Goal: Task Accomplishment & Management: Manage account settings

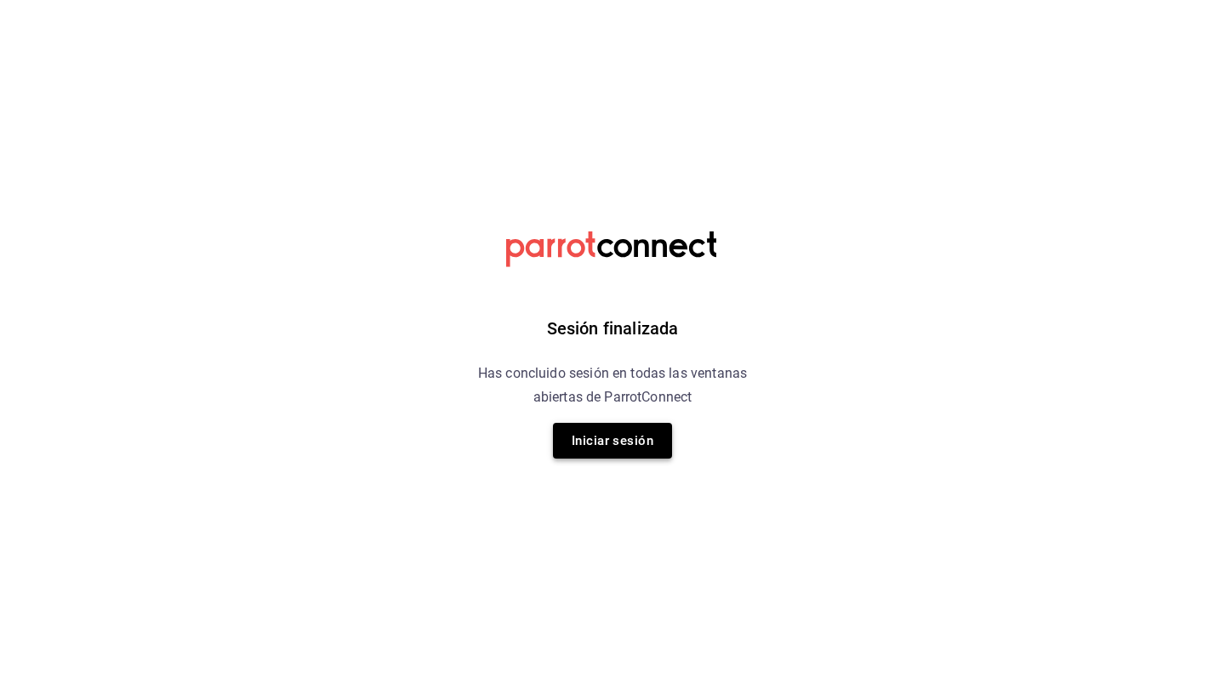
click at [599, 436] on button "Iniciar sesión" at bounding box center [612, 441] width 119 height 36
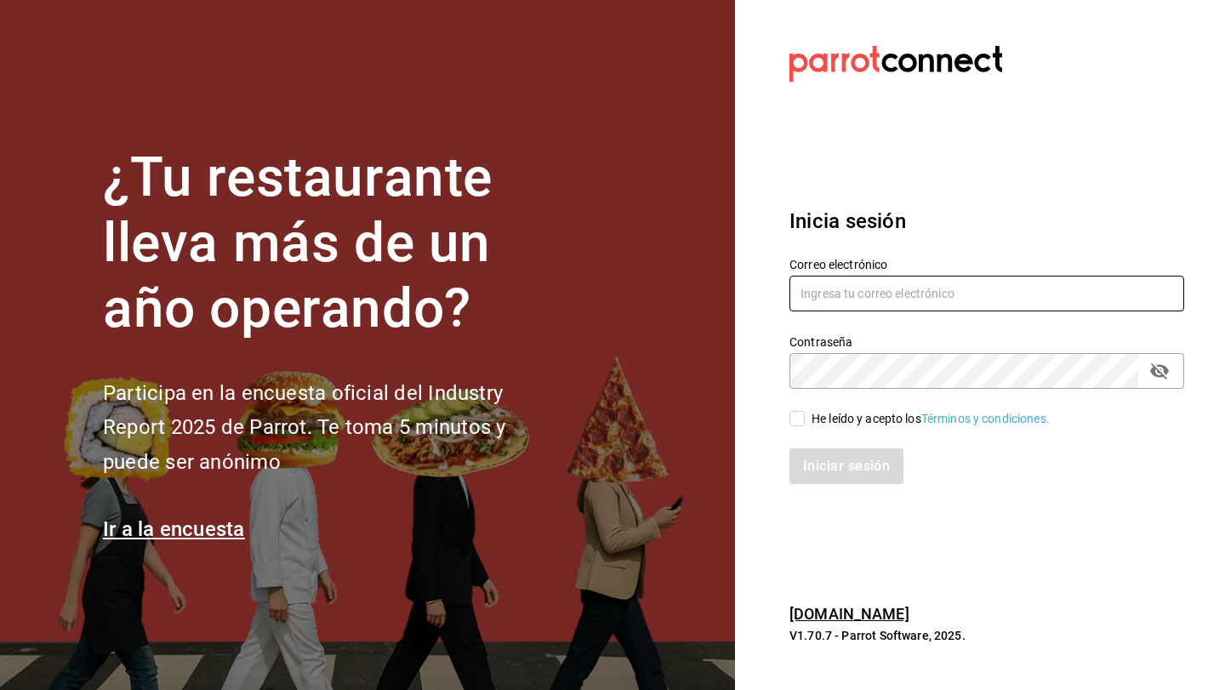
click at [824, 292] on input "text" at bounding box center [987, 294] width 395 height 36
type input "luischong@playabichis.mx"
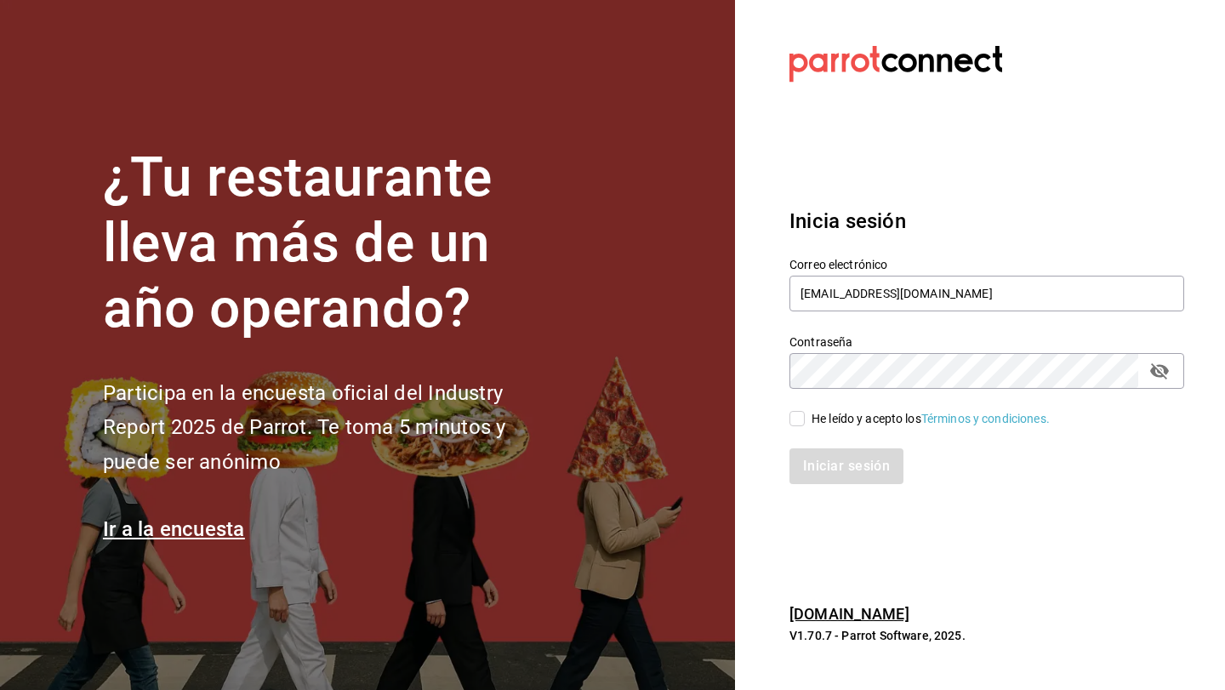
click at [797, 420] on input "He leído y acepto los Términos y condiciones." at bounding box center [797, 418] width 15 height 15
checkbox input "true"
click at [824, 471] on button "Iniciar sesión" at bounding box center [848, 466] width 116 height 36
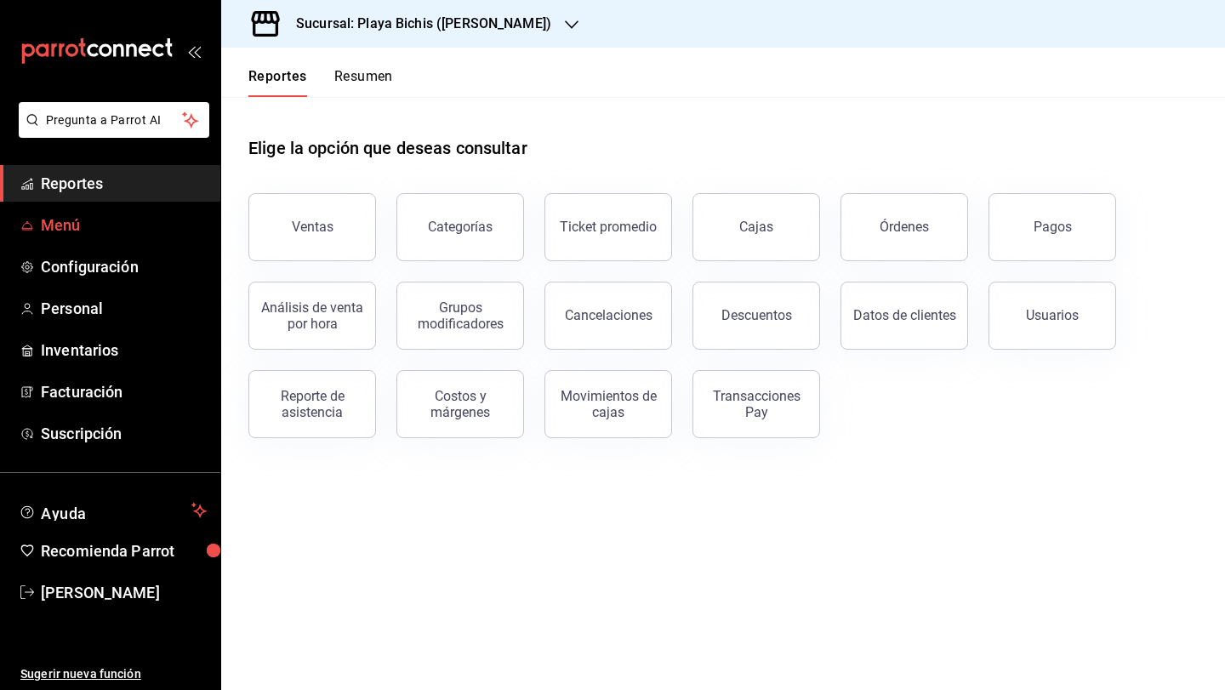
click at [157, 226] on span "Menú" at bounding box center [124, 225] width 166 height 23
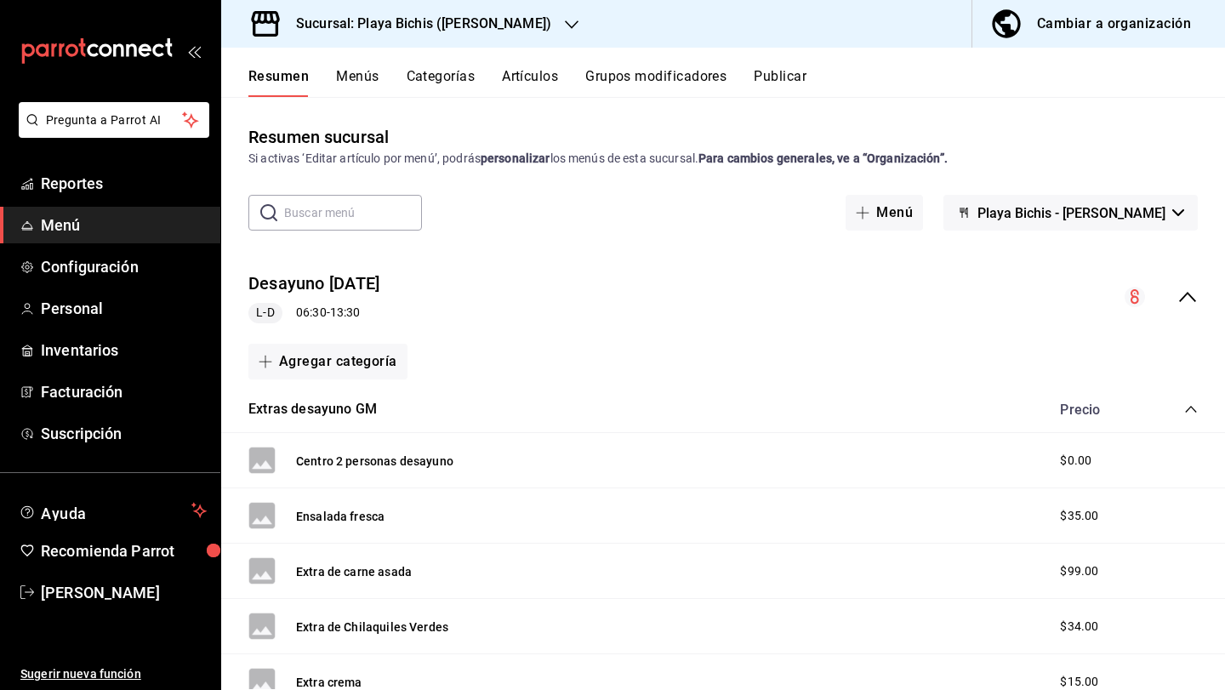
click at [1093, 32] on div "Cambiar a organización" at bounding box center [1114, 24] width 154 height 24
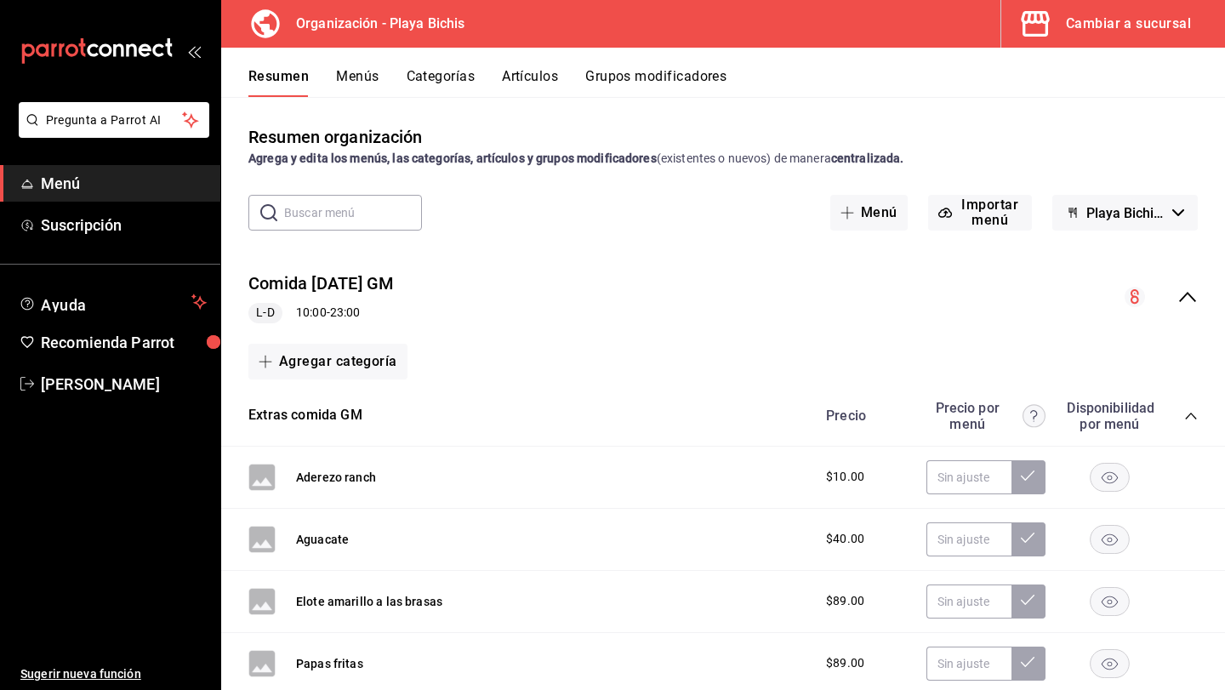
click at [1186, 299] on icon "collapse-menu-row" at bounding box center [1188, 297] width 20 height 20
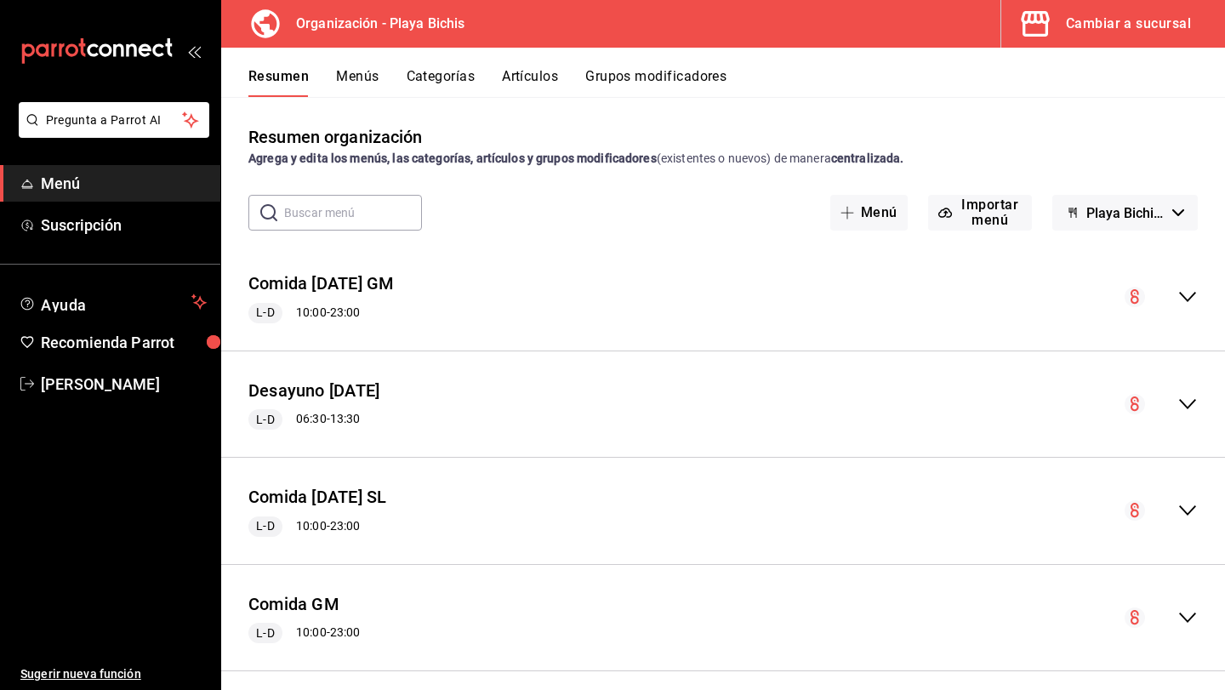
click at [355, 77] on button "Menús" at bounding box center [357, 82] width 43 height 29
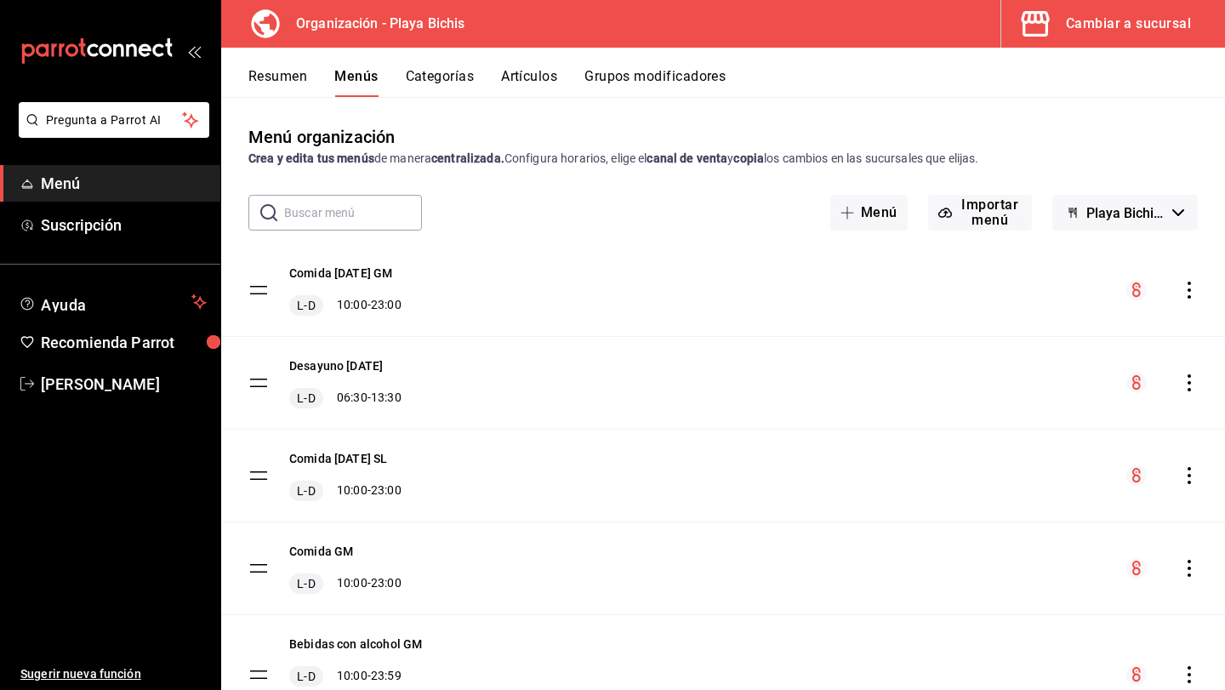
click at [1190, 295] on icon "actions" at bounding box center [1189, 290] width 17 height 17
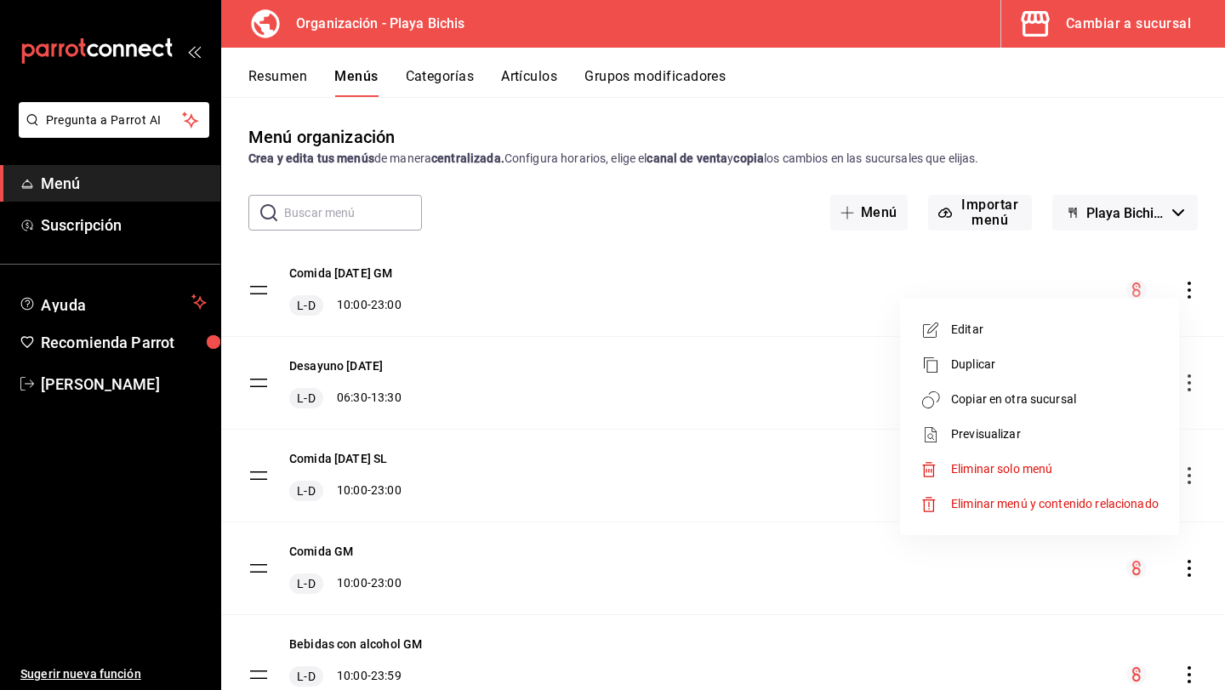
click at [1064, 397] on span "Copiar en otra sucursal" at bounding box center [1055, 400] width 208 height 18
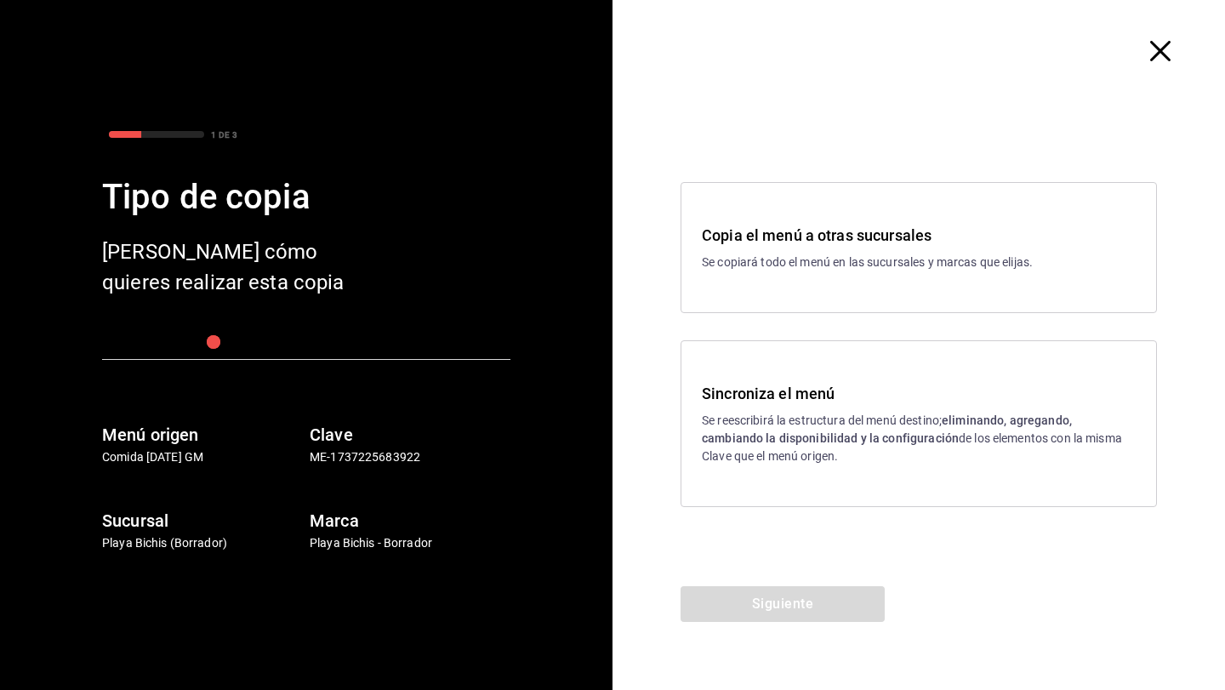
click at [933, 434] on strong "eliminando, agregando, cambiando la disponibilidad y la configuración" at bounding box center [887, 429] width 370 height 31
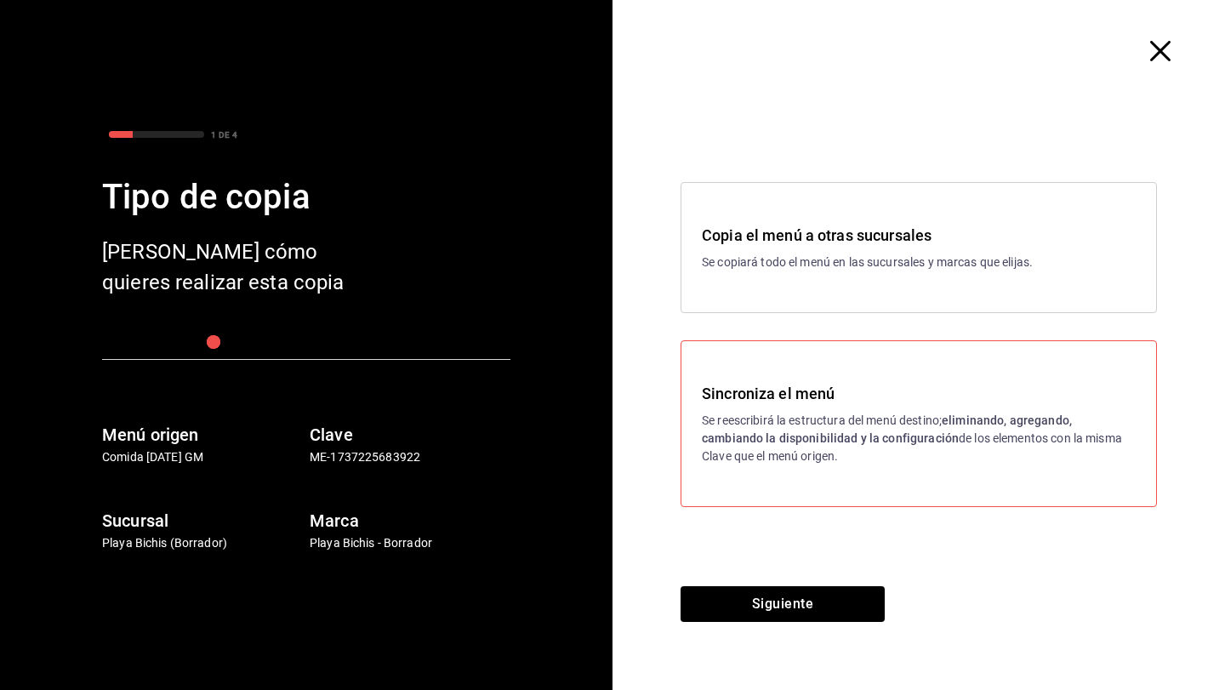
click at [874, 288] on div "Copia el menú a otras sucursales Se copiará todo el menú en las sucursales y ma…" at bounding box center [919, 247] width 476 height 131
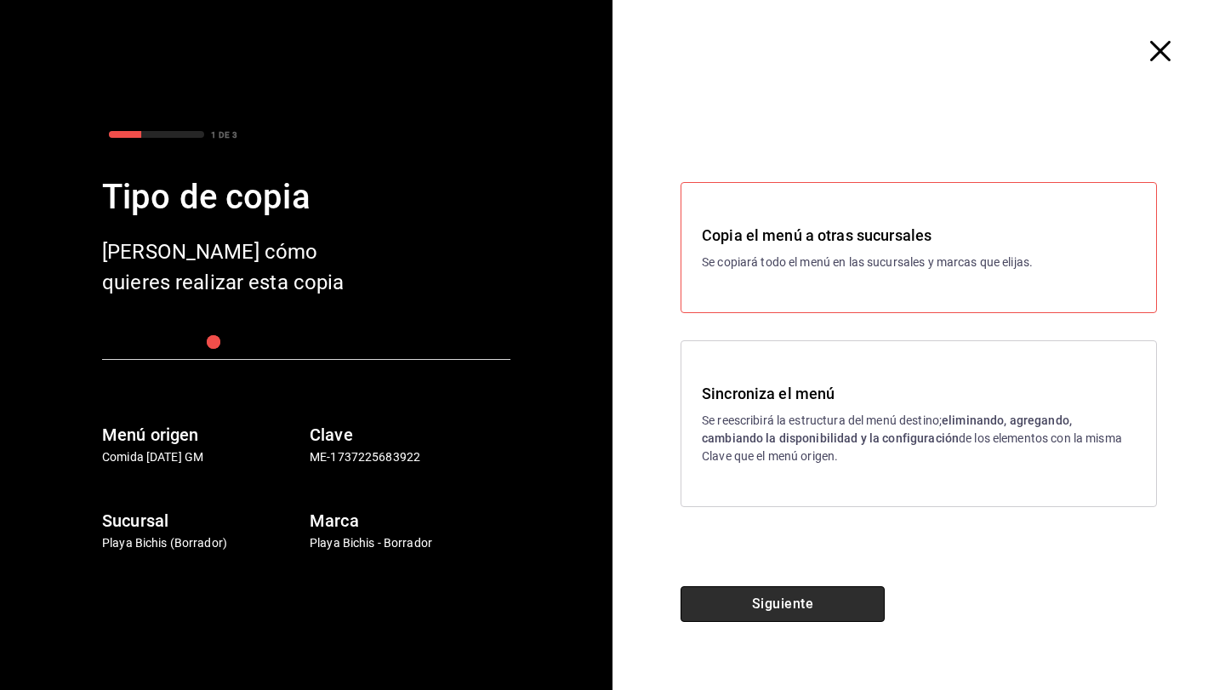
click at [788, 602] on button "Siguiente" at bounding box center [783, 604] width 204 height 36
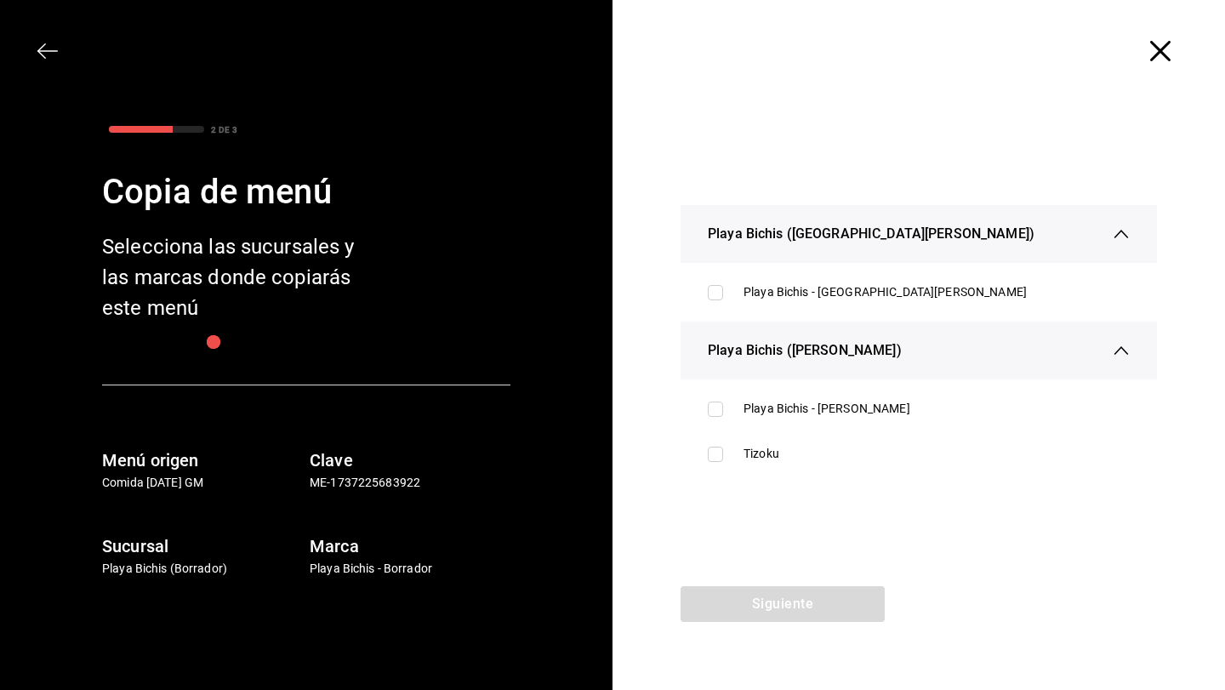
click at [1165, 51] on icon "button" at bounding box center [1160, 51] width 20 height 20
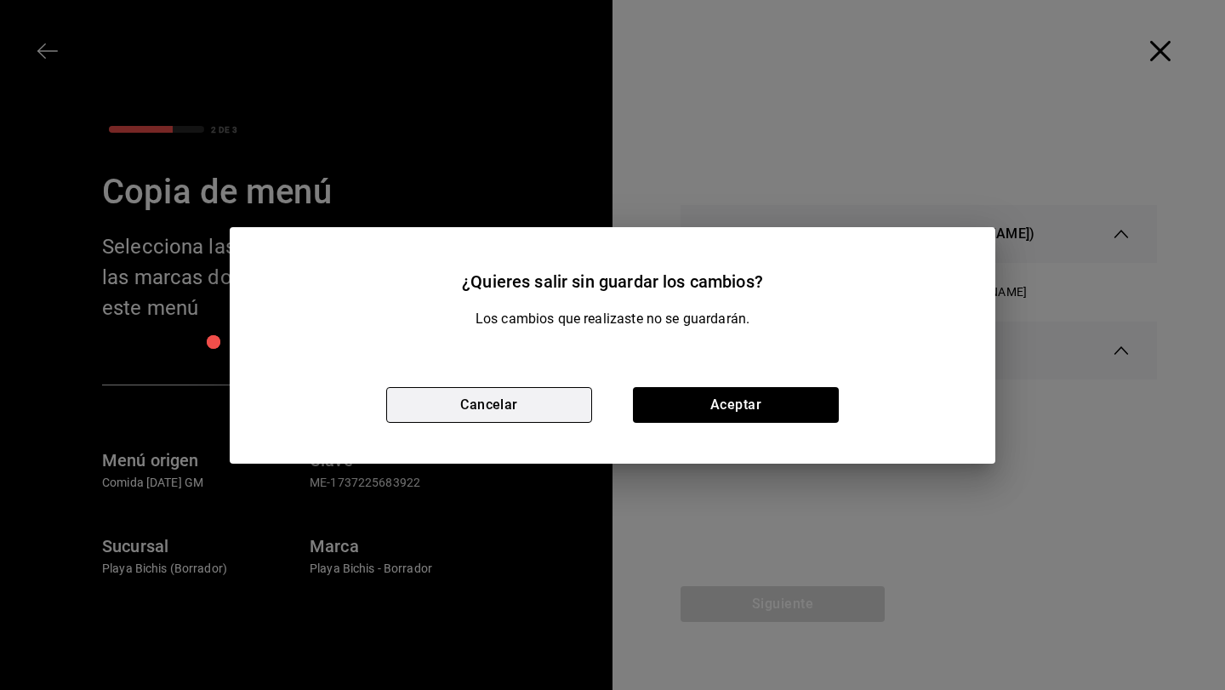
click at [513, 399] on button "Cancelar" at bounding box center [489, 405] width 206 height 36
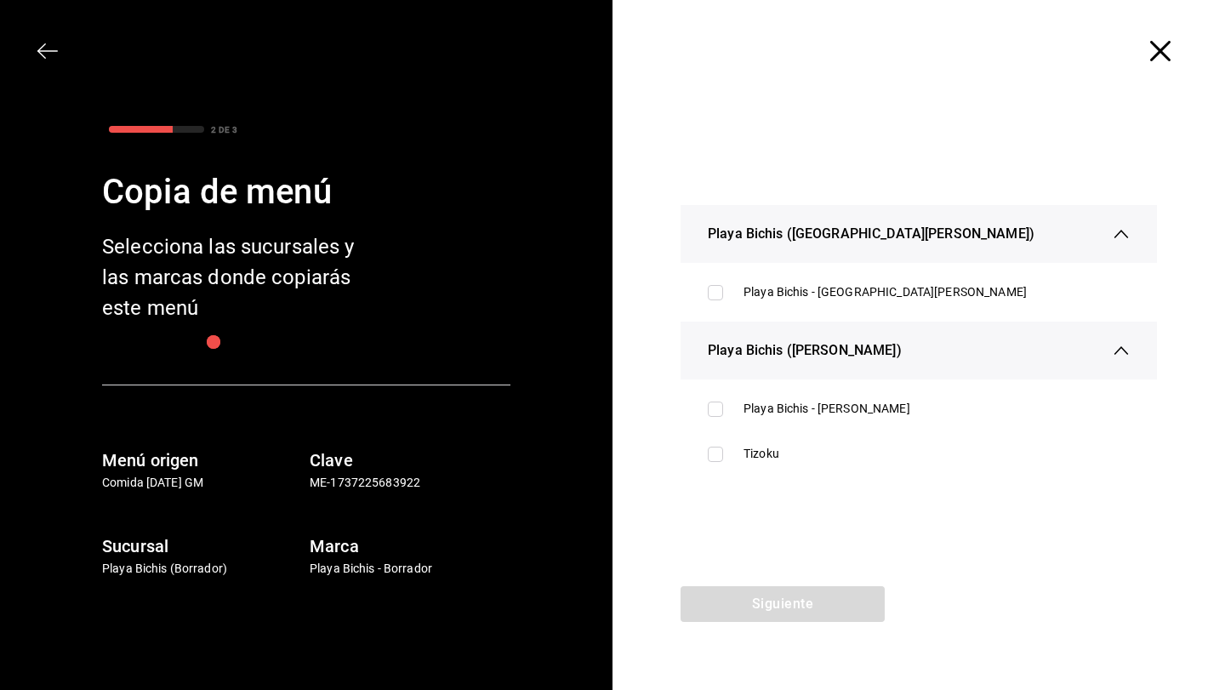
click at [39, 48] on icon "button" at bounding box center [47, 51] width 20 height 20
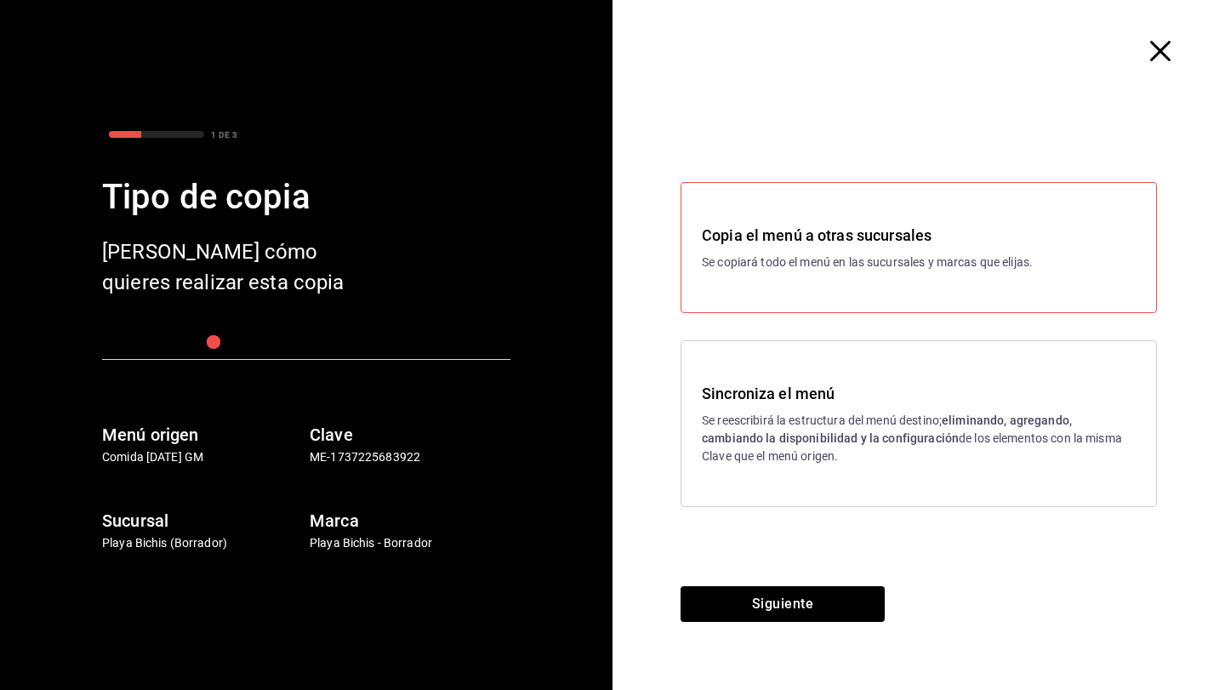
click at [784, 424] on p "Se reescribirá la estructura del menú destino; eliminando, agregando, cambiando…" at bounding box center [919, 439] width 434 height 54
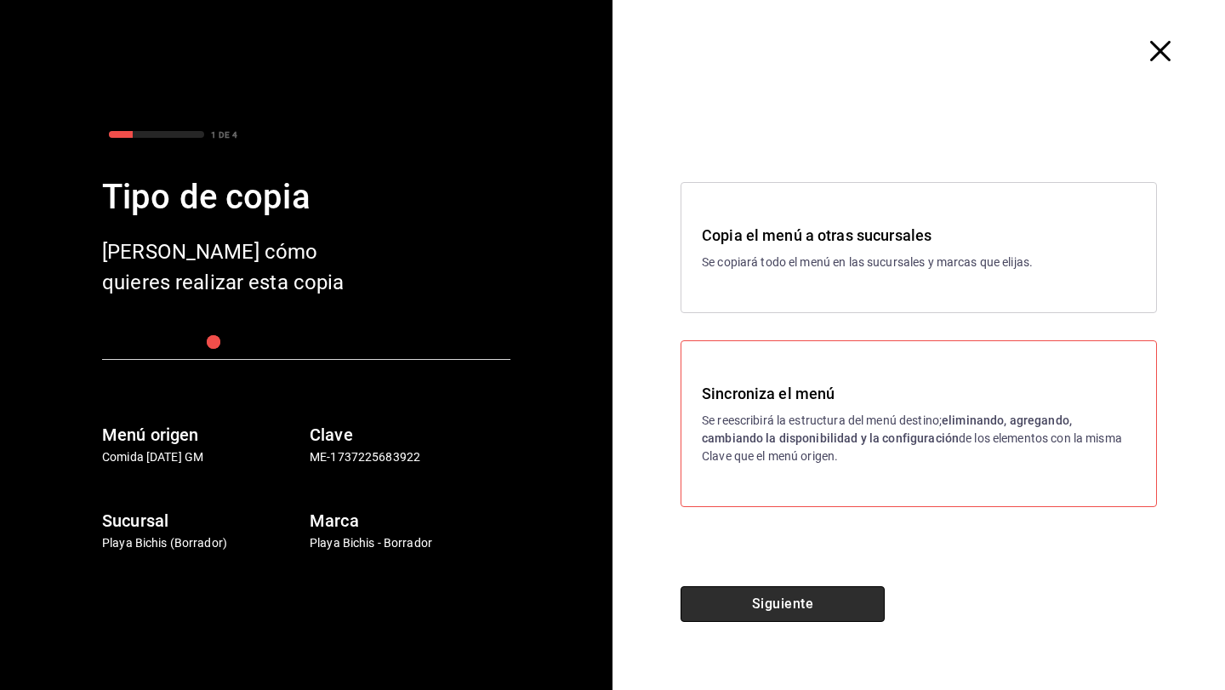
click at [742, 609] on button "Siguiente" at bounding box center [783, 604] width 204 height 36
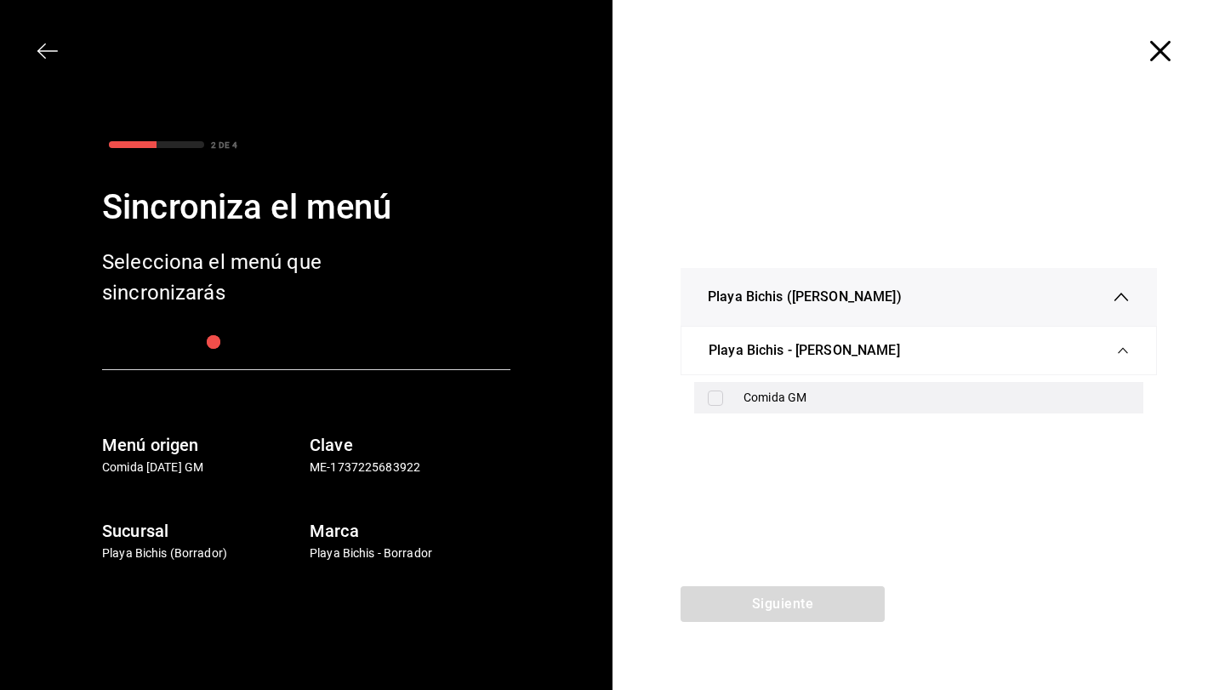
click at [712, 399] on input "checkbox" at bounding box center [715, 398] width 15 height 15
checkbox input "true"
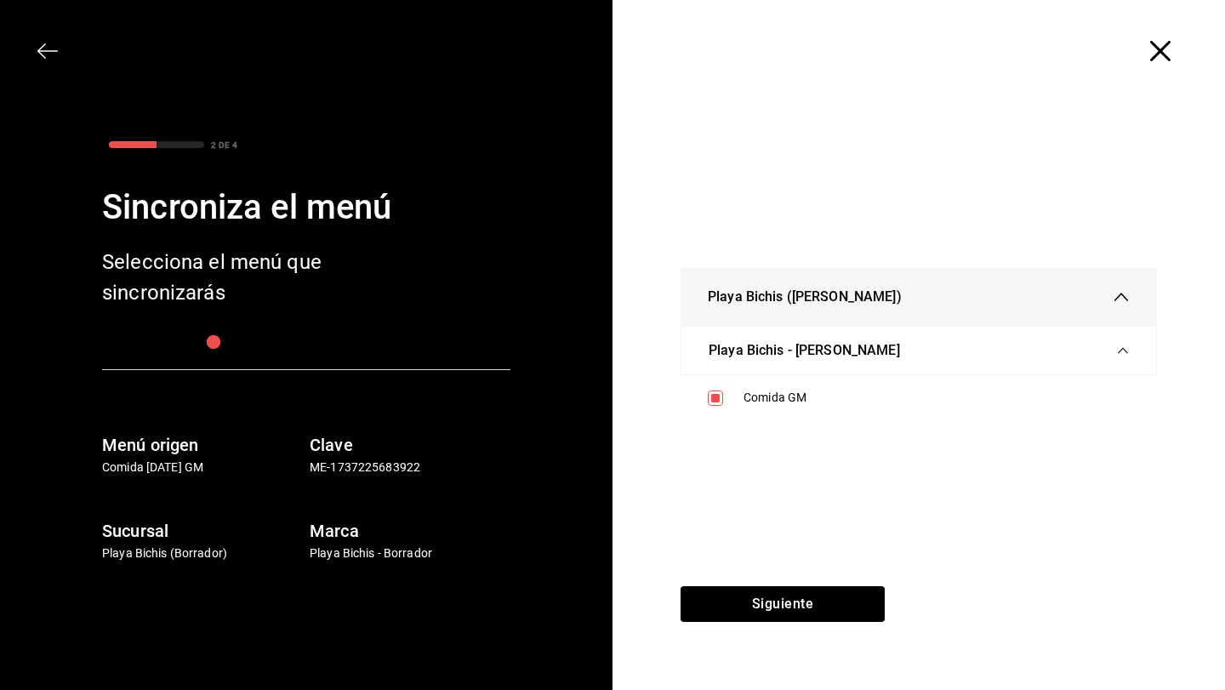
click at [1157, 48] on icon "button" at bounding box center [1160, 51] width 20 height 20
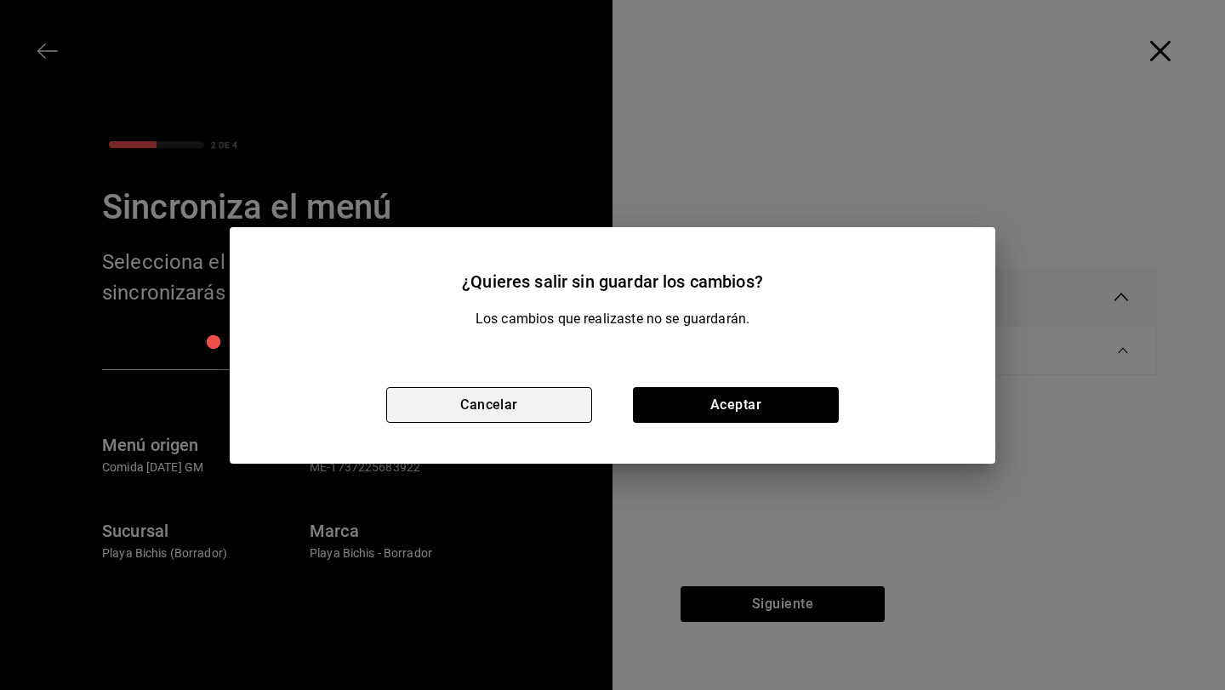
click at [528, 407] on button "Cancelar" at bounding box center [489, 405] width 206 height 36
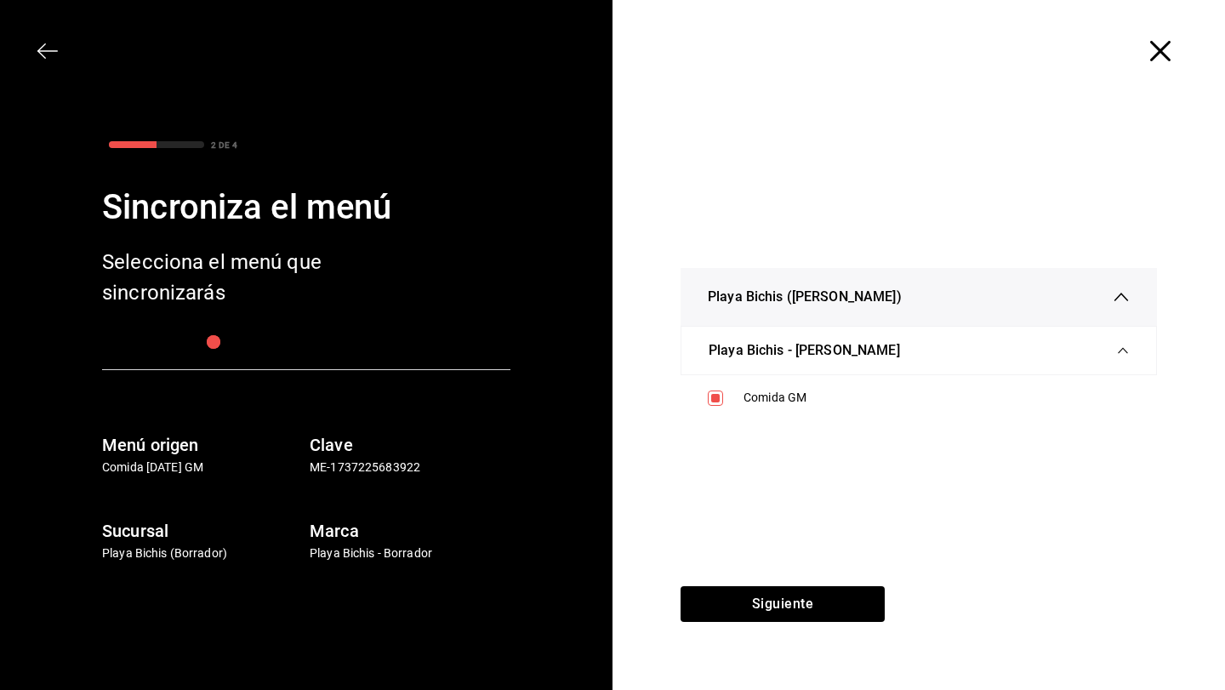
click at [48, 57] on icon "button" at bounding box center [47, 51] width 20 height 20
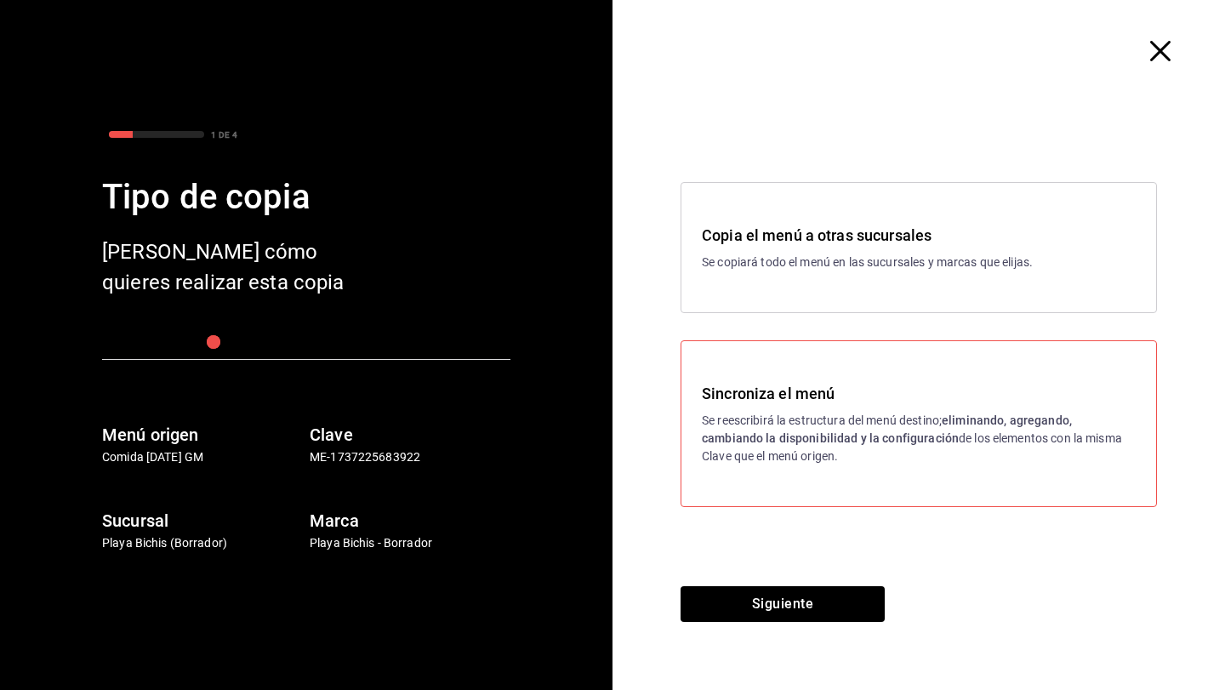
click at [760, 281] on div "Copia el menú a otras sucursales Se copiará todo el menú en las sucursales y ma…" at bounding box center [919, 247] width 476 height 131
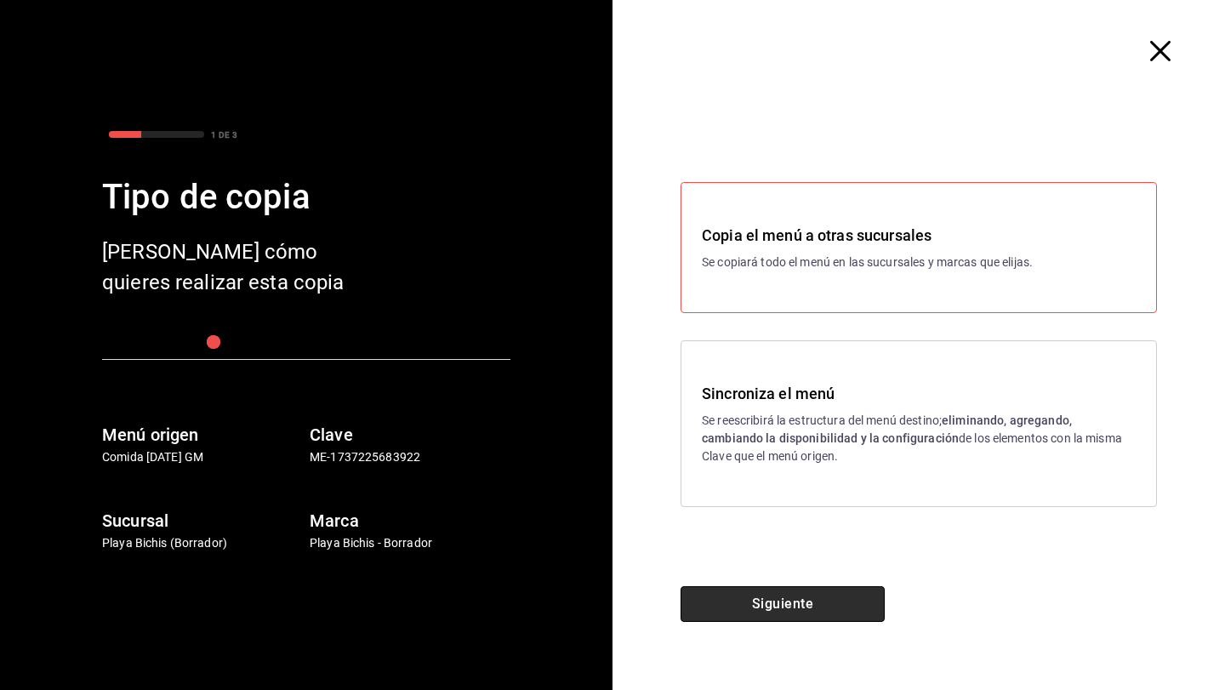
click at [738, 597] on button "Siguiente" at bounding box center [783, 604] width 204 height 36
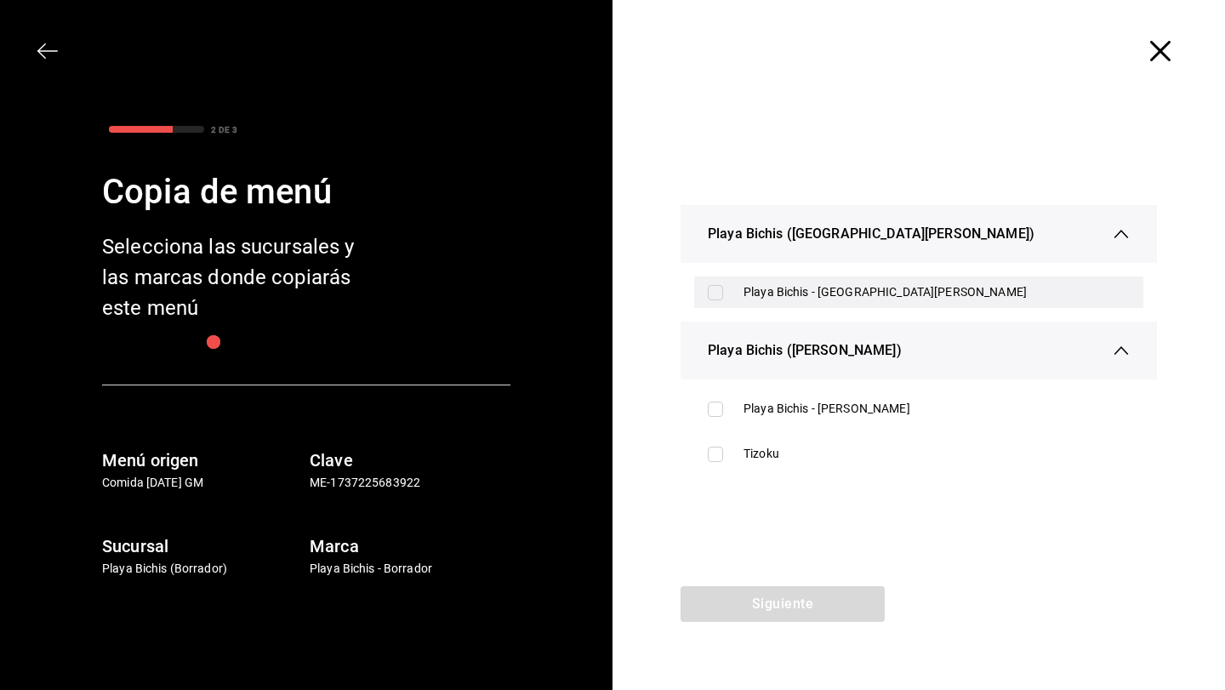
click at [716, 292] on input "checkbox" at bounding box center [715, 292] width 15 height 15
checkbox input "true"
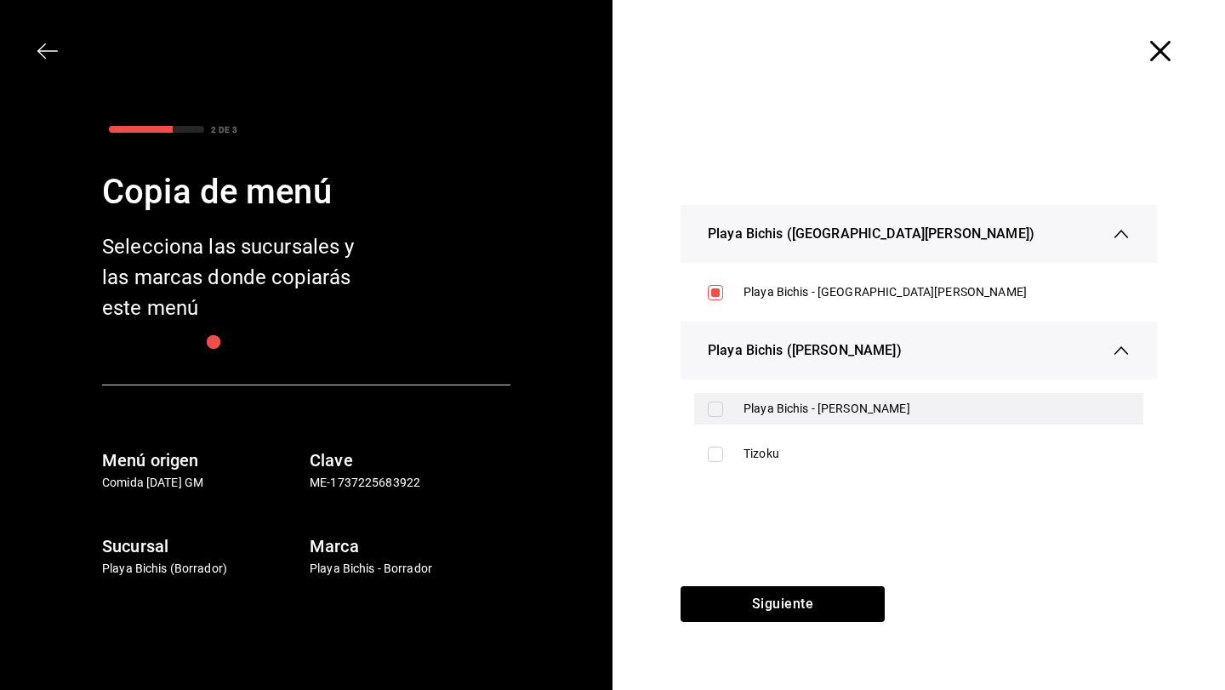
click at [720, 408] on input "checkbox" at bounding box center [715, 409] width 15 height 15
checkbox input "true"
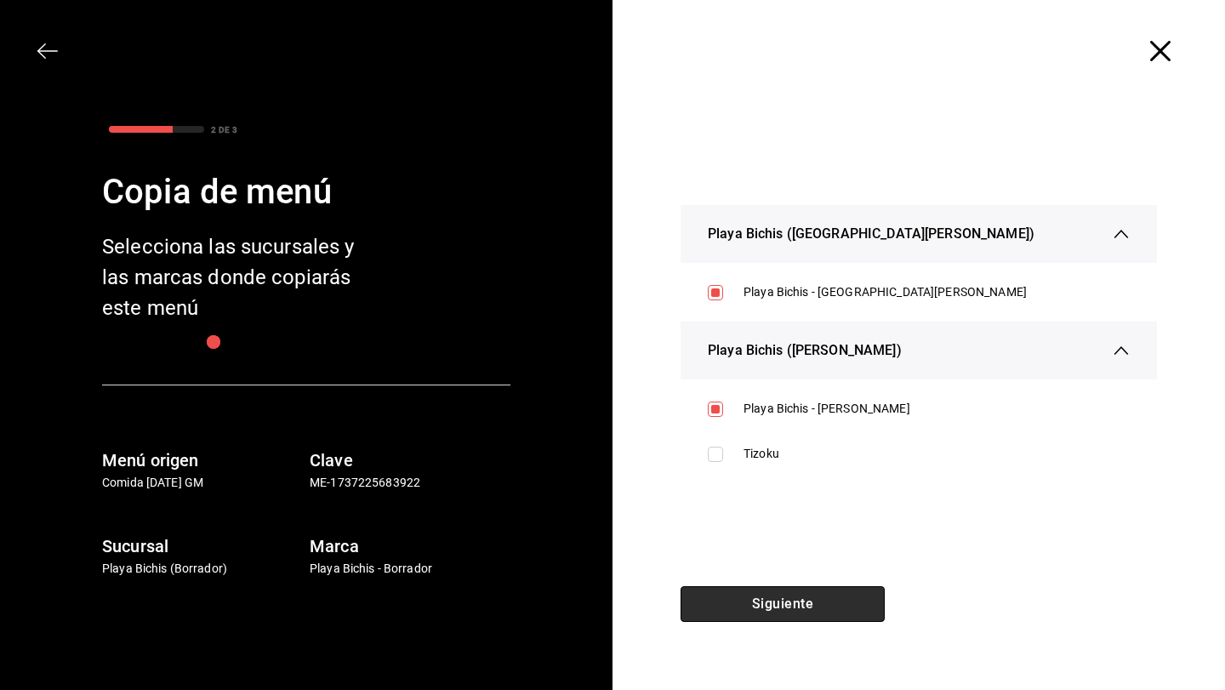
click at [777, 596] on button "Siguiente" at bounding box center [783, 604] width 204 height 36
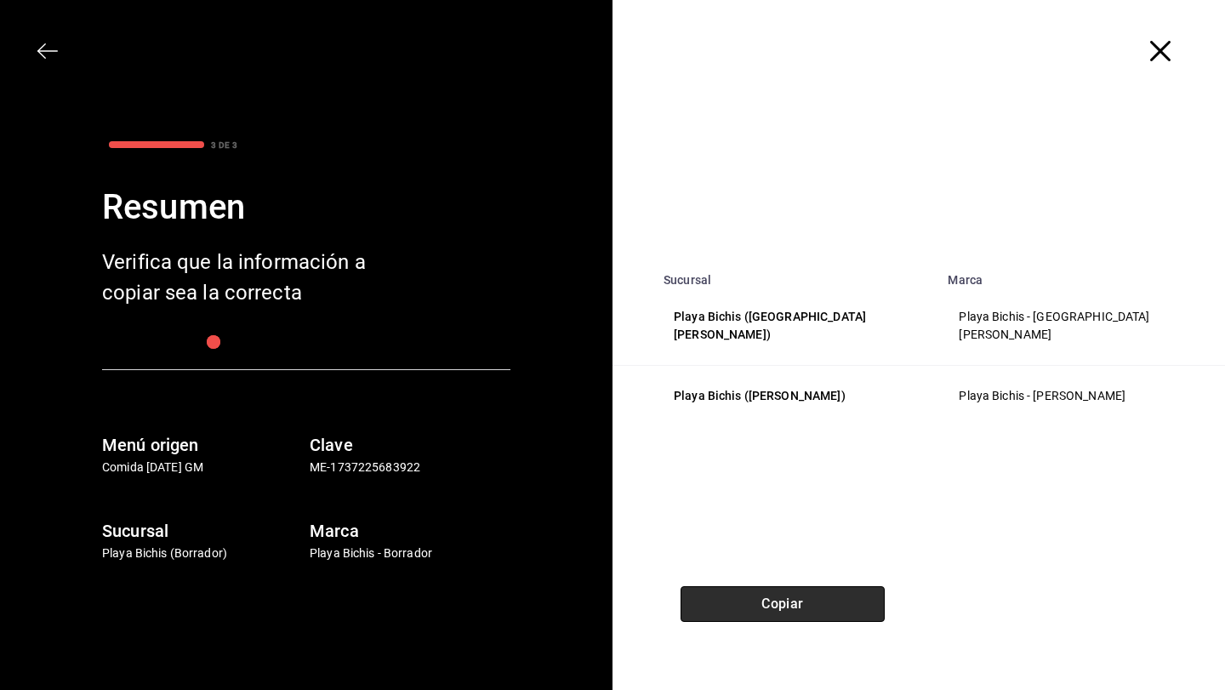
click at [779, 608] on button "Copiar" at bounding box center [783, 604] width 204 height 36
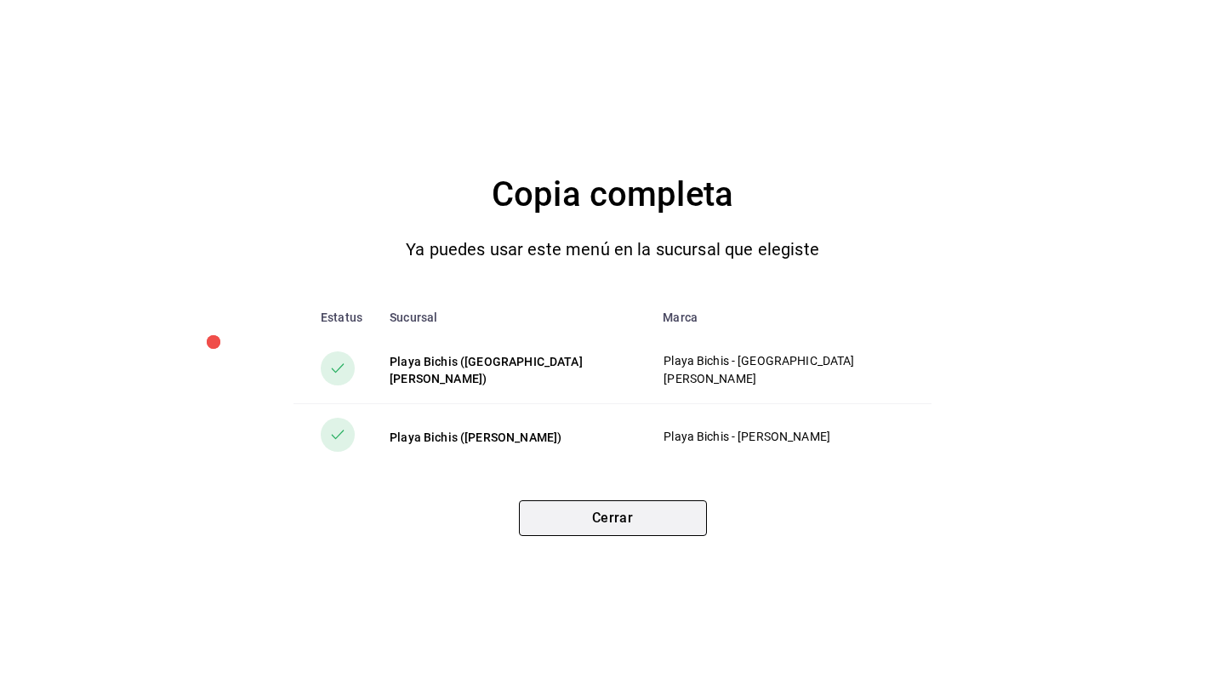
click at [667, 519] on button "Cerrar" at bounding box center [613, 518] width 188 height 36
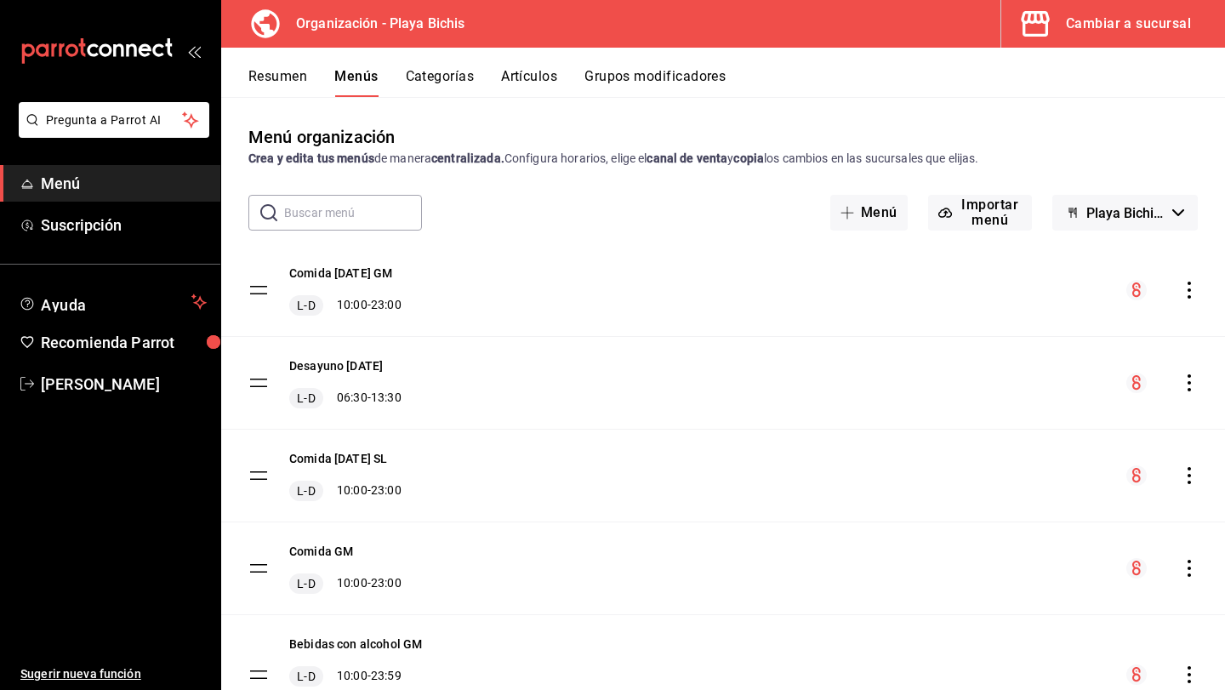
click at [1078, 39] on button "Cambiar a sucursal" at bounding box center [1106, 24] width 210 height 48
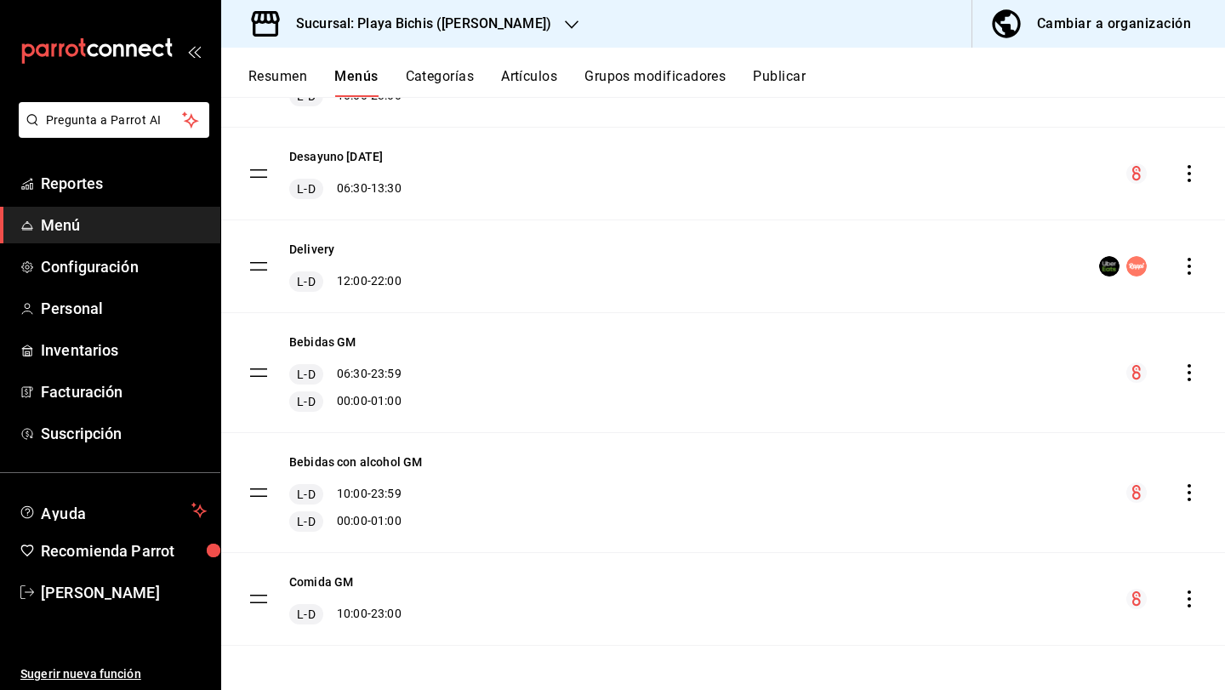
scroll to position [214, 0]
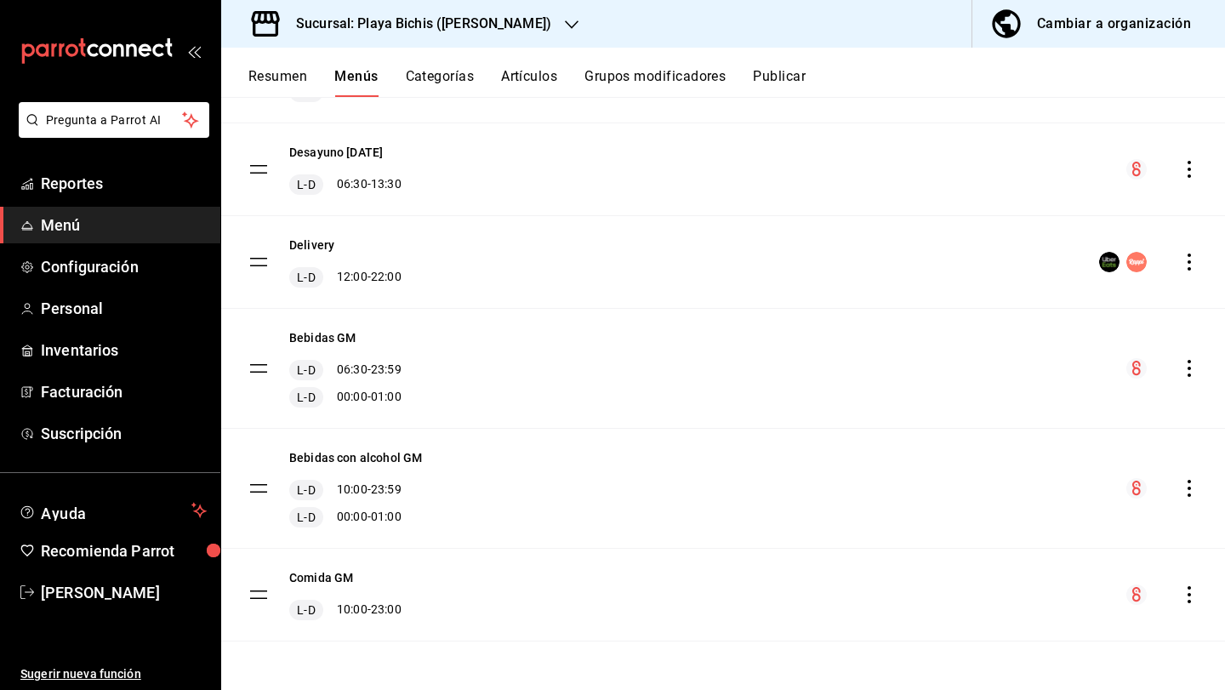
click at [1189, 595] on icon "actions" at bounding box center [1189, 594] width 3 height 17
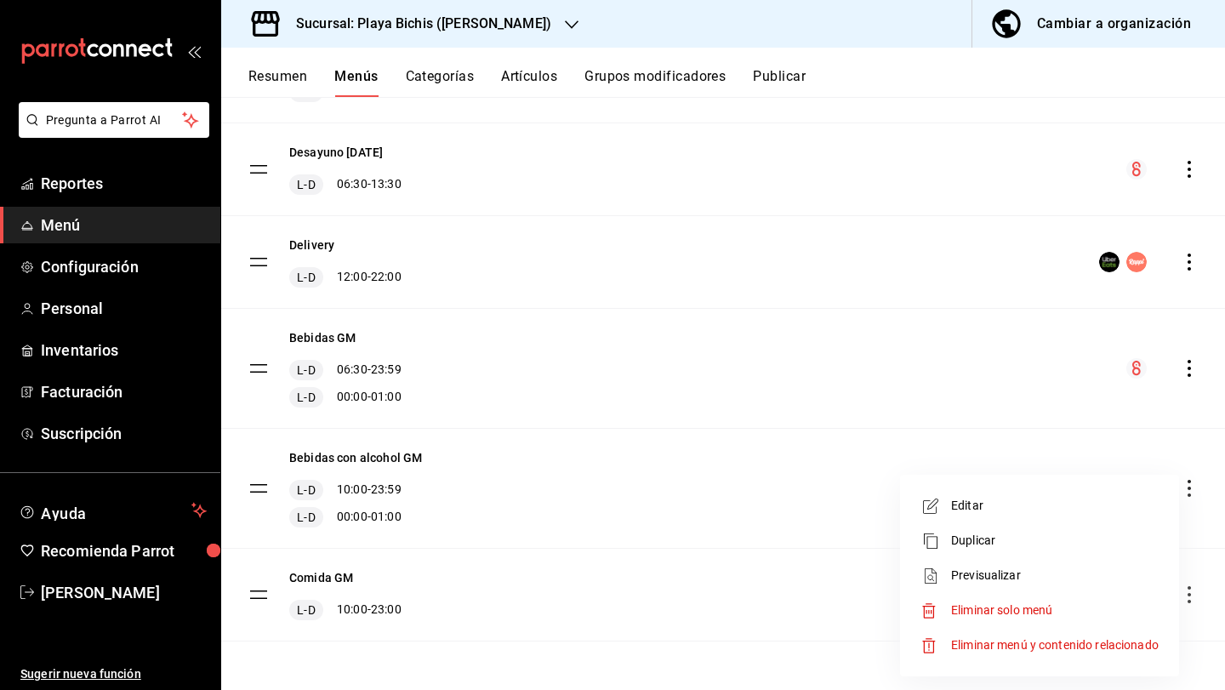
click at [1075, 647] on span "Eliminar menú y contenido relacionado" at bounding box center [1055, 645] width 208 height 14
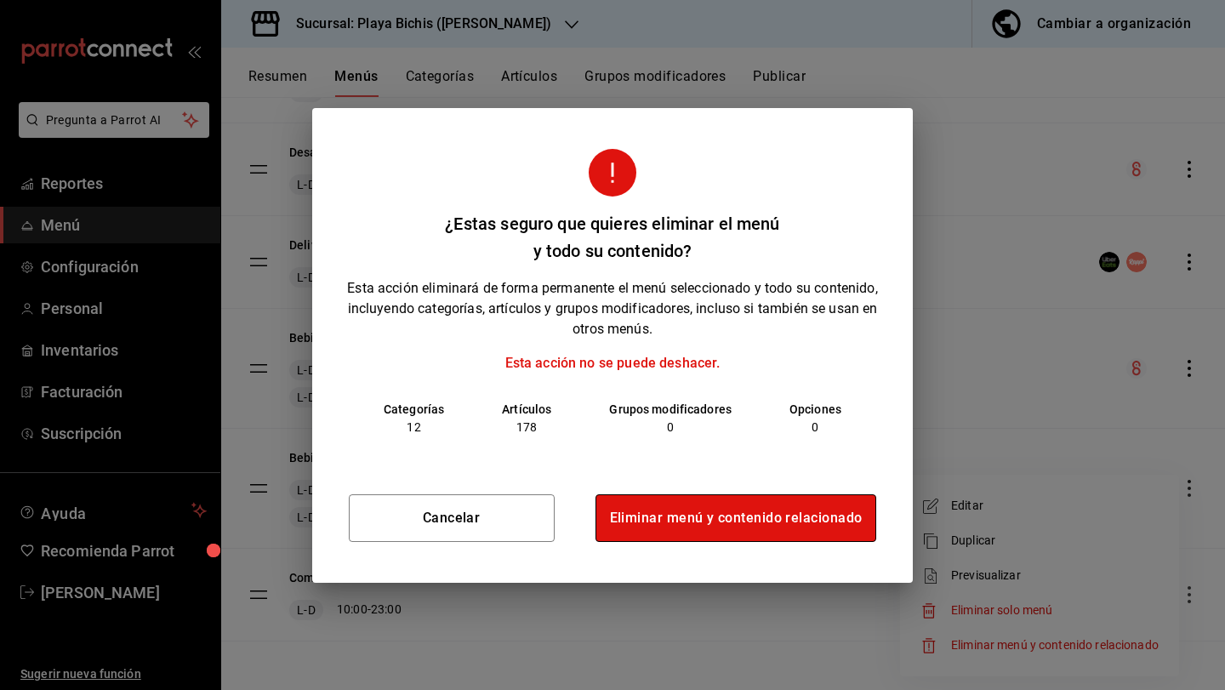
click at [812, 517] on button "Eliminar menú y contenido relacionado" at bounding box center [737, 518] width 282 height 48
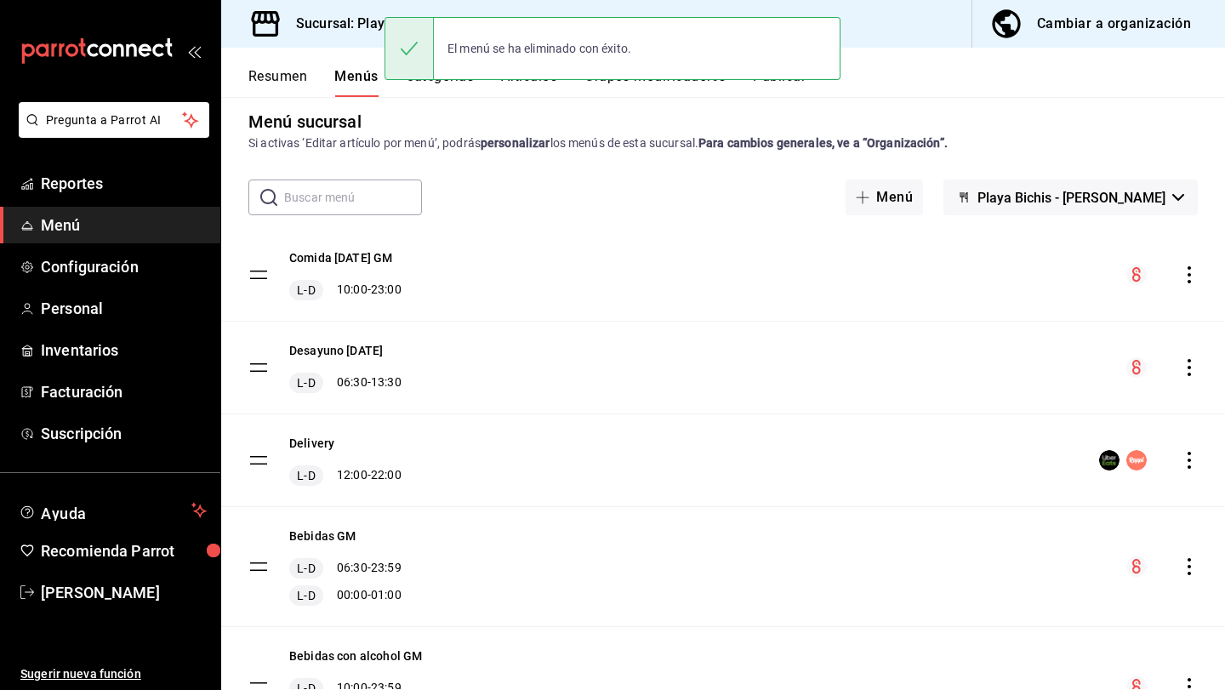
scroll to position [0, 0]
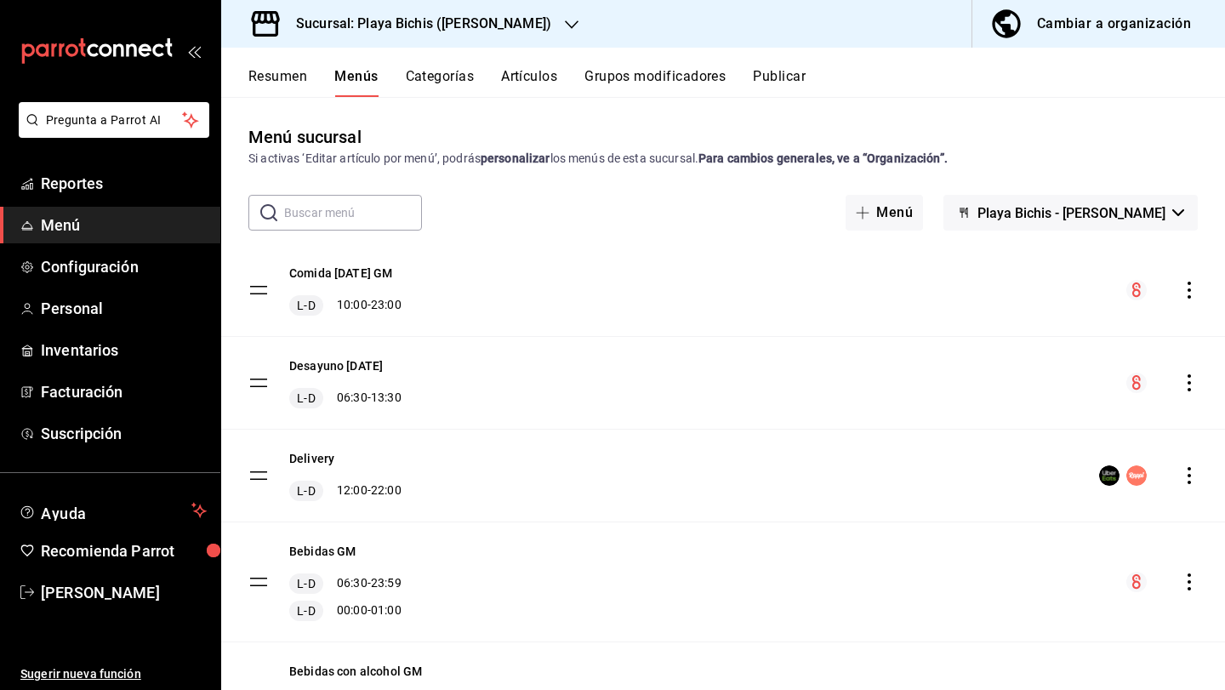
click at [463, 24] on h3 "Sucursal: Playa Bichis ([PERSON_NAME])" at bounding box center [416, 24] width 269 height 20
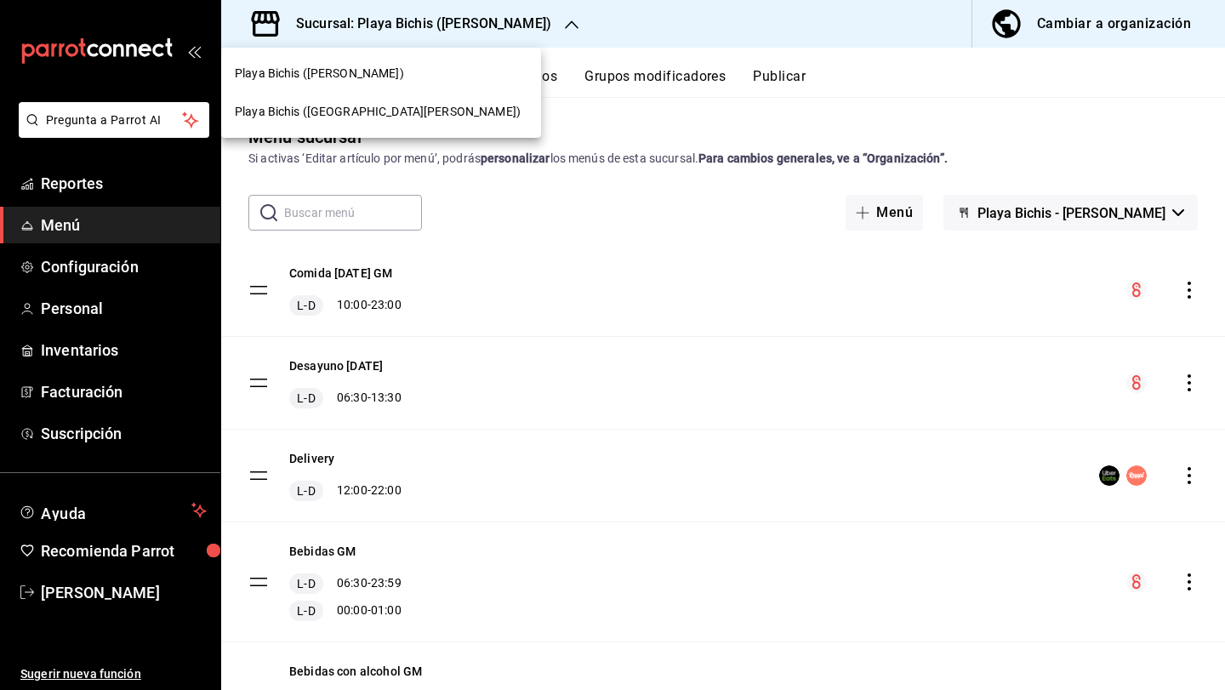
click at [398, 103] on div "Playa Bichis ([GEOGRAPHIC_DATA][PERSON_NAME])" at bounding box center [381, 112] width 293 height 18
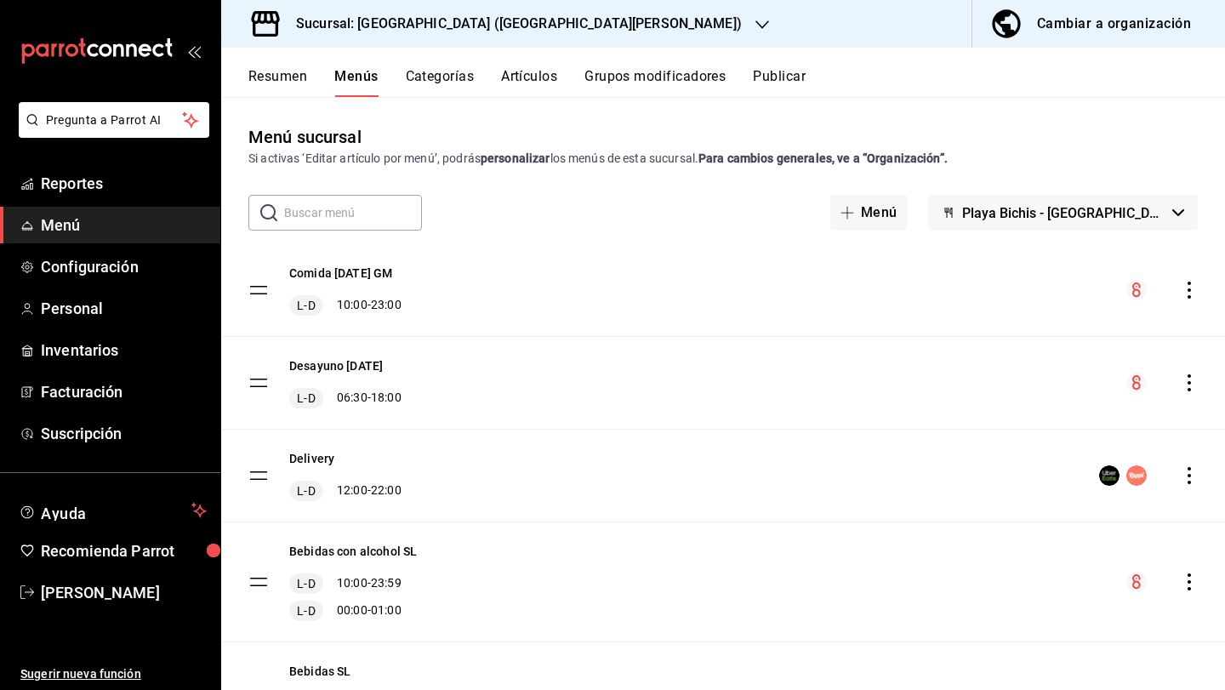
click at [1104, 216] on span "Playa Bichis - [GEOGRAPHIC_DATA][PERSON_NAME]" at bounding box center [1063, 213] width 203 height 16
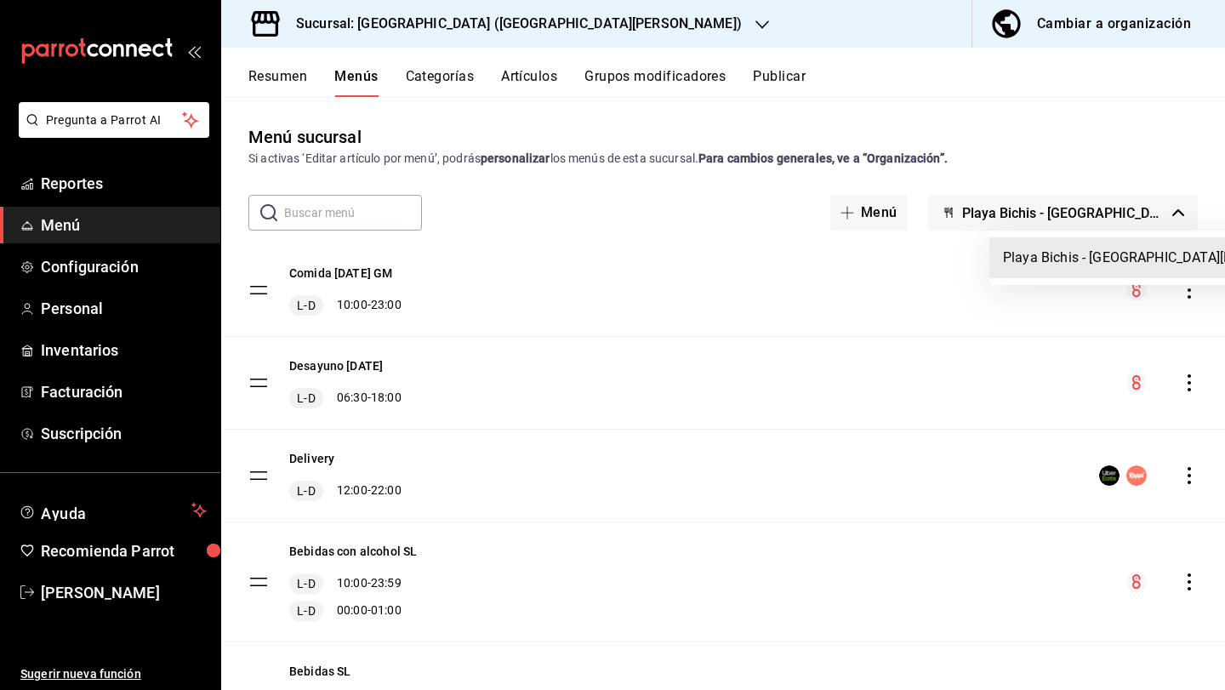
click at [901, 277] on div at bounding box center [612, 345] width 1225 height 690
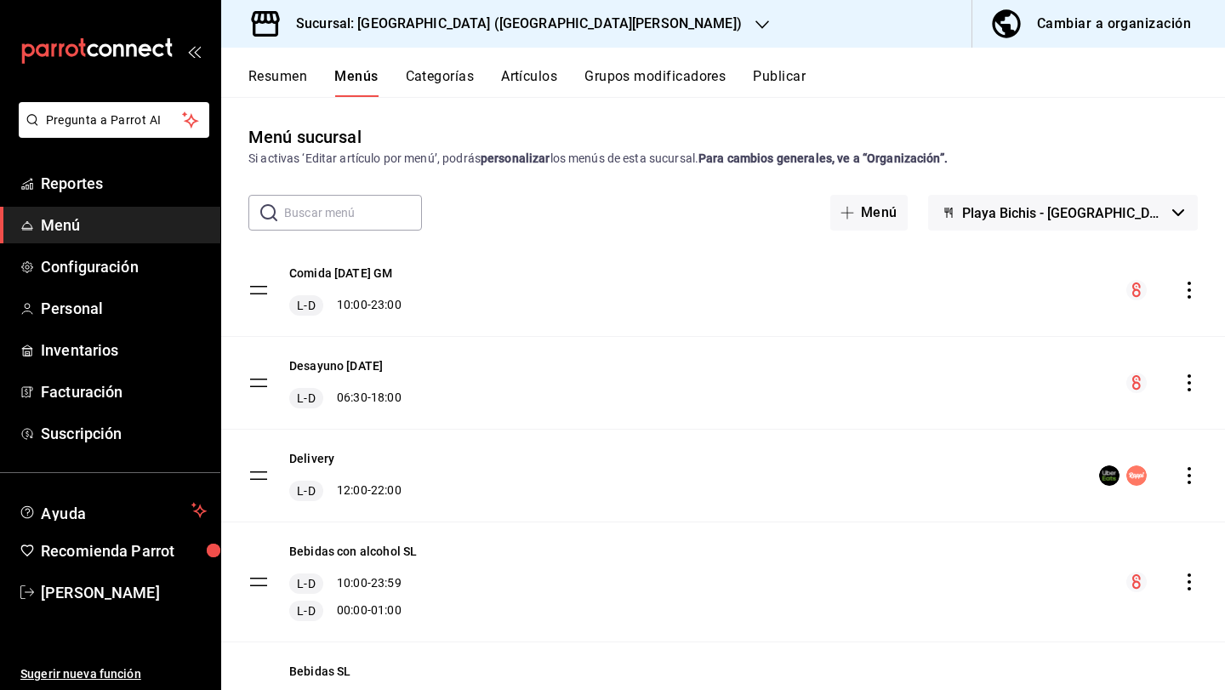
scroll to position [214, 0]
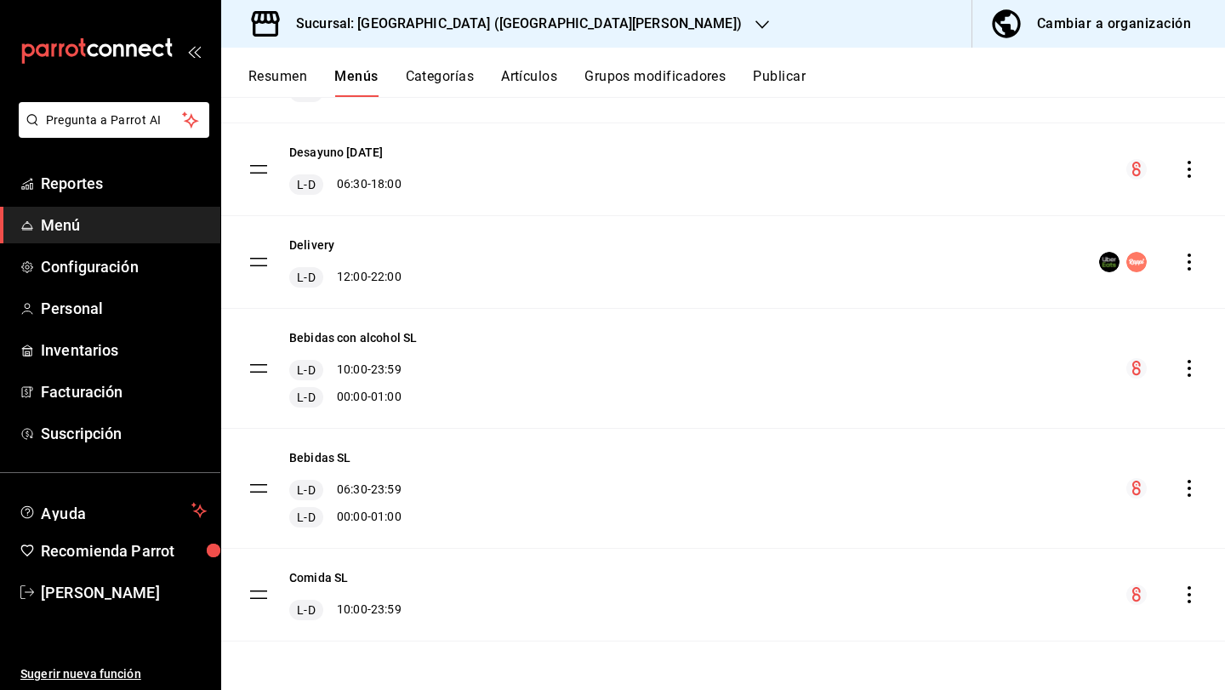
click at [1192, 593] on icon "actions" at bounding box center [1189, 594] width 17 height 17
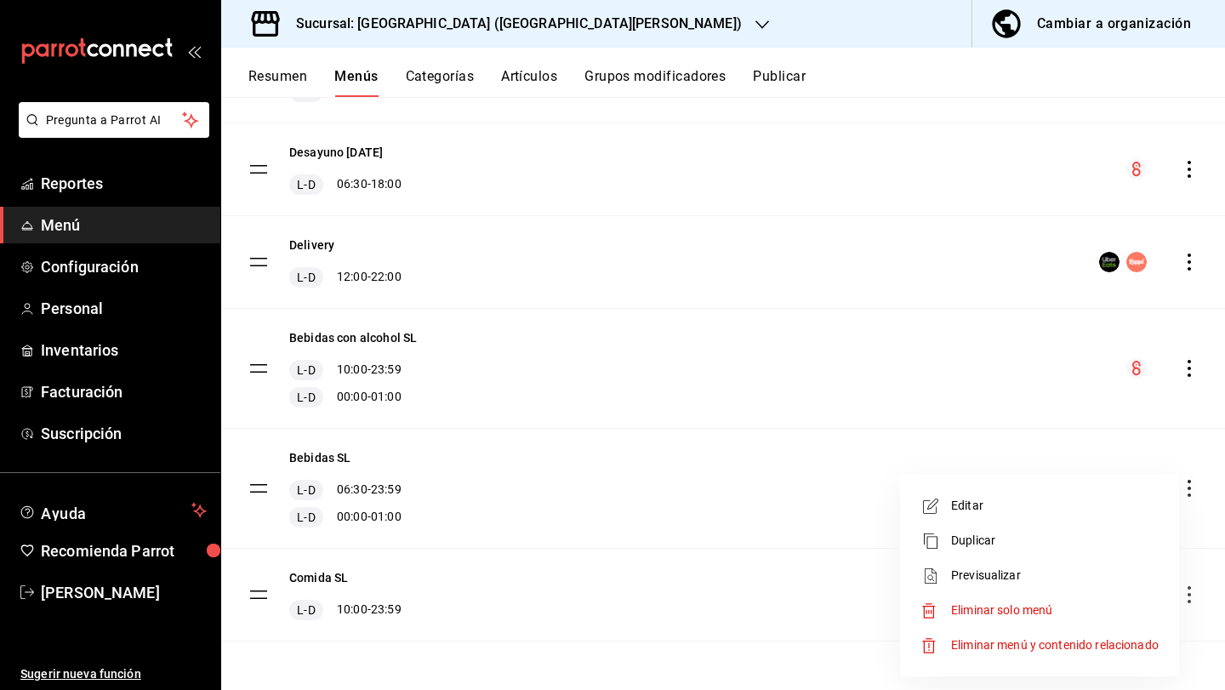
click at [1028, 639] on span "Eliminar menú y contenido relacionado" at bounding box center [1055, 645] width 208 height 14
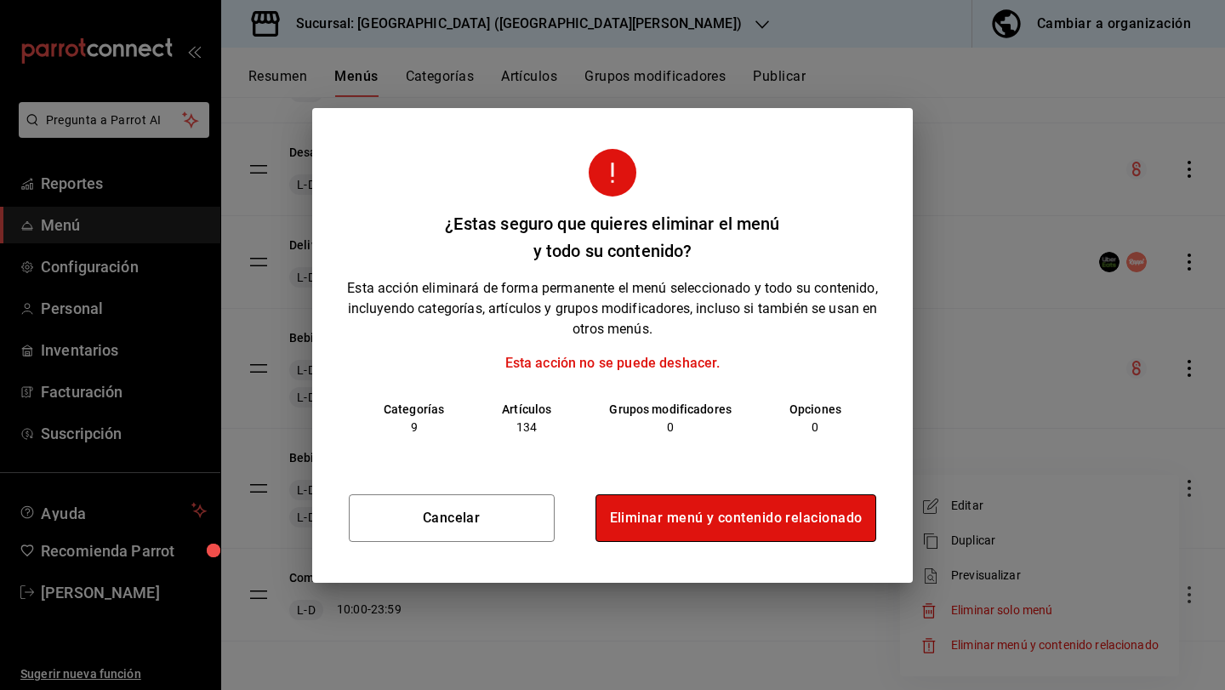
click at [778, 516] on button "Eliminar menú y contenido relacionado" at bounding box center [737, 518] width 282 height 48
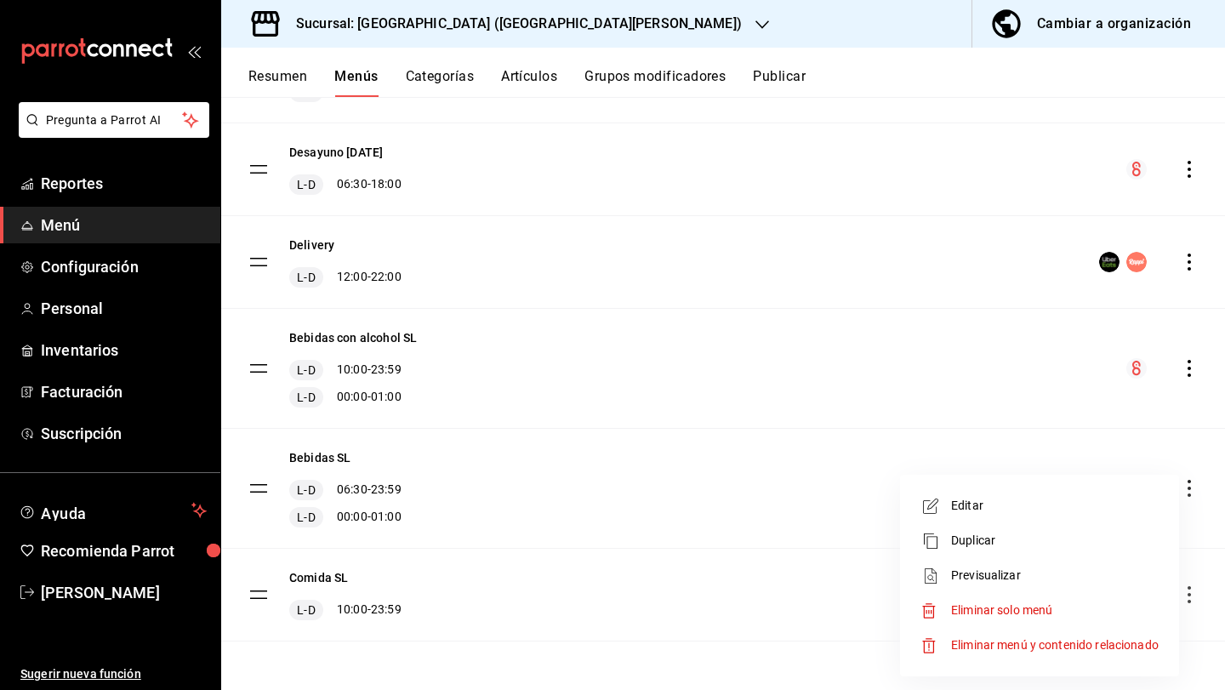
click at [768, 288] on div at bounding box center [612, 345] width 1225 height 690
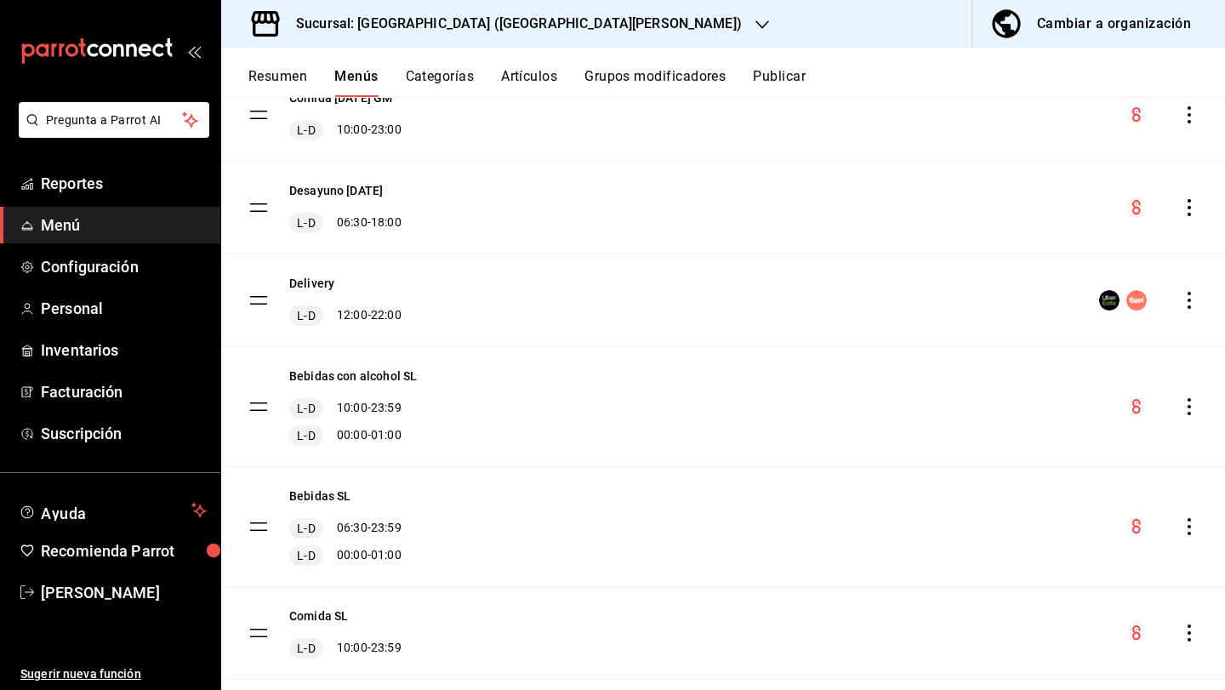
scroll to position [172, 0]
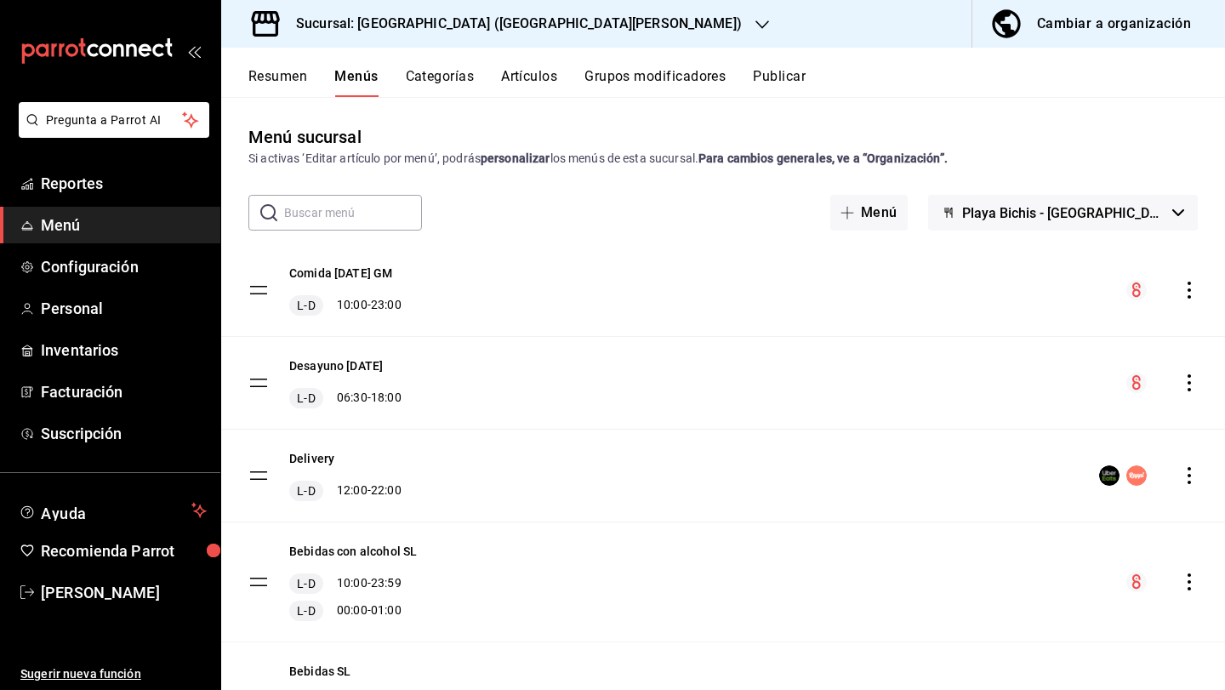
click at [1190, 289] on icon "actions" at bounding box center [1189, 290] width 3 height 17
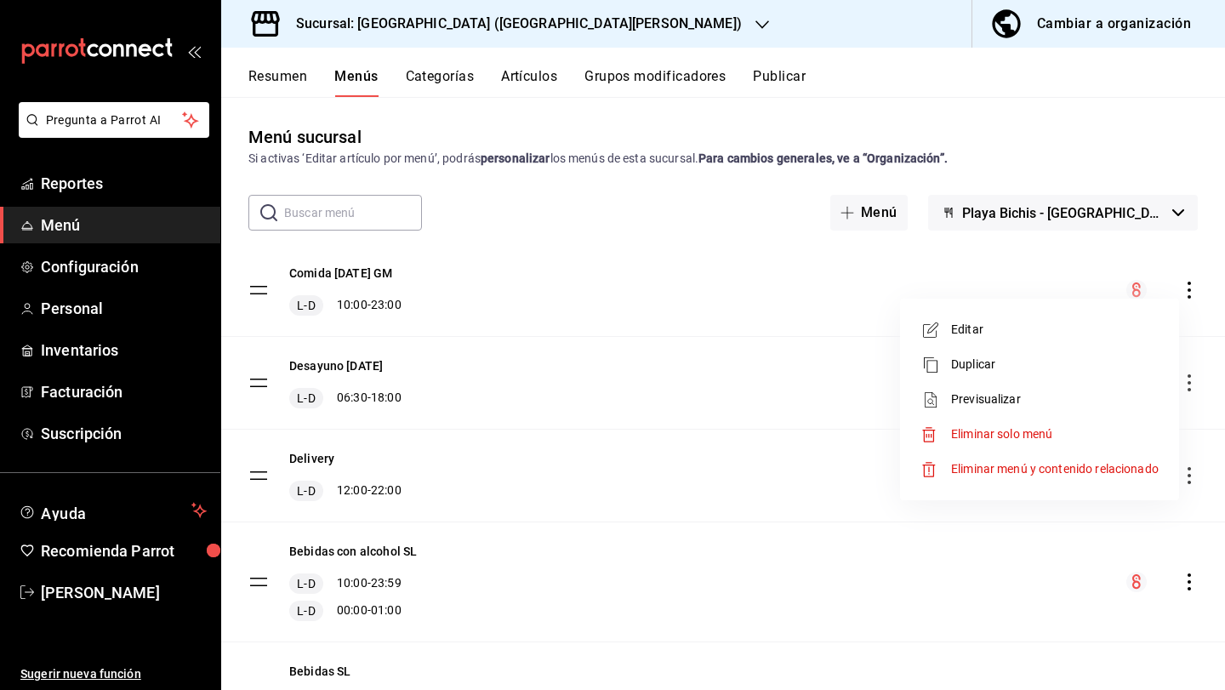
click at [1047, 323] on span "Editar" at bounding box center [1055, 330] width 208 height 18
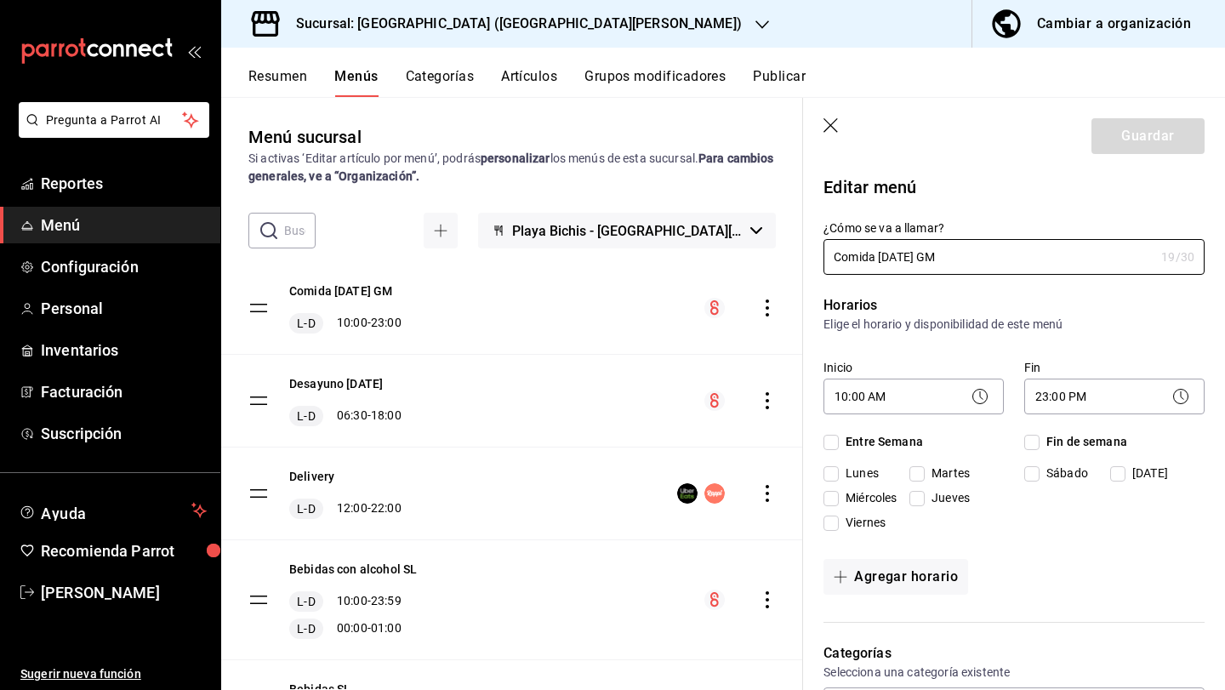
checkbox input "true"
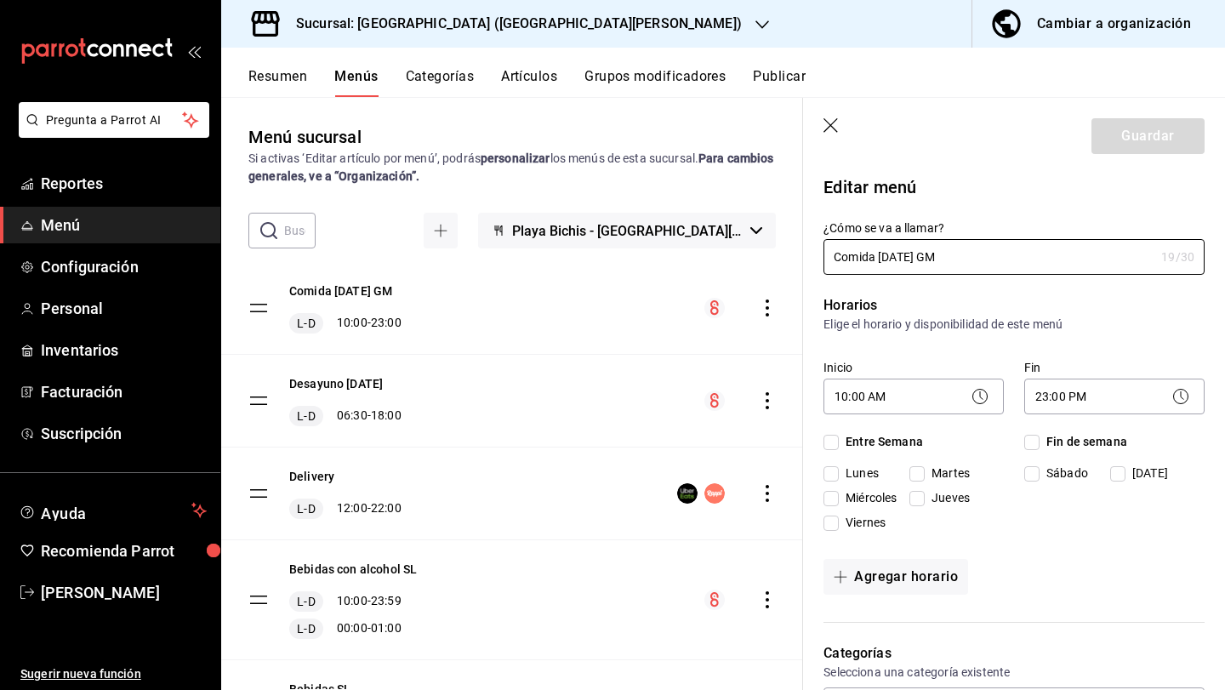
checkbox input "true"
type input "Comida [DATE] SL"
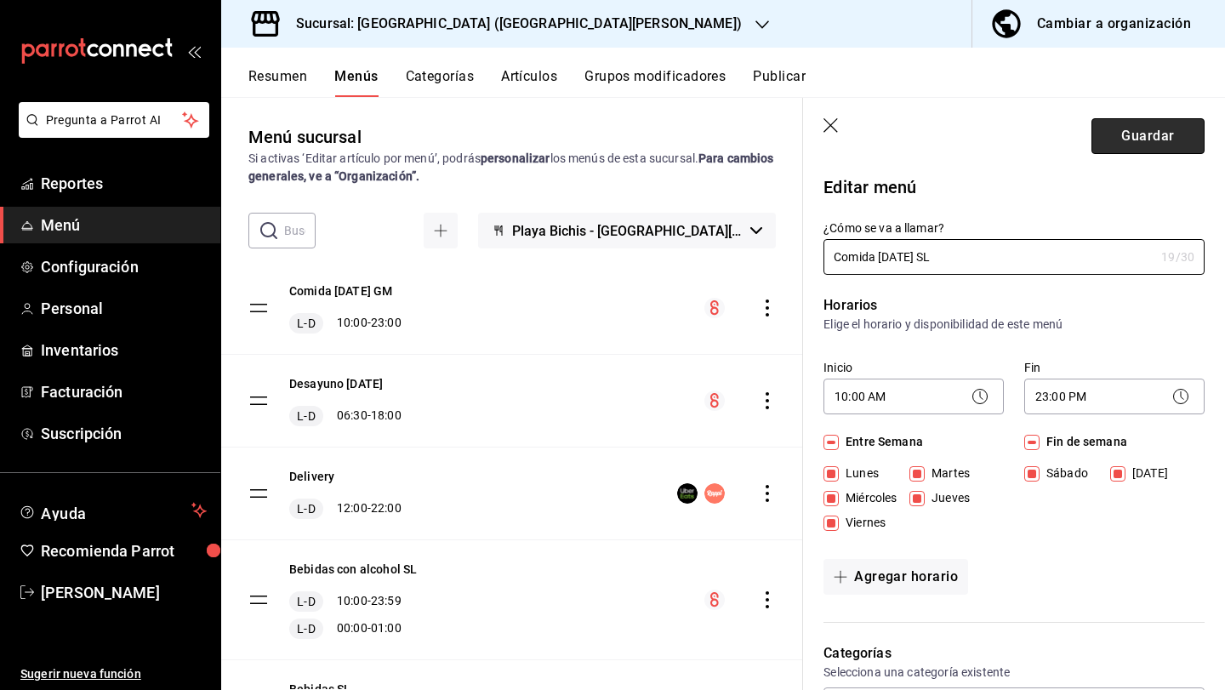
click at [1111, 143] on button "Guardar" at bounding box center [1148, 136] width 113 height 36
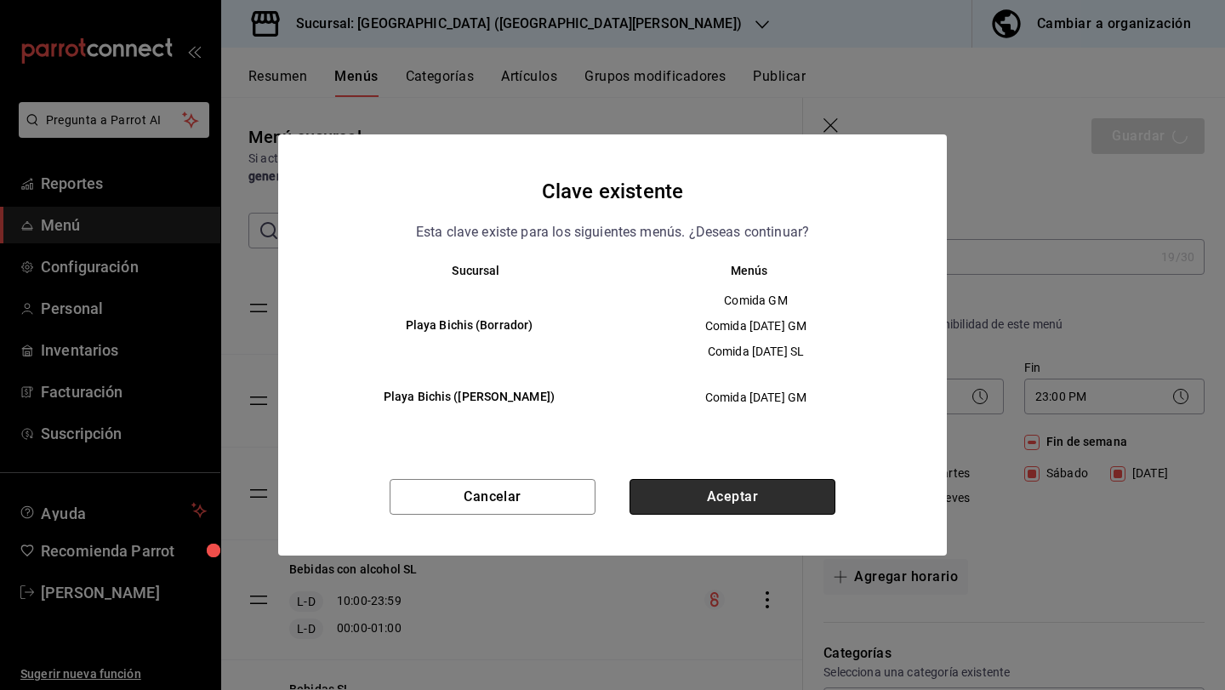
click at [750, 501] on button "Aceptar" at bounding box center [733, 497] width 206 height 36
checkbox input "false"
type input "1758992982720"
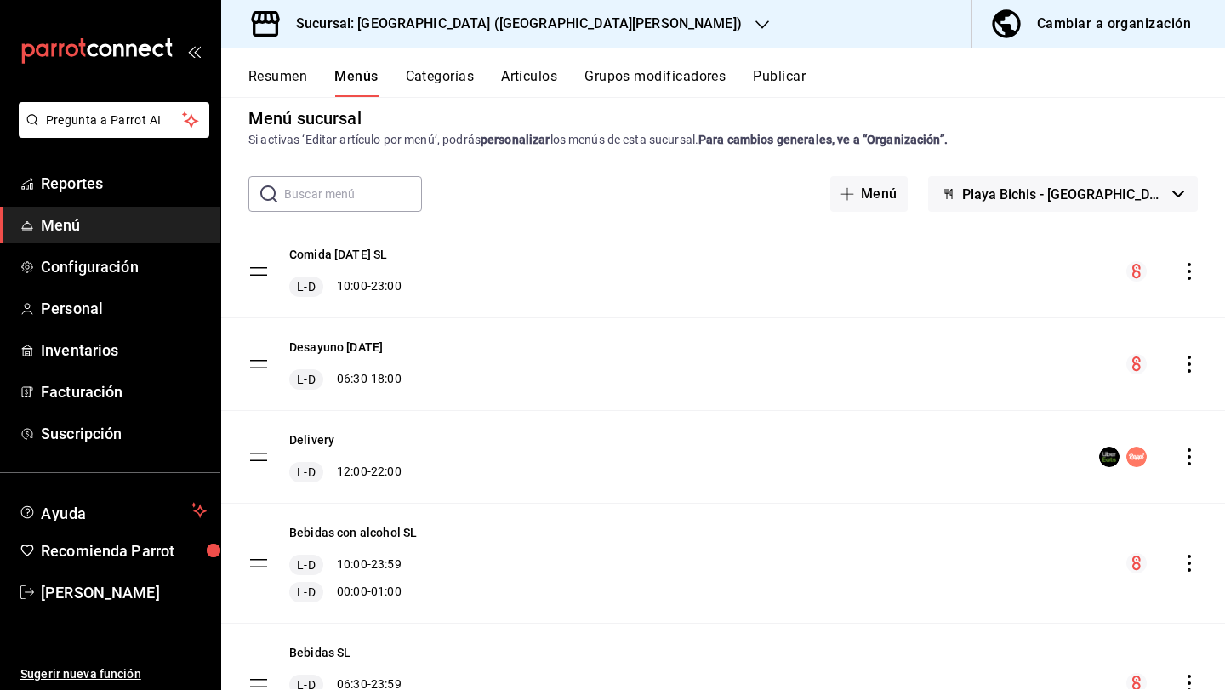
scroll to position [7, 0]
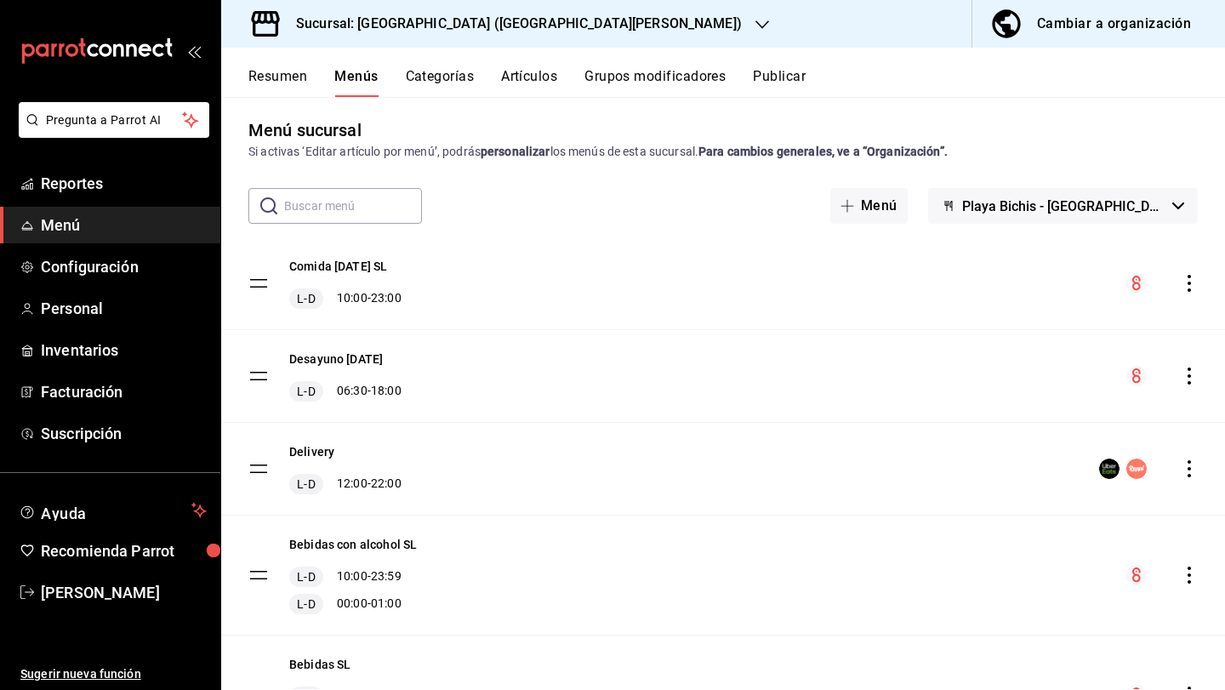
click at [1193, 389] on div "Desayuno [DATE] L-D 06:30 - 18:00" at bounding box center [723, 376] width 1004 height 92
click at [1190, 379] on icon "actions" at bounding box center [1189, 376] width 17 height 17
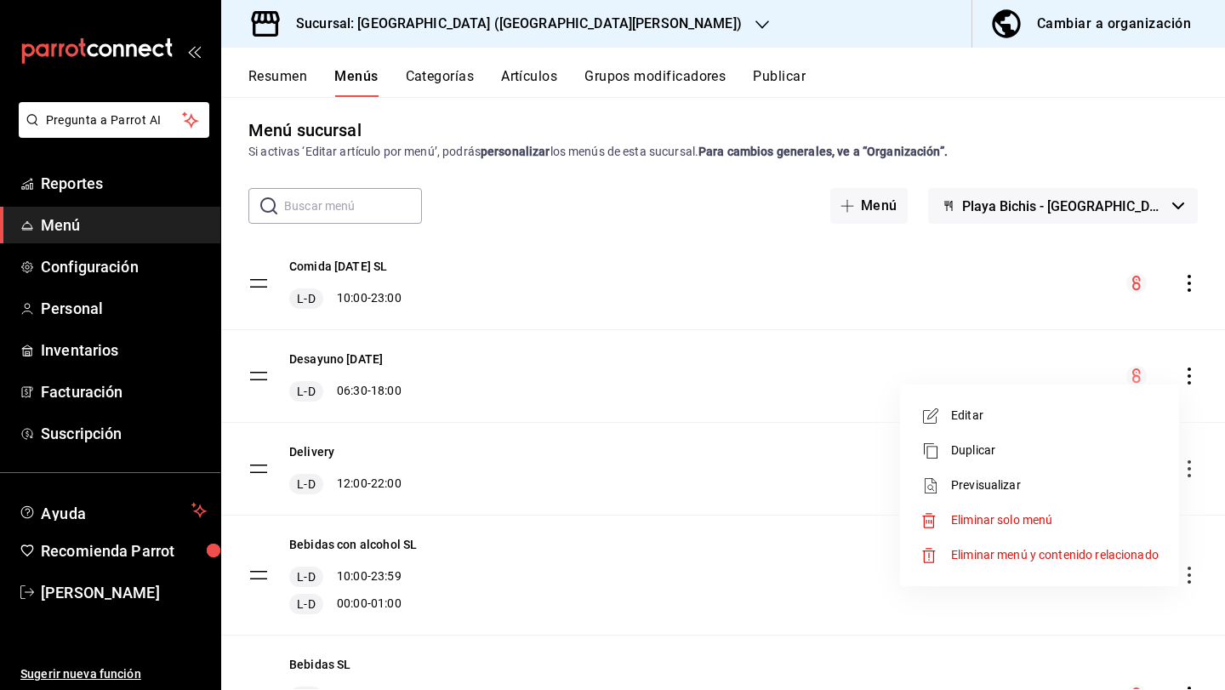
click at [1060, 427] on li "Editar" at bounding box center [1039, 415] width 265 height 35
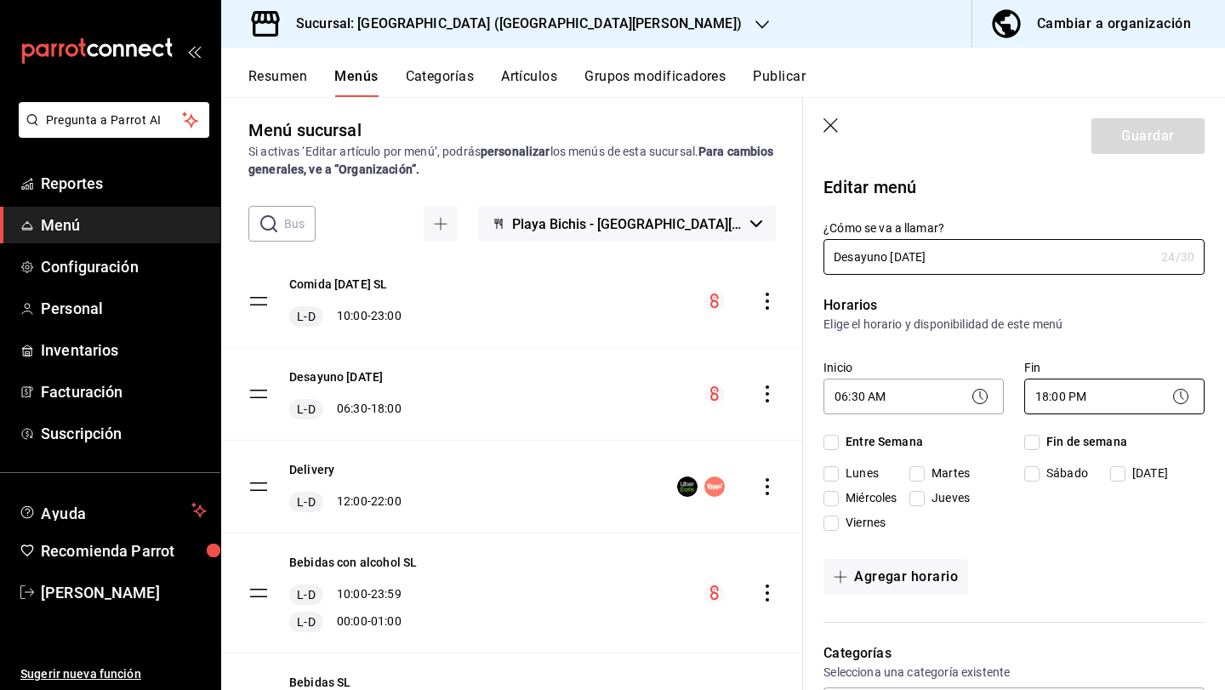
checkbox input "true"
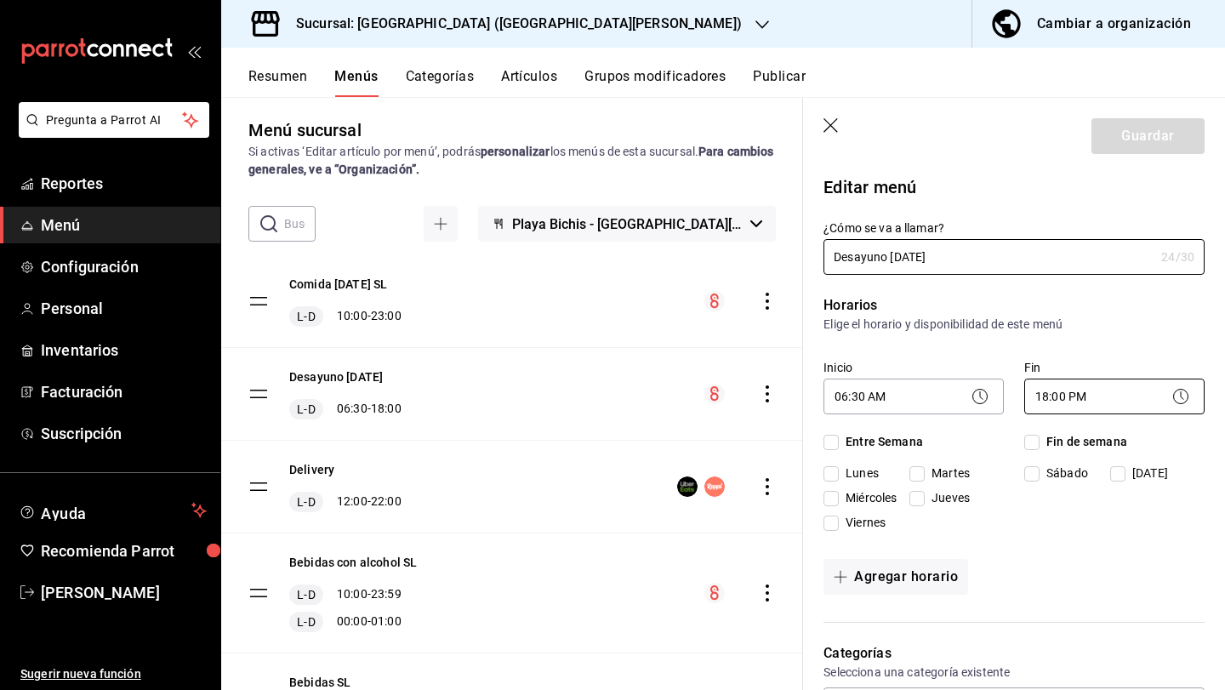
checkbox input "true"
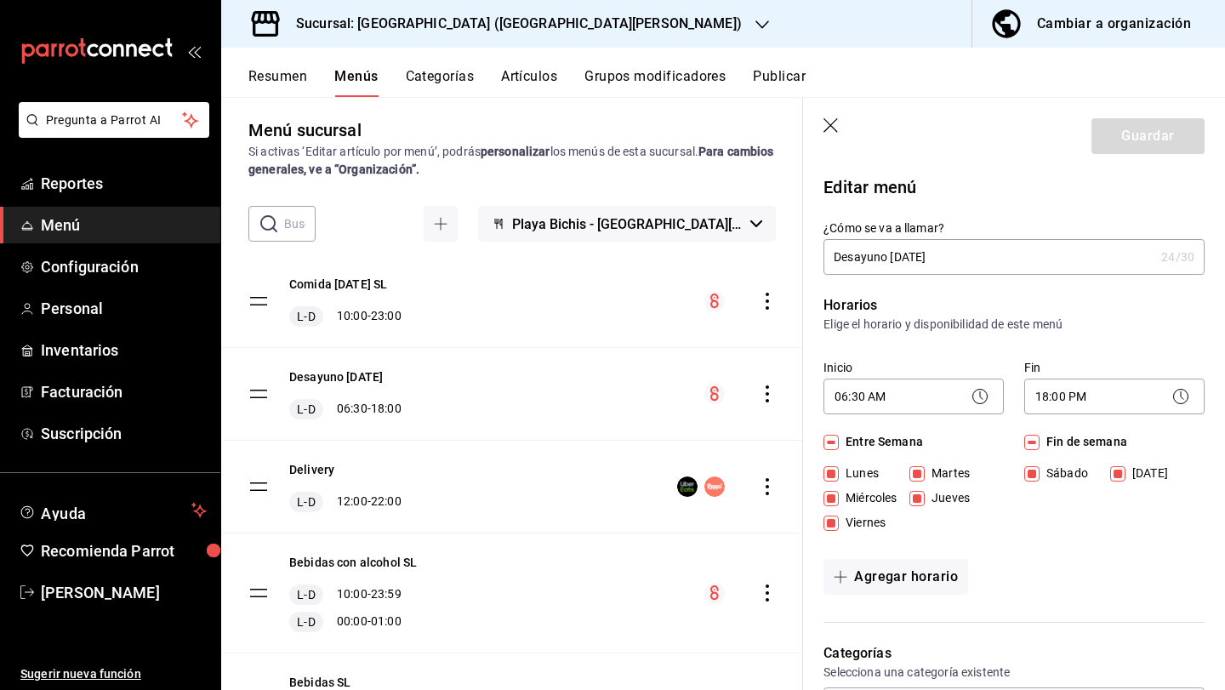
click at [953, 257] on input "Desayuno [DATE]" at bounding box center [989, 257] width 331 height 34
type input "Desayuno [DATE]"
click at [1136, 139] on button "Guardar" at bounding box center [1148, 136] width 113 height 36
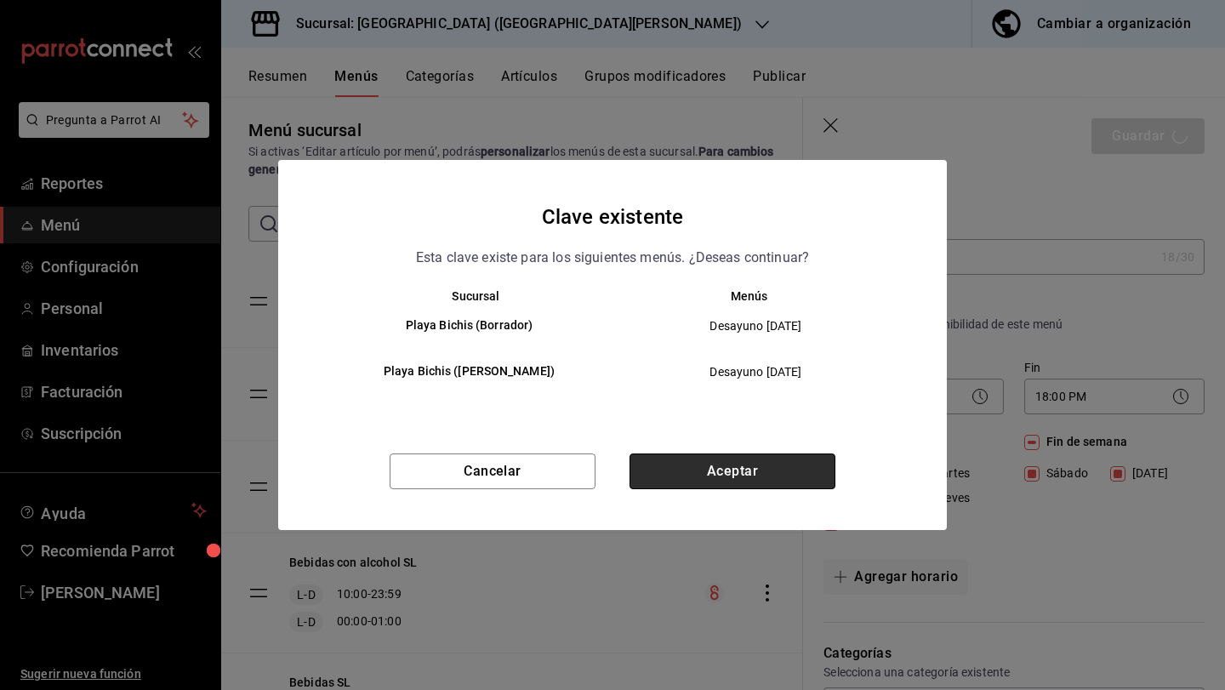
click at [790, 467] on button "Aceptar" at bounding box center [733, 472] width 206 height 36
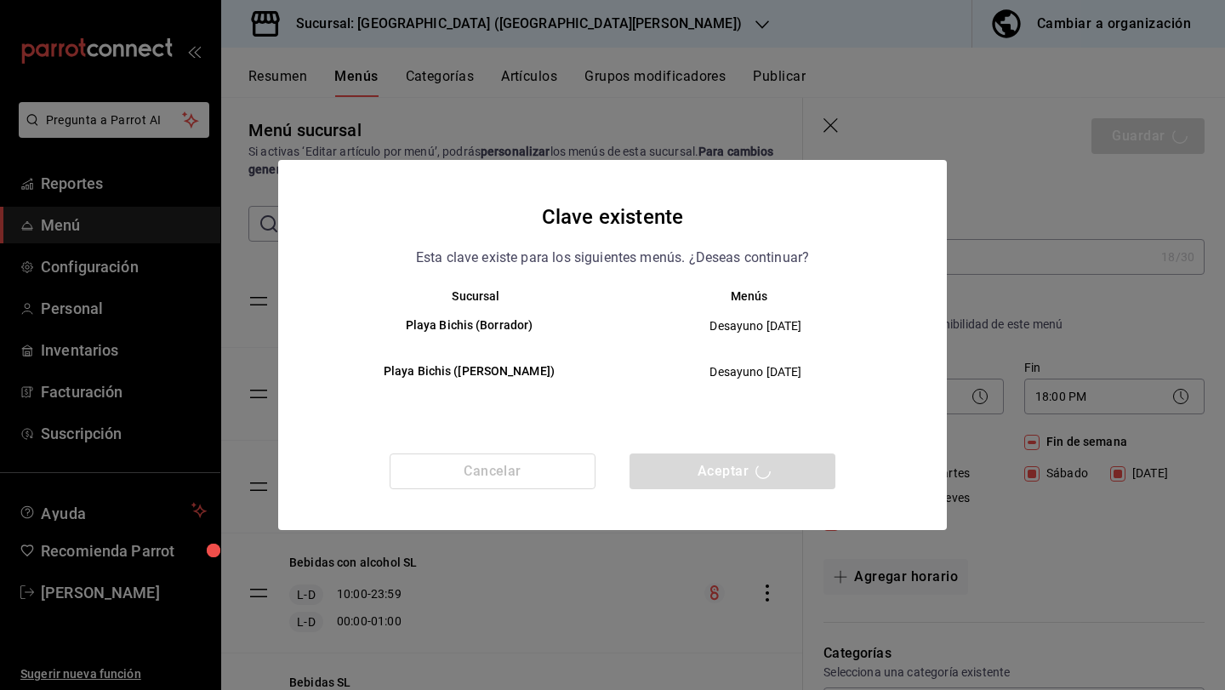
checkbox input "false"
type input "1758993013626"
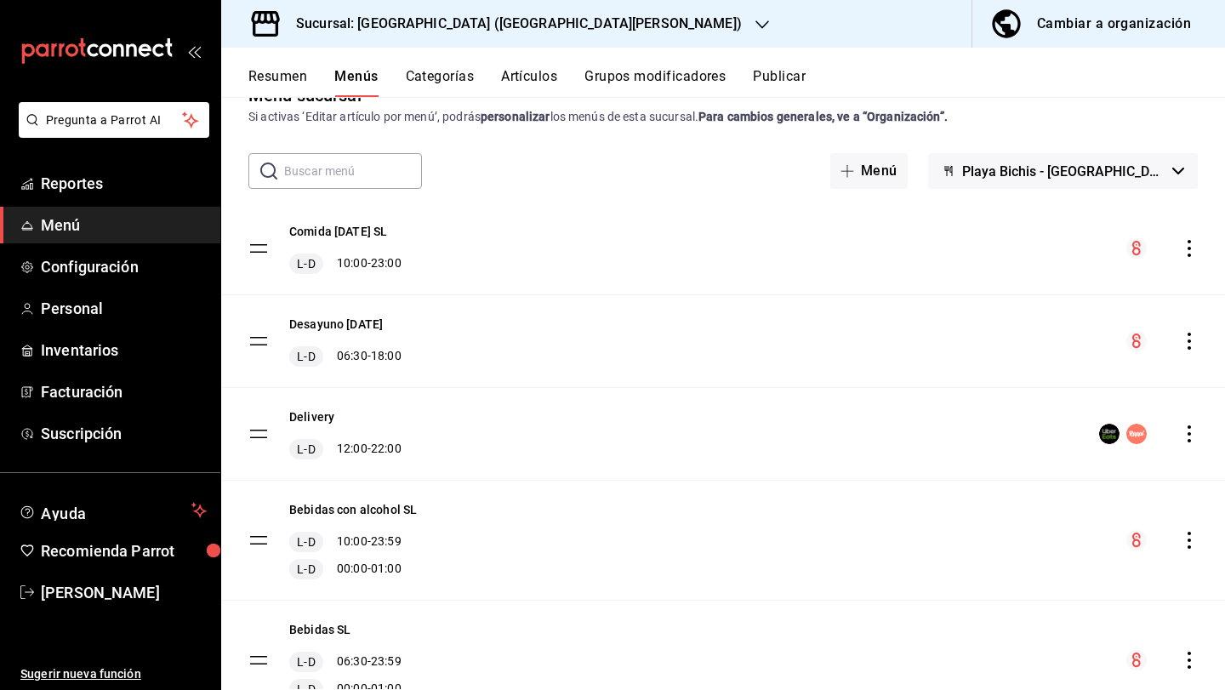
scroll to position [43, 0]
click at [491, 22] on h3 "Sucursal: [GEOGRAPHIC_DATA] ([GEOGRAPHIC_DATA][PERSON_NAME])" at bounding box center [511, 24] width 459 height 20
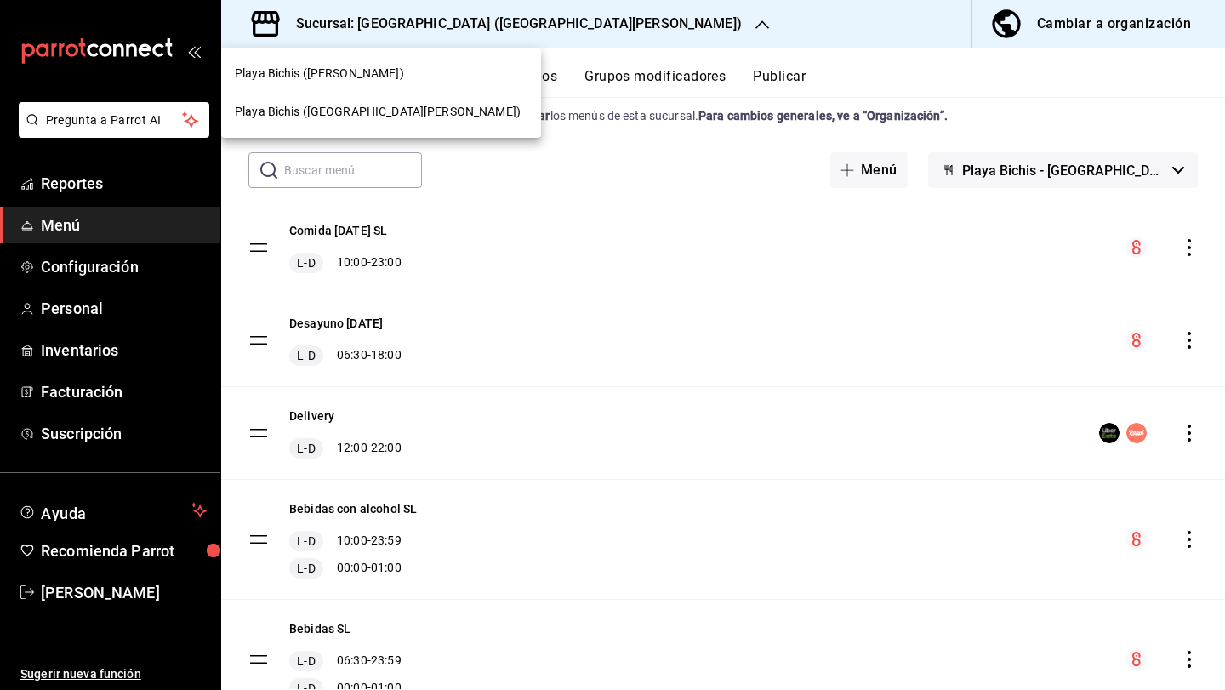
click at [386, 89] on div "Playa Bichis ([PERSON_NAME])" at bounding box center [381, 73] width 320 height 38
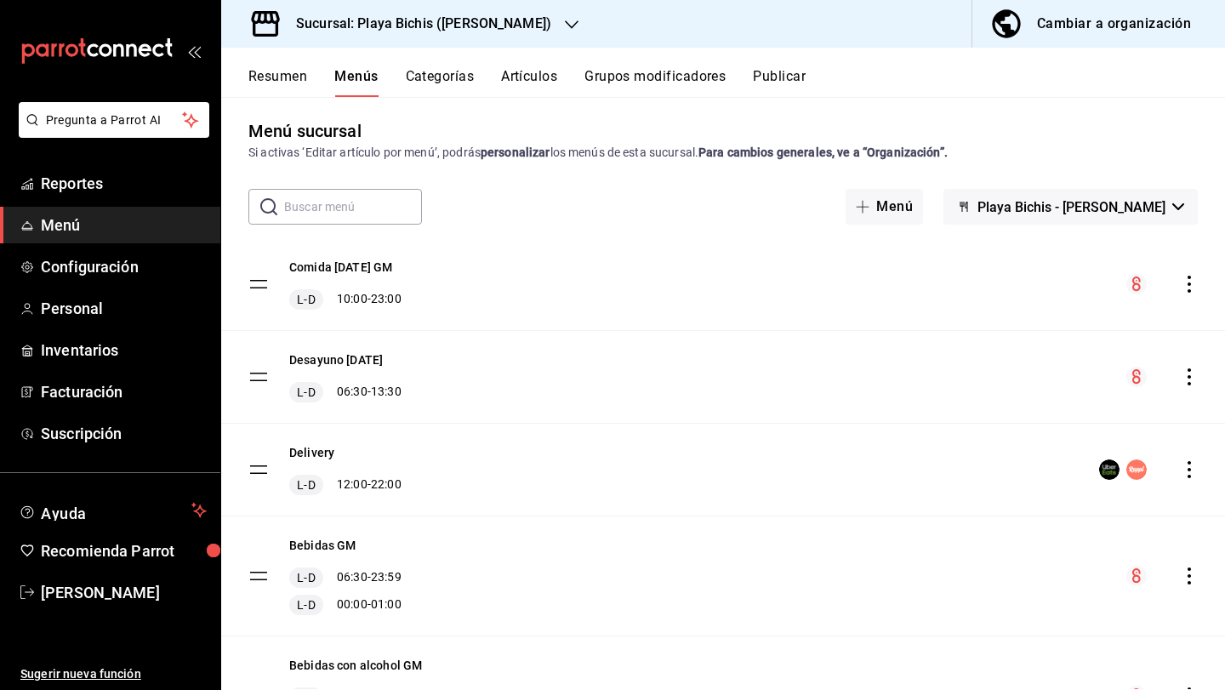
scroll to position [0, 0]
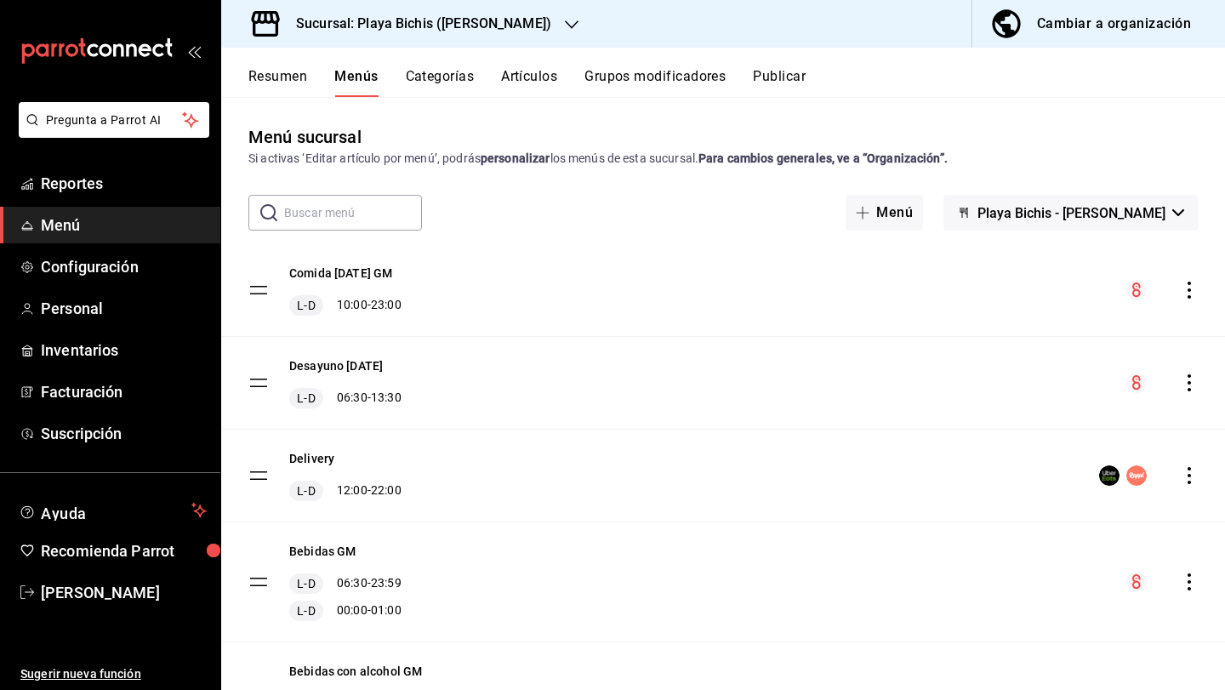
click at [449, 82] on button "Categorías" at bounding box center [440, 82] width 69 height 29
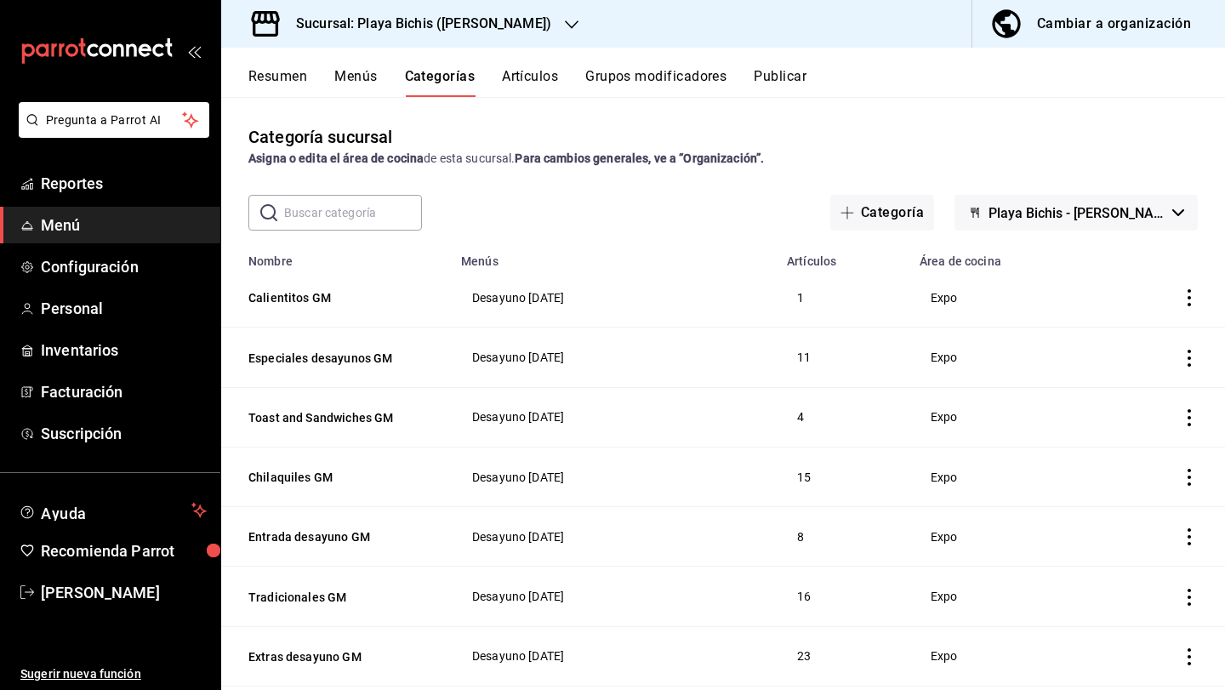
click at [356, 69] on button "Menús" at bounding box center [355, 82] width 43 height 29
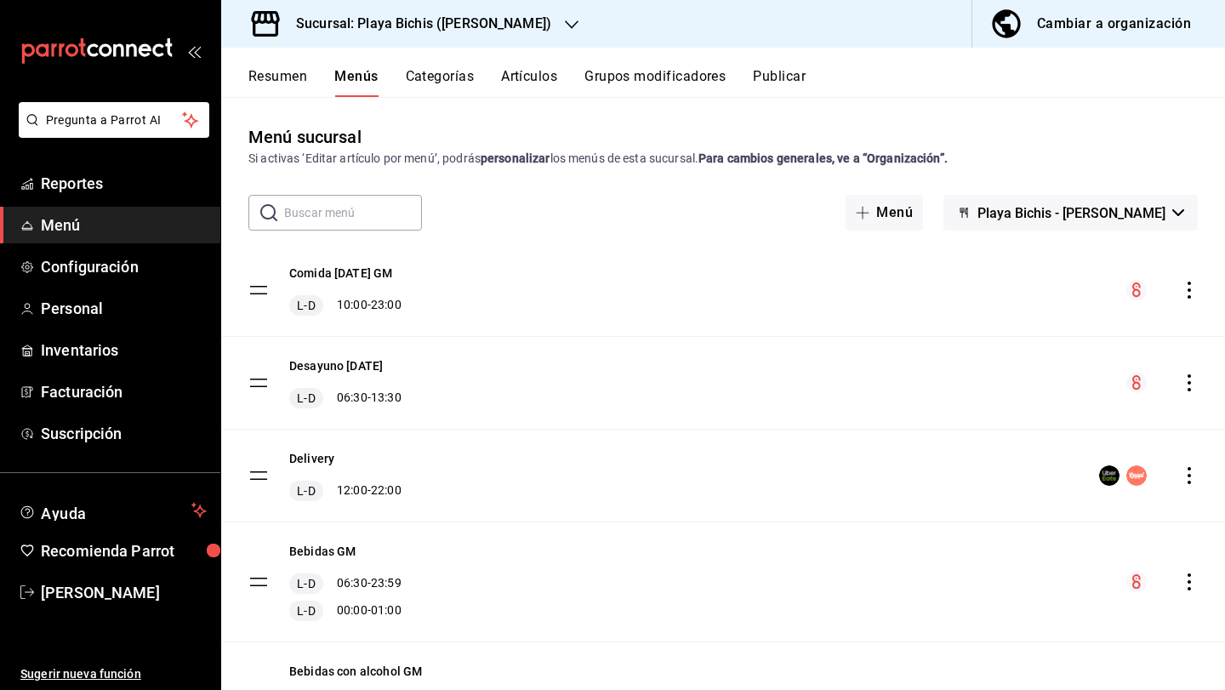
click at [265, 81] on button "Resumen" at bounding box center [277, 82] width 59 height 29
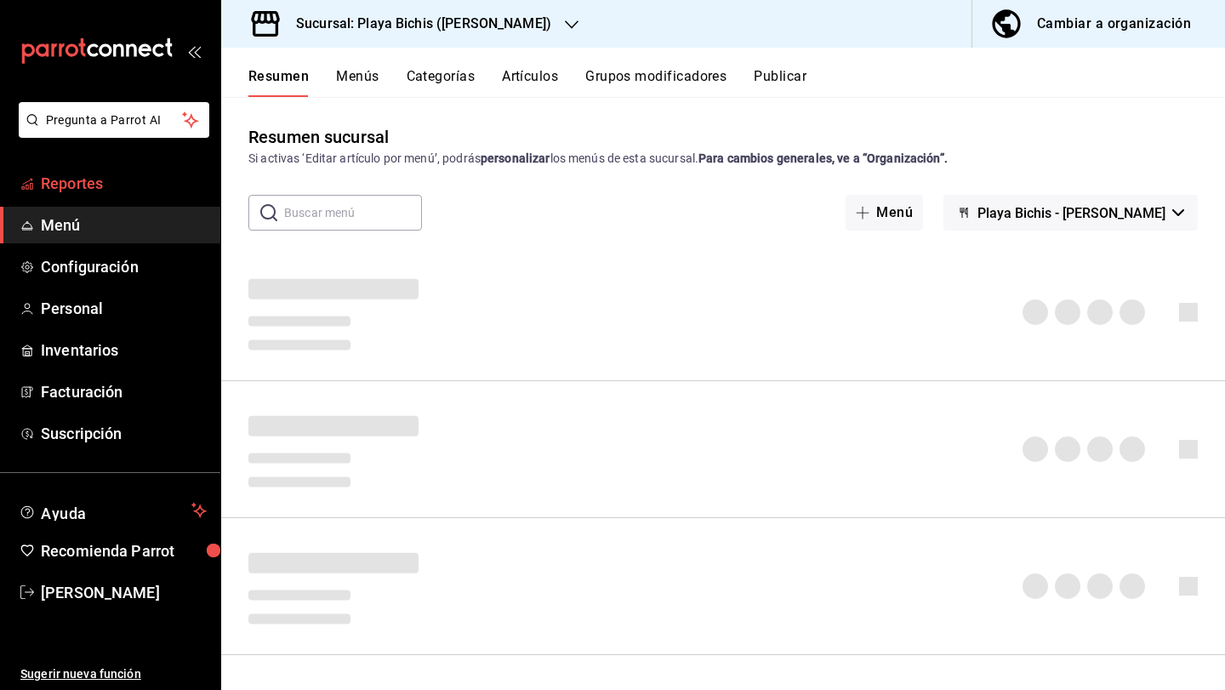
click at [146, 174] on span "Reportes" at bounding box center [124, 183] width 166 height 23
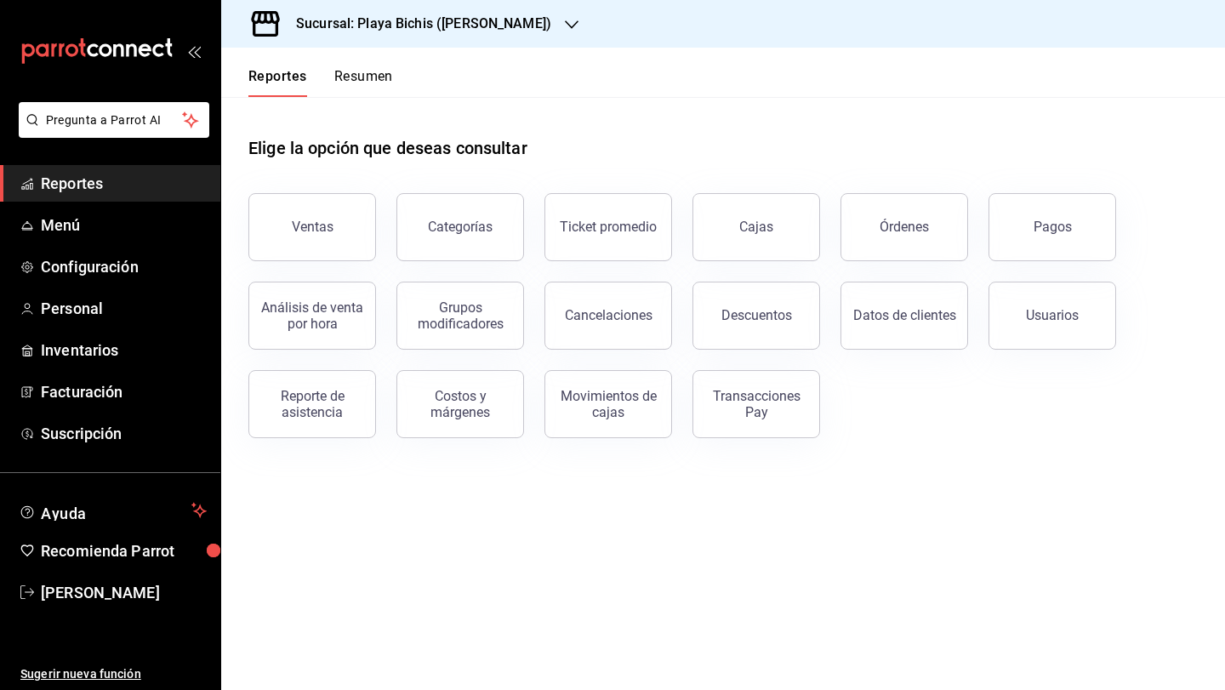
click at [359, 77] on button "Resumen" at bounding box center [363, 82] width 59 height 29
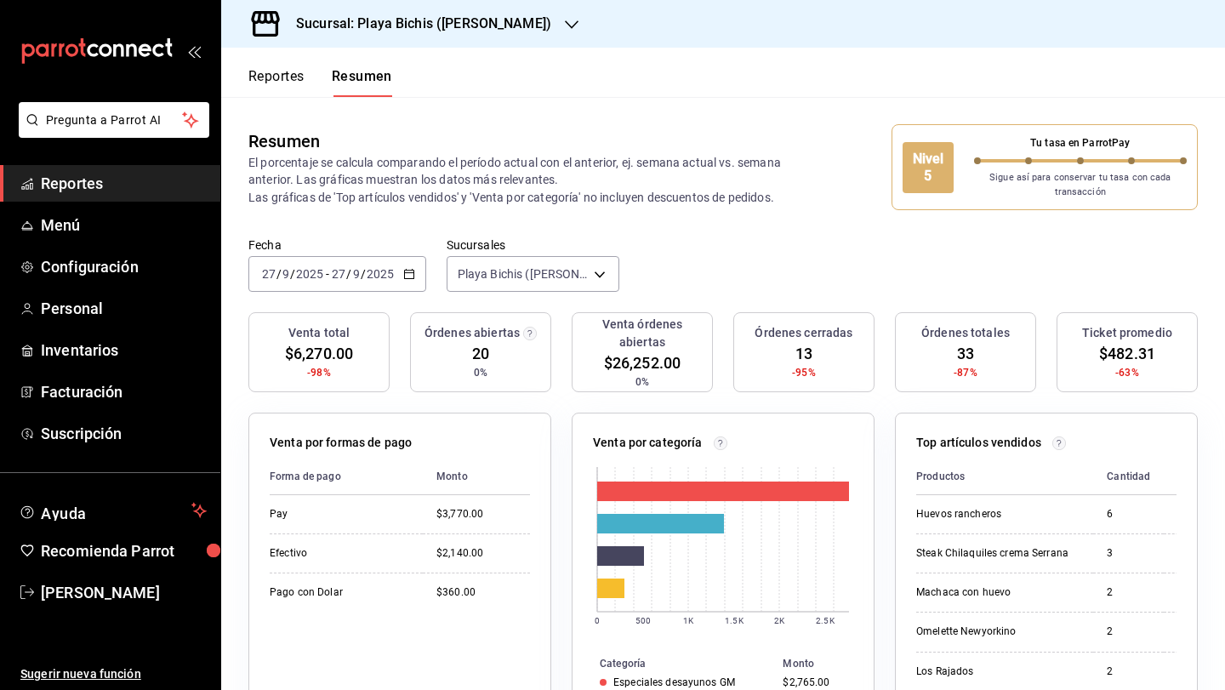
click at [274, 73] on button "Reportes" at bounding box center [276, 82] width 56 height 29
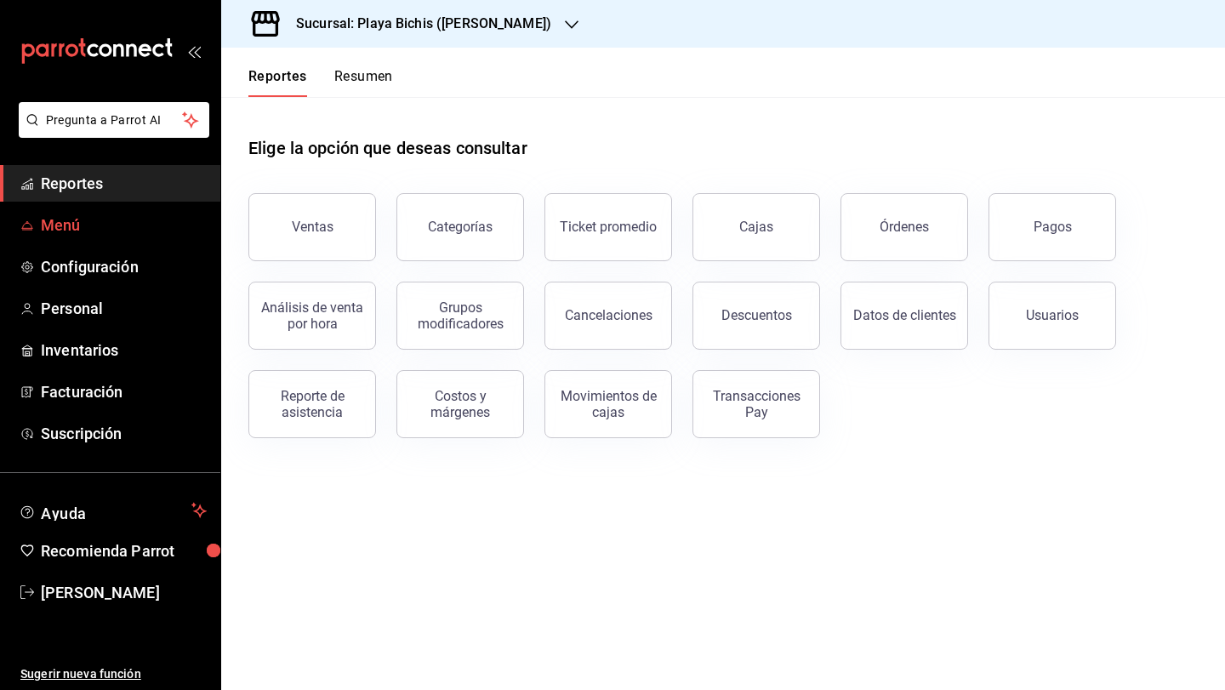
click at [112, 223] on span "Menú" at bounding box center [124, 225] width 166 height 23
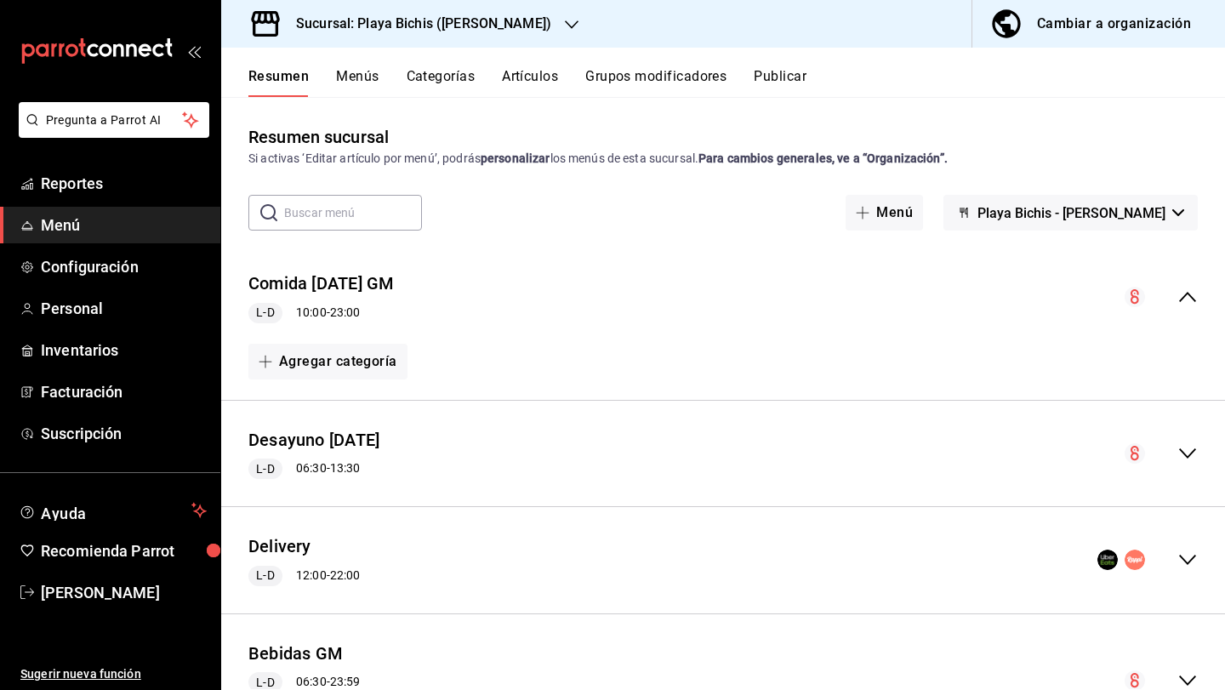
click at [1071, 10] on button "Cambiar a organización" at bounding box center [1092, 24] width 239 height 48
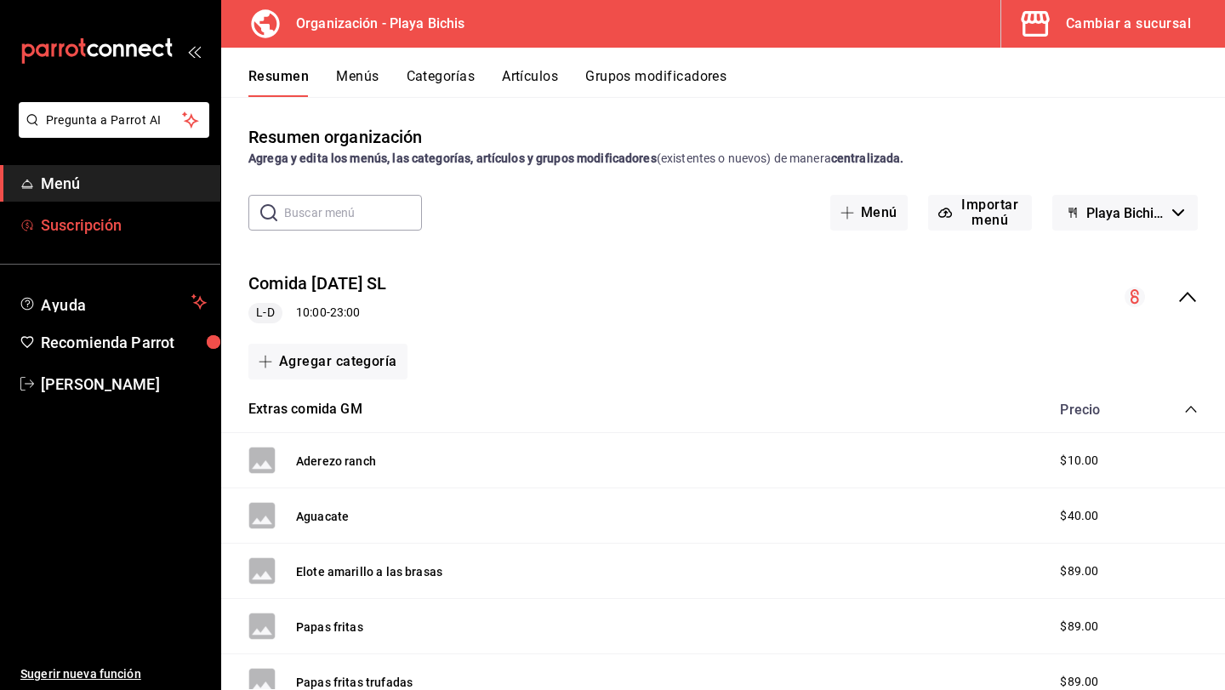
click at [112, 221] on span "Suscripción" at bounding box center [124, 225] width 166 height 23
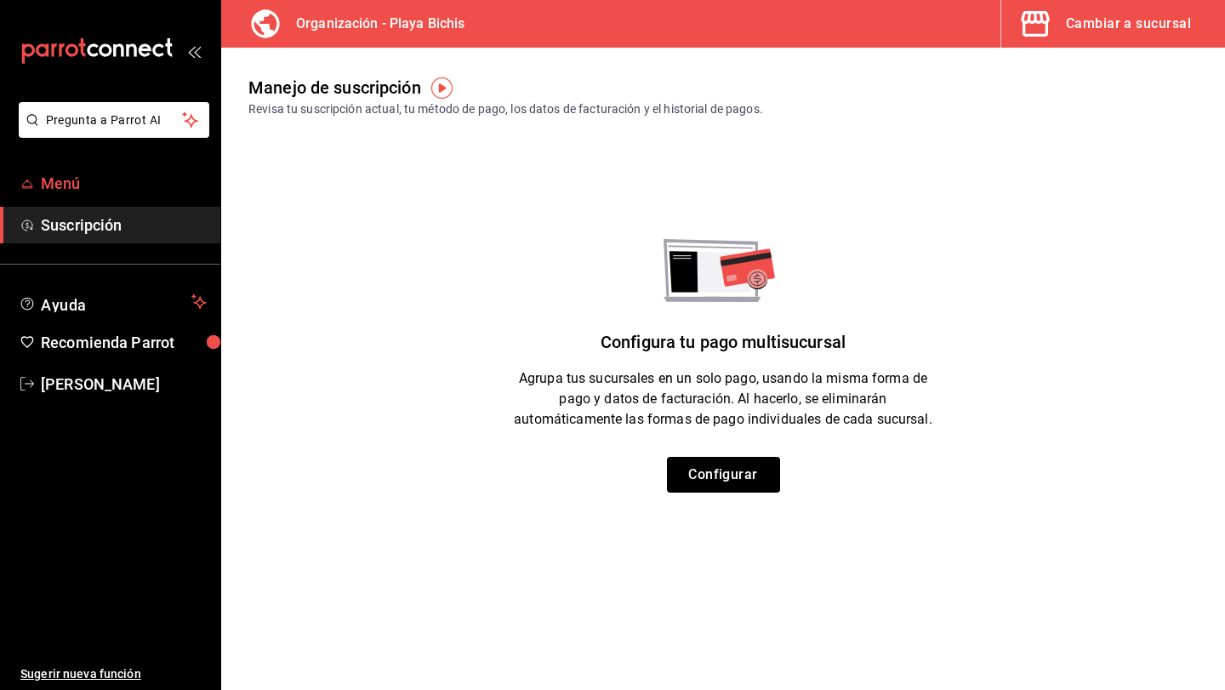
click at [110, 189] on span "Menú" at bounding box center [124, 183] width 166 height 23
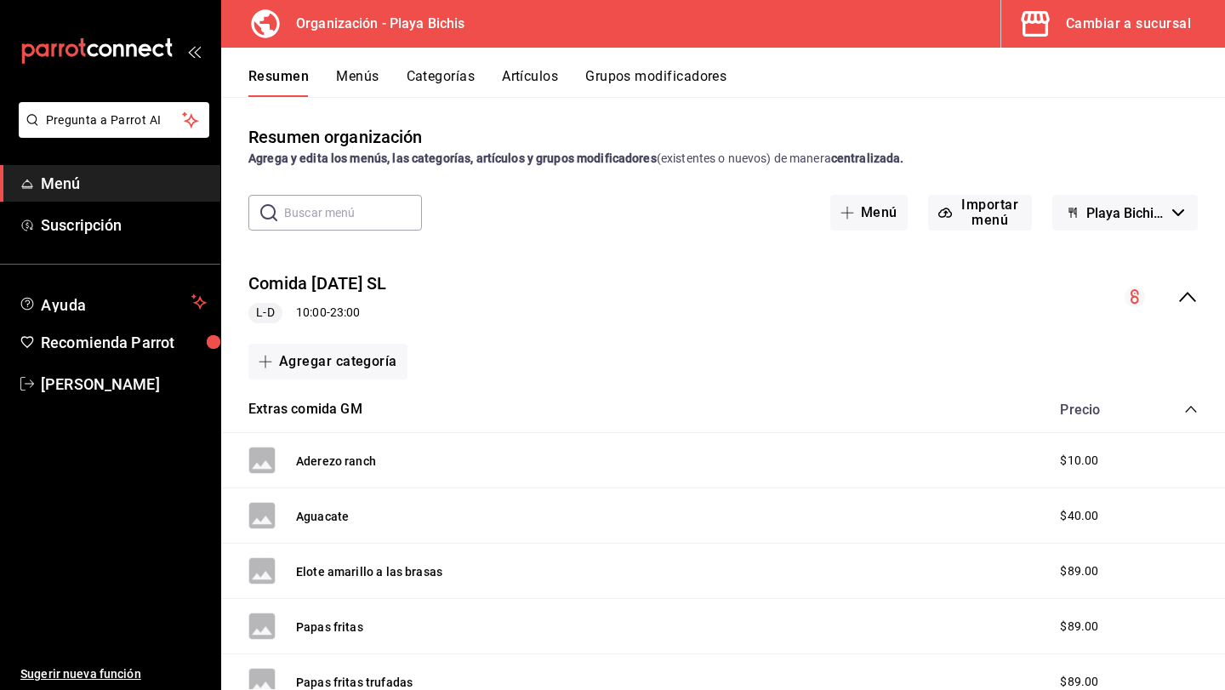
click at [1039, 26] on icon "button" at bounding box center [1035, 24] width 34 height 34
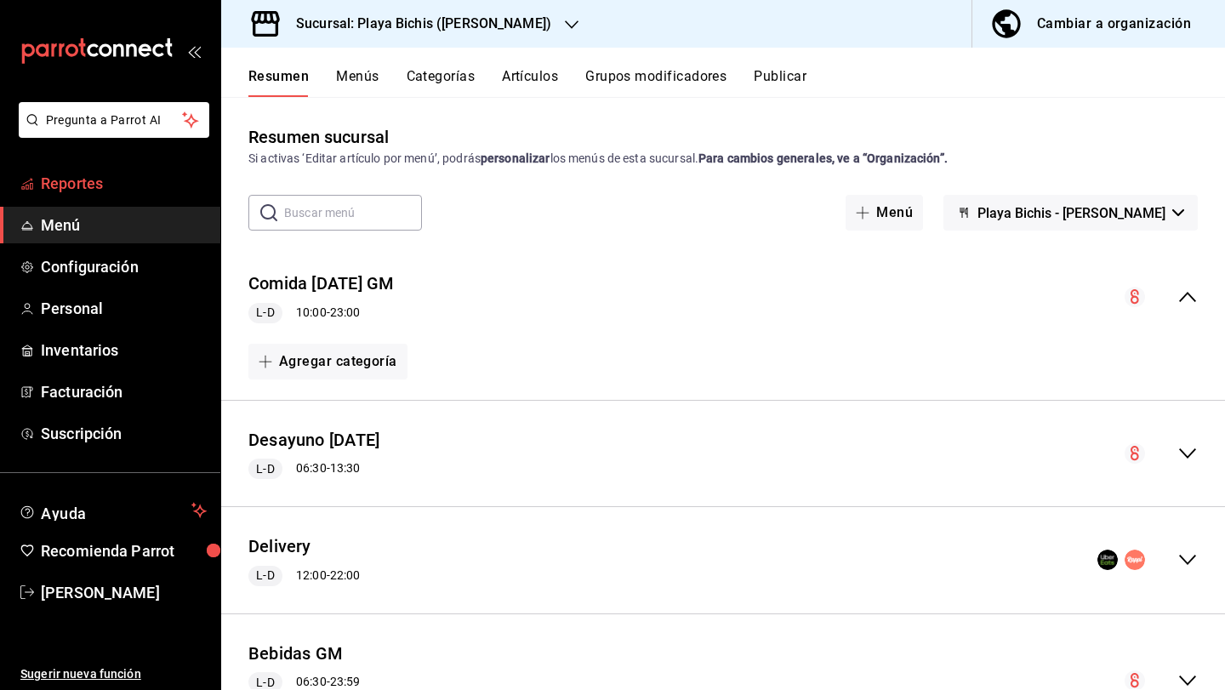
click at [111, 190] on span "Reportes" at bounding box center [124, 183] width 166 height 23
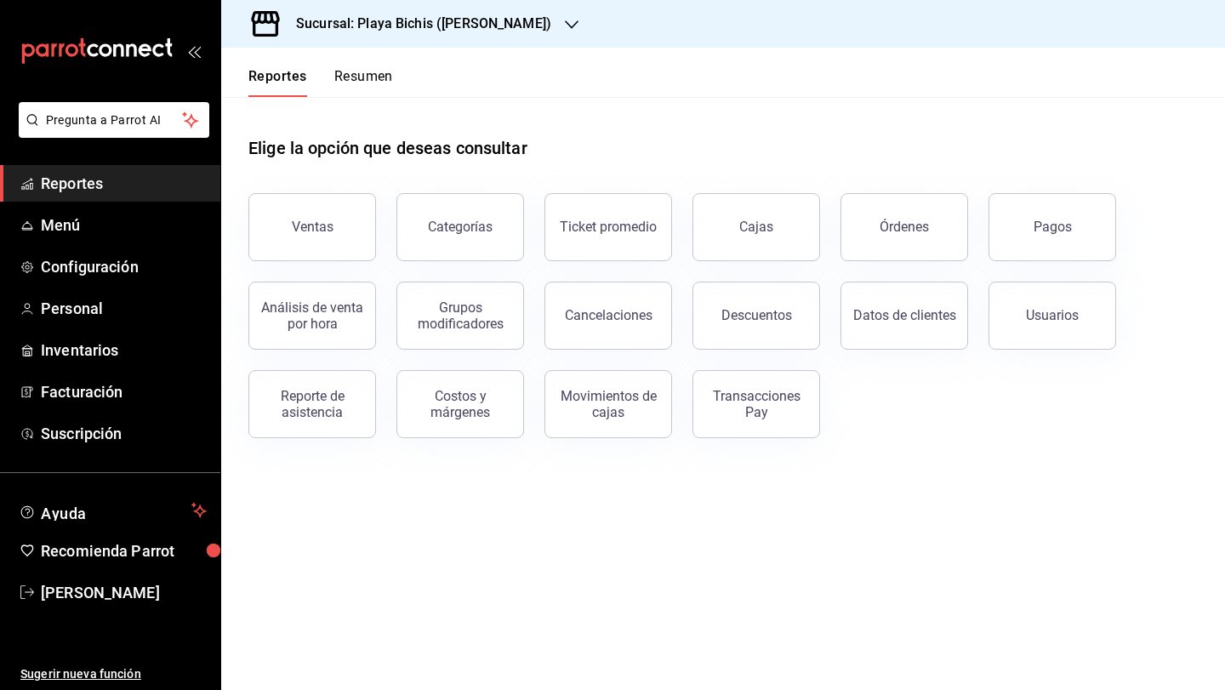
click at [351, 76] on button "Resumen" at bounding box center [363, 82] width 59 height 29
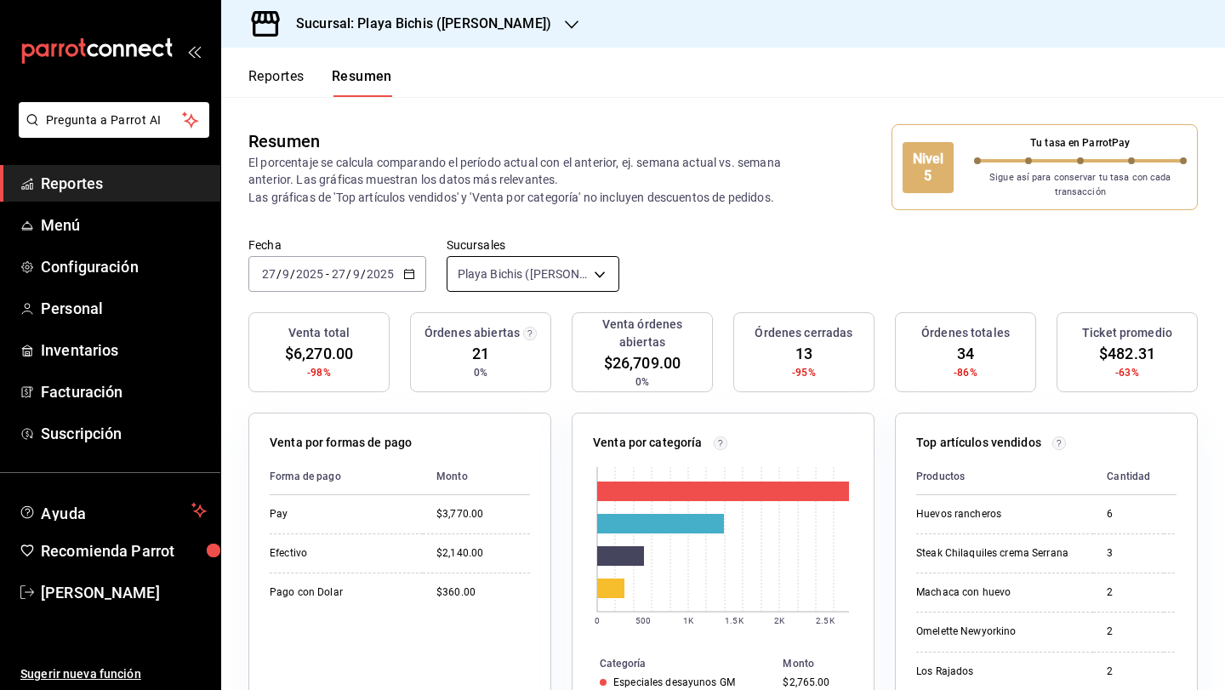
click at [501, 275] on body "Pregunta a Parrot AI Reportes Menú Configuración Personal Inventarios Facturaci…" at bounding box center [612, 345] width 1225 height 690
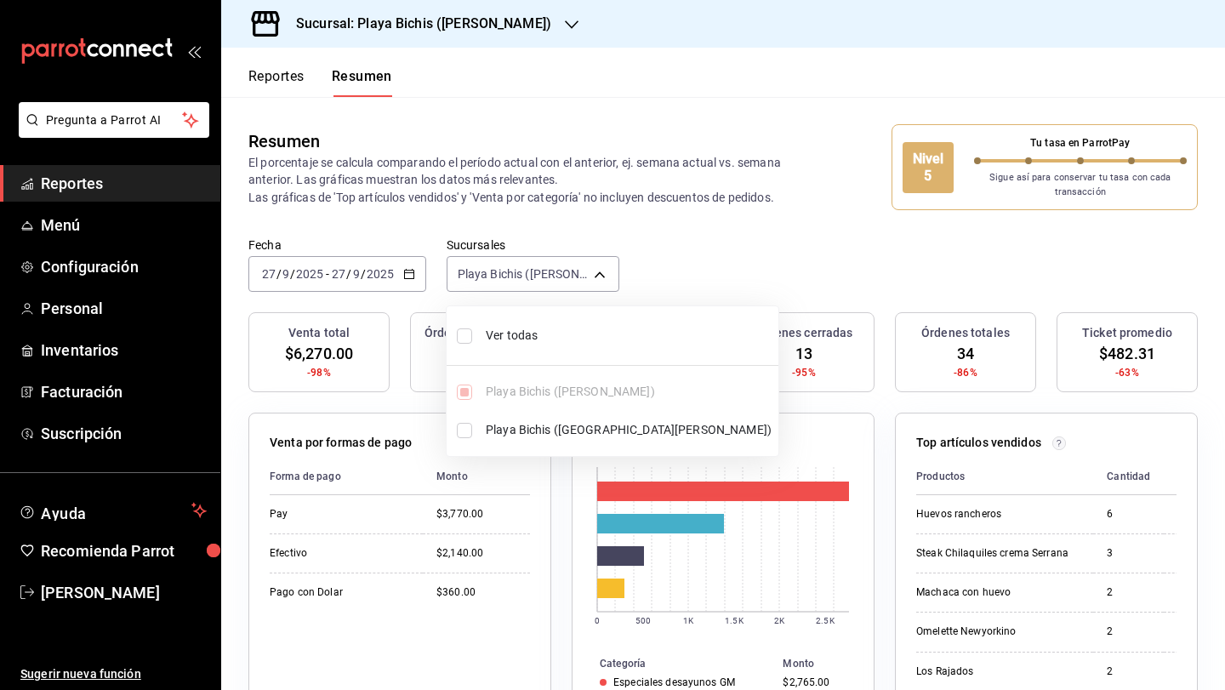
click at [470, 335] on input "checkbox" at bounding box center [464, 335] width 15 height 15
checkbox input "true"
type input "[object Object],[object Object]"
checkbox input "true"
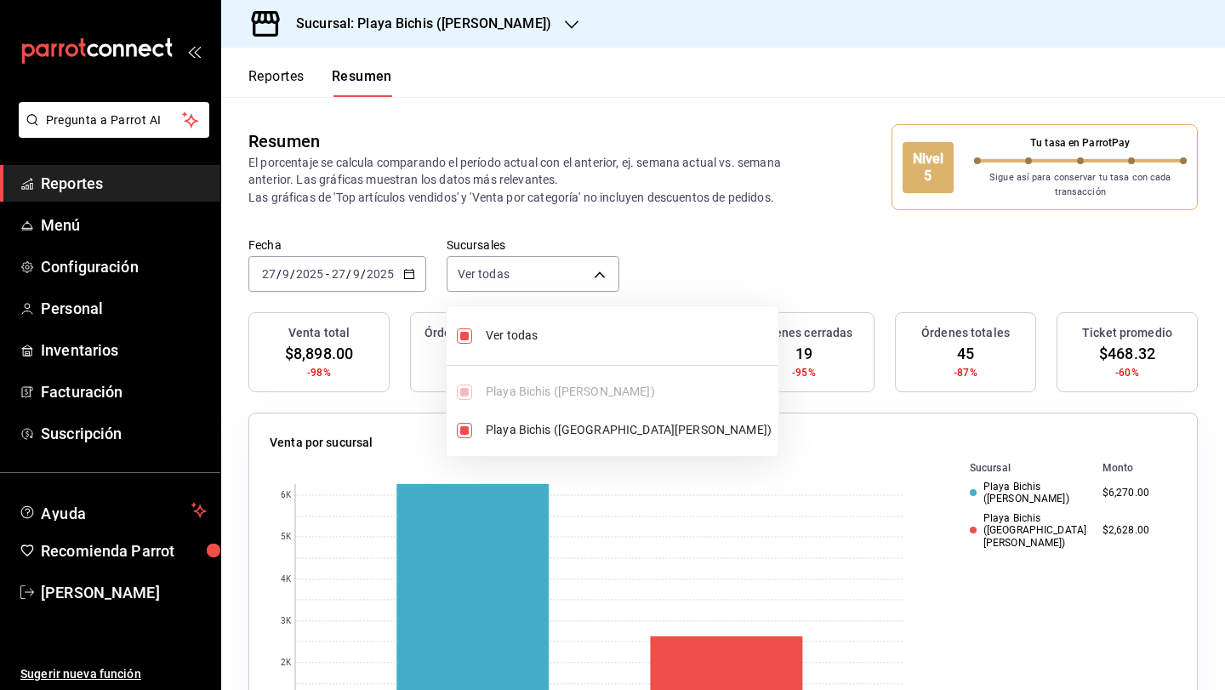
click at [531, 174] on div at bounding box center [612, 345] width 1225 height 690
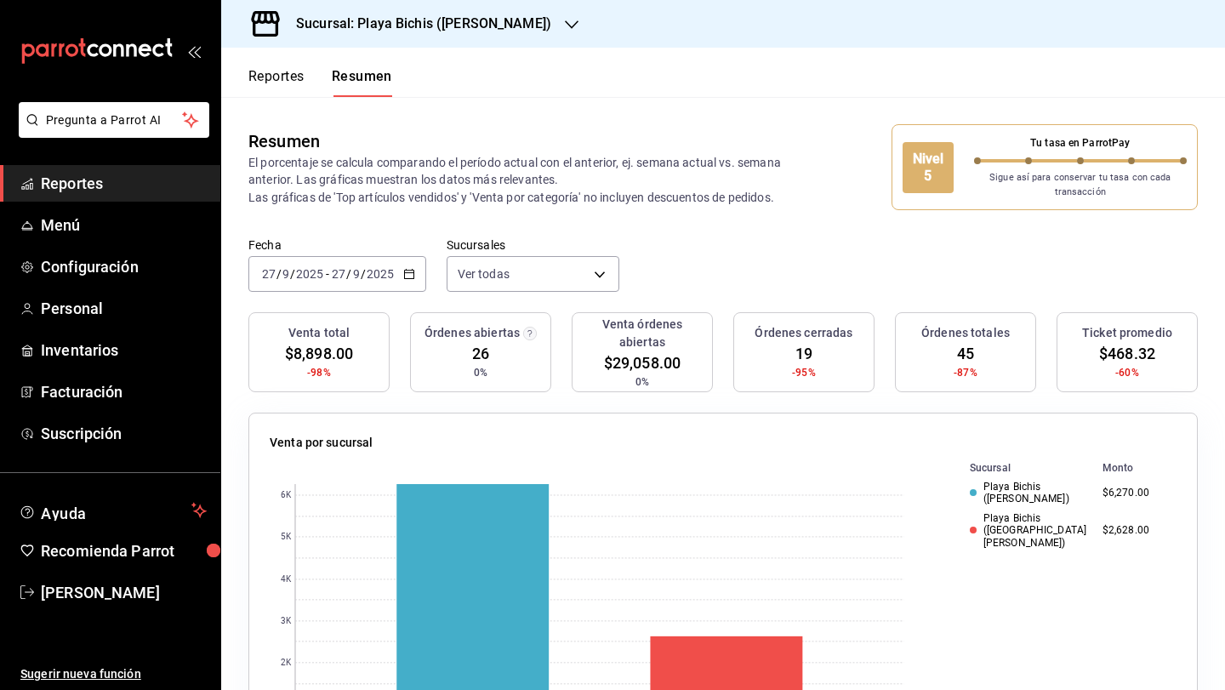
click at [285, 85] on button "Reportes" at bounding box center [276, 82] width 56 height 29
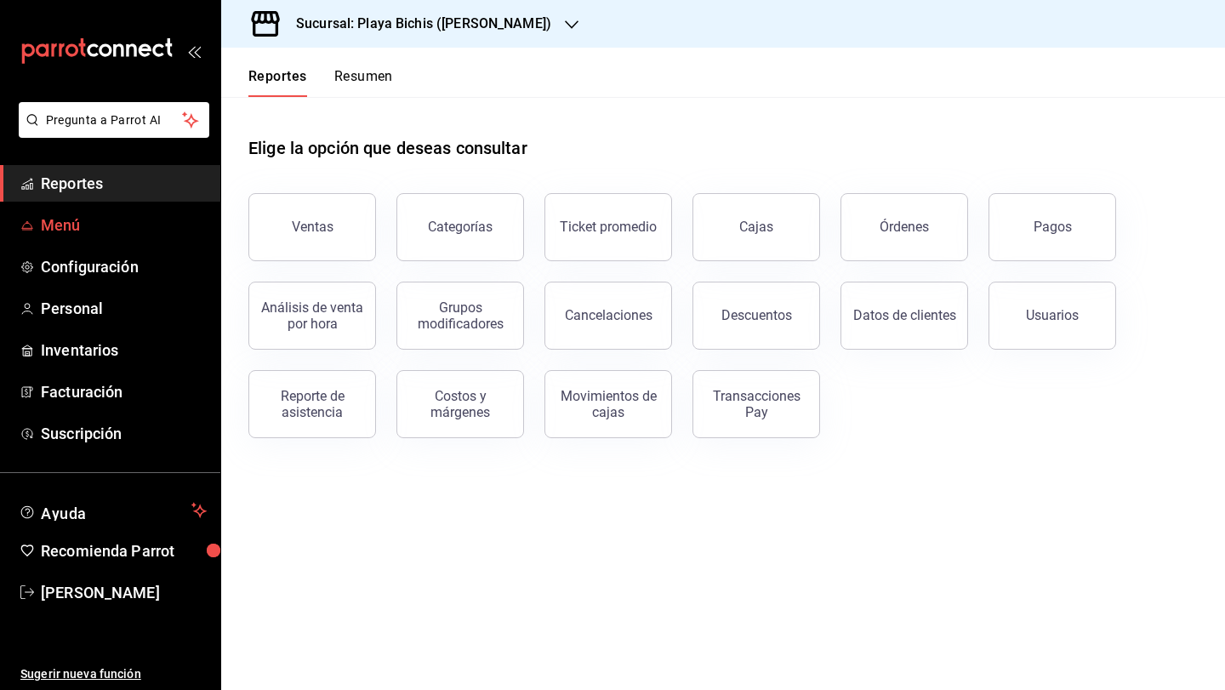
click at [64, 210] on link "Menú" at bounding box center [110, 225] width 220 height 37
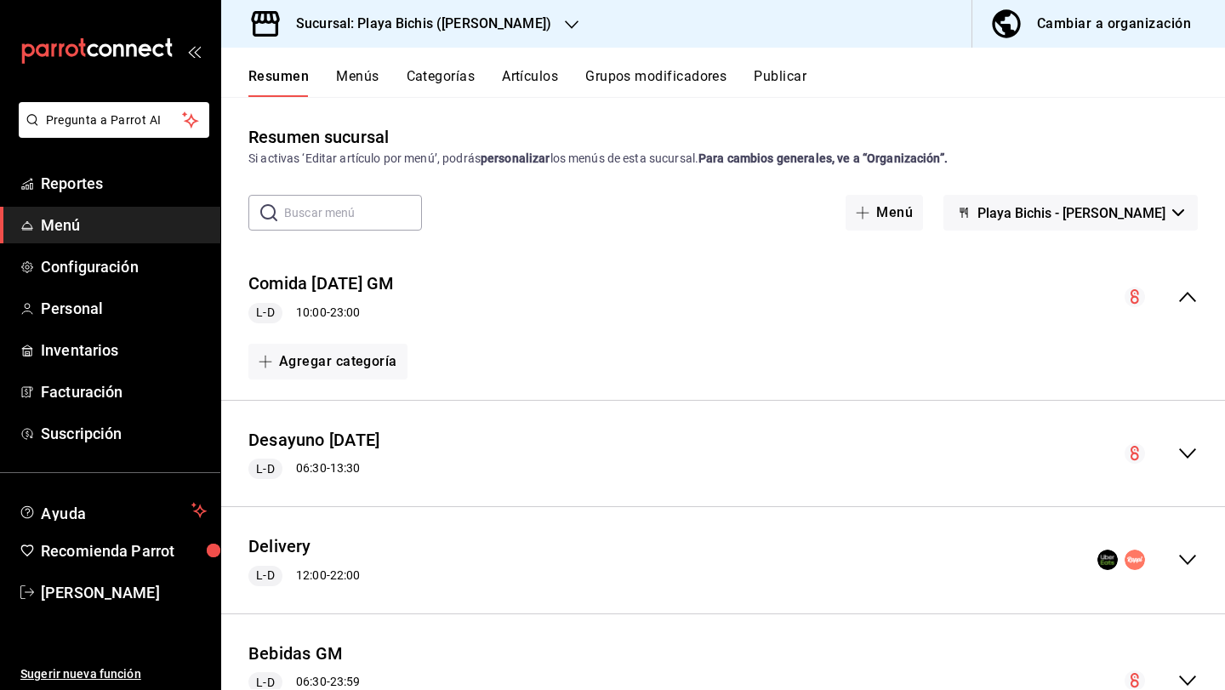
click at [1181, 296] on icon "collapse-menu-row" at bounding box center [1188, 297] width 20 height 20
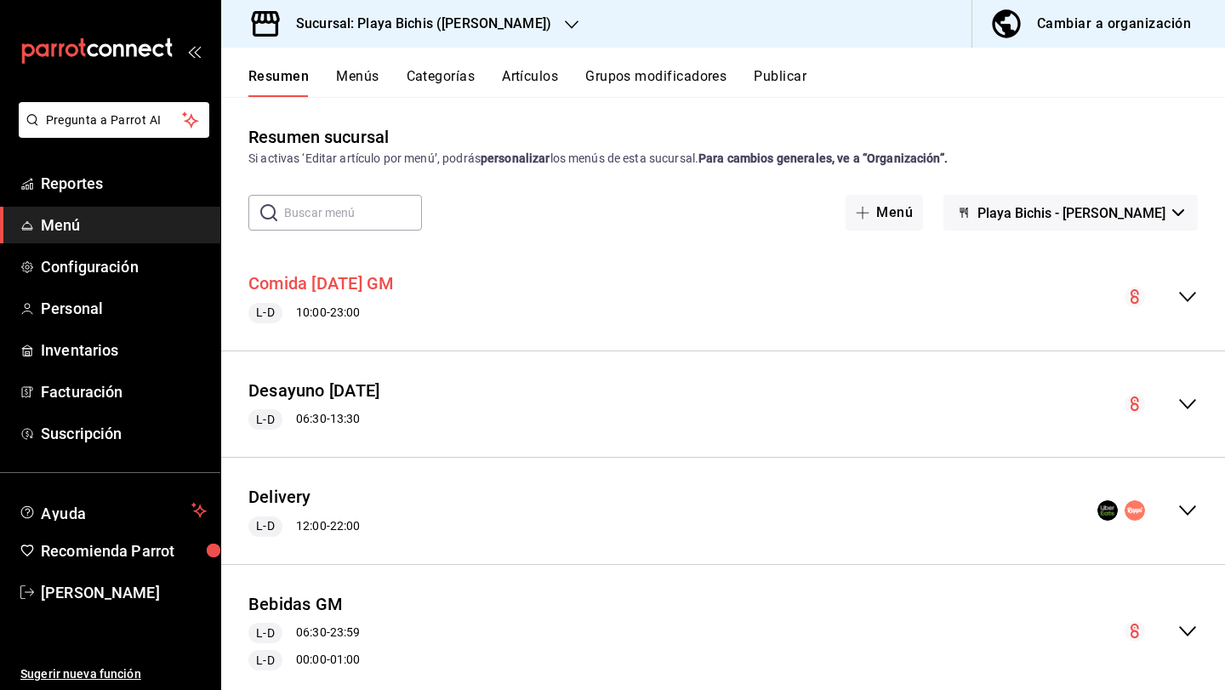
click at [376, 278] on button "Comida [DATE] GM" at bounding box center [320, 283] width 145 height 25
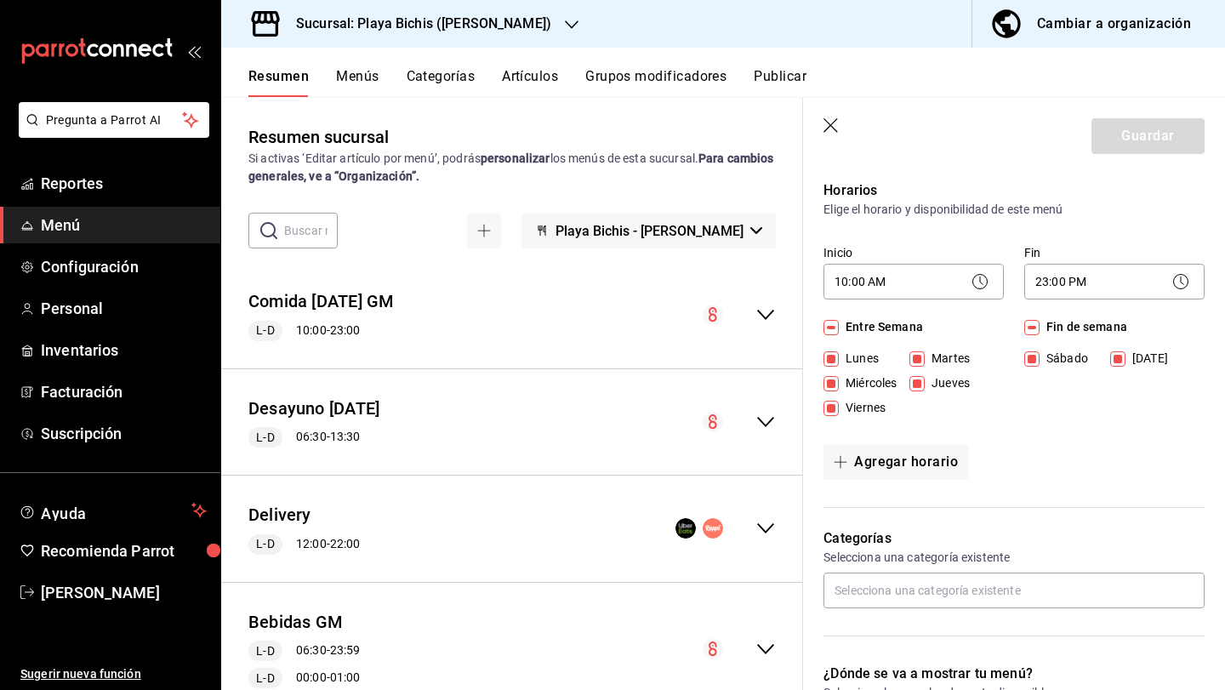
scroll to position [121, 0]
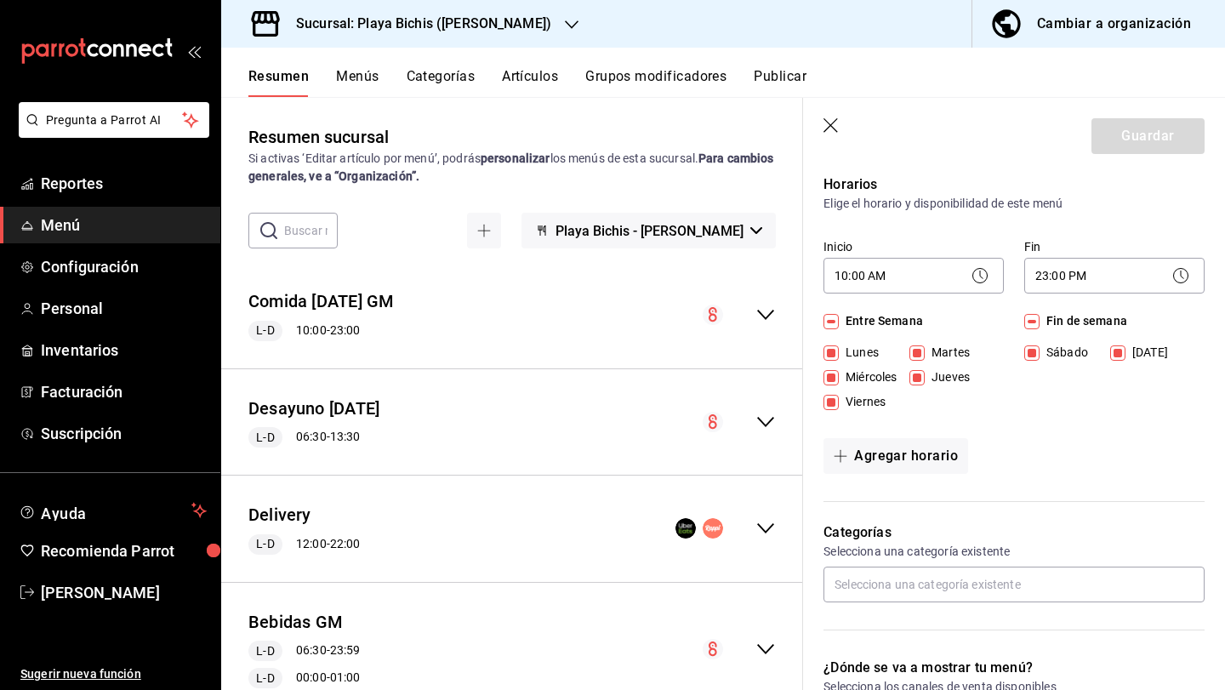
click at [829, 126] on icon "button" at bounding box center [832, 126] width 17 height 17
checkbox input "false"
type input "1758993390183"
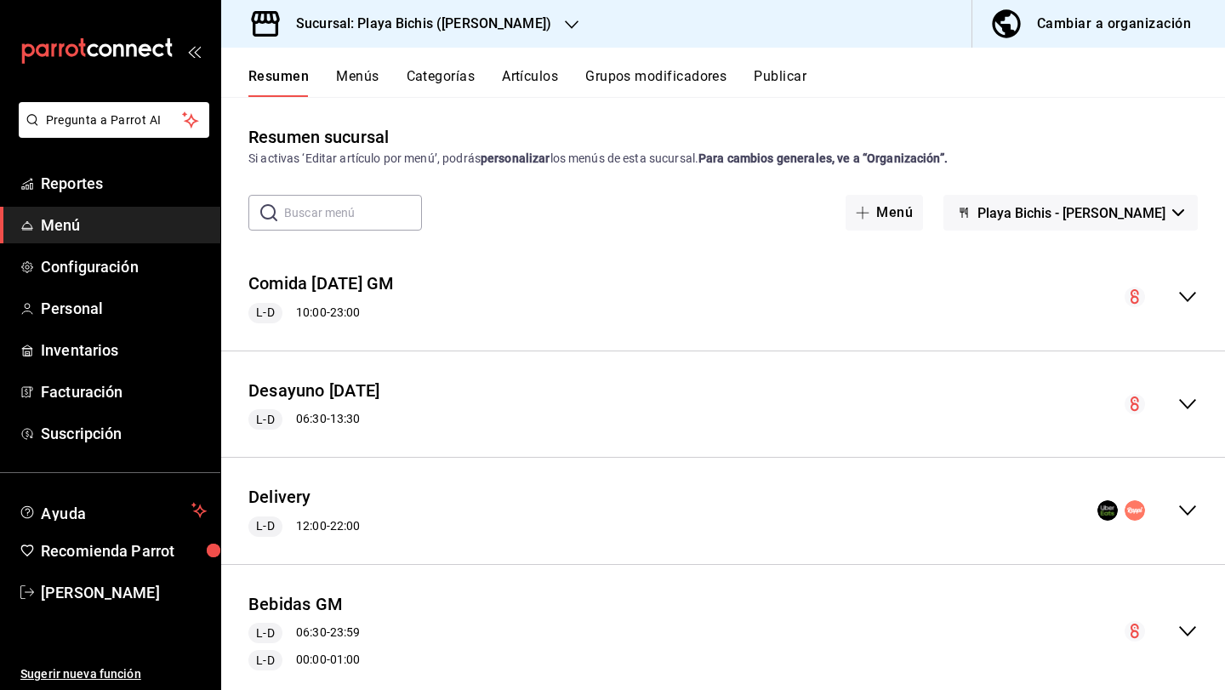
click at [1191, 296] on icon "collapse-menu-row" at bounding box center [1187, 297] width 17 height 10
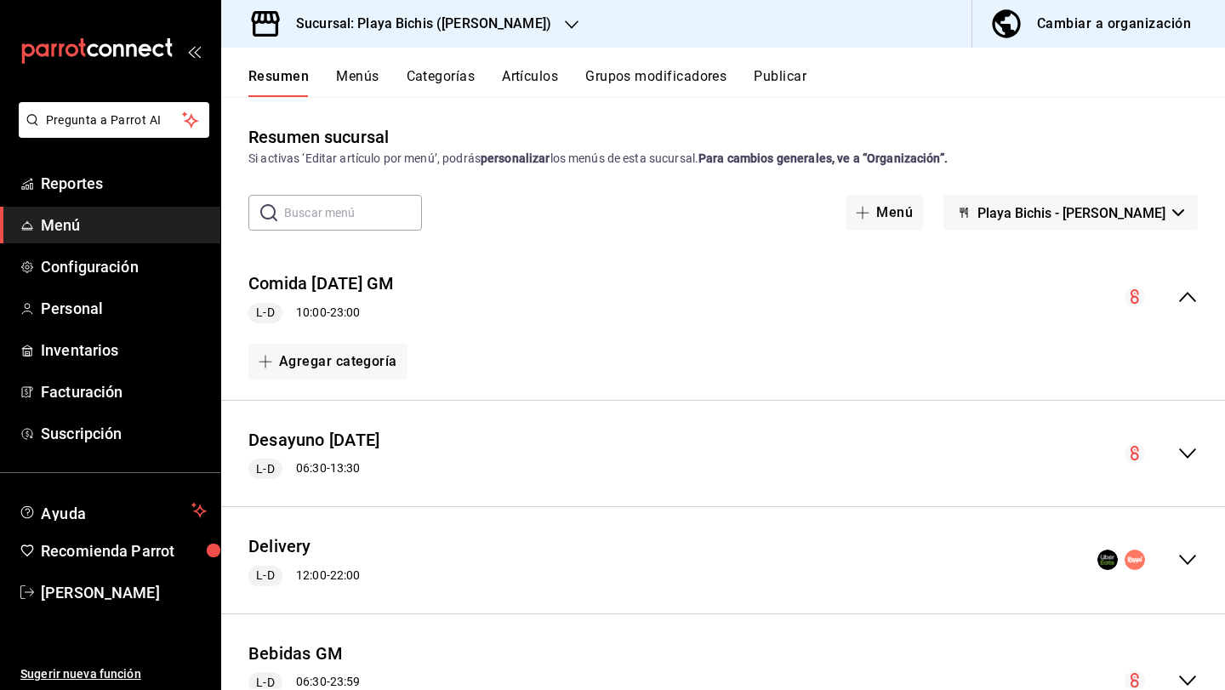
click at [1184, 302] on icon "collapse-menu-row" at bounding box center [1188, 297] width 20 height 20
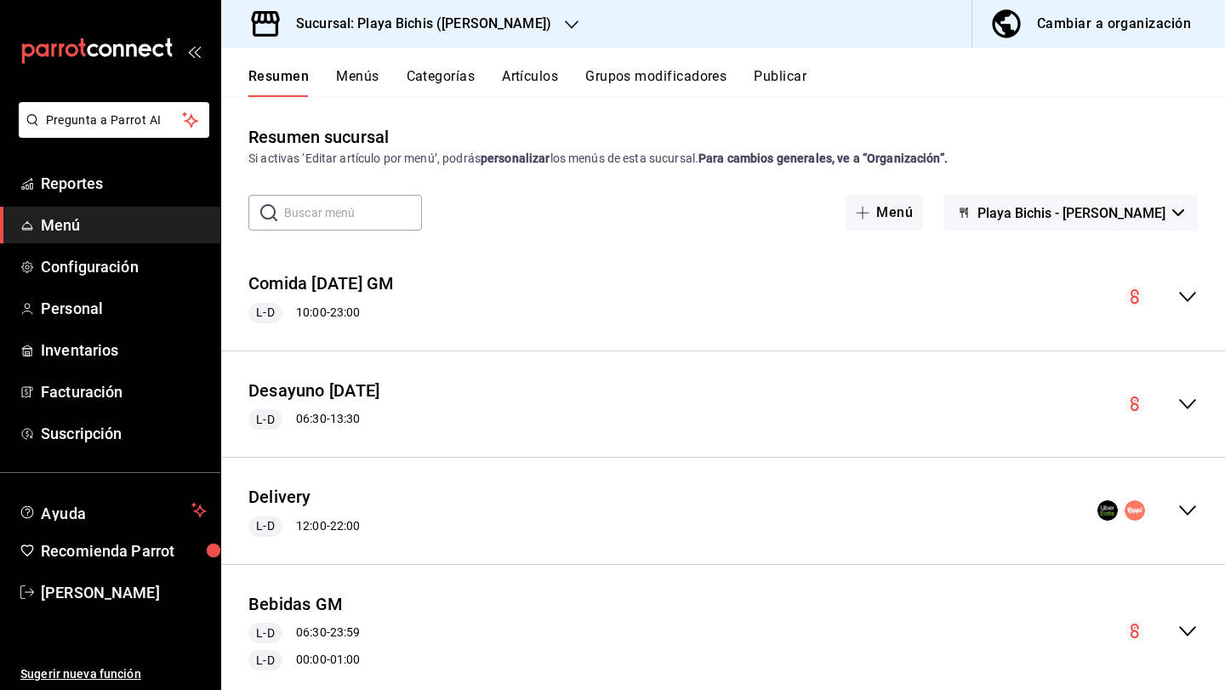
click at [1184, 302] on icon "collapse-menu-row" at bounding box center [1188, 297] width 20 height 20
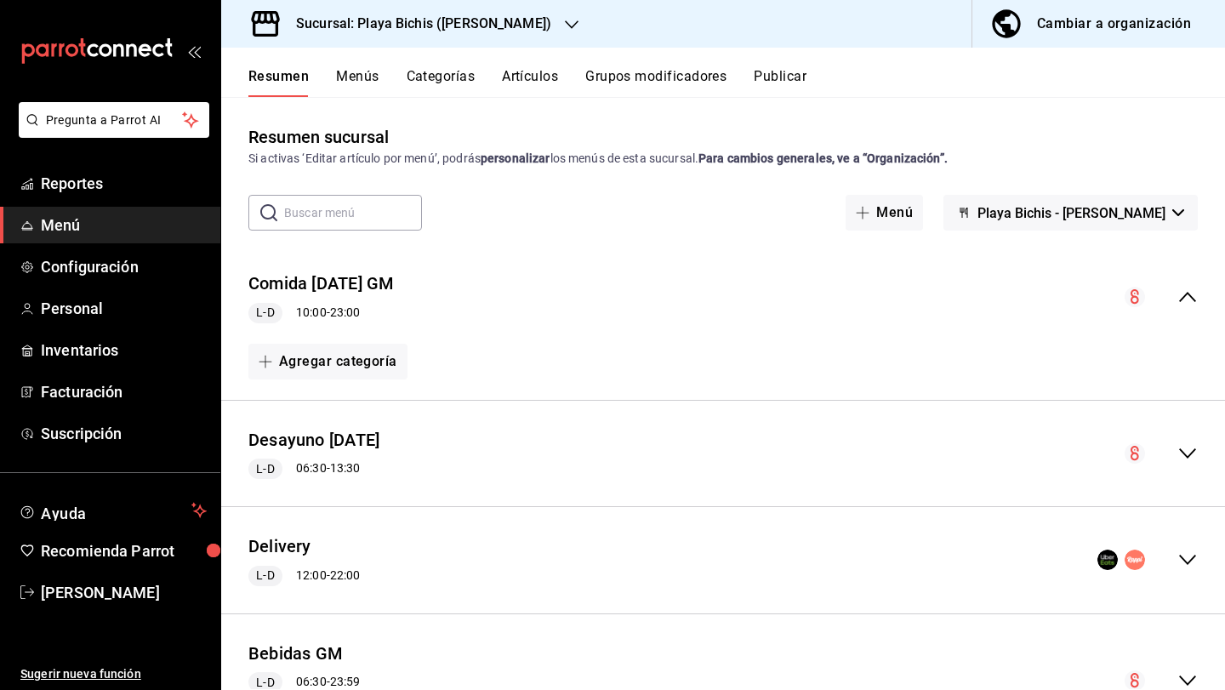
click at [1095, 34] on div "Cambiar a organización" at bounding box center [1114, 24] width 154 height 24
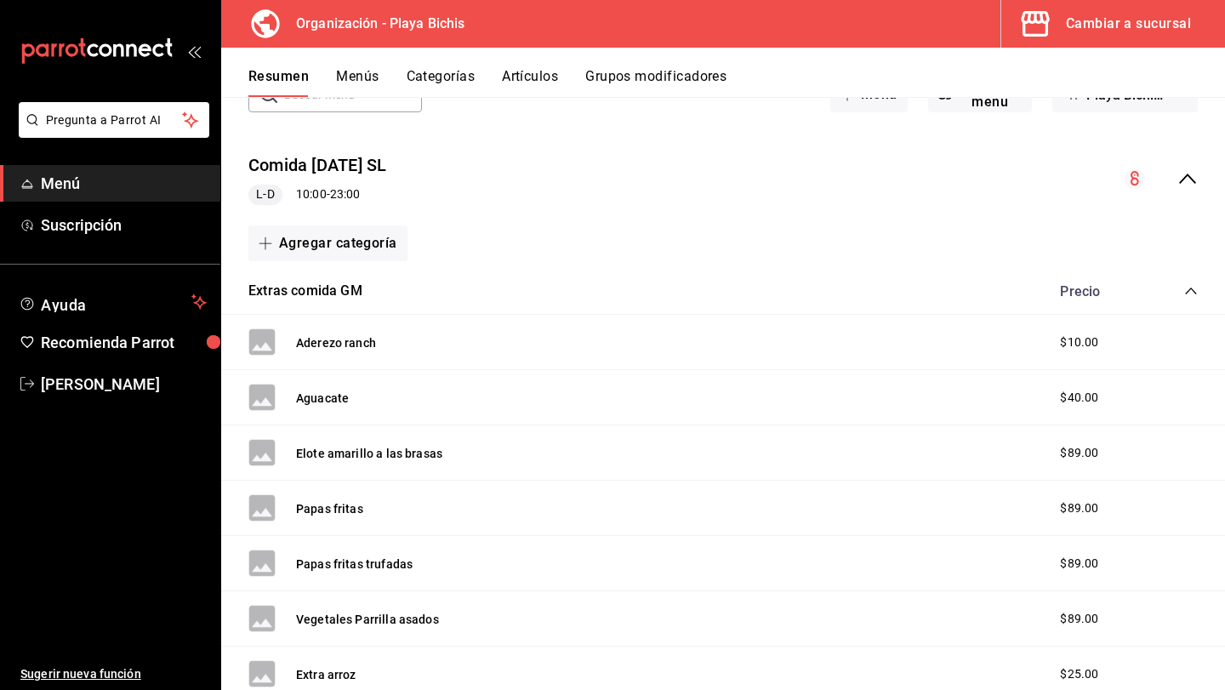
scroll to position [121, 0]
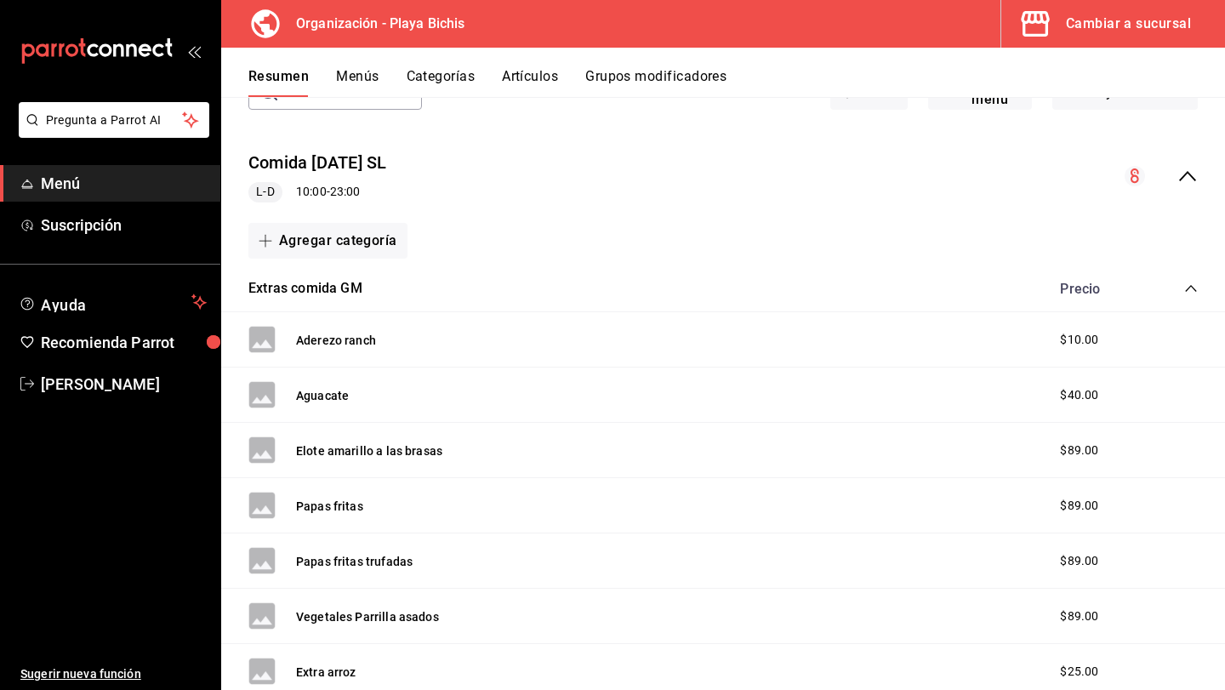
click at [1191, 286] on icon "collapse-category-row" at bounding box center [1190, 288] width 11 height 7
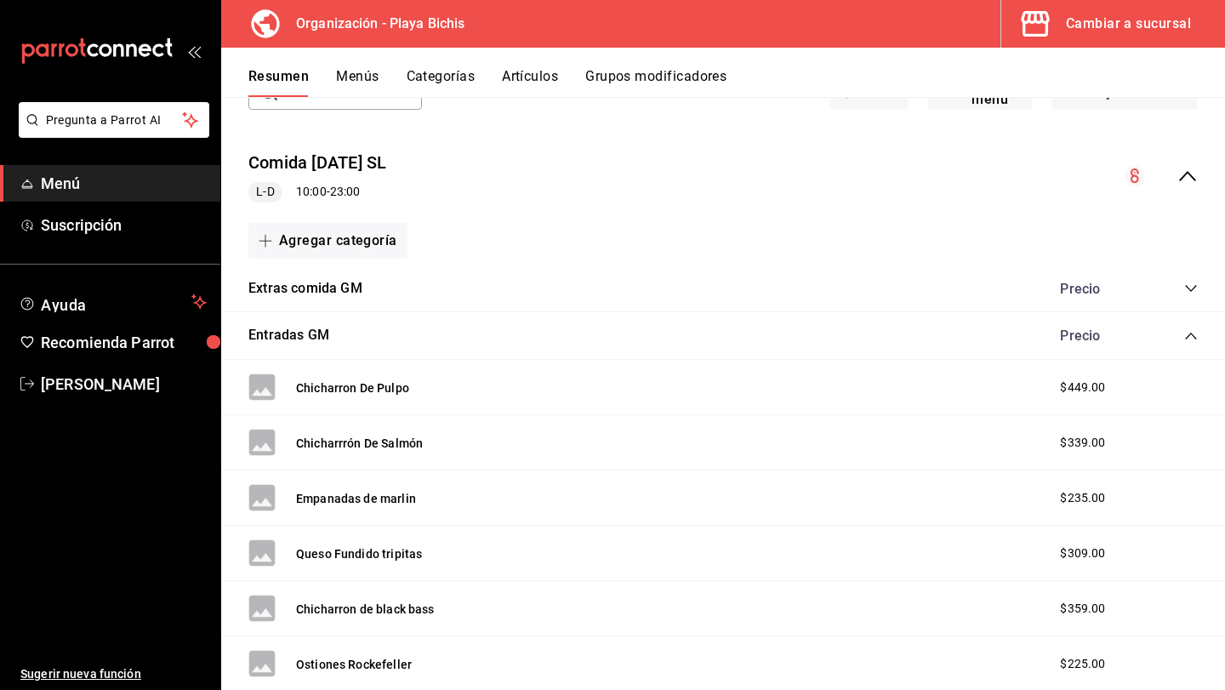
click at [1185, 325] on div "Entradas GM Precio" at bounding box center [723, 336] width 1004 height 48
click at [1185, 332] on icon "collapse-category-row" at bounding box center [1191, 336] width 14 height 14
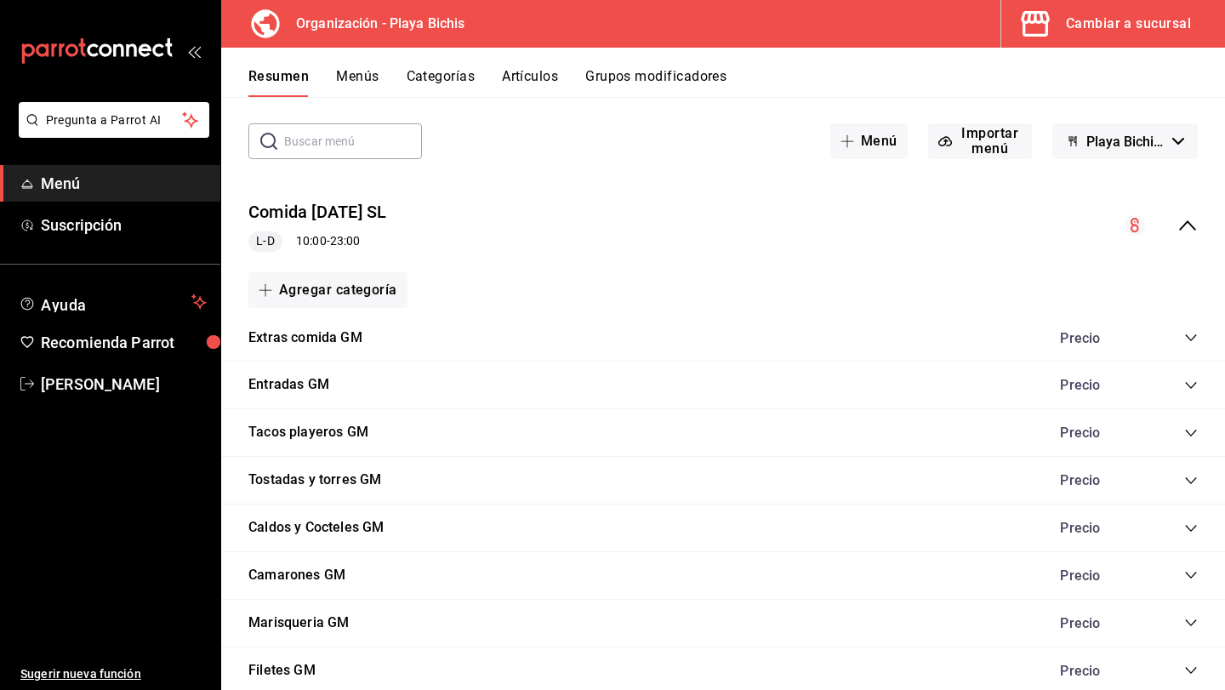
scroll to position [66, 0]
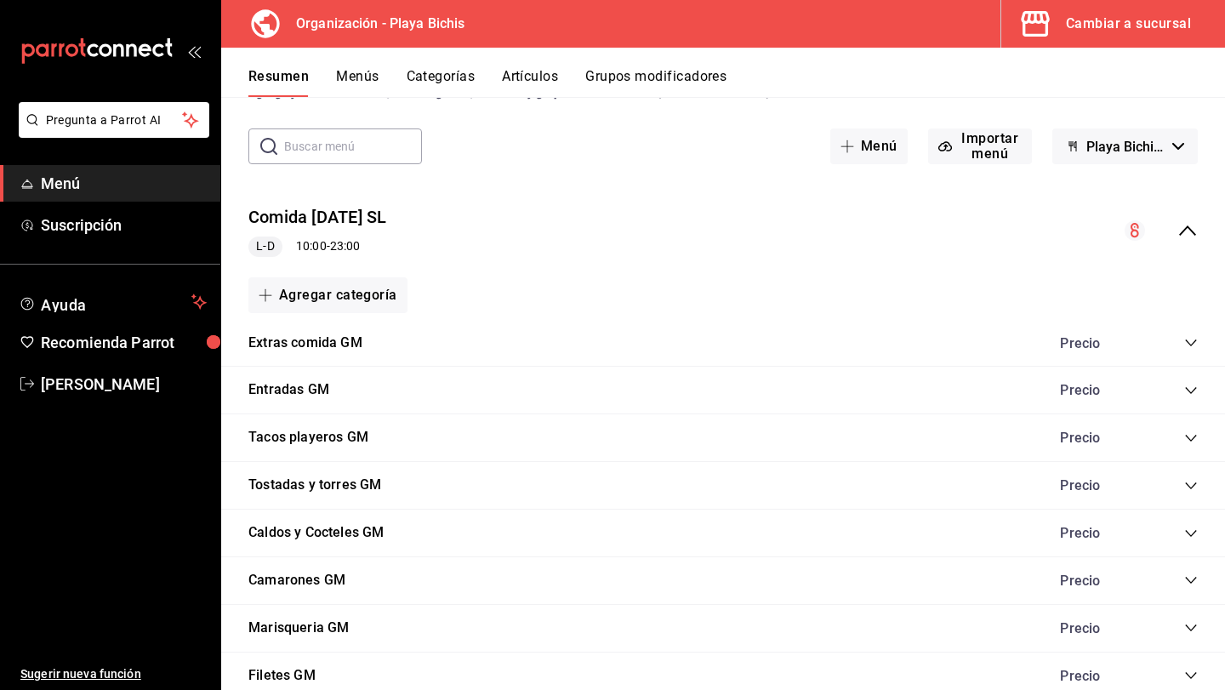
click at [1186, 230] on icon "collapse-menu-row" at bounding box center [1188, 230] width 20 height 20
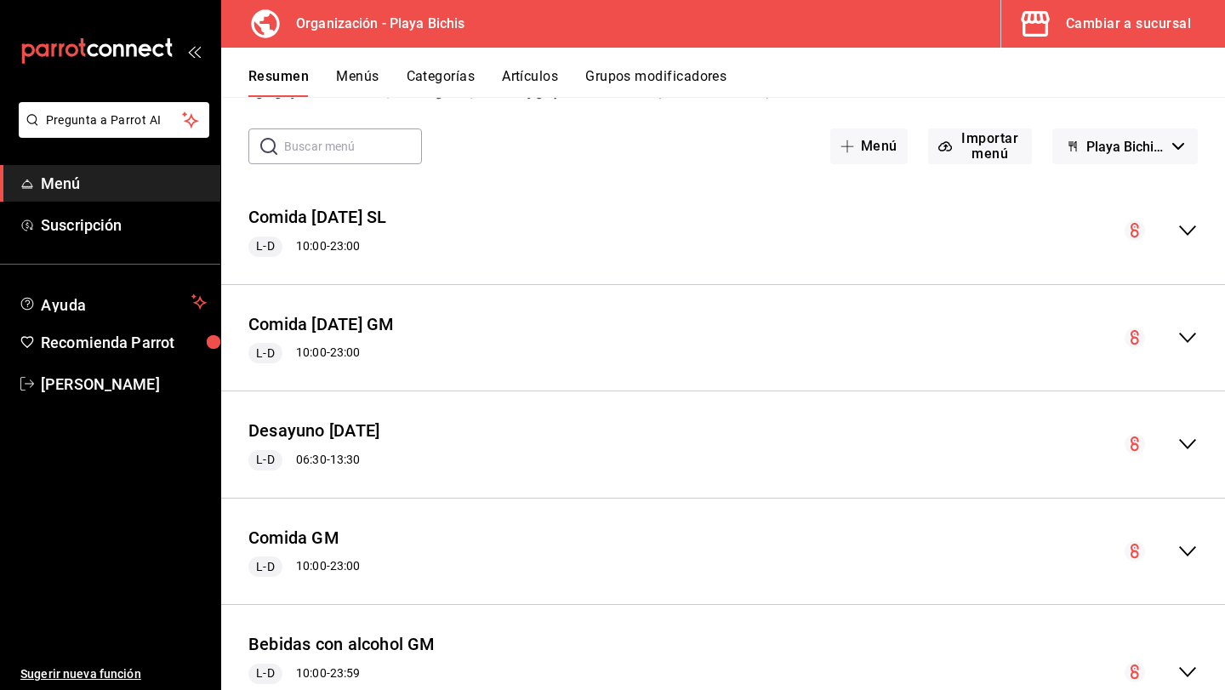
click at [1183, 231] on icon "collapse-menu-row" at bounding box center [1188, 230] width 20 height 20
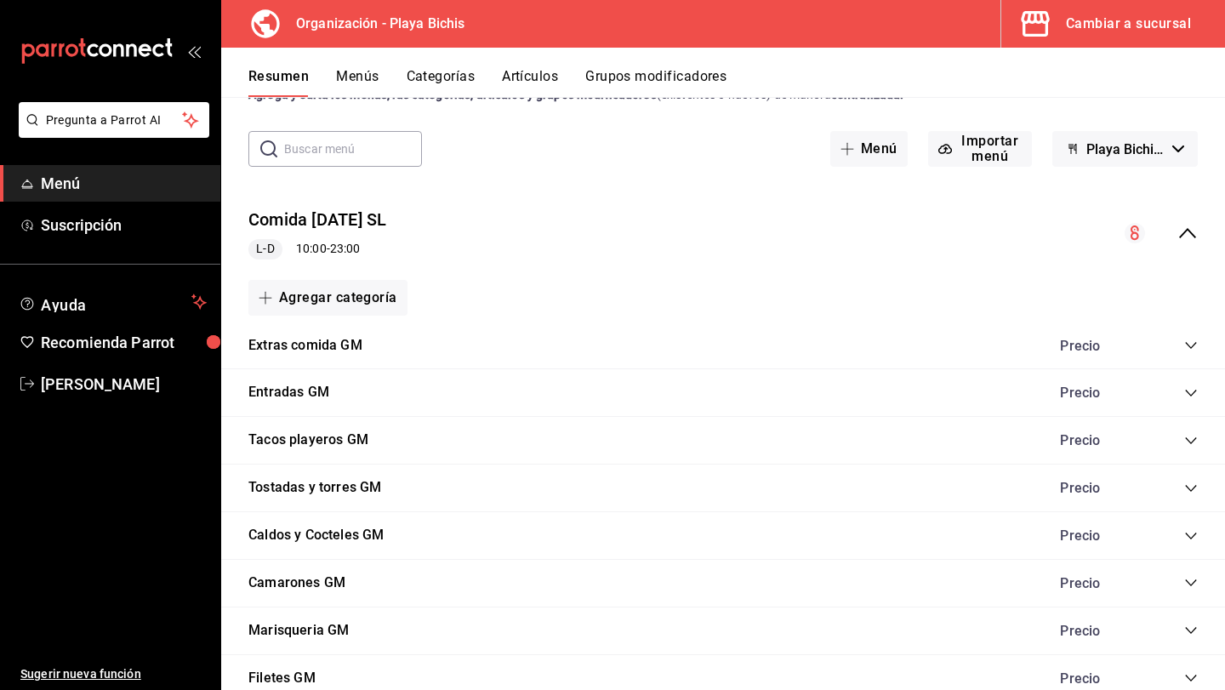
scroll to position [51, 0]
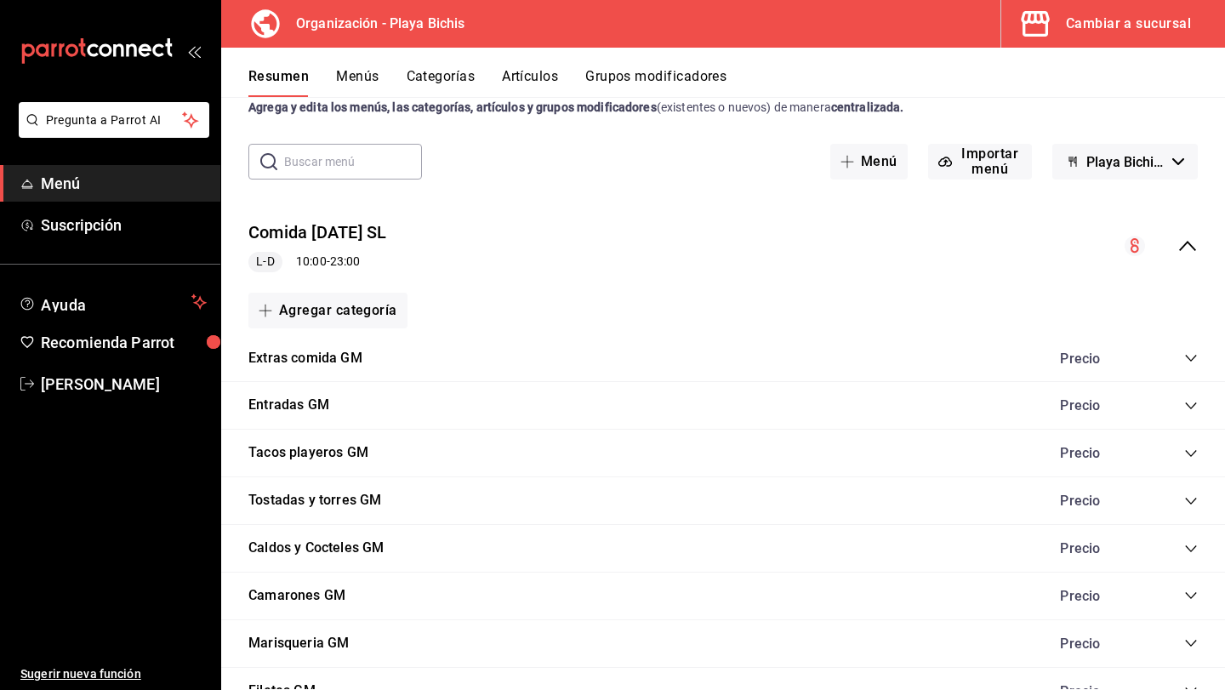
click at [361, 72] on button "Menús" at bounding box center [357, 82] width 43 height 29
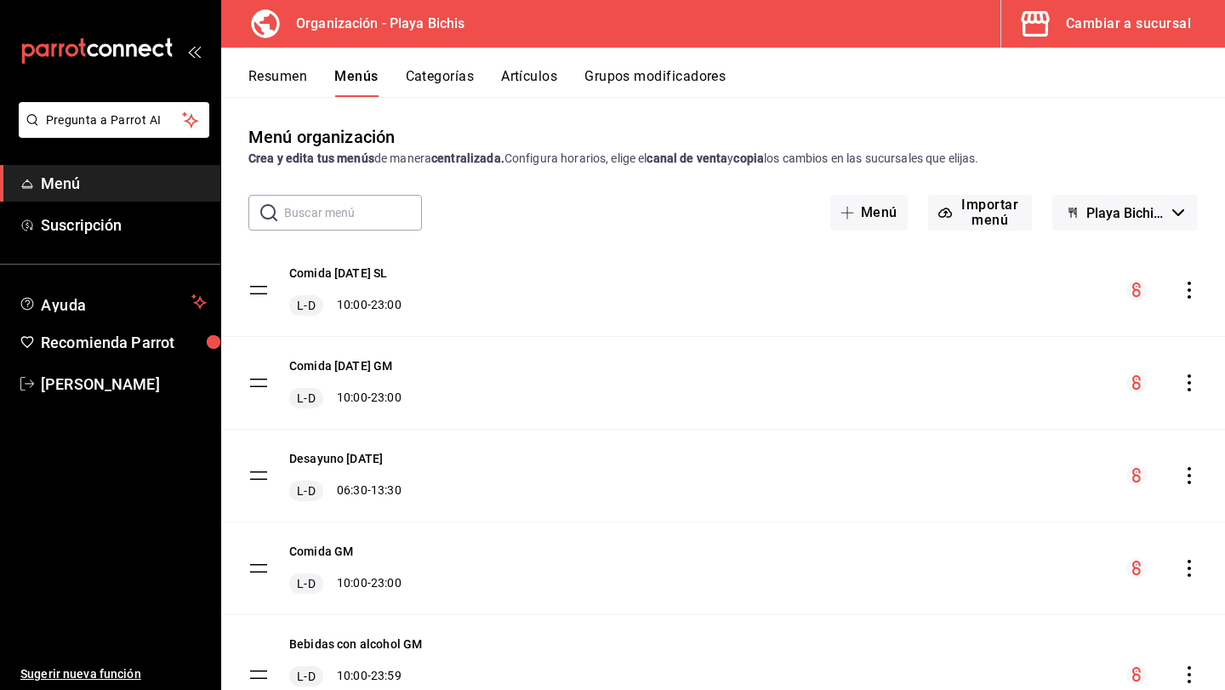
click at [1188, 289] on icon "actions" at bounding box center [1189, 290] width 17 height 17
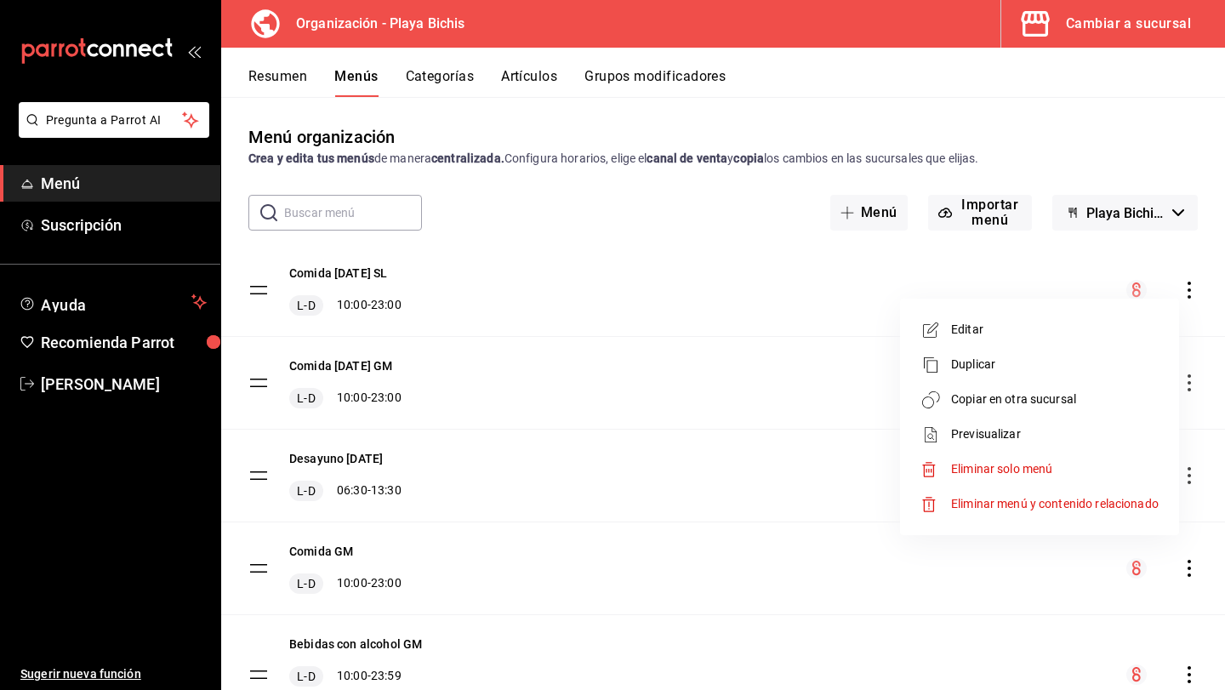
click at [1133, 326] on span "Editar" at bounding box center [1055, 330] width 208 height 18
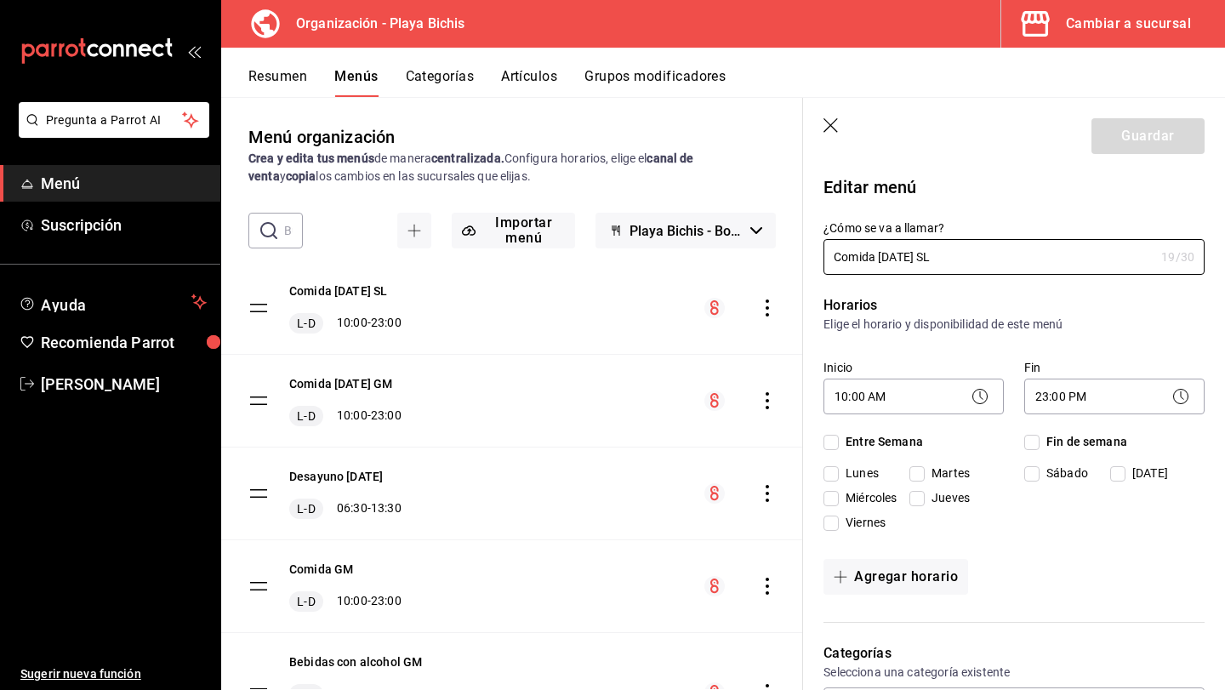
checkbox input "true"
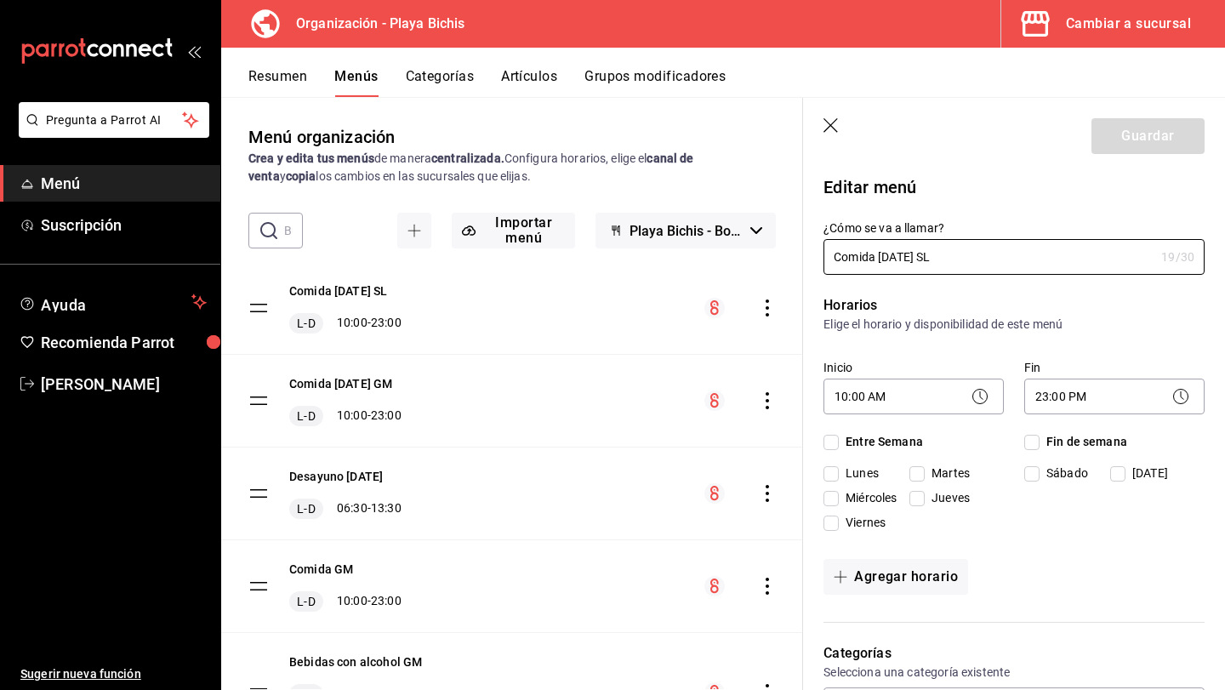
checkbox input "true"
type input "Comida Sept 2024"
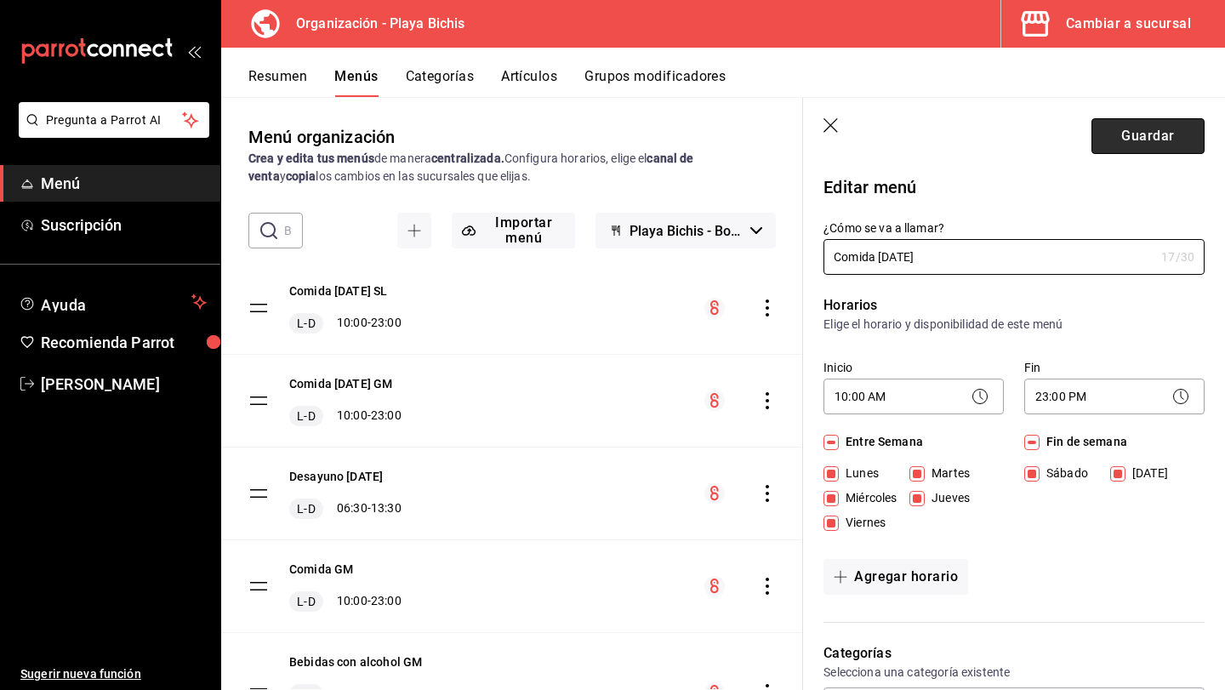
click at [1120, 140] on button "Guardar" at bounding box center [1148, 136] width 113 height 36
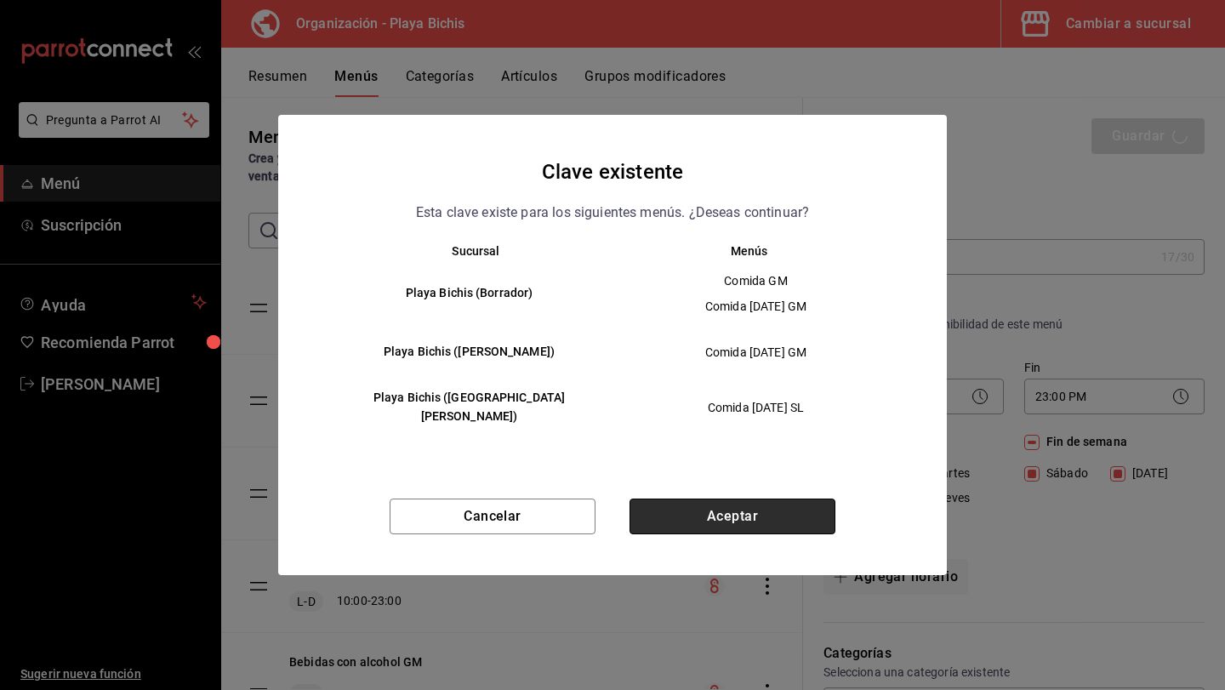
click at [706, 507] on button "Aceptar" at bounding box center [733, 517] width 206 height 36
checkbox input "false"
type input "1758993462976"
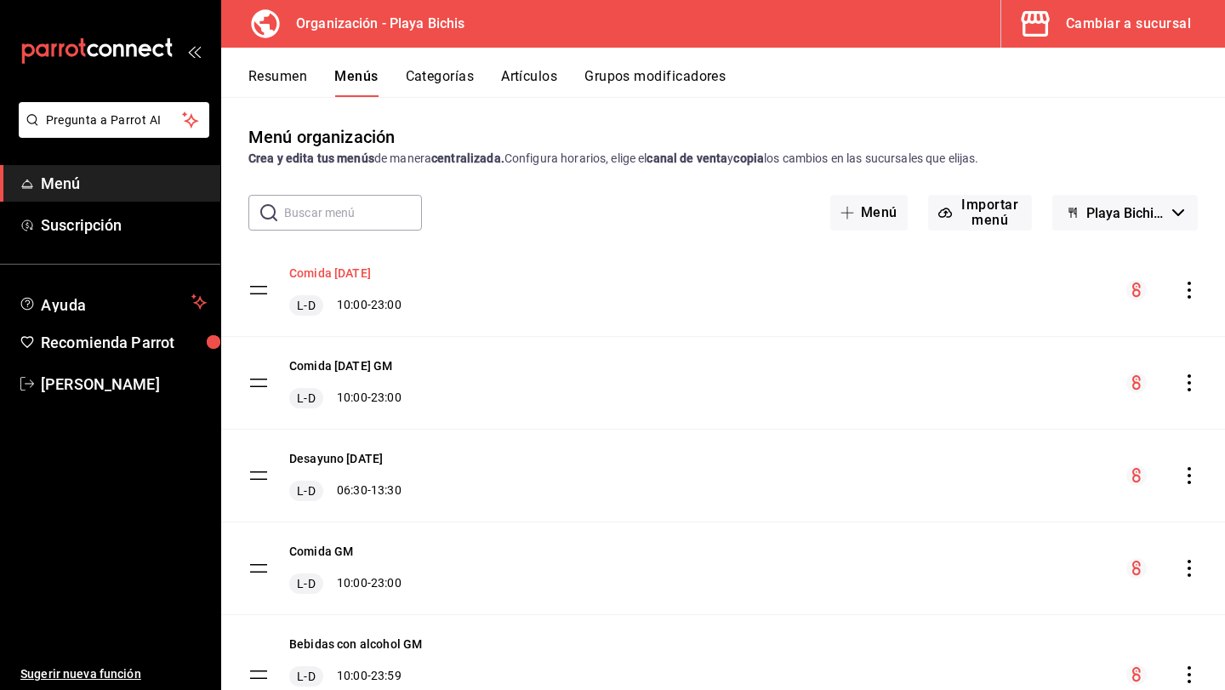
click at [371, 273] on button "Comida Sept 2024" at bounding box center [330, 273] width 82 height 17
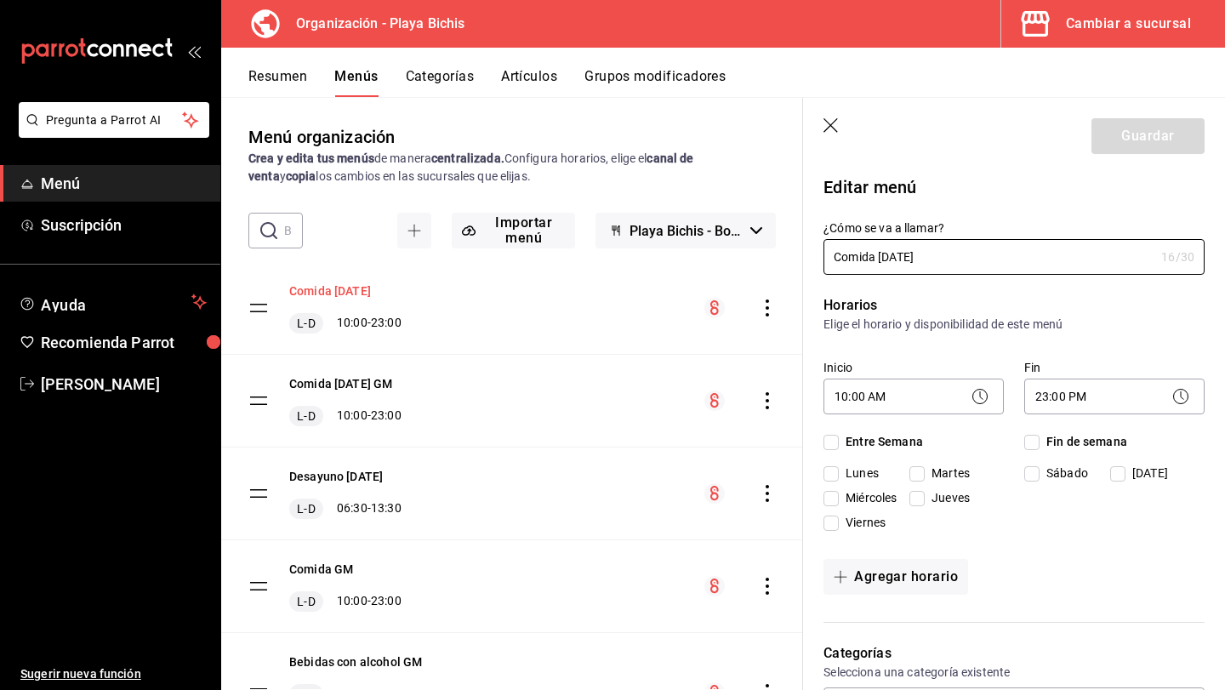
checkbox input "true"
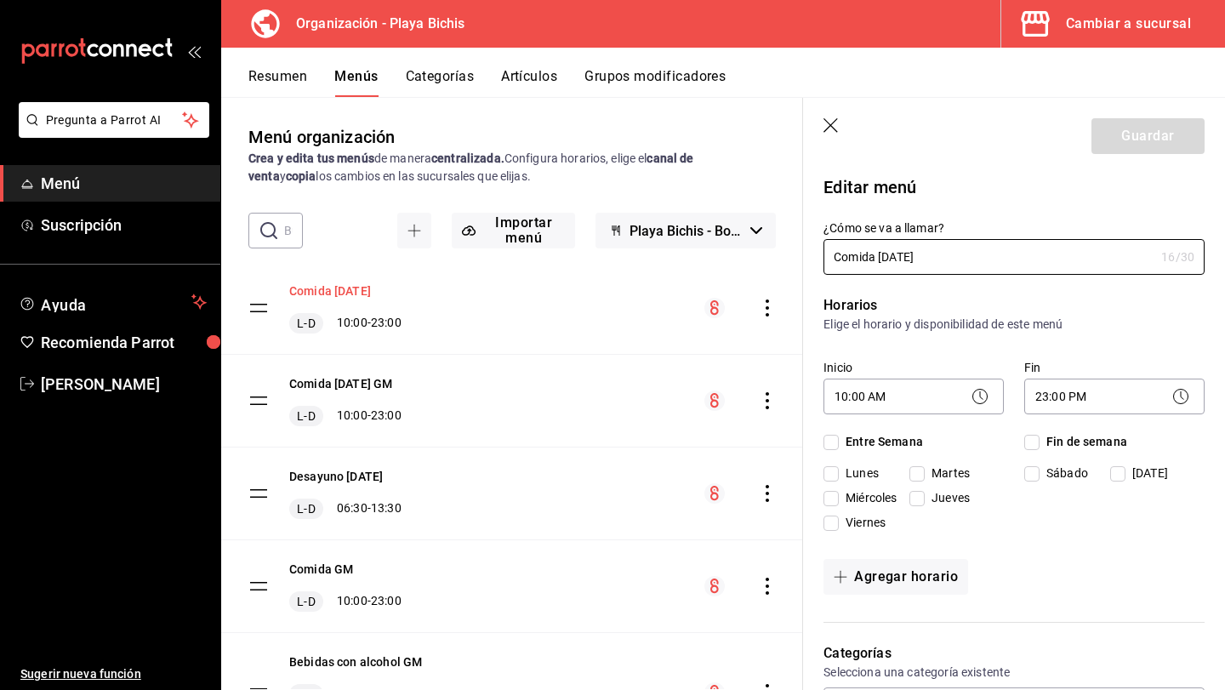
checkbox input "true"
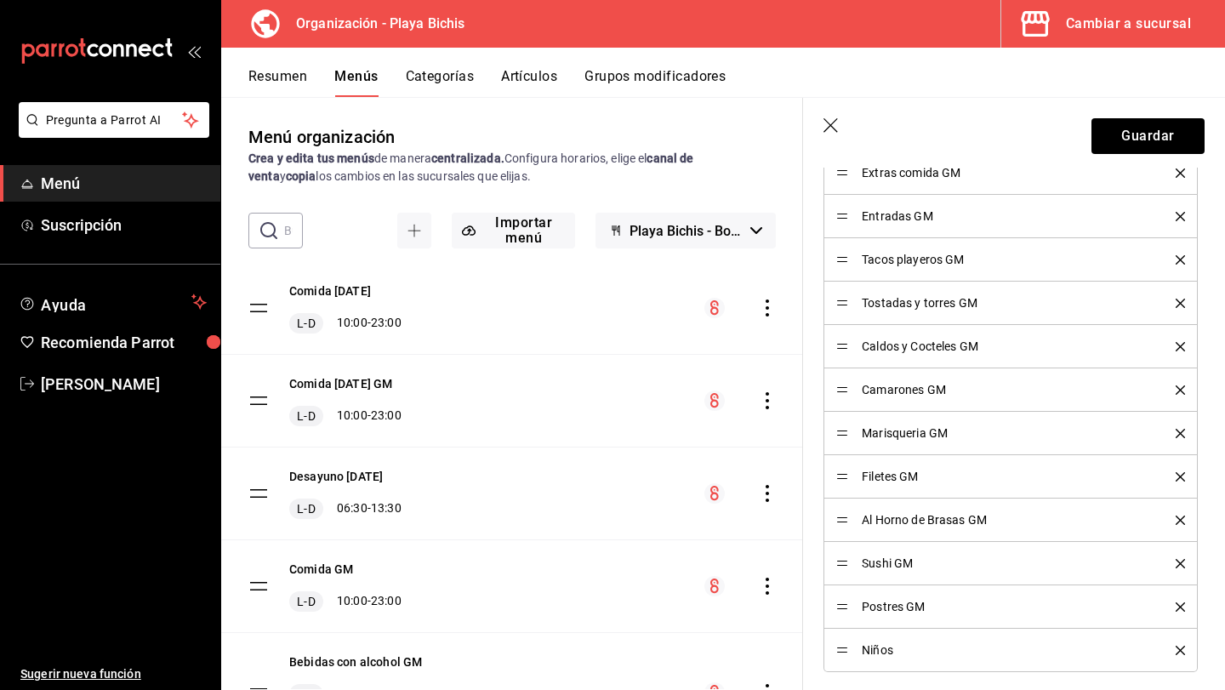
scroll to position [591, 0]
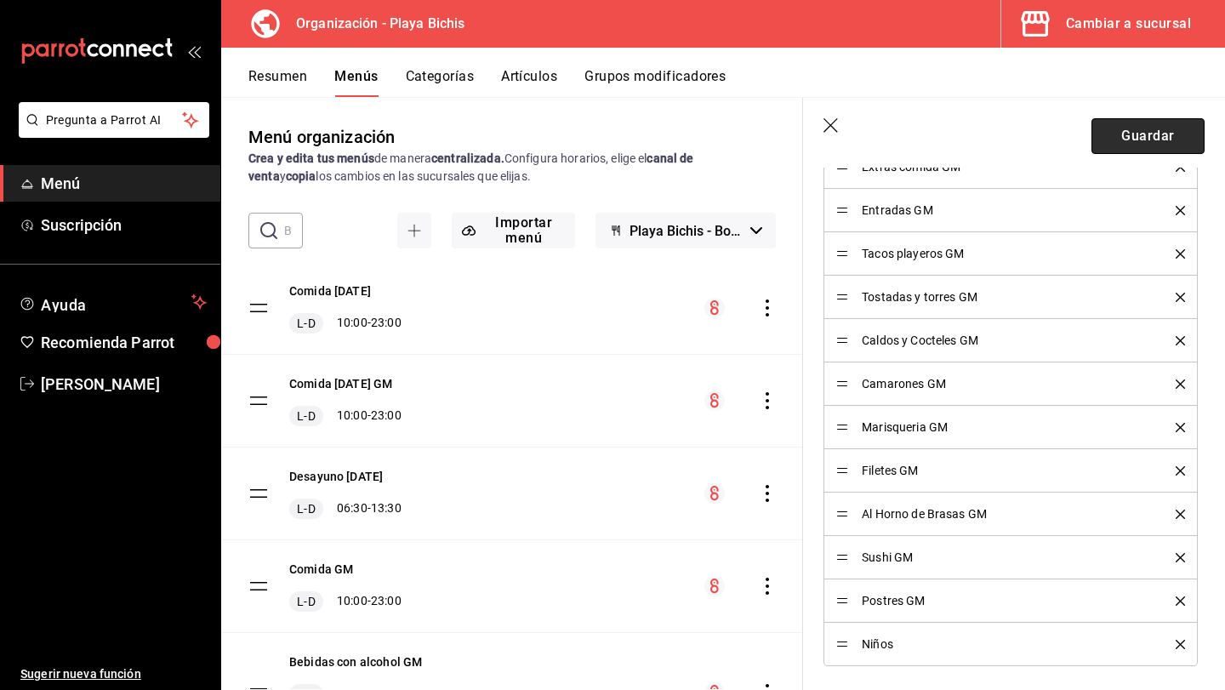
click at [1139, 123] on button "Guardar" at bounding box center [1148, 136] width 113 height 36
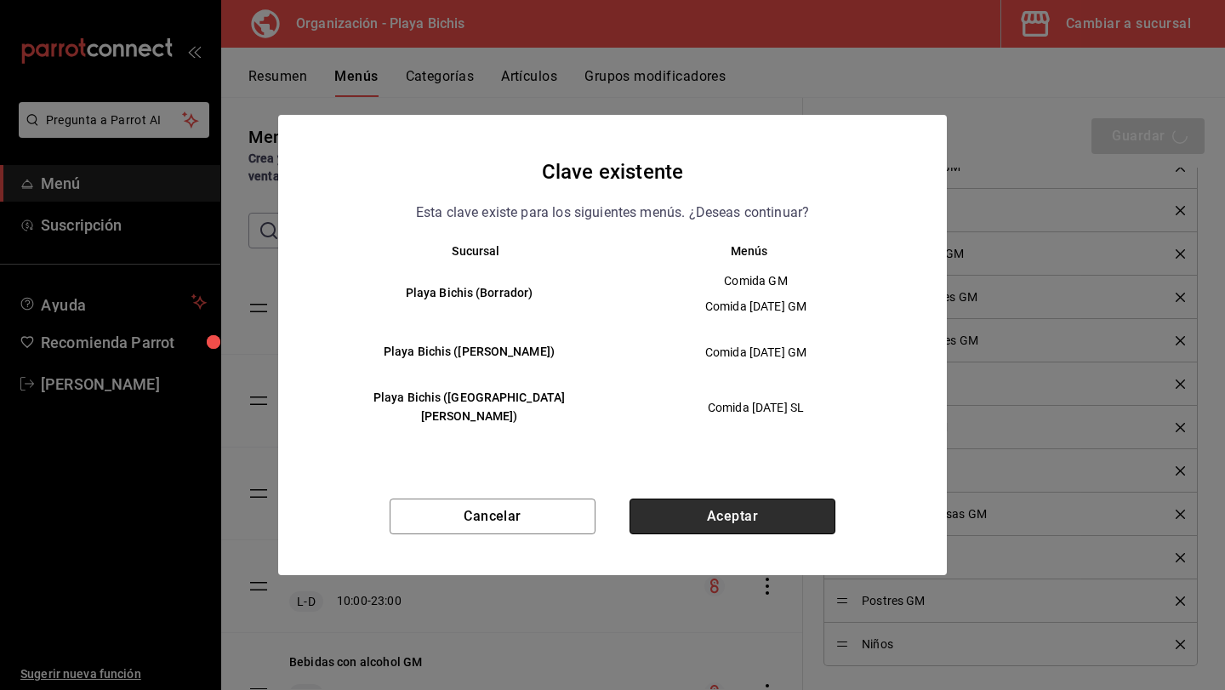
click at [716, 505] on button "Aceptar" at bounding box center [733, 517] width 206 height 36
checkbox input "false"
type input "1758993472460"
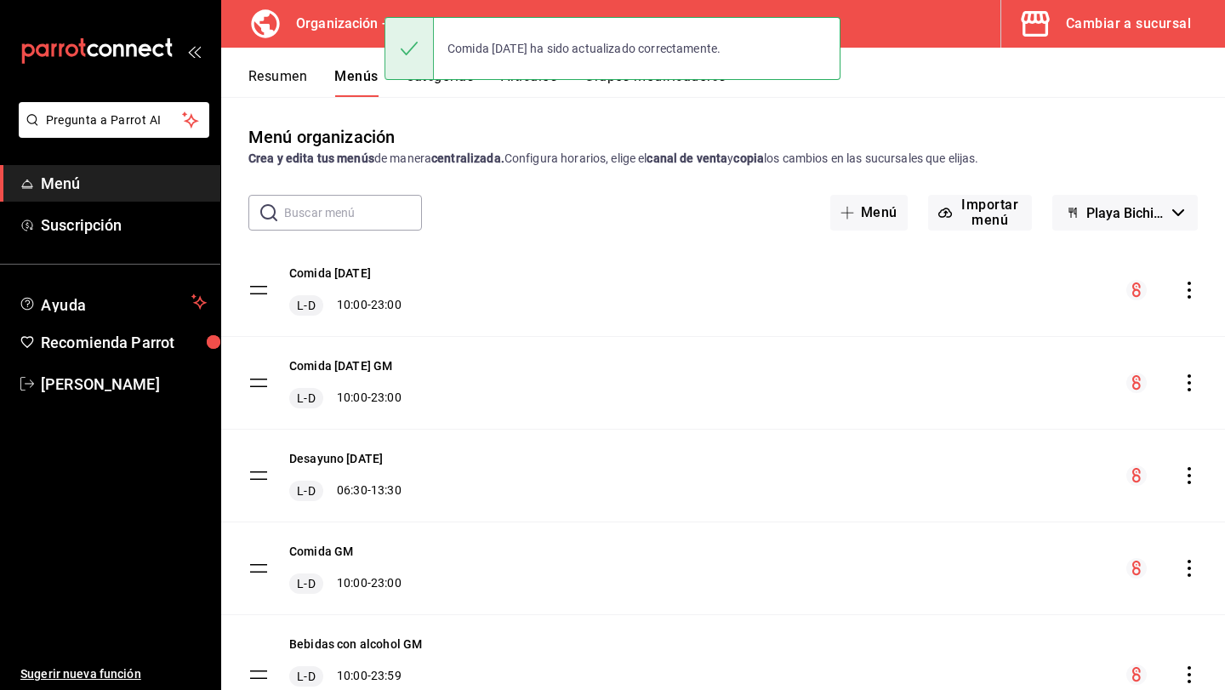
click at [1188, 291] on icon "actions" at bounding box center [1189, 290] width 17 height 17
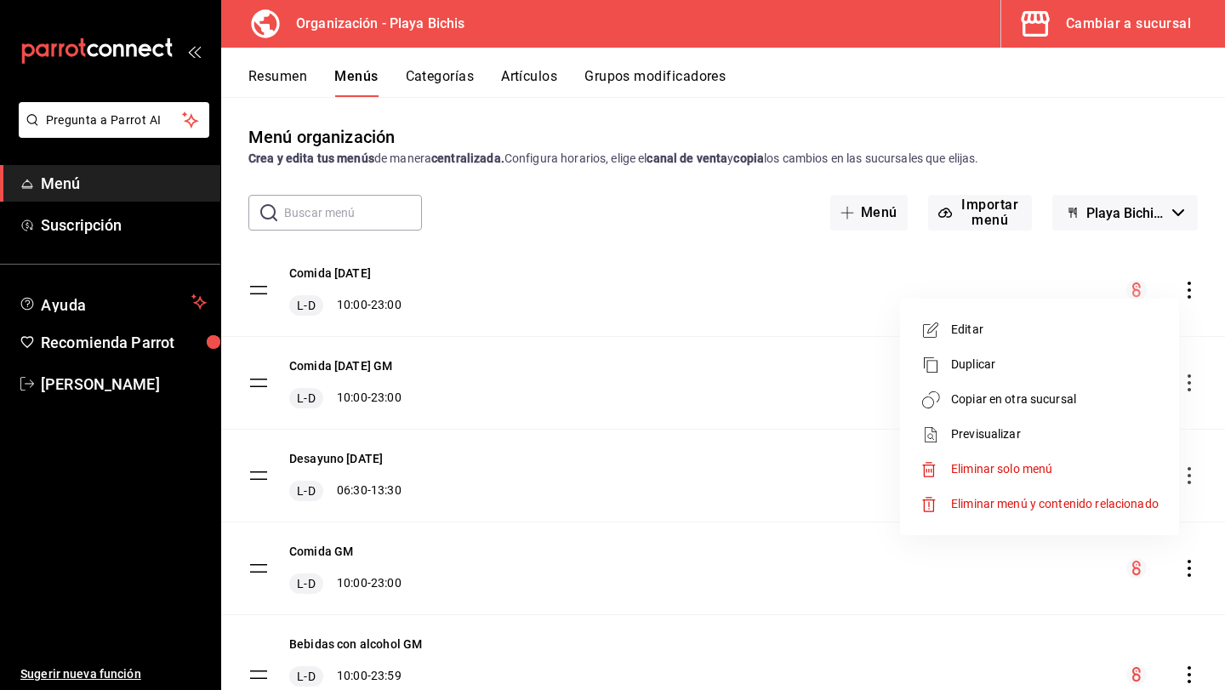
click at [1044, 400] on span "Copiar en otra sucursal" at bounding box center [1055, 400] width 208 height 18
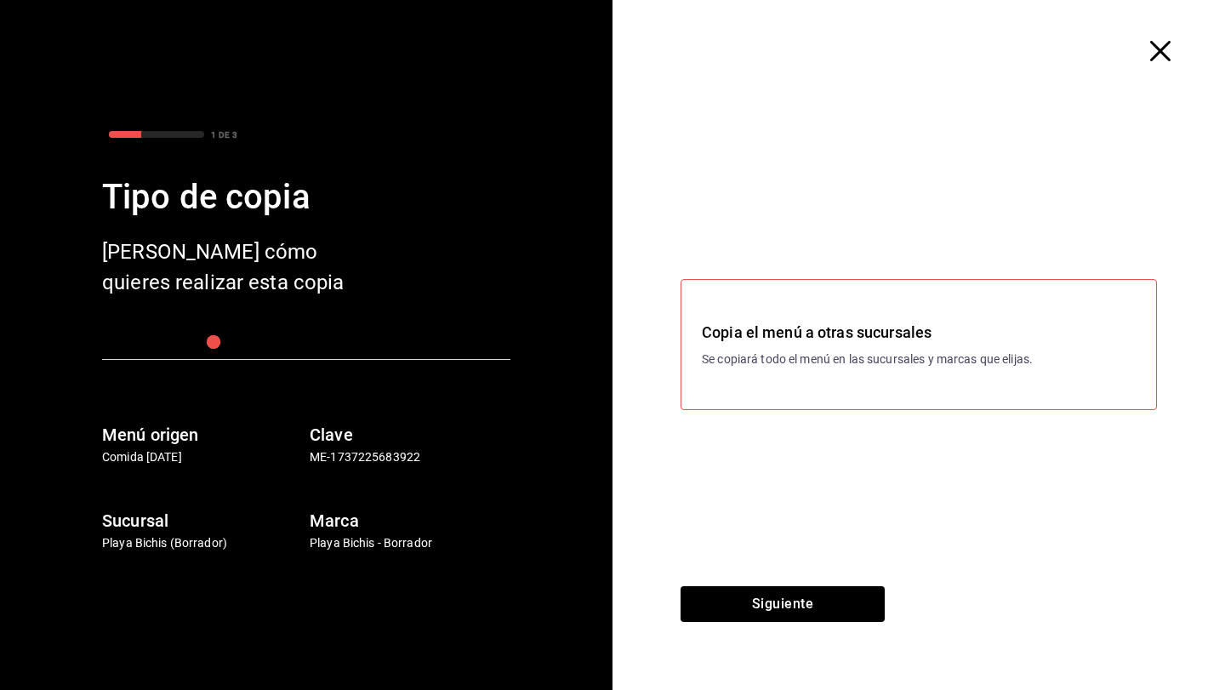
click at [1170, 43] on icon "button" at bounding box center [1160, 51] width 20 height 20
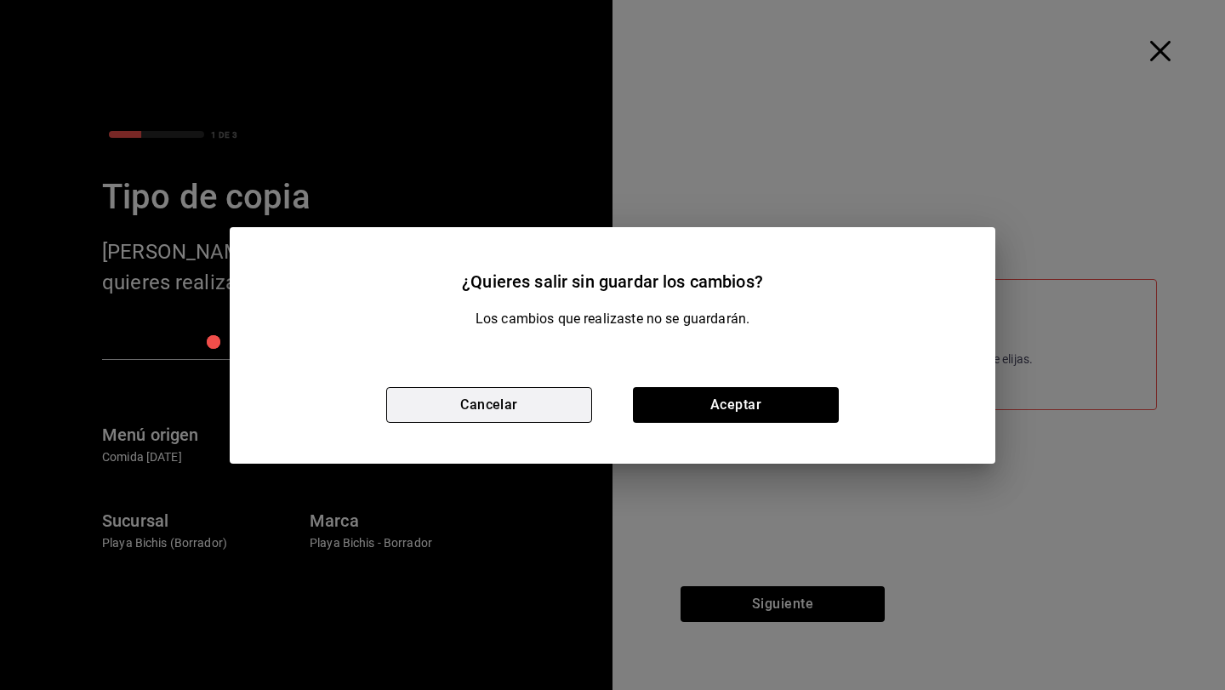
click at [521, 407] on button "Cancelar" at bounding box center [489, 405] width 206 height 36
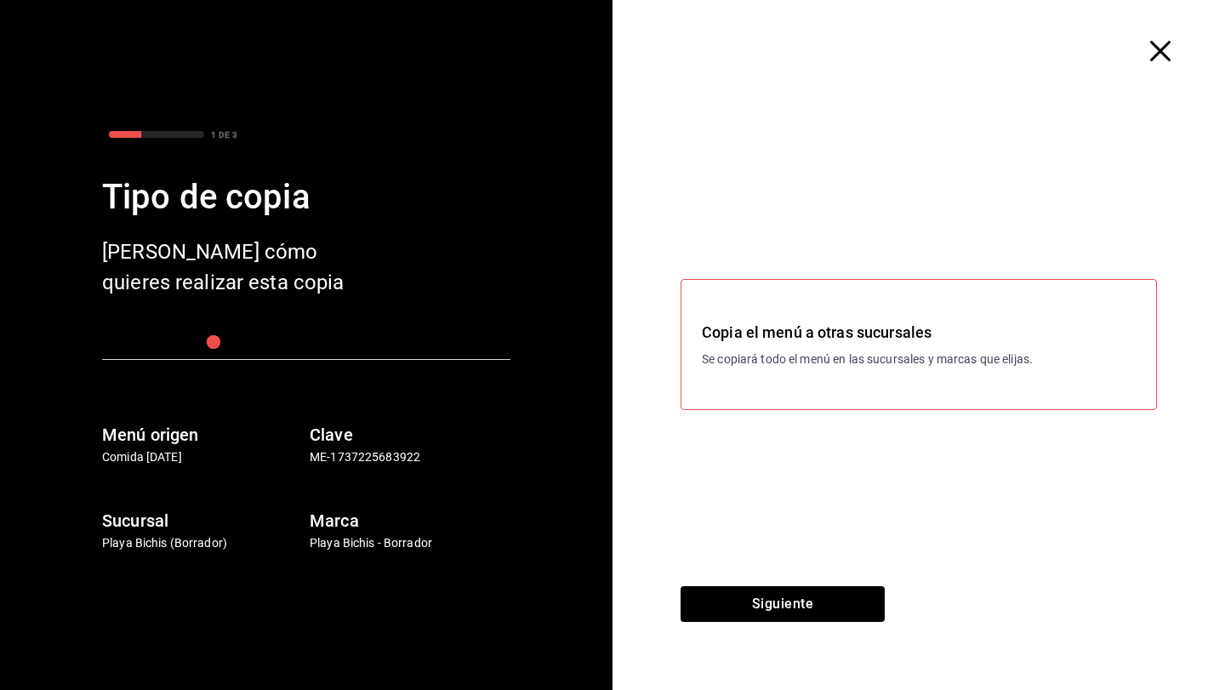
click at [1154, 47] on icon "button" at bounding box center [1160, 51] width 20 height 20
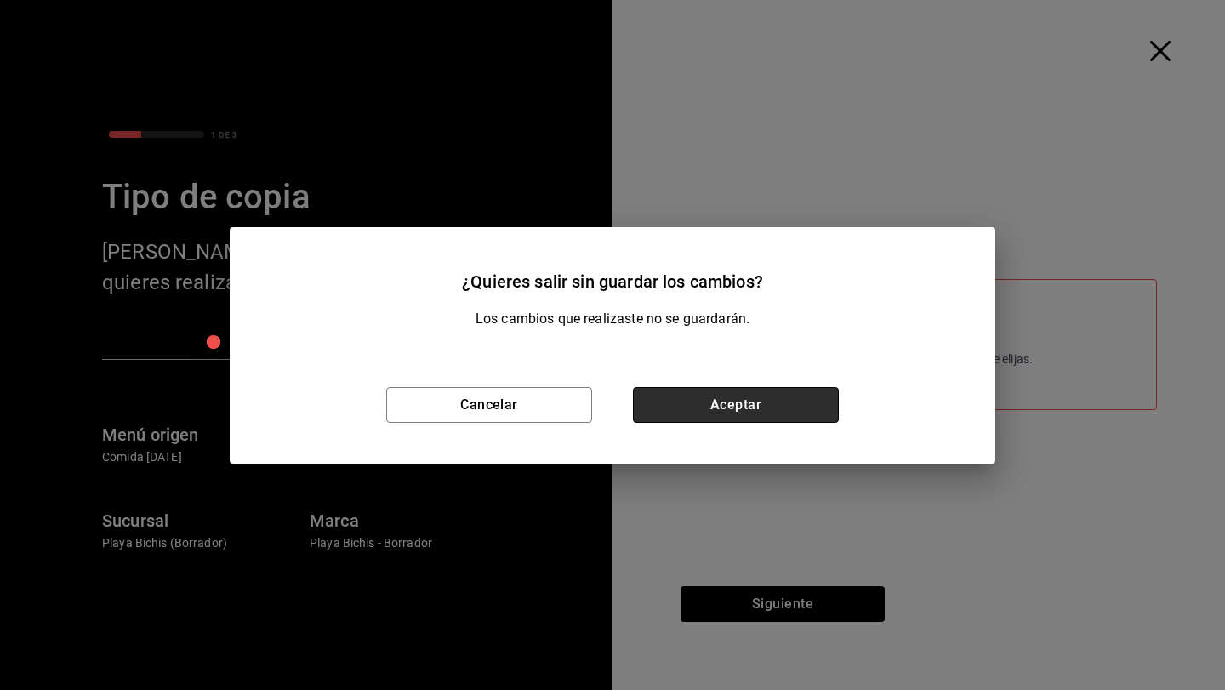
click at [717, 414] on button "Aceptar" at bounding box center [736, 405] width 206 height 36
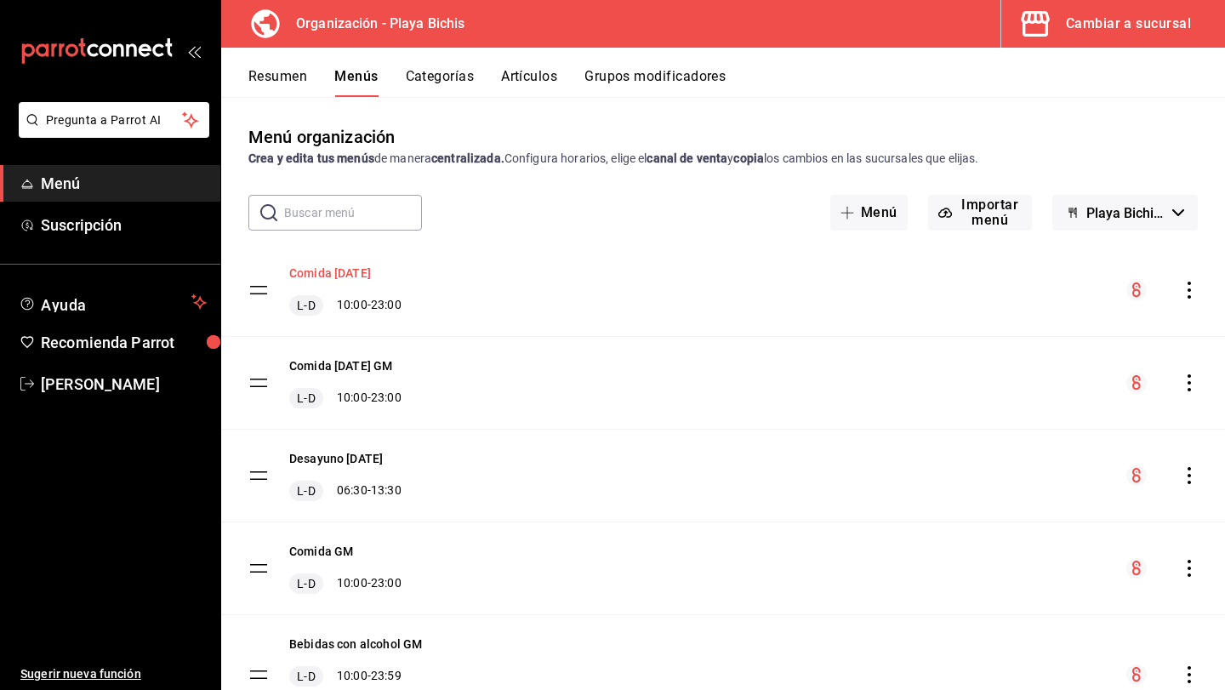
click at [371, 271] on button "Comida Sept 2024" at bounding box center [330, 273] width 82 height 17
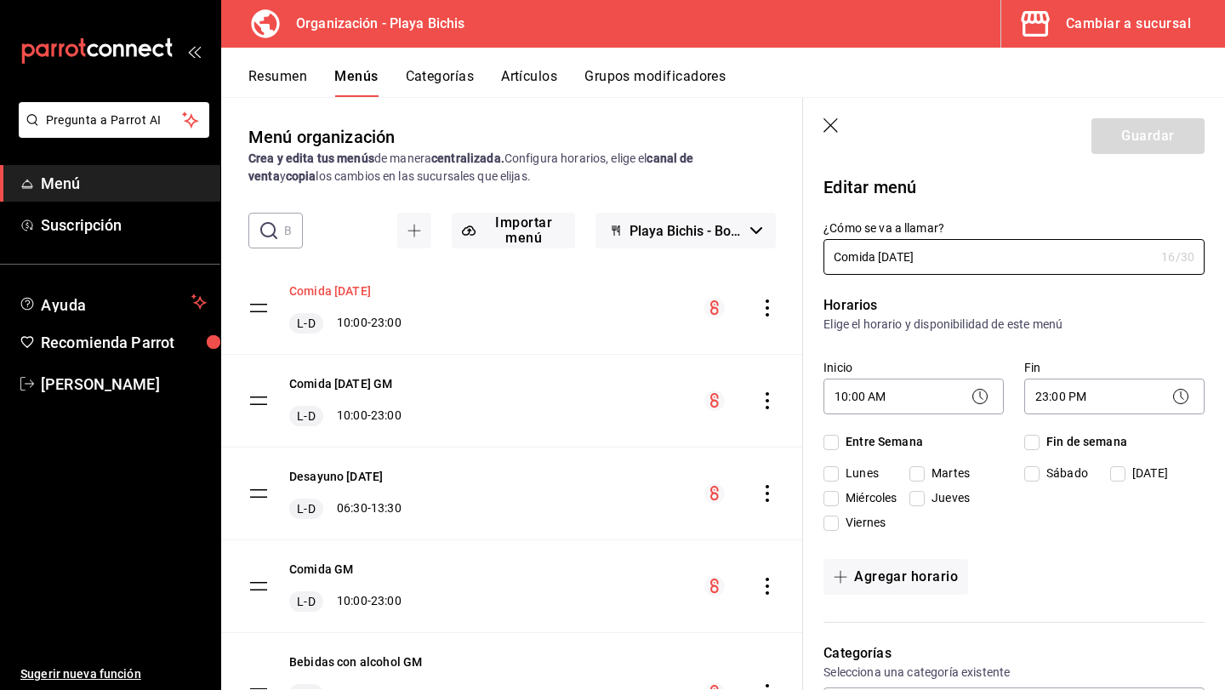
checkbox input "true"
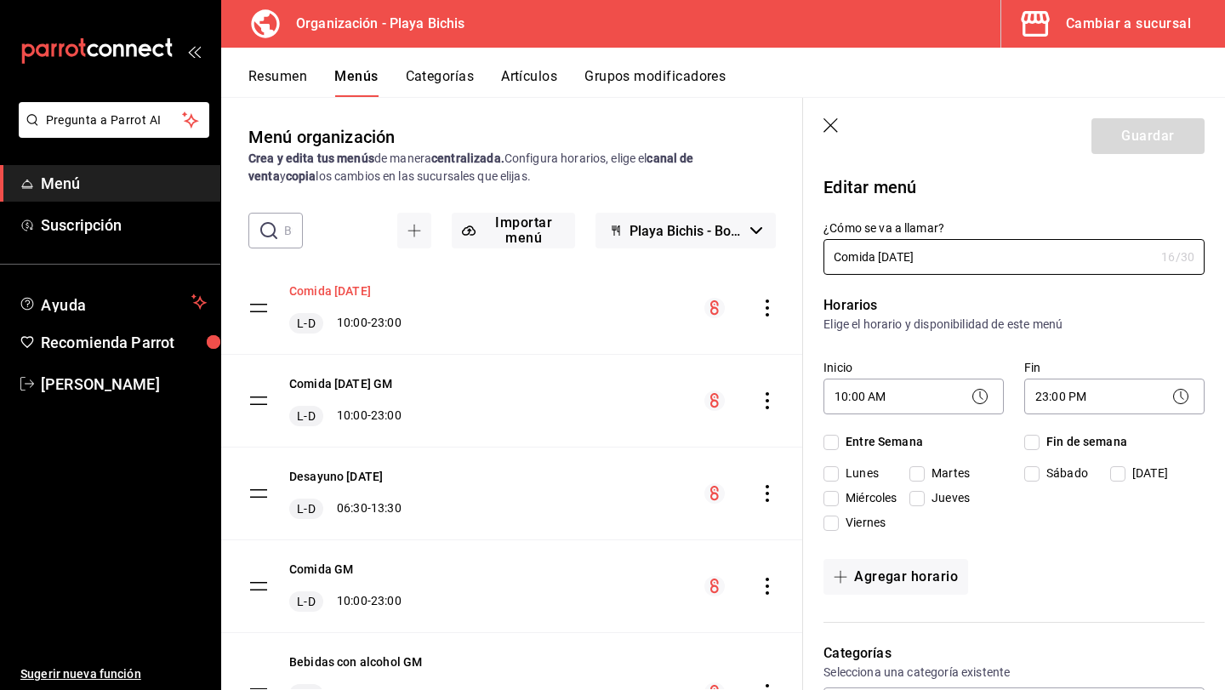
checkbox input "true"
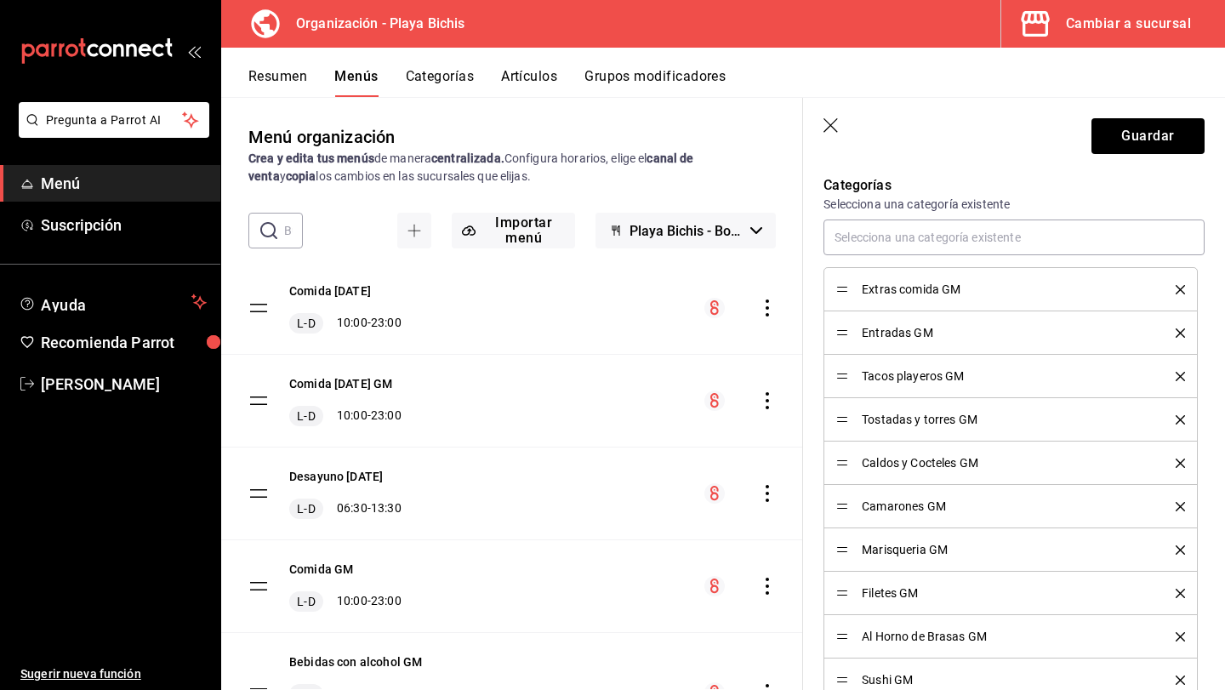
scroll to position [353, 0]
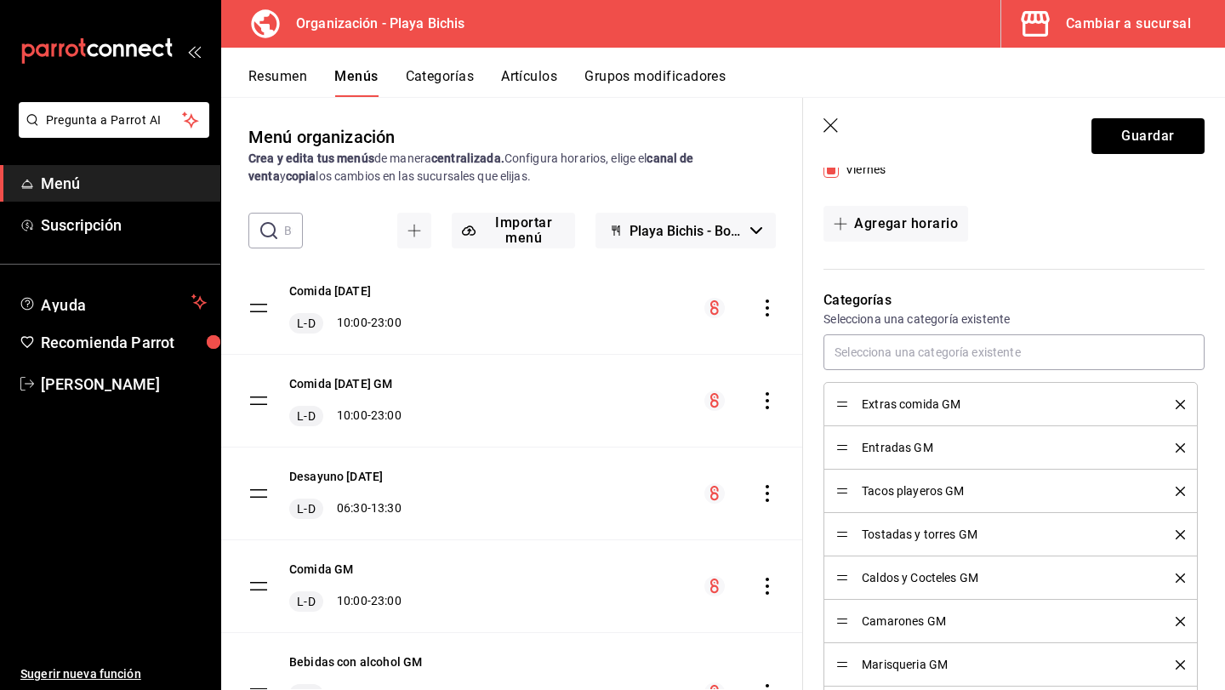
click at [824, 123] on icon "button" at bounding box center [832, 126] width 17 height 17
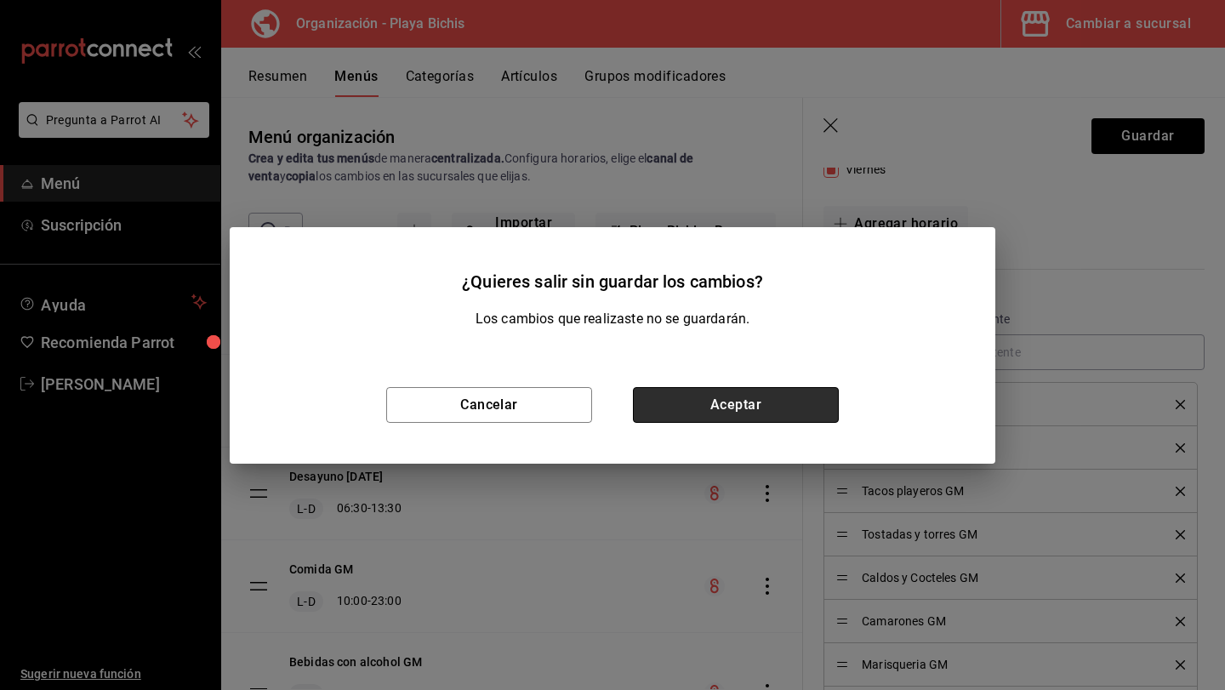
click at [678, 402] on button "Aceptar" at bounding box center [736, 405] width 206 height 36
checkbox input "false"
type input "1758993505235"
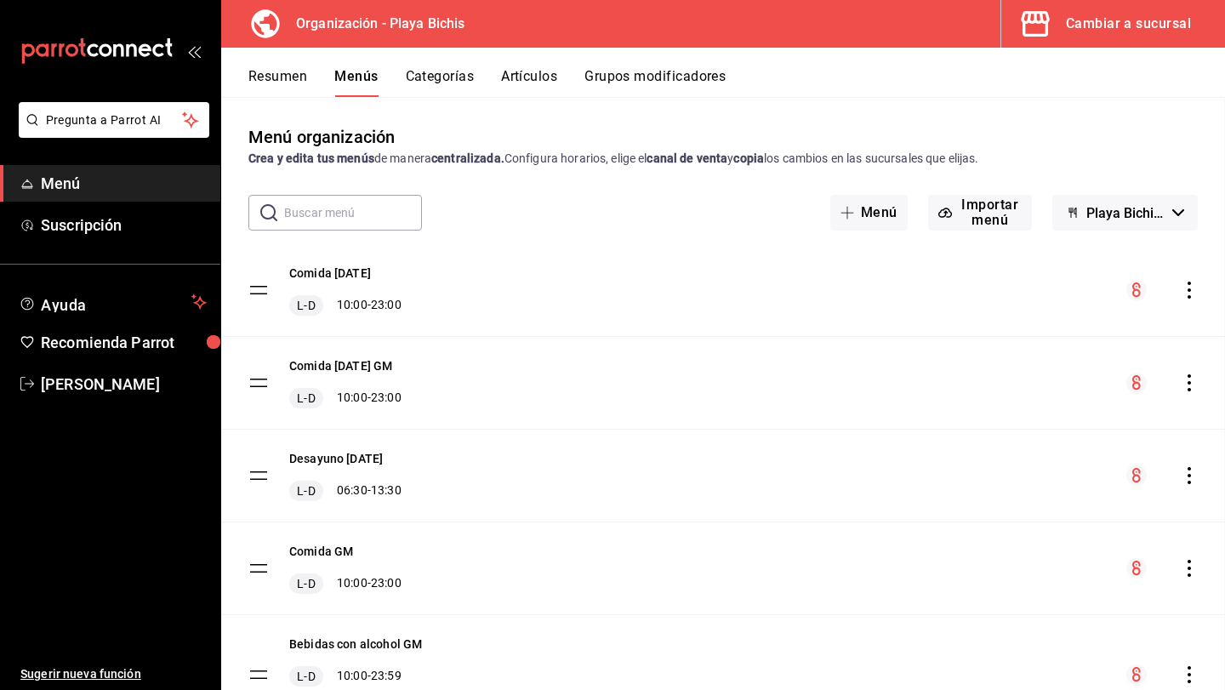
checkbox input "false"
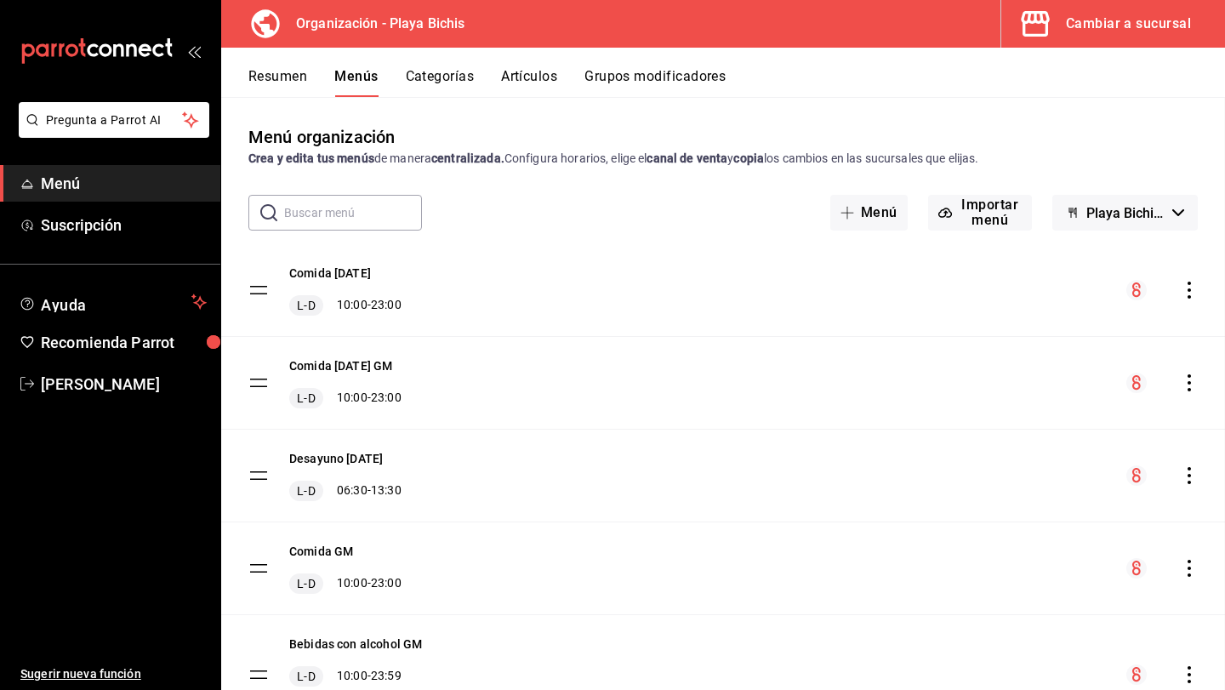
checkbox input "false"
click at [379, 365] on button "Comida [DATE] GM" at bounding box center [340, 365] width 103 height 17
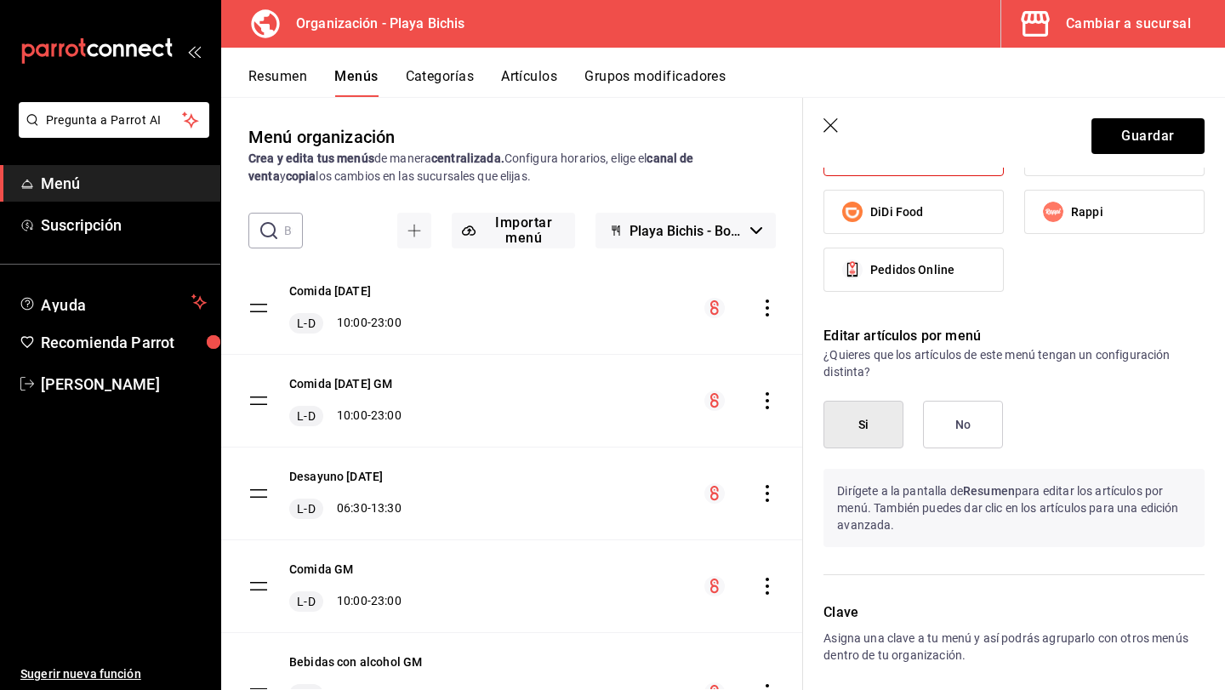
scroll to position [1310, 0]
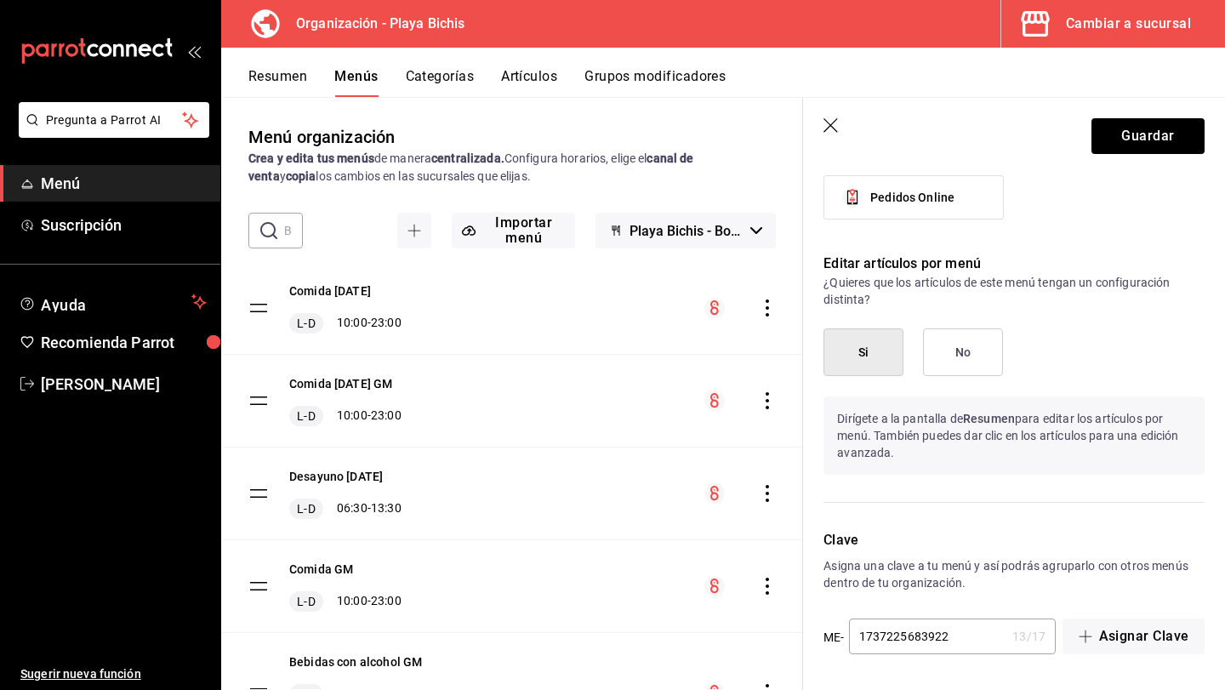
click at [840, 131] on icon "button" at bounding box center [832, 126] width 17 height 17
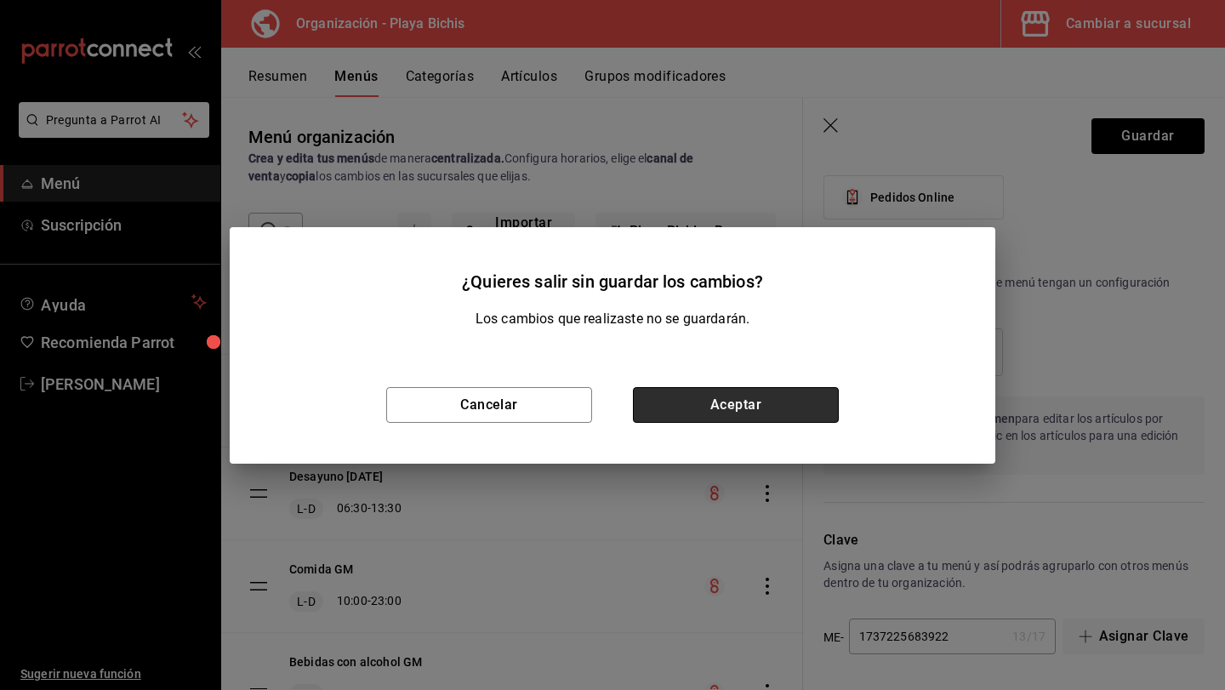
click at [716, 408] on button "Aceptar" at bounding box center [736, 405] width 206 height 36
checkbox input "false"
type input "1758993512808"
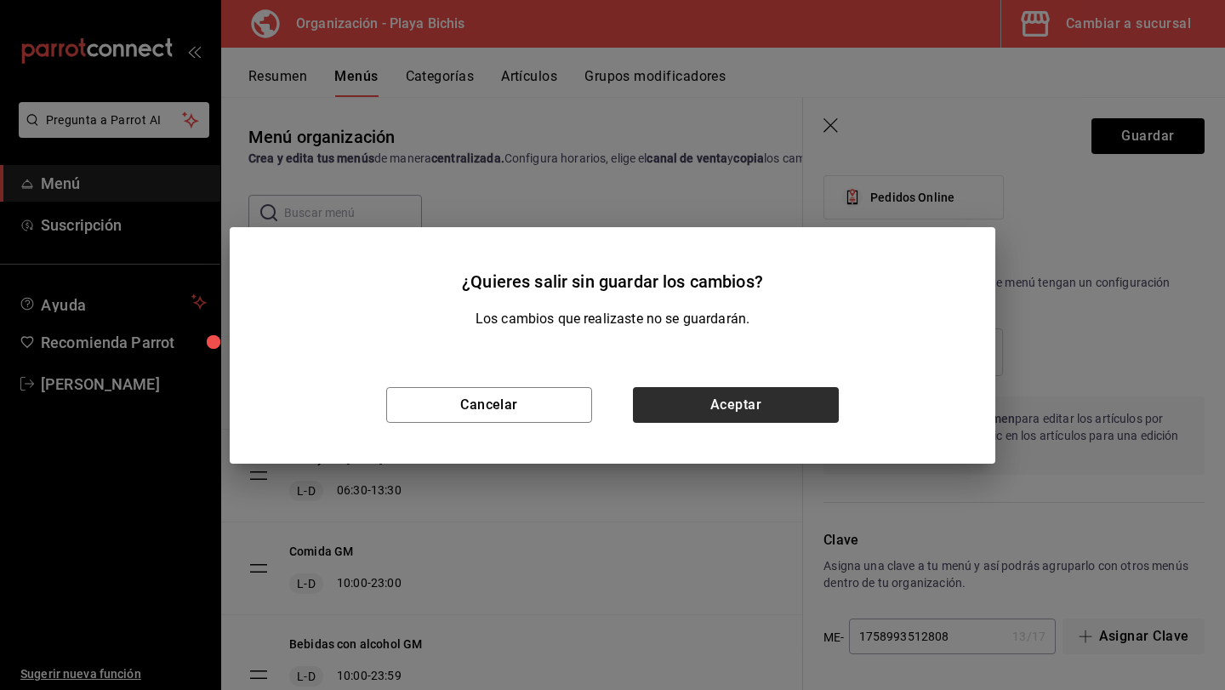
scroll to position [692, 0]
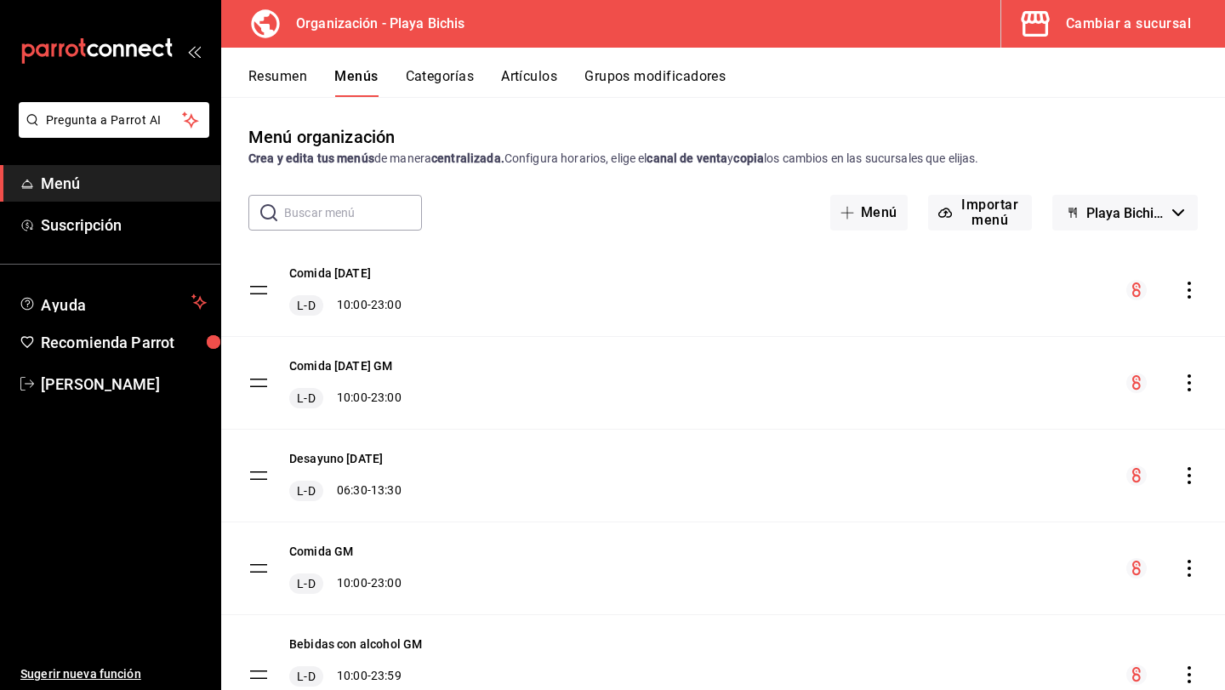
click at [1190, 385] on icon "actions" at bounding box center [1189, 382] width 17 height 17
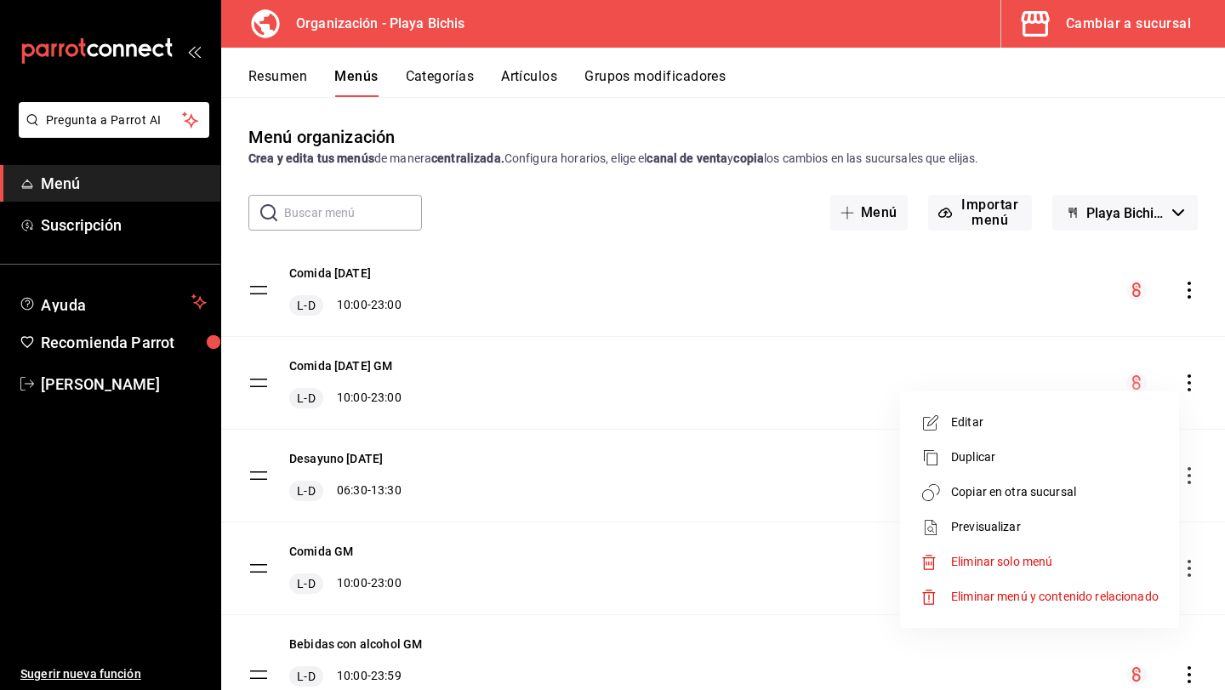
click at [1021, 503] on li "Copiar en otra sucursal" at bounding box center [1039, 492] width 265 height 35
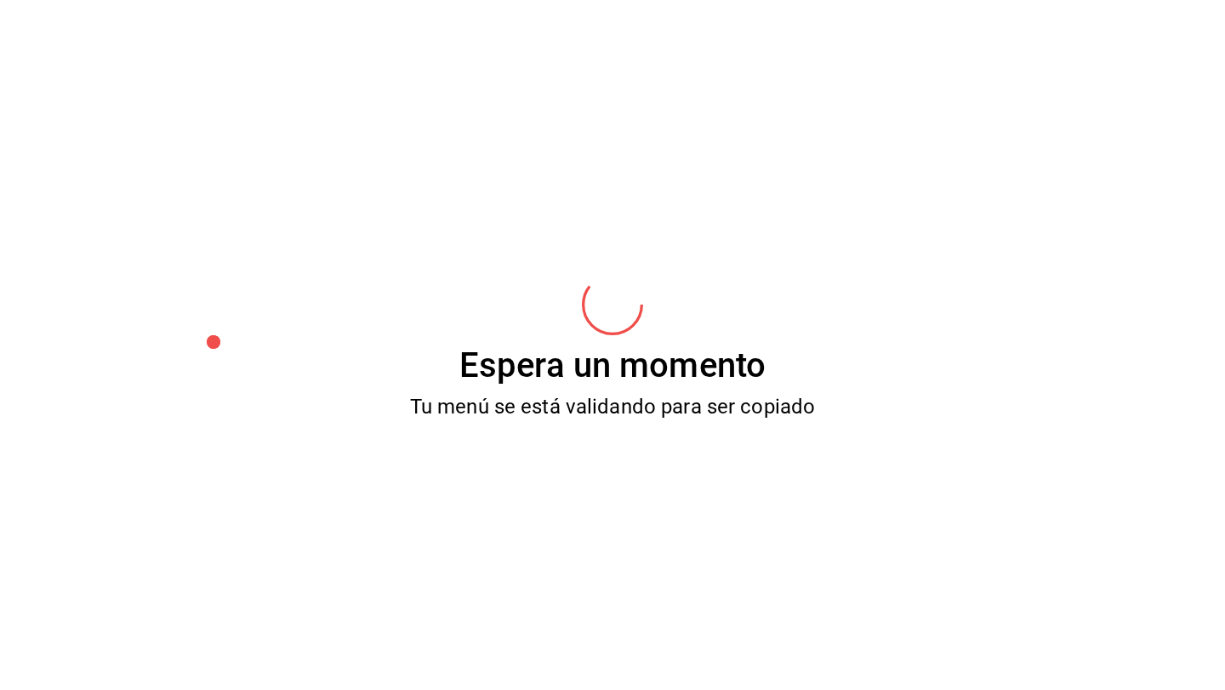
scroll to position [0, 0]
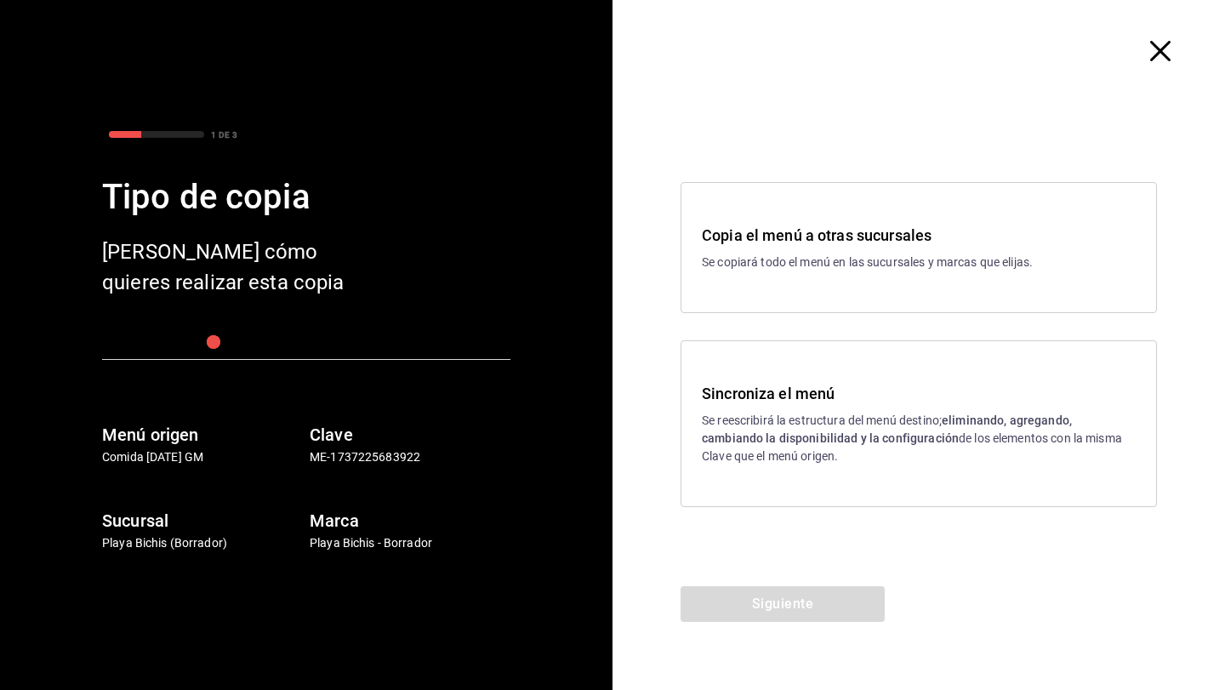
click at [915, 428] on p "Se reescribirá la estructura del menú destino; eliminando, agregando, cambiando…" at bounding box center [919, 439] width 434 height 54
click at [728, 599] on button "Siguiente" at bounding box center [783, 604] width 204 height 36
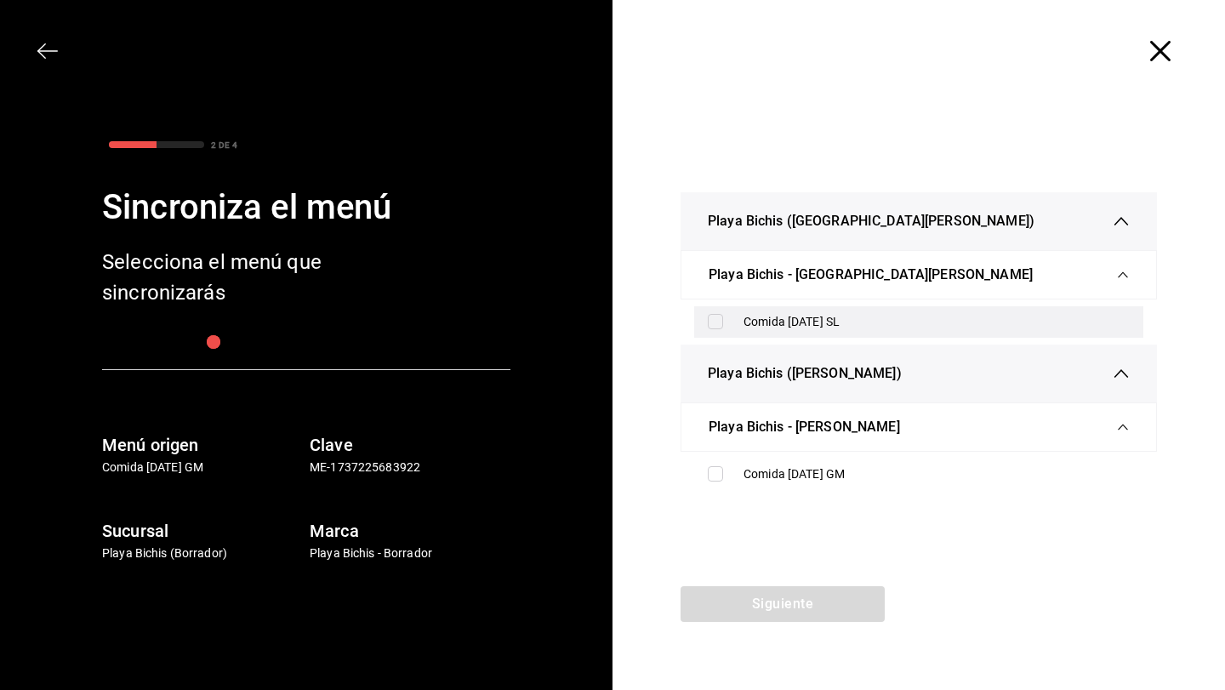
click at [714, 321] on input "checkbox" at bounding box center [715, 321] width 15 height 15
checkbox input "true"
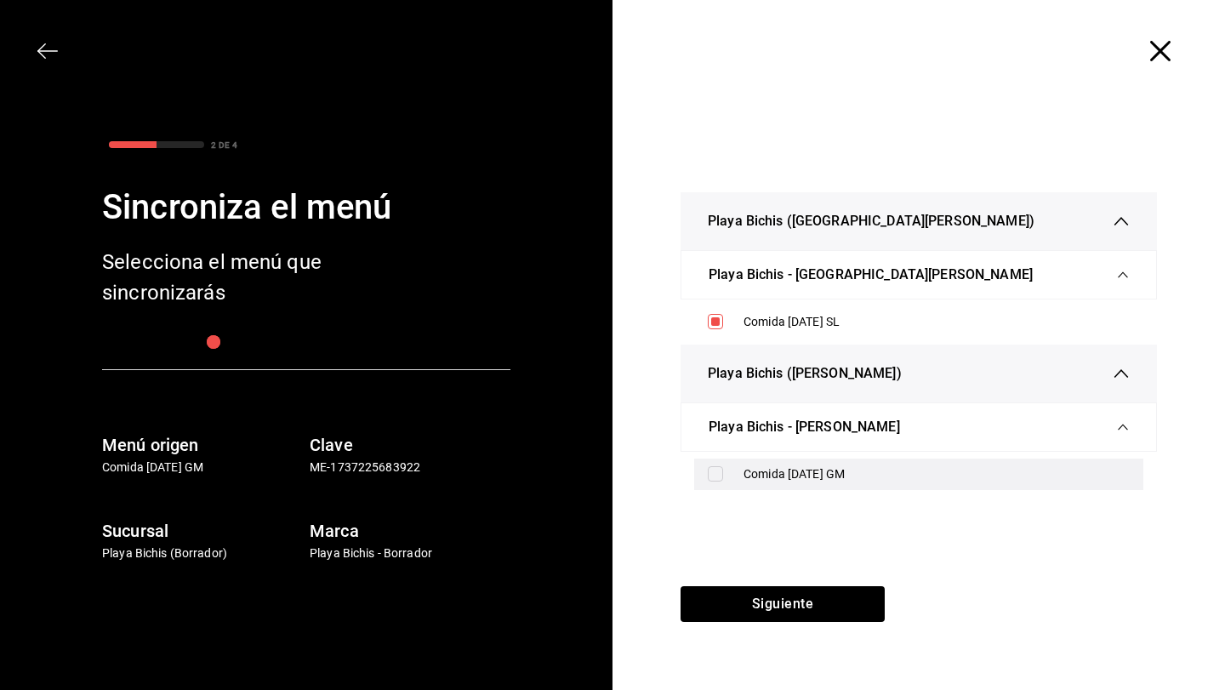
click at [710, 477] on input "checkbox" at bounding box center [715, 473] width 15 height 15
checkbox input "true"
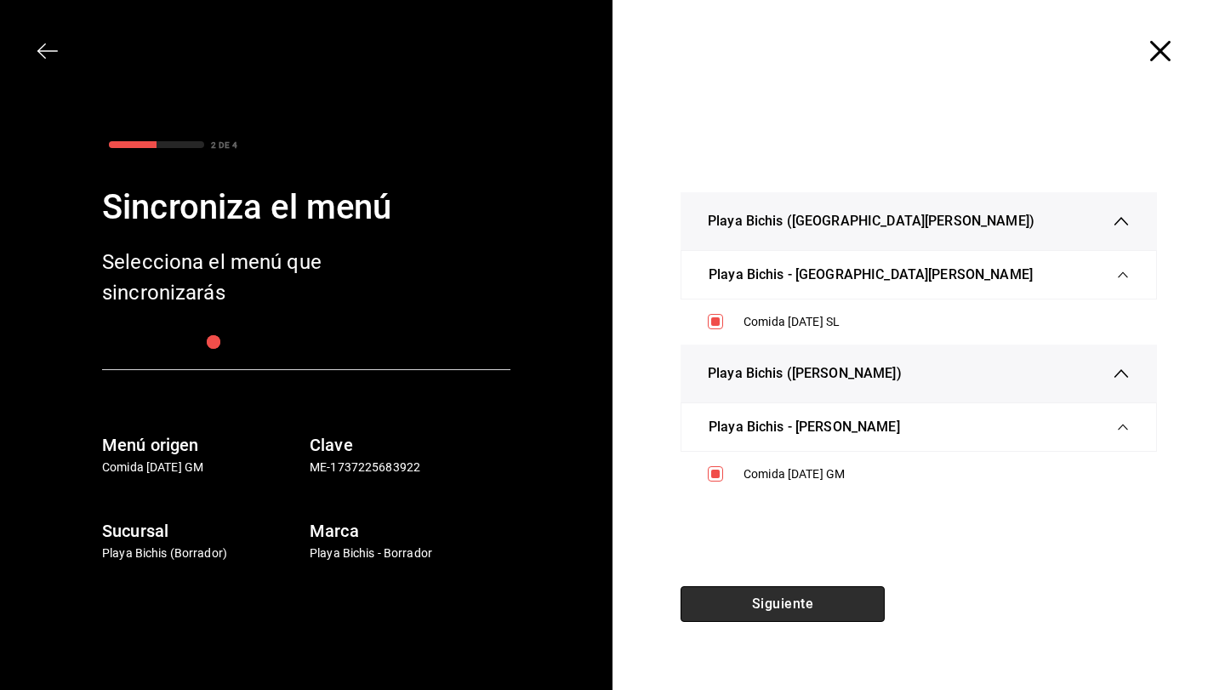
click at [744, 599] on button "Siguiente" at bounding box center [783, 604] width 204 height 36
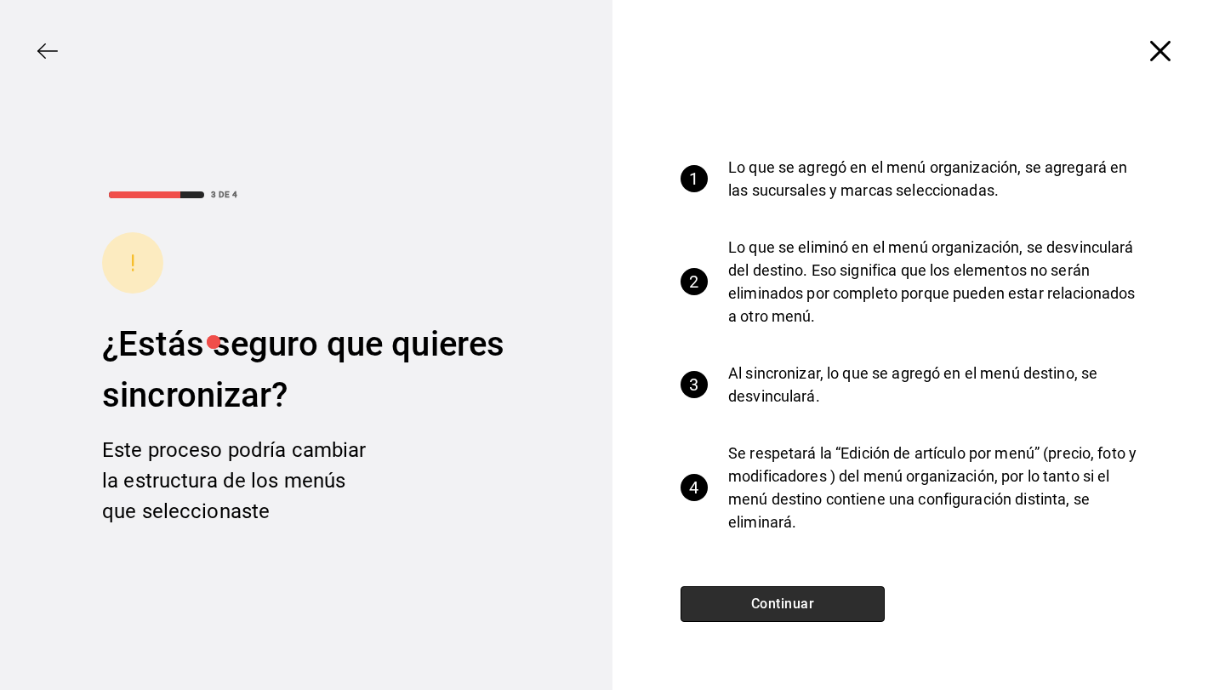
click at [747, 606] on button "Continuar" at bounding box center [783, 604] width 204 height 36
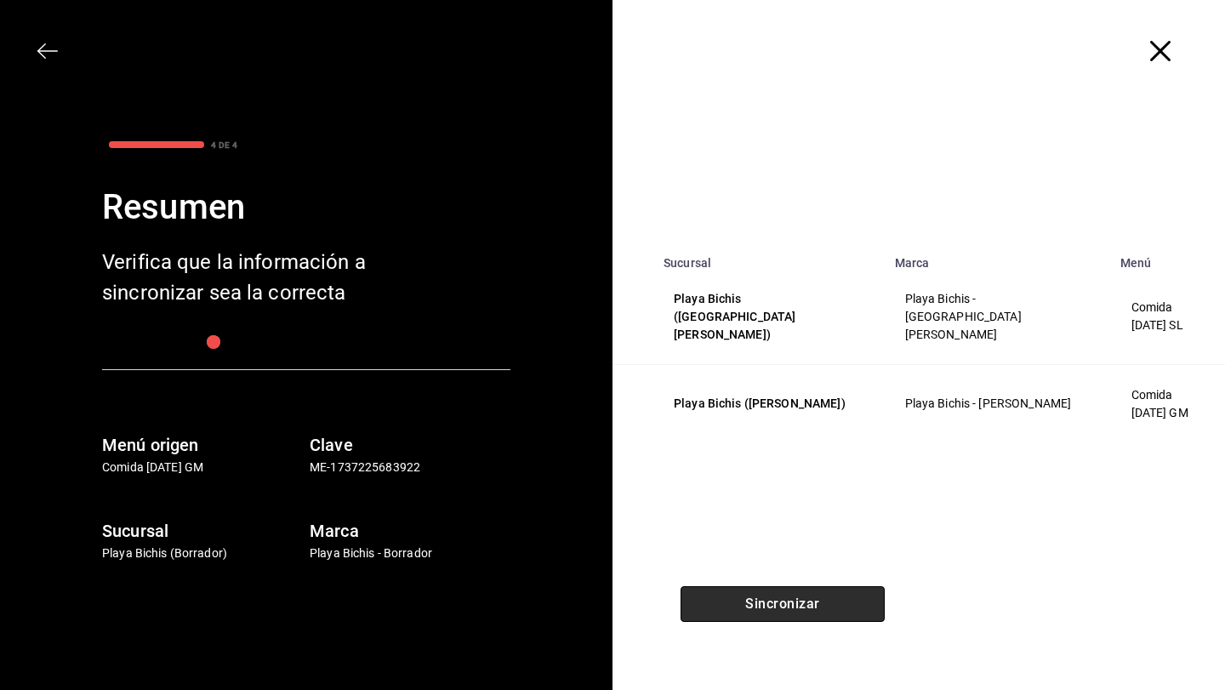
click at [747, 606] on button "Sincronizar" at bounding box center [783, 604] width 204 height 36
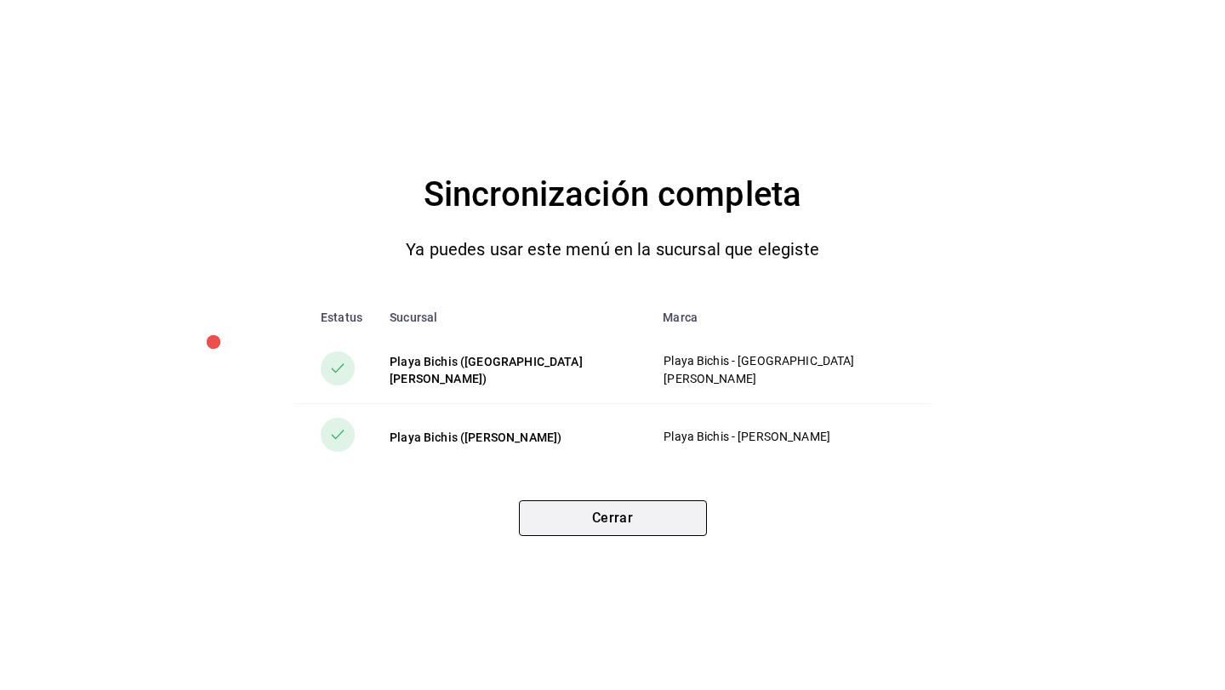
click at [642, 522] on button "Cerrar" at bounding box center [613, 518] width 188 height 36
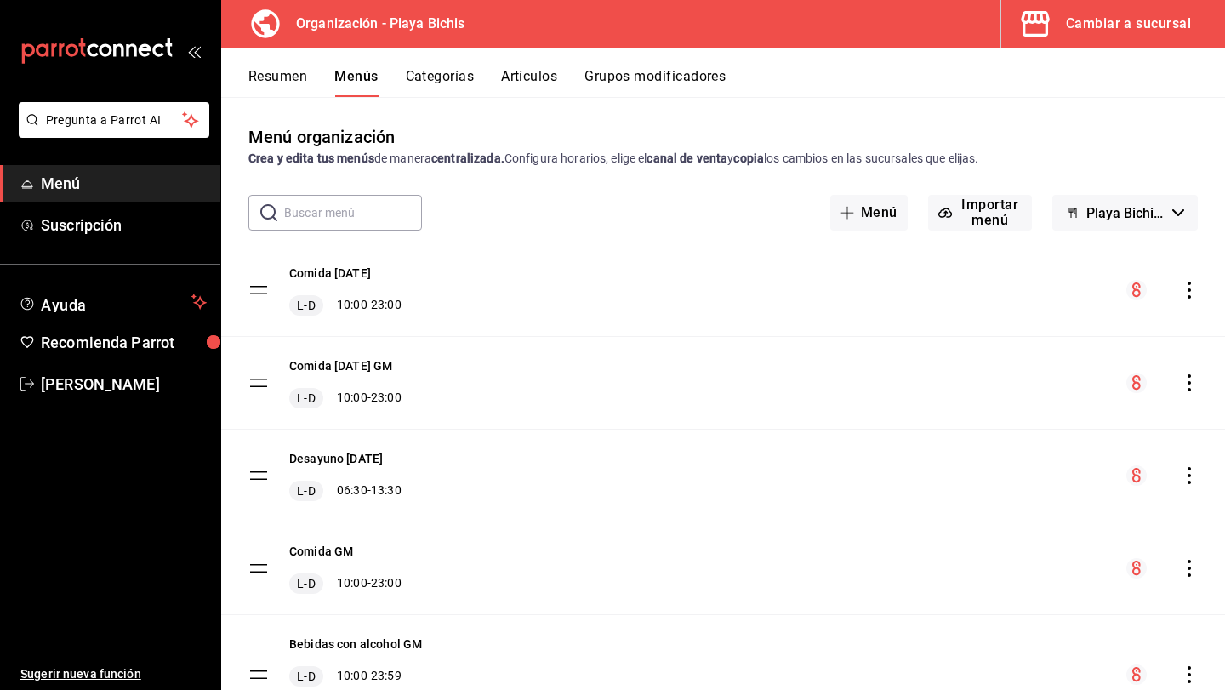
click at [1092, 25] on div "Cambiar a sucursal" at bounding box center [1128, 24] width 125 height 24
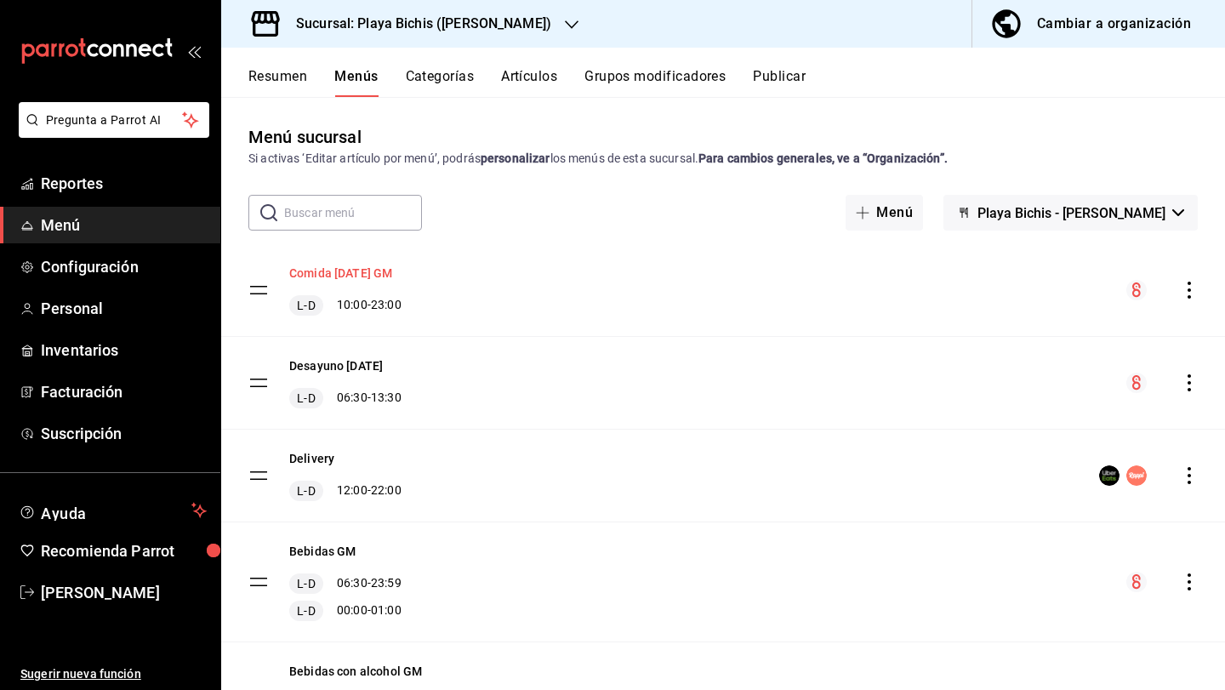
click at [331, 265] on button "Comida [DATE] GM" at bounding box center [340, 273] width 103 height 17
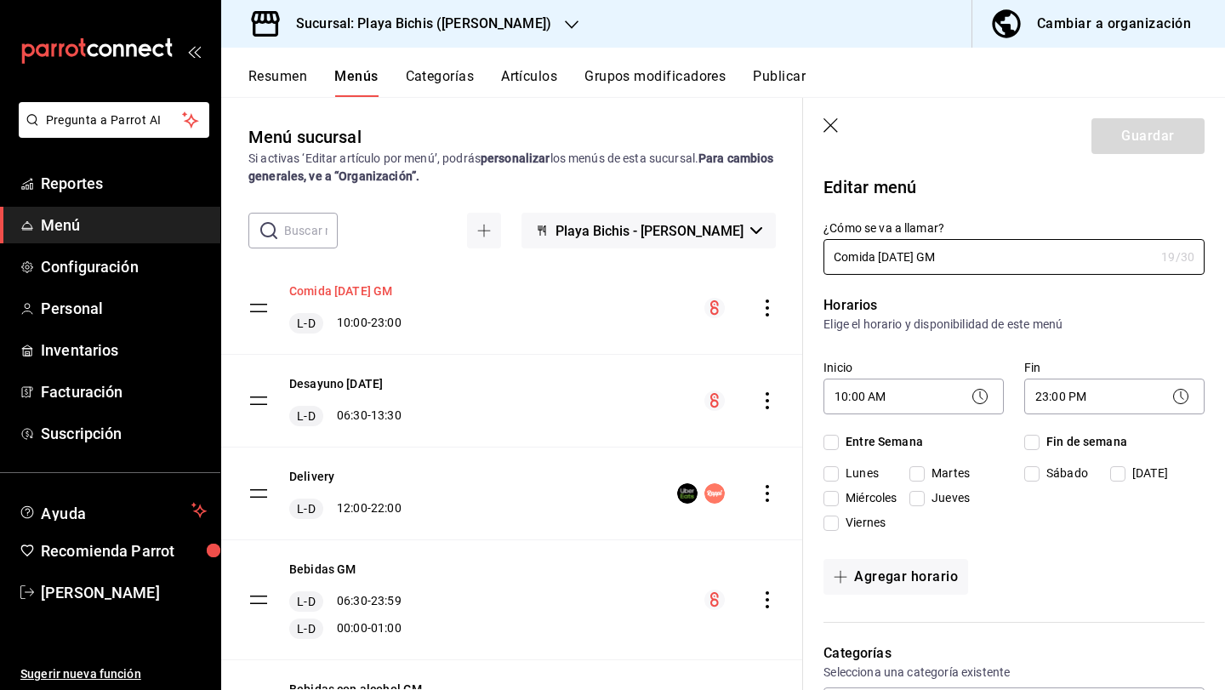
checkbox input "true"
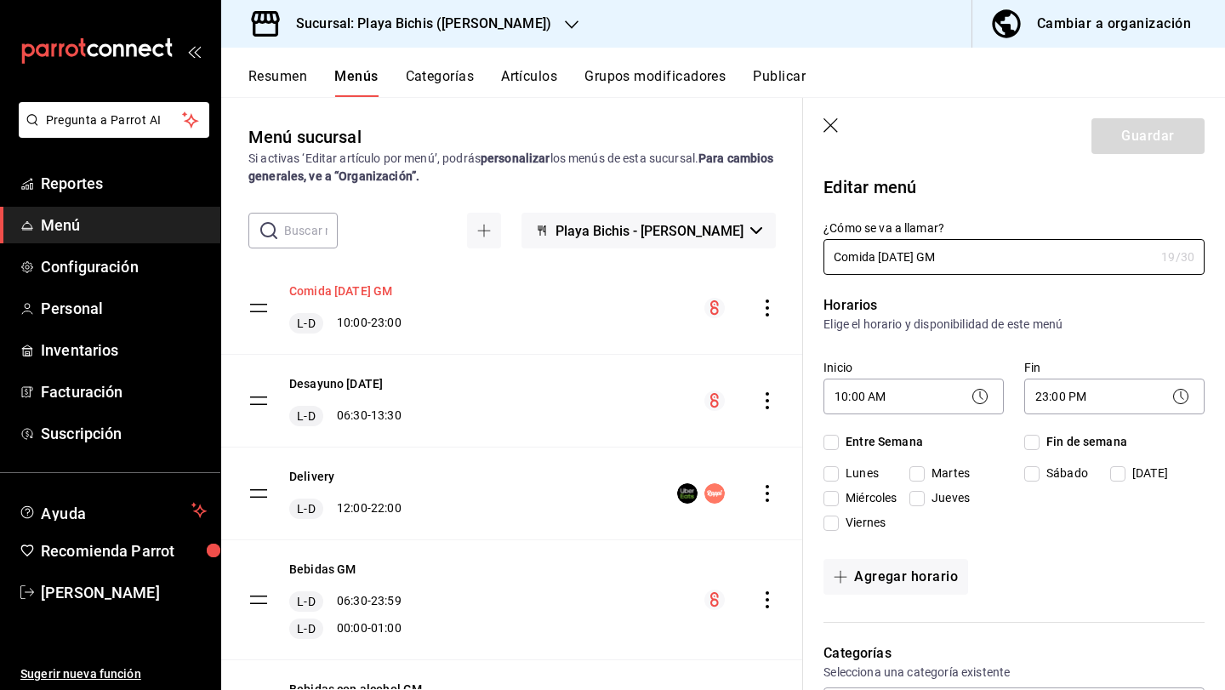
checkbox input "true"
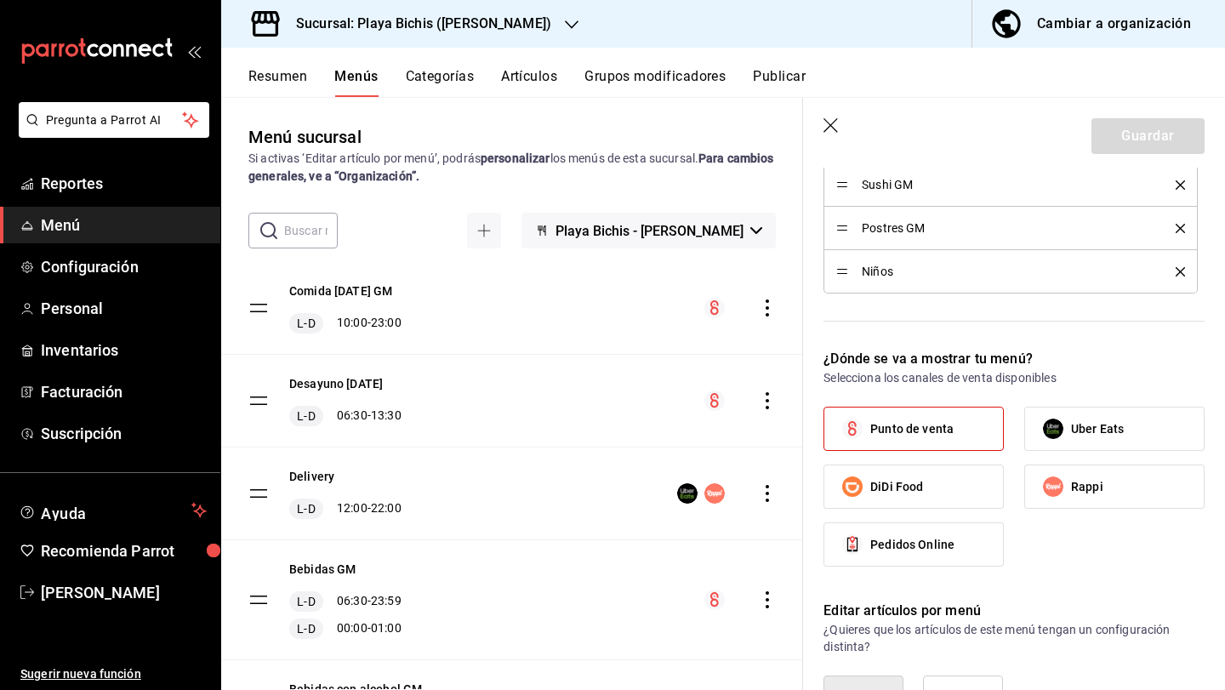
scroll to position [970, 0]
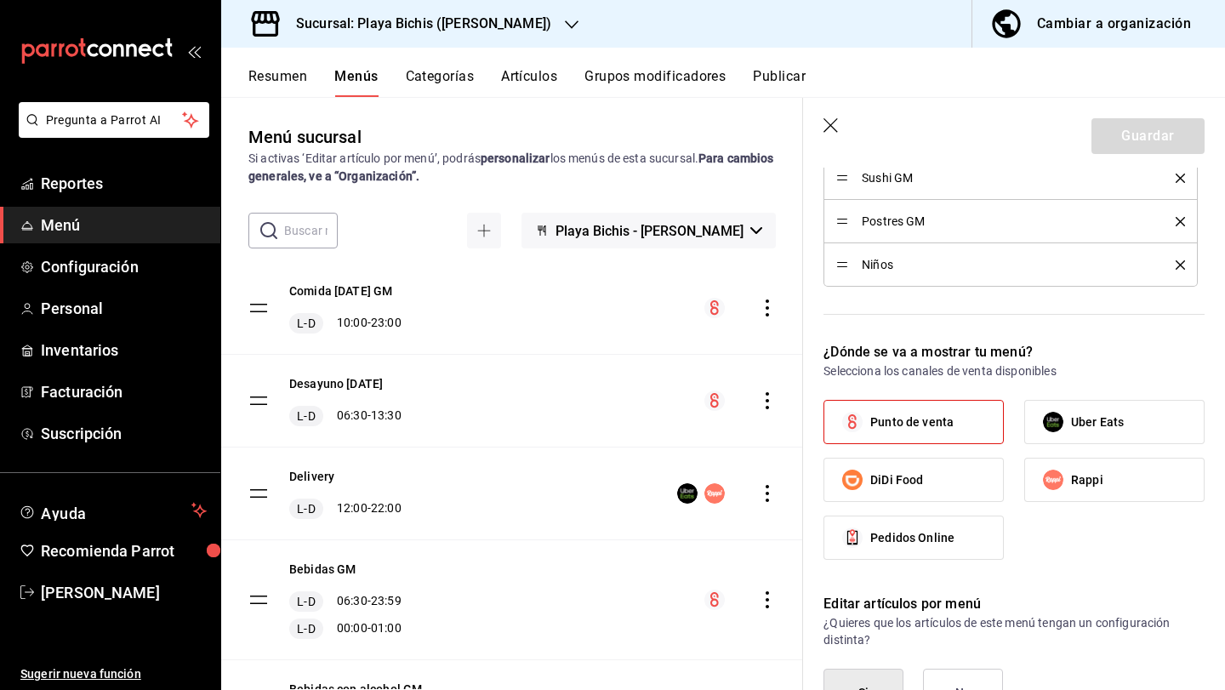
click at [448, 77] on button "Categorías" at bounding box center [440, 82] width 69 height 29
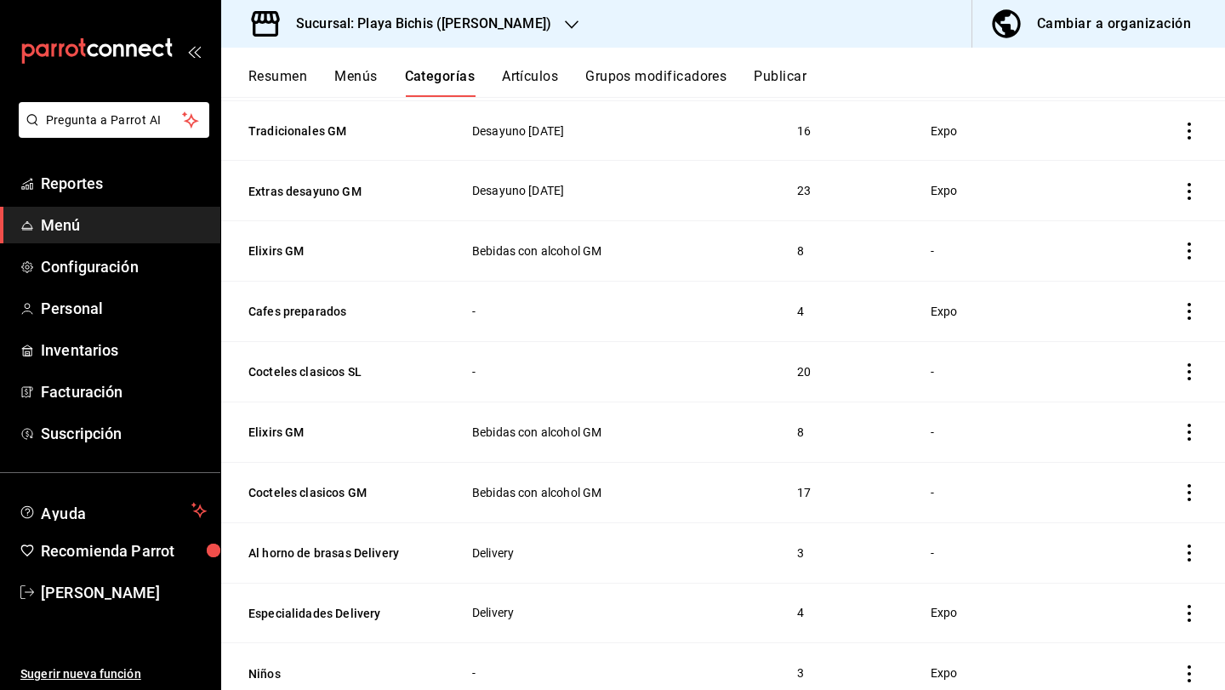
scroll to position [1183, 0]
click at [315, 304] on button "Cafes preparados" at bounding box center [333, 312] width 170 height 17
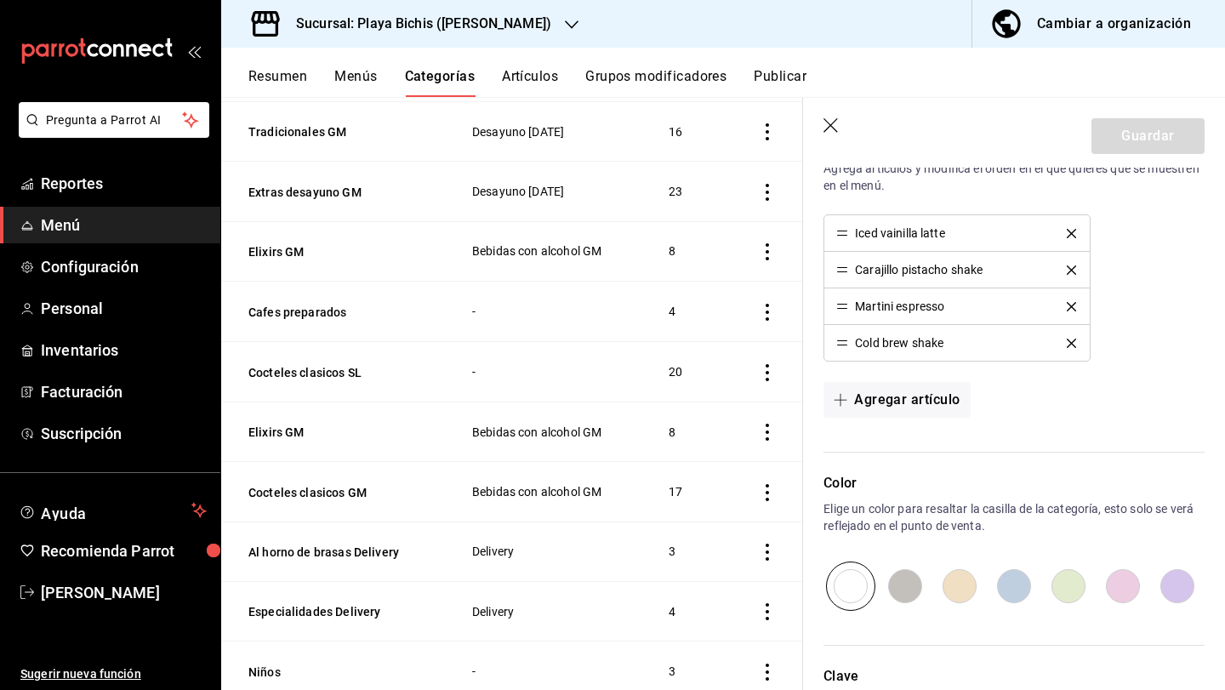
scroll to position [573, 0]
click at [833, 126] on icon "button" at bounding box center [832, 126] width 17 height 17
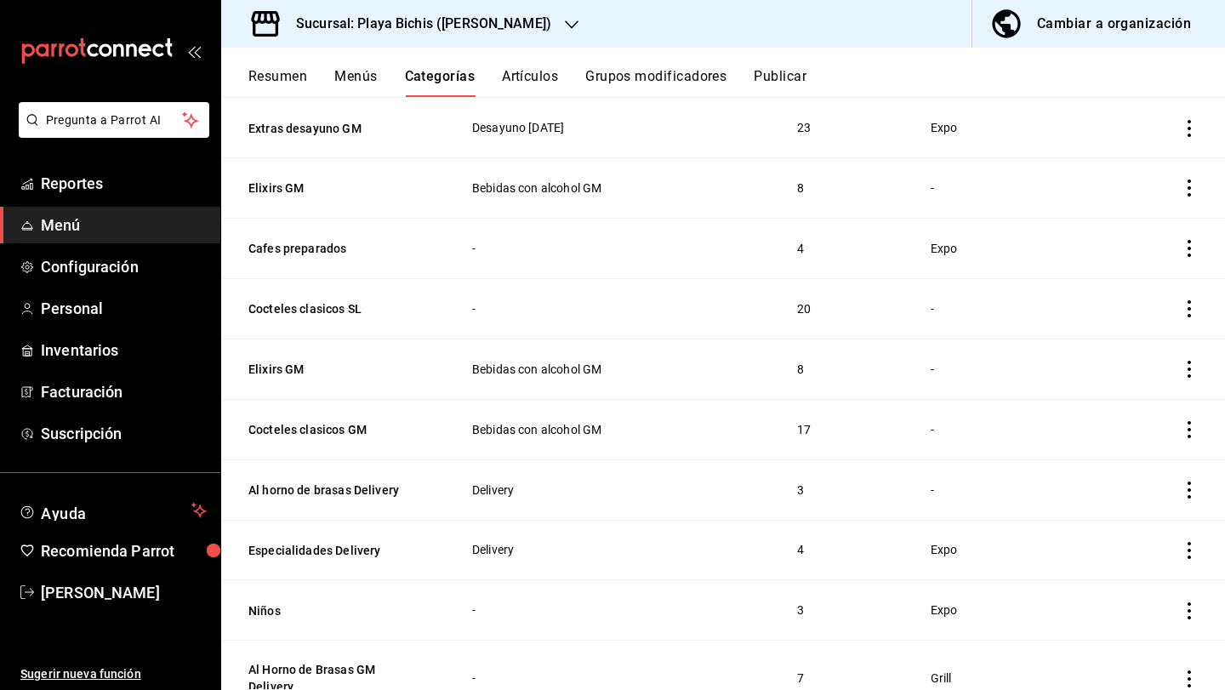
scroll to position [1225, 0]
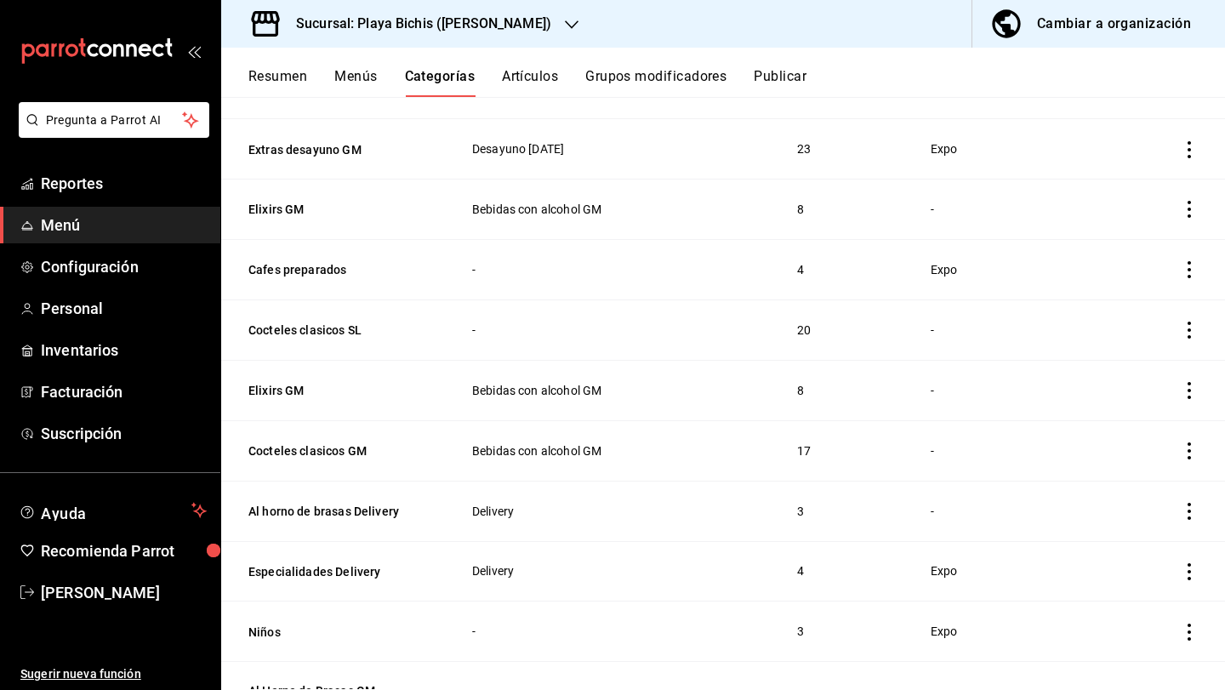
click at [1188, 264] on icon "actions" at bounding box center [1189, 269] width 17 height 17
click at [1138, 368] on span "Eliminar" at bounding box center [1137, 371] width 43 height 14
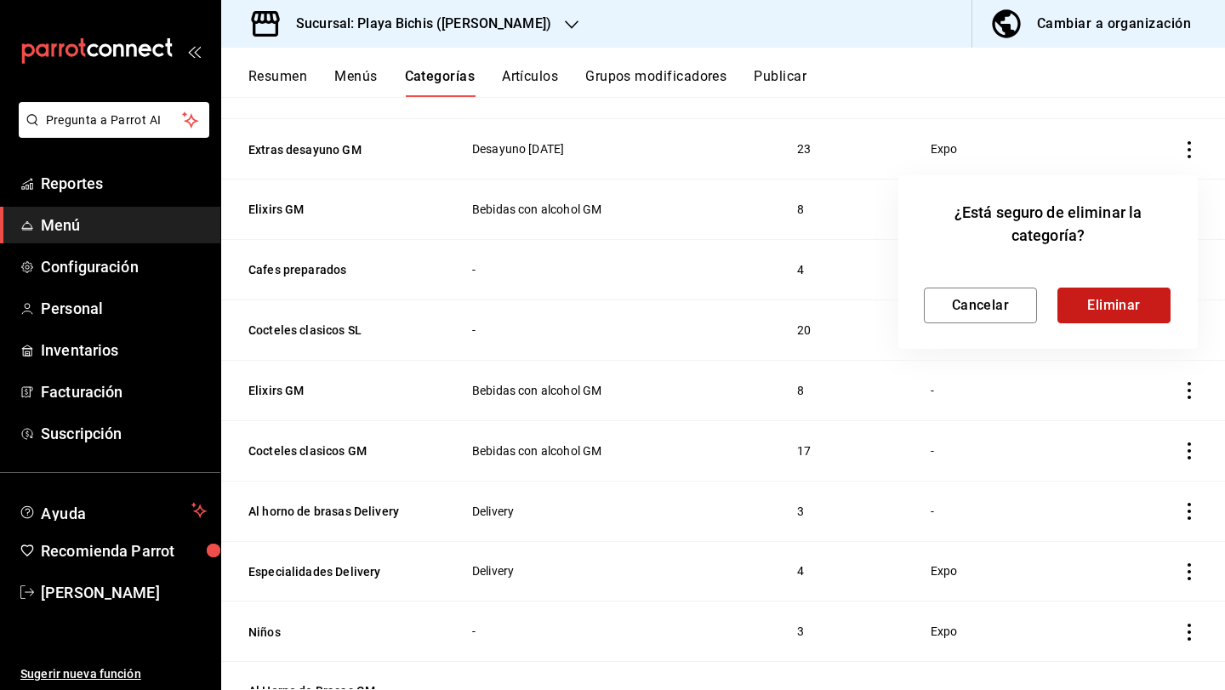
click at [1113, 296] on button "Eliminar" at bounding box center [1114, 306] width 113 height 36
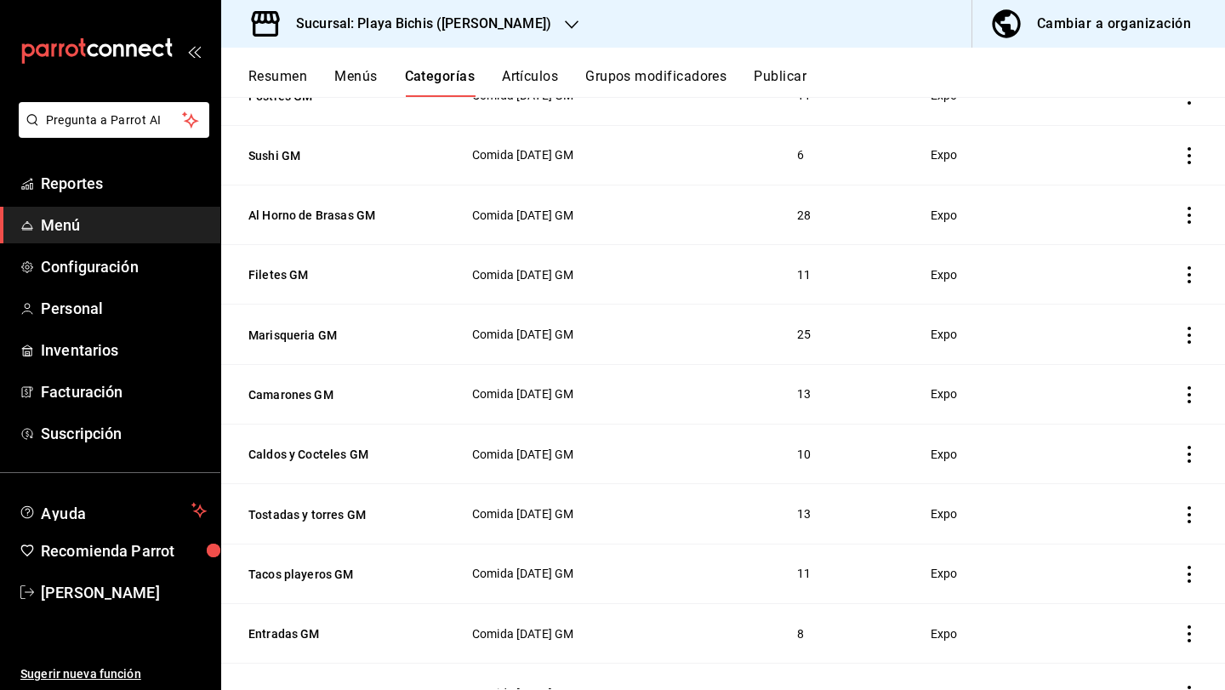
scroll to position [0, 0]
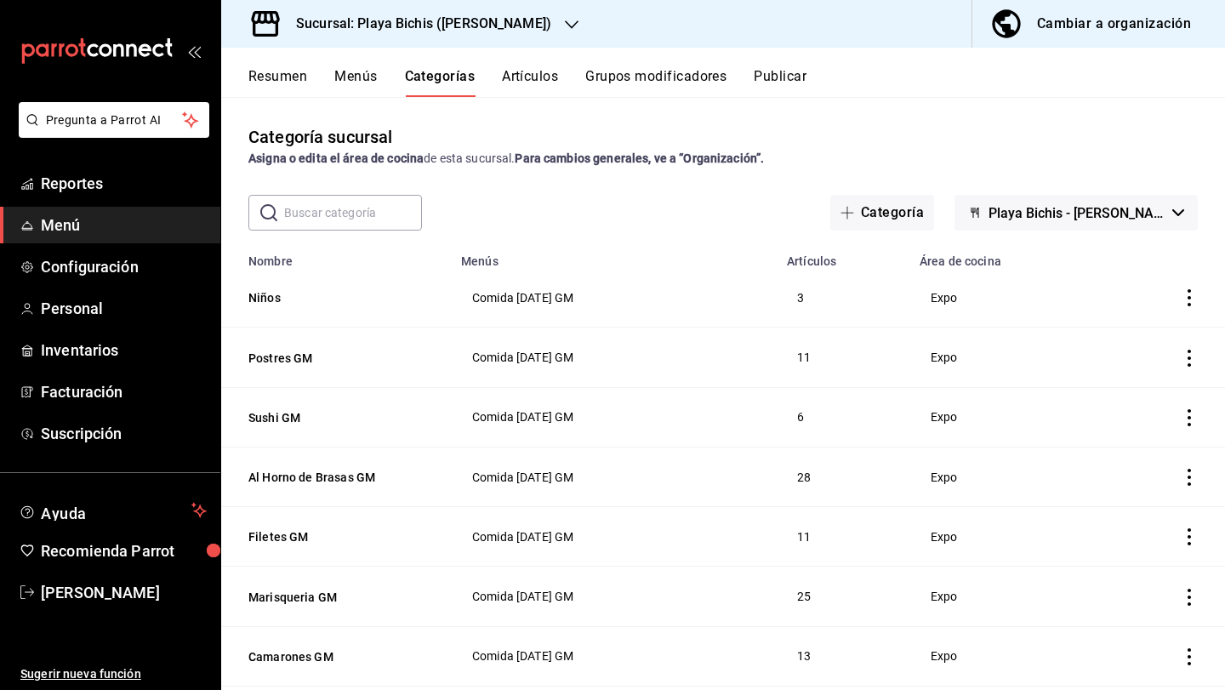
click at [355, 82] on button "Menús" at bounding box center [355, 82] width 43 height 29
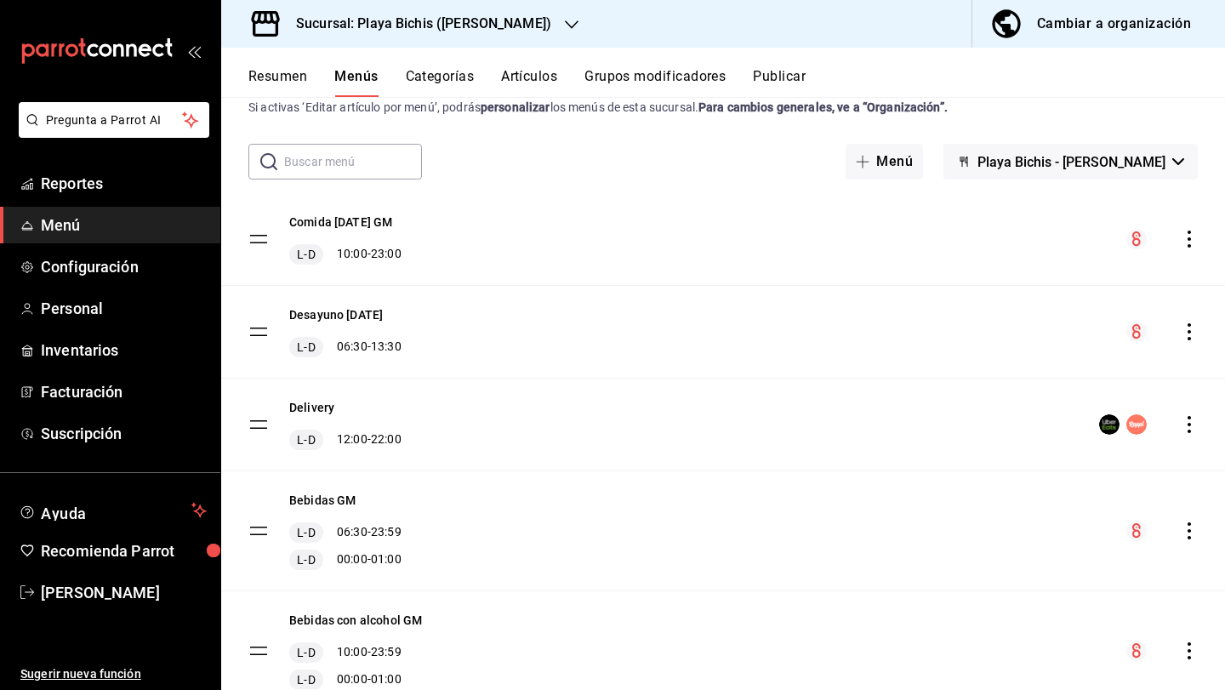
scroll to position [43, 0]
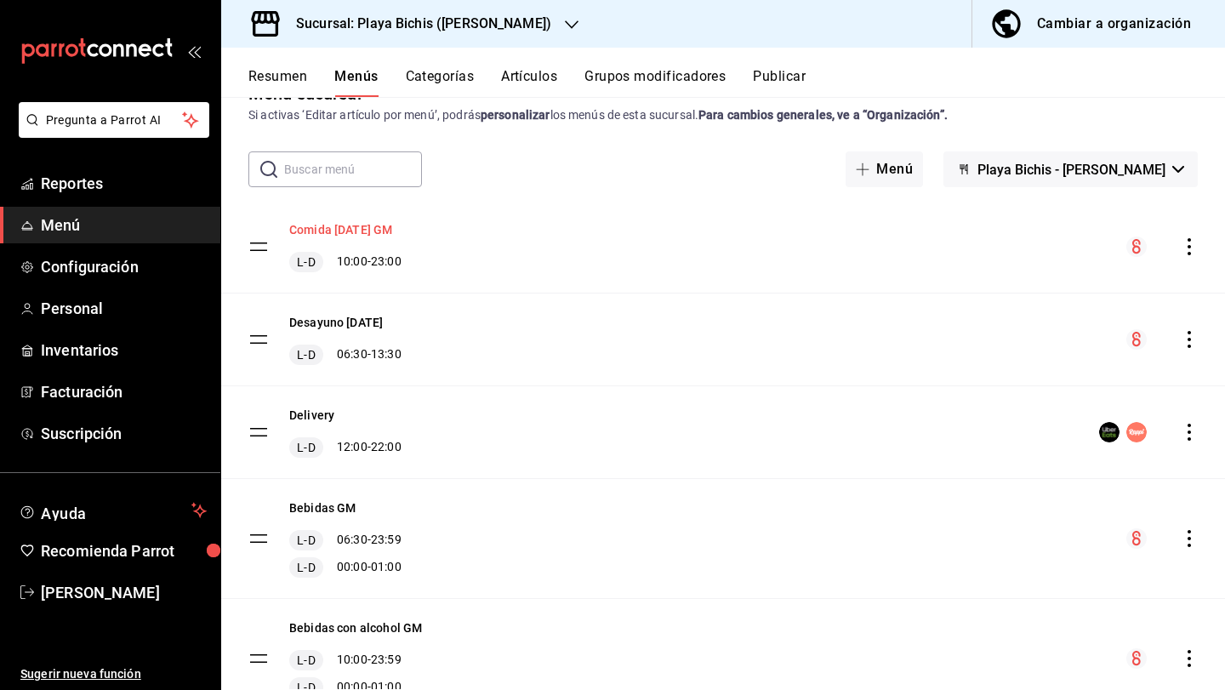
click at [380, 225] on button "Comida [DATE] GM" at bounding box center [340, 229] width 103 height 17
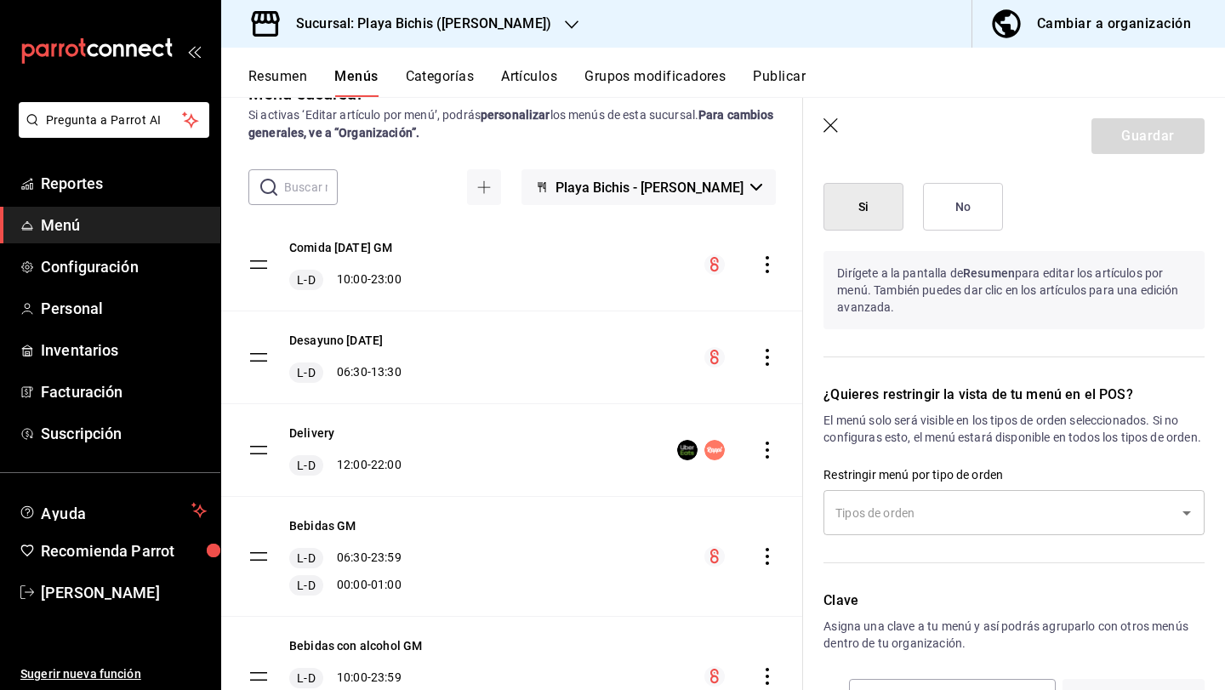
scroll to position [1533, 0]
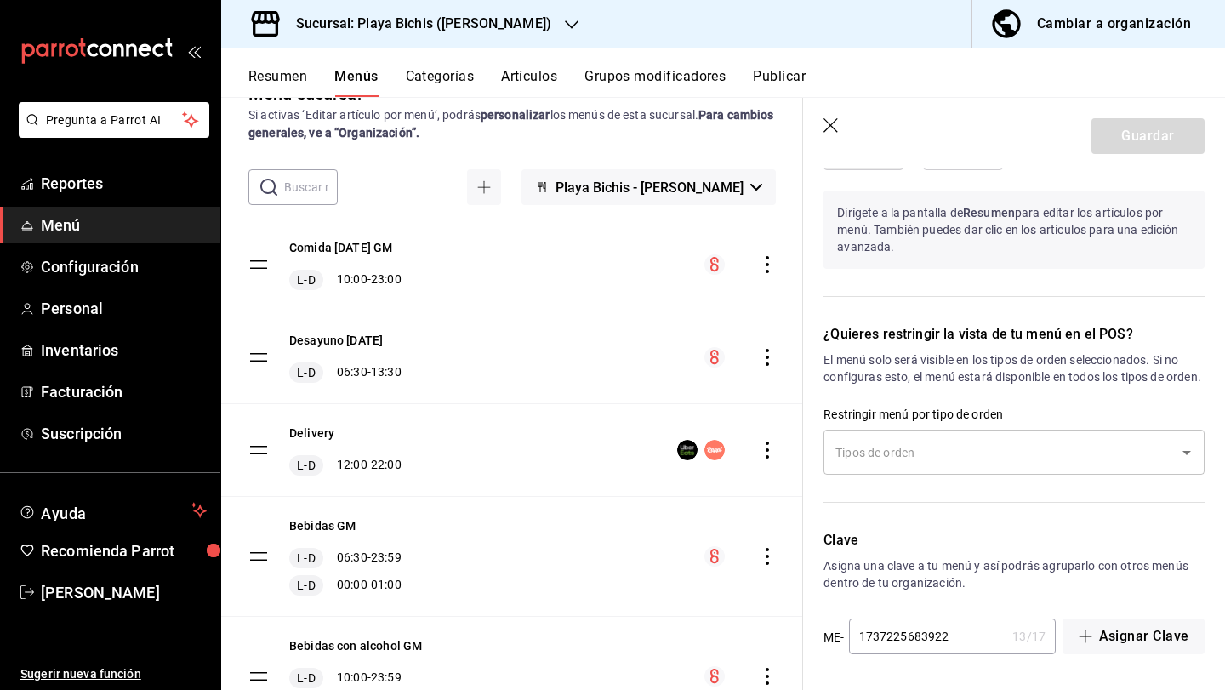
click at [827, 126] on icon "button" at bounding box center [832, 126] width 17 height 17
checkbox input "false"
type input "1758993627435"
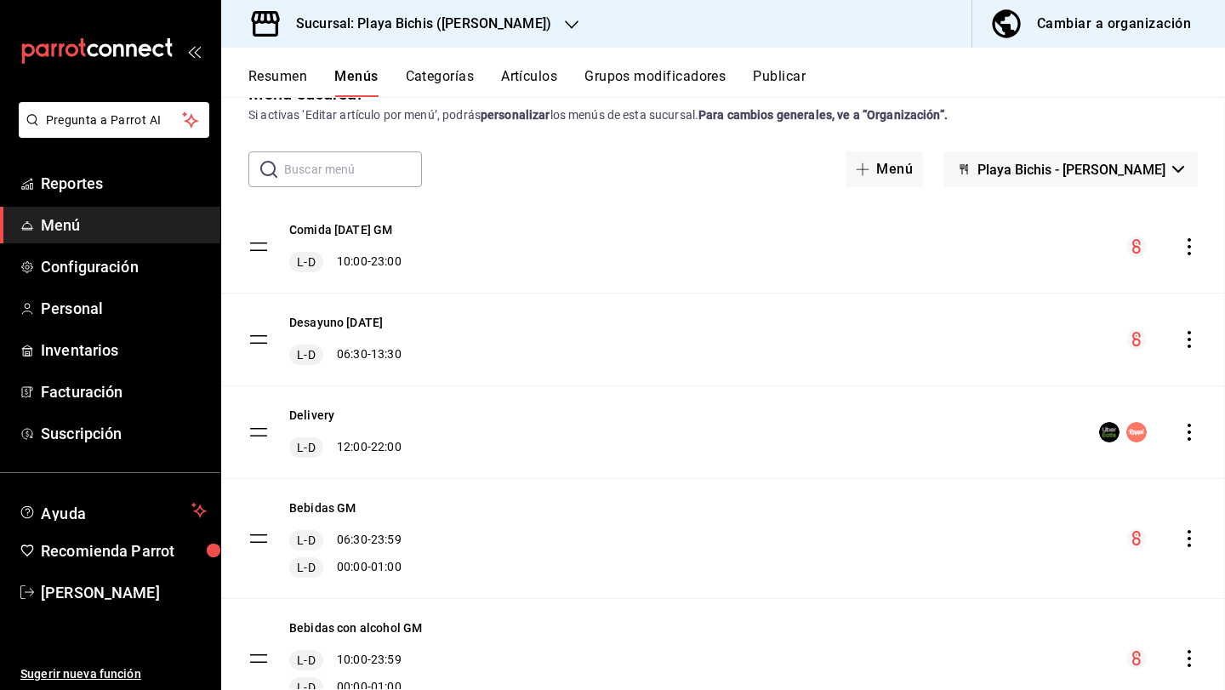
checkbox input "false"
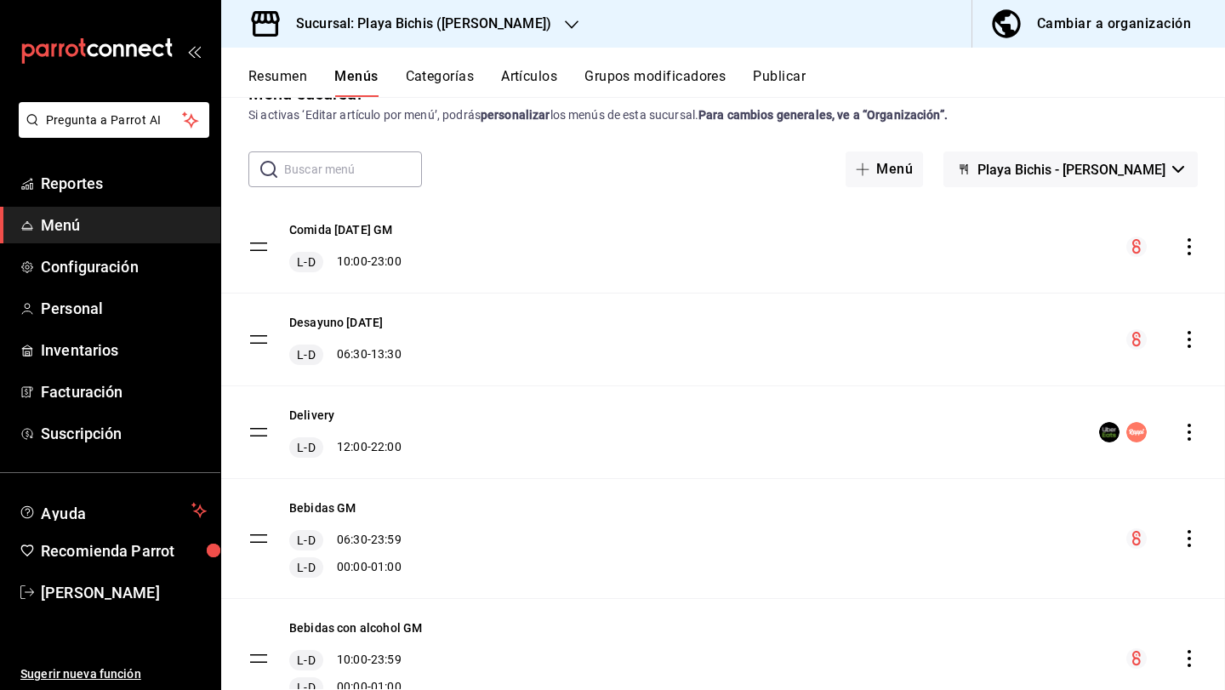
checkbox input "false"
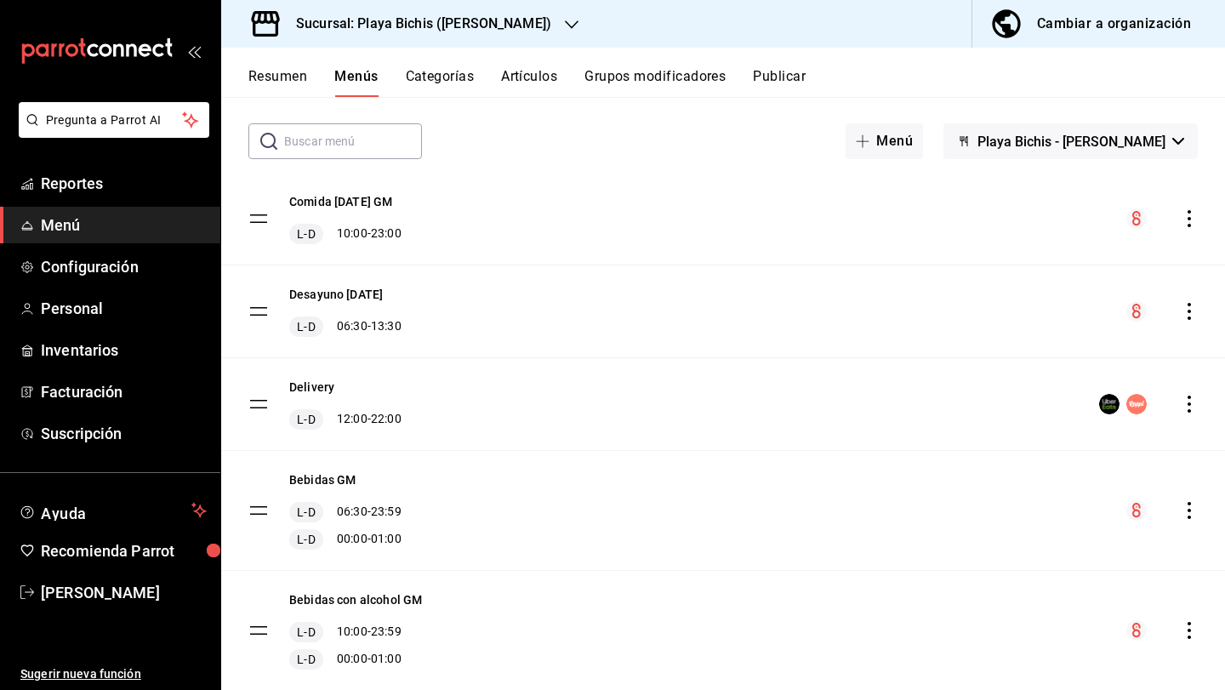
scroll to position [121, 0]
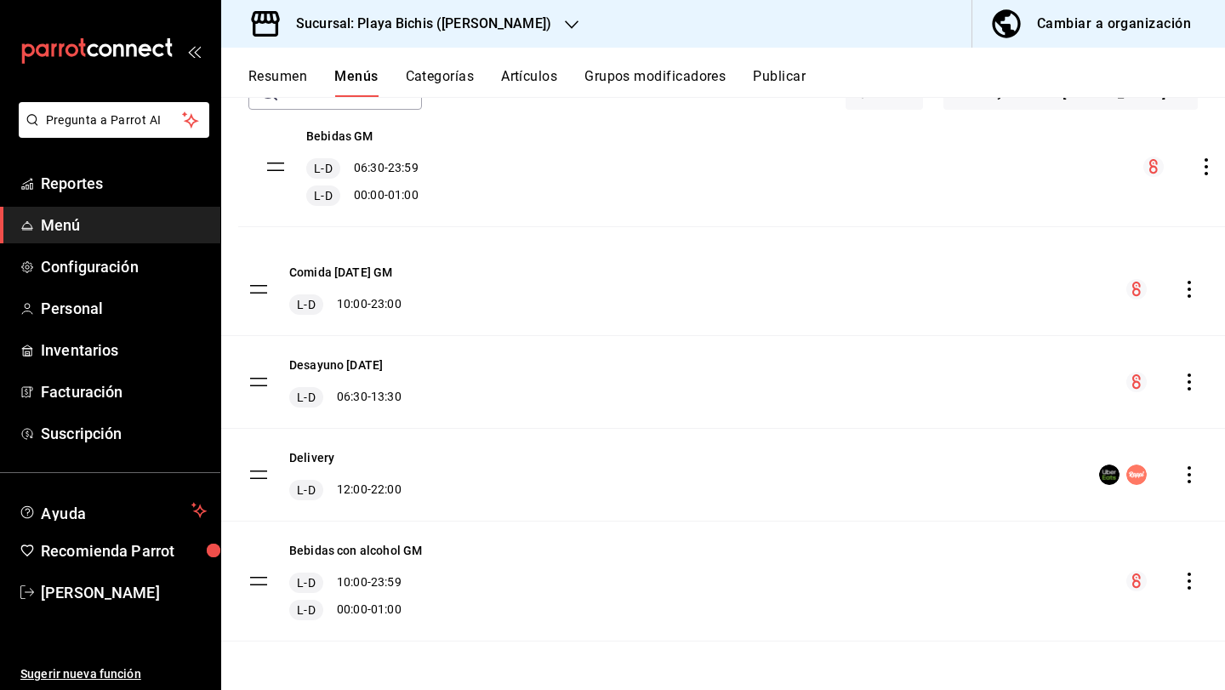
drag, startPoint x: 260, startPoint y: 463, endPoint x: 277, endPoint y: 168, distance: 294.8
click at [277, 168] on tbody "Comida Sept 2024 GM L-D 10:00 - 23:00 Desayuno Sept 2024 L-D 06:30 - 13:30 Deli…" at bounding box center [723, 382] width 1004 height 518
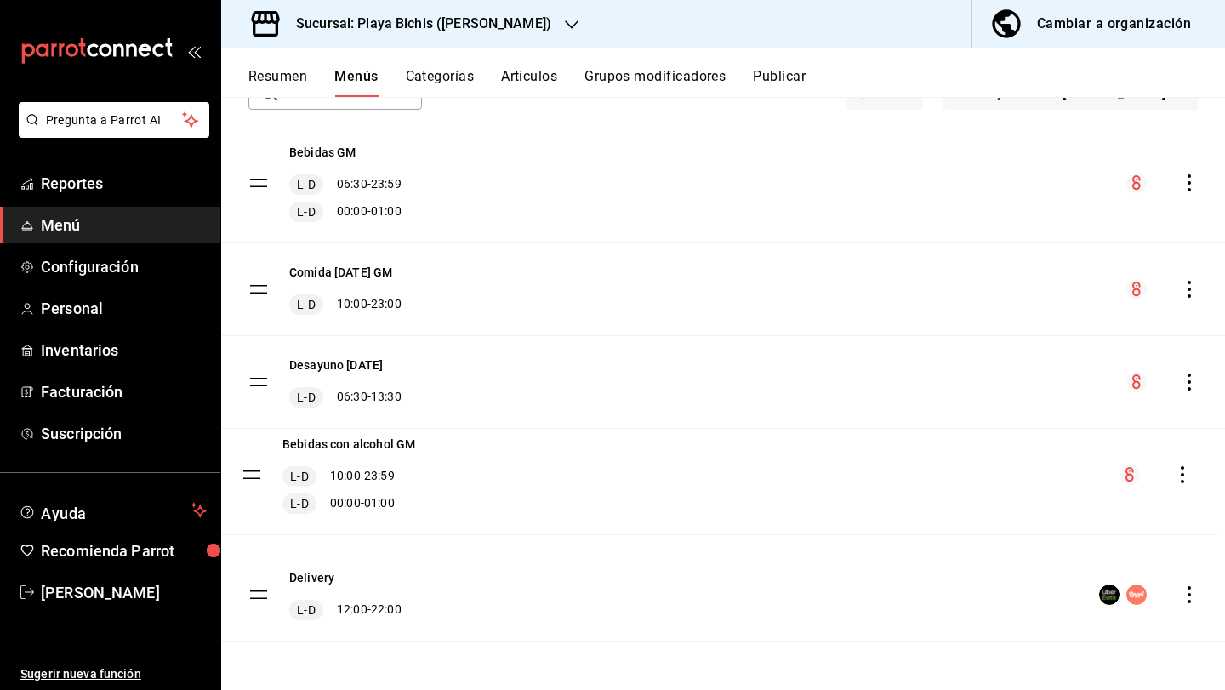
drag, startPoint x: 266, startPoint y: 586, endPoint x: 260, endPoint y: 480, distance: 106.6
click at [260, 480] on tbody "Bebidas GM L-D 06:30 - 23:59 L-D 00:00 - 01:00 Comida Sept 2024 GM L-D 10:00 - …" at bounding box center [723, 382] width 1004 height 518
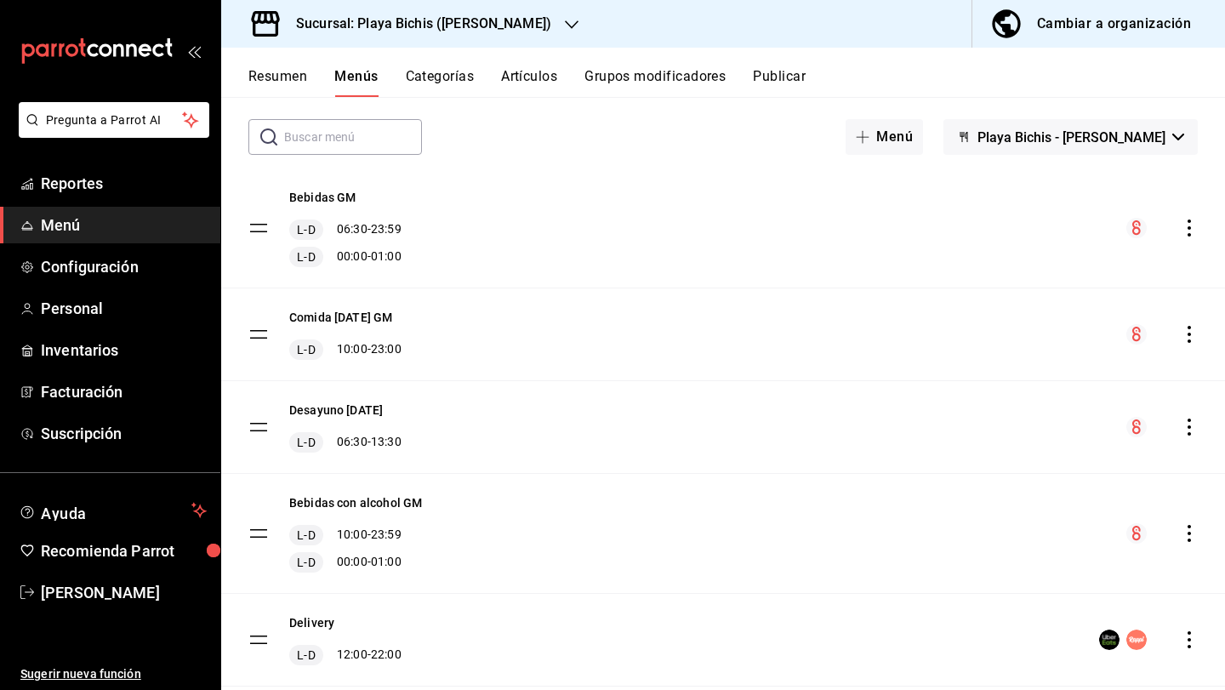
scroll to position [71, 0]
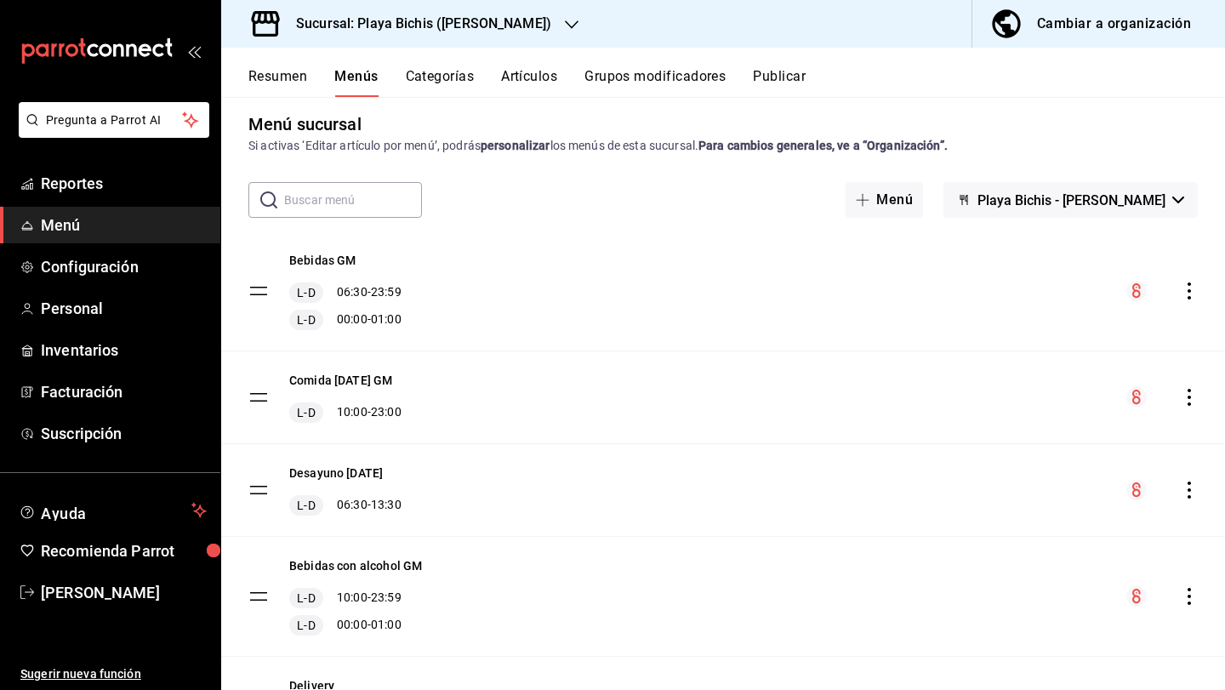
scroll to position [3, 0]
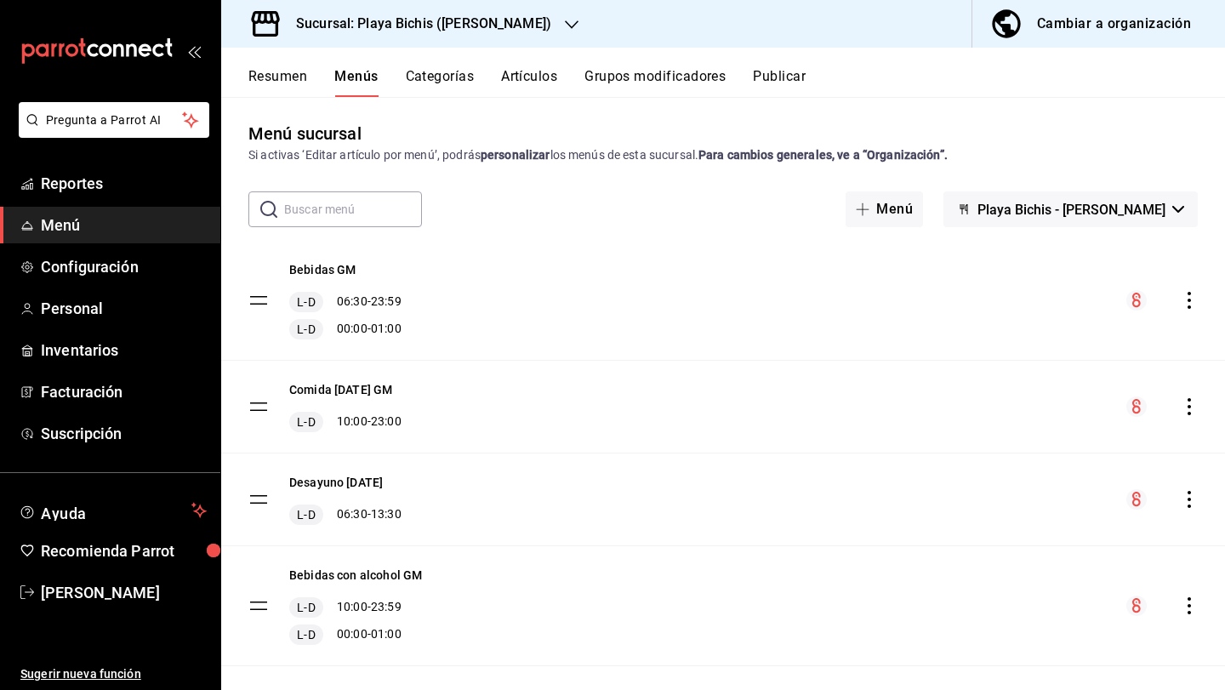
click at [451, 64] on div "Resumen Menús Categorías Artículos Grupos modificadores Publicar" at bounding box center [723, 72] width 1004 height 49
click at [448, 77] on button "Categorías" at bounding box center [440, 82] width 69 height 29
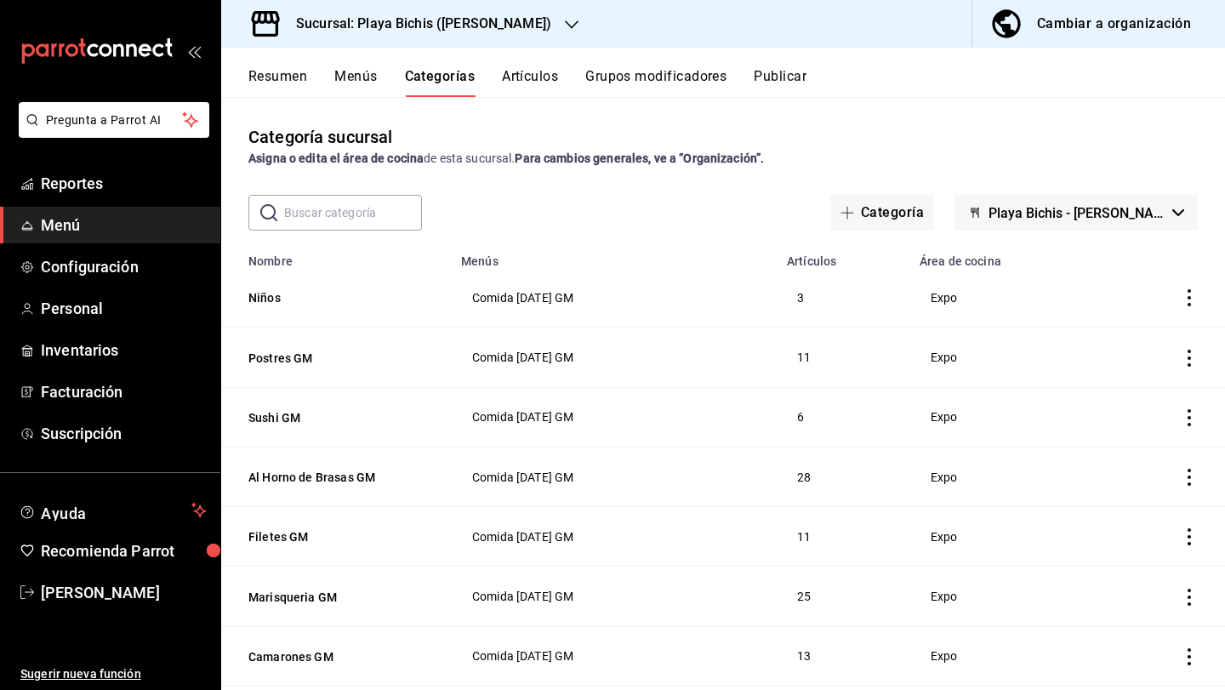
click at [358, 77] on button "Menús" at bounding box center [355, 82] width 43 height 29
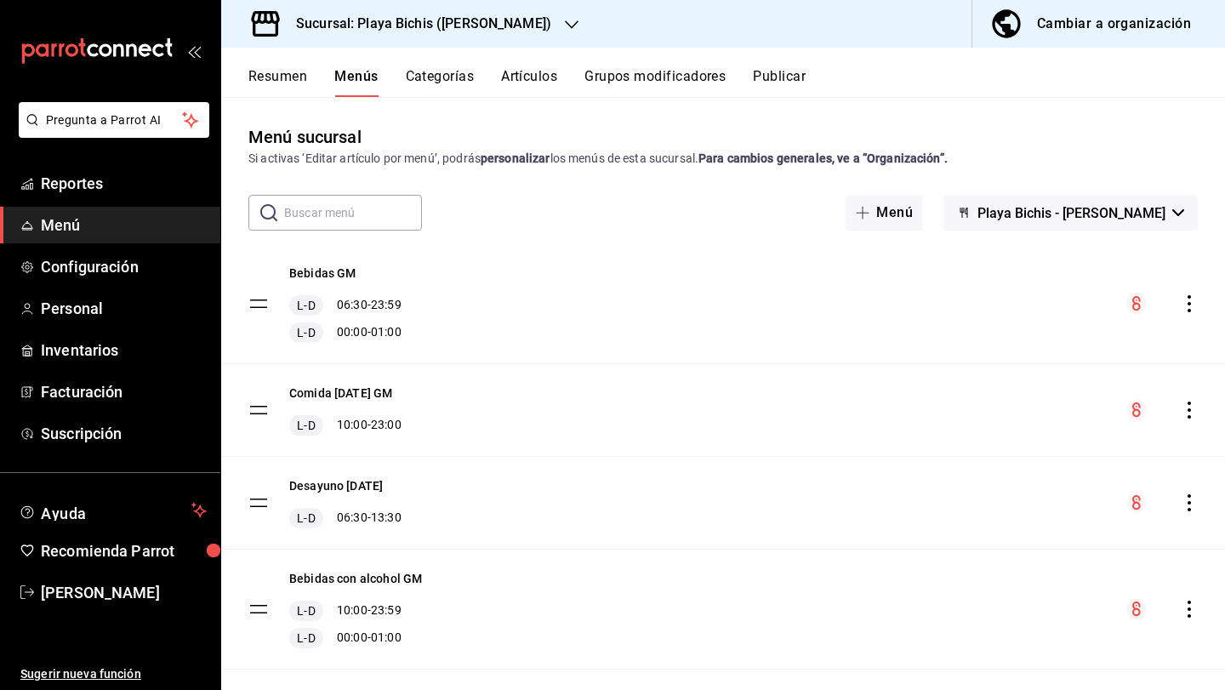
click at [435, 81] on button "Categorías" at bounding box center [440, 82] width 69 height 29
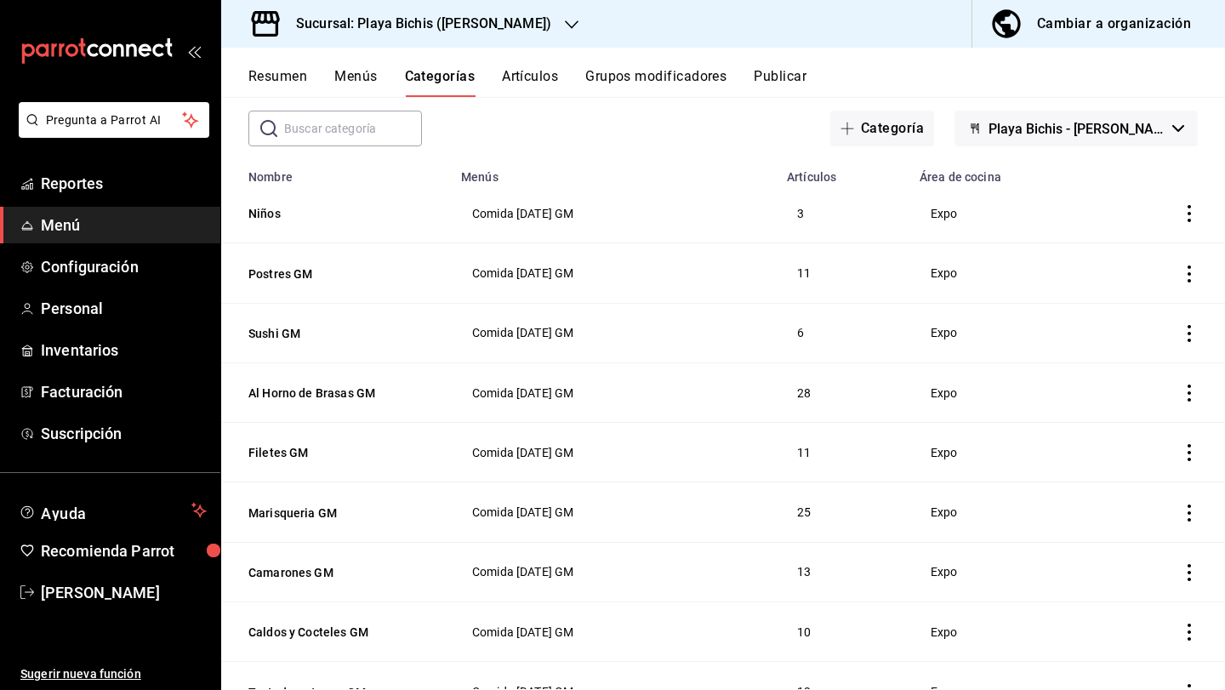
scroll to position [85, 0]
click at [282, 328] on button "Sushi GM" at bounding box center [333, 332] width 170 height 17
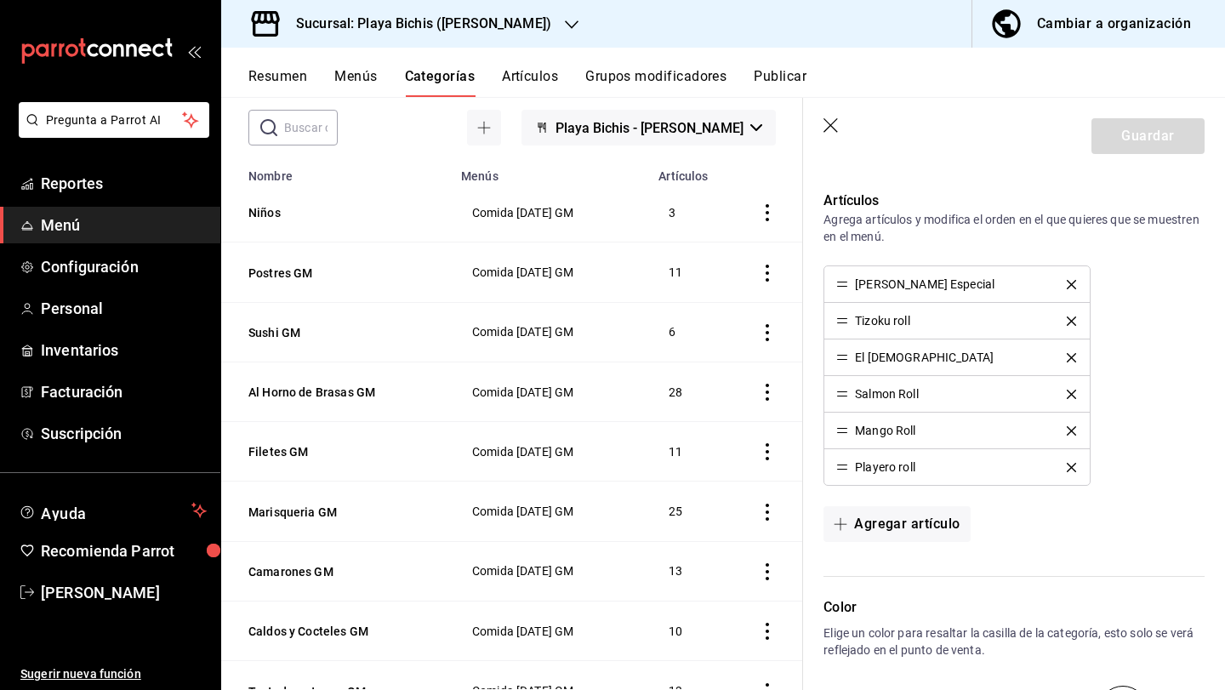
scroll to position [534, 0]
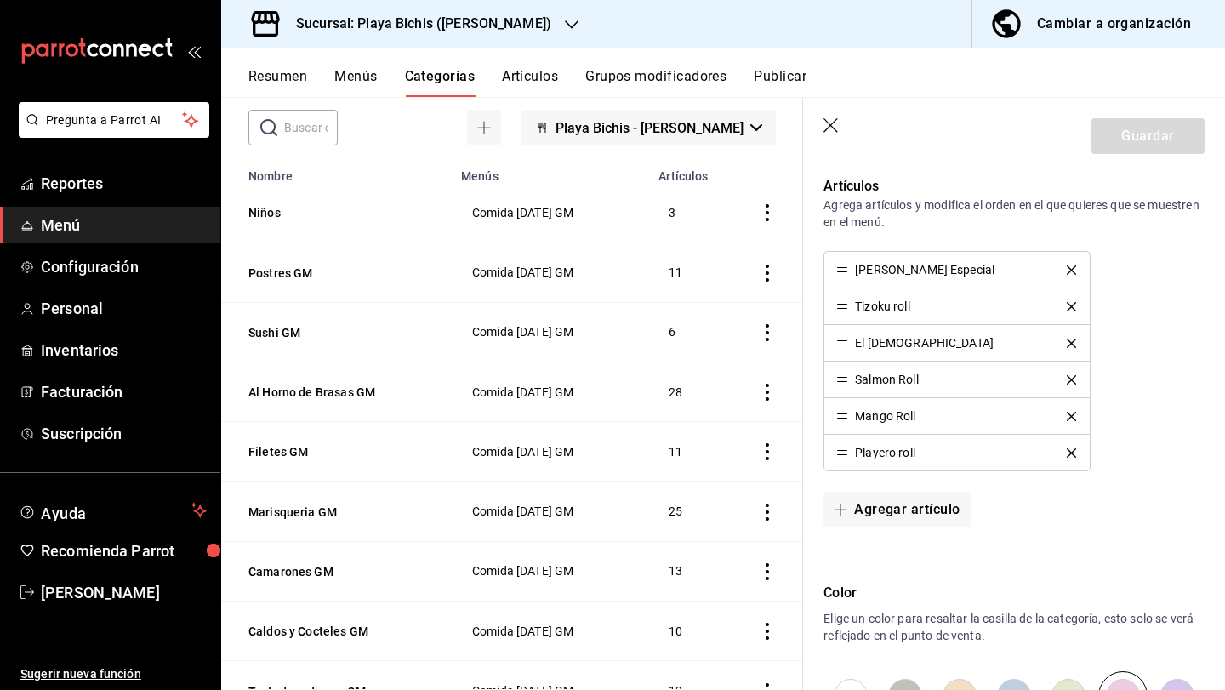
click at [537, 79] on button "Artículos" at bounding box center [530, 82] width 56 height 29
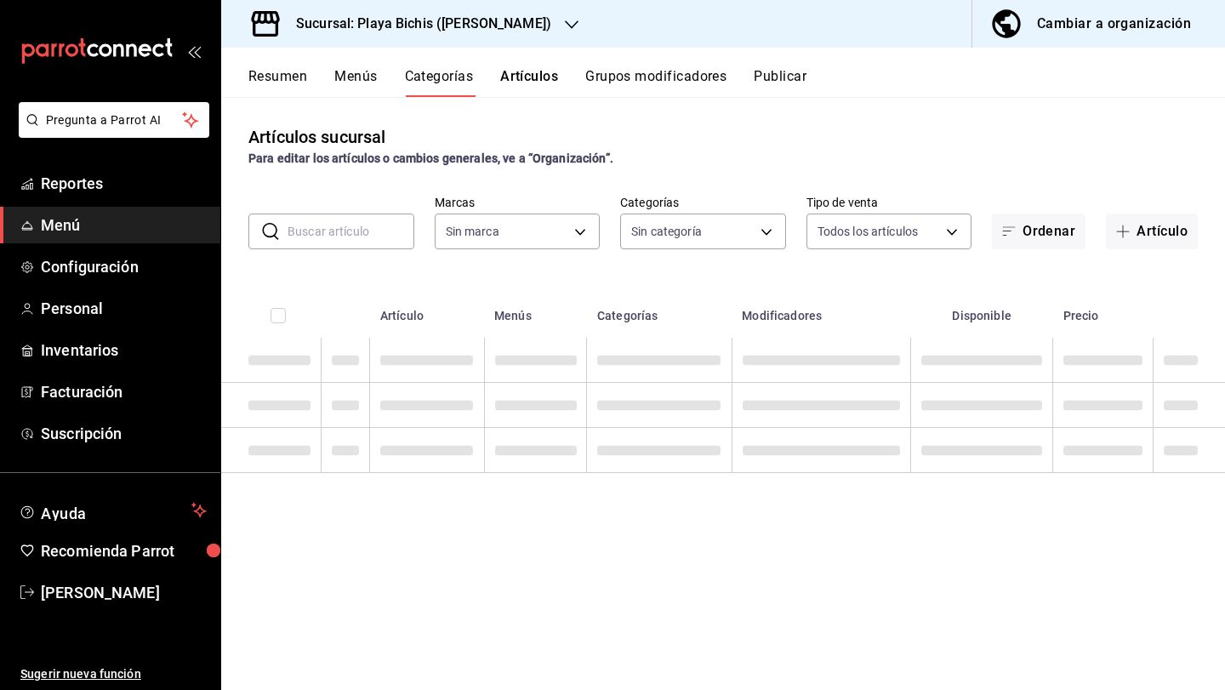
type input "4ba3d68a-2a71-4bf4-8272-d27f8f663470,fbc14f8a-a0c0-448e-9dac-7011cab8a3fb"
type input "362a9cc0-a970-4e42-bd15-142433855c34,a93ba8f6-ac33-4c65-91a6-07664c4ed80a,ba049…"
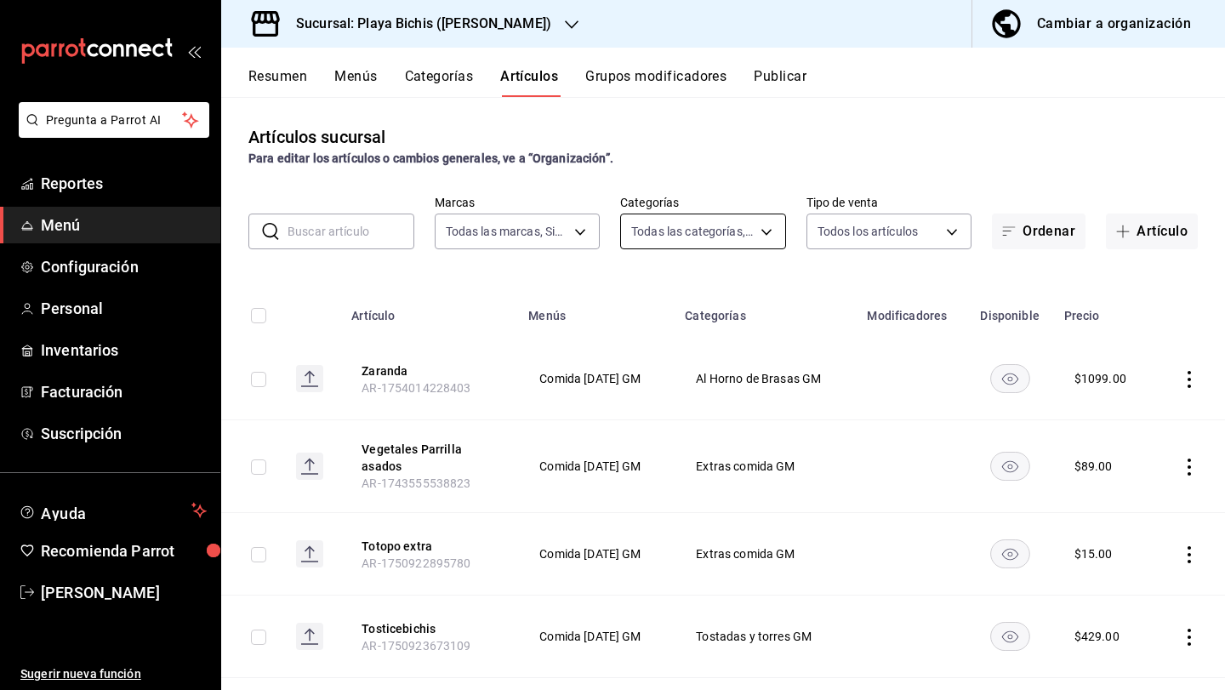
click at [679, 245] on body "Pregunta a Parrot AI Reportes Menú Configuración Personal Inventarios Facturaci…" at bounding box center [612, 345] width 1225 height 690
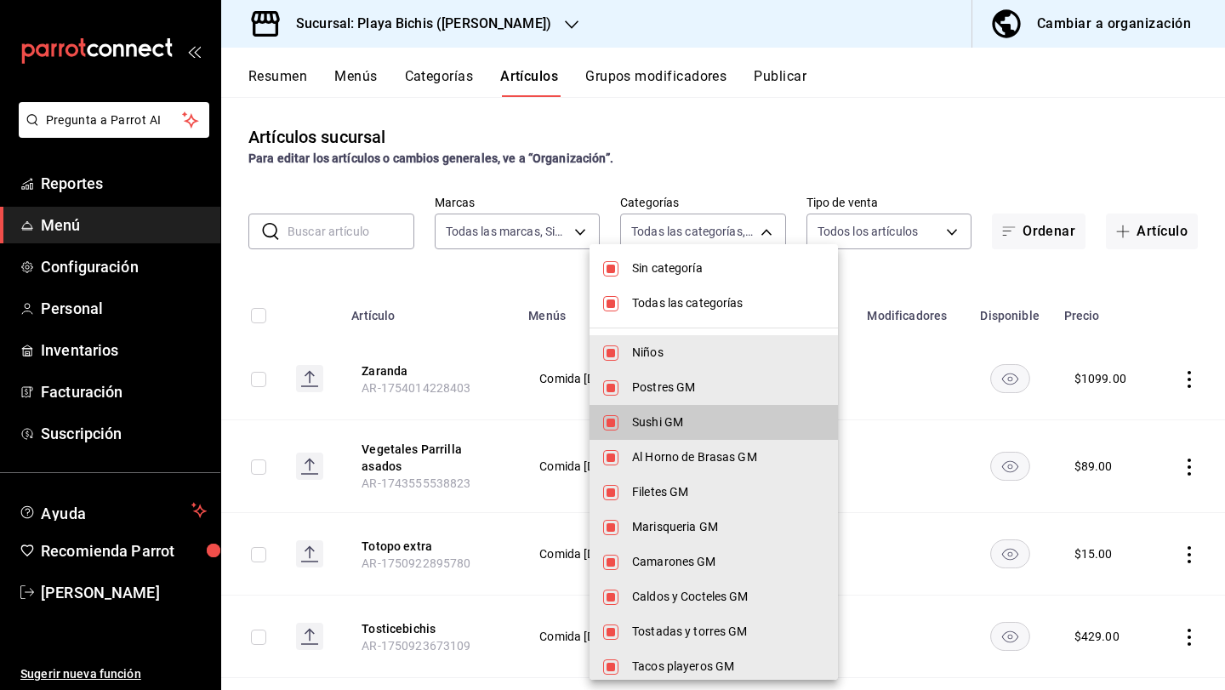
click at [645, 270] on span "Sin categoría" at bounding box center [728, 269] width 192 height 18
checkbox input "false"
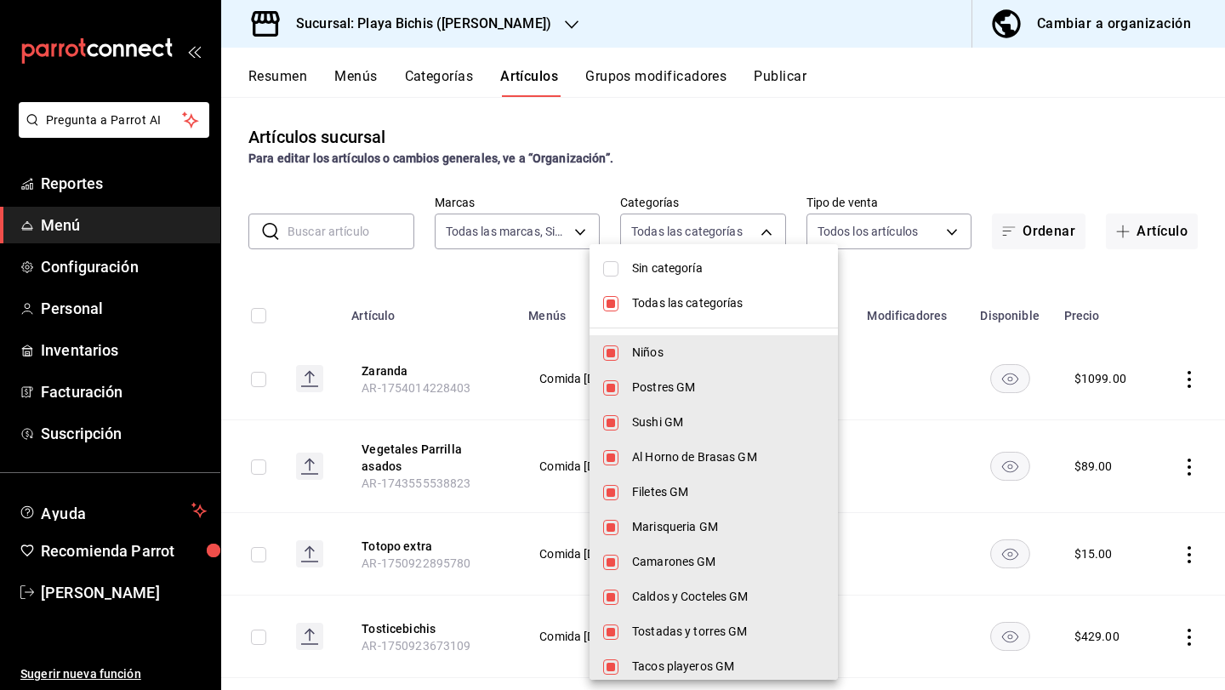
click at [619, 419] on li "Sushi GM" at bounding box center [714, 422] width 248 height 35
type input "362a9cc0-a970-4e42-bd15-142433855c34,a93ba8f6-ac33-4c65-91a6-07664c4ed80a,c5484…"
checkbox input "false"
click at [620, 298] on li "Todas las categorías" at bounding box center [714, 303] width 248 height 35
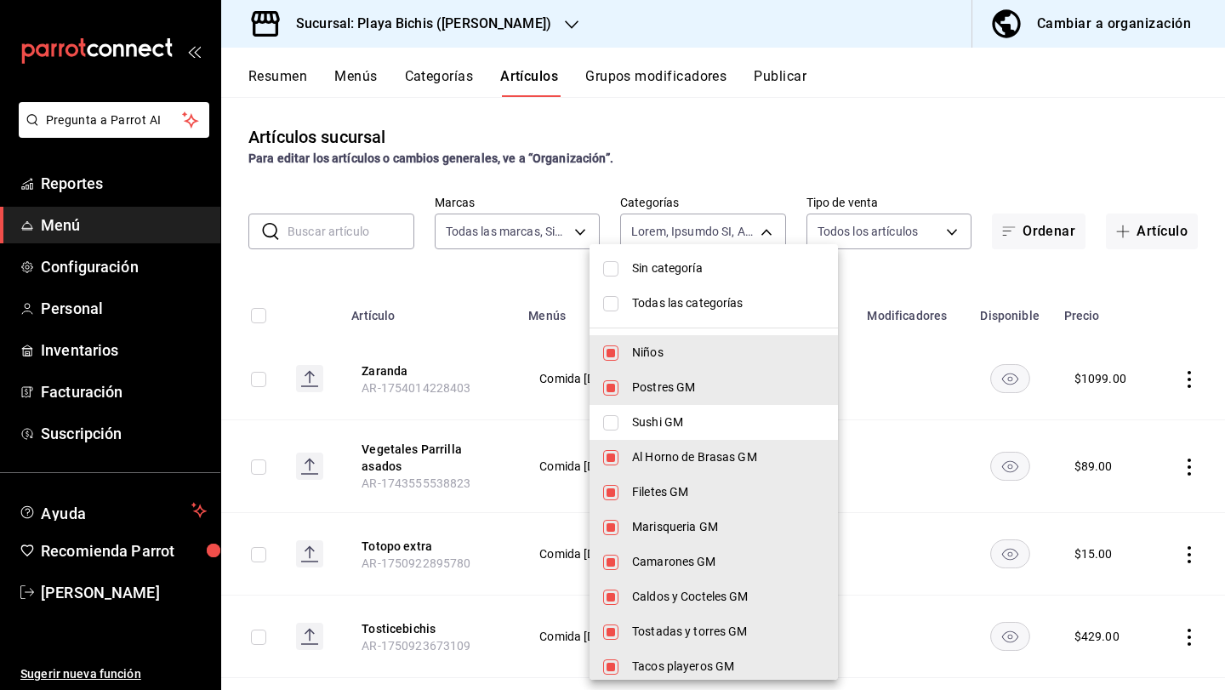
type input "362a9cc0-a970-4e42-bd15-142433855c34,a93ba8f6-ac33-4c65-91a6-07664c4ed80a,ba049…"
checkbox input "true"
click at [617, 300] on input "checkbox" at bounding box center [610, 303] width 15 height 15
checkbox input "false"
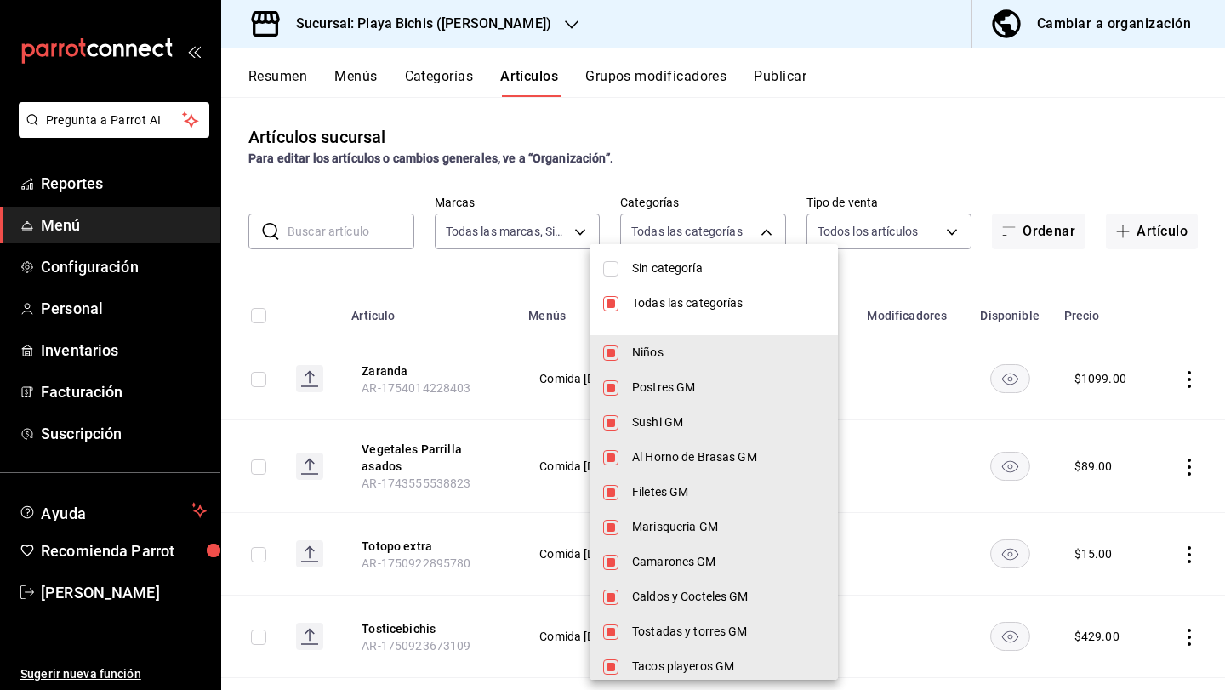
checkbox input "false"
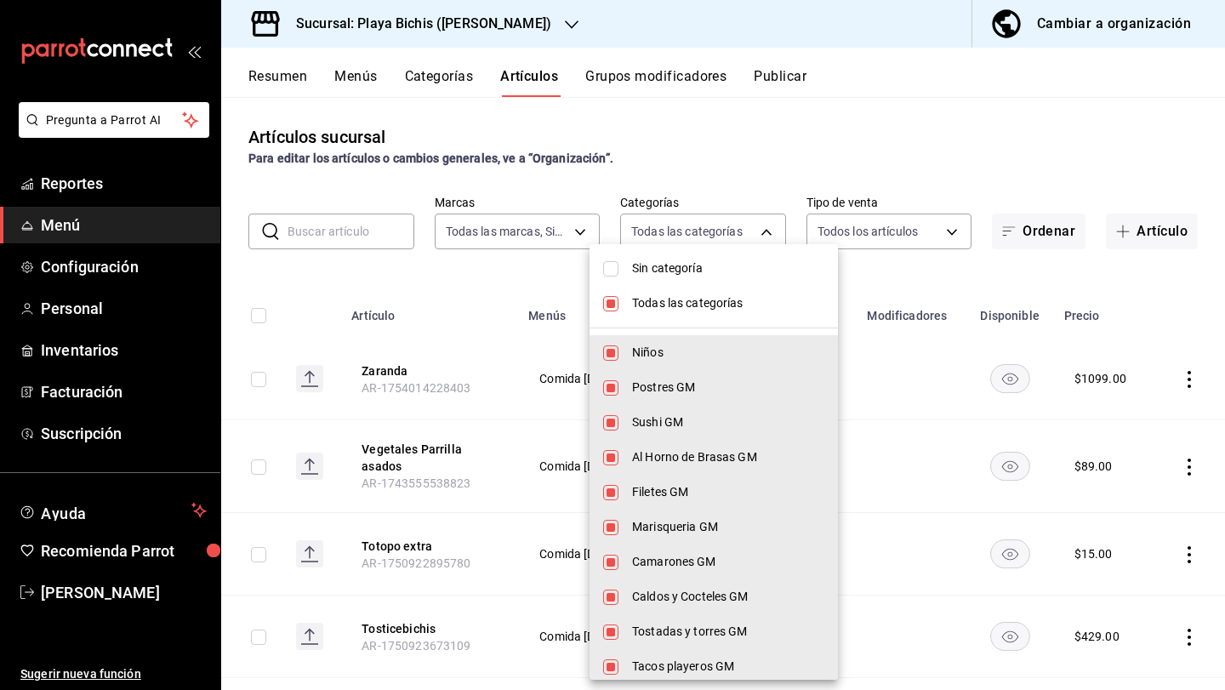
checkbox input "false"
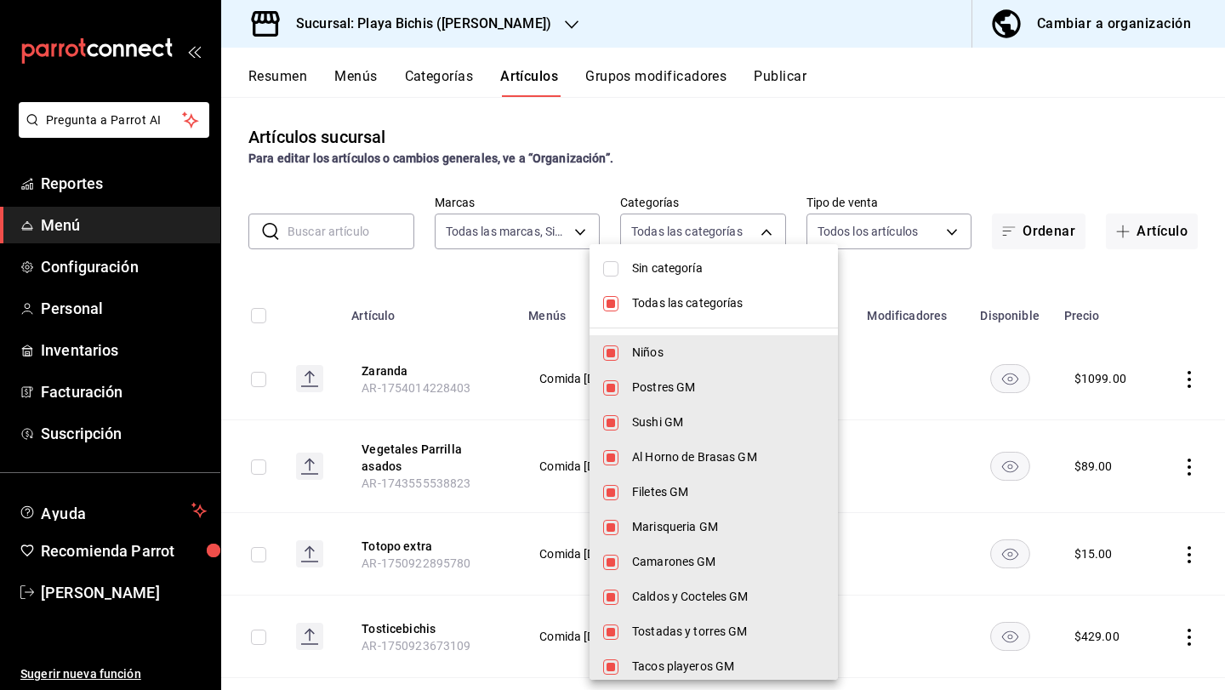
checkbox input "false"
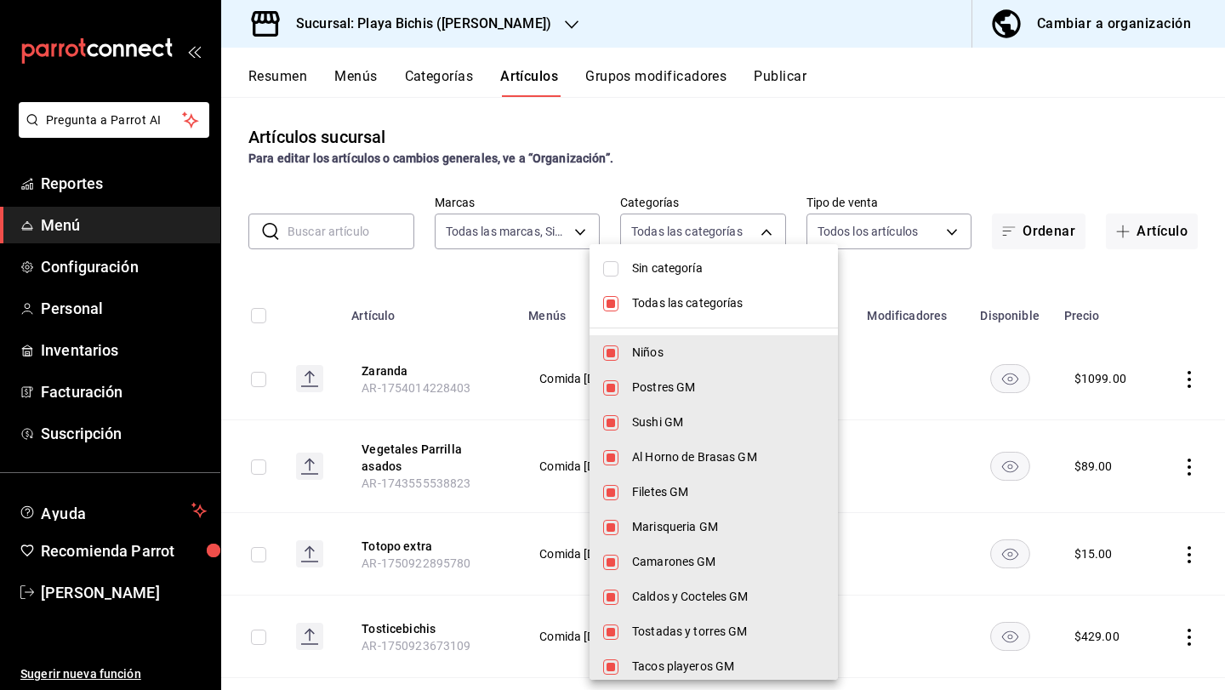
checkbox input "false"
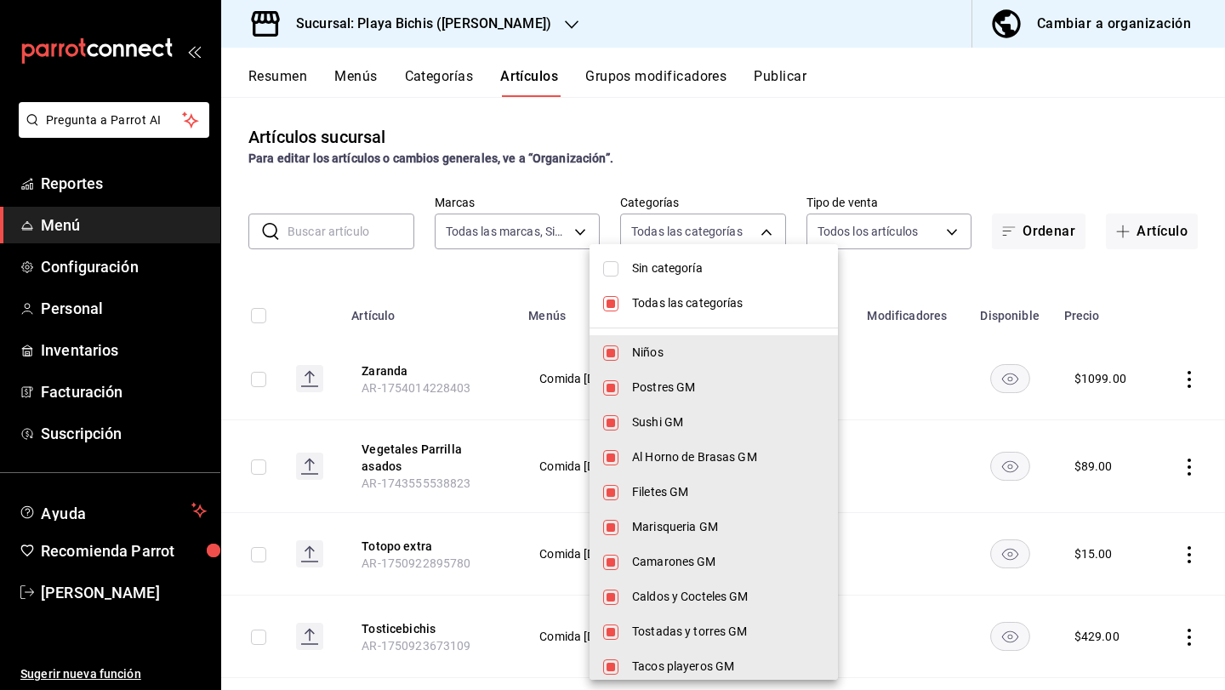
checkbox input "false"
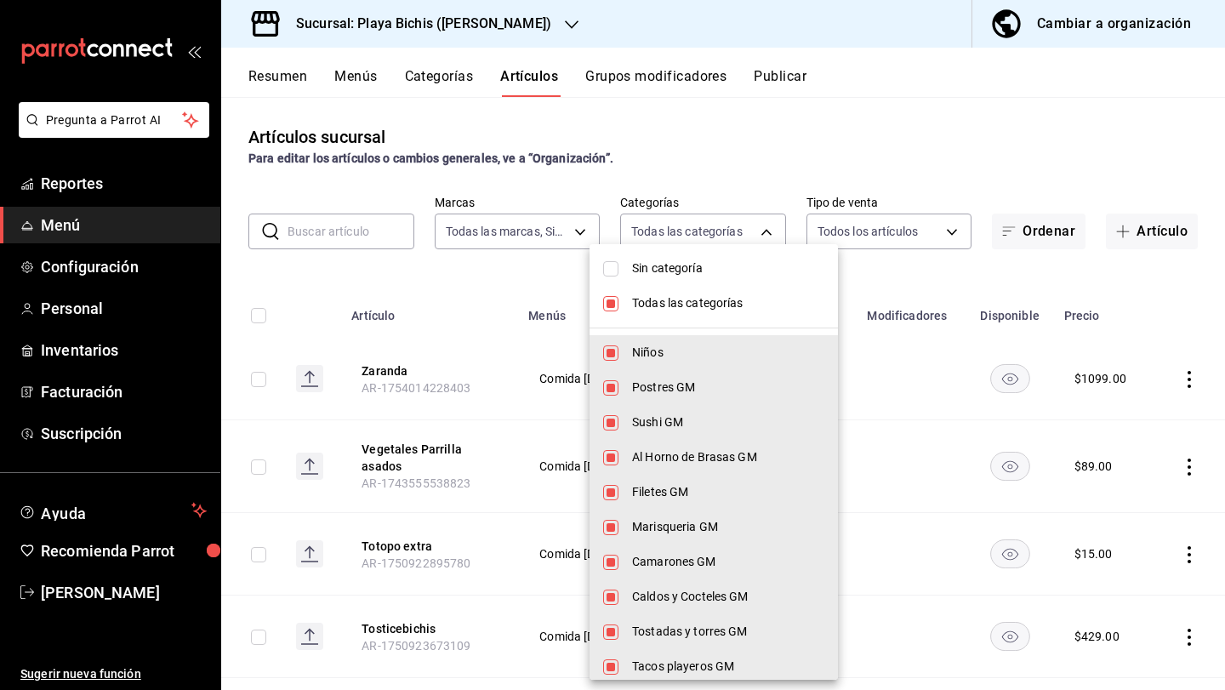
checkbox input "false"
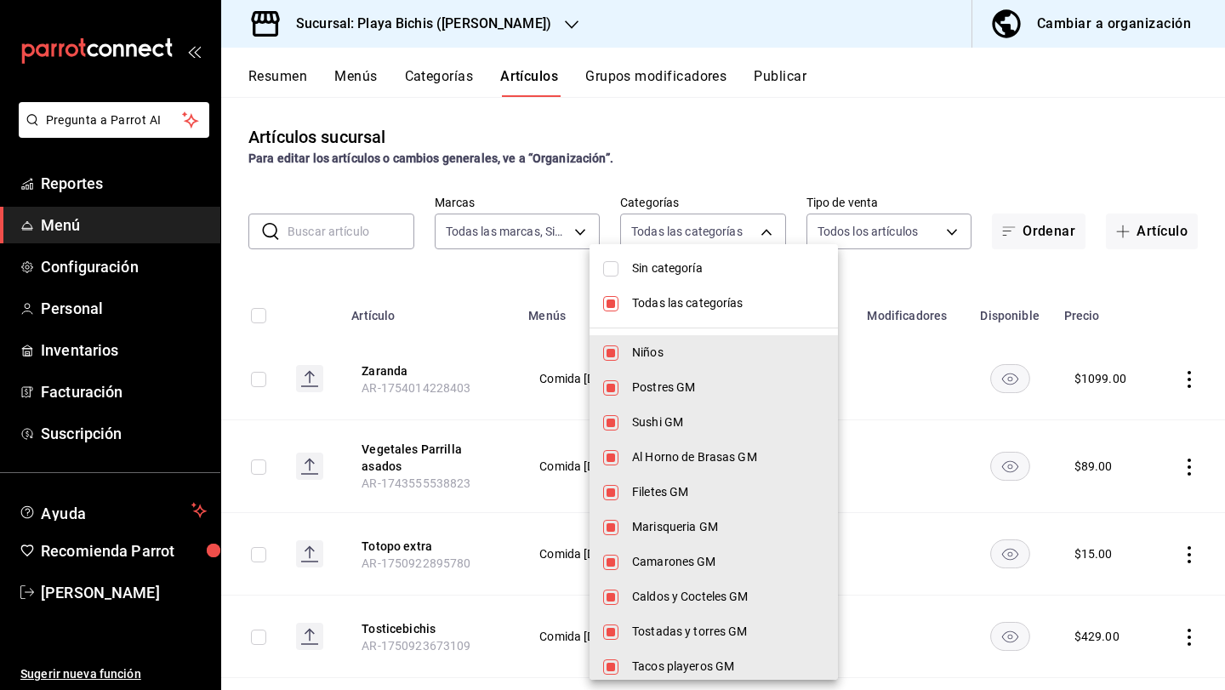
checkbox input "false"
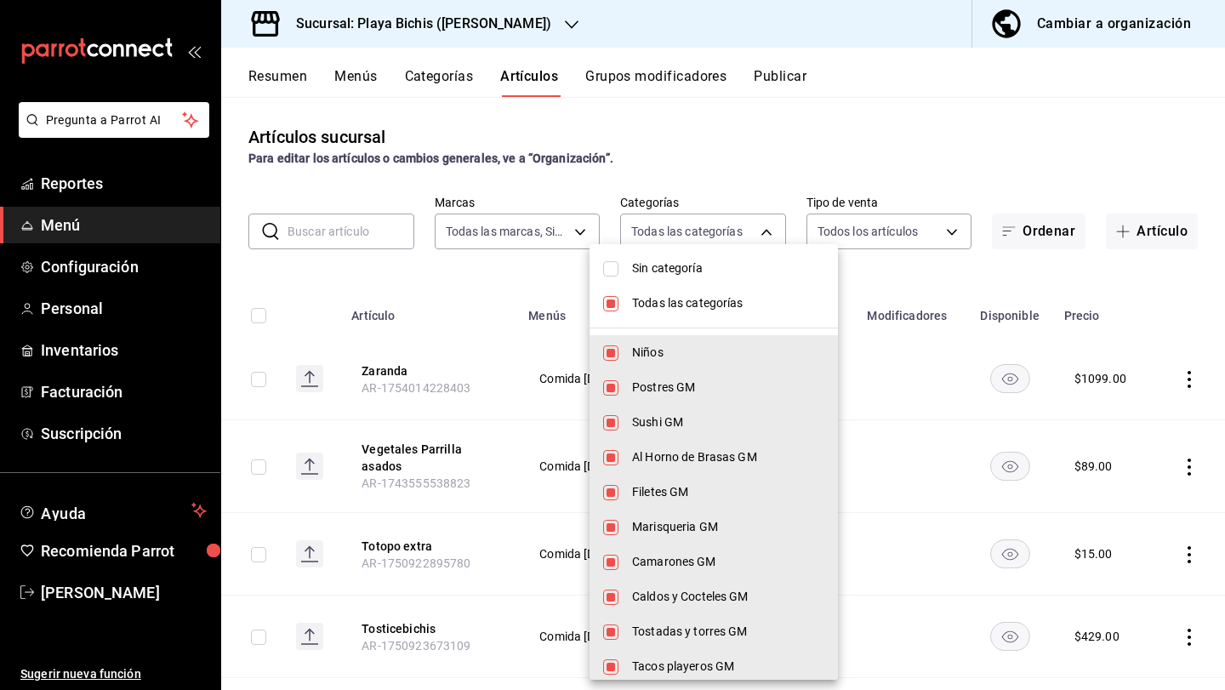
checkbox input "false"
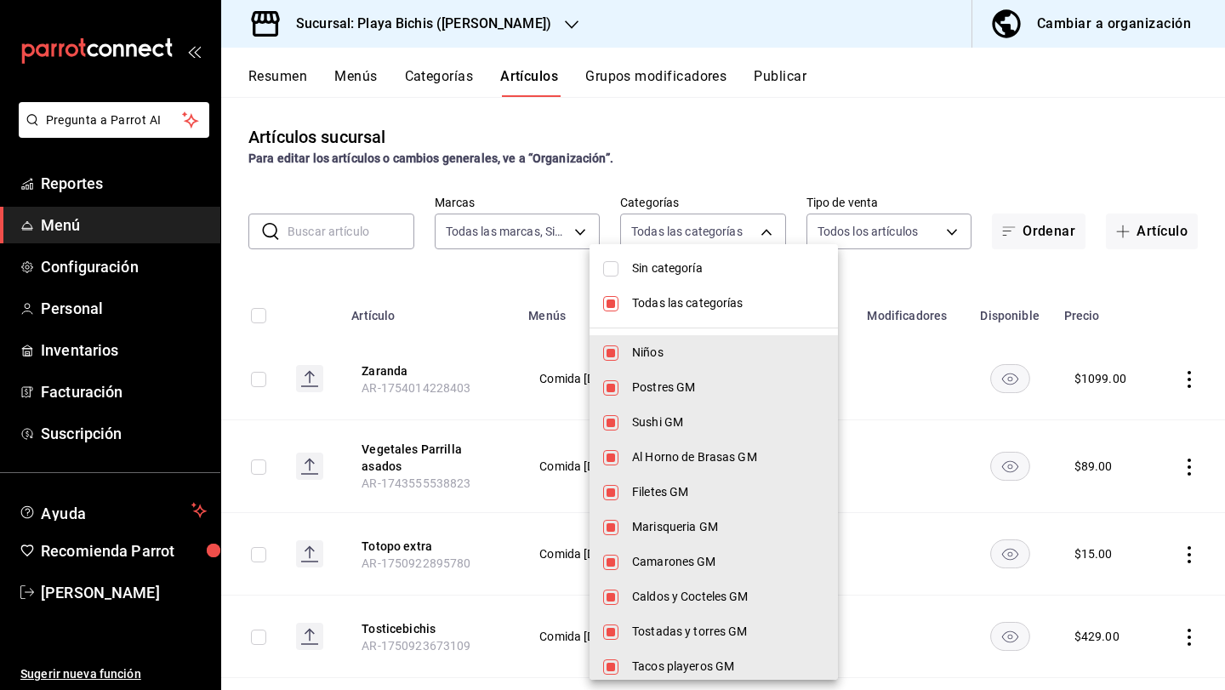
checkbox input "false"
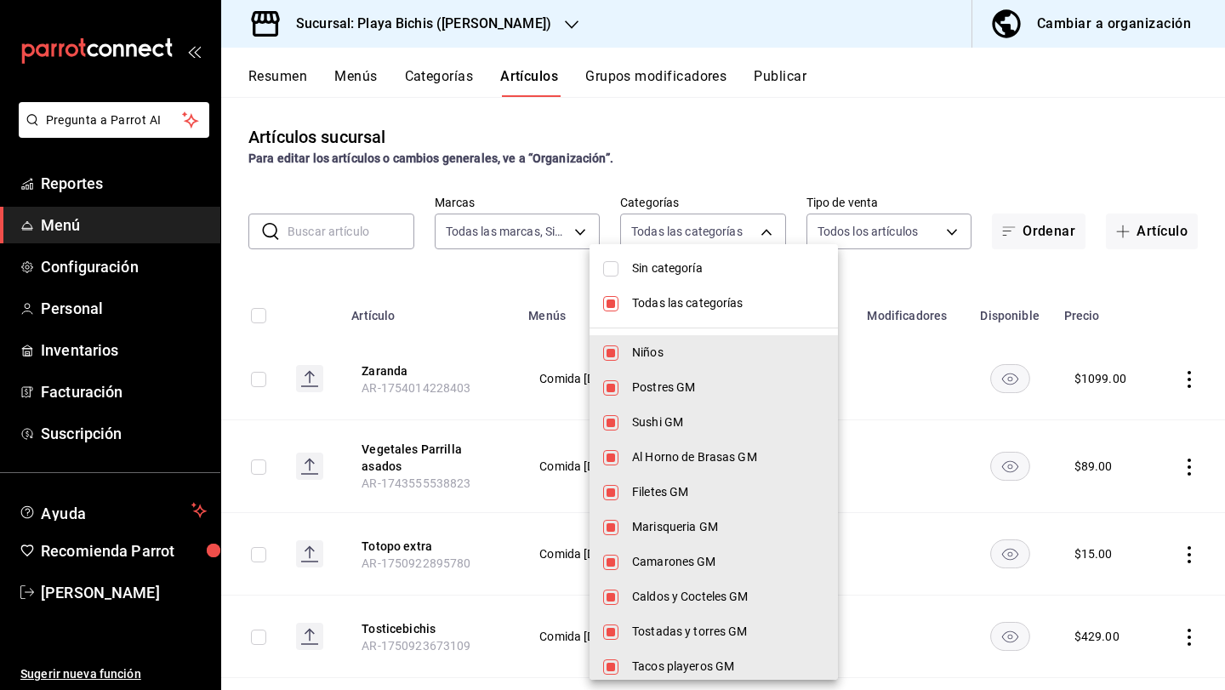
checkbox input "false"
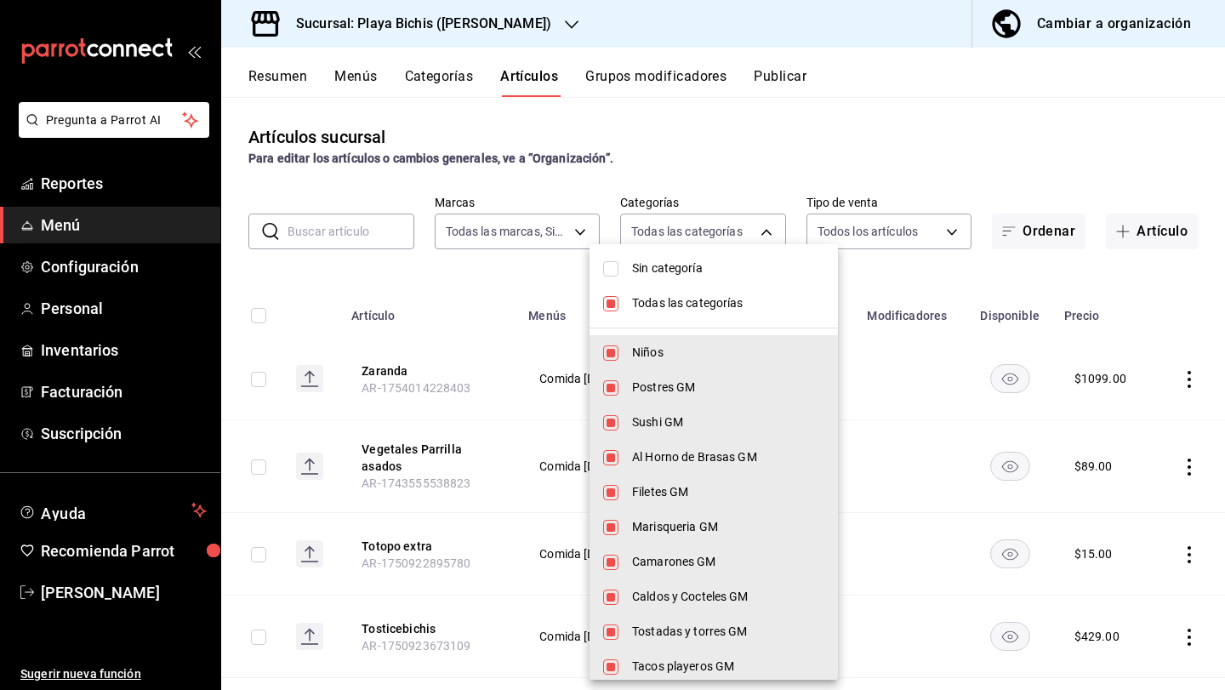
checkbox input "false"
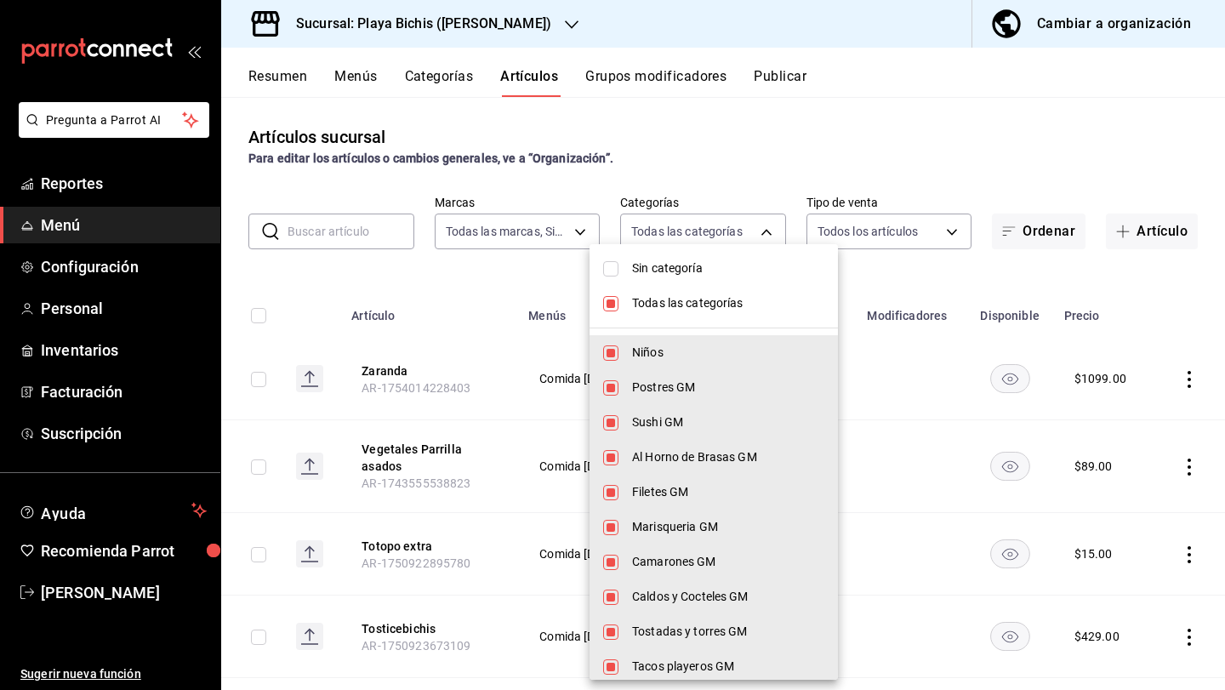
checkbox input "false"
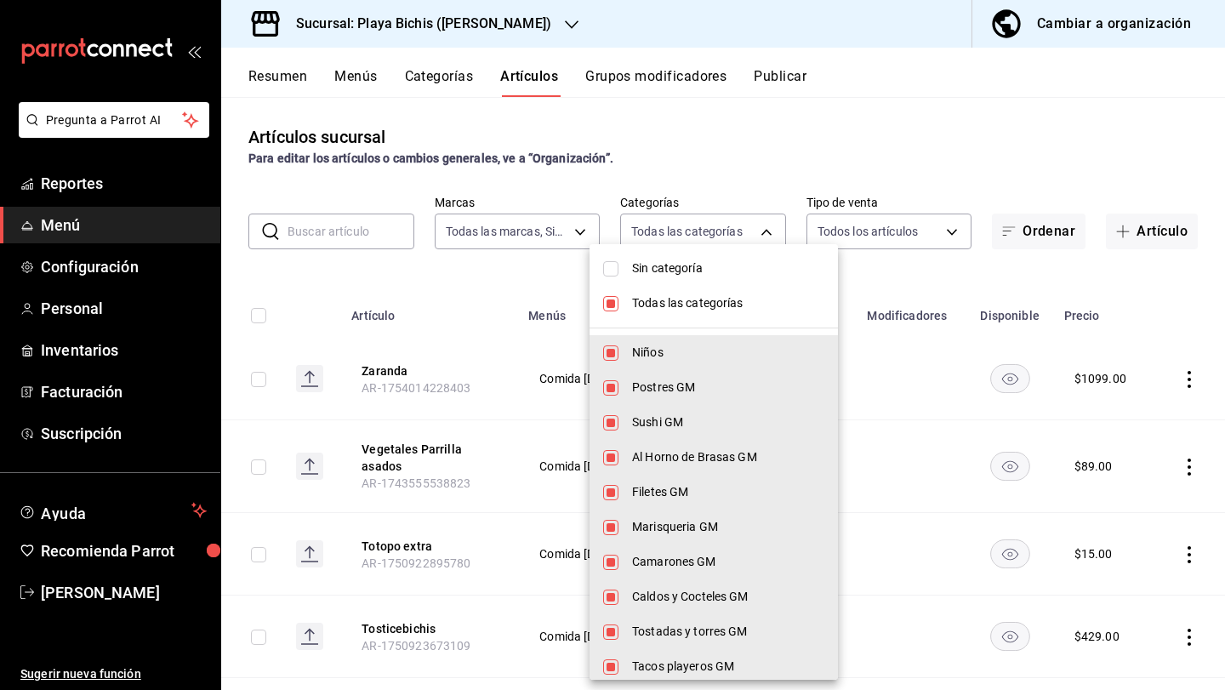
checkbox input "false"
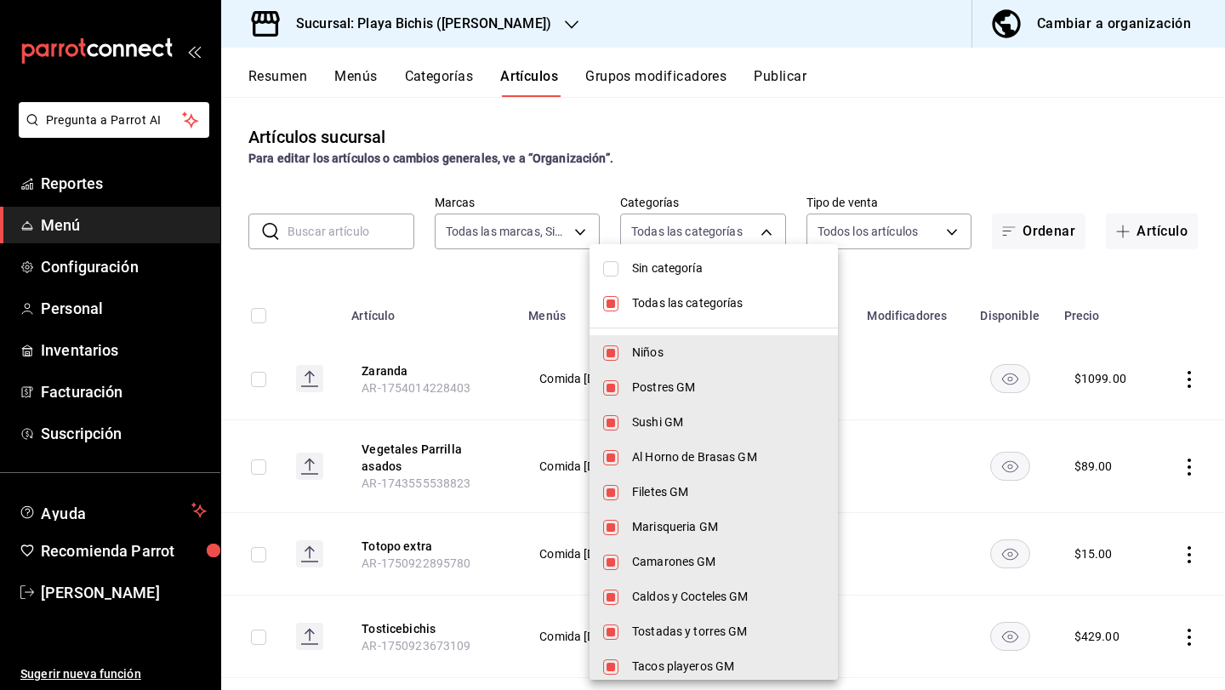
checkbox input "false"
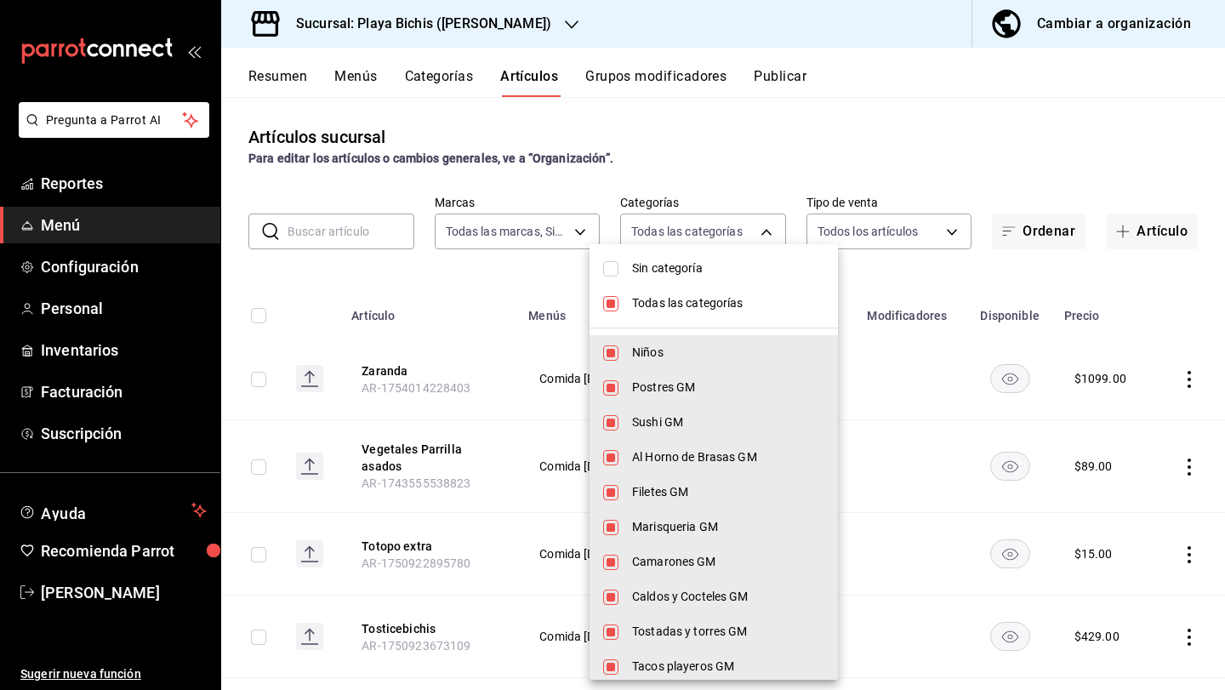
checkbox input "false"
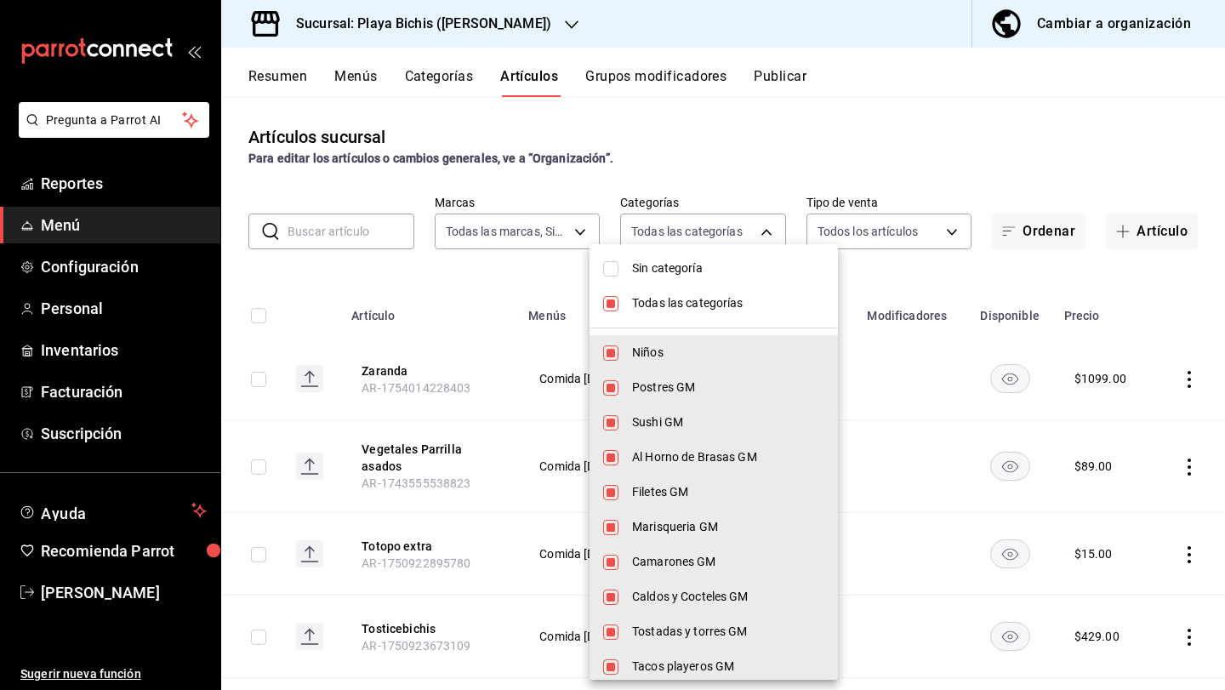
checkbox input "false"
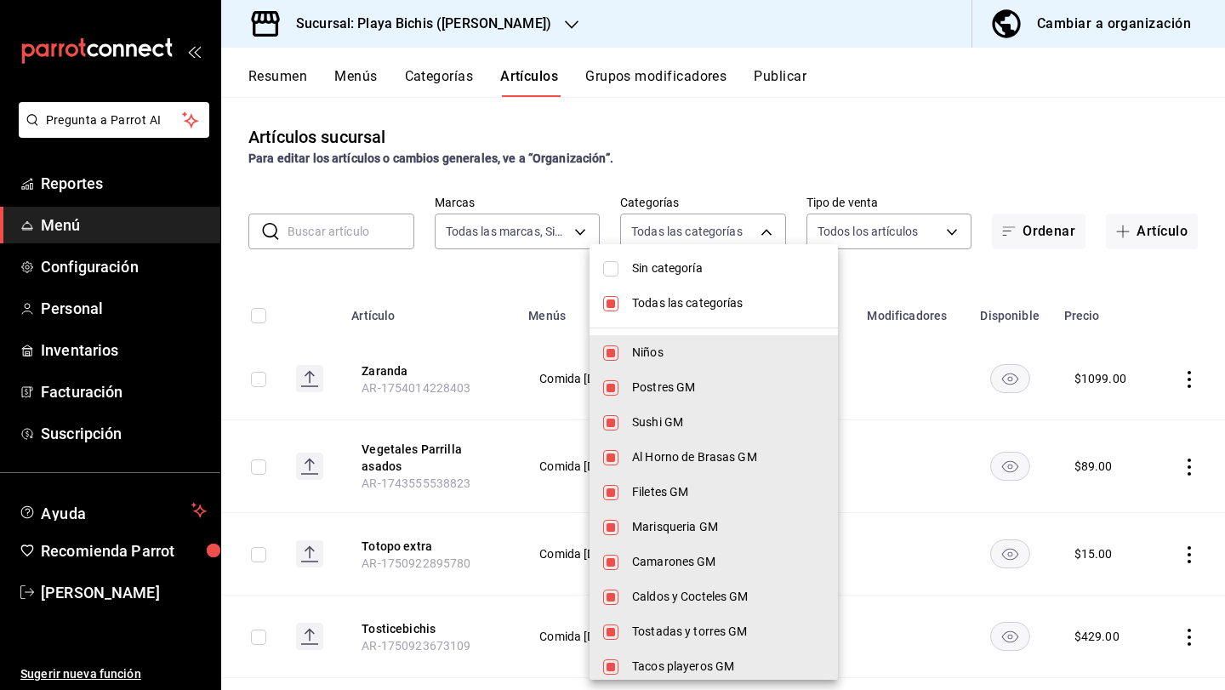
checkbox input "false"
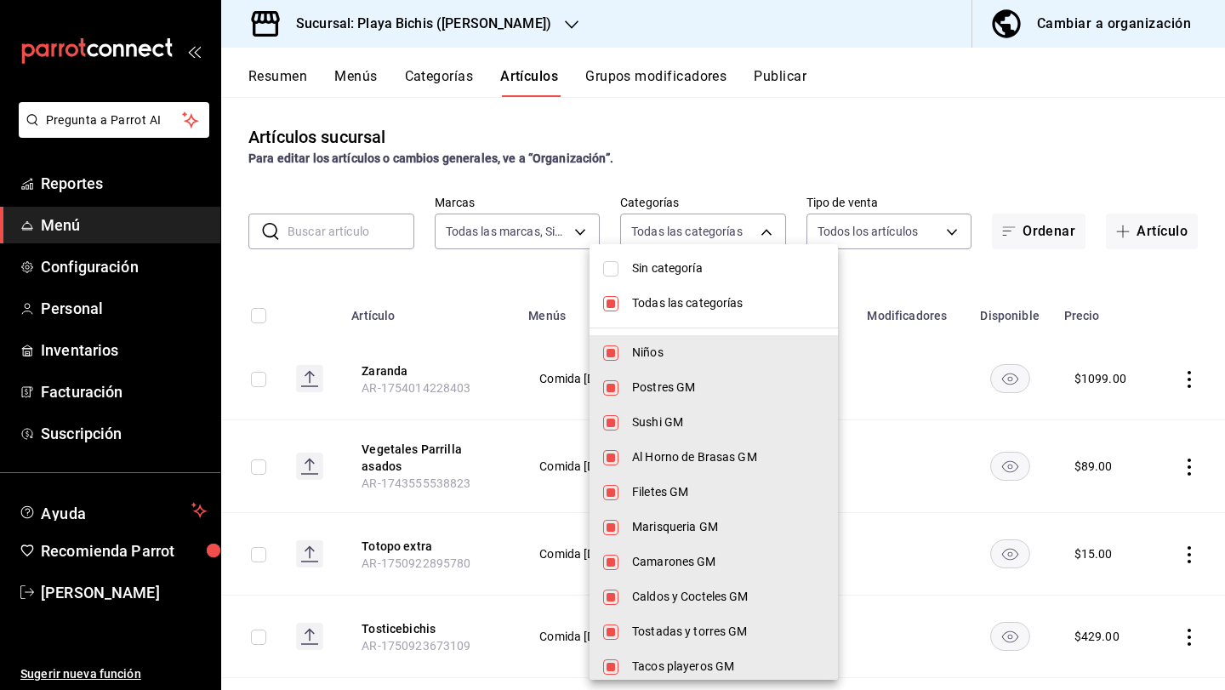
checkbox input "false"
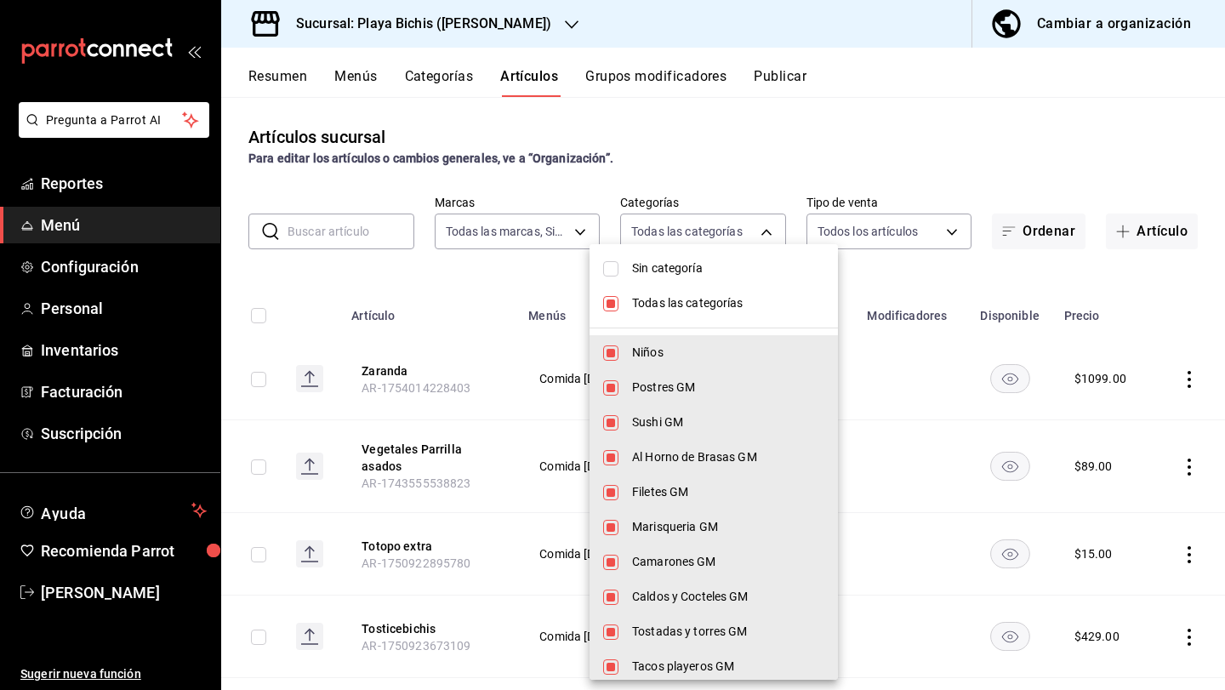
checkbox input "false"
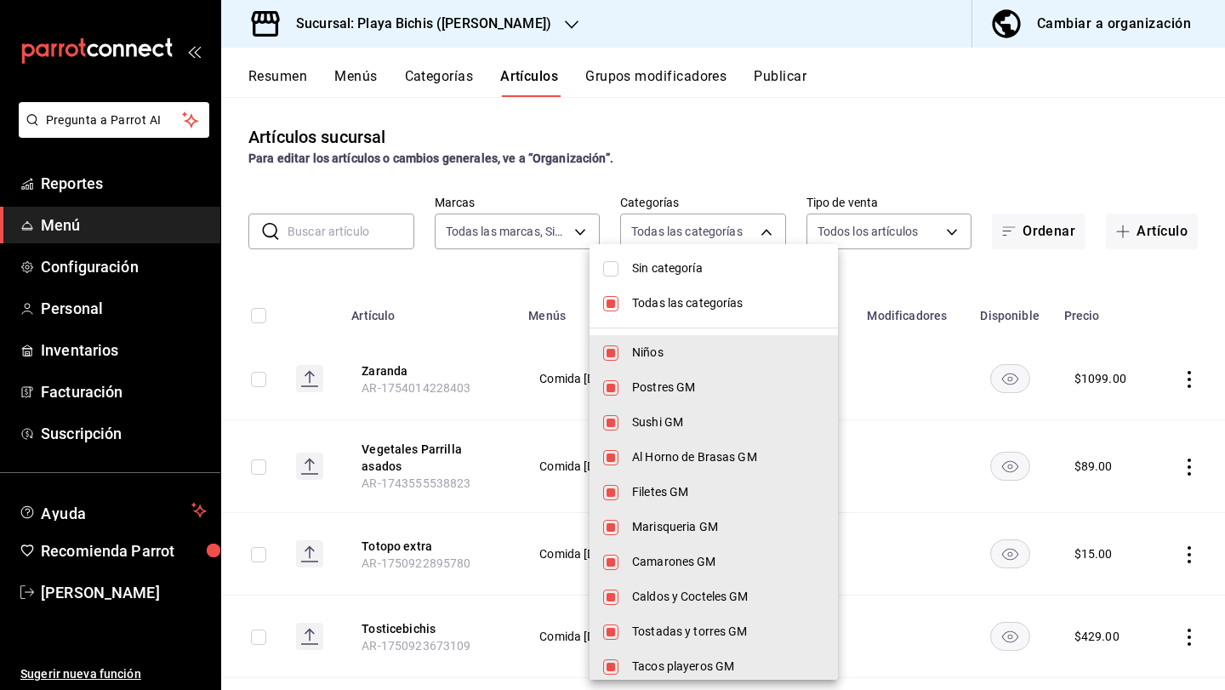
checkbox input "false"
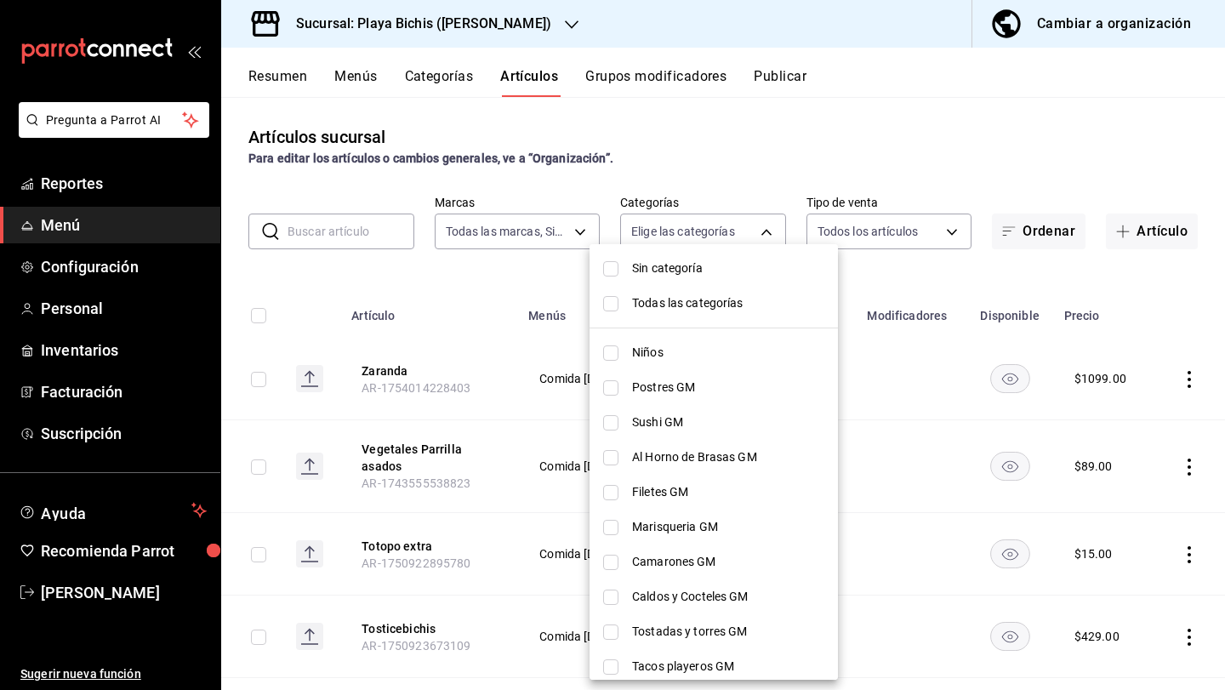
click at [608, 420] on input "checkbox" at bounding box center [610, 422] width 15 height 15
checkbox input "true"
type input "ba049df4-56c8-4d76-a61a-428b6bbf0f2d"
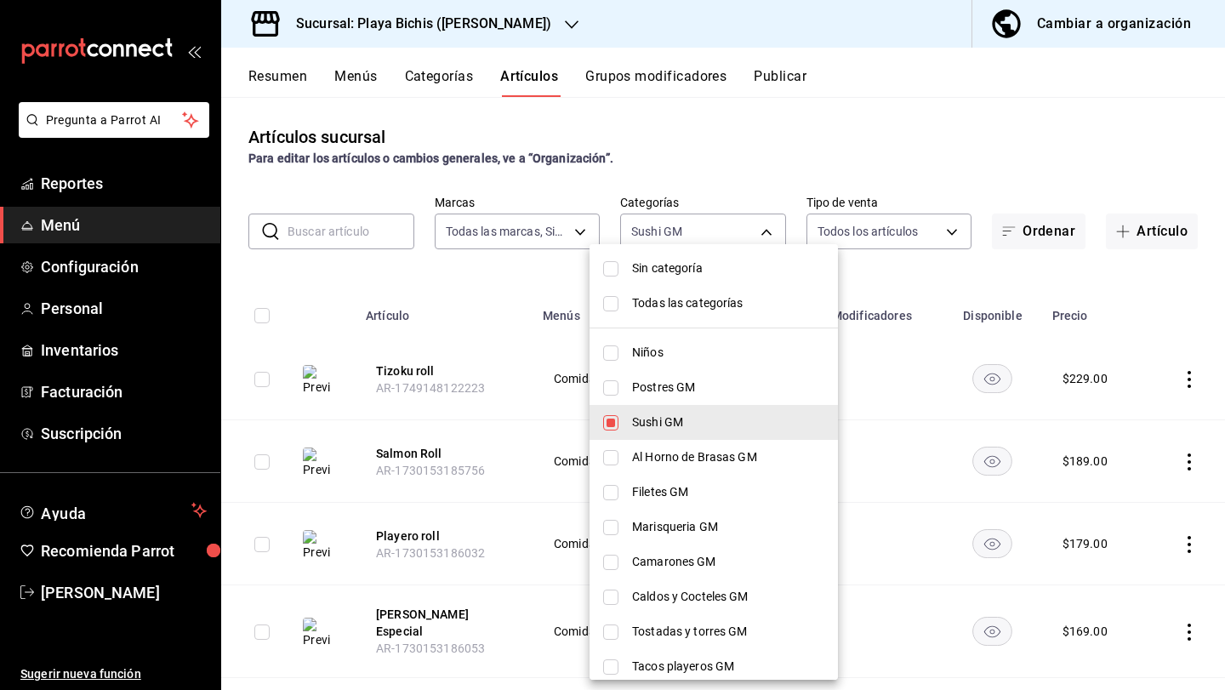
click at [435, 307] on div at bounding box center [612, 345] width 1225 height 690
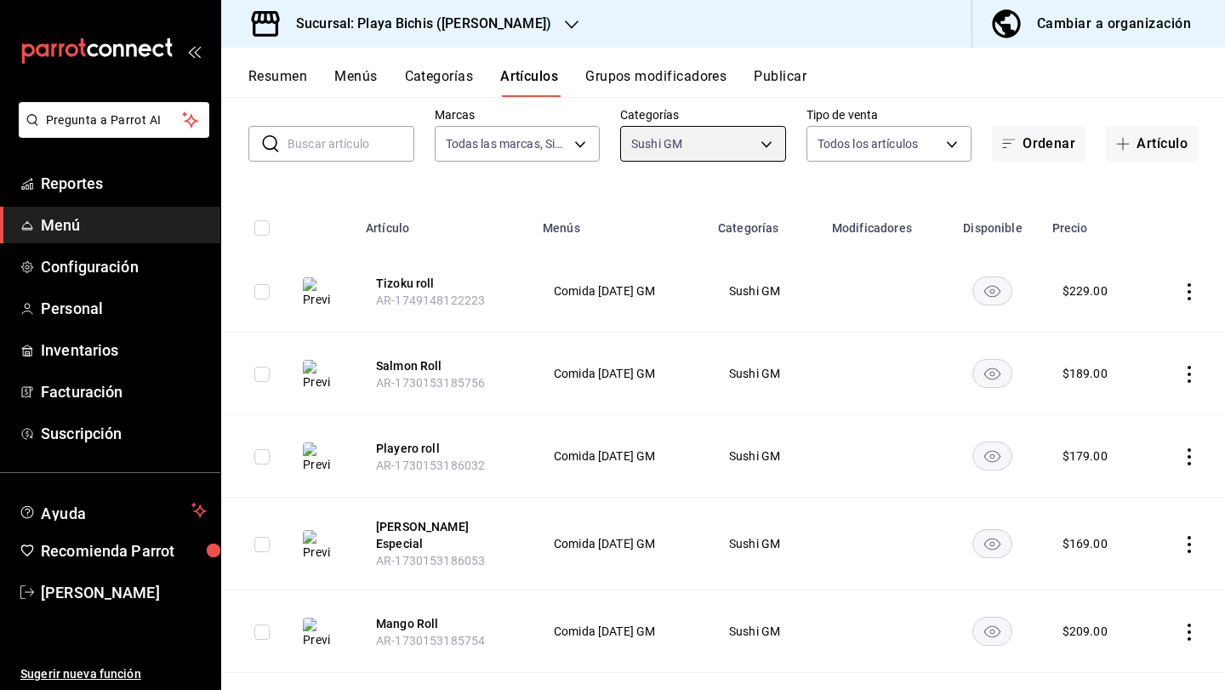
scroll to position [121, 0]
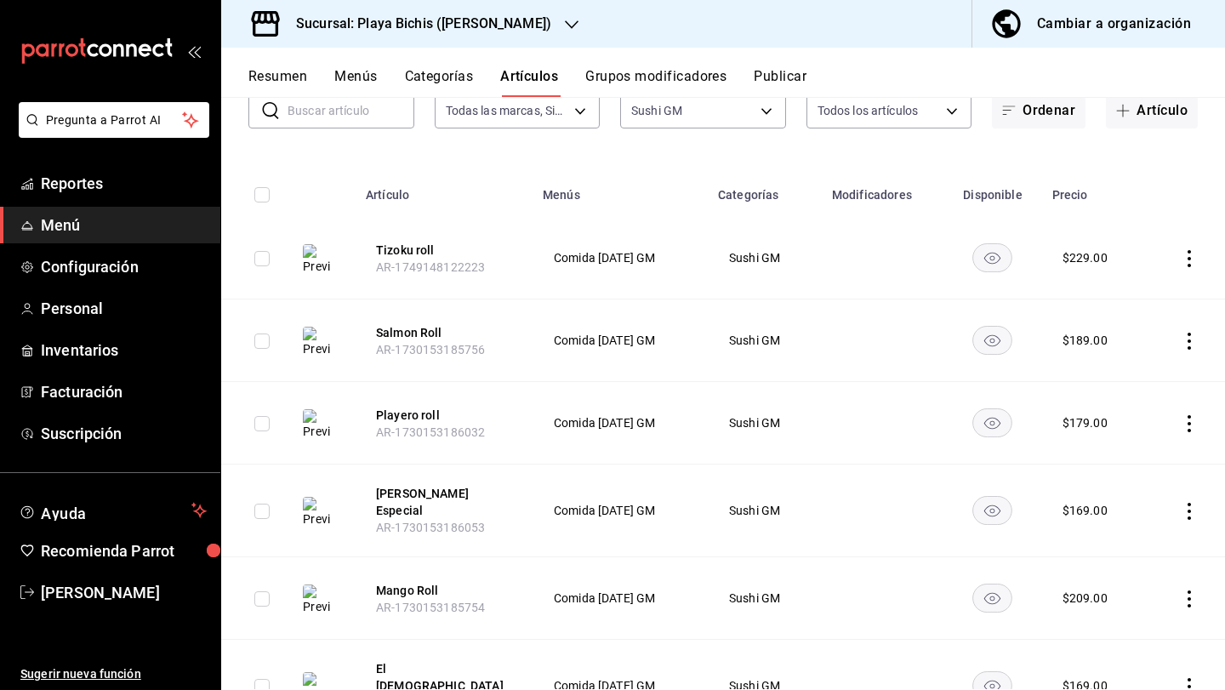
click at [423, 25] on h3 "Sucursal: Playa Bichis ([PERSON_NAME])" at bounding box center [416, 24] width 269 height 20
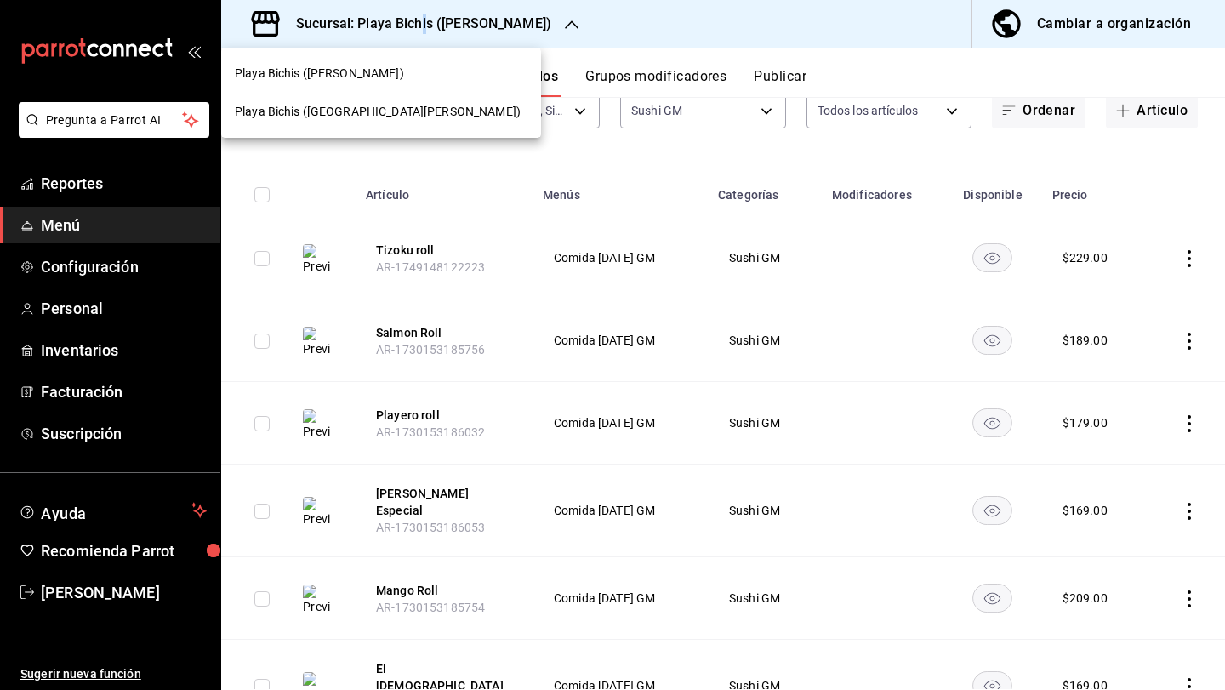
click at [387, 106] on div "Playa Bichis ([GEOGRAPHIC_DATA][PERSON_NAME])" at bounding box center [381, 112] width 293 height 18
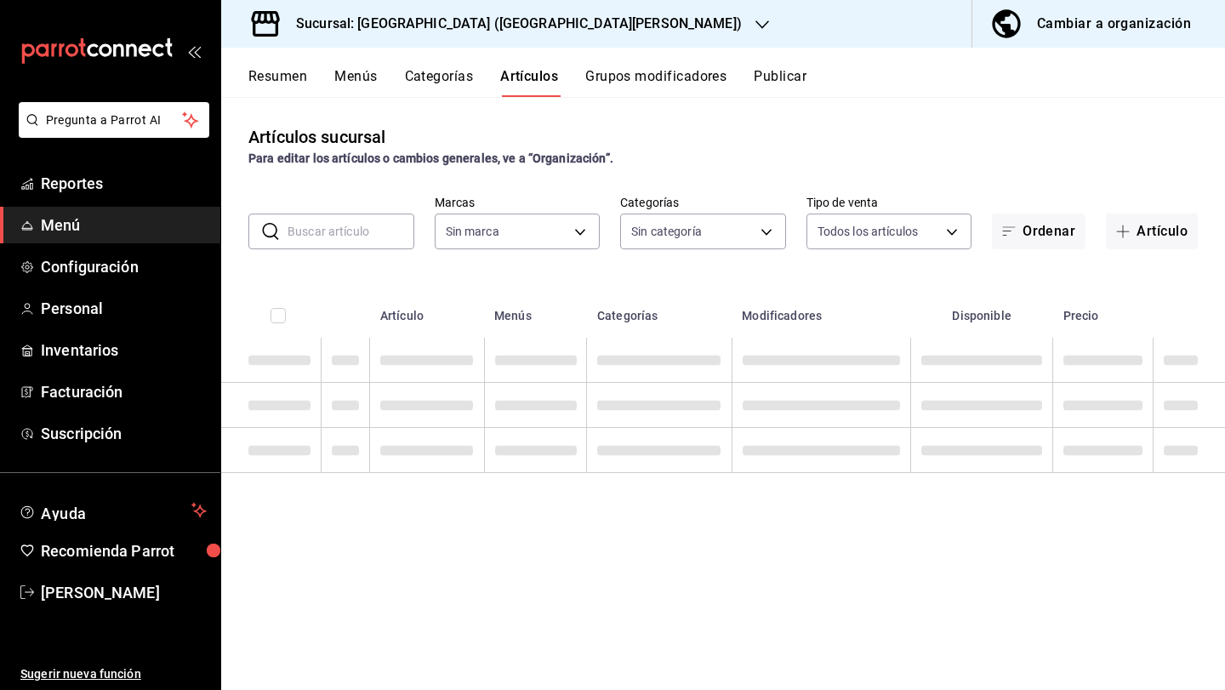
type input "fec19805-9098-4ea3-8e7e-a6885d9da308,fa75a385-611f-4d4e-8f57-dfa34b18830b,8a9e2…"
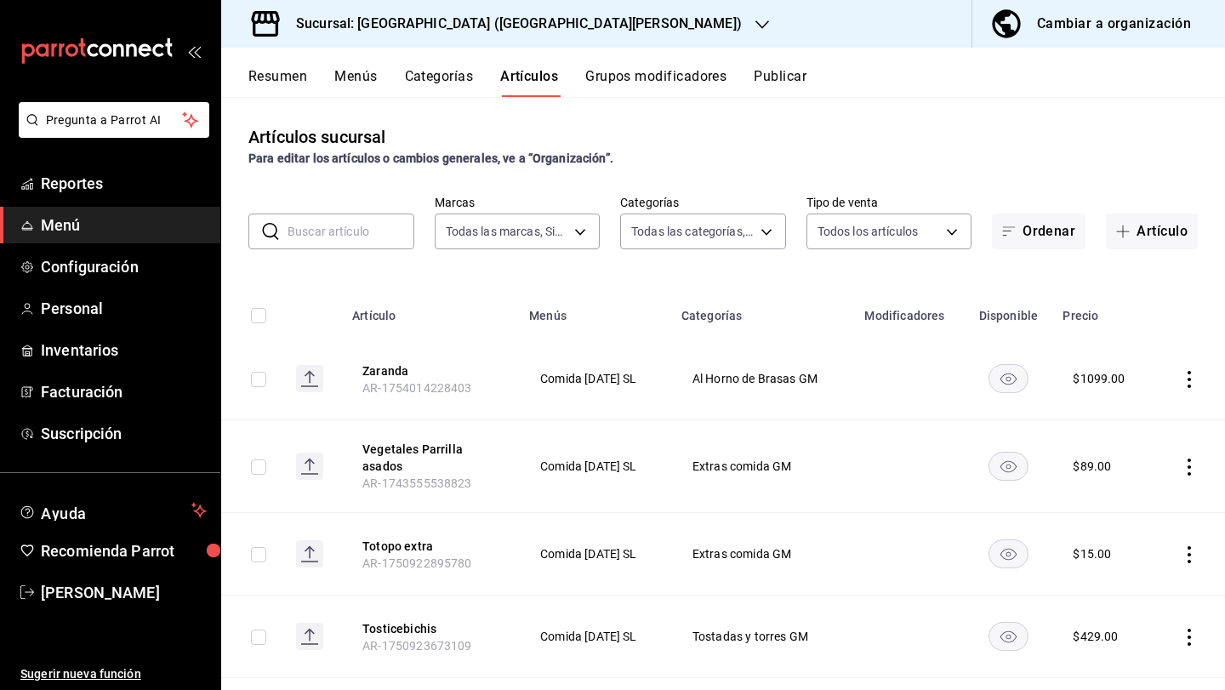
type input "c2db145c-7f15-421d-baa5-27fbbe9efb3f"
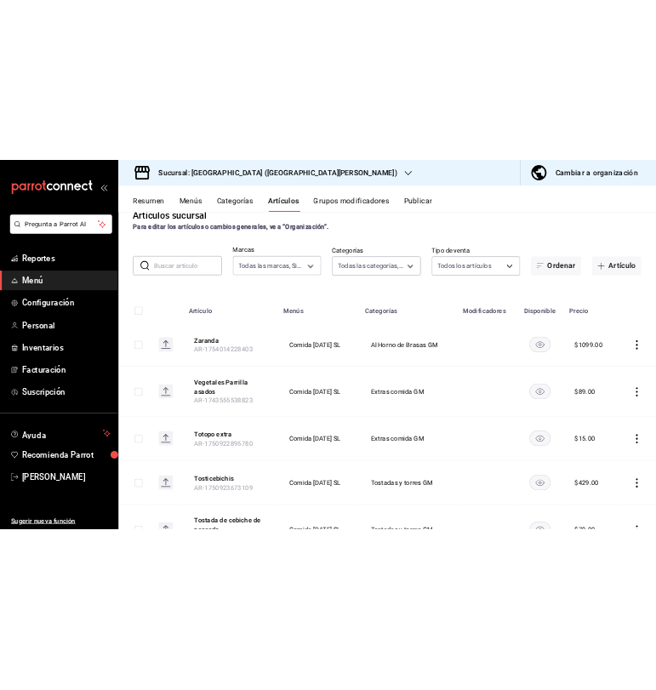
scroll to position [0, 0]
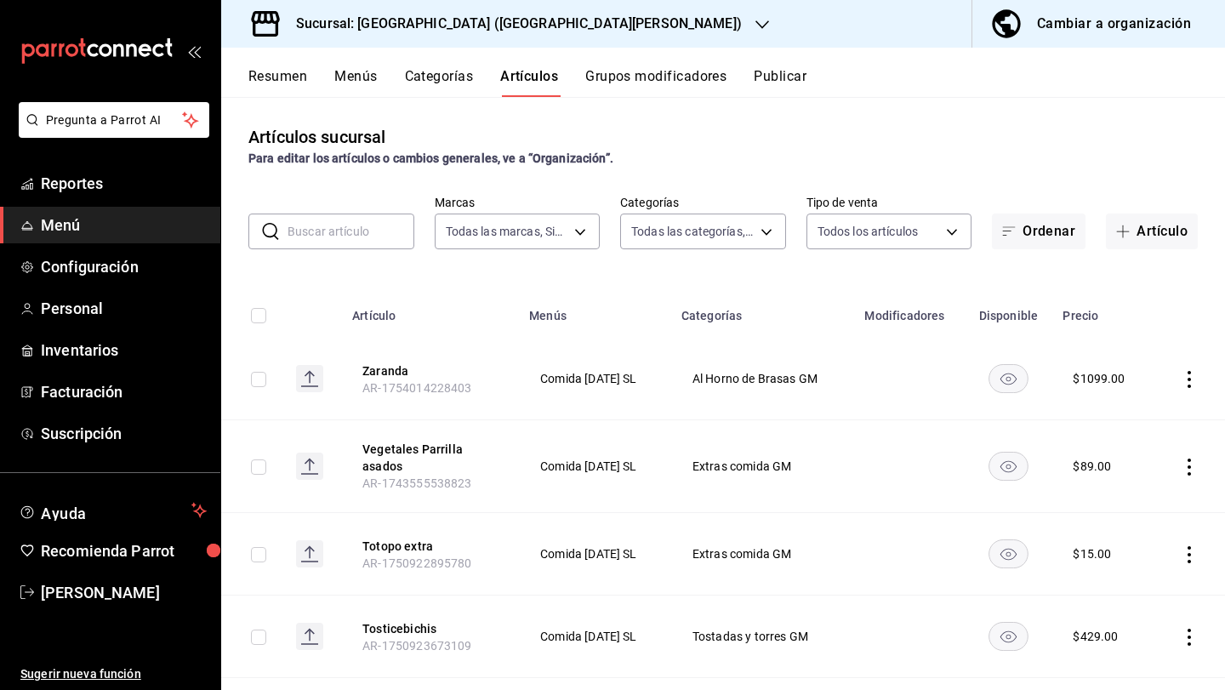
click at [368, 240] on input "text" at bounding box center [351, 231] width 127 height 34
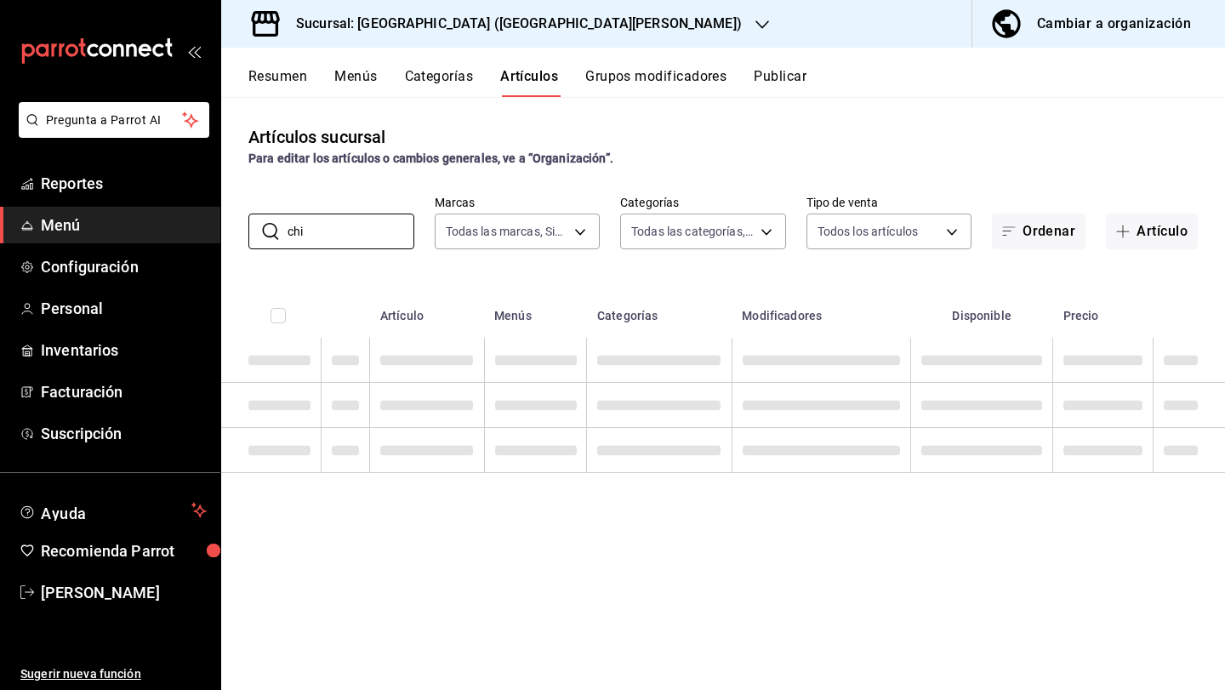
click at [412, 188] on div "Artículos sucursal Para editar los artículos o cambios generales, ve a “Organiz…" at bounding box center [723, 393] width 1004 height 592
click at [380, 225] on input "chi" at bounding box center [351, 231] width 127 height 34
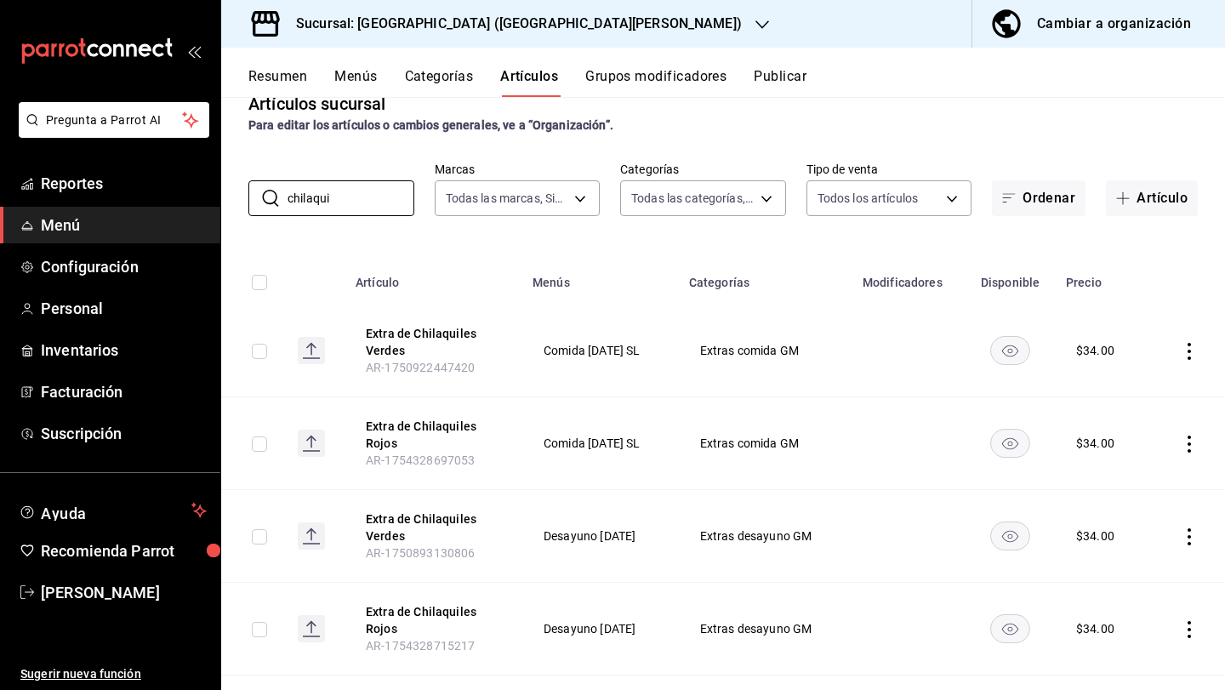
scroll to position [15, 0]
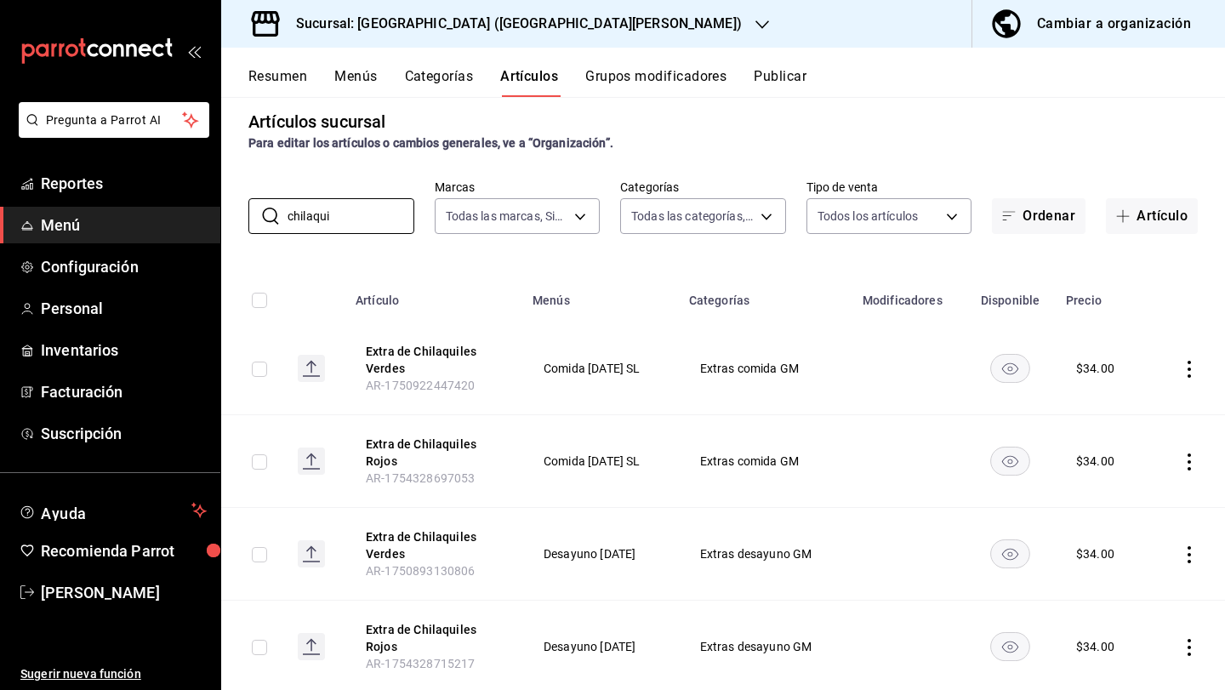
type input "chilaqui"
click at [277, 74] on button "Resumen" at bounding box center [277, 82] width 59 height 29
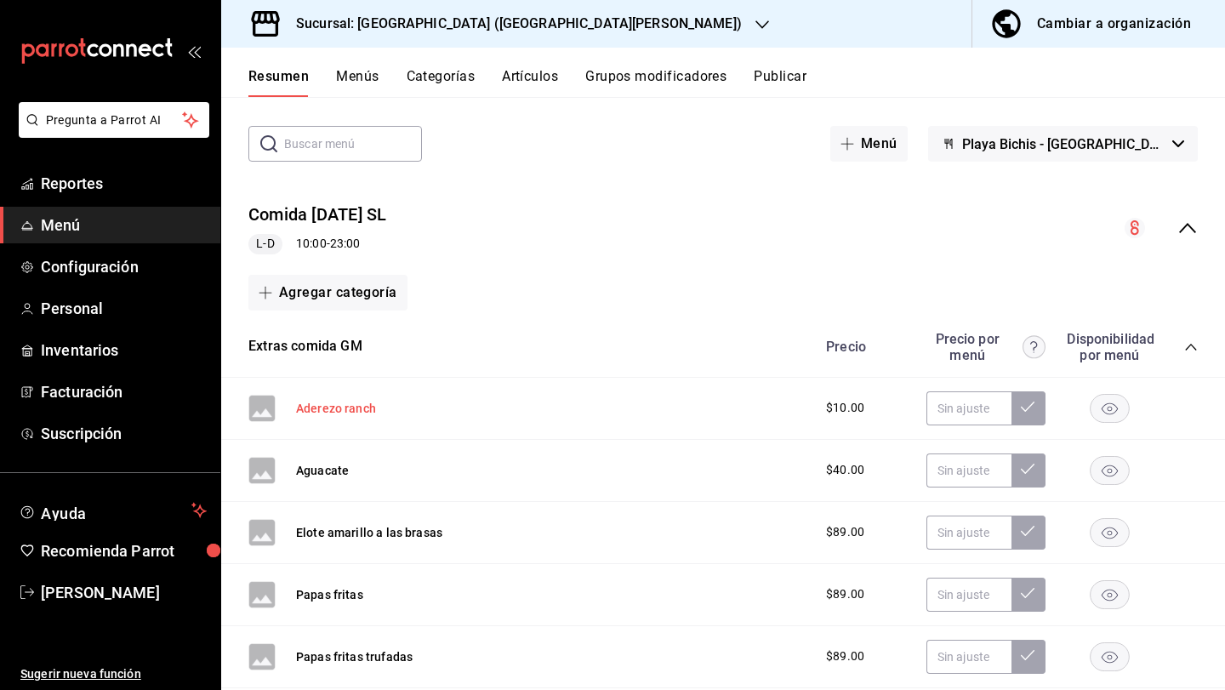
scroll to position [71, 0]
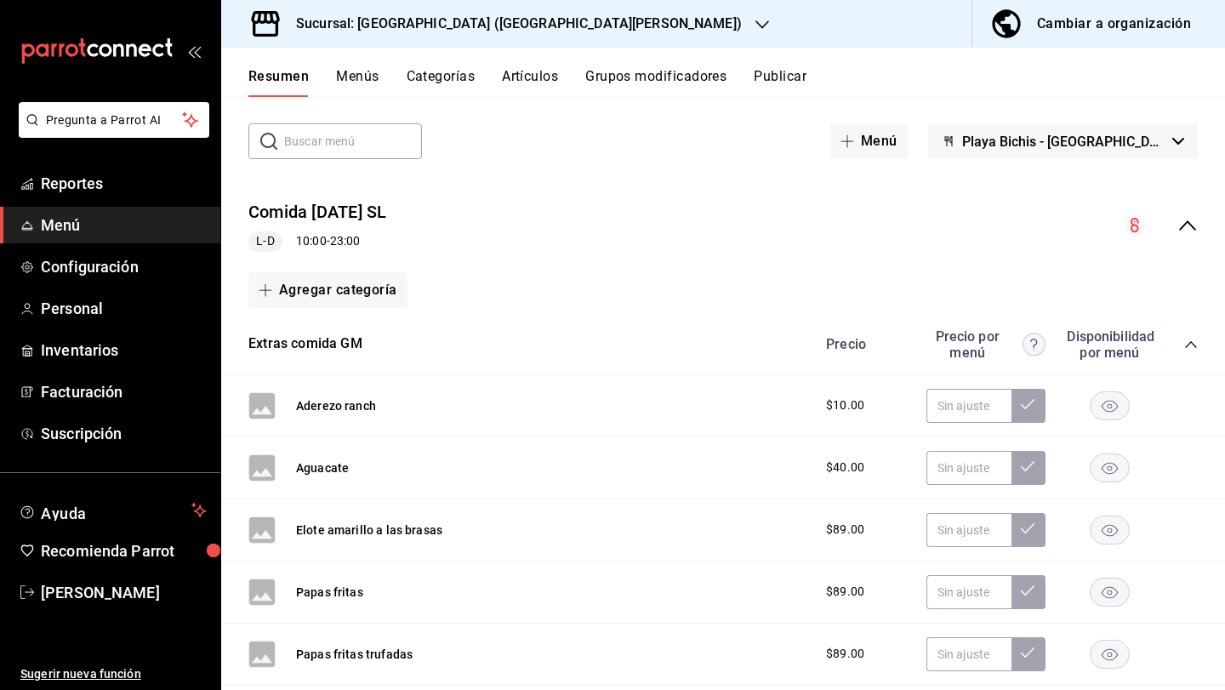
click at [1194, 233] on icon "collapse-menu-row" at bounding box center [1188, 225] width 20 height 20
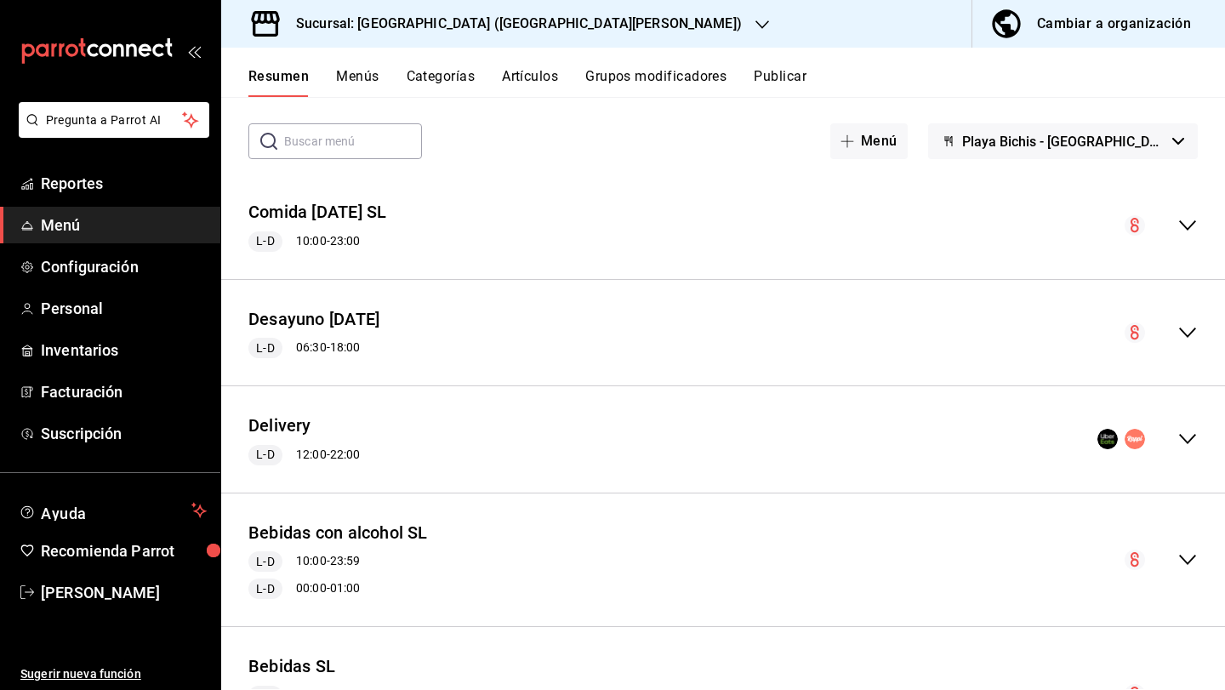
click at [1190, 333] on icon "collapse-menu-row" at bounding box center [1188, 332] width 20 height 20
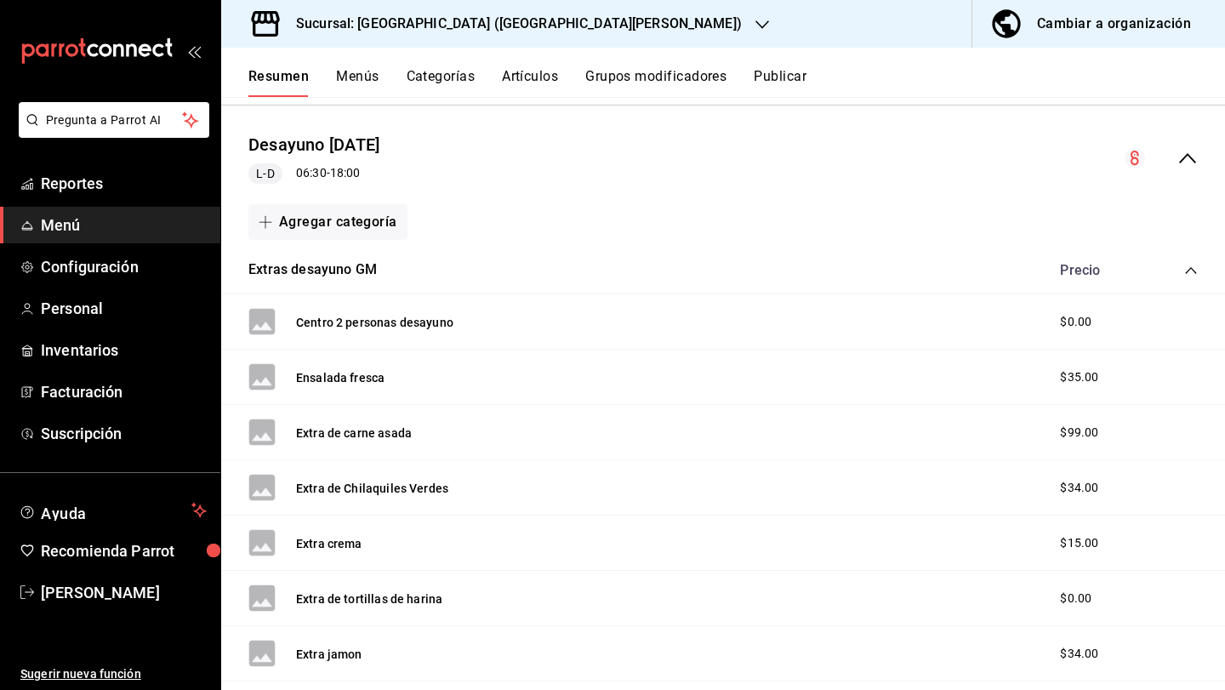
scroll to position [180, 0]
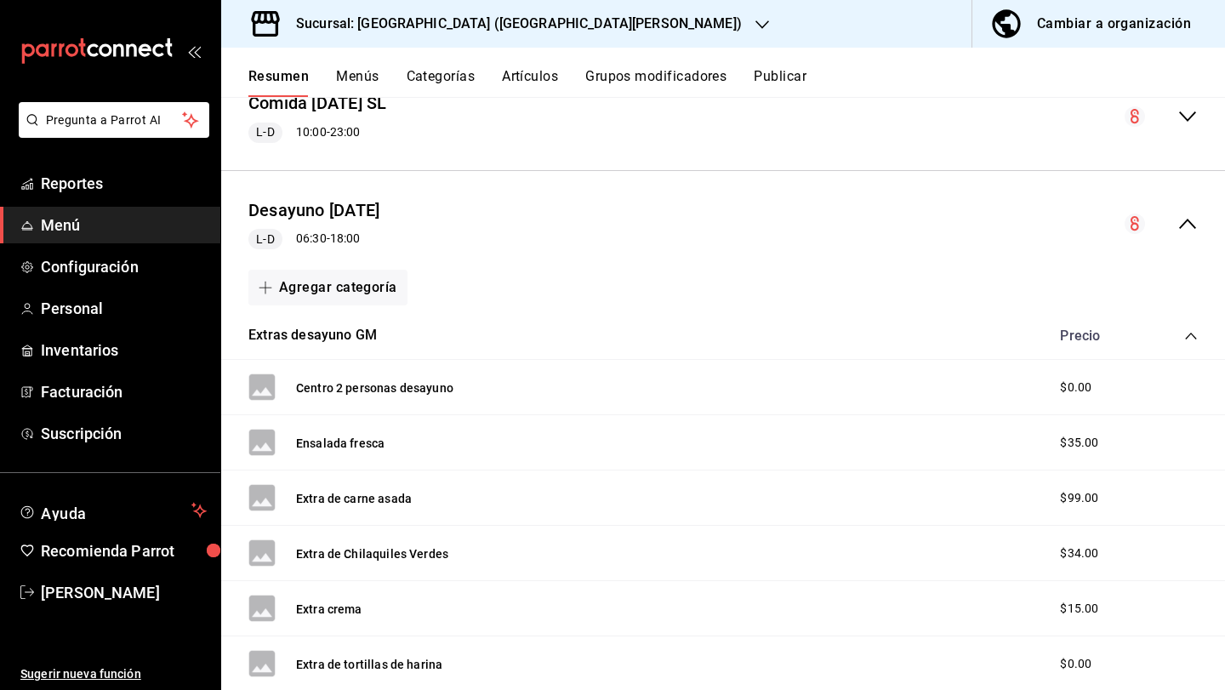
click at [1190, 337] on icon "collapse-category-row" at bounding box center [1191, 336] width 14 height 14
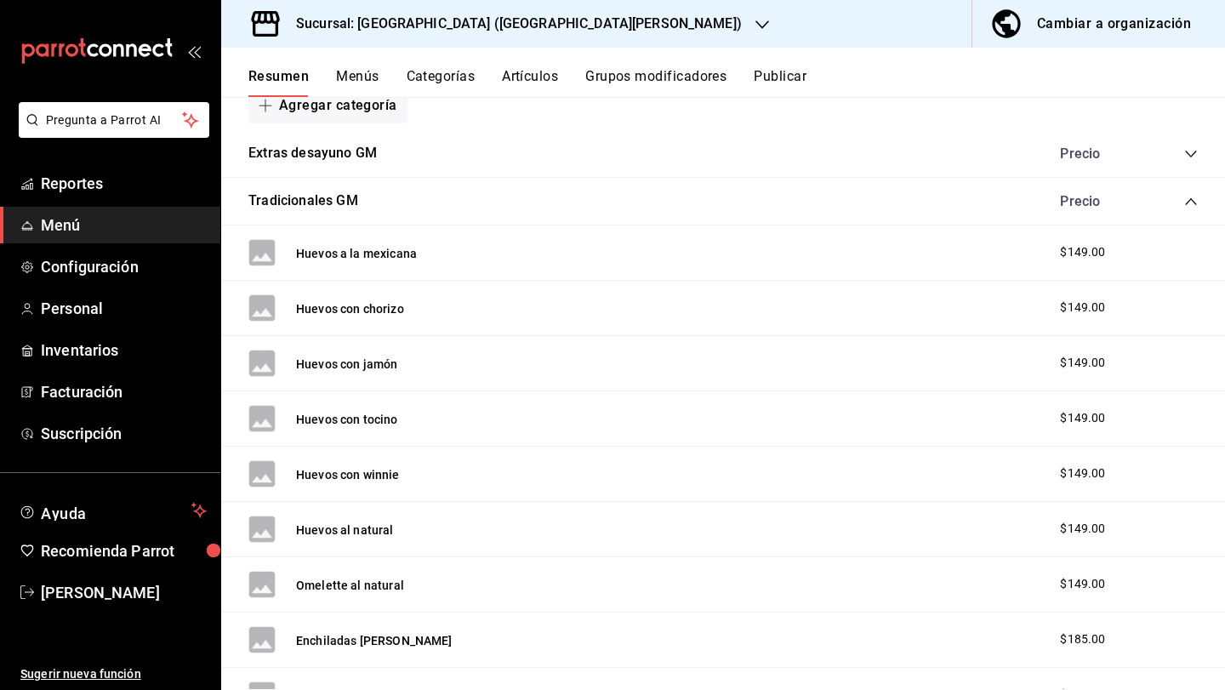
scroll to position [357, 0]
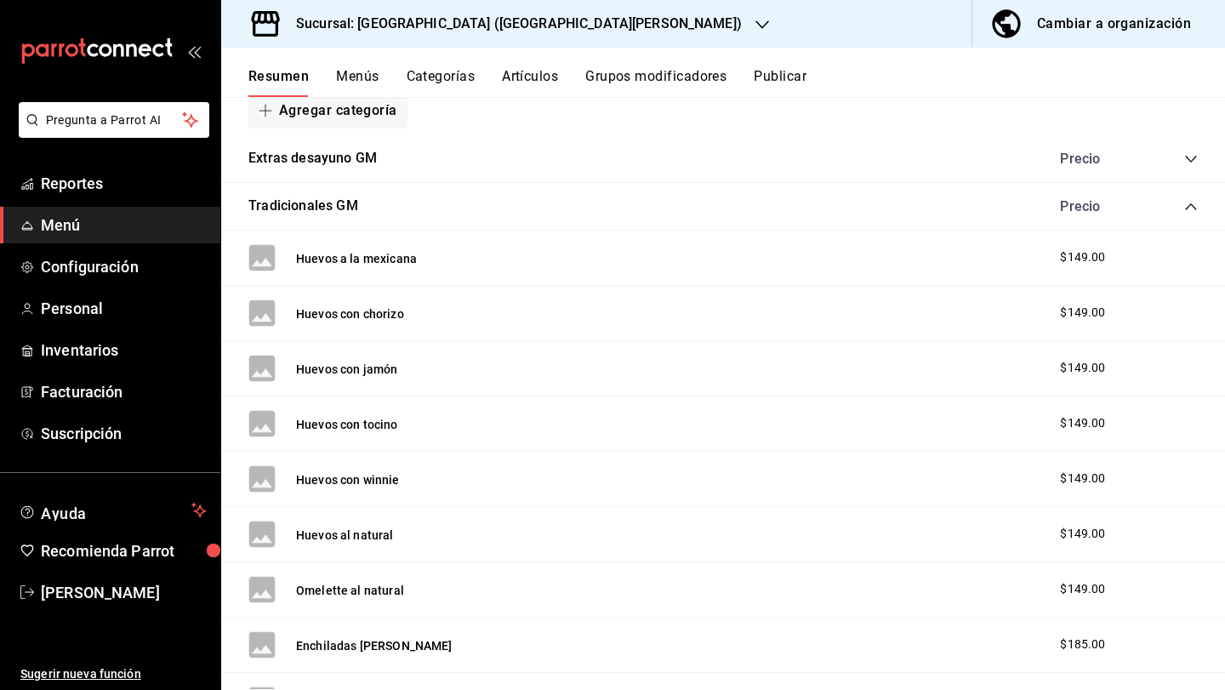
click at [1189, 201] on icon "collapse-category-row" at bounding box center [1191, 207] width 14 height 14
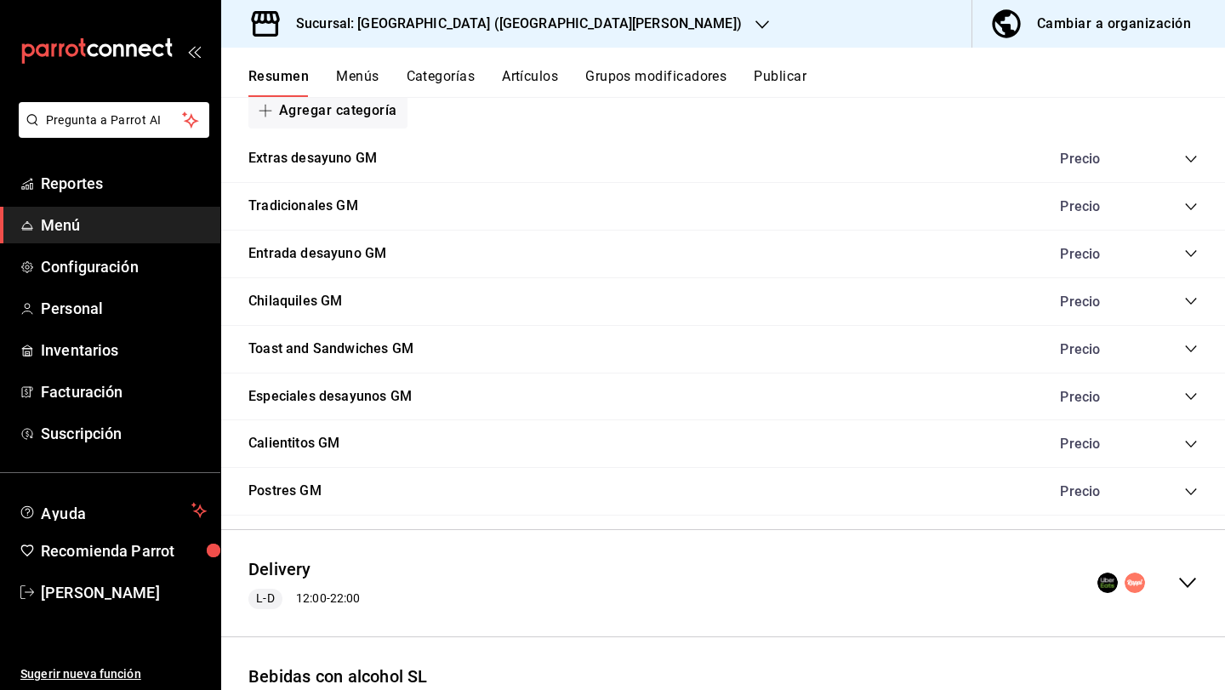
click at [1192, 299] on icon "collapse-category-row" at bounding box center [1191, 301] width 14 height 14
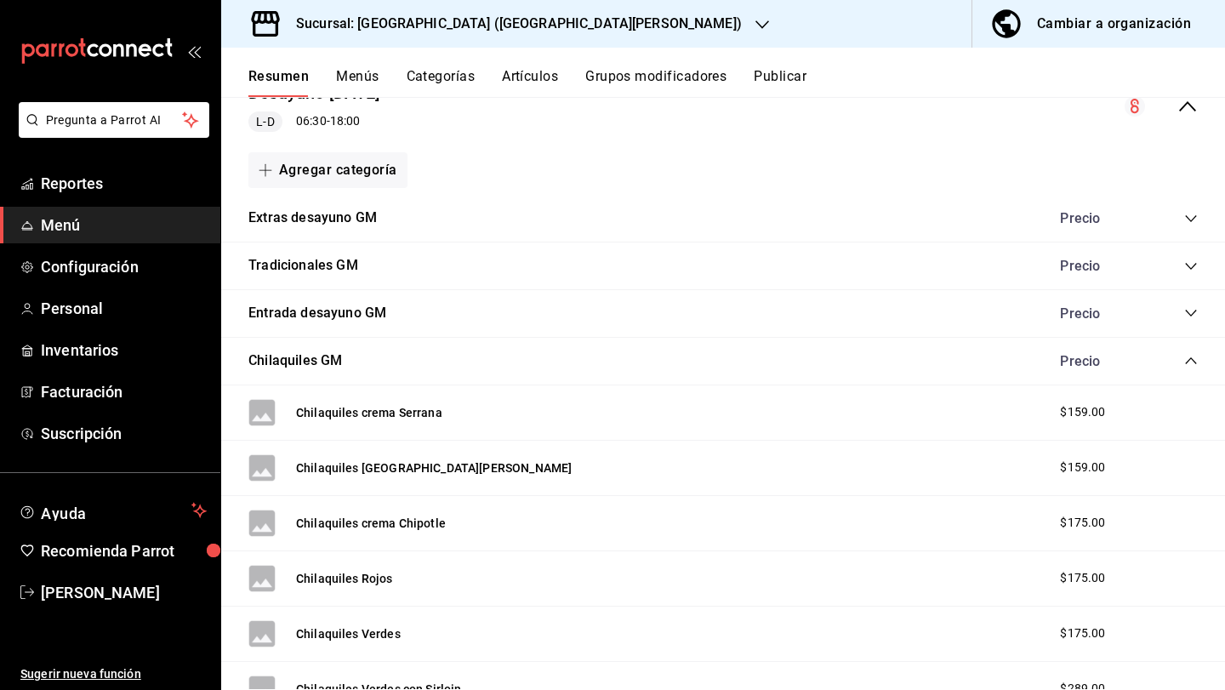
scroll to position [299, 0]
click at [1078, 412] on span "$159.00" at bounding box center [1082, 411] width 45 height 18
click at [420, 416] on button "Chilaquiles crema Serrana" at bounding box center [369, 411] width 146 height 17
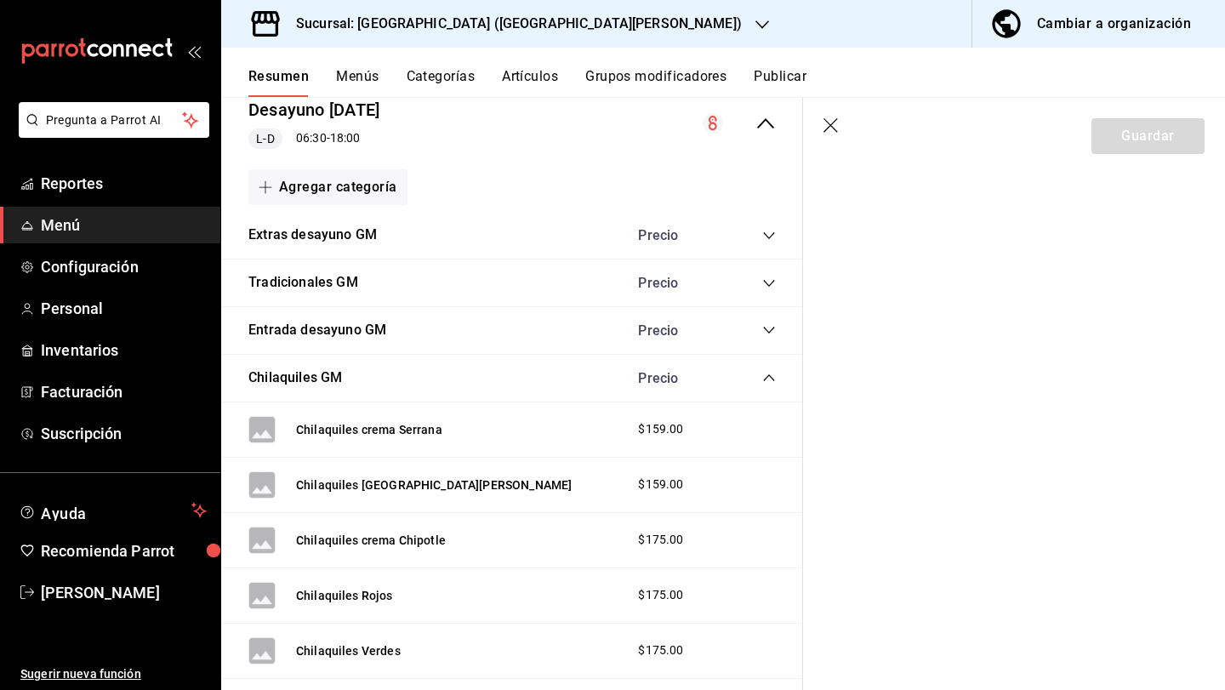
click at [768, 379] on icon "collapse-category-row" at bounding box center [769, 378] width 14 height 14
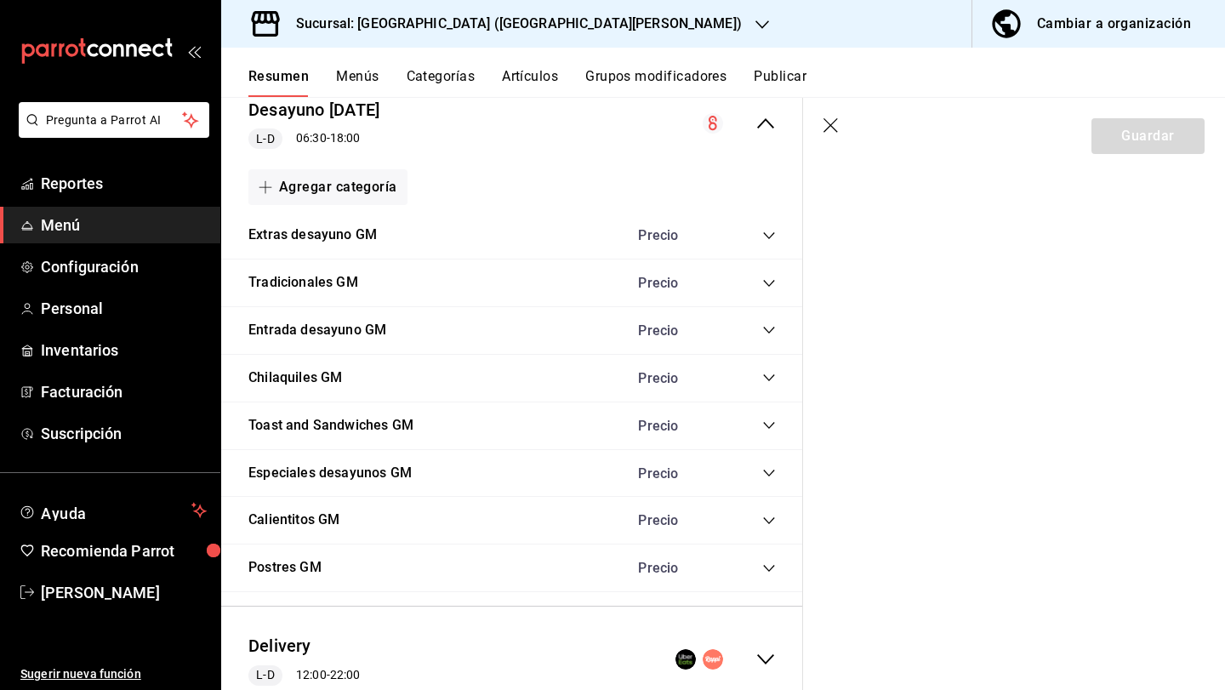
click at [1054, 33] on div "Cambiar a organización" at bounding box center [1114, 24] width 154 height 24
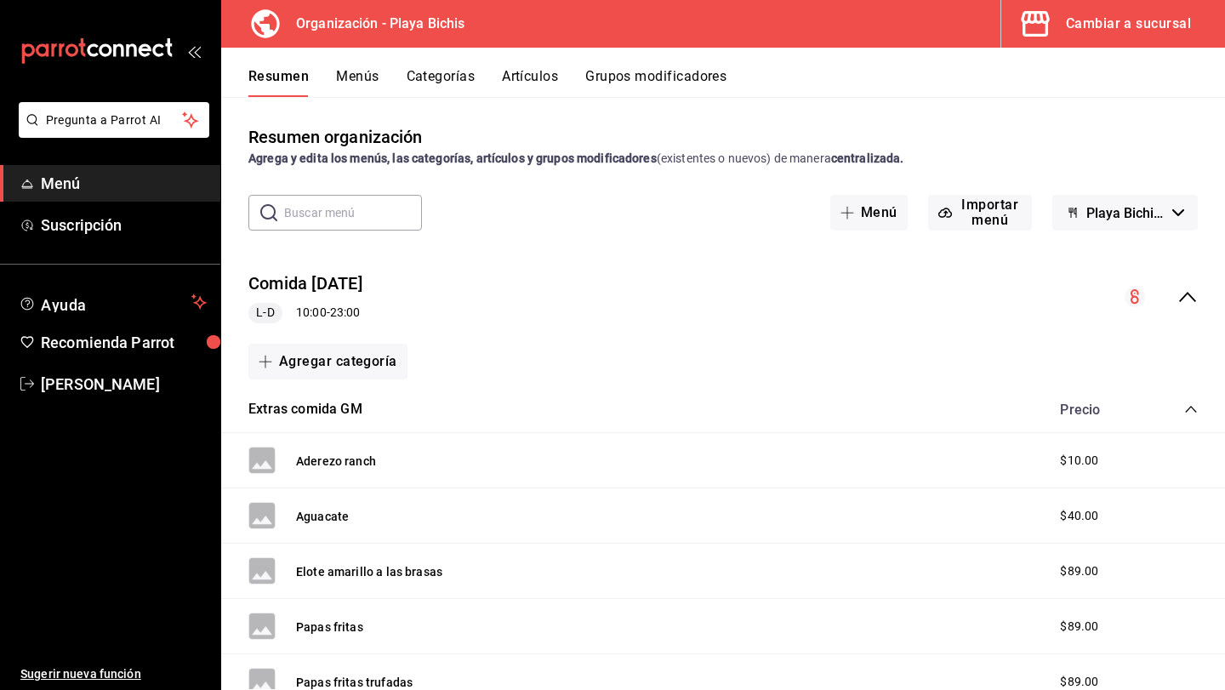
click at [528, 77] on button "Artículos" at bounding box center [530, 82] width 56 height 29
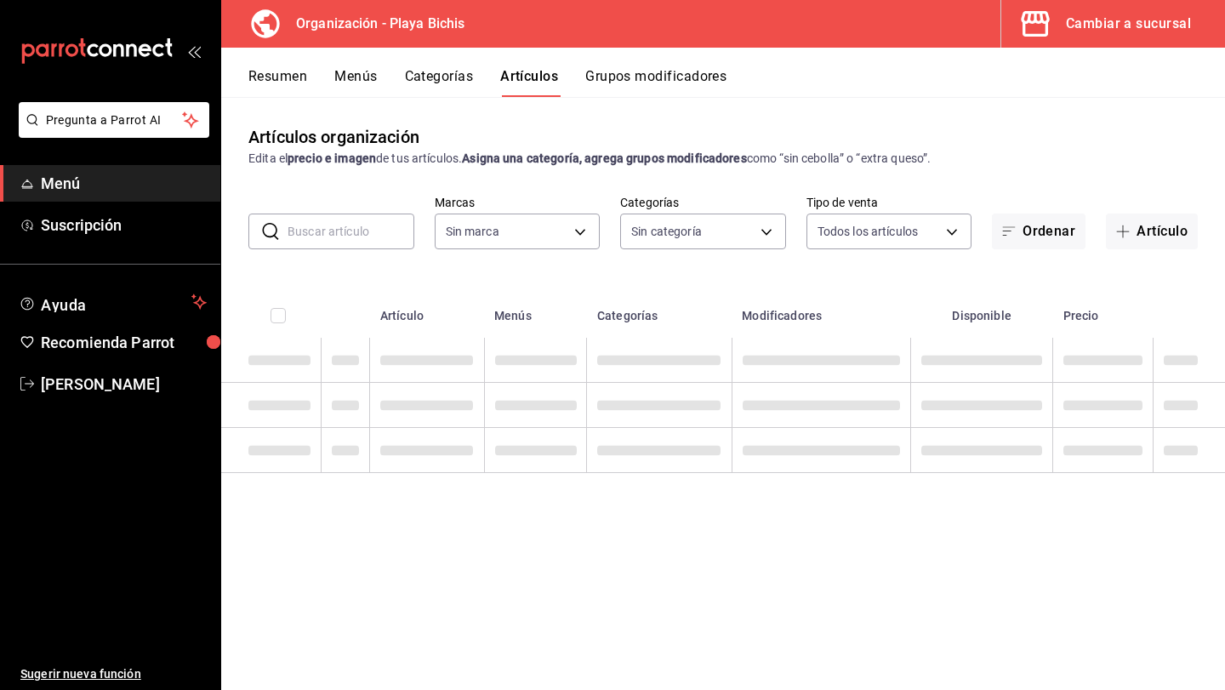
click at [373, 237] on input "text" at bounding box center [351, 231] width 127 height 34
type input "2b6203e3-68c9-492c-8139-d2404e68bc4d,5cffe0c5-1d87-45c7-8974-ad5cddc46f5f"
type input "c"
type input "8ebe99e7-8ccb-42e5-9a90-2c7c819c0618,2a1bdb06-3383-4ba0-a971-51aee5cfb993,28e32…"
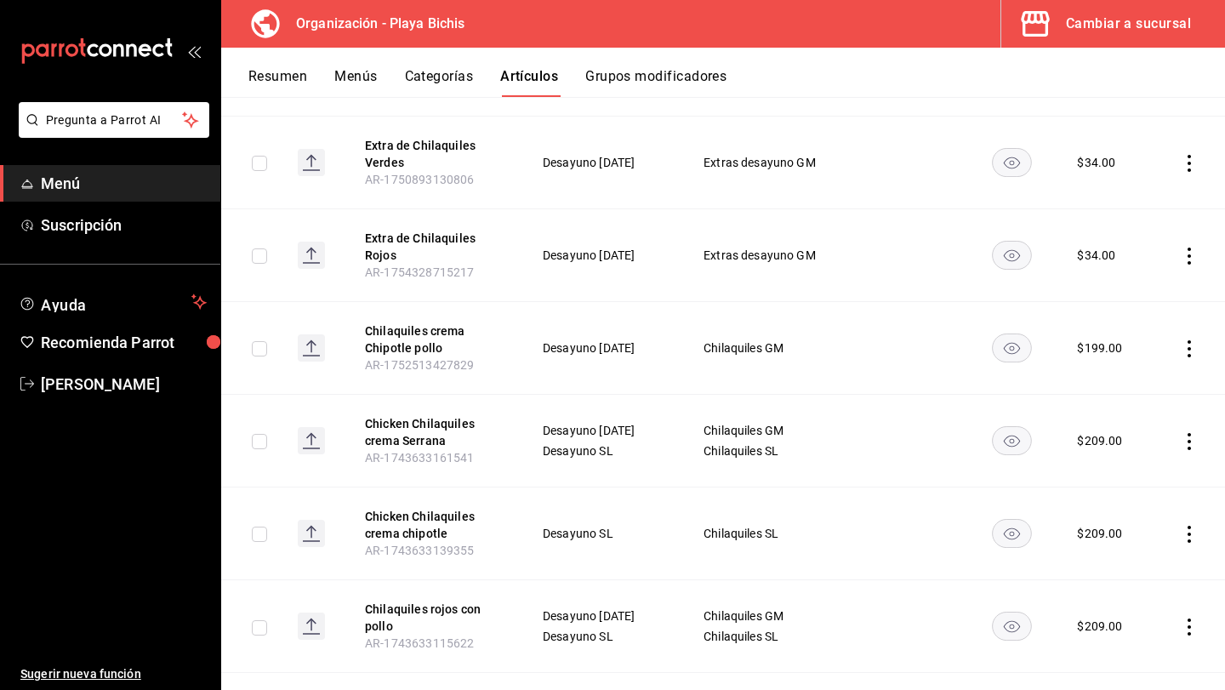
scroll to position [720, 0]
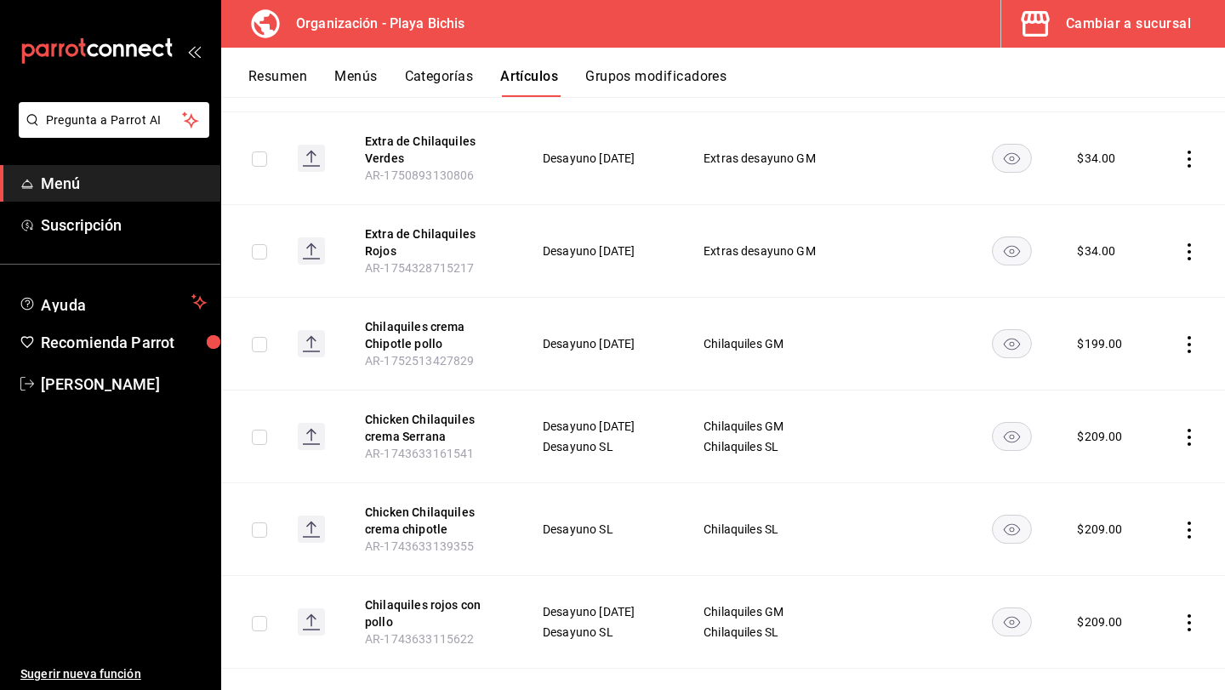
click at [495, 424] on th "Chicken Chilaquiles crema Serrana AR-1743633161541" at bounding box center [433, 437] width 177 height 93
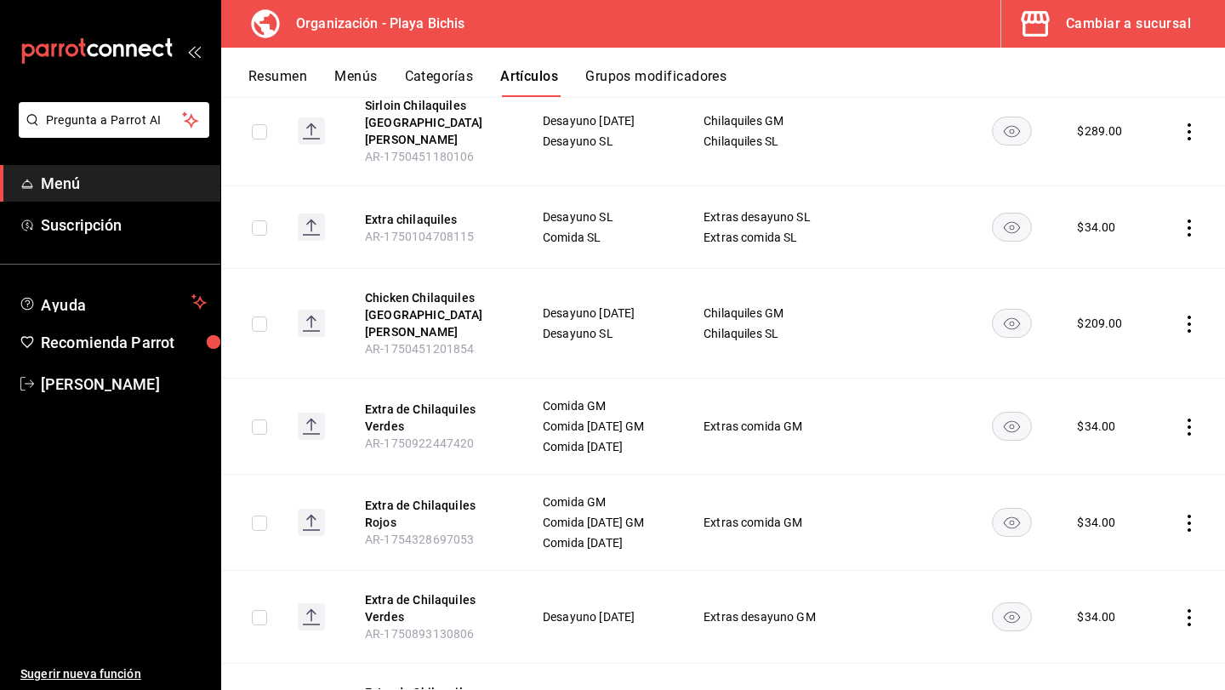
scroll to position [0, 0]
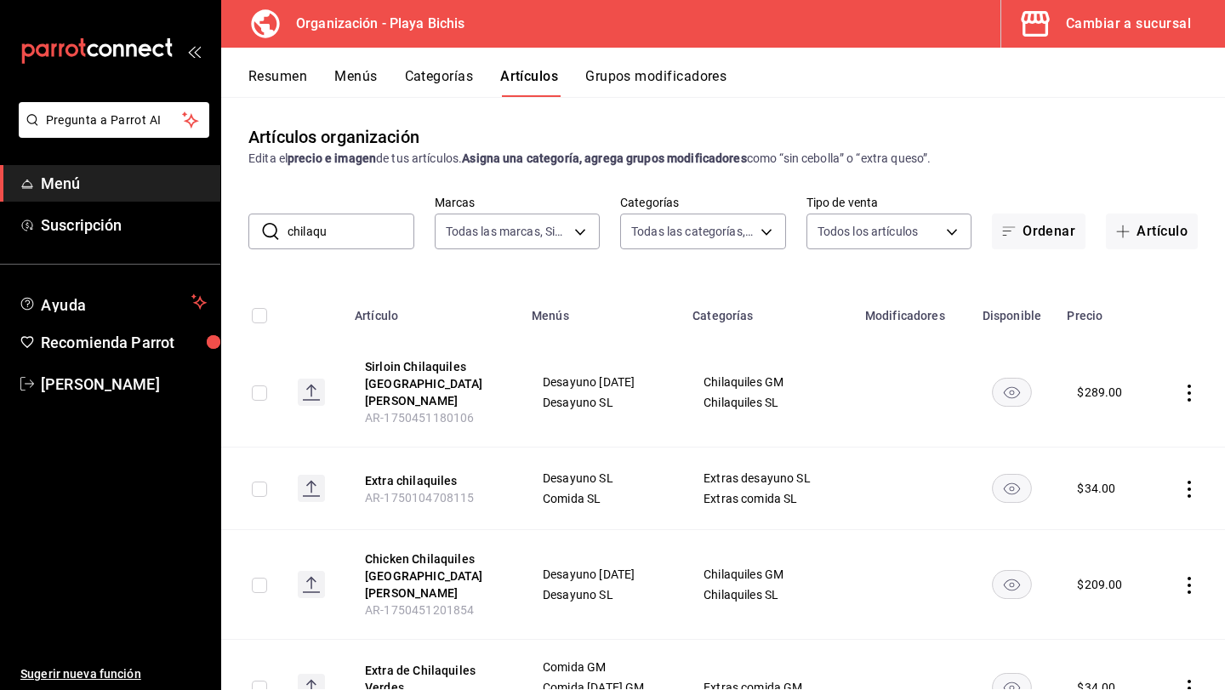
click at [343, 231] on input "chilaqu" at bounding box center [351, 231] width 127 height 34
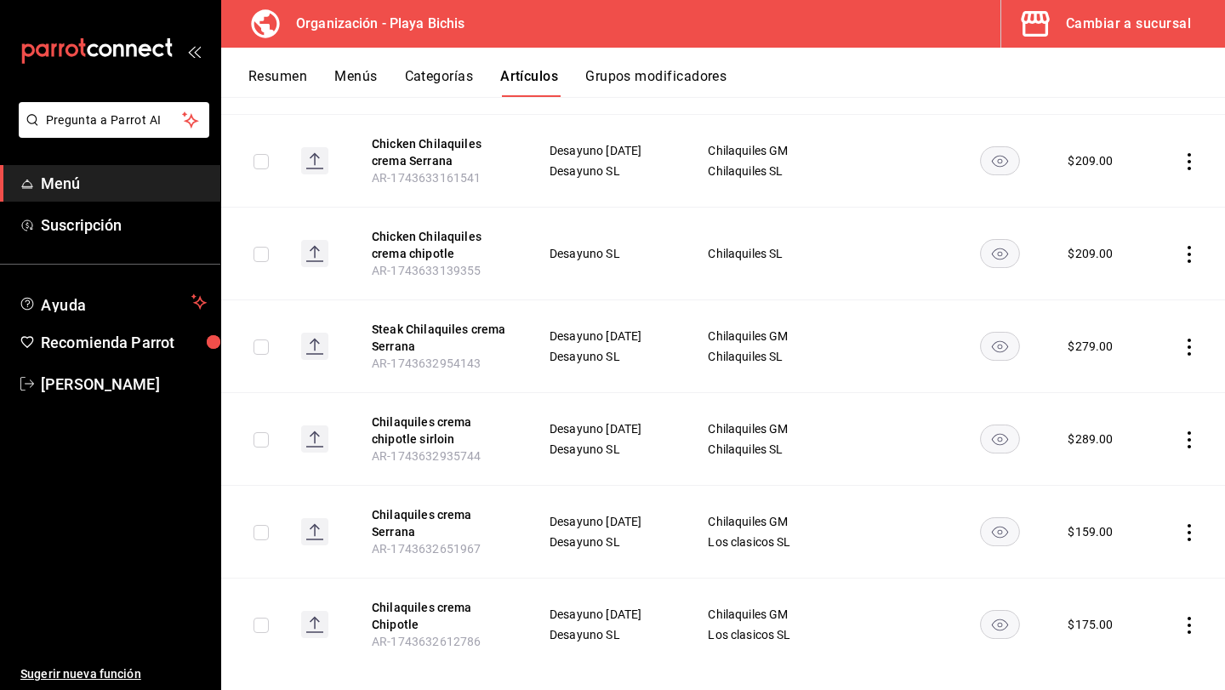
scroll to position [338, 0]
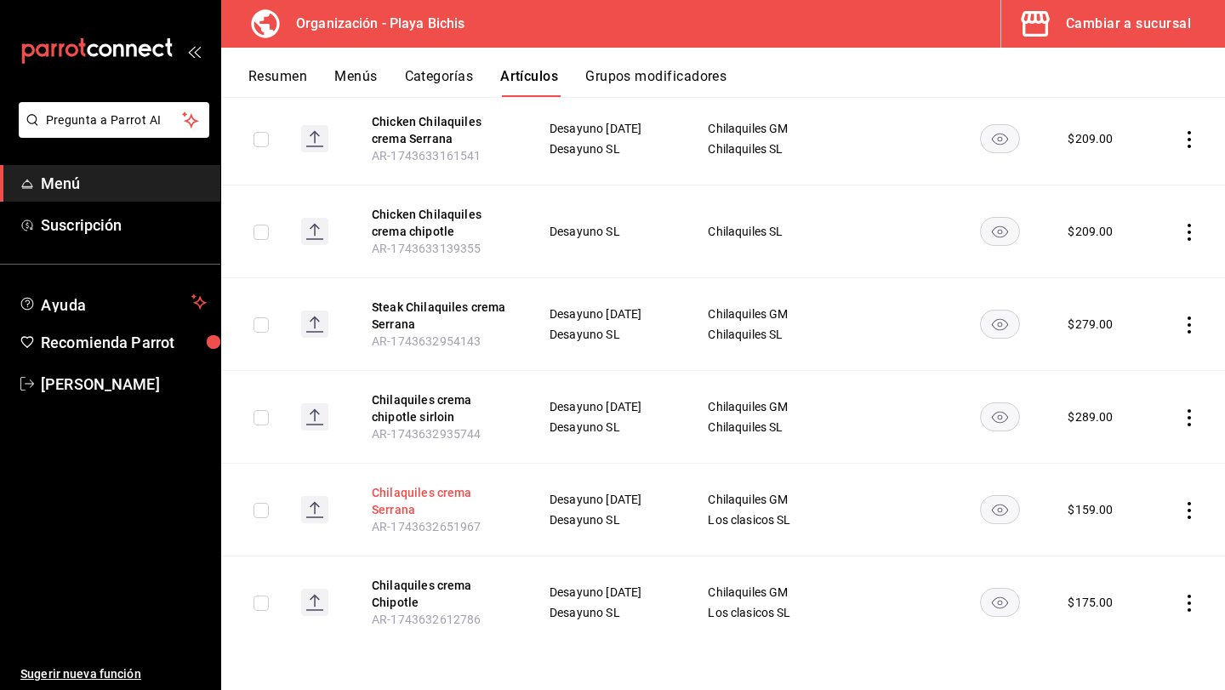
type input "chilaquiles crema"
click at [427, 495] on button "Chilaquiles crema Serrana" at bounding box center [440, 501] width 136 height 34
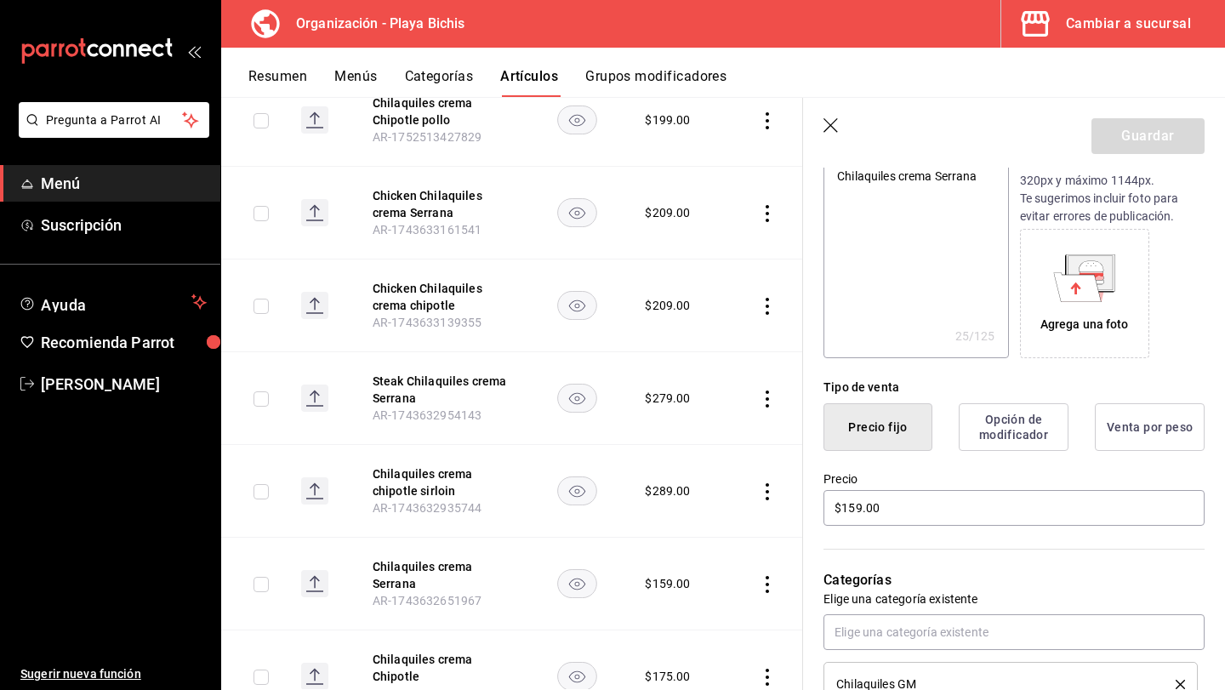
scroll to position [216, 0]
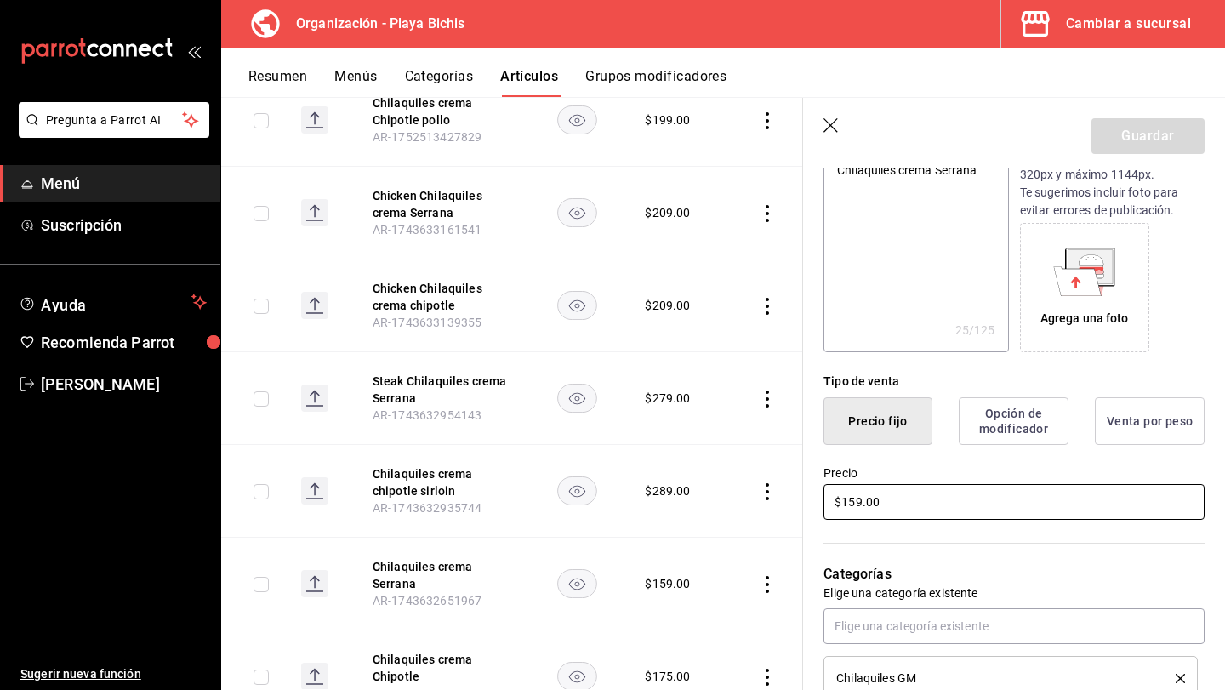
drag, startPoint x: 973, startPoint y: 505, endPoint x: 731, endPoint y: 494, distance: 242.7
click at [731, 494] on main "Artículos organización Edita el precio e imagen de tus artículos. Asigna una ca…" at bounding box center [723, 393] width 1004 height 593
type textarea "x"
type input "$1.00"
type textarea "x"
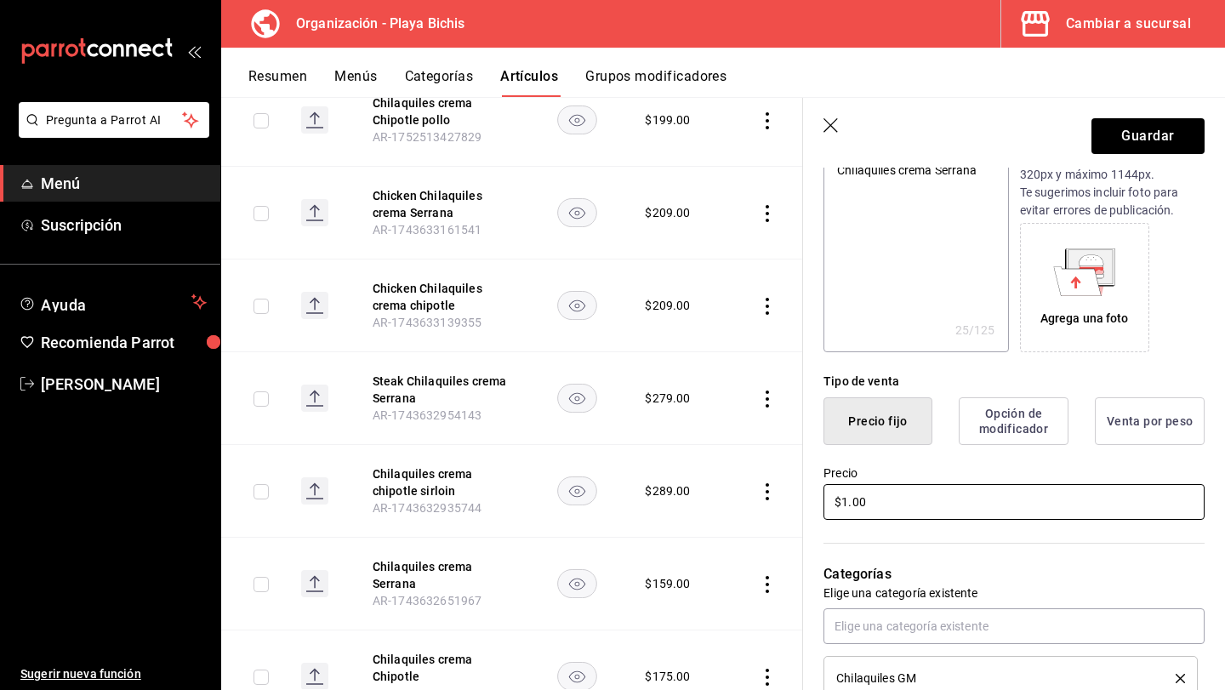
type input "$17.00"
type textarea "x"
type input "$175.00"
click at [1143, 130] on button "Guardar" at bounding box center [1148, 136] width 113 height 36
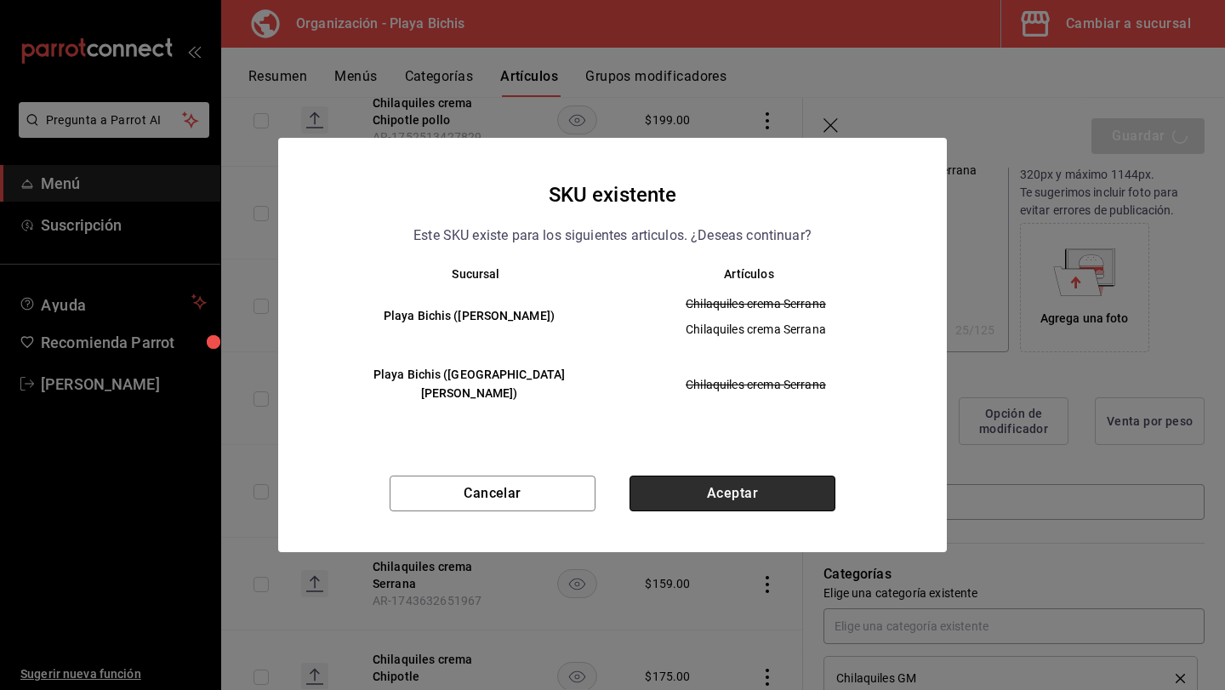
click at [744, 476] on button "Aceptar" at bounding box center [733, 494] width 206 height 36
type textarea "x"
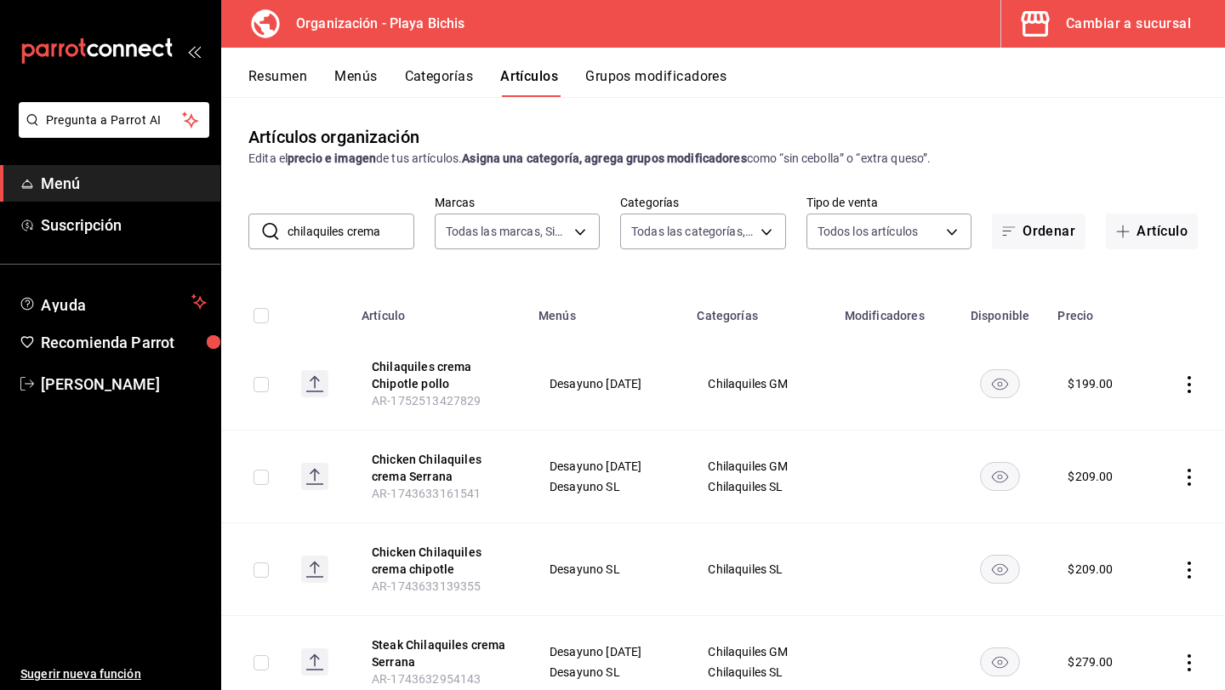
click at [392, 225] on input "chilaquiles crema" at bounding box center [351, 231] width 127 height 34
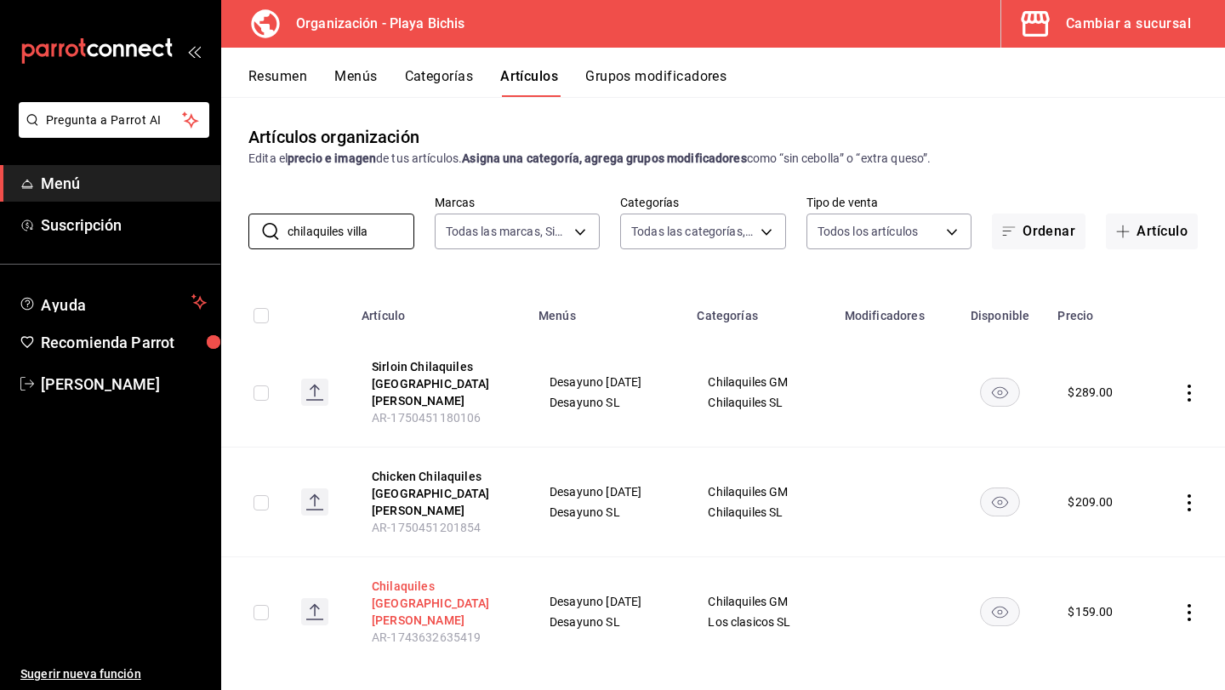
type input "chilaquiles villa"
click at [410, 578] on button "Chilaquiles Villa Ahumada" at bounding box center [440, 603] width 136 height 51
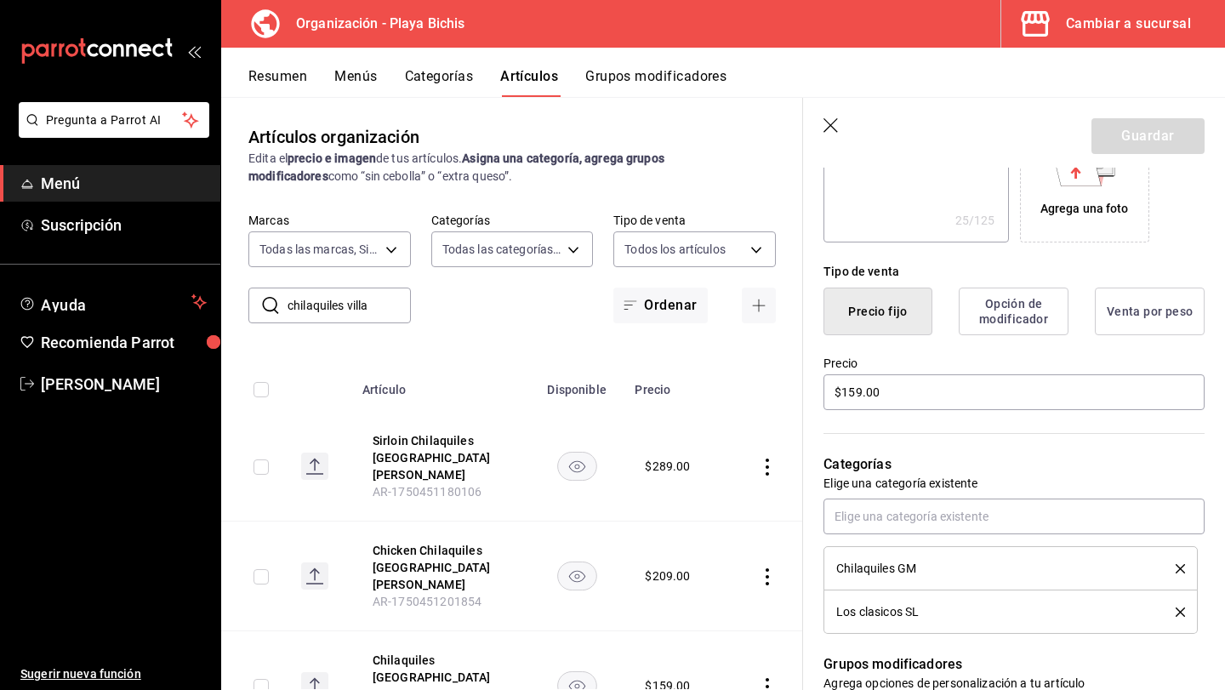
scroll to position [327, 0]
drag, startPoint x: 880, startPoint y: 390, endPoint x: 725, endPoint y: 385, distance: 154.9
click at [725, 385] on main "Artículos organización Edita el precio e imagen de tus artículos. Asigna una ca…" at bounding box center [723, 393] width 1004 height 593
type textarea "x"
type input "$1.00"
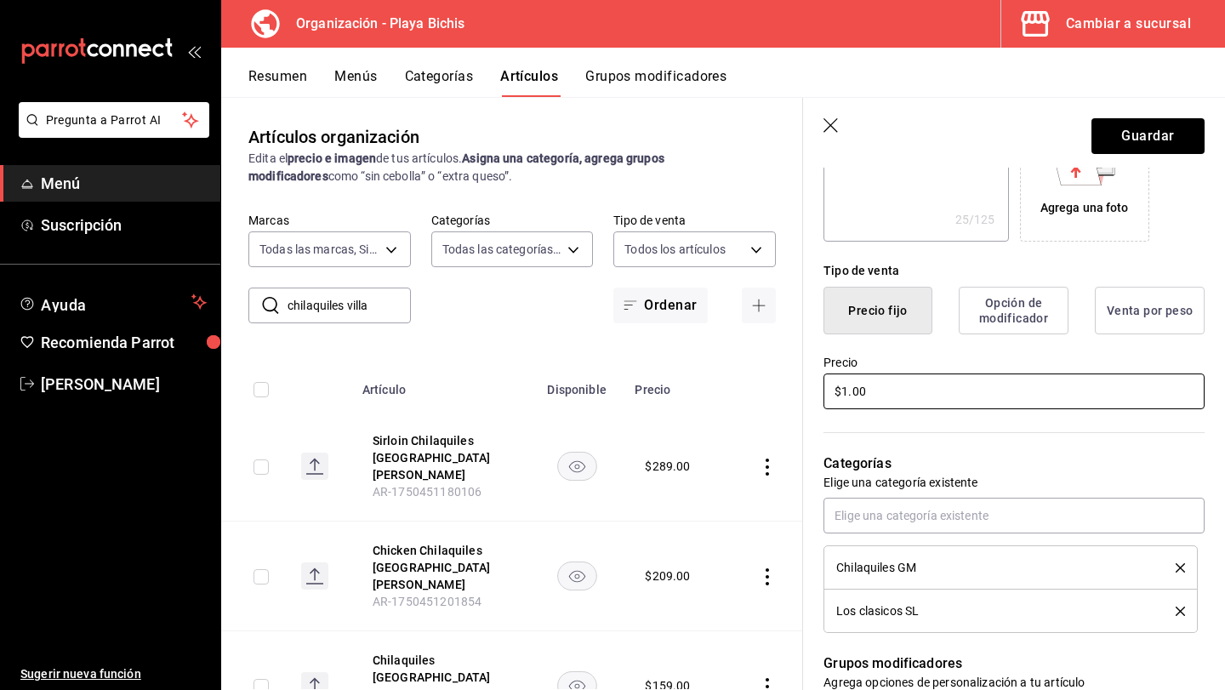
type textarea "x"
type input "$17.00"
type textarea "x"
type input "$179.00"
click at [1147, 136] on button "Guardar" at bounding box center [1148, 136] width 113 height 36
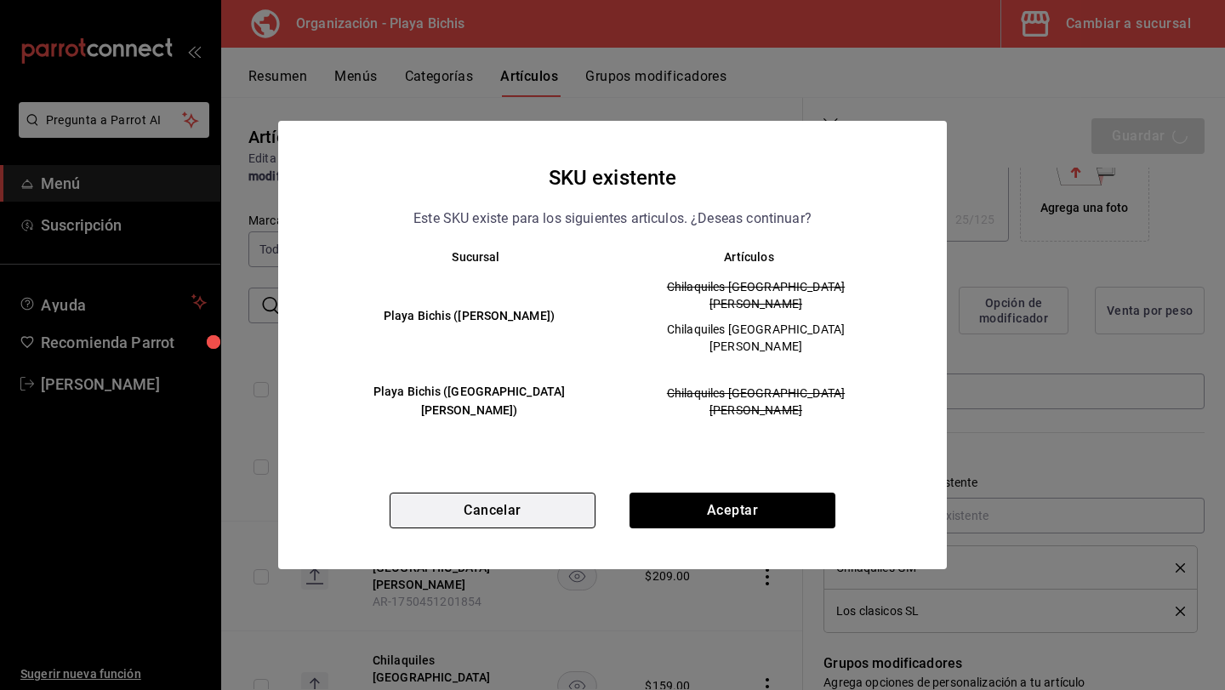
click at [557, 494] on button "Cancelar" at bounding box center [493, 511] width 206 height 36
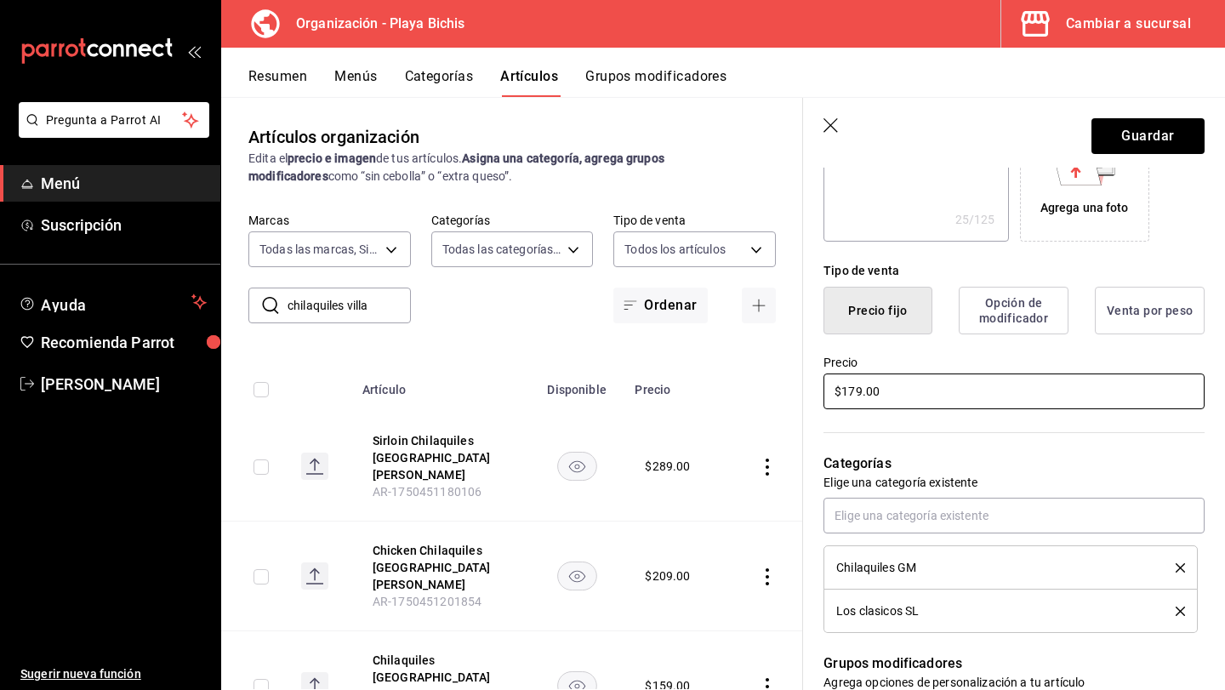
click at [881, 397] on input "$179.00" at bounding box center [1014, 392] width 381 height 36
type textarea "x"
type input "$179.00"
type textarea "x"
type input "$179.00"
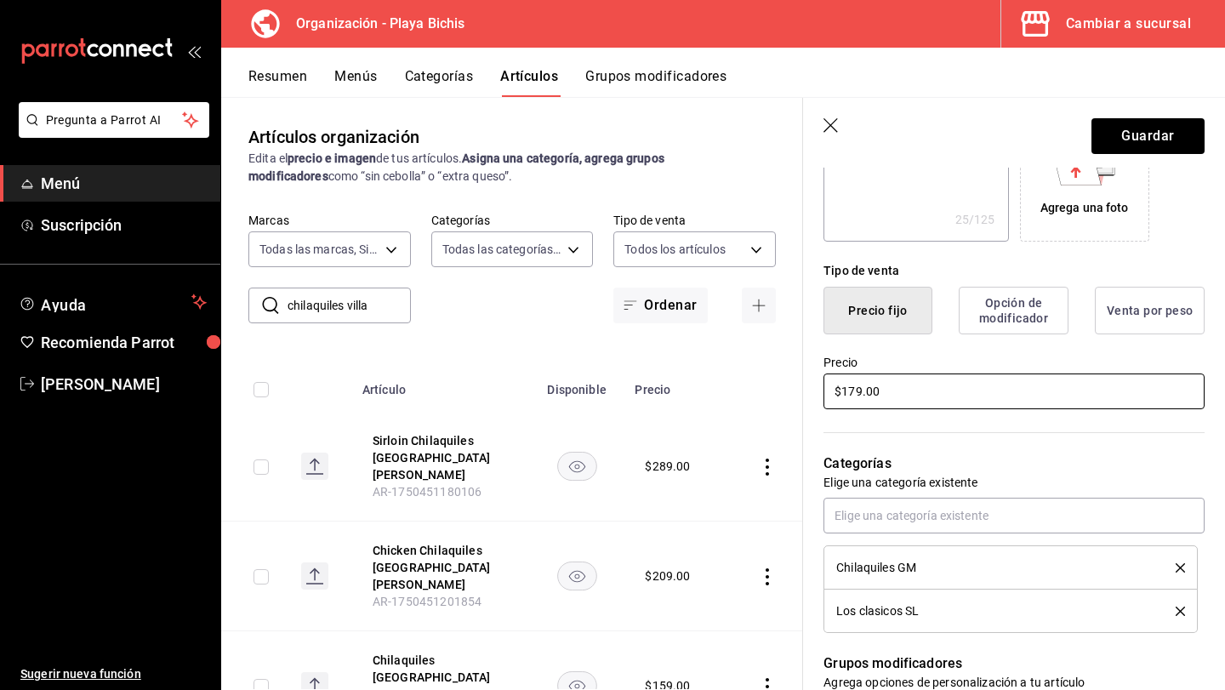
type textarea "x"
type input "$179.00"
type textarea "x"
type input "$17.00"
type textarea "x"
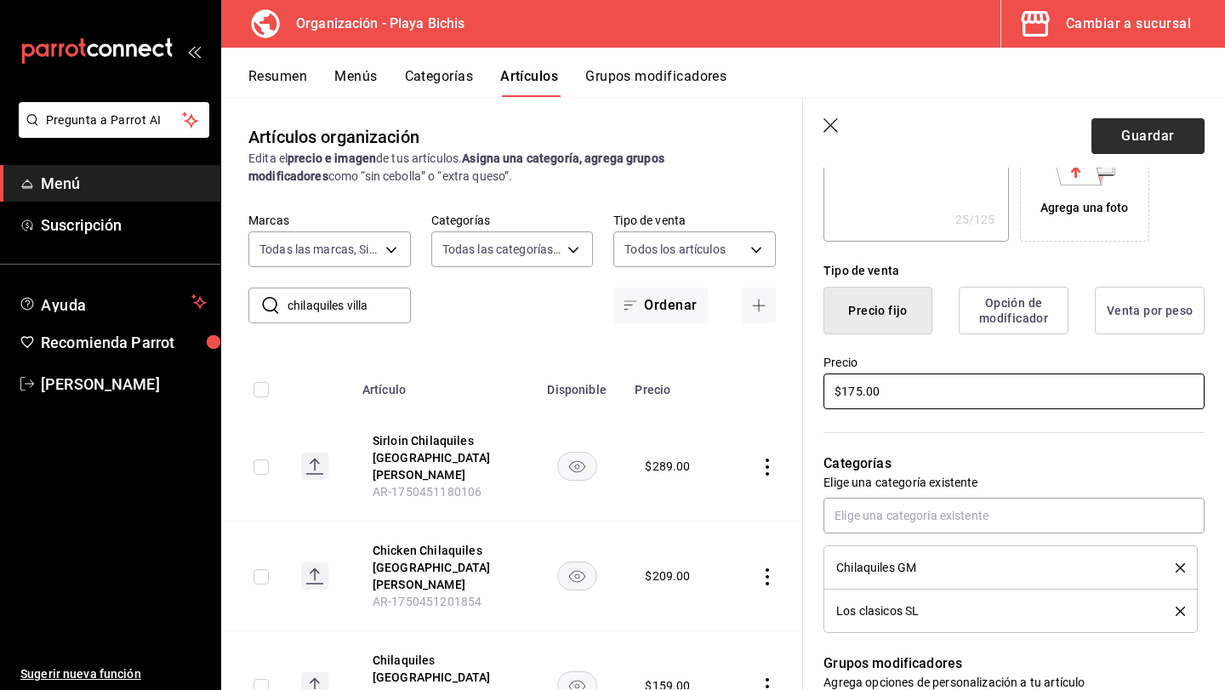
type input "$175.00"
click at [1127, 123] on button "Guardar" at bounding box center [1148, 136] width 113 height 36
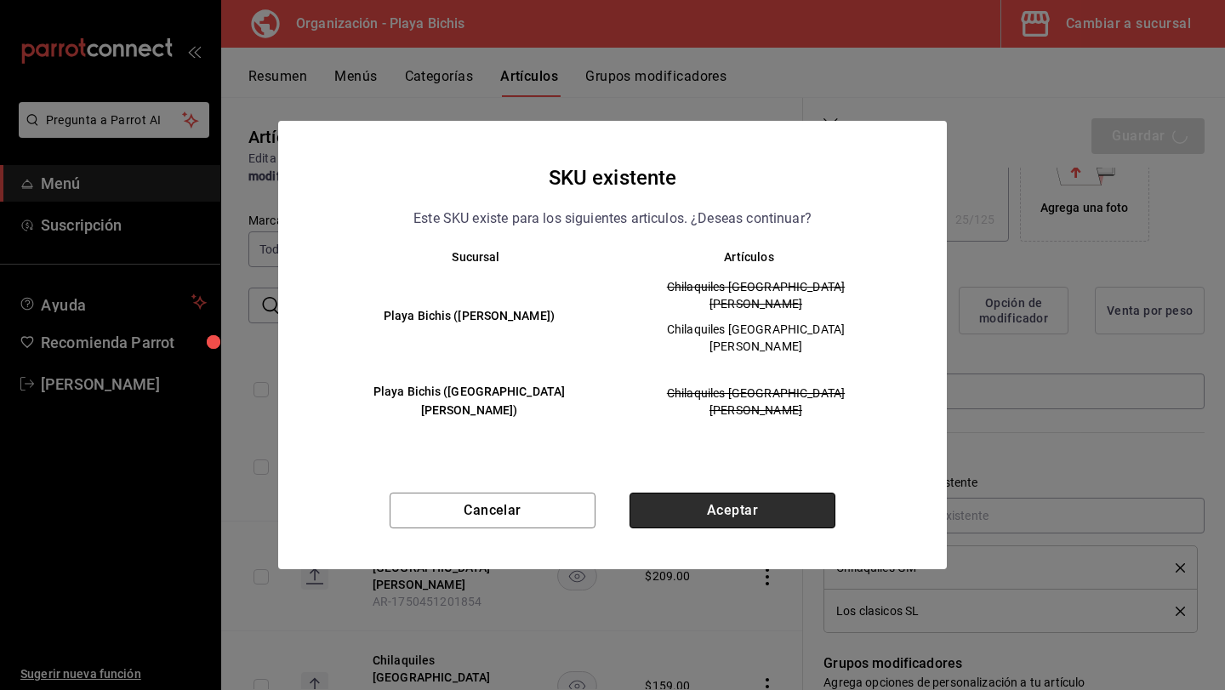
click at [712, 493] on button "Aceptar" at bounding box center [733, 511] width 206 height 36
type textarea "x"
type input "AR-1758995692409"
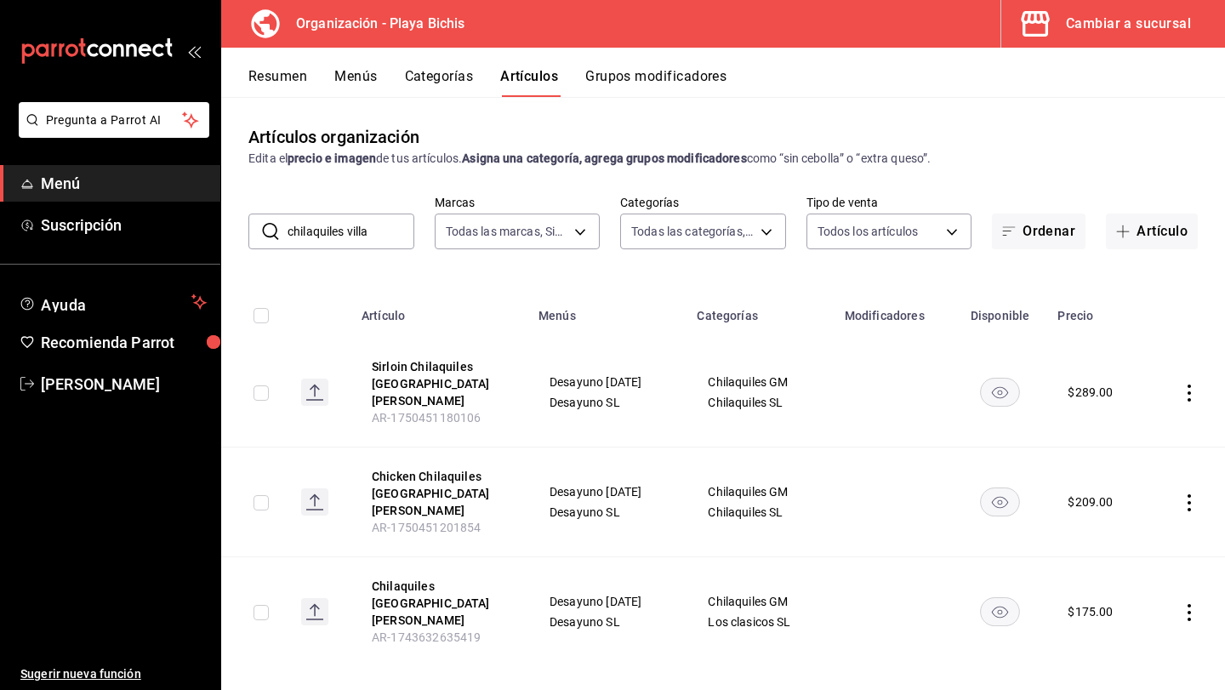
click at [389, 245] on input "chilaquiles villa" at bounding box center [351, 231] width 127 height 34
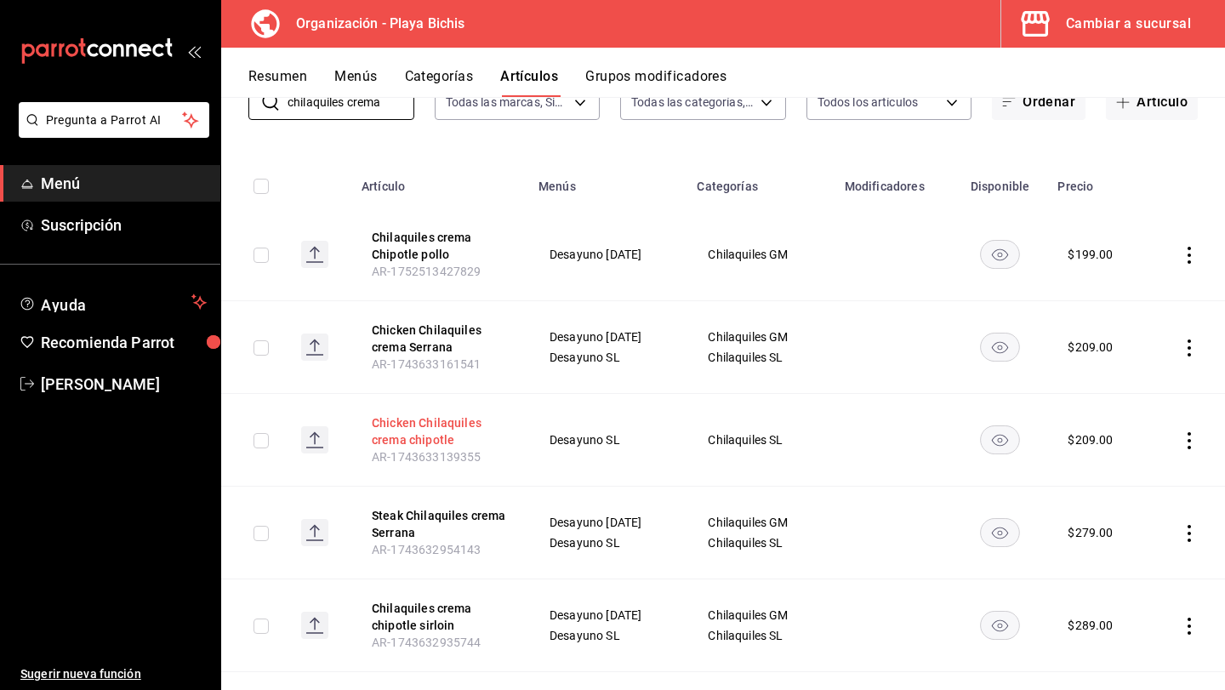
scroll to position [134, 0]
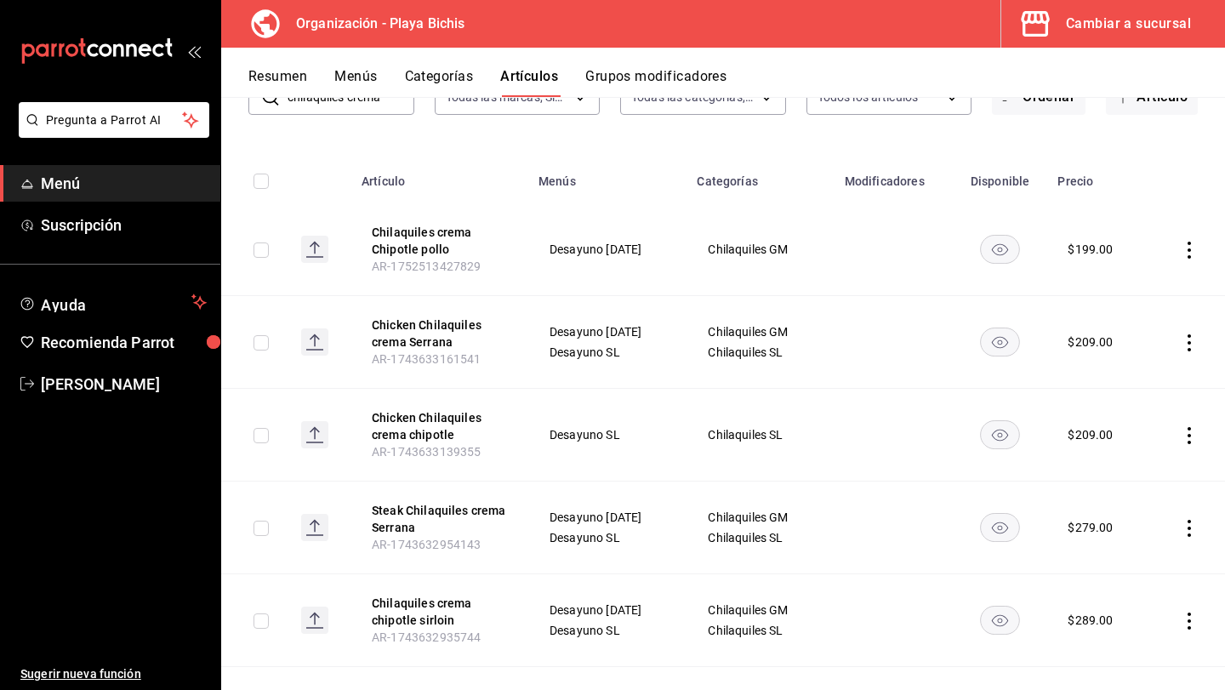
click at [1191, 533] on icon "actions" at bounding box center [1189, 528] width 17 height 17
click at [1129, 635] on span "Eliminar" at bounding box center [1137, 637] width 43 height 14
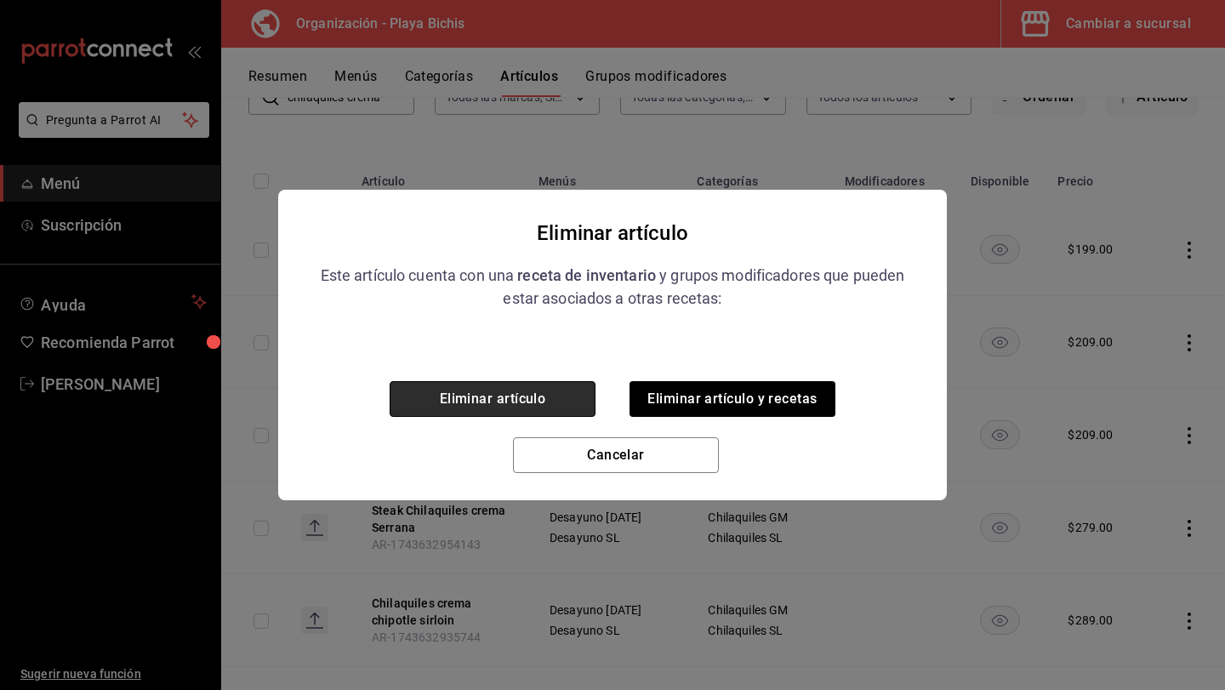
click at [540, 404] on button "Eliminar artículo" at bounding box center [493, 399] width 206 height 36
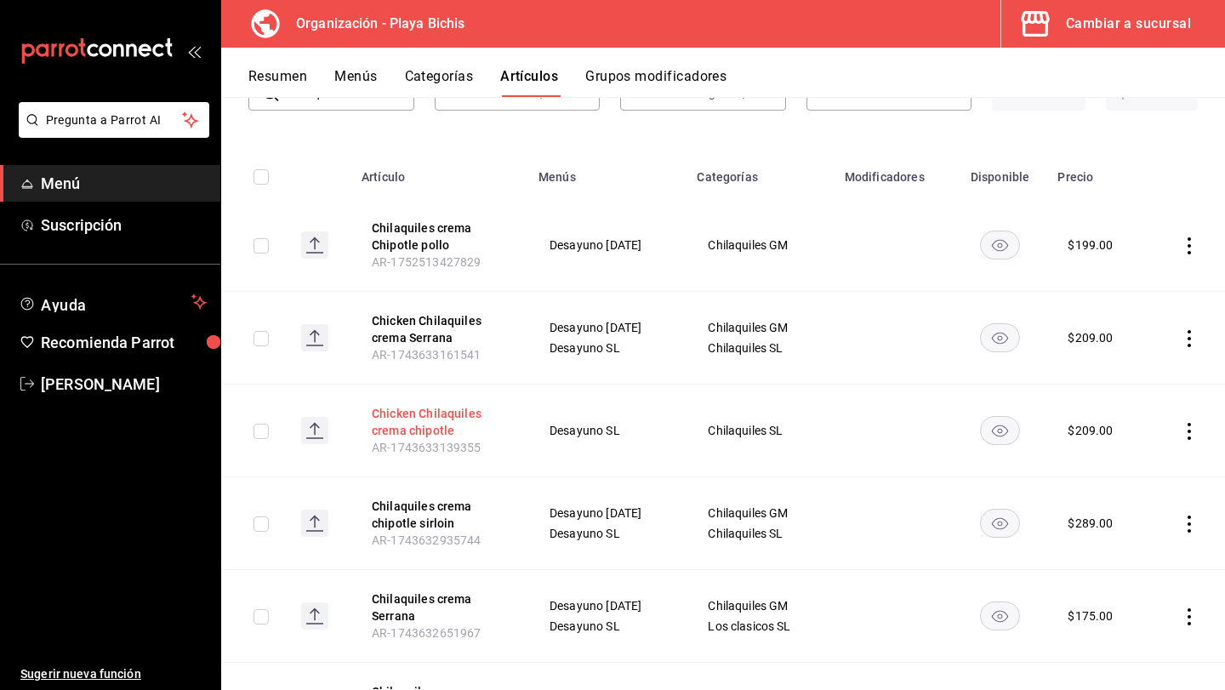
scroll to position [140, 0]
click at [1190, 242] on icon "actions" at bounding box center [1189, 244] width 3 height 17
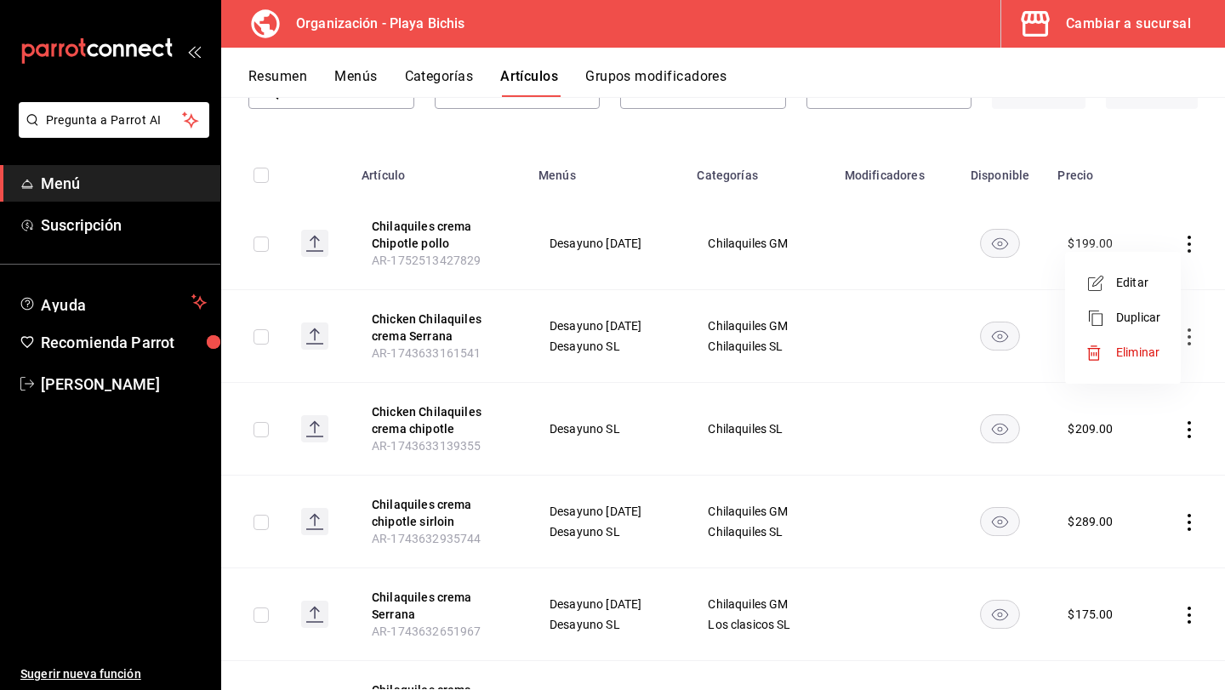
click at [1154, 346] on span "Eliminar" at bounding box center [1137, 352] width 43 height 14
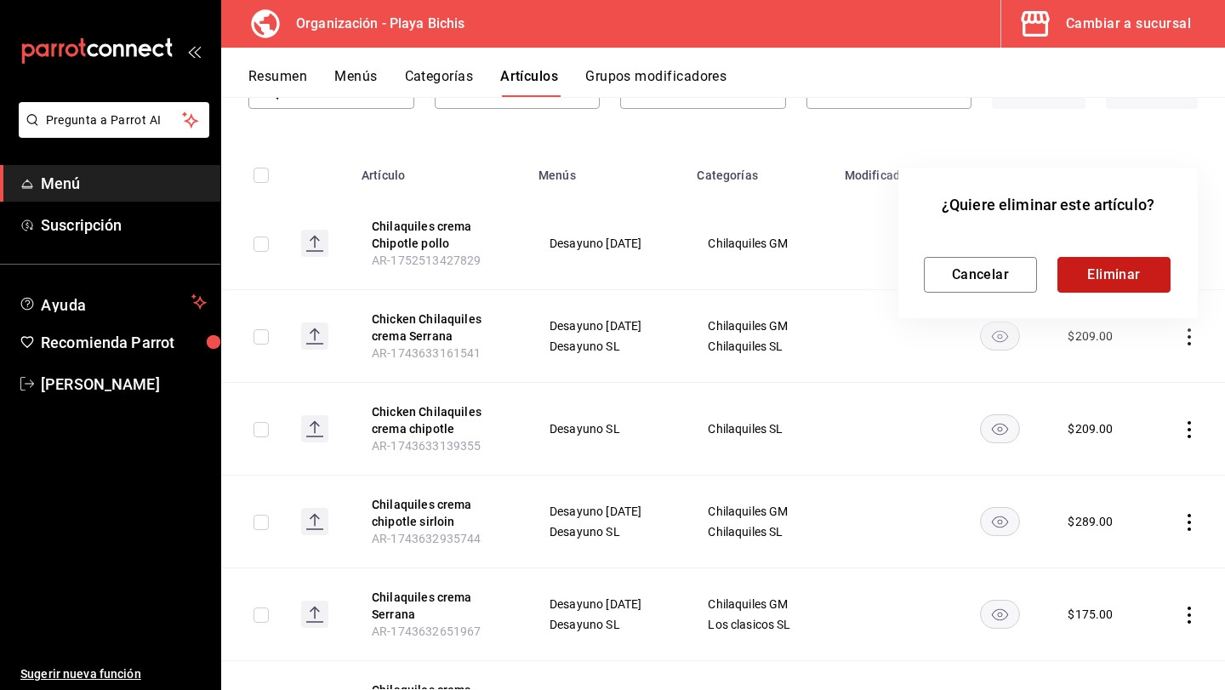
click at [1128, 287] on button "Eliminar" at bounding box center [1114, 275] width 113 height 36
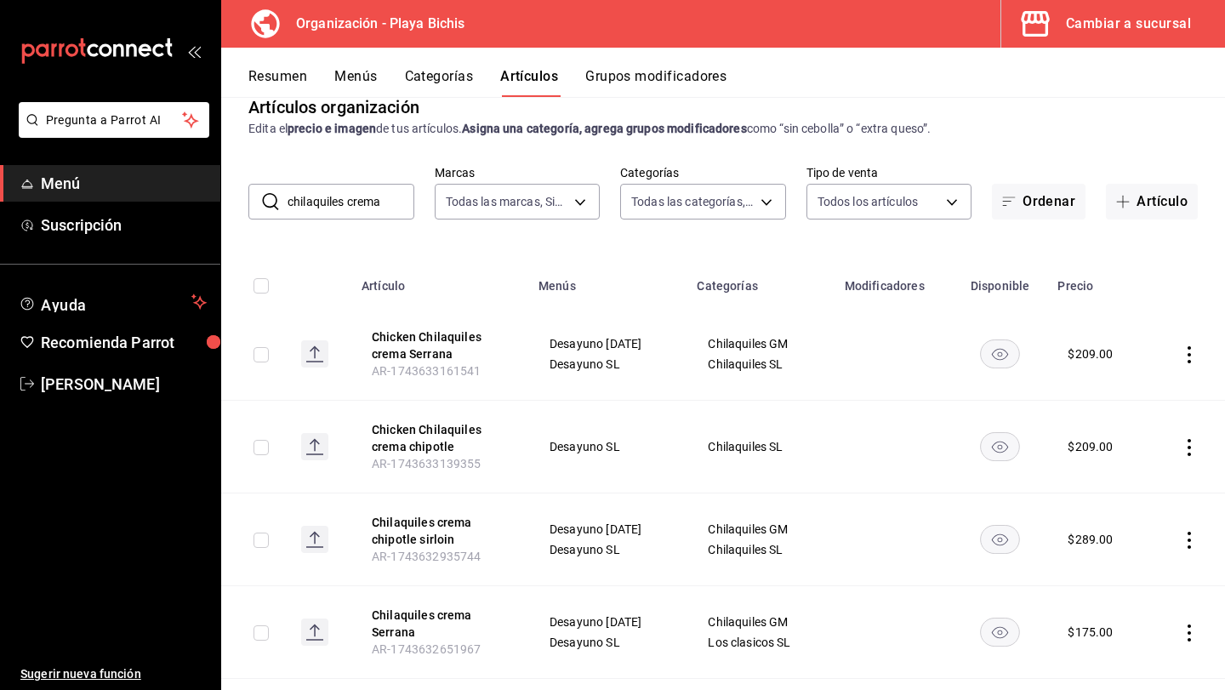
scroll to position [0, 0]
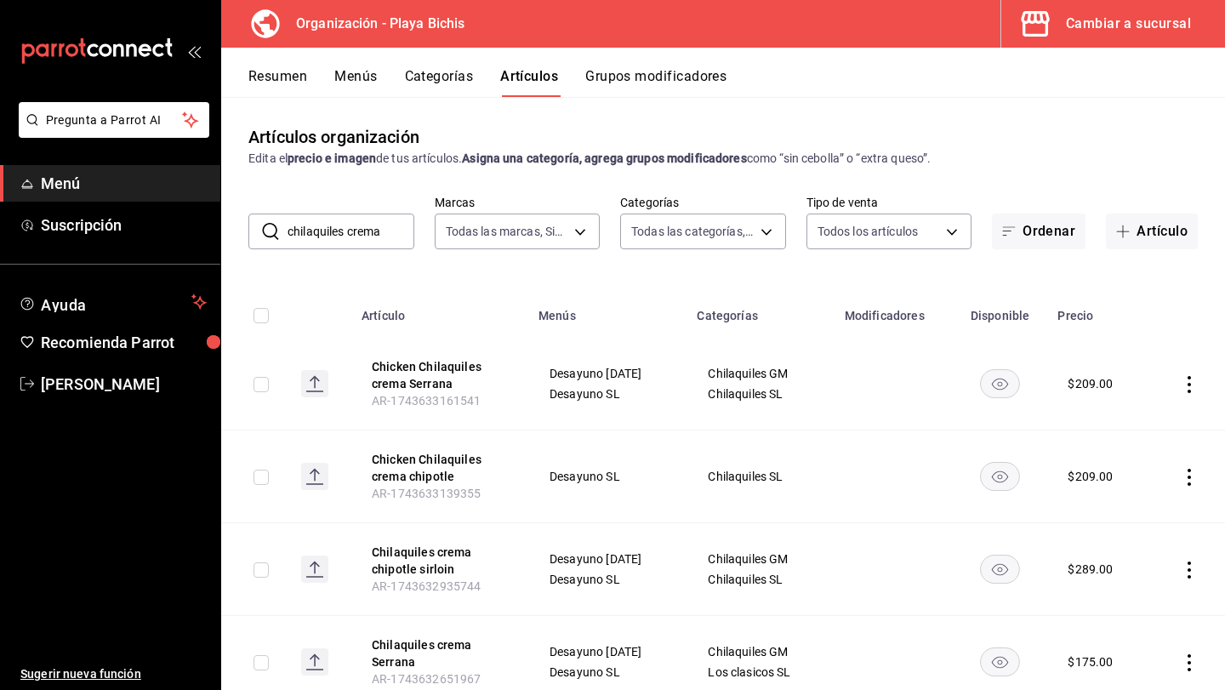
click at [386, 237] on input "chilaquiles crema" at bounding box center [351, 231] width 127 height 34
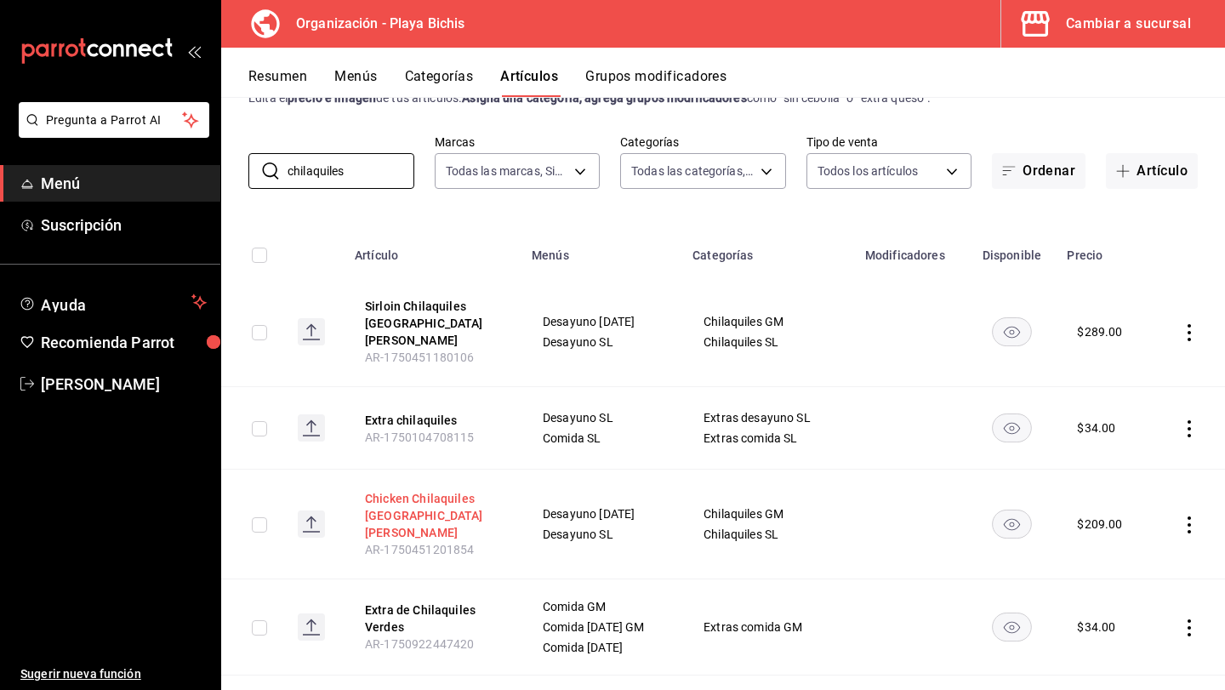
scroll to position [60, 0]
drag, startPoint x: 368, startPoint y: 179, endPoint x: 281, endPoint y: 174, distance: 86.9
click at [281, 174] on div "​ chilaquiles ​" at bounding box center [331, 172] width 166 height 36
click at [388, 164] on input "chilaquiles" at bounding box center [351, 172] width 127 height 34
click at [386, 169] on input "chilaquiles" at bounding box center [351, 172] width 127 height 34
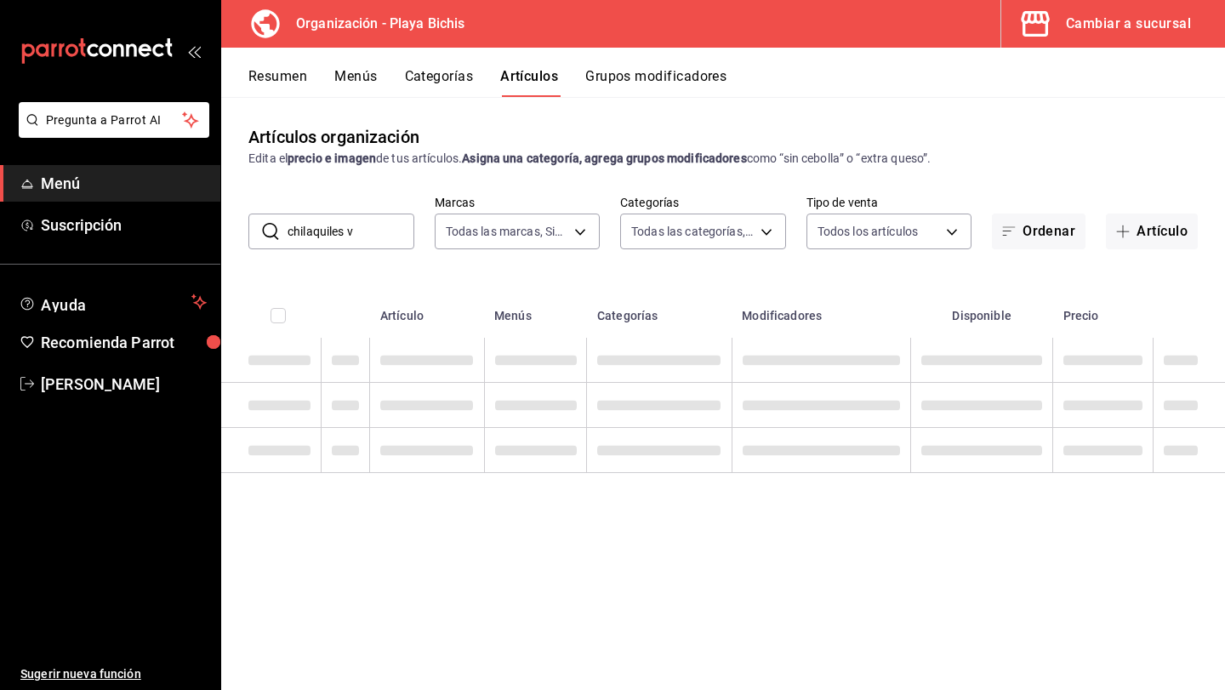
scroll to position [0, 0]
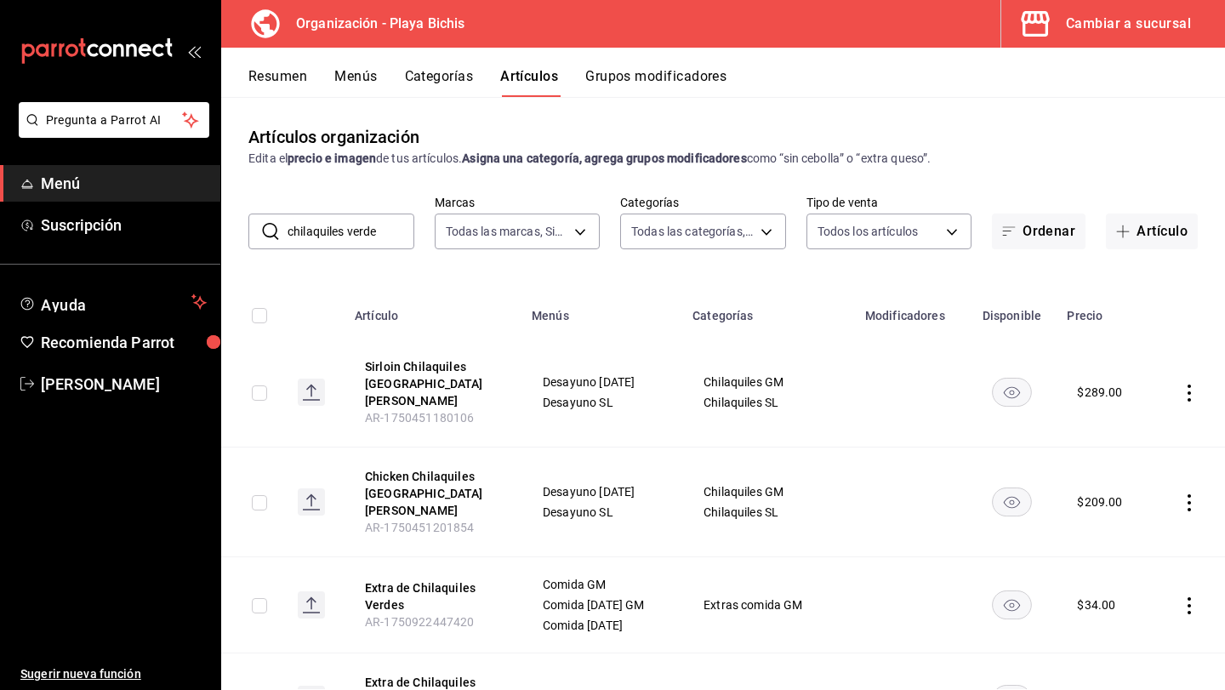
type input "chilaquiles verdes"
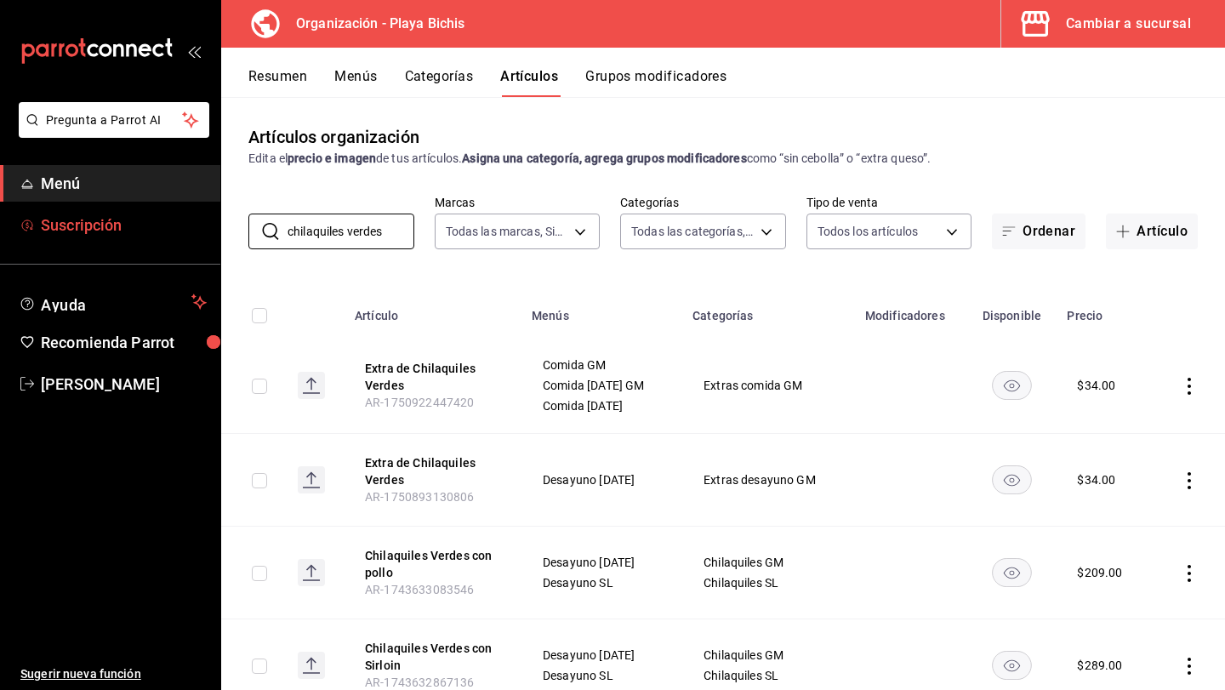
drag, startPoint x: 388, startPoint y: 234, endPoint x: 157, endPoint y: 219, distance: 231.9
click at [157, 219] on div "Pregunta a Parrot AI Menú Suscripción Ayuda Recomienda Parrot Luis Chong Flores…" at bounding box center [612, 345] width 1225 height 690
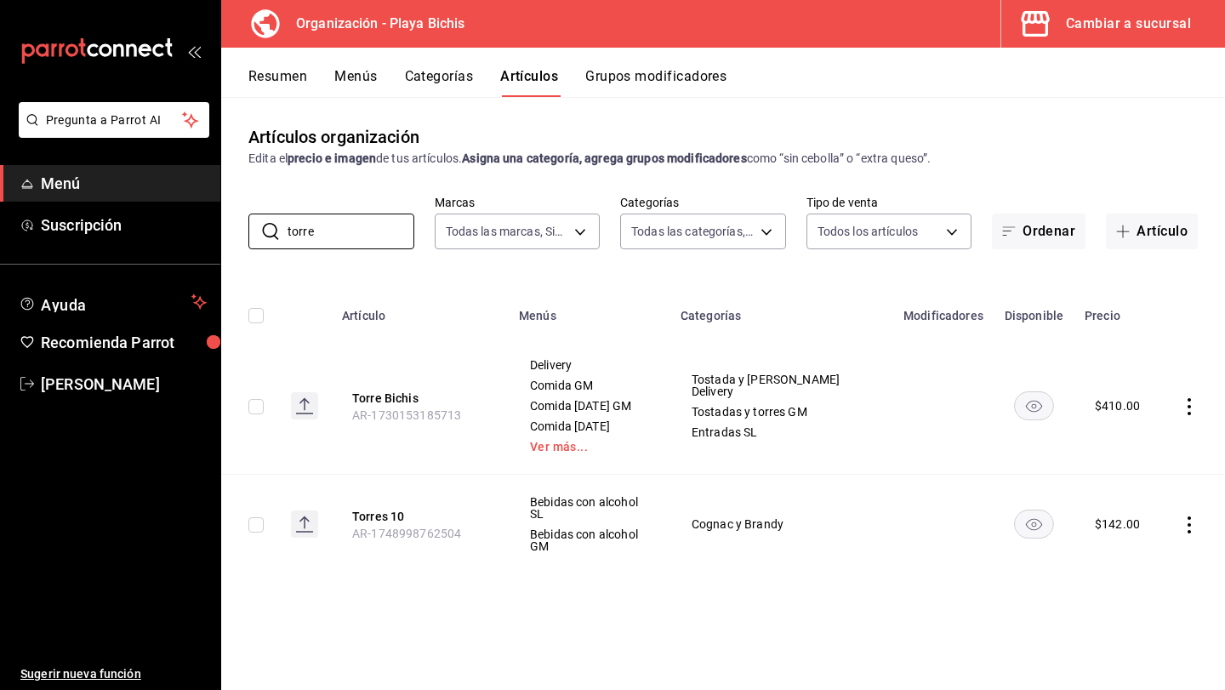
type input "torre"
click at [1189, 405] on icon "actions" at bounding box center [1189, 406] width 3 height 17
click at [1144, 448] on span "Editar" at bounding box center [1138, 445] width 44 height 18
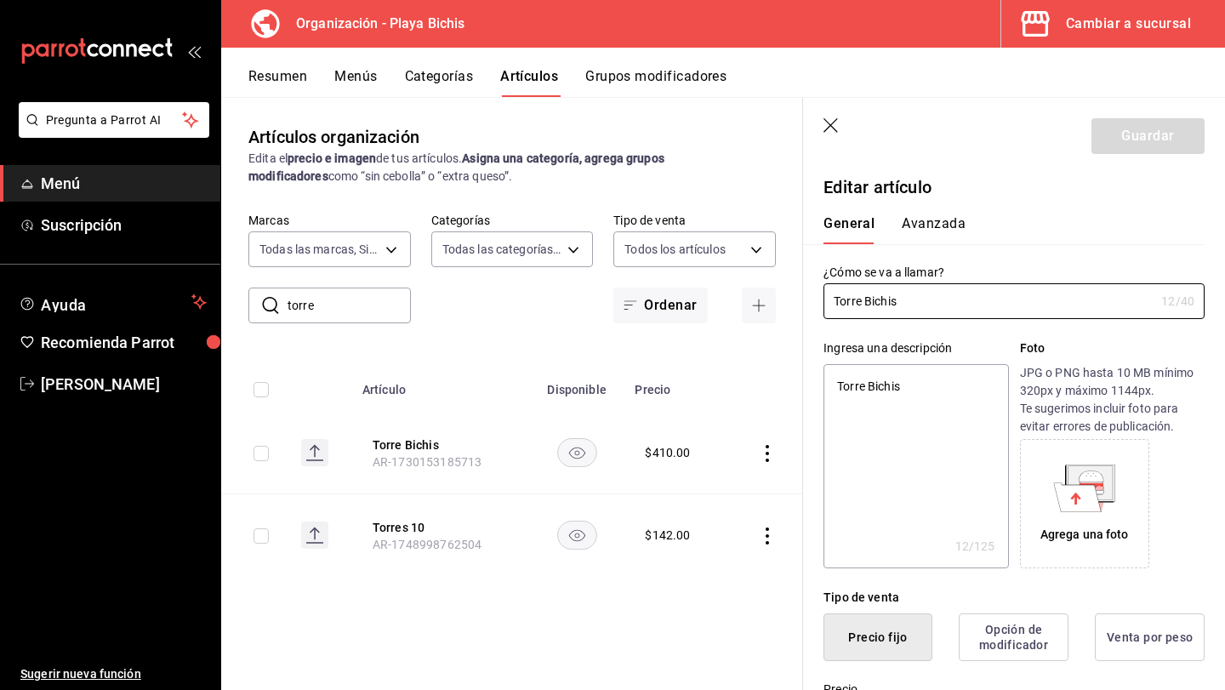
type textarea "x"
type input "$410.00"
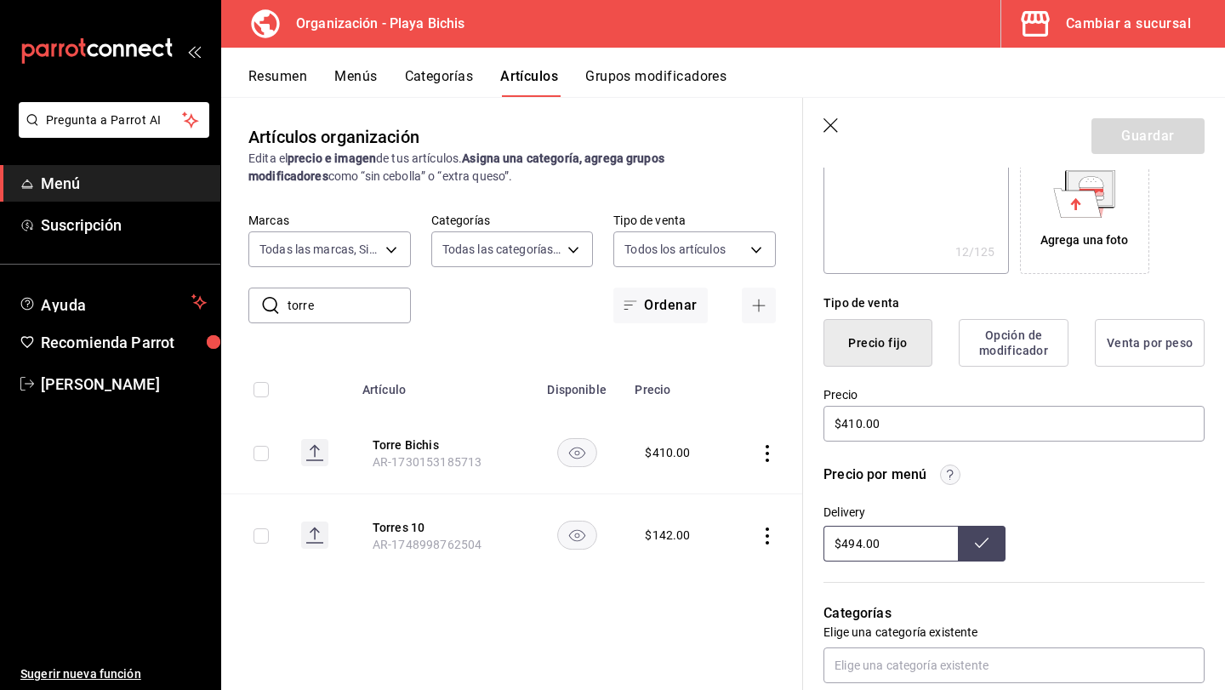
scroll to position [334, 0]
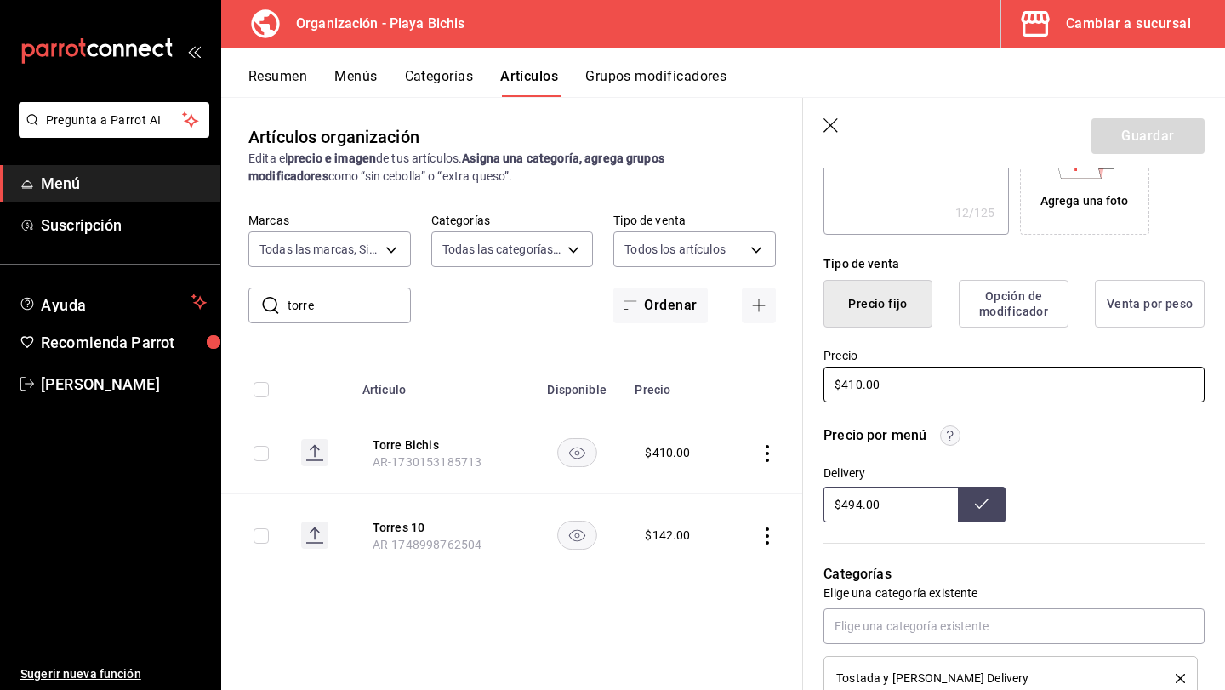
click at [860, 386] on input "$410.00" at bounding box center [1014, 385] width 381 height 36
type textarea "x"
type input "$41.00"
type textarea "x"
type input "$4.00"
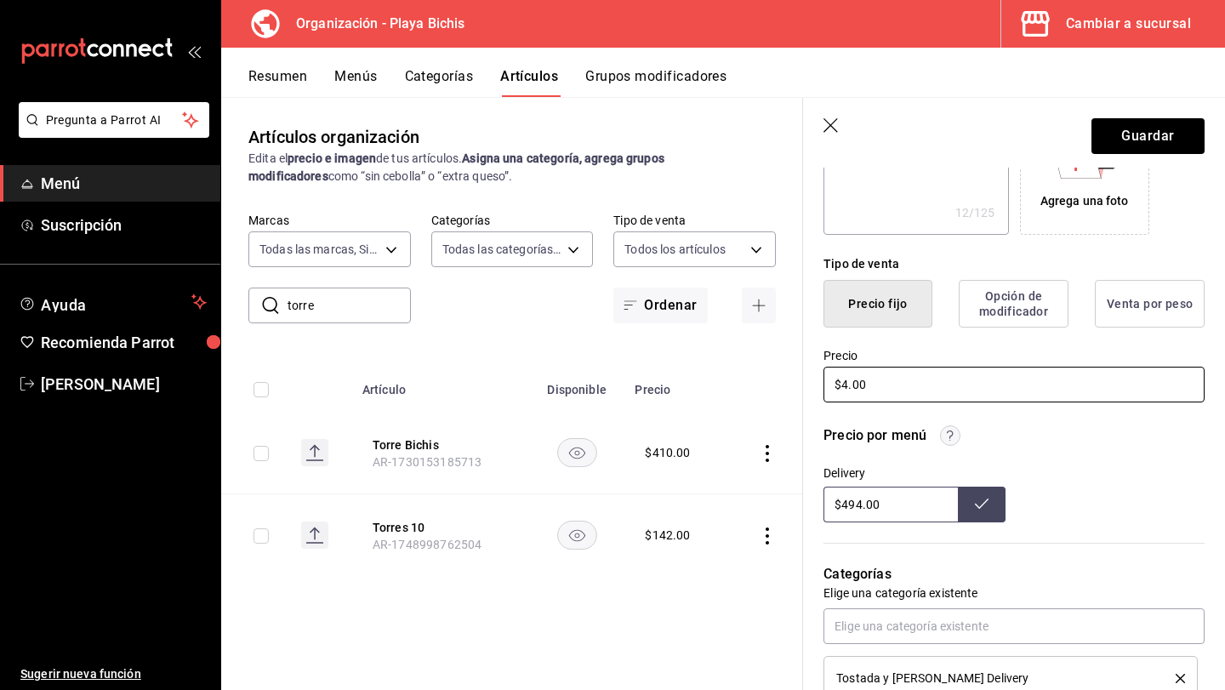
type textarea "x"
type input "$44.00"
type textarea "x"
type input "$449.00"
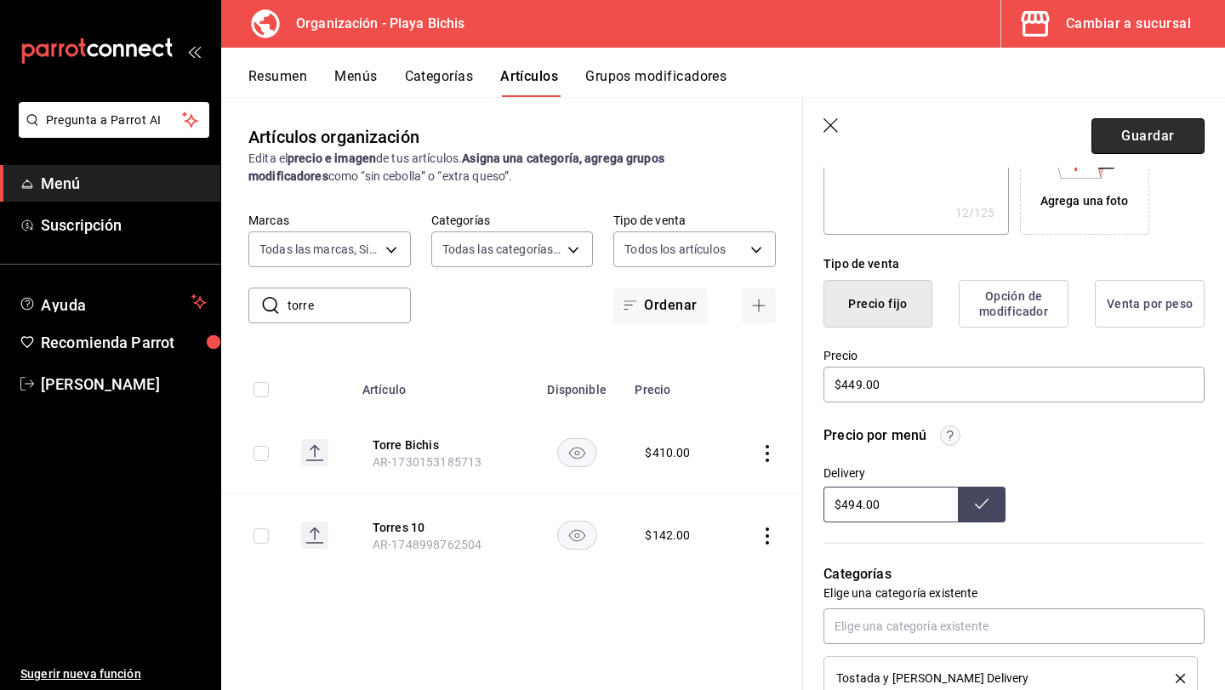
click at [1150, 142] on button "Guardar" at bounding box center [1148, 136] width 113 height 36
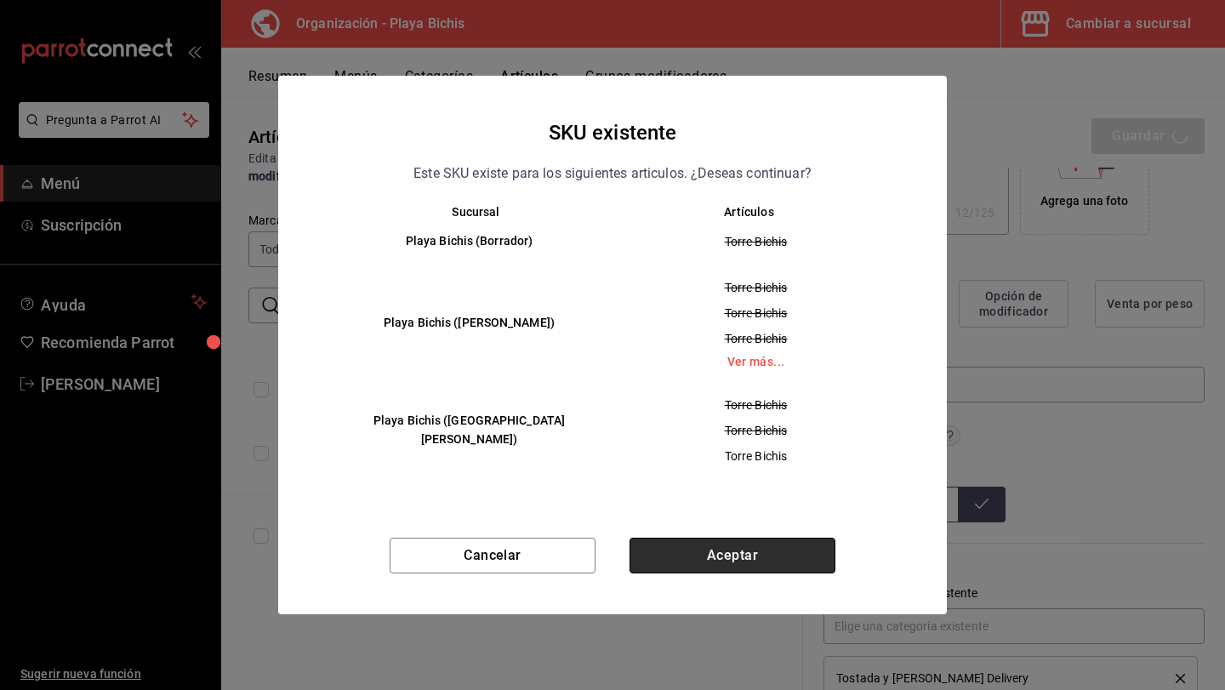
click at [779, 552] on button "Aceptar" at bounding box center [733, 556] width 206 height 36
type textarea "x"
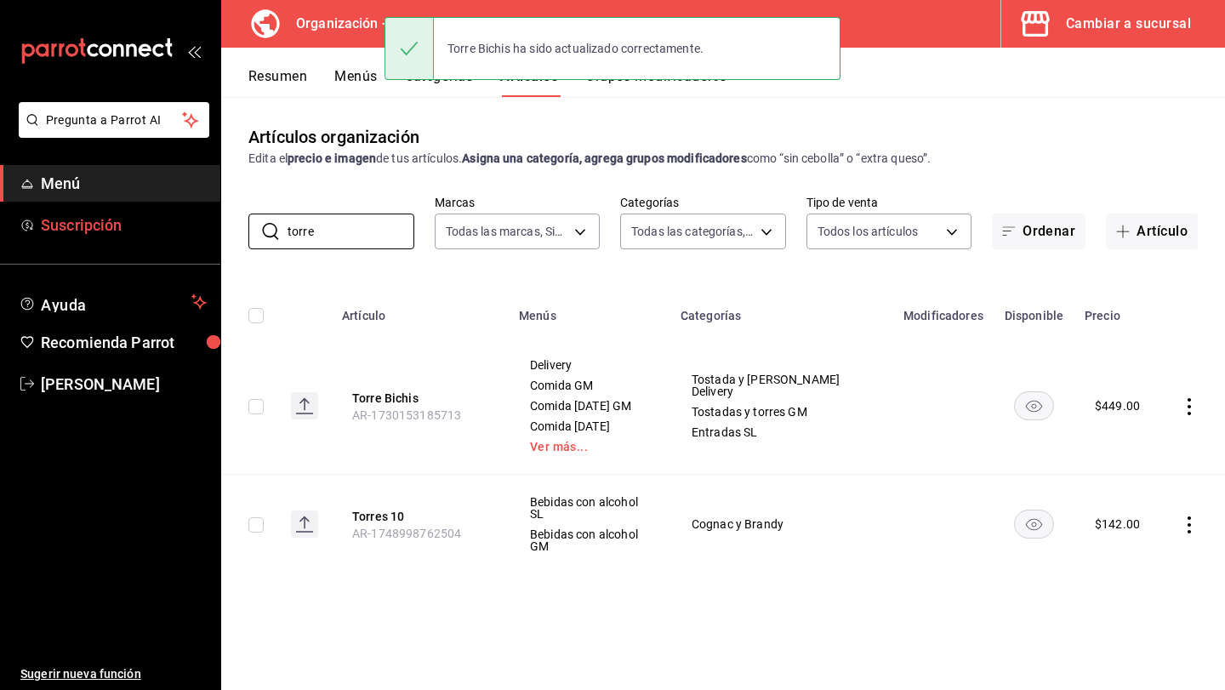
drag, startPoint x: 357, startPoint y: 230, endPoint x: 206, endPoint y: 235, distance: 150.7
click at [206, 235] on div "Pregunta a Parrot AI Menú Suscripción Ayuda Recomienda Parrot Luis Chong Flores…" at bounding box center [612, 345] width 1225 height 690
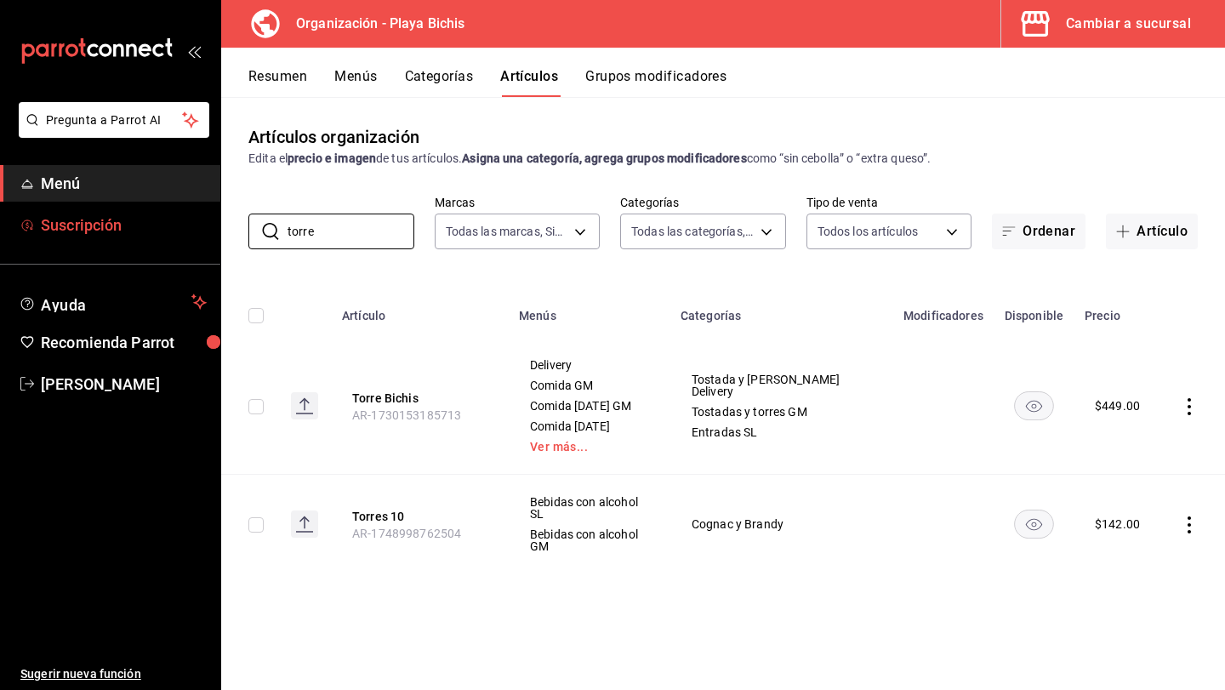
paste input "chilaquiles verdes"
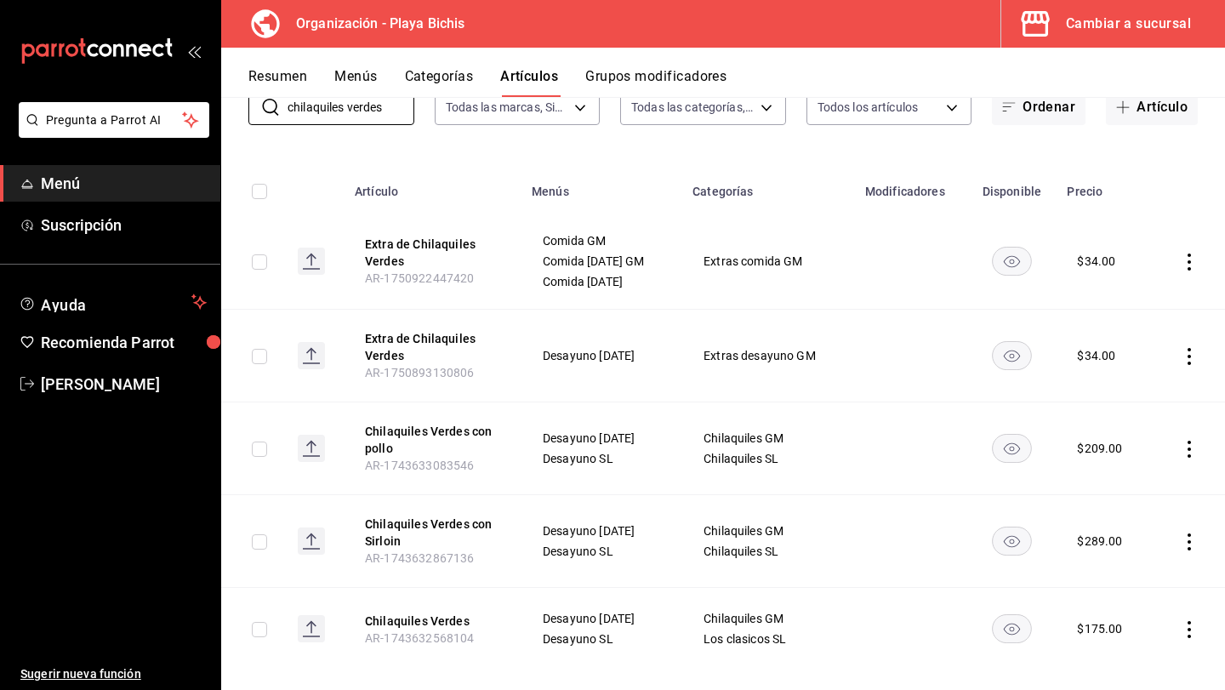
scroll to position [145, 0]
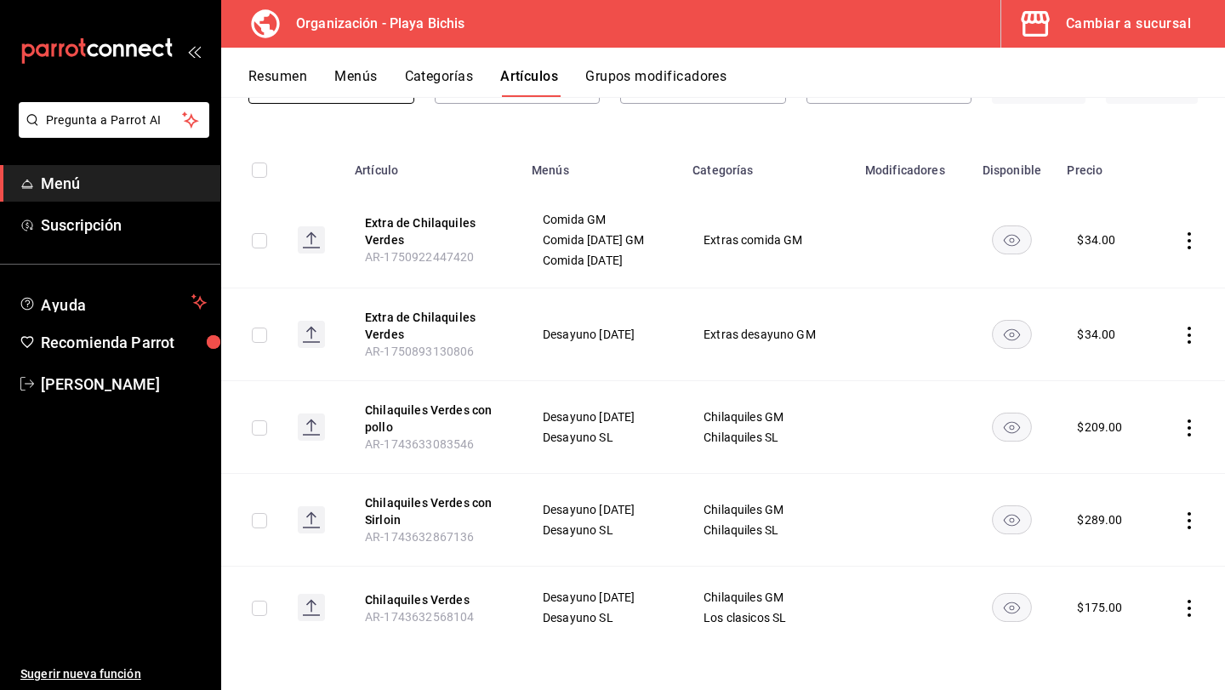
click at [1190, 242] on icon "actions" at bounding box center [1189, 240] width 17 height 17
click at [1150, 345] on span "Eliminar" at bounding box center [1137, 349] width 43 height 14
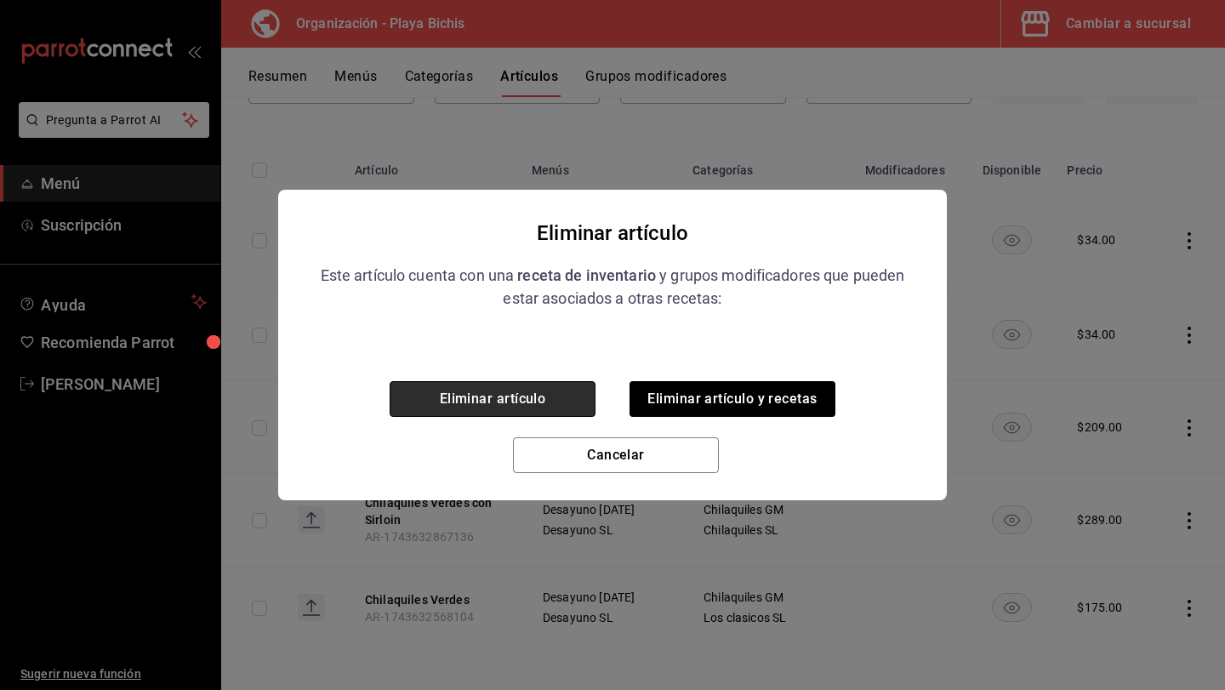
click at [502, 396] on button "Eliminar artículo" at bounding box center [493, 399] width 206 height 36
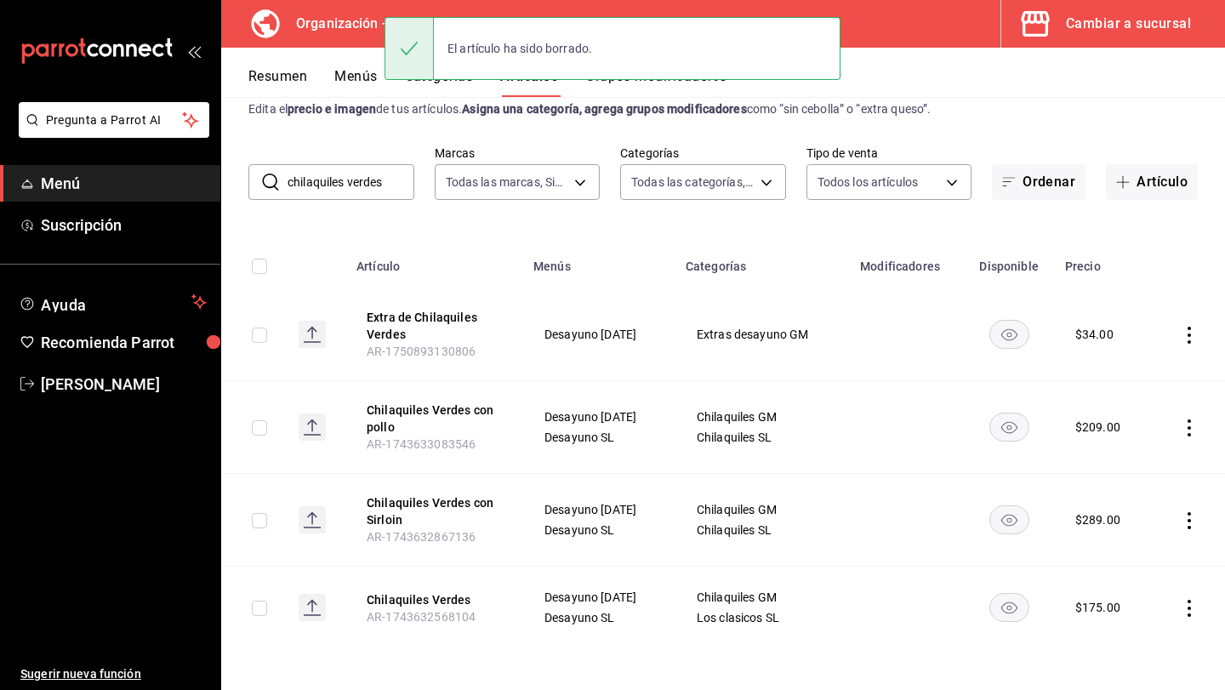
scroll to position [49, 0]
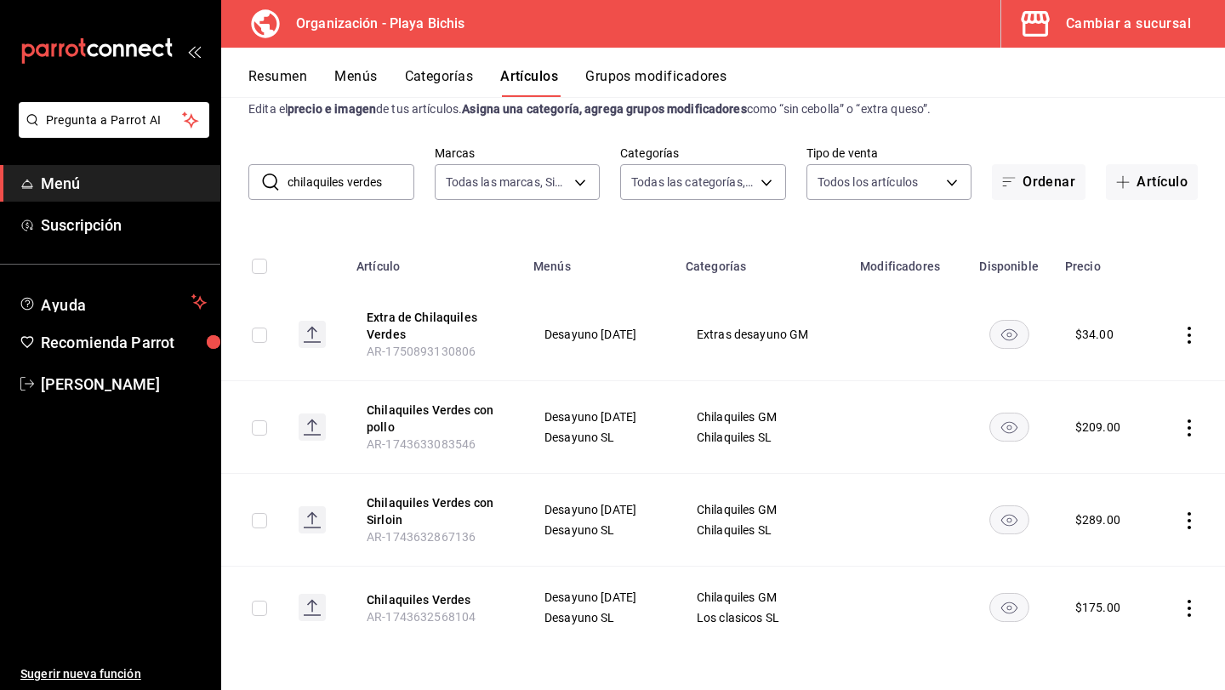
click at [386, 180] on input "chilaquiles verdes" at bounding box center [351, 182] width 127 height 34
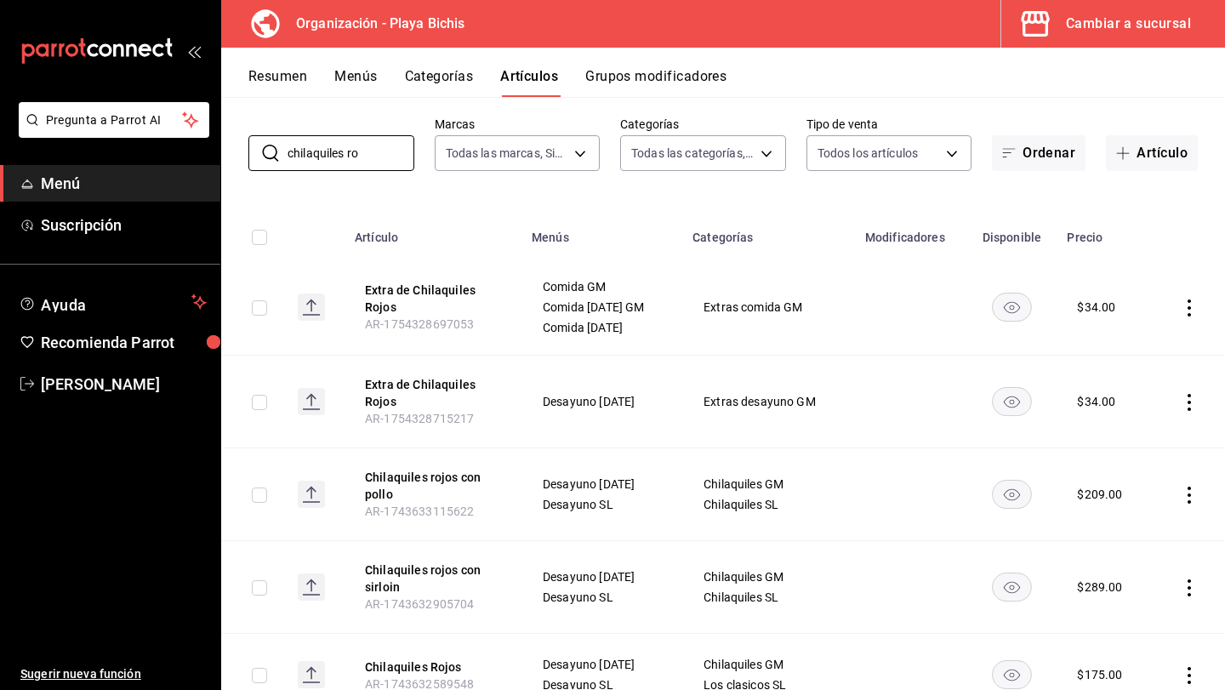
scroll to position [145, 0]
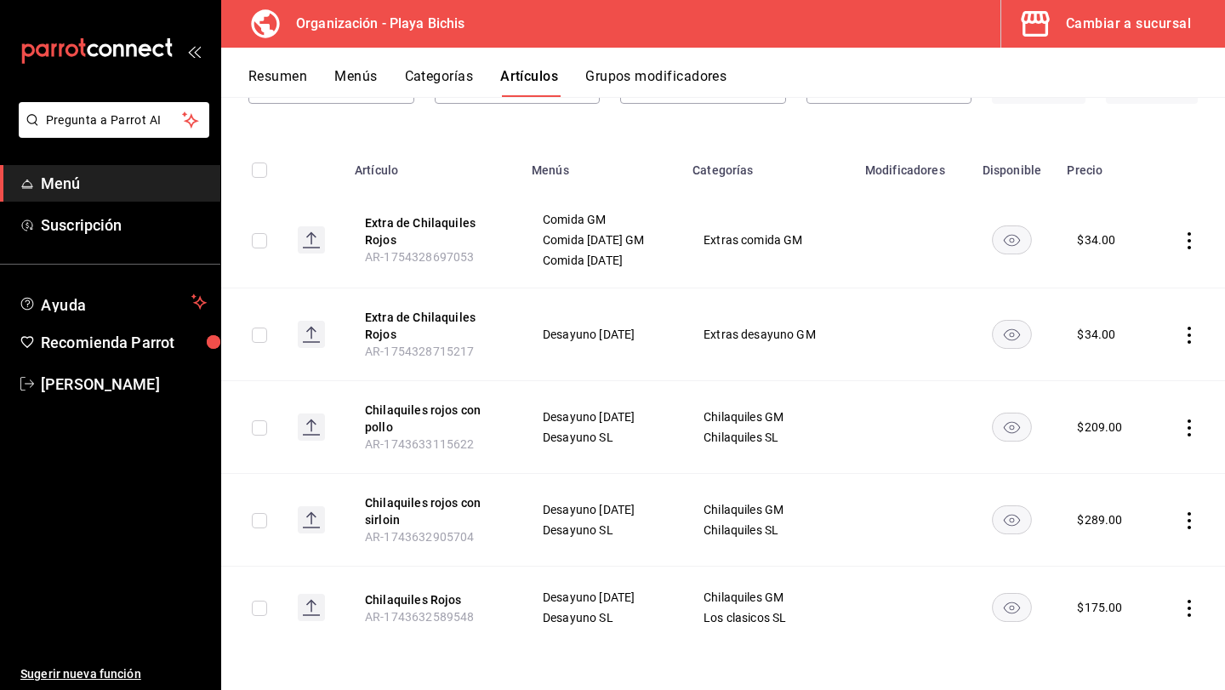
click at [1189, 242] on icon "actions" at bounding box center [1189, 240] width 3 height 17
click at [1132, 344] on span "Eliminar" at bounding box center [1137, 349] width 43 height 14
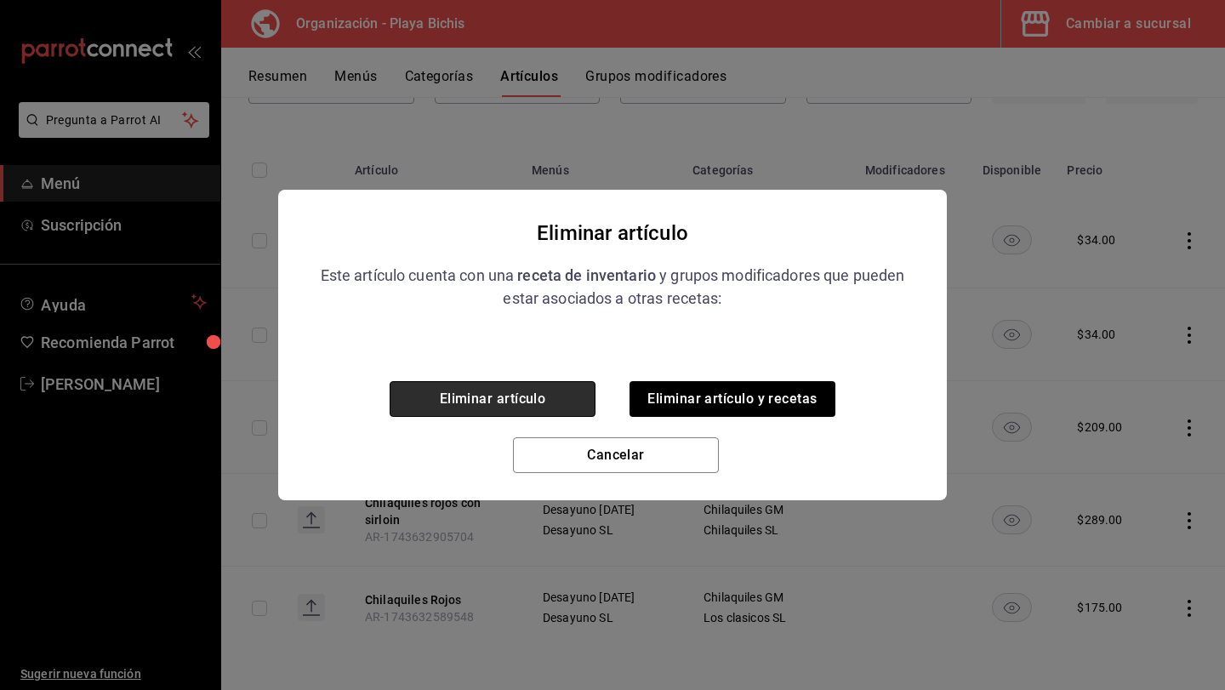
click at [545, 407] on button "Eliminar artículo" at bounding box center [493, 399] width 206 height 36
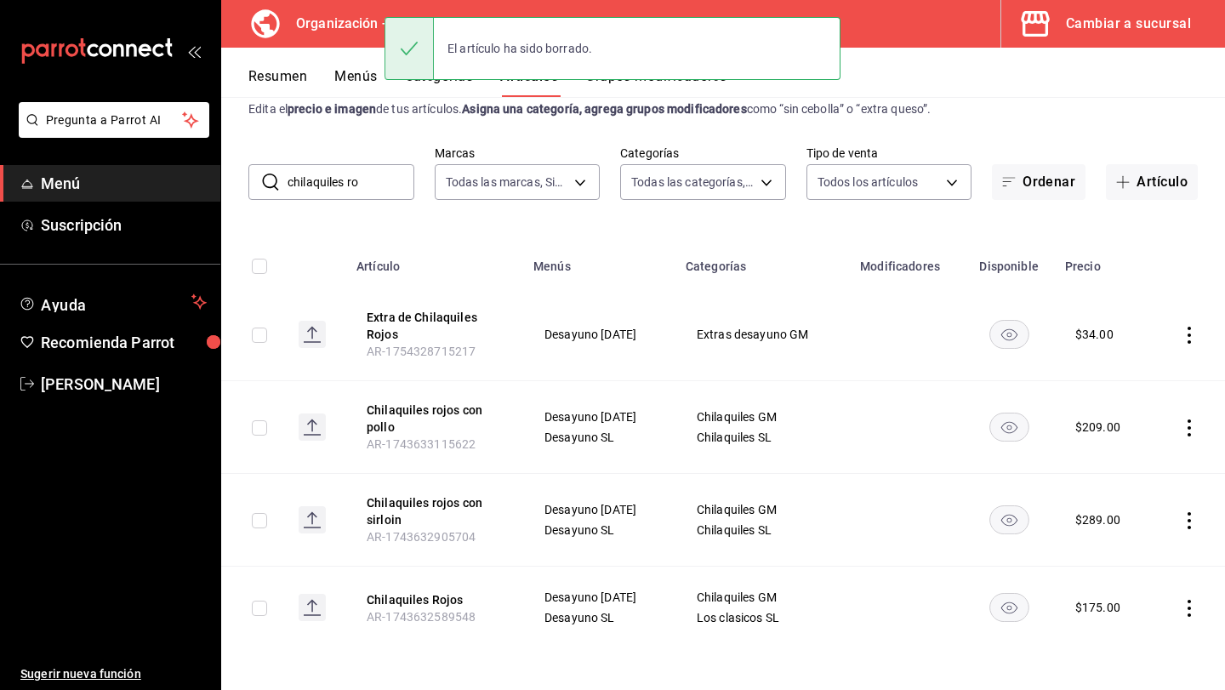
scroll to position [49, 0]
click at [374, 184] on input "chilaquiles ro" at bounding box center [351, 182] width 127 height 34
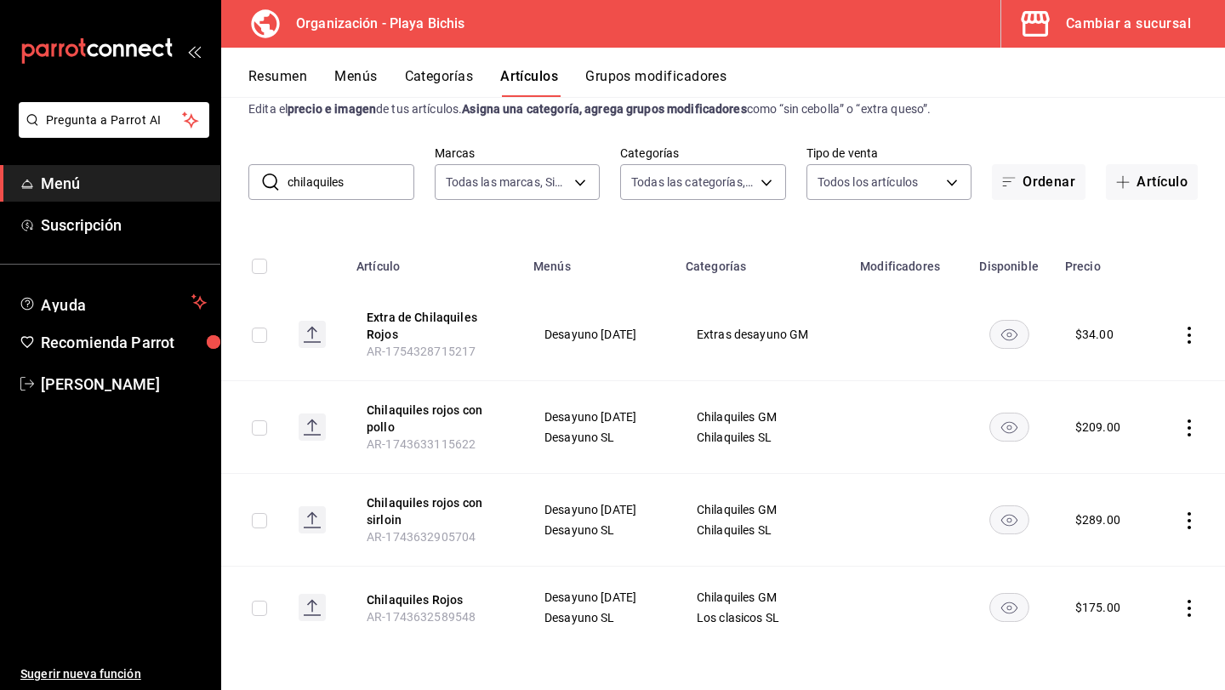
scroll to position [0, 0]
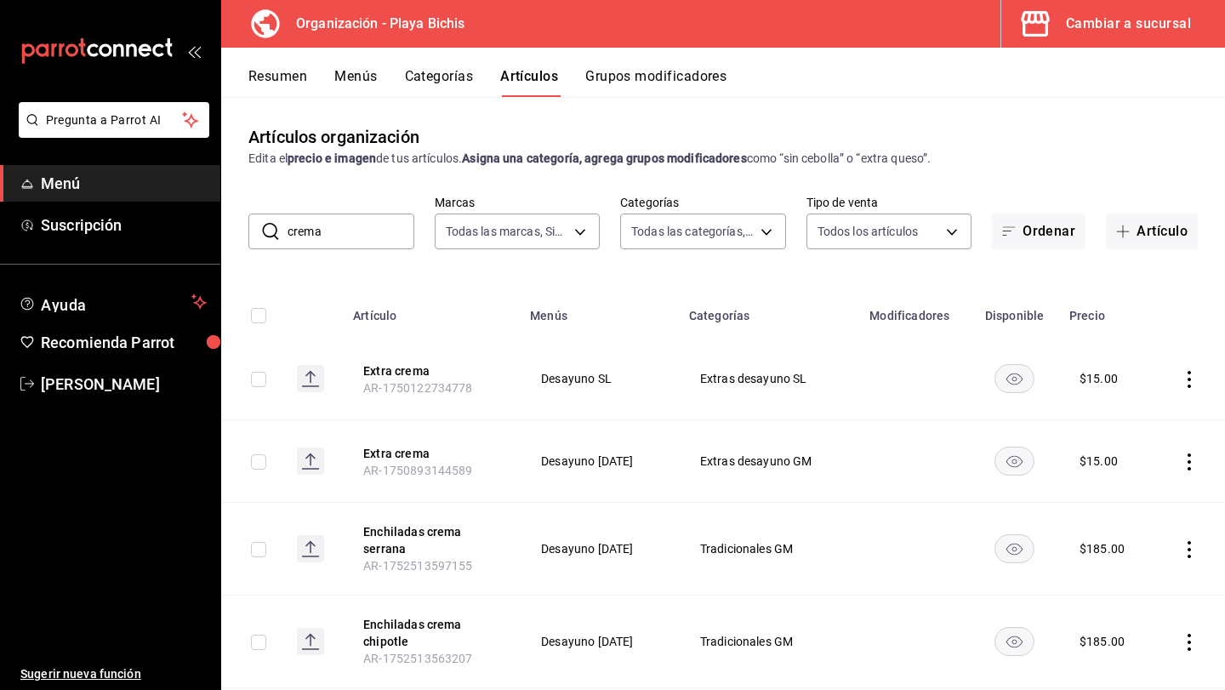
click at [288, 232] on input "crema" at bounding box center [351, 231] width 127 height 34
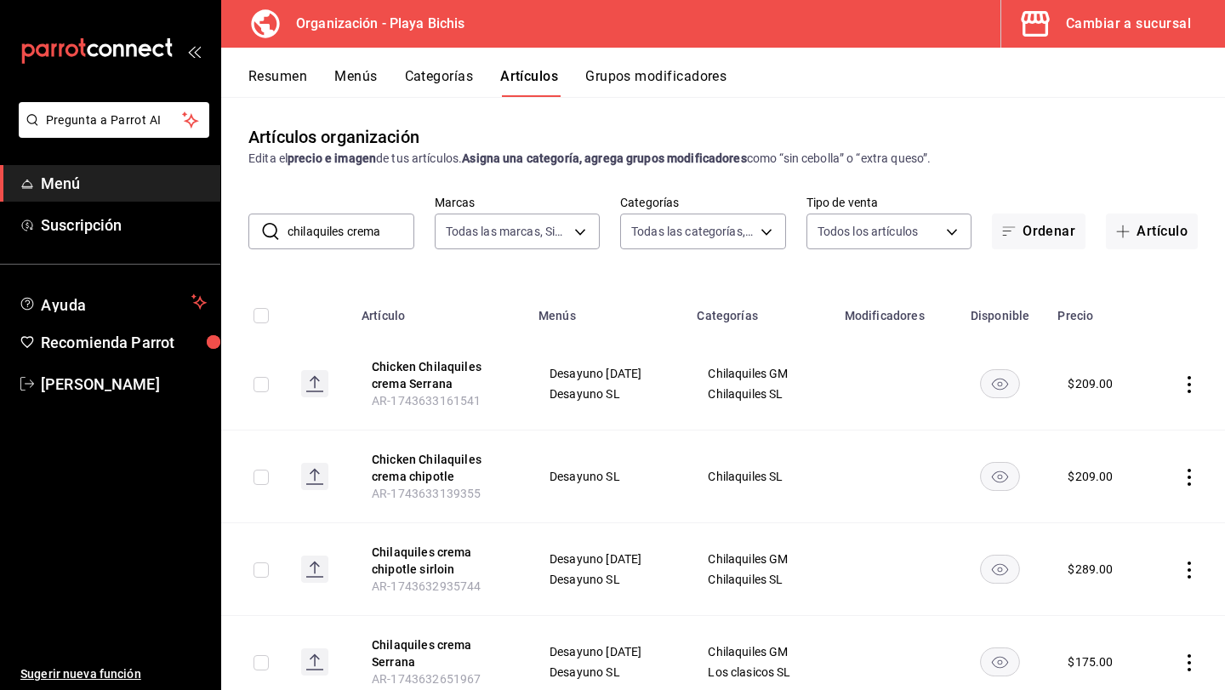
click at [389, 233] on input "chilaquiles crema" at bounding box center [351, 231] width 127 height 34
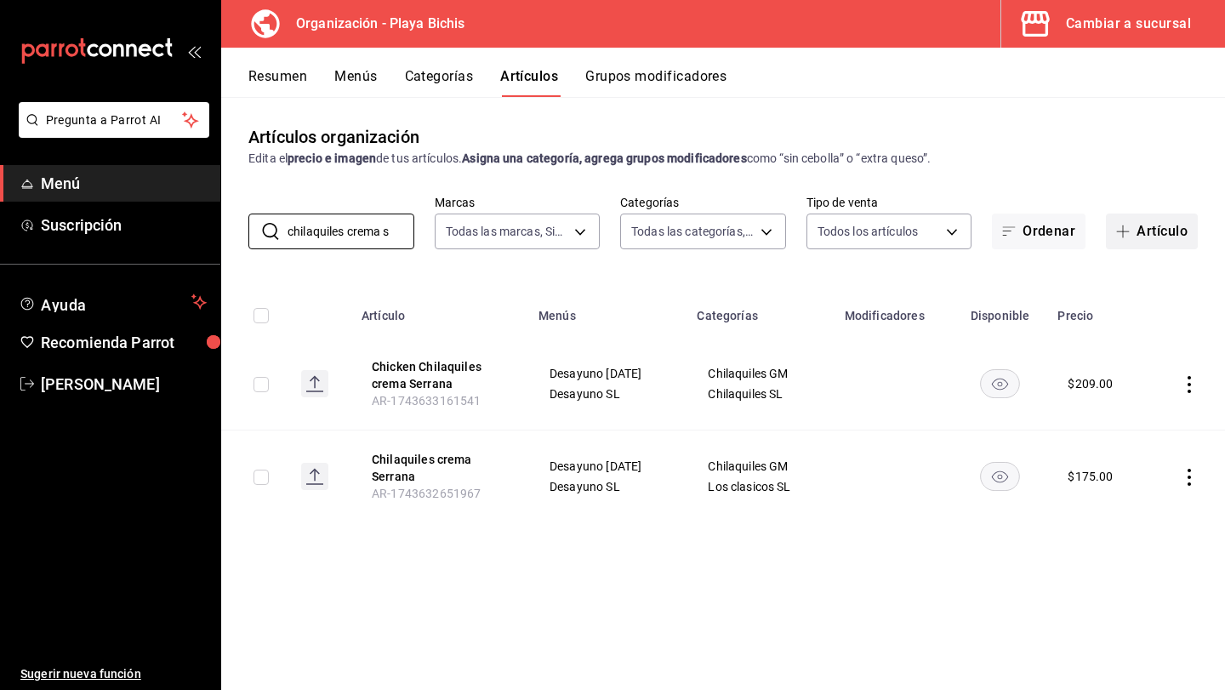
type input "chilaquiles crema s"
click at [1143, 234] on button "Artículo" at bounding box center [1152, 232] width 92 height 36
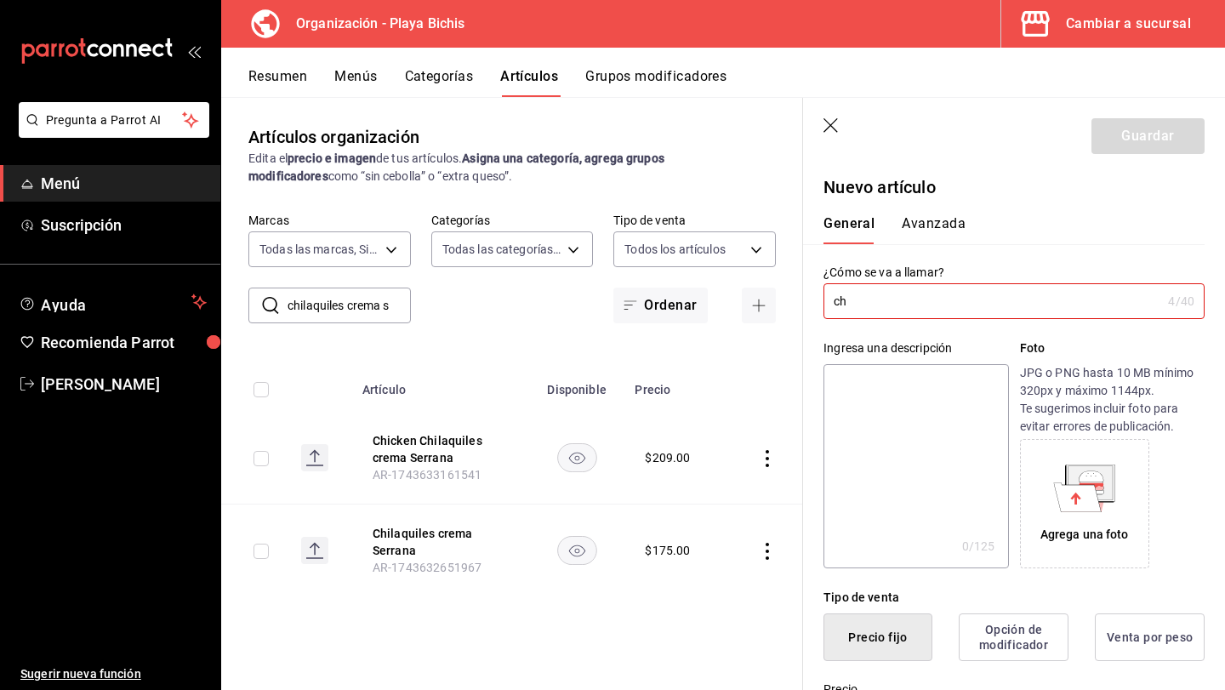
type input "c"
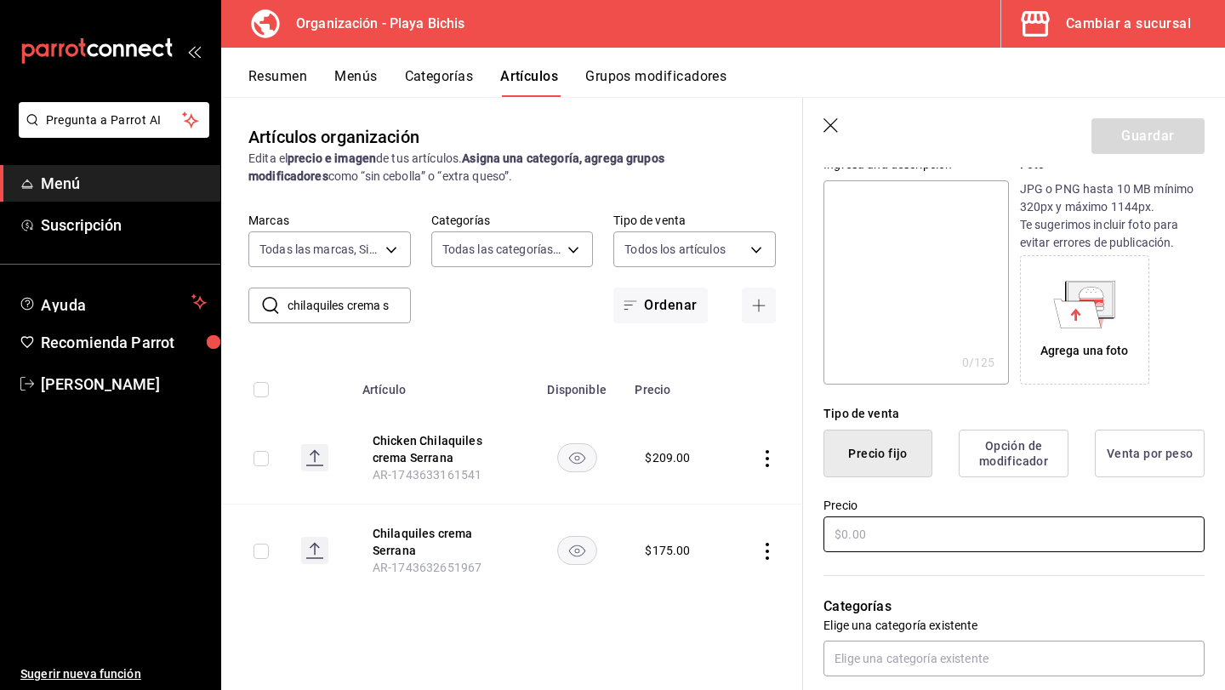
type input "Chilaquiles crema serrana Sirloin"
click at [893, 533] on input "text" at bounding box center [1014, 534] width 381 height 36
type input "$289.00"
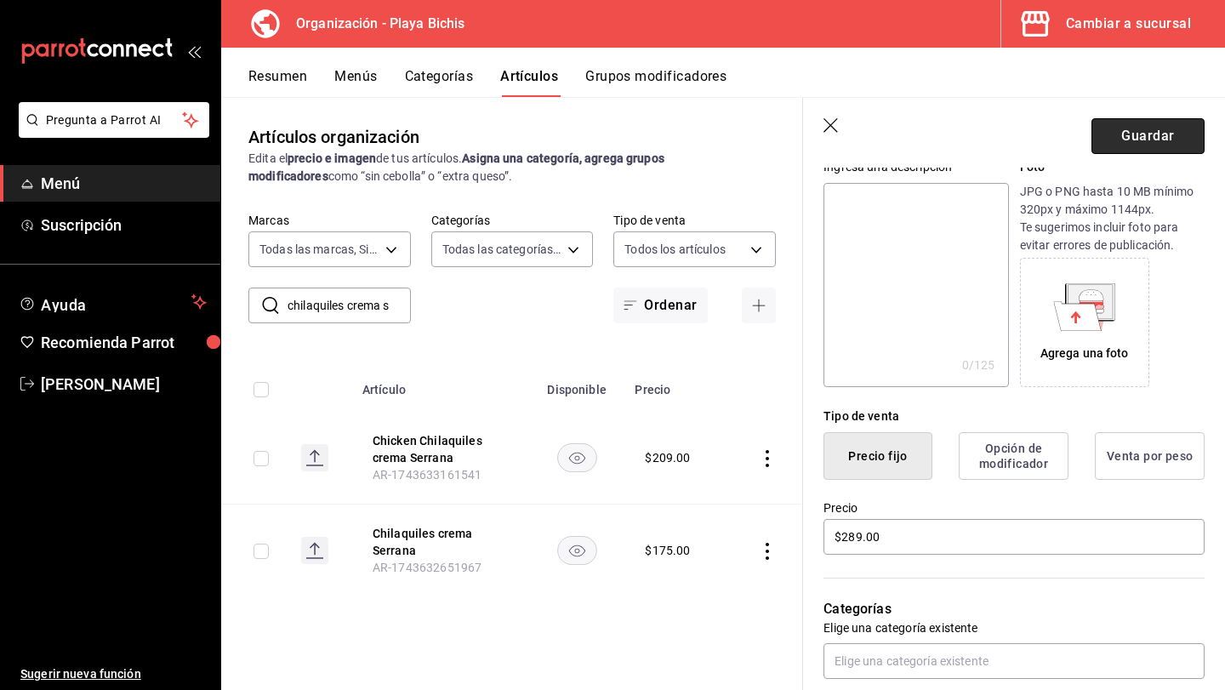
click at [1172, 137] on button "Guardar" at bounding box center [1148, 136] width 113 height 36
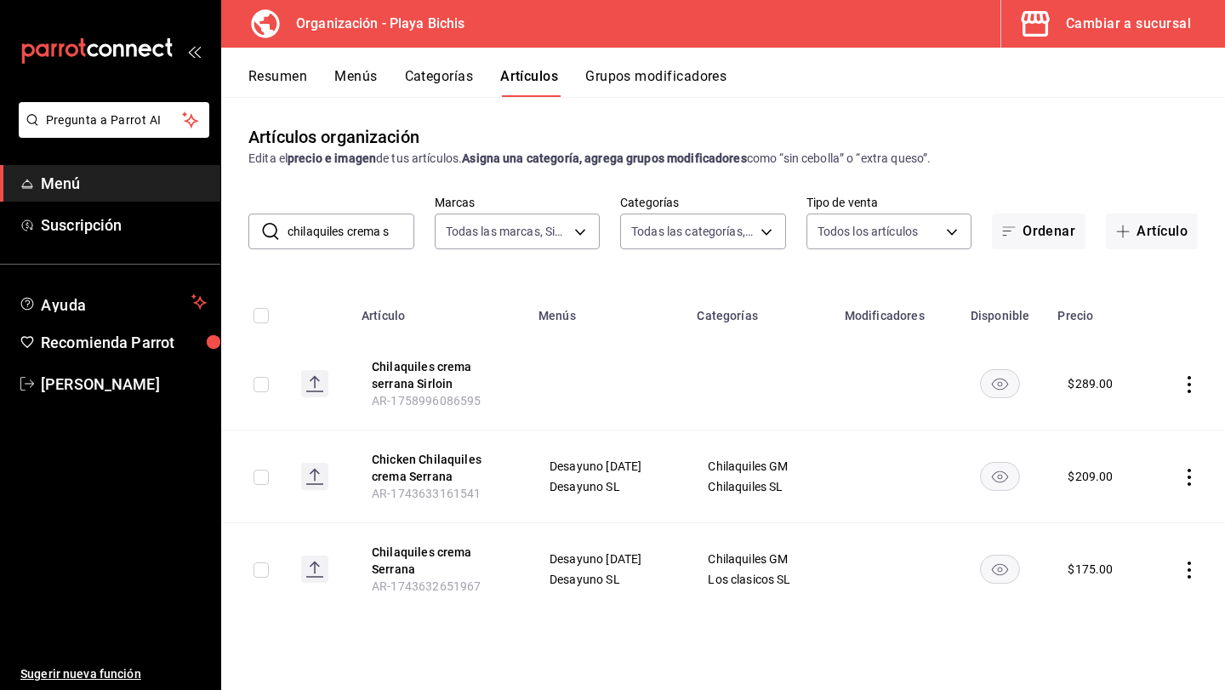
click at [1190, 383] on icon "actions" at bounding box center [1189, 384] width 17 height 17
click at [1138, 432] on li "Editar" at bounding box center [1123, 423] width 102 height 35
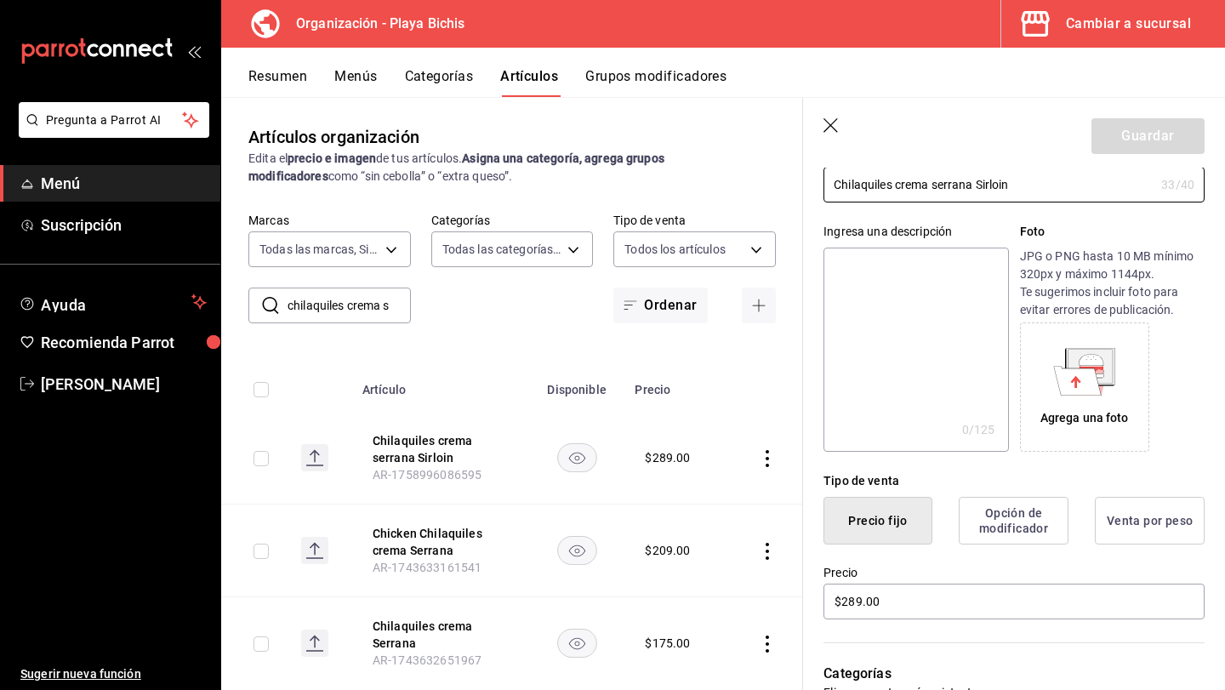
scroll to position [115, 0]
click at [938, 186] on input "Chilaquiles crema serrana Sirloin" at bounding box center [989, 186] width 331 height 34
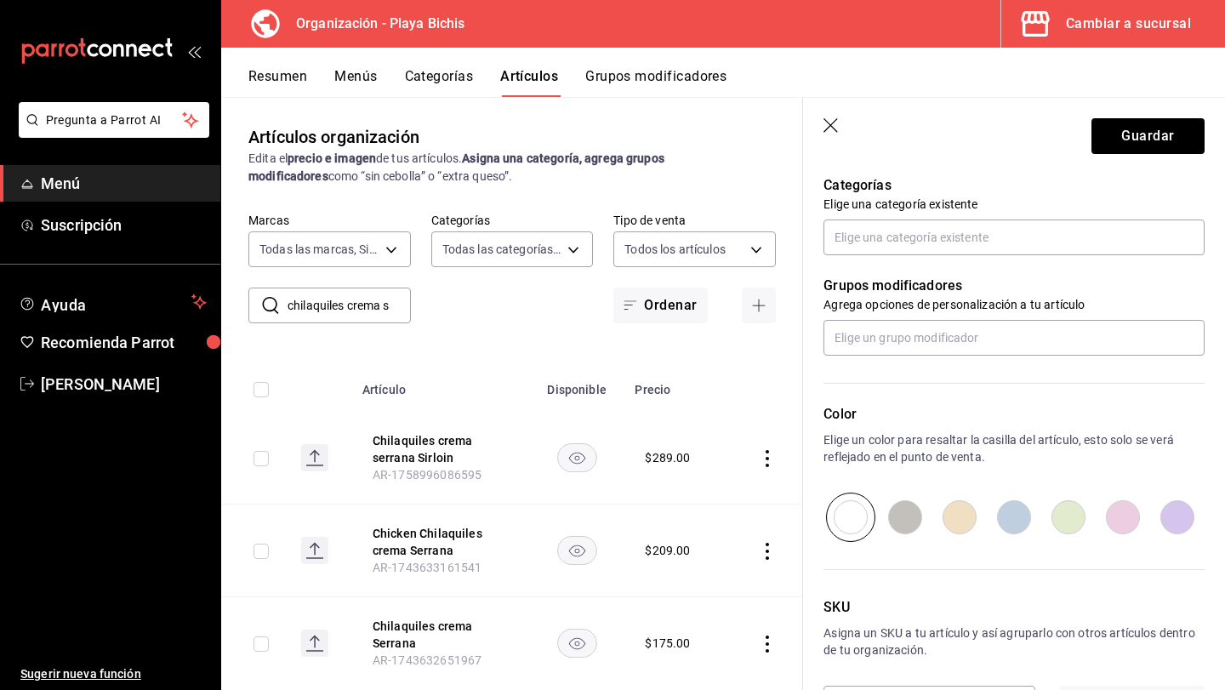
scroll to position [569, 0]
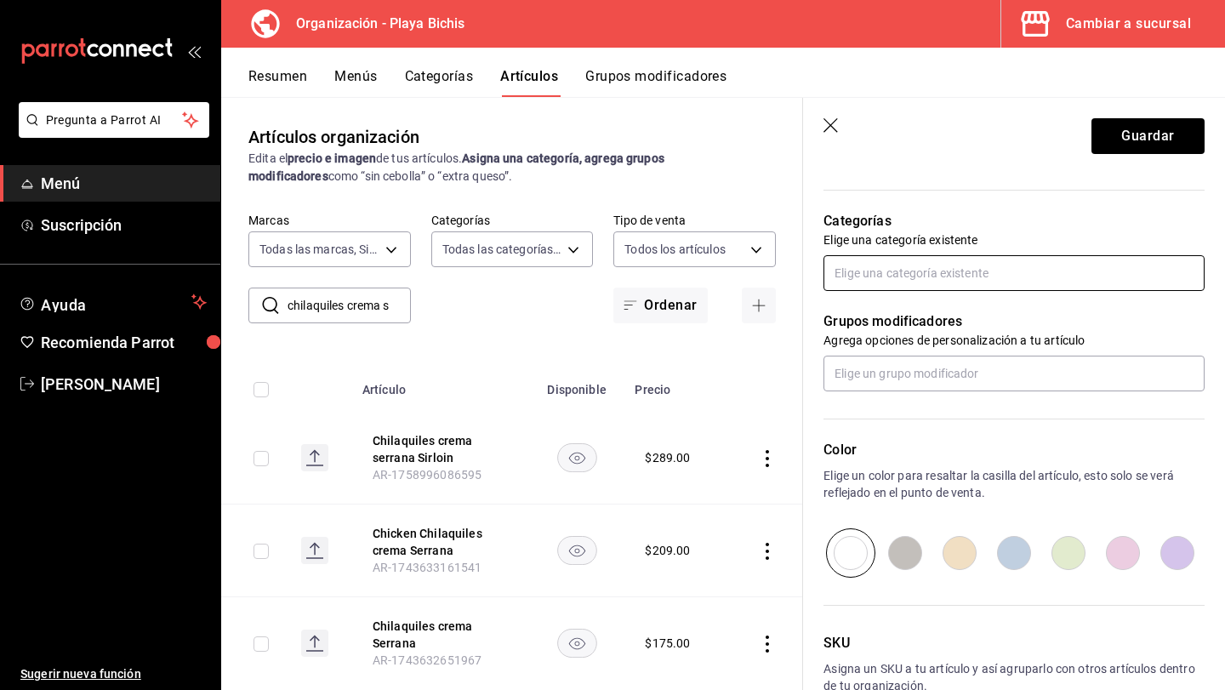
type input "Chilaquiles crema Serrana Sirloin"
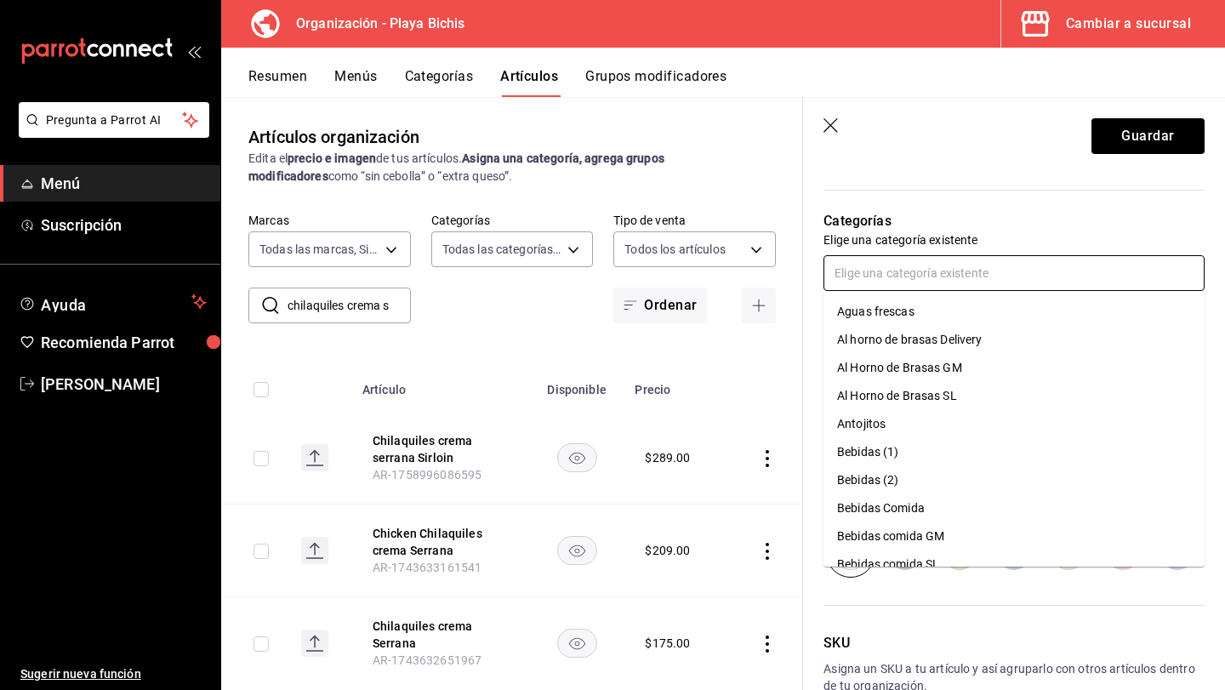
click at [933, 281] on input "text" at bounding box center [1014, 273] width 381 height 36
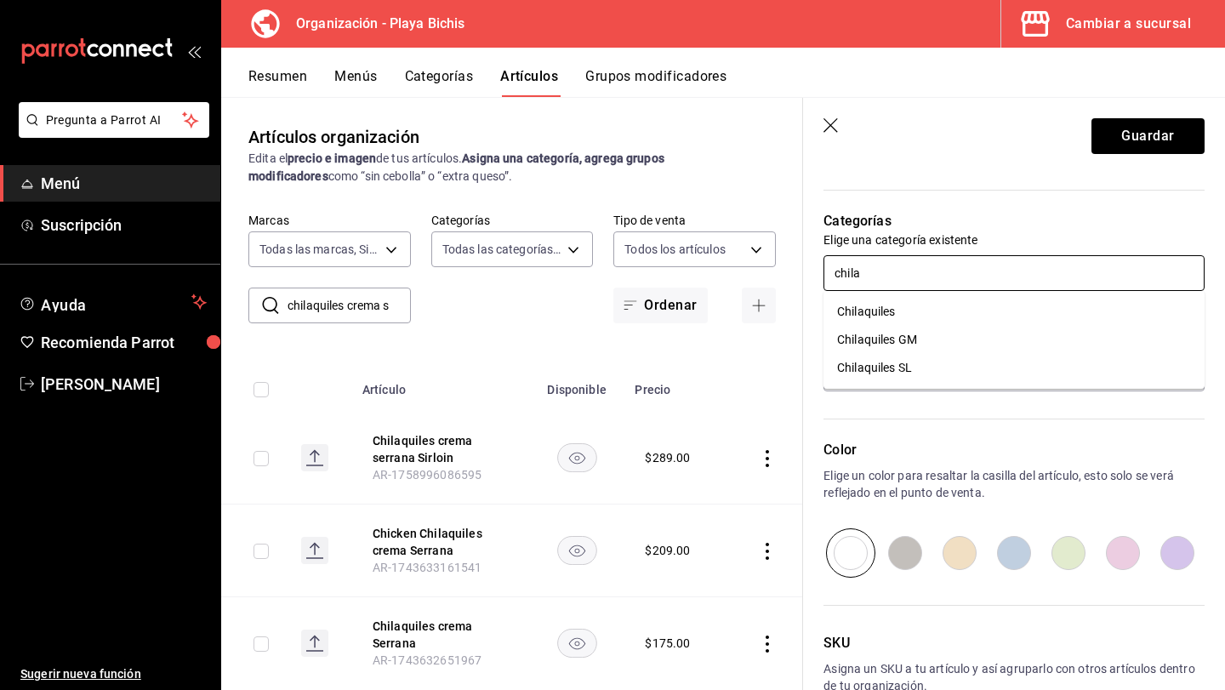
type input "chilaq"
click at [981, 334] on li "Chilaquiles GM" at bounding box center [1014, 340] width 381 height 28
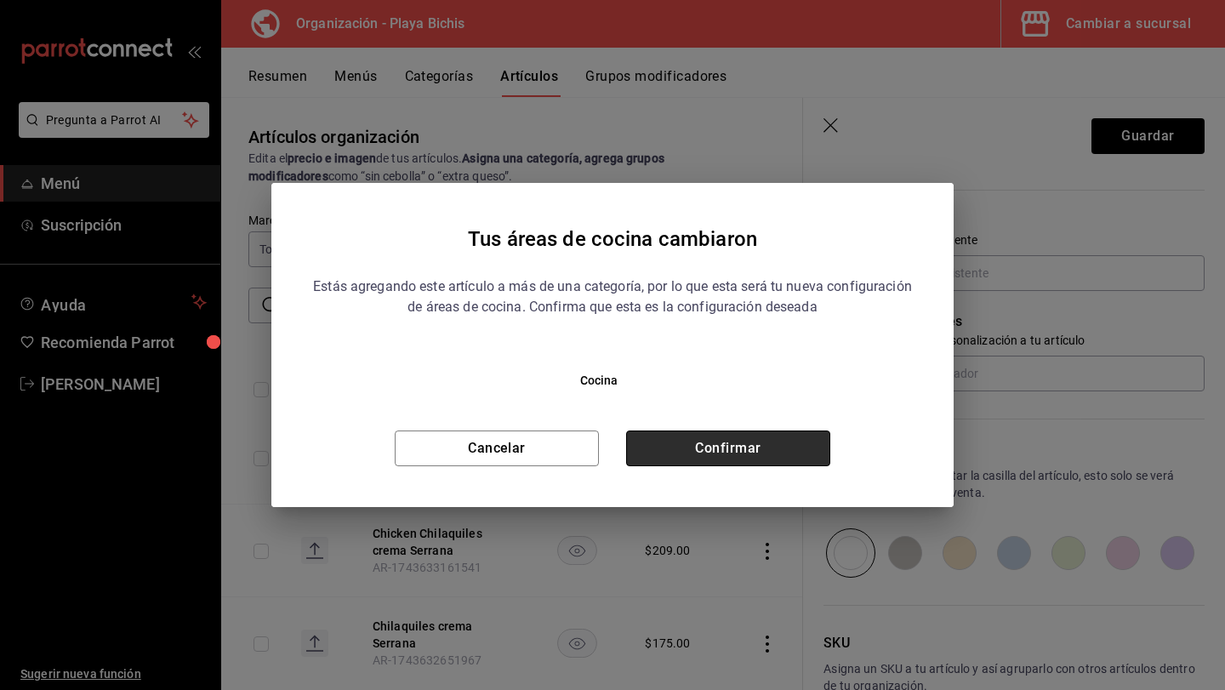
click at [808, 450] on button "Confirmar" at bounding box center [728, 449] width 204 height 36
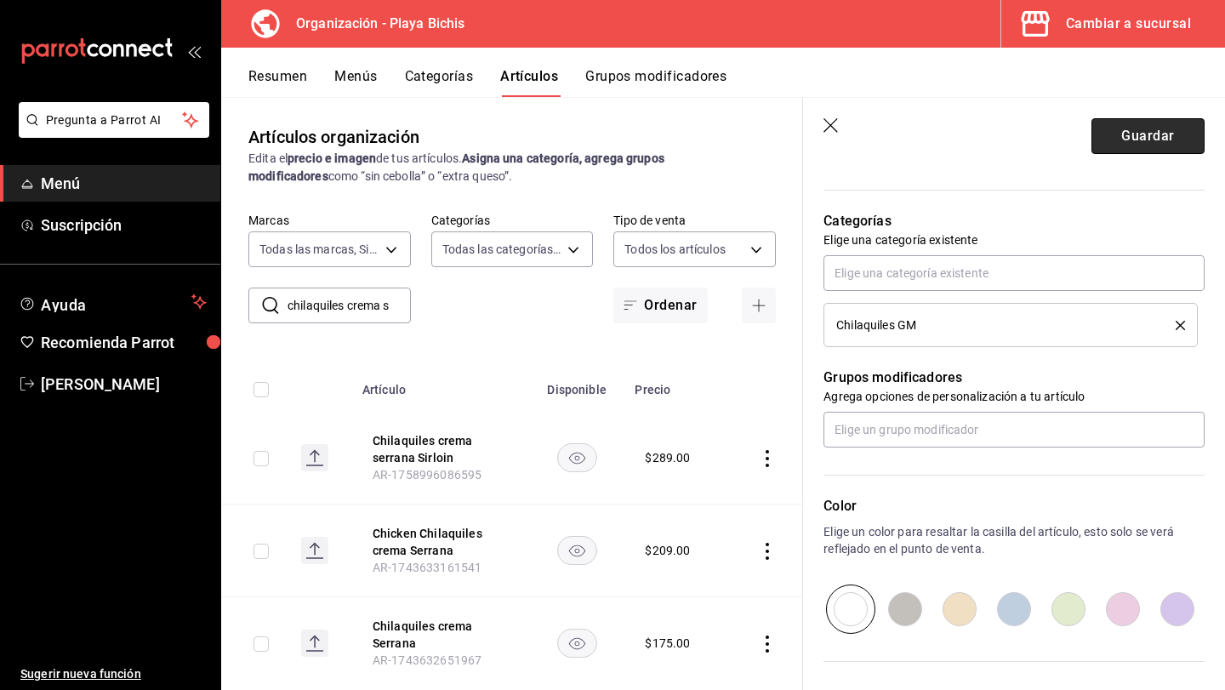
click at [1146, 135] on button "Guardar" at bounding box center [1148, 136] width 113 height 36
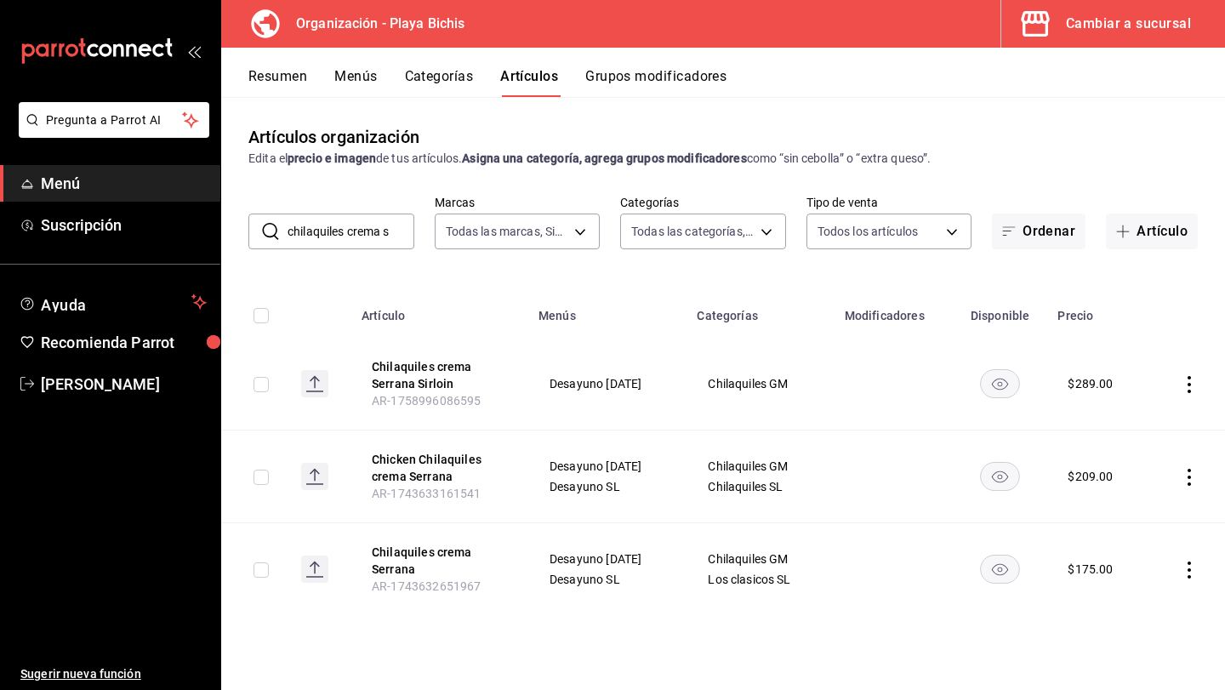
drag, startPoint x: 392, startPoint y: 234, endPoint x: 269, endPoint y: 242, distance: 123.7
click at [269, 242] on div "​ chilaquiles crema s ​" at bounding box center [331, 232] width 166 height 36
drag, startPoint x: 395, startPoint y: 232, endPoint x: 268, endPoint y: 232, distance: 126.8
click at [268, 232] on div "​ chilaquiles crema s ​" at bounding box center [331, 232] width 166 height 36
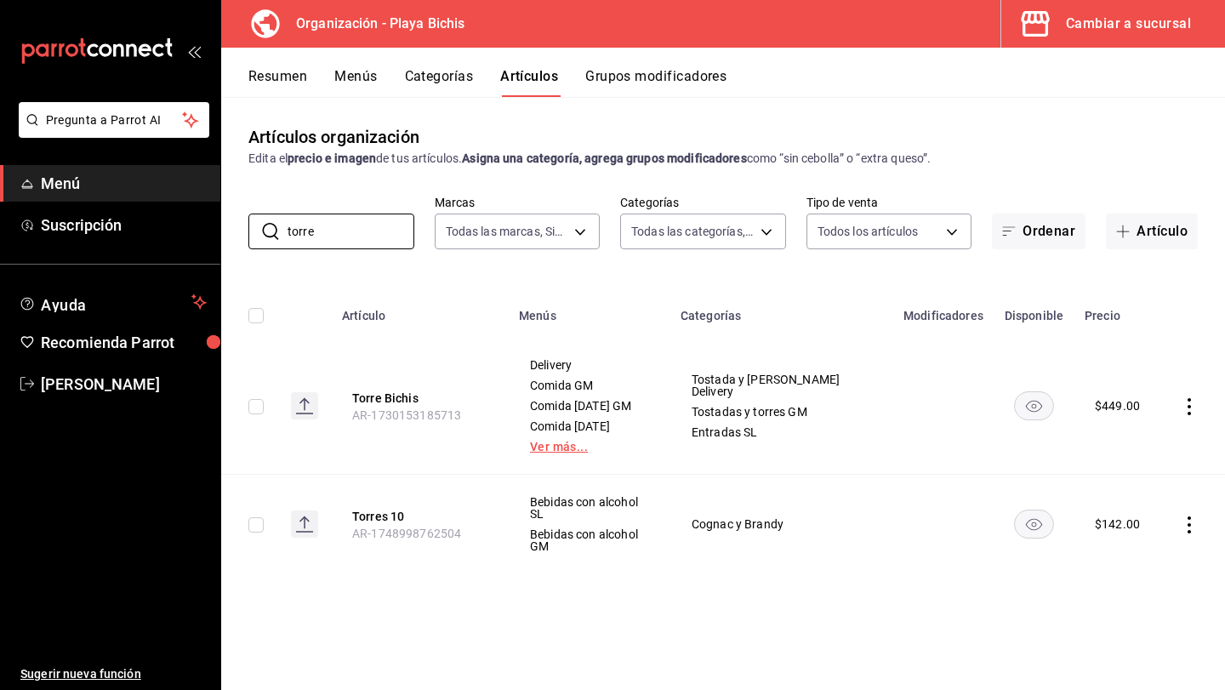
type input "torre"
click at [577, 446] on link "Ver más..." at bounding box center [589, 447] width 119 height 12
click at [355, 77] on button "Menús" at bounding box center [355, 82] width 43 height 29
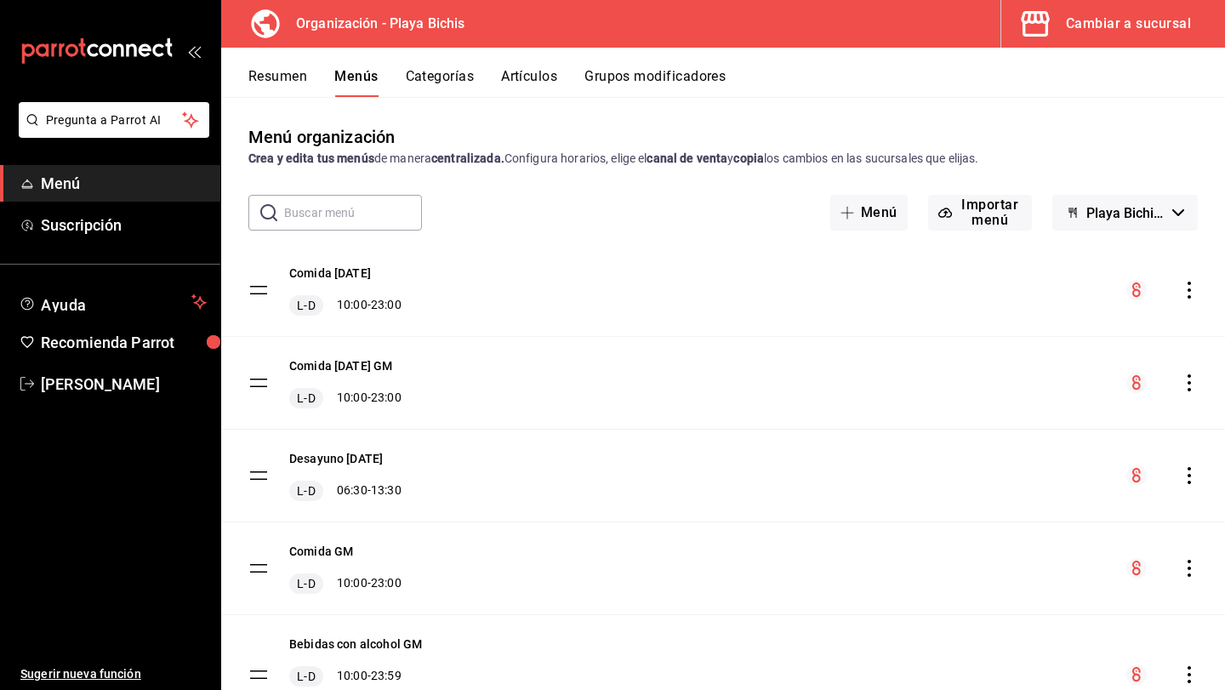
click at [1189, 286] on icon "actions" at bounding box center [1189, 290] width 17 height 17
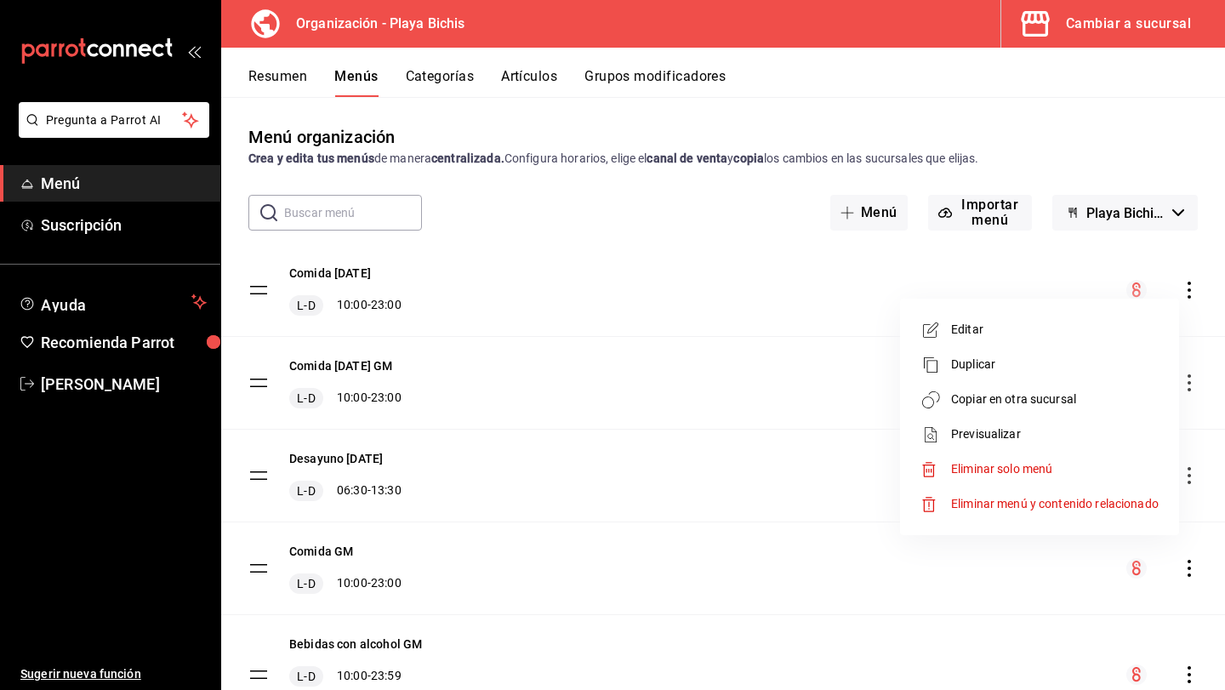
click at [1036, 397] on span "Copiar en otra sucursal" at bounding box center [1055, 400] width 208 height 18
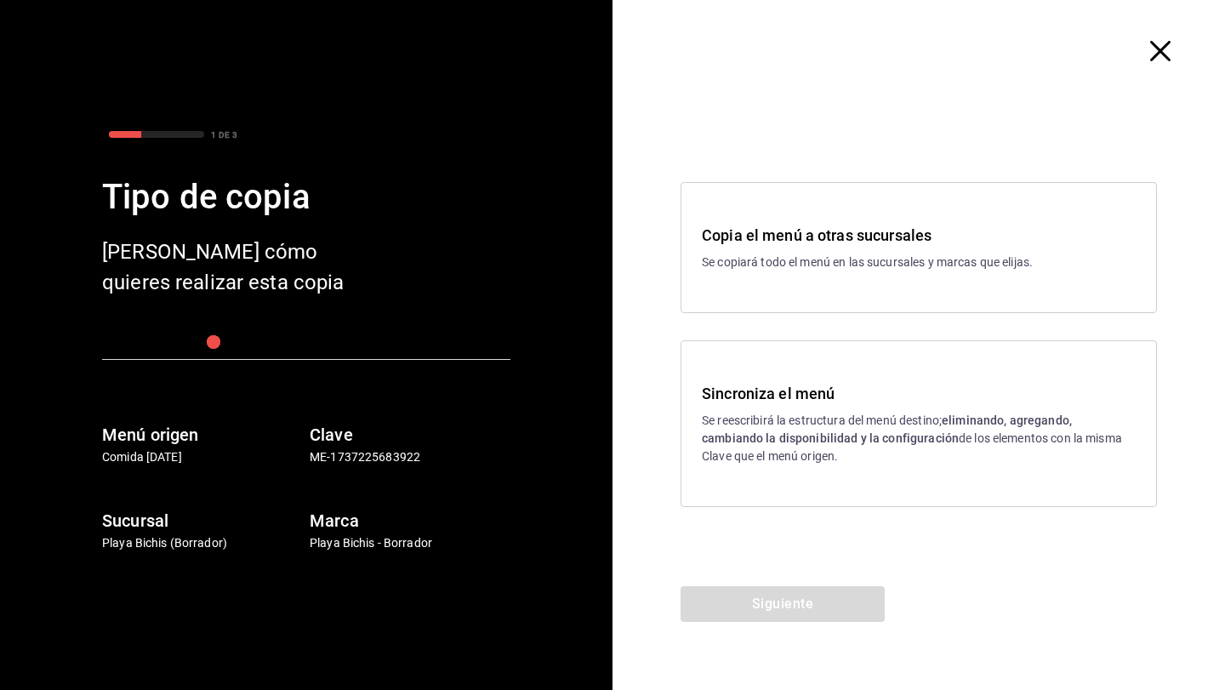
click at [861, 413] on p "Se reescribirá la estructura del menú destino; eliminando, agregando, cambiando…" at bounding box center [919, 439] width 434 height 54
click at [753, 604] on button "Siguiente" at bounding box center [783, 604] width 204 height 36
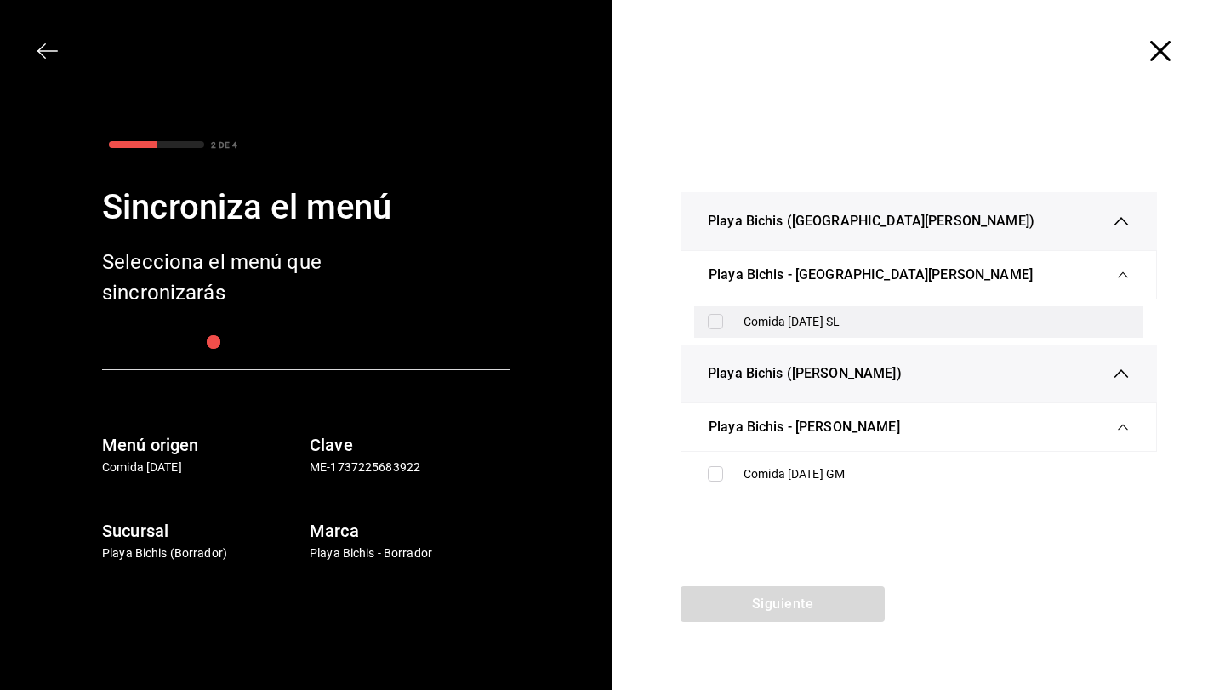
click at [720, 322] on input "checkbox" at bounding box center [715, 321] width 15 height 15
checkbox input "true"
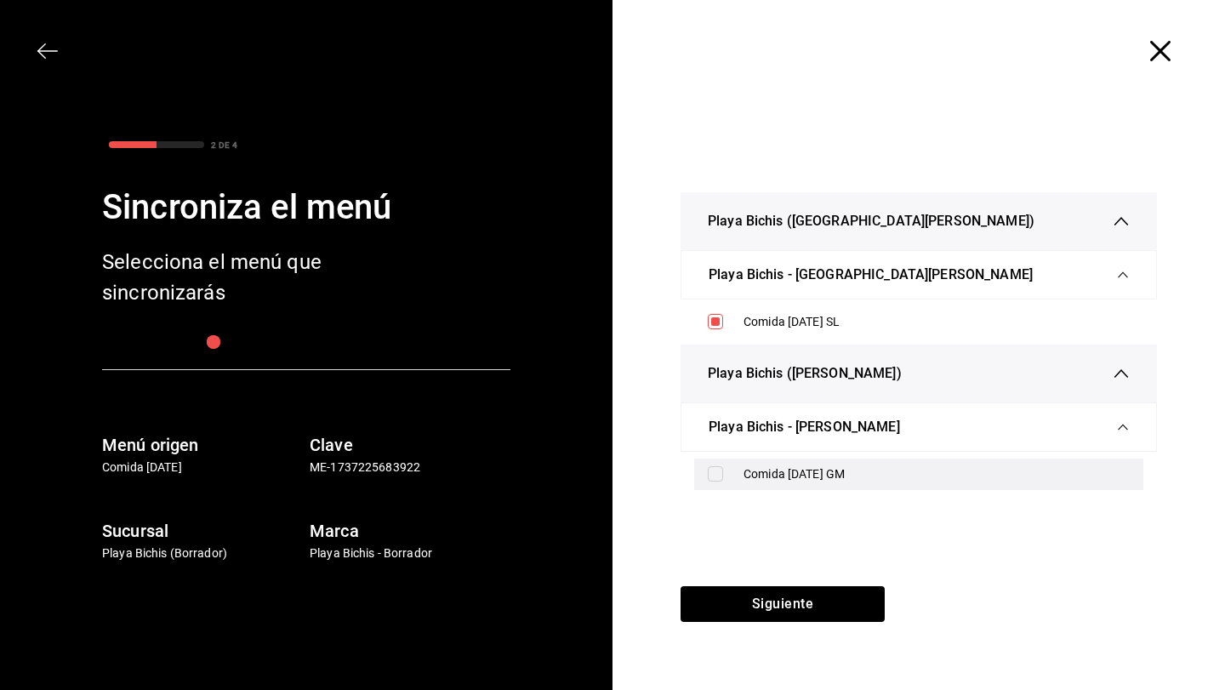
click at [711, 476] on input "checkbox" at bounding box center [715, 473] width 15 height 15
checkbox input "true"
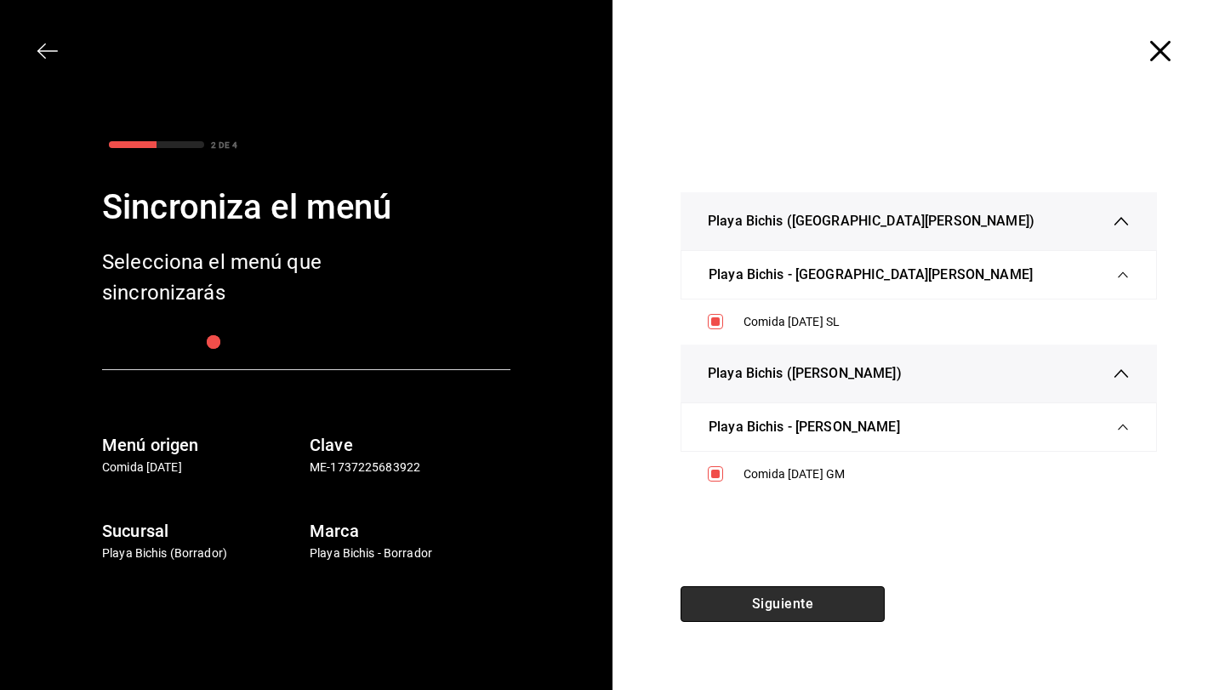
click at [760, 609] on button "Siguiente" at bounding box center [783, 604] width 204 height 36
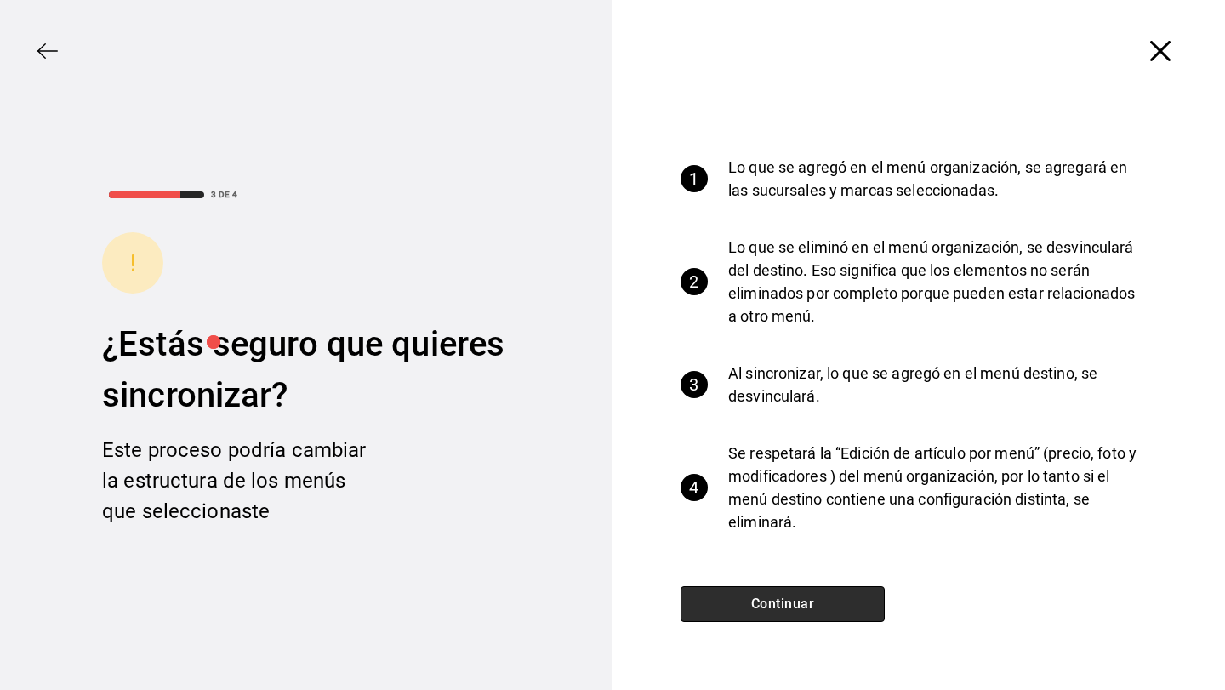
click at [760, 604] on button "Continuar" at bounding box center [783, 604] width 204 height 36
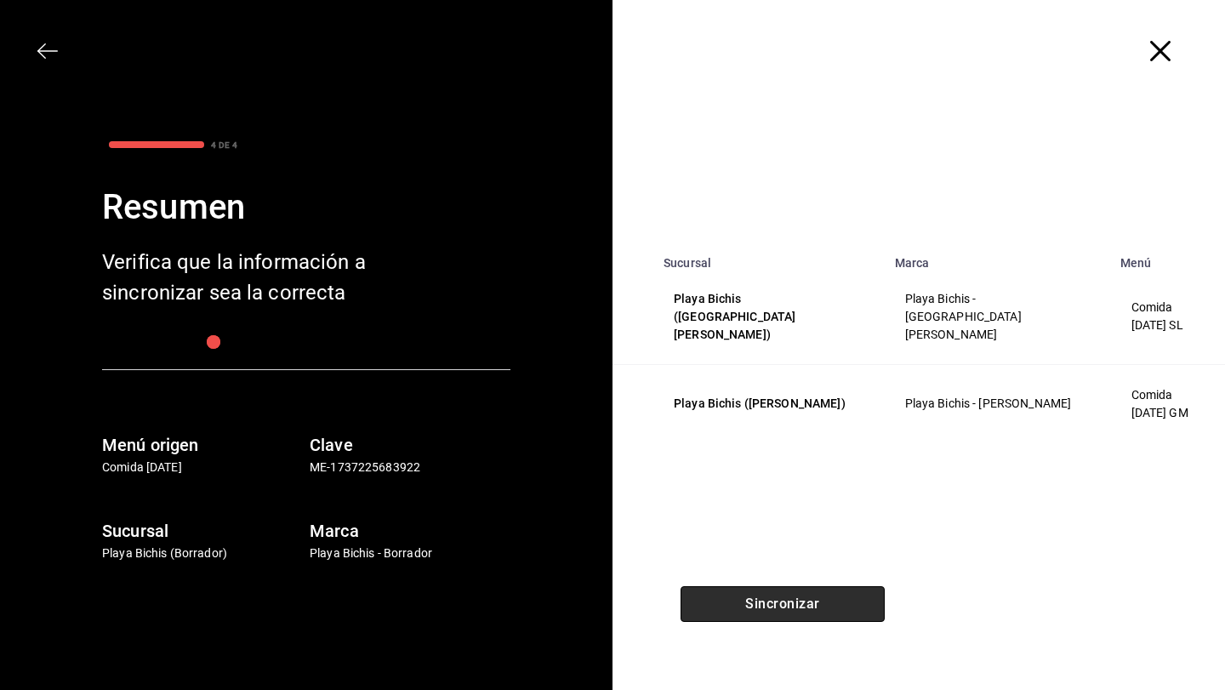
click at [760, 604] on button "Sincronizar" at bounding box center [783, 604] width 204 height 36
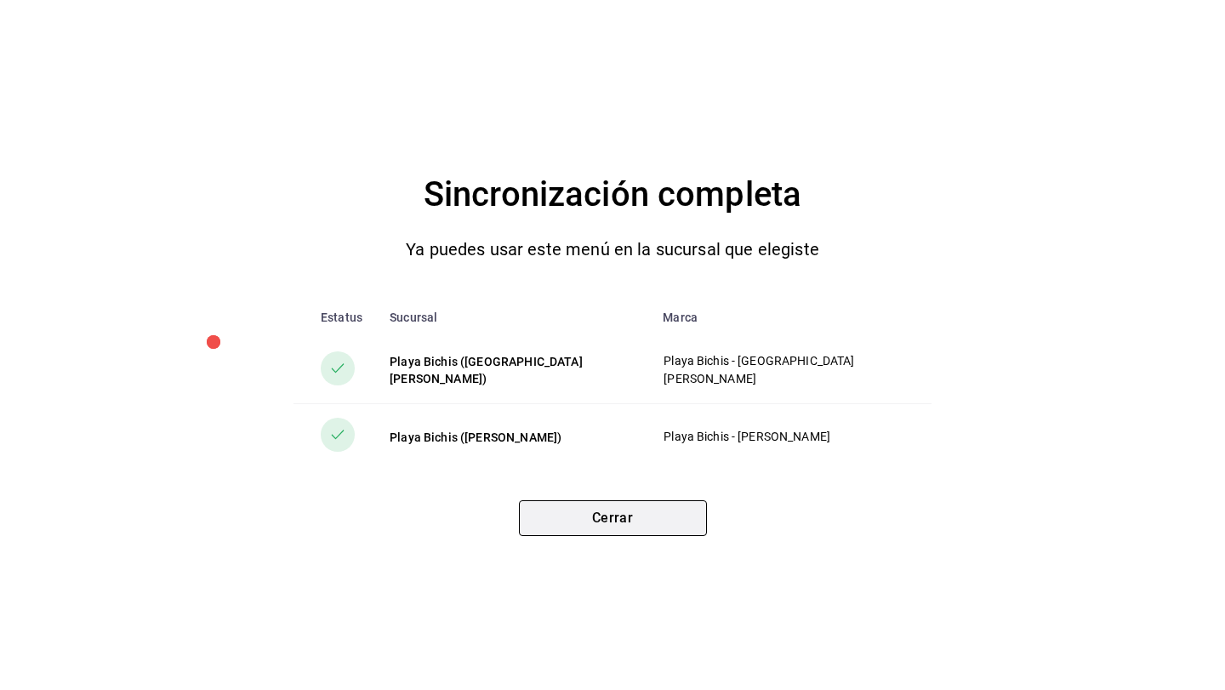
click at [667, 525] on button "Cerrar" at bounding box center [613, 518] width 188 height 36
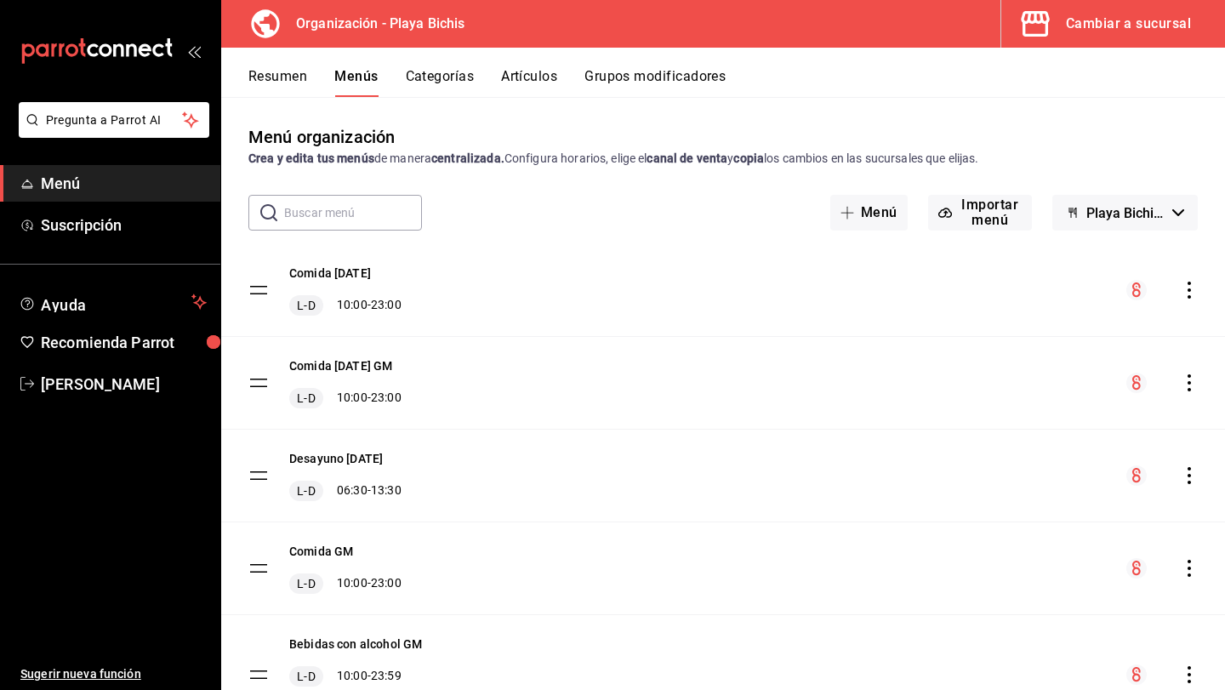
click at [1188, 292] on icon "actions" at bounding box center [1189, 290] width 17 height 17
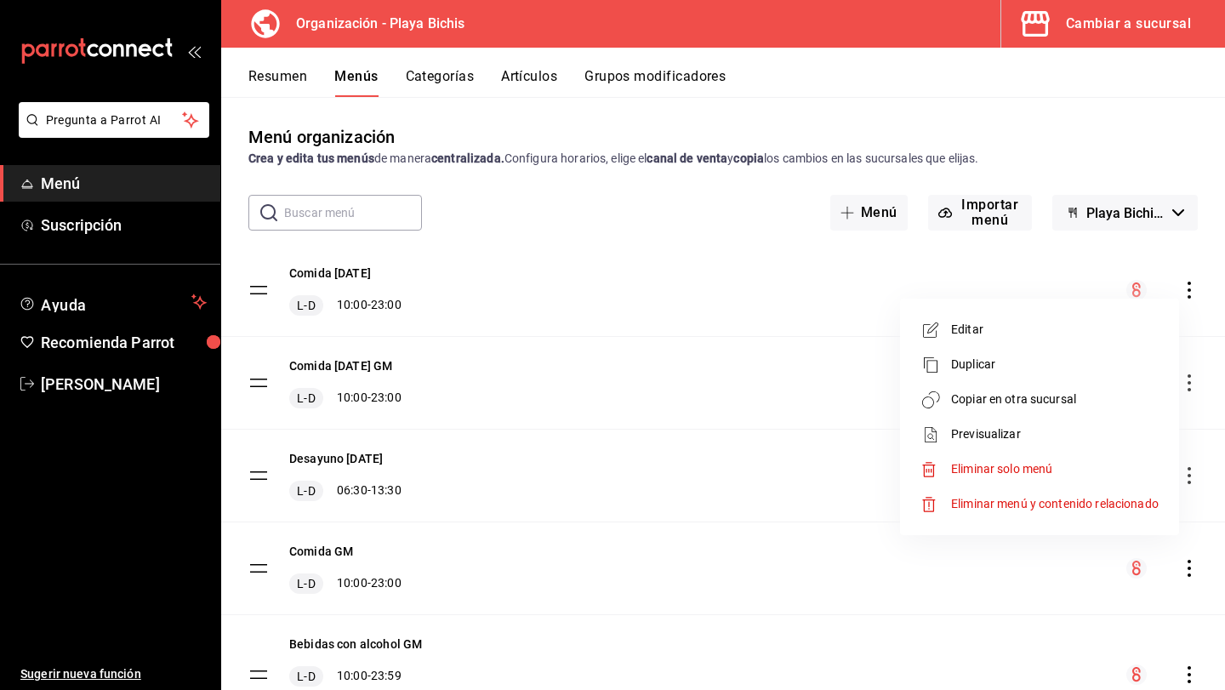
click at [1121, 397] on span "Copiar en otra sucursal" at bounding box center [1055, 400] width 208 height 18
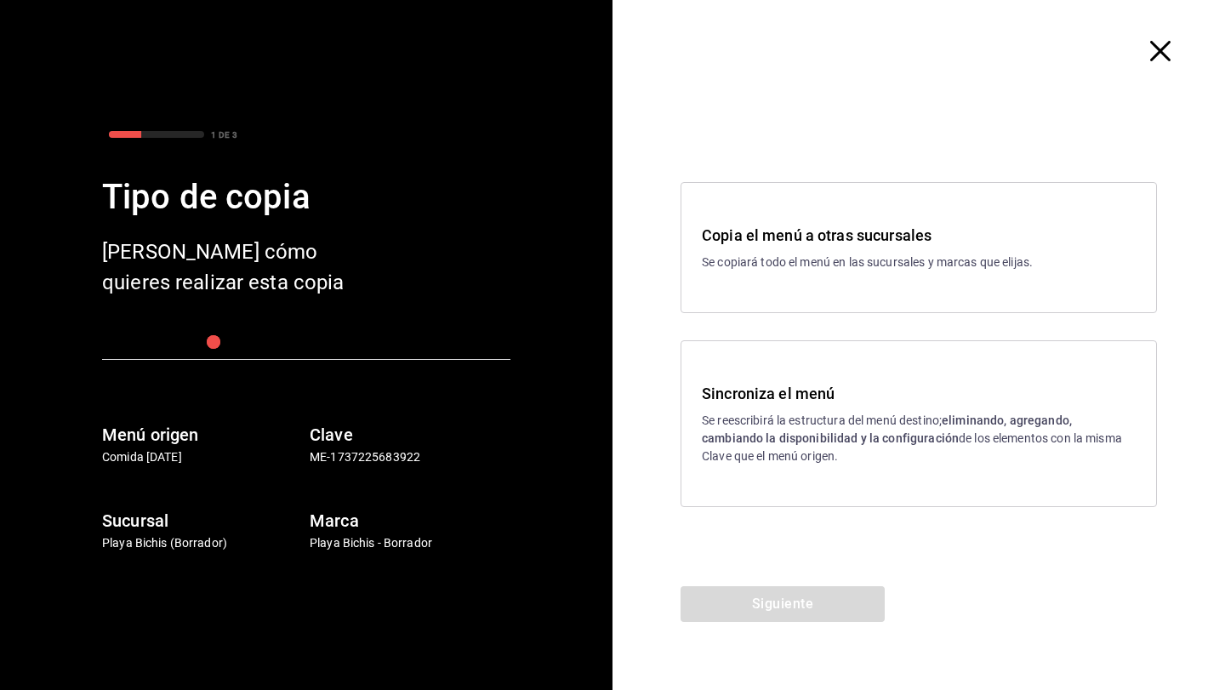
click at [1000, 434] on p "Se reescribirá la estructura del menú destino; eliminando, agregando, cambiando…" at bounding box center [919, 439] width 434 height 54
click at [865, 594] on button "Siguiente" at bounding box center [783, 604] width 204 height 36
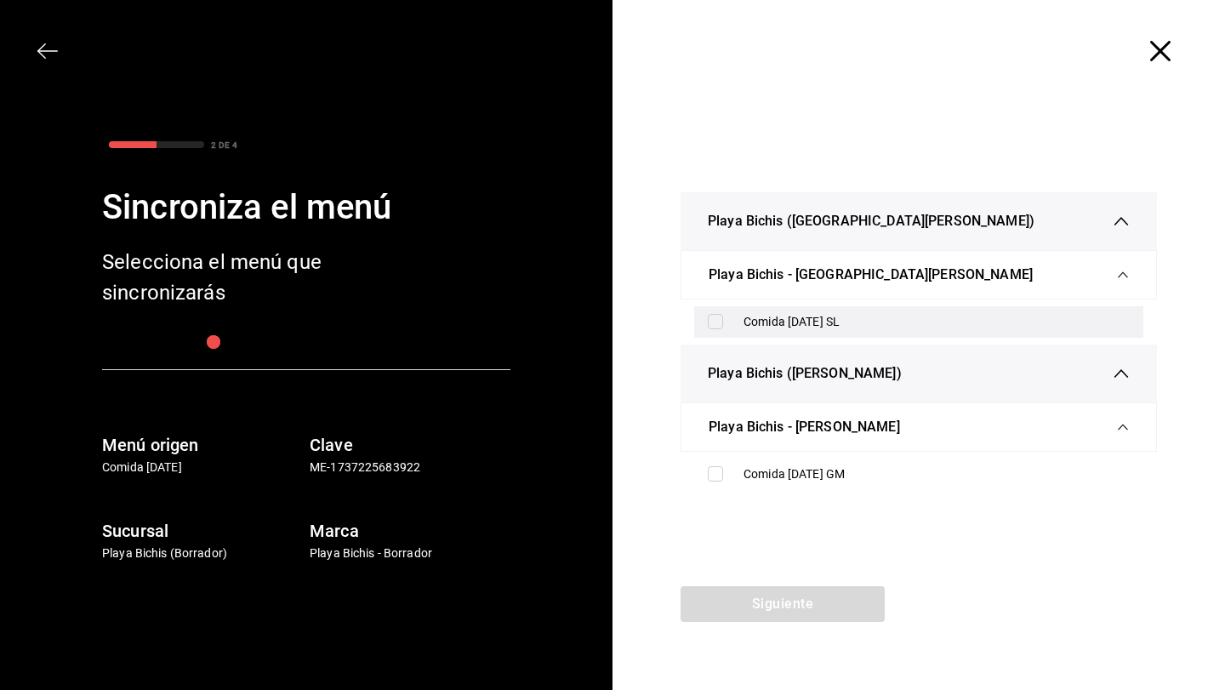
click at [718, 324] on input "checkbox" at bounding box center [715, 321] width 15 height 15
checkbox input "true"
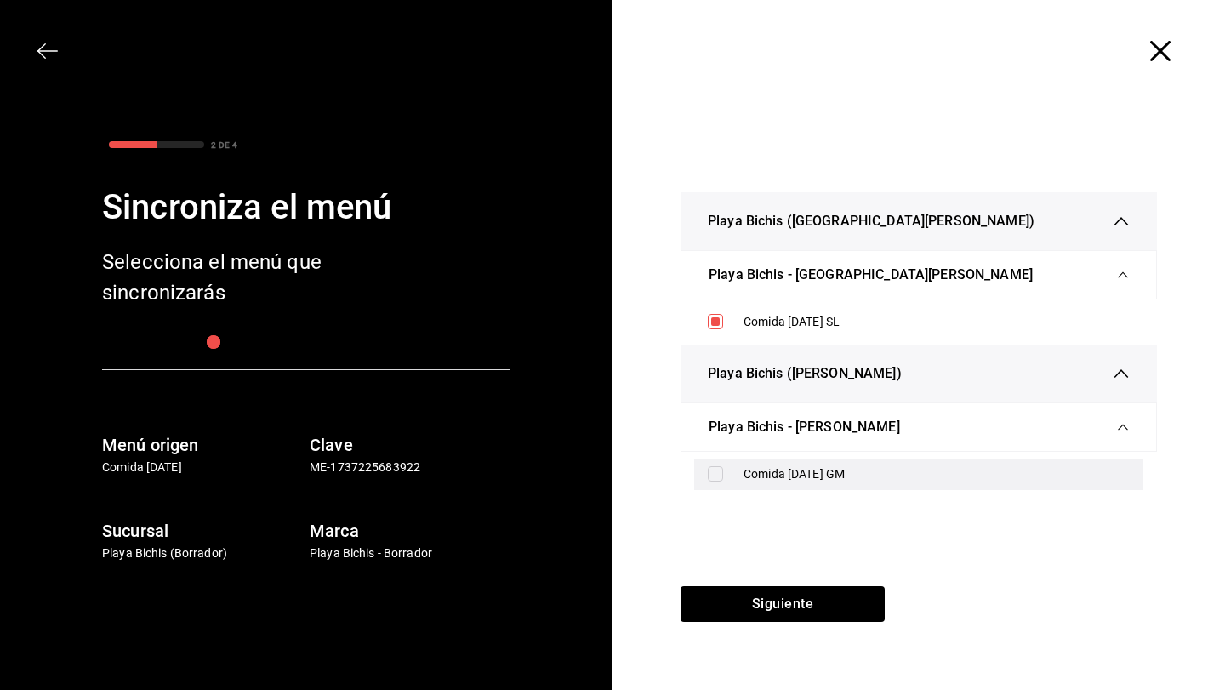
click at [710, 472] on input "checkbox" at bounding box center [715, 473] width 15 height 15
checkbox input "true"
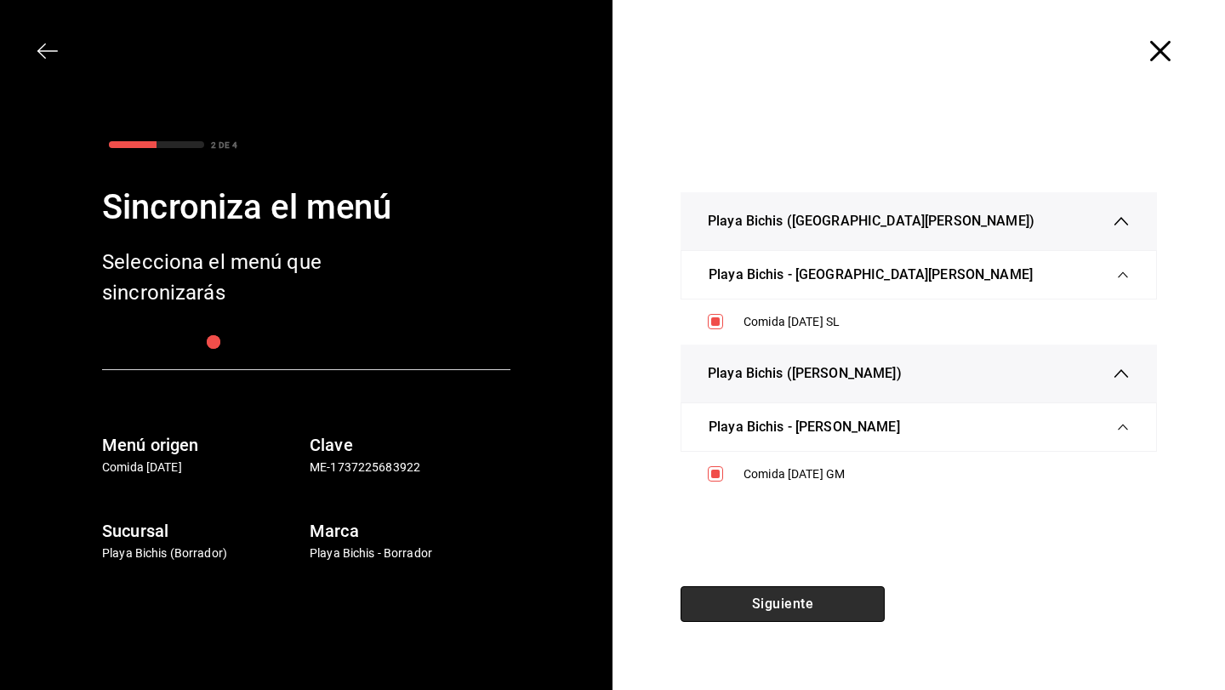
click at [762, 596] on button "Siguiente" at bounding box center [783, 604] width 204 height 36
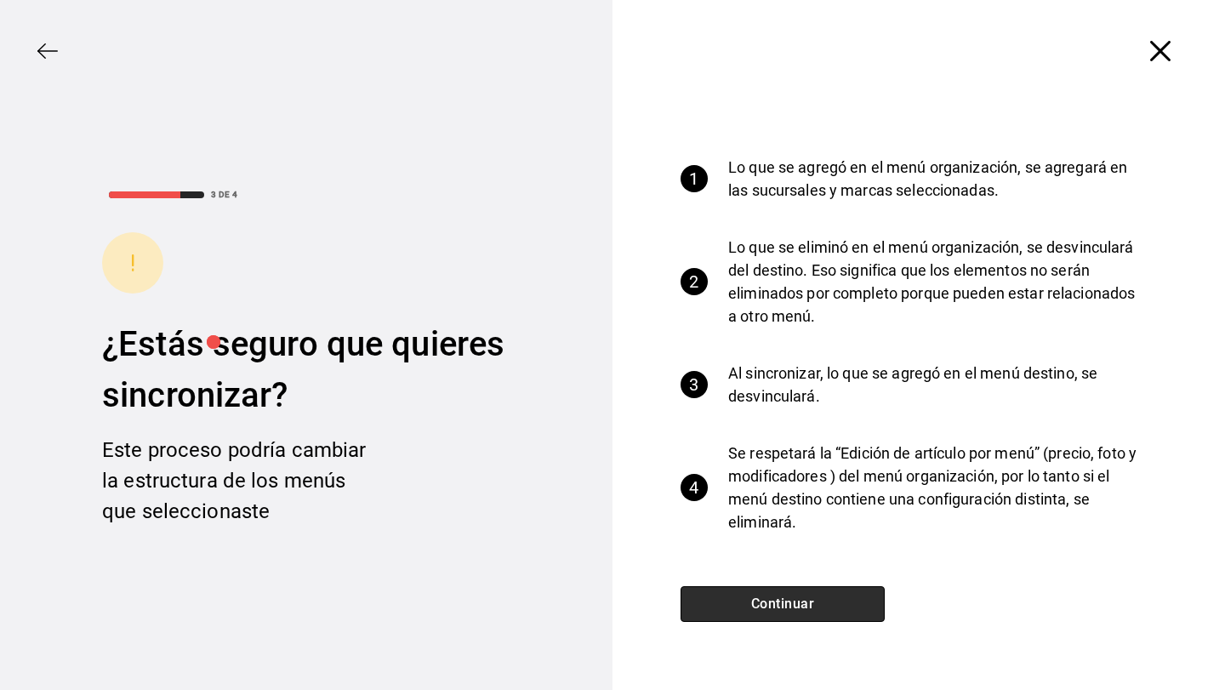
click at [771, 598] on button "Continuar" at bounding box center [783, 604] width 204 height 36
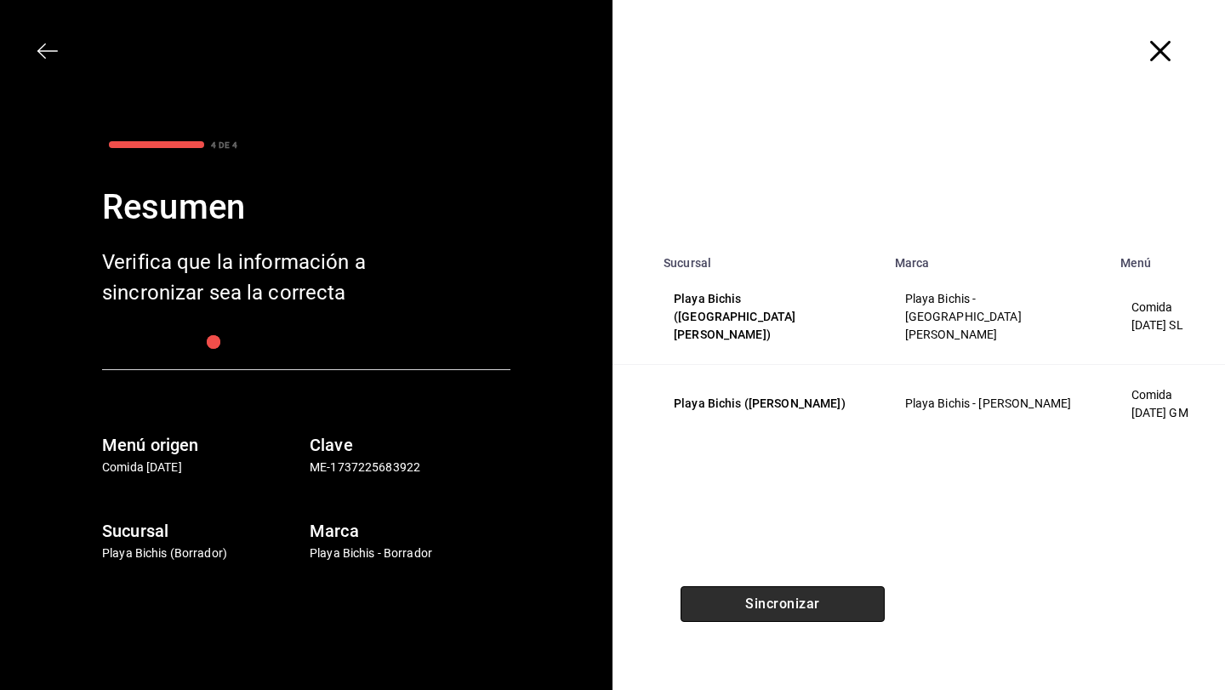
click at [771, 597] on button "Sincronizar" at bounding box center [783, 604] width 204 height 36
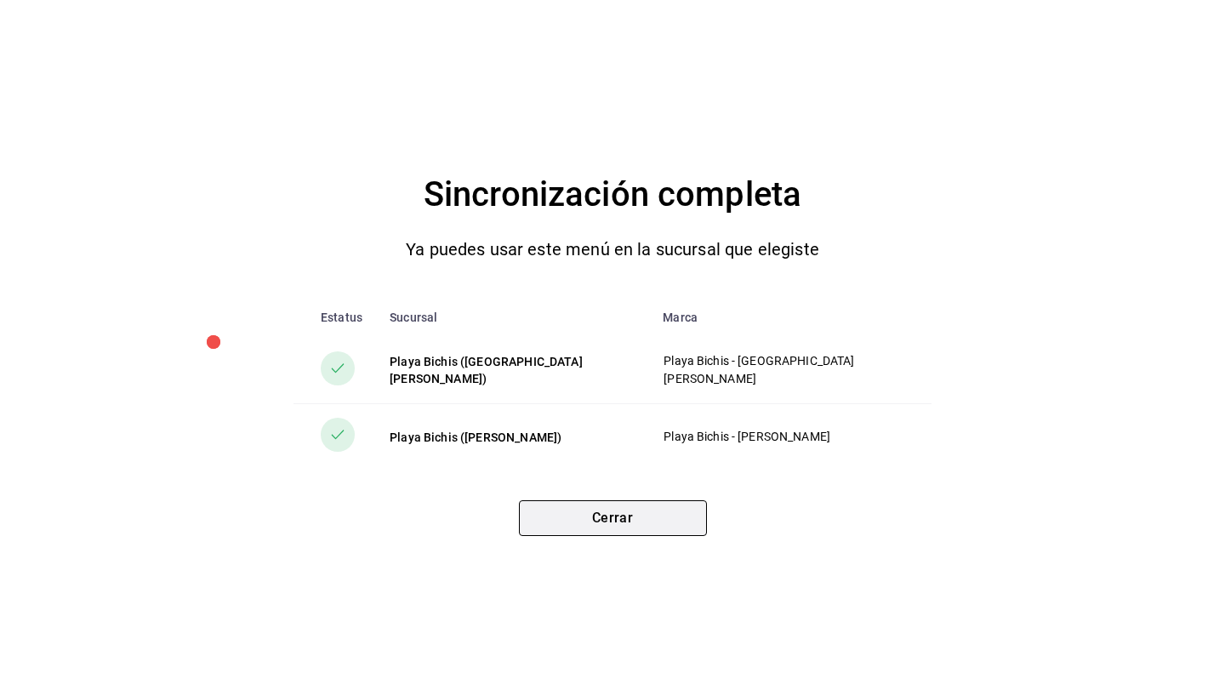
click at [679, 527] on button "Cerrar" at bounding box center [613, 518] width 188 height 36
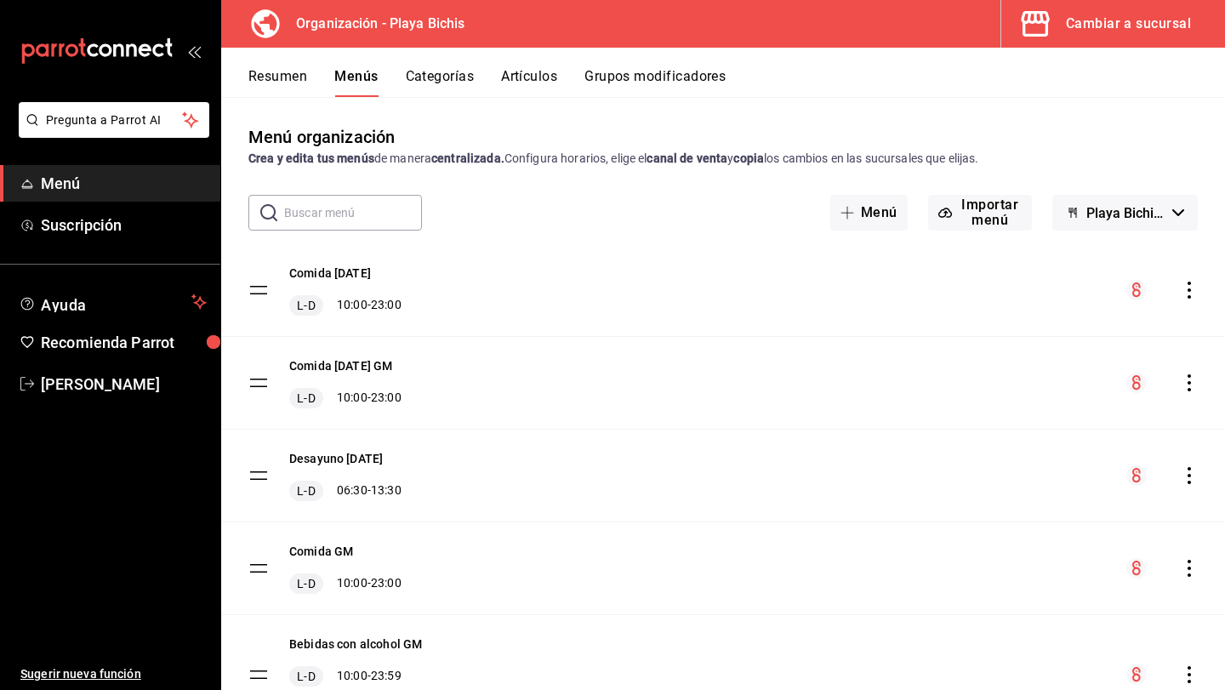
click at [1189, 391] on icon "actions" at bounding box center [1189, 382] width 3 height 17
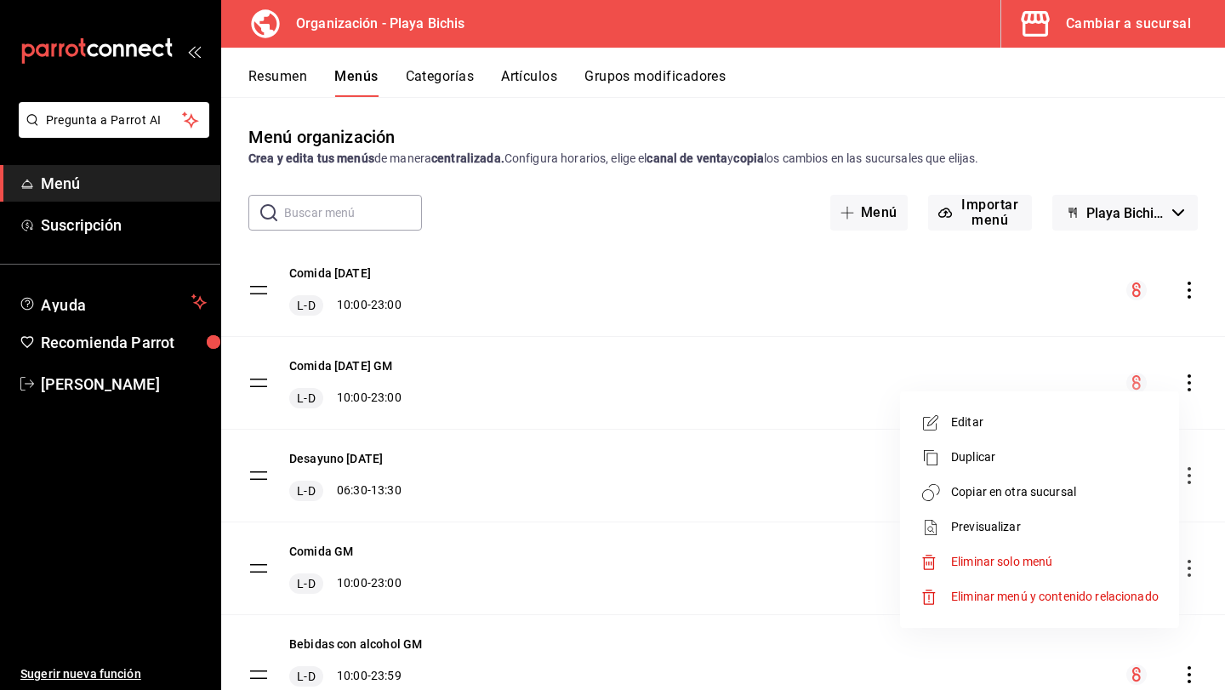
click at [735, 332] on div at bounding box center [612, 345] width 1225 height 690
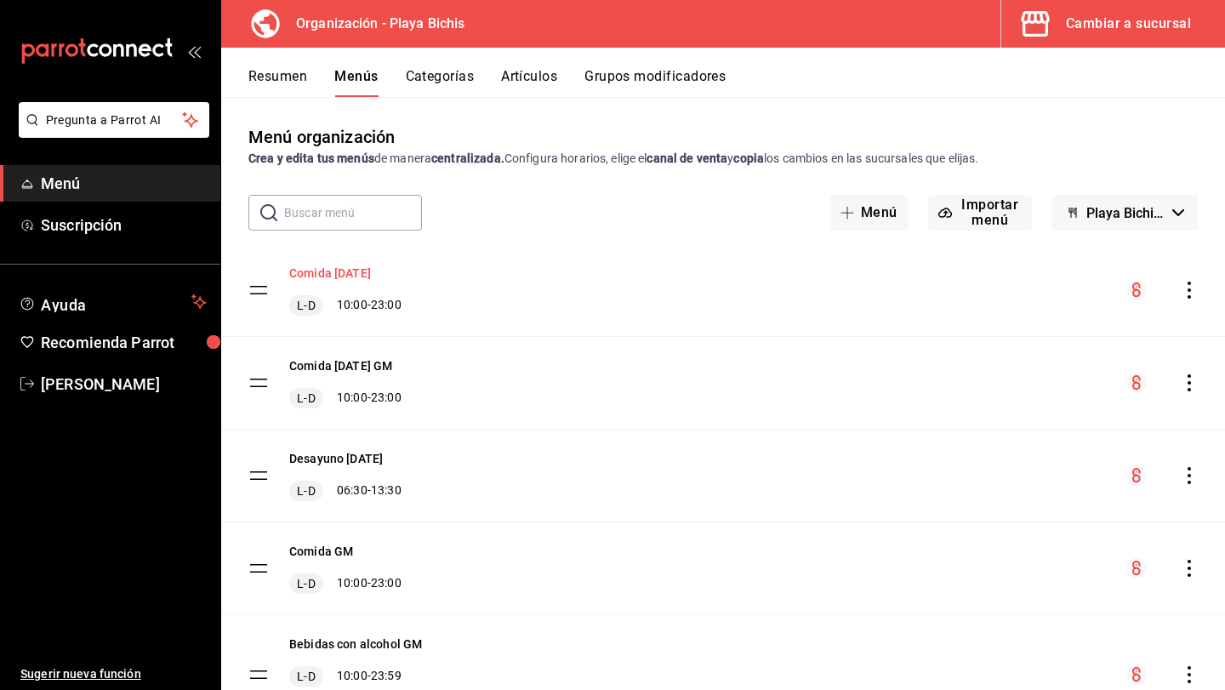
click at [347, 277] on button "Comida Sept 2024" at bounding box center [330, 273] width 82 height 17
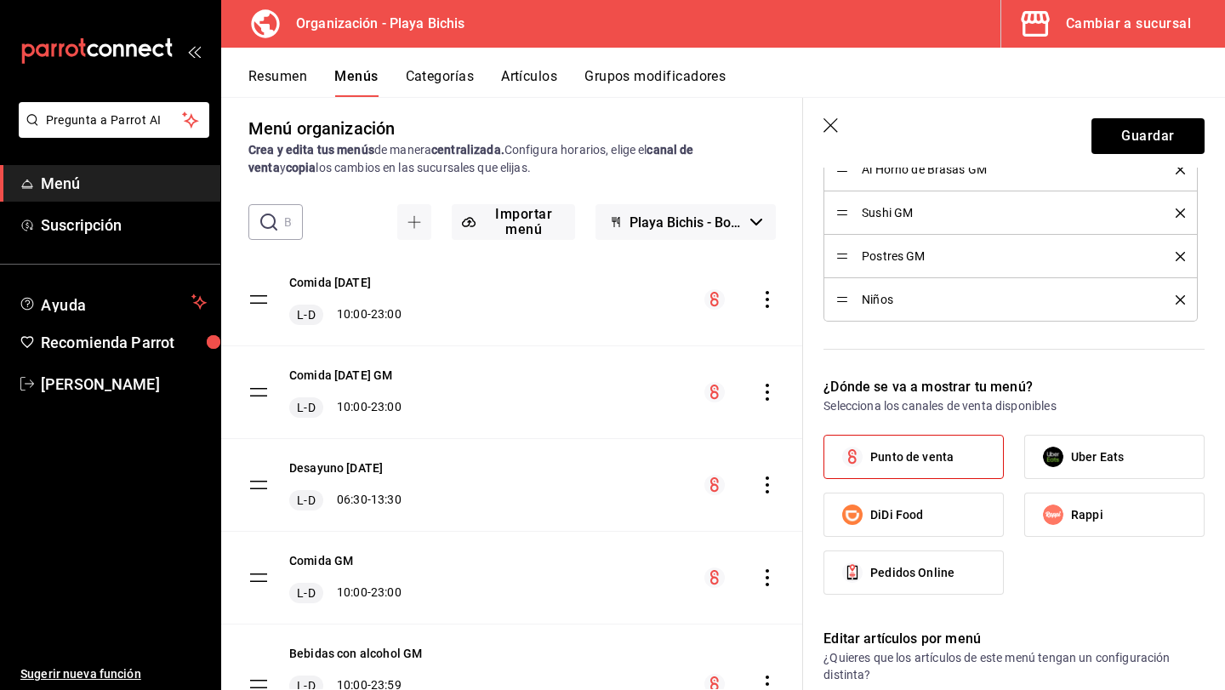
scroll to position [936, 0]
click at [833, 126] on icon "button" at bounding box center [832, 126] width 17 height 17
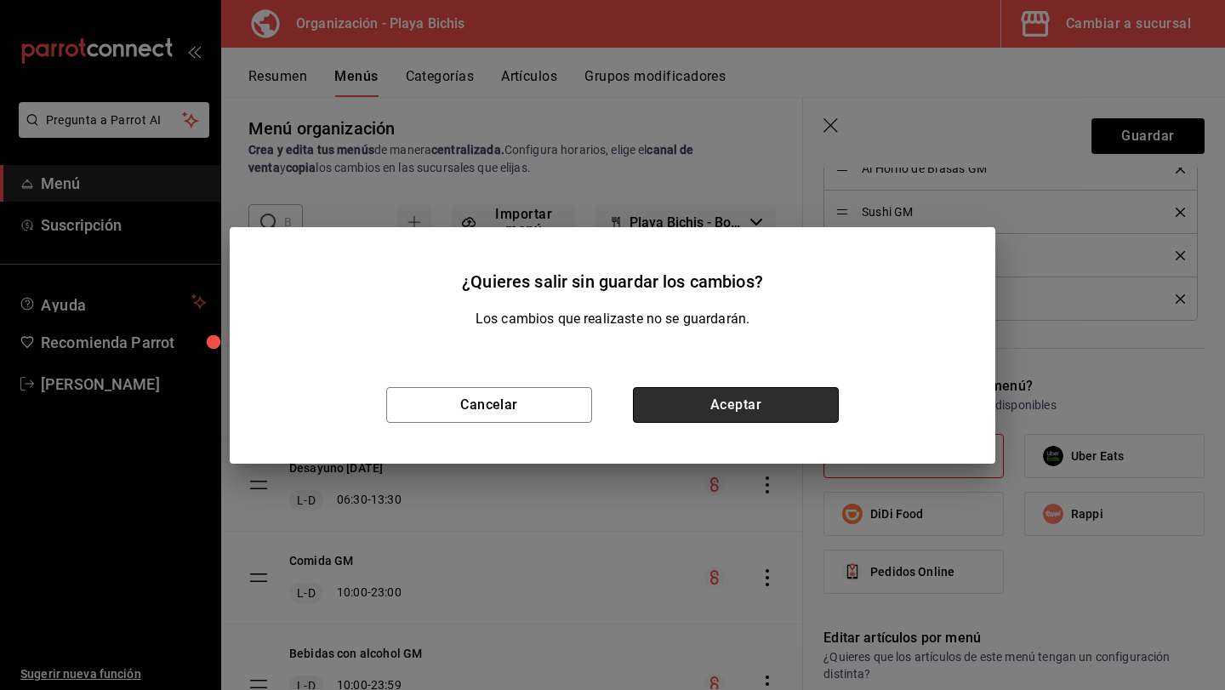
click at [739, 411] on button "Aceptar" at bounding box center [736, 405] width 206 height 36
checkbox input "false"
type input "1758996591046"
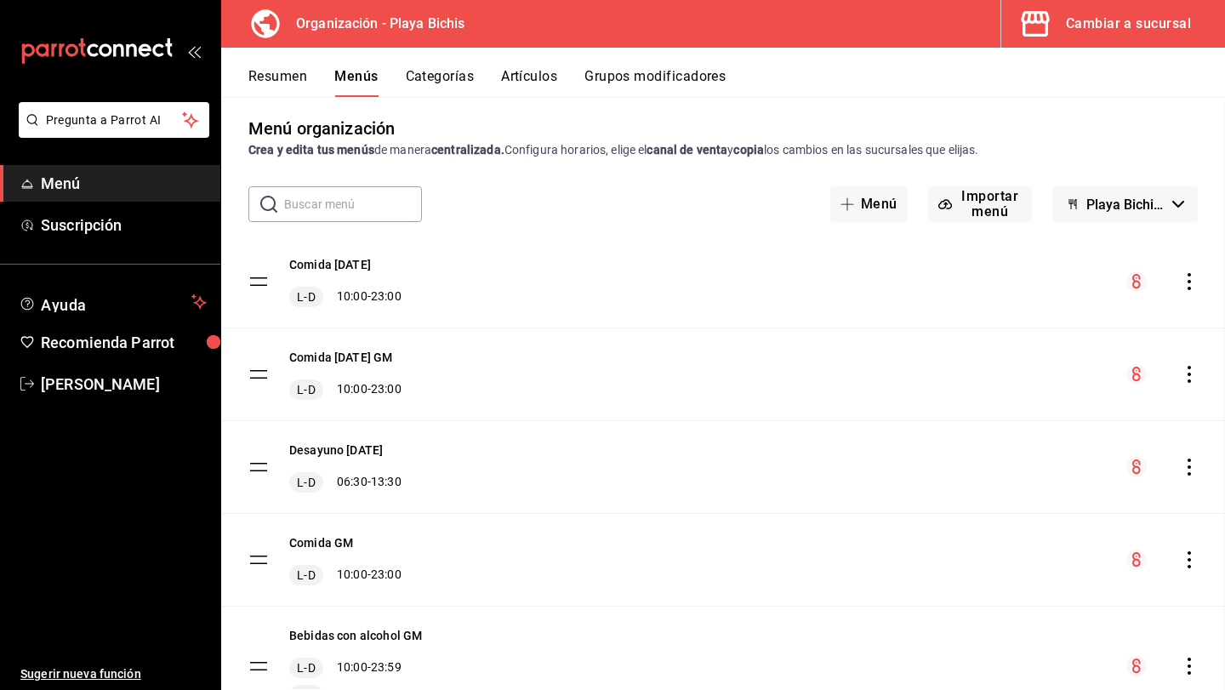
scroll to position [707, 0]
click at [1194, 375] on icon "actions" at bounding box center [1189, 374] width 17 height 17
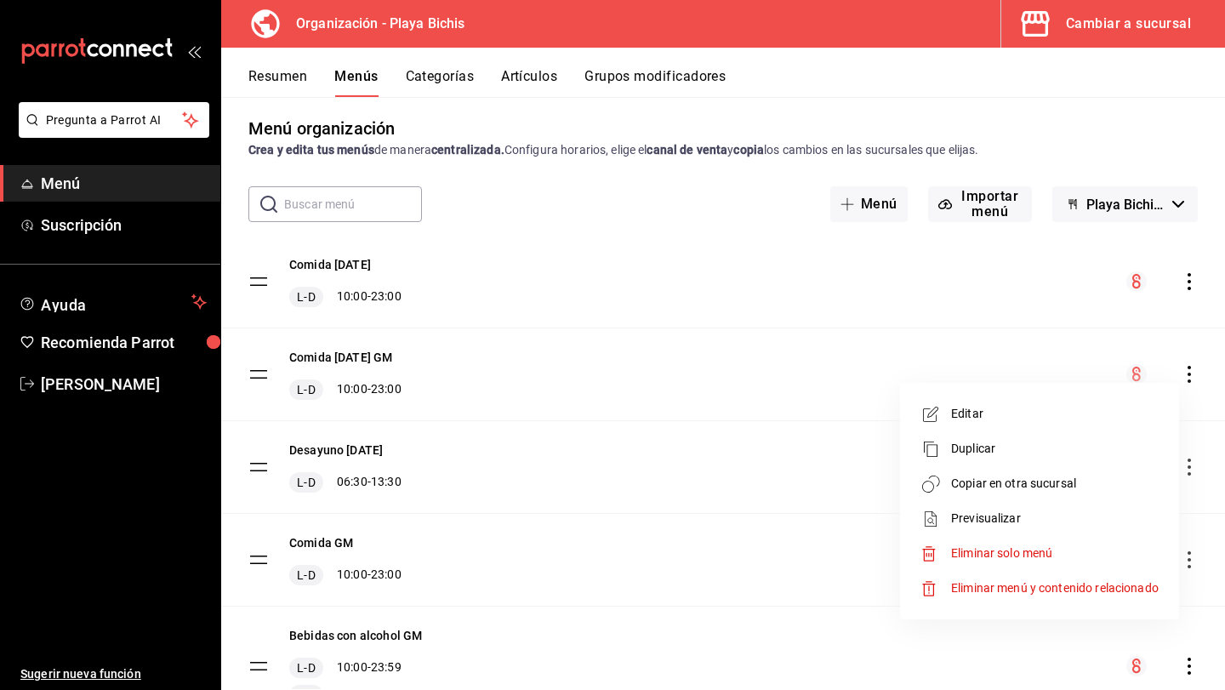
click at [1073, 546] on span "Eliminar solo menú" at bounding box center [1055, 554] width 208 height 18
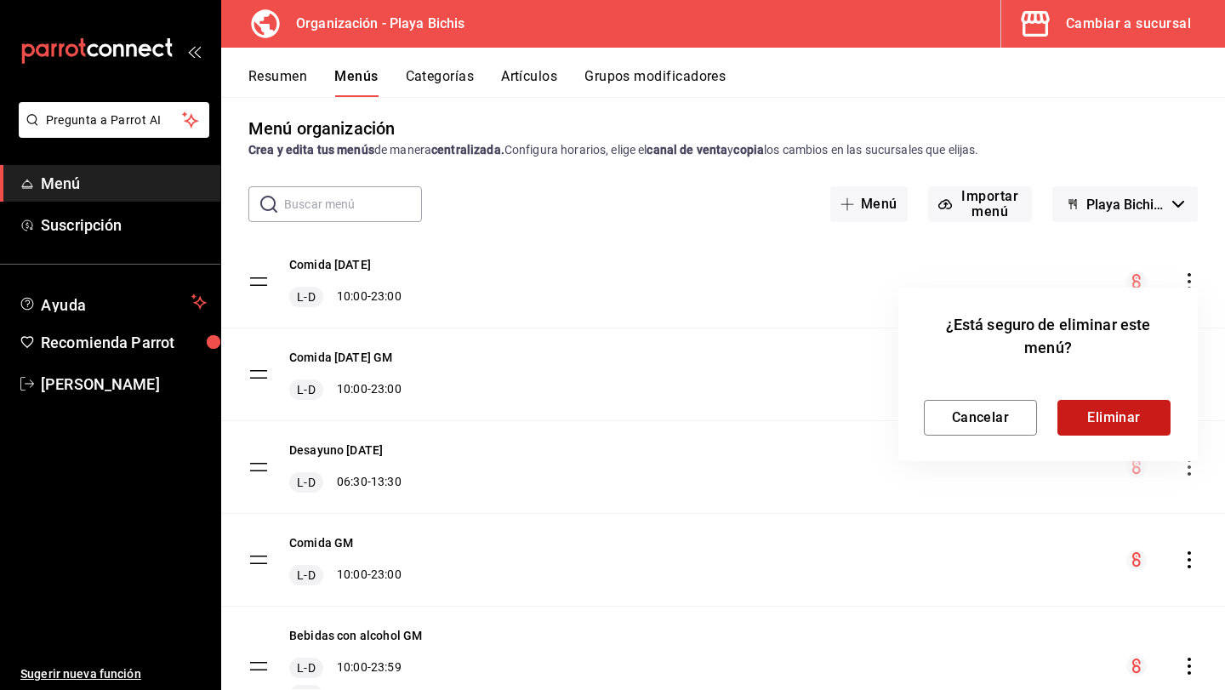
click at [1115, 412] on button "Eliminar" at bounding box center [1114, 418] width 113 height 36
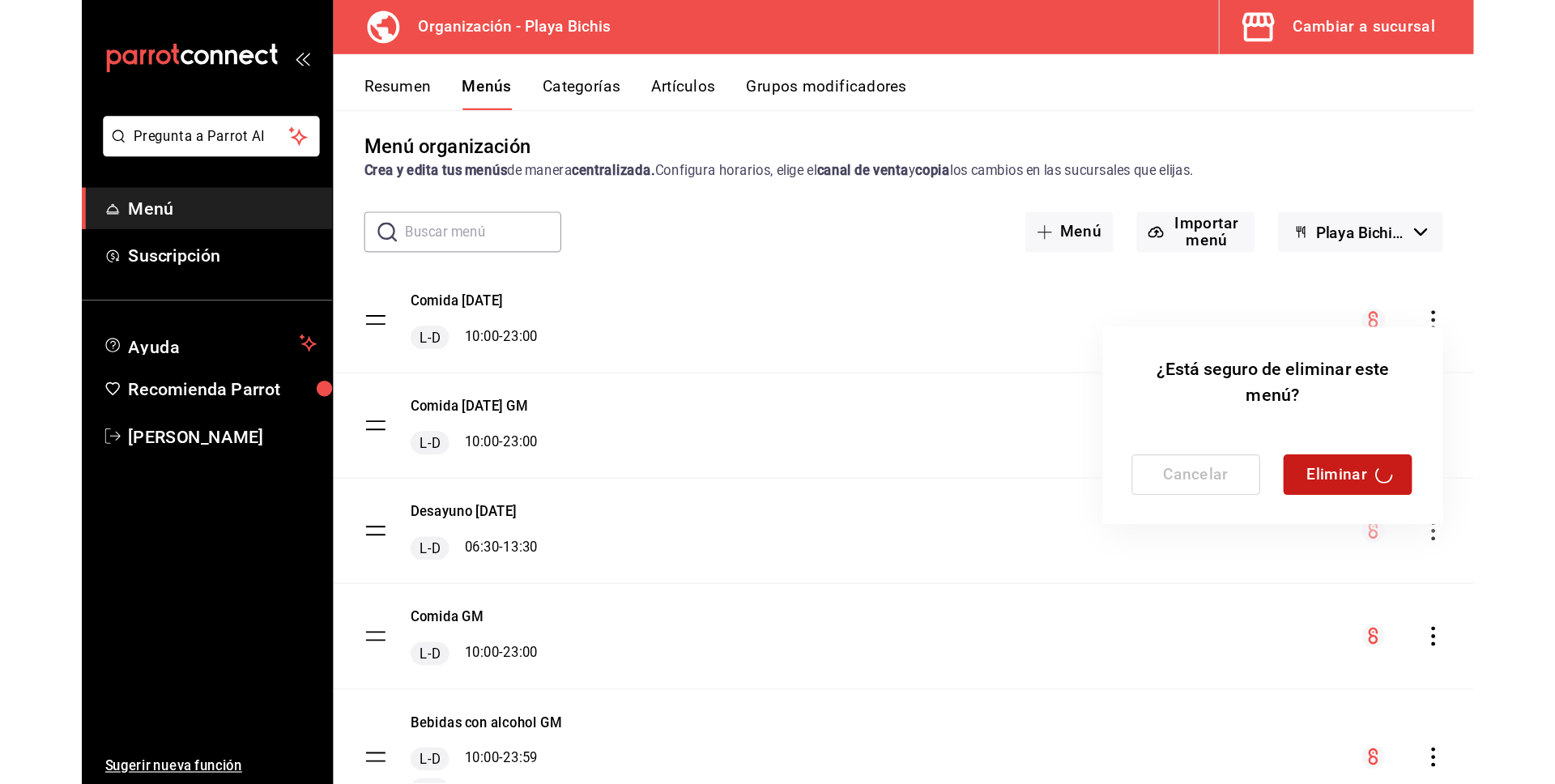
scroll to position [0, 0]
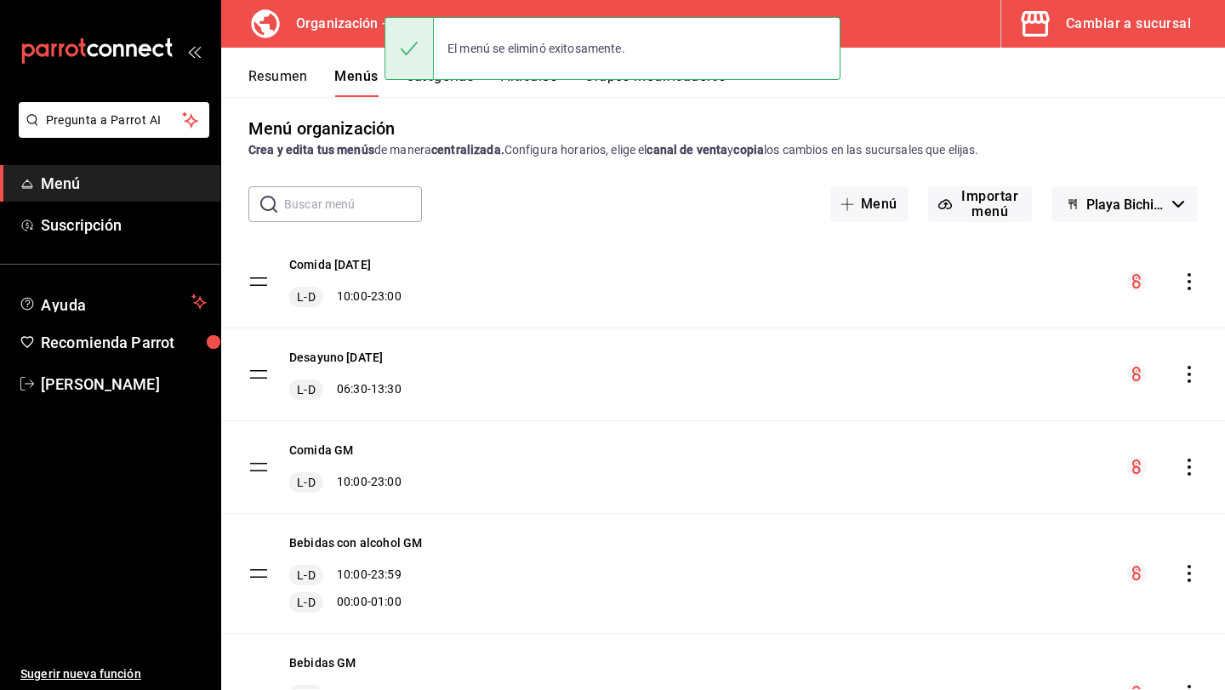
click at [1188, 372] on icon "actions" at bounding box center [1189, 374] width 17 height 17
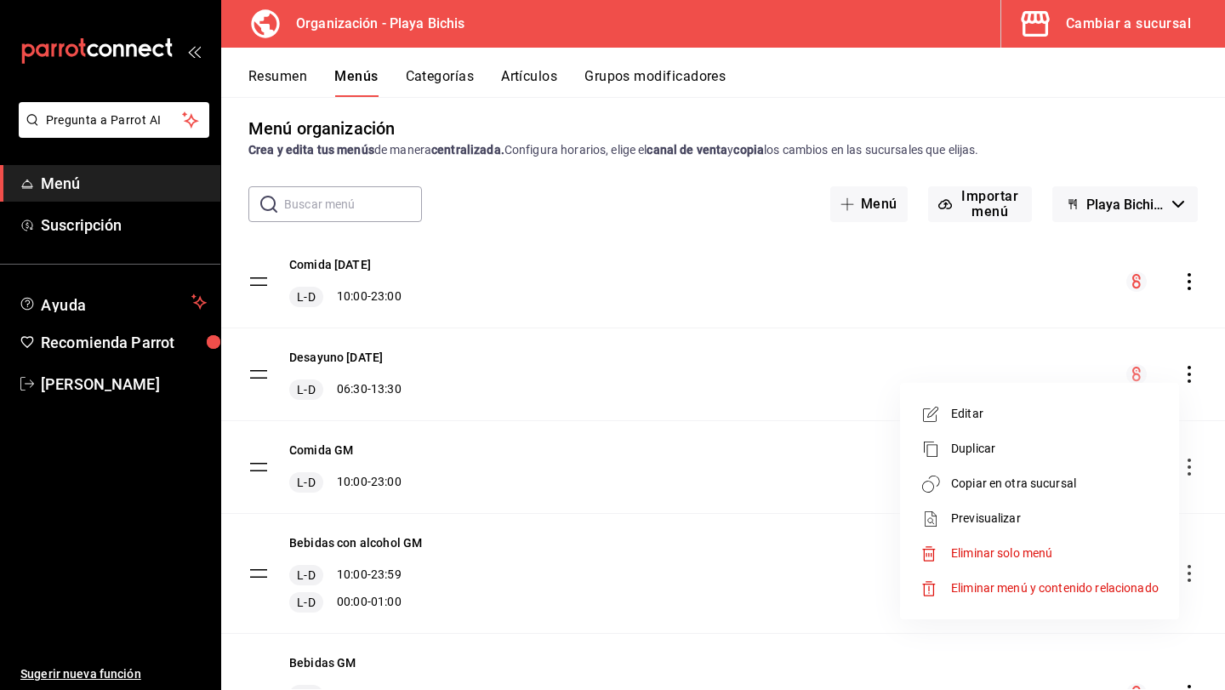
click at [1138, 487] on span "Copiar en otra sucursal" at bounding box center [1055, 484] width 208 height 18
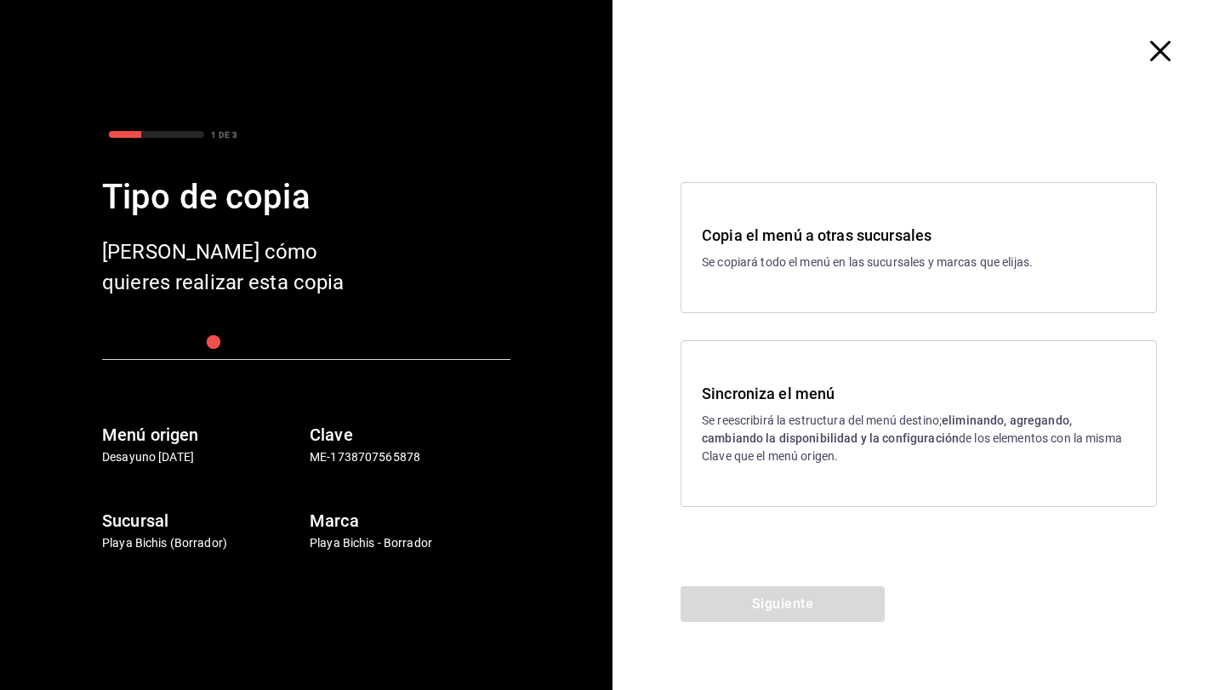
click at [969, 434] on p "Se reescribirá la estructura del menú destino; eliminando, agregando, cambiando…" at bounding box center [919, 439] width 434 height 54
click at [843, 602] on button "Siguiente" at bounding box center [783, 604] width 204 height 36
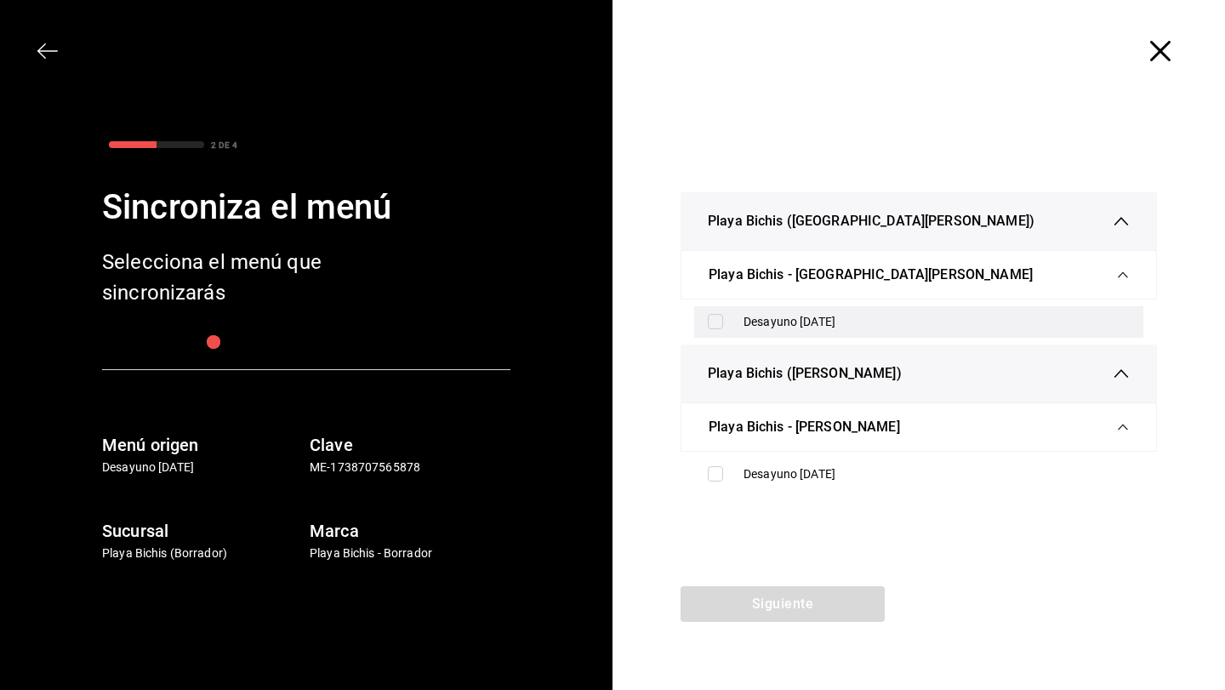
click at [844, 327] on div "Desayuno [DATE]" at bounding box center [937, 322] width 386 height 18
checkbox input "true"
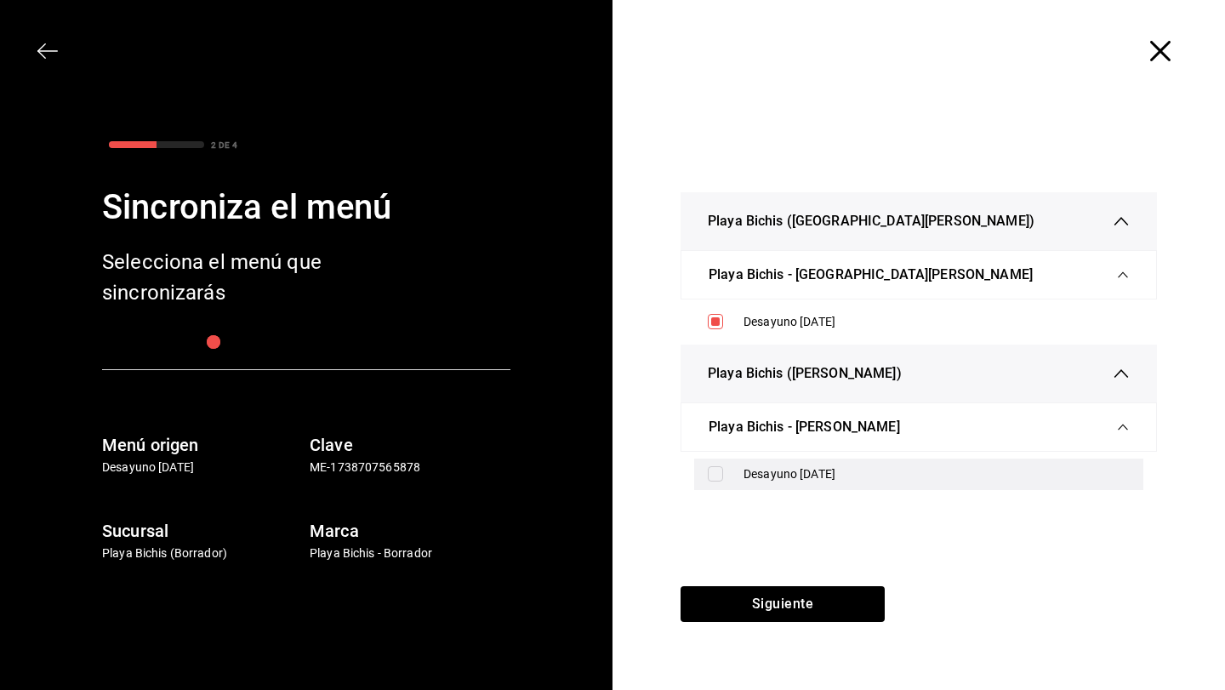
click at [844, 461] on div "Desayuno [DATE]" at bounding box center [918, 474] width 449 height 31
checkbox input "true"
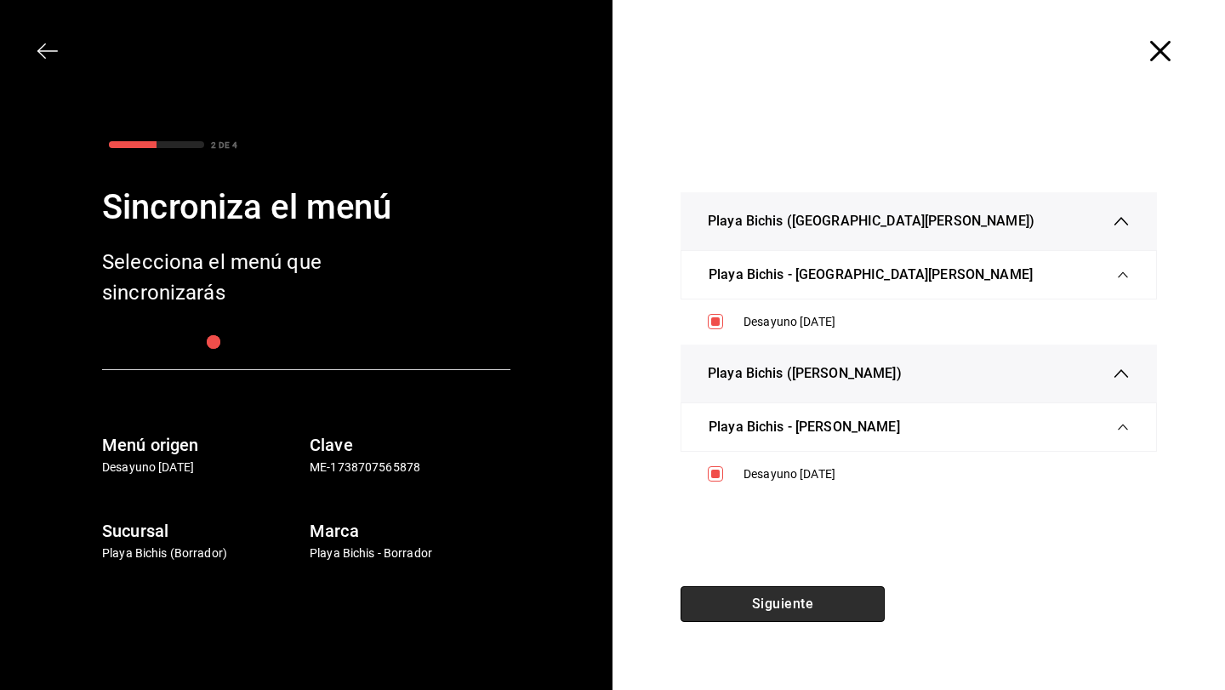
click at [831, 596] on button "Siguiente" at bounding box center [783, 604] width 204 height 36
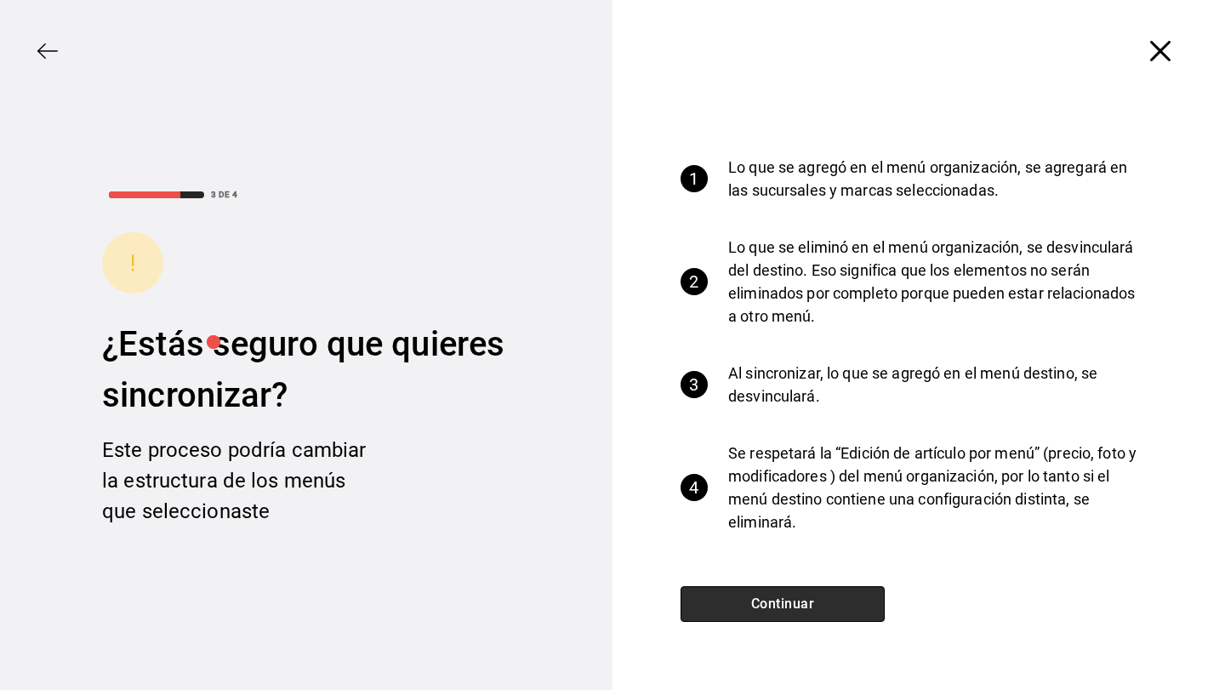
click at [831, 596] on button "Continuar" at bounding box center [783, 604] width 204 height 36
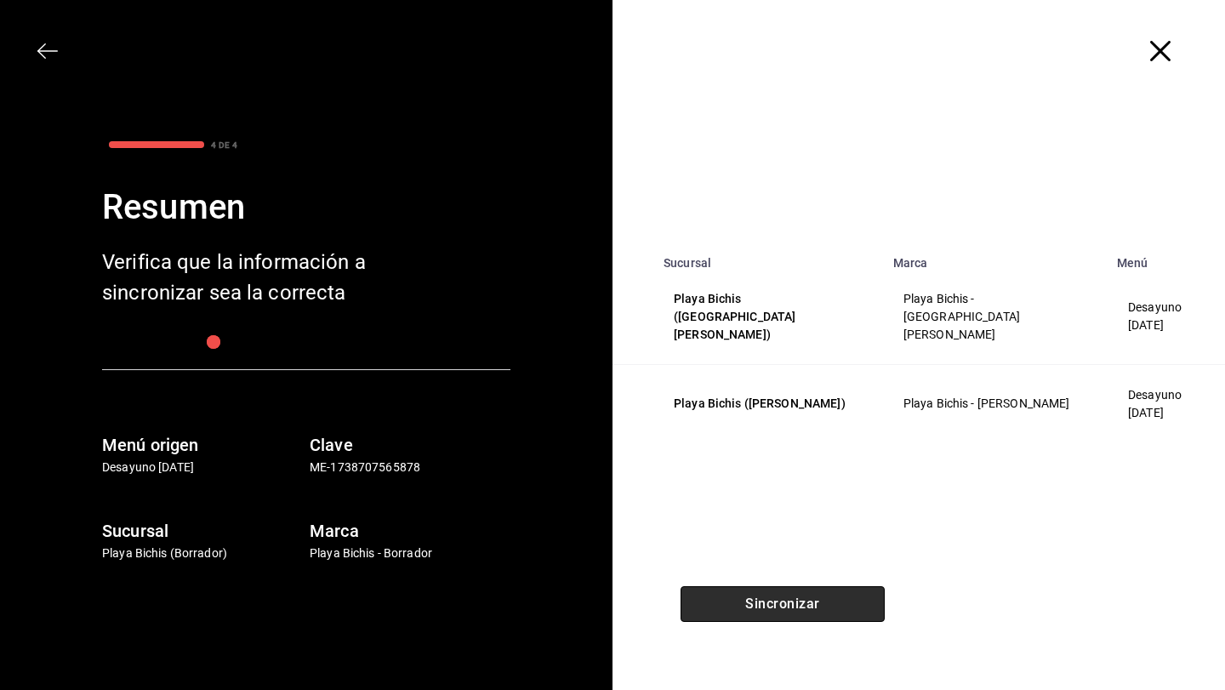
click at [831, 596] on button "Sincronizar" at bounding box center [783, 604] width 204 height 36
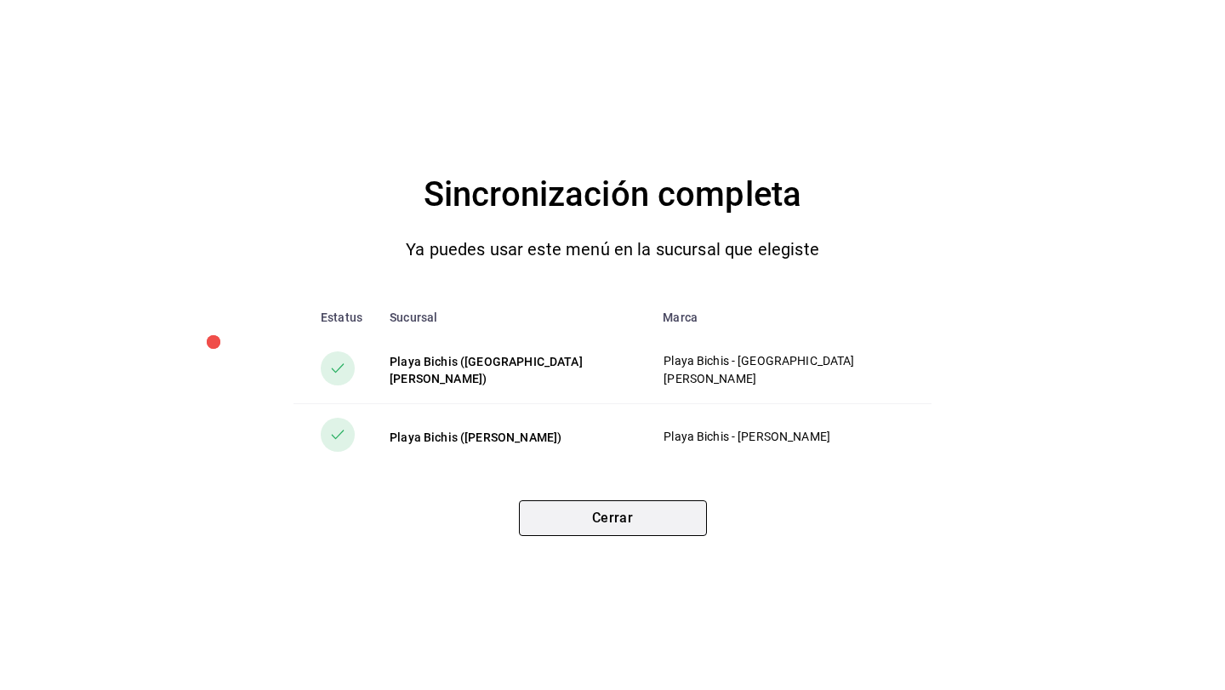
click at [635, 518] on button "Cerrar" at bounding box center [613, 518] width 188 height 36
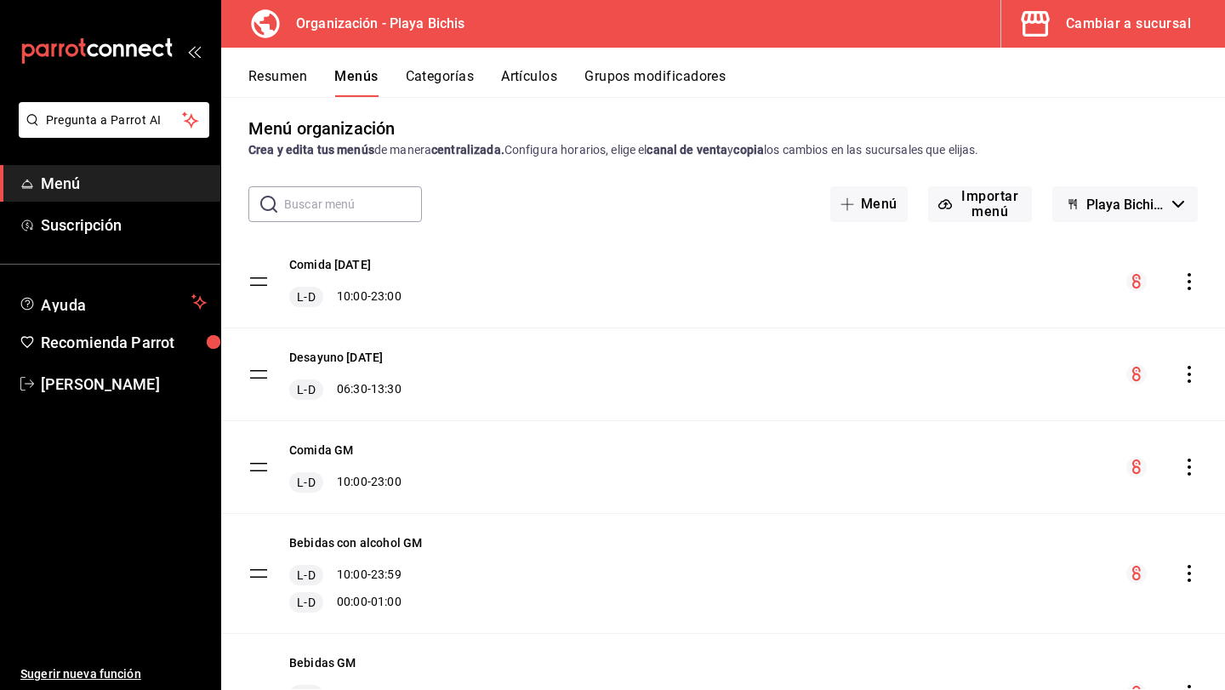
scroll to position [9, 0]
click at [1084, 25] on div "Cambiar a sucursal" at bounding box center [1128, 24] width 125 height 24
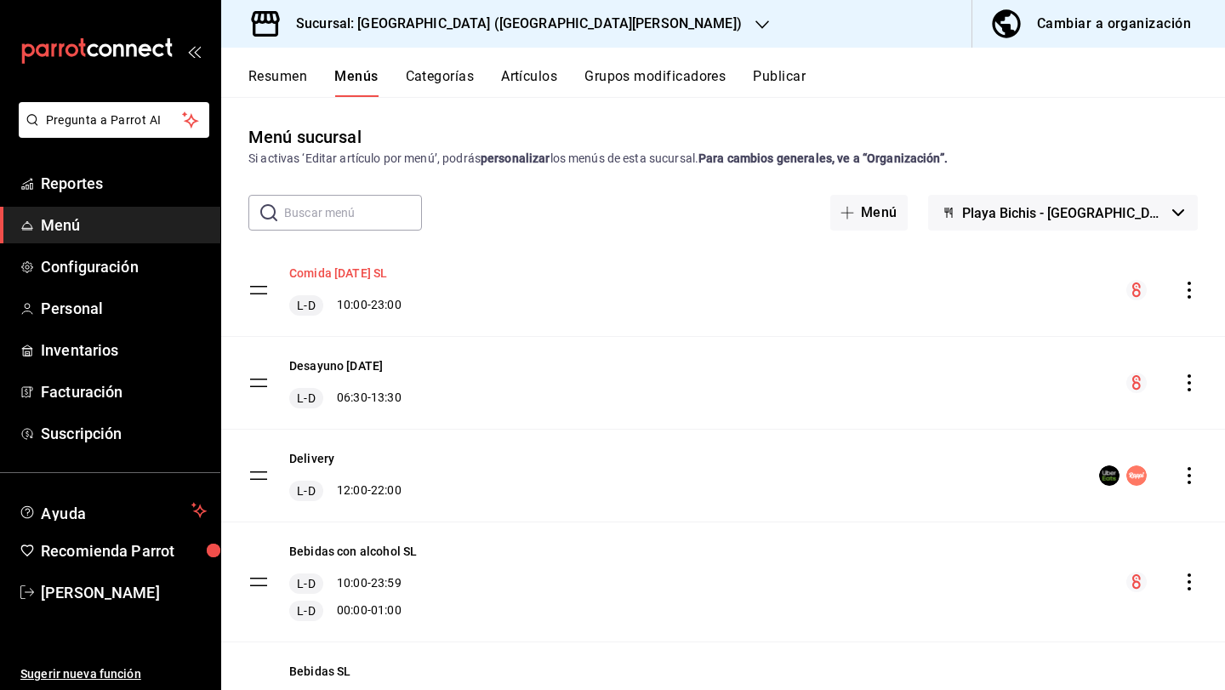
click at [387, 271] on button "Comida Sept 2024 SL" at bounding box center [338, 273] width 98 height 17
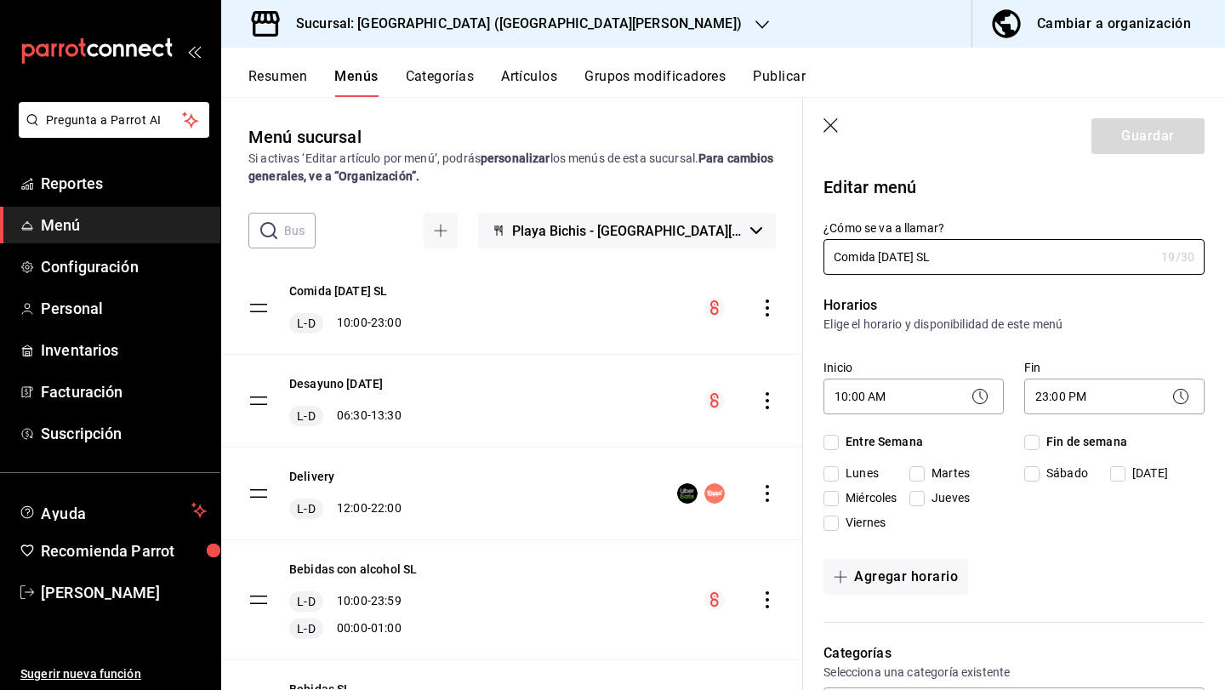
checkbox input "true"
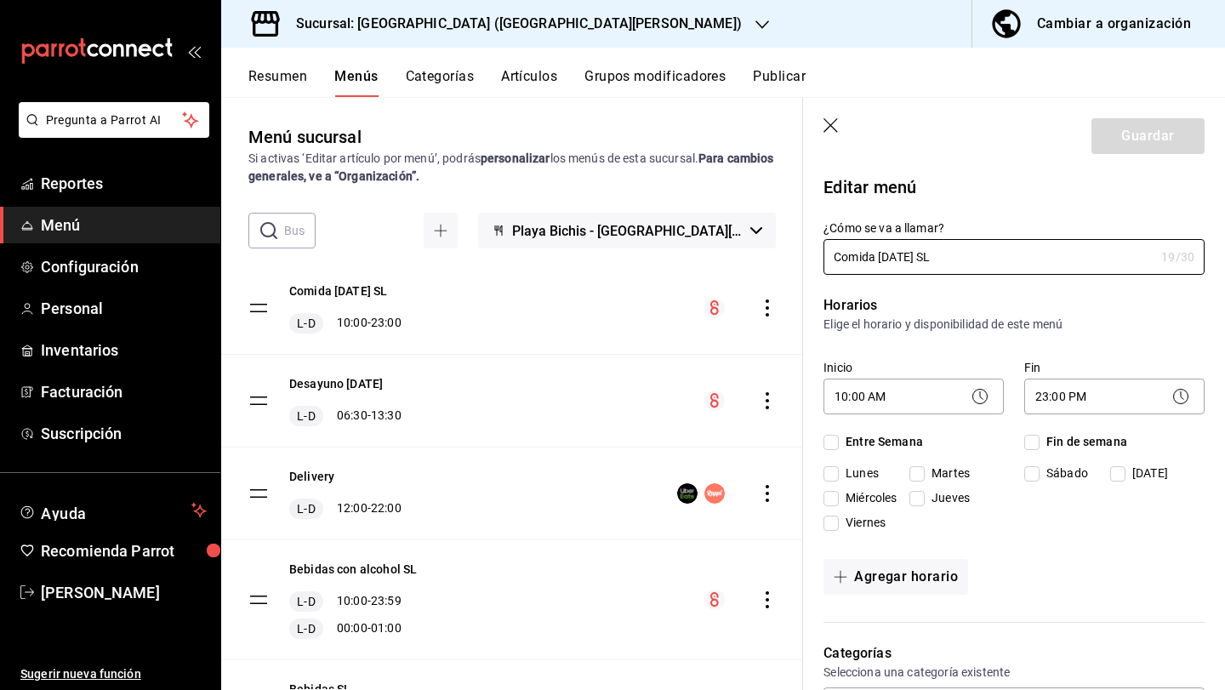
checkbox input "true"
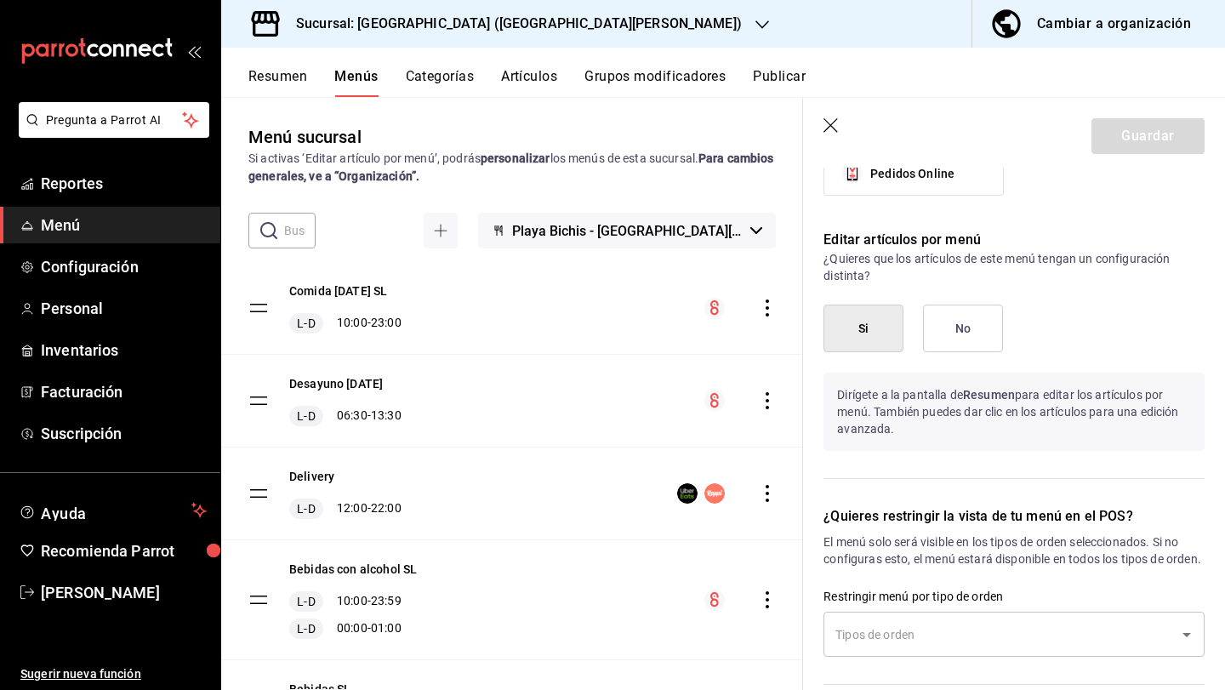
scroll to position [1441, 0]
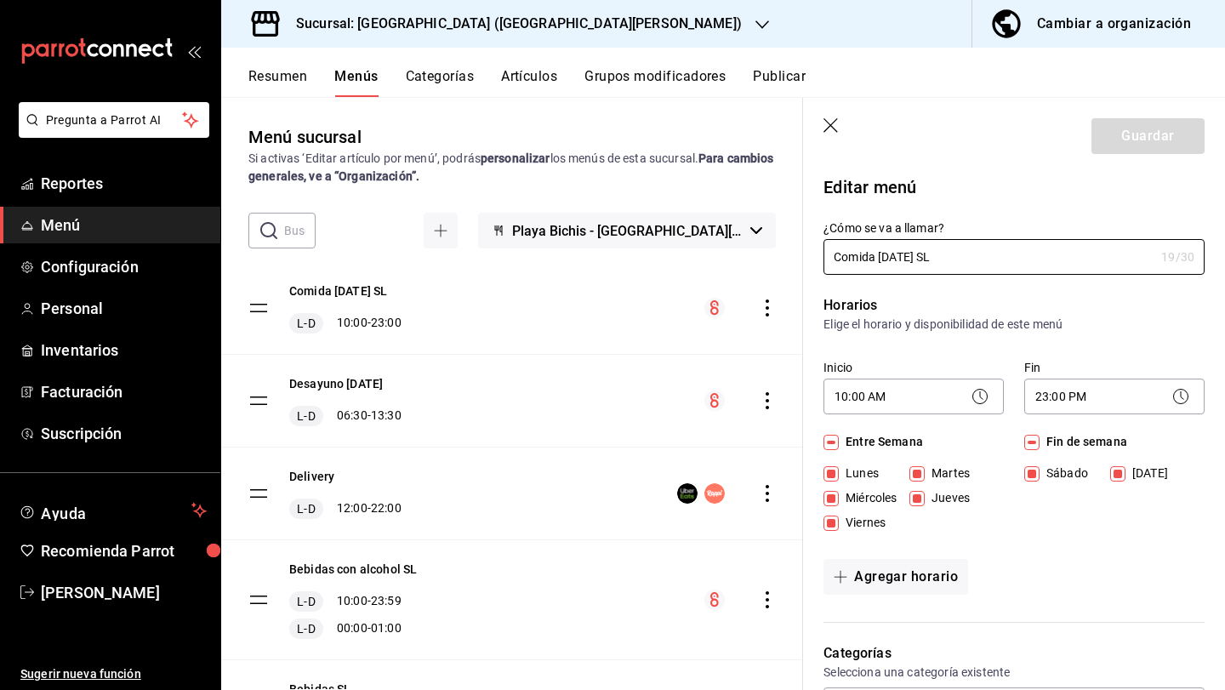
scroll to position [1533, 0]
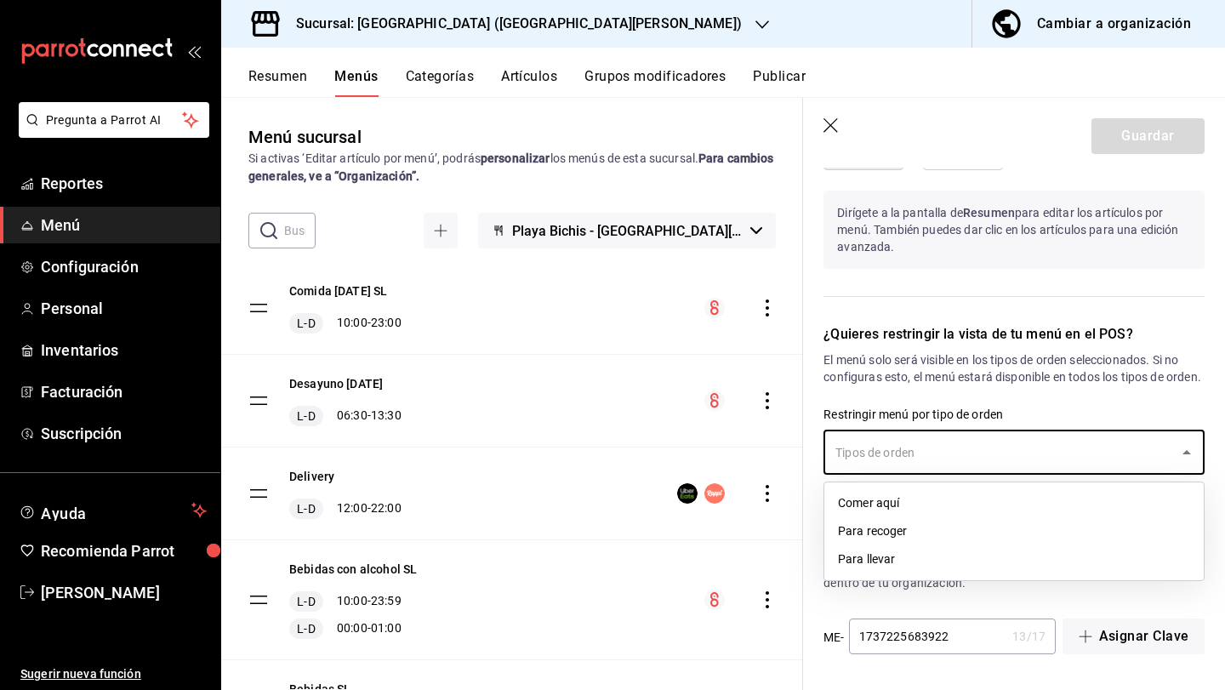
click at [957, 455] on input "text" at bounding box center [1001, 452] width 340 height 30
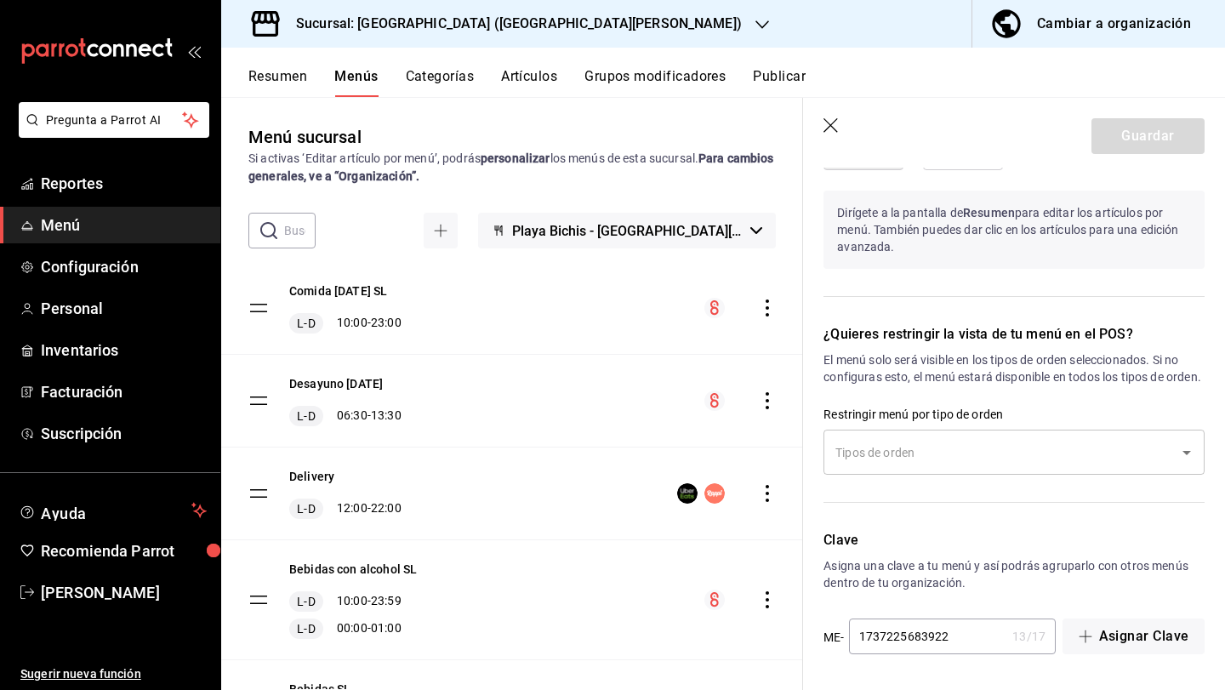
click at [431, 71] on button "Categorías" at bounding box center [440, 82] width 69 height 29
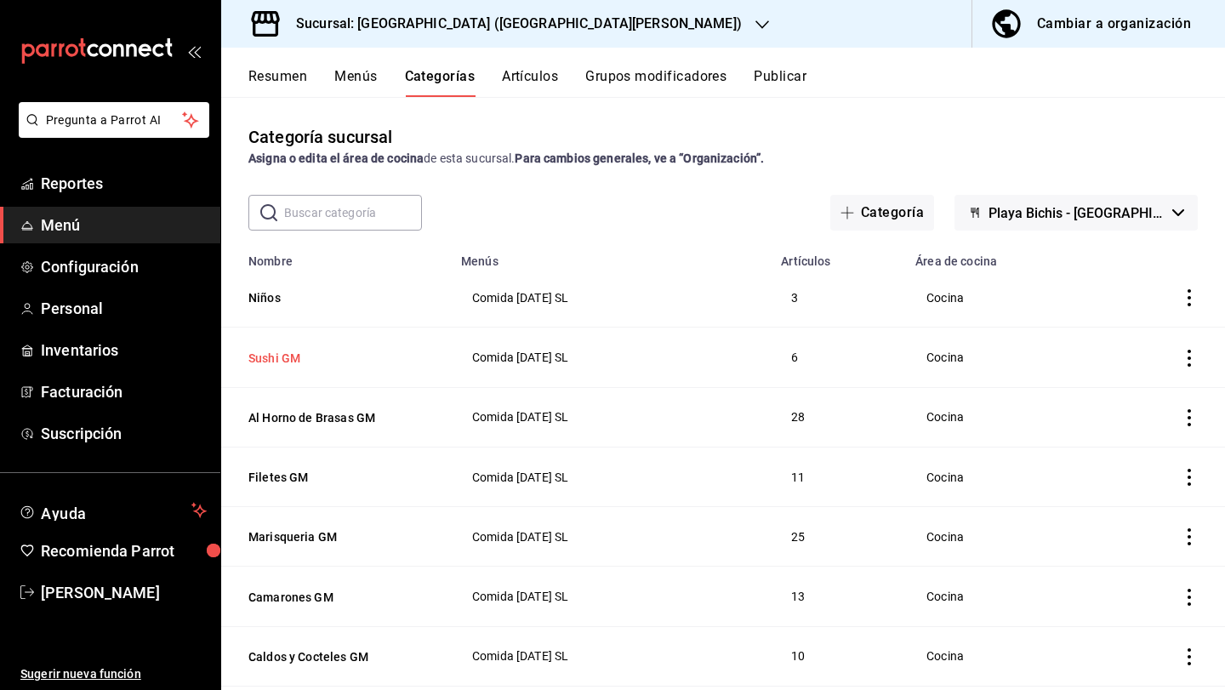
click at [300, 357] on button "Sushi GM" at bounding box center [333, 358] width 170 height 17
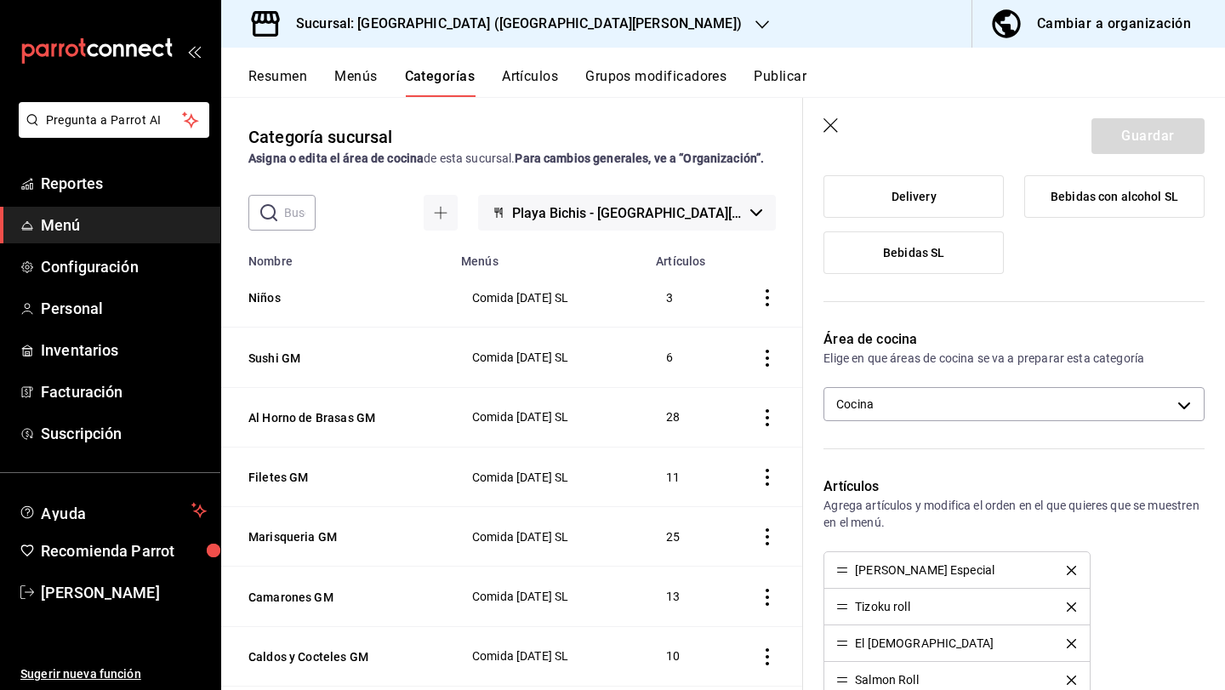
scroll to position [241, 0]
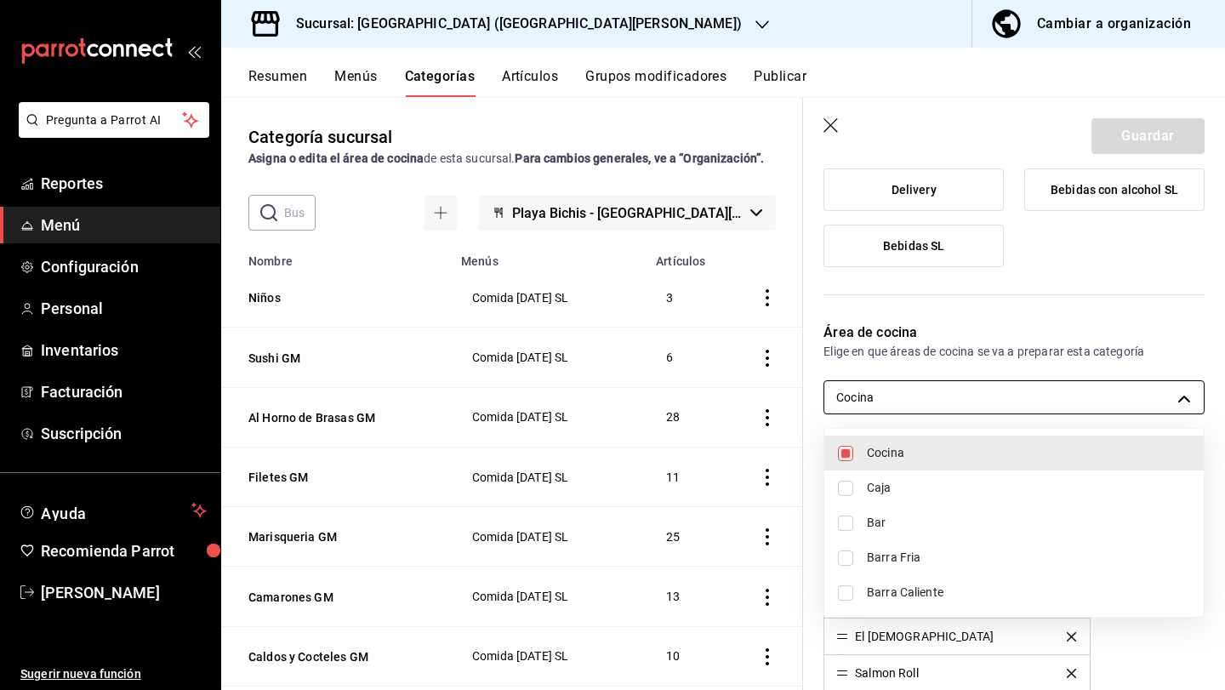
click at [1041, 401] on body "Pregunta a Parrot AI Reportes Menú Configuración Personal Inventarios Facturaci…" at bounding box center [612, 345] width 1225 height 690
click at [997, 552] on span "Barra Fria" at bounding box center [1028, 558] width 323 height 18
type input "cdf38b51-a438-4794-814f-074e504f67c5,349c194f-74ed-46f4-9413-a4d1ff2fc13b"
checkbox input "true"
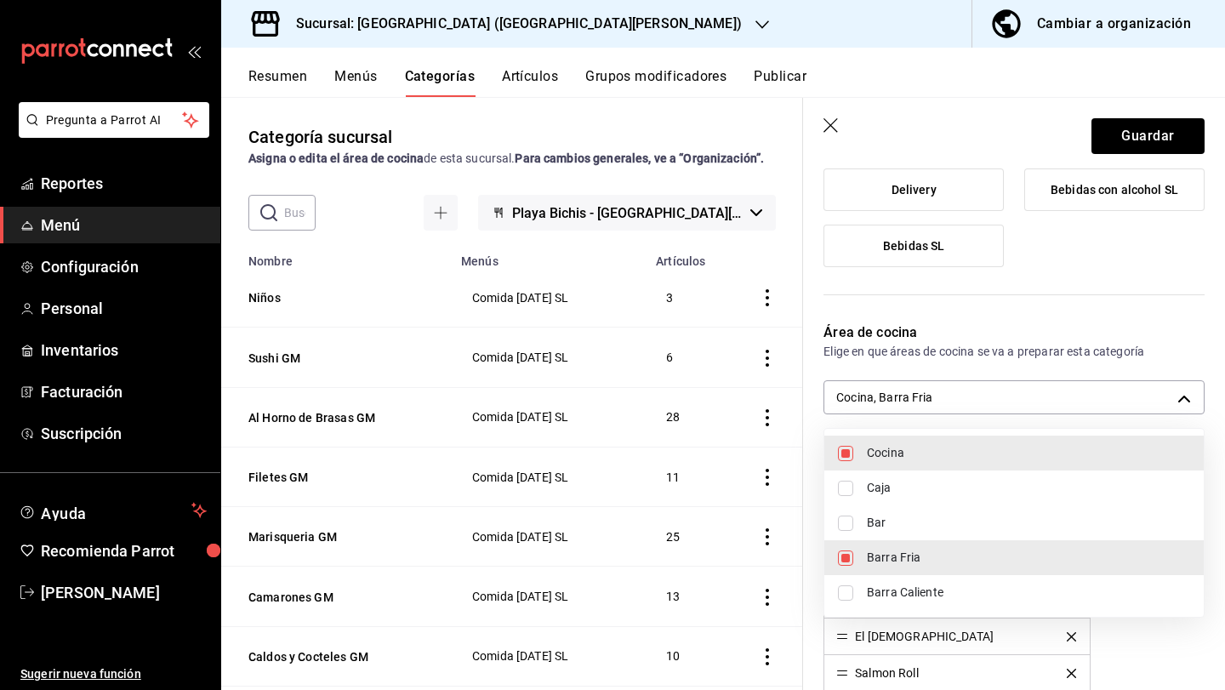
click at [1159, 142] on div at bounding box center [612, 345] width 1225 height 690
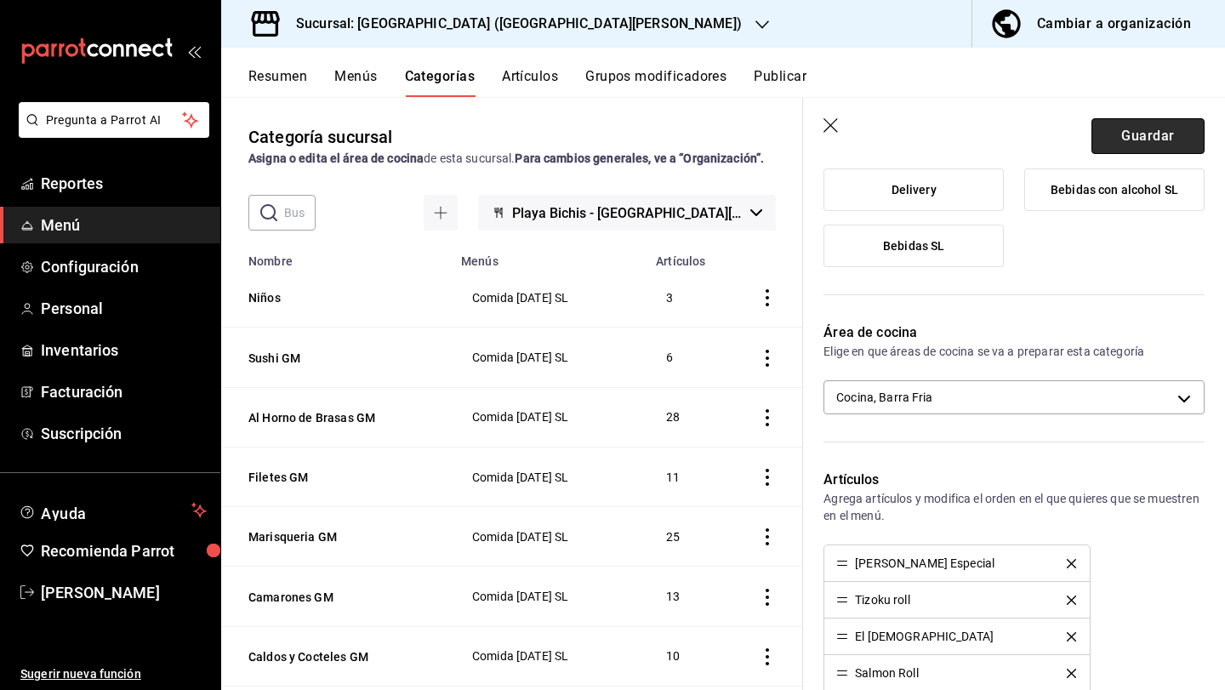
click at [1152, 127] on button "Guardar" at bounding box center [1148, 136] width 113 height 36
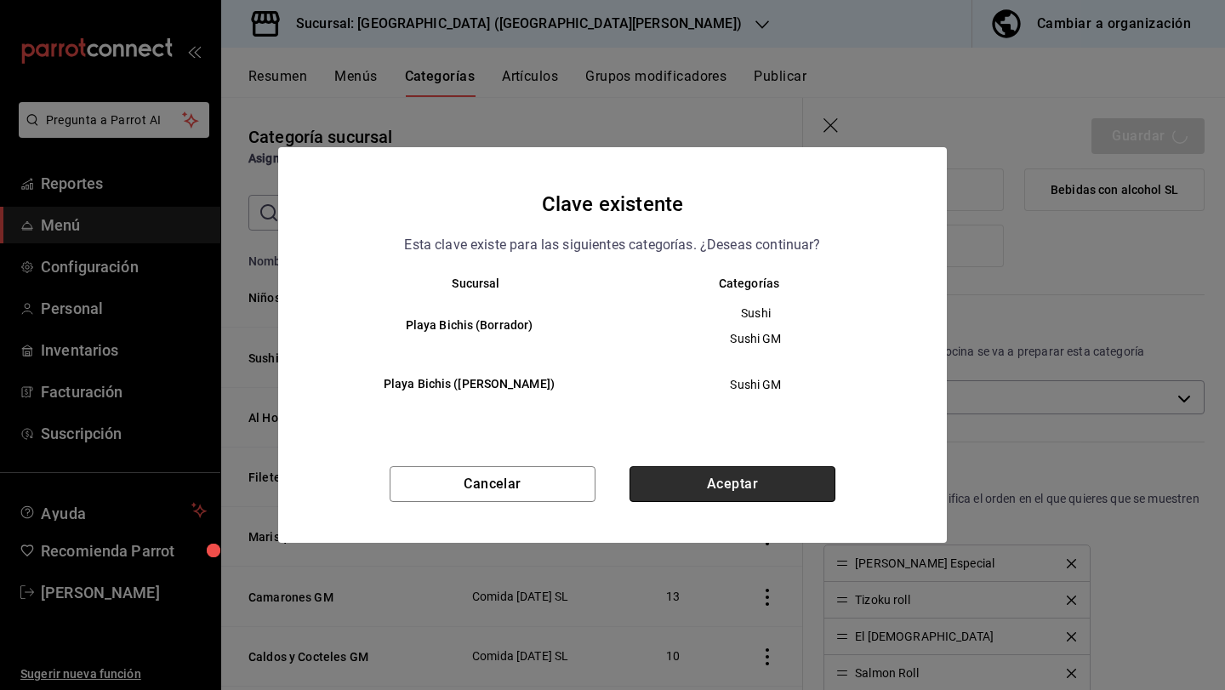
click at [782, 490] on button "Aceptar" at bounding box center [733, 484] width 206 height 36
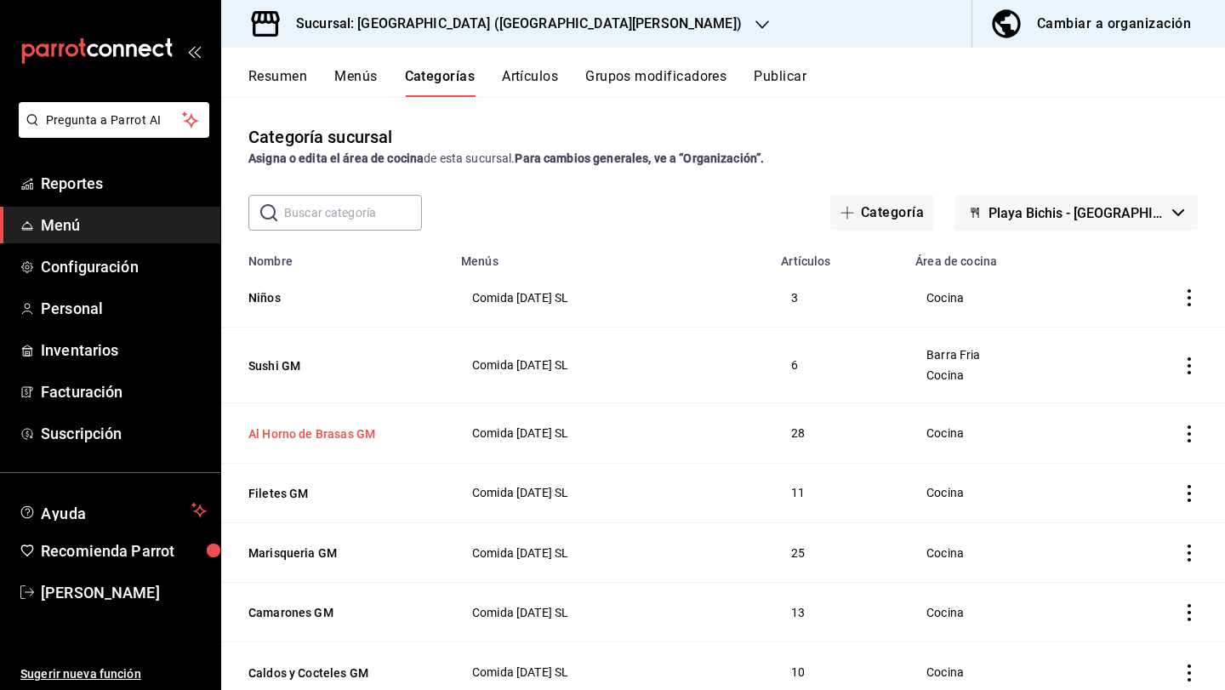
click at [361, 440] on button "Al Horno de Brasas GM" at bounding box center [333, 433] width 170 height 17
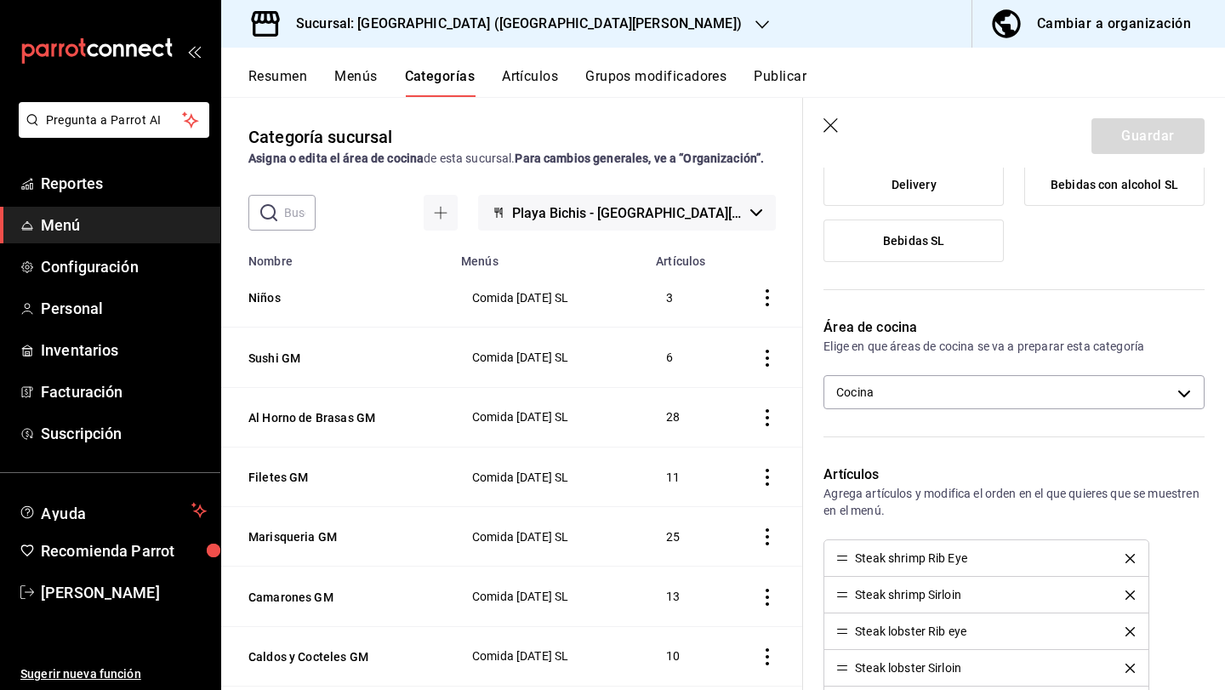
scroll to position [248, 0]
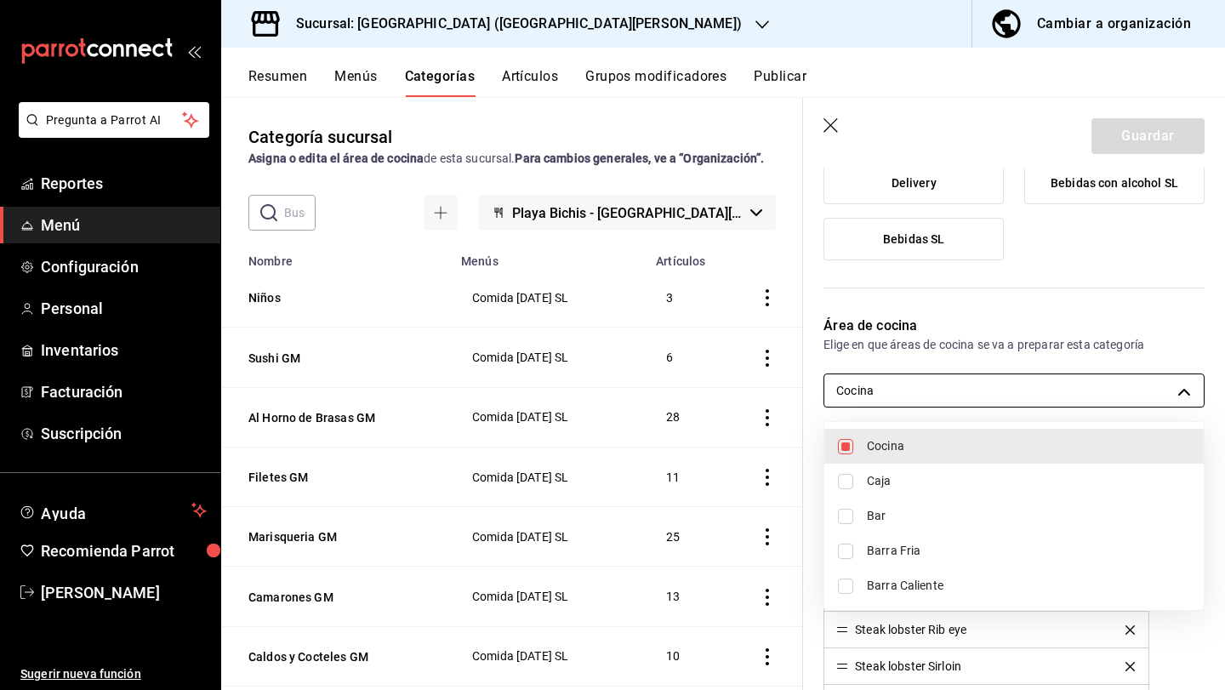
click at [993, 397] on body "Pregunta a Parrot AI Reportes Menú Configuración Personal Inventarios Facturaci…" at bounding box center [612, 345] width 1225 height 690
click at [967, 583] on span "Barra Caliente" at bounding box center [1028, 586] width 323 height 18
type input "cdf38b51-a438-4794-814f-074e504f67c5,e9e3d426-0124-4fea-af06-01114be09830"
checkbox input "true"
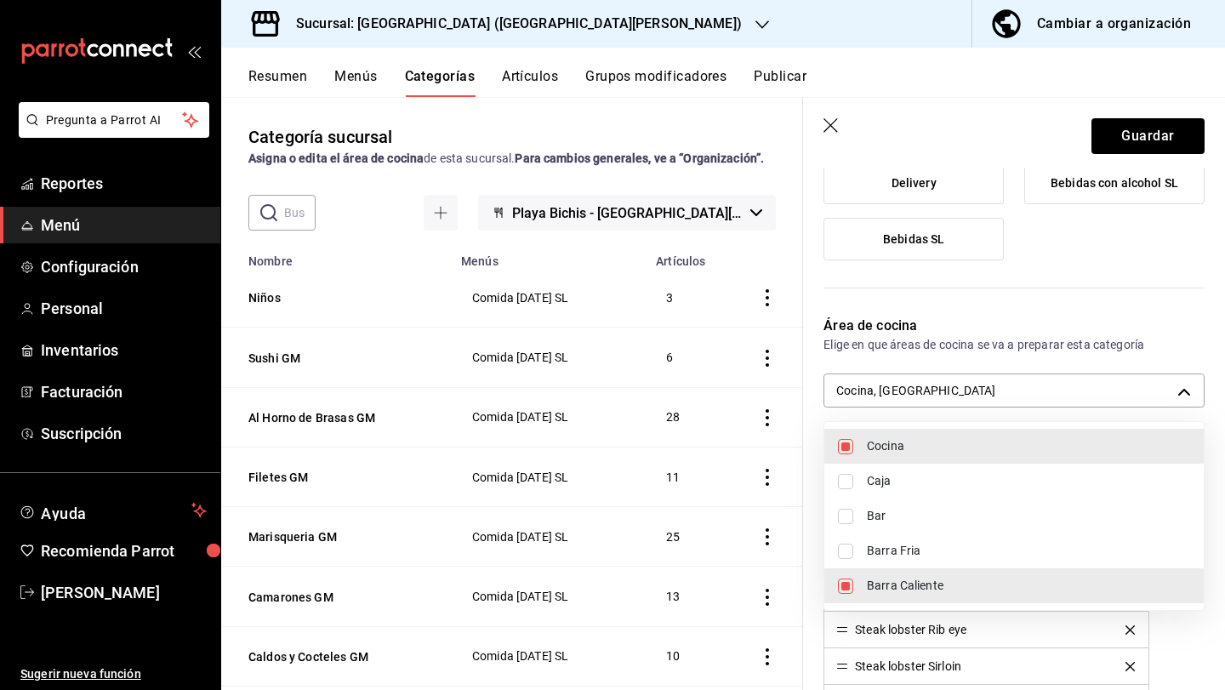
click at [1112, 128] on div at bounding box center [612, 345] width 1225 height 690
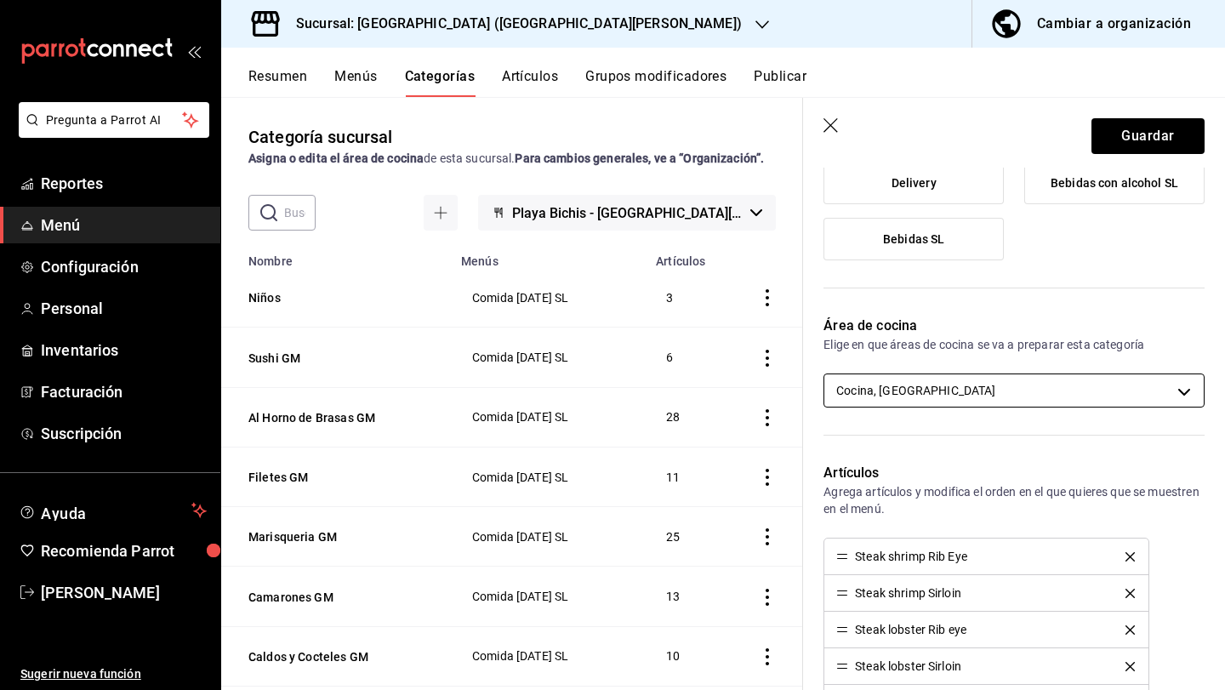
click at [1071, 379] on body "Pregunta a Parrot AI Reportes Menú Configuración Personal Inventarios Facturaci…" at bounding box center [612, 345] width 1225 height 690
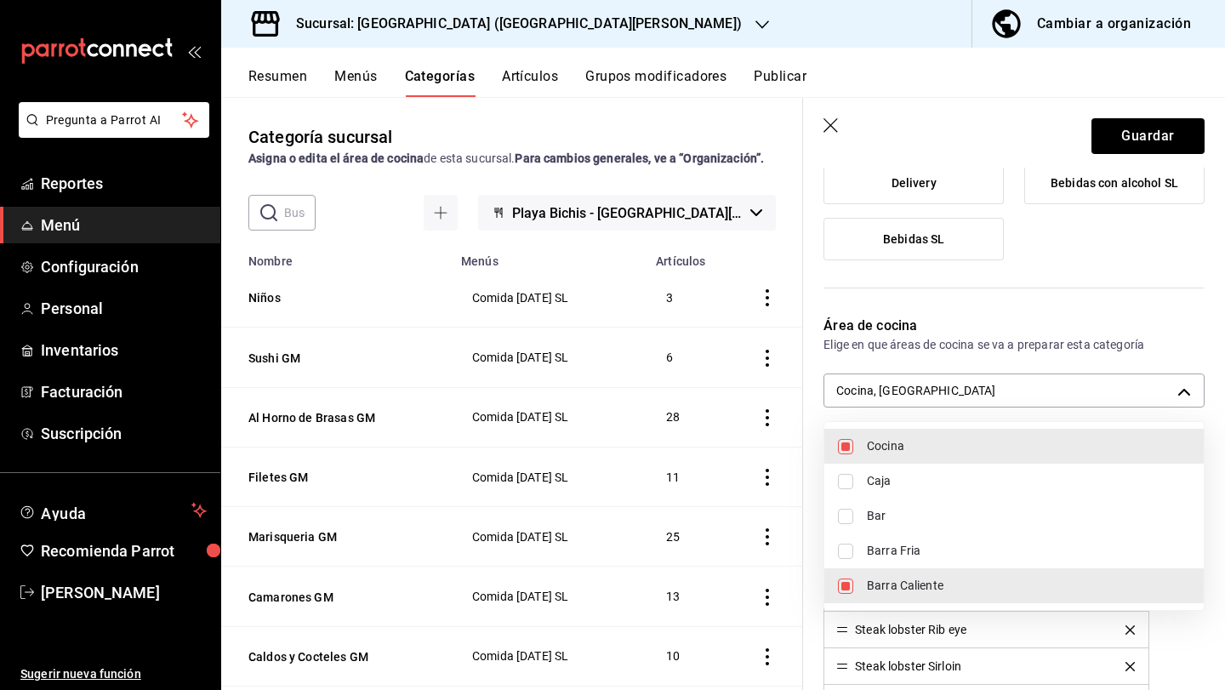
click at [1171, 141] on div at bounding box center [612, 345] width 1225 height 690
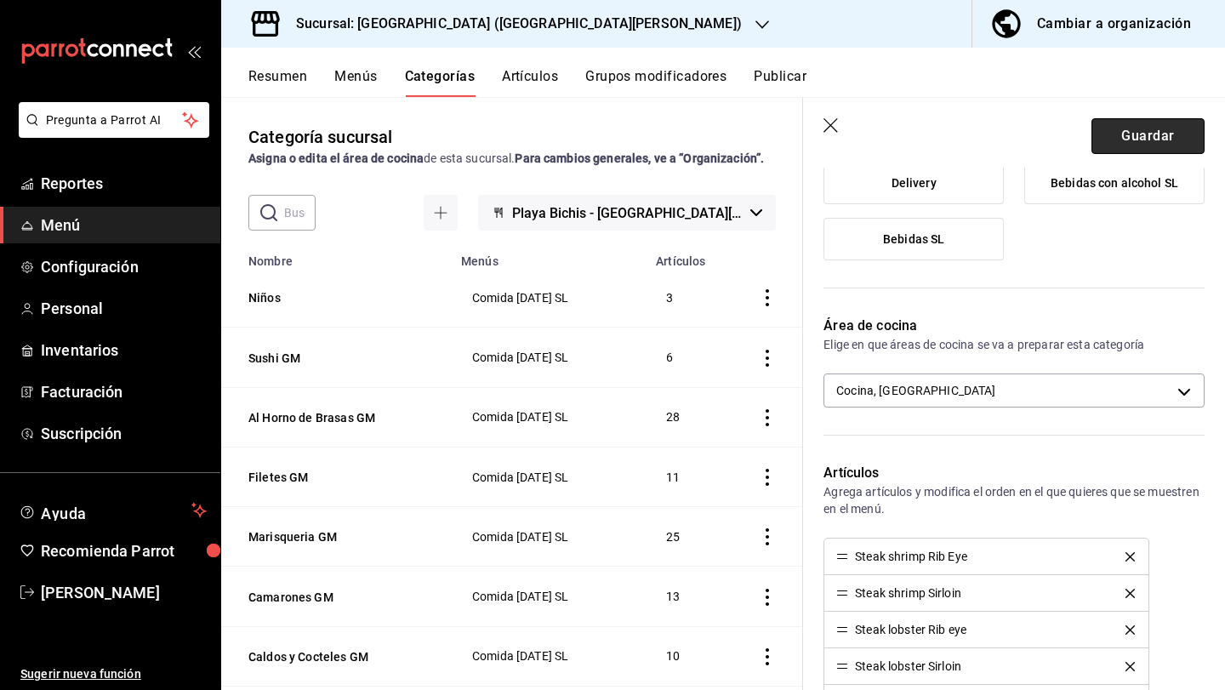
click at [1162, 130] on button "Guardar" at bounding box center [1148, 136] width 113 height 36
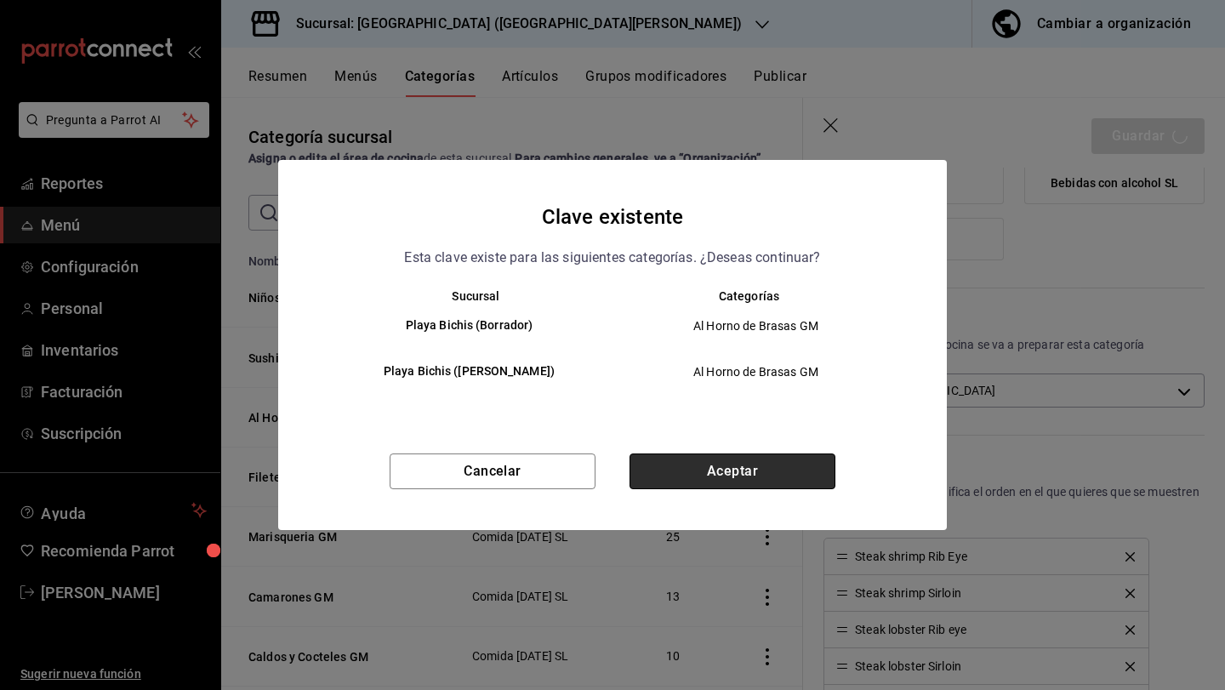
click at [792, 483] on button "Aceptar" at bounding box center [733, 472] width 206 height 36
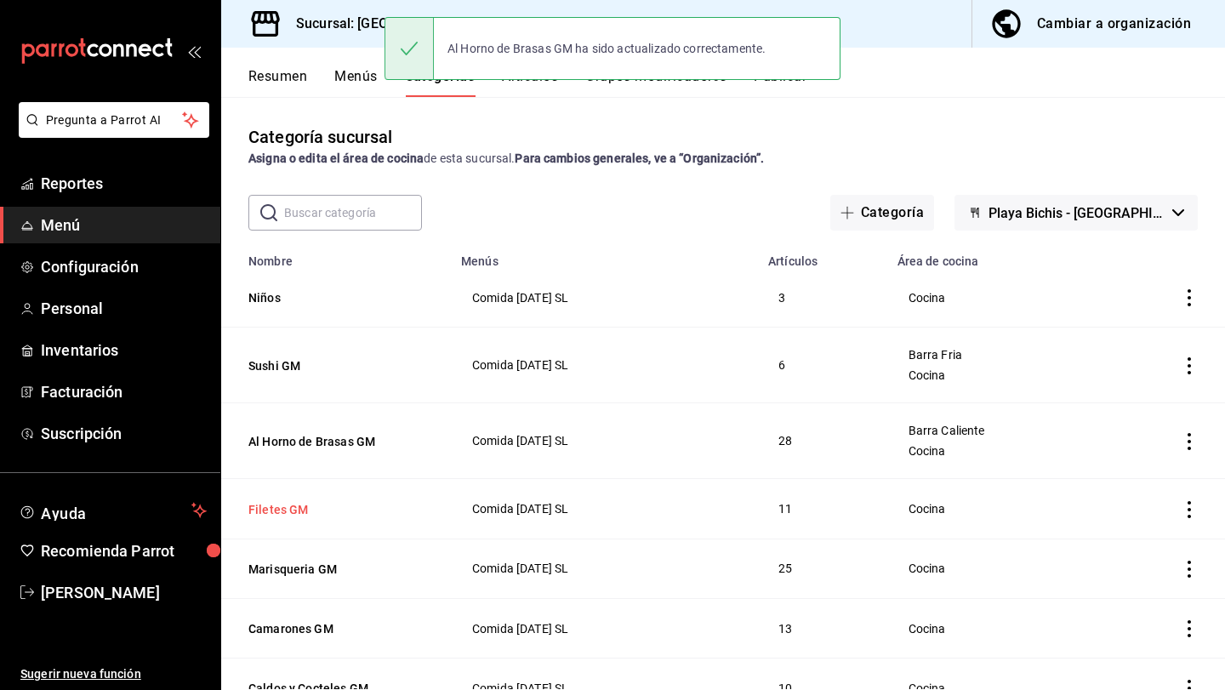
click at [299, 516] on button "Filetes GM" at bounding box center [333, 509] width 170 height 17
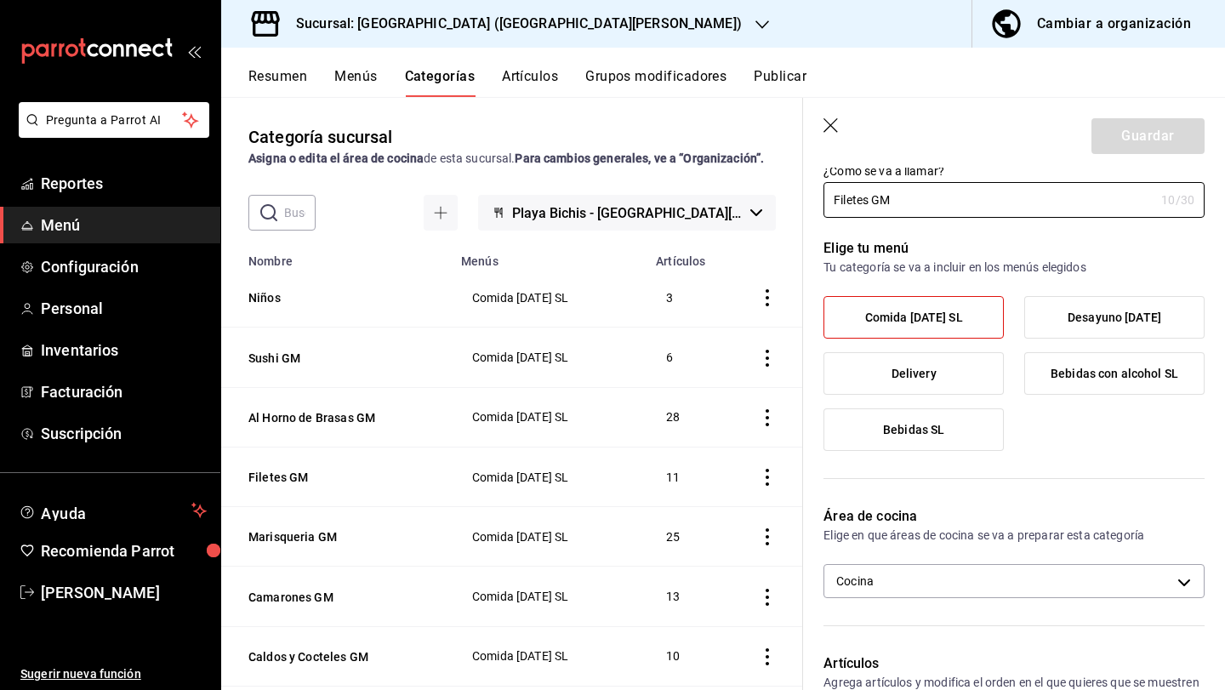
scroll to position [67, 0]
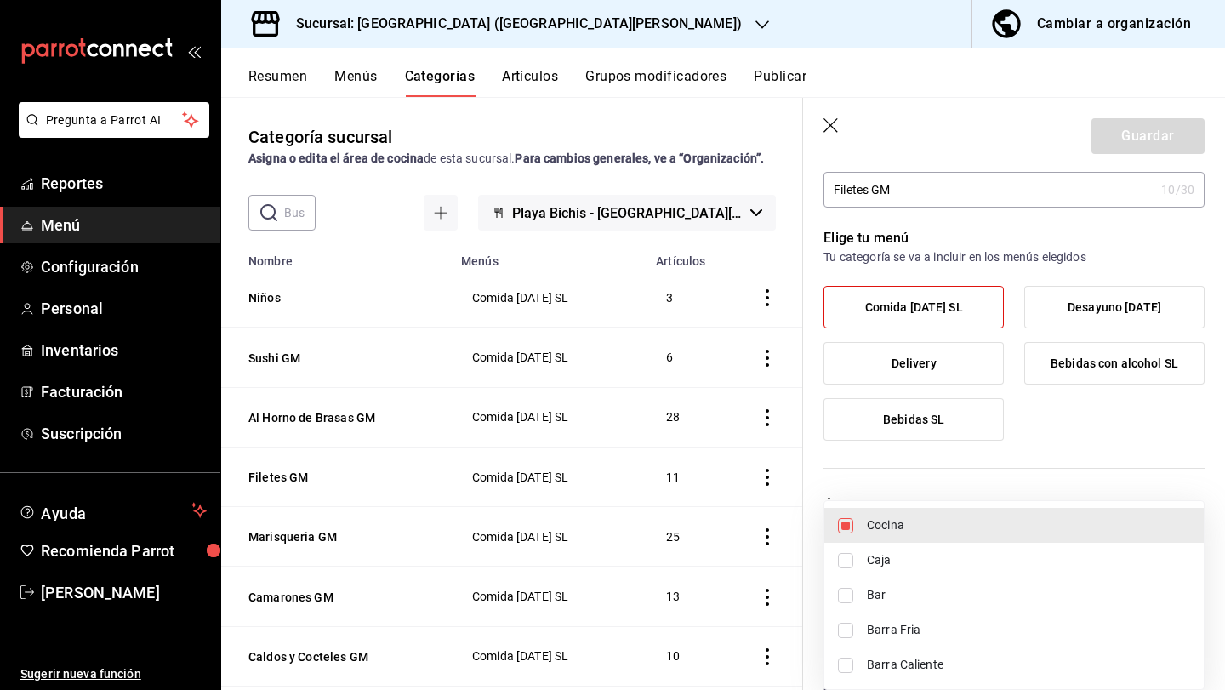
click at [1015, 556] on body "Pregunta a Parrot AI Reportes Menú Configuración Personal Inventarios Facturaci…" at bounding box center [612, 345] width 1225 height 690
click at [988, 656] on span "Barra Caliente" at bounding box center [1028, 665] width 323 height 18
type input "cdf38b51-a438-4794-814f-074e504f67c5,e9e3d426-0124-4fea-af06-01114be09830"
checkbox input "true"
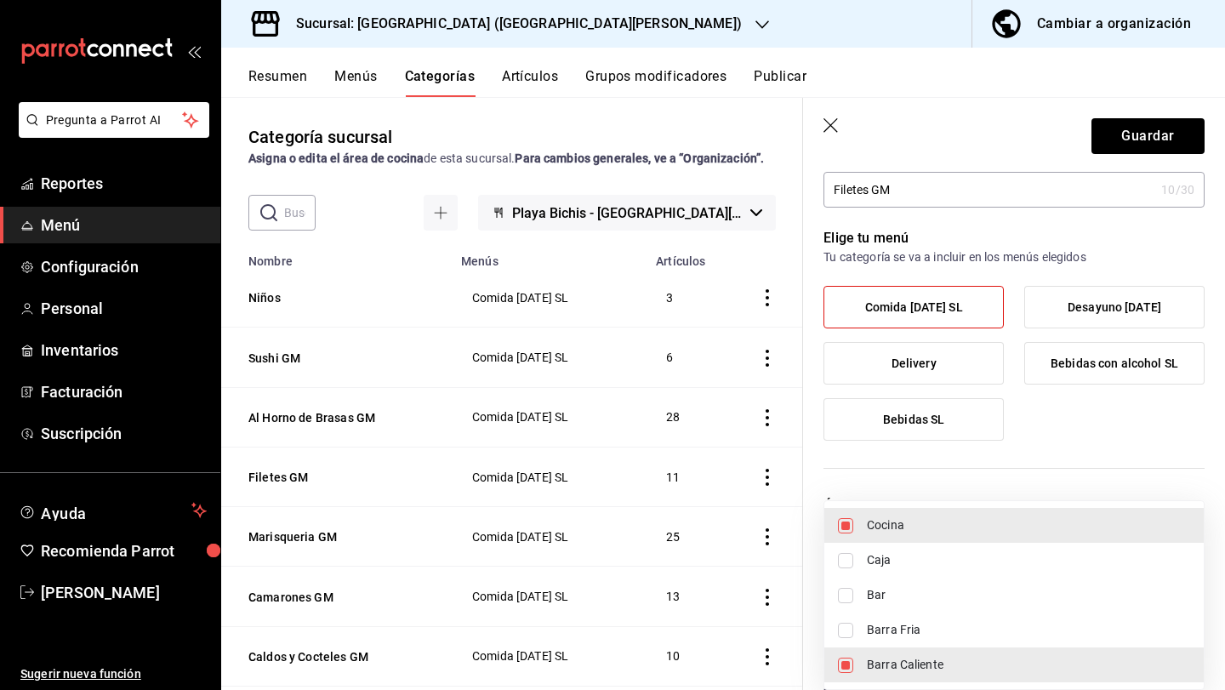
click at [1115, 123] on div at bounding box center [612, 345] width 1225 height 690
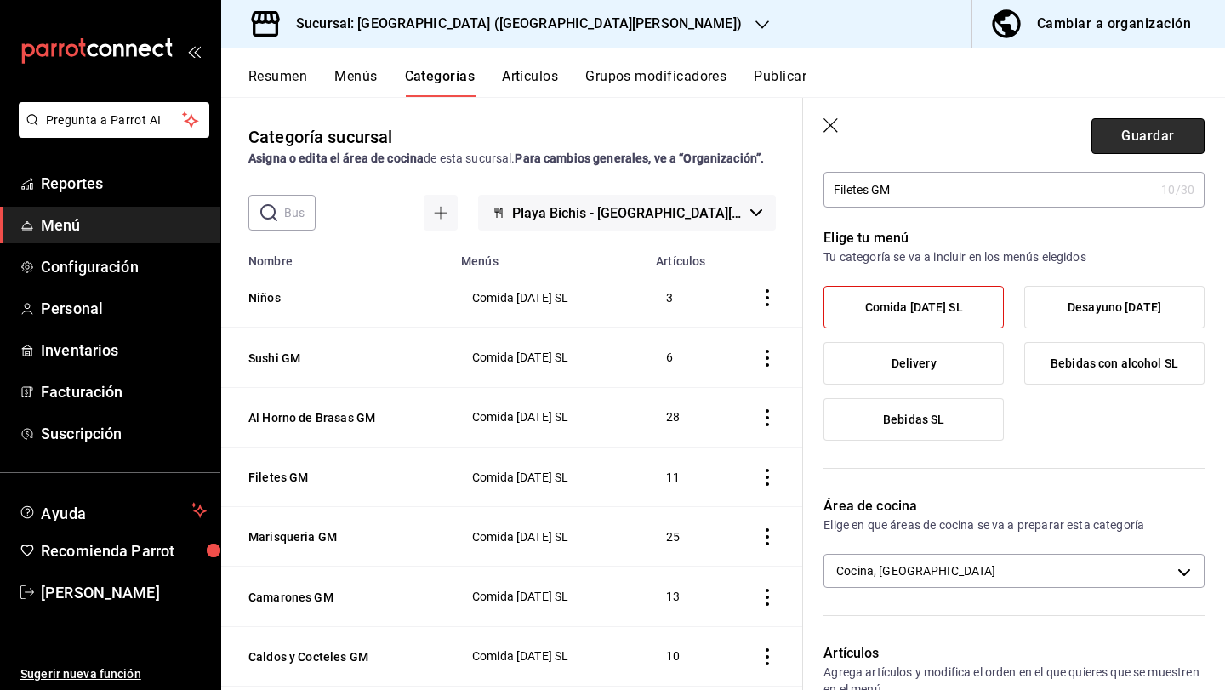
click at [1127, 130] on button "Guardar" at bounding box center [1148, 136] width 113 height 36
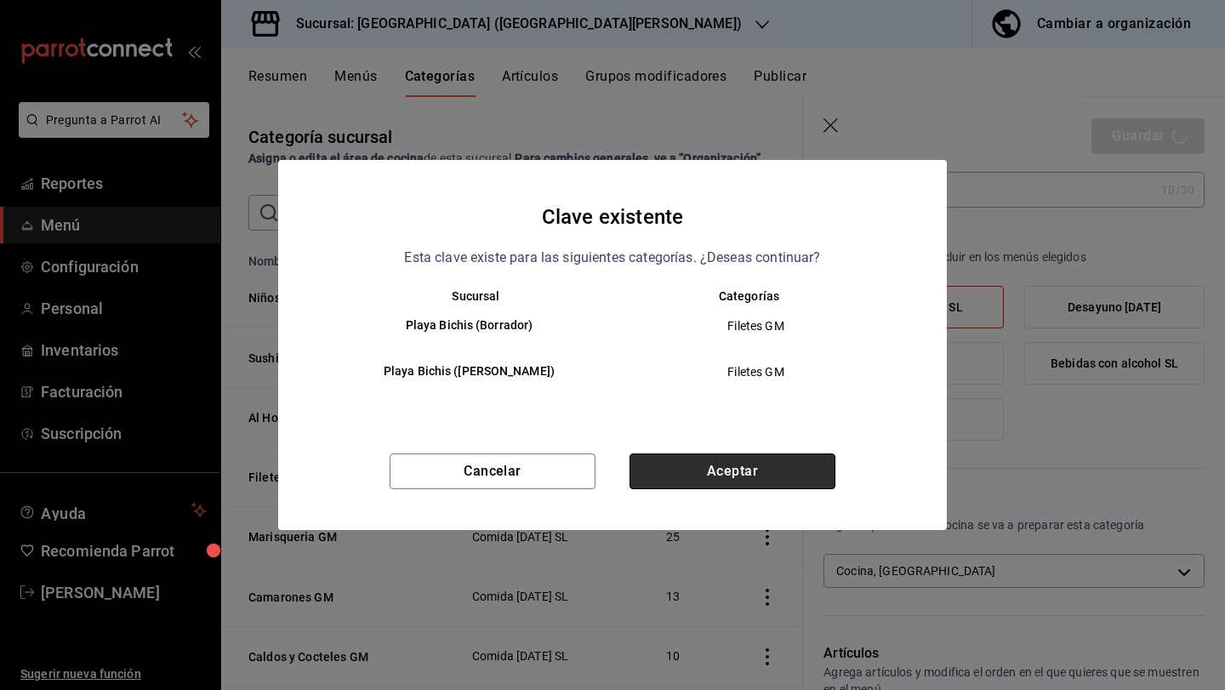
click at [798, 454] on button "Aceptar" at bounding box center [733, 472] width 206 height 36
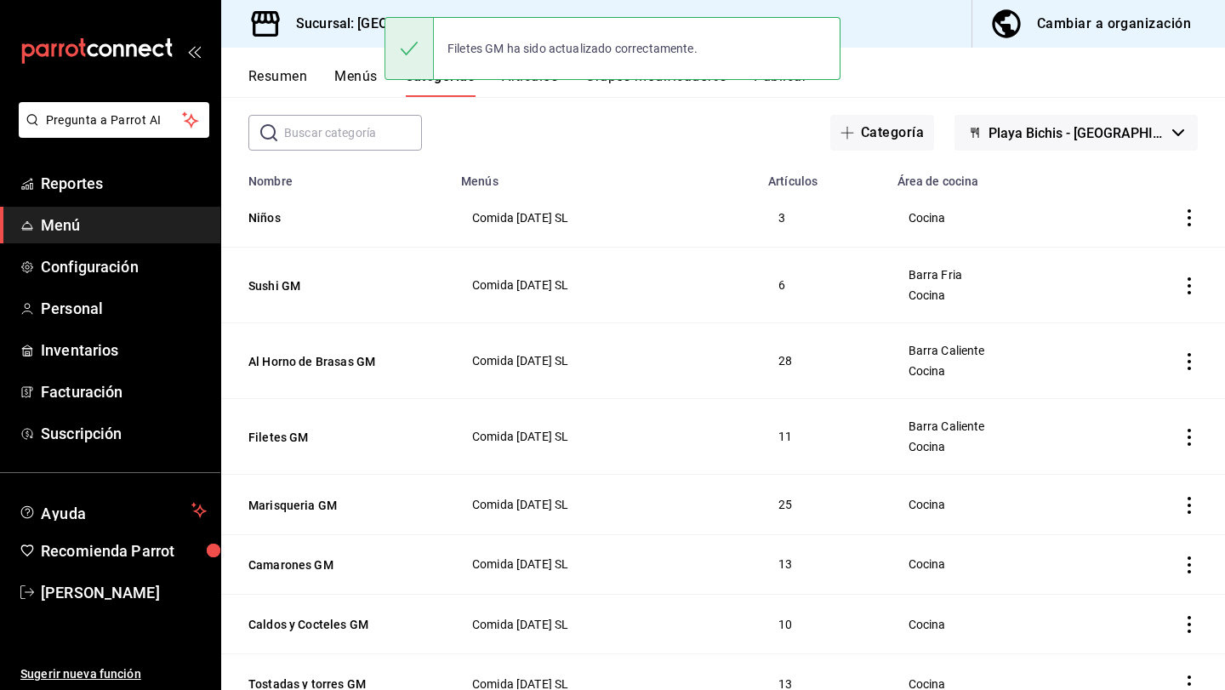
scroll to position [90, 0]
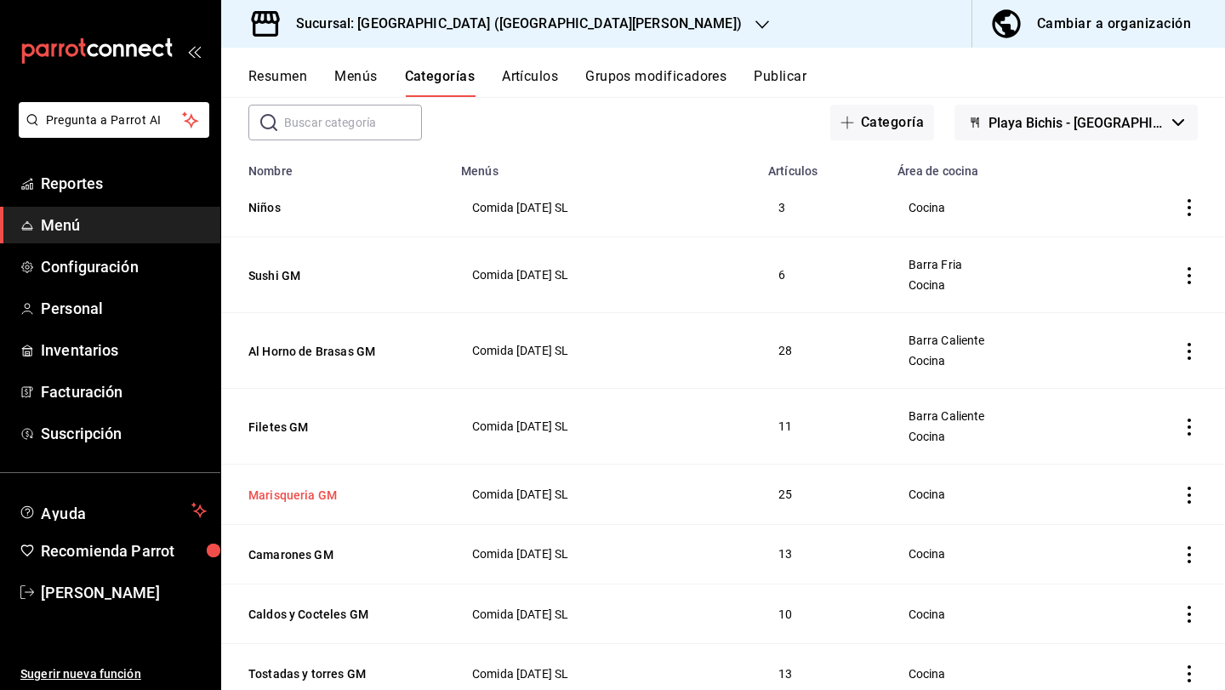
click at [328, 492] on button "Marisqueria GM" at bounding box center [333, 495] width 170 height 17
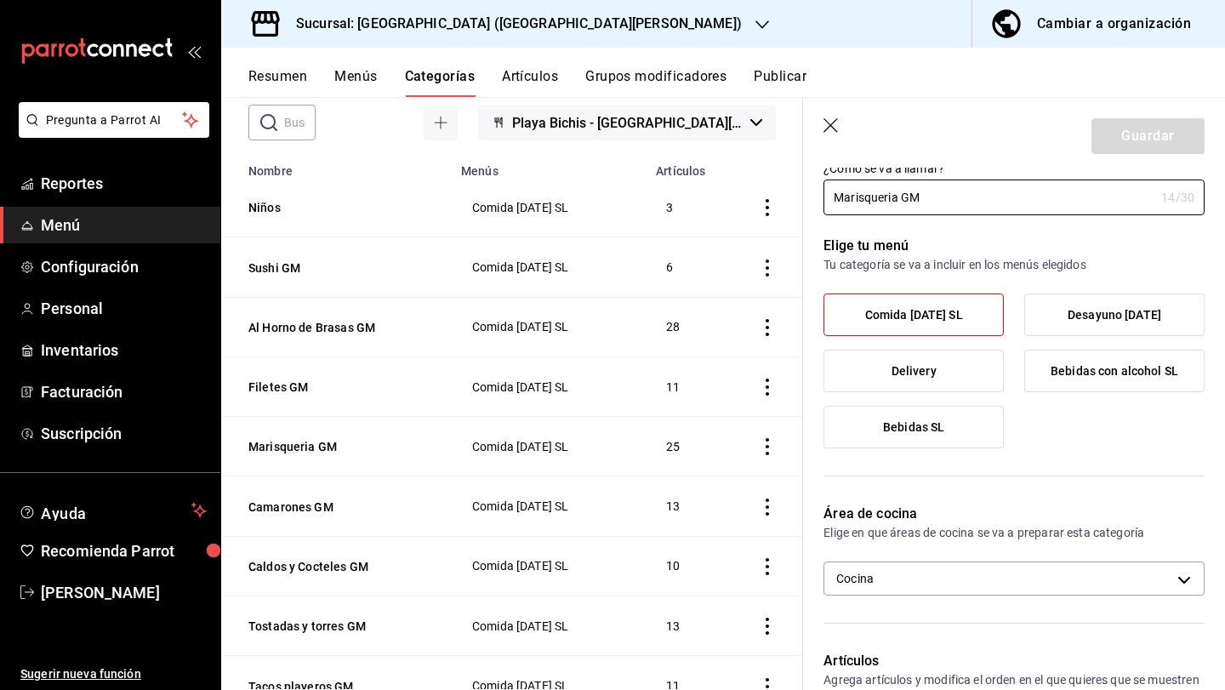
scroll to position [88, 0]
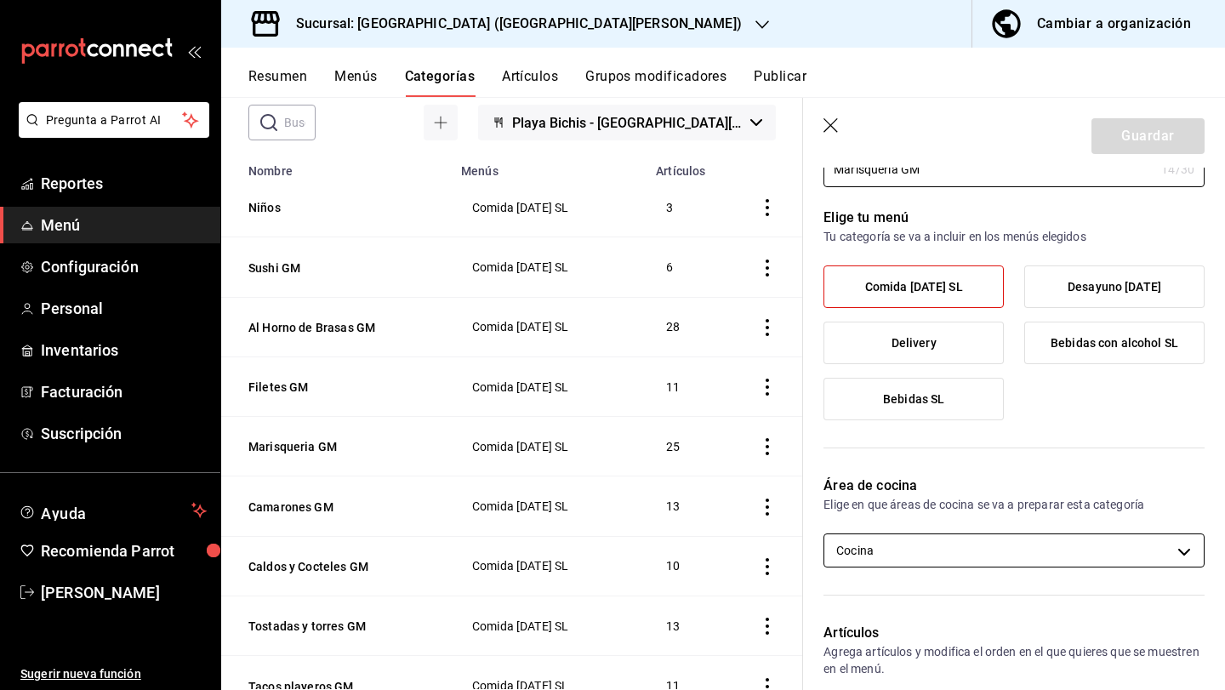
click at [944, 554] on body "Pregunta a Parrot AI Reportes Menú Configuración Personal Inventarios Facturaci…" at bounding box center [612, 345] width 1225 height 690
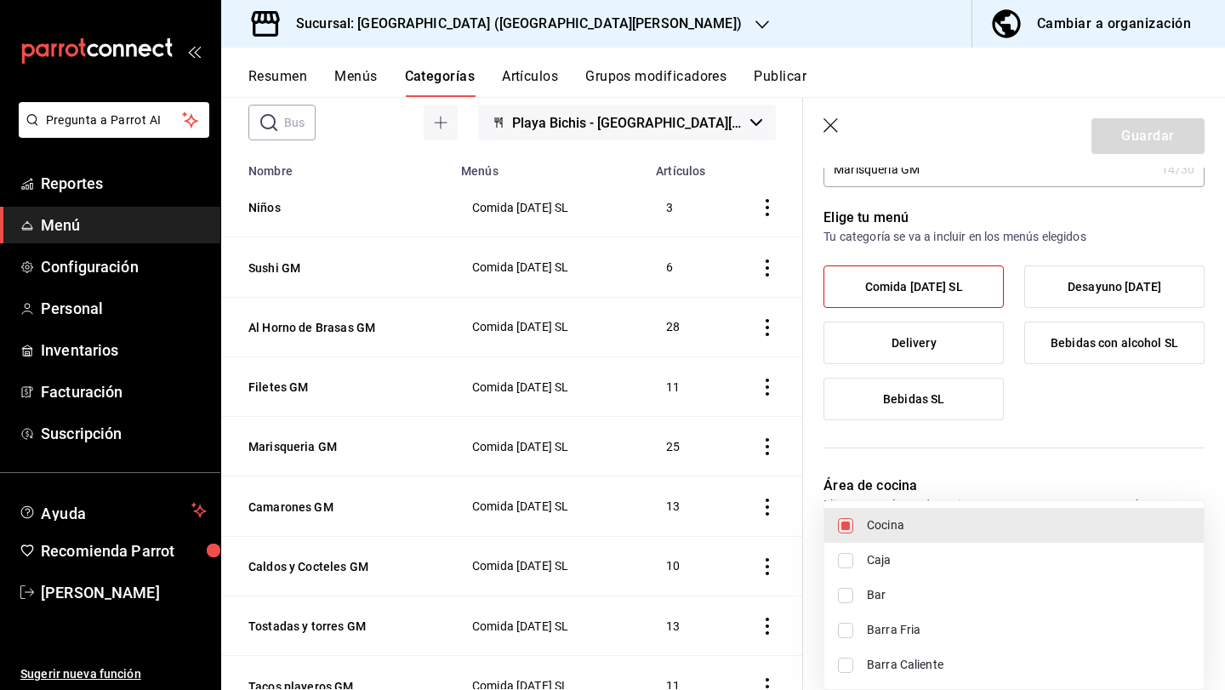
click at [939, 617] on li "Barra Fria" at bounding box center [1013, 630] width 379 height 35
type input "cdf38b51-a438-4794-814f-074e504f67c5,349c194f-74ed-46f4-9413-a4d1ff2fc13b"
checkbox input "true"
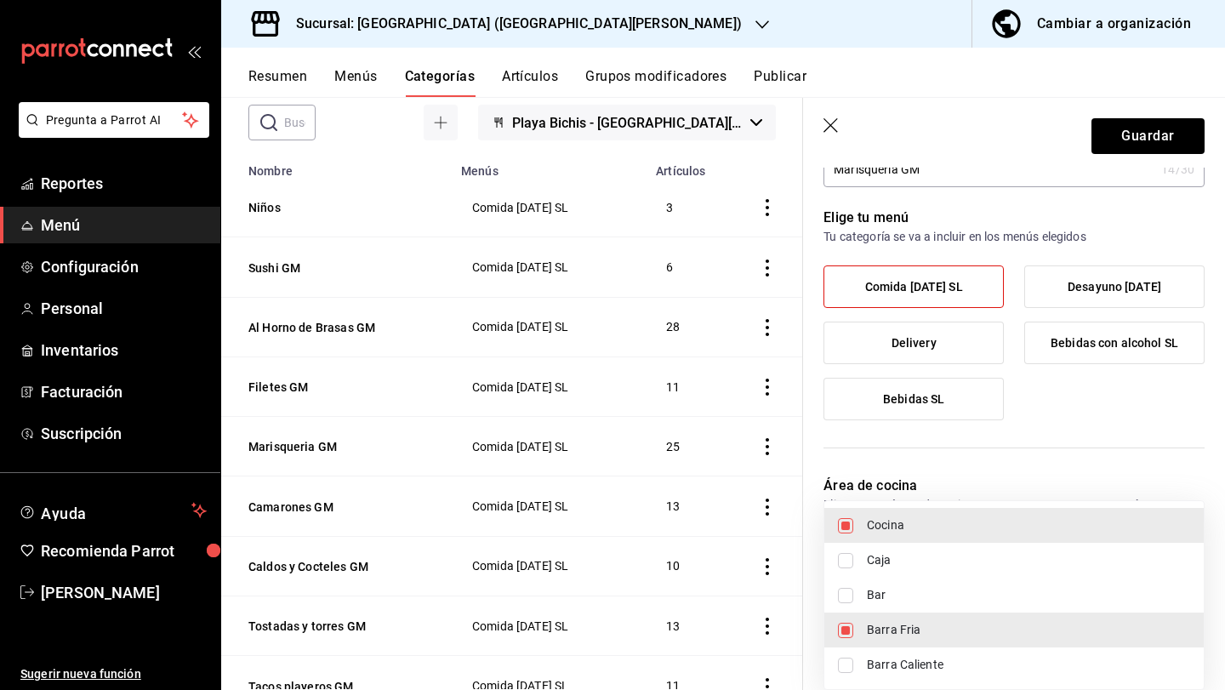
click at [1112, 125] on div at bounding box center [612, 345] width 1225 height 690
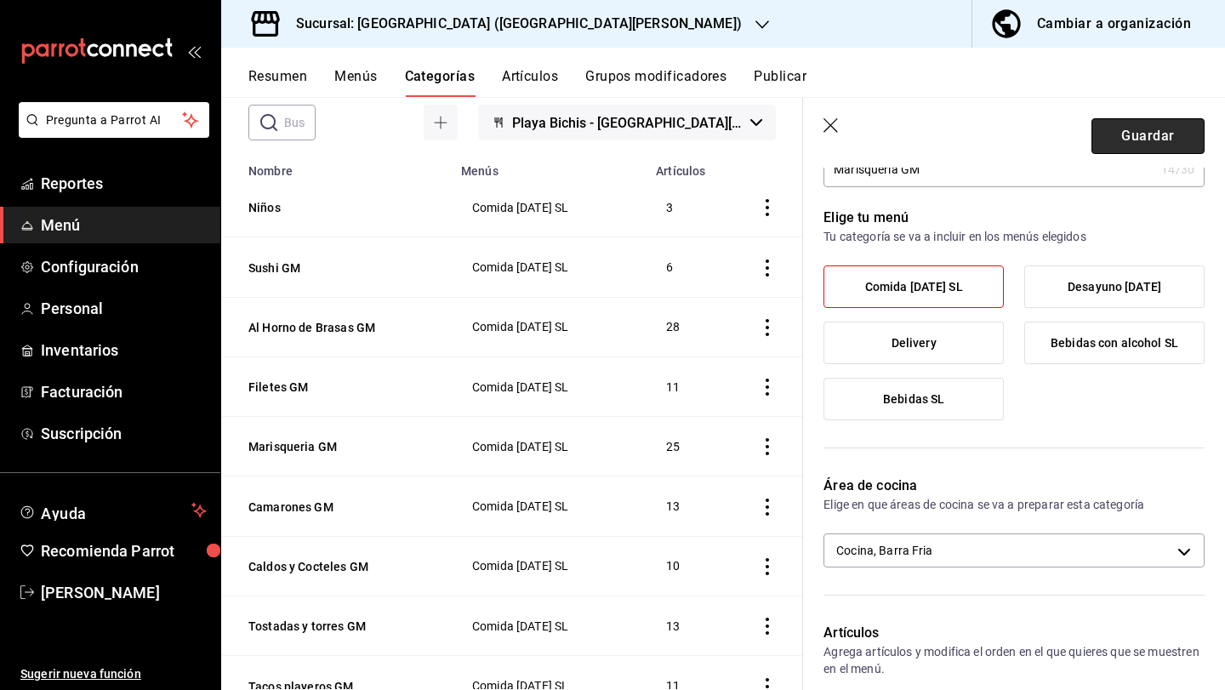
click at [1113, 136] on button "Guardar" at bounding box center [1148, 136] width 113 height 36
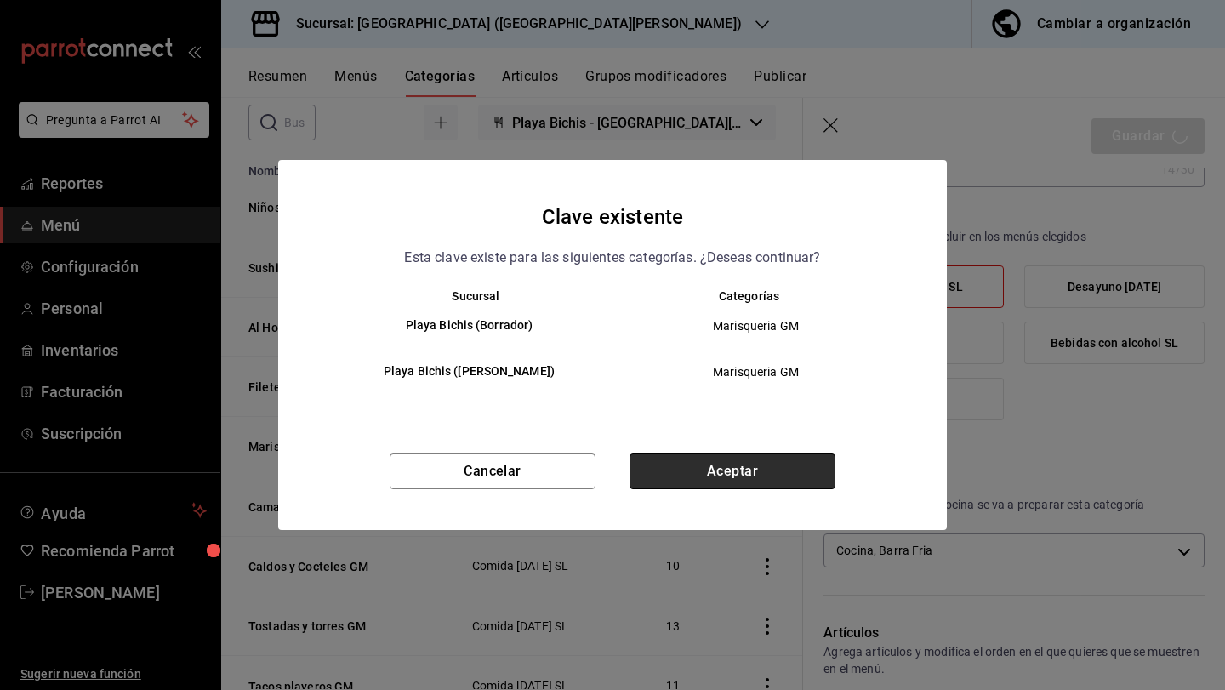
click at [767, 465] on button "Aceptar" at bounding box center [733, 472] width 206 height 36
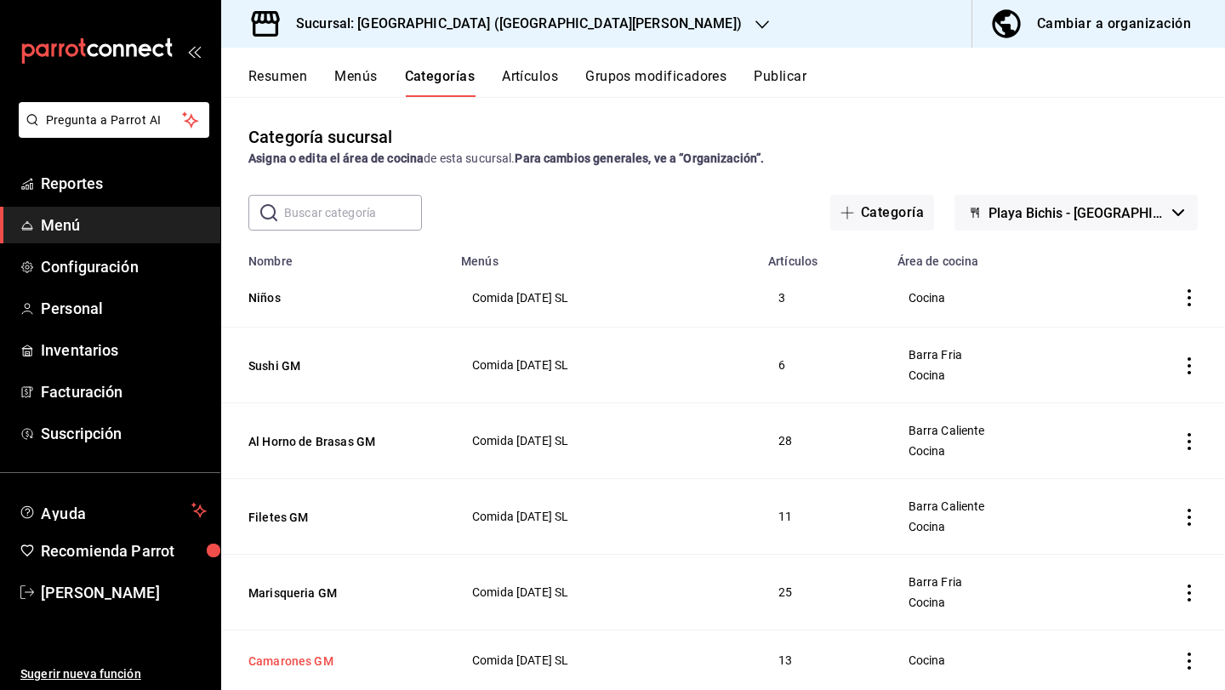
click at [308, 663] on button "Camarones GM" at bounding box center [333, 661] width 170 height 17
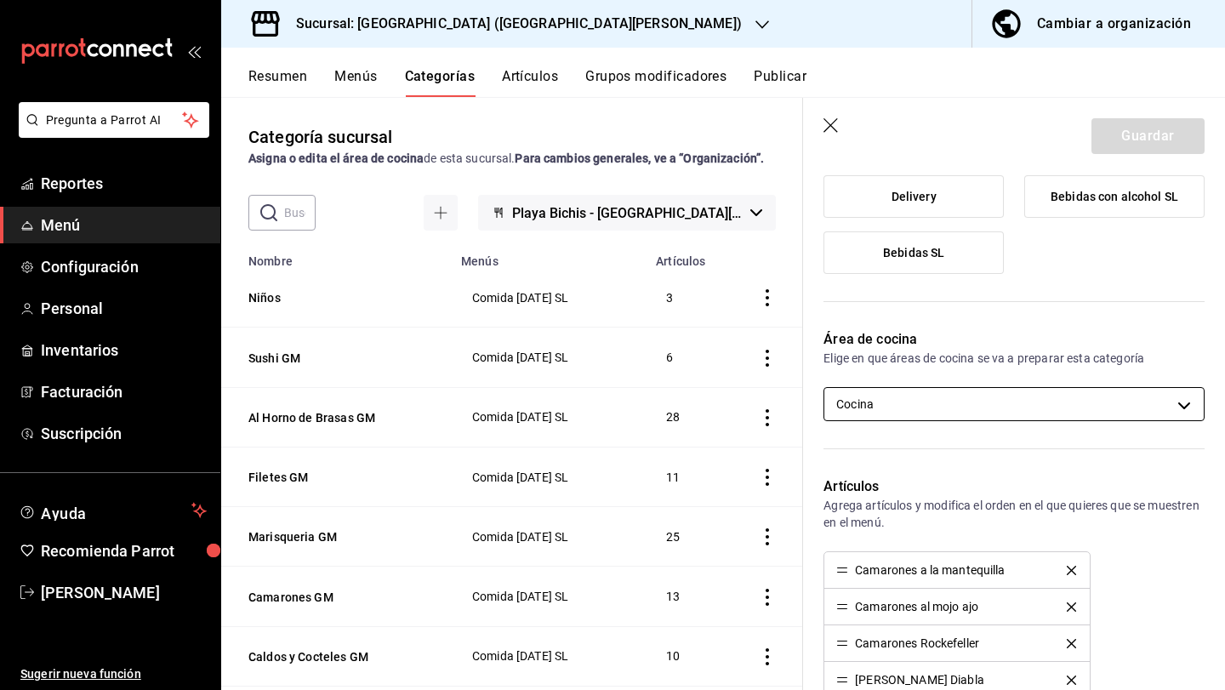
scroll to position [238, 0]
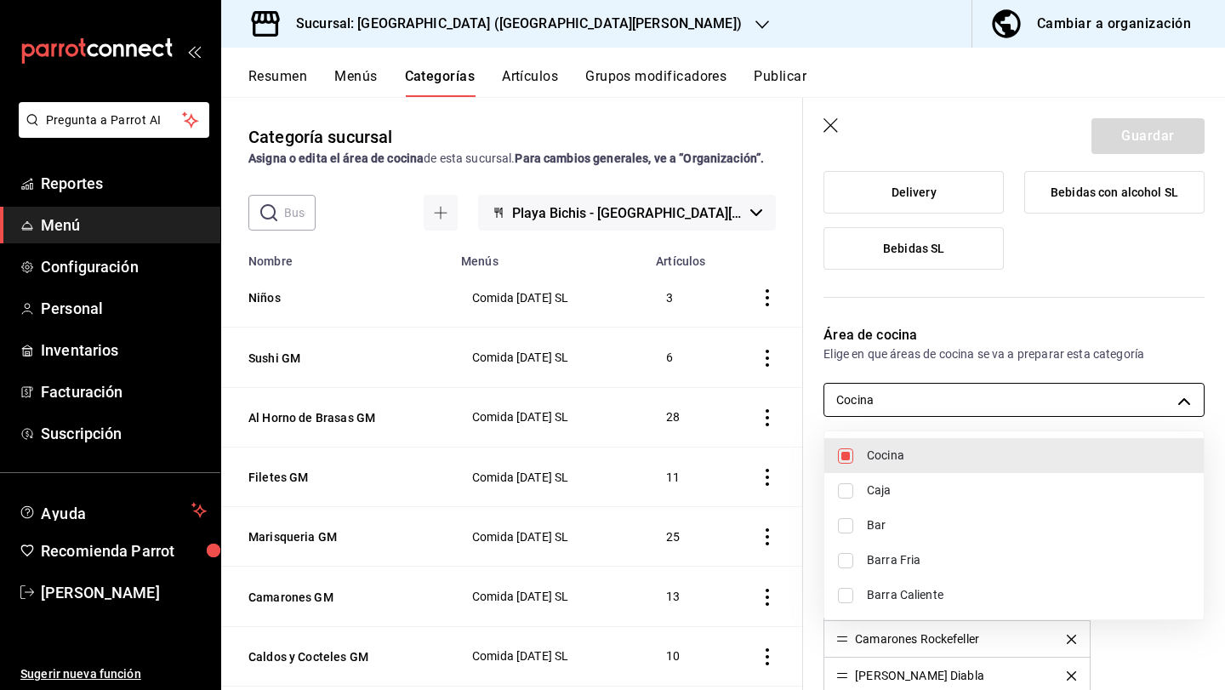
click at [939, 403] on body "Pregunta a Parrot AI Reportes Menú Configuración Personal Inventarios Facturaci…" at bounding box center [612, 345] width 1225 height 690
click at [1013, 434] on ul "Cocina Caja Bar Barra Fria Barra Caliente" at bounding box center [1013, 525] width 379 height 188
click at [1020, 457] on span "Cocina" at bounding box center [1028, 456] width 323 height 18
checkbox input "false"
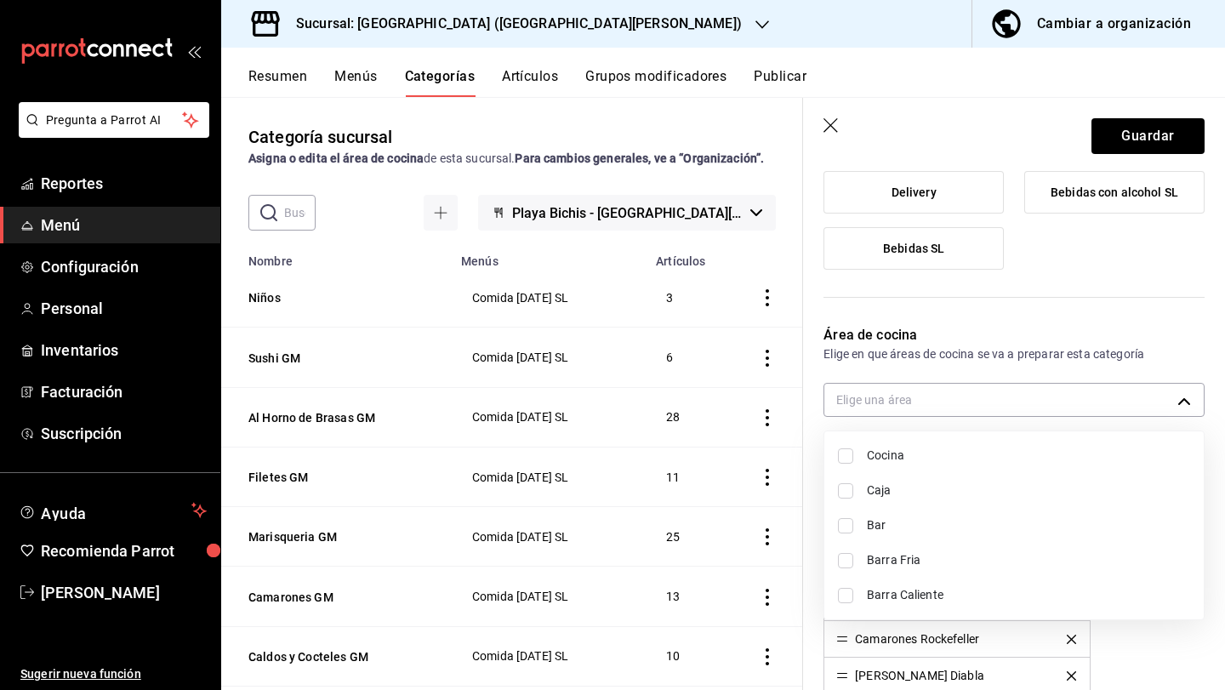
click at [828, 122] on div at bounding box center [612, 345] width 1225 height 690
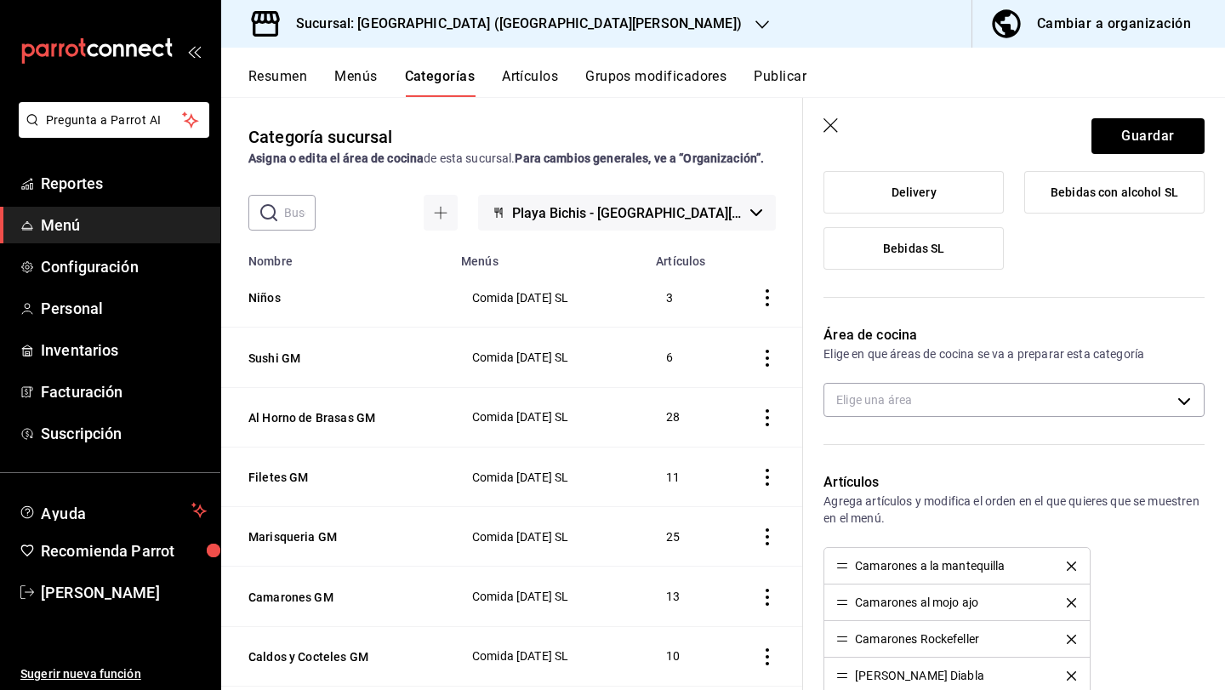
click at [827, 124] on icon "button" at bounding box center [832, 126] width 17 height 17
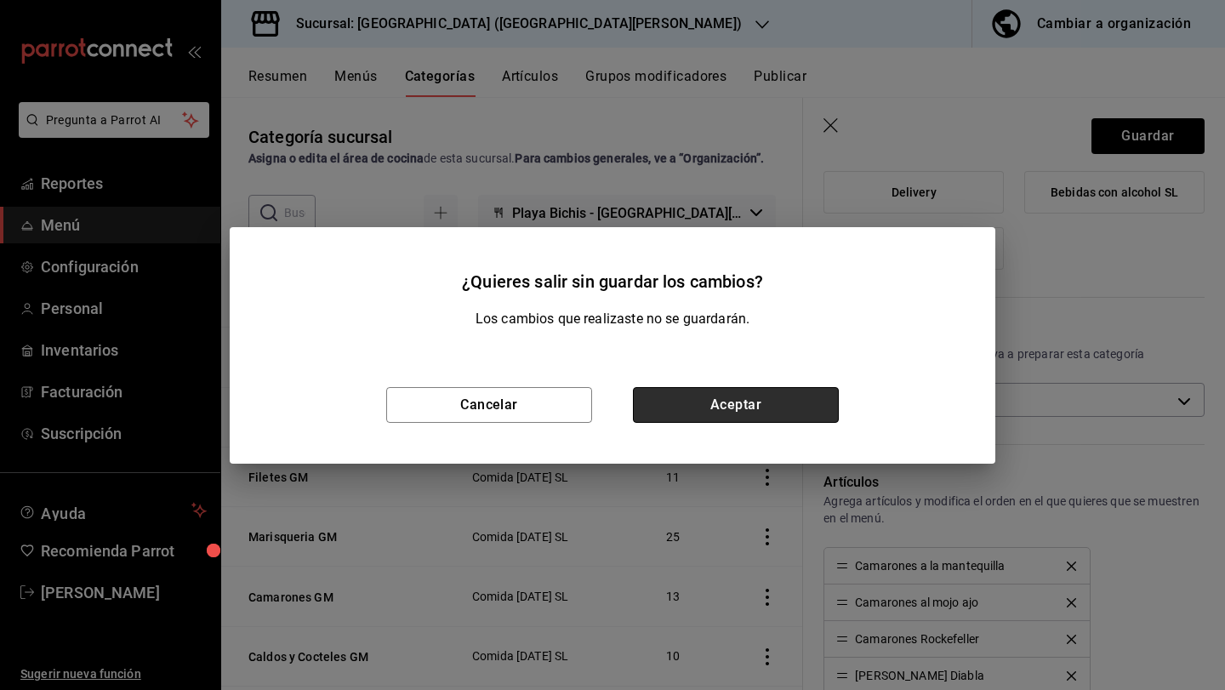
click at [741, 403] on button "Aceptar" at bounding box center [736, 405] width 206 height 36
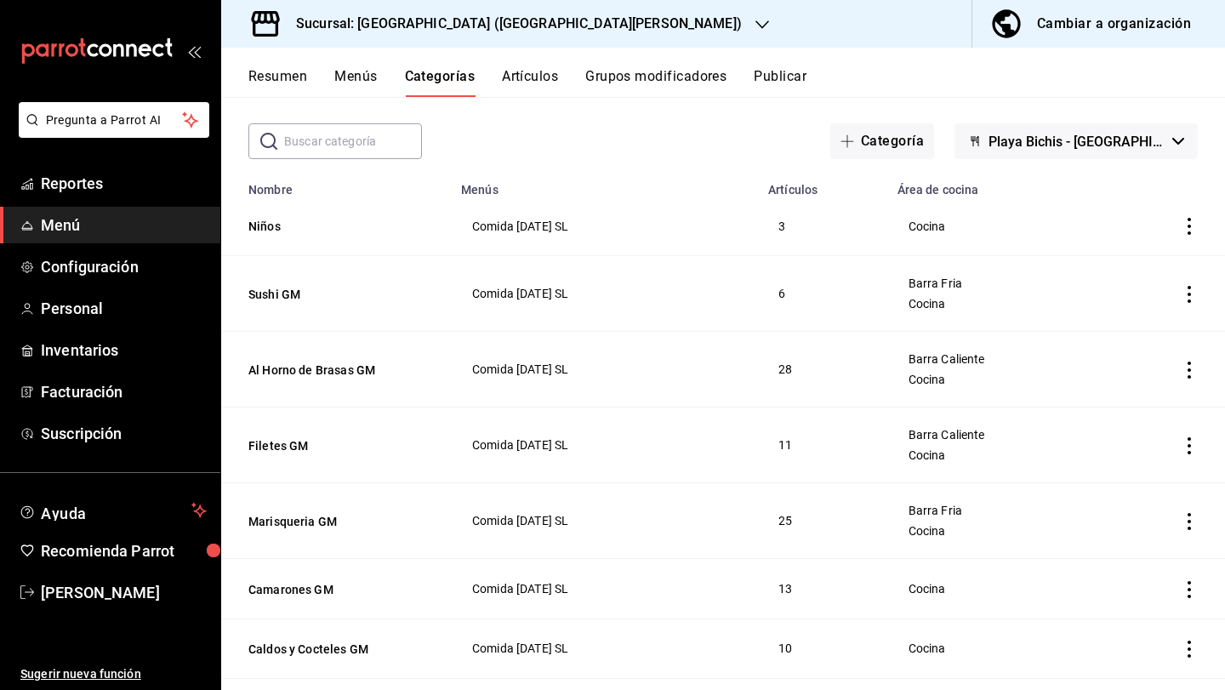
scroll to position [72, 0]
click at [317, 585] on button "Camarones GM" at bounding box center [333, 588] width 170 height 17
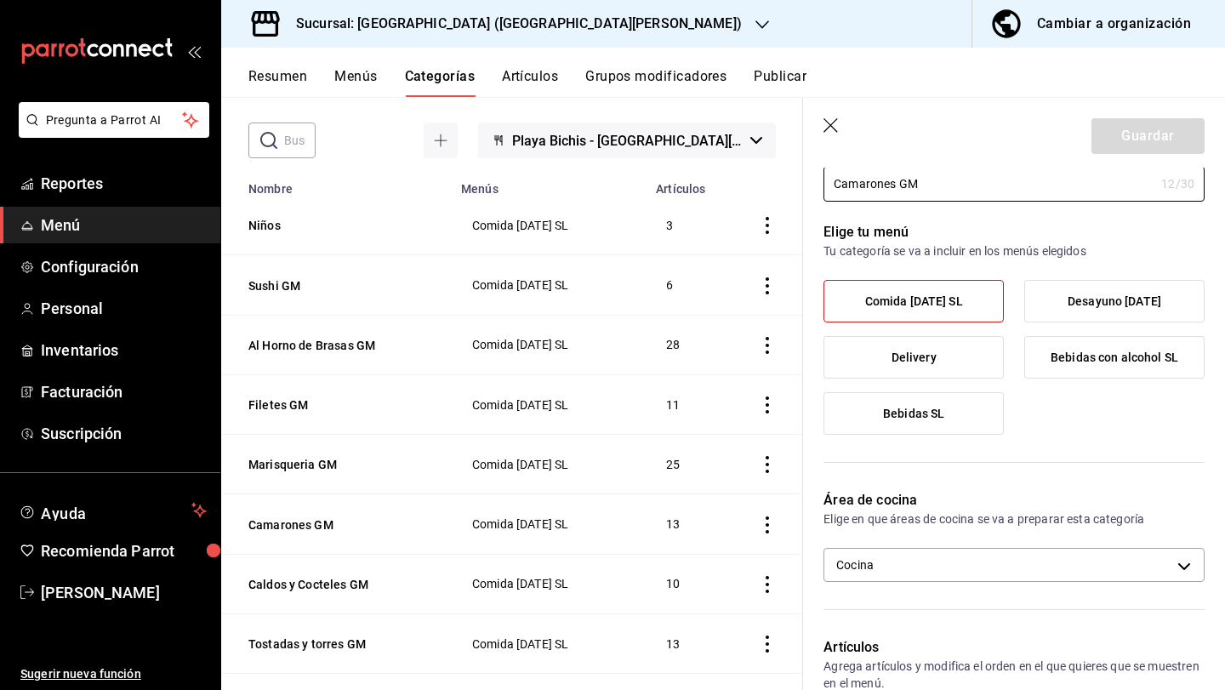
scroll to position [75, 0]
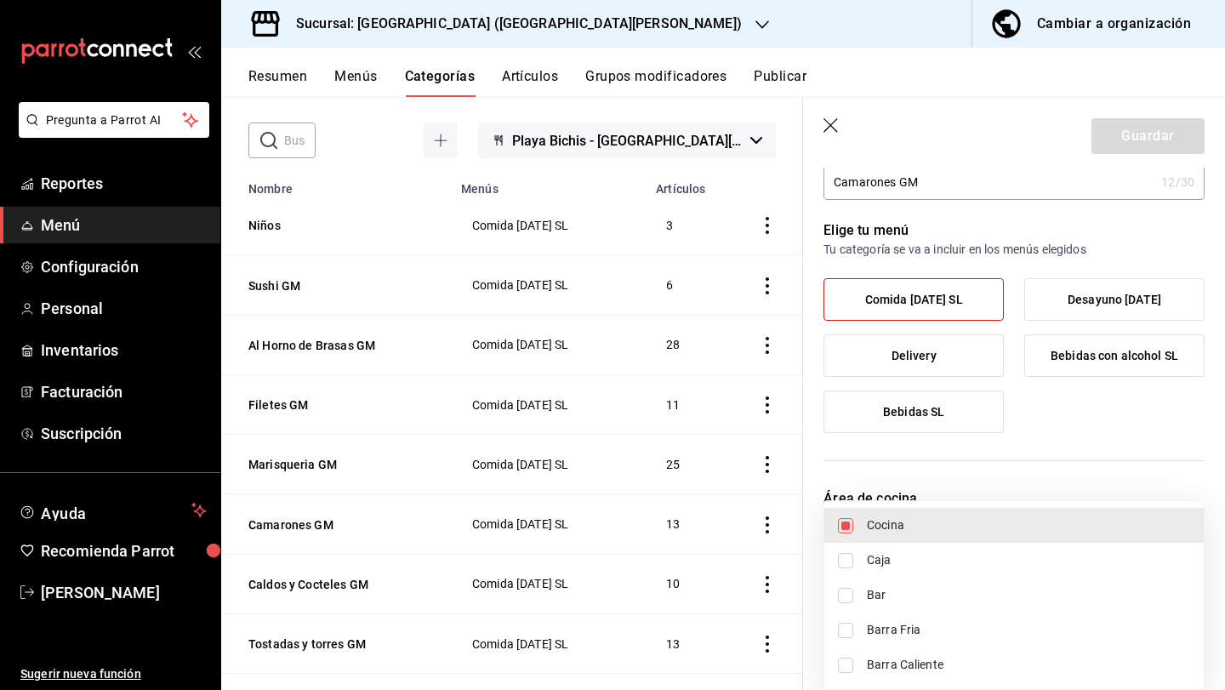
click at [1018, 563] on body "Pregunta a Parrot AI Reportes Menú Configuración Personal Inventarios Facturaci…" at bounding box center [612, 345] width 1225 height 690
click at [994, 662] on span "Barra Caliente" at bounding box center [1028, 665] width 323 height 18
type input "cdf38b51-a438-4794-814f-074e504f67c5,e9e3d426-0124-4fea-af06-01114be09830"
checkbox input "true"
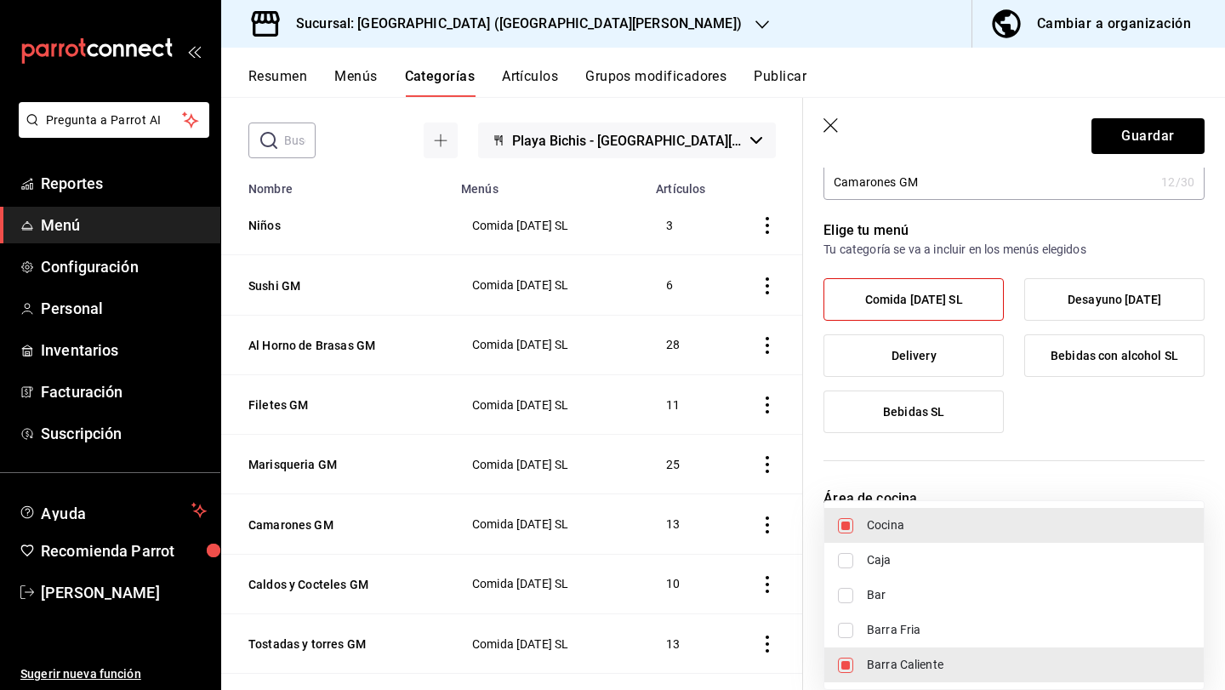
click at [1155, 136] on div at bounding box center [612, 345] width 1225 height 690
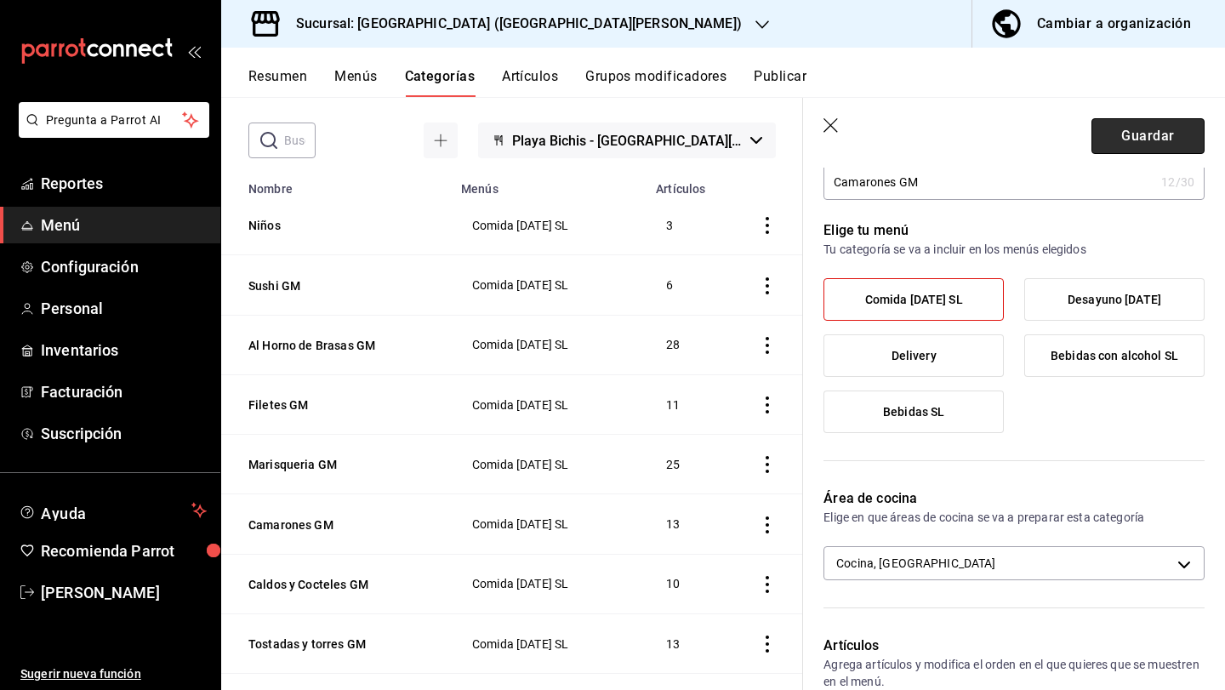
click at [1157, 127] on button "Guardar" at bounding box center [1148, 136] width 113 height 36
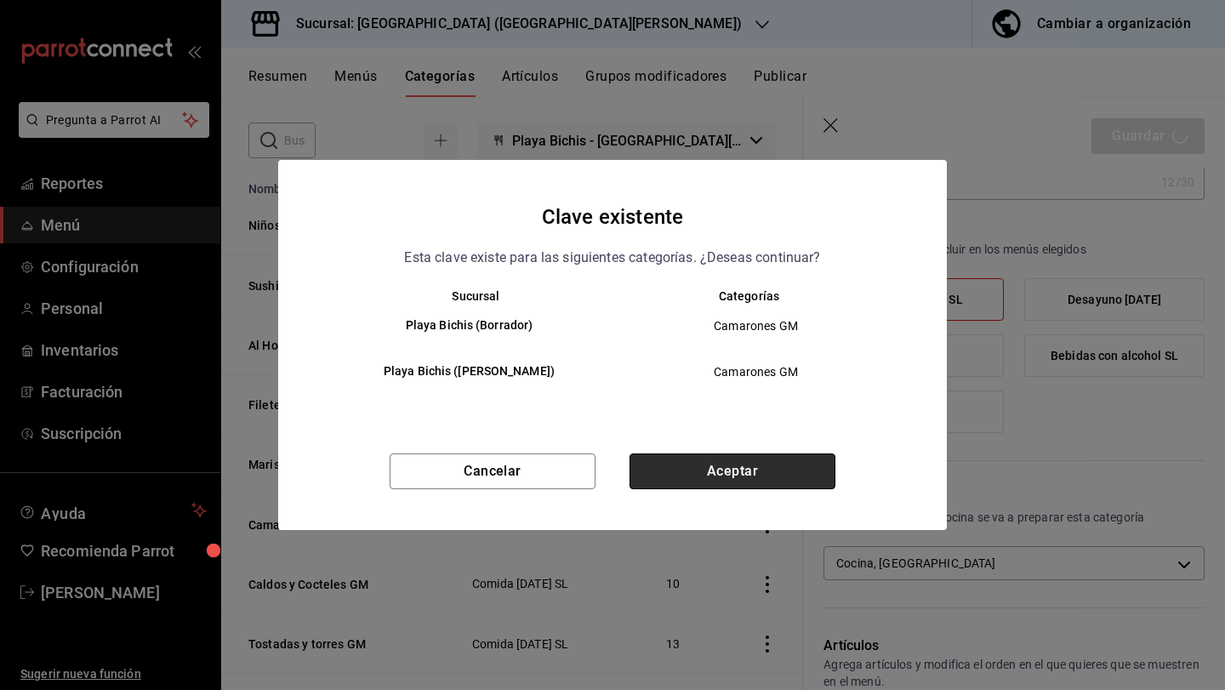
click at [812, 488] on button "Aceptar" at bounding box center [733, 472] width 206 height 36
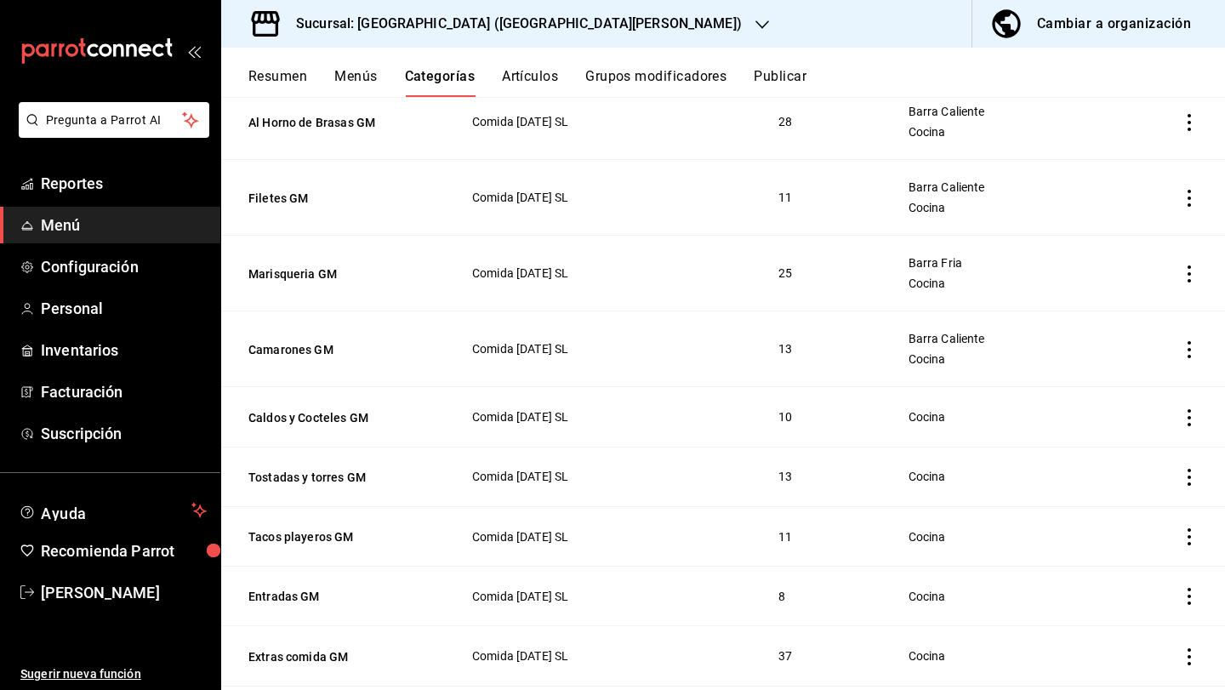
scroll to position [317, 0]
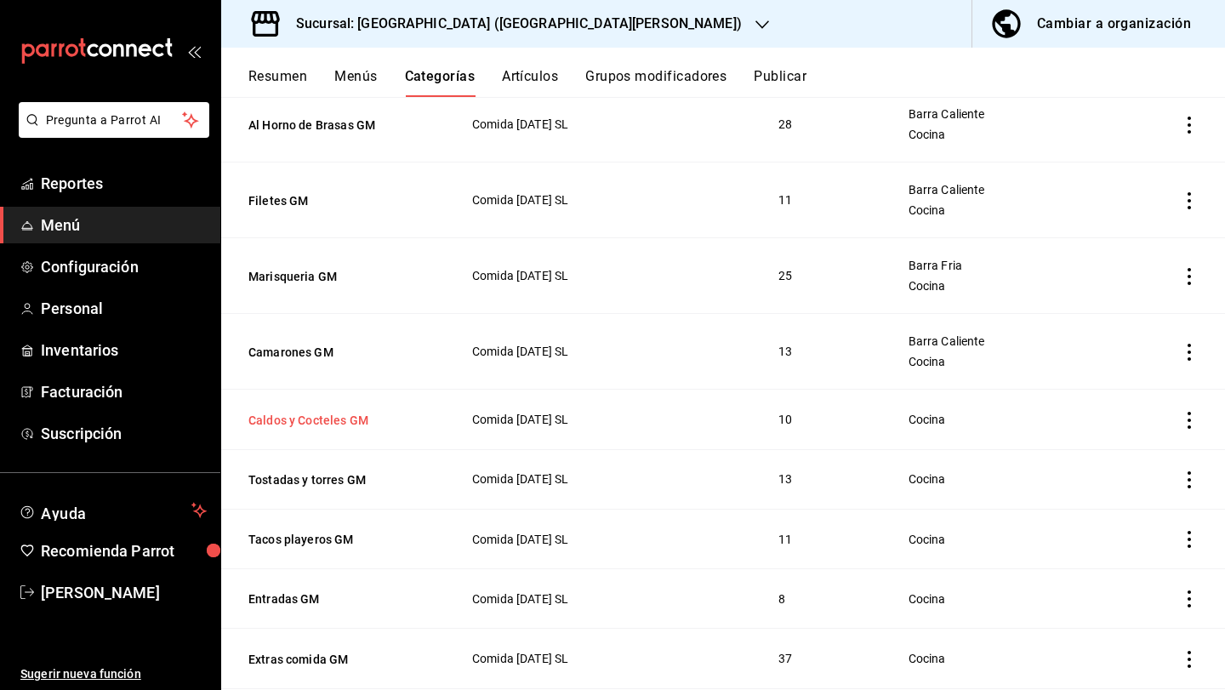
click at [294, 422] on button "Caldos y Cocteles GM" at bounding box center [333, 420] width 170 height 17
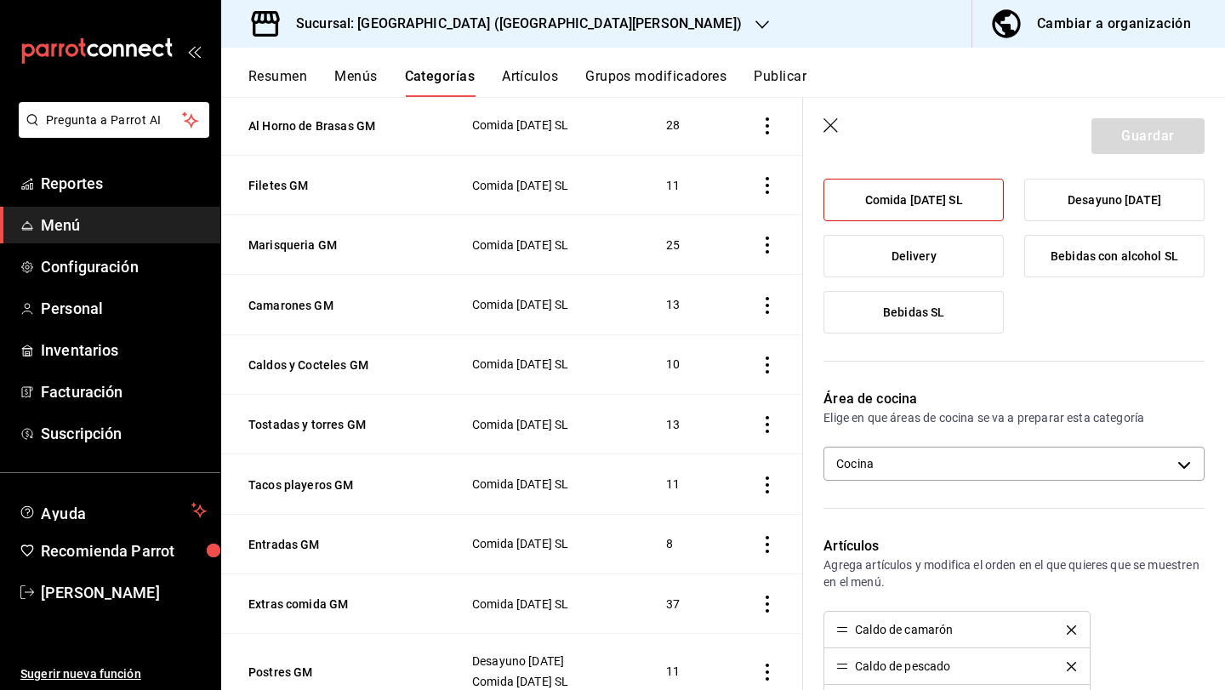
scroll to position [176, 0]
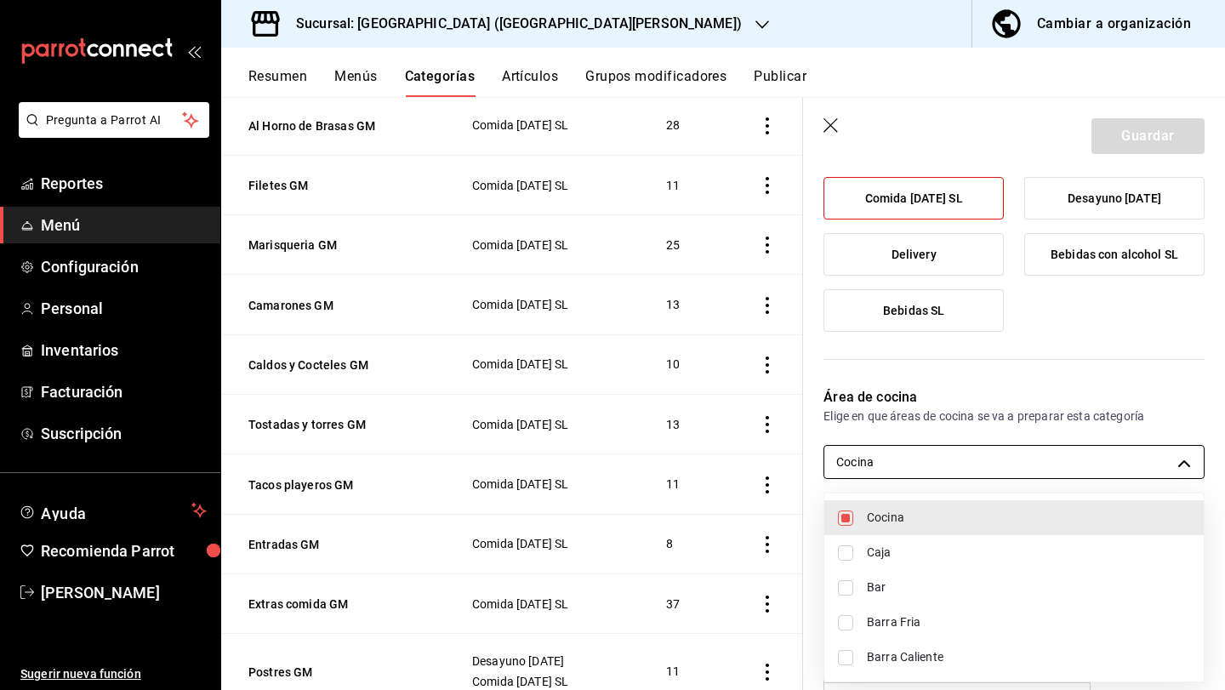
click at [860, 451] on body "Pregunta a Parrot AI Reportes Menú Configuración Personal Inventarios Facturaci…" at bounding box center [612, 345] width 1225 height 690
click at [884, 627] on span "Barra Fria" at bounding box center [1028, 622] width 323 height 18
type input "cdf38b51-a438-4794-814f-074e504f67c5,349c194f-74ed-46f4-9413-a4d1ff2fc13b"
checkbox input "true"
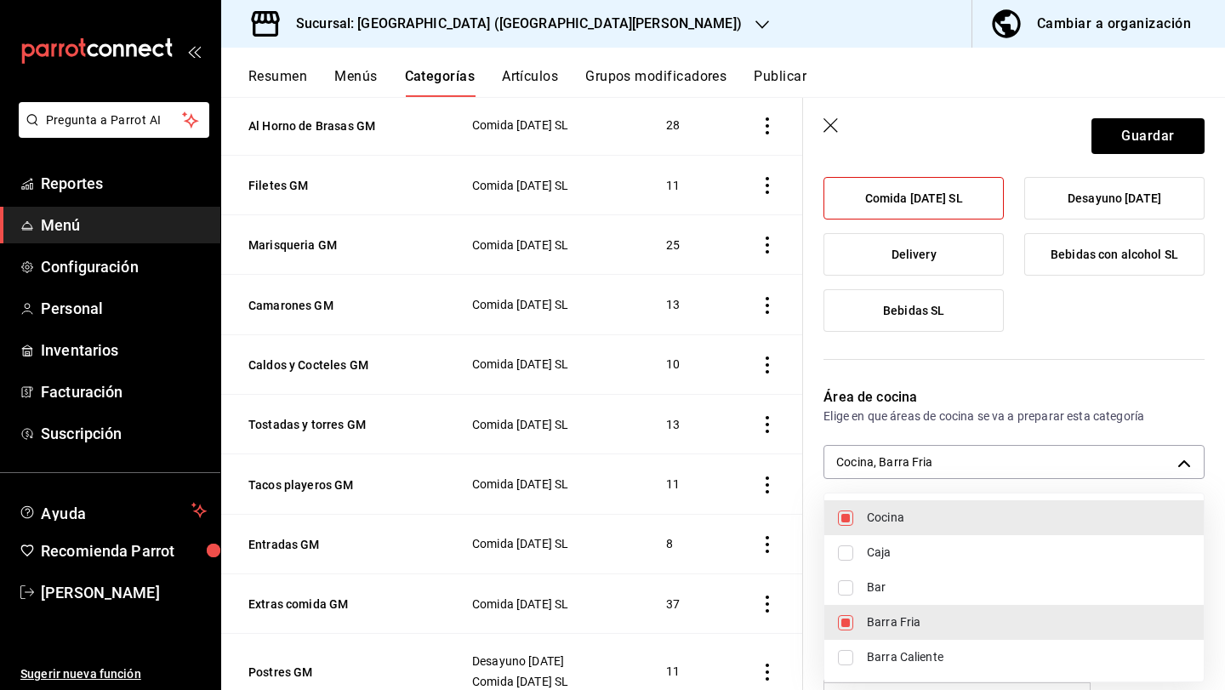
click at [867, 653] on span "Barra Caliente" at bounding box center [1028, 657] width 323 height 18
type input "cdf38b51-a438-4794-814f-074e504f67c5,349c194f-74ed-46f4-9413-a4d1ff2fc13b,e9e3d…"
checkbox input "true"
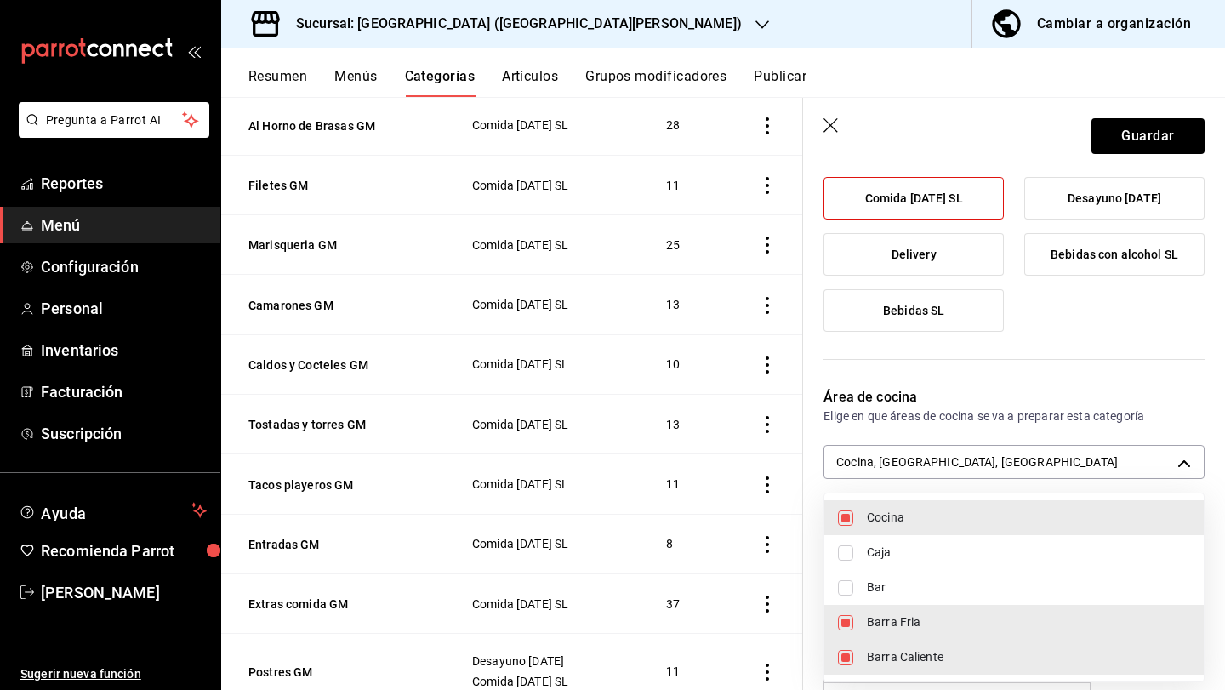
click at [870, 613] on span "Barra Fria" at bounding box center [1028, 622] width 323 height 18
type input "cdf38b51-a438-4794-814f-074e504f67c5,e9e3d426-0124-4fea-af06-01114be09830"
checkbox input "false"
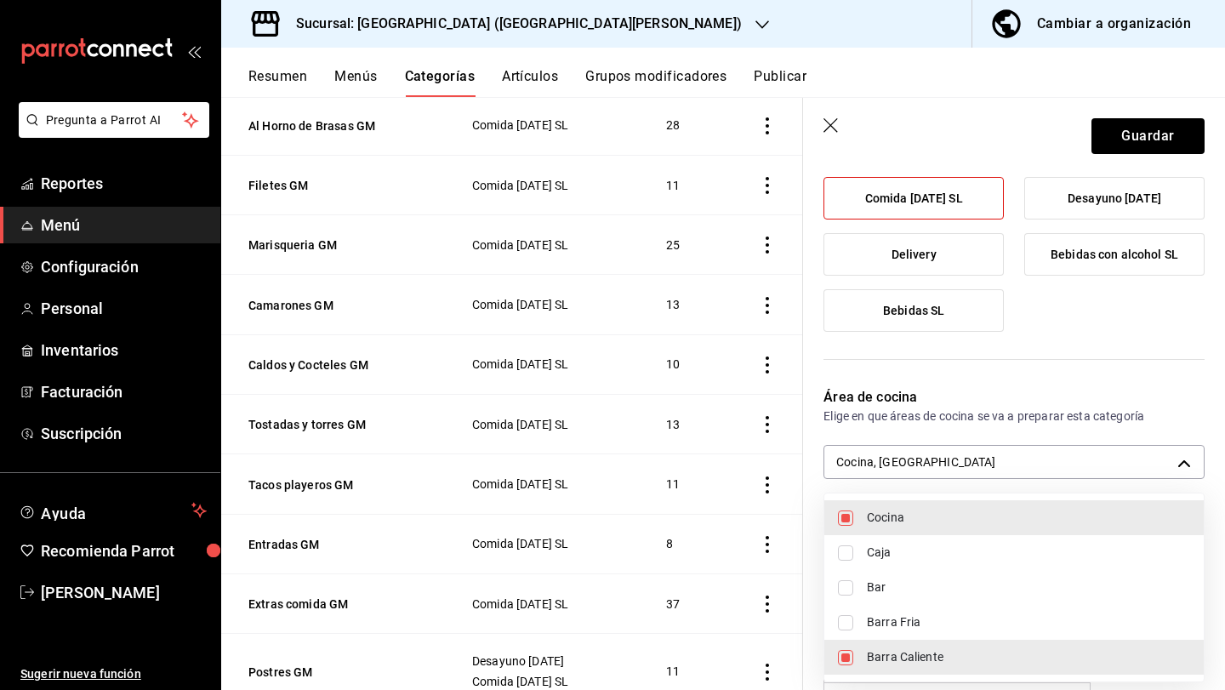
click at [914, 625] on span "Barra Fria" at bounding box center [1028, 622] width 323 height 18
type input "cdf38b51-a438-4794-814f-074e504f67c5,e9e3d426-0124-4fea-af06-01114be09830,349c1…"
checkbox input "true"
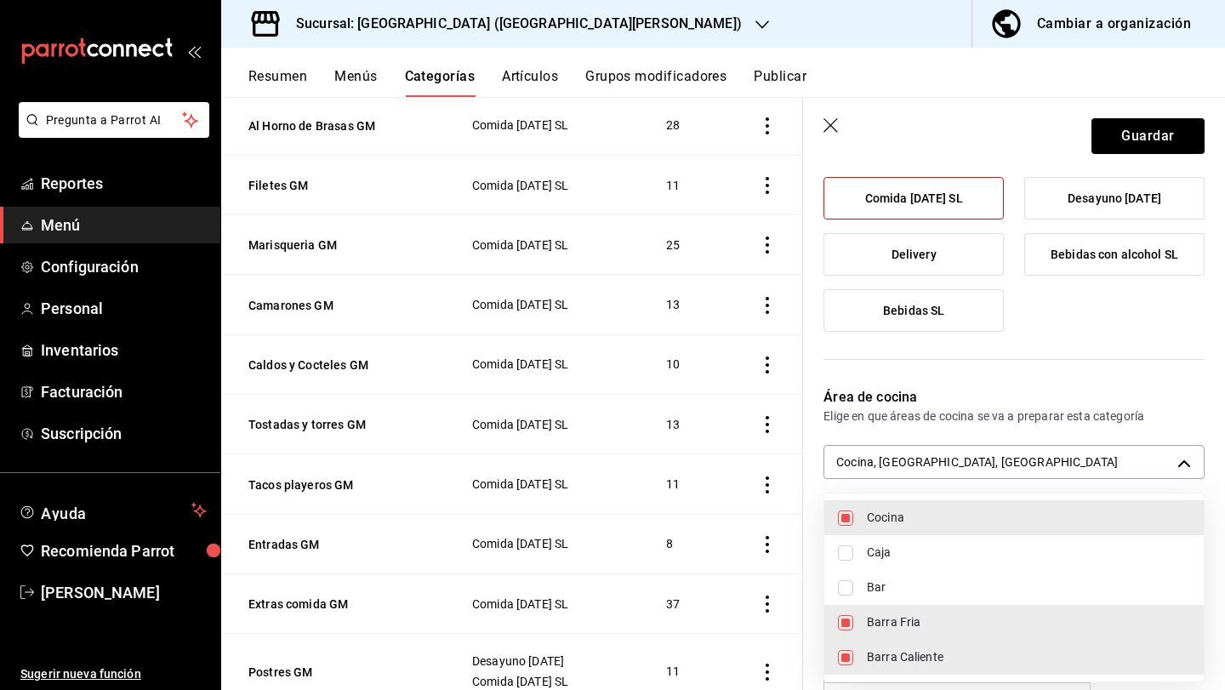
click at [913, 647] on li "Barra Caliente" at bounding box center [1013, 657] width 379 height 35
type input "cdf38b51-a438-4794-814f-074e504f67c5,349c194f-74ed-46f4-9413-a4d1ff2fc13b"
checkbox input "false"
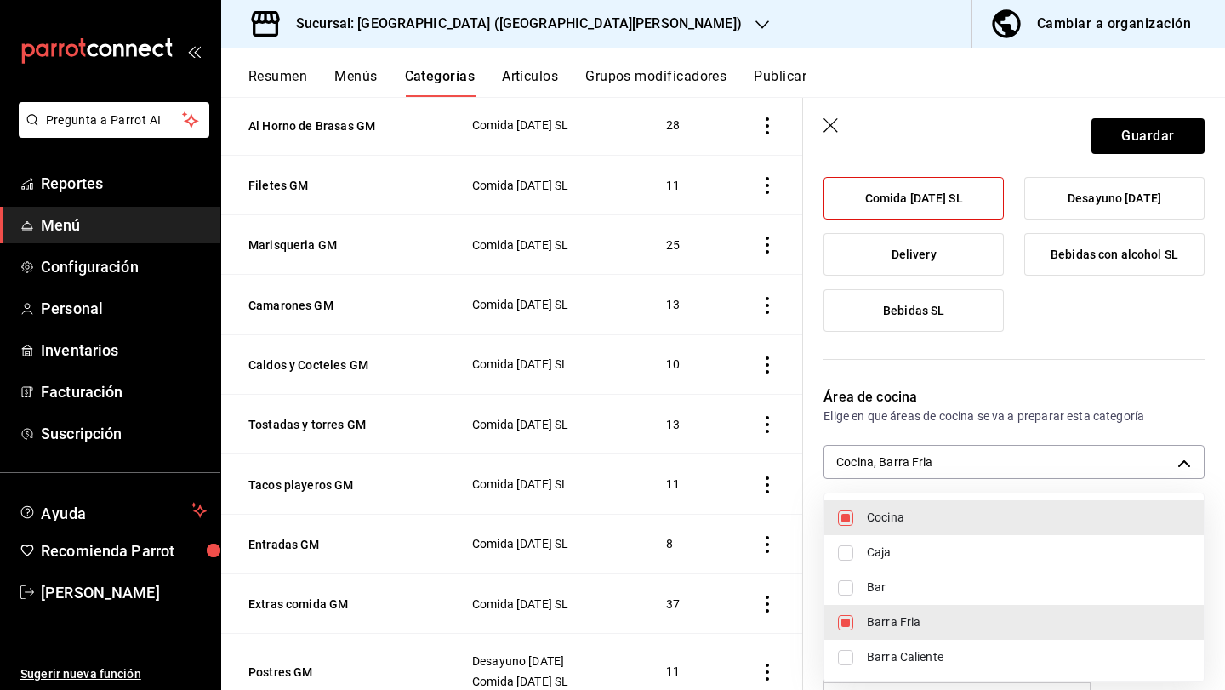
click at [1122, 140] on div at bounding box center [612, 345] width 1225 height 690
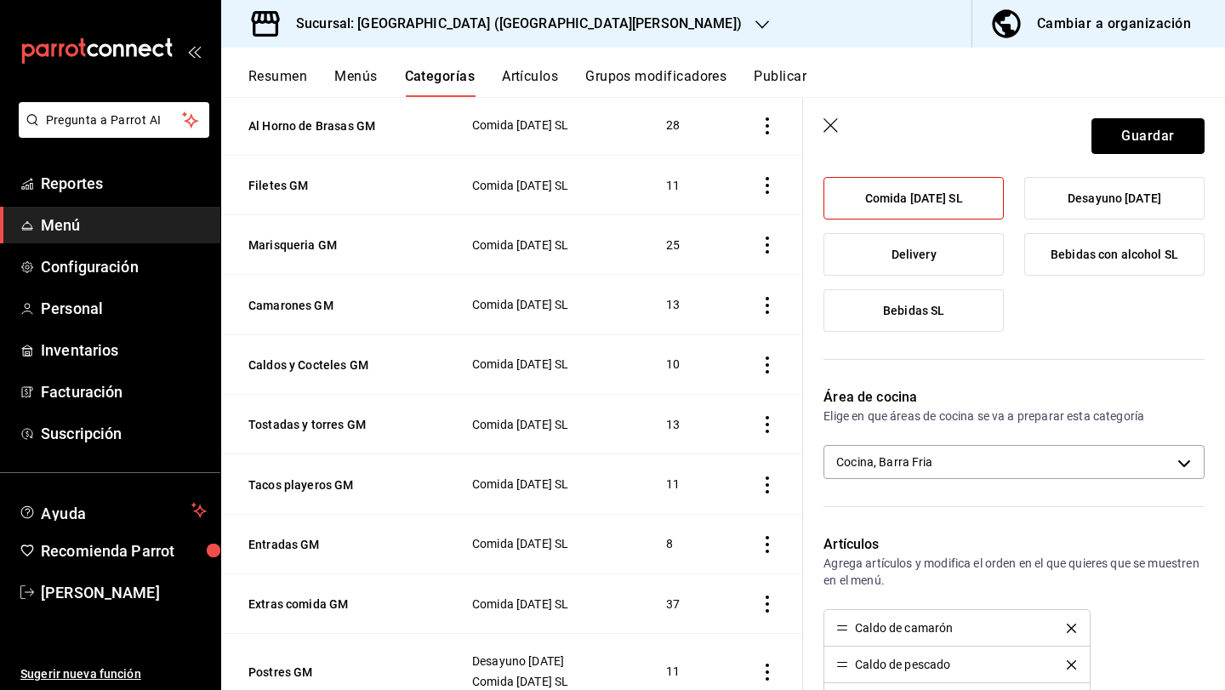
click at [1122, 140] on button "Guardar" at bounding box center [1148, 136] width 113 height 36
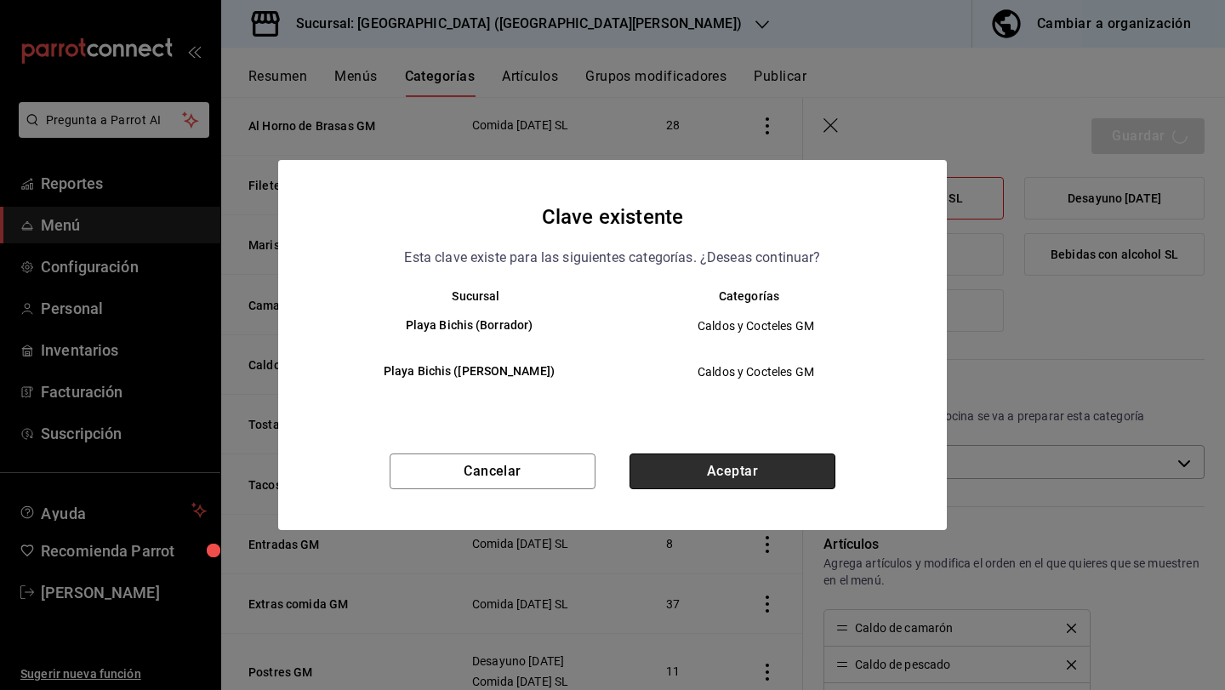
click at [766, 486] on button "Aceptar" at bounding box center [733, 472] width 206 height 36
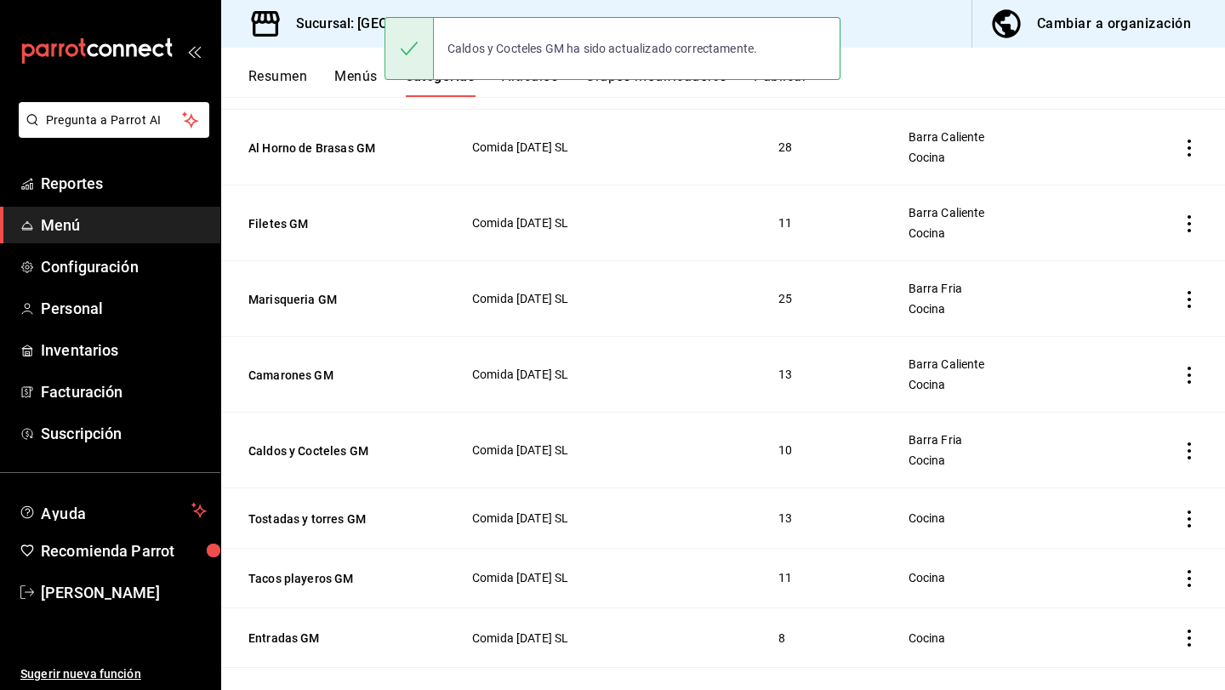
scroll to position [312, 0]
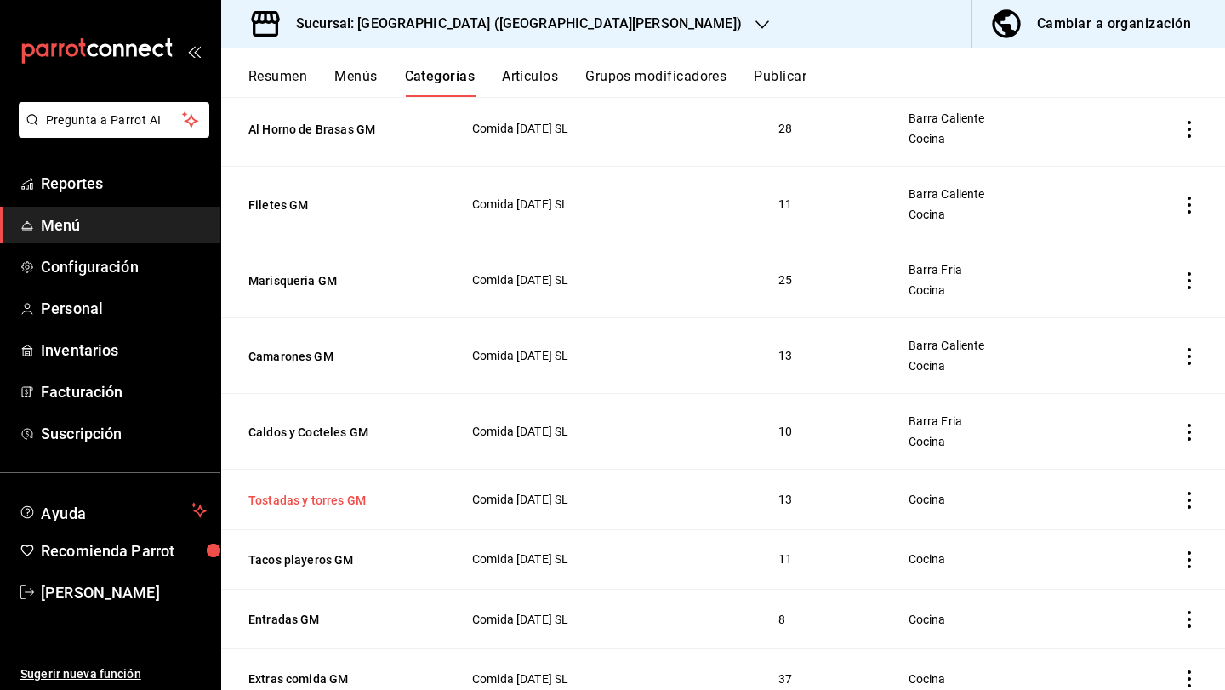
click at [351, 503] on button "Tostadas y torres GM" at bounding box center [333, 500] width 170 height 17
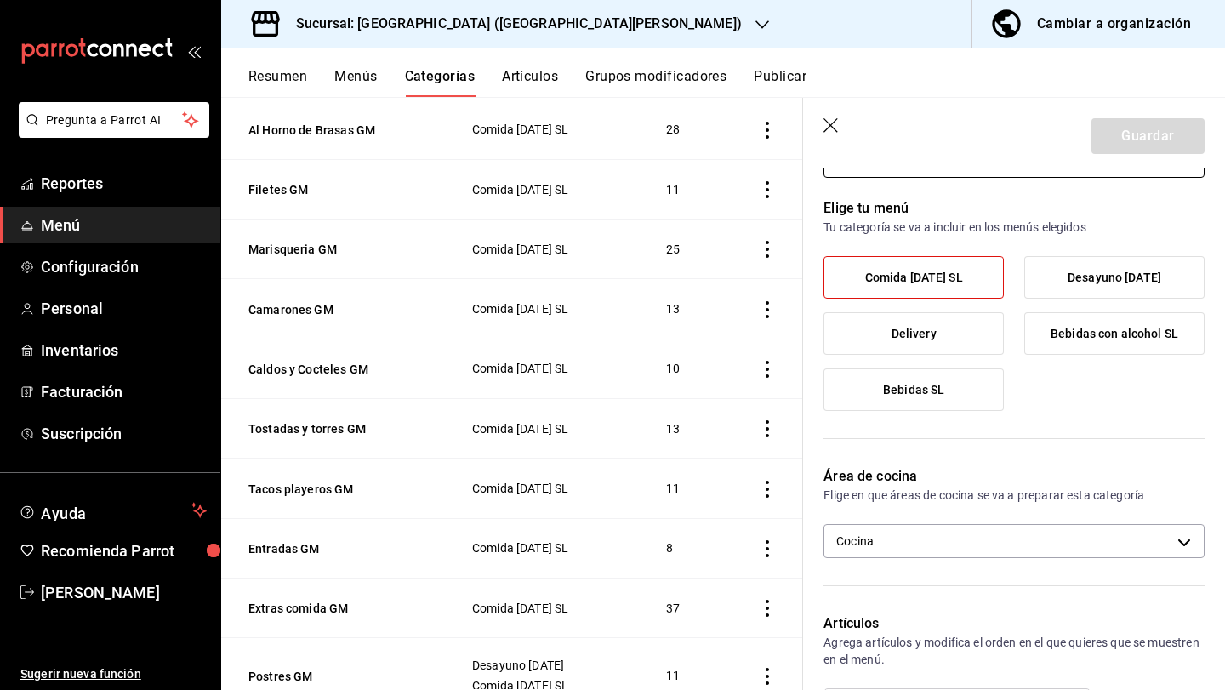
scroll to position [107, 0]
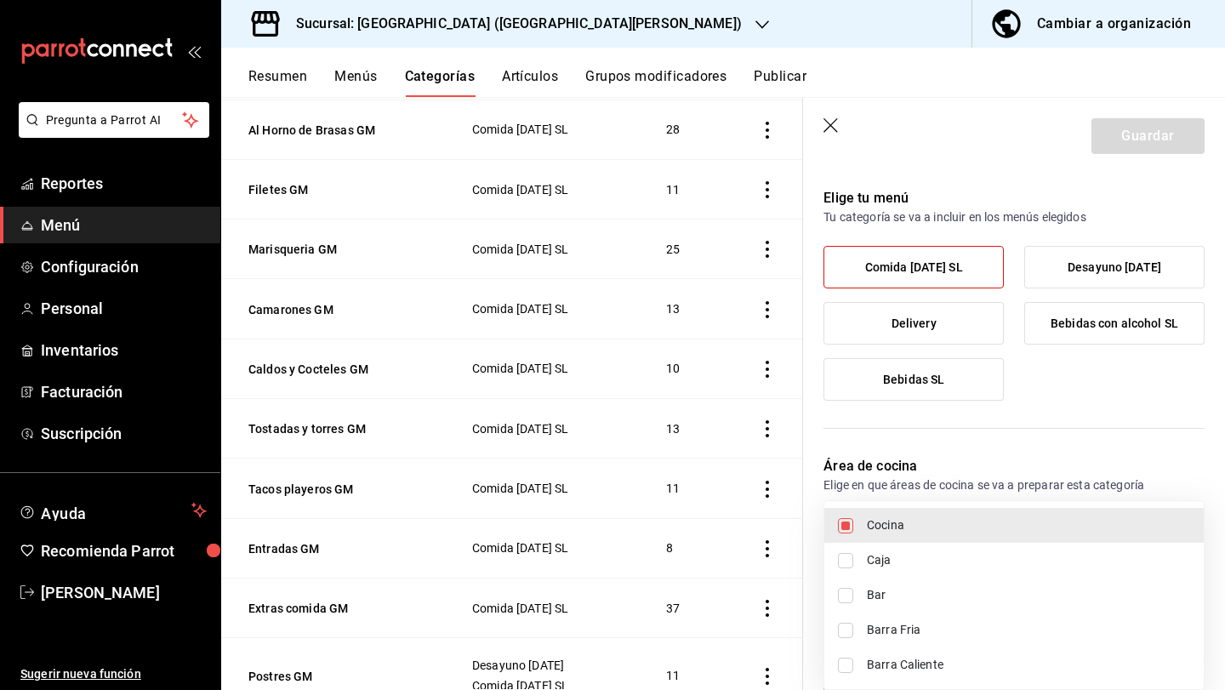
click at [1016, 537] on body "Pregunta a Parrot AI Reportes Menú Configuración Personal Inventarios Facturaci…" at bounding box center [612, 345] width 1225 height 690
click at [1002, 640] on li "Barra Fria" at bounding box center [1013, 630] width 379 height 35
type input "cdf38b51-a438-4794-814f-074e504f67c5,349c194f-74ed-46f4-9413-a4d1ff2fc13b"
checkbox input "true"
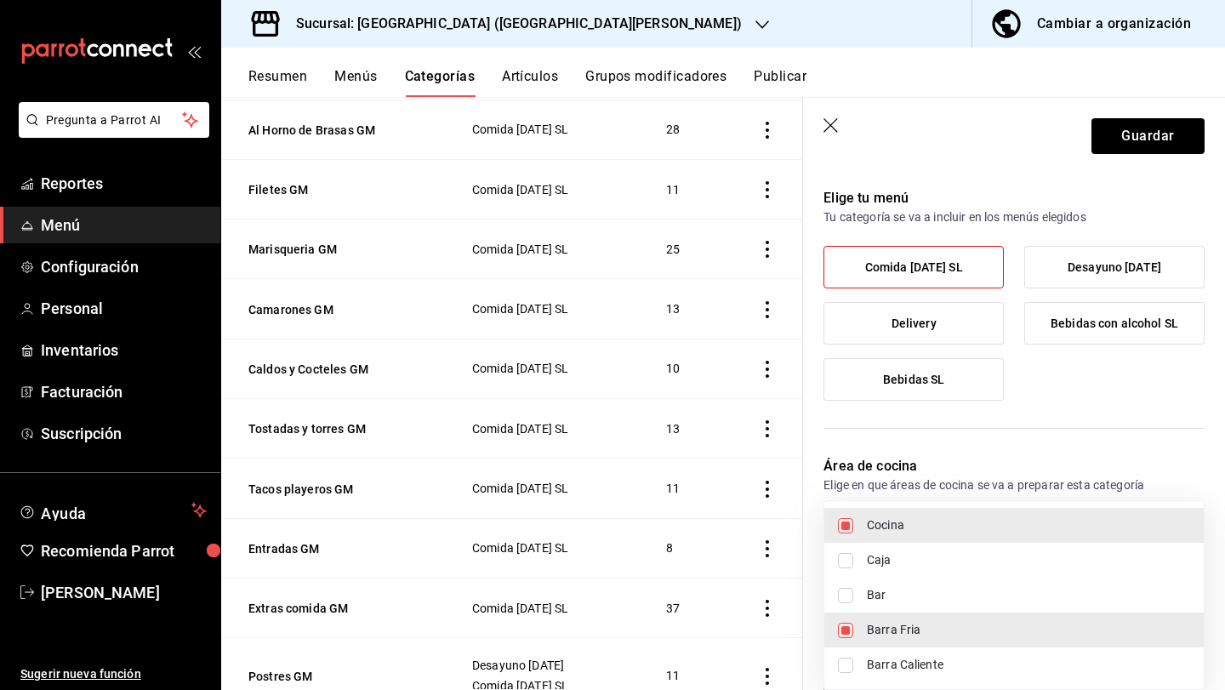
click at [1121, 143] on div at bounding box center [612, 345] width 1225 height 690
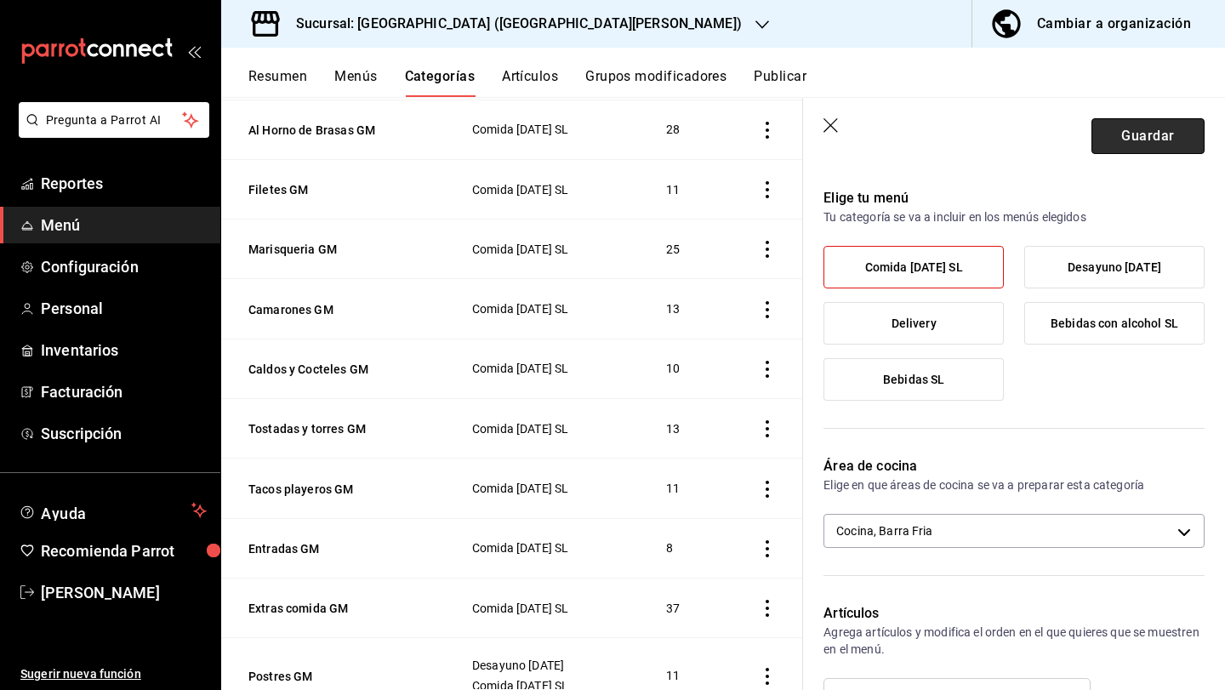
click at [1124, 140] on button "Guardar" at bounding box center [1148, 136] width 113 height 36
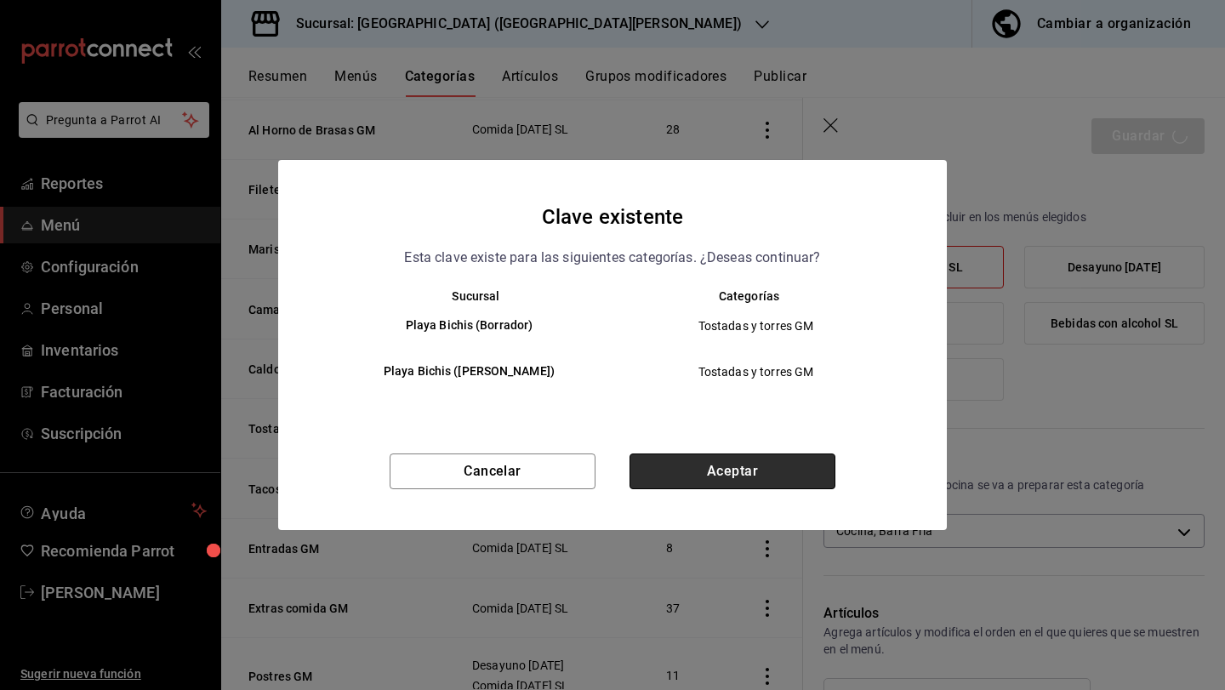
click at [779, 481] on button "Aceptar" at bounding box center [733, 472] width 206 height 36
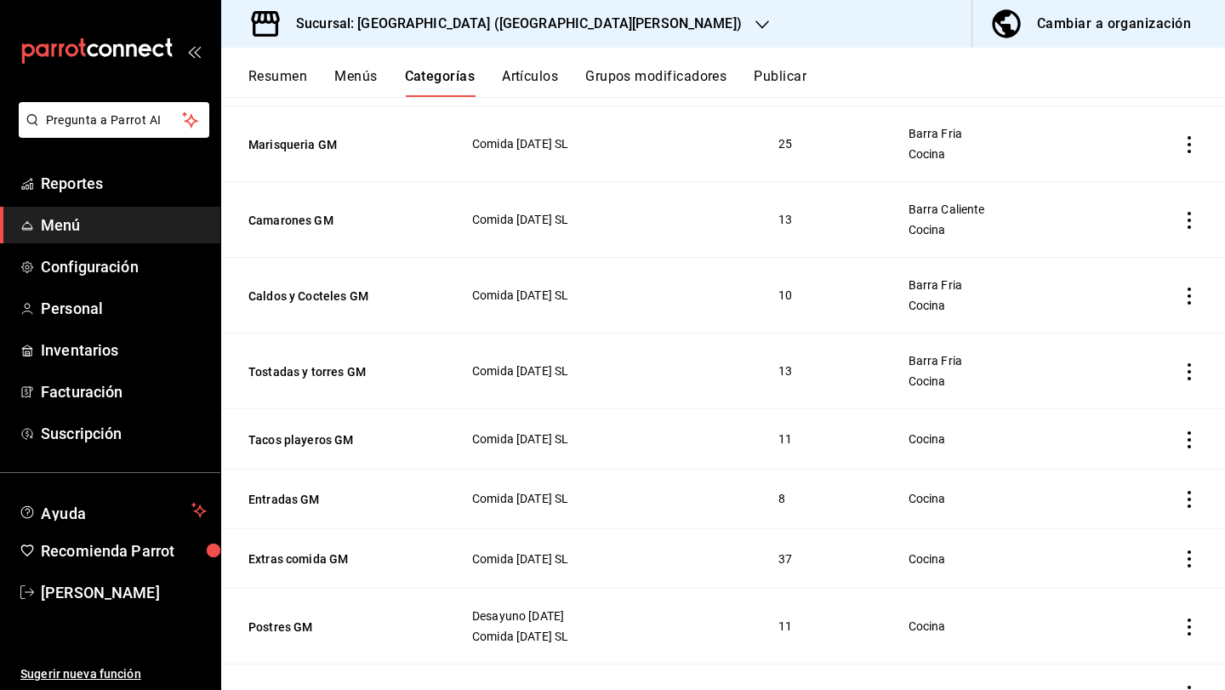
scroll to position [436, 0]
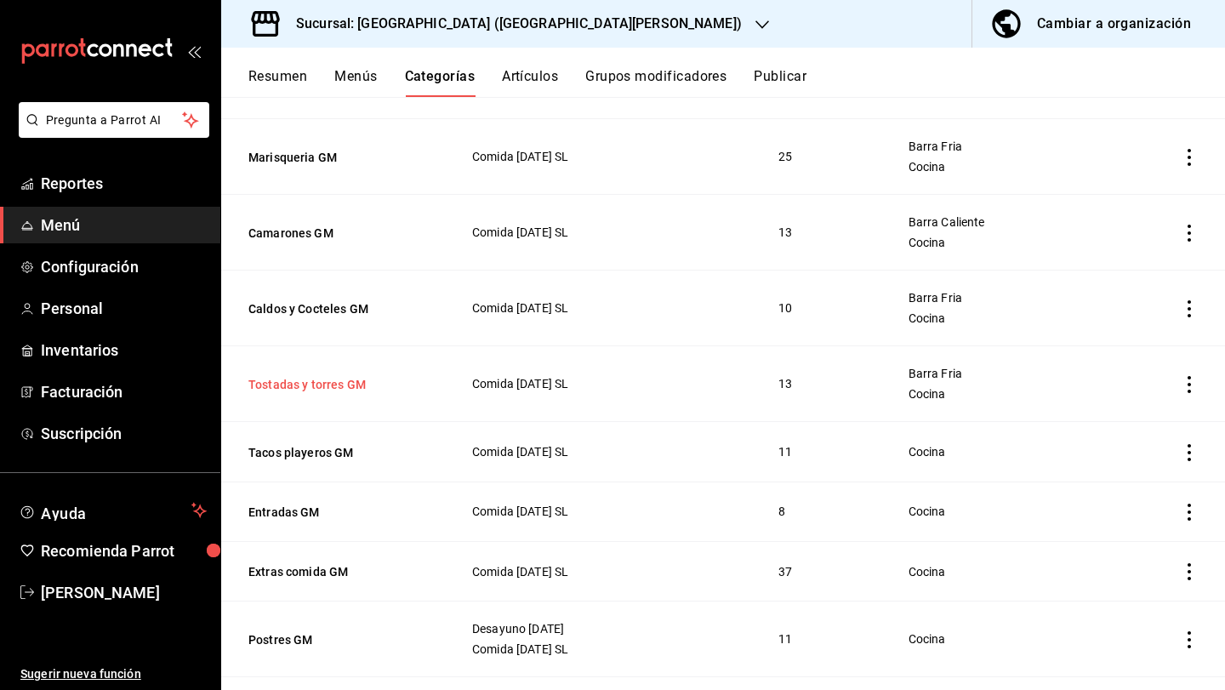
click at [357, 391] on button "Tostadas y torres GM" at bounding box center [333, 384] width 170 height 17
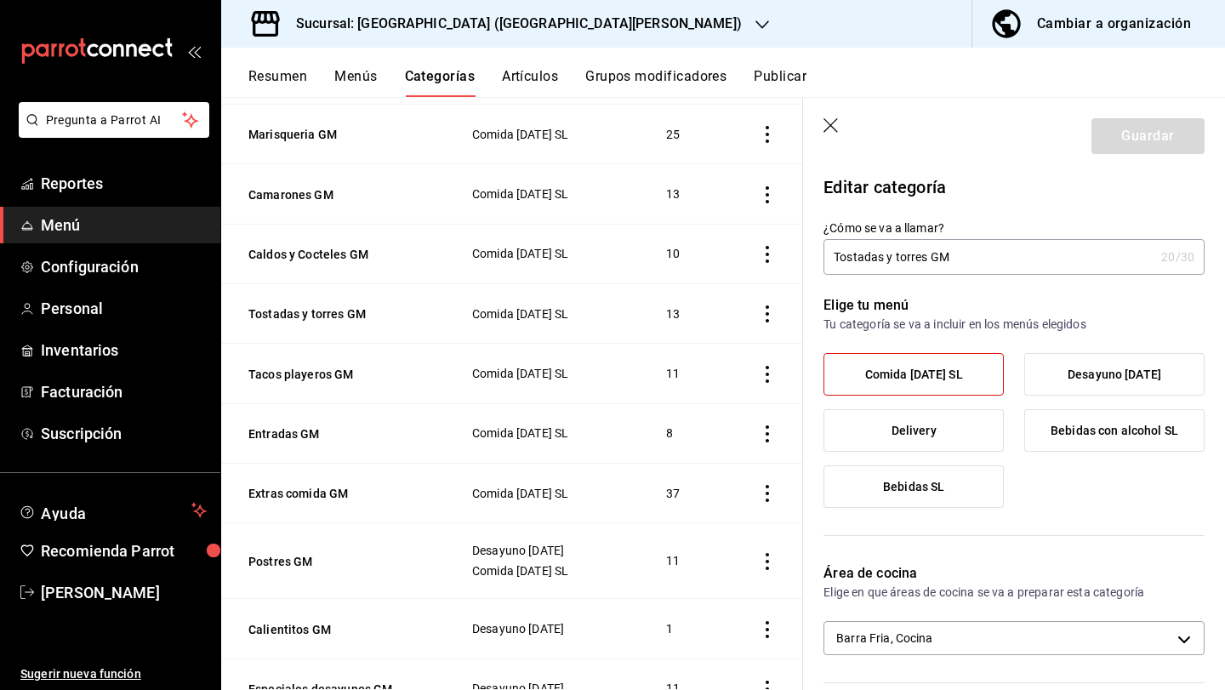
click at [830, 123] on icon "button" at bounding box center [832, 126] width 17 height 17
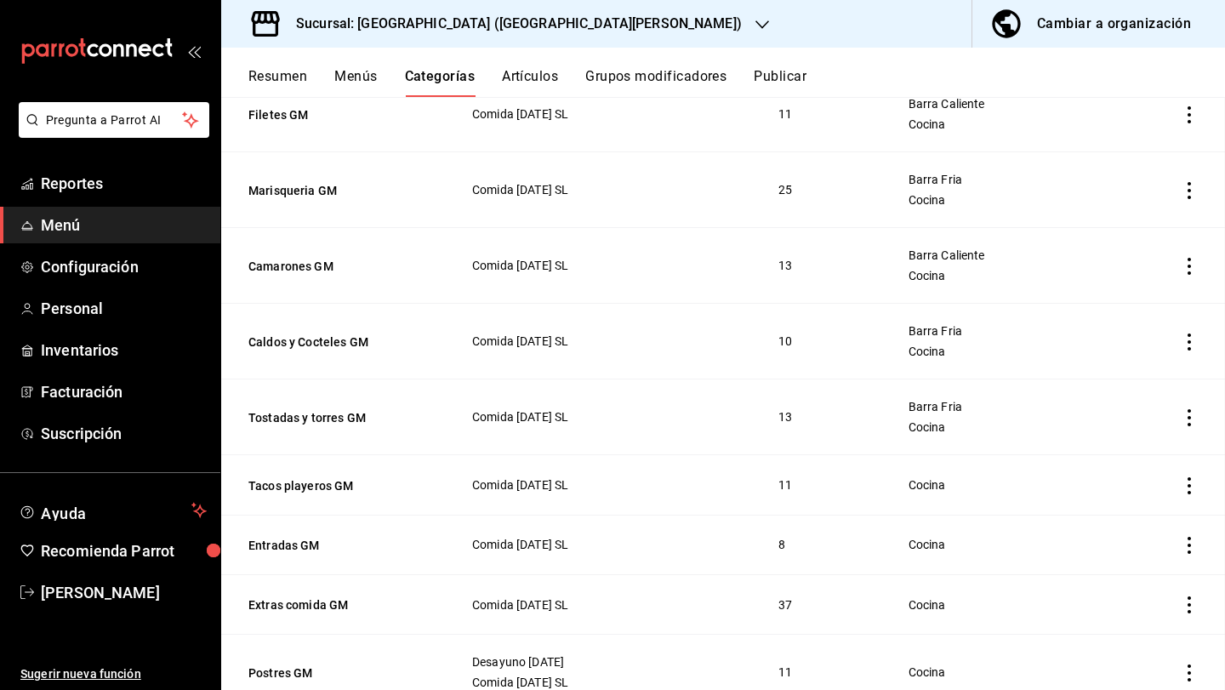
scroll to position [469, 0]
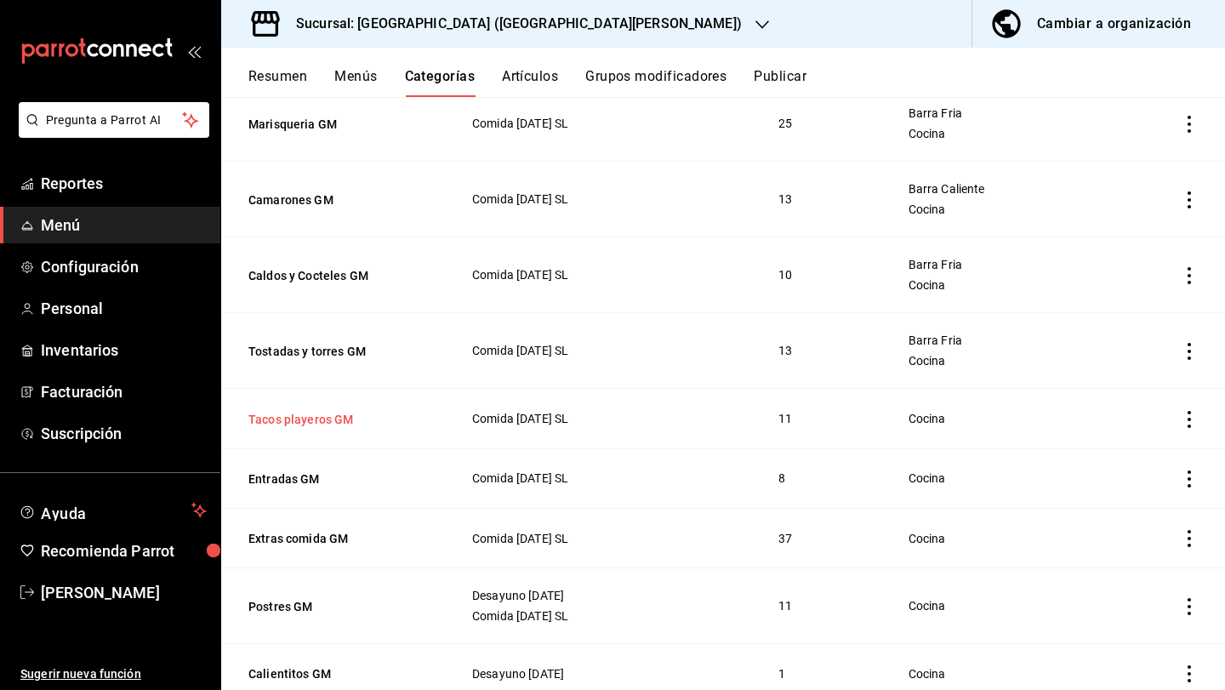
click at [355, 415] on button "Tacos playeros GM" at bounding box center [333, 419] width 170 height 17
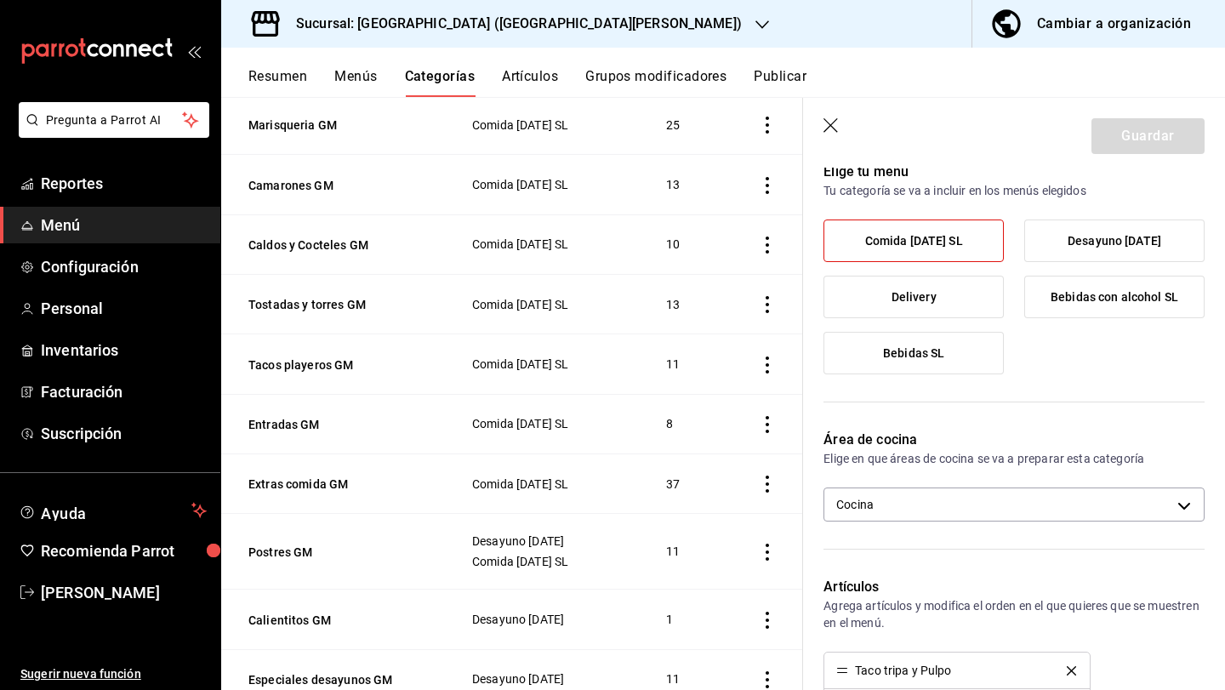
scroll to position [158, 0]
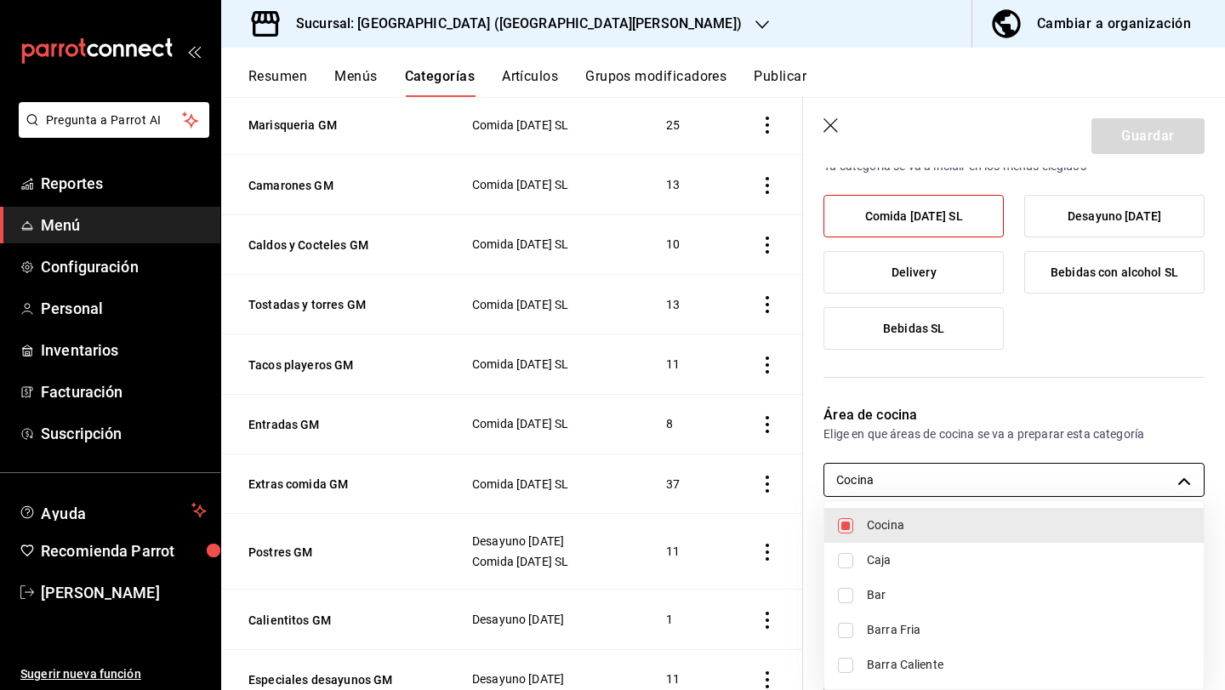
click at [985, 467] on body "Pregunta a Parrot AI Reportes Menú Configuración Personal Inventarios Facturaci…" at bounding box center [612, 345] width 1225 height 690
click at [975, 654] on li "Barra Caliente" at bounding box center [1013, 665] width 379 height 35
type input "cdf38b51-a438-4794-814f-074e504f67c5,e9e3d426-0124-4fea-af06-01114be09830"
checkbox input "true"
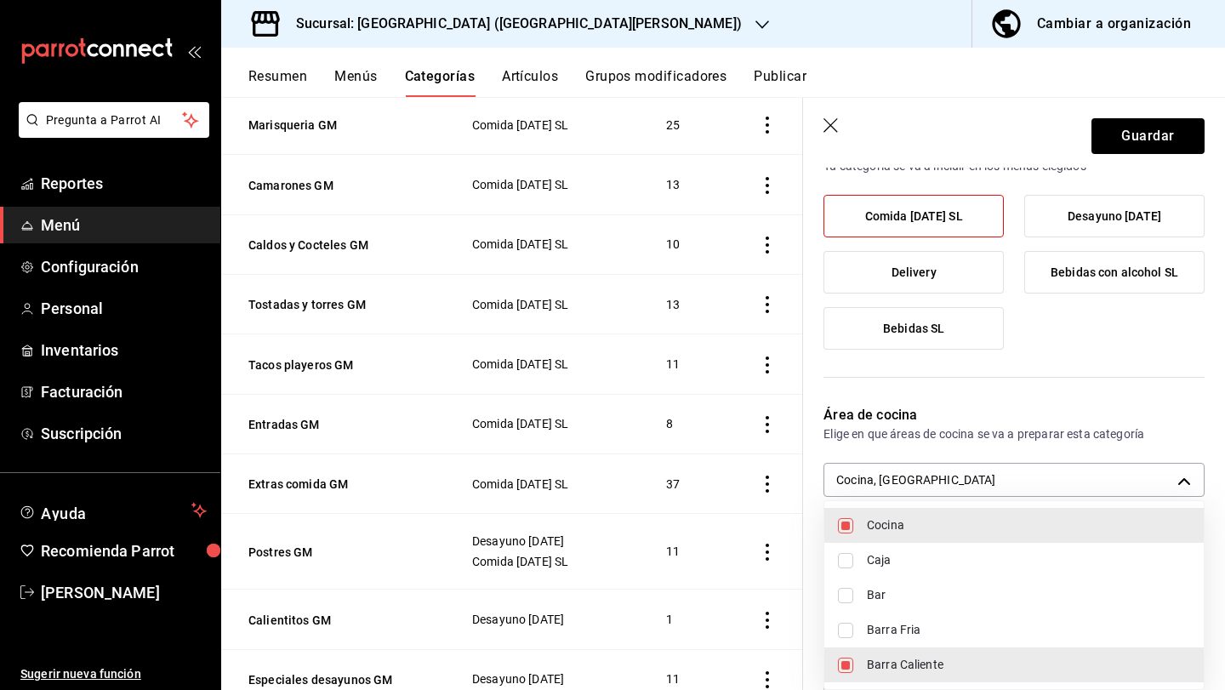
click at [1142, 120] on div at bounding box center [612, 345] width 1225 height 690
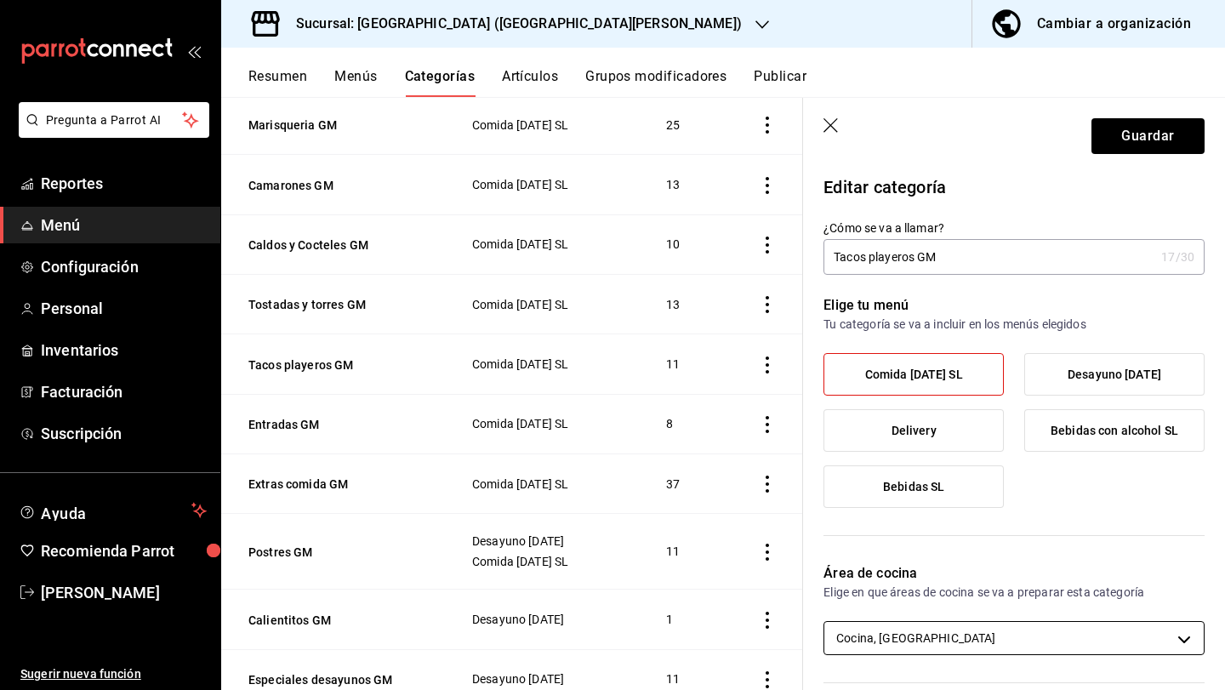
scroll to position [13, 0]
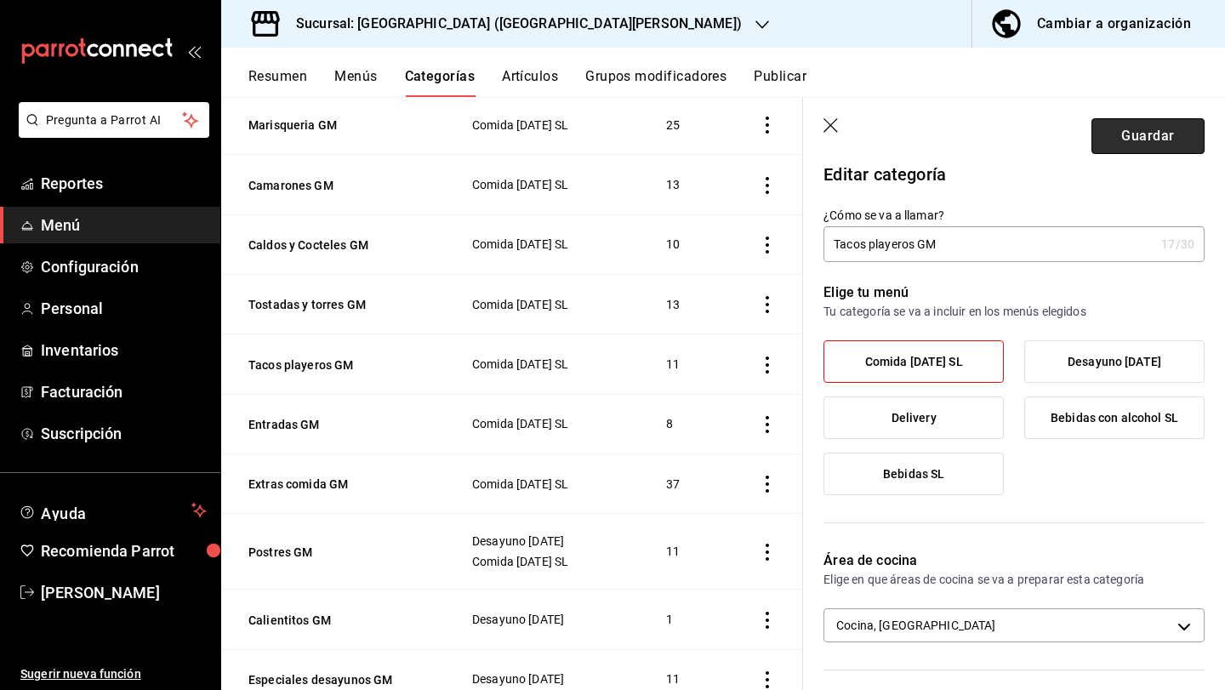
click at [1167, 136] on button "Guardar" at bounding box center [1148, 136] width 113 height 36
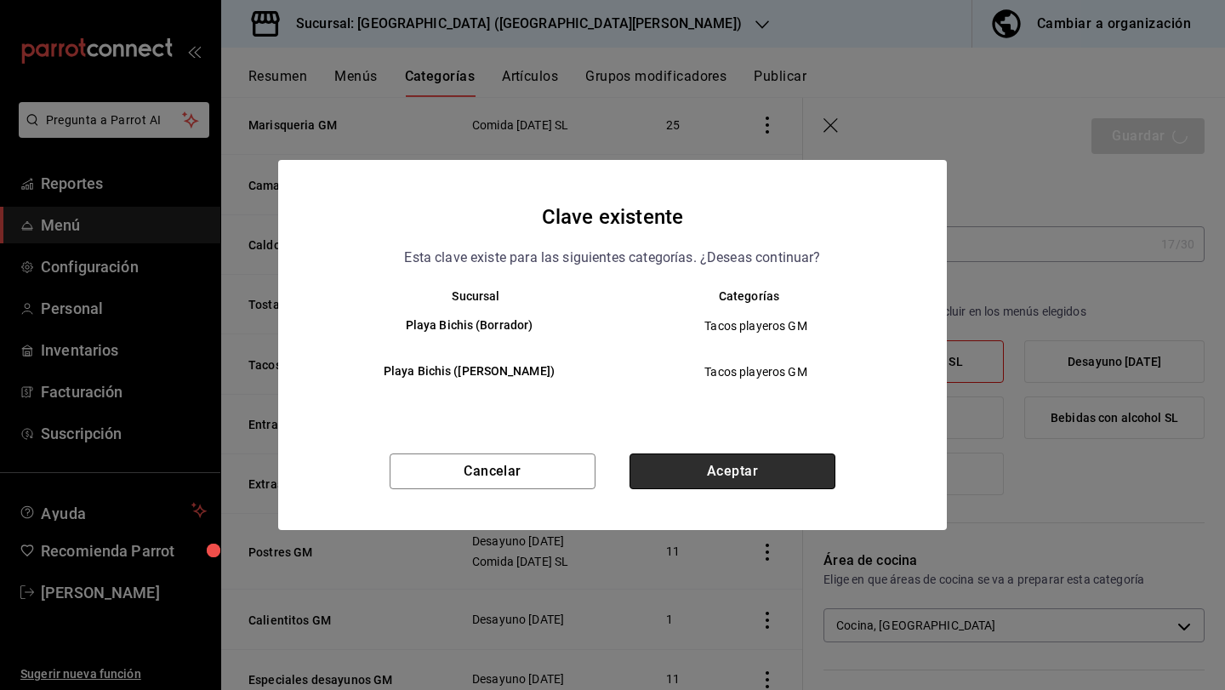
click at [814, 462] on button "Aceptar" at bounding box center [733, 472] width 206 height 36
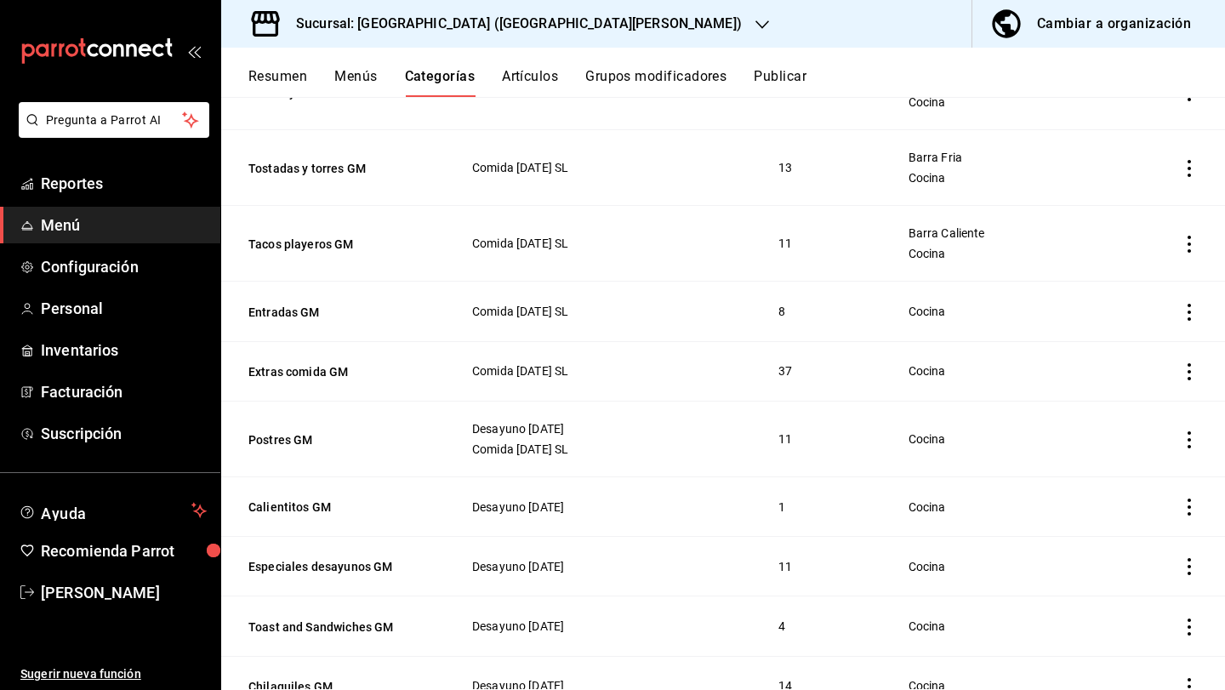
scroll to position [633, 0]
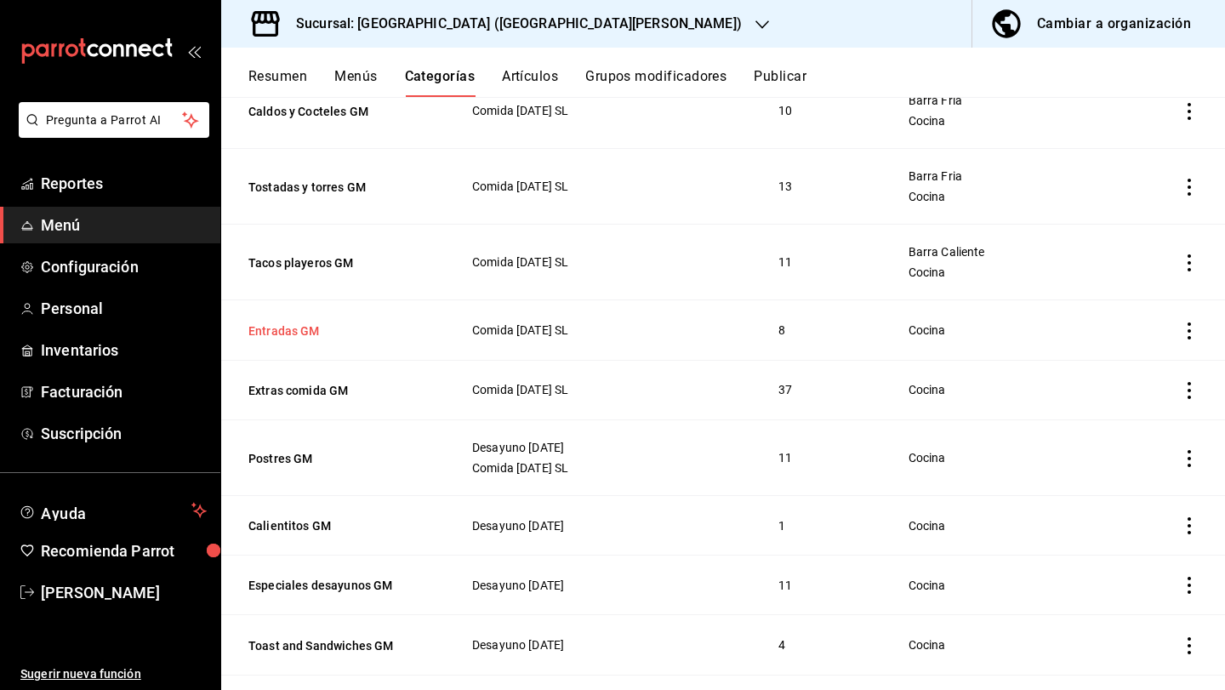
click at [293, 327] on button "Entradas GM" at bounding box center [333, 330] width 170 height 17
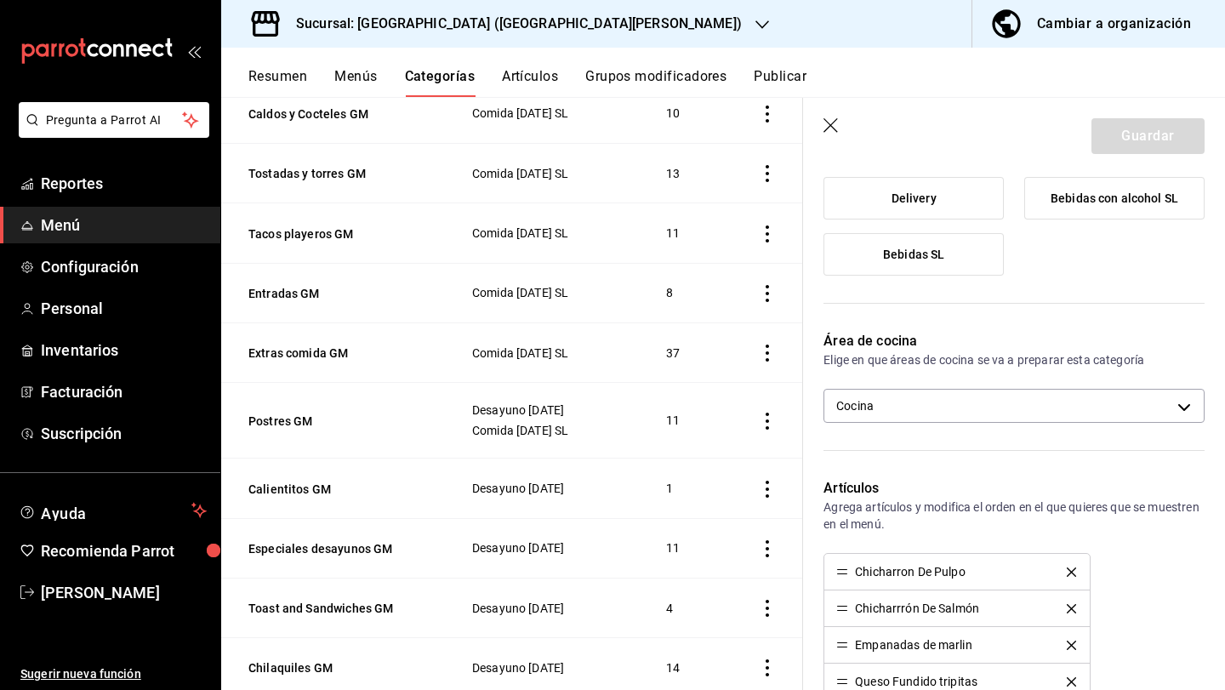
scroll to position [235, 0]
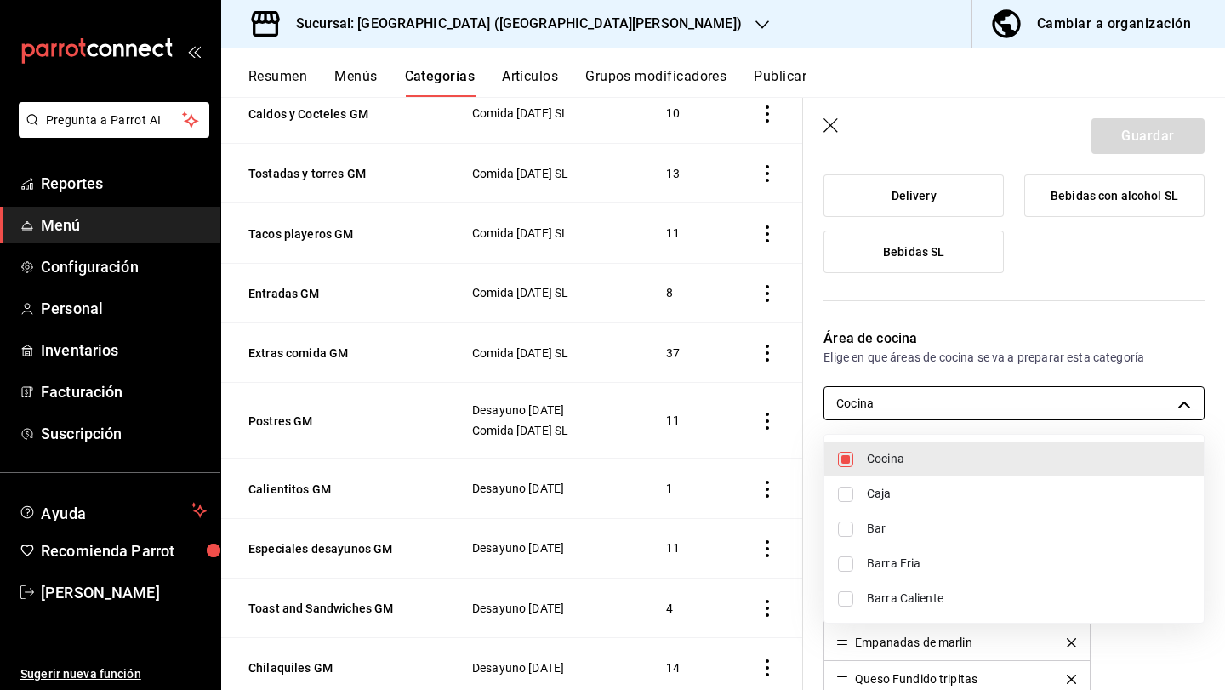
click at [863, 405] on body "Pregunta a Parrot AI Reportes Menú Configuración Personal Inventarios Facturaci…" at bounding box center [612, 345] width 1225 height 690
click at [920, 594] on span "Barra Caliente" at bounding box center [1028, 599] width 323 height 18
type input "cdf38b51-a438-4794-814f-074e504f67c5,e9e3d426-0124-4fea-af06-01114be09830"
checkbox input "true"
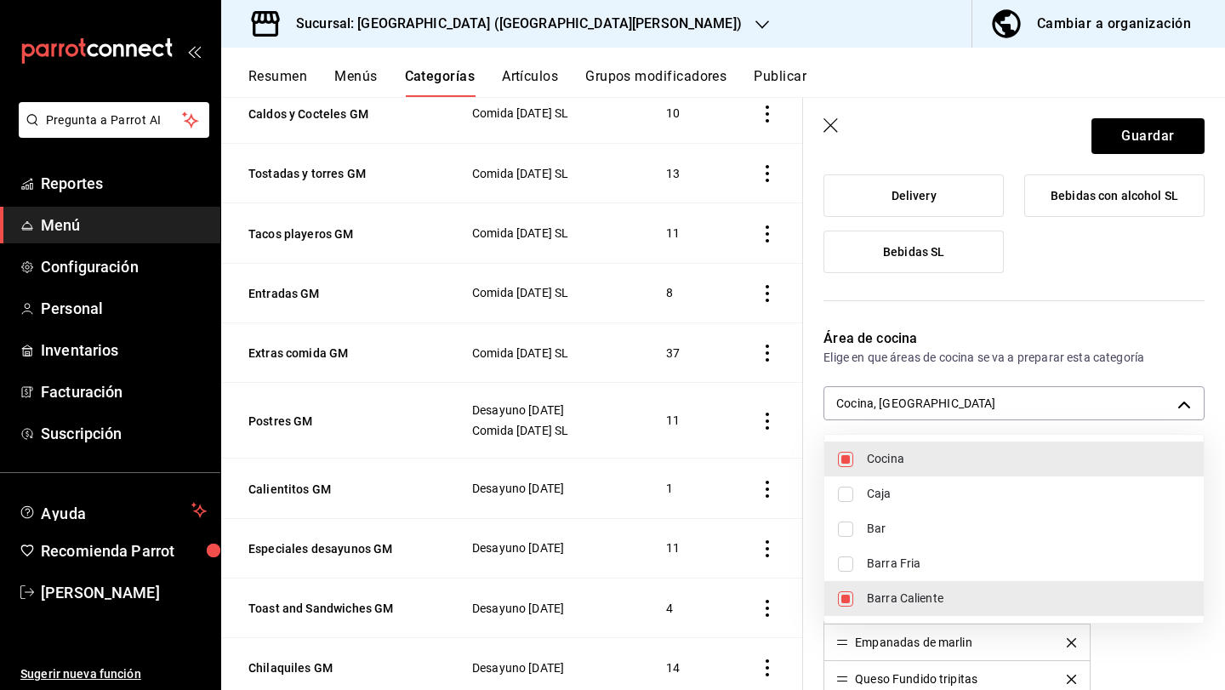
click at [1144, 150] on div at bounding box center [612, 345] width 1225 height 690
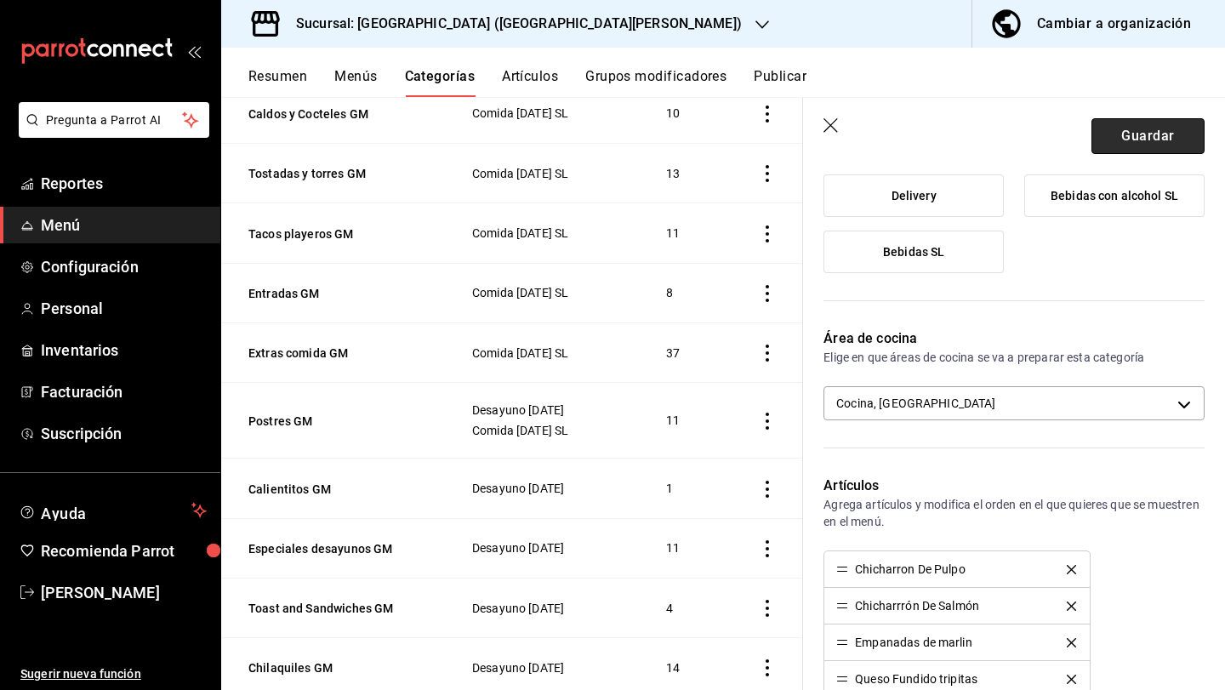
click at [1146, 140] on button "Guardar" at bounding box center [1148, 136] width 113 height 36
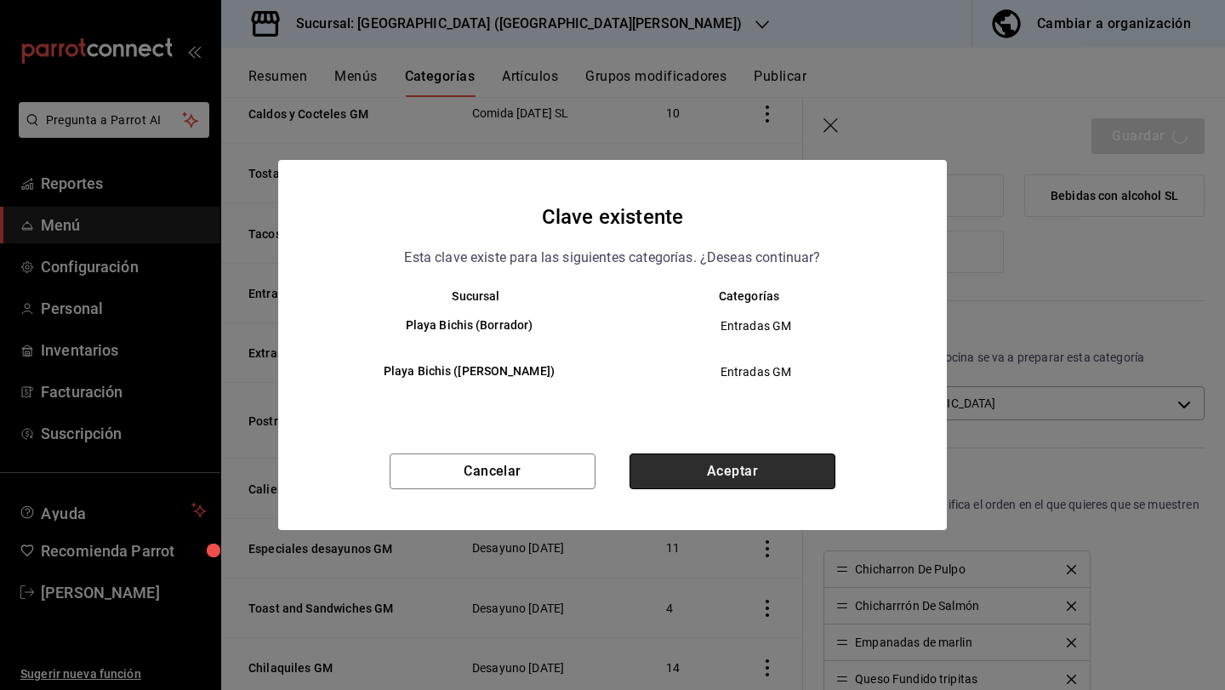
click at [729, 482] on button "Aceptar" at bounding box center [733, 472] width 206 height 36
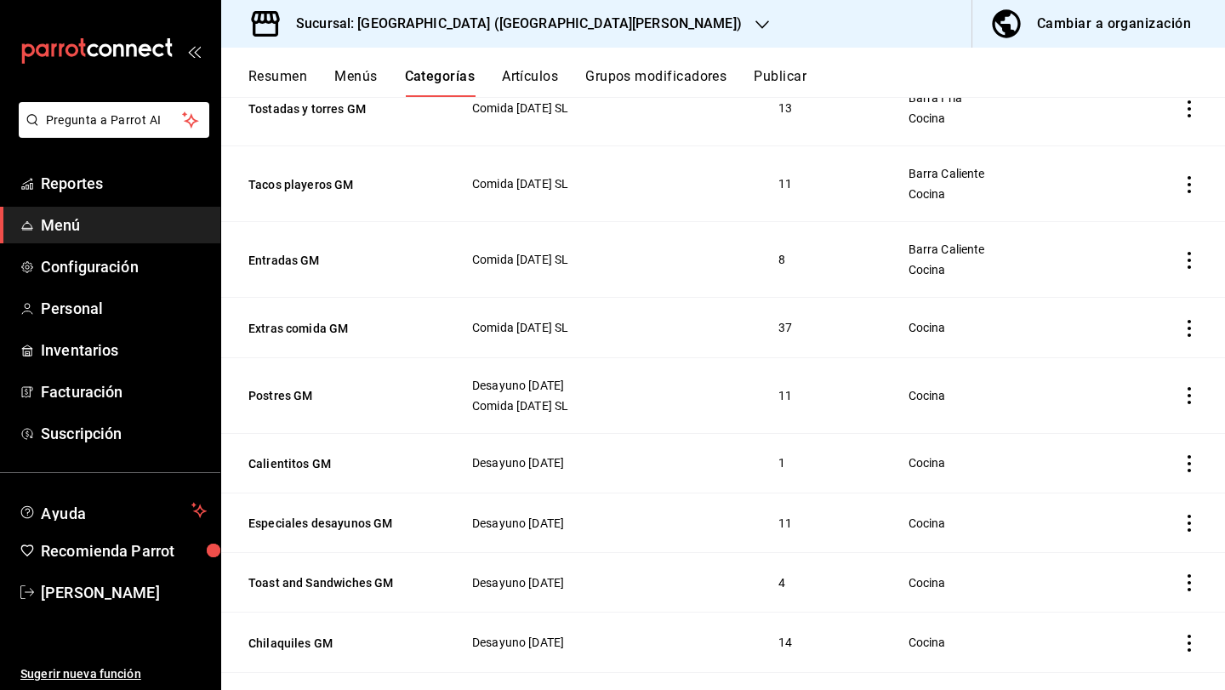
scroll to position [702, 0]
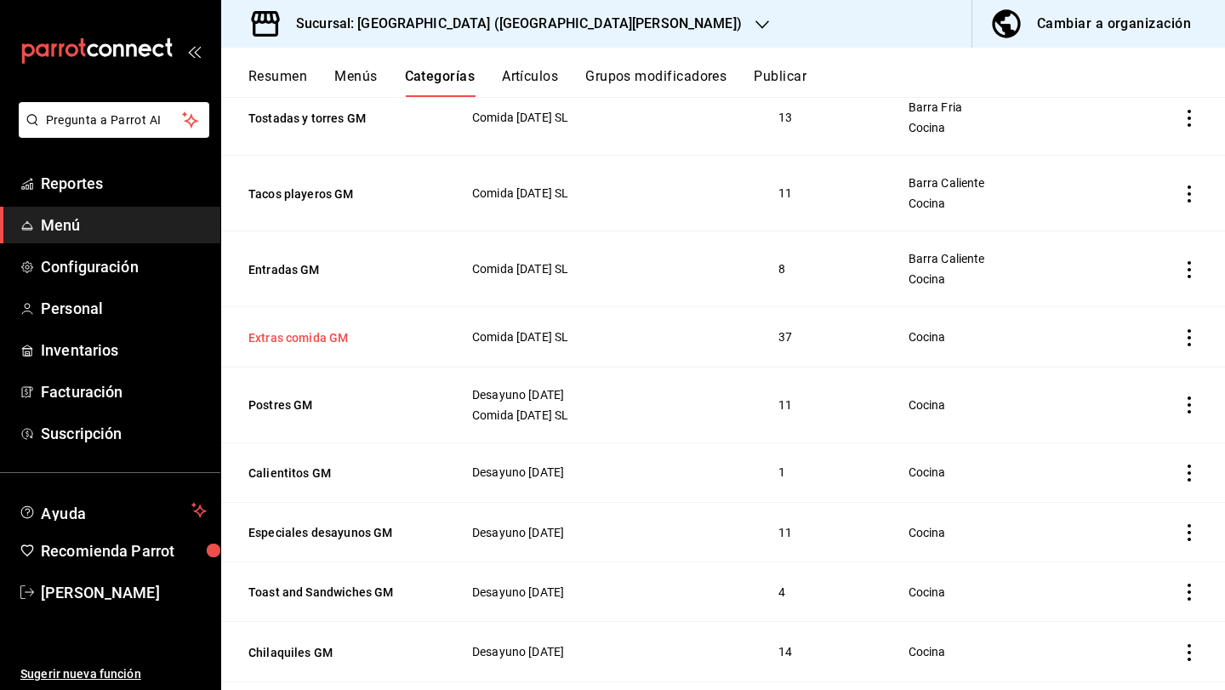
click at [328, 339] on button "Extras comida GM" at bounding box center [333, 337] width 170 height 17
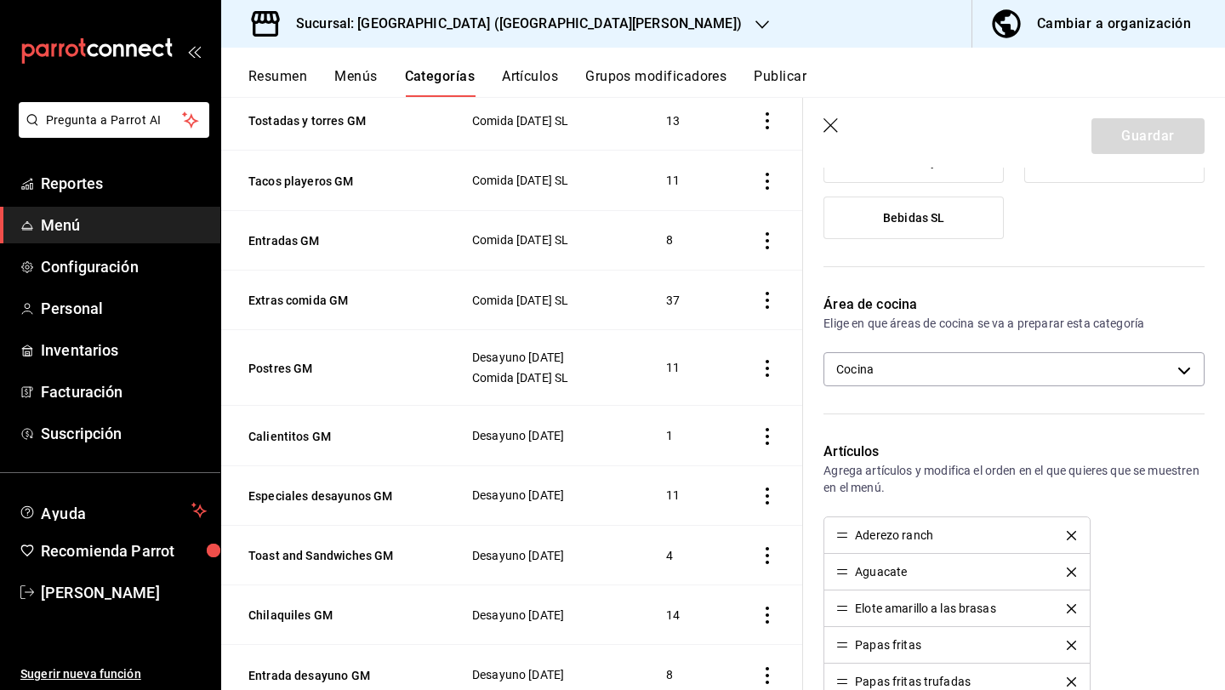
scroll to position [270, 0]
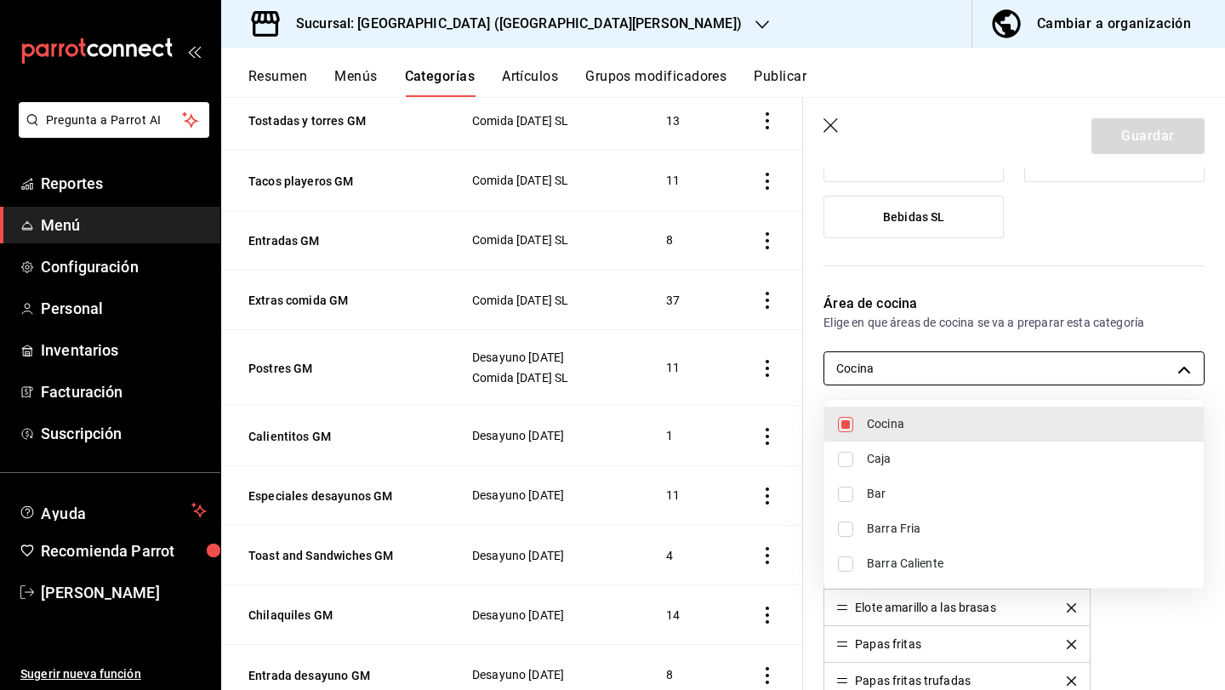
click at [913, 362] on body "Pregunta a Parrot AI Reportes Menú Configuración Personal Inventarios Facturaci…" at bounding box center [612, 345] width 1225 height 690
click at [911, 573] on li "Barra Caliente" at bounding box center [1013, 563] width 379 height 35
type input "cdf38b51-a438-4794-814f-074e504f67c5,e9e3d426-0124-4fea-af06-01114be09830"
checkbox input "true"
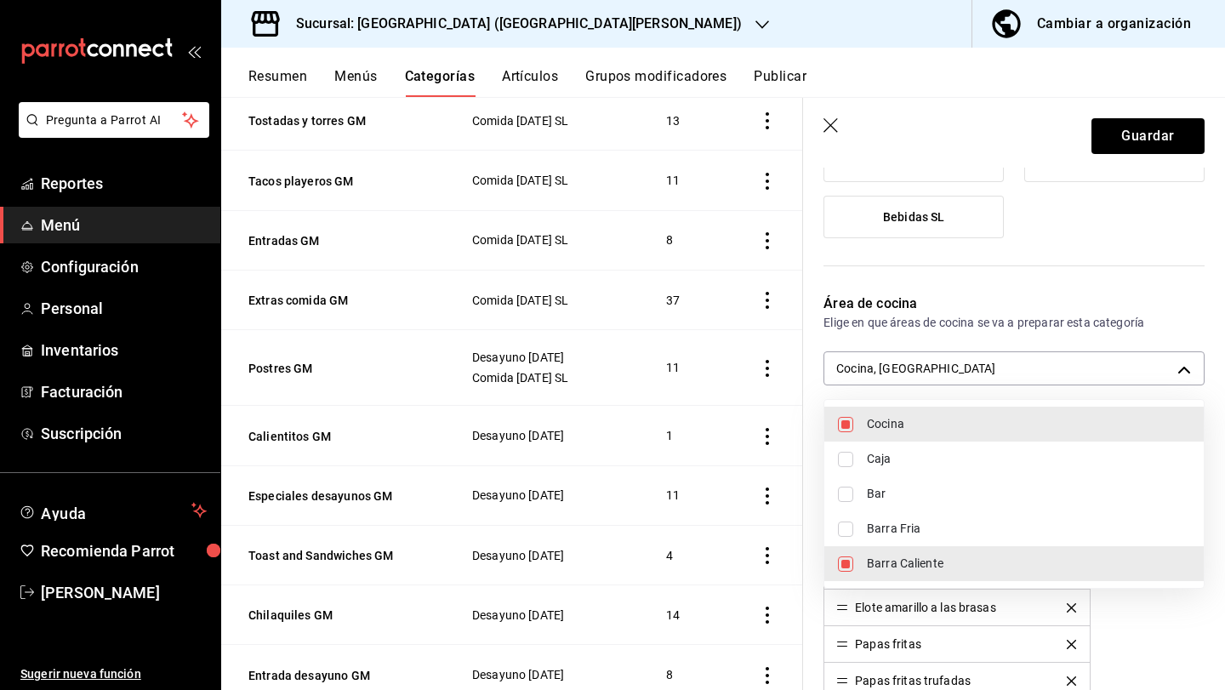
click at [917, 519] on li "Barra Fria" at bounding box center [1013, 528] width 379 height 35
type input "cdf38b51-a438-4794-814f-074e504f67c5,e9e3d426-0124-4fea-af06-01114be09830,349c1…"
checkbox input "true"
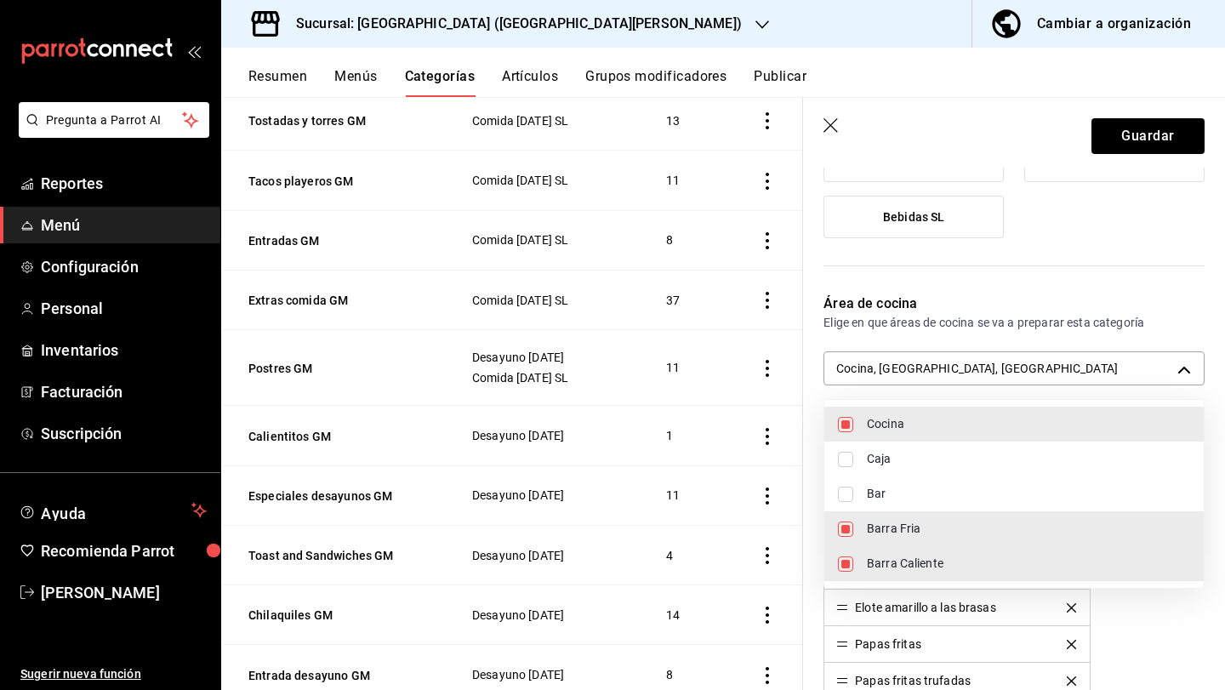
click at [1142, 138] on div at bounding box center [612, 345] width 1225 height 690
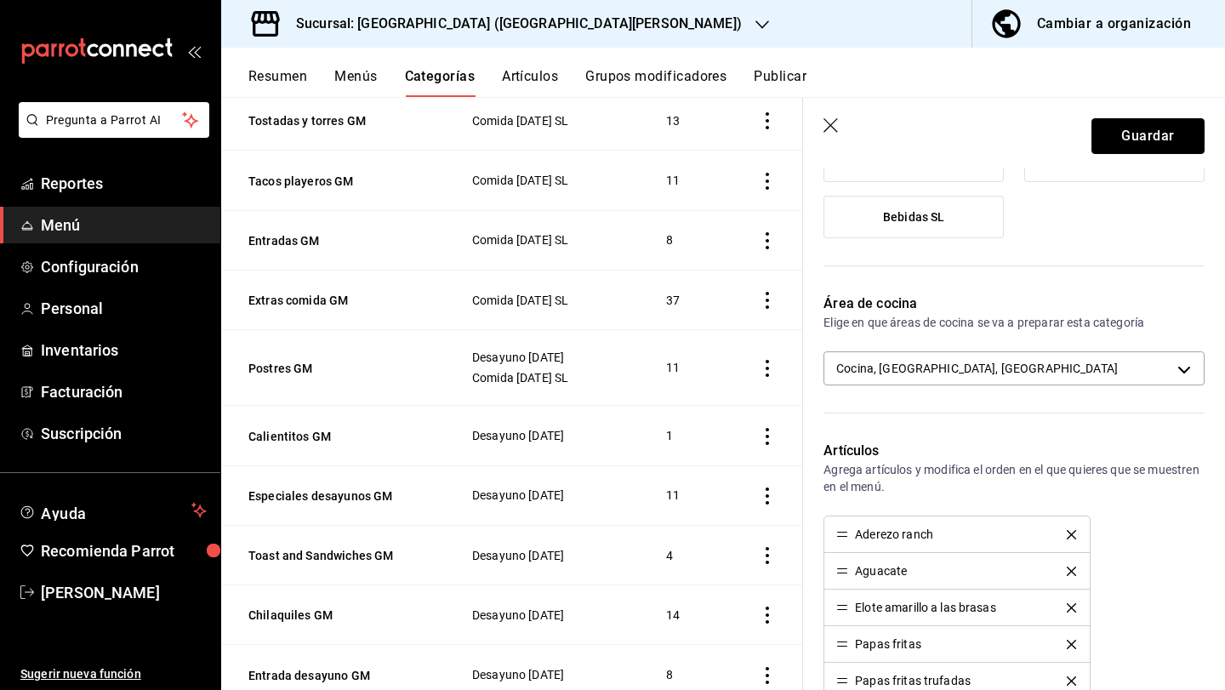
click at [1142, 138] on button "Guardar" at bounding box center [1148, 136] width 113 height 36
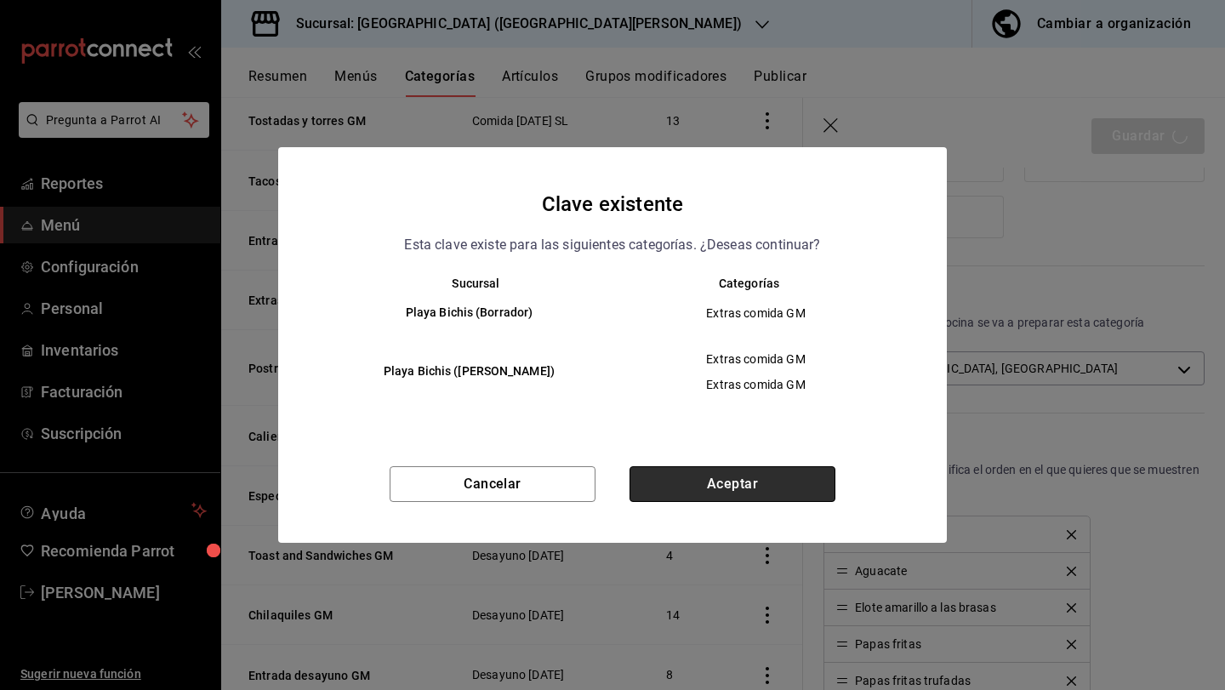
click at [796, 482] on button "Aceptar" at bounding box center [733, 484] width 206 height 36
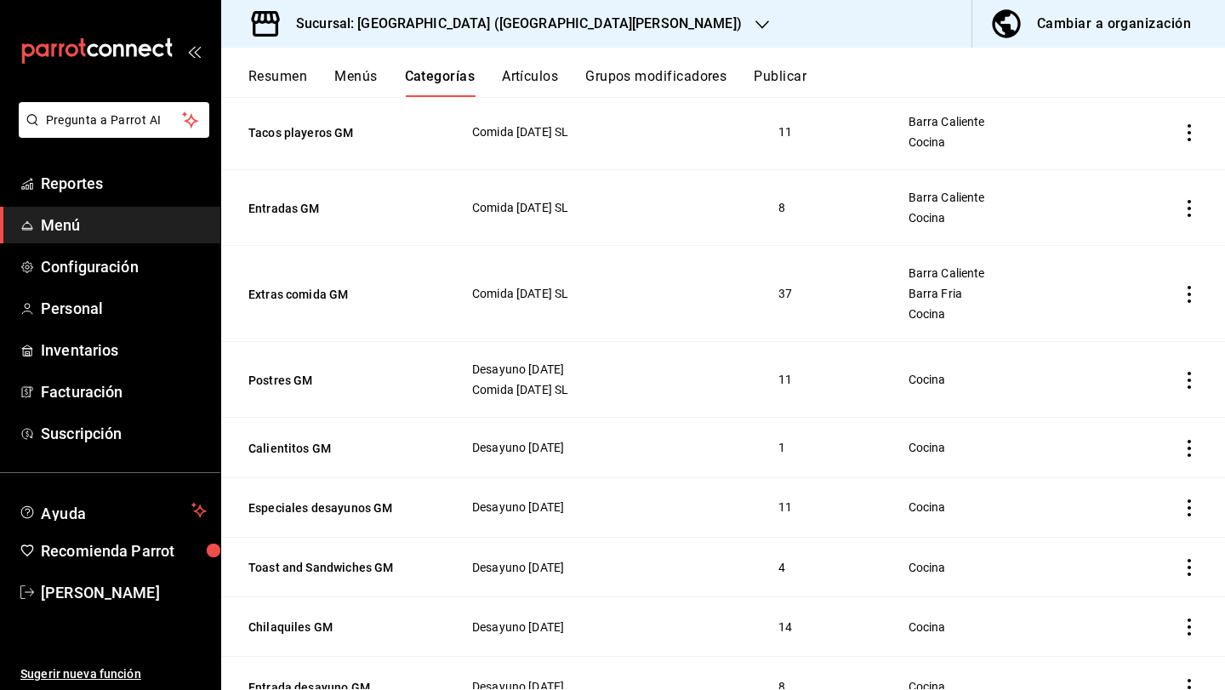
scroll to position [765, 0]
click at [302, 376] on button "Postres GM" at bounding box center [333, 378] width 170 height 17
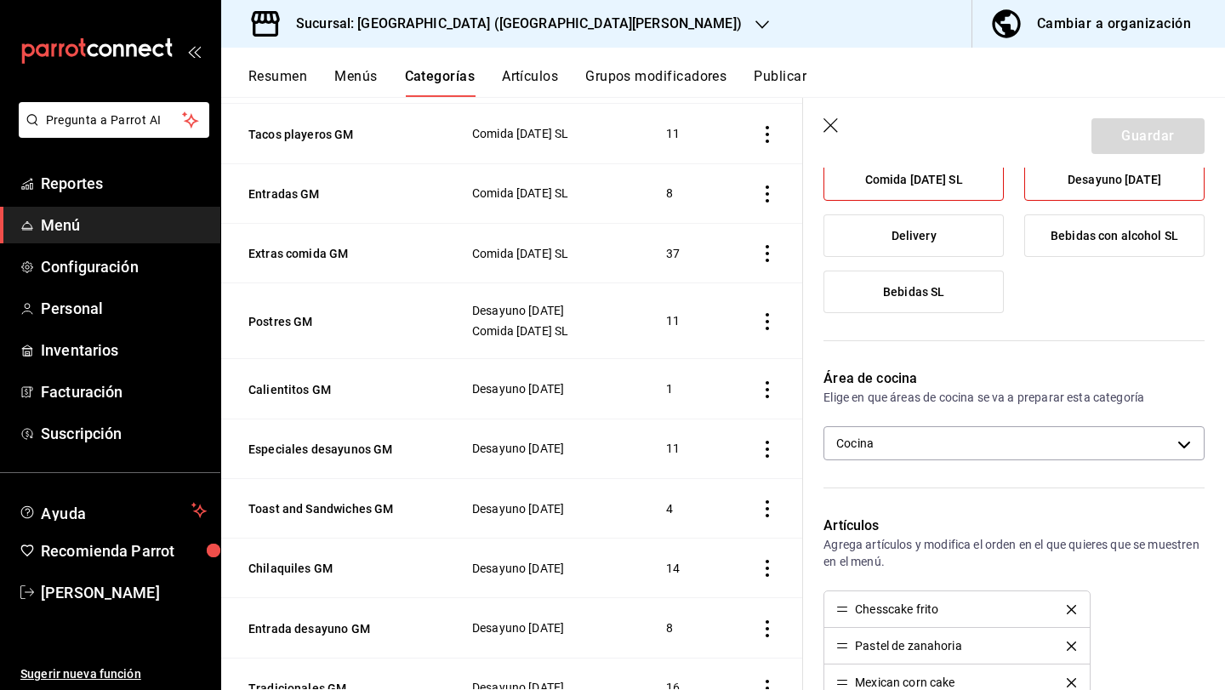
scroll to position [176, 0]
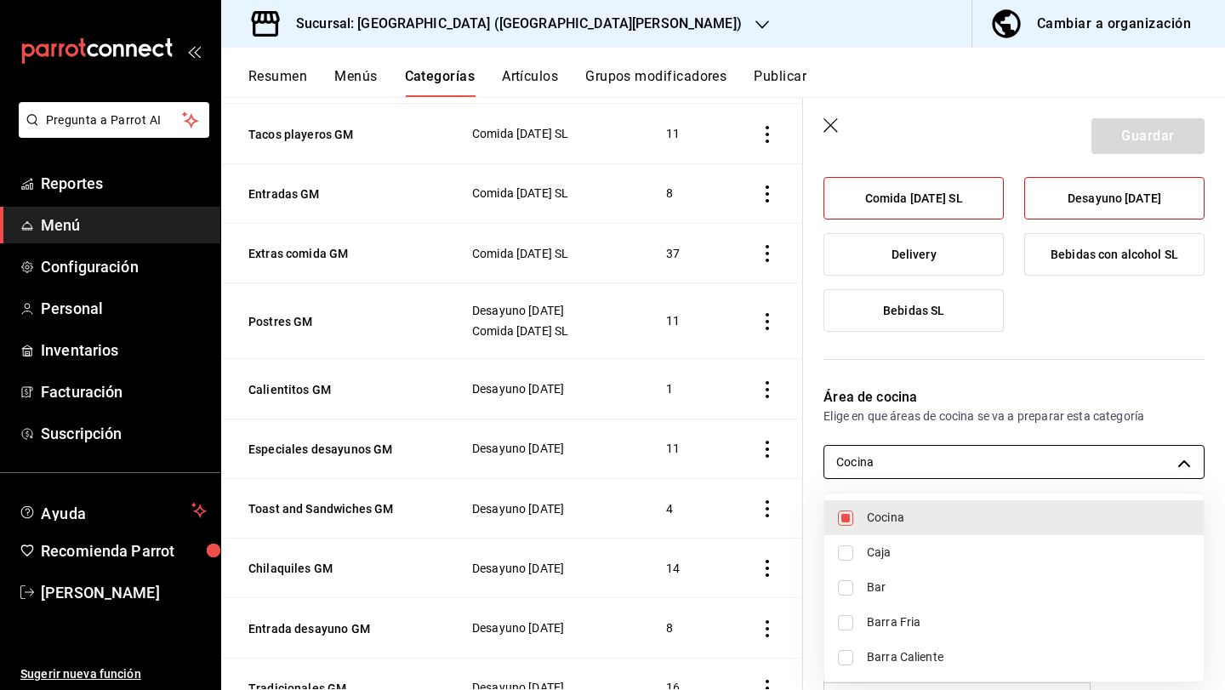
click at [959, 449] on body "Pregunta a Parrot AI Reportes Menú Configuración Personal Inventarios Facturaci…" at bounding box center [612, 345] width 1225 height 690
click at [944, 622] on span "Barra Fria" at bounding box center [1028, 622] width 323 height 18
type input "cdf38b51-a438-4794-814f-074e504f67c5,349c194f-74ed-46f4-9413-a4d1ff2fc13b"
checkbox input "true"
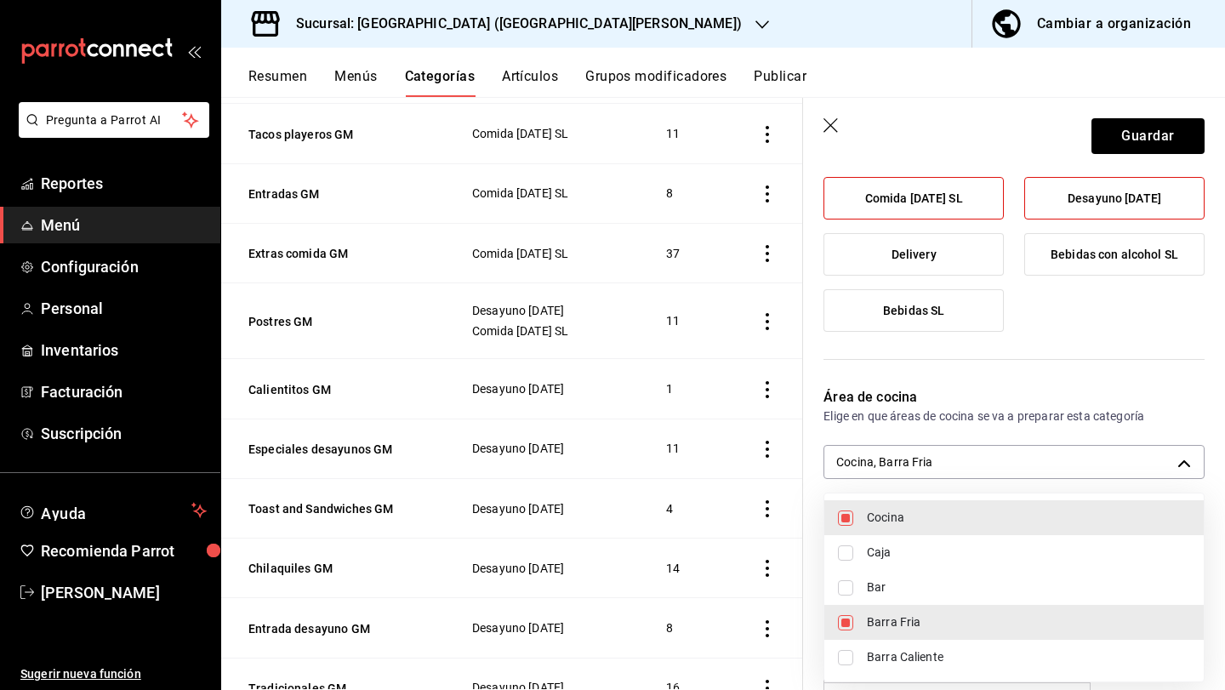
click at [1179, 136] on div at bounding box center [612, 345] width 1225 height 690
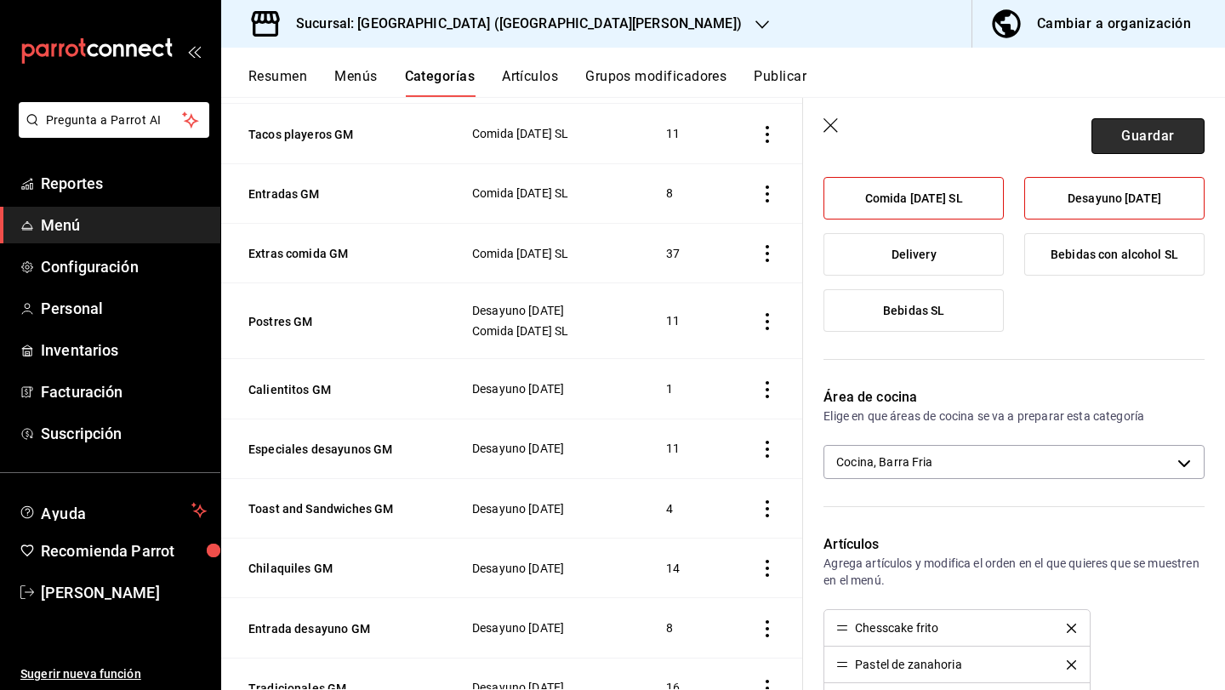
click at [1179, 136] on button "Guardar" at bounding box center [1148, 136] width 113 height 36
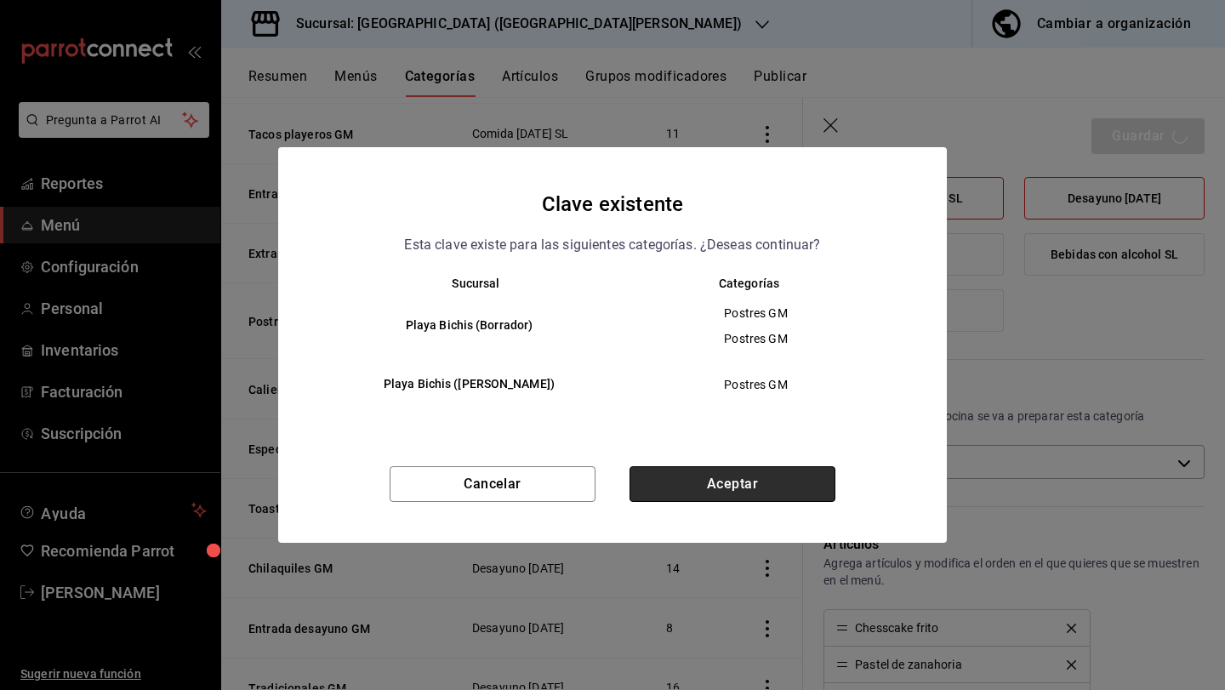
click at [800, 473] on button "Aceptar" at bounding box center [733, 484] width 206 height 36
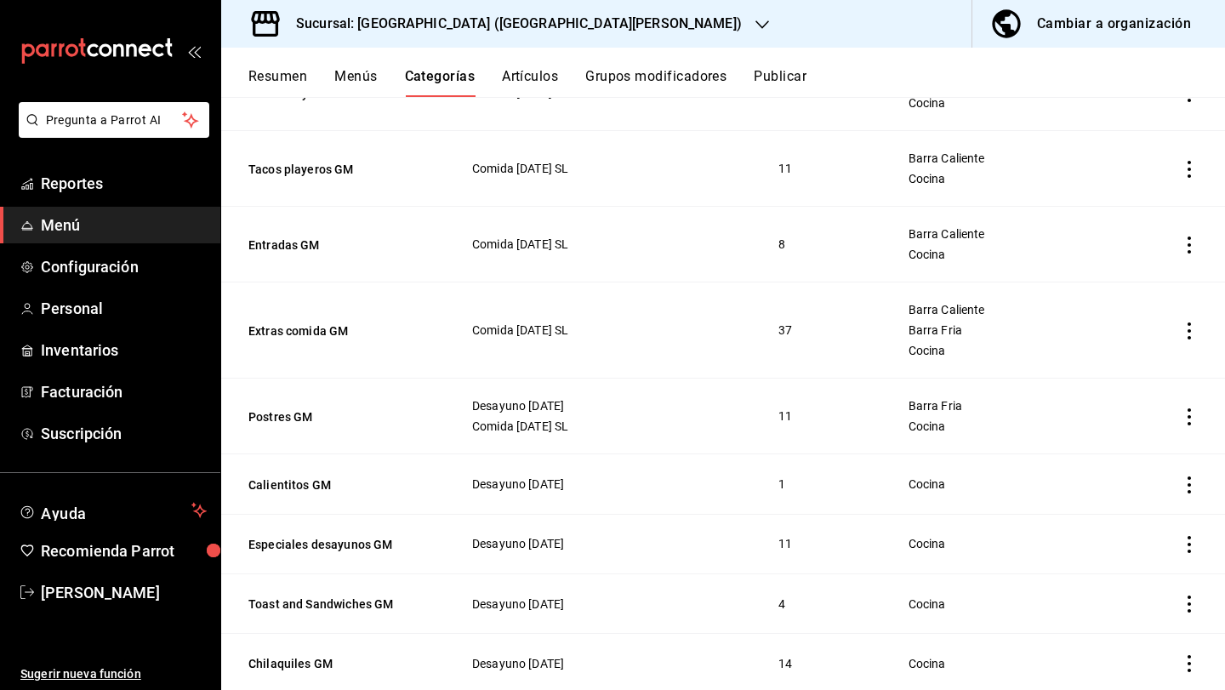
scroll to position [728, 0]
click at [298, 479] on button "Calientitos GM" at bounding box center [333, 483] width 170 height 17
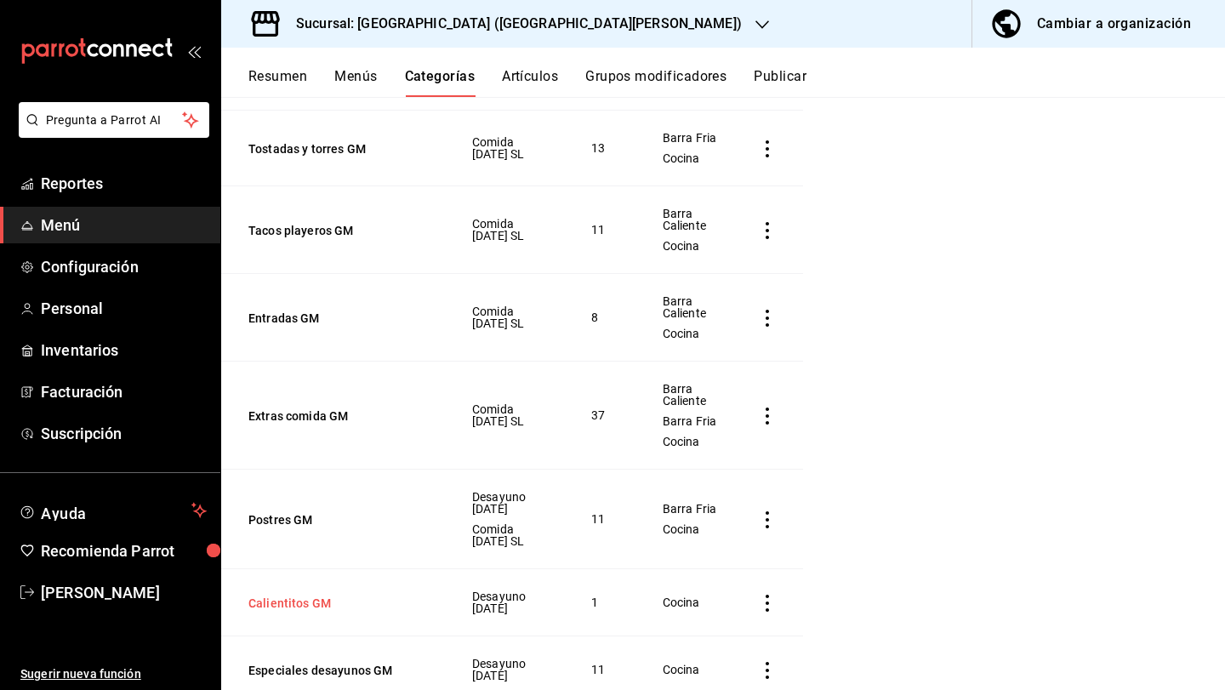
scroll to position [622, 0]
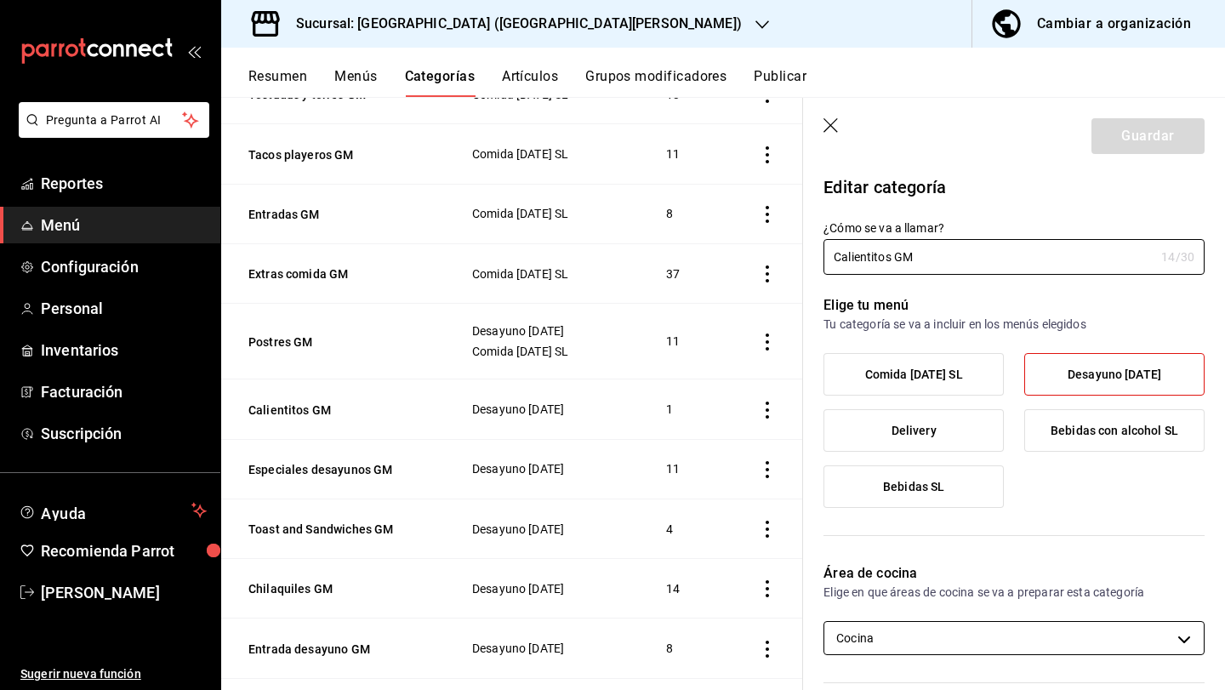
click at [990, 639] on body "Pregunta a Parrot AI Reportes Menú Configuración Personal Inventarios Facturaci…" at bounding box center [612, 345] width 1225 height 690
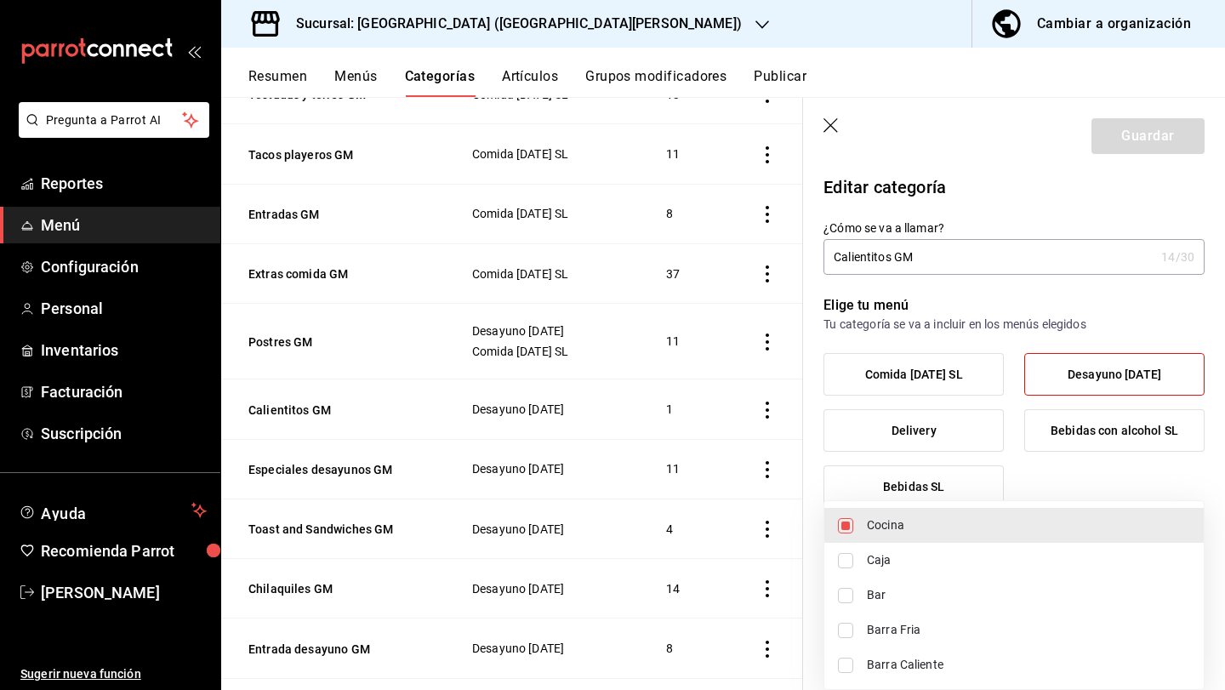
click at [984, 674] on li "Barra Caliente" at bounding box center [1013, 665] width 379 height 35
type input "cdf38b51-a438-4794-814f-074e504f67c5,e9e3d426-0124-4fea-af06-01114be09830"
checkbox input "true"
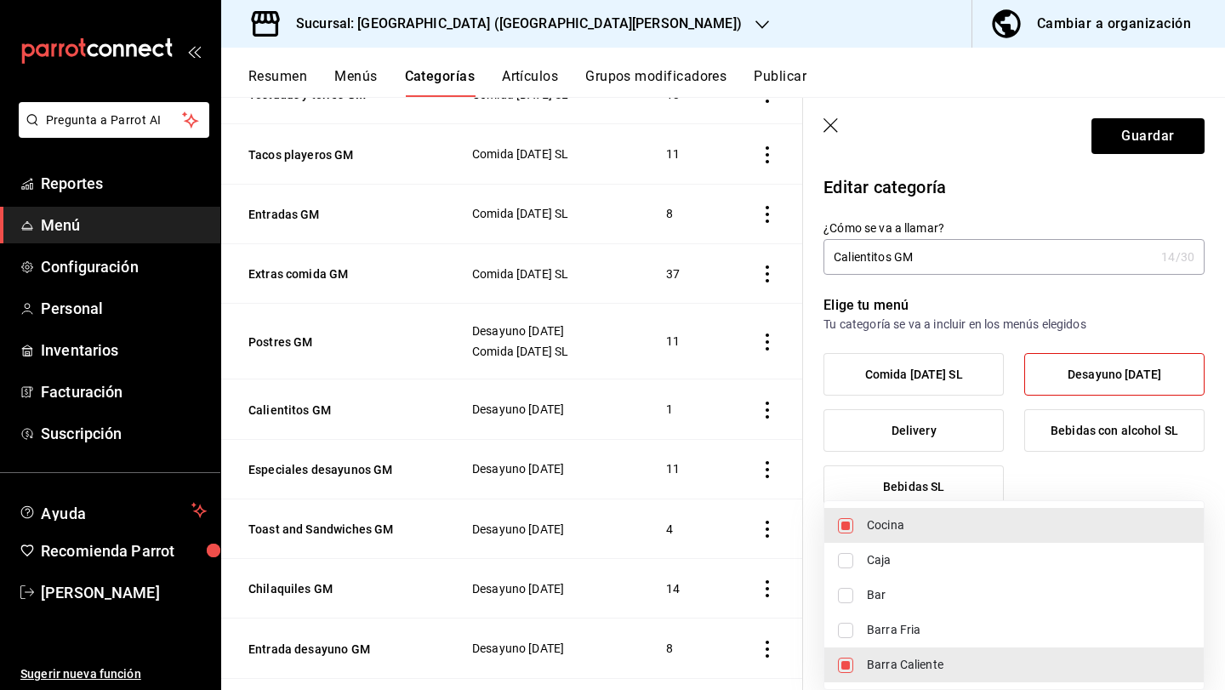
click at [1148, 142] on div at bounding box center [612, 345] width 1225 height 690
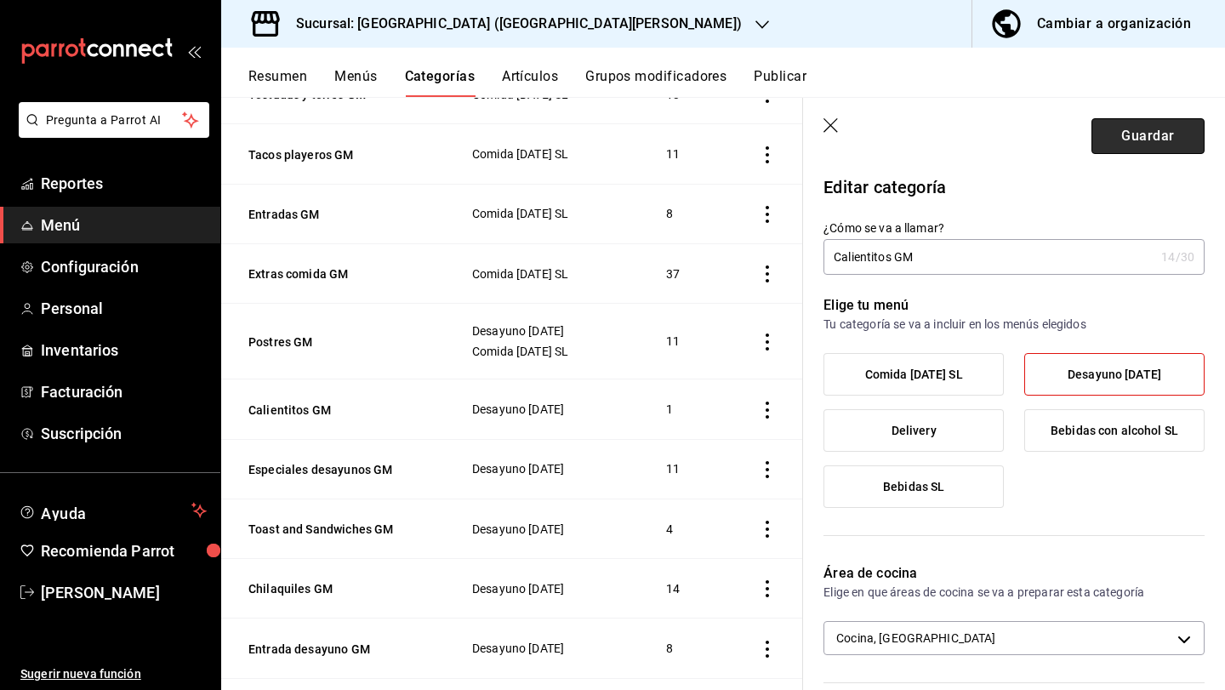
click at [1148, 142] on button "Guardar" at bounding box center [1148, 136] width 113 height 36
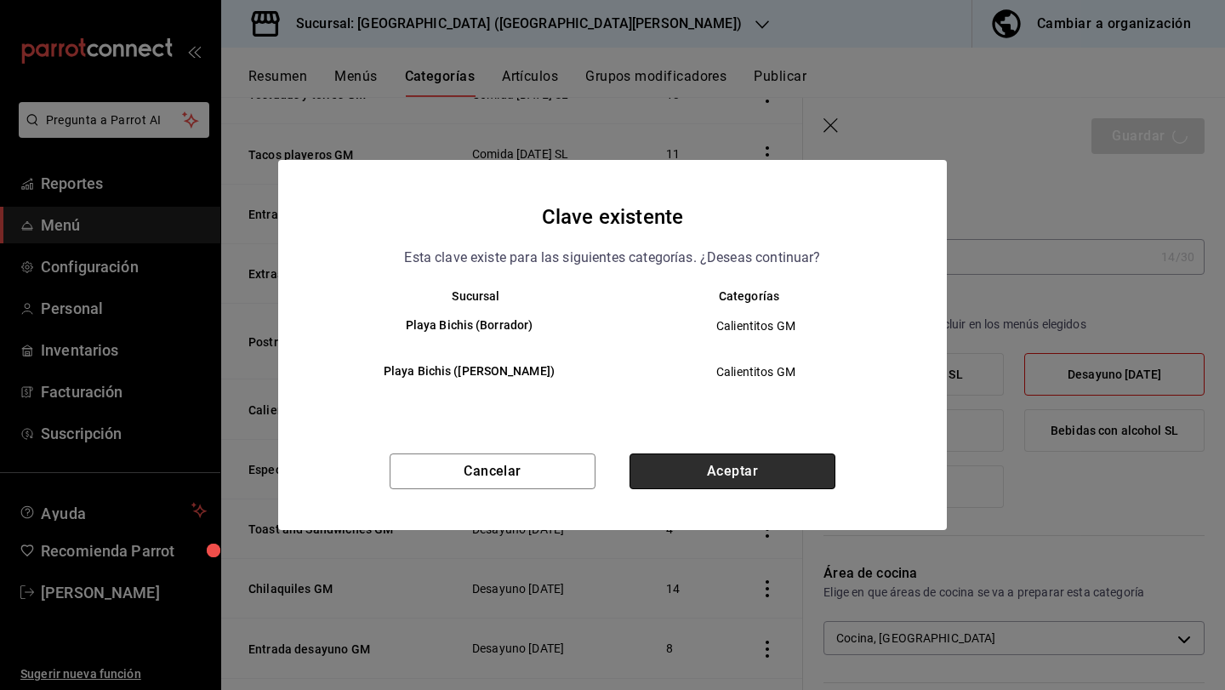
click at [715, 462] on button "Aceptar" at bounding box center [733, 472] width 206 height 36
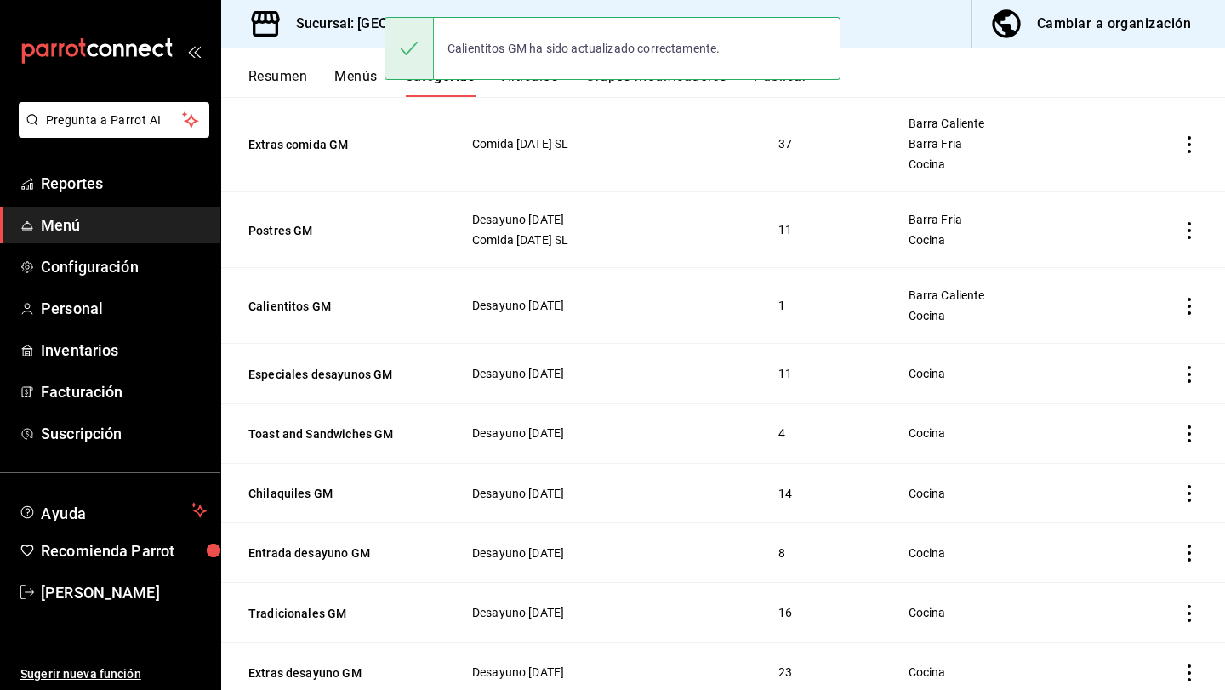
scroll to position [921, 0]
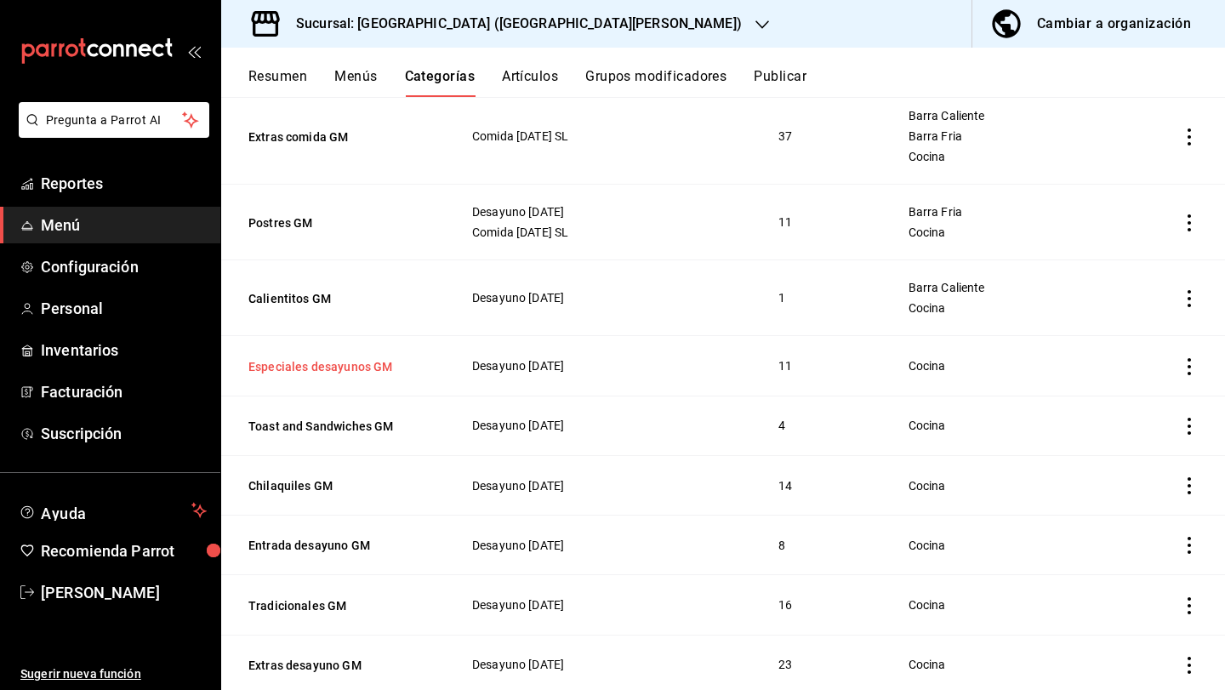
click at [341, 360] on button "Especiales desayunos GM" at bounding box center [333, 366] width 170 height 17
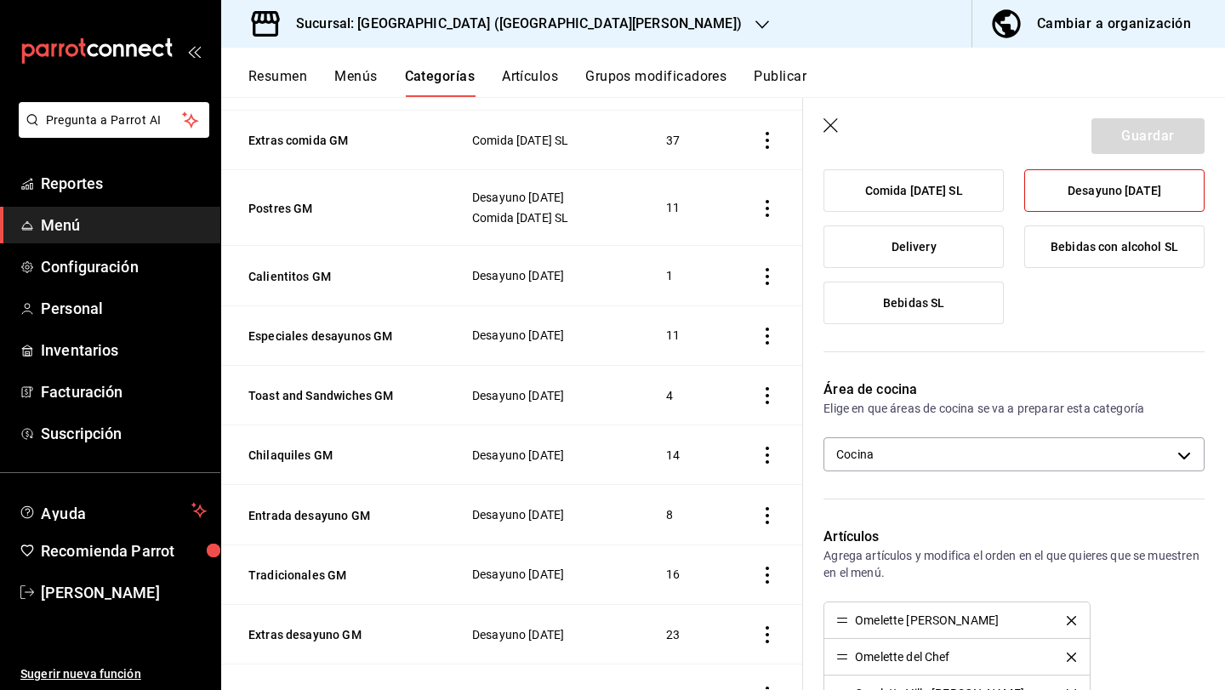
scroll to position [188, 0]
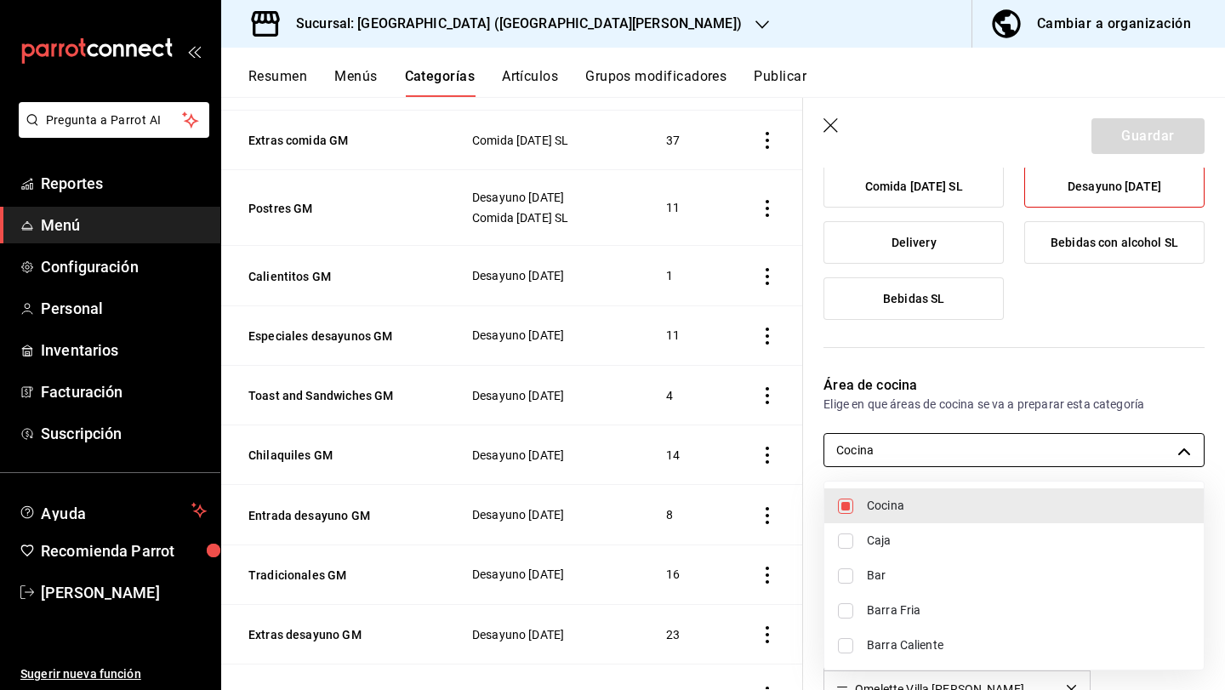
click at [929, 451] on body "Pregunta a Parrot AI Reportes Menú Configuración Personal Inventarios Facturaci…" at bounding box center [612, 345] width 1225 height 690
click at [922, 659] on li "Barra Caliente" at bounding box center [1013, 645] width 379 height 35
type input "cdf38b51-a438-4794-814f-074e504f67c5,e9e3d426-0124-4fea-af06-01114be09830"
checkbox input "true"
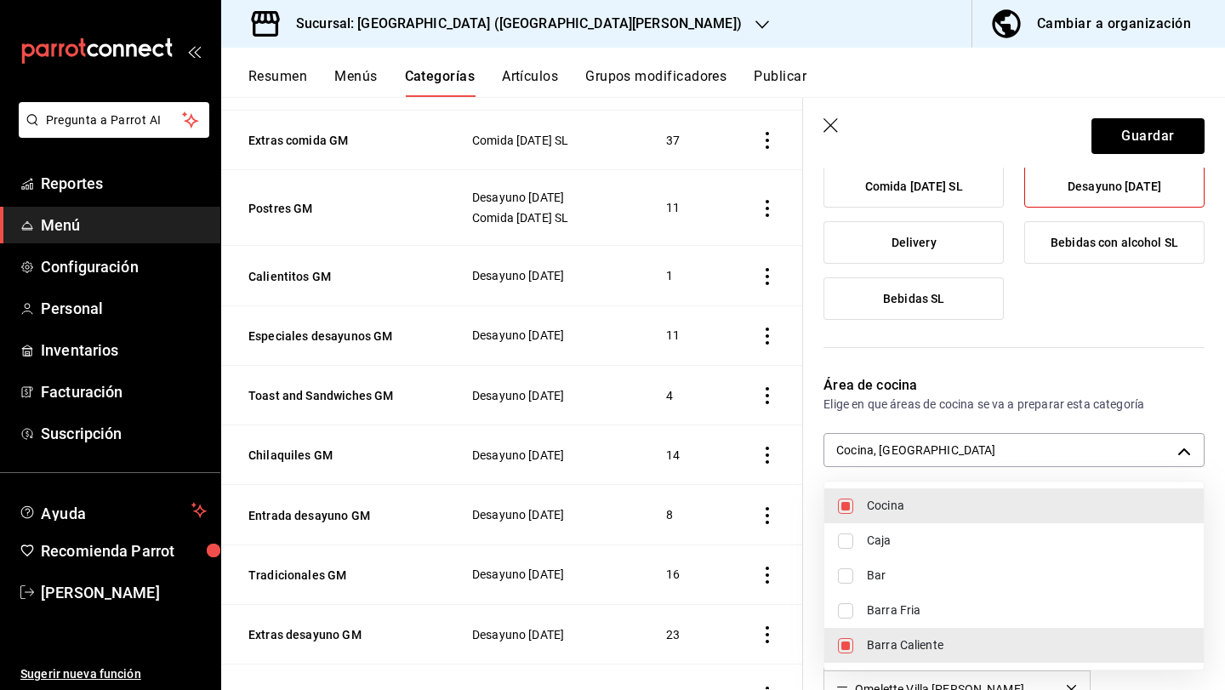
click at [1111, 139] on div at bounding box center [612, 345] width 1225 height 690
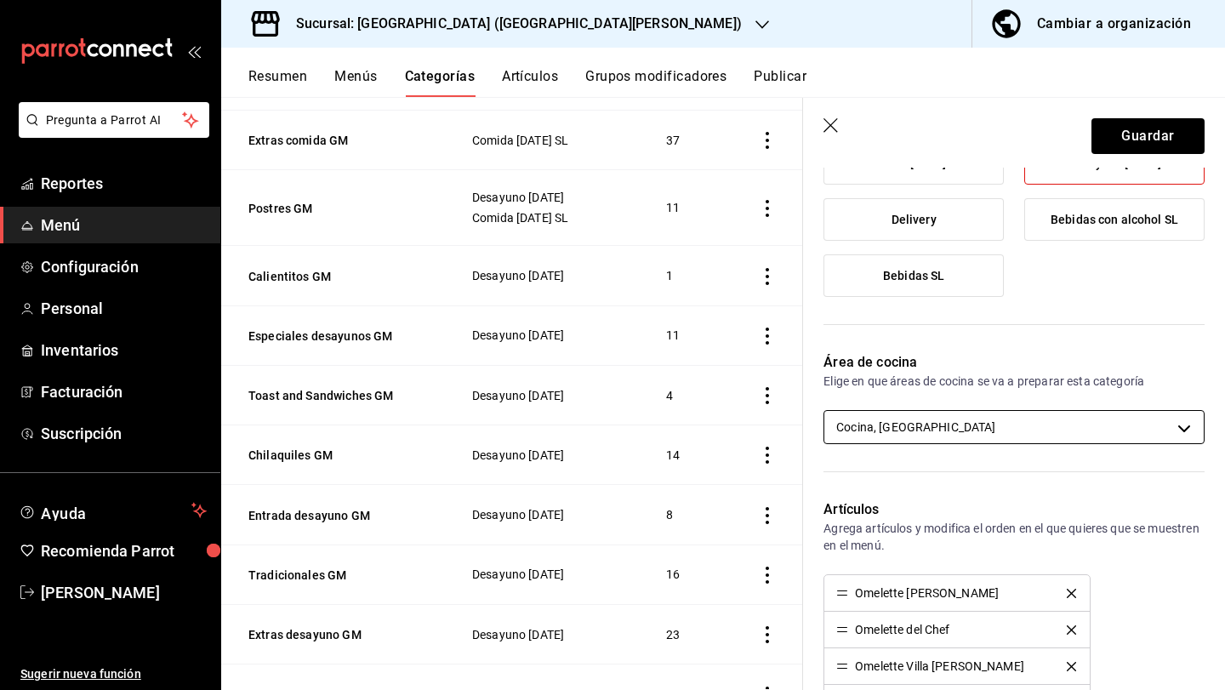
scroll to position [214, 0]
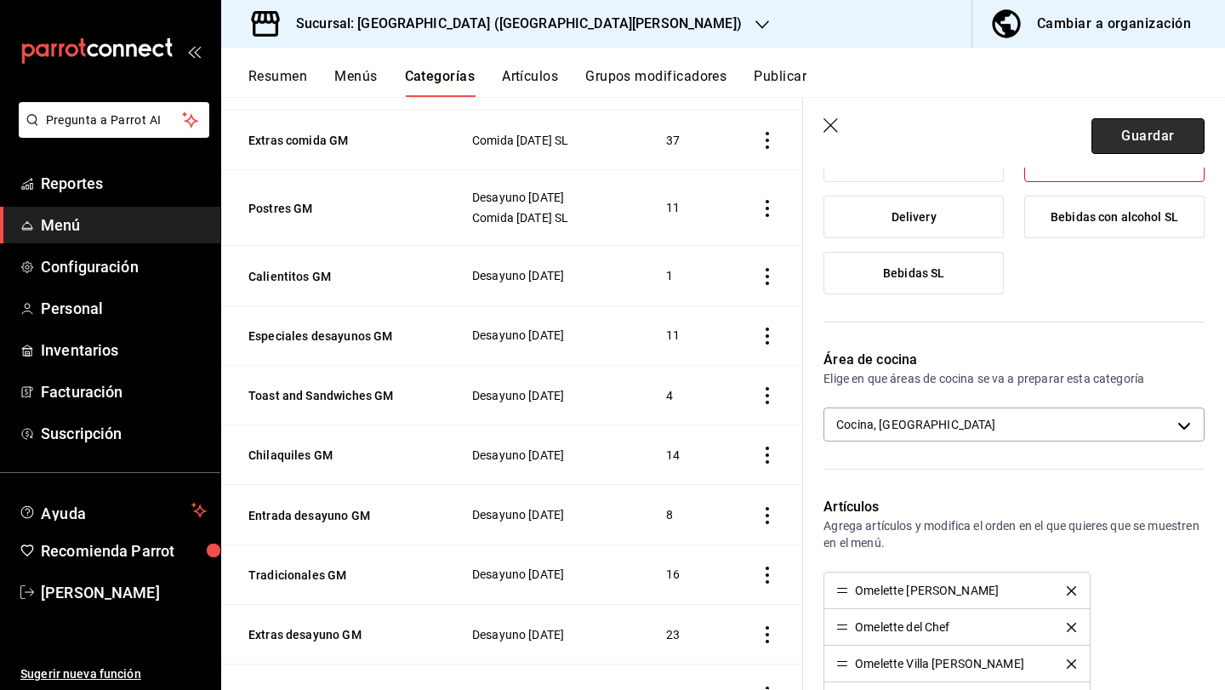
click at [1187, 128] on button "Guardar" at bounding box center [1148, 136] width 113 height 36
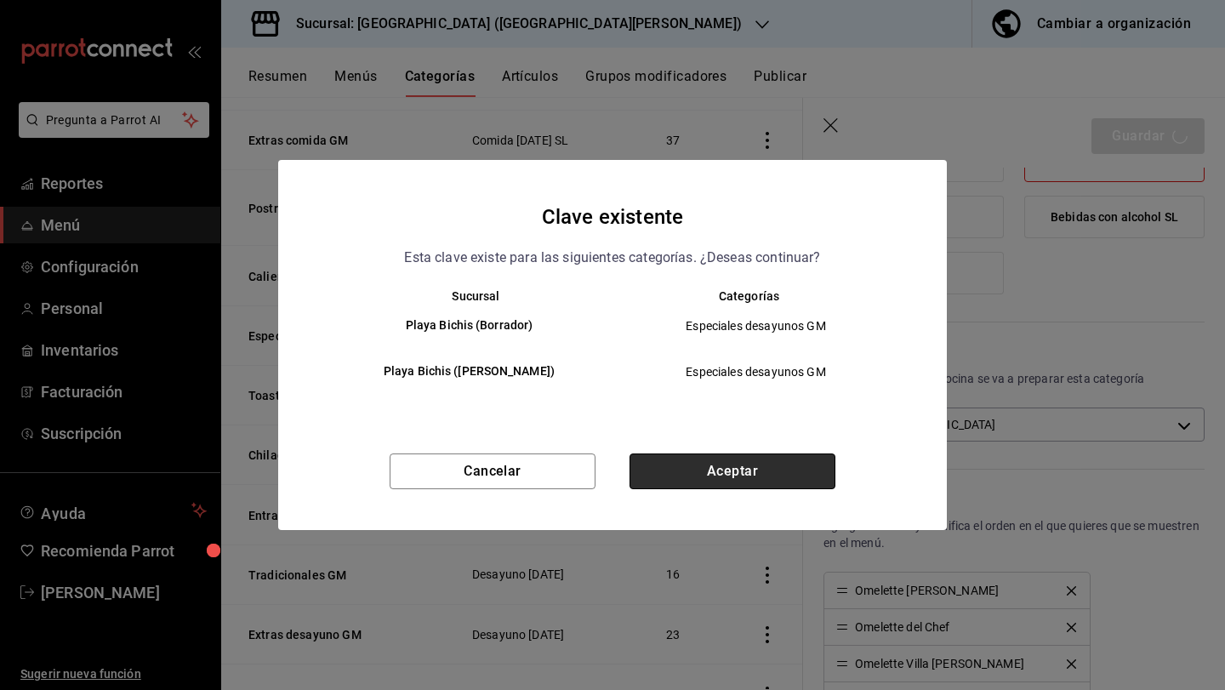
click at [761, 466] on button "Aceptar" at bounding box center [733, 472] width 206 height 36
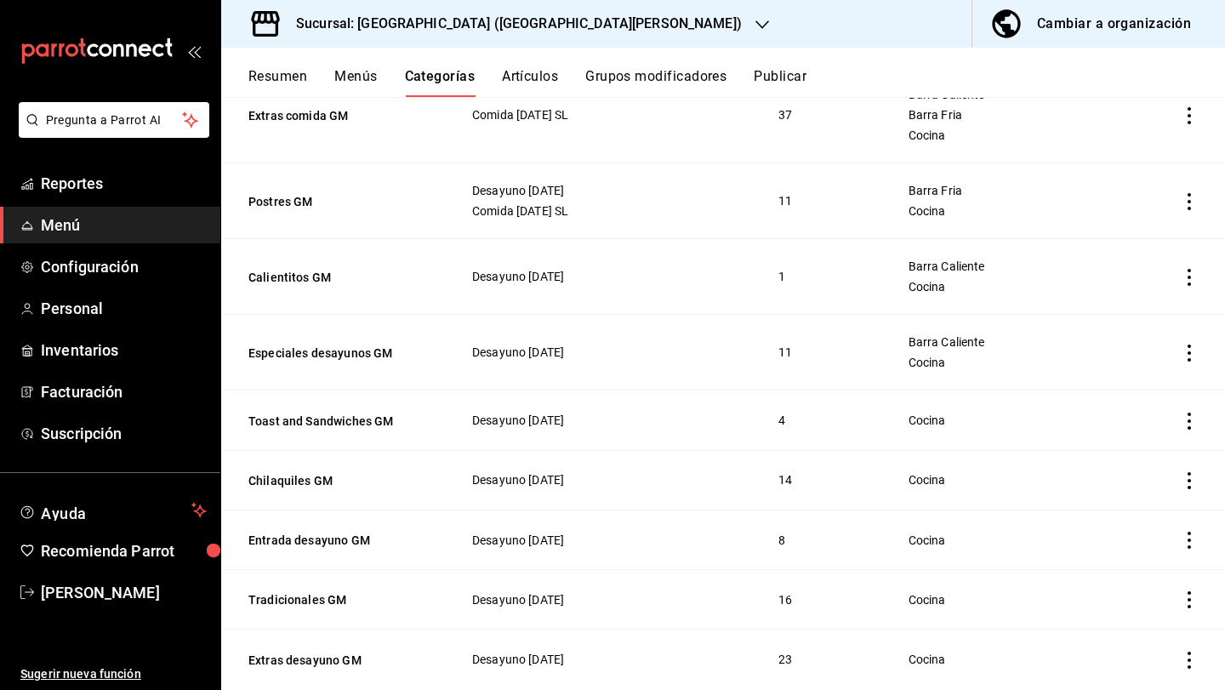
scroll to position [938, 0]
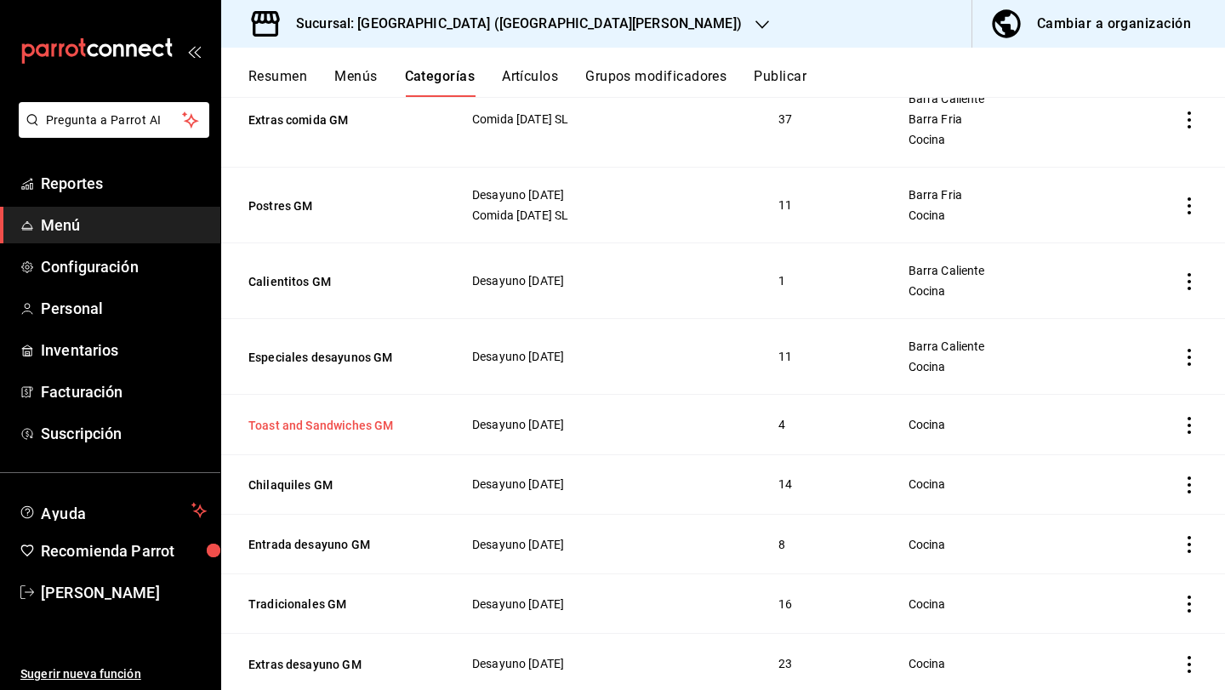
click at [347, 425] on button "Toast and Sandwiches GM" at bounding box center [333, 425] width 170 height 17
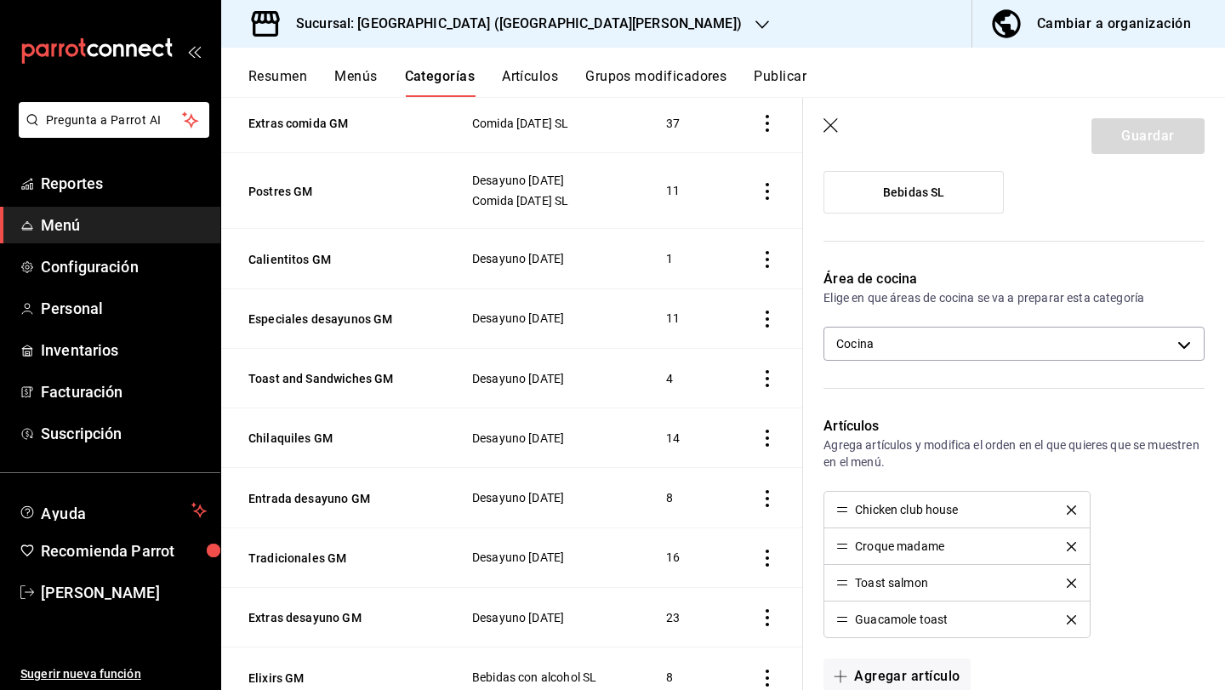
scroll to position [290, 0]
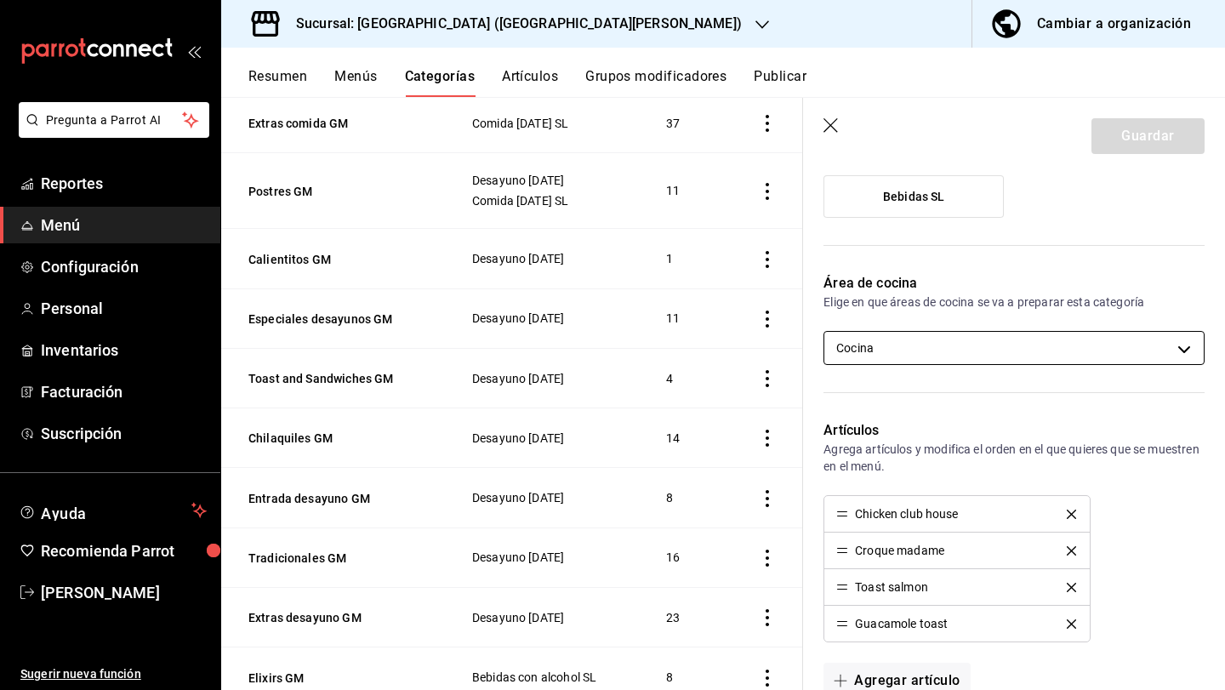
click at [990, 342] on body "Pregunta a Parrot AI Reportes Menú Configuración Personal Inventarios Facturaci…" at bounding box center [612, 345] width 1225 height 690
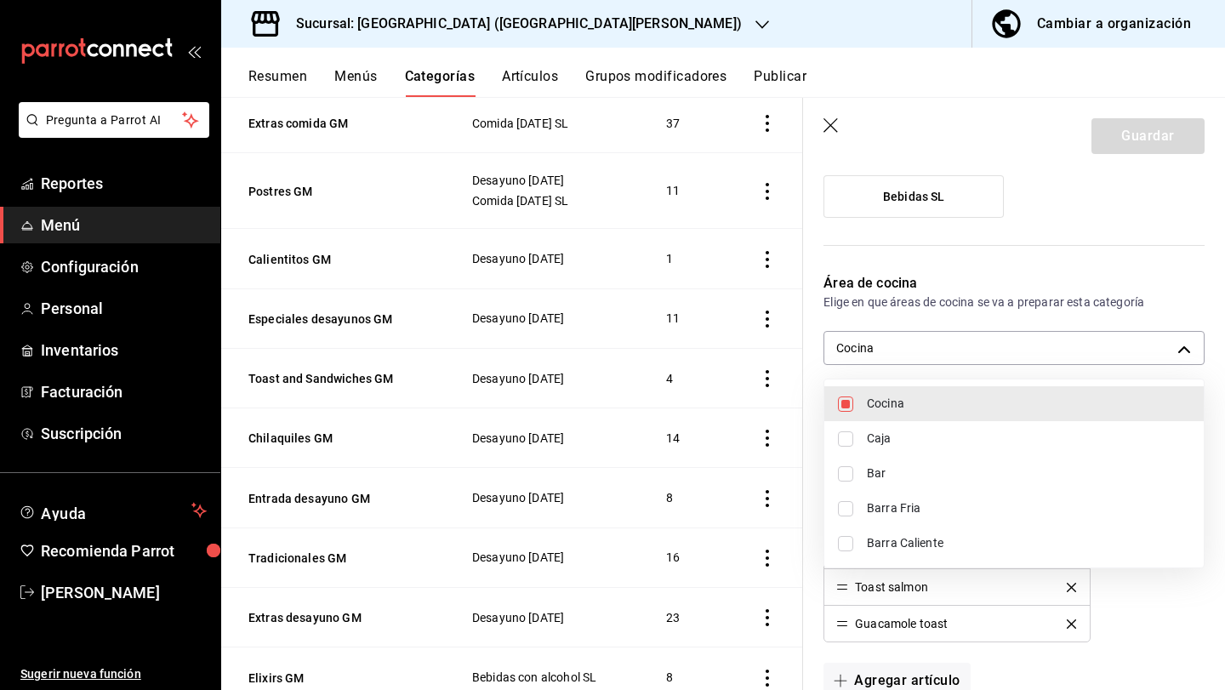
click at [956, 539] on span "Barra Caliente" at bounding box center [1028, 543] width 323 height 18
type input "cdf38b51-a438-4794-814f-074e504f67c5,e9e3d426-0124-4fea-af06-01114be09830"
checkbox input "true"
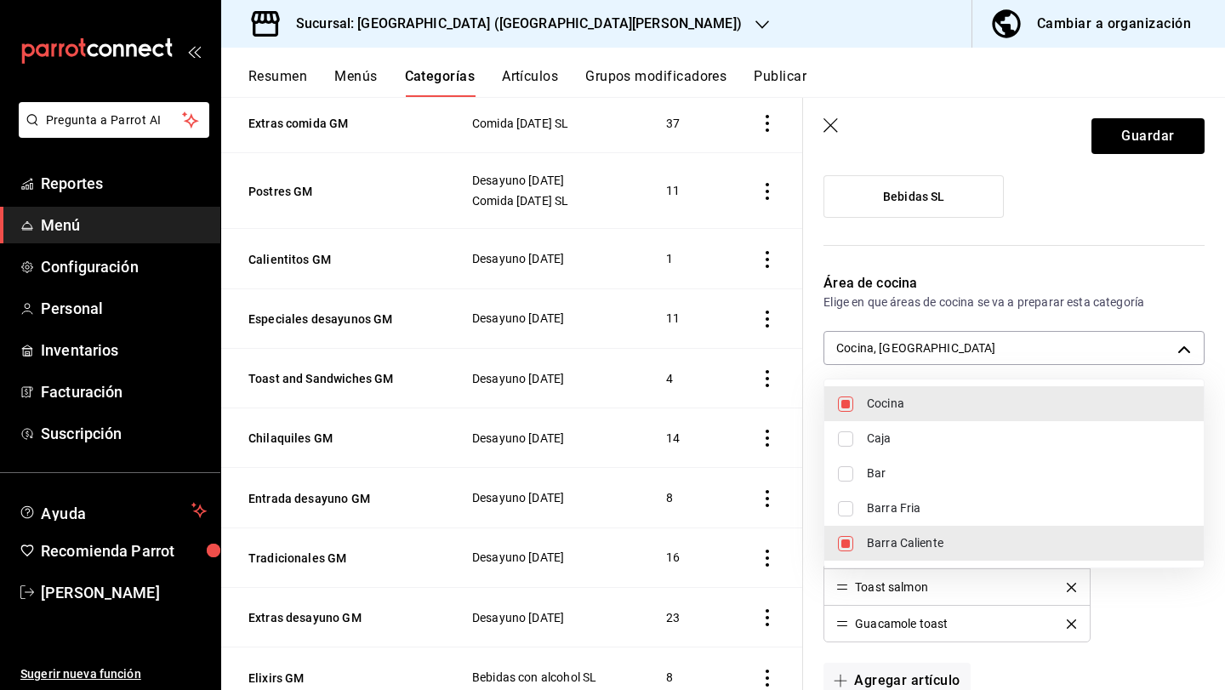
click at [950, 539] on span "Barra Caliente" at bounding box center [1028, 543] width 323 height 18
type input "cdf38b51-a438-4794-814f-074e504f67c5"
checkbox input "false"
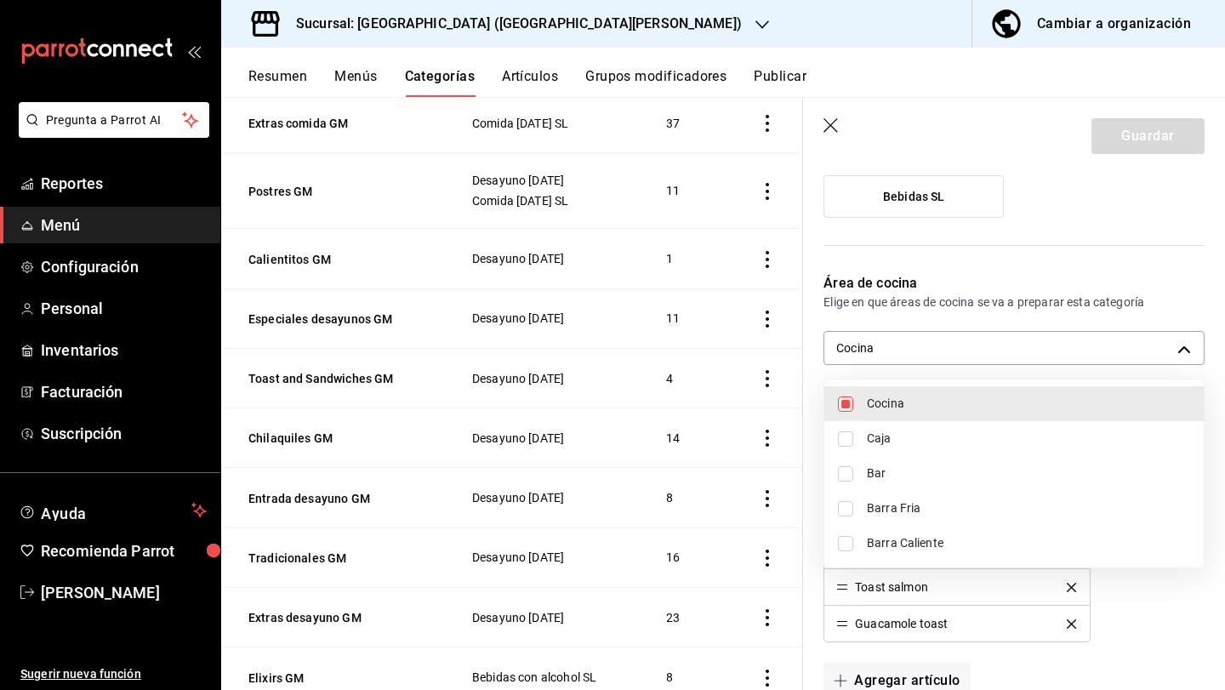
click at [1131, 338] on div at bounding box center [612, 345] width 1225 height 690
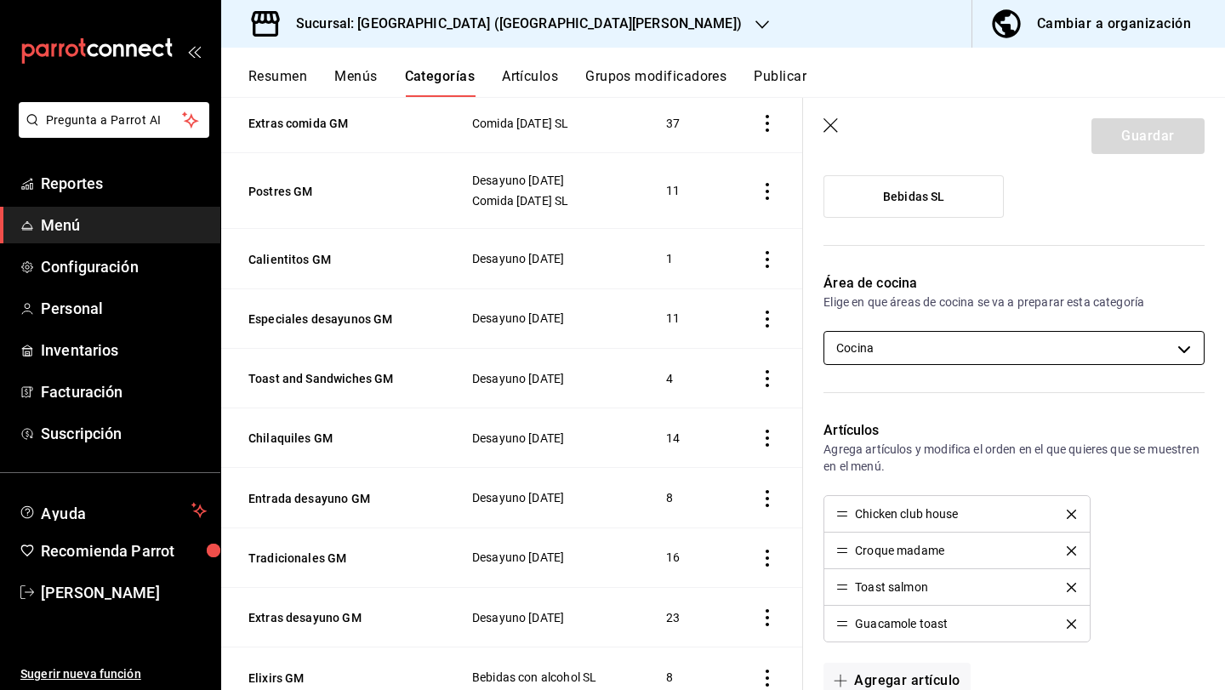
click at [1127, 346] on body "Pregunta a Parrot AI Reportes Menú Configuración Personal Inventarios Facturaci…" at bounding box center [612, 345] width 1225 height 690
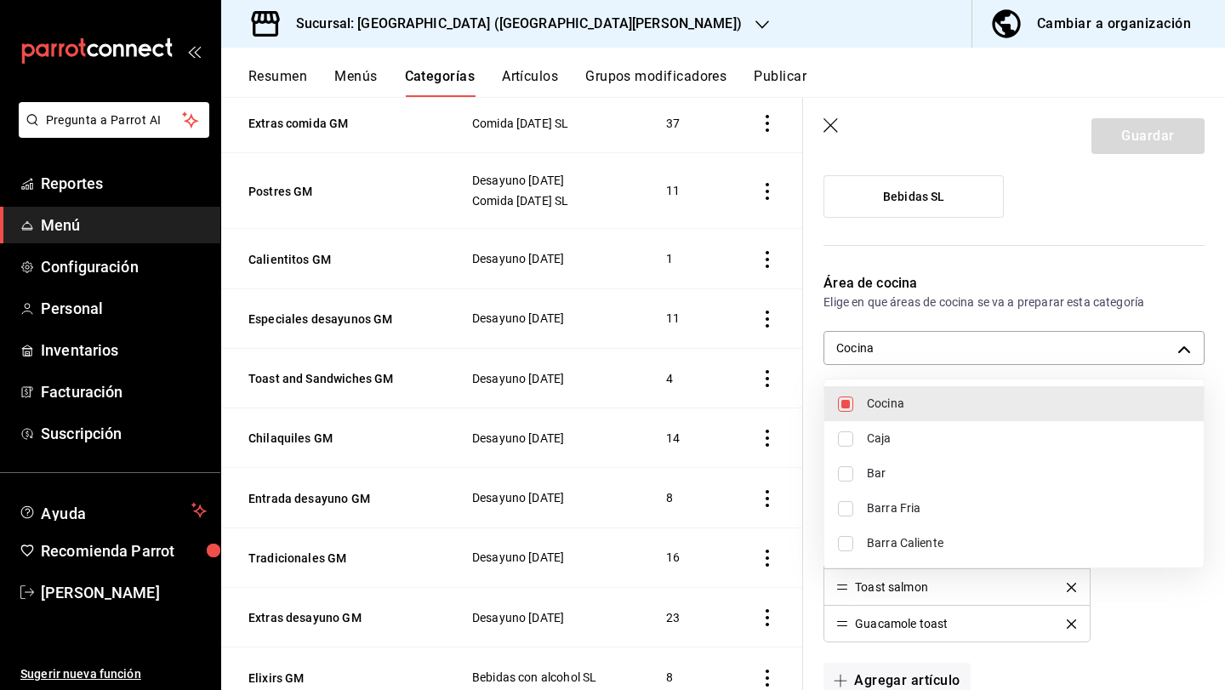
click at [1018, 498] on li "Barra Fria" at bounding box center [1013, 508] width 379 height 35
type input "cdf38b51-a438-4794-814f-074e504f67c5,349c194f-74ed-46f4-9413-a4d1ff2fc13b"
checkbox input "true"
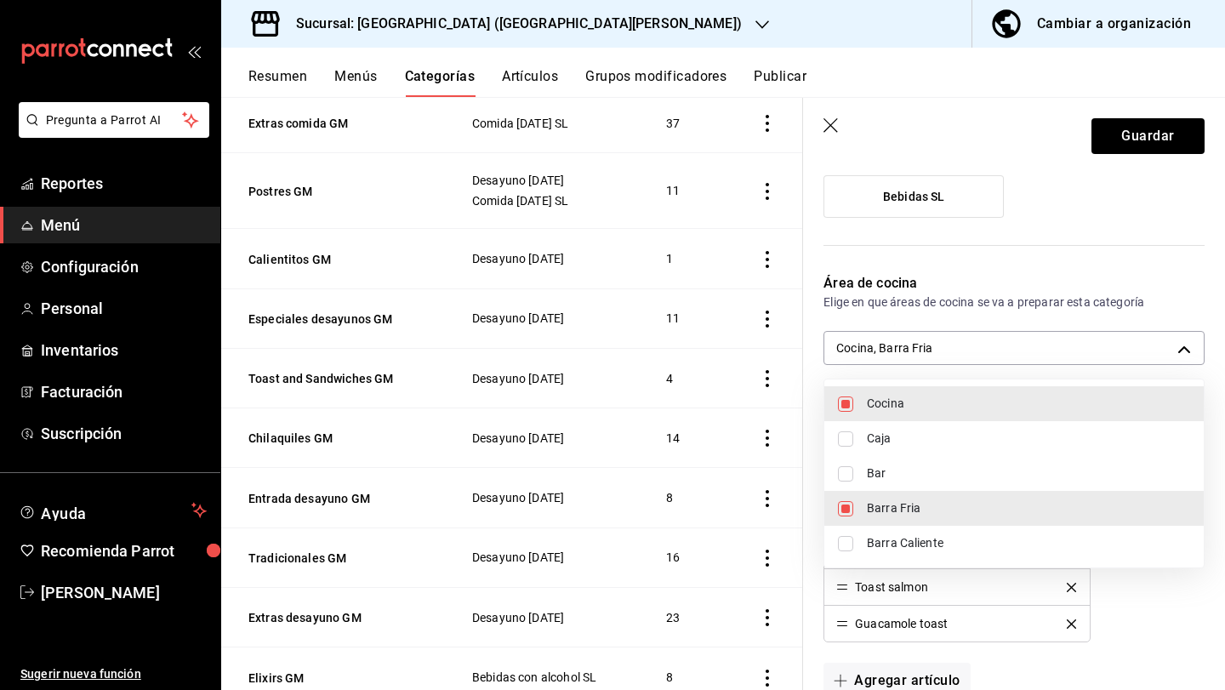
click at [1143, 134] on div at bounding box center [612, 345] width 1225 height 690
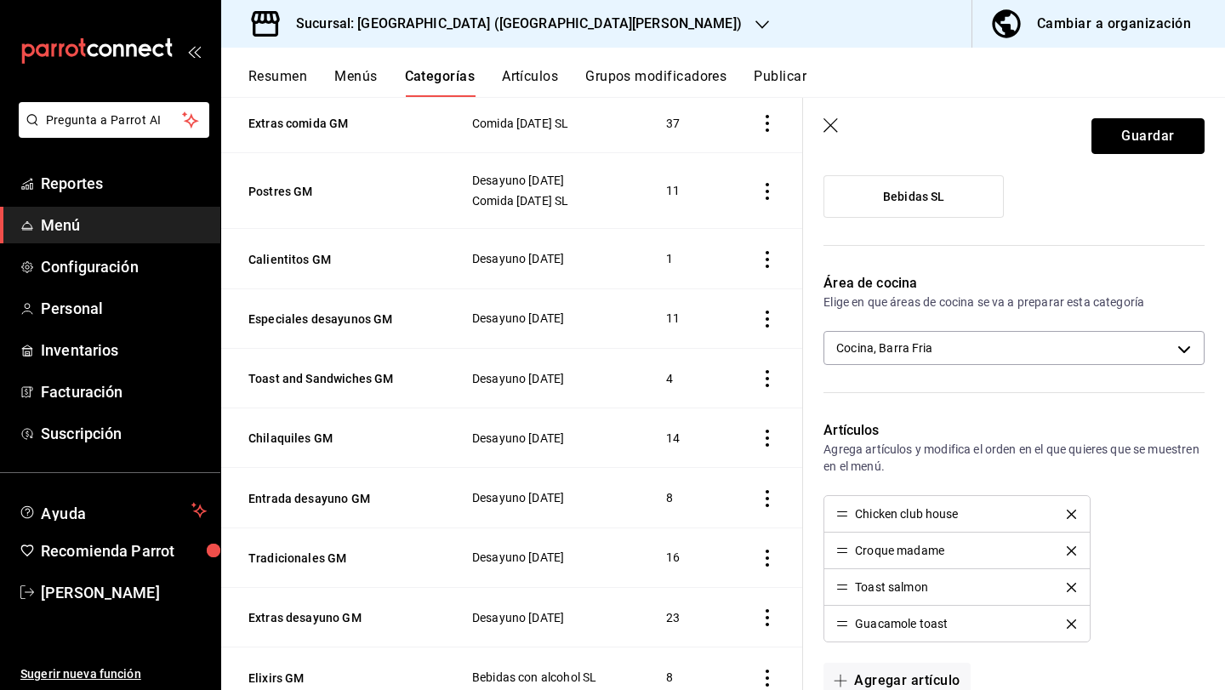
click at [1143, 134] on button "Guardar" at bounding box center [1148, 136] width 113 height 36
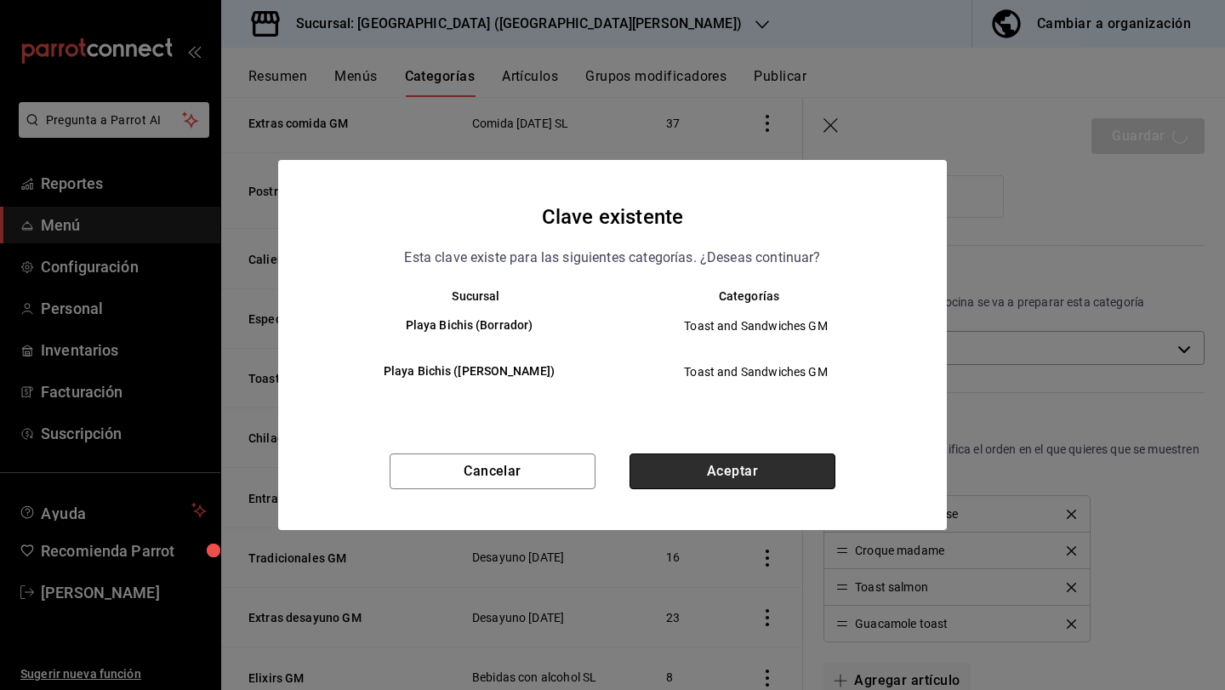
click at [767, 483] on button "Aceptar" at bounding box center [733, 472] width 206 height 36
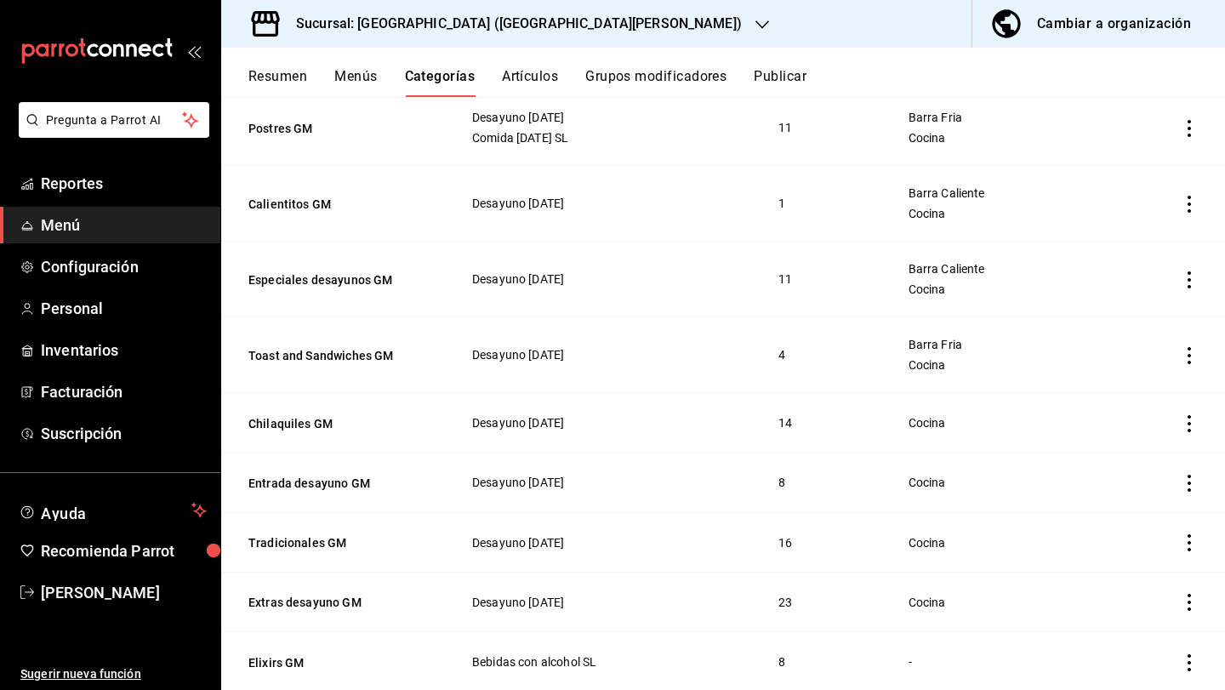
scroll to position [1017, 0]
click at [302, 421] on button "Chilaquiles GM" at bounding box center [333, 422] width 170 height 17
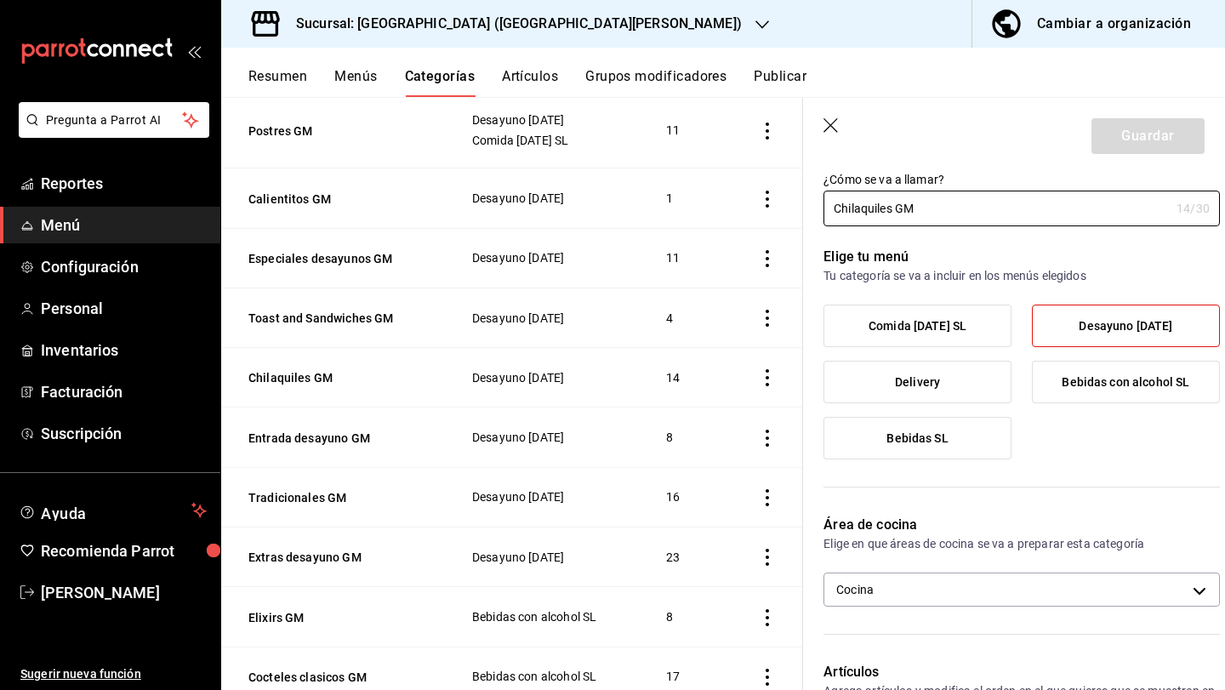
scroll to position [54, 0]
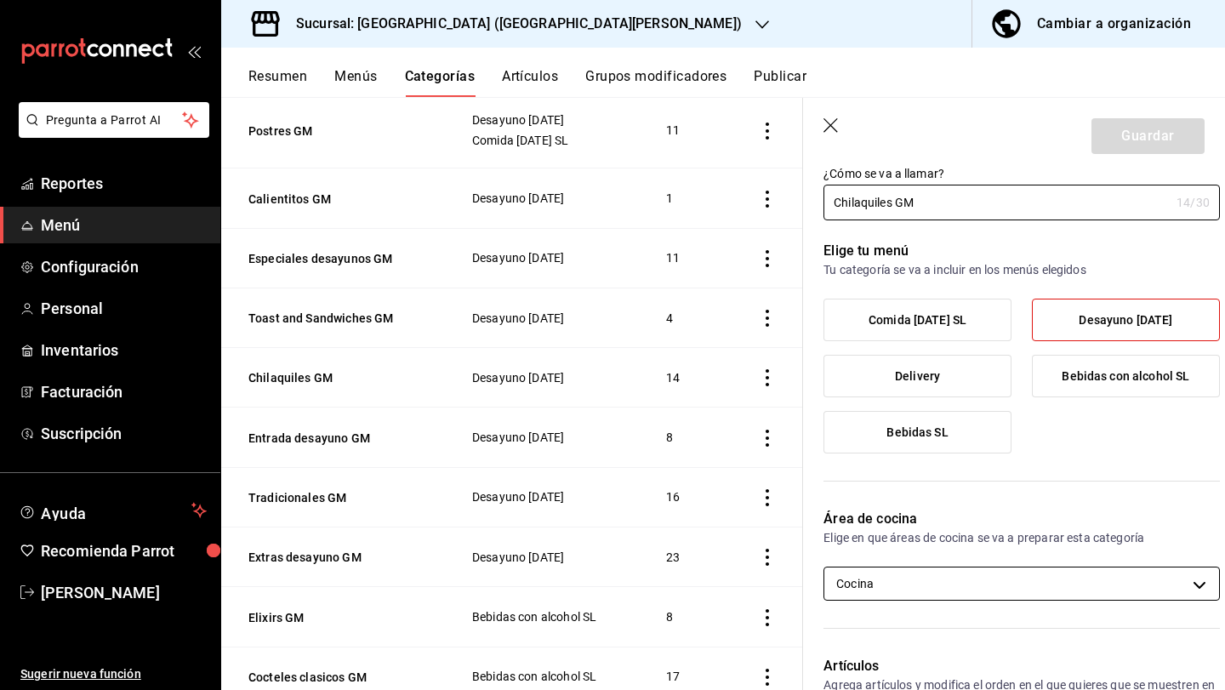
click at [940, 592] on body "Pregunta a Parrot AI Reportes Menú Configuración Personal Inventarios Facturaci…" at bounding box center [612, 345] width 1225 height 690
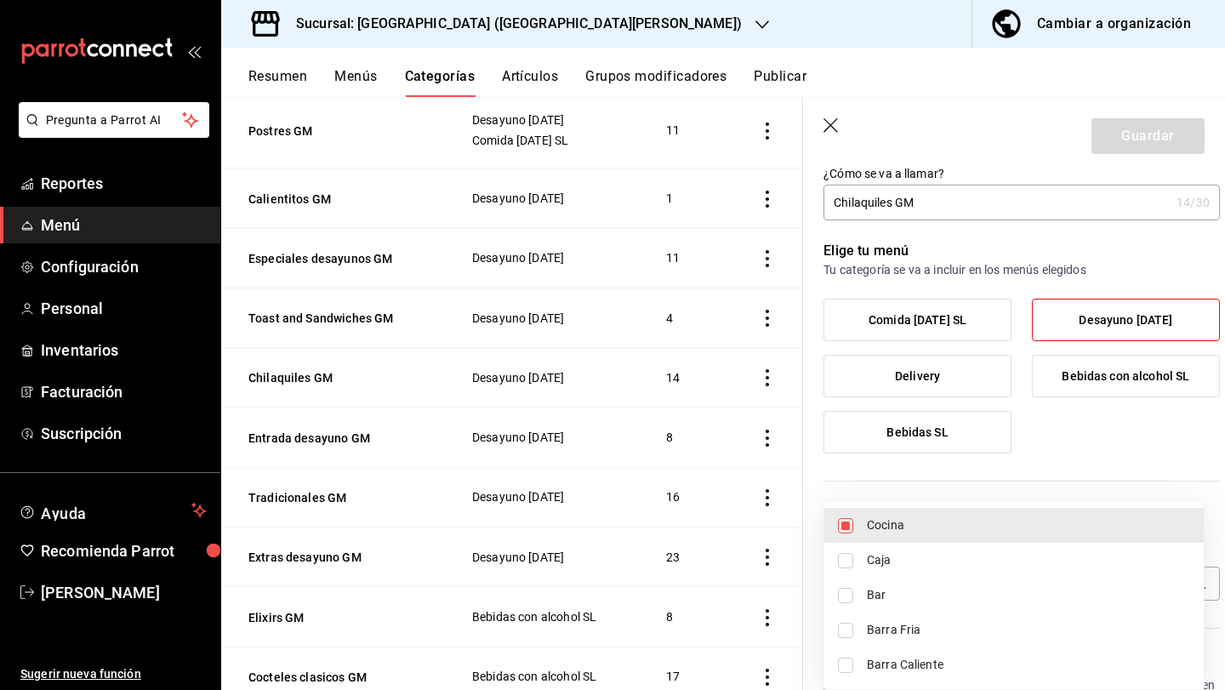
click at [931, 665] on span "Barra Caliente" at bounding box center [1028, 665] width 323 height 18
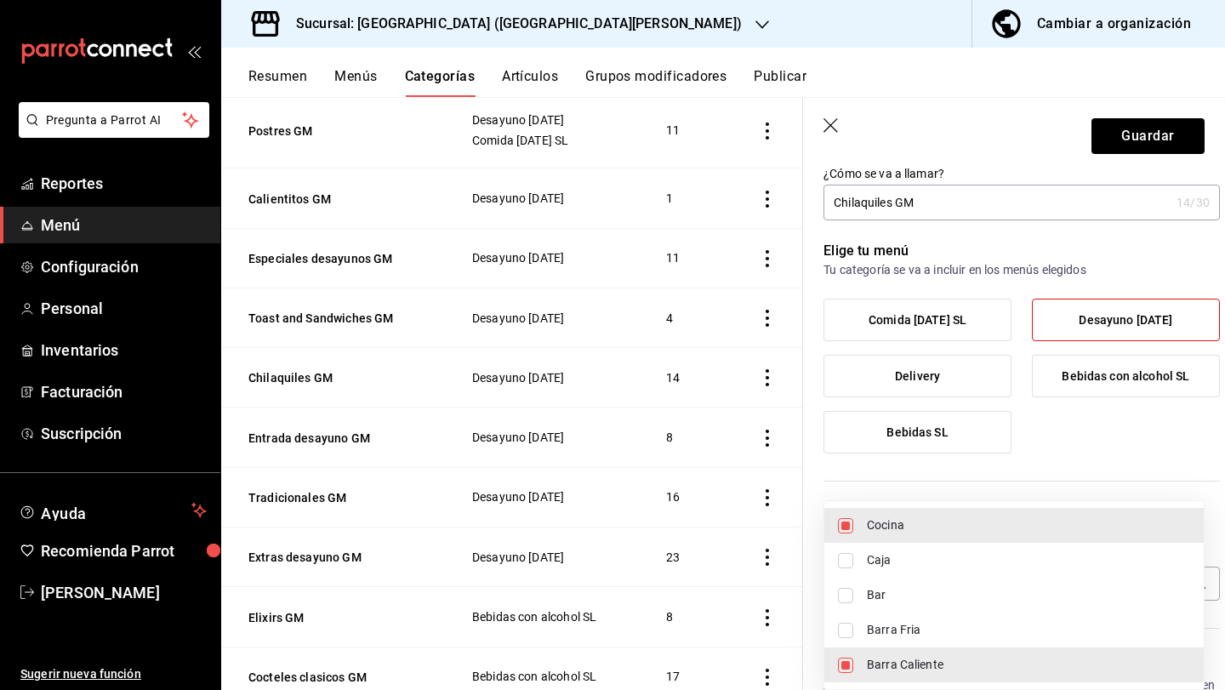
type input "cdf38b51-a438-4794-814f-074e504f67c5,e9e3d426-0124-4fea-af06-01114be09830"
checkbox input "true"
click at [1161, 139] on div at bounding box center [612, 345] width 1225 height 690
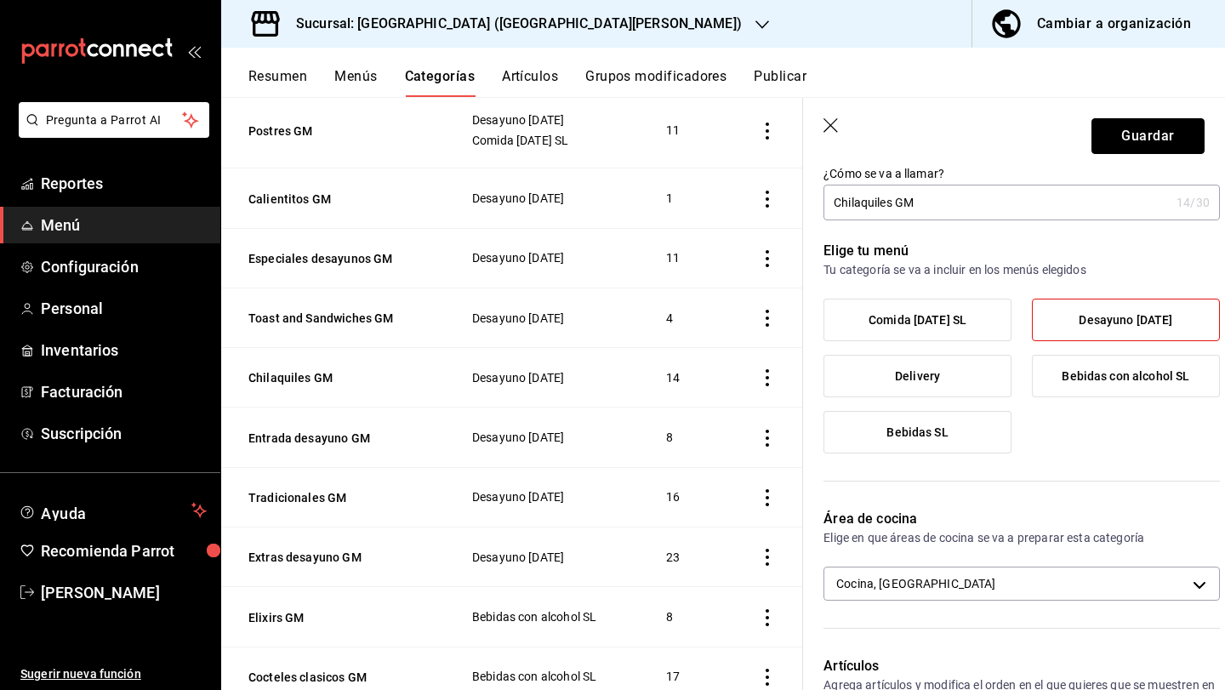
click at [1159, 139] on button "Guardar" at bounding box center [1148, 136] width 113 height 36
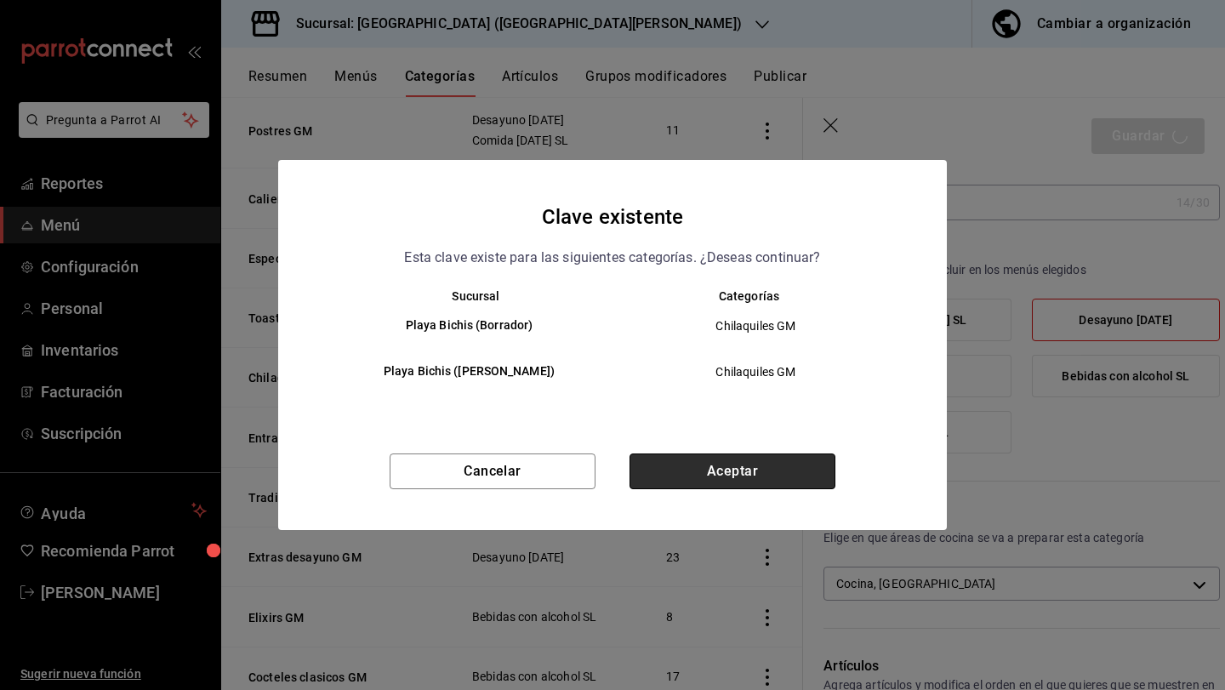
click at [807, 480] on button "Aceptar" at bounding box center [733, 472] width 206 height 36
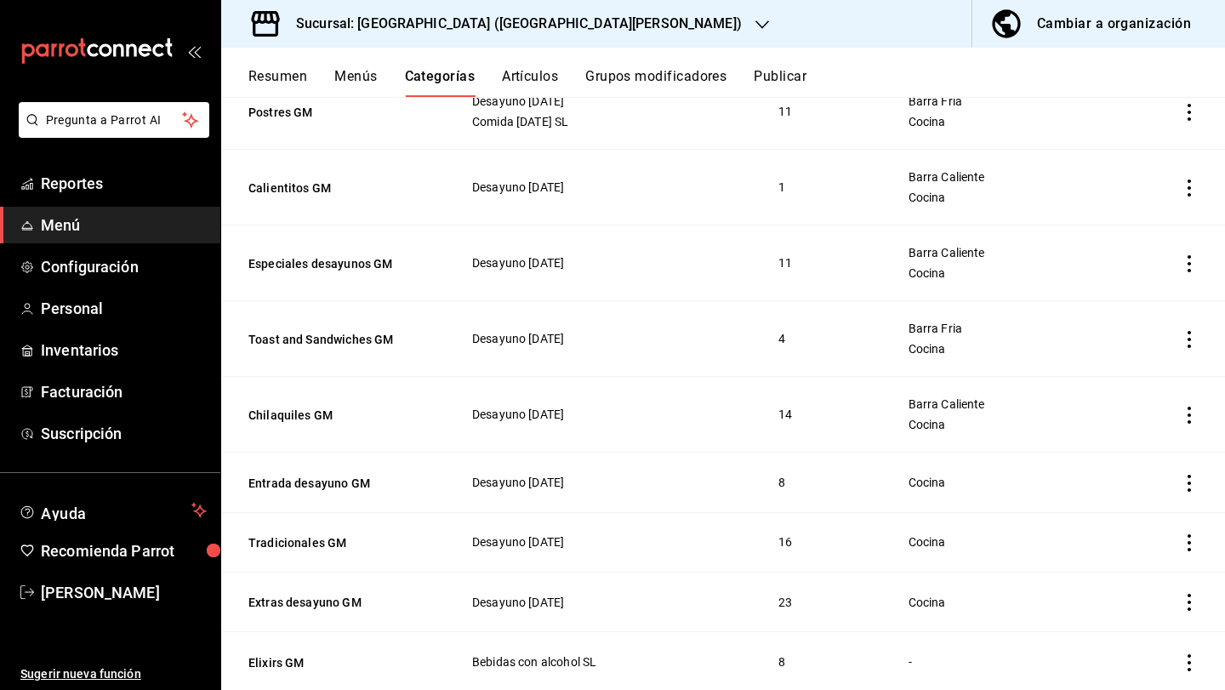
scroll to position [1034, 0]
click at [350, 482] on button "Entrada desayuno GM" at bounding box center [333, 480] width 170 height 17
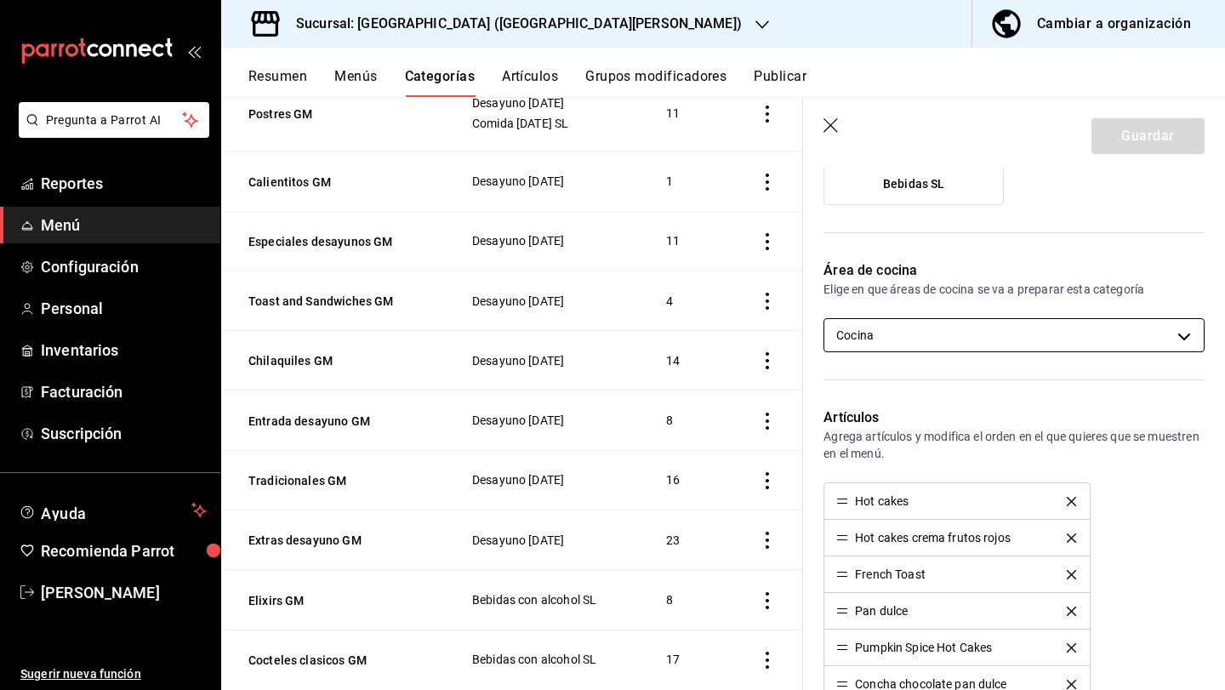
scroll to position [294, 0]
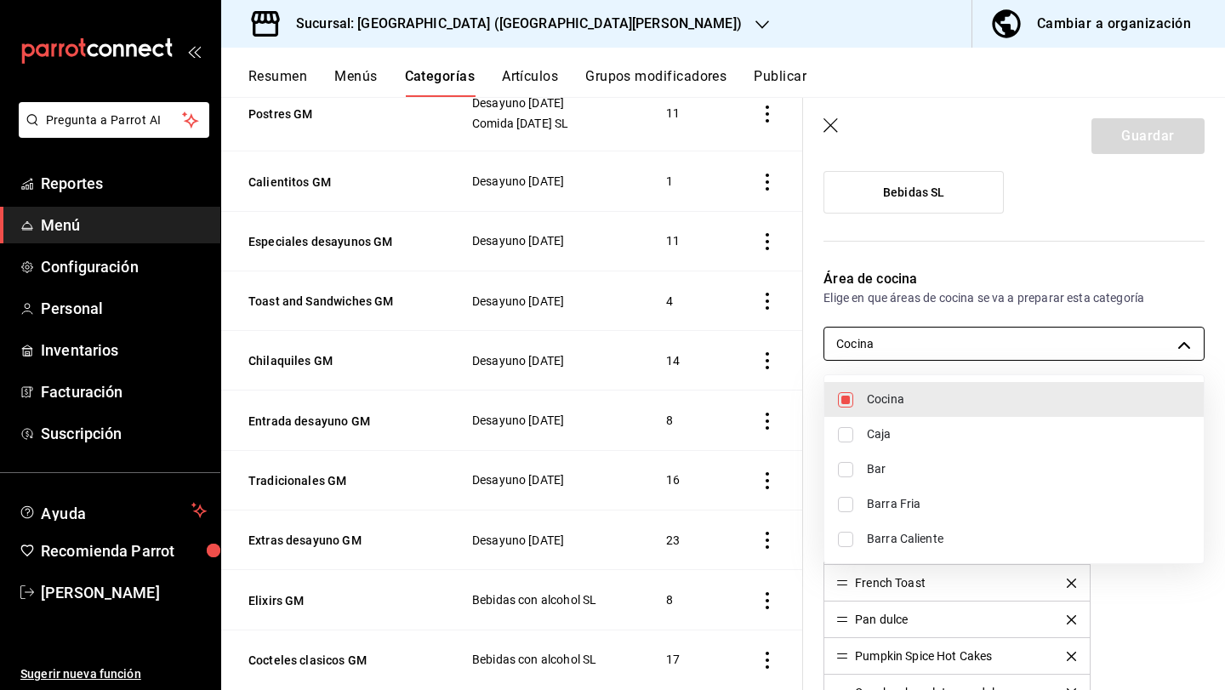
click at [978, 340] on body "Pregunta a Parrot AI Reportes Menú Configuración Personal Inventarios Facturaci…" at bounding box center [612, 345] width 1225 height 690
click at [920, 533] on span "Barra Caliente" at bounding box center [1028, 539] width 323 height 18
type input "cdf38b51-a438-4794-814f-074e504f67c5,e9e3d426-0124-4fea-af06-01114be09830"
checkbox input "true"
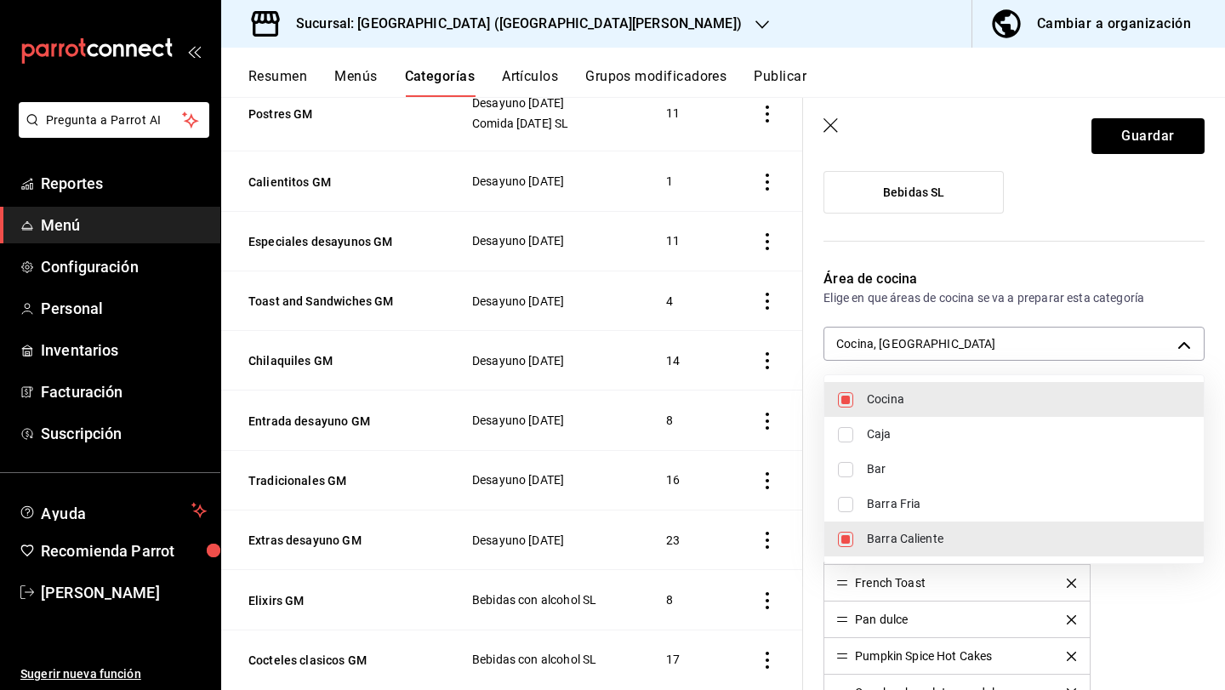
click at [972, 500] on span "Barra Fria" at bounding box center [1028, 504] width 323 height 18
type input "cdf38b51-a438-4794-814f-074e504f67c5,e9e3d426-0124-4fea-af06-01114be09830,349c1…"
checkbox input "true"
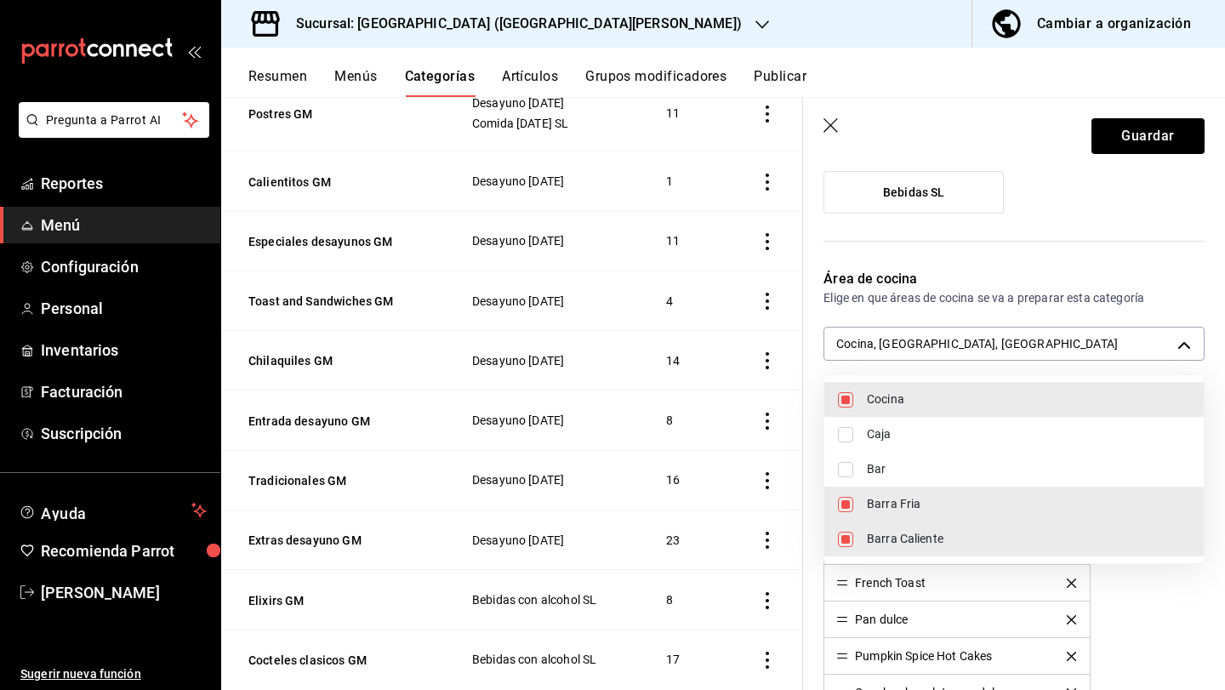
click at [1159, 142] on div at bounding box center [612, 345] width 1225 height 690
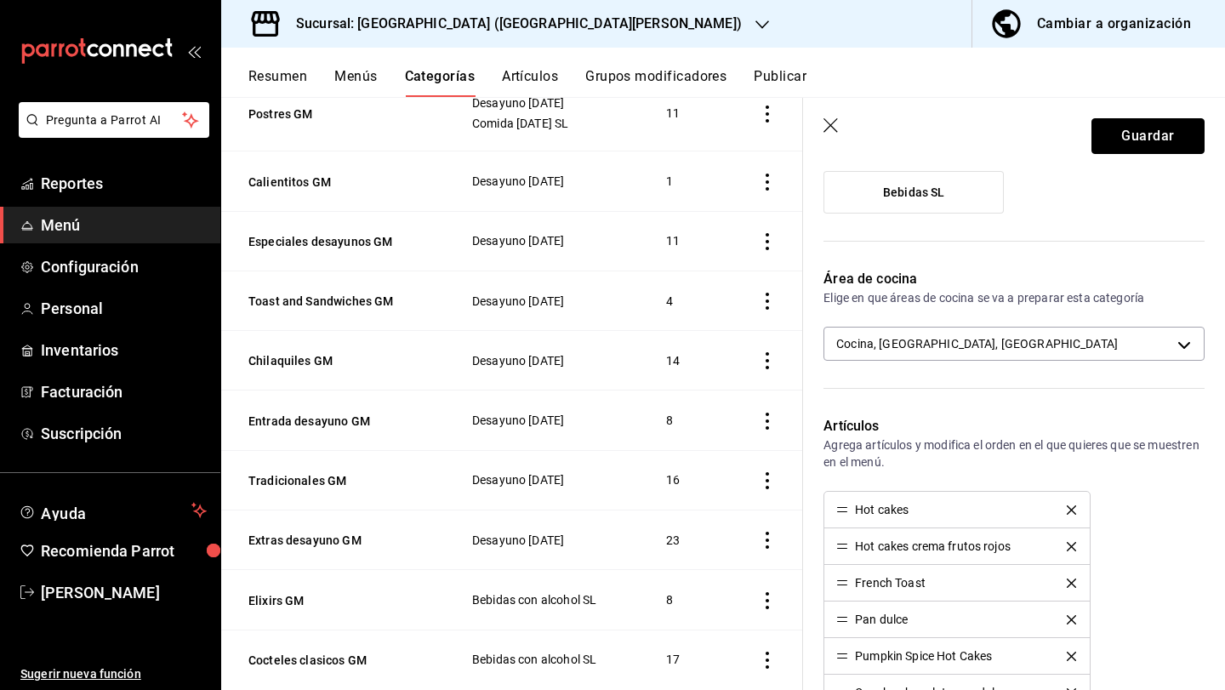
click at [1159, 142] on button "Guardar" at bounding box center [1148, 136] width 113 height 36
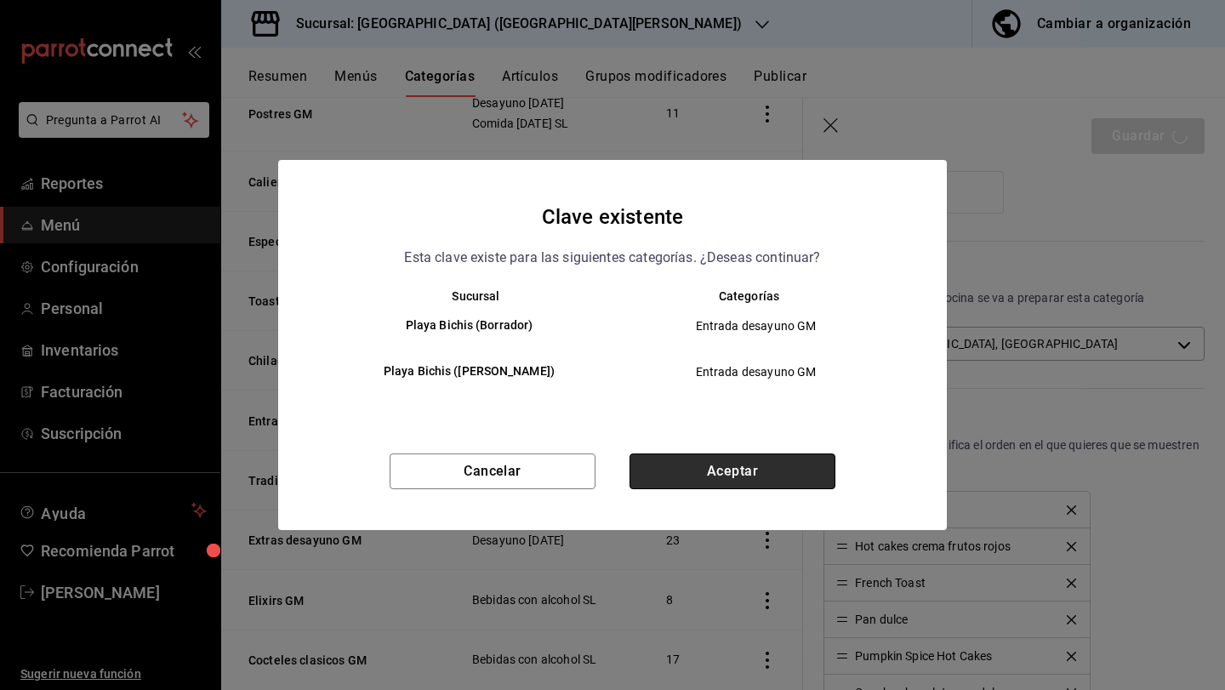
click at [777, 469] on button "Aceptar" at bounding box center [733, 472] width 206 height 36
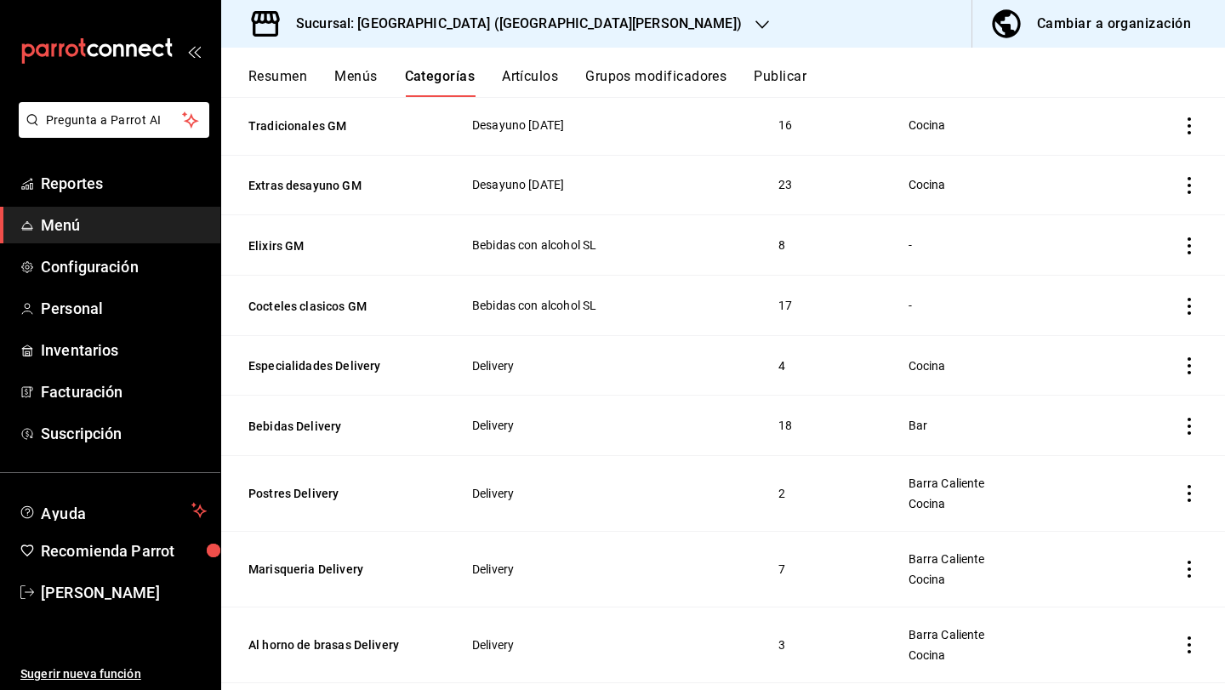
scroll to position [1486, 0]
click at [328, 301] on button "Cocteles clasicos GM" at bounding box center [333, 304] width 170 height 17
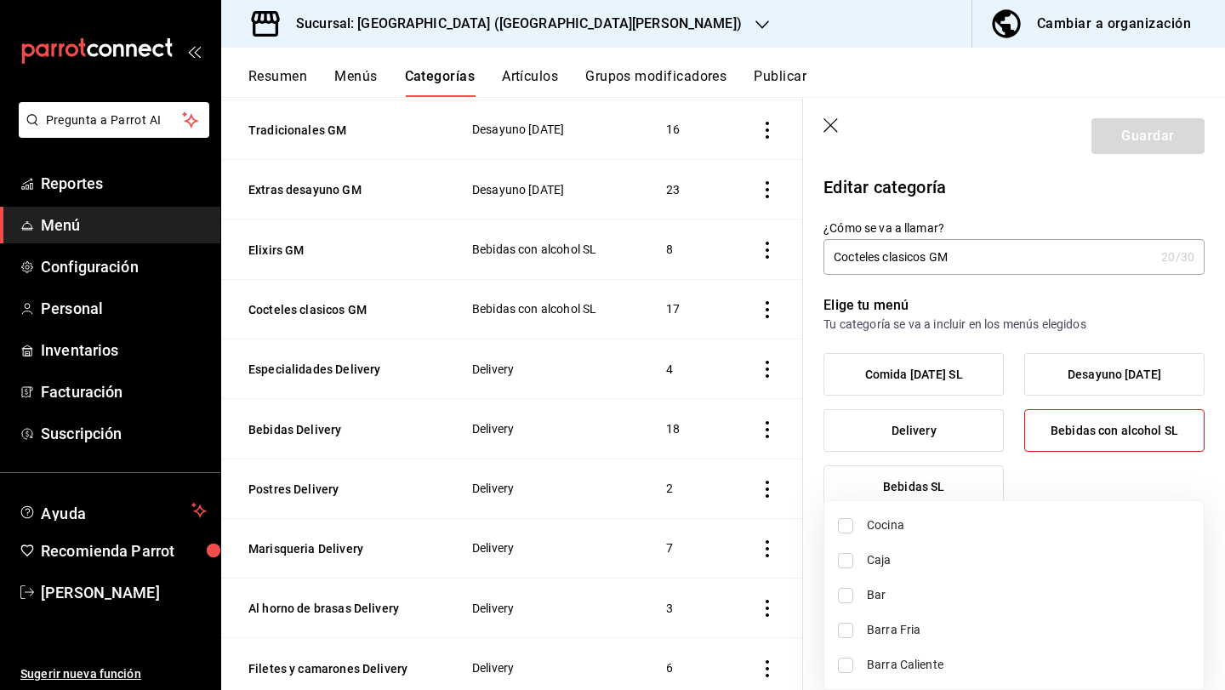
click at [979, 627] on body "Pregunta a Parrot AI Reportes Menú Configuración Personal Inventarios Facturaci…" at bounding box center [612, 345] width 1225 height 690
click at [937, 579] on li "Bar" at bounding box center [1013, 595] width 379 height 35
type input "d4fa2512-ea32-44f4-b26e-d5901efa754c"
checkbox input "true"
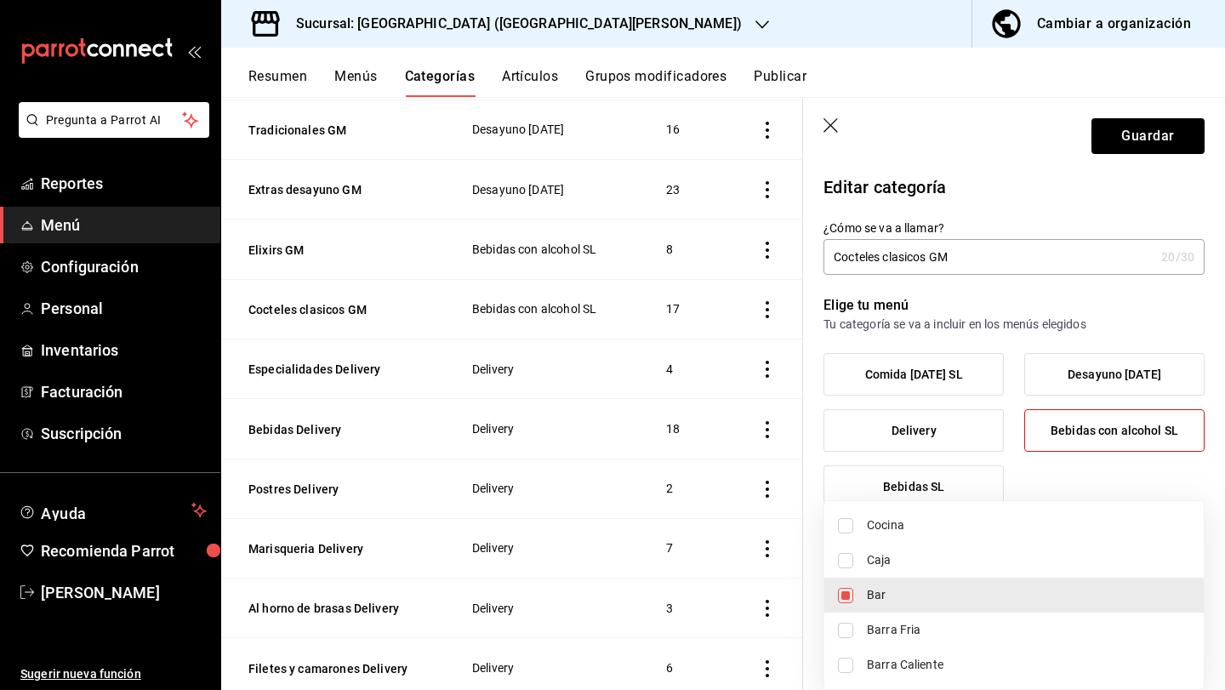
click at [1138, 145] on div at bounding box center [612, 345] width 1225 height 690
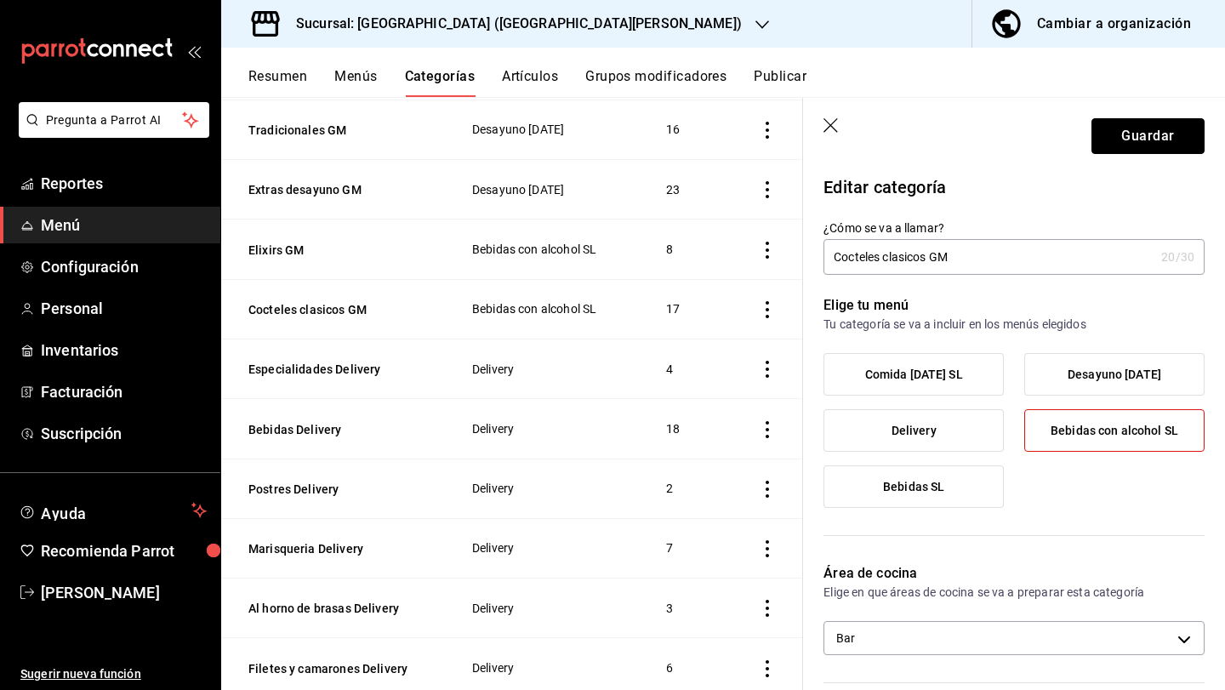
click at [1138, 145] on button "Guardar" at bounding box center [1148, 136] width 113 height 36
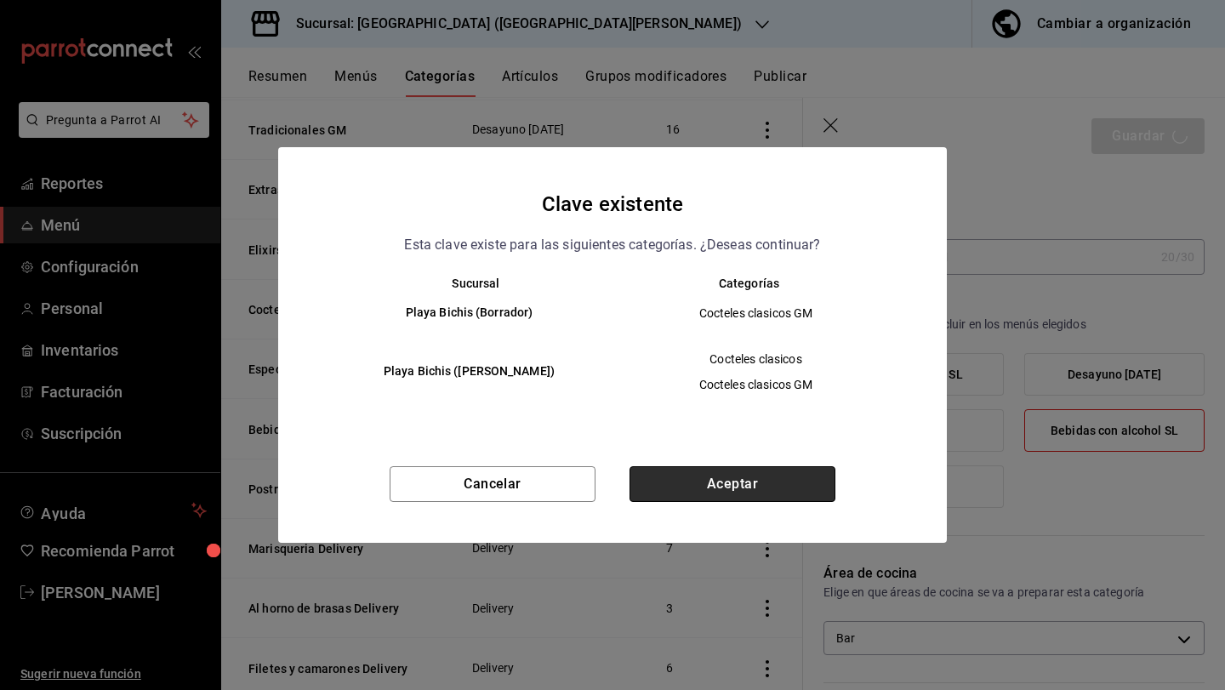
click at [732, 487] on button "Aceptar" at bounding box center [733, 484] width 206 height 36
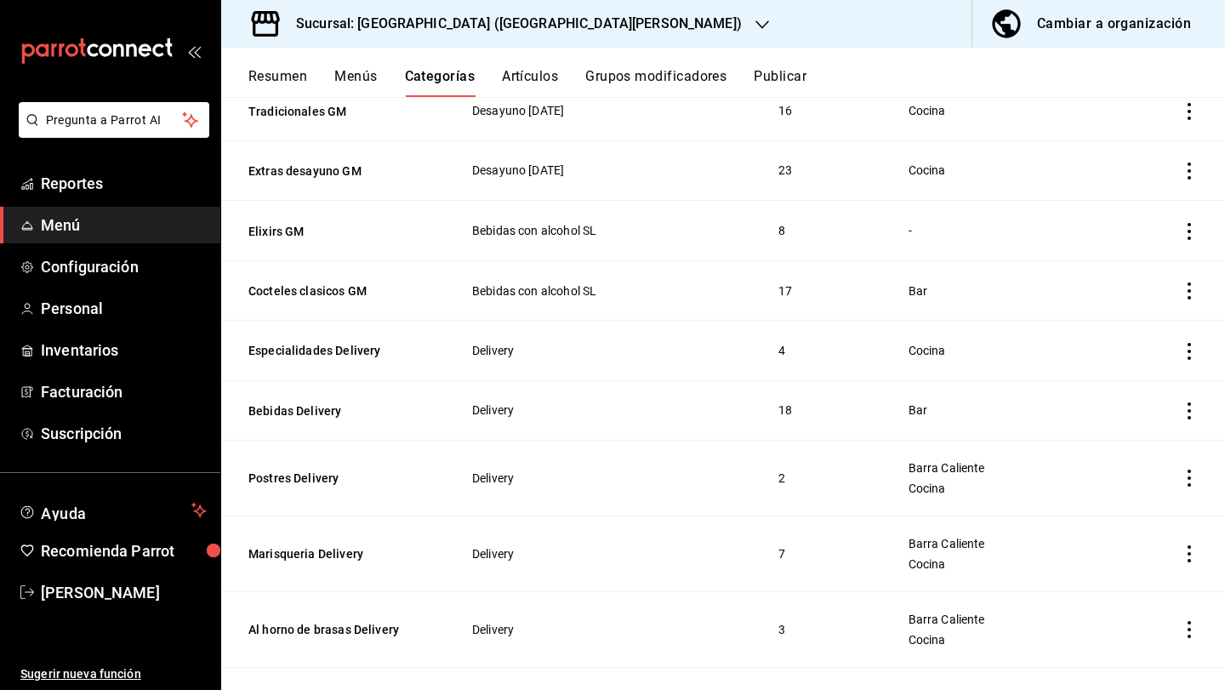
scroll to position [1498, 0]
click at [278, 229] on button "Elixirs GM" at bounding box center [333, 232] width 170 height 17
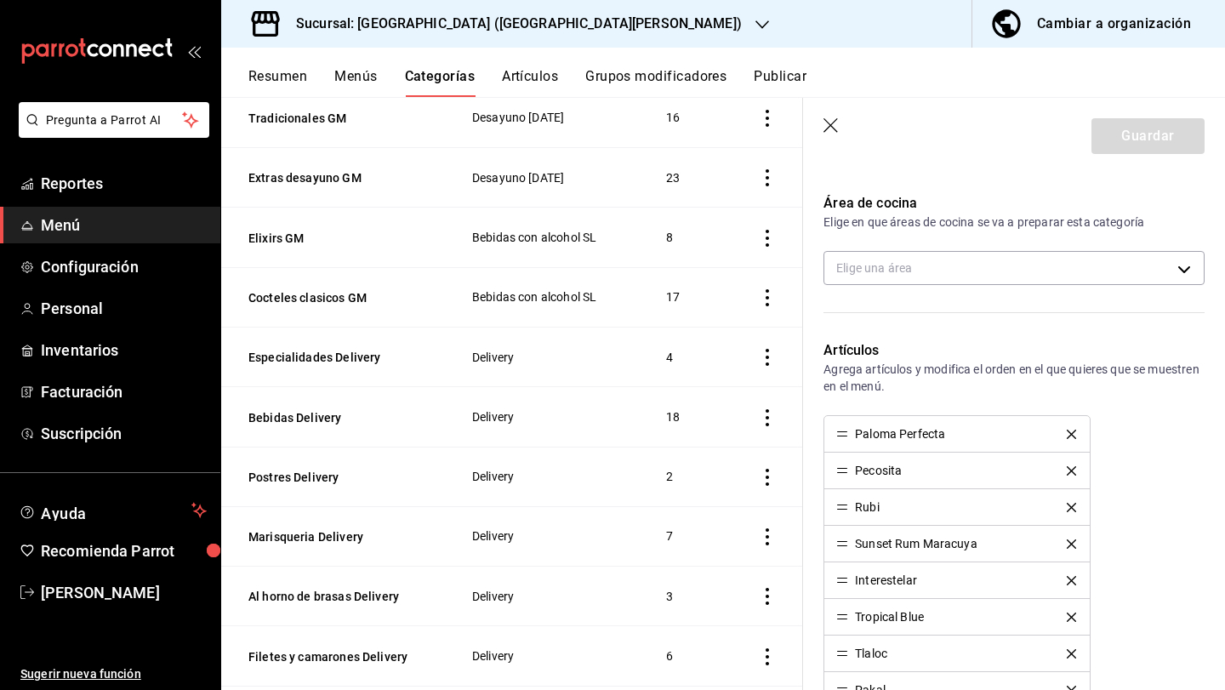
scroll to position [357, 0]
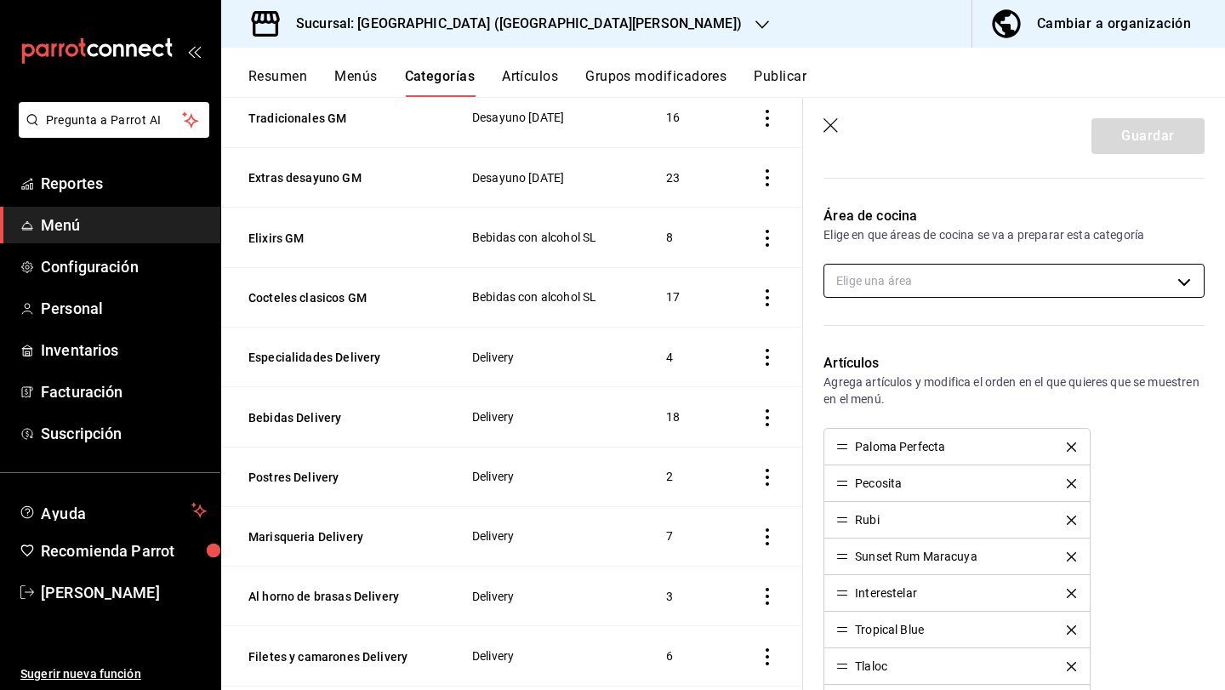
click at [922, 286] on body "Pregunta a Parrot AI Reportes Menú Configuración Personal Inventarios Facturaci…" at bounding box center [612, 345] width 1225 height 690
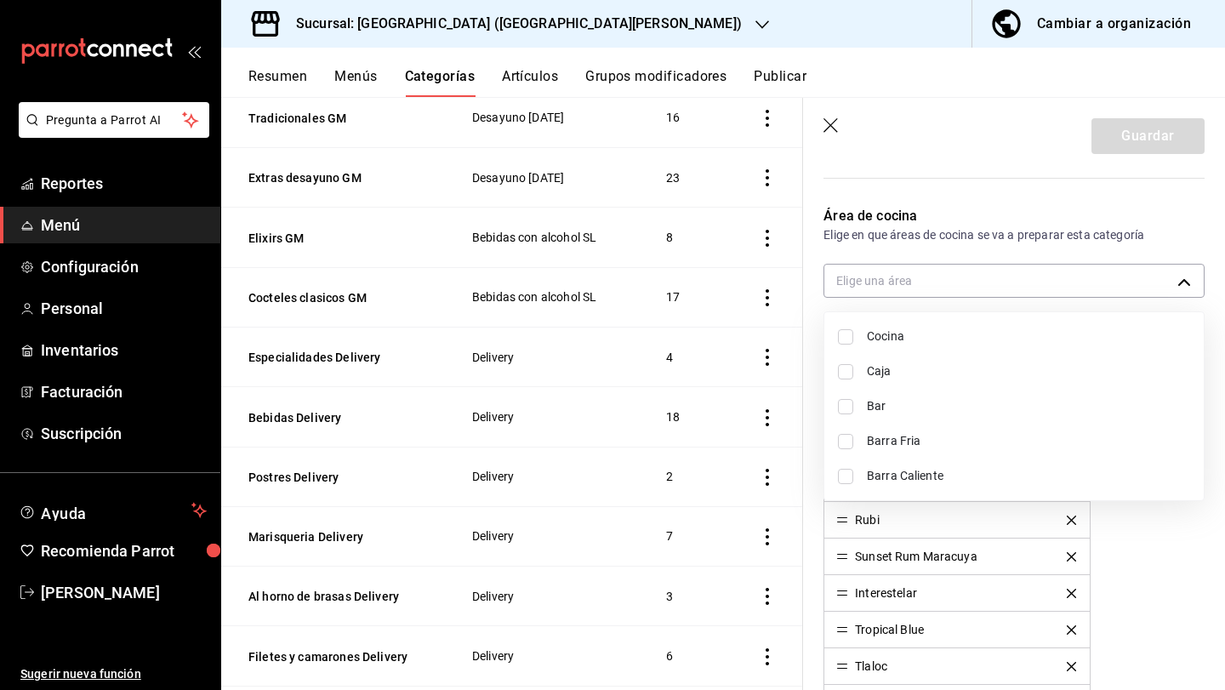
click at [891, 402] on span "Bar" at bounding box center [1028, 406] width 323 height 18
type input "d4fa2512-ea32-44f4-b26e-d5901efa754c"
checkbox input "true"
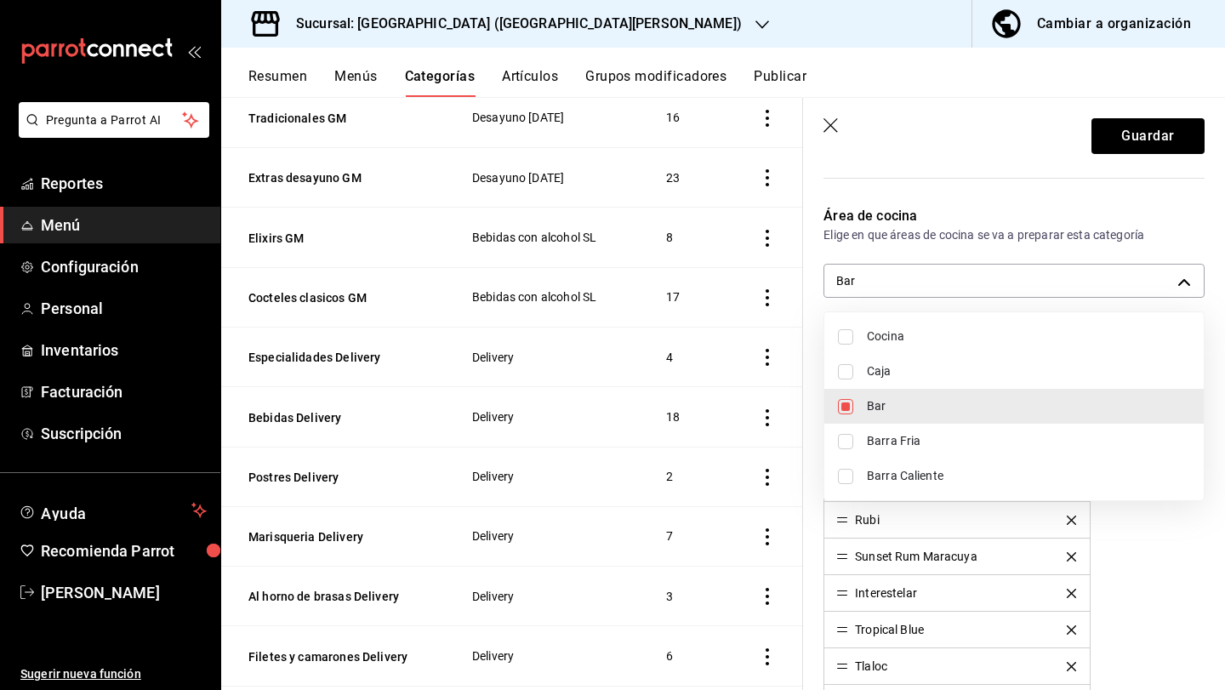
click at [1123, 126] on div at bounding box center [612, 345] width 1225 height 690
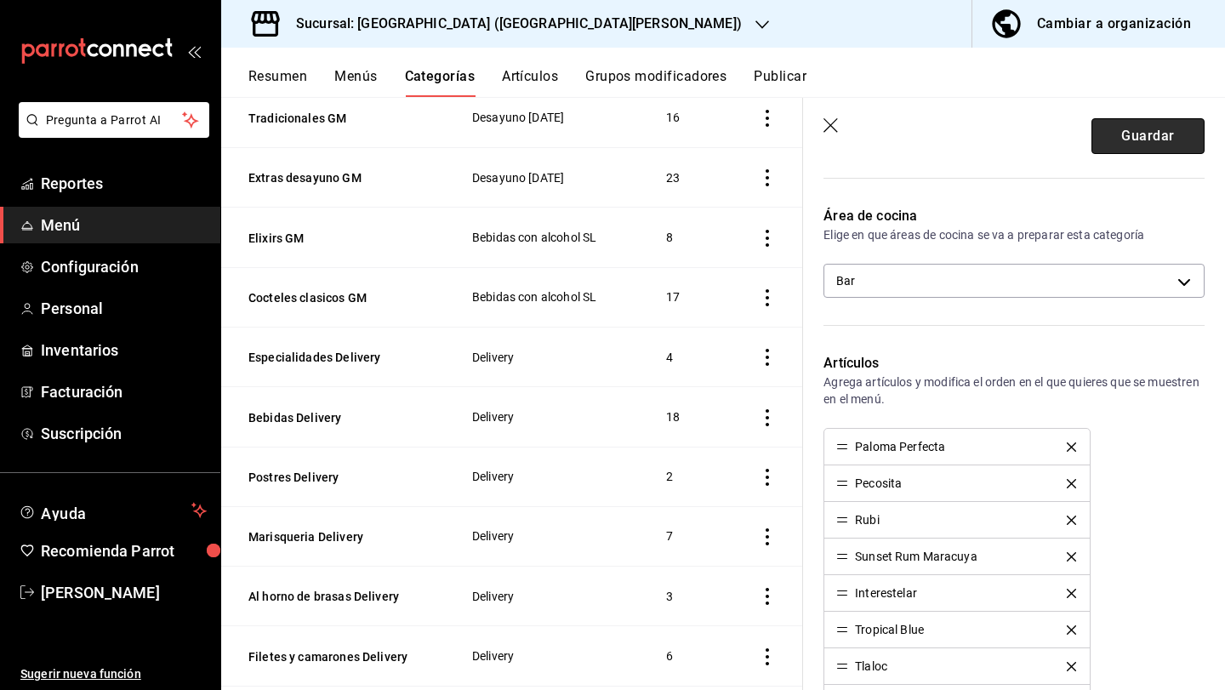
click at [1141, 134] on button "Guardar" at bounding box center [1148, 136] width 113 height 36
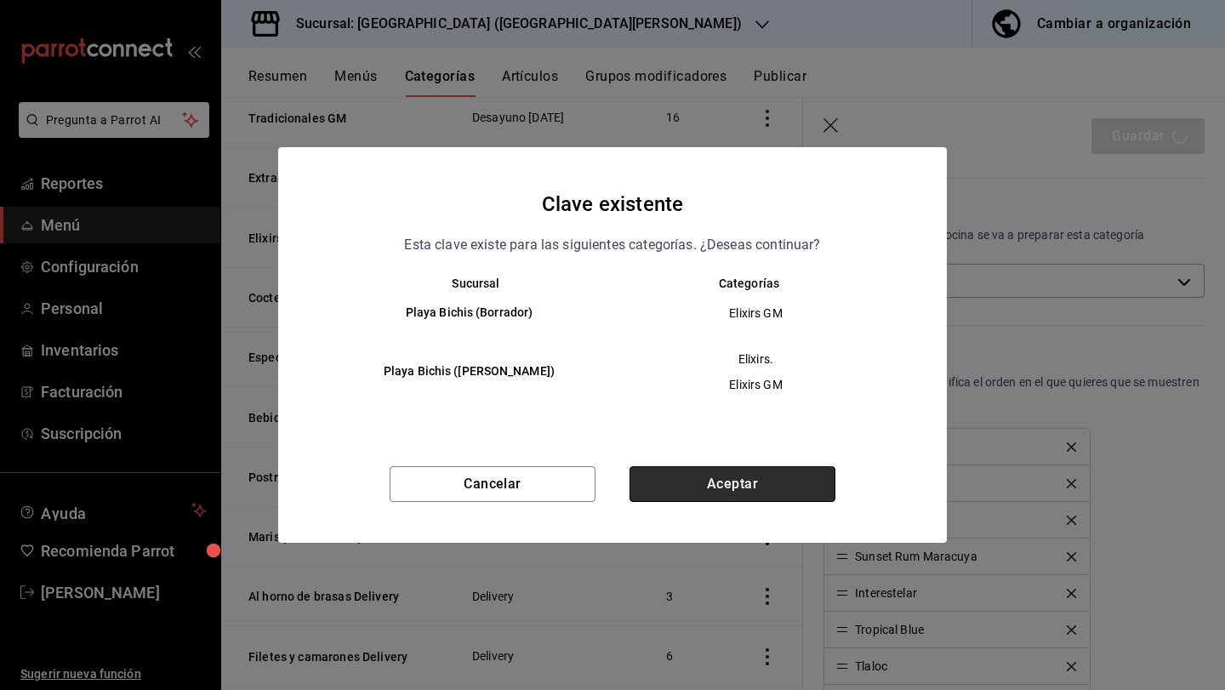
click at [773, 474] on button "Aceptar" at bounding box center [733, 484] width 206 height 36
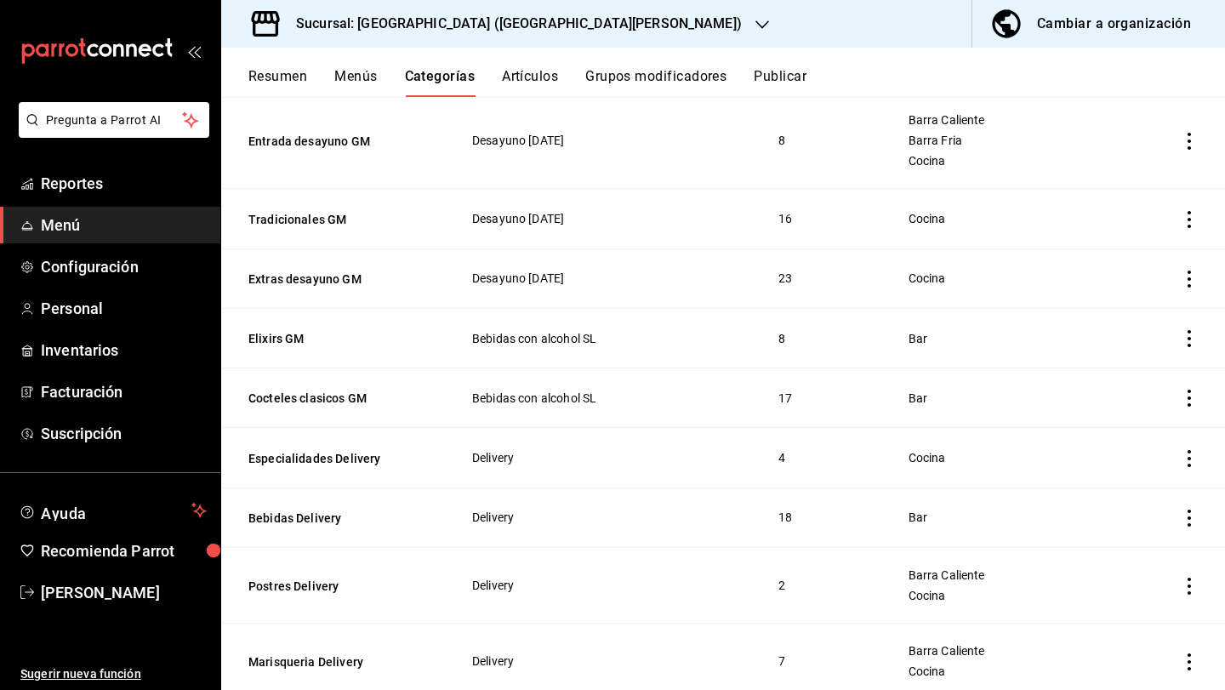
scroll to position [1394, 0]
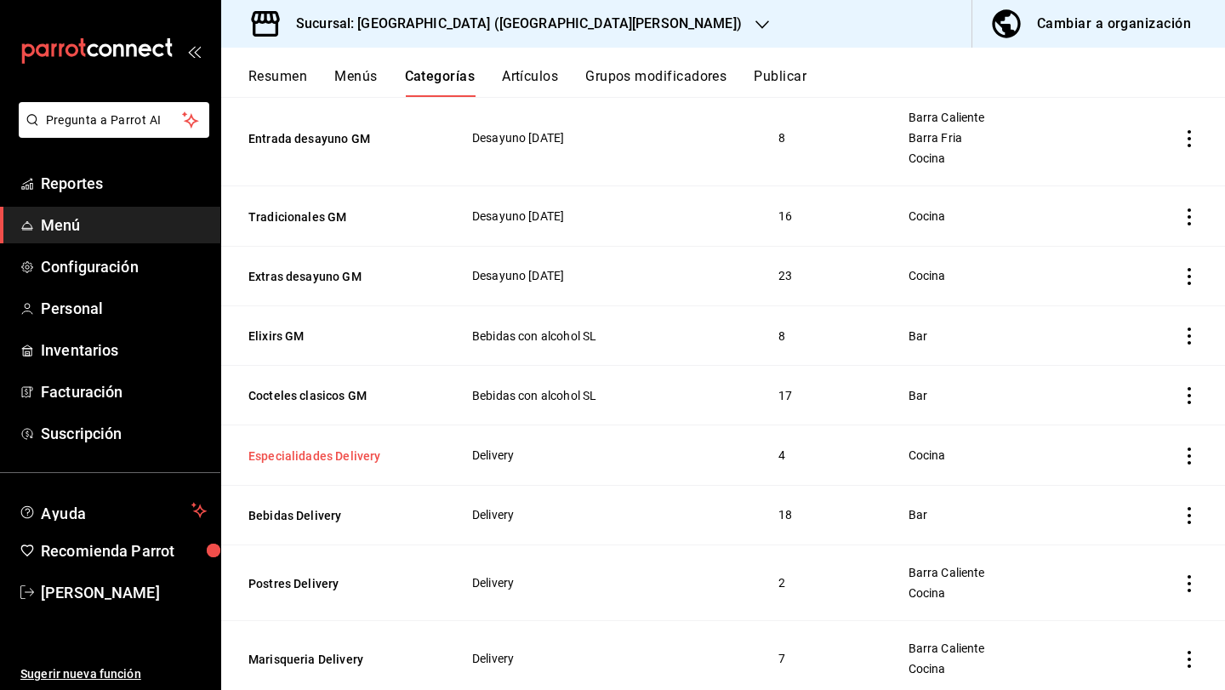
click at [349, 455] on button "Especialidades Delivery" at bounding box center [333, 456] width 170 height 17
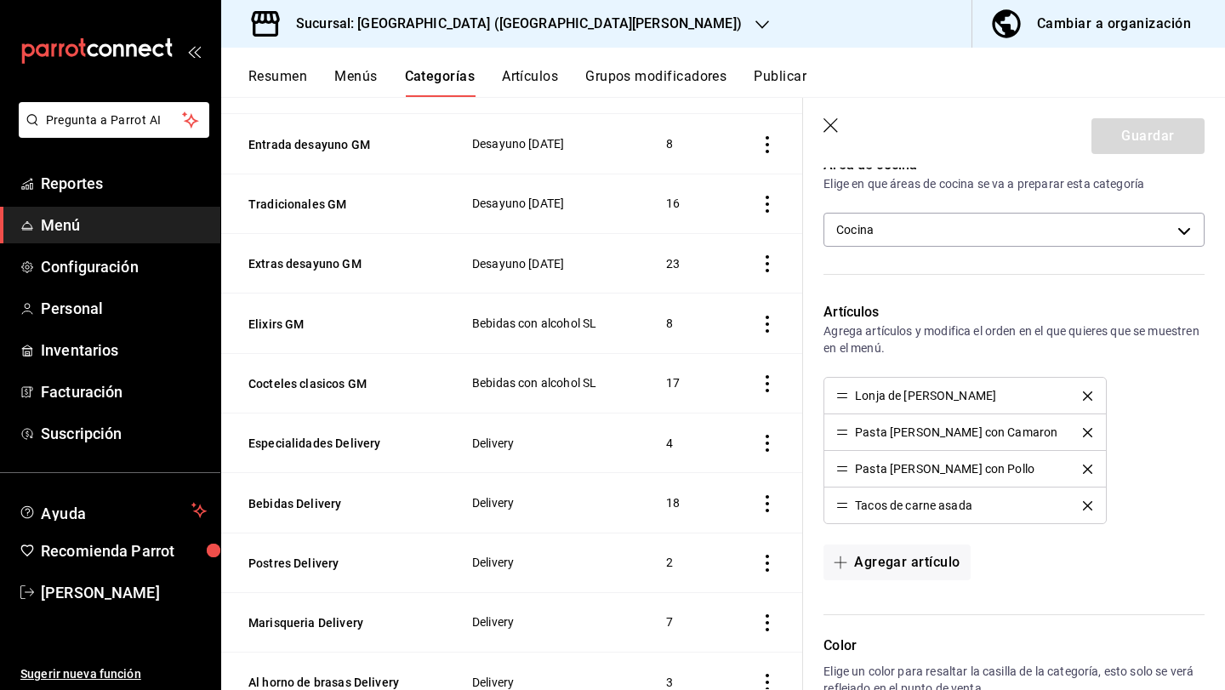
scroll to position [409, 0]
click at [1012, 226] on body "Pregunta a Parrot AI Reportes Menú Configuración Personal Inventarios Facturaci…" at bounding box center [612, 345] width 1225 height 690
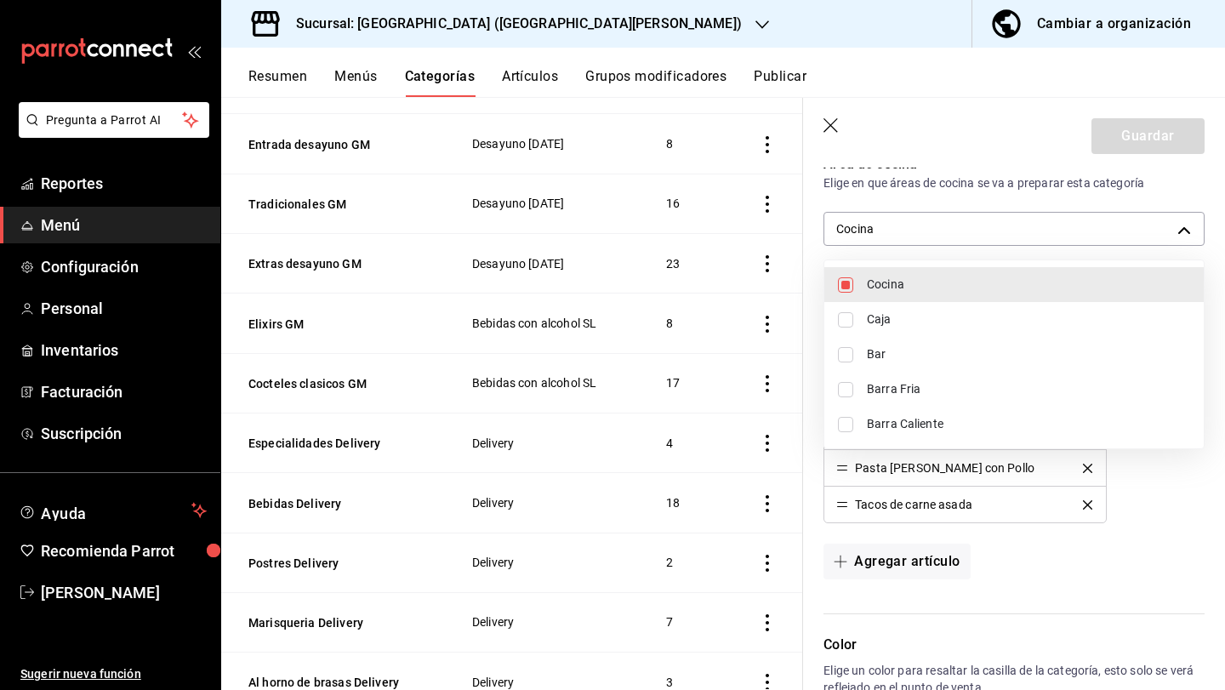
click at [967, 422] on span "Barra Caliente" at bounding box center [1028, 424] width 323 height 18
type input "cdf38b51-a438-4794-814f-074e504f67c5,e9e3d426-0124-4fea-af06-01114be09830"
checkbox input "true"
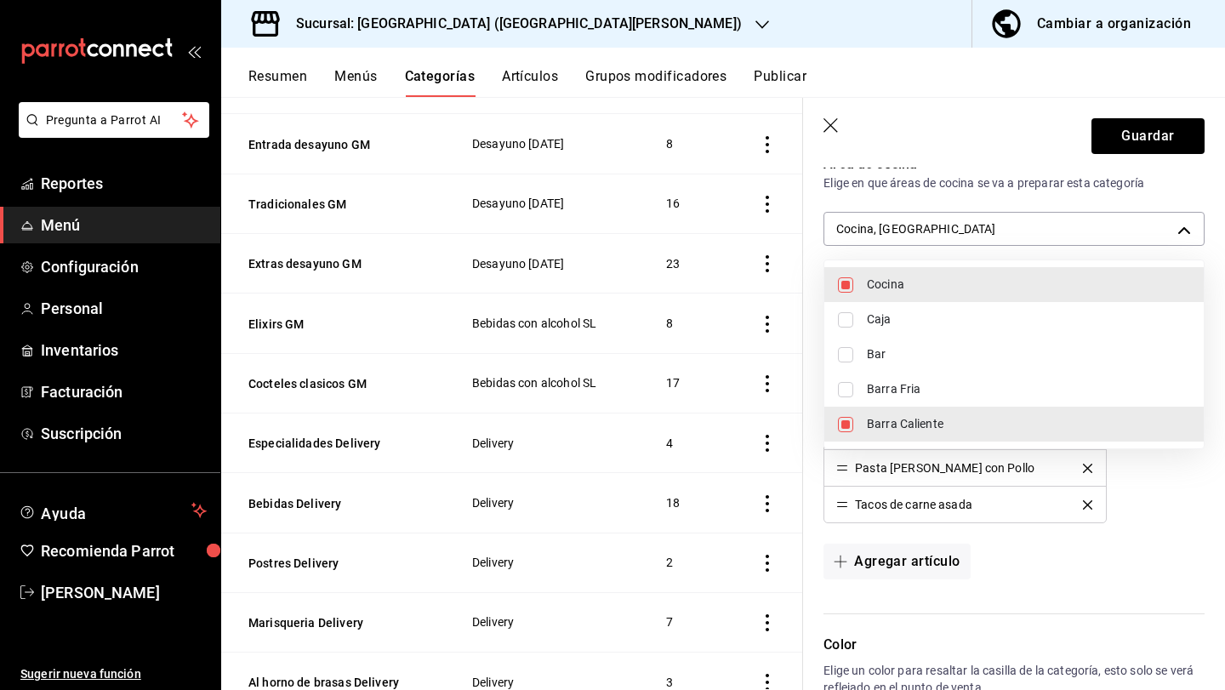
click at [1142, 129] on div at bounding box center [612, 345] width 1225 height 690
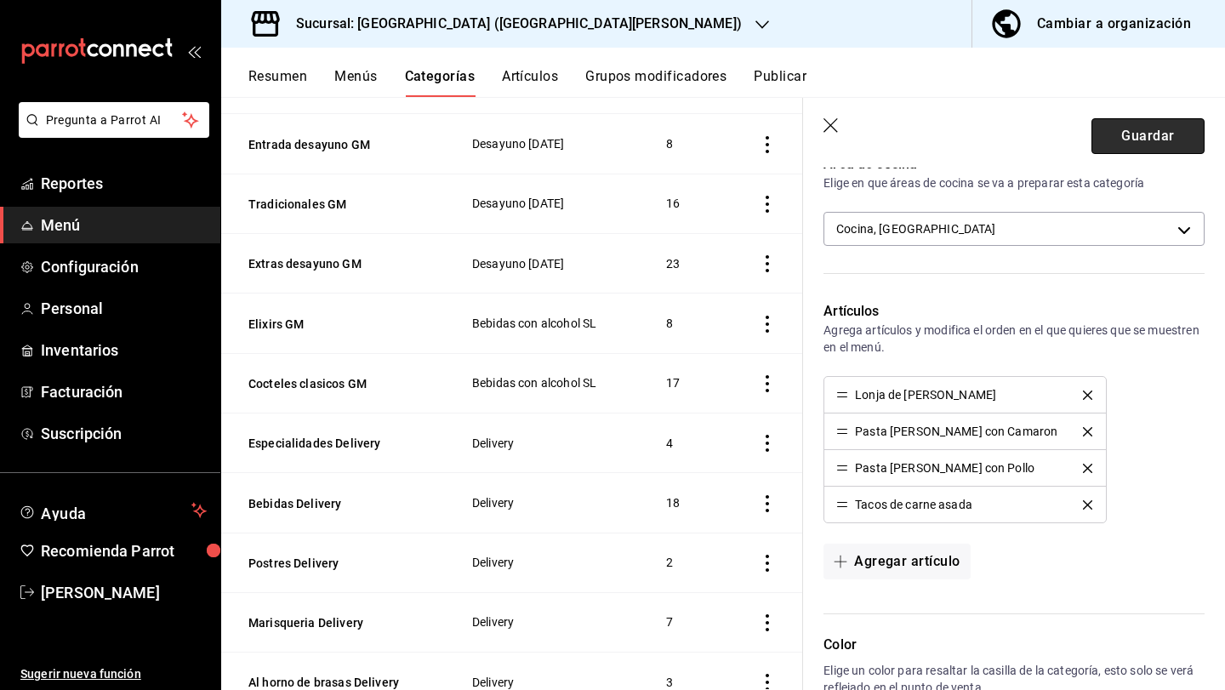
click at [1143, 136] on button "Guardar" at bounding box center [1148, 136] width 113 height 36
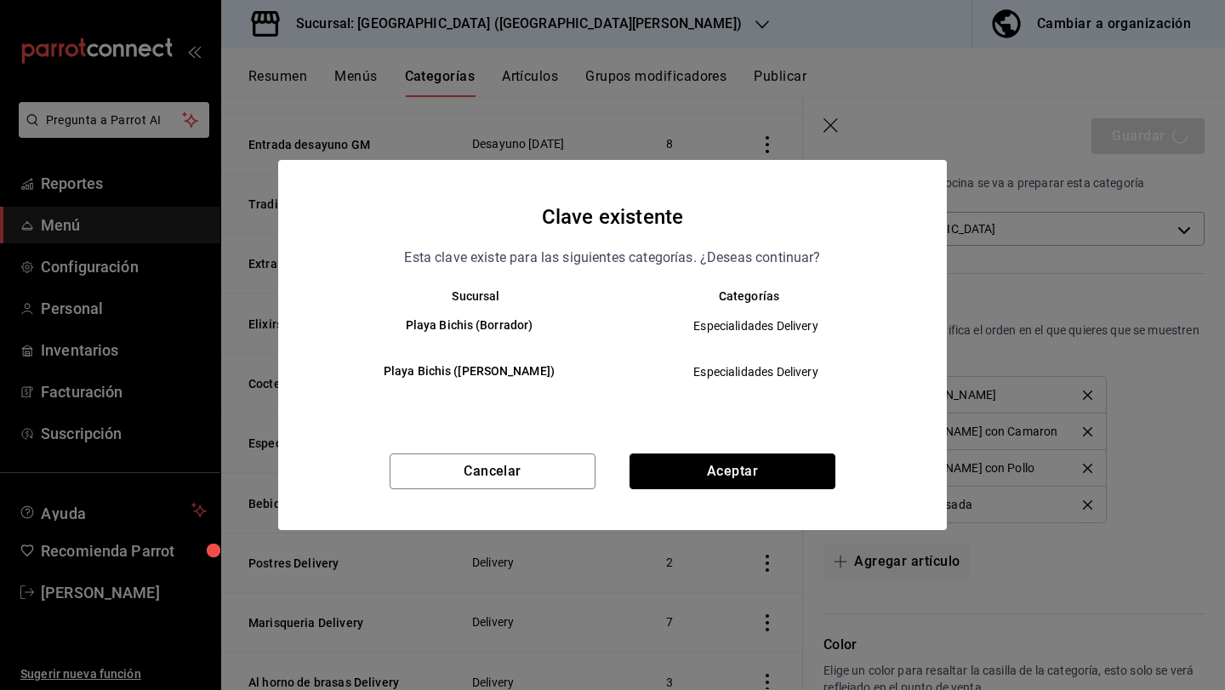
click at [780, 473] on button "Aceptar" at bounding box center [733, 472] width 206 height 36
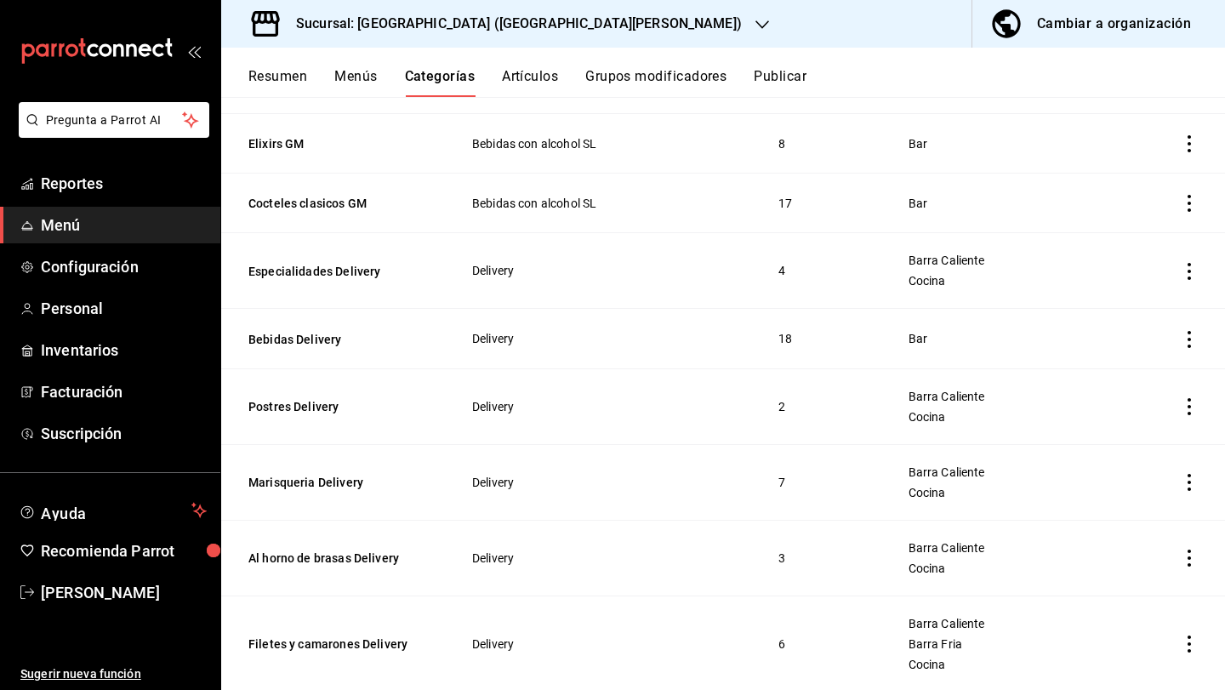
scroll to position [1592, 0]
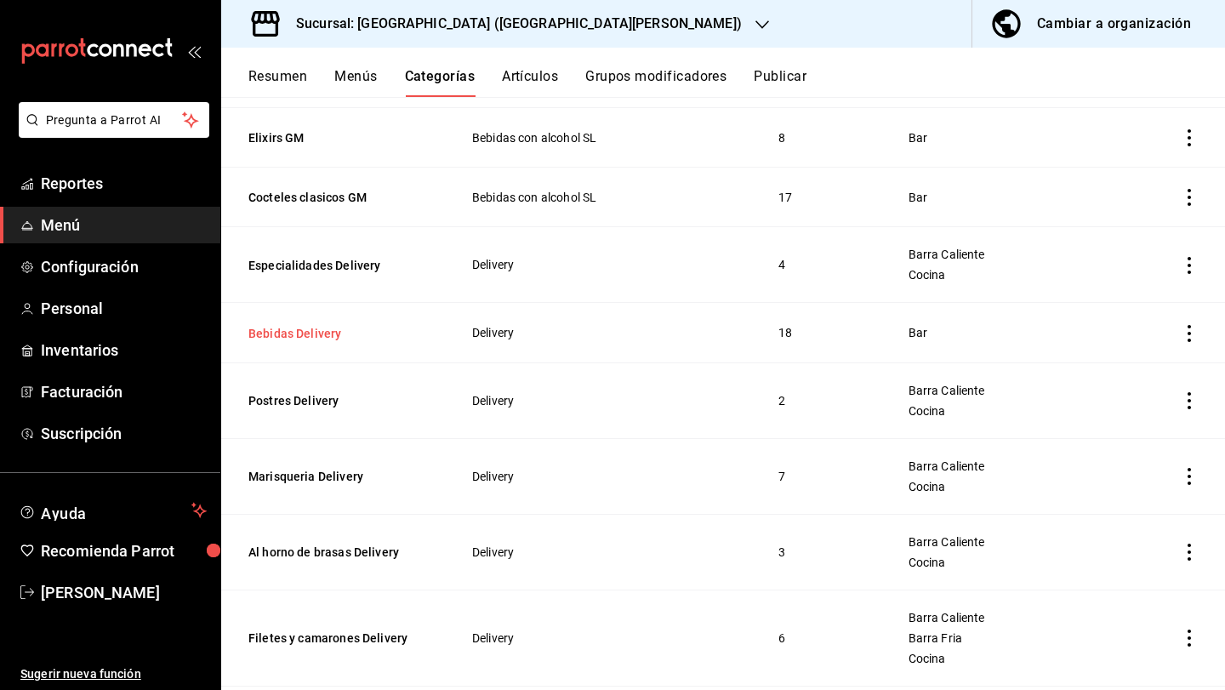
click at [290, 331] on button "Bebidas Delivery" at bounding box center [333, 333] width 170 height 17
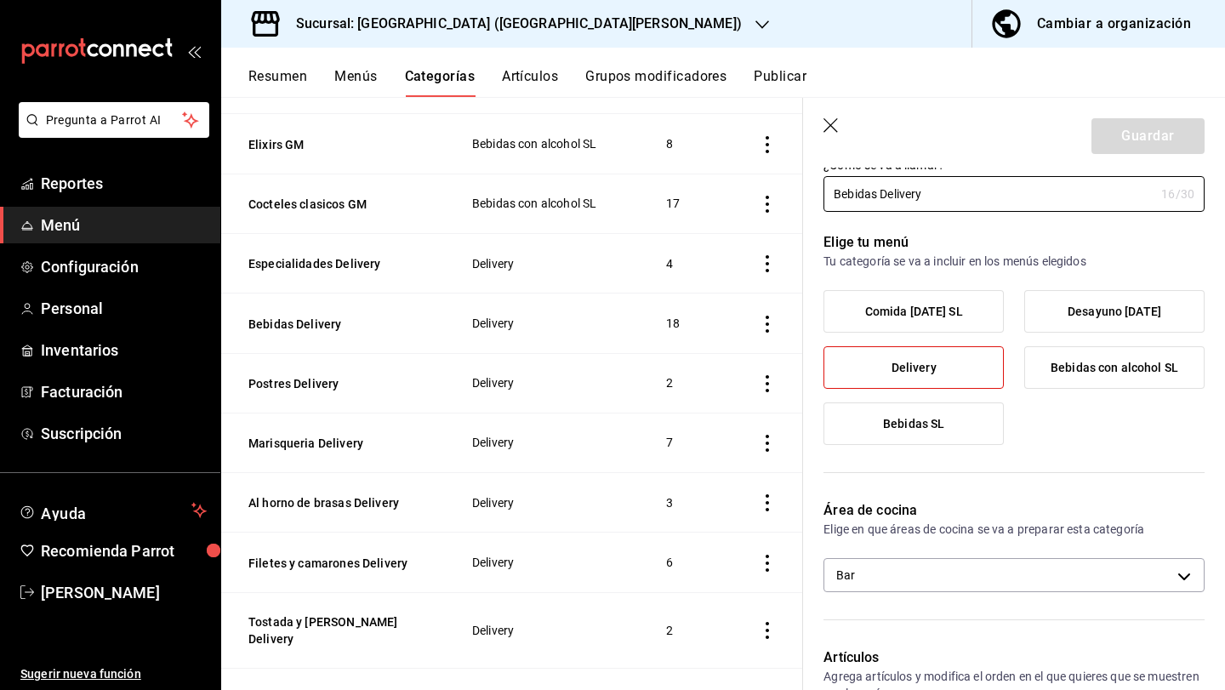
scroll to position [65, 0]
click at [833, 124] on icon "button" at bounding box center [832, 126] width 17 height 17
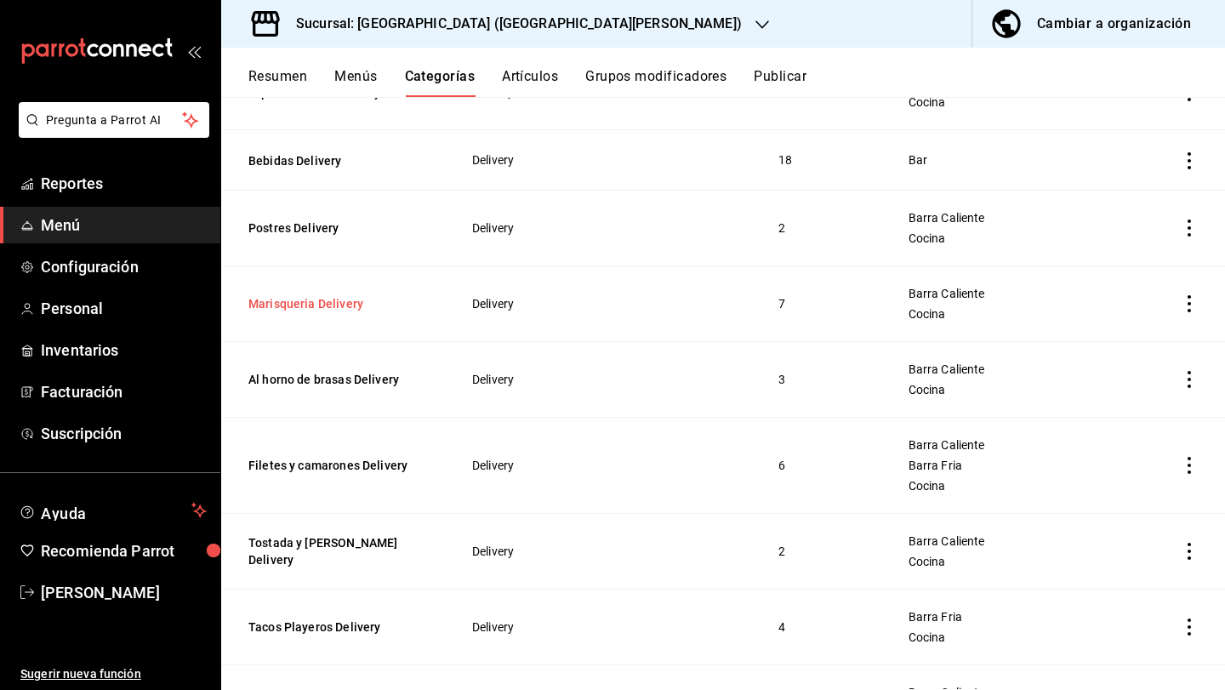
click at [340, 303] on button "Marisqueria Delivery" at bounding box center [333, 303] width 170 height 17
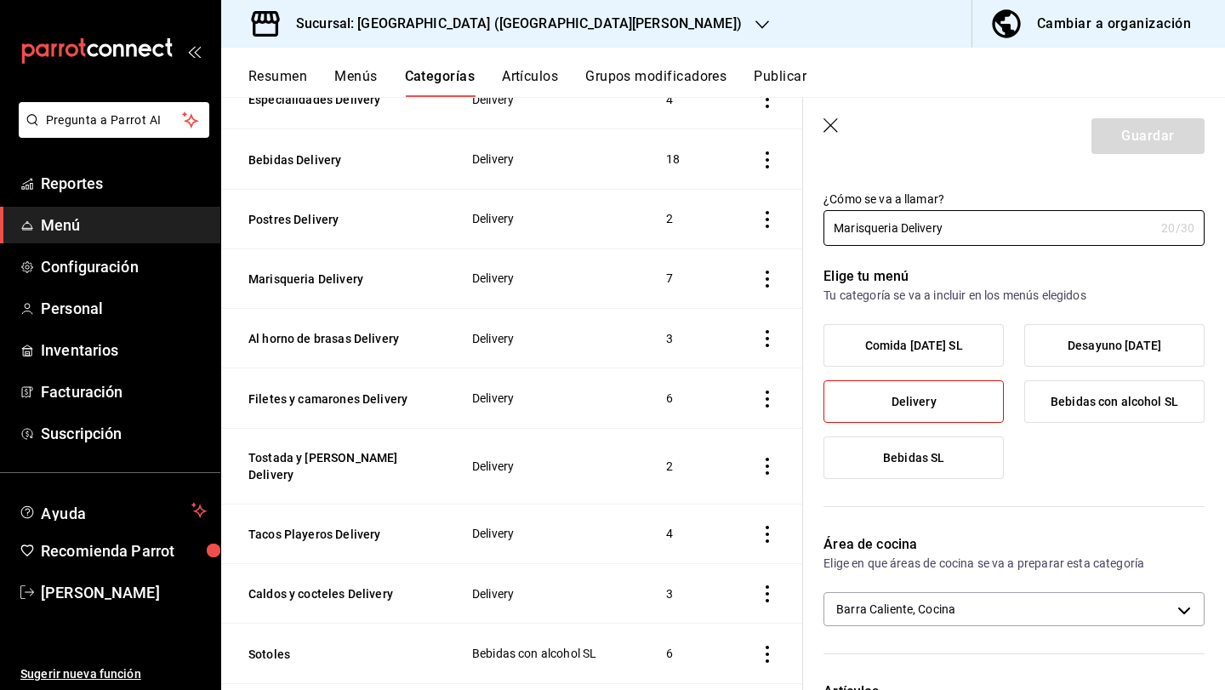
scroll to position [31, 0]
click at [911, 606] on body "Pregunta a Parrot AI Reportes Menú Configuración Personal Inventarios Facturaci…" at bounding box center [612, 345] width 1225 height 690
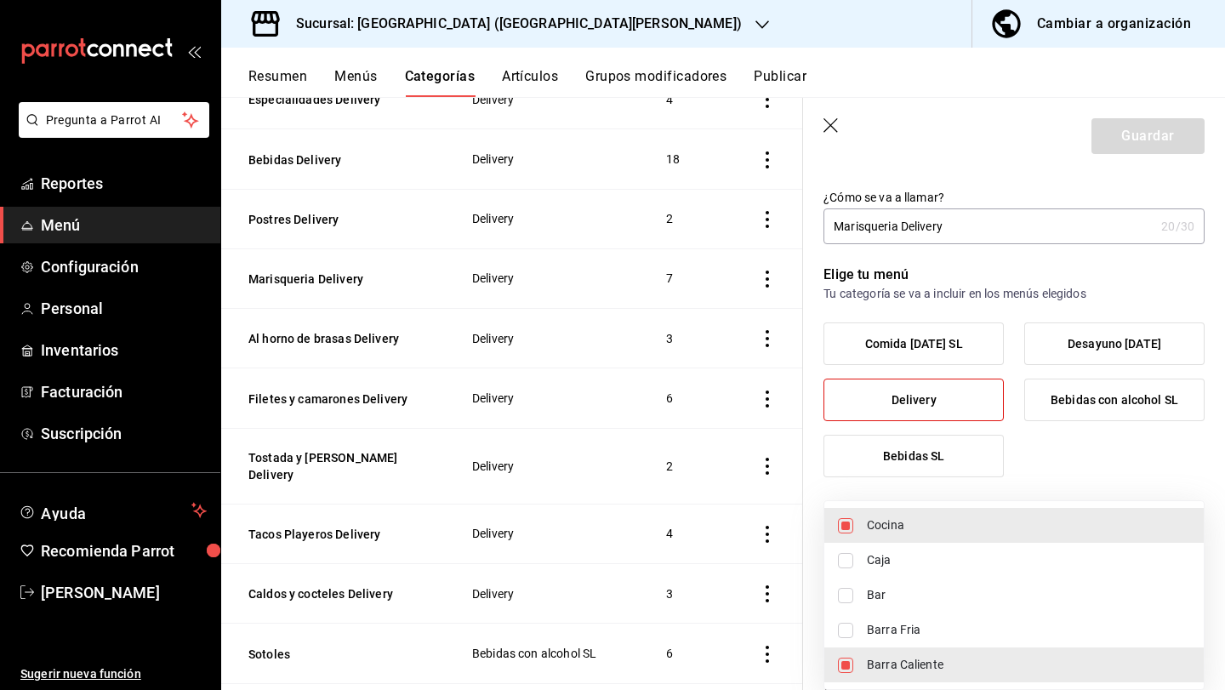
click at [917, 637] on span "Barra Fria" at bounding box center [1028, 630] width 323 height 18
type input "e9e3d426-0124-4fea-af06-01114be09830,cdf38b51-a438-4794-814f-074e504f67c5,349c1…"
checkbox input "true"
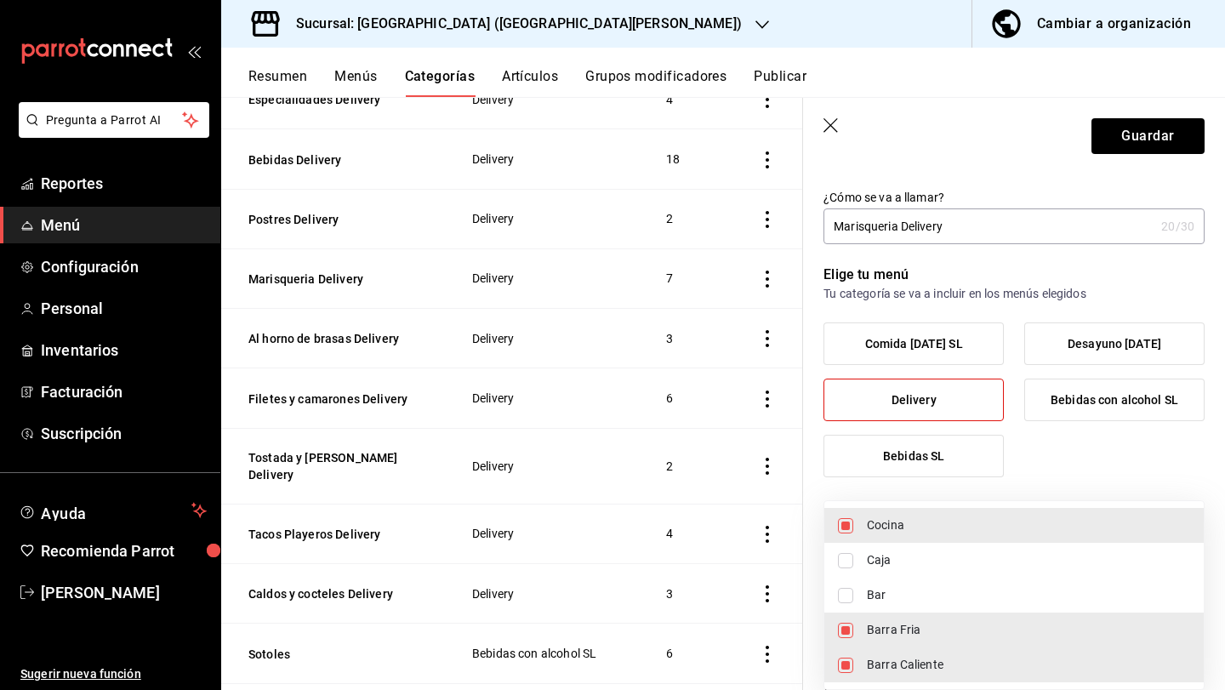
click at [910, 665] on span "Barra Caliente" at bounding box center [1028, 665] width 323 height 18
type input "cdf38b51-a438-4794-814f-074e504f67c5,349c194f-74ed-46f4-9413-a4d1ff2fc13b"
checkbox input "false"
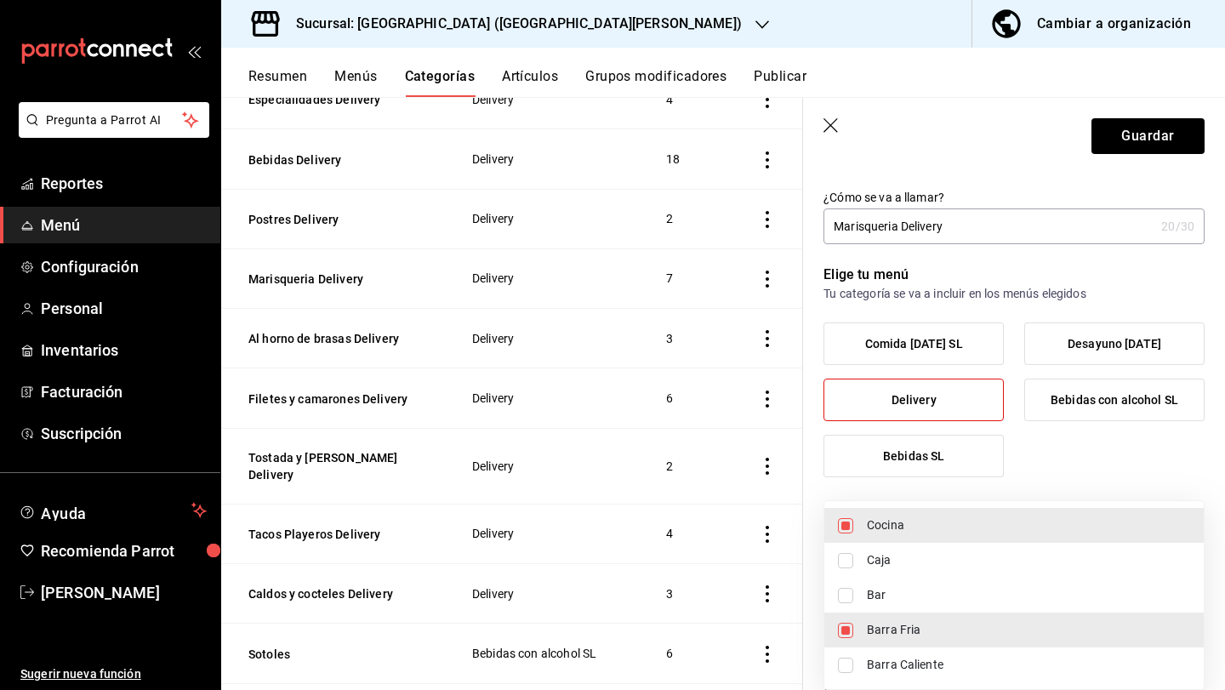
click at [1138, 135] on div at bounding box center [612, 345] width 1225 height 690
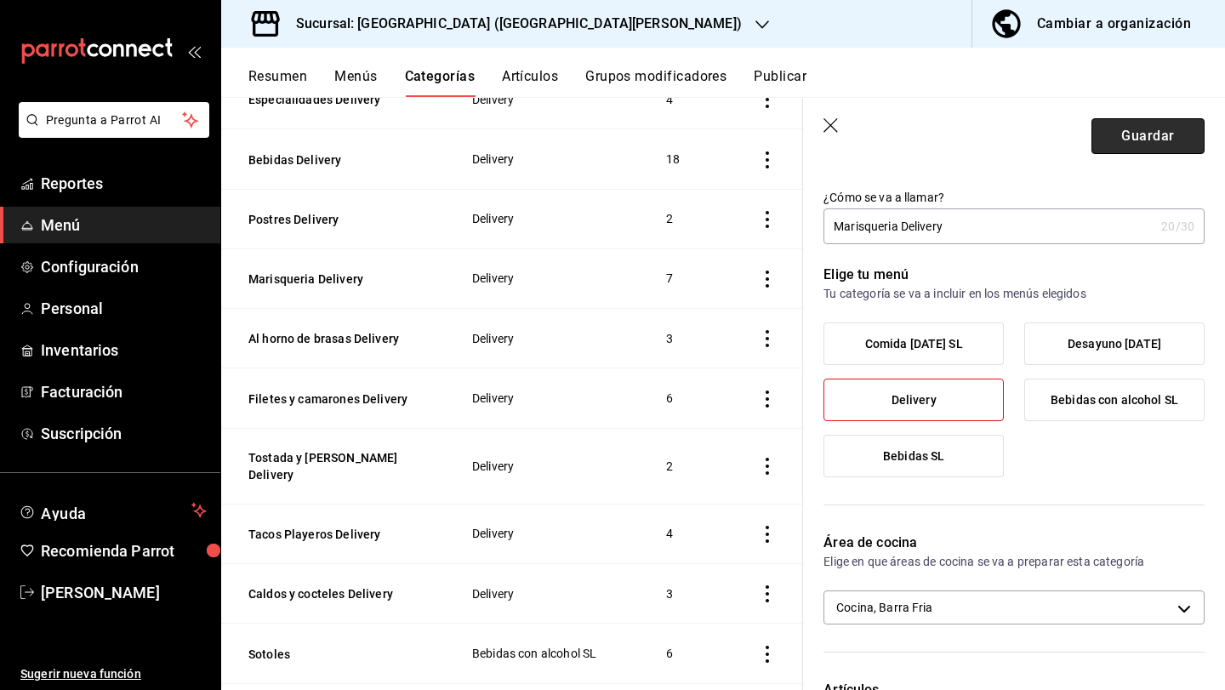
click at [1136, 138] on button "Guardar" at bounding box center [1148, 136] width 113 height 36
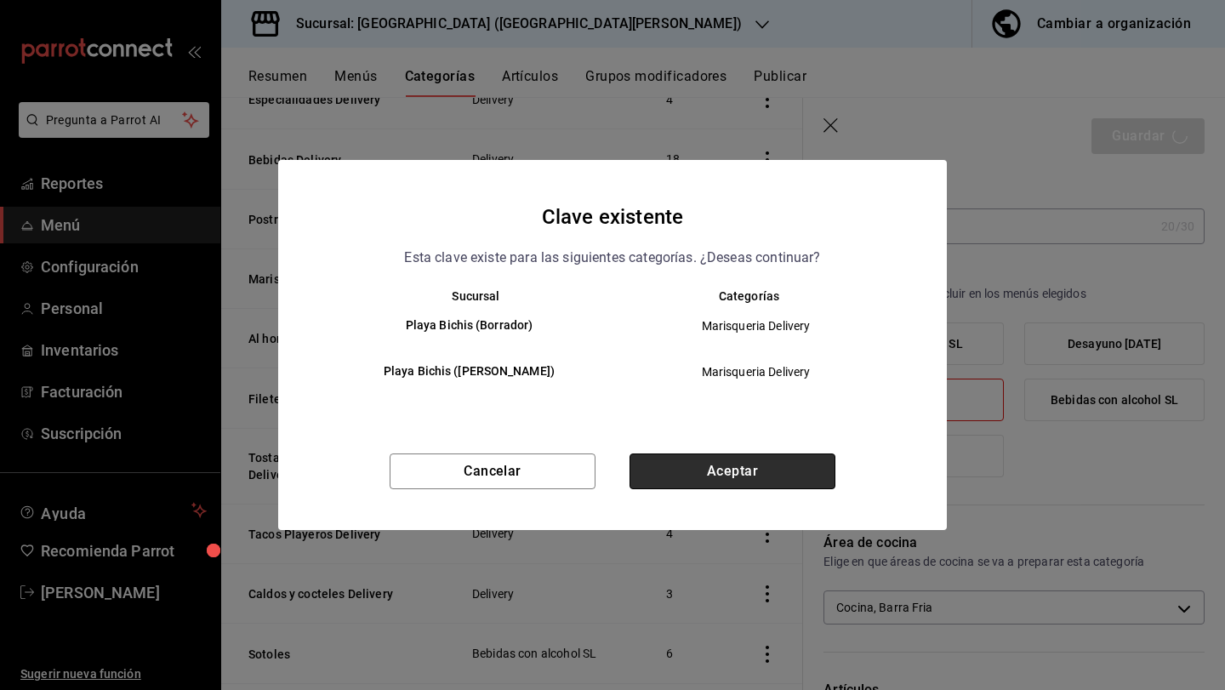
click at [814, 486] on button "Aceptar" at bounding box center [733, 472] width 206 height 36
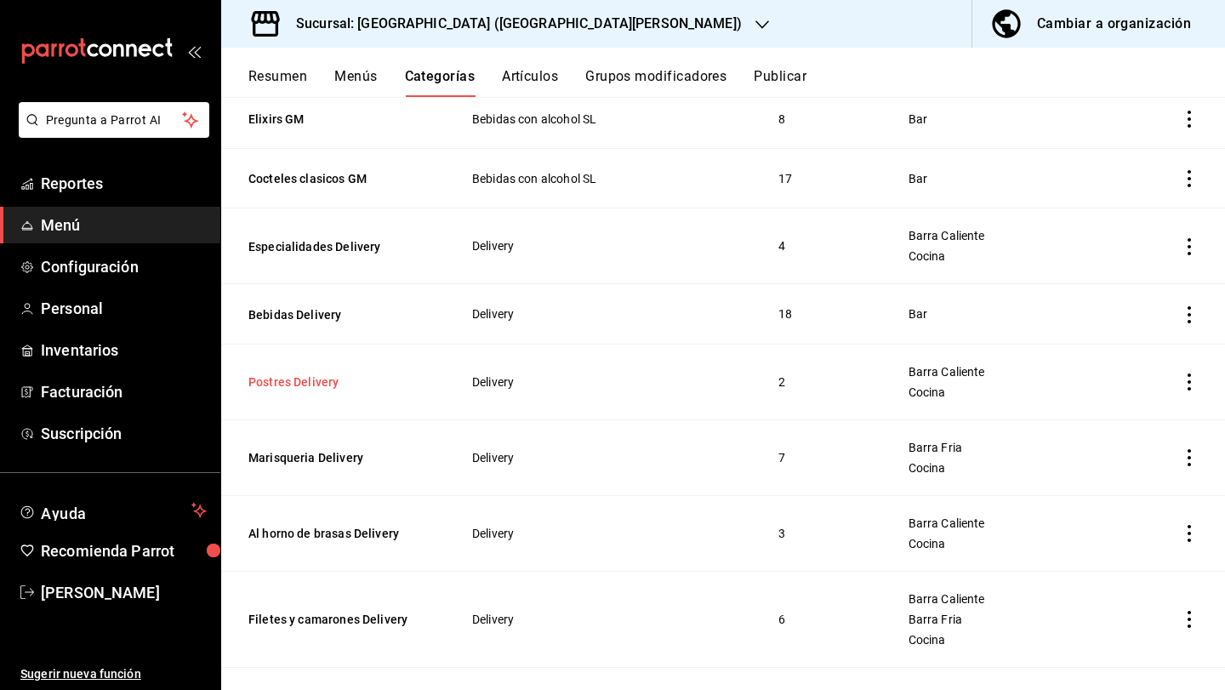
click at [329, 382] on button "Postres Delivery" at bounding box center [333, 382] width 170 height 17
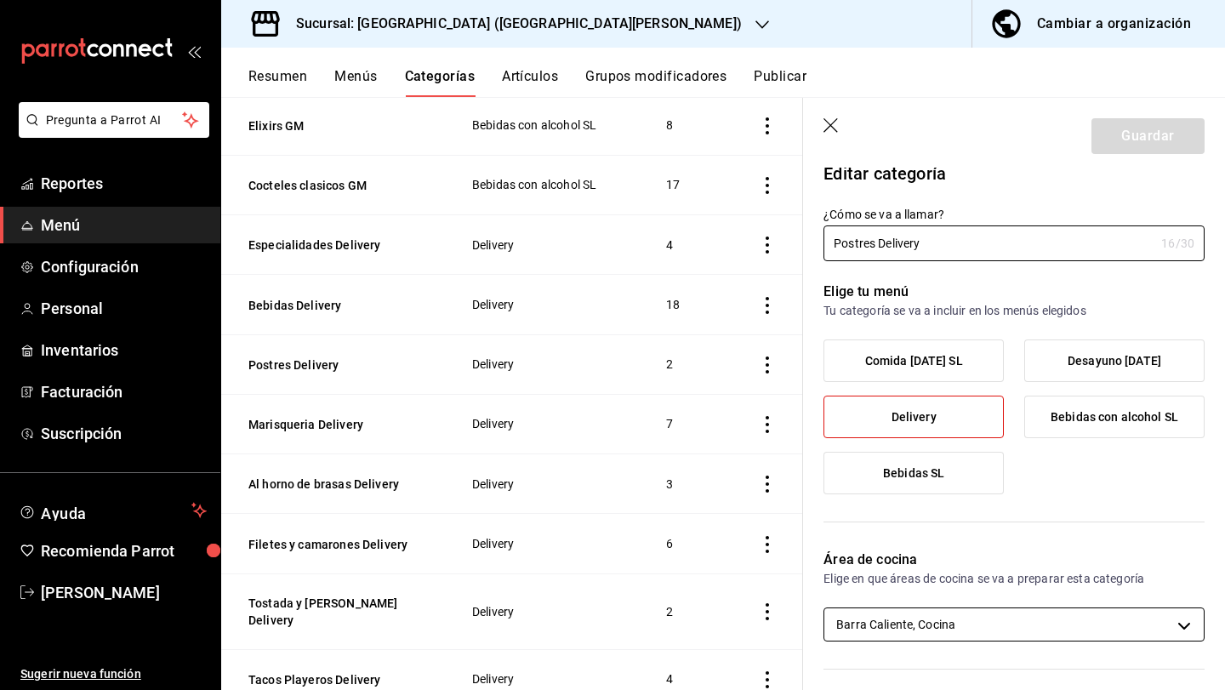
scroll to position [17, 0]
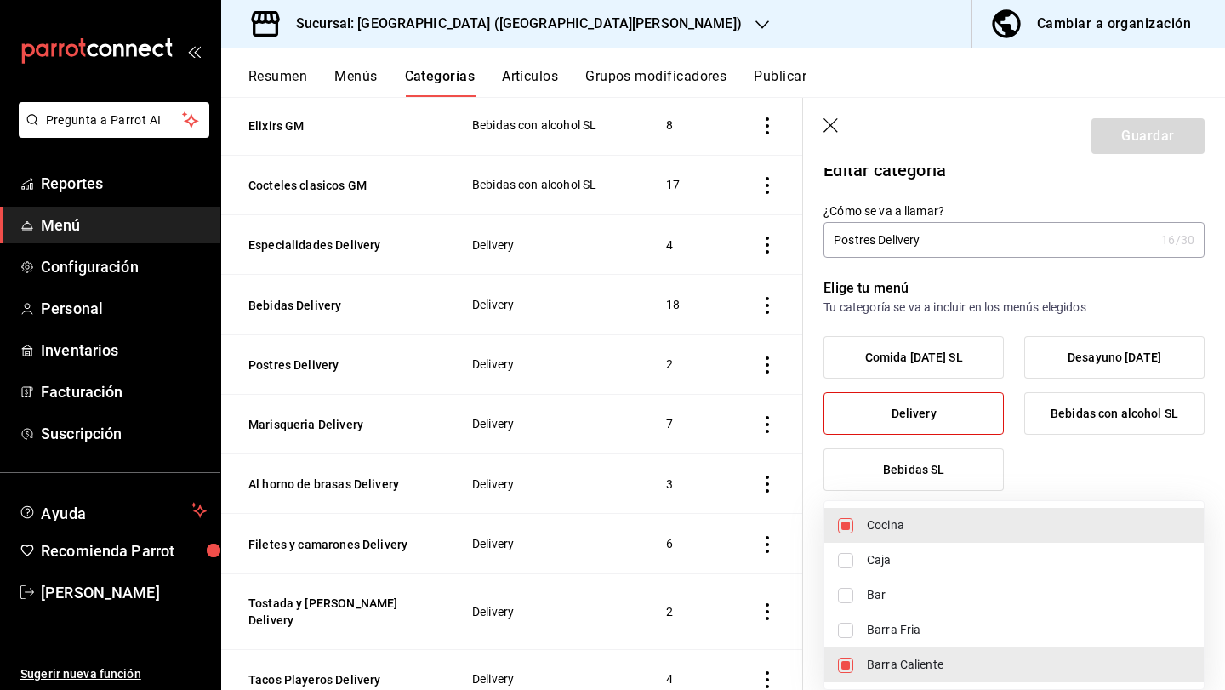
click at [1038, 627] on body "Pregunta a Parrot AI Reportes Menú Configuración Personal Inventarios Facturaci…" at bounding box center [612, 345] width 1225 height 690
click at [1036, 627] on span "Barra Fria" at bounding box center [1028, 630] width 323 height 18
type input "e9e3d426-0124-4fea-af06-01114be09830,cdf38b51-a438-4794-814f-074e504f67c5,349c1…"
checkbox input "true"
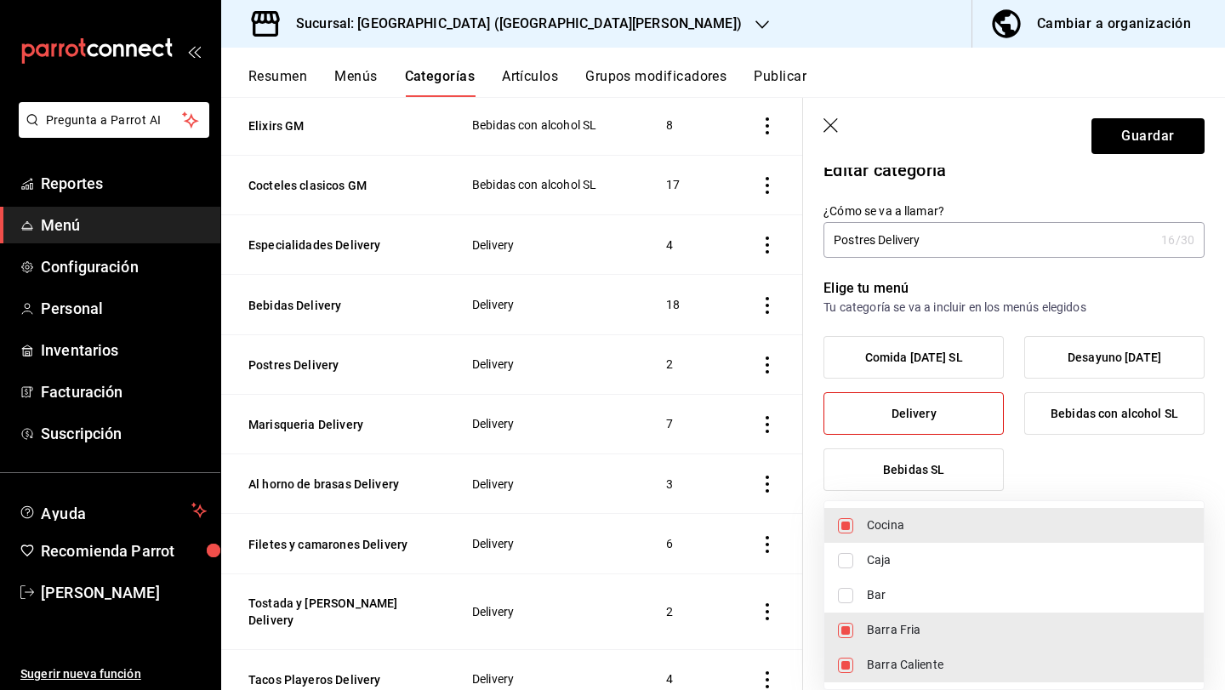
click at [974, 672] on span "Barra Caliente" at bounding box center [1028, 665] width 323 height 18
type input "cdf38b51-a438-4794-814f-074e504f67c5,349c194f-74ed-46f4-9413-a4d1ff2fc13b"
checkbox input "false"
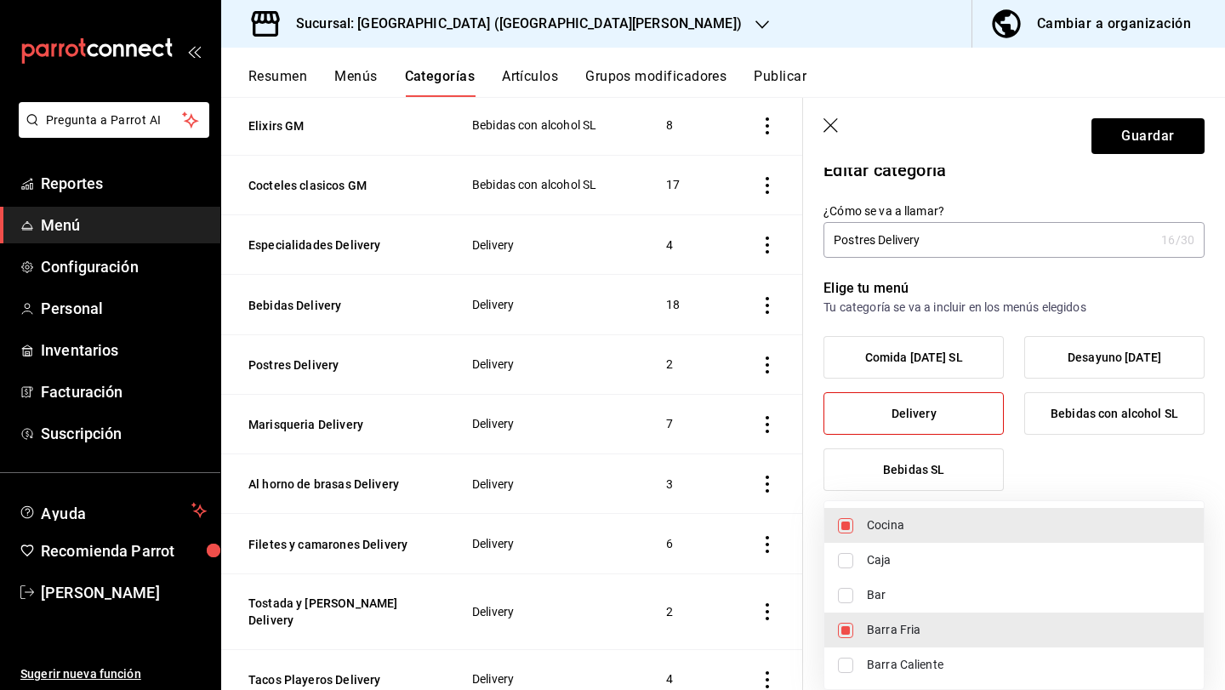
click at [1174, 149] on div at bounding box center [612, 345] width 1225 height 690
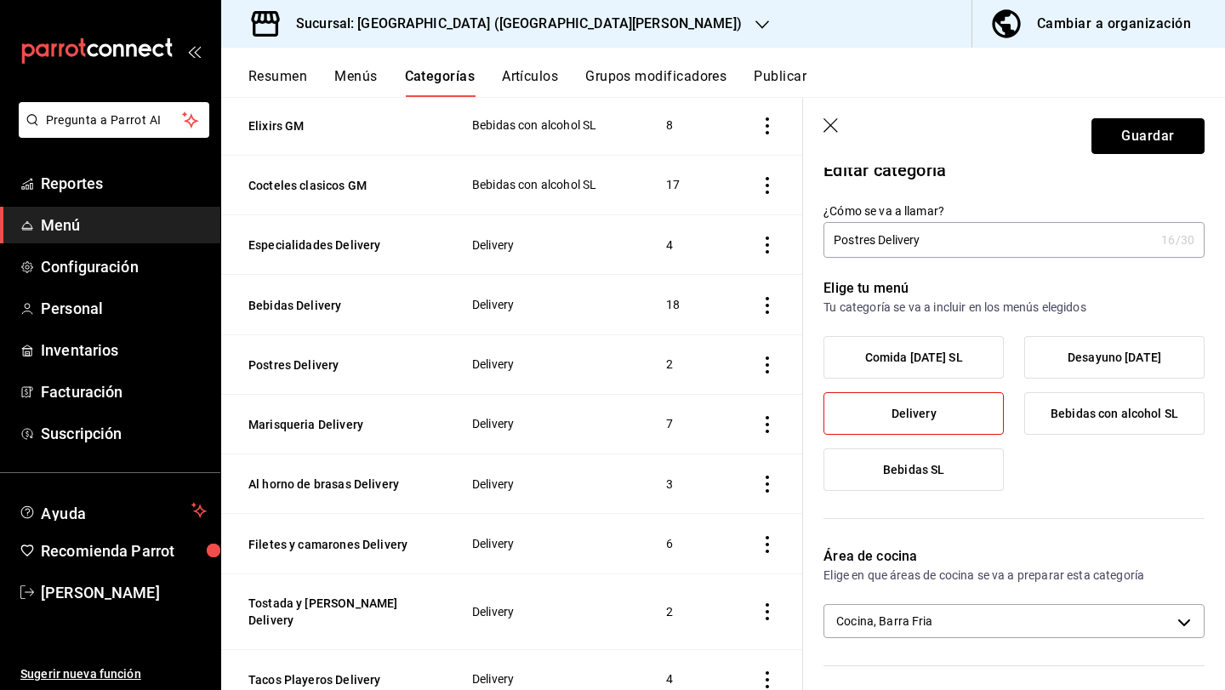
click at [1173, 142] on button "Guardar" at bounding box center [1148, 136] width 113 height 36
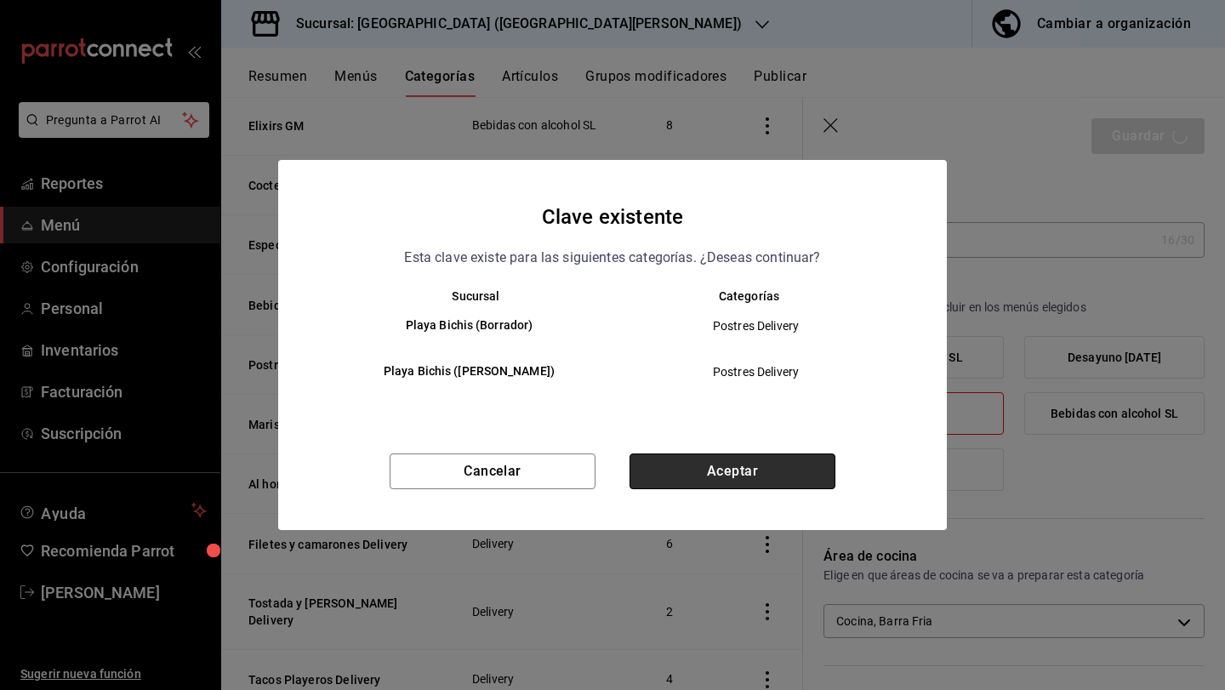
click at [762, 468] on button "Aceptar" at bounding box center [733, 472] width 206 height 36
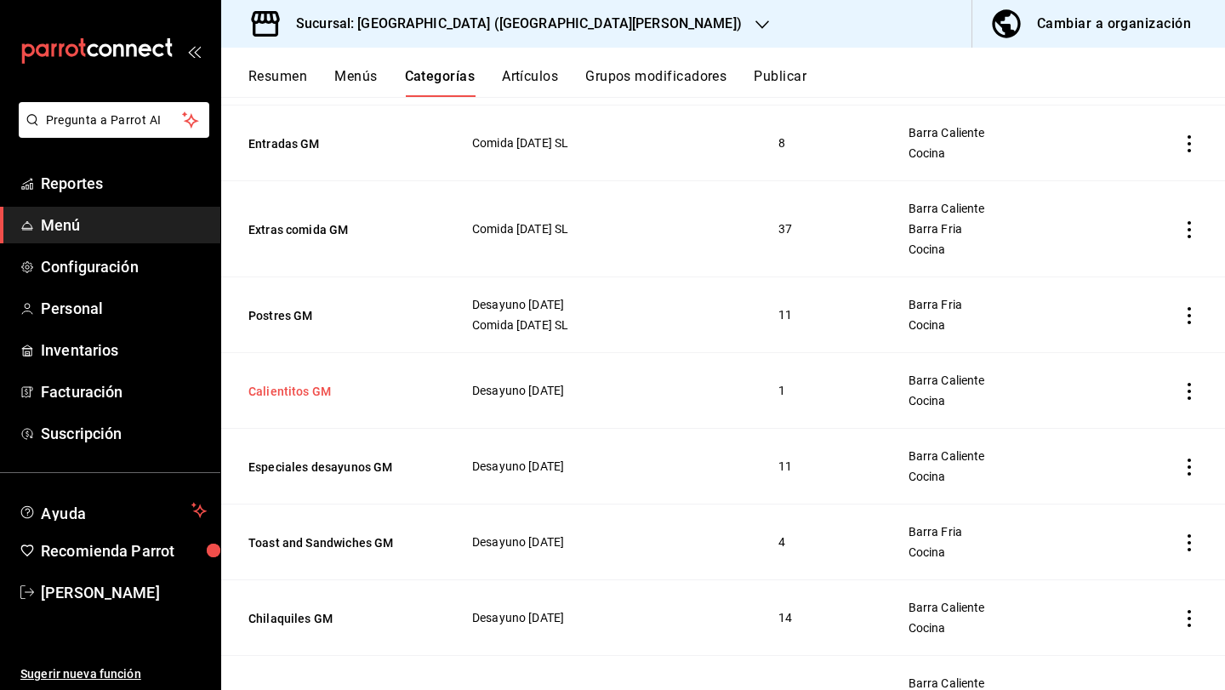
scroll to position [829, 0]
click at [314, 469] on button "Especiales desayunos GM" at bounding box center [333, 466] width 170 height 17
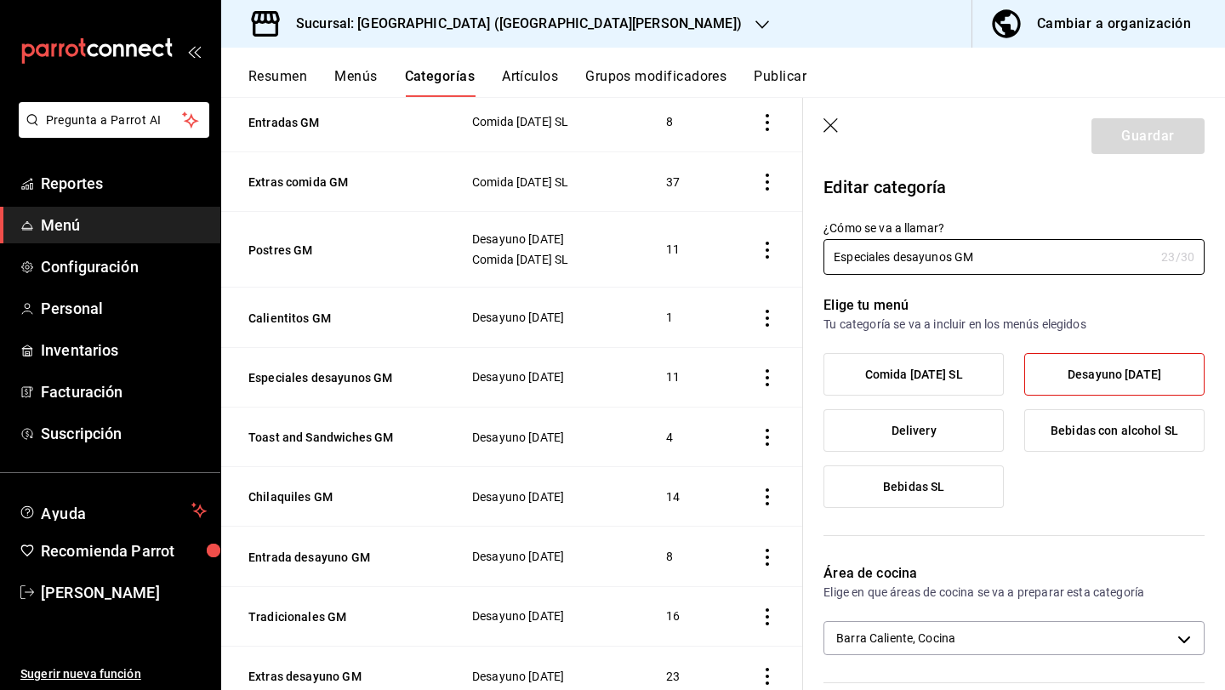
click at [826, 123] on icon "button" at bounding box center [832, 126] width 17 height 17
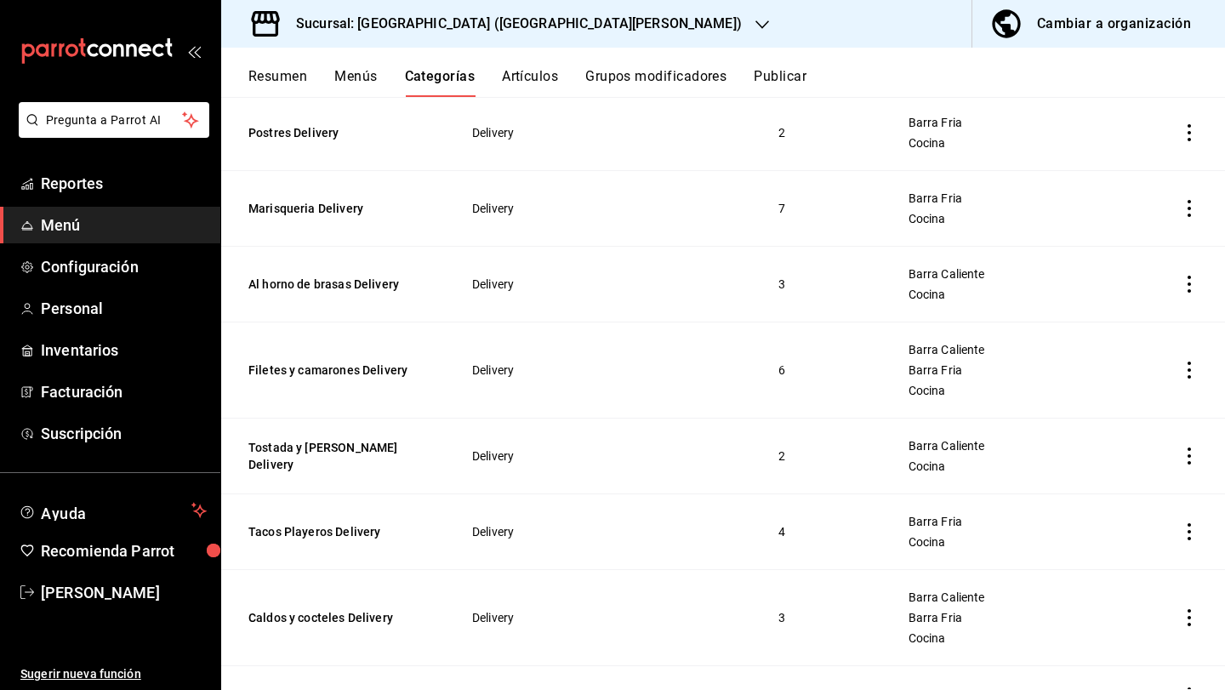
scroll to position [1856, 0]
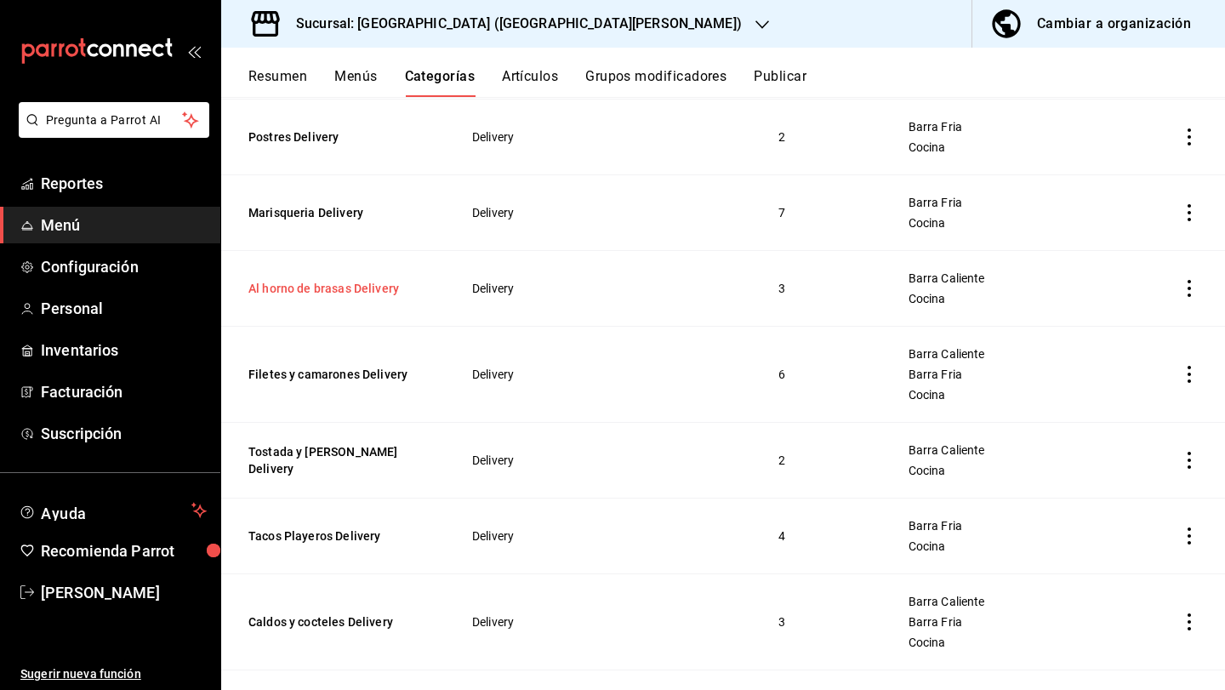
click at [295, 288] on button "Al horno de brasas Delivery" at bounding box center [333, 288] width 170 height 17
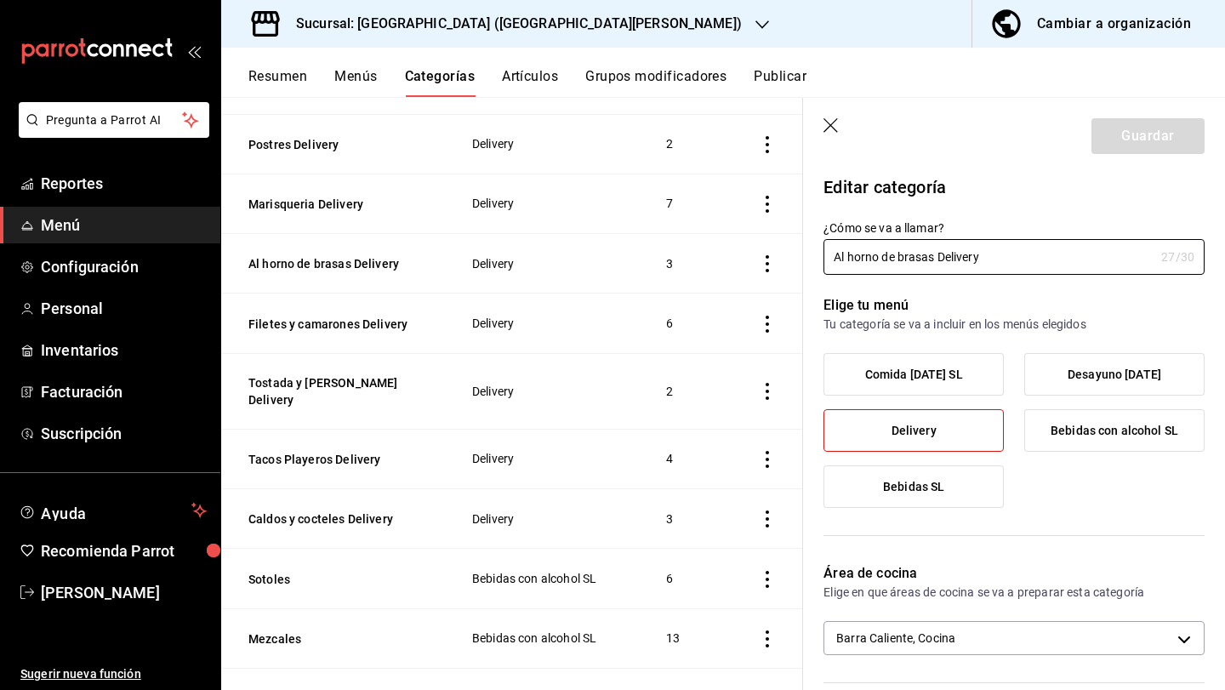
scroll to position [1, 0]
click at [332, 319] on button "Filetes y camarones Delivery" at bounding box center [333, 324] width 170 height 17
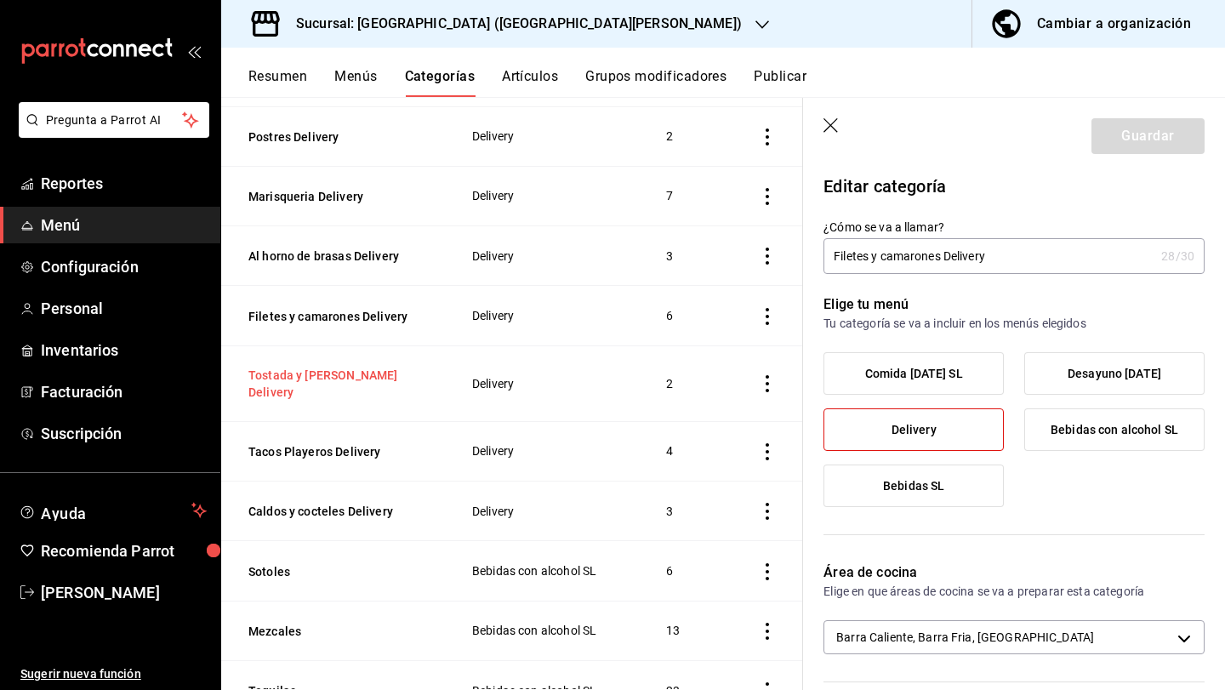
scroll to position [1555, 0]
click at [322, 365] on button "Tostada y [PERSON_NAME] Delivery" at bounding box center [333, 382] width 170 height 34
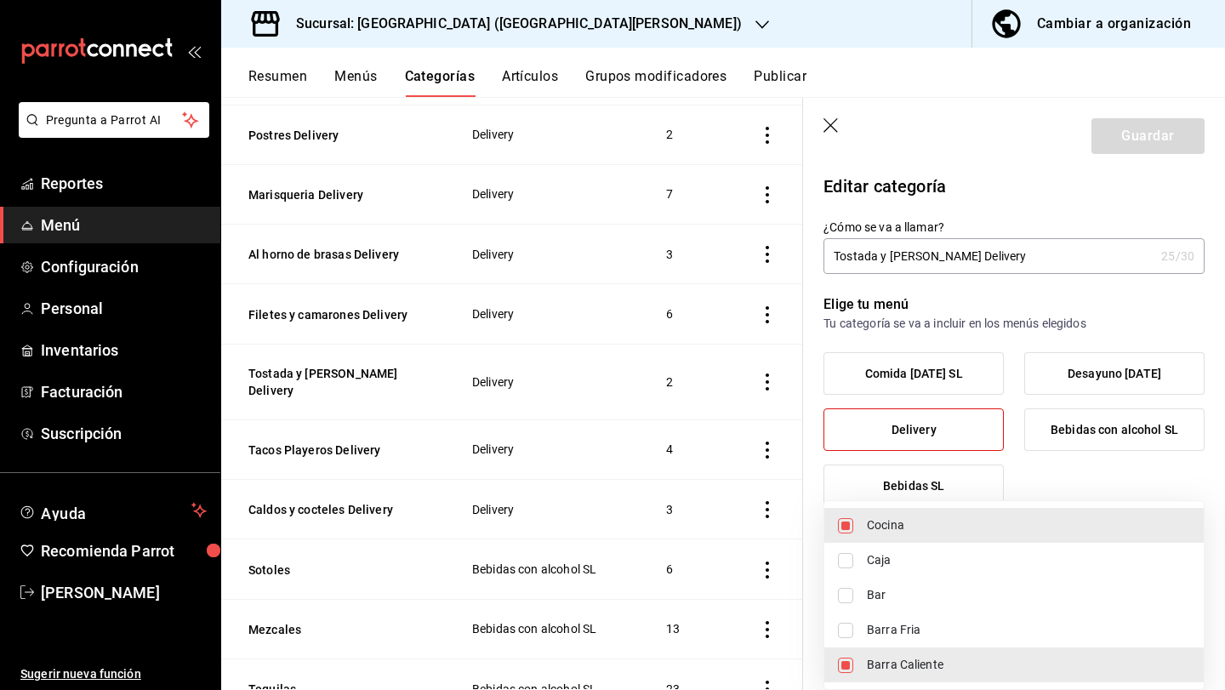
click at [933, 639] on body "Pregunta a Parrot AI Reportes Menú Configuración Personal Inventarios Facturaci…" at bounding box center [612, 345] width 1225 height 690
click at [929, 630] on span "Barra Fria" at bounding box center [1028, 630] width 323 height 18
type input "e9e3d426-0124-4fea-af06-01114be09830,cdf38b51-a438-4794-814f-074e504f67c5,349c1…"
checkbox input "true"
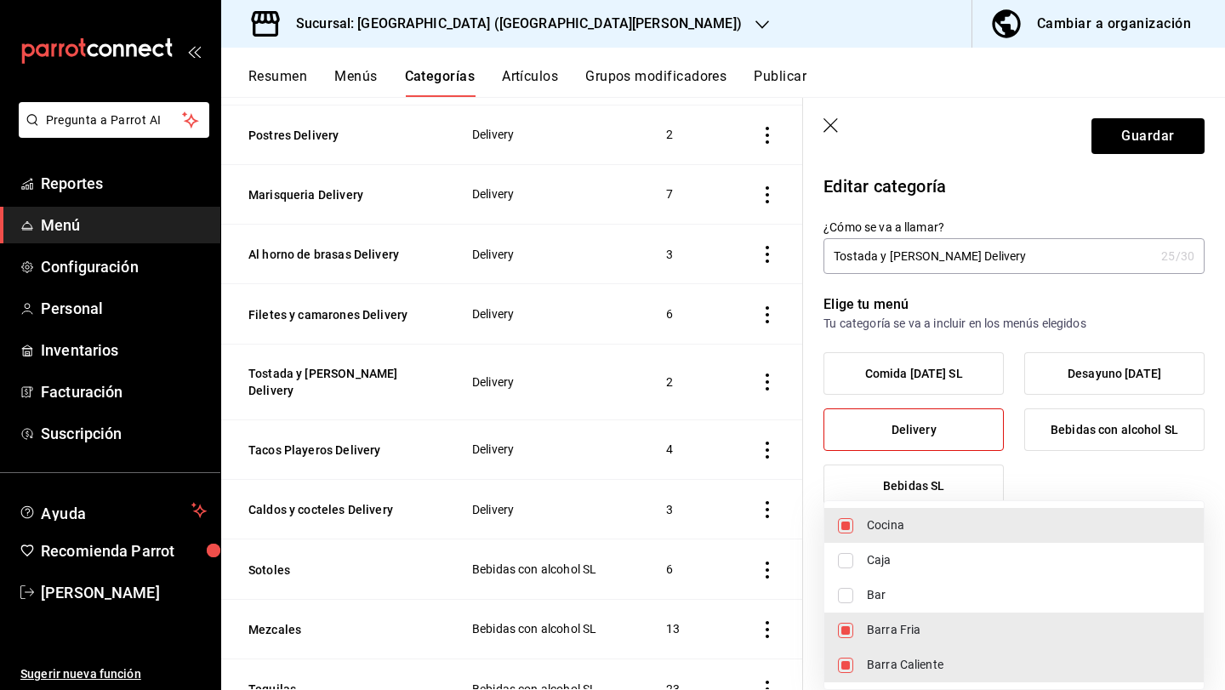
click at [1158, 145] on div at bounding box center [612, 345] width 1225 height 690
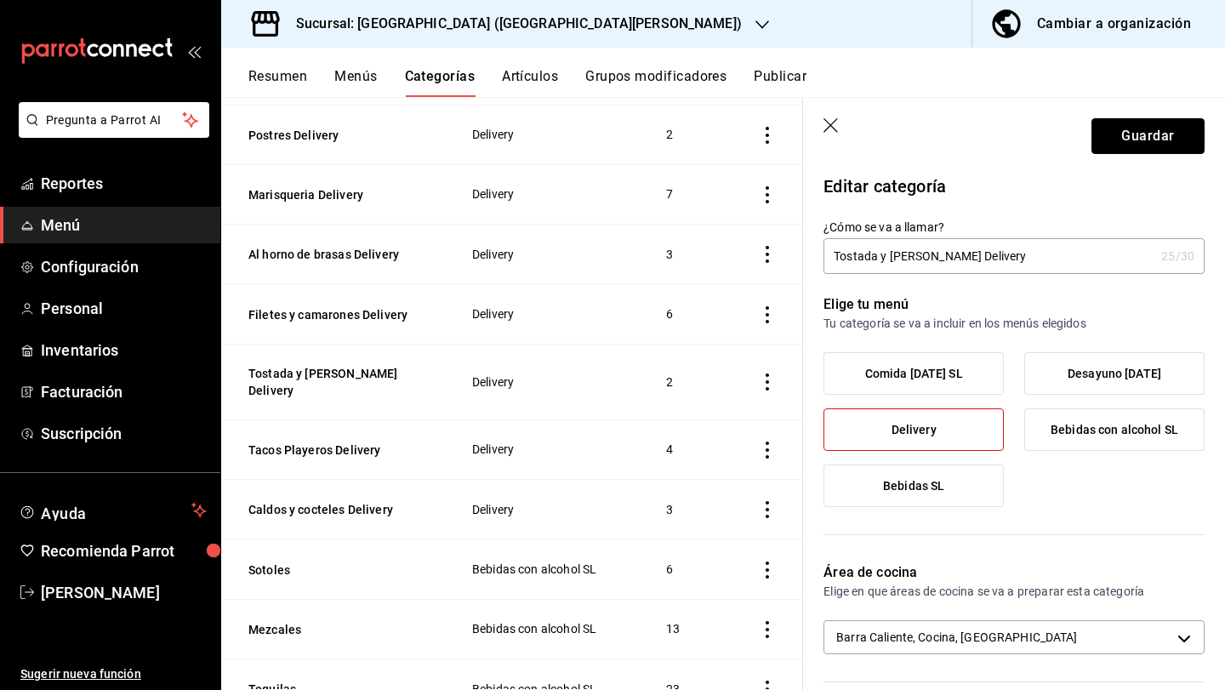
click at [1158, 145] on button "Guardar" at bounding box center [1148, 136] width 113 height 36
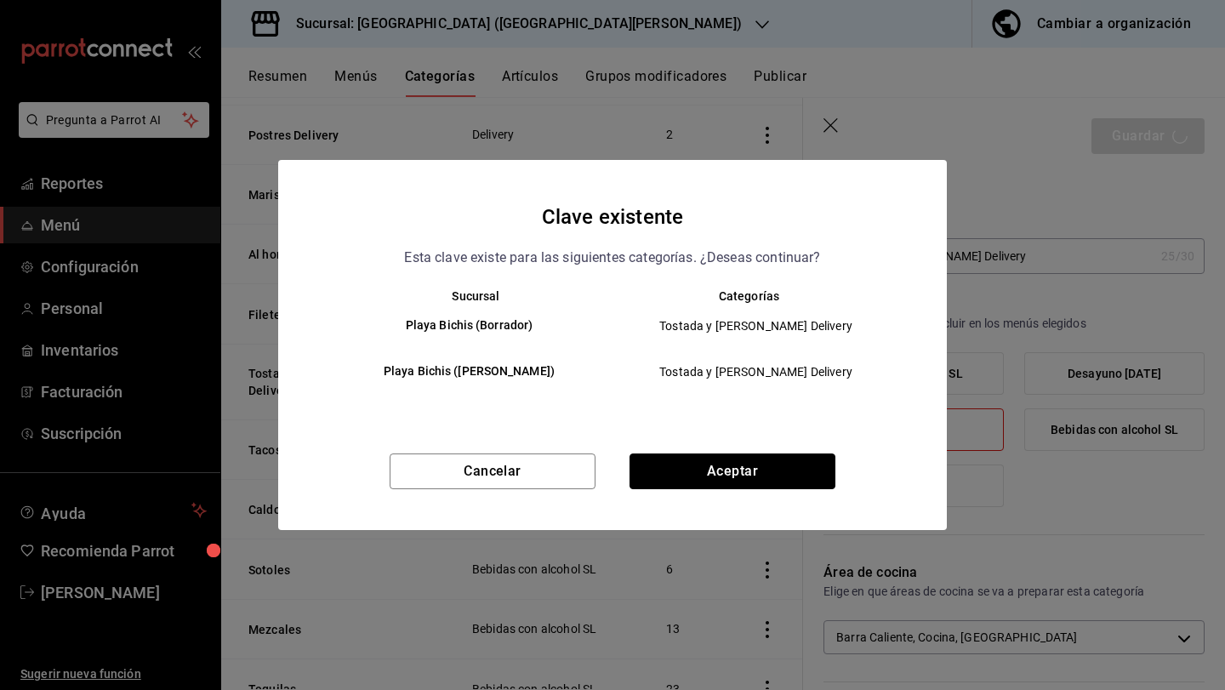
click at [824, 479] on button "Aceptar" at bounding box center [733, 472] width 206 height 36
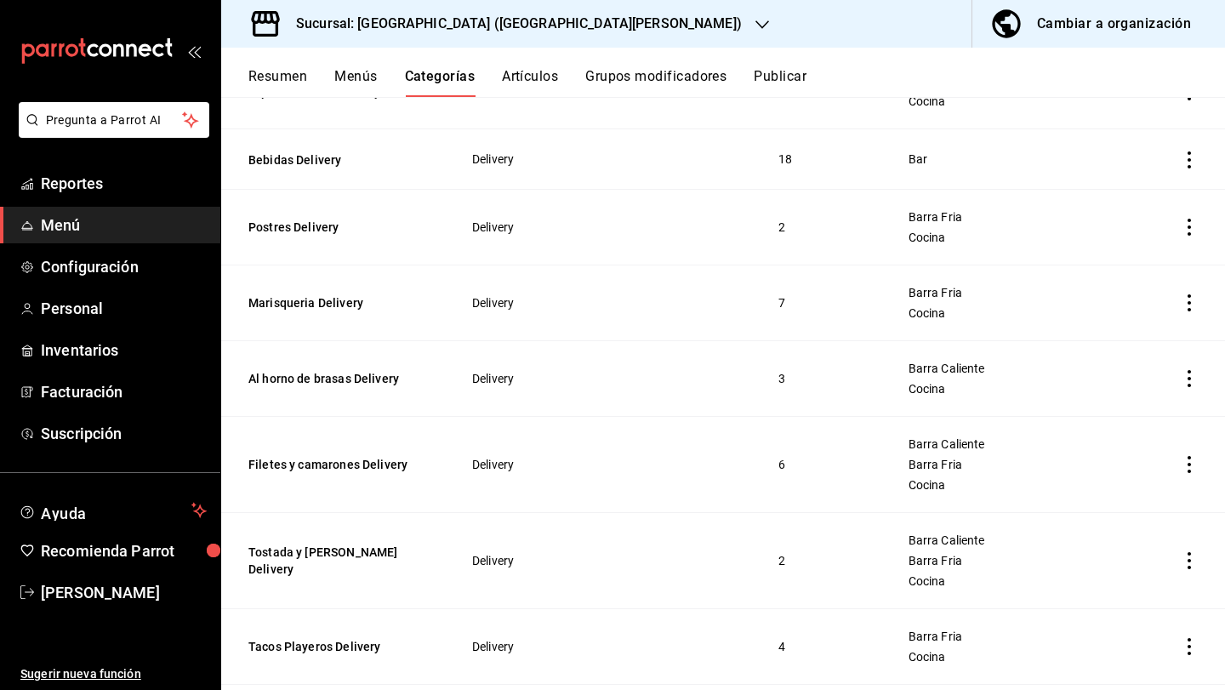
scroll to position [1769, 0]
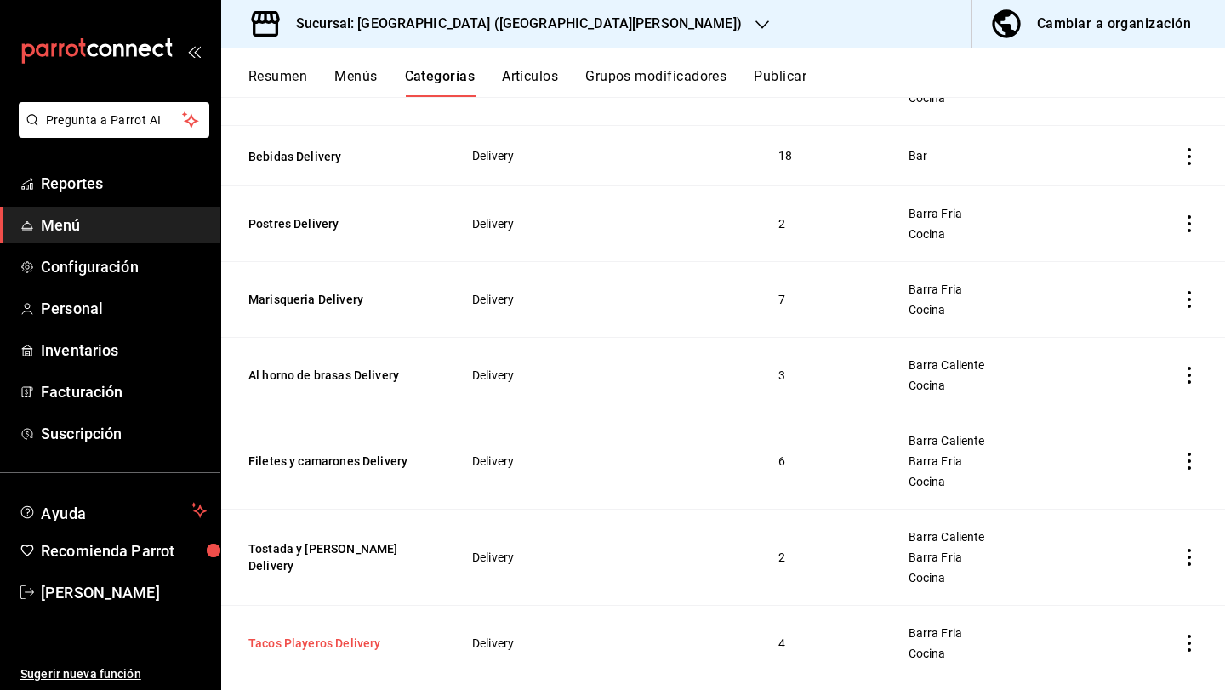
click at [339, 636] on button "Tacos Playeros Delivery" at bounding box center [333, 643] width 170 height 17
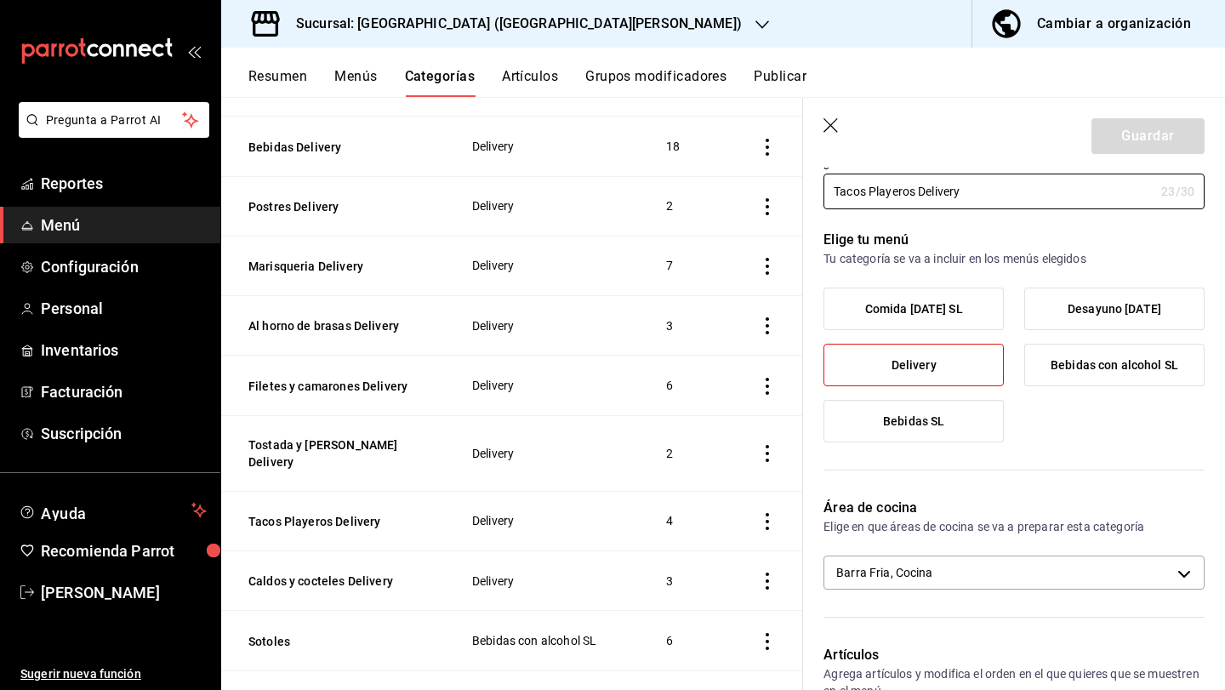
scroll to position [77, 0]
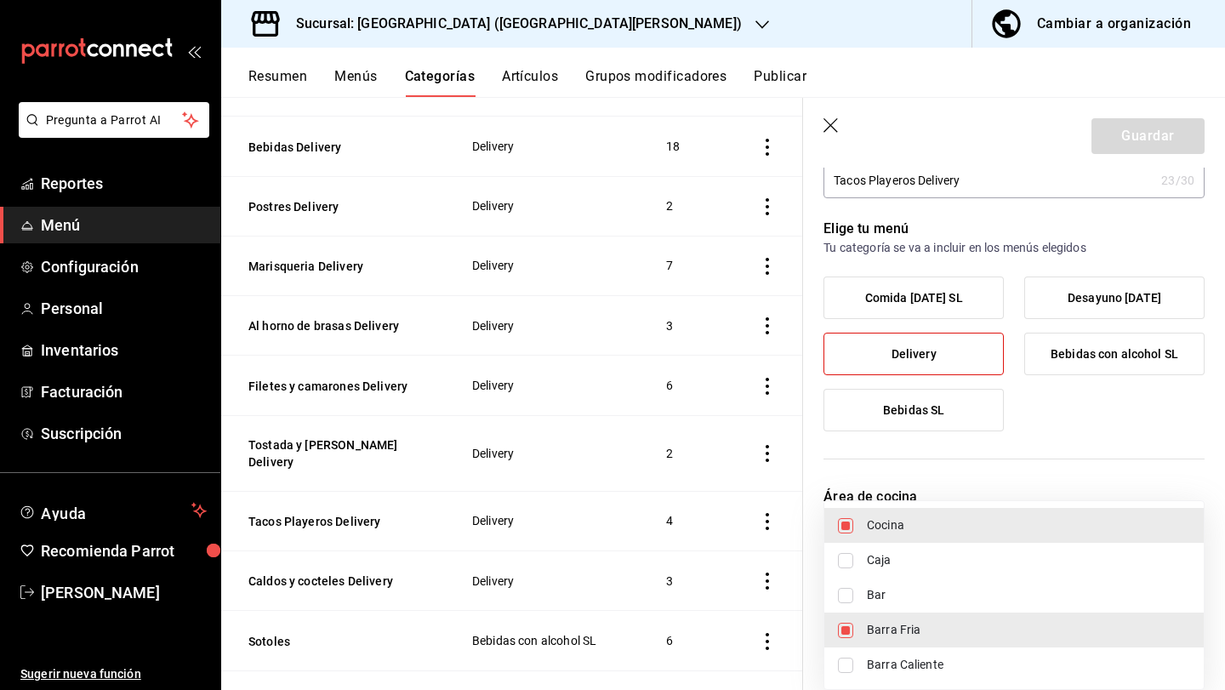
click at [904, 562] on body "Pregunta a Parrot AI Reportes Menú Configuración Personal Inventarios Facturaci…" at bounding box center [612, 345] width 1225 height 690
click at [931, 674] on li "Barra Caliente" at bounding box center [1013, 665] width 379 height 35
type input "349c194f-74ed-46f4-9413-a4d1ff2fc13b,cdf38b51-a438-4794-814f-074e504f67c5,e9e3d…"
checkbox input "true"
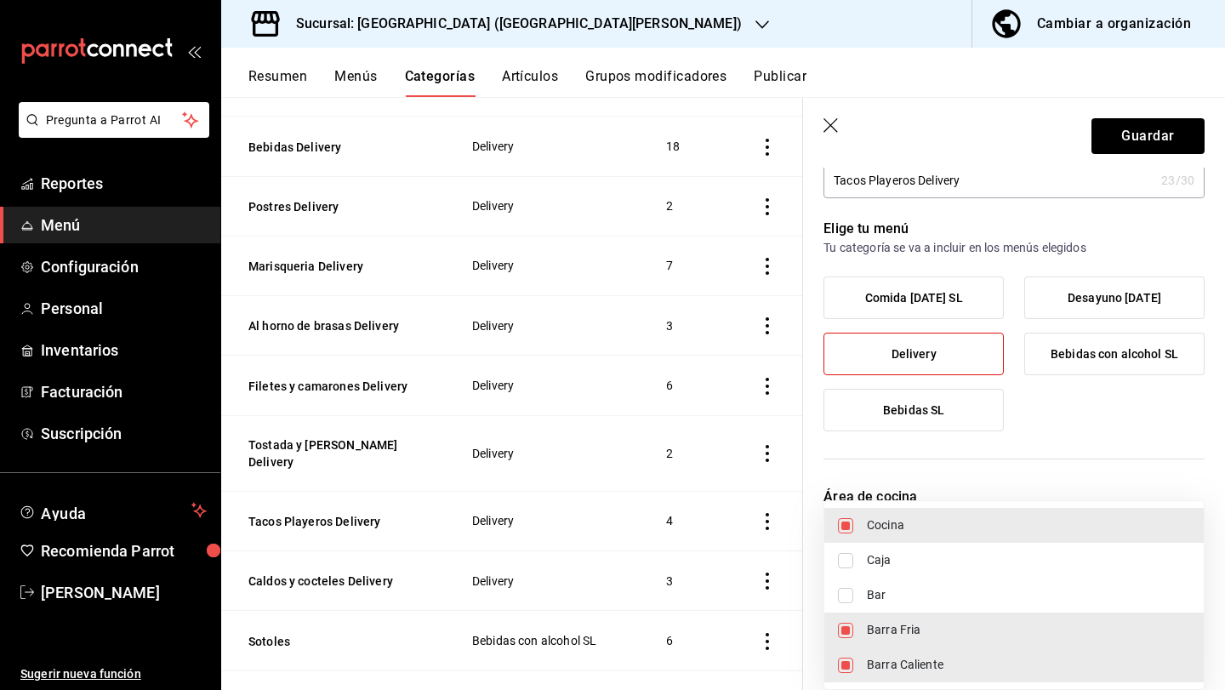
click at [875, 634] on span "Barra Fria" at bounding box center [1028, 630] width 323 height 18
type input "cdf38b51-a438-4794-814f-074e504f67c5,e9e3d426-0124-4fea-af06-01114be09830"
checkbox input "false"
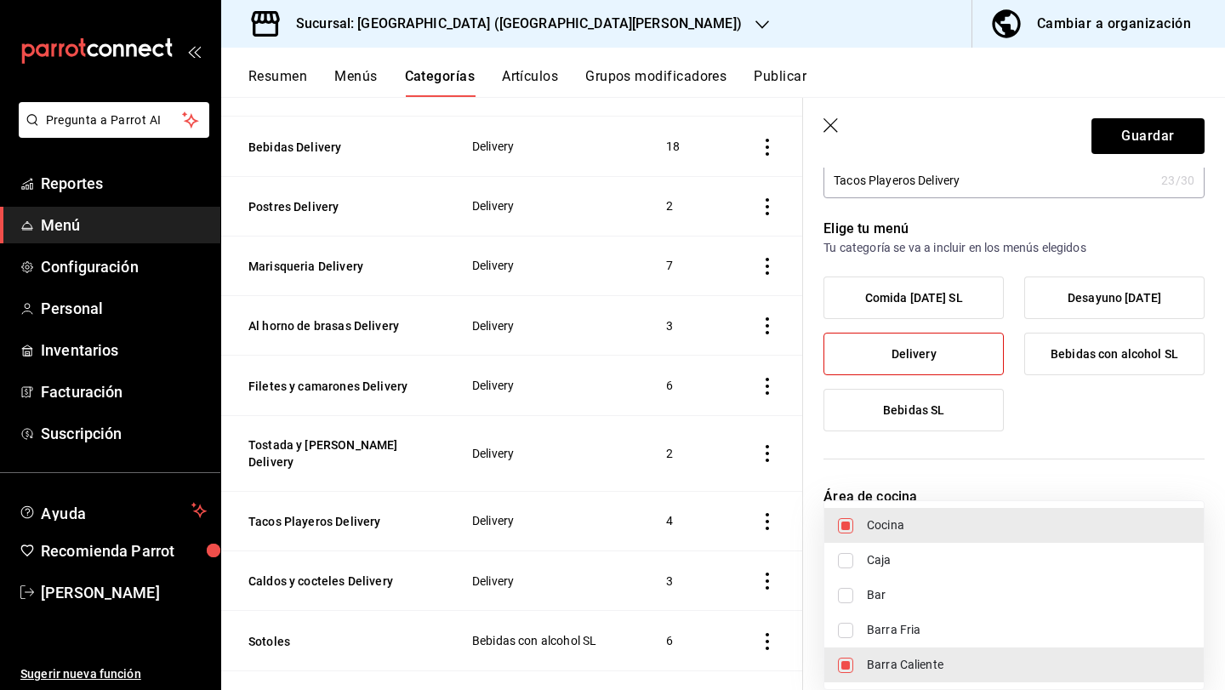
click at [1172, 140] on div at bounding box center [612, 345] width 1225 height 690
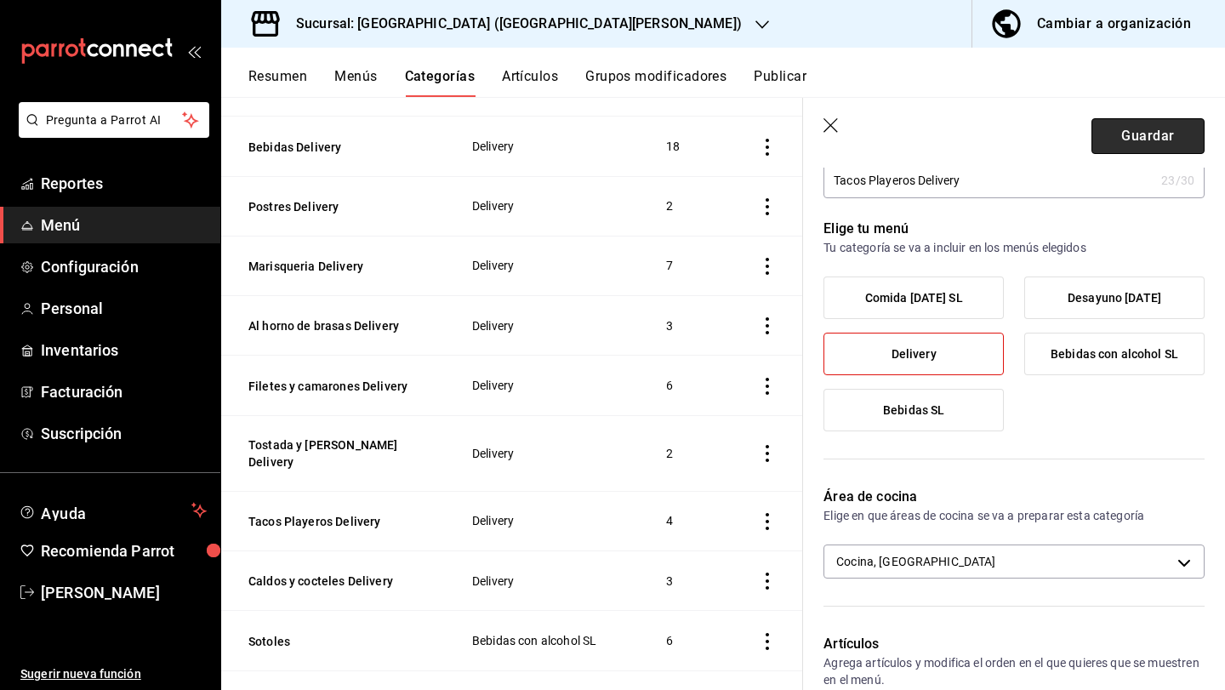
click at [1153, 139] on button "Guardar" at bounding box center [1148, 136] width 113 height 36
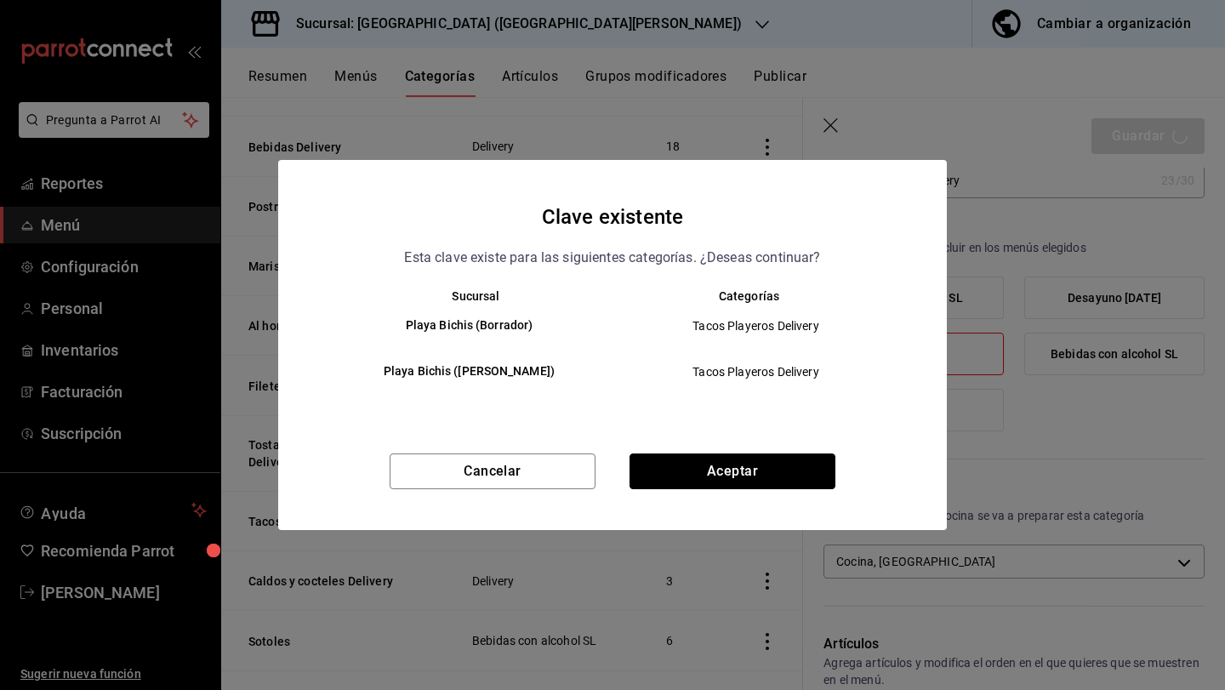
drag, startPoint x: 802, startPoint y: 465, endPoint x: 790, endPoint y: 464, distance: 12.0
click at [794, 465] on button "Aceptar" at bounding box center [733, 472] width 206 height 36
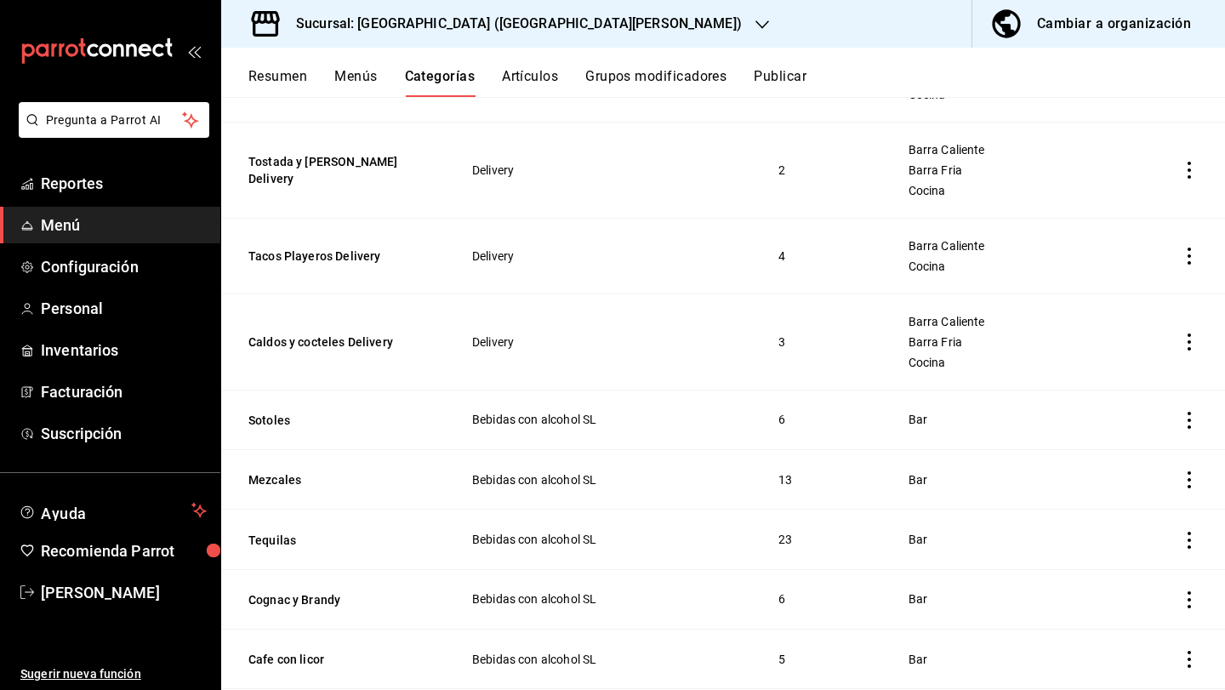
scroll to position [2152, 0]
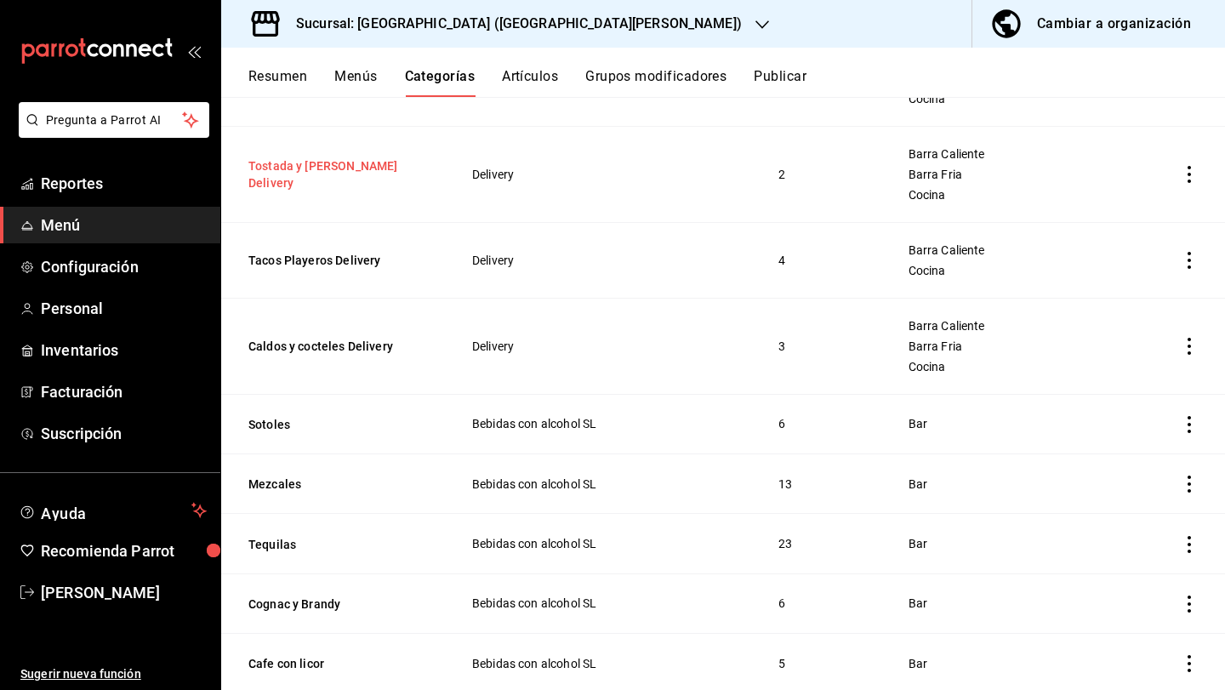
click at [365, 168] on button "Tostada y [PERSON_NAME] Delivery" at bounding box center [333, 174] width 170 height 34
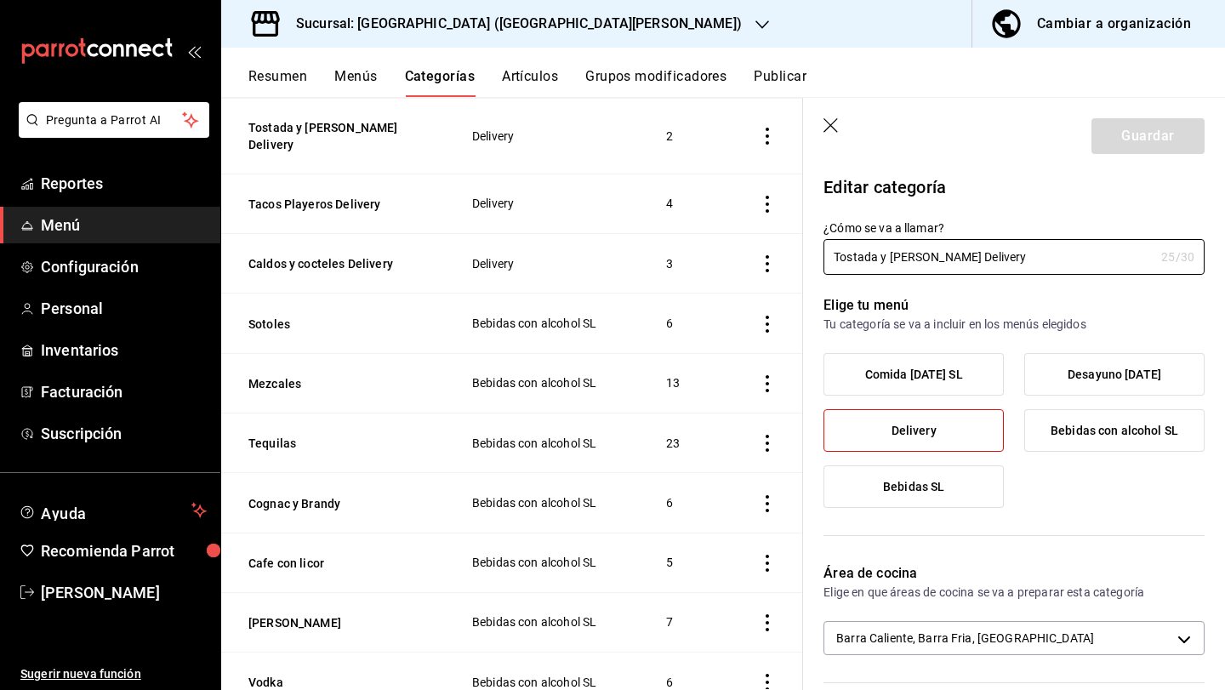
scroll to position [1798, 0]
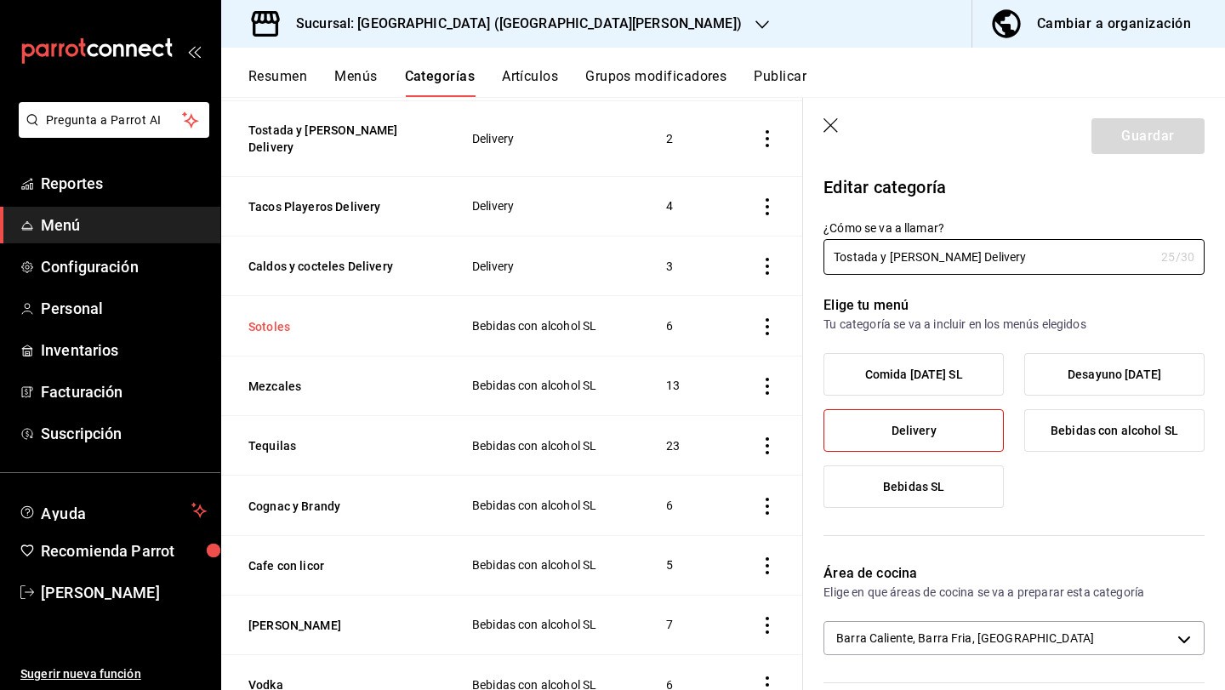
click at [276, 318] on button "Sotoles" at bounding box center [333, 326] width 170 height 17
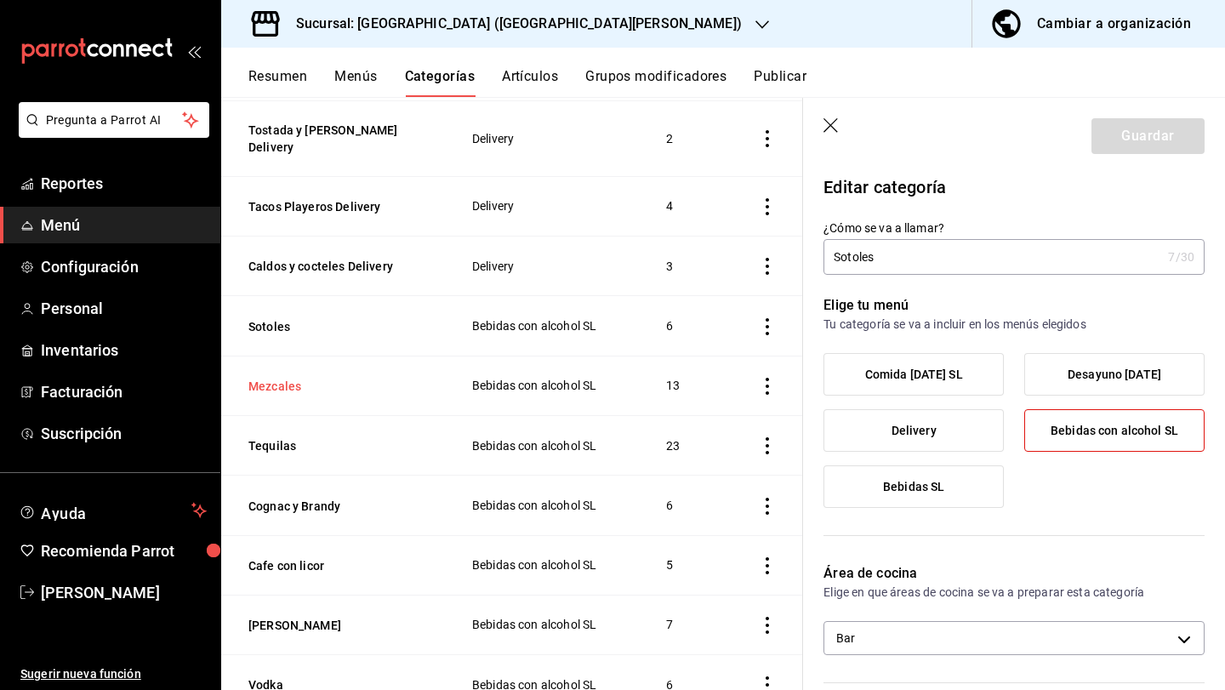
click at [265, 378] on button "Mezcales" at bounding box center [333, 386] width 170 height 17
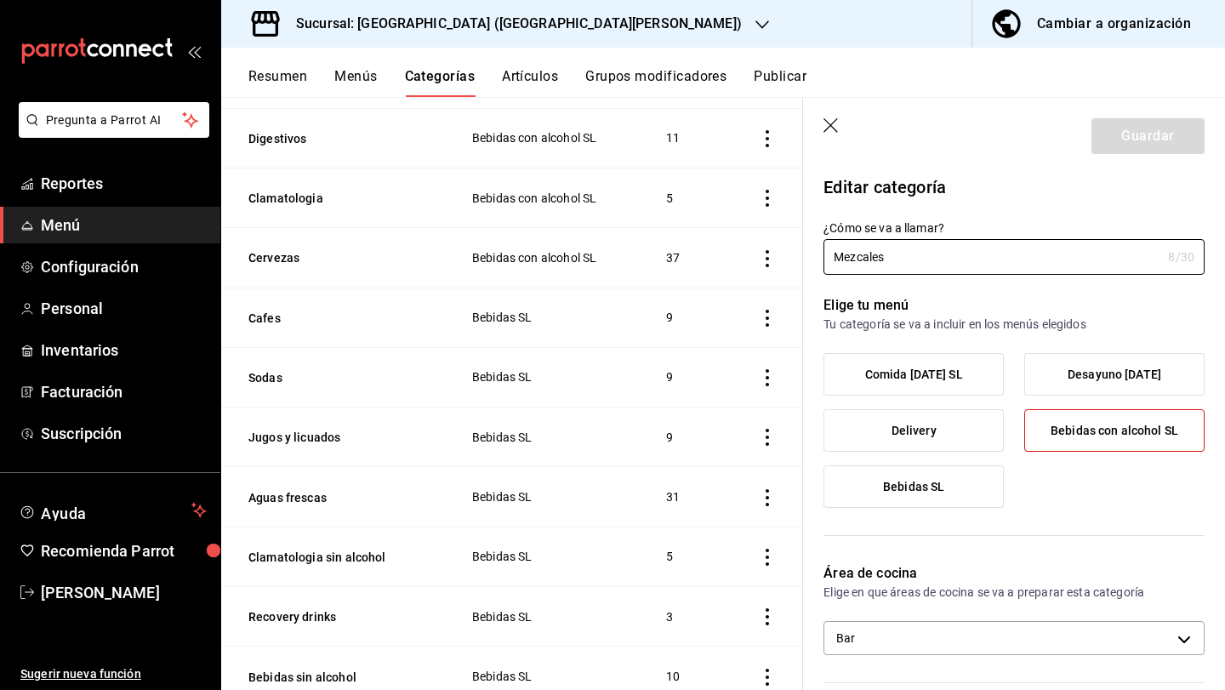
scroll to position [2645, 0]
click at [268, 308] on button "Cafes" at bounding box center [333, 316] width 170 height 17
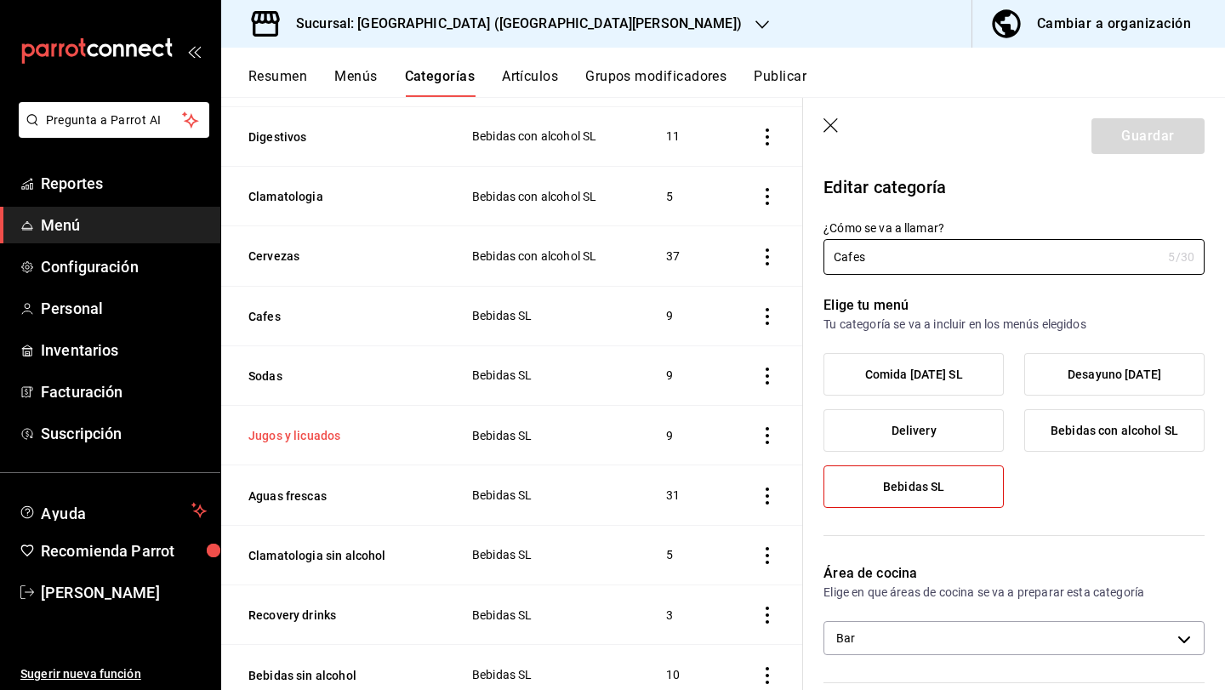
click at [271, 427] on button "Jugos y licuados" at bounding box center [333, 435] width 170 height 17
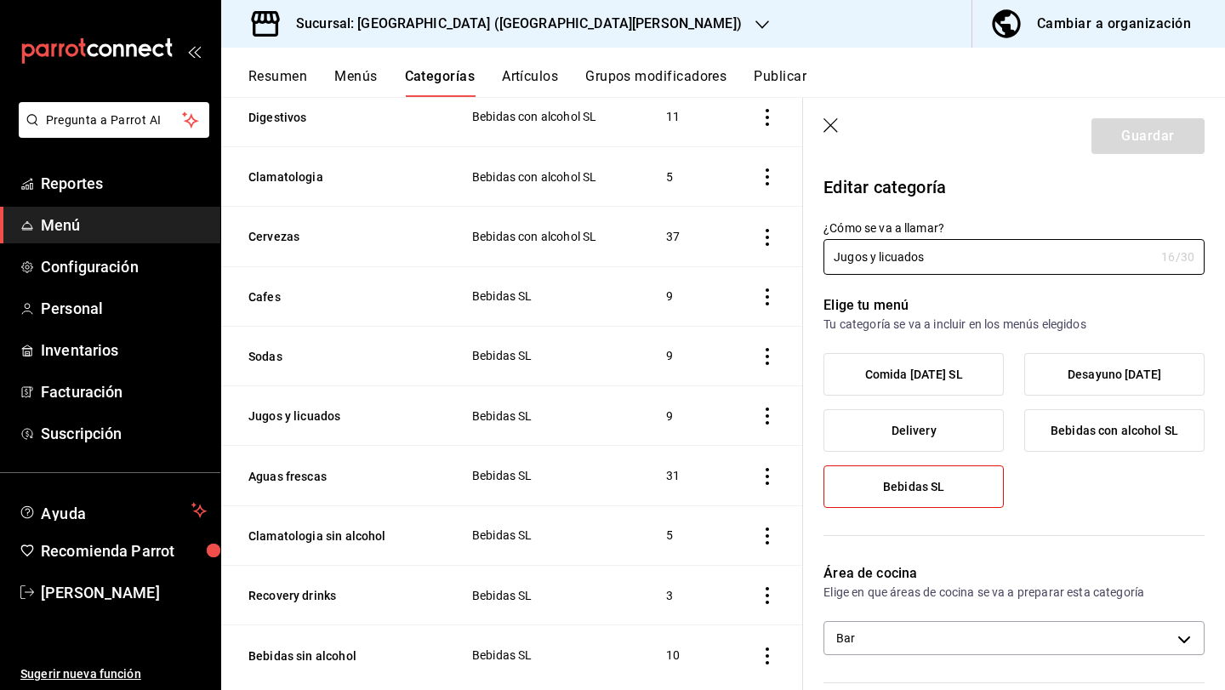
click at [318, 569] on th "Recovery drinks" at bounding box center [336, 595] width 230 height 60
click at [324, 587] on button "Recovery drinks" at bounding box center [333, 595] width 170 height 17
type input "d4fa2512-ea32-44f4-b26e-d5901efa754c"
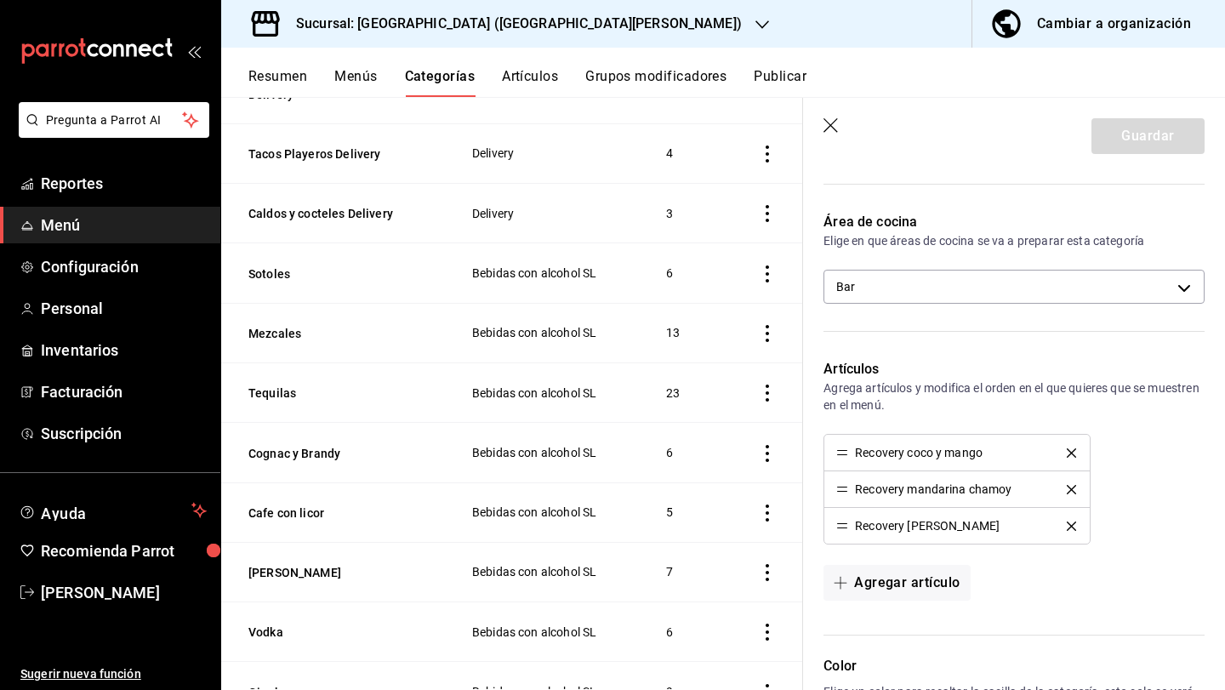
scroll to position [1833, 0]
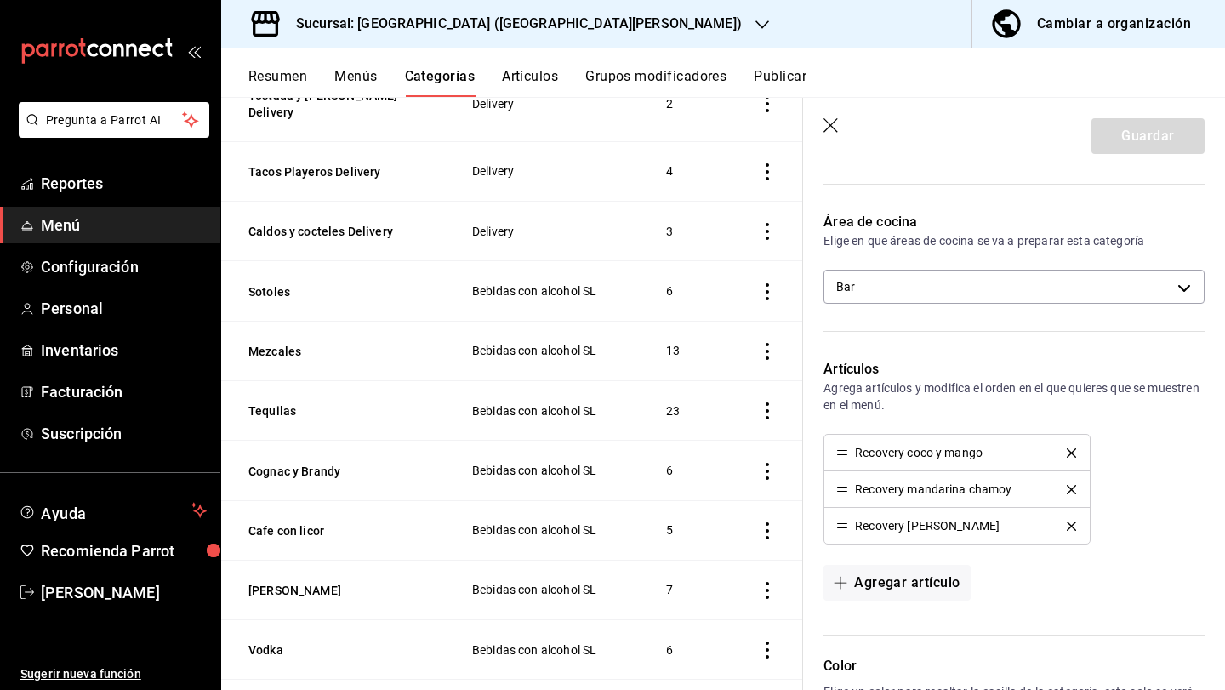
click at [822, 128] on header "Guardar" at bounding box center [1014, 133] width 422 height 70
click at [836, 124] on icon "button" at bounding box center [832, 126] width 17 height 17
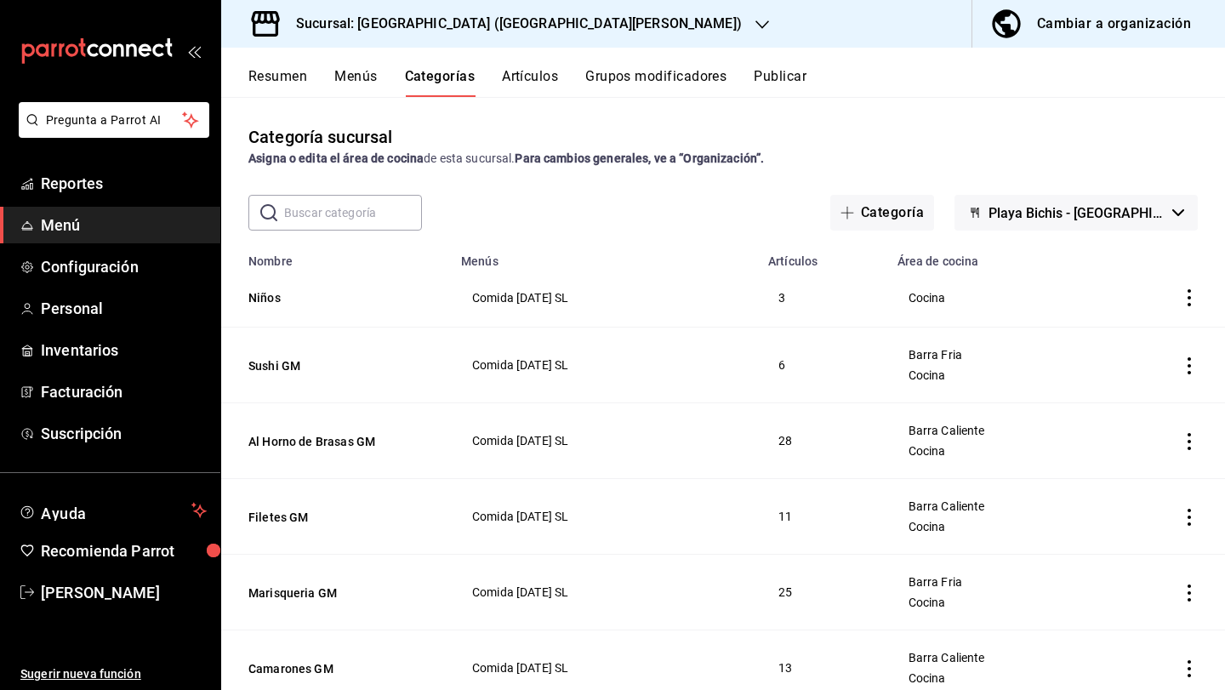
click at [476, 25] on h3 "Sucursal: Playa Bichis (San Lorenzo)" at bounding box center [511, 24] width 459 height 20
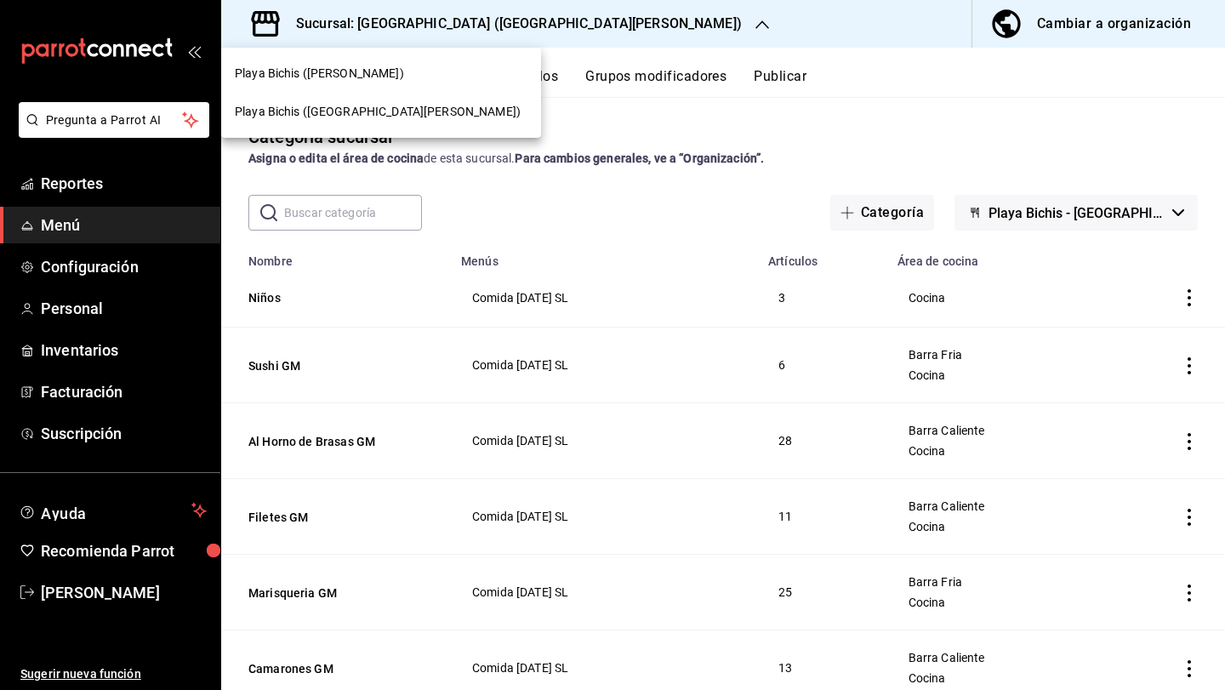
click at [422, 84] on div "Playa Bichis ([PERSON_NAME])" at bounding box center [381, 73] width 320 height 38
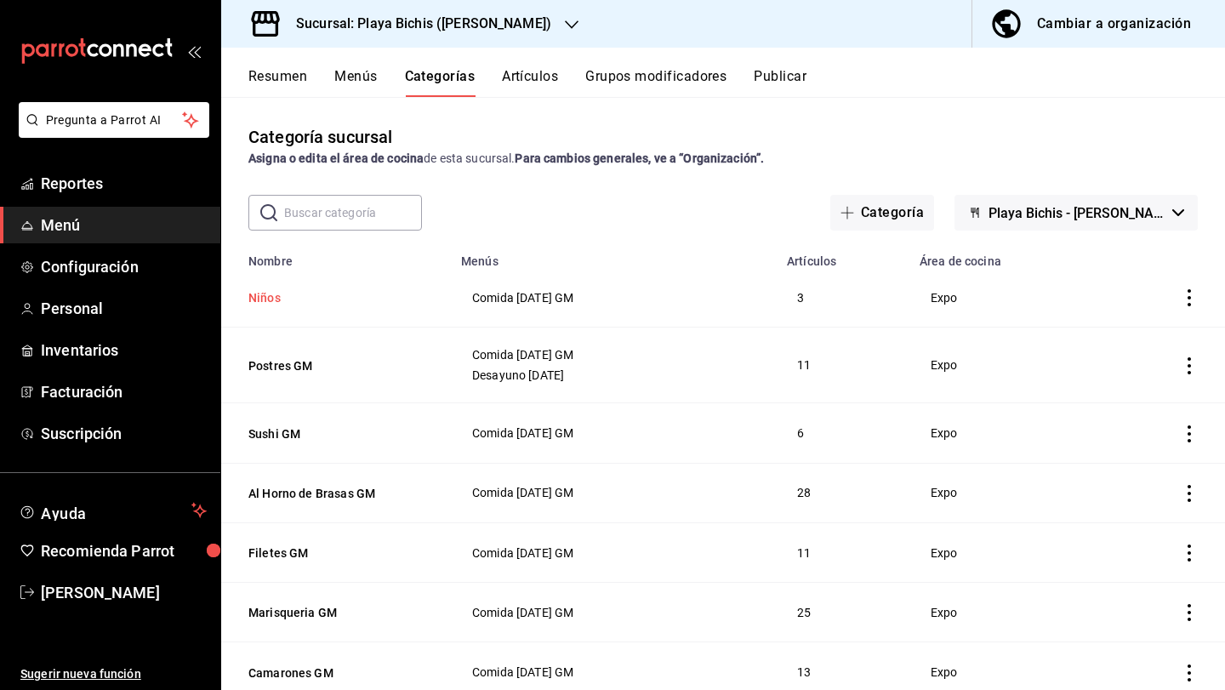
click at [264, 299] on button "Niños" at bounding box center [333, 297] width 170 height 17
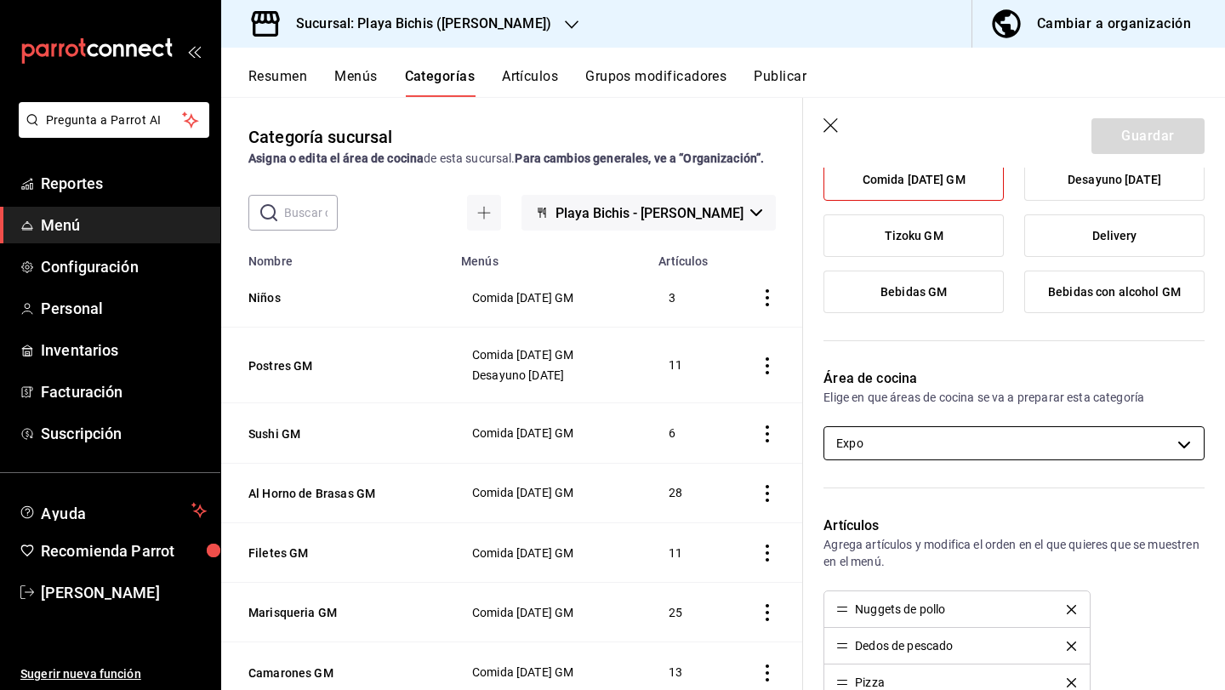
scroll to position [225, 0]
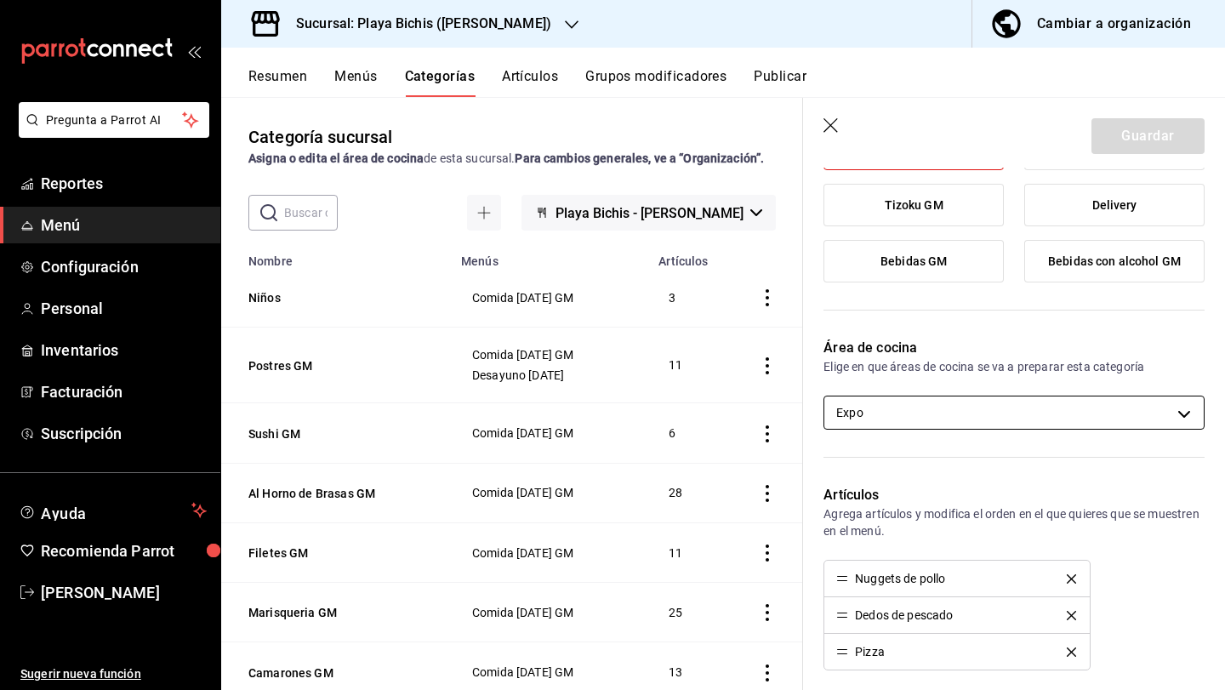
click at [1041, 409] on body "Pregunta a Parrot AI Reportes Menú Configuración Personal Inventarios Facturaci…" at bounding box center [612, 345] width 1225 height 690
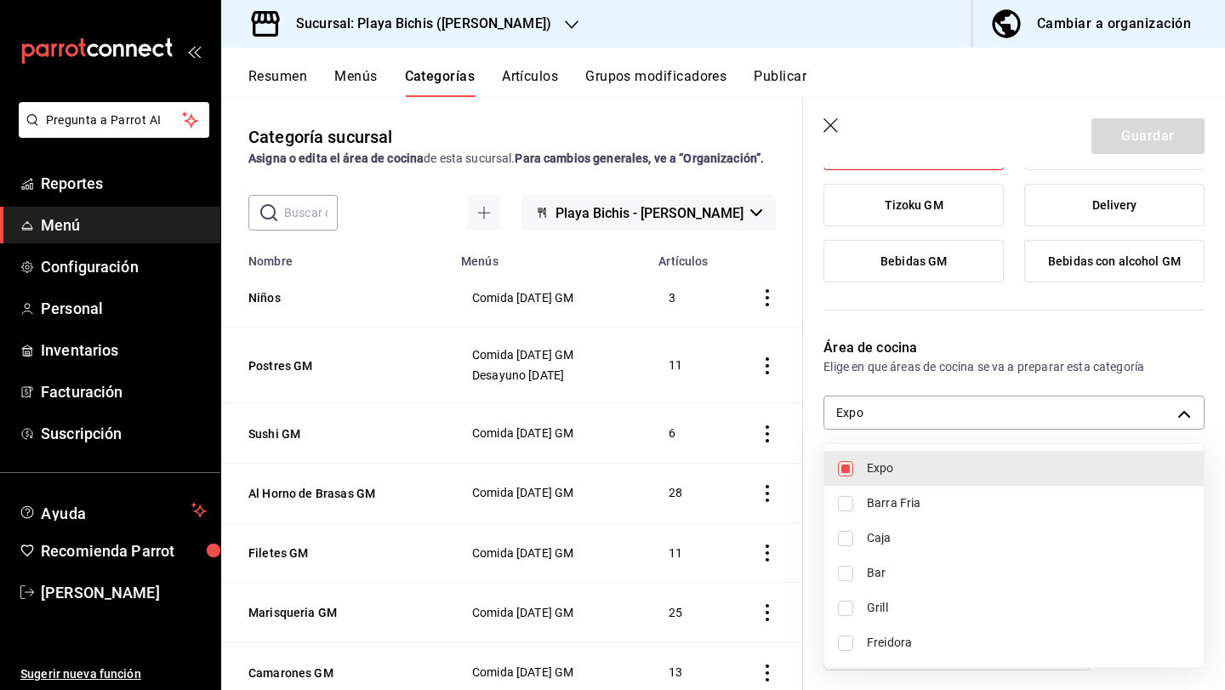
click at [928, 636] on span "Freidora" at bounding box center [1028, 643] width 323 height 18
type input "fc3100d1-e602-4c6d-a284-2445fbe47c23,dc4ba608-a7ed-496c-a745-50b2f8dbe53e"
checkbox input "true"
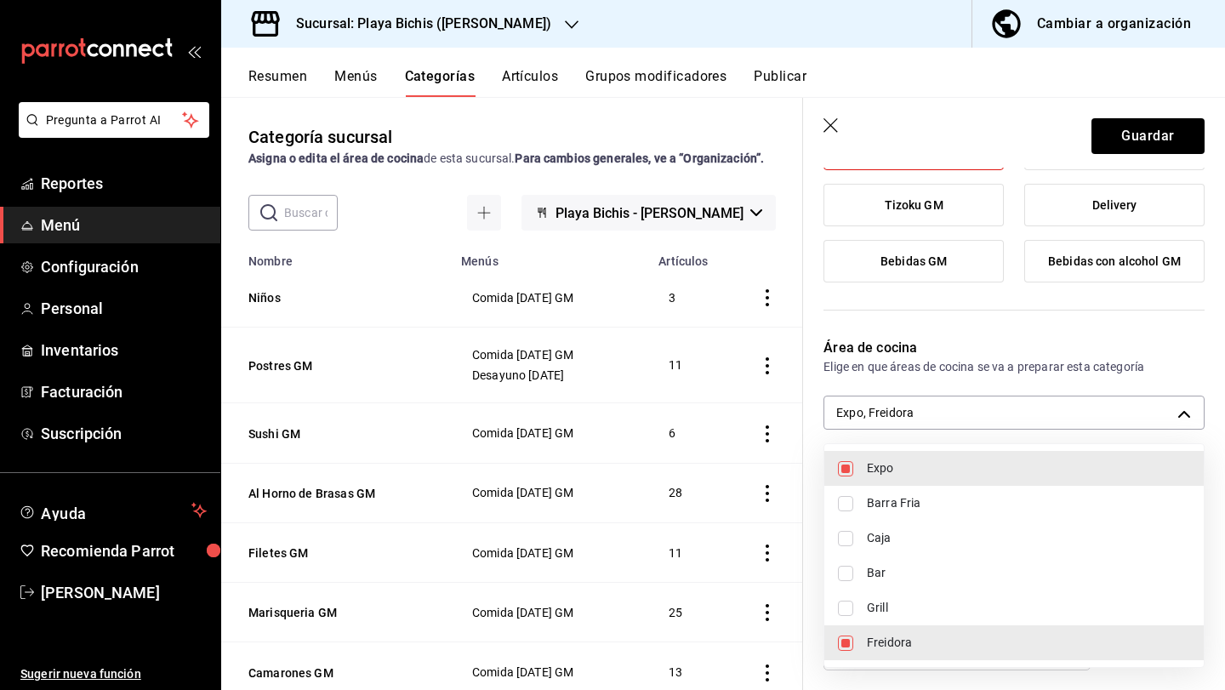
click at [1149, 140] on div at bounding box center [612, 345] width 1225 height 690
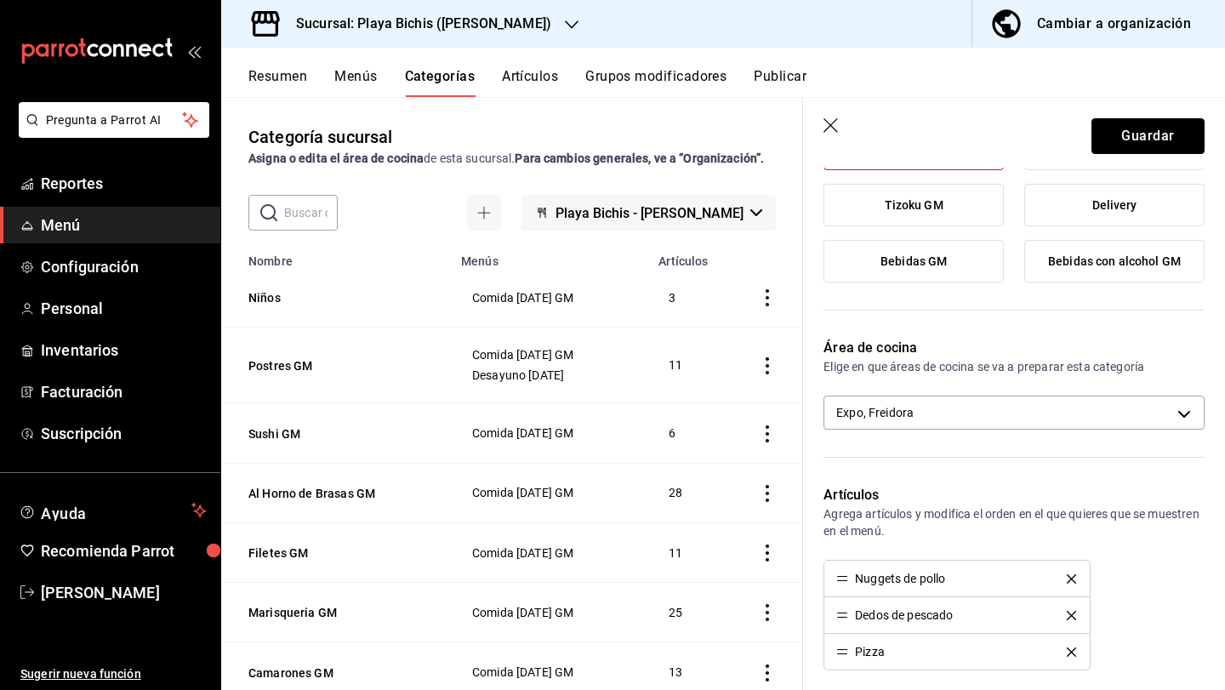
click at [1149, 140] on button "Guardar" at bounding box center [1148, 136] width 113 height 36
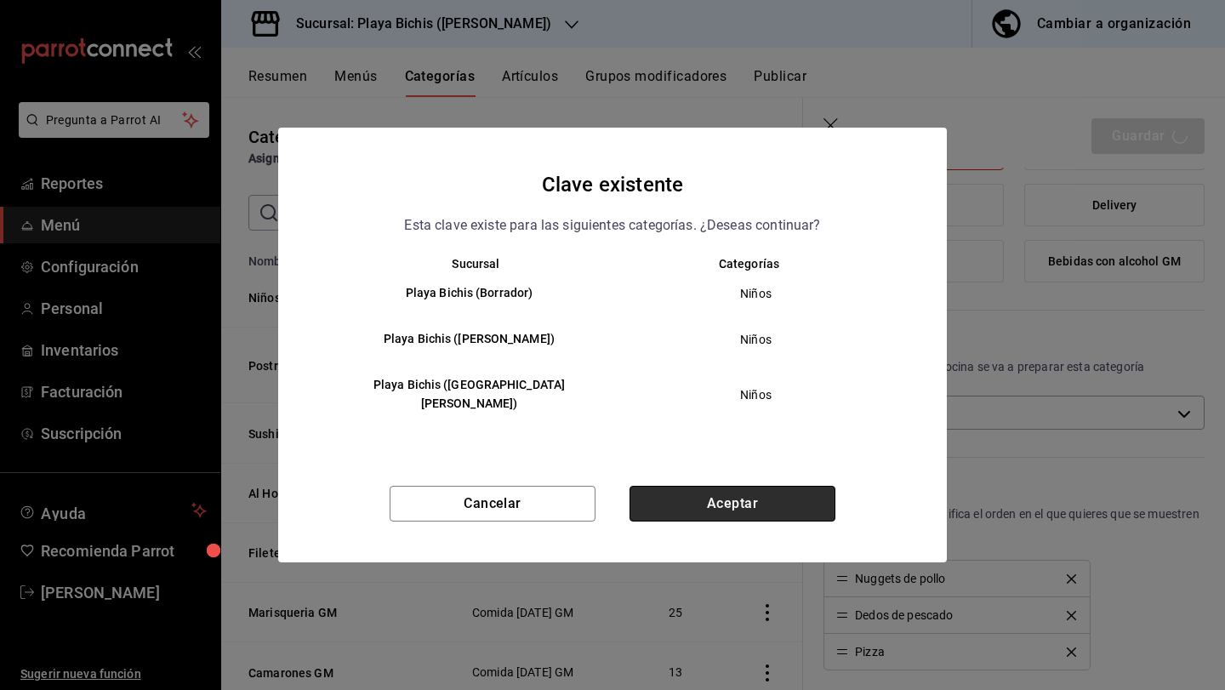
click at [791, 497] on button "Aceptar" at bounding box center [733, 504] width 206 height 36
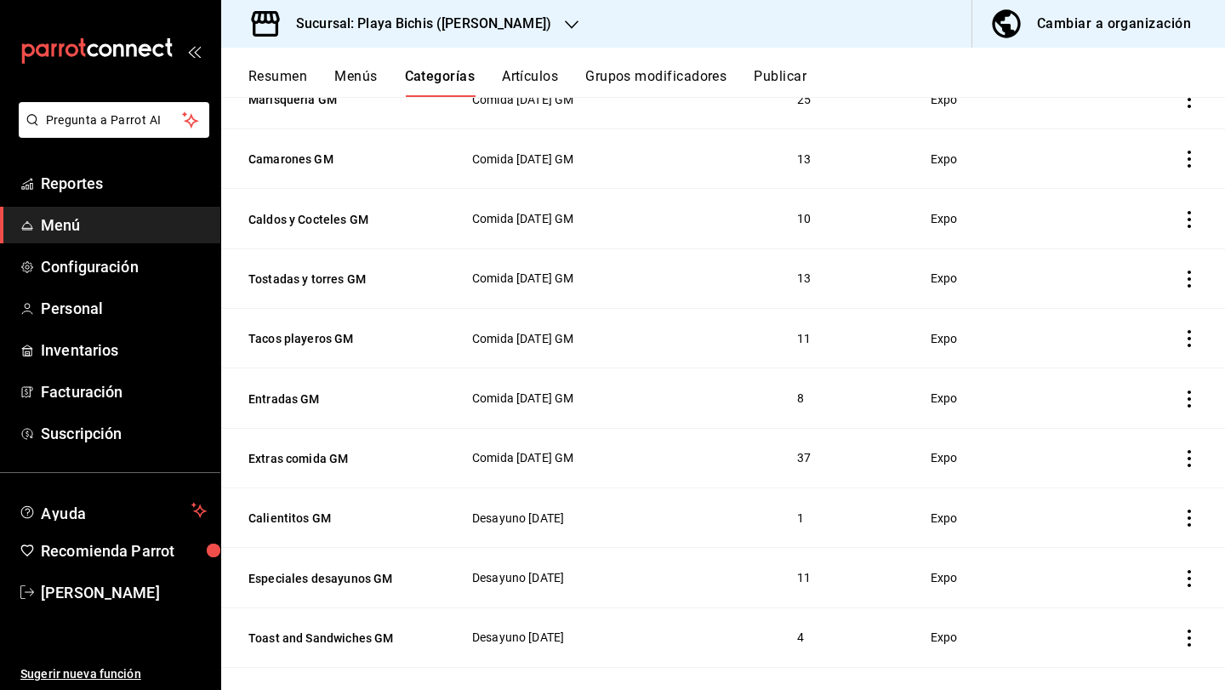
scroll to position [560, 0]
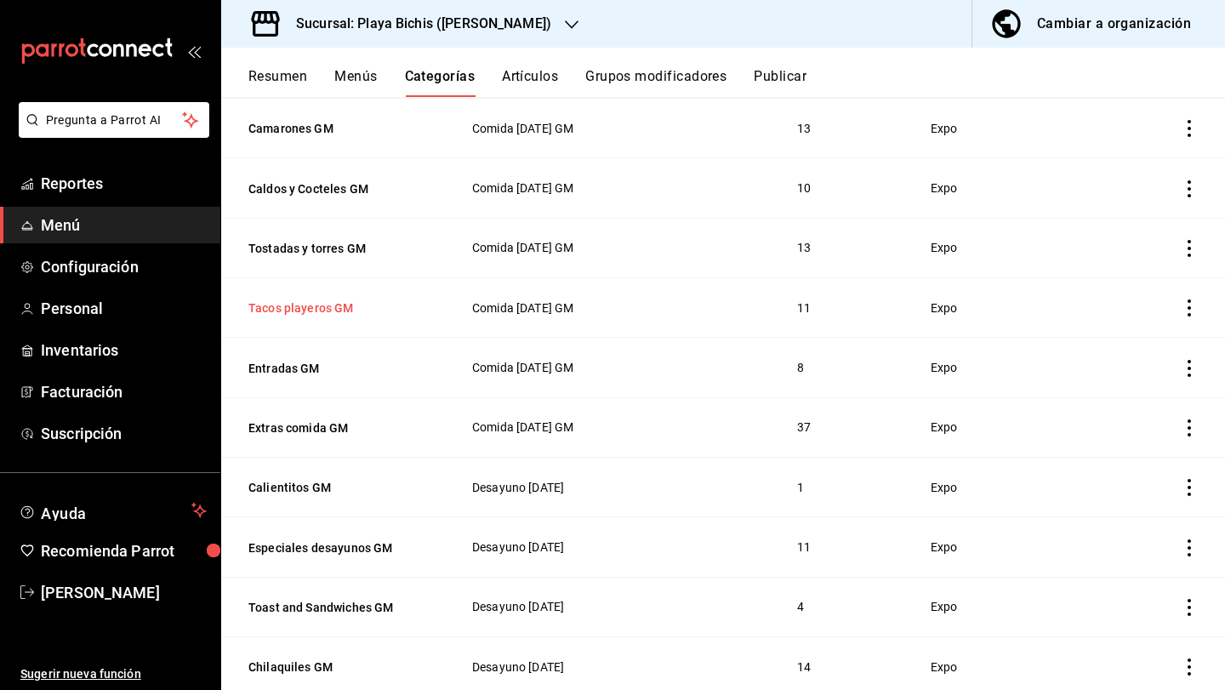
click at [304, 305] on button "Tacos playeros GM" at bounding box center [333, 308] width 170 height 17
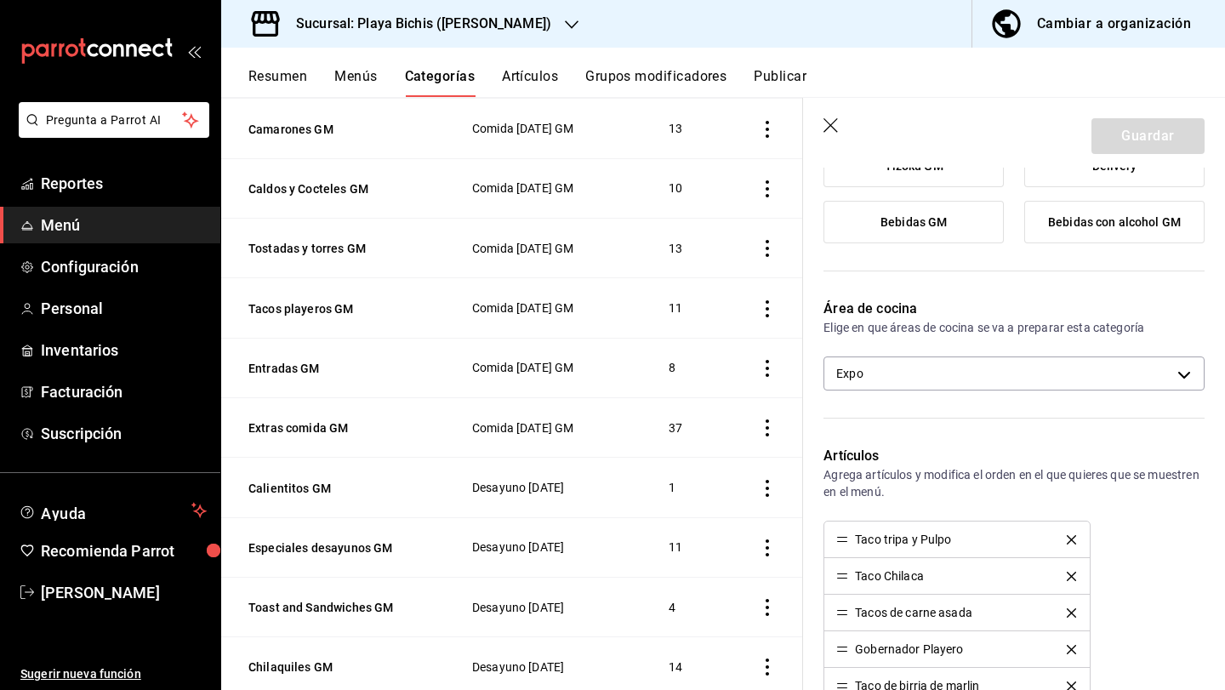
scroll to position [336, 0]
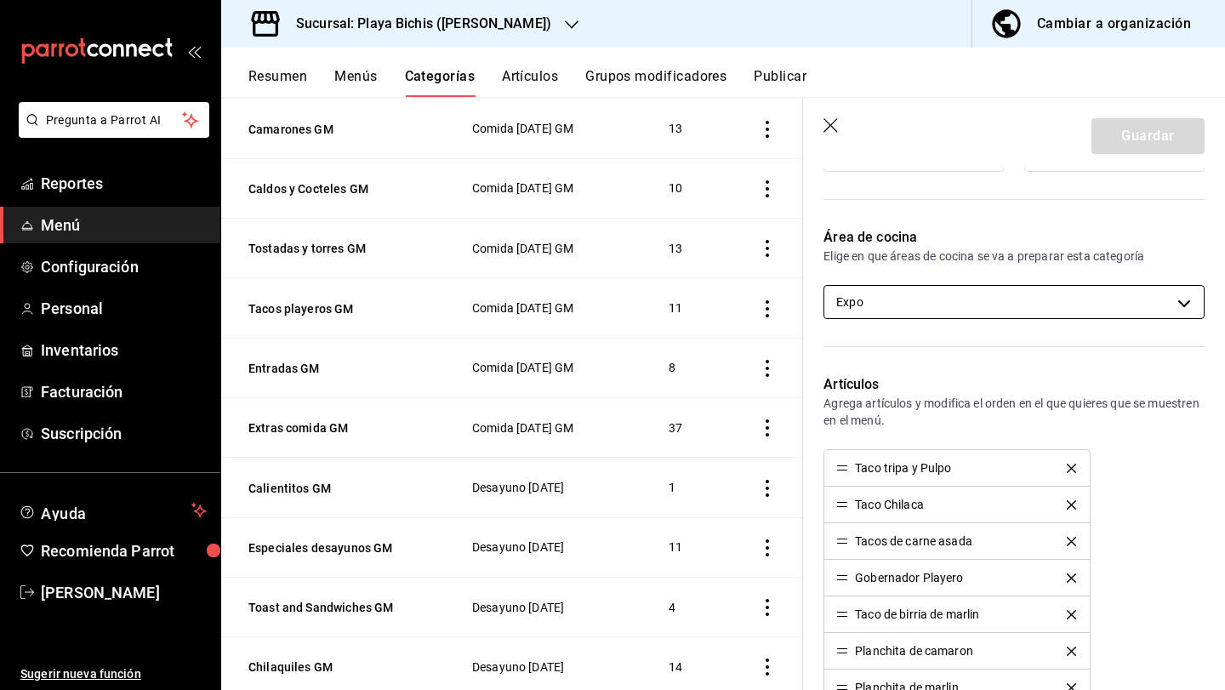
click at [916, 302] on body "Pregunta a Parrot AI Reportes Menú Configuración Personal Inventarios Facturaci…" at bounding box center [612, 345] width 1225 height 690
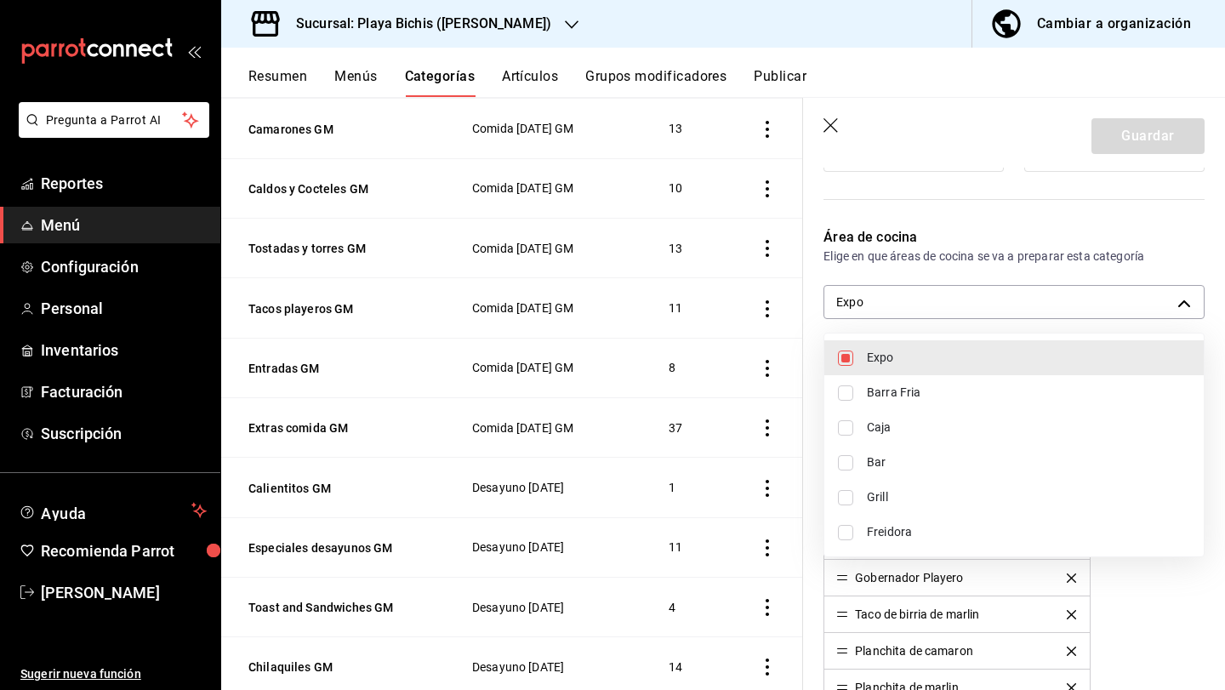
click at [925, 488] on li "Grill" at bounding box center [1013, 497] width 379 height 35
type input "fc3100d1-e602-4c6d-a284-2445fbe47c23,0b0c5edf-84f4-4190-a181-c748748c16d6"
checkbox input "true"
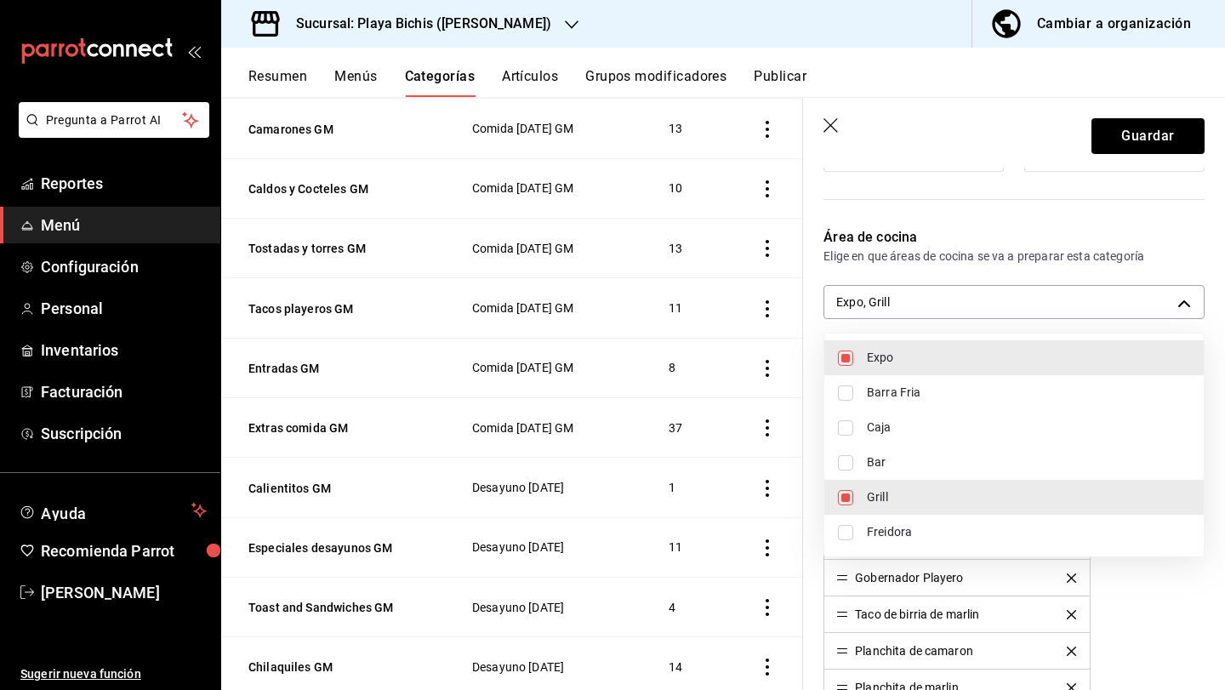
click at [1131, 140] on div at bounding box center [612, 345] width 1225 height 690
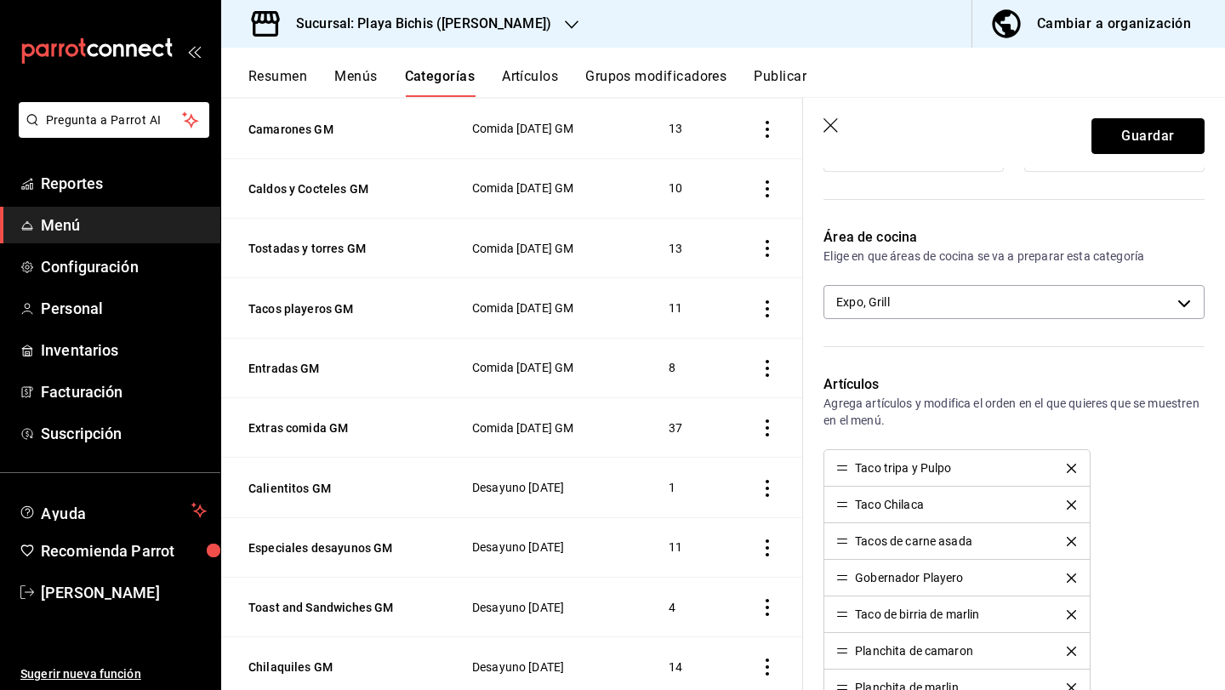
click at [1131, 140] on button "Guardar" at bounding box center [1148, 136] width 113 height 36
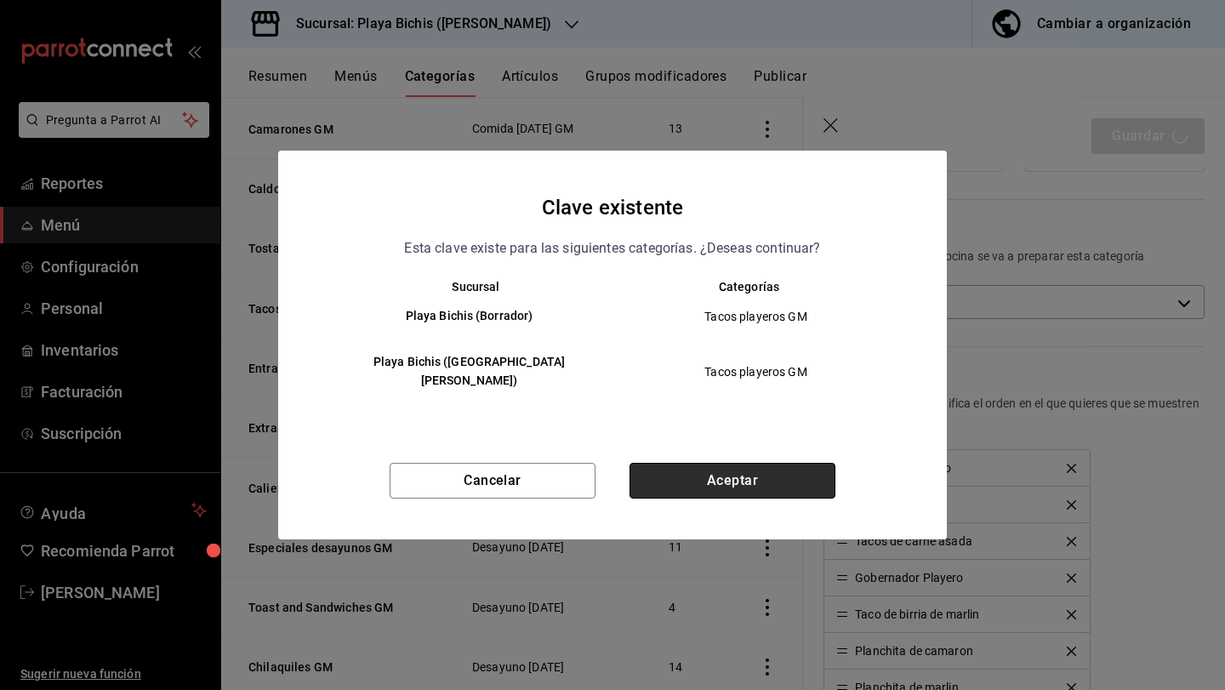
click at [754, 478] on button "Aceptar" at bounding box center [733, 481] width 206 height 36
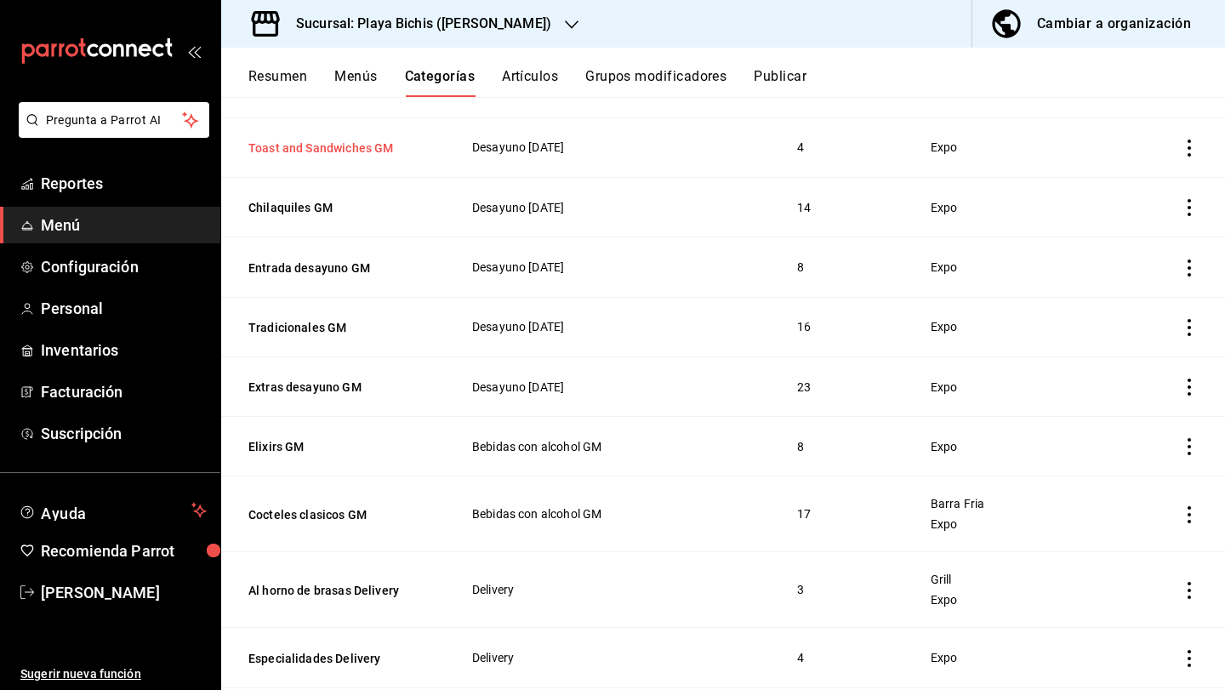
scroll to position [1072, 0]
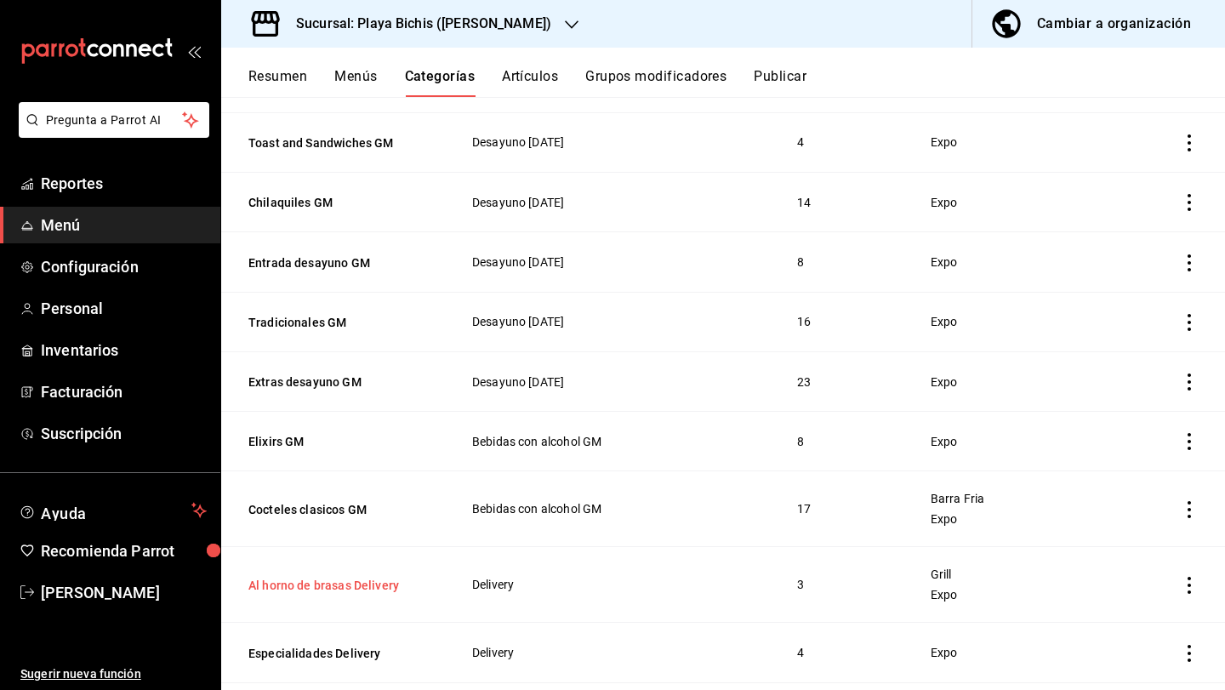
click at [344, 577] on button "Al horno de brasas Delivery" at bounding box center [333, 585] width 170 height 17
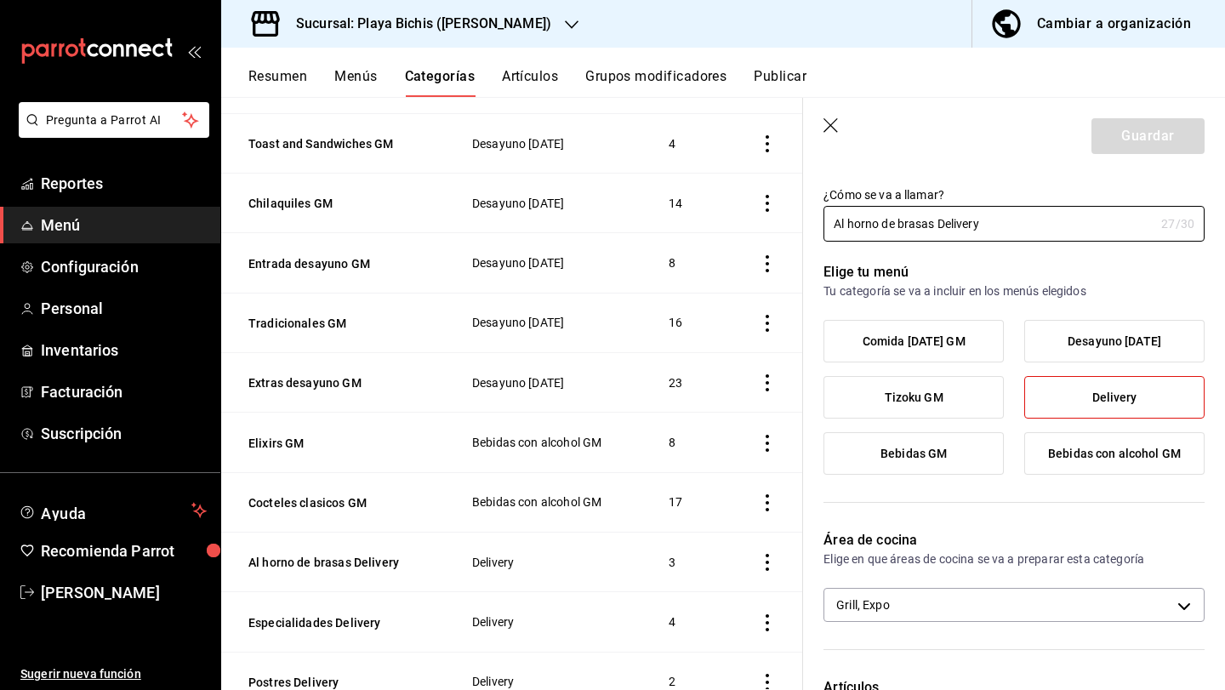
scroll to position [38, 0]
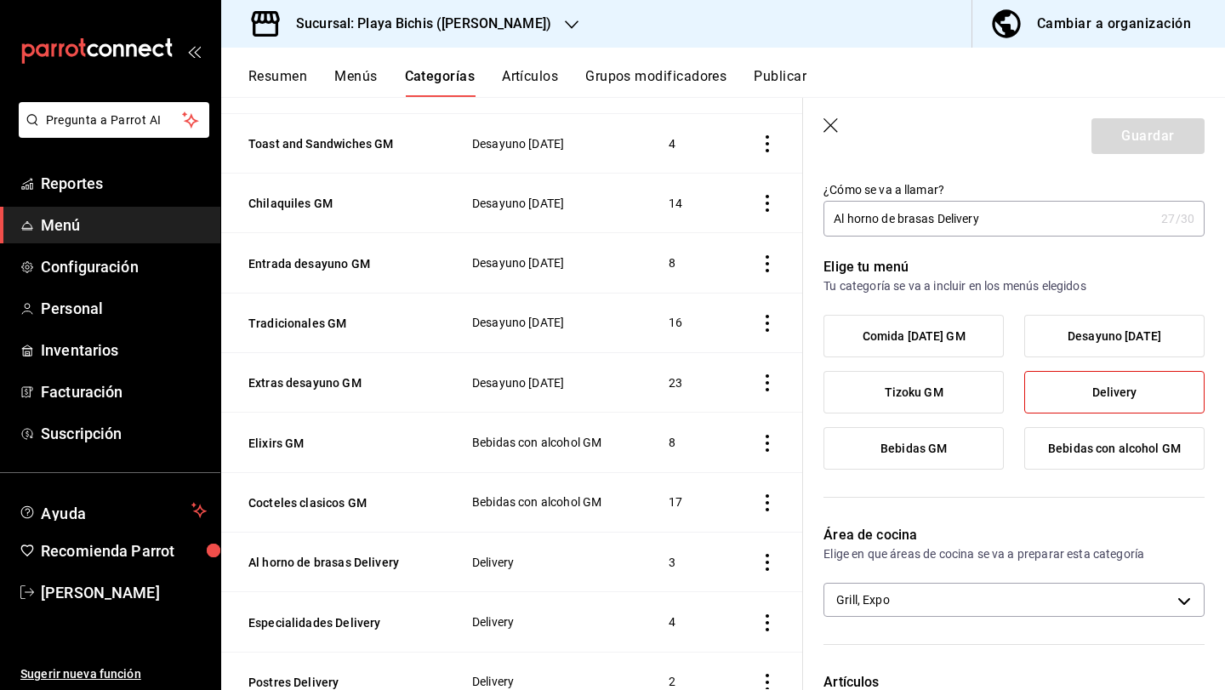
click at [685, 534] on td "3" at bounding box center [688, 562] width 81 height 60
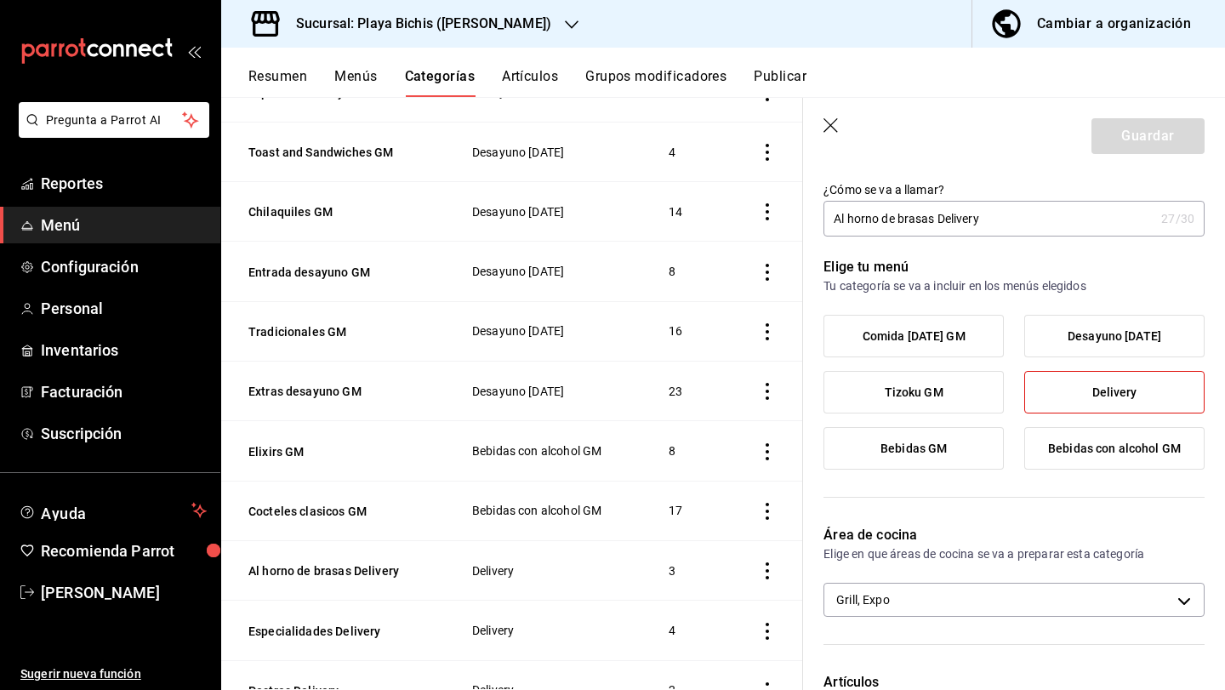
scroll to position [997, 0]
click at [828, 118] on icon "button" at bounding box center [832, 126] width 17 height 17
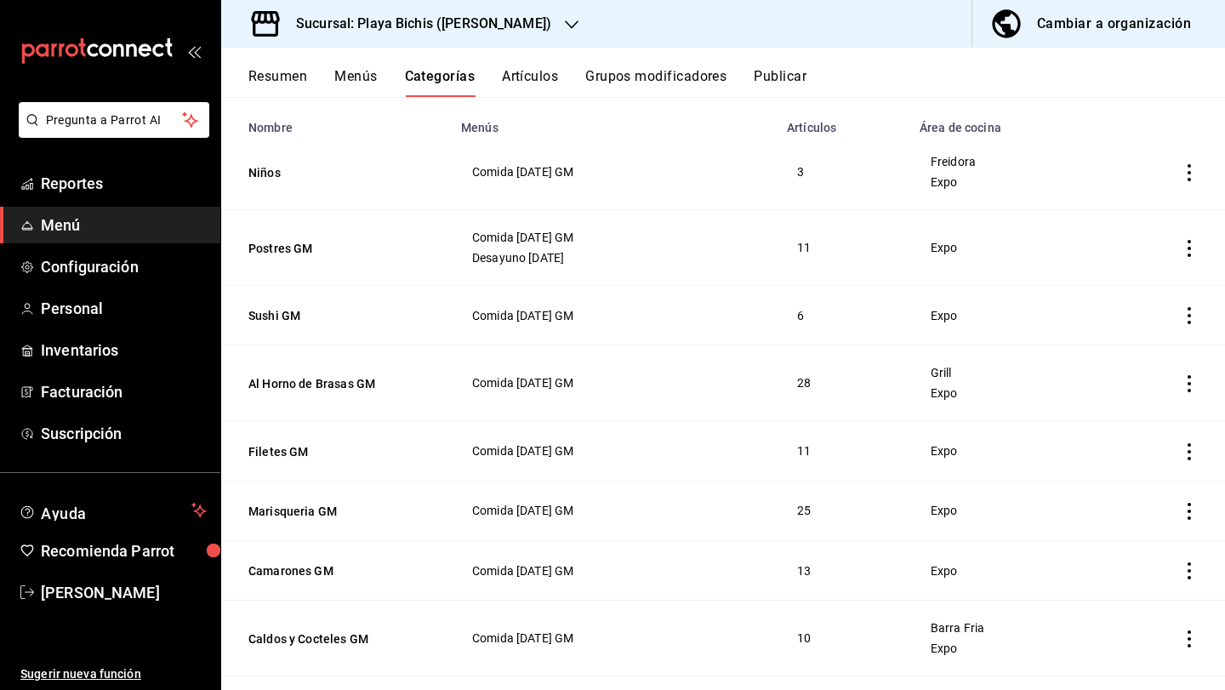
scroll to position [110, 0]
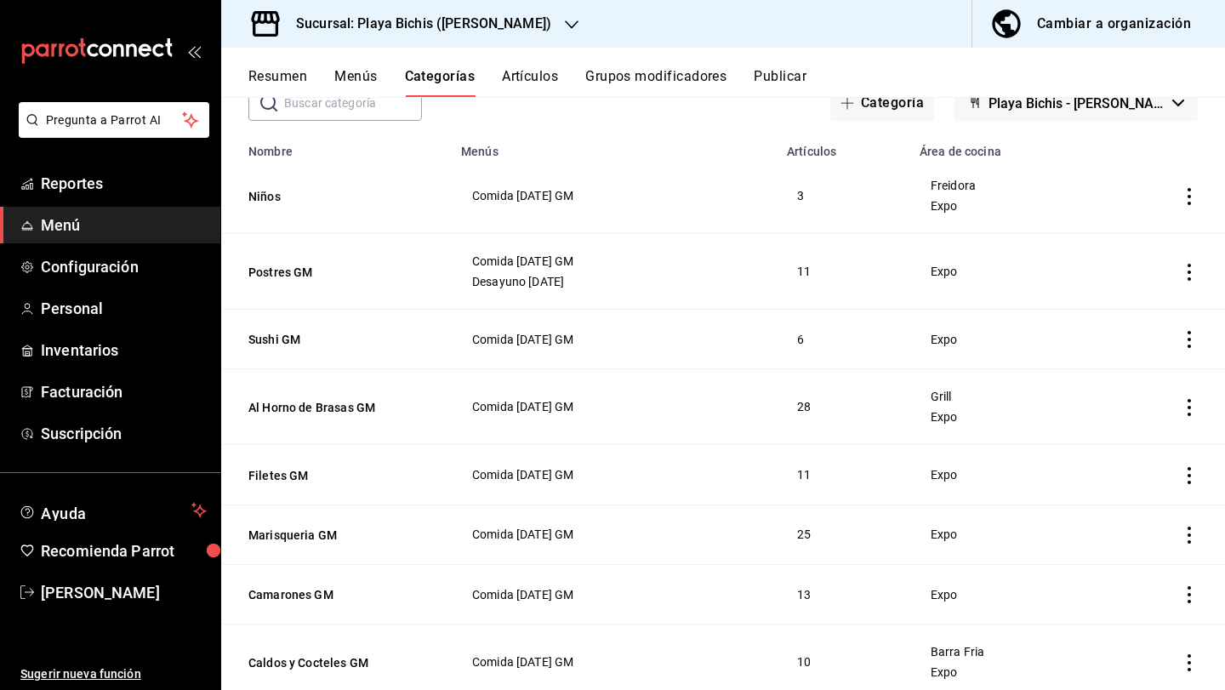
click at [368, 397] on th "Al Horno de Brasas GM" at bounding box center [336, 407] width 230 height 76
click at [354, 407] on button "Al Horno de Brasas GM" at bounding box center [333, 407] width 170 height 17
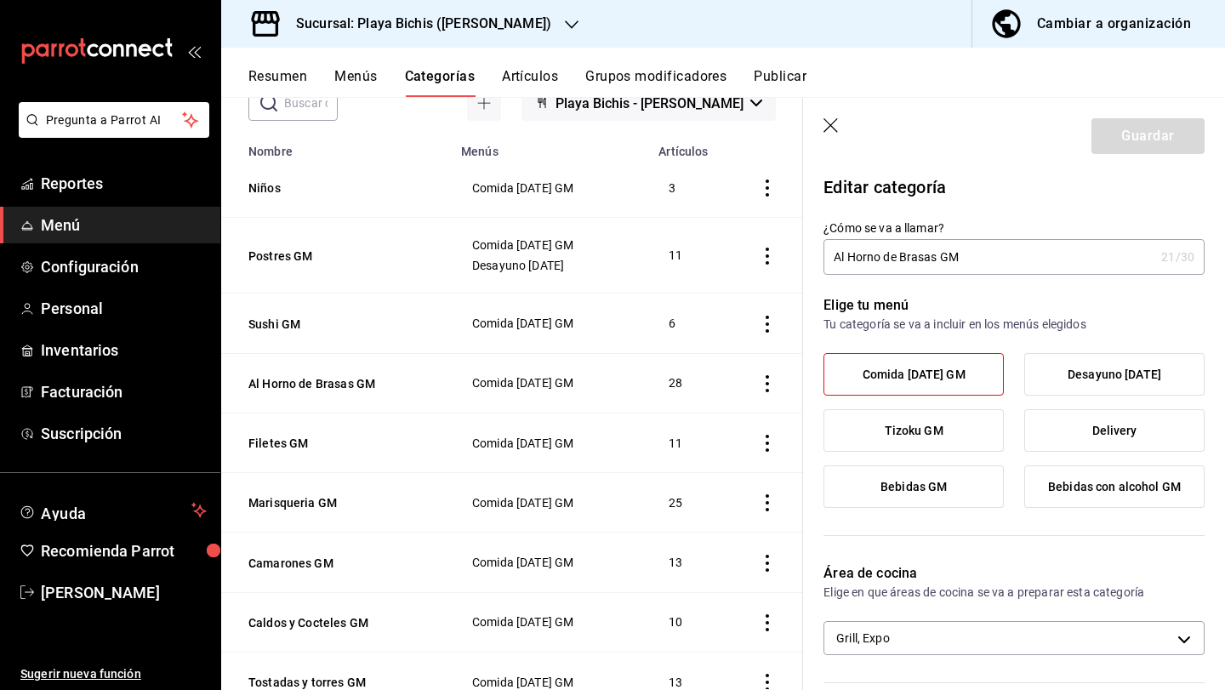
click at [831, 123] on icon "button" at bounding box center [832, 126] width 17 height 17
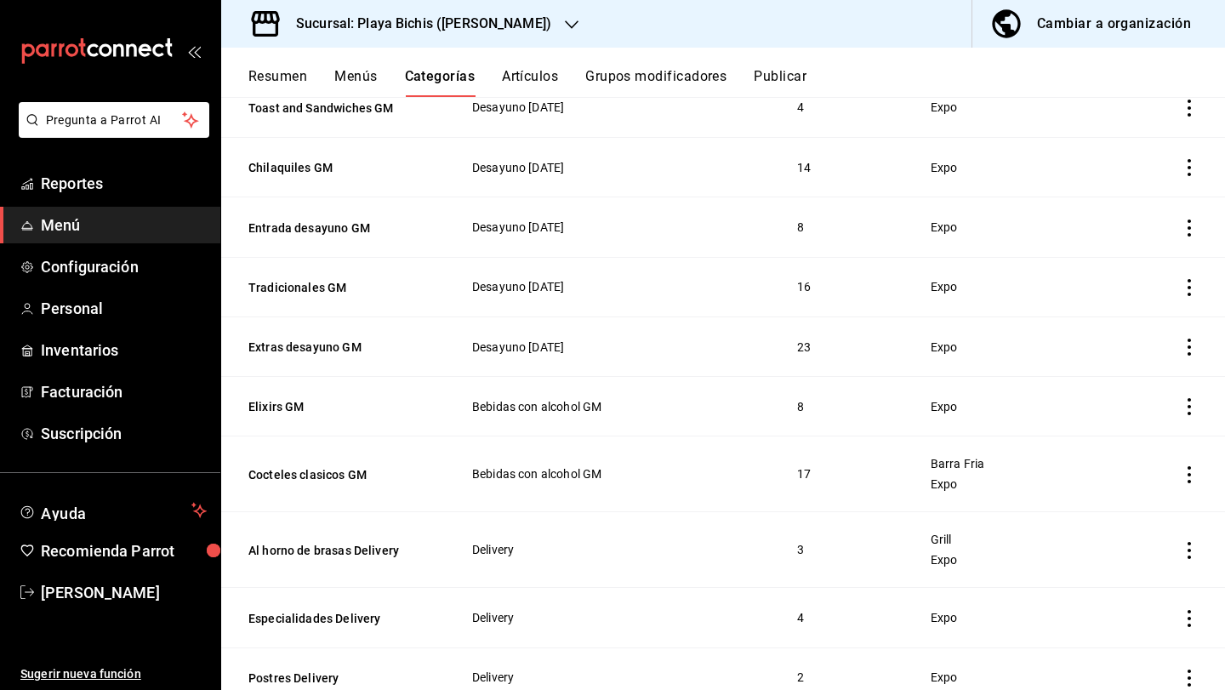
scroll to position [1110, 0]
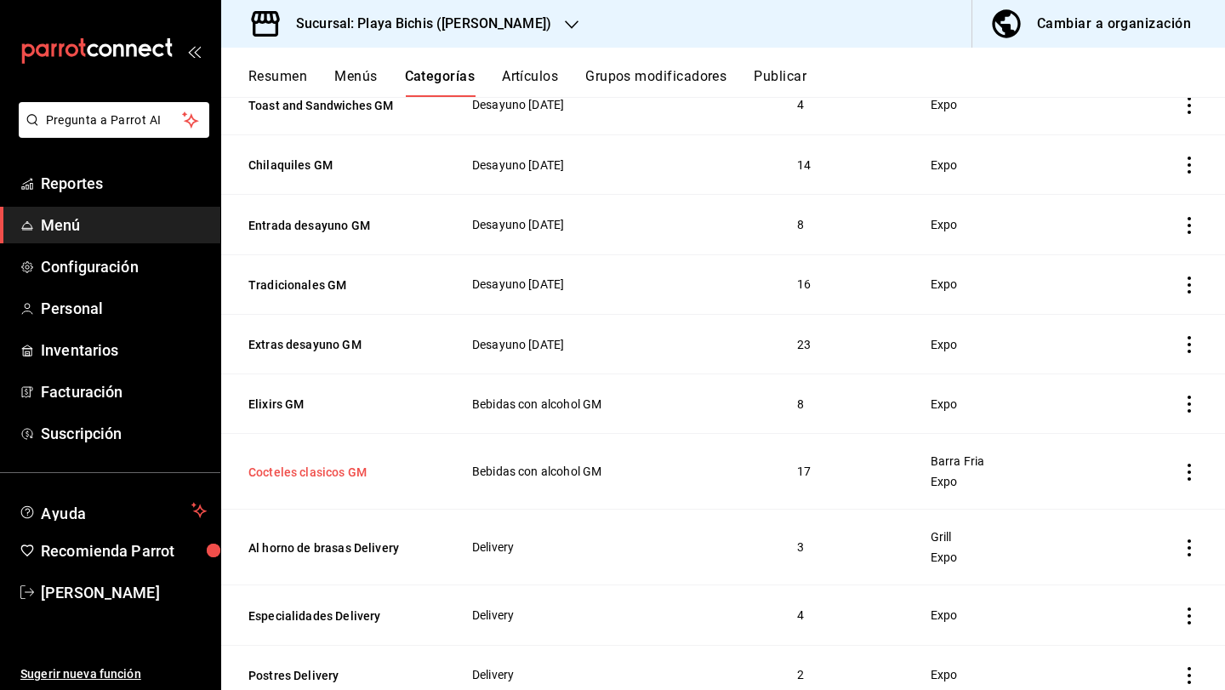
click at [327, 468] on button "Cocteles clasicos GM" at bounding box center [333, 472] width 170 height 17
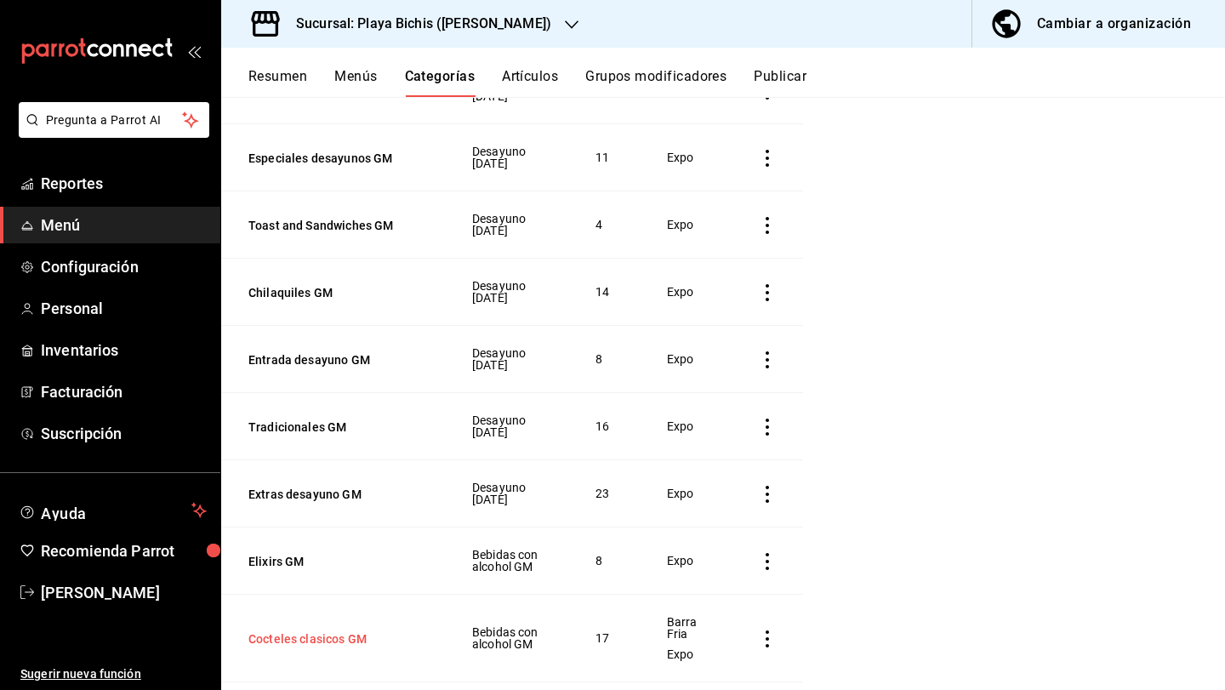
scroll to position [1044, 0]
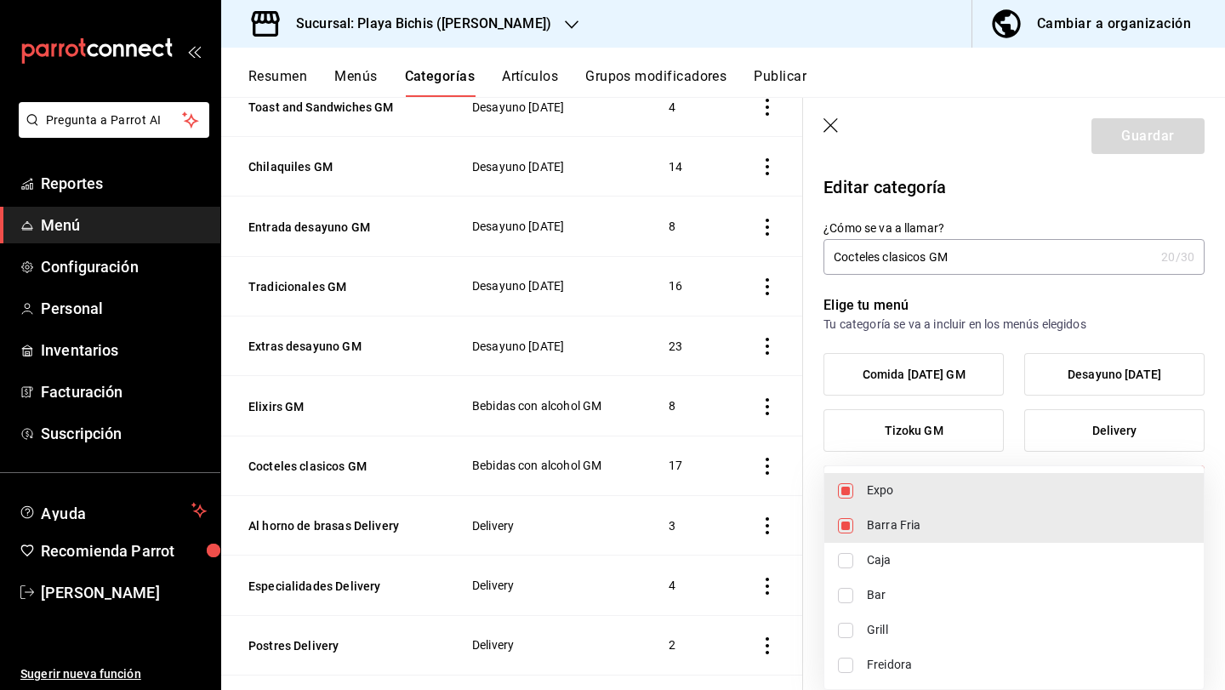
click at [989, 637] on body "Pregunta a Parrot AI Reportes Menú Configuración Personal Inventarios Facturaci…" at bounding box center [612, 345] width 1225 height 690
click at [915, 497] on span "Expo" at bounding box center [1028, 491] width 323 height 18
type input "319427ae-8ce4-44e2-9d88-033f2c6622a4"
checkbox input "false"
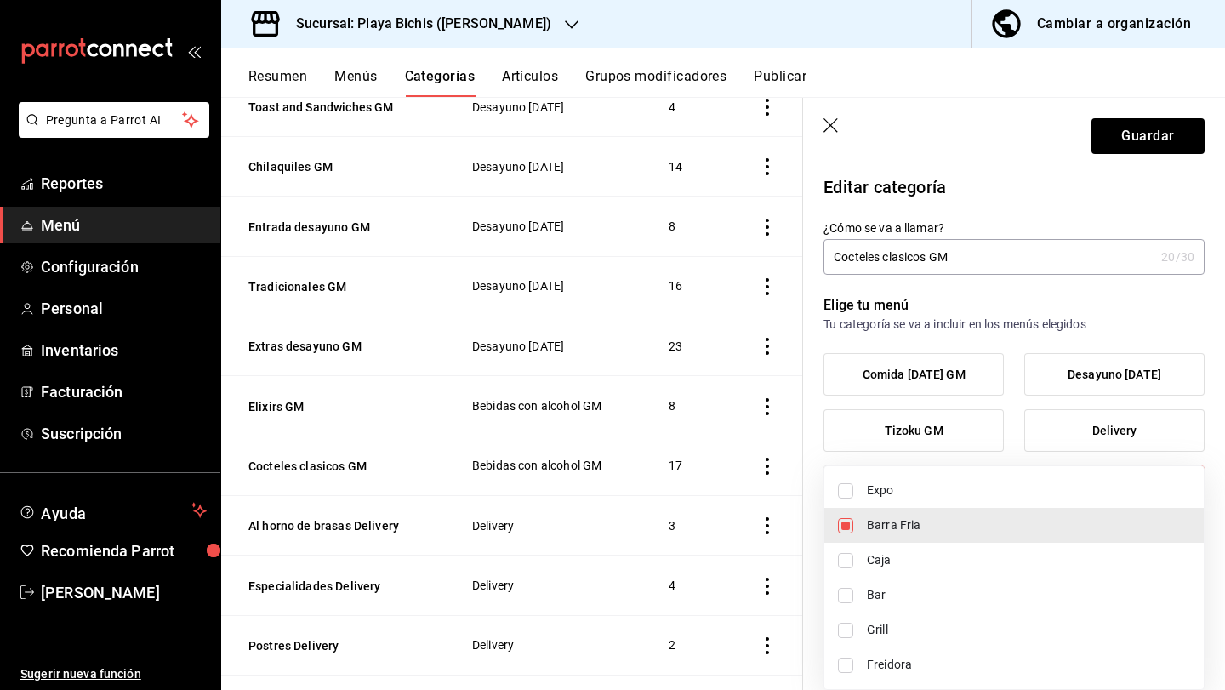
click at [1135, 135] on div at bounding box center [612, 345] width 1225 height 690
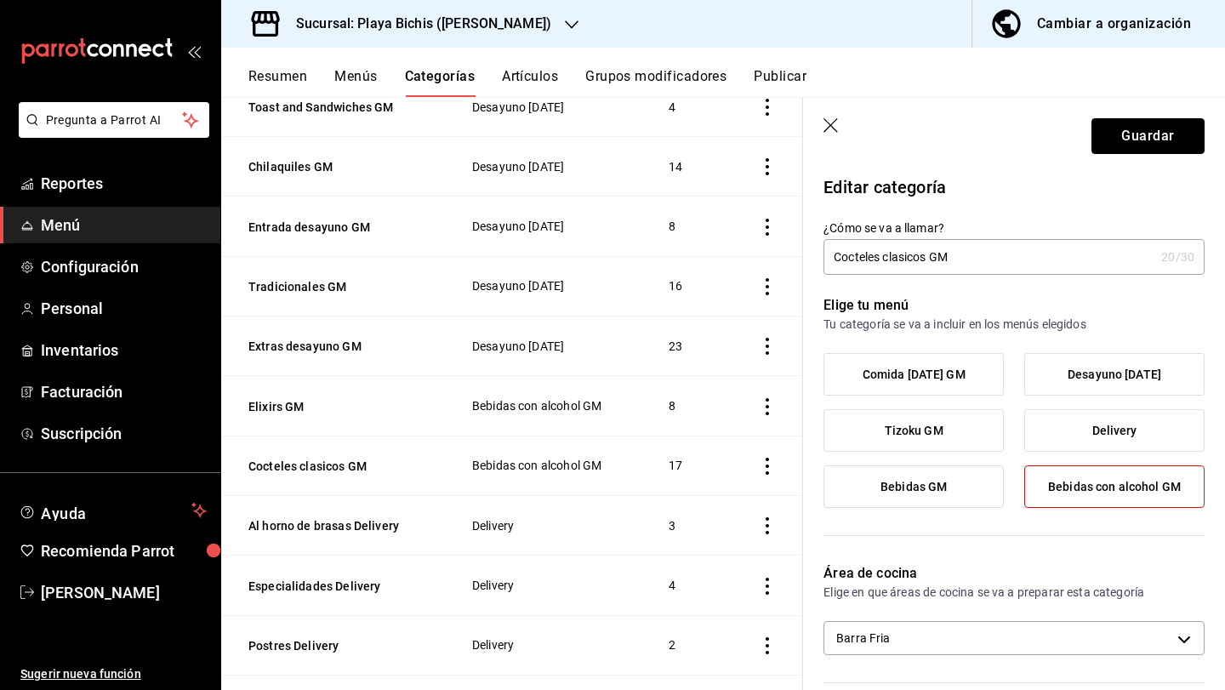
click at [1135, 135] on button "Guardar" at bounding box center [1148, 136] width 113 height 36
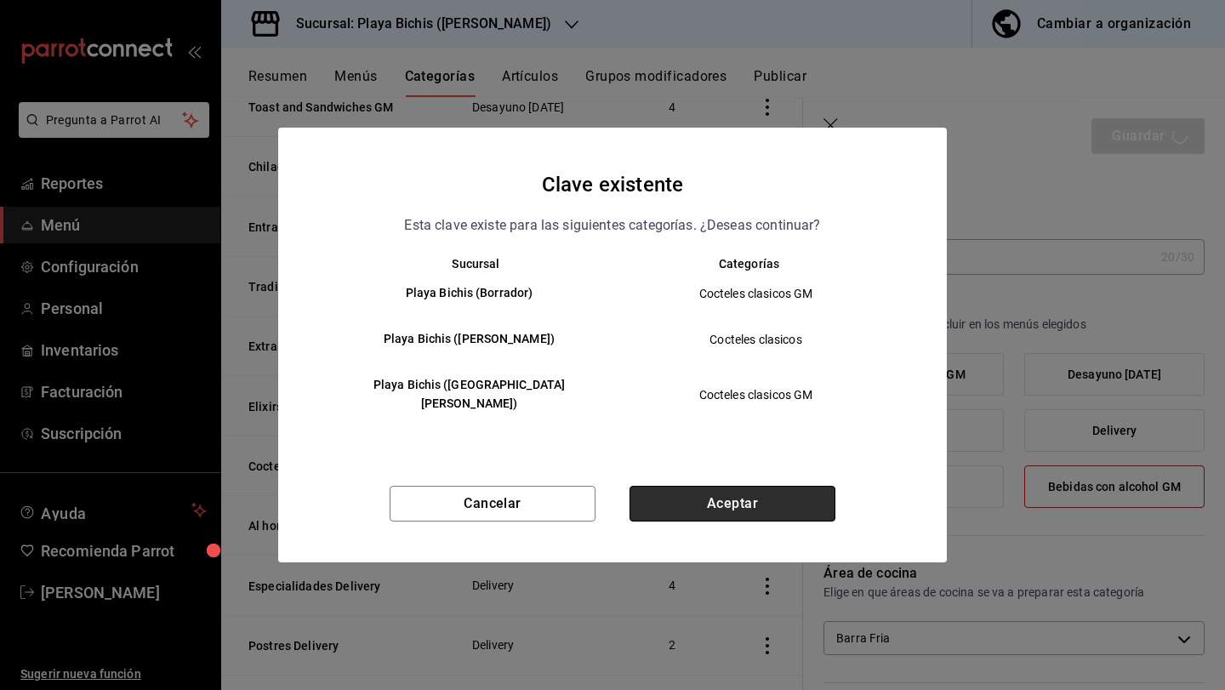
click at [793, 488] on button "Aceptar" at bounding box center [733, 504] width 206 height 36
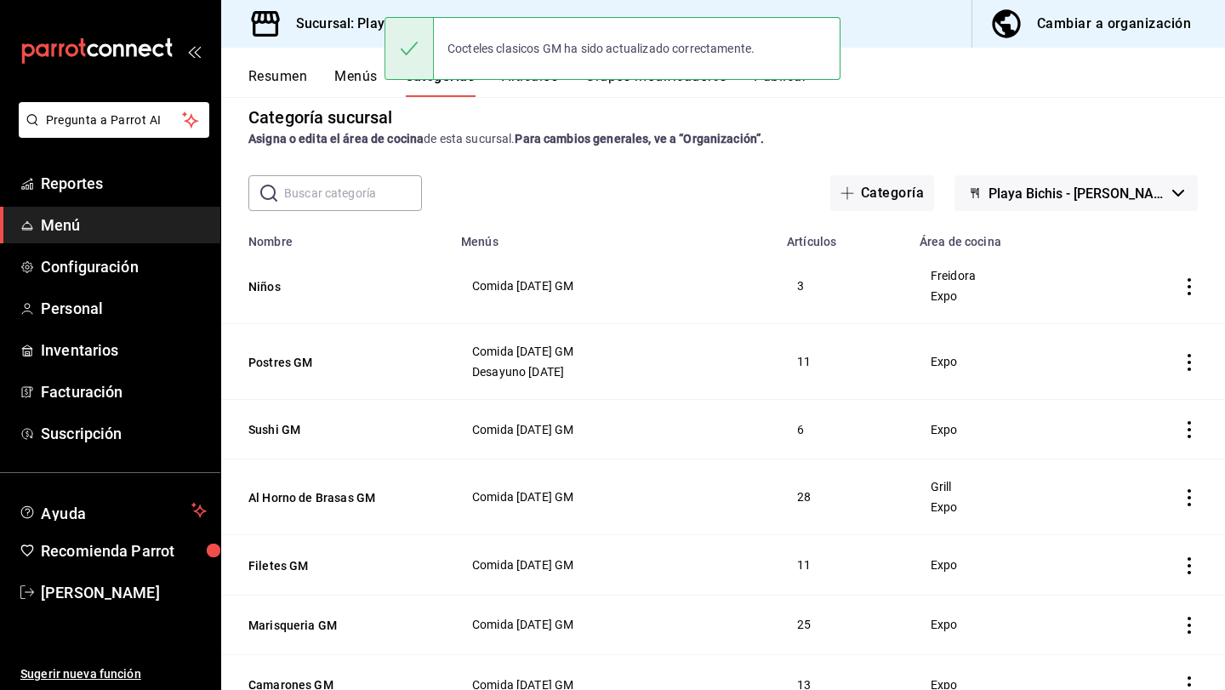
scroll to position [20, 0]
click at [265, 288] on button "Niños" at bounding box center [333, 285] width 170 height 17
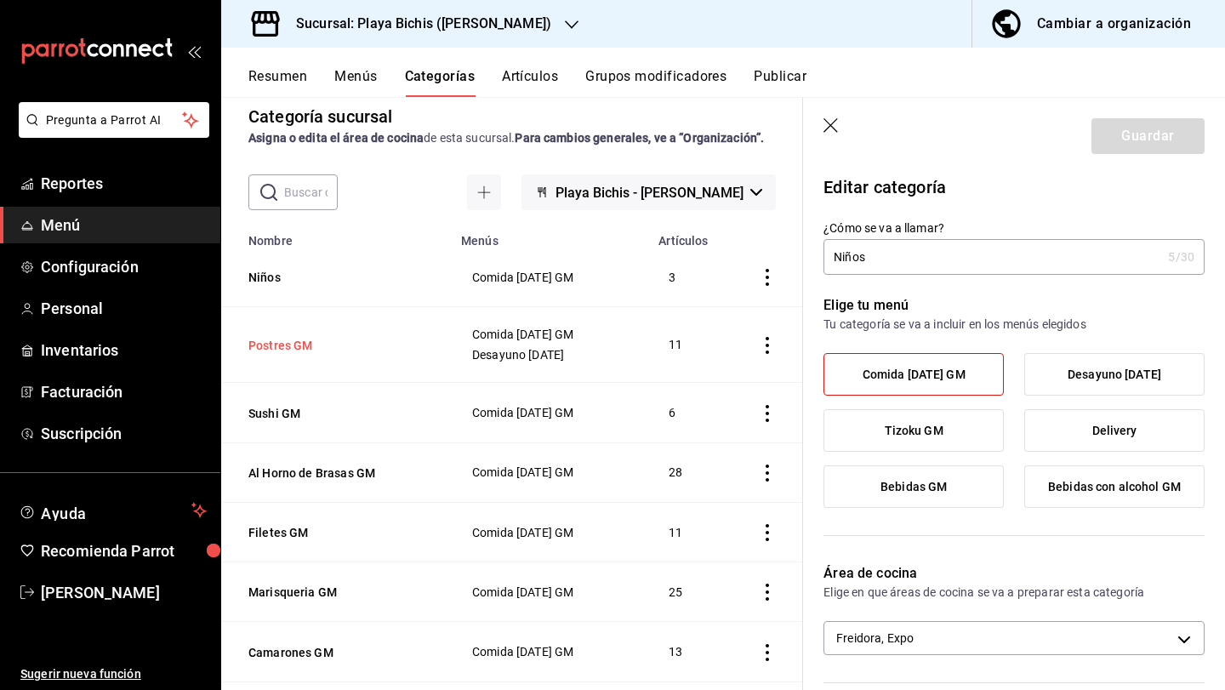
click at [274, 345] on button "Postres GM" at bounding box center [333, 345] width 170 height 17
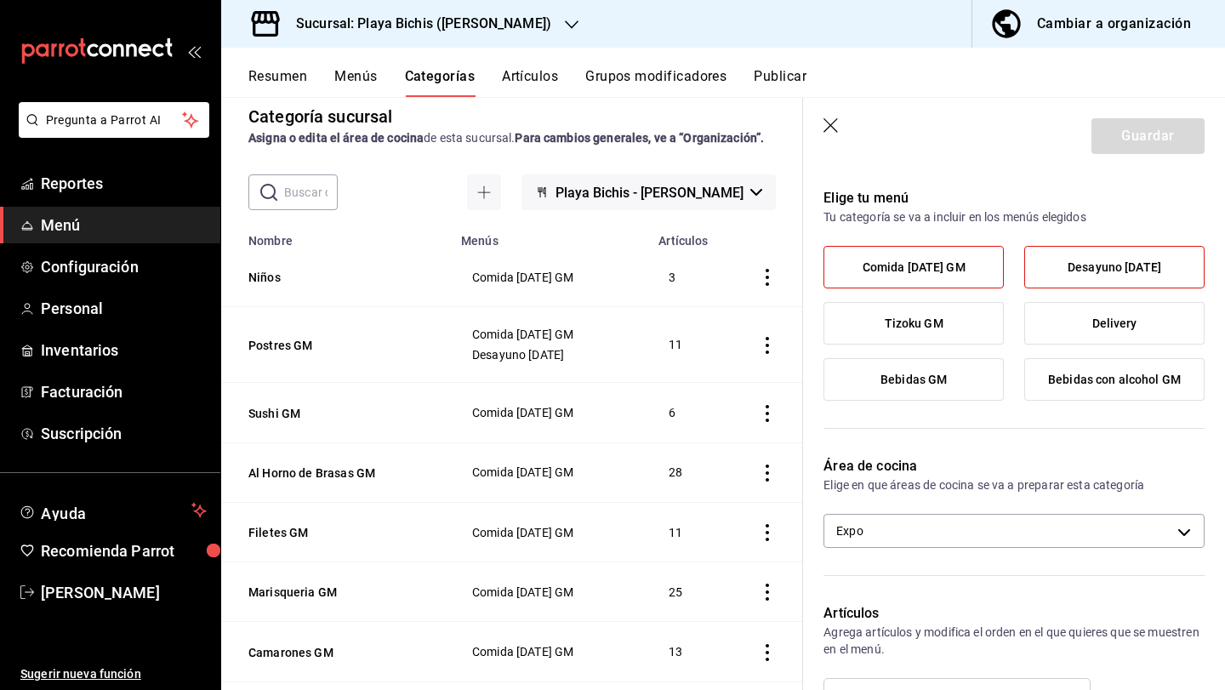
scroll to position [110, 0]
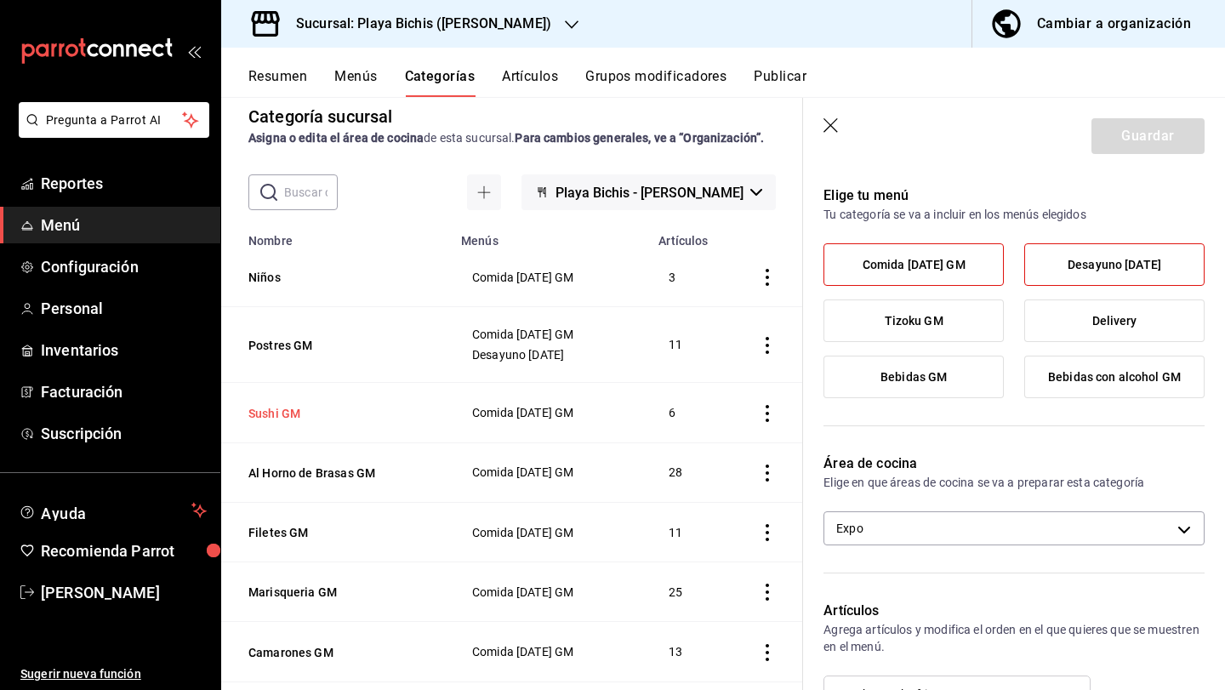
click at [293, 409] on button "Sushi GM" at bounding box center [333, 413] width 170 height 17
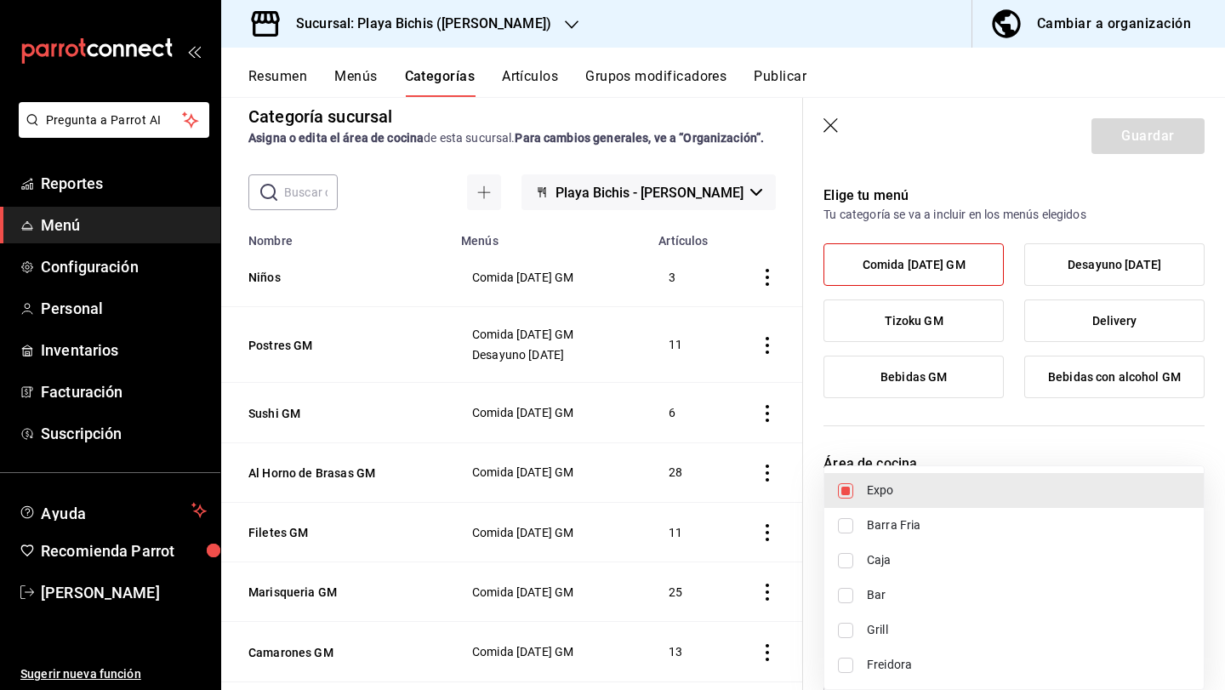
click at [943, 531] on body "Pregunta a Parrot AI Reportes Menú Configuración Personal Inventarios Facturaci…" at bounding box center [612, 345] width 1225 height 690
click at [915, 533] on span "Barra Fria" at bounding box center [1028, 525] width 323 height 18
type input "fc3100d1-e602-4c6d-a284-2445fbe47c23,319427ae-8ce4-44e2-9d88-033f2c6622a4"
checkbox input "true"
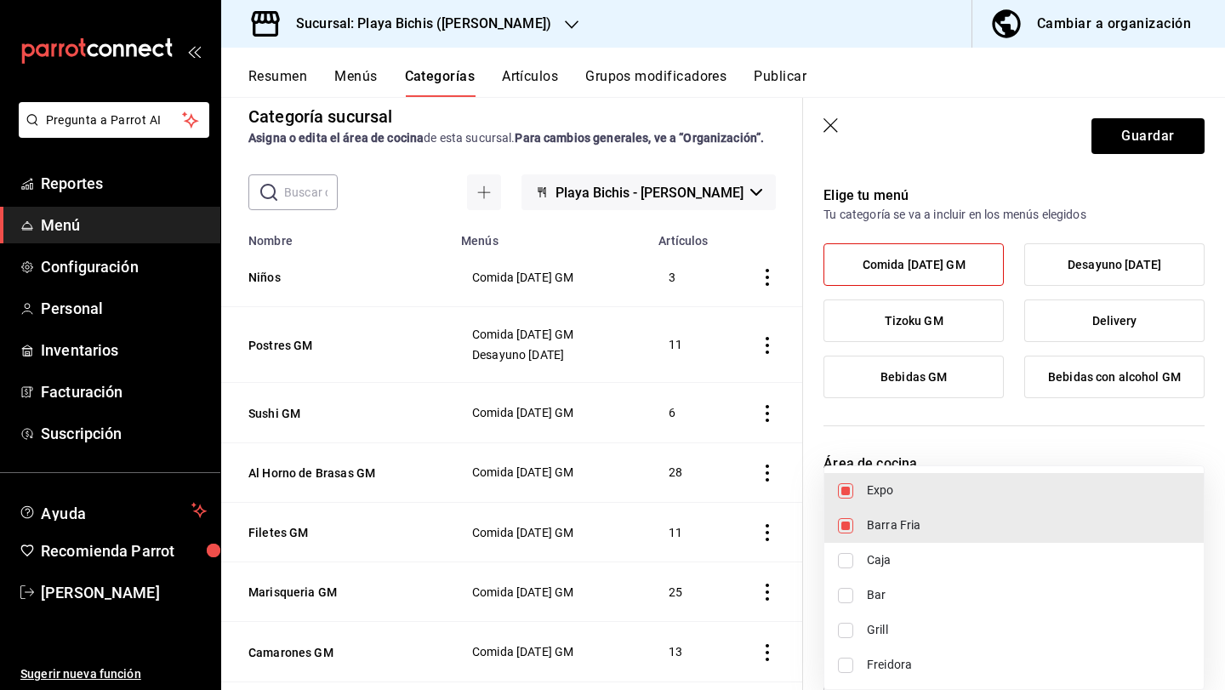
click at [1146, 148] on div at bounding box center [612, 345] width 1225 height 690
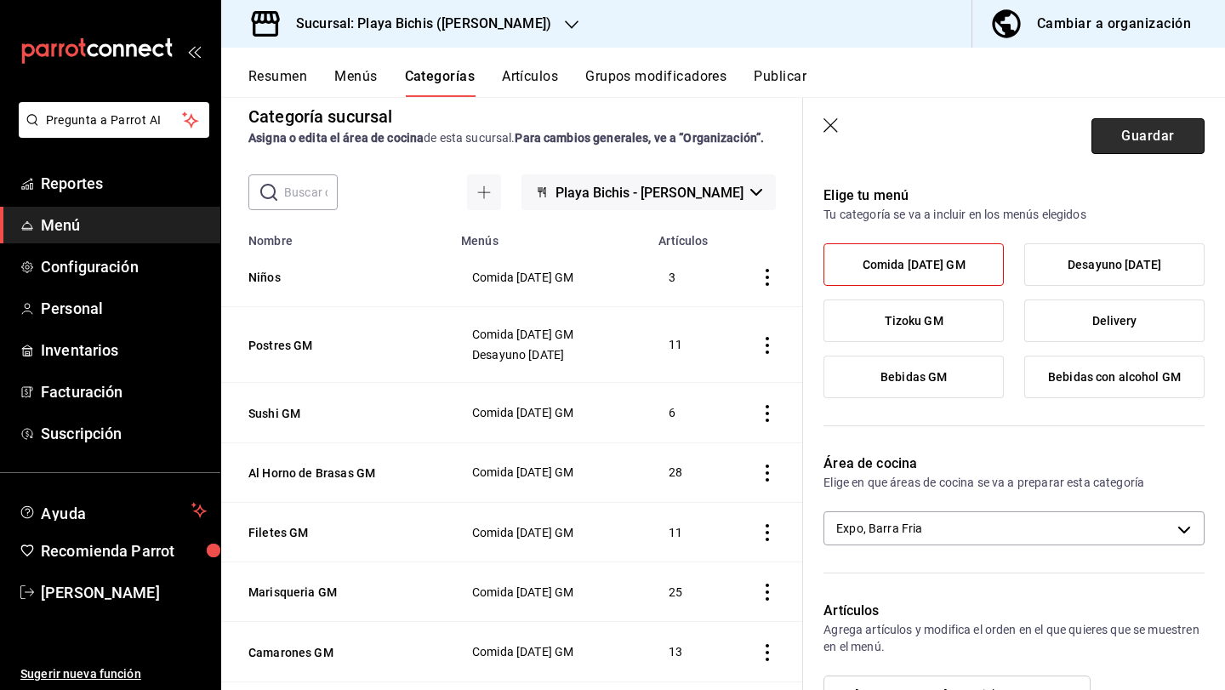
click at [1144, 140] on button "Guardar" at bounding box center [1148, 136] width 113 height 36
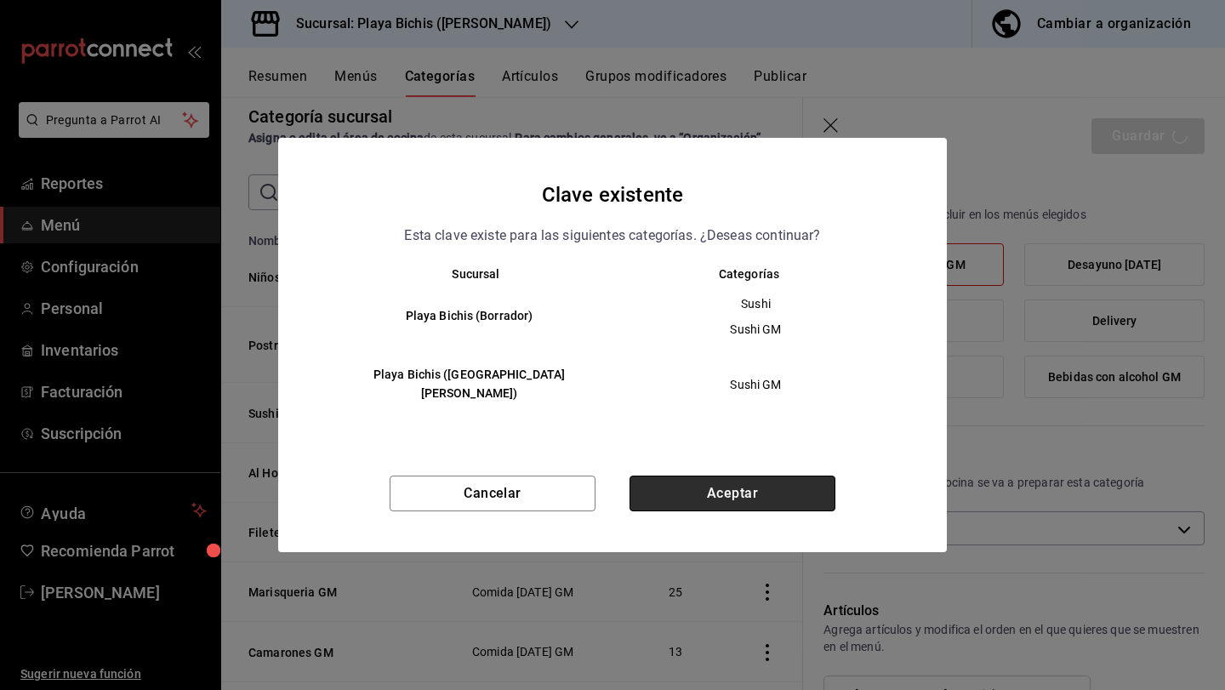
click at [742, 476] on button "Aceptar" at bounding box center [733, 494] width 206 height 36
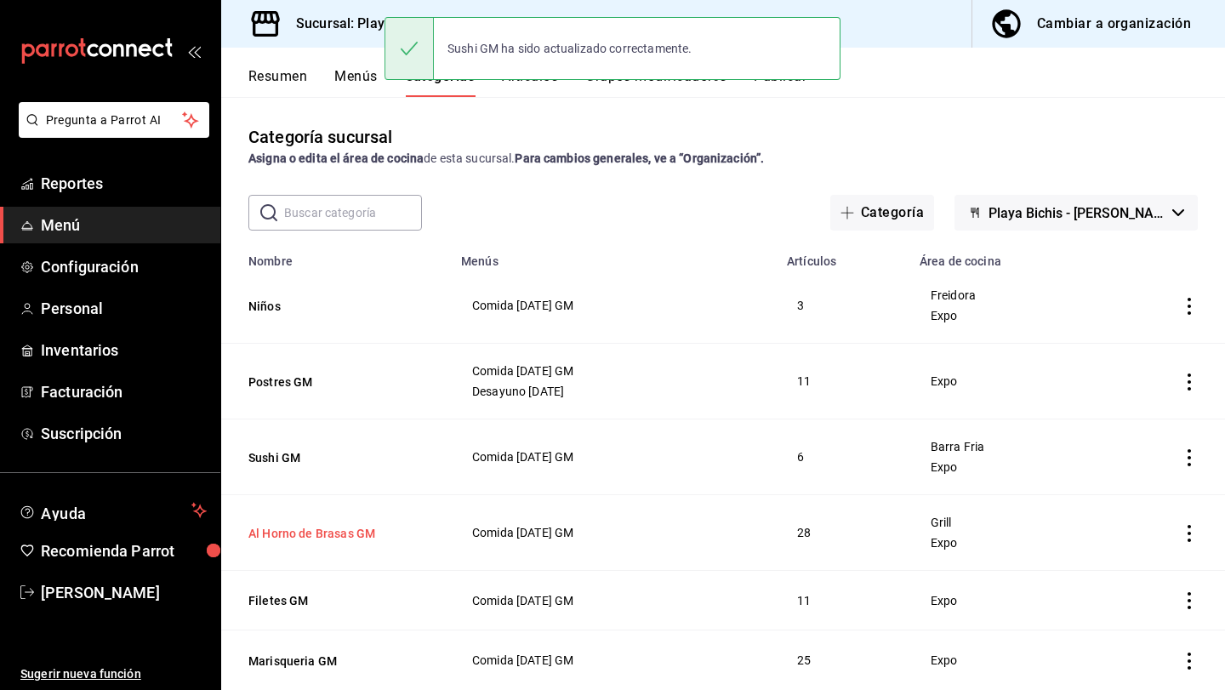
click at [286, 526] on button "Al Horno de Brasas GM" at bounding box center [333, 533] width 170 height 17
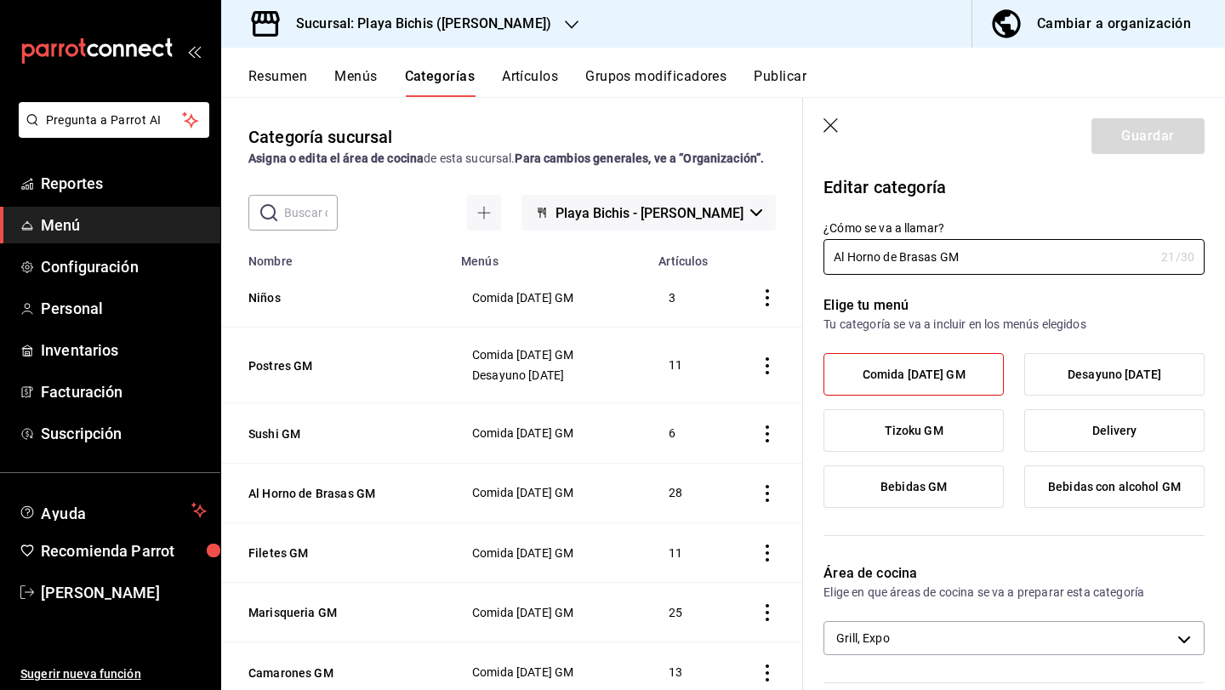
scroll to position [50, 0]
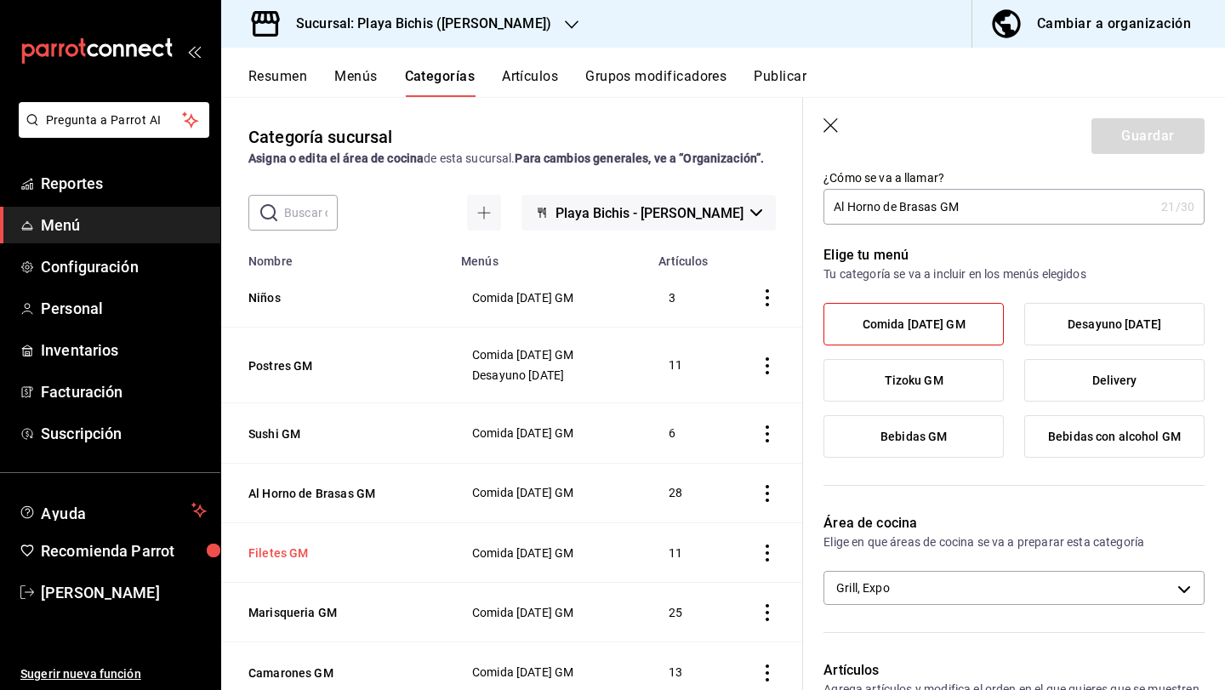
click at [256, 549] on button "Filetes GM" at bounding box center [333, 553] width 170 height 17
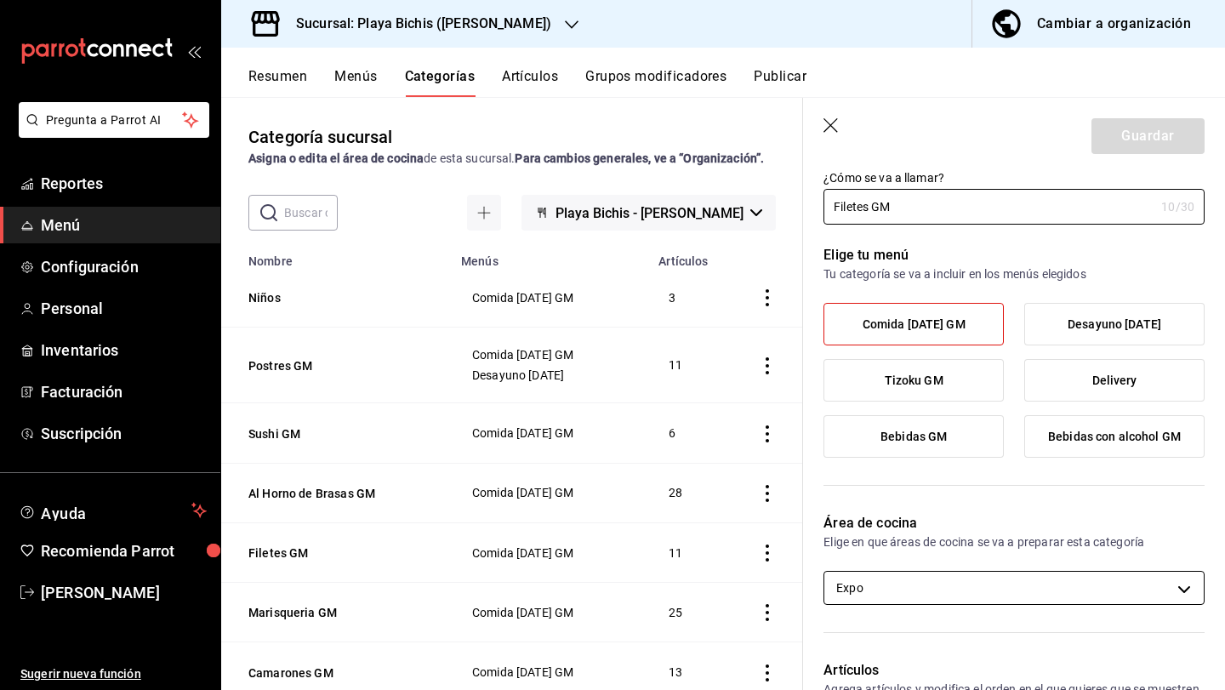
click at [904, 583] on body "Pregunta a Parrot AI Reportes Menú Configuración Personal Inventarios Facturaci…" at bounding box center [612, 345] width 1225 height 690
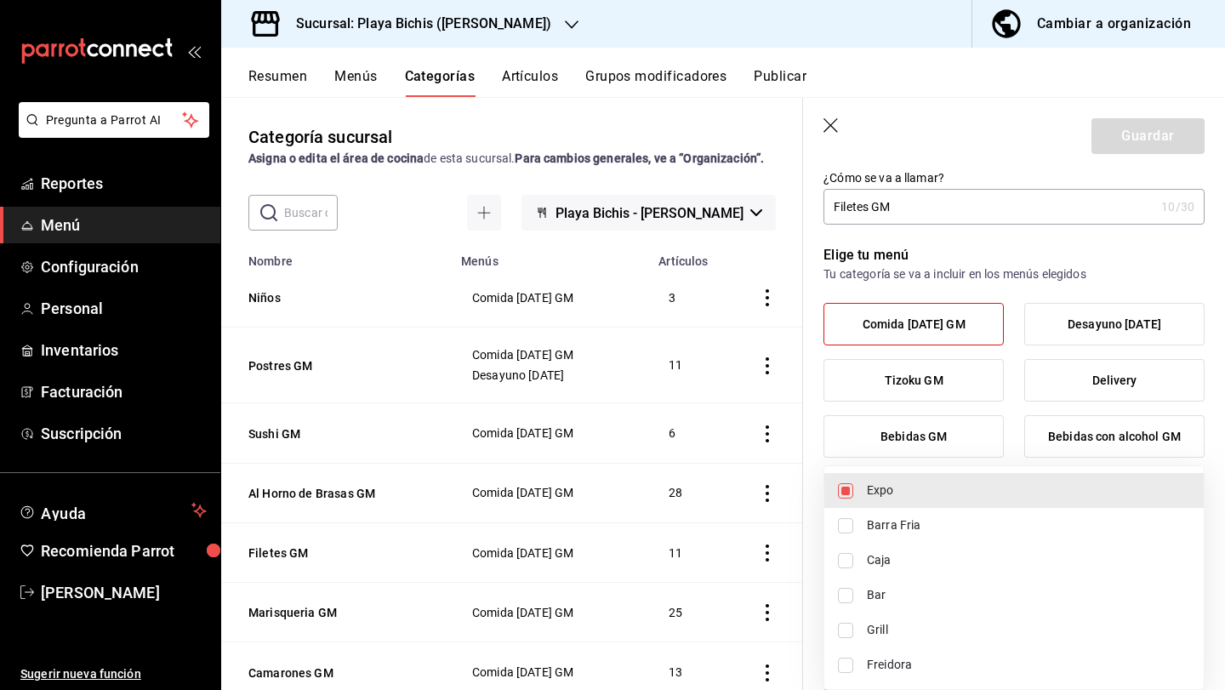
click at [903, 632] on span "Grill" at bounding box center [1028, 630] width 323 height 18
type input "fc3100d1-e602-4c6d-a284-2445fbe47c23,0b0c5edf-84f4-4190-a181-c748748c16d6"
checkbox input "true"
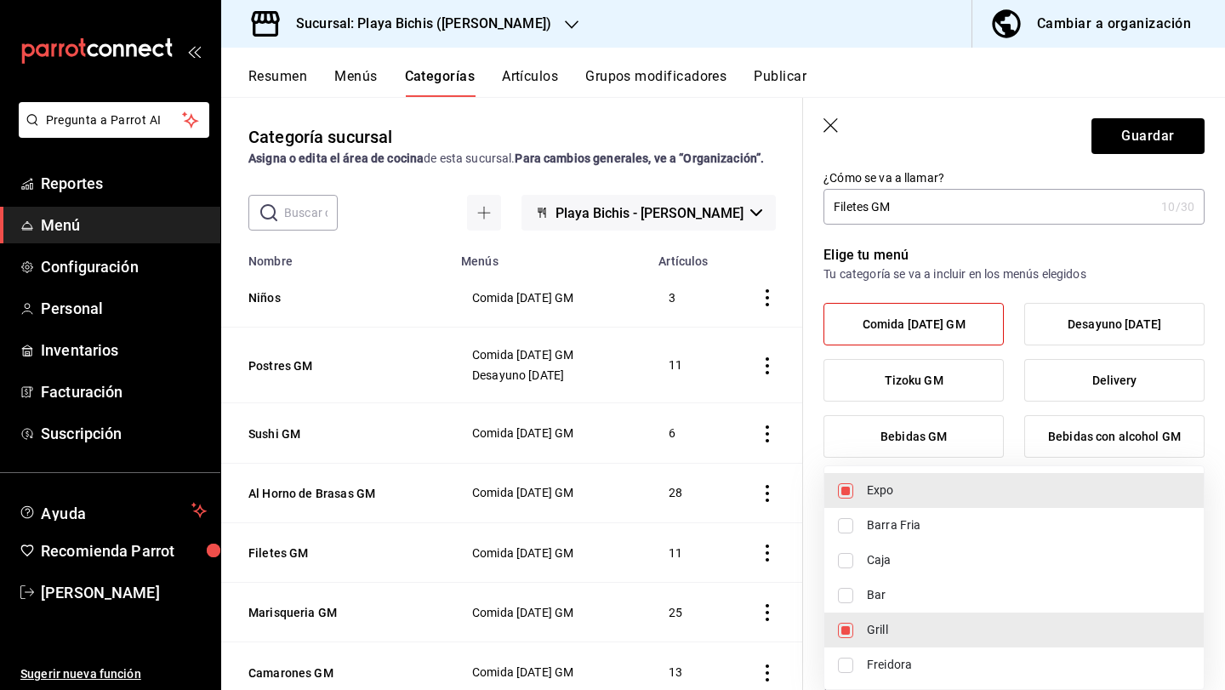
click at [1132, 135] on div at bounding box center [612, 345] width 1225 height 690
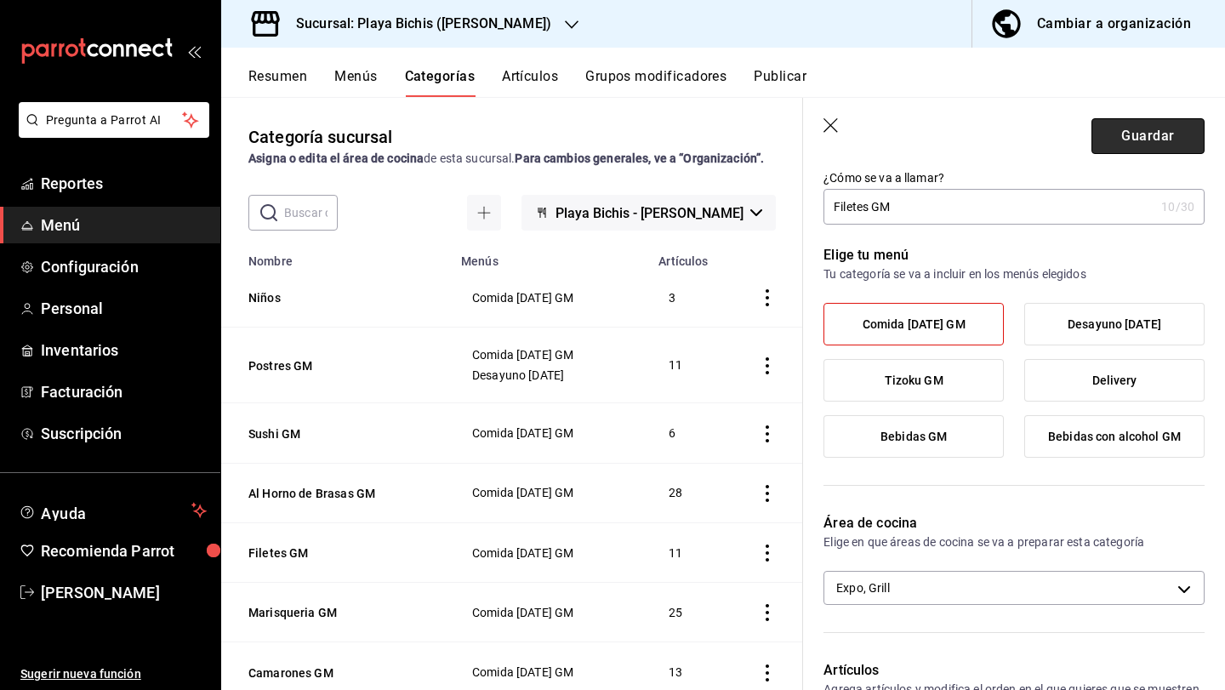
click at [1129, 135] on button "Guardar" at bounding box center [1148, 136] width 113 height 36
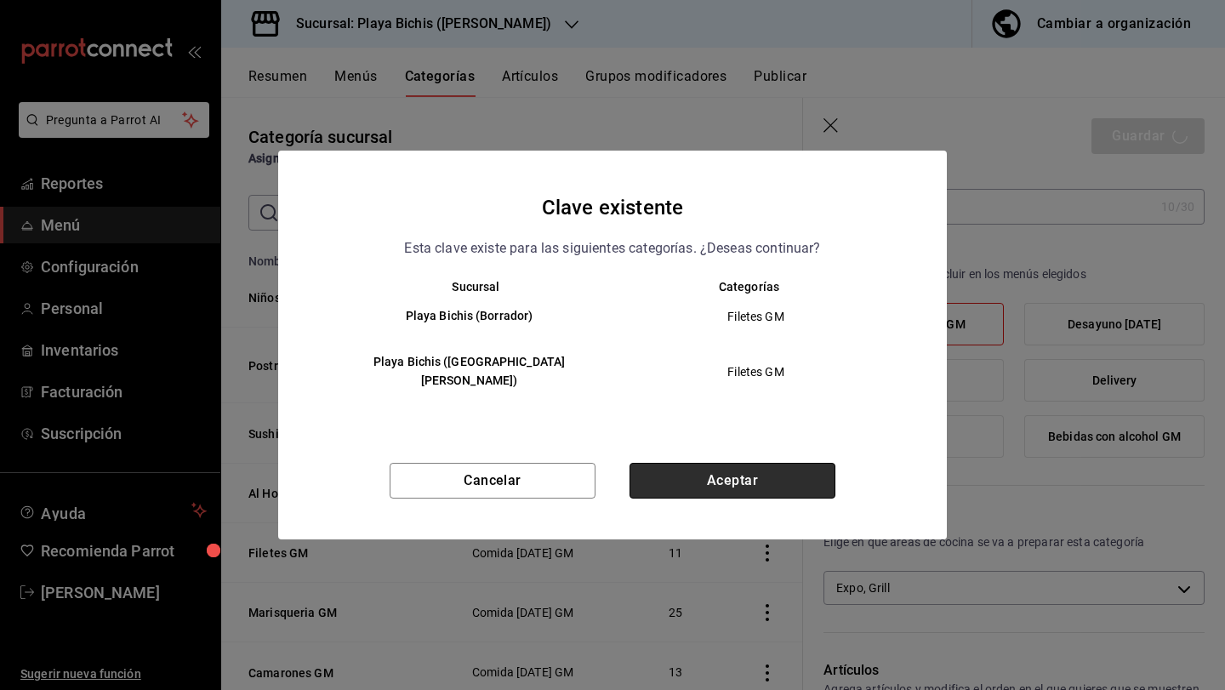
click at [745, 466] on button "Aceptar" at bounding box center [733, 481] width 206 height 36
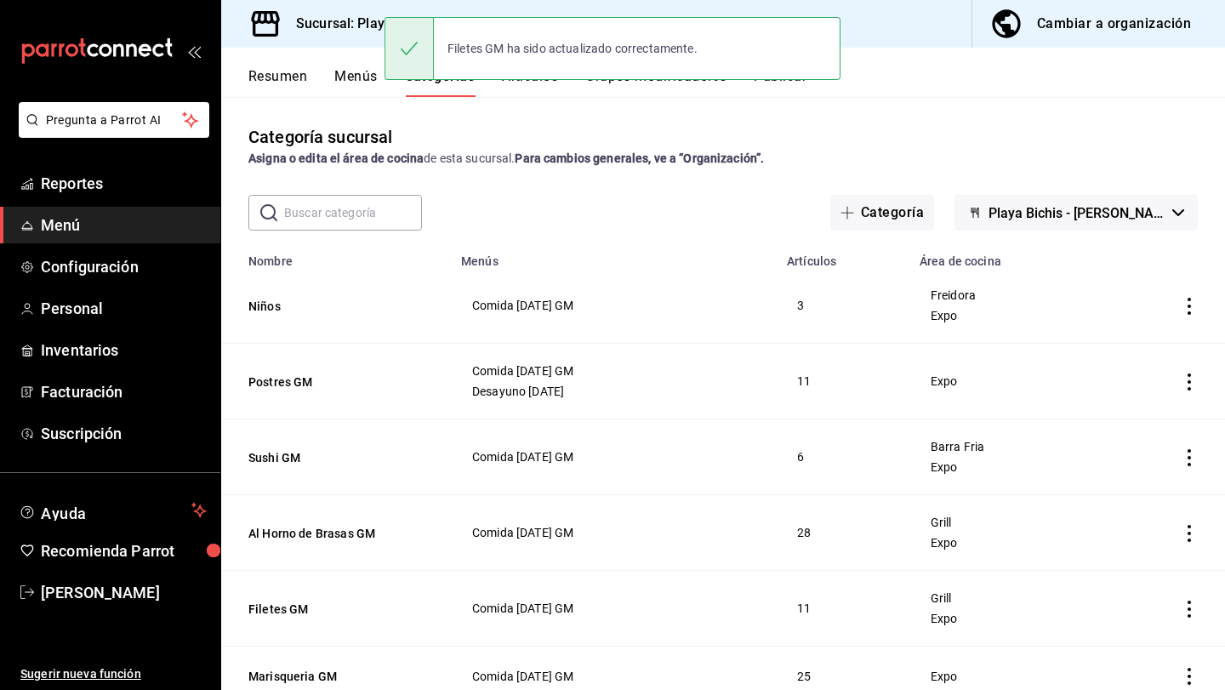
scroll to position [43, 0]
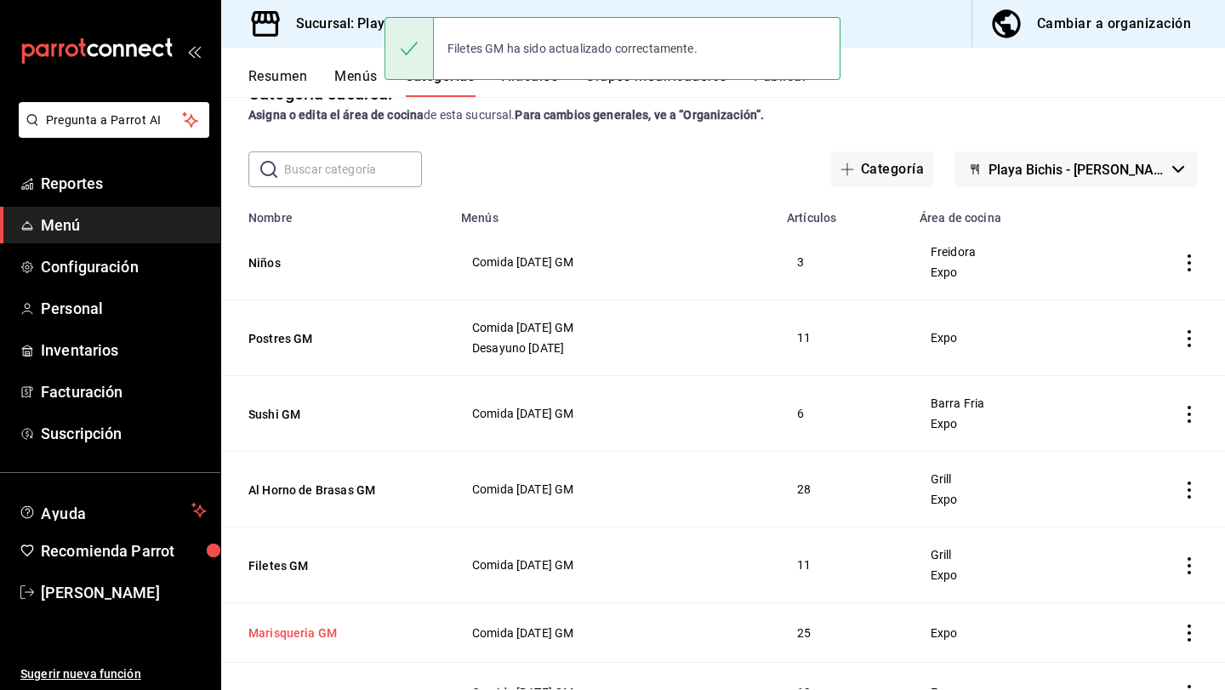
click at [289, 630] on button "Marisqueria GM" at bounding box center [333, 633] width 170 height 17
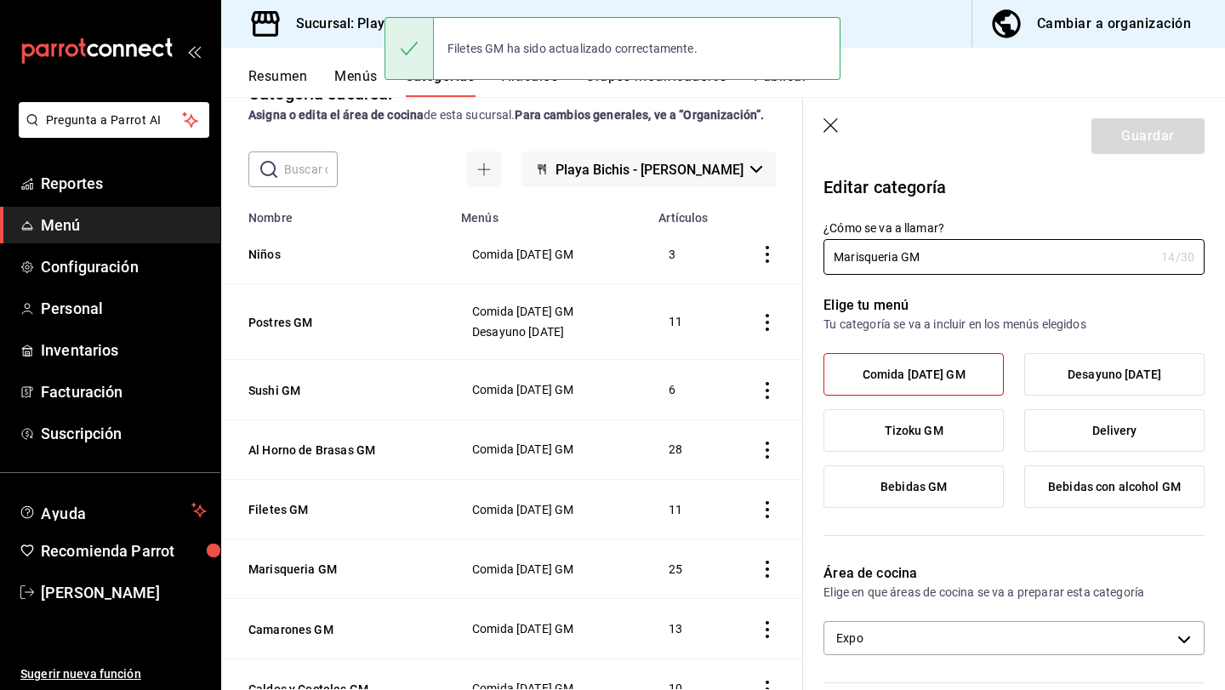
scroll to position [33, 0]
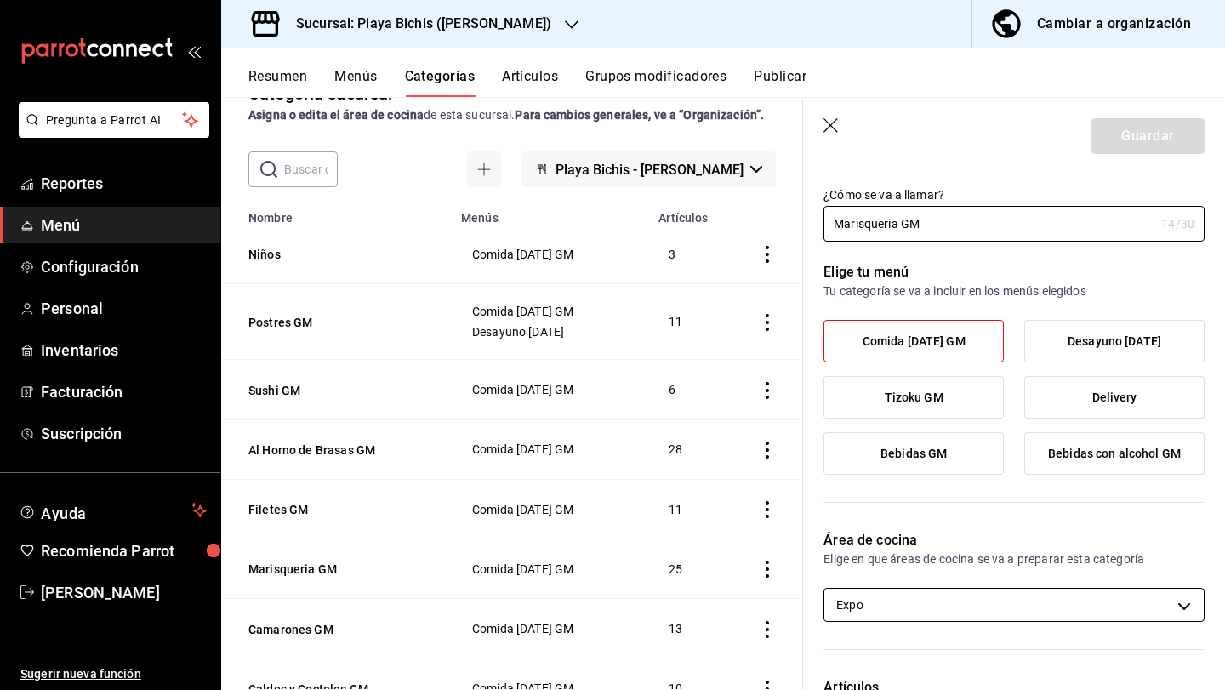
click at [894, 603] on body "Pregunta a Parrot AI Reportes Menú Configuración Personal Inventarios Facturaci…" at bounding box center [612, 345] width 1225 height 690
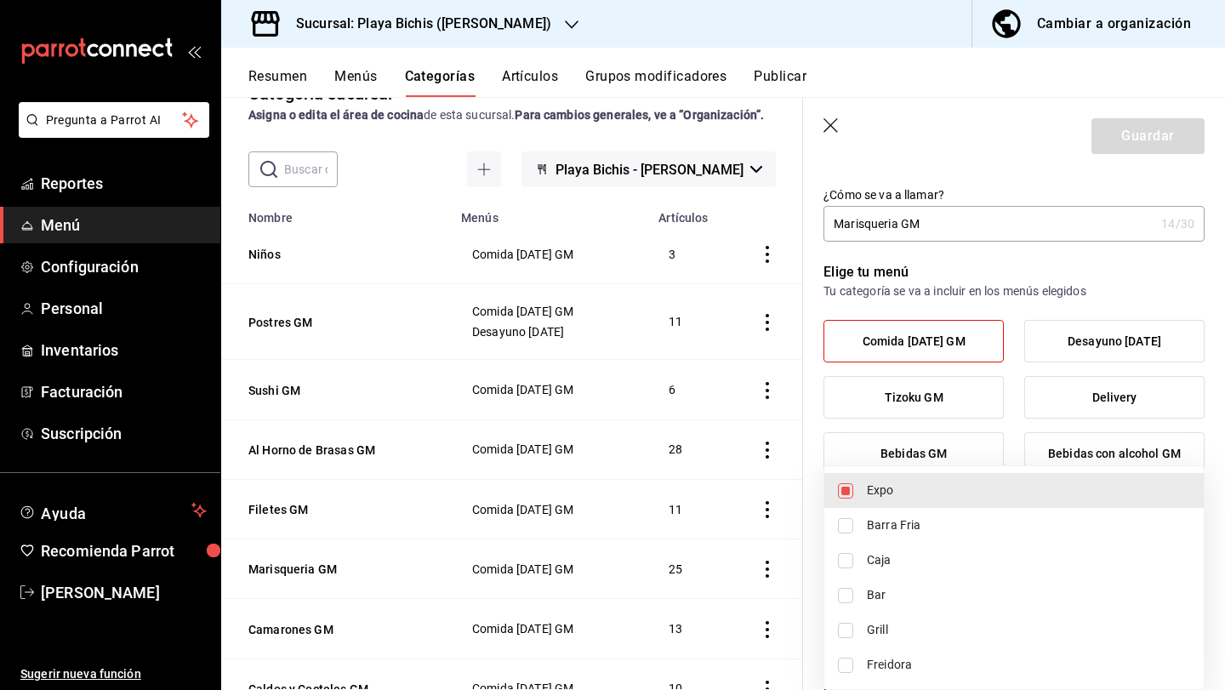
click at [881, 533] on span "Barra Fria" at bounding box center [1028, 525] width 323 height 18
type input "fc3100d1-e602-4c6d-a284-2445fbe47c23,319427ae-8ce4-44e2-9d88-033f2c6622a4"
checkbox input "true"
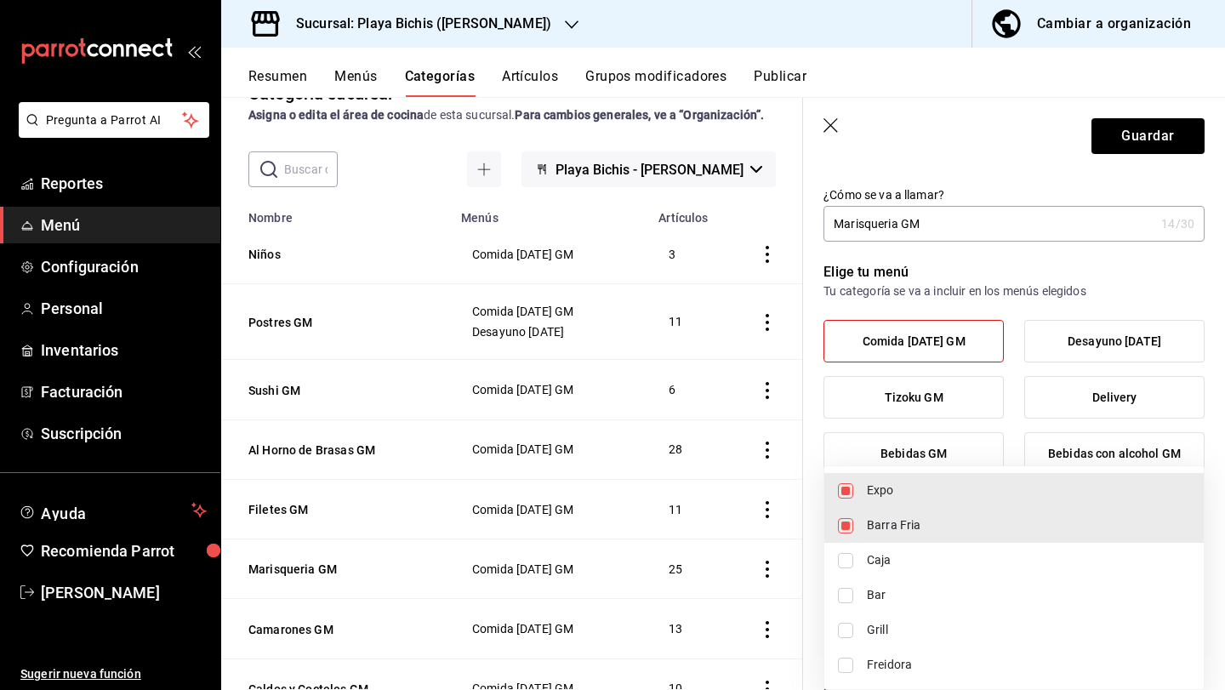
click at [1135, 134] on div at bounding box center [612, 345] width 1225 height 690
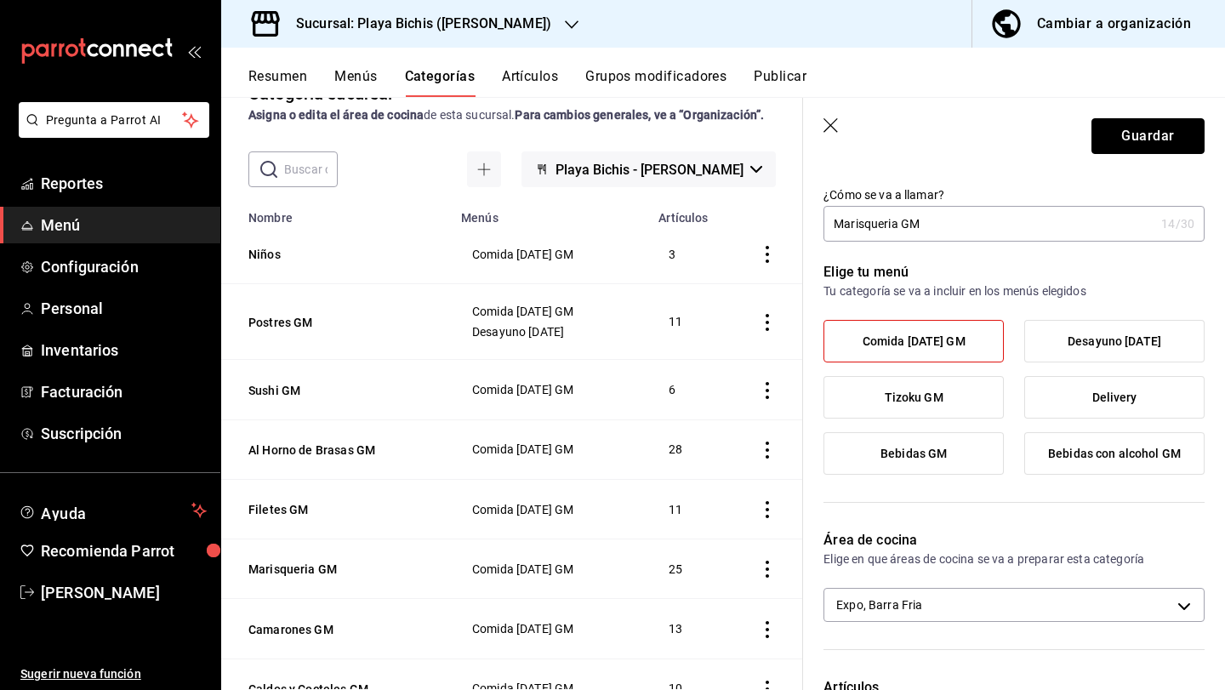
click at [1135, 134] on button "Guardar" at bounding box center [1148, 136] width 113 height 36
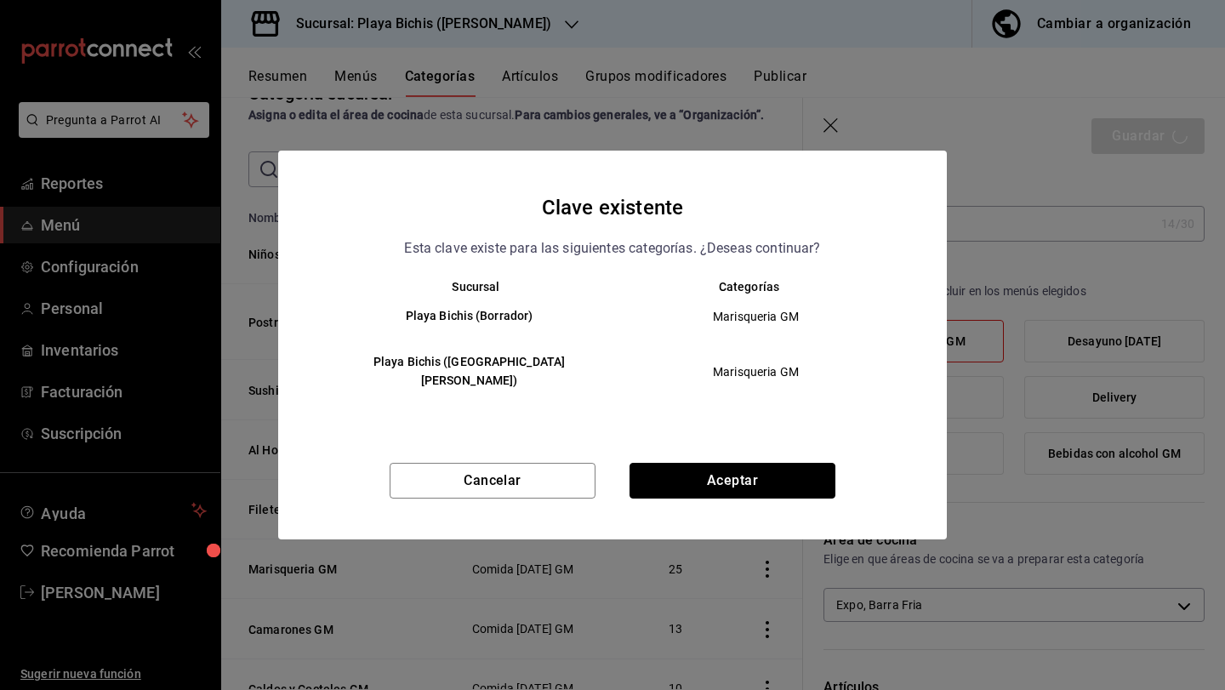
click at [792, 471] on button "Aceptar" at bounding box center [733, 481] width 206 height 36
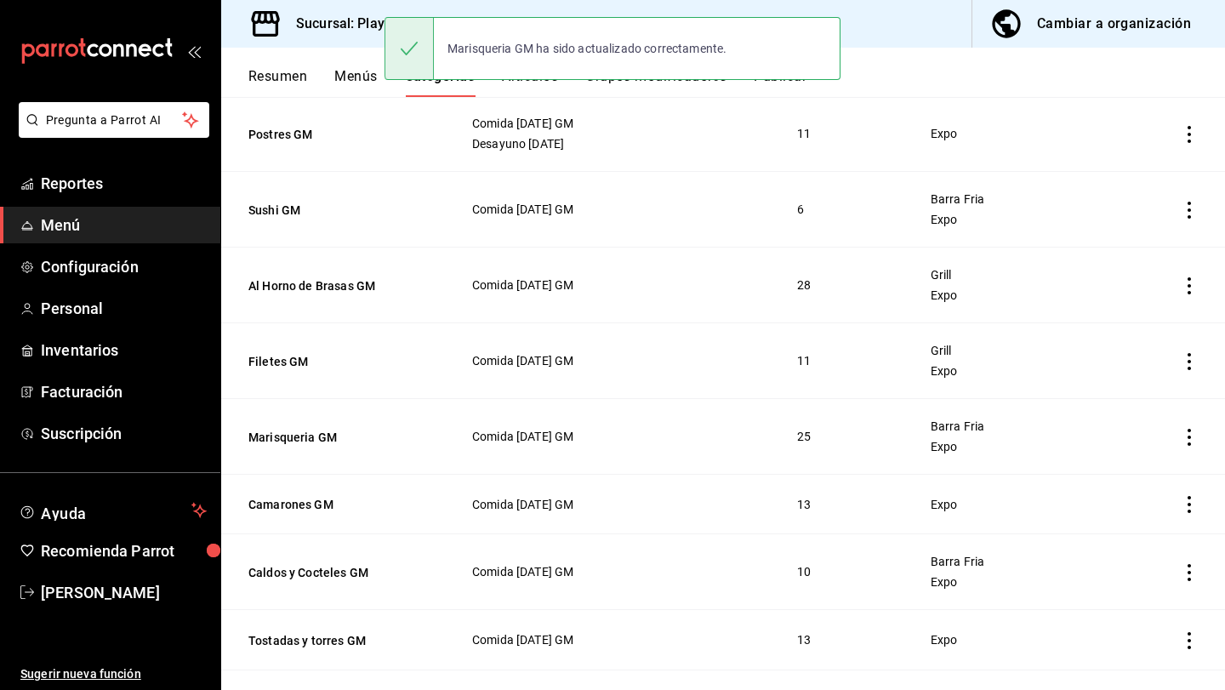
scroll to position [252, 0]
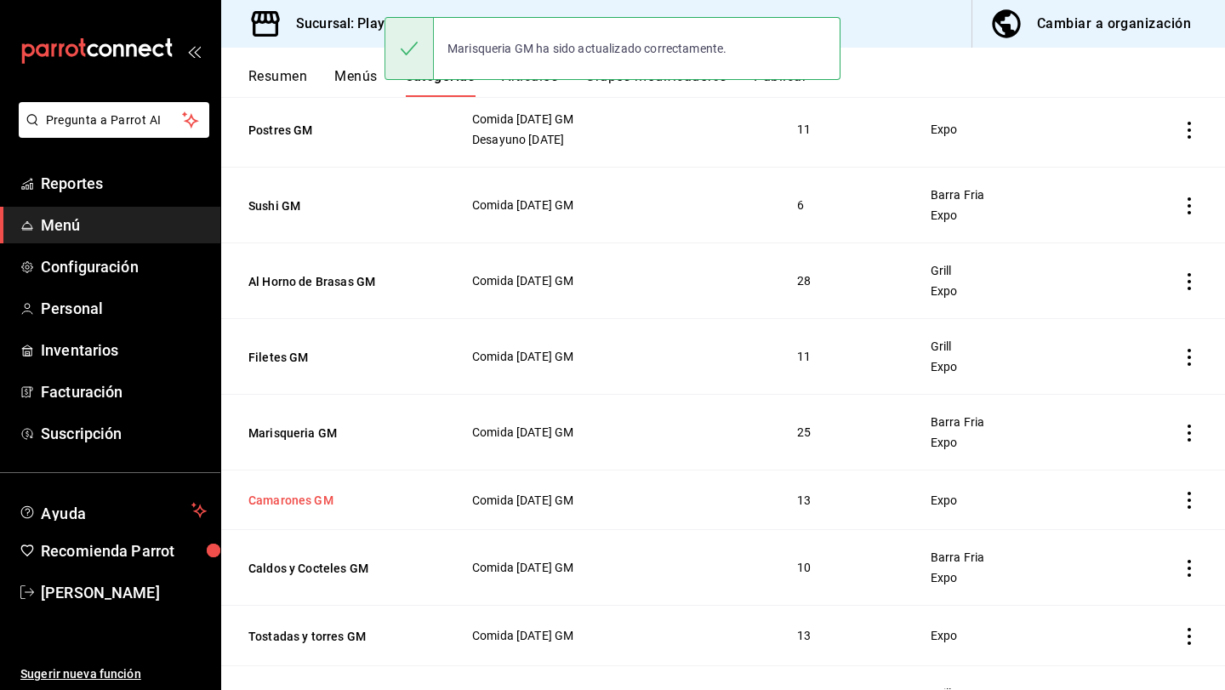
drag, startPoint x: 309, startPoint y: 502, endPoint x: 296, endPoint y: 503, distance: 12.8
click at [300, 503] on button "Camarones GM" at bounding box center [333, 500] width 170 height 17
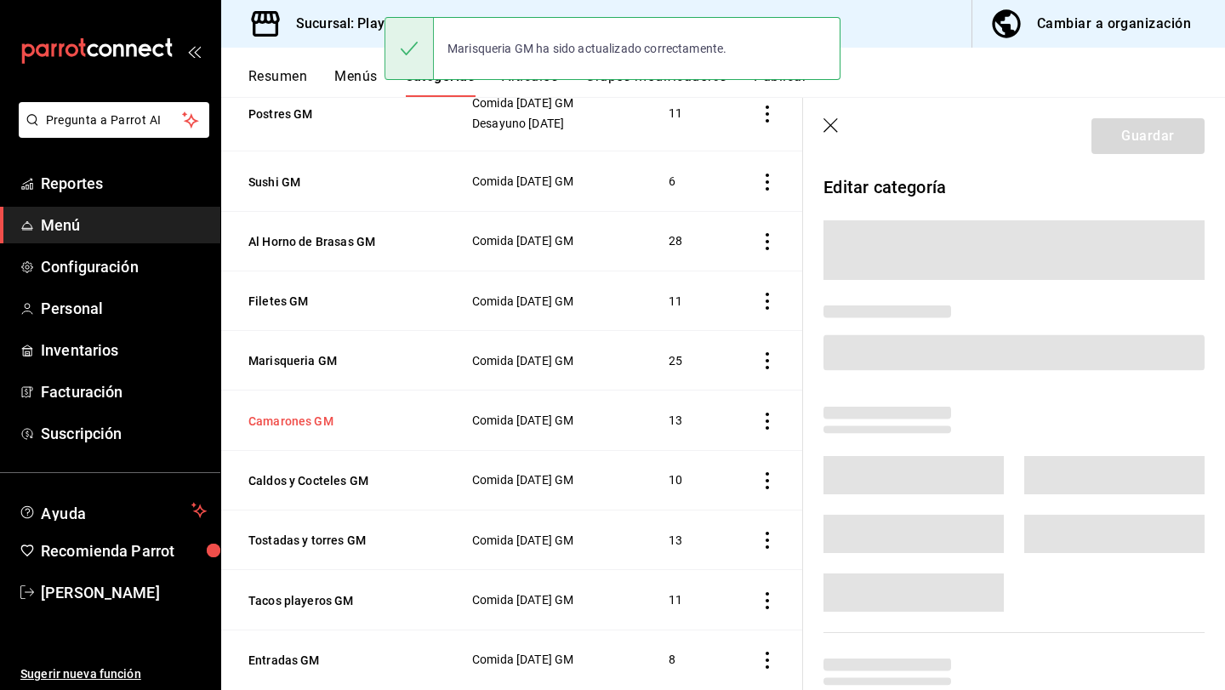
scroll to position [235, 0]
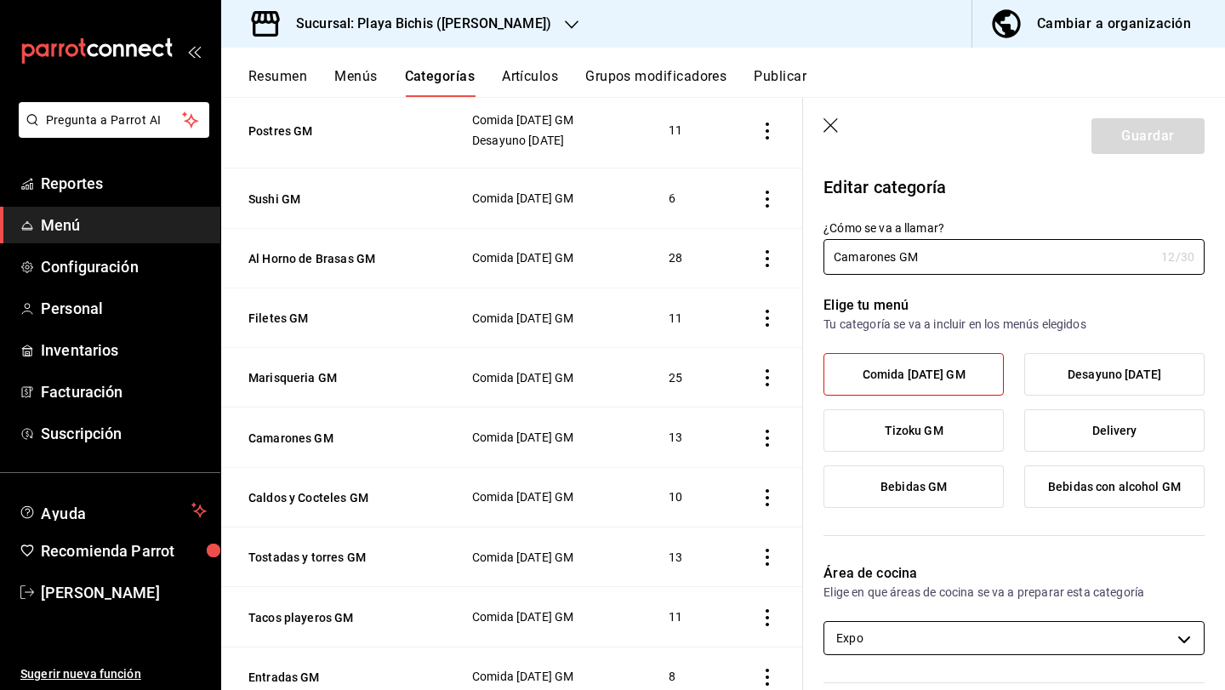
click at [882, 640] on body "Pregunta a Parrot AI Reportes Menú Configuración Personal Inventarios Facturaci…" at bounding box center [612, 345] width 1225 height 690
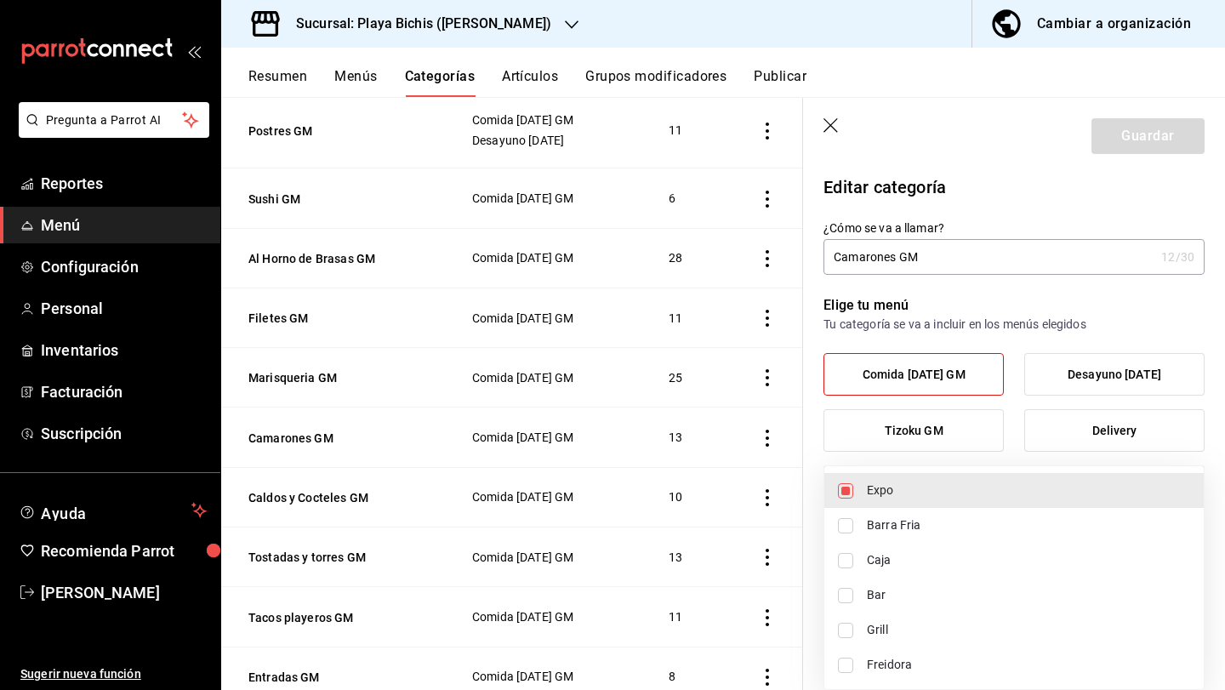
click at [880, 636] on span "Grill" at bounding box center [1028, 630] width 323 height 18
type input "fc3100d1-e602-4c6d-a284-2445fbe47c23,0b0c5edf-84f4-4190-a181-c748748c16d6"
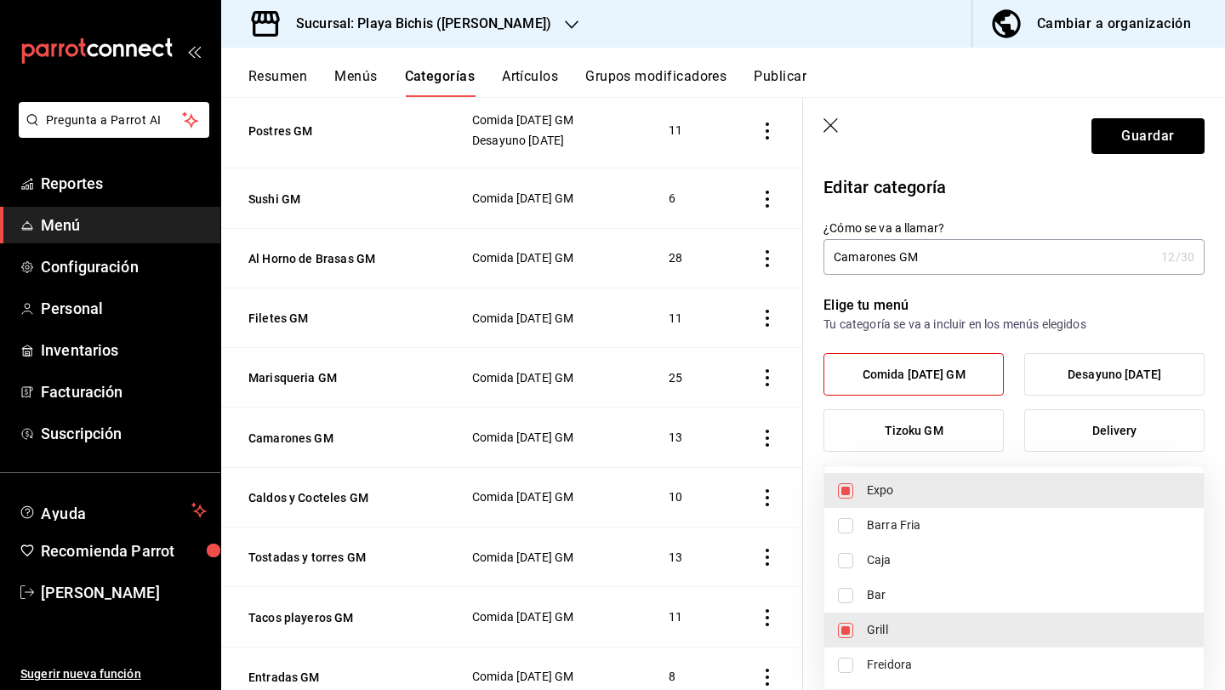
click at [852, 630] on input "checkbox" at bounding box center [845, 630] width 15 height 15
checkbox input "false"
type input "fc3100d1-e602-4c6d-a284-2445fbe47c23"
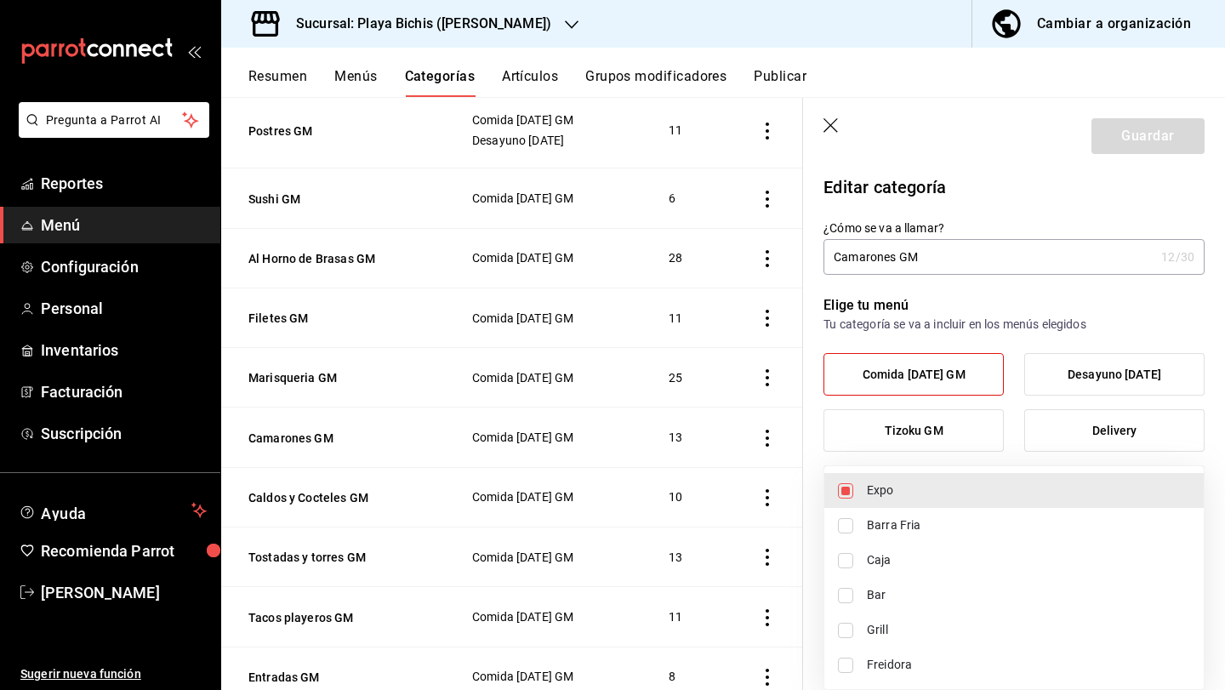
click at [848, 662] on input "checkbox" at bounding box center [845, 665] width 15 height 15
checkbox input "true"
type input "fc3100d1-e602-4c6d-a284-2445fbe47c23,dc4ba608-a7ed-496c-a745-50b2f8dbe53e"
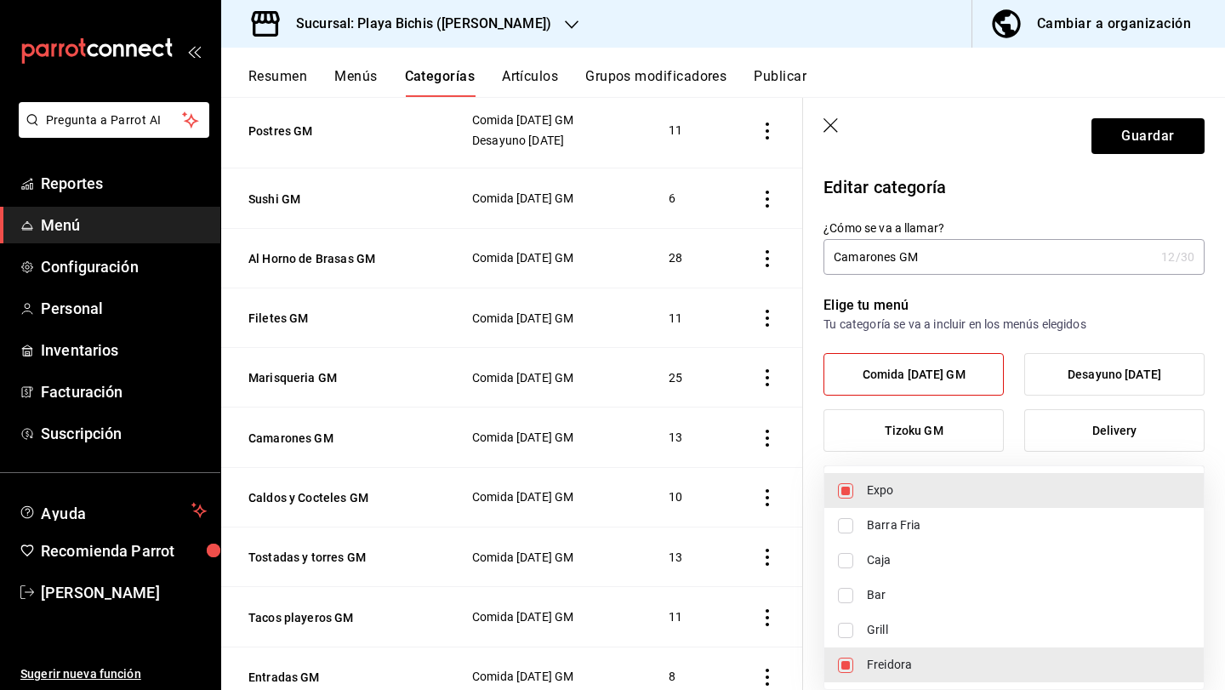
click at [848, 631] on input "checkbox" at bounding box center [845, 630] width 15 height 15
checkbox input "true"
type input "fc3100d1-e602-4c6d-a284-2445fbe47c23,dc4ba608-a7ed-496c-a745-50b2f8dbe53e,0b0c5…"
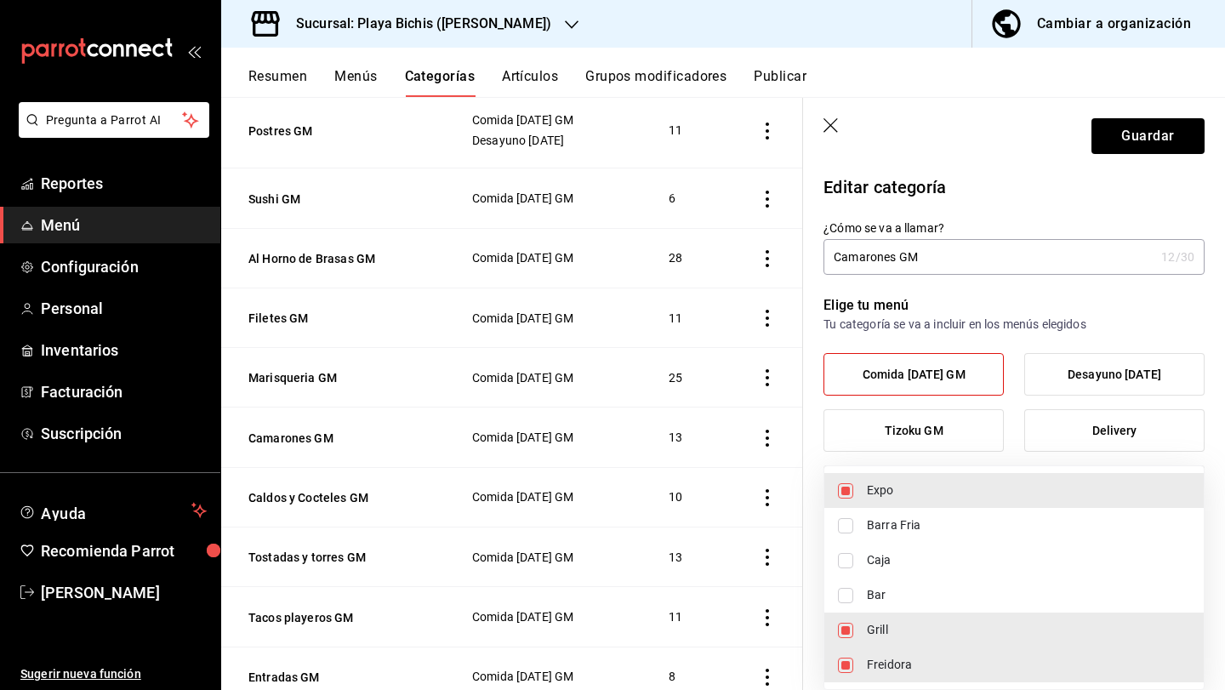
click at [1141, 140] on div at bounding box center [612, 345] width 1225 height 690
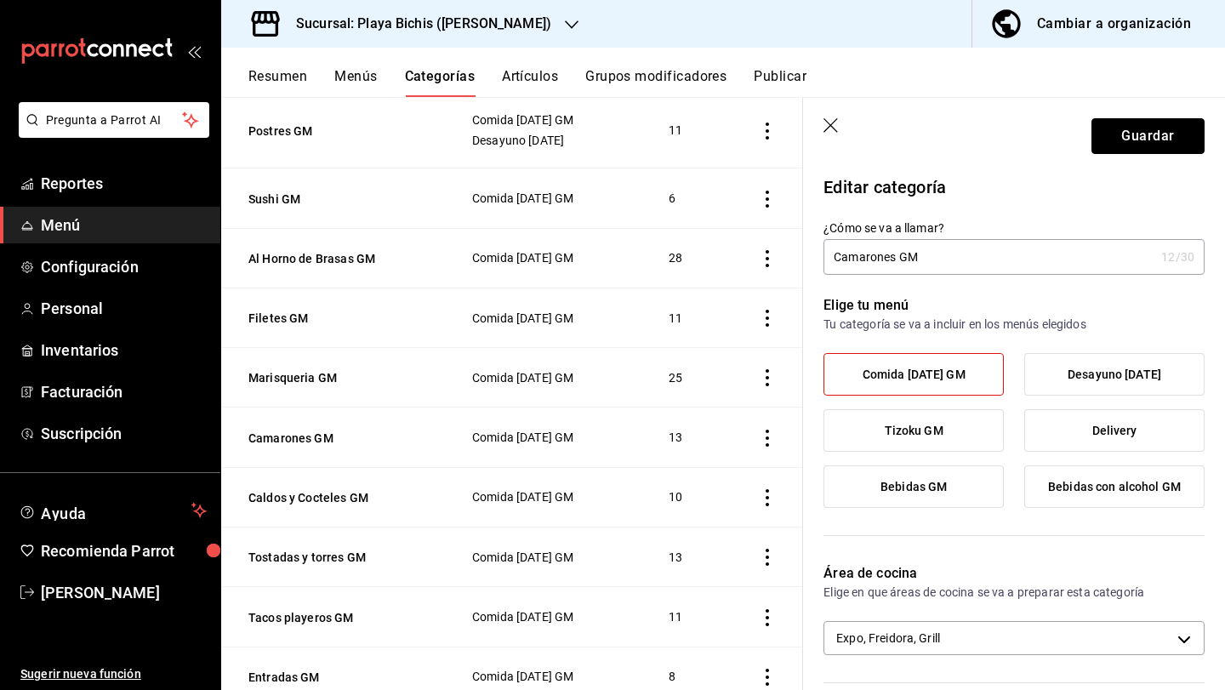
click at [1141, 140] on button "Guardar" at bounding box center [1148, 136] width 113 height 36
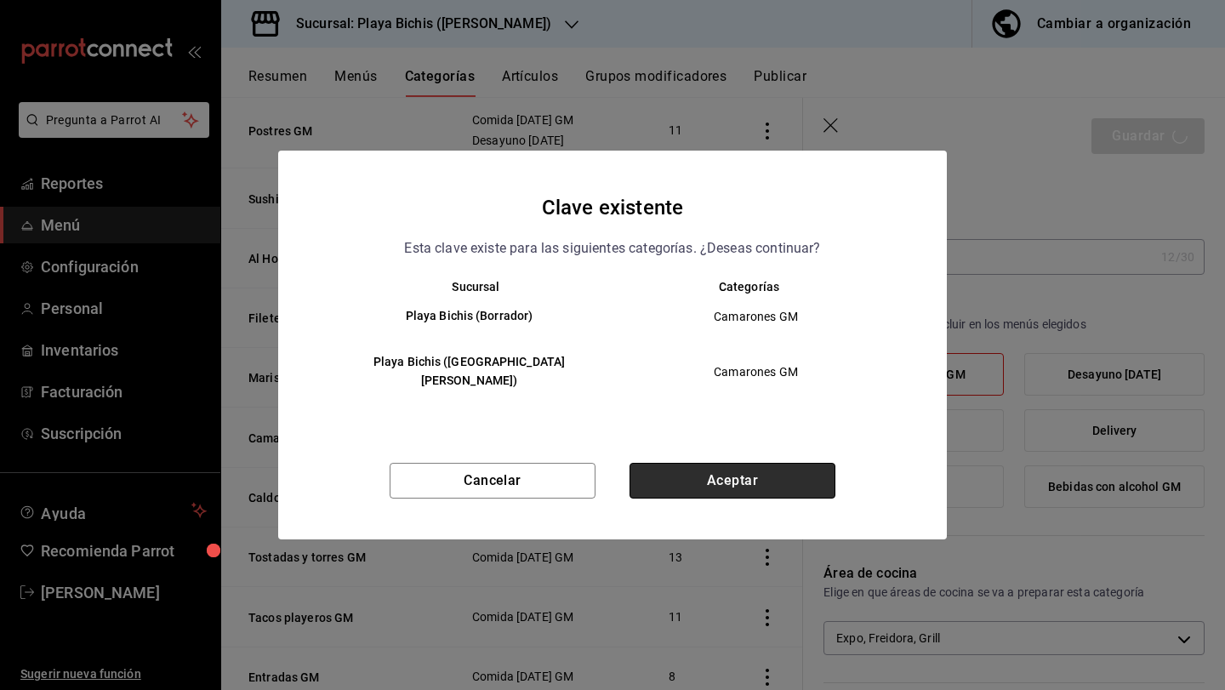
click at [792, 468] on button "Aceptar" at bounding box center [733, 481] width 206 height 36
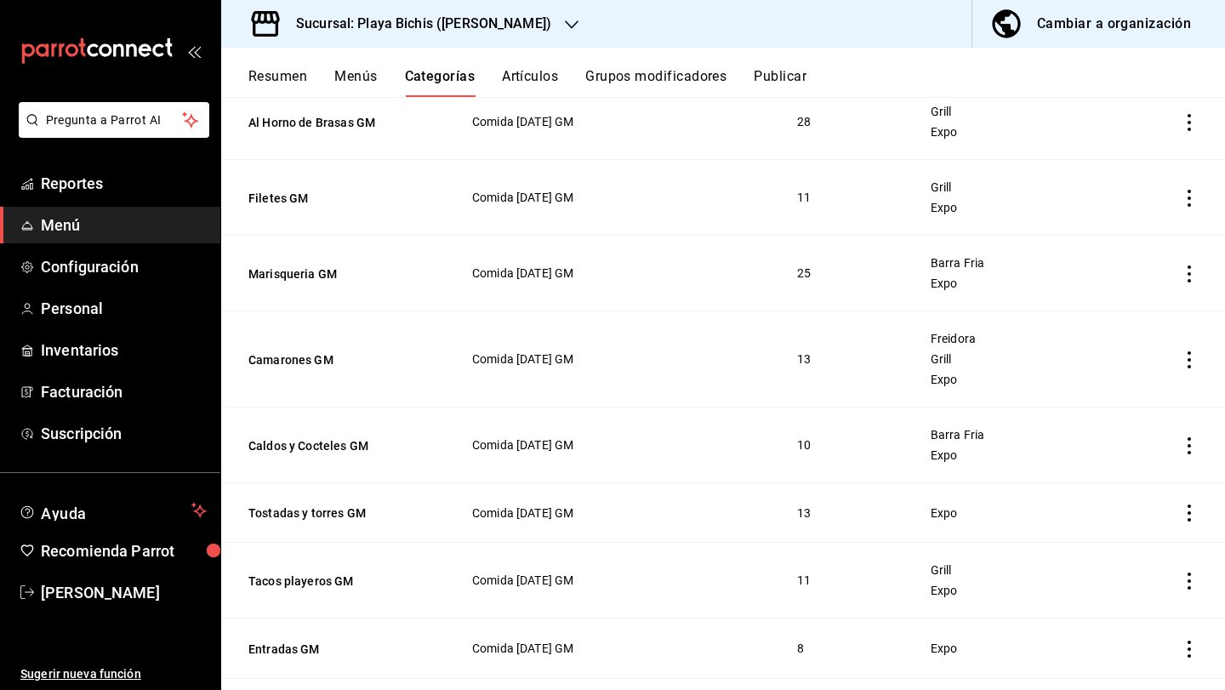
scroll to position [408, 0]
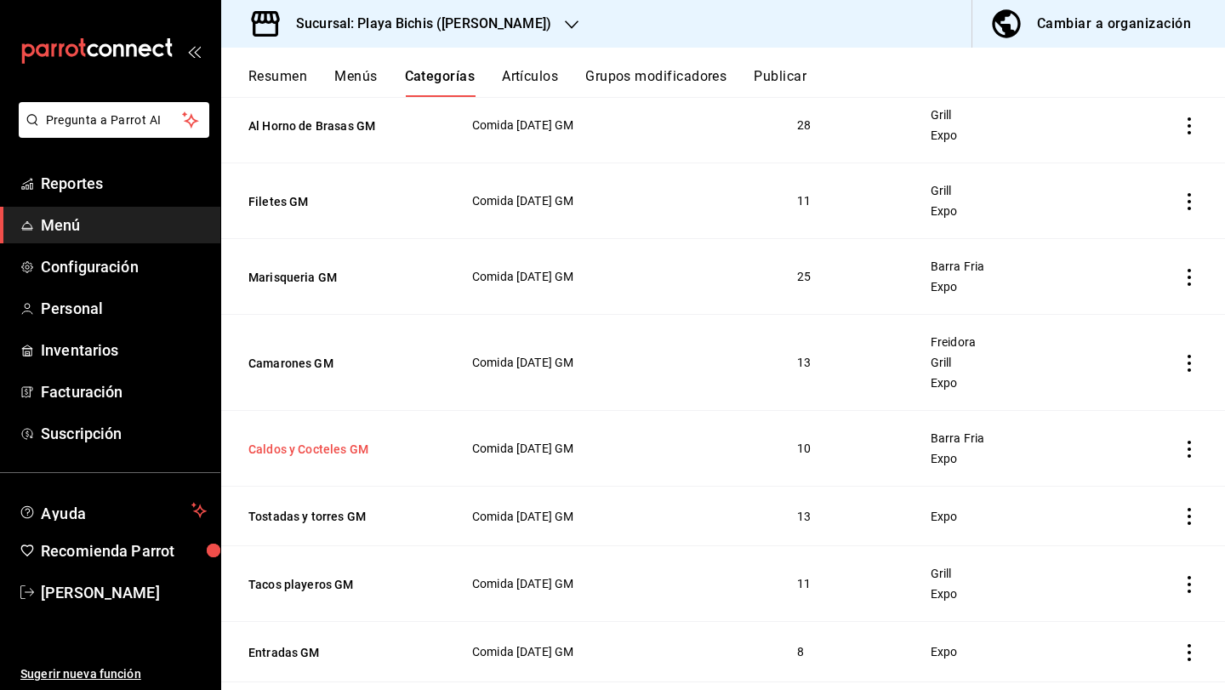
click at [335, 444] on button "Caldos y Cocteles GM" at bounding box center [333, 449] width 170 height 17
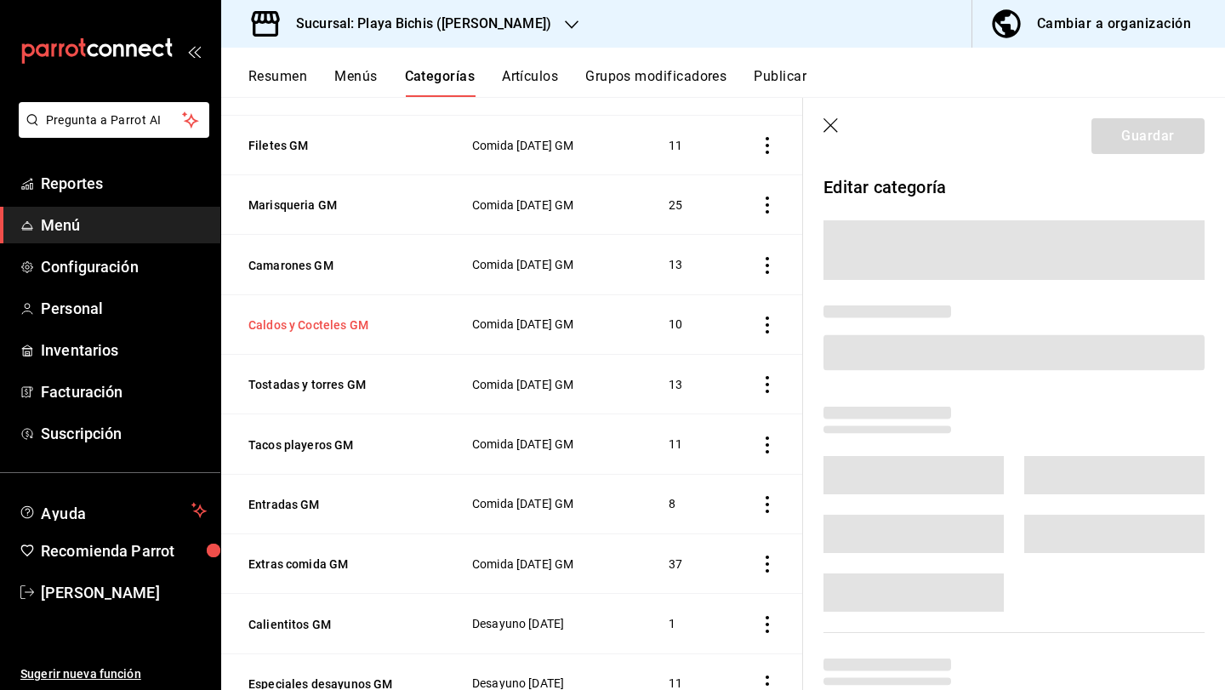
scroll to position [366, 0]
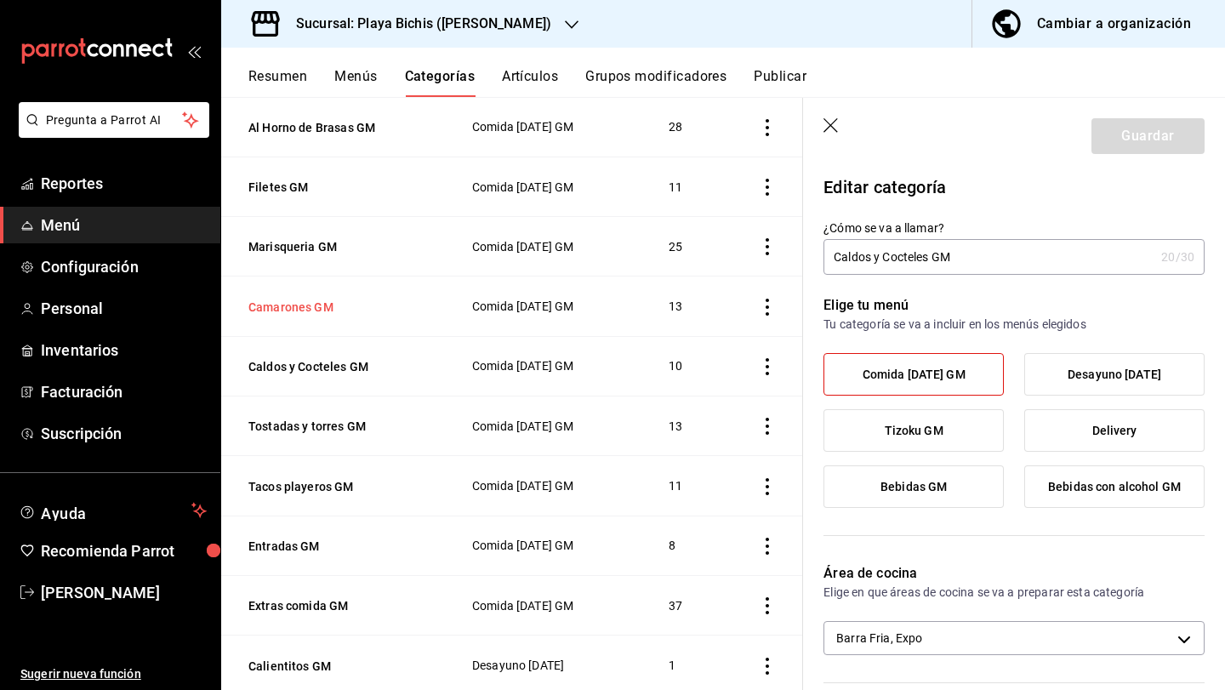
click at [306, 304] on button "Camarones GM" at bounding box center [333, 307] width 170 height 17
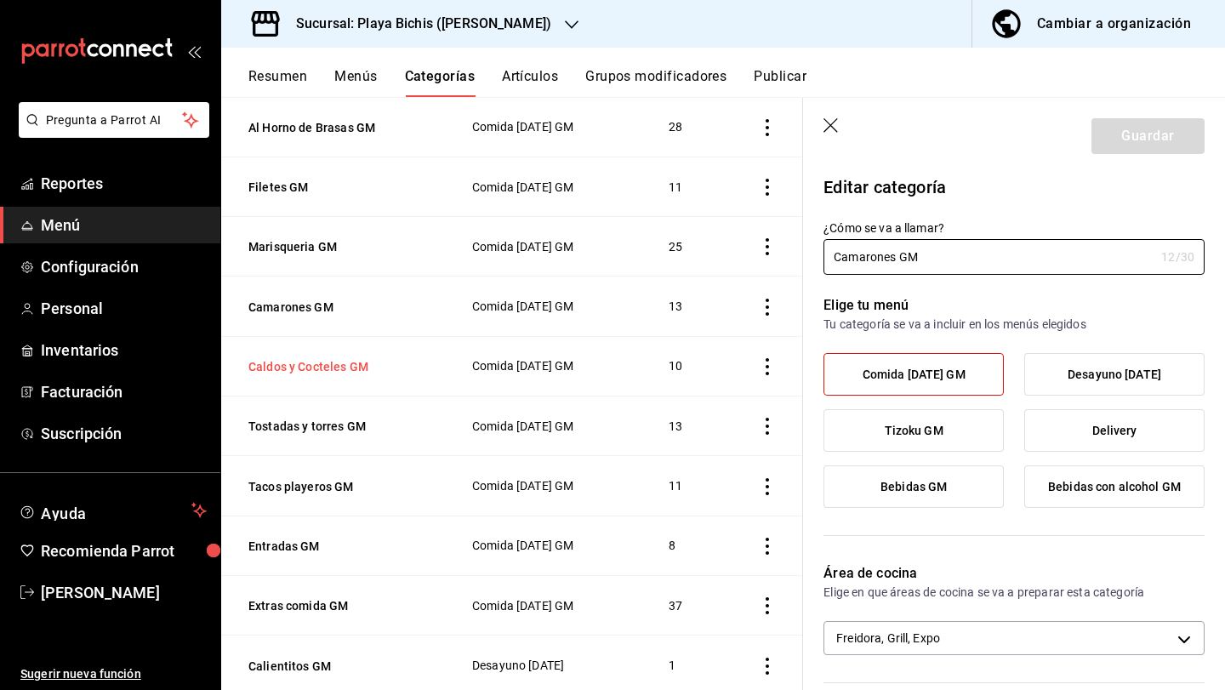
click at [320, 359] on button "Caldos y Cocteles GM" at bounding box center [333, 366] width 170 height 17
click at [331, 431] on button "Tostadas y torres GM" at bounding box center [333, 426] width 170 height 17
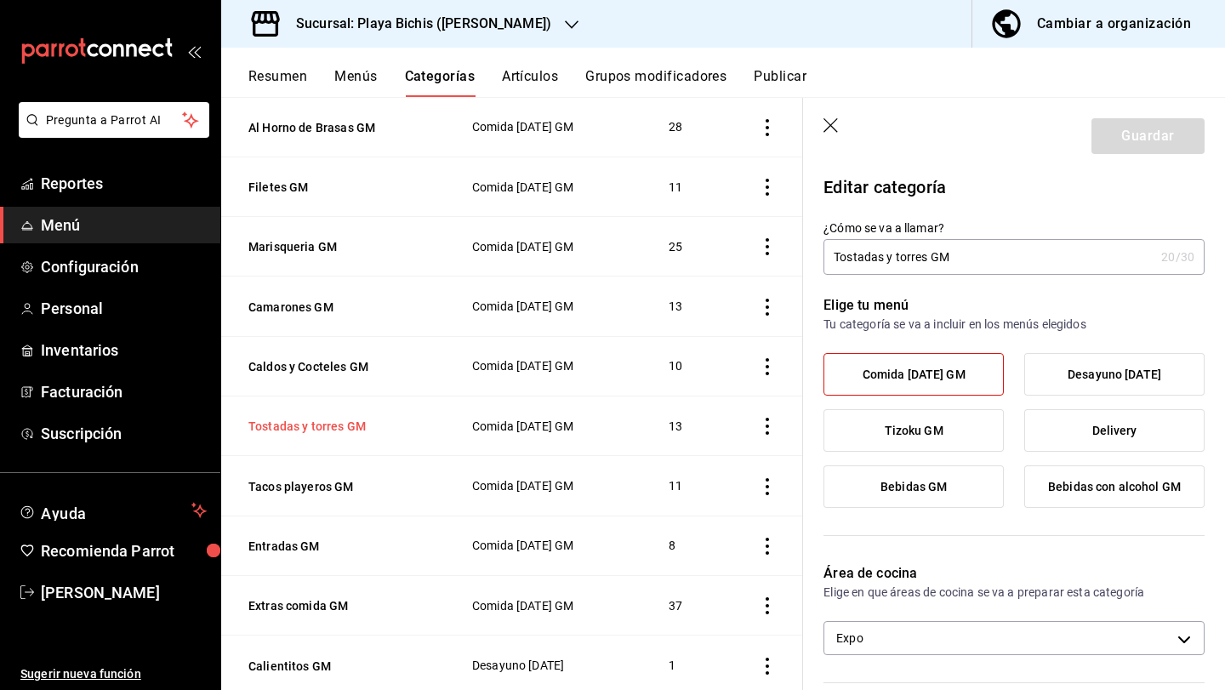
click at [341, 425] on button "Tostadas y torres GM" at bounding box center [333, 426] width 170 height 17
click at [1092, 642] on body "Pregunta a Parrot AI Reportes Menú Configuración Personal Inventarios Facturaci…" at bounding box center [612, 345] width 1225 height 690
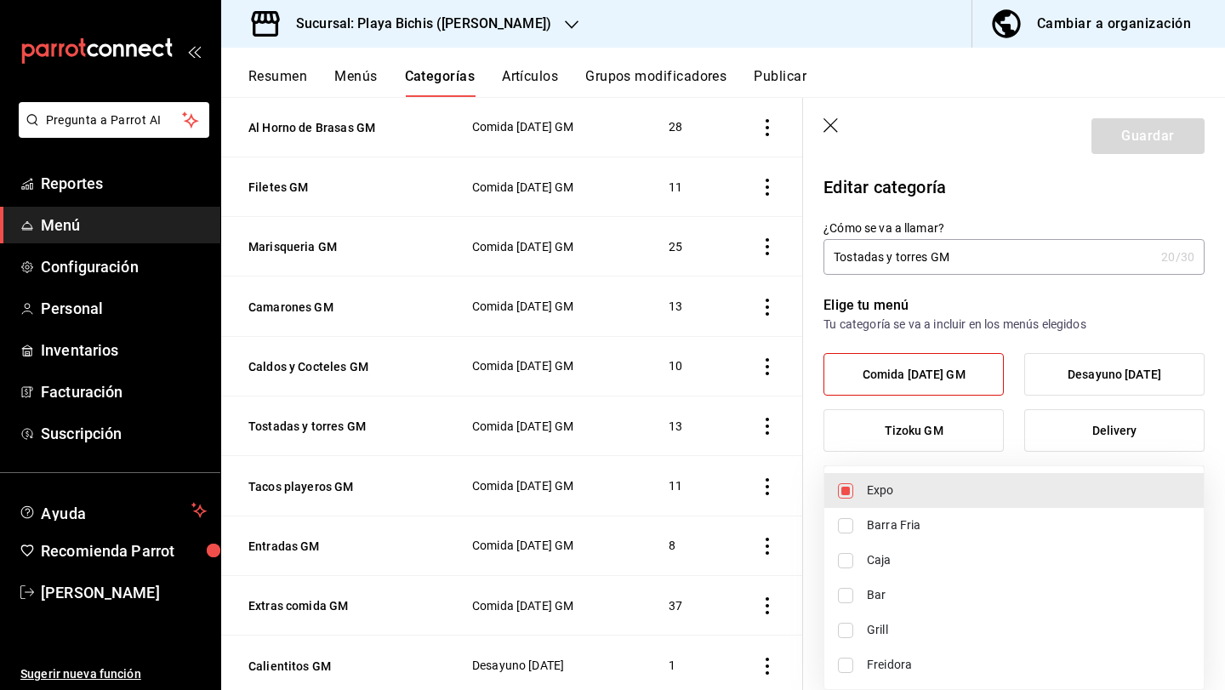
click at [900, 534] on li "Barra Fria" at bounding box center [1013, 525] width 379 height 35
type input "fc3100d1-e602-4c6d-a284-2445fbe47c23,319427ae-8ce4-44e2-9d88-033f2c6622a4"
checkbox input "true"
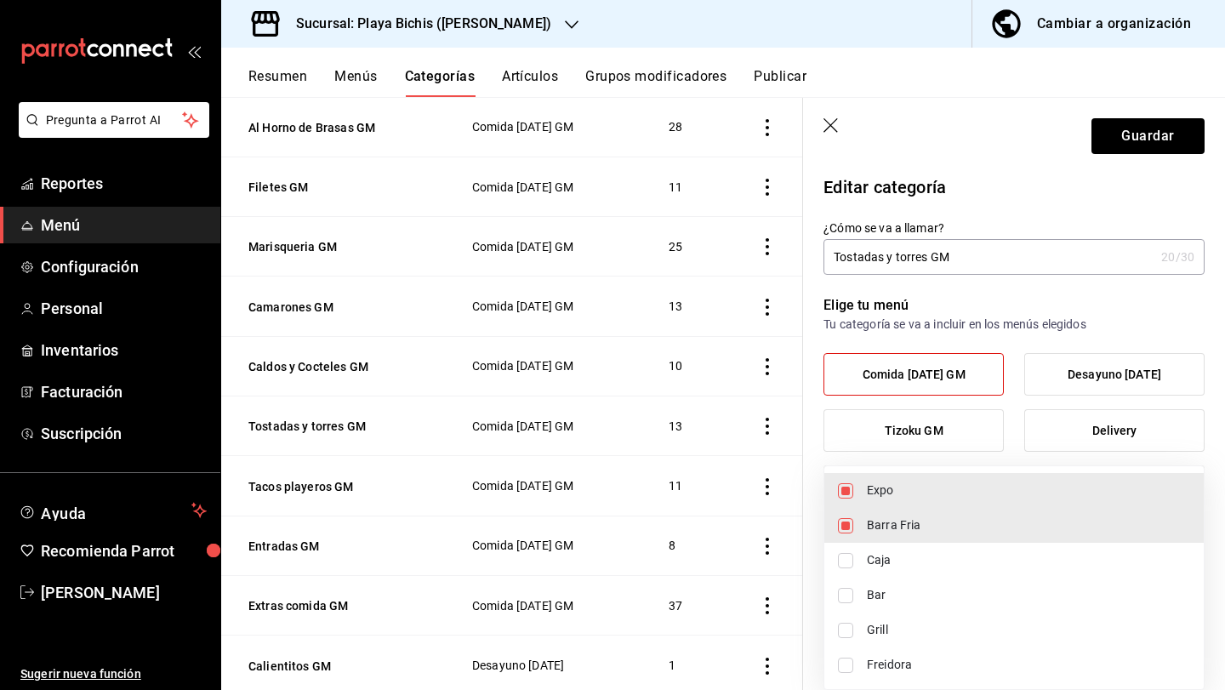
click at [1128, 145] on div at bounding box center [612, 345] width 1225 height 690
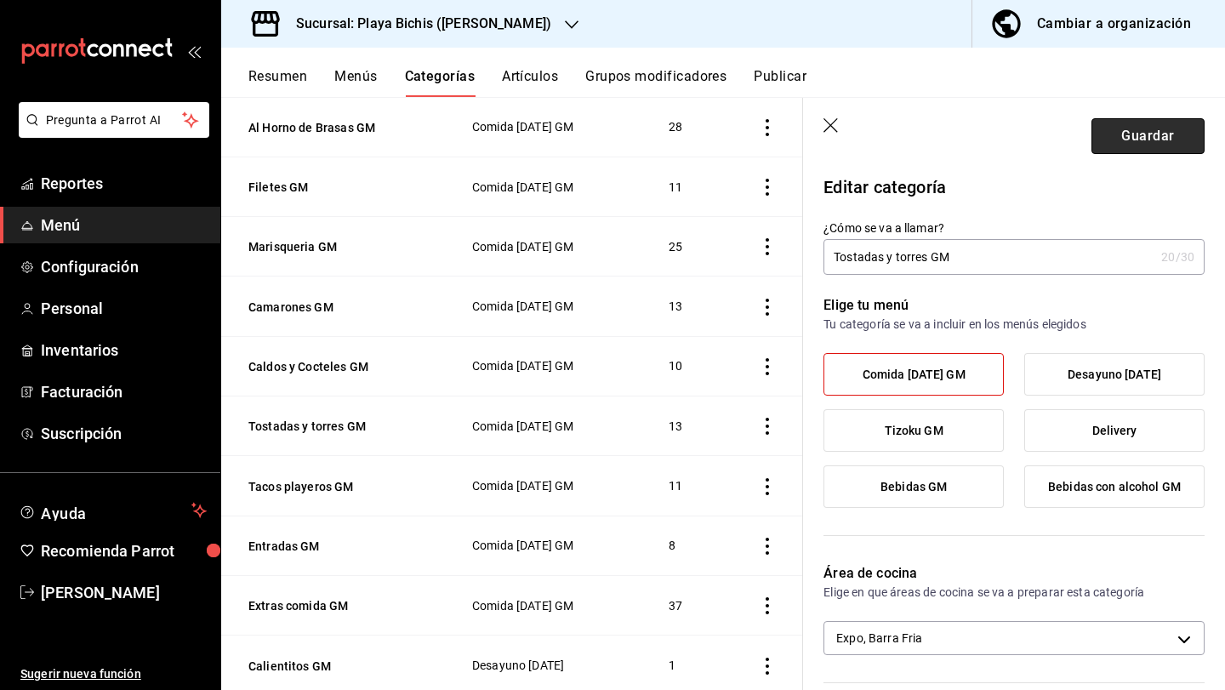
click at [1182, 136] on button "Guardar" at bounding box center [1148, 136] width 113 height 36
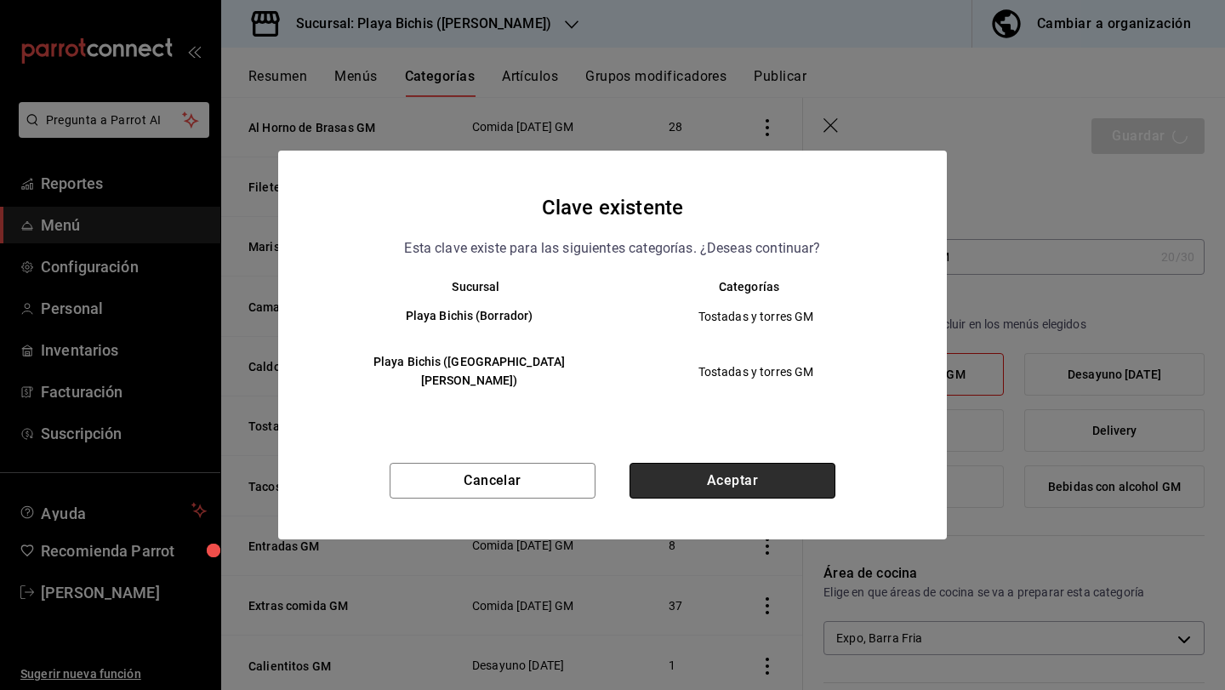
click at [667, 482] on button "Aceptar" at bounding box center [733, 481] width 206 height 36
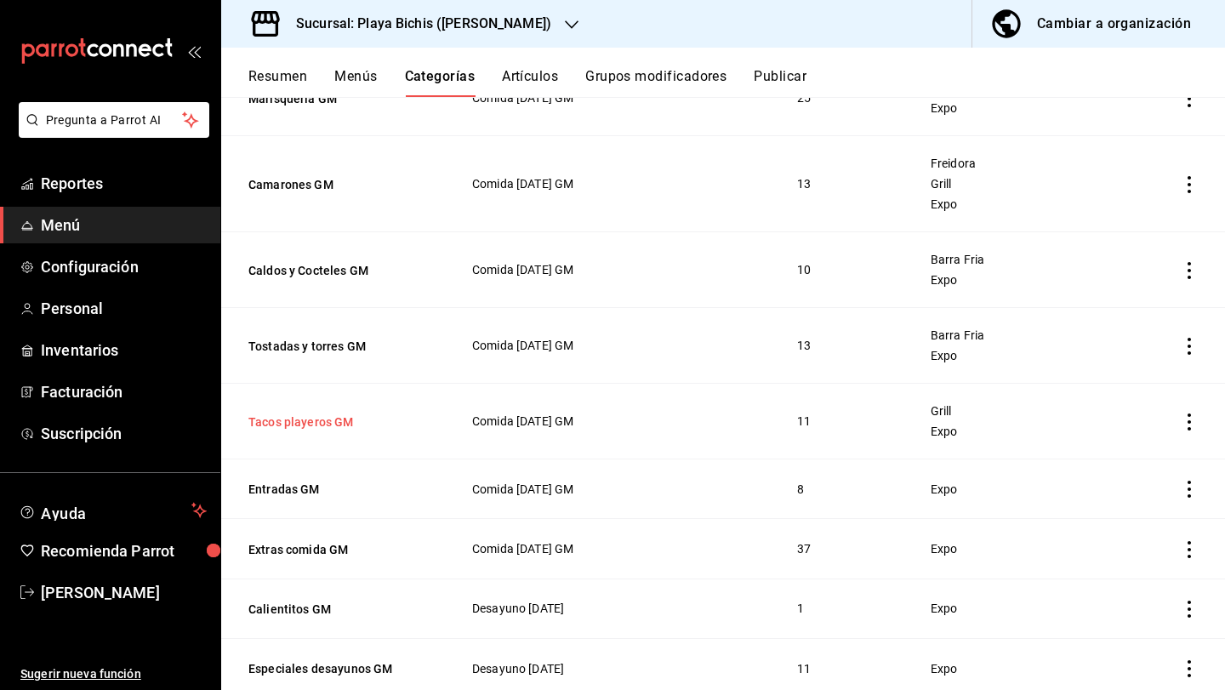
click at [328, 424] on button "Tacos playeros GM" at bounding box center [333, 422] width 170 height 17
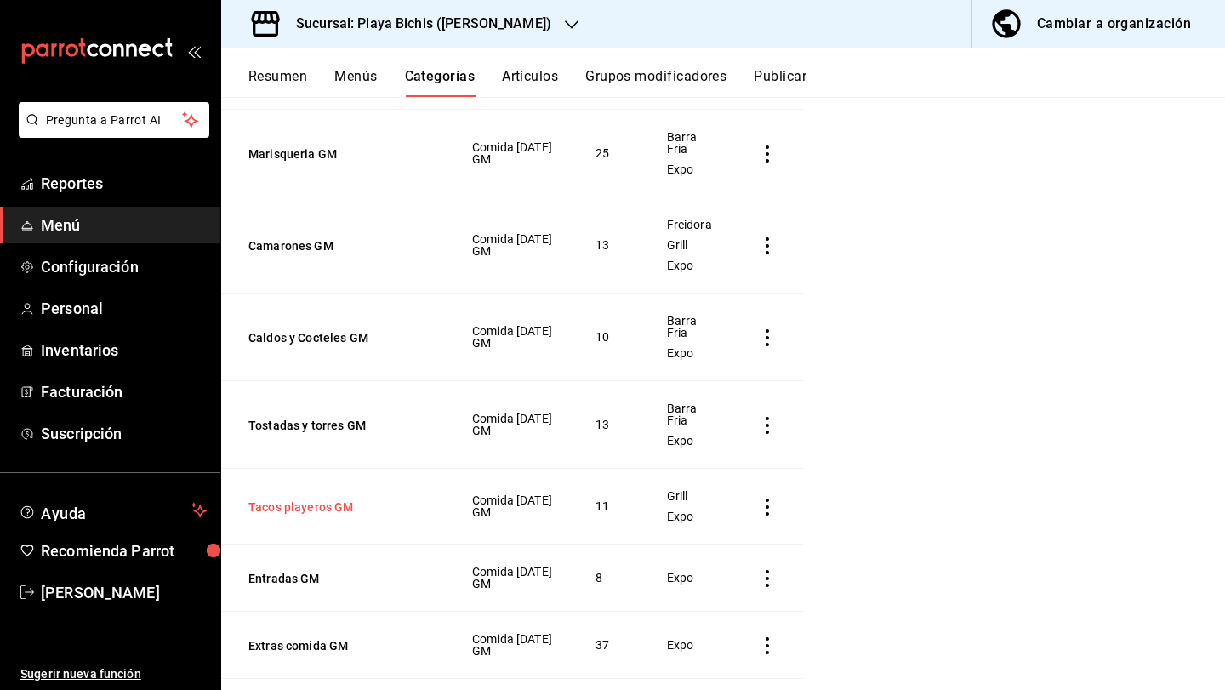
scroll to position [512, 0]
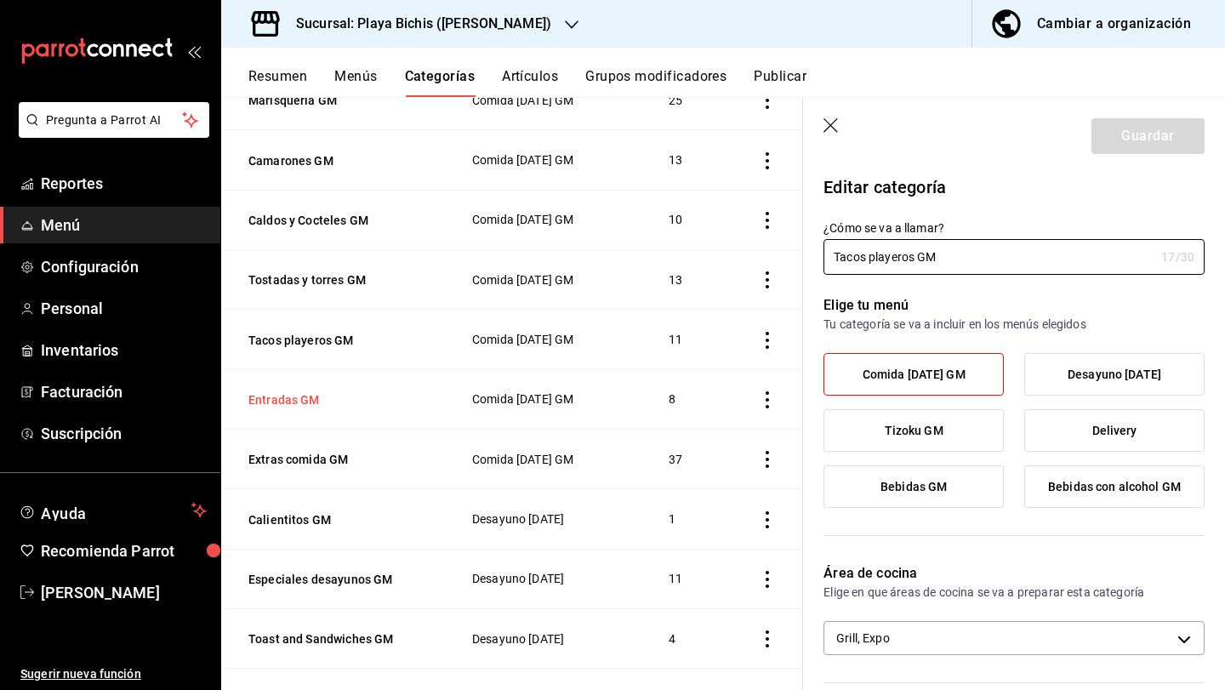
click at [279, 396] on button "Entradas GM" at bounding box center [333, 399] width 170 height 17
click at [860, 631] on body "Pregunta a Parrot AI Reportes Menú Configuración Personal Inventarios Facturaci…" at bounding box center [612, 345] width 1225 height 690
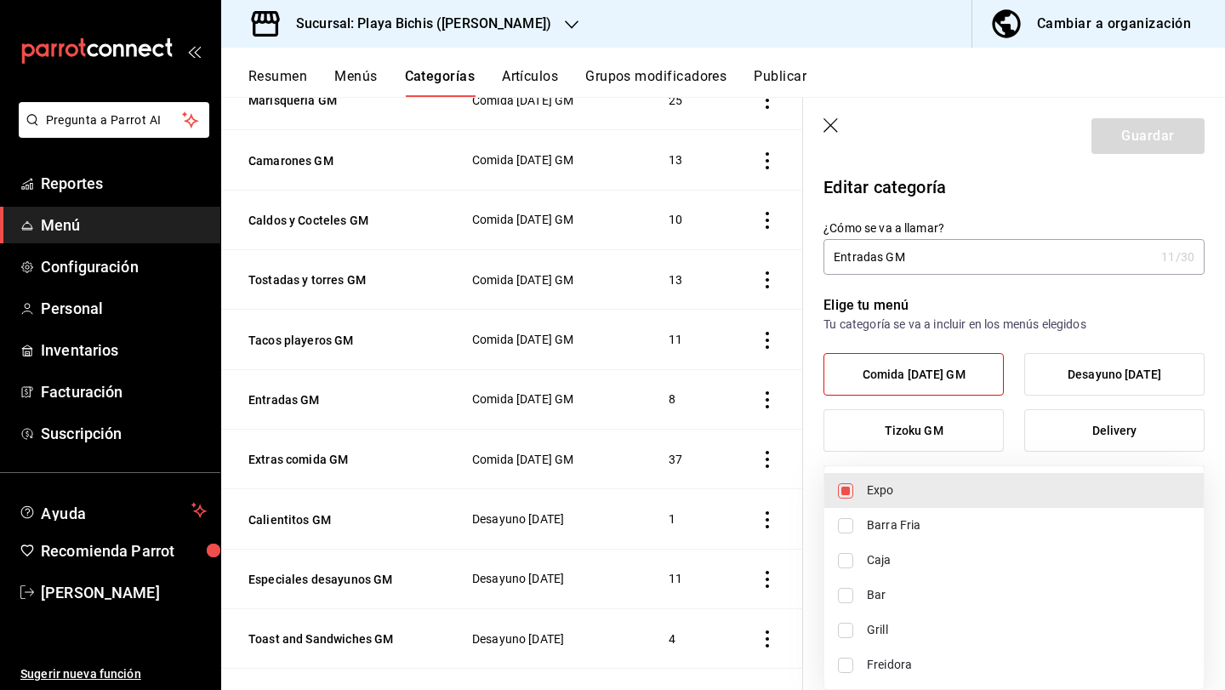
click at [854, 663] on li "Freidora" at bounding box center [1013, 665] width 379 height 35
type input "fc3100d1-e602-4c6d-a284-2445fbe47c23,dc4ba608-a7ed-496c-a745-50b2f8dbe53e"
checkbox input "true"
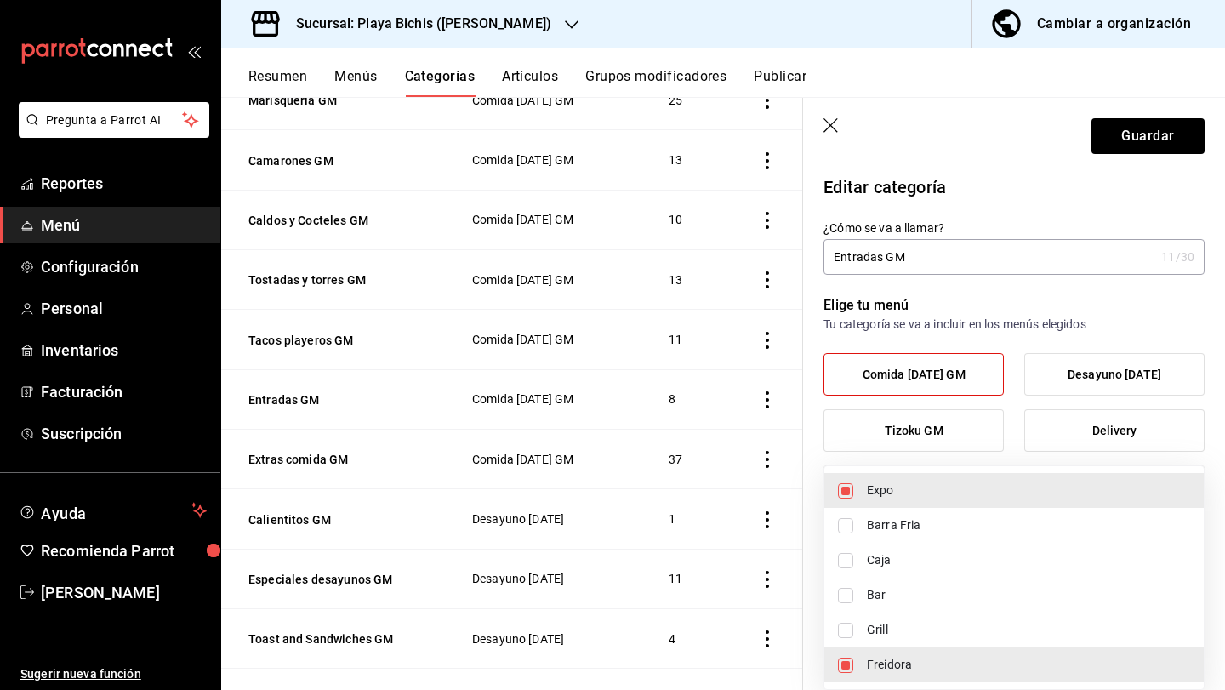
click at [1172, 130] on div at bounding box center [612, 345] width 1225 height 690
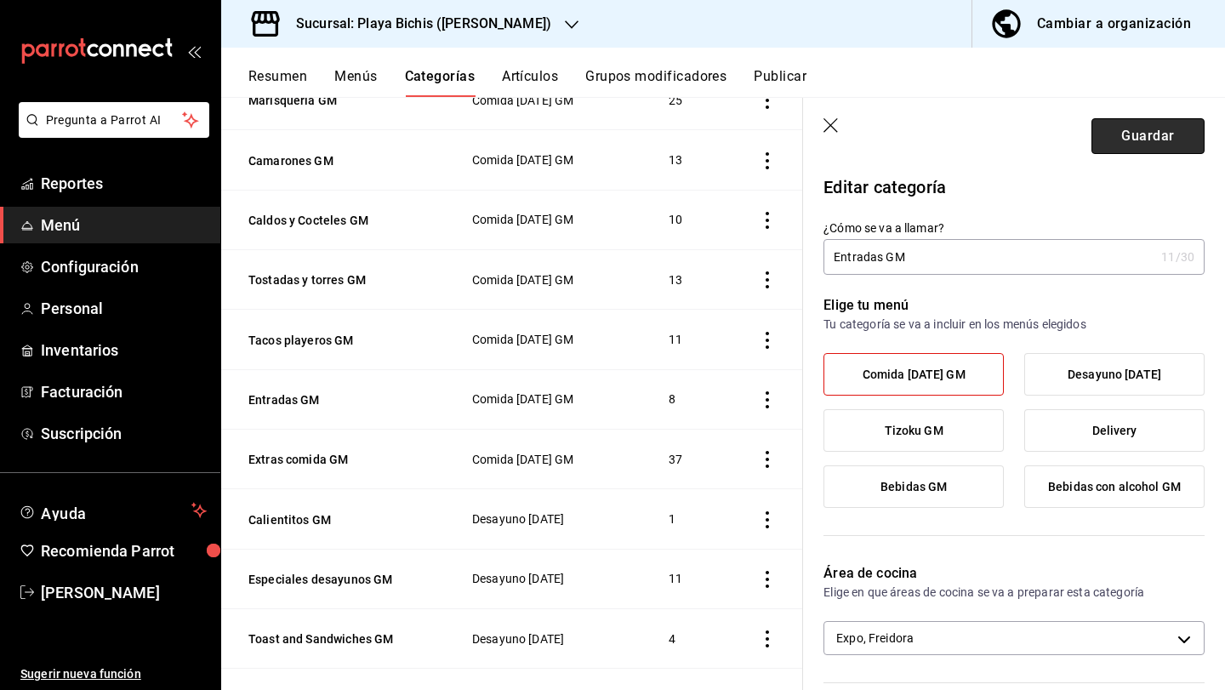
click at [1172, 130] on button "Guardar" at bounding box center [1148, 136] width 113 height 36
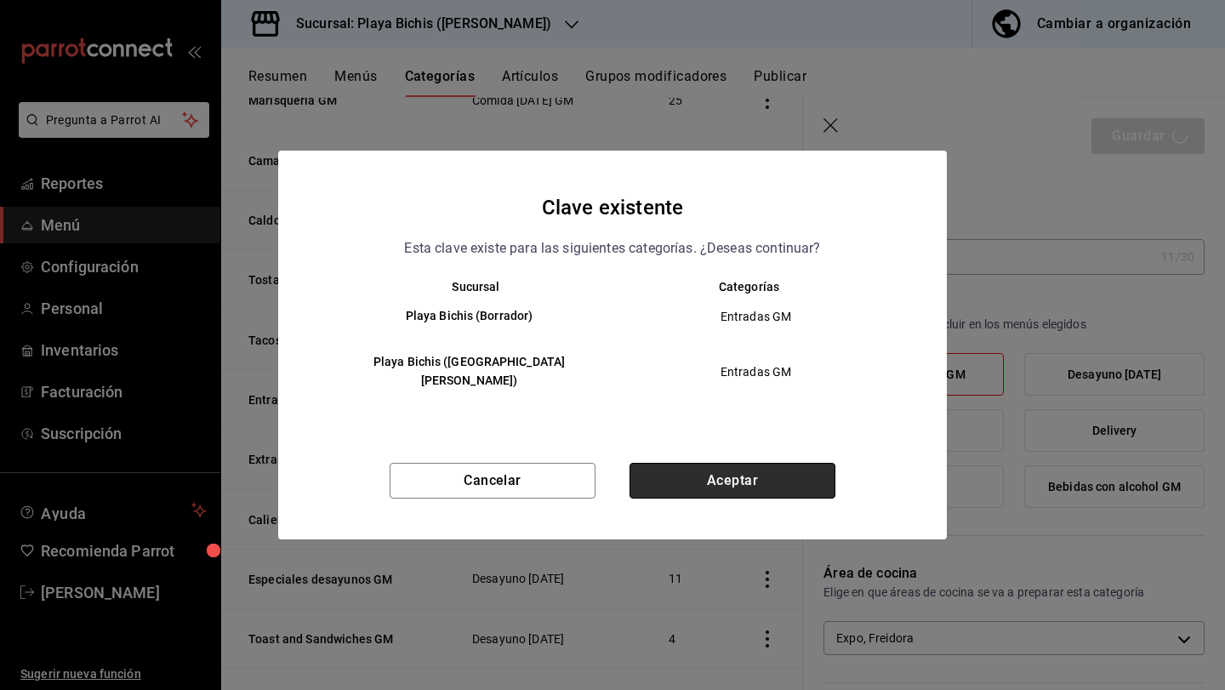
click at [784, 482] on button "Aceptar" at bounding box center [733, 481] width 206 height 36
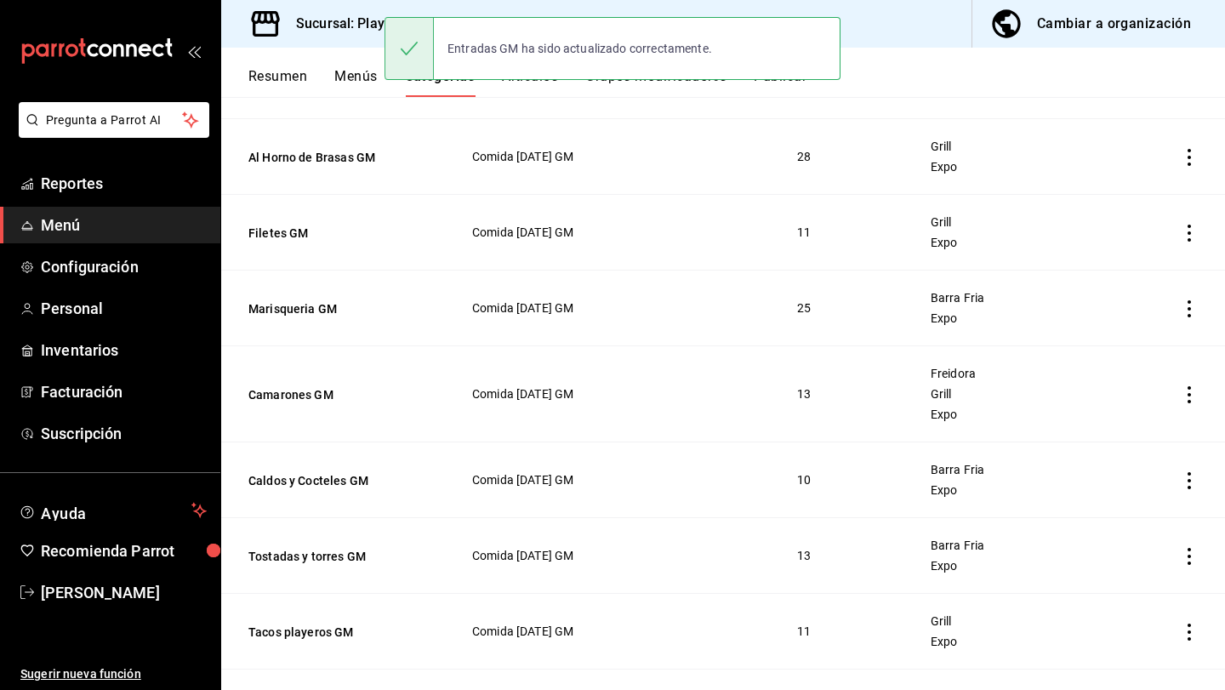
scroll to position [380, 0]
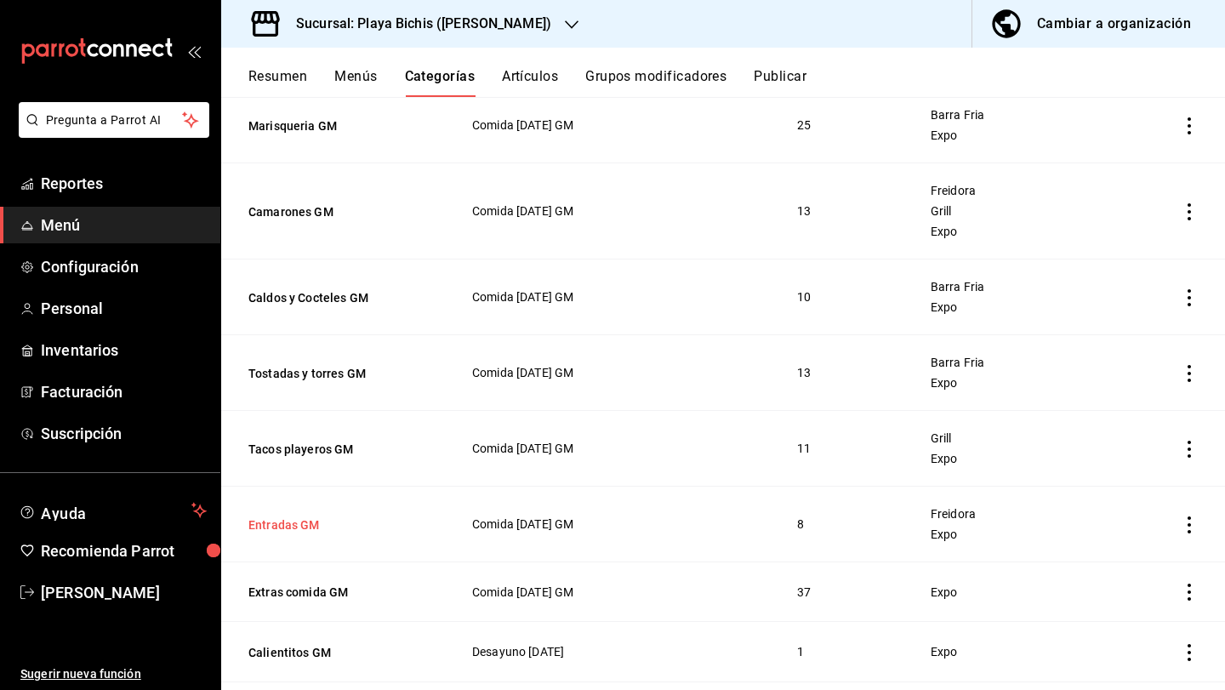
click at [299, 524] on button "Entradas GM" at bounding box center [333, 524] width 170 height 17
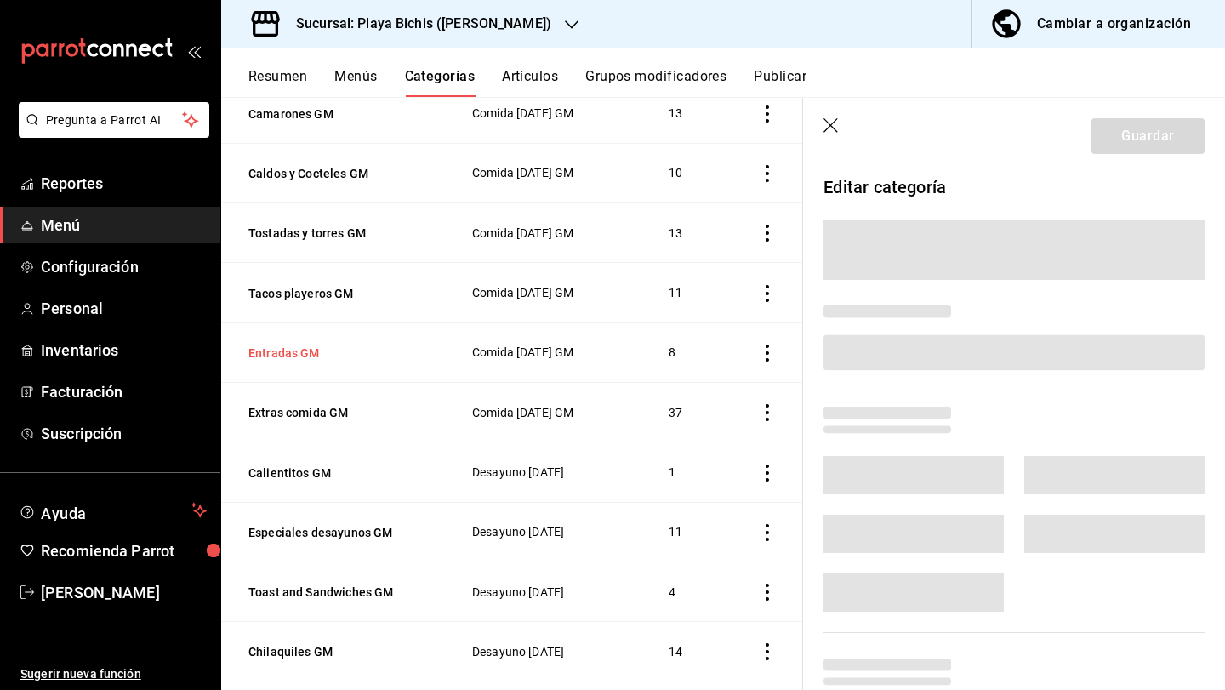
scroll to position [485, 0]
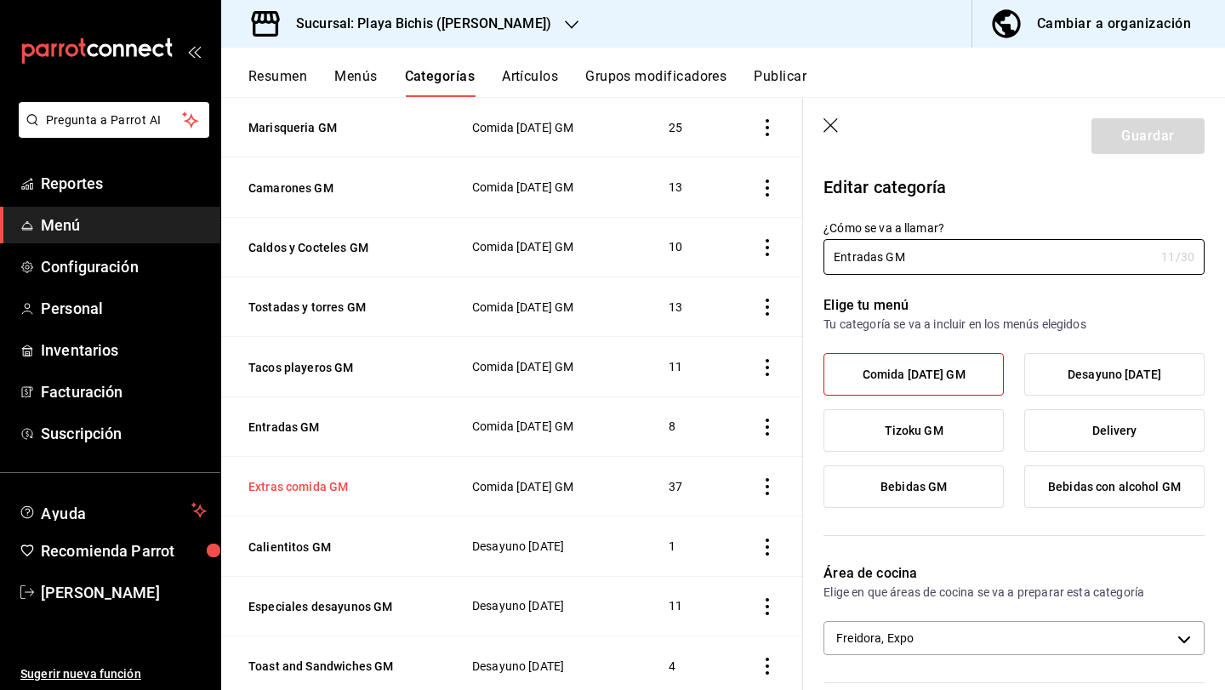
click at [308, 478] on button "Extras comida GM" at bounding box center [333, 486] width 170 height 17
type input "fc3100d1-e602-4c6d-a284-2445fbe47c23"
click at [847, 629] on body "Pregunta a Parrot AI Reportes Menú Configuración Personal Inventarios Facturaci…" at bounding box center [612, 345] width 1225 height 690
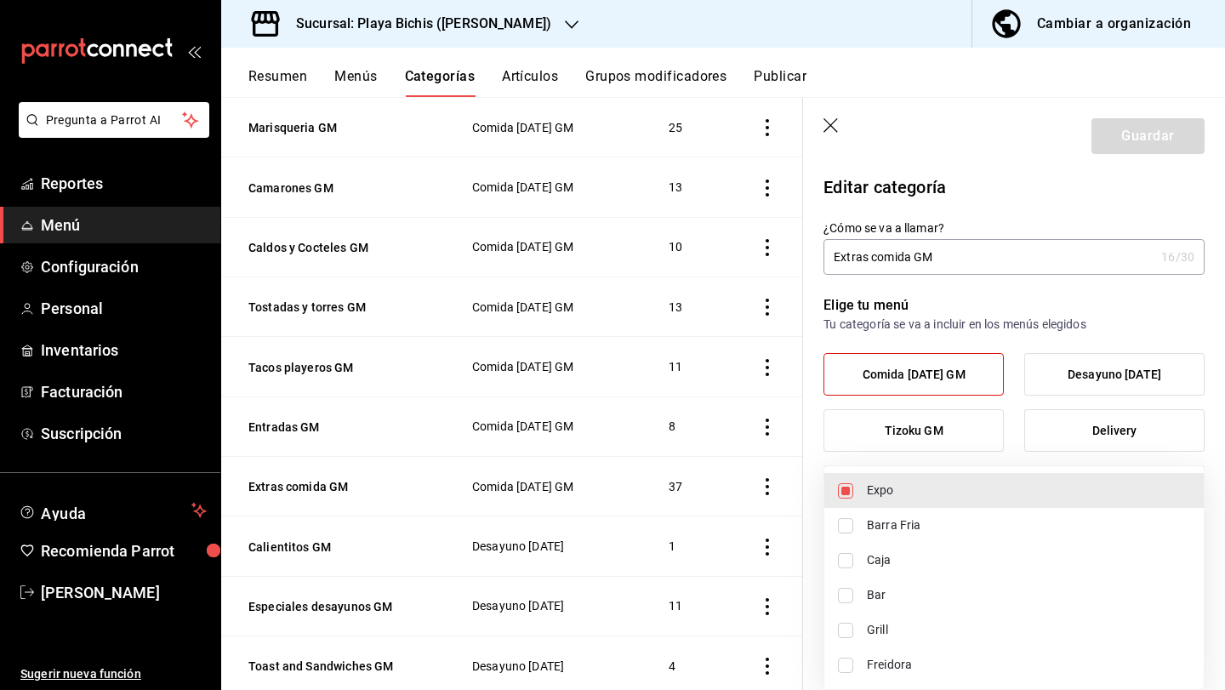
click at [979, 298] on div at bounding box center [612, 345] width 1225 height 690
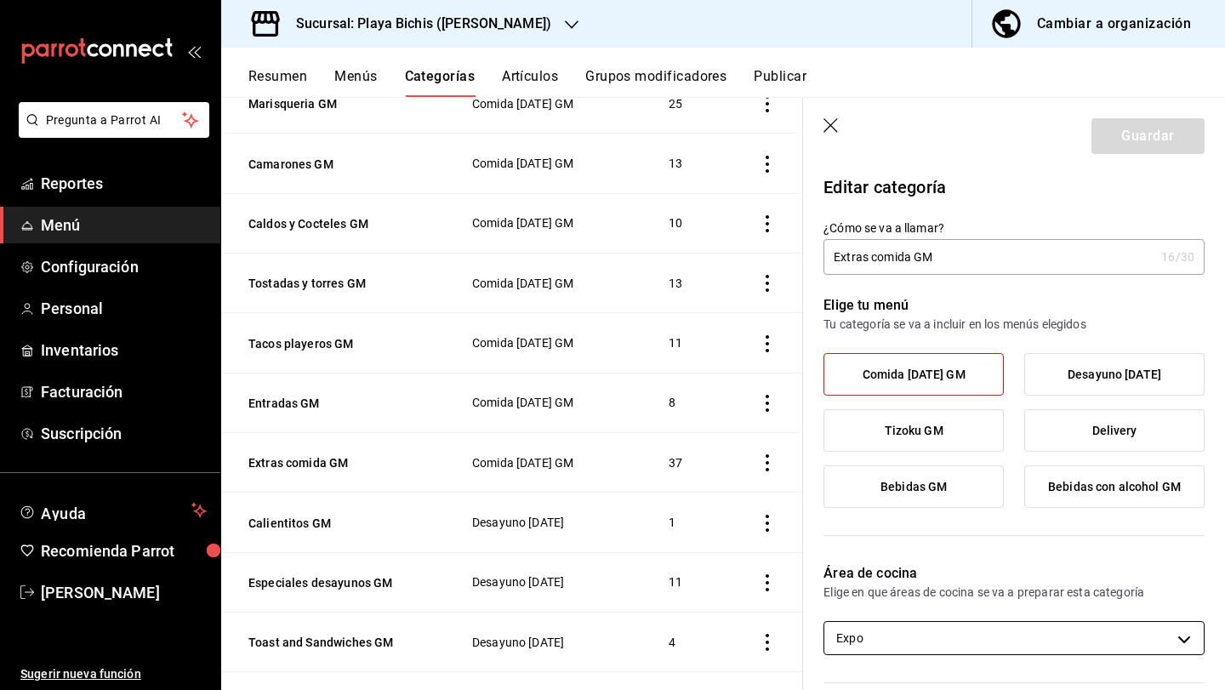
scroll to position [522, 0]
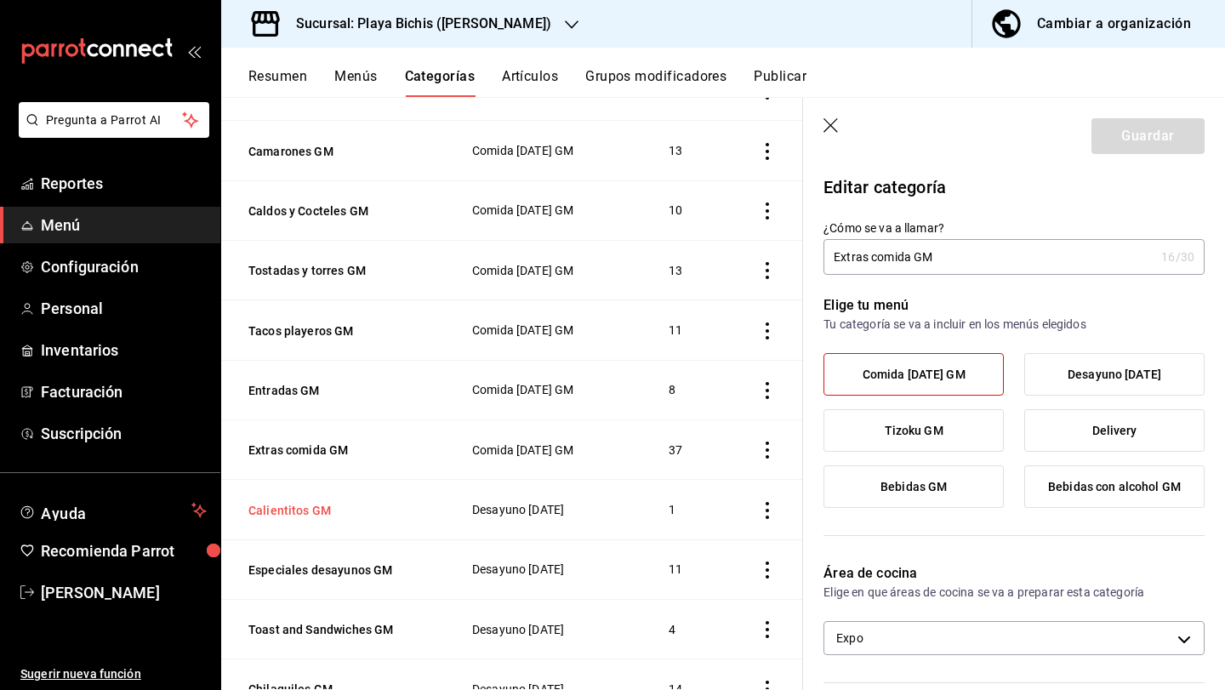
click at [294, 509] on button "Calientitos GM" at bounding box center [333, 510] width 170 height 17
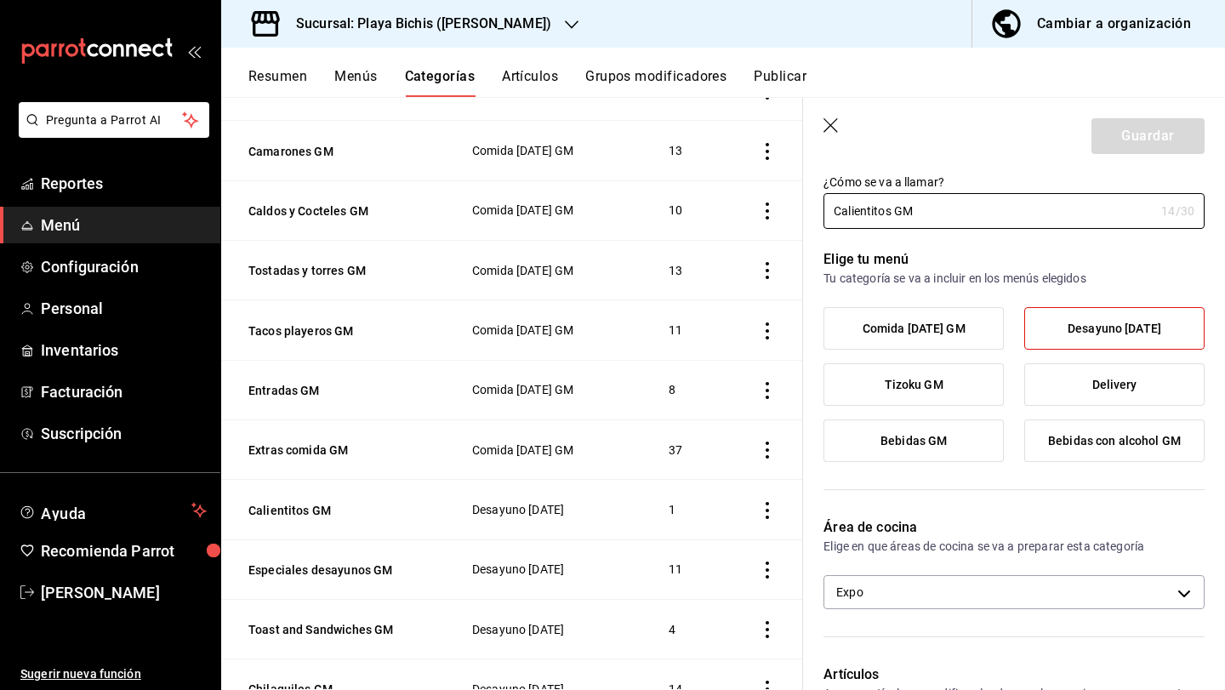
scroll to position [53, 0]
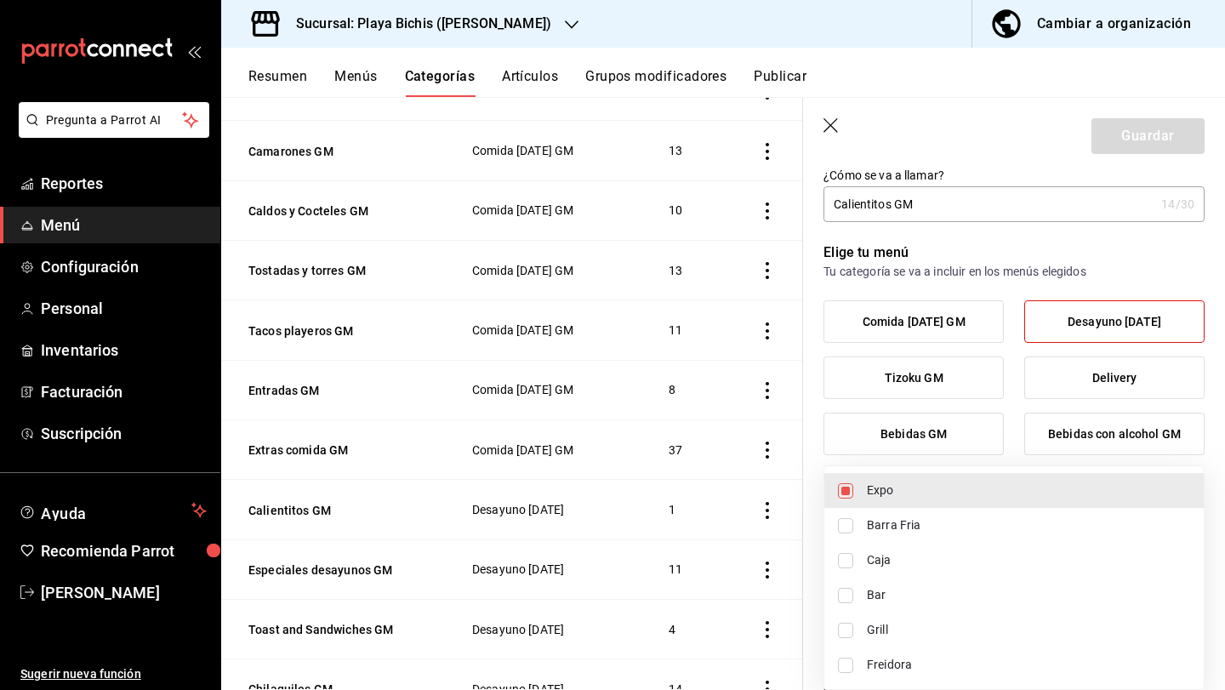
click at [890, 577] on body "Pregunta a Parrot AI Reportes Menú Configuración Personal Inventarios Facturaci…" at bounding box center [612, 345] width 1225 height 690
click at [893, 624] on span "Grill" at bounding box center [1028, 630] width 323 height 18
type input "fc3100d1-e602-4c6d-a284-2445fbe47c23,0b0c5edf-84f4-4190-a181-c748748c16d6"
checkbox input "true"
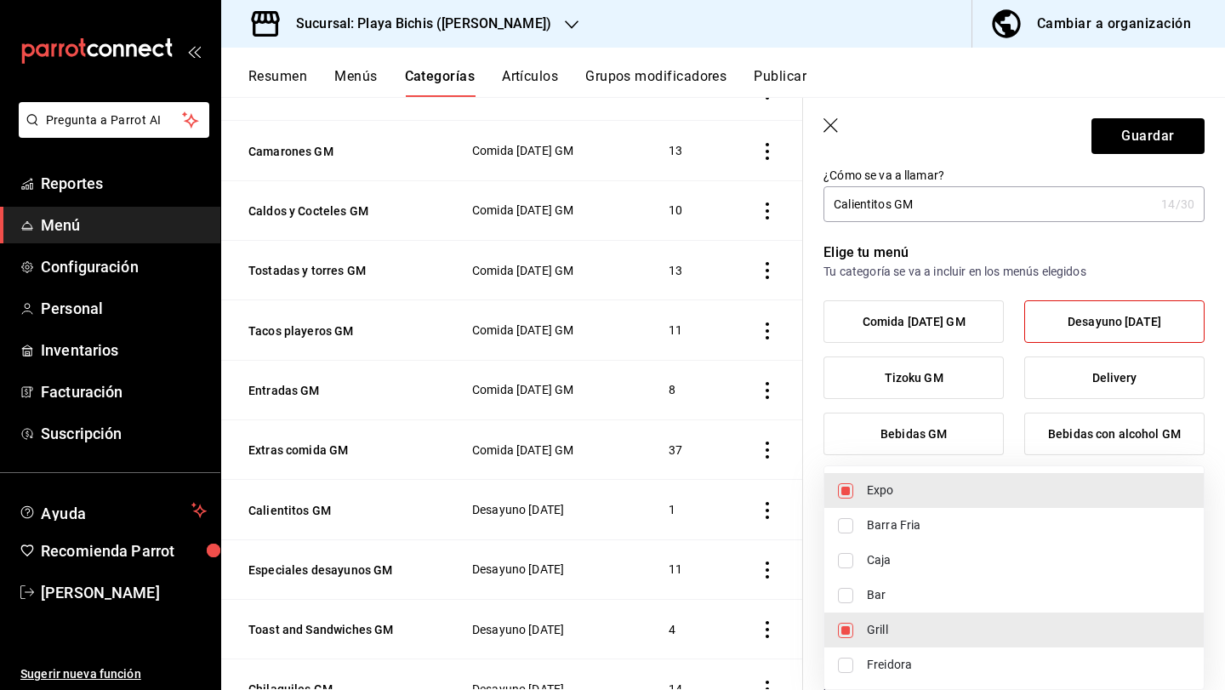
click at [1135, 128] on div at bounding box center [612, 345] width 1225 height 690
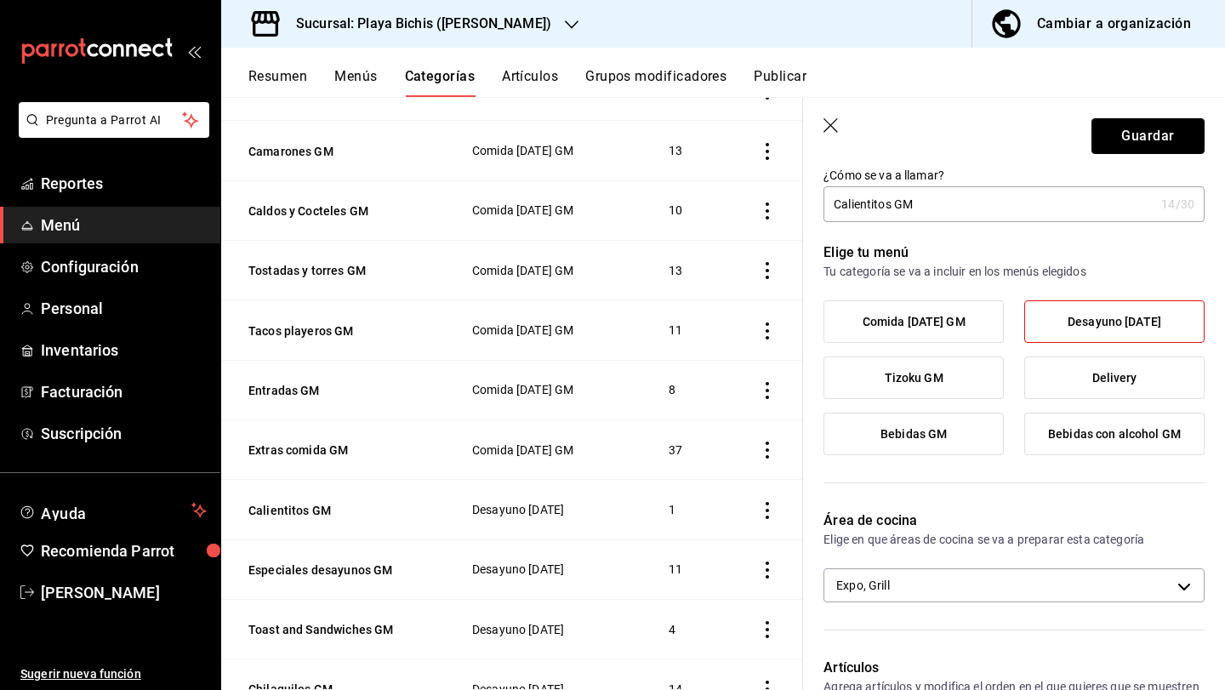
click at [1135, 128] on button "Guardar" at bounding box center [1148, 136] width 113 height 36
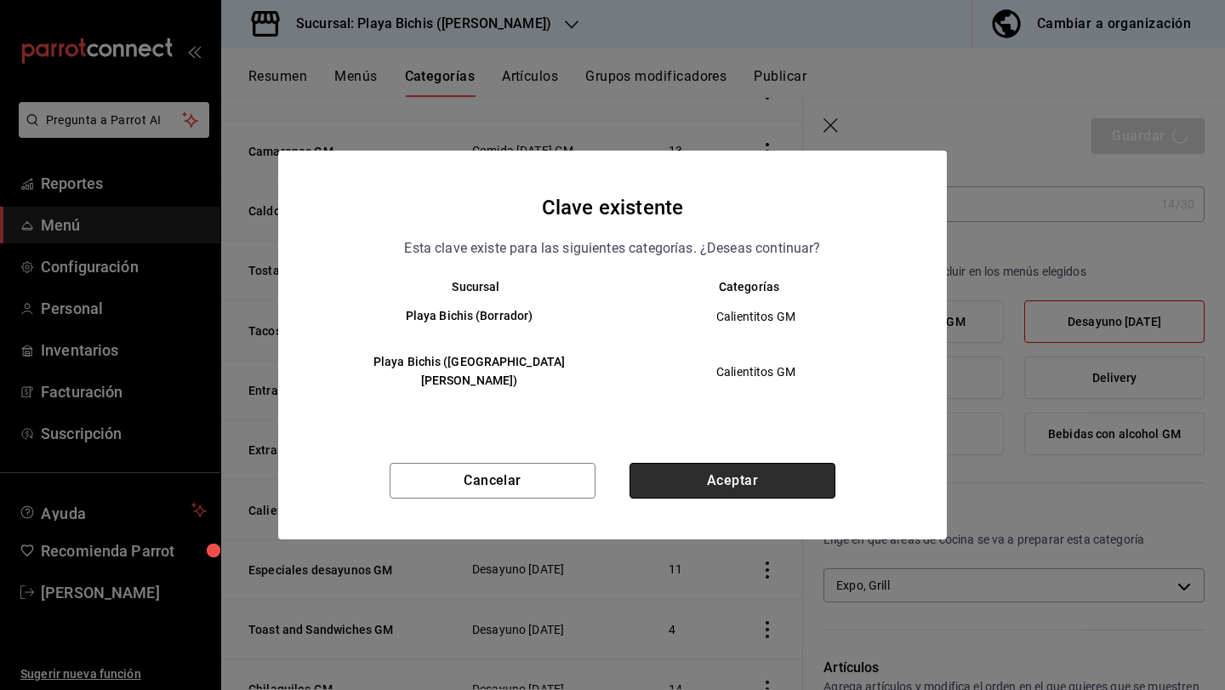
click at [699, 475] on button "Aceptar" at bounding box center [733, 481] width 206 height 36
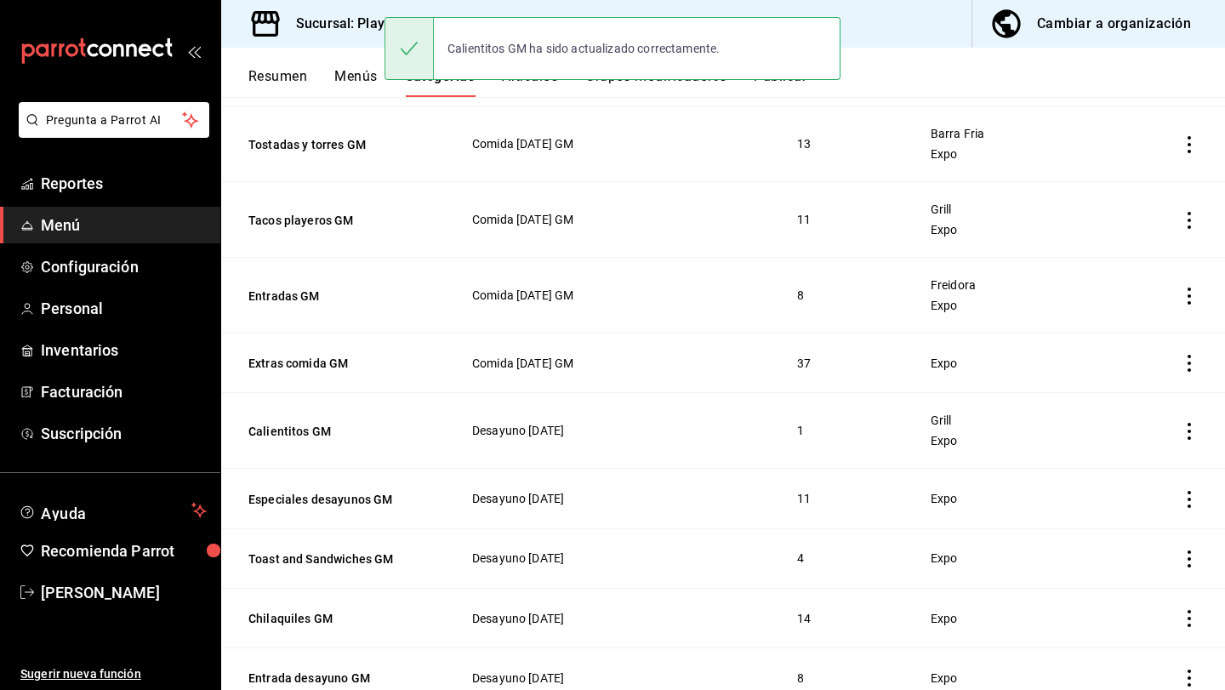
scroll to position [819, 0]
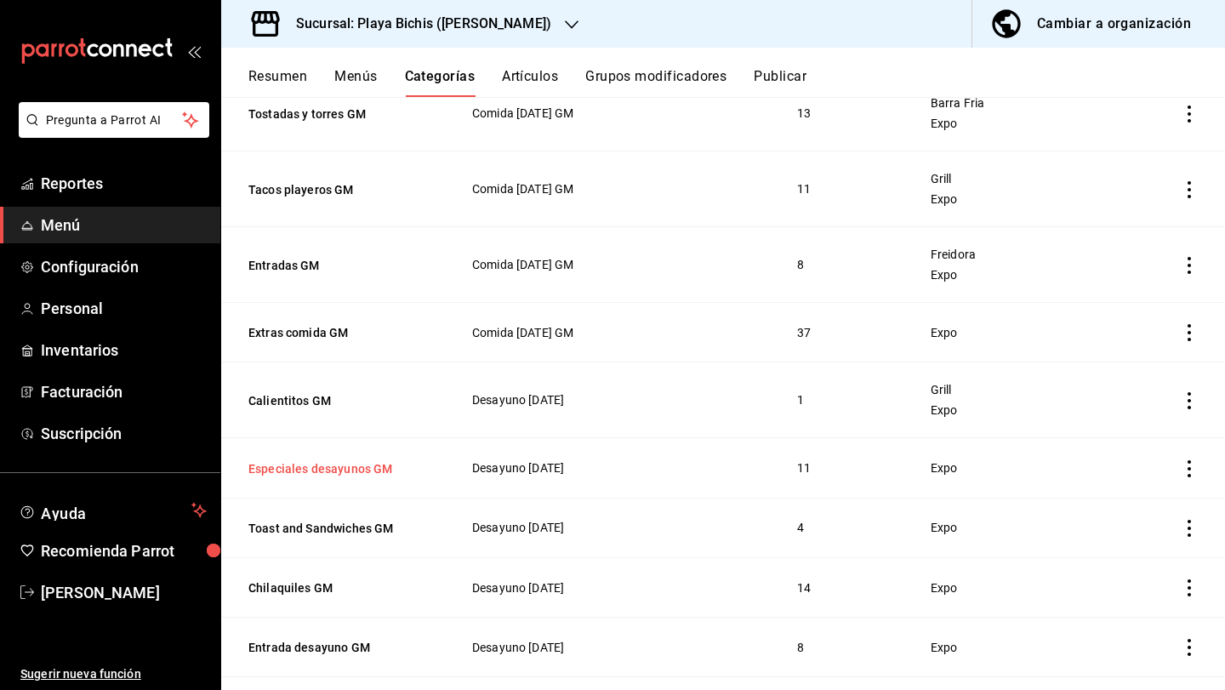
click at [304, 468] on button "Especiales desayunos GM" at bounding box center [333, 468] width 170 height 17
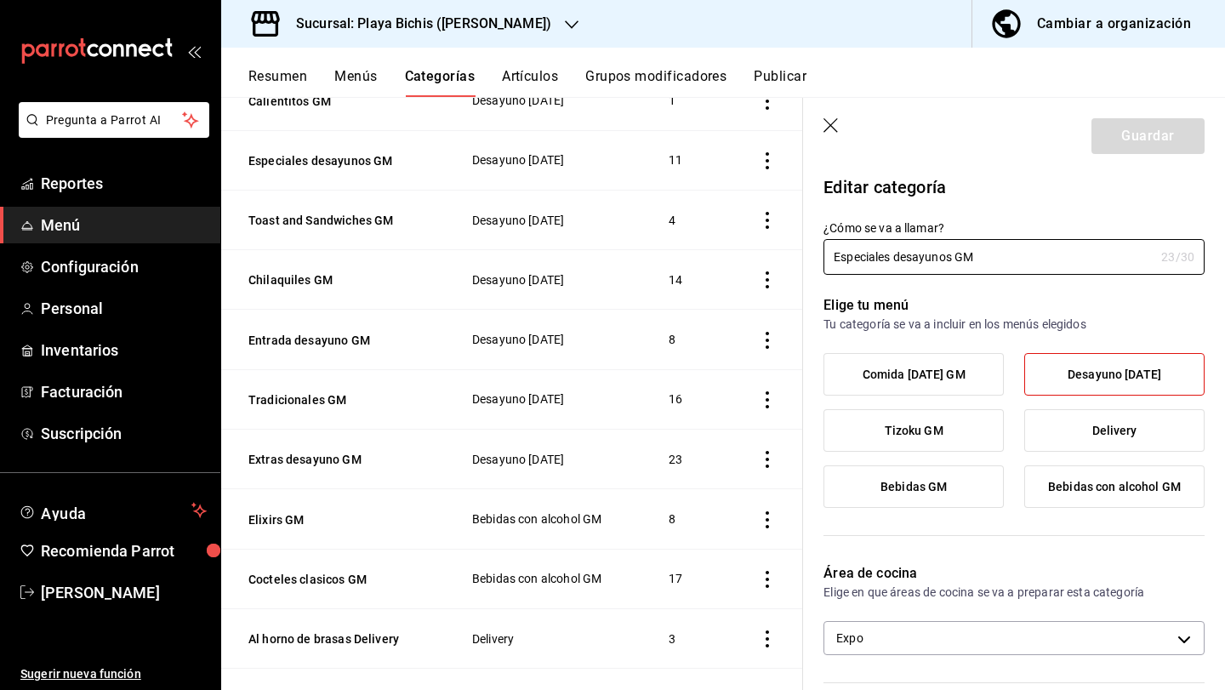
scroll to position [936, 0]
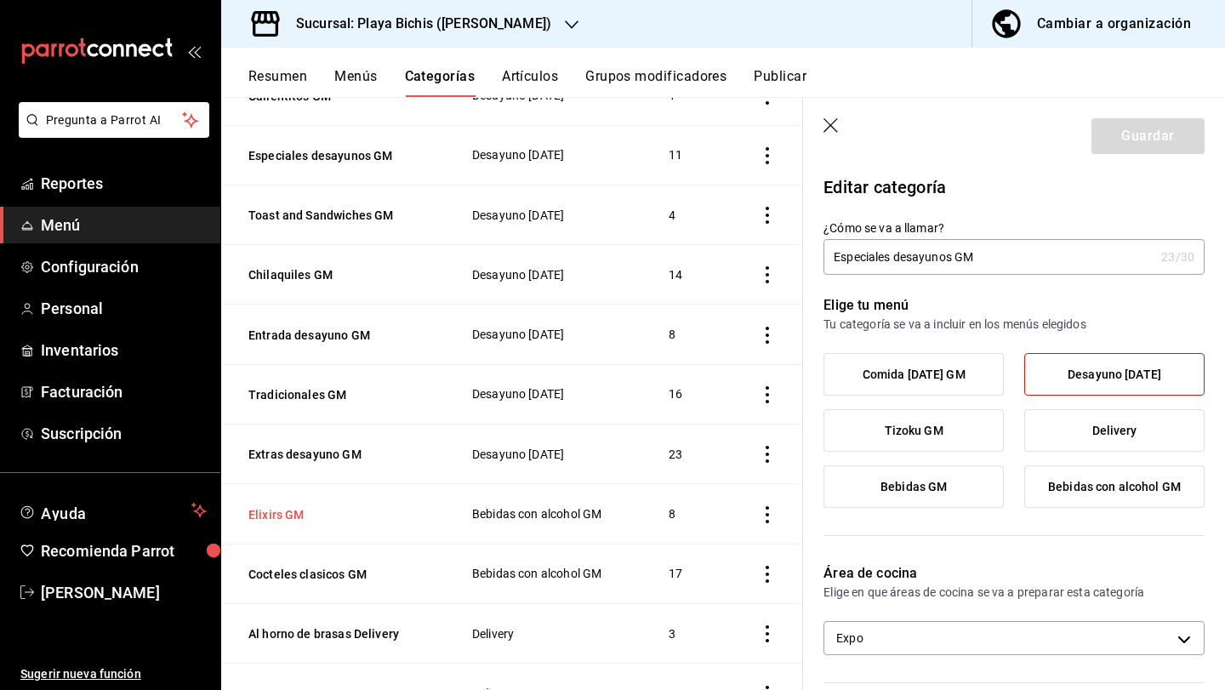
click at [280, 506] on button "Elixirs GM" at bounding box center [333, 514] width 170 height 17
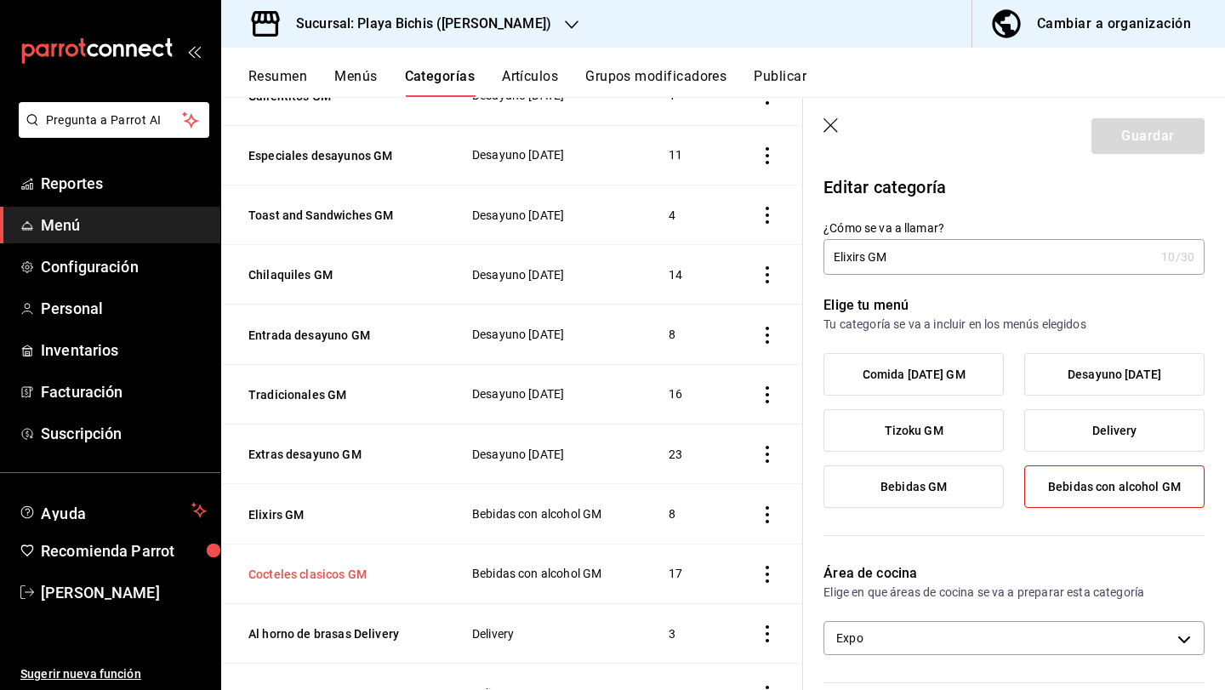
click at [286, 566] on button "Cocteles clasicos GM" at bounding box center [333, 574] width 170 height 17
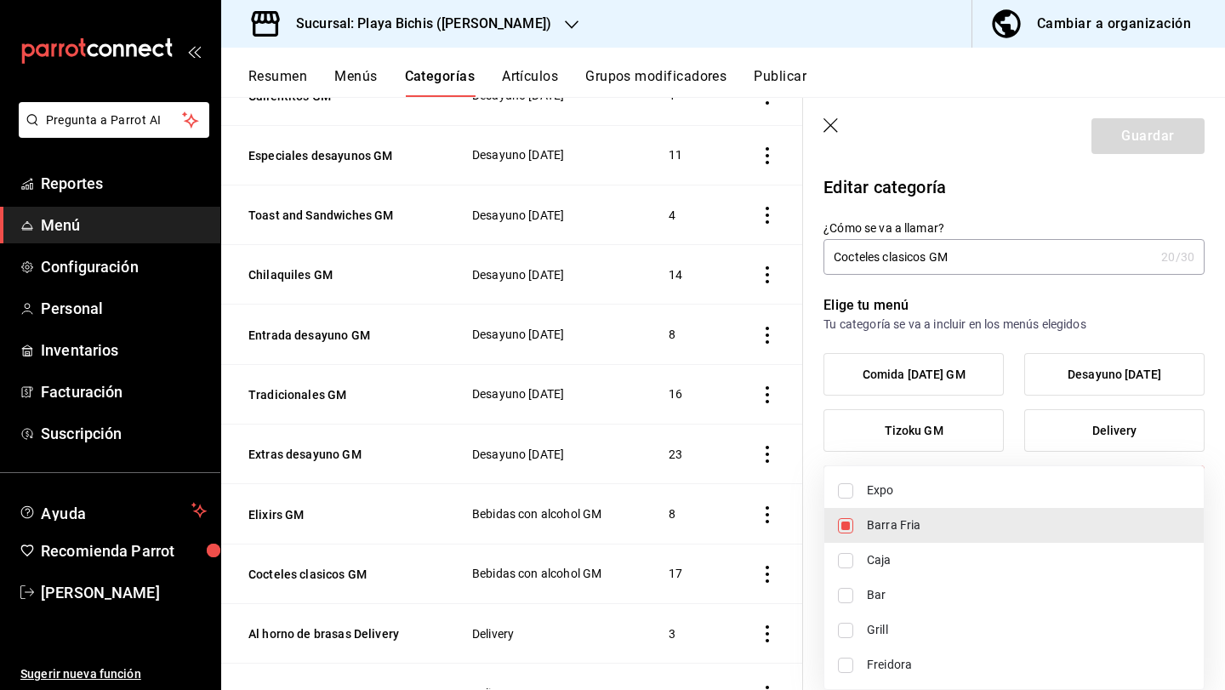
click at [912, 640] on body "Pregunta a Parrot AI Reportes Menú Configuración Personal Inventarios Facturaci…" at bounding box center [612, 345] width 1225 height 690
click at [864, 491] on li "Expo" at bounding box center [1013, 490] width 379 height 35
type input "319427ae-8ce4-44e2-9d88-033f2c6622a4,fc3100d1-e602-4c6d-a284-2445fbe47c23"
checkbox input "true"
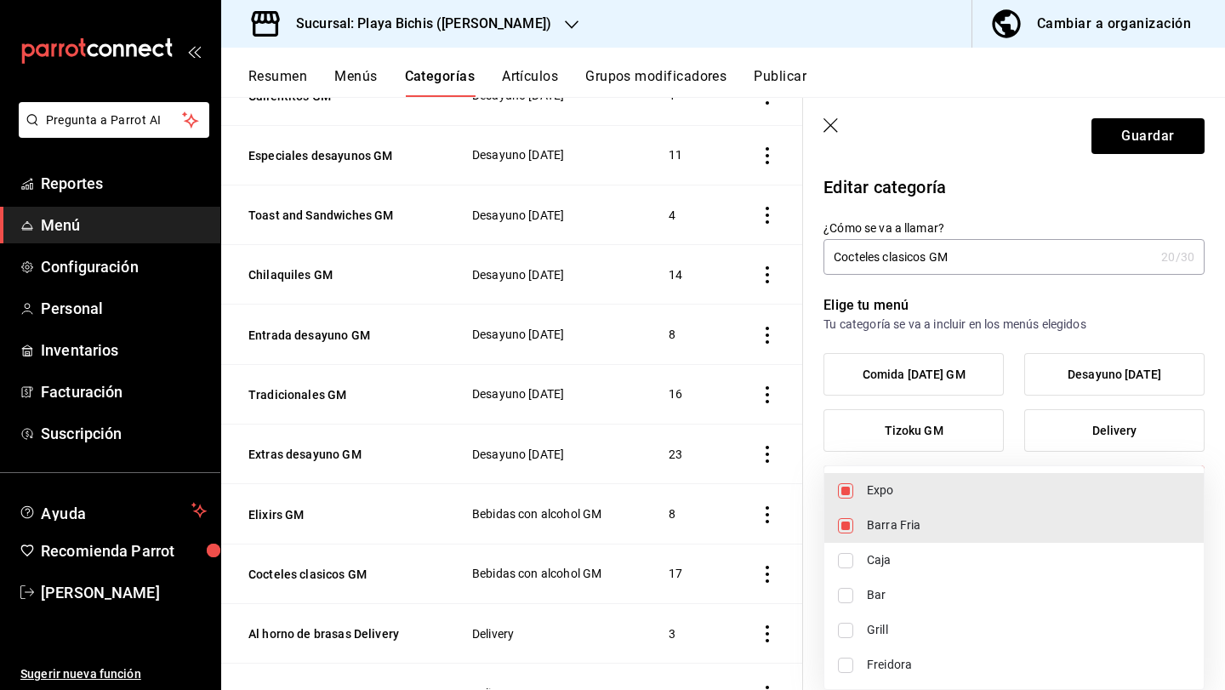
click at [1187, 127] on div at bounding box center [612, 345] width 1225 height 690
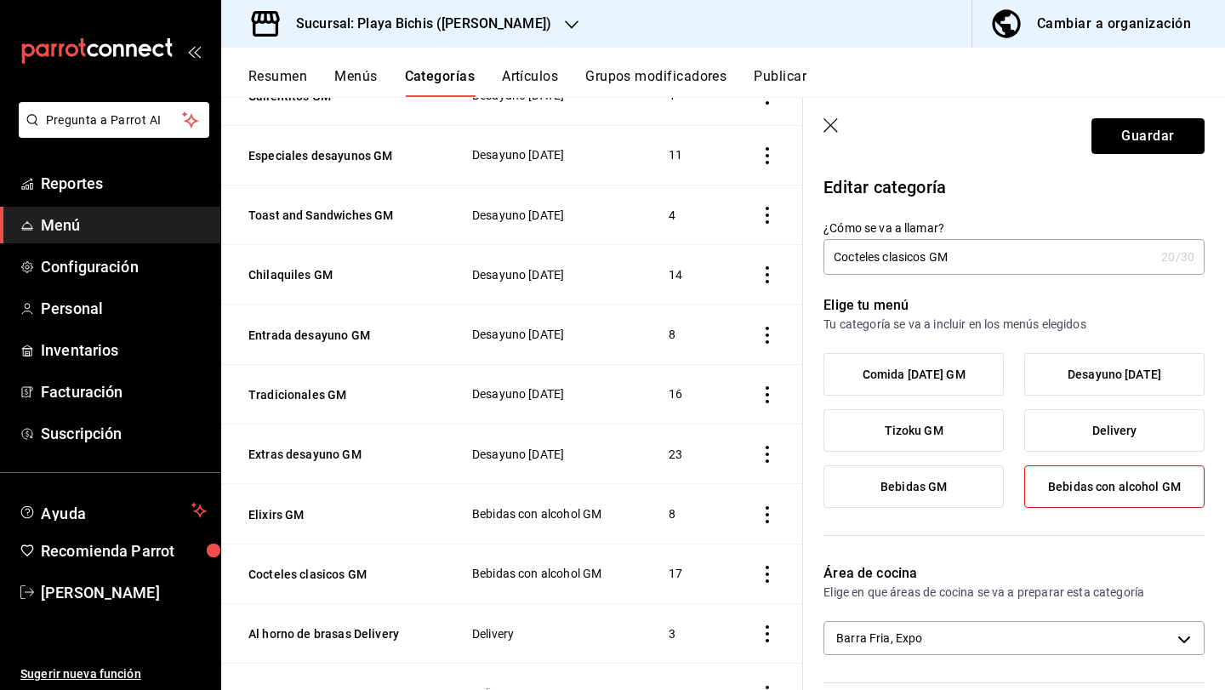
click at [1184, 131] on button "Guardar" at bounding box center [1148, 136] width 113 height 36
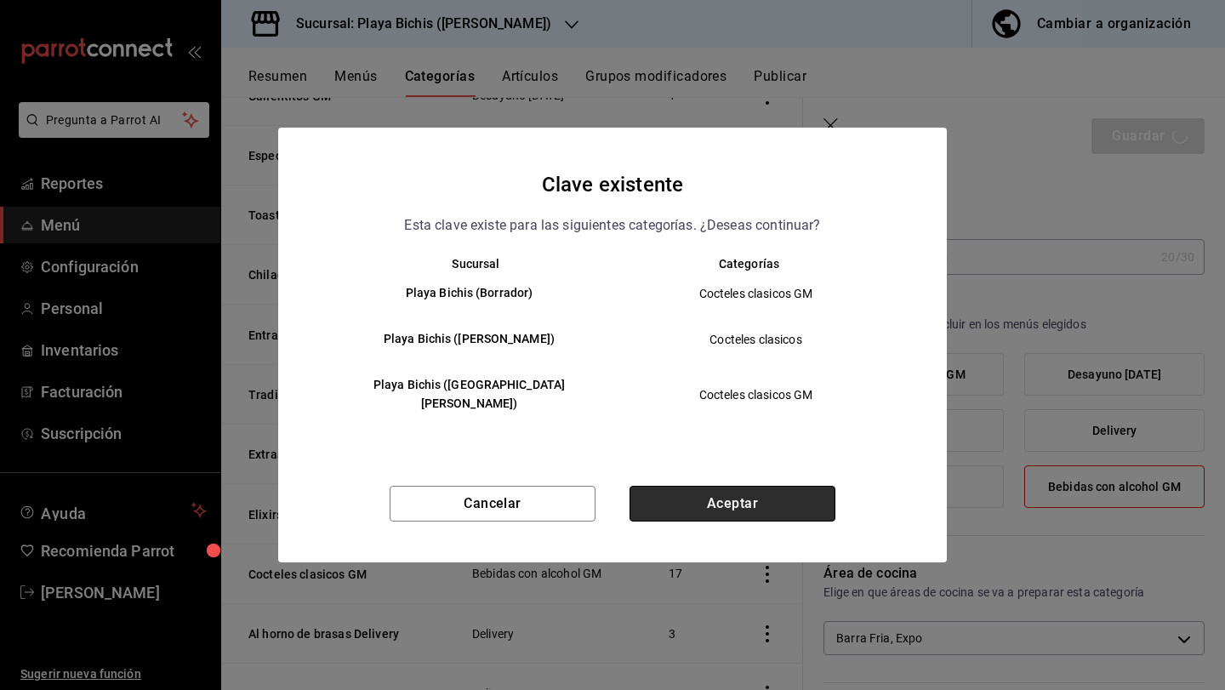
click at [749, 499] on button "Aceptar" at bounding box center [733, 504] width 206 height 36
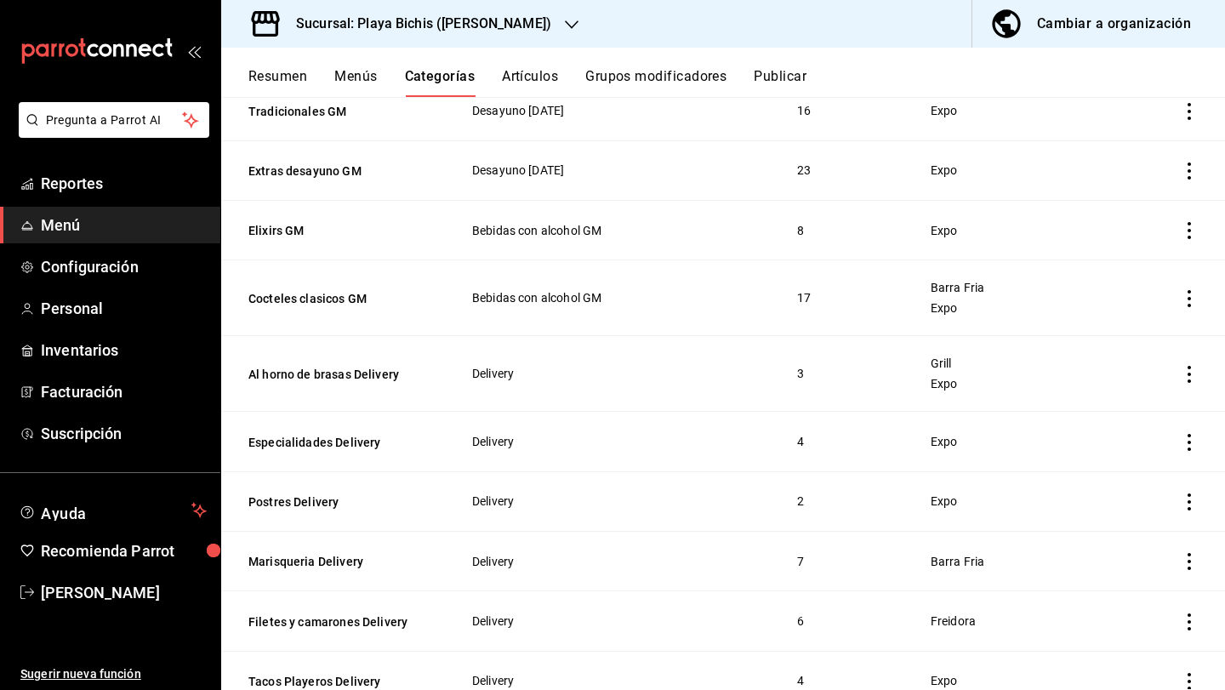
scroll to position [1408, 0]
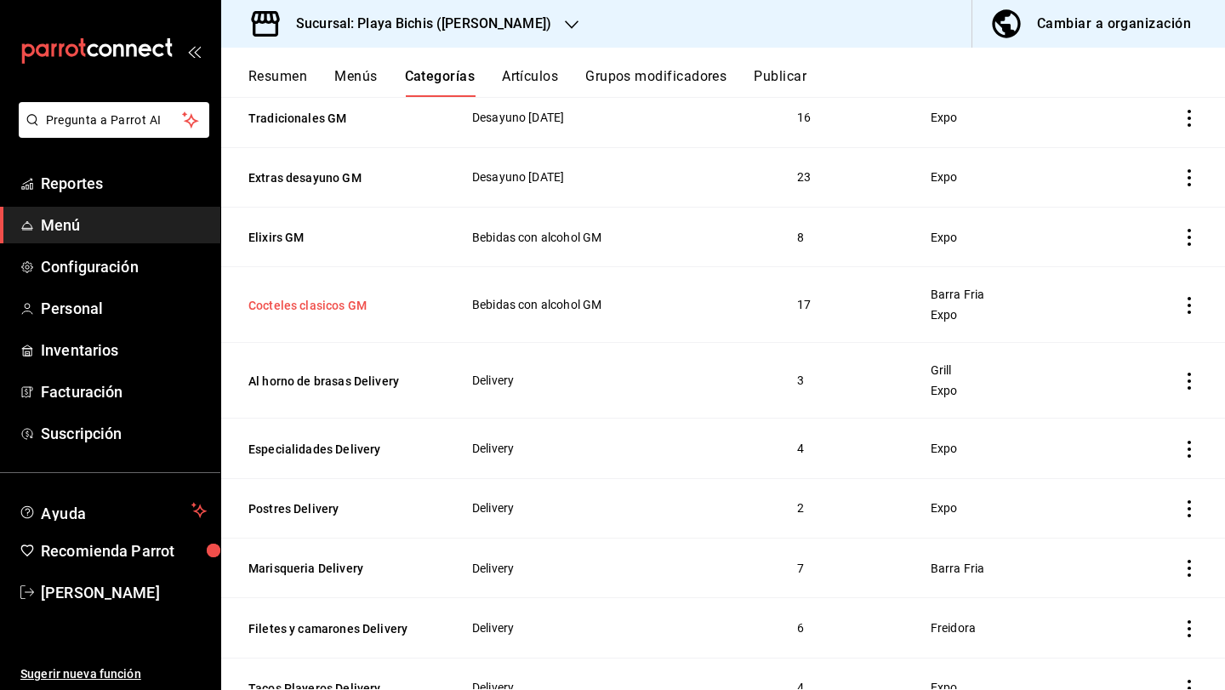
click at [365, 300] on button "Cocteles clasicos GM" at bounding box center [333, 305] width 170 height 17
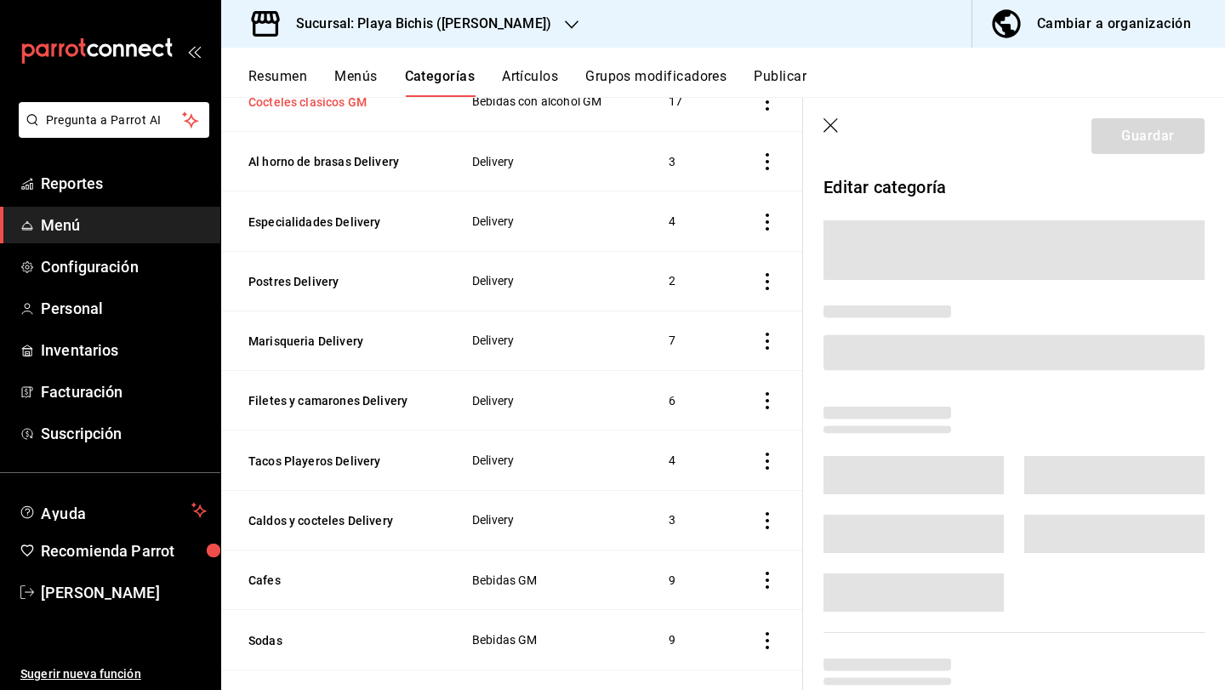
scroll to position [1208, 0]
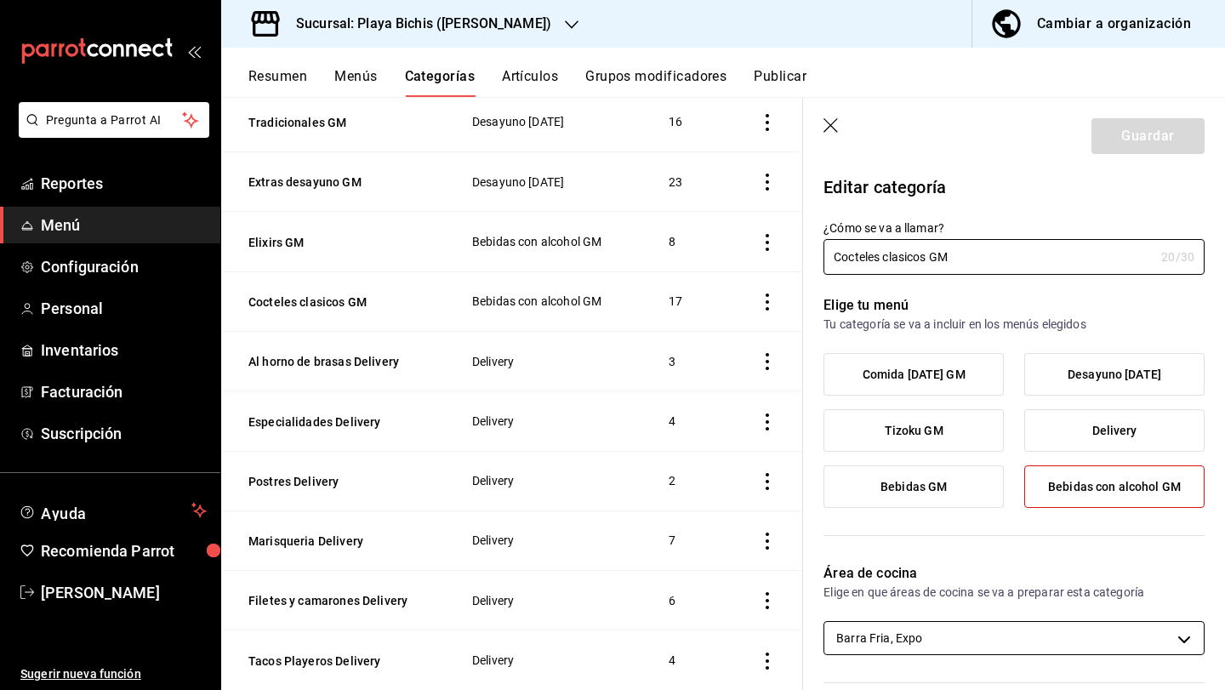
click at [863, 644] on body "Pregunta a Parrot AI Reportes Menú Configuración Personal Inventarios Facturaci…" at bounding box center [612, 345] width 1225 height 690
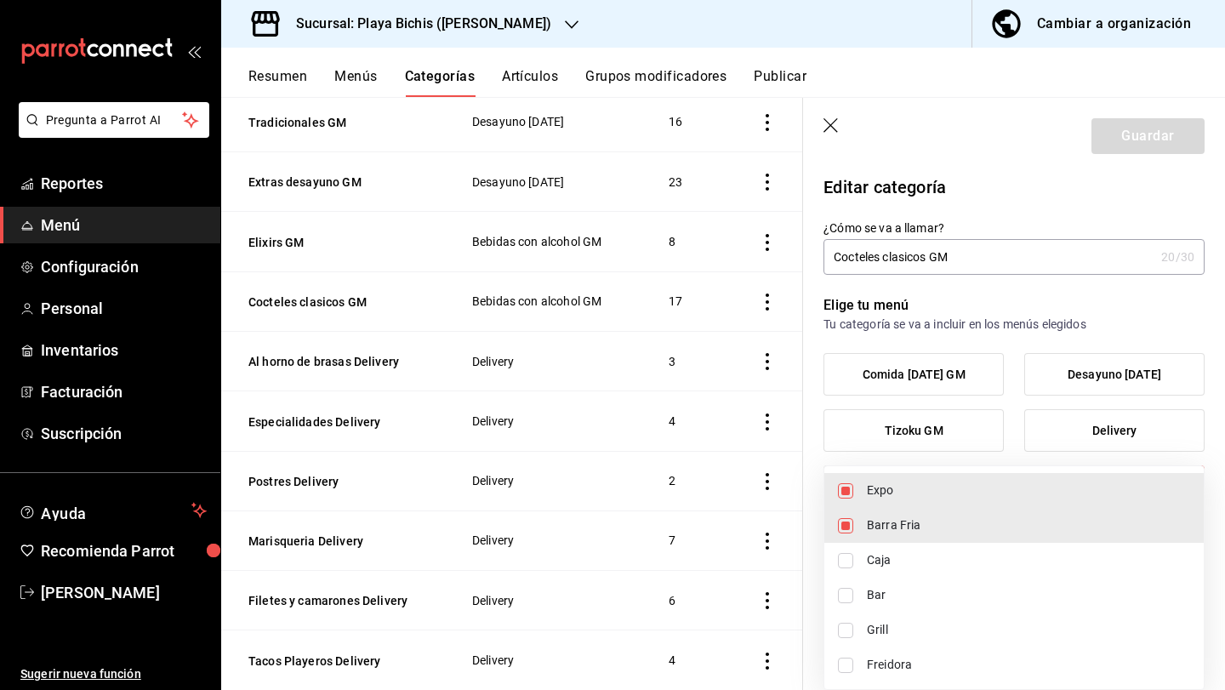
click at [867, 595] on span "Bar" at bounding box center [1028, 595] width 323 height 18
type input "319427ae-8ce4-44e2-9d88-033f2c6622a4,fc3100d1-e602-4c6d-a284-2445fbe47c23,83681…"
checkbox input "true"
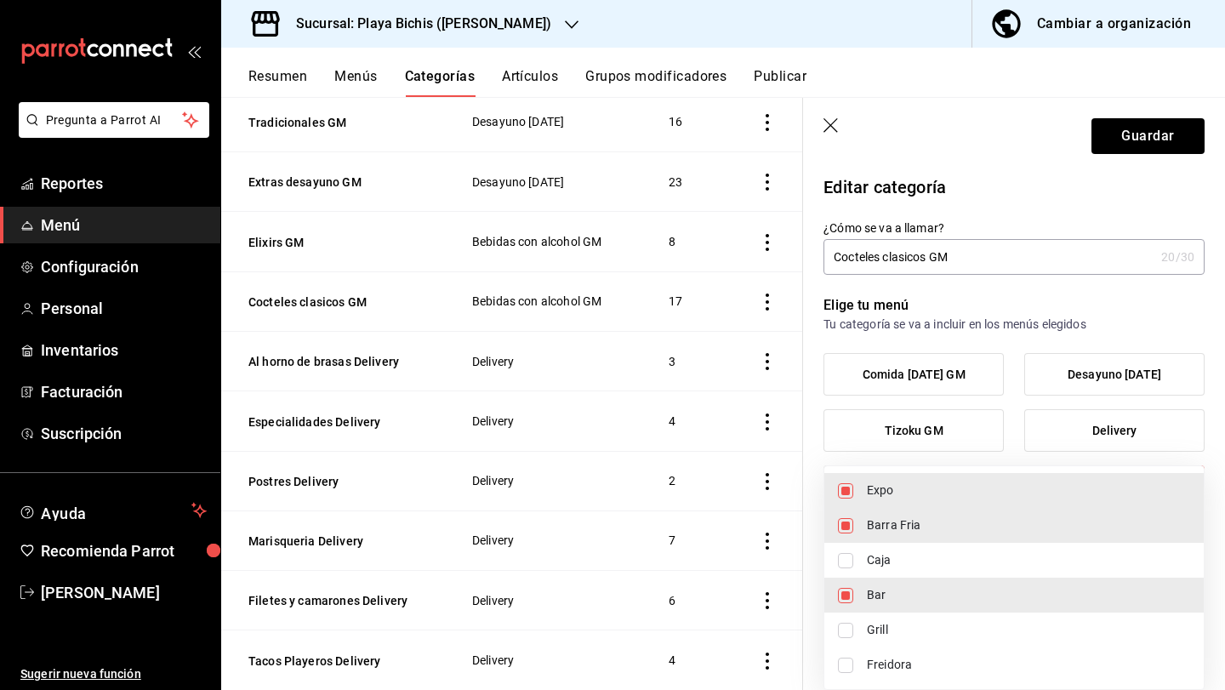
click at [867, 528] on span "Barra Fria" at bounding box center [1028, 525] width 323 height 18
type input "fc3100d1-e602-4c6d-a284-2445fbe47c23,836815c9-5441-4e38-96ce-17bc867de14a"
checkbox input "false"
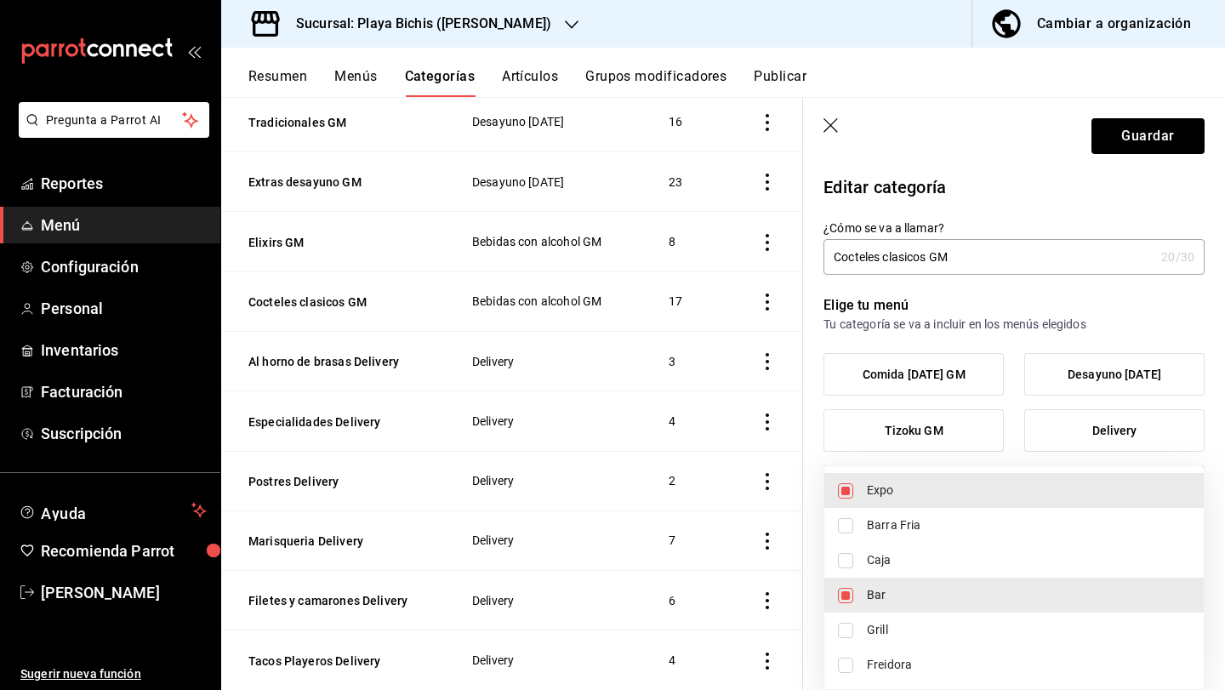
click at [854, 497] on li "Expo" at bounding box center [1013, 490] width 379 height 35
type input "836815c9-5441-4e38-96ce-17bc867de14a"
checkbox input "false"
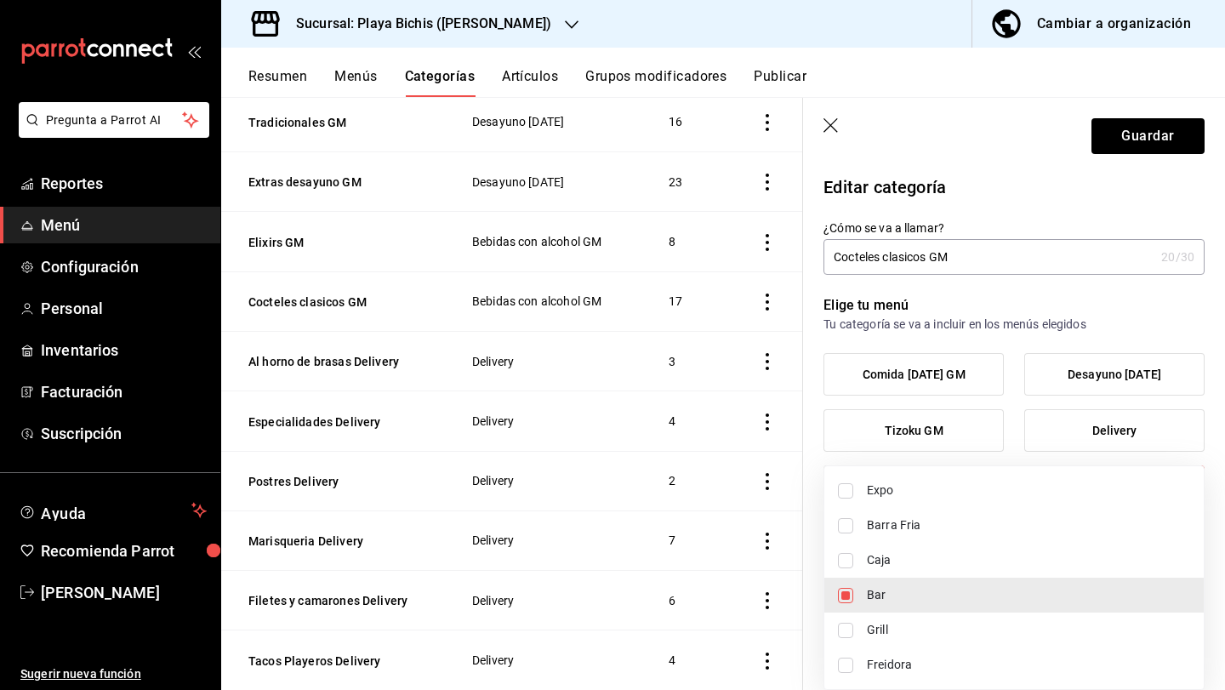
click at [1068, 303] on div at bounding box center [612, 345] width 1225 height 690
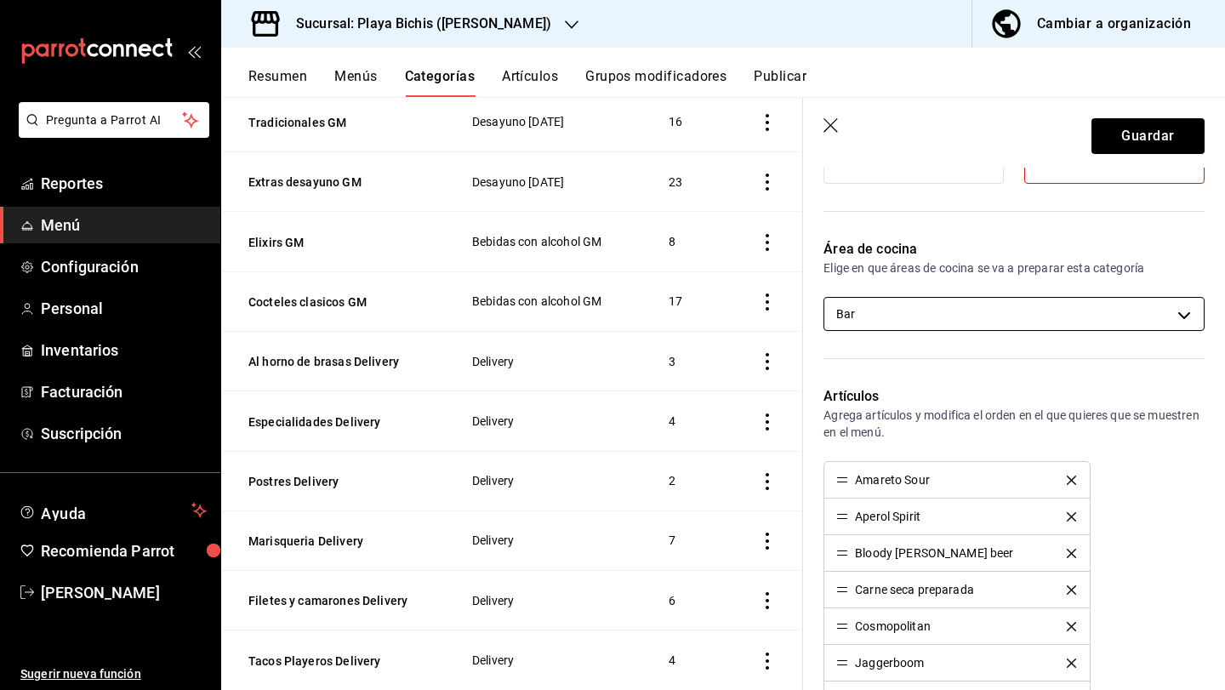
scroll to position [325, 0]
click at [1124, 140] on button "Guardar" at bounding box center [1148, 136] width 113 height 36
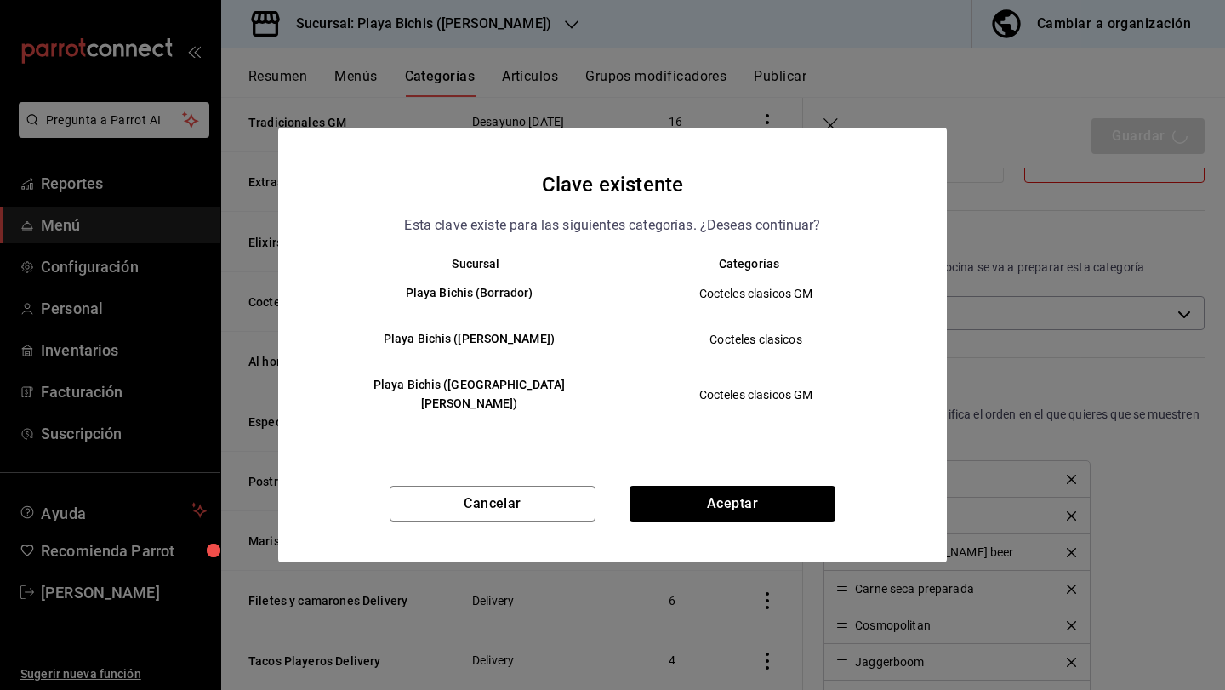
click at [788, 474] on div "Clave existente Esta clave existe para las siguientes categorías. ¿Deseas conti…" at bounding box center [612, 345] width 669 height 435
click at [783, 494] on button "Aceptar" at bounding box center [733, 504] width 206 height 36
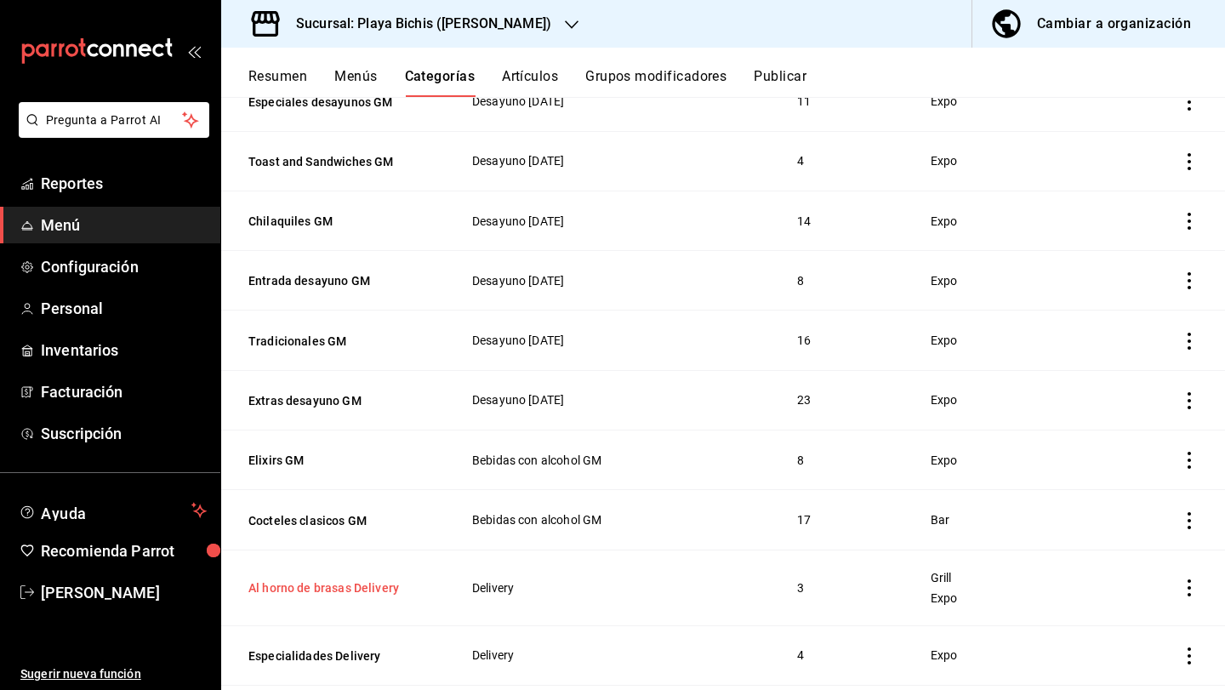
scroll to position [1190, 0]
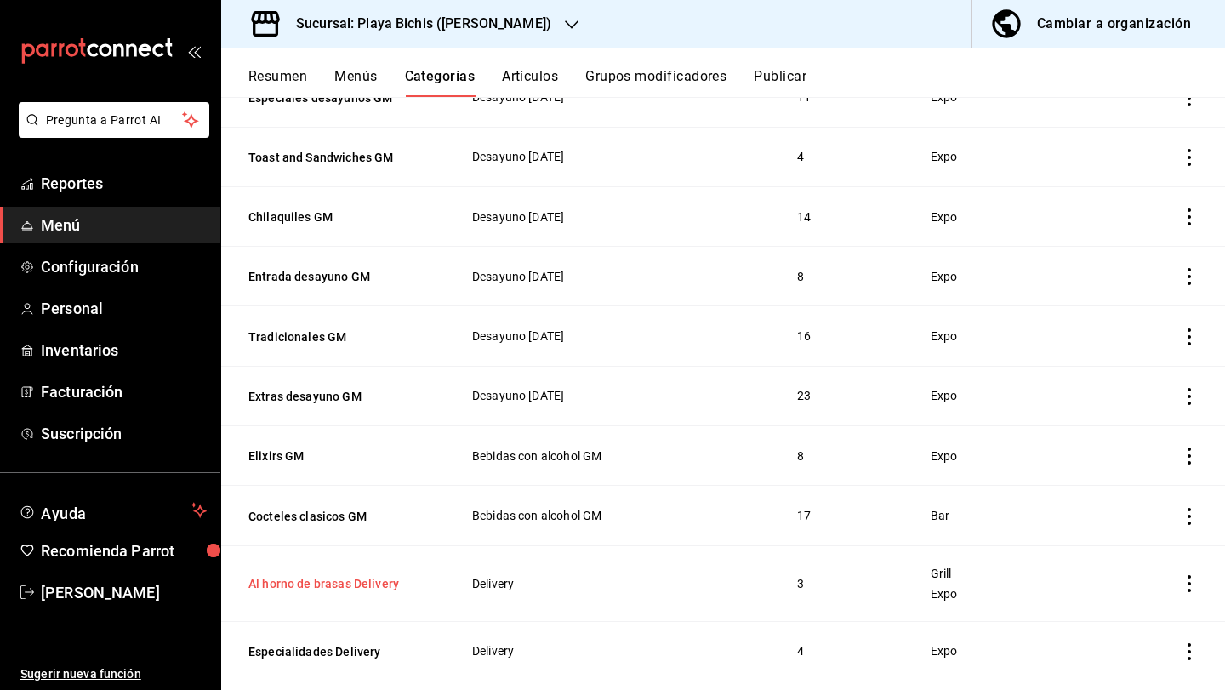
click at [343, 580] on button "Al horno de brasas Delivery" at bounding box center [333, 583] width 170 height 17
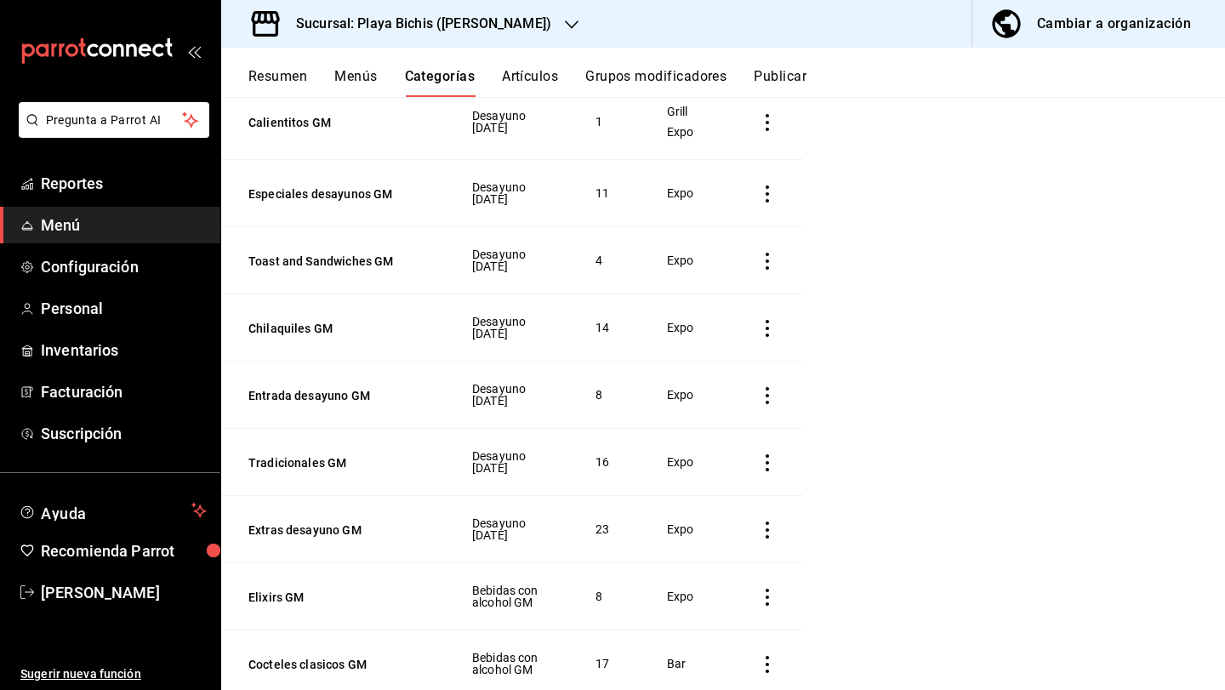
scroll to position [990, 0]
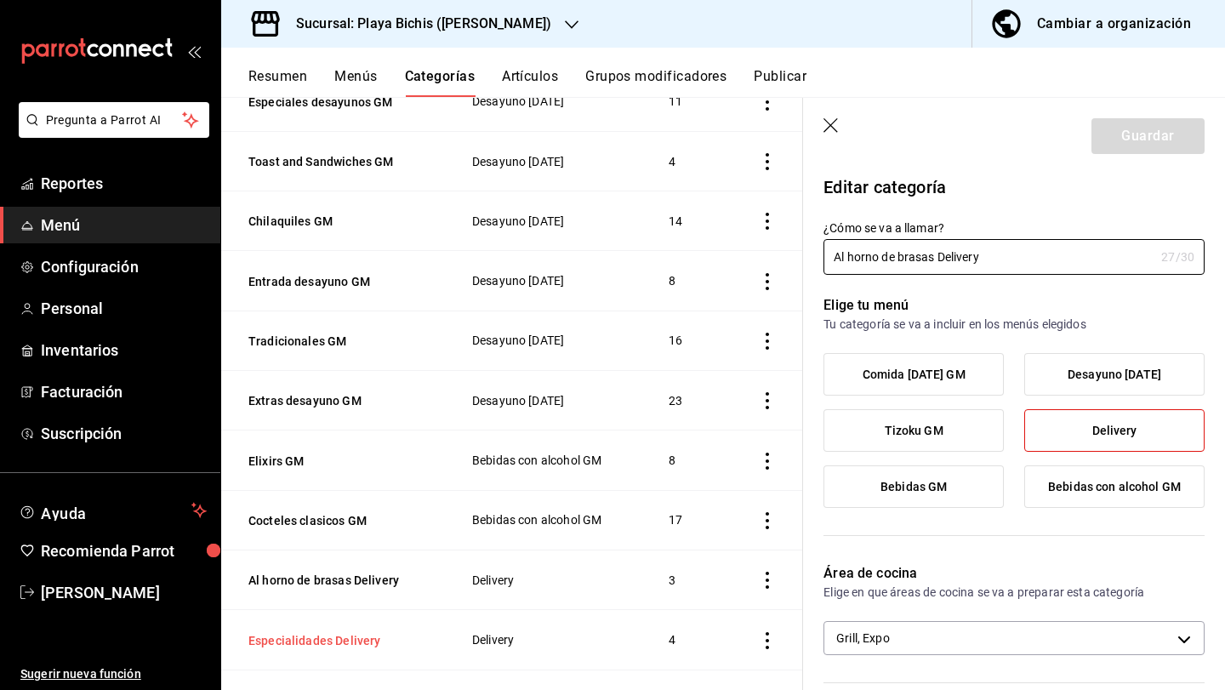
click at [350, 632] on button "Especialidades Delivery" at bounding box center [333, 640] width 170 height 17
click at [921, 638] on body "Pregunta a Parrot AI Reportes Menú Configuración Personal Inventarios Facturaci…" at bounding box center [612, 345] width 1225 height 690
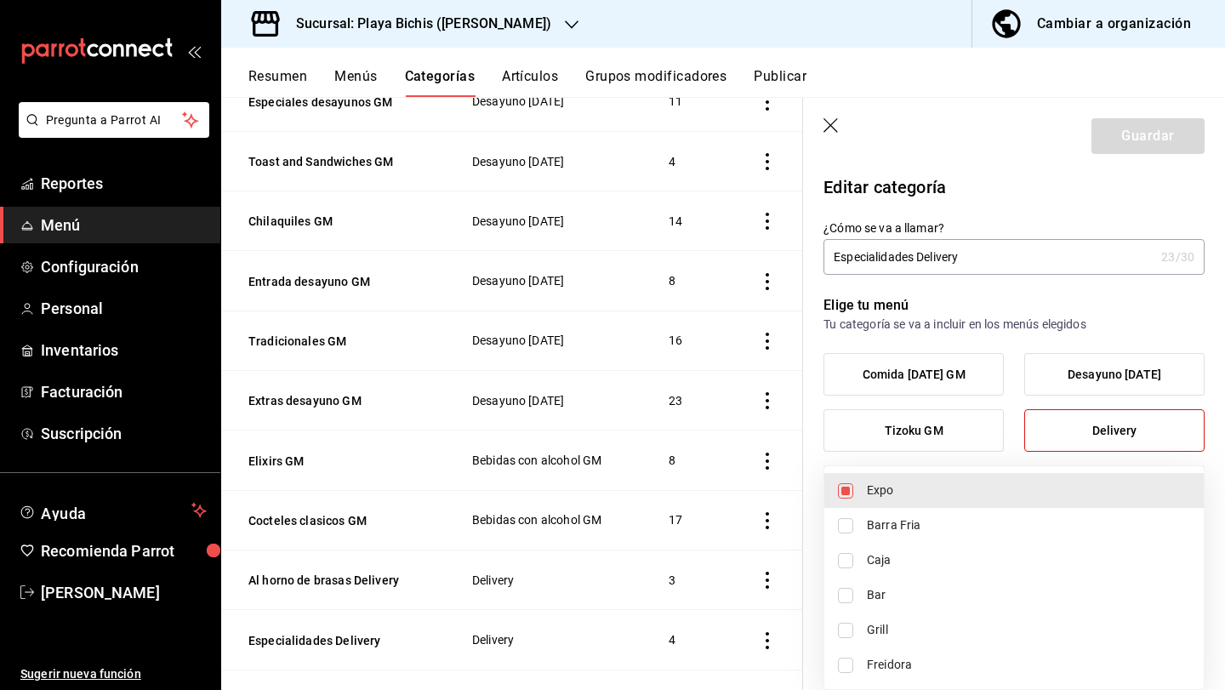
click at [908, 625] on span "Grill" at bounding box center [1028, 630] width 323 height 18
type input "fc3100d1-e602-4c6d-a284-2445fbe47c23,0b0c5edf-84f4-4190-a181-c748748c16d6"
checkbox input "true"
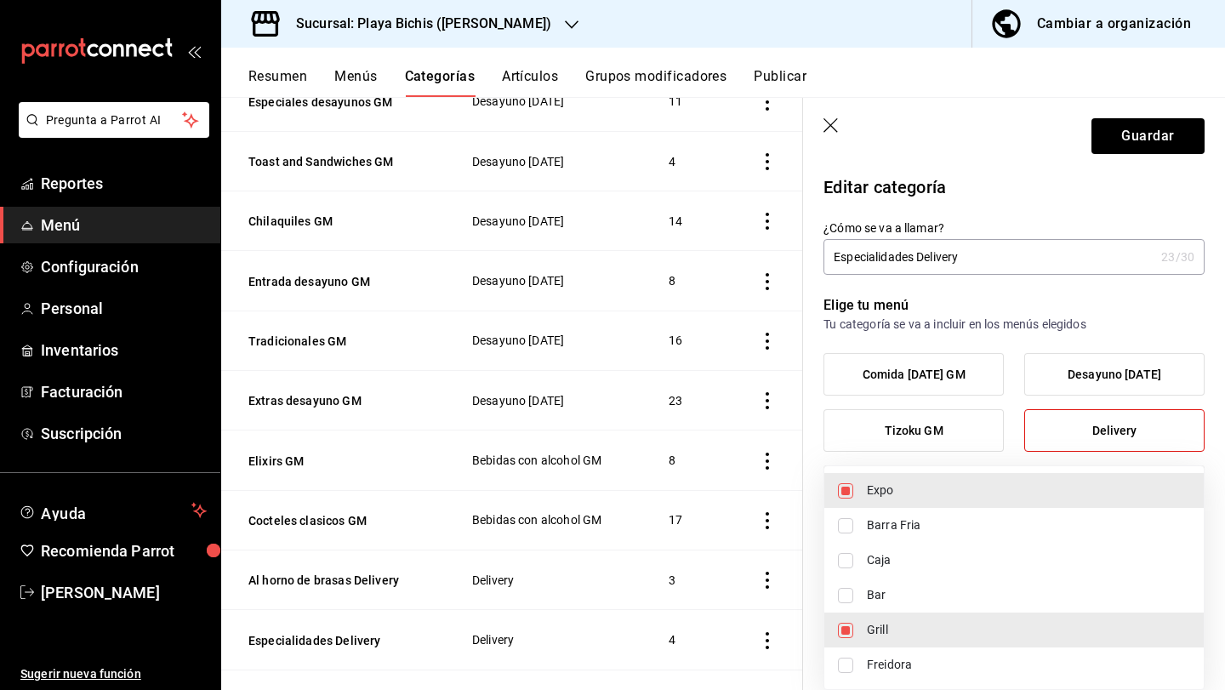
click at [1127, 141] on div at bounding box center [612, 345] width 1225 height 690
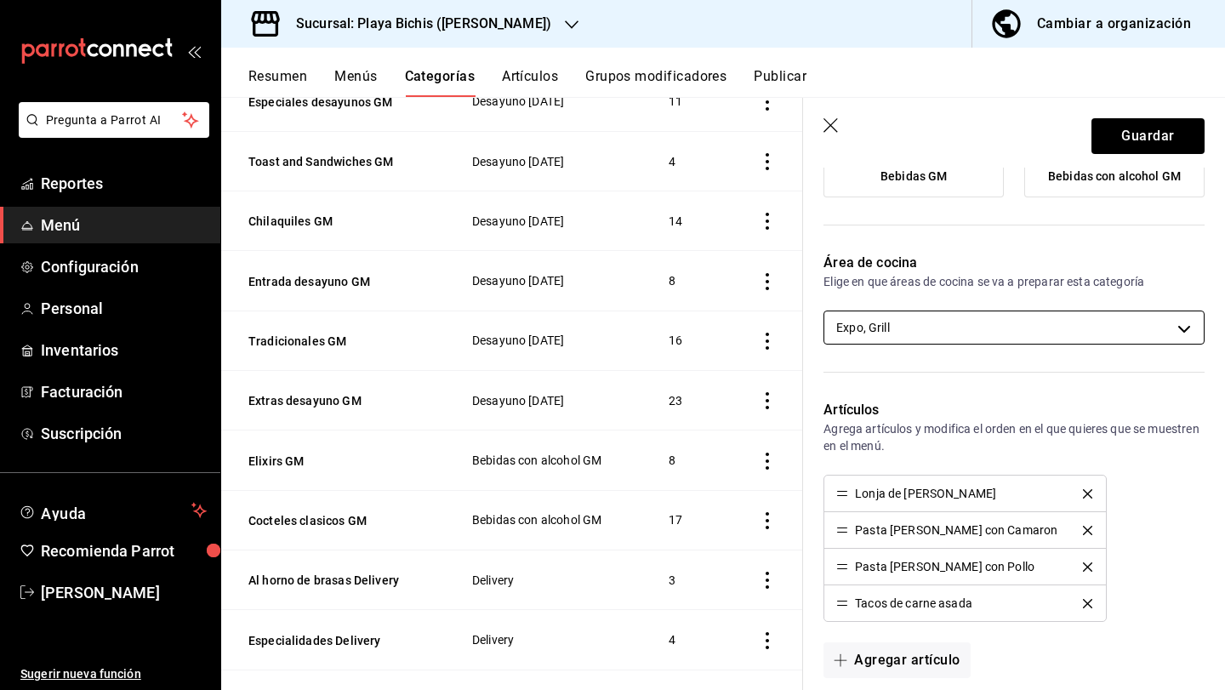
scroll to position [314, 0]
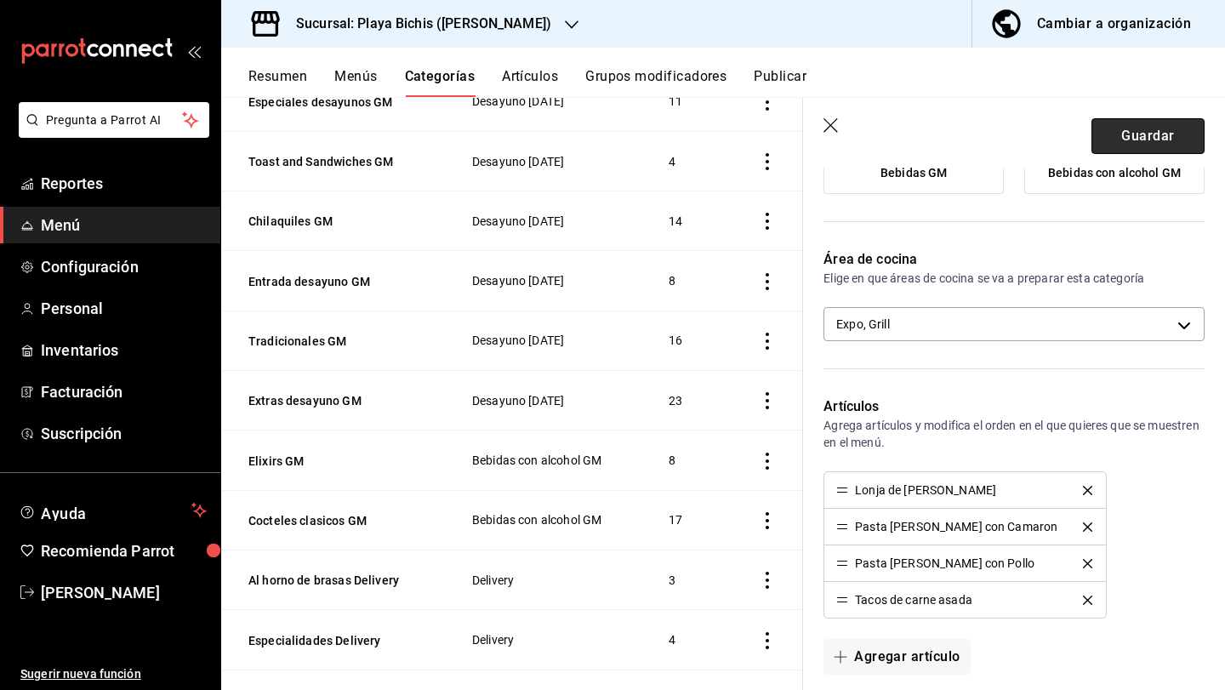
click at [1126, 137] on button "Guardar" at bounding box center [1148, 136] width 113 height 36
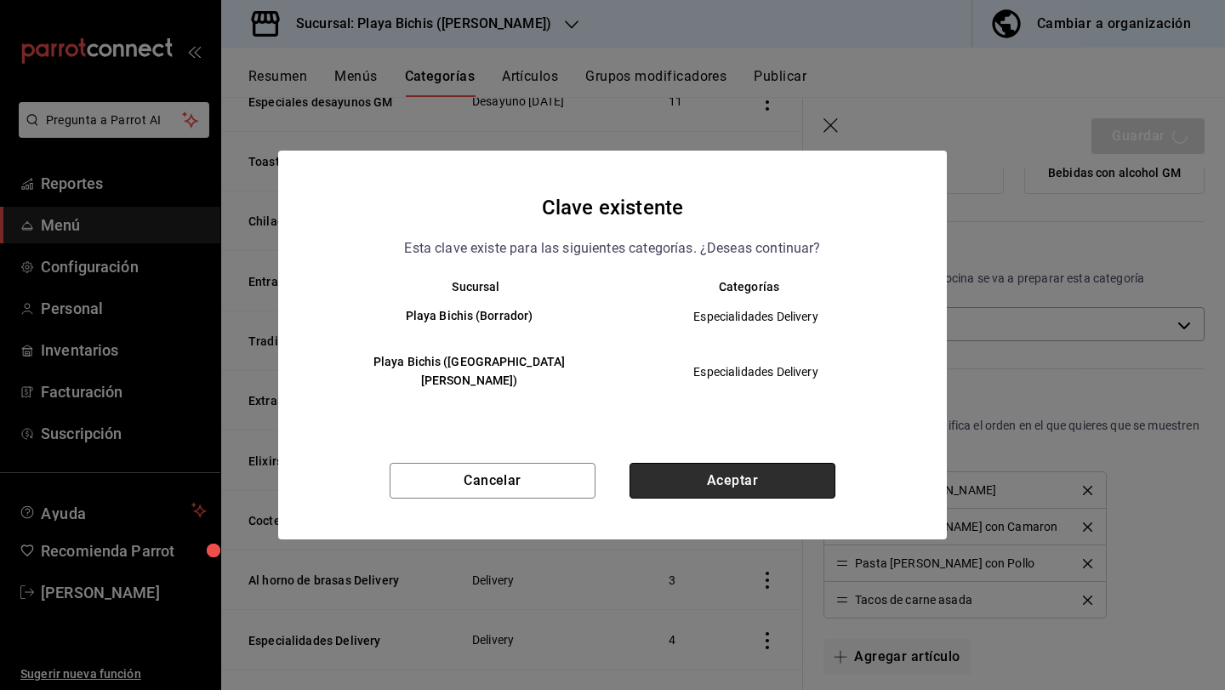
click at [747, 479] on button "Aceptar" at bounding box center [733, 481] width 206 height 36
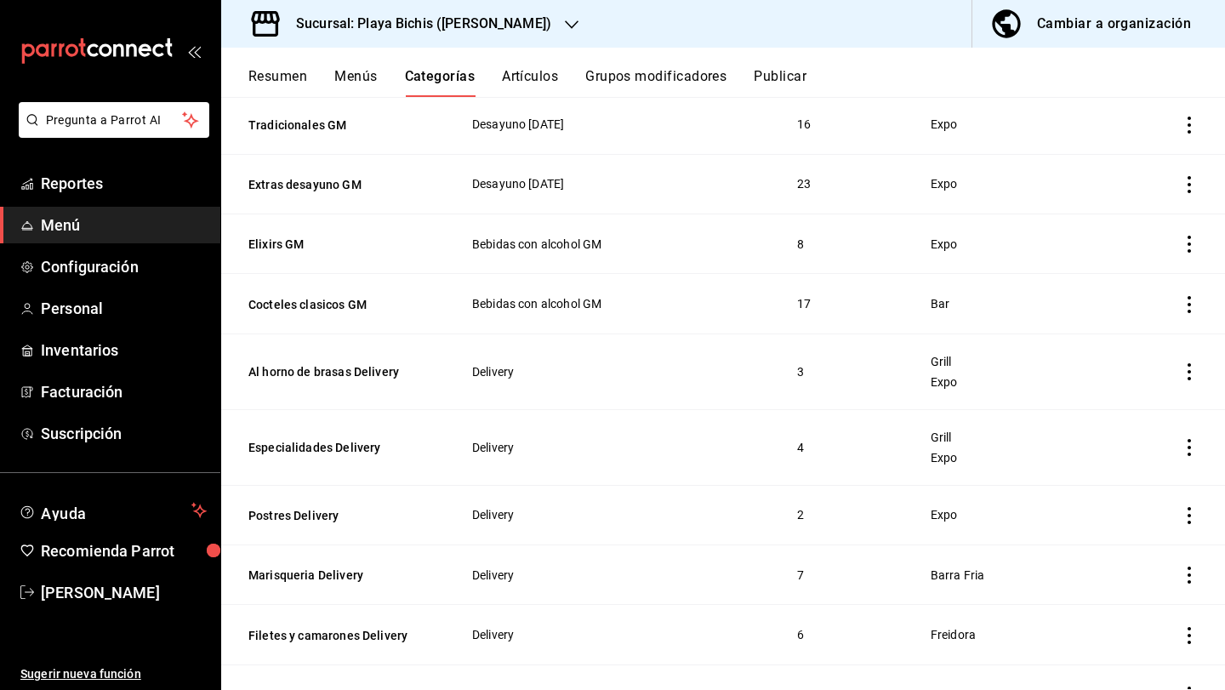
scroll to position [1404, 0]
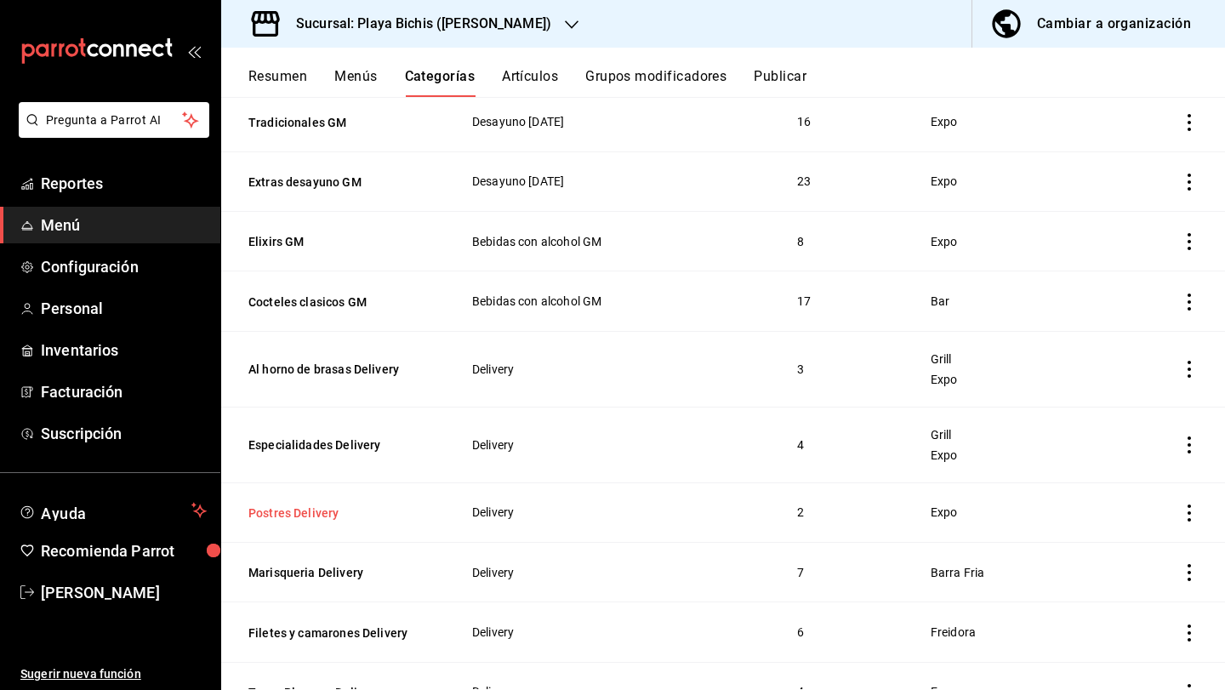
click at [303, 514] on button "Postres Delivery" at bounding box center [333, 513] width 170 height 17
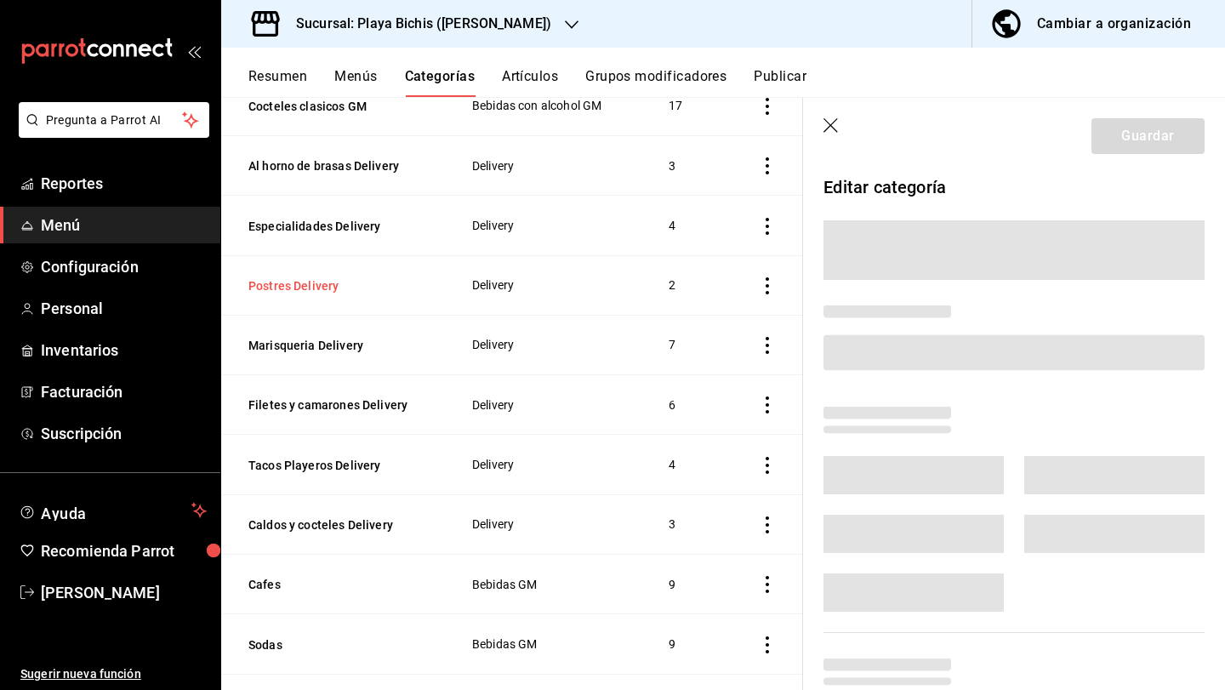
scroll to position [1204, 0]
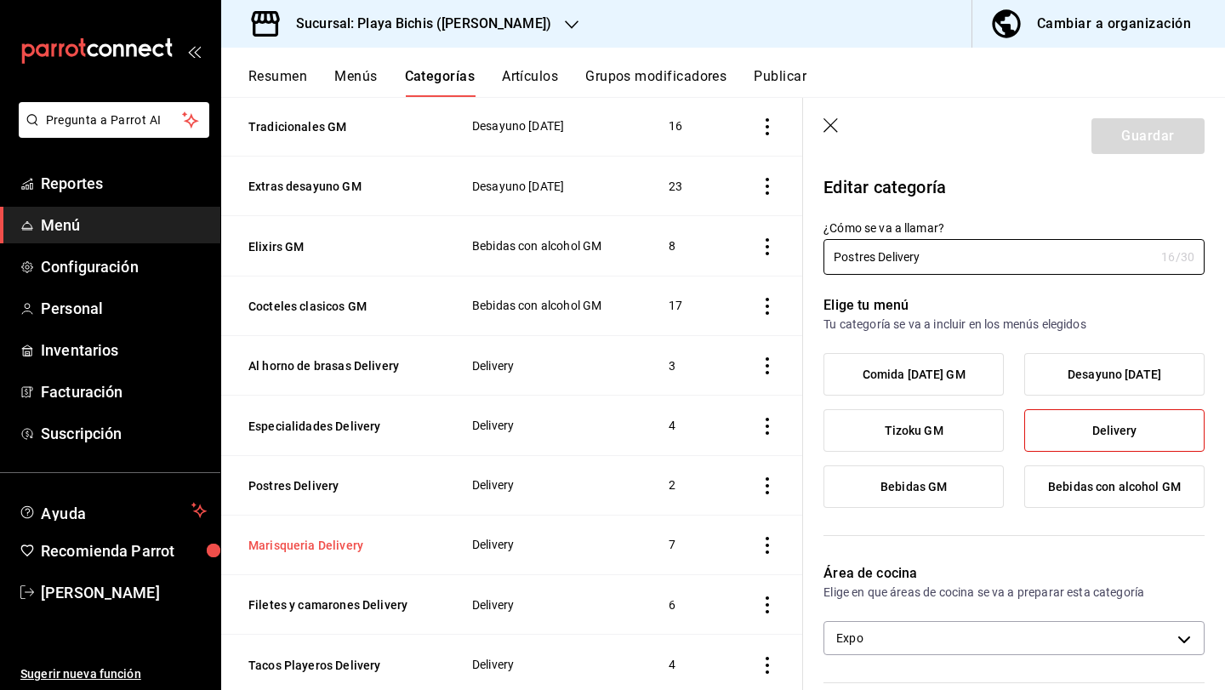
click at [306, 540] on button "Marisqueria Delivery" at bounding box center [333, 545] width 170 height 17
click at [864, 646] on body "Pregunta a Parrot AI Reportes Menú Configuración Personal Inventarios Facturaci…" at bounding box center [612, 345] width 1225 height 690
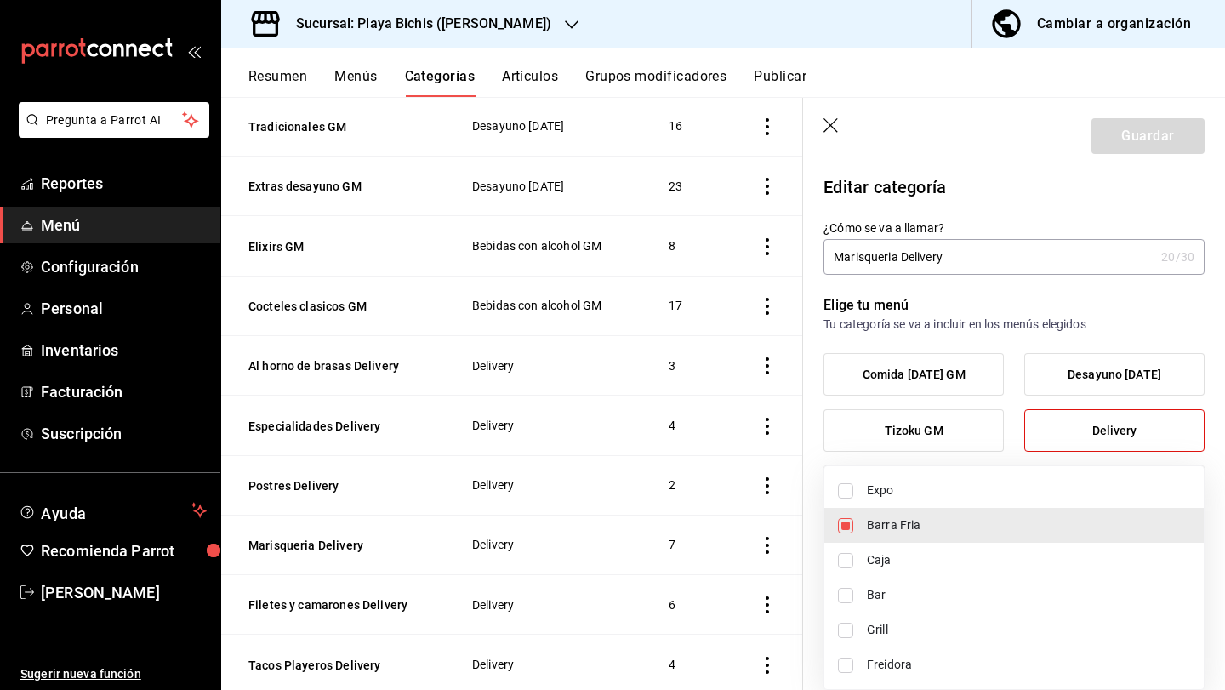
click at [885, 487] on span "Expo" at bounding box center [1028, 491] width 323 height 18
type input "319427ae-8ce4-44e2-9d88-033f2c6622a4,fc3100d1-e602-4c6d-a284-2445fbe47c23"
checkbox input "true"
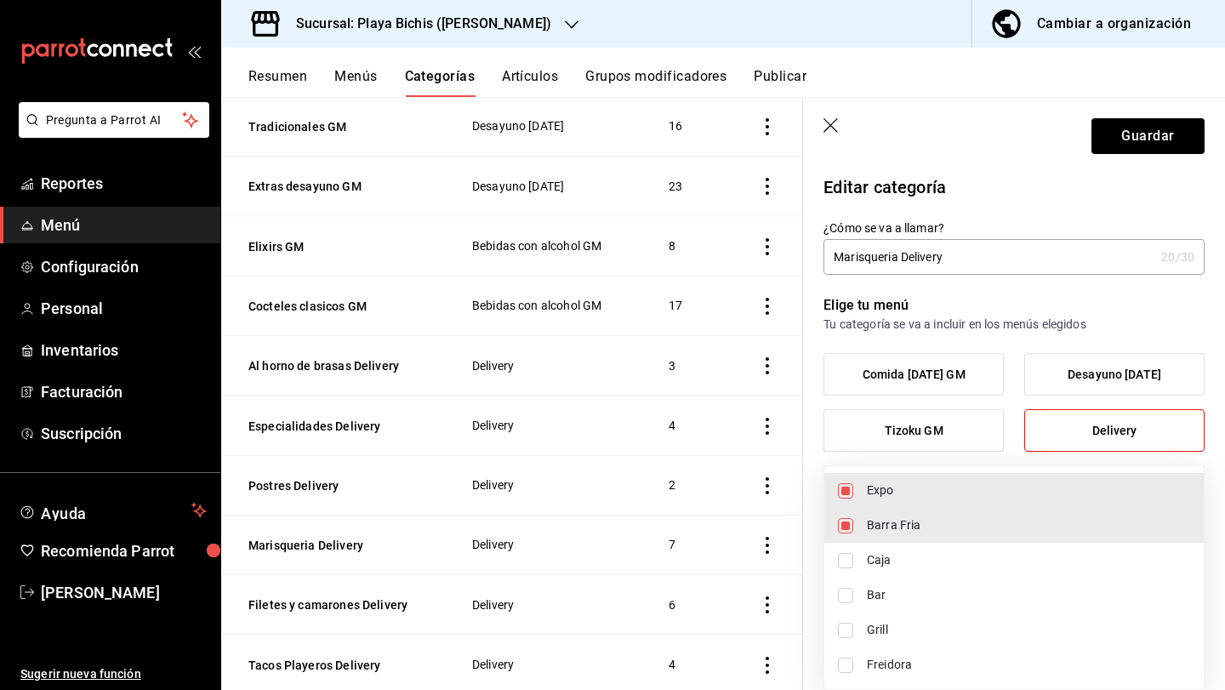
click at [1142, 145] on div at bounding box center [612, 345] width 1225 height 690
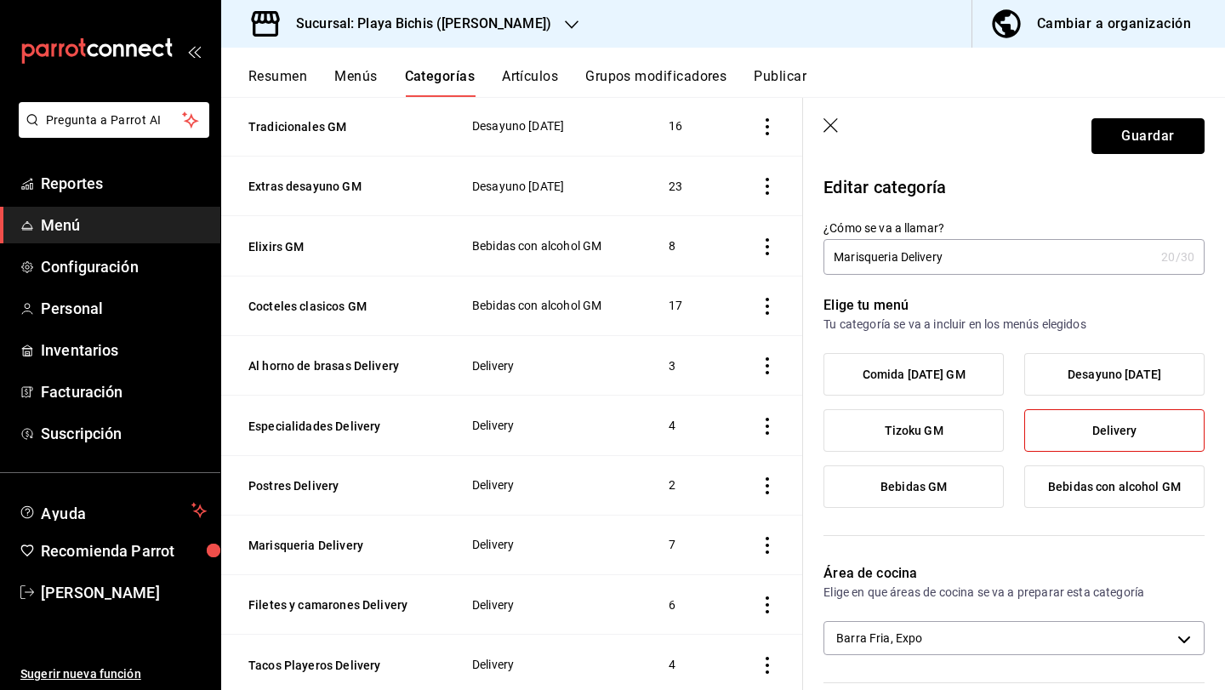
click at [1142, 145] on button "Guardar" at bounding box center [1148, 136] width 113 height 36
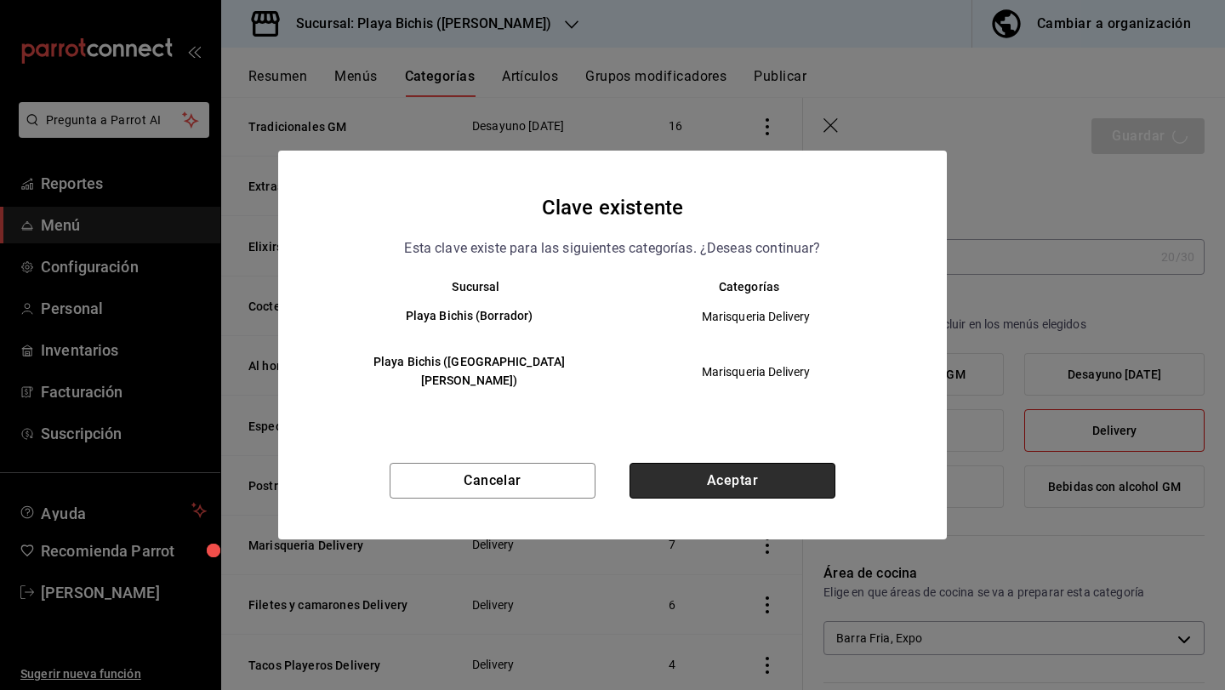
click at [742, 471] on button "Aceptar" at bounding box center [733, 481] width 206 height 36
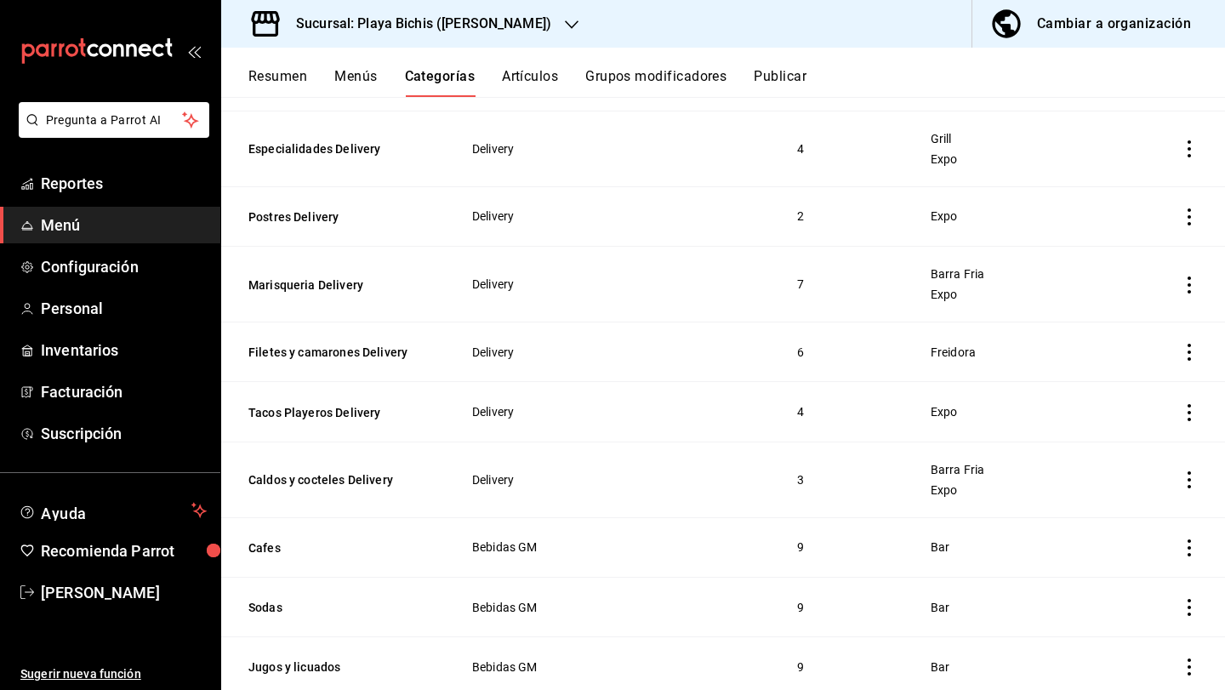
scroll to position [1663, 0]
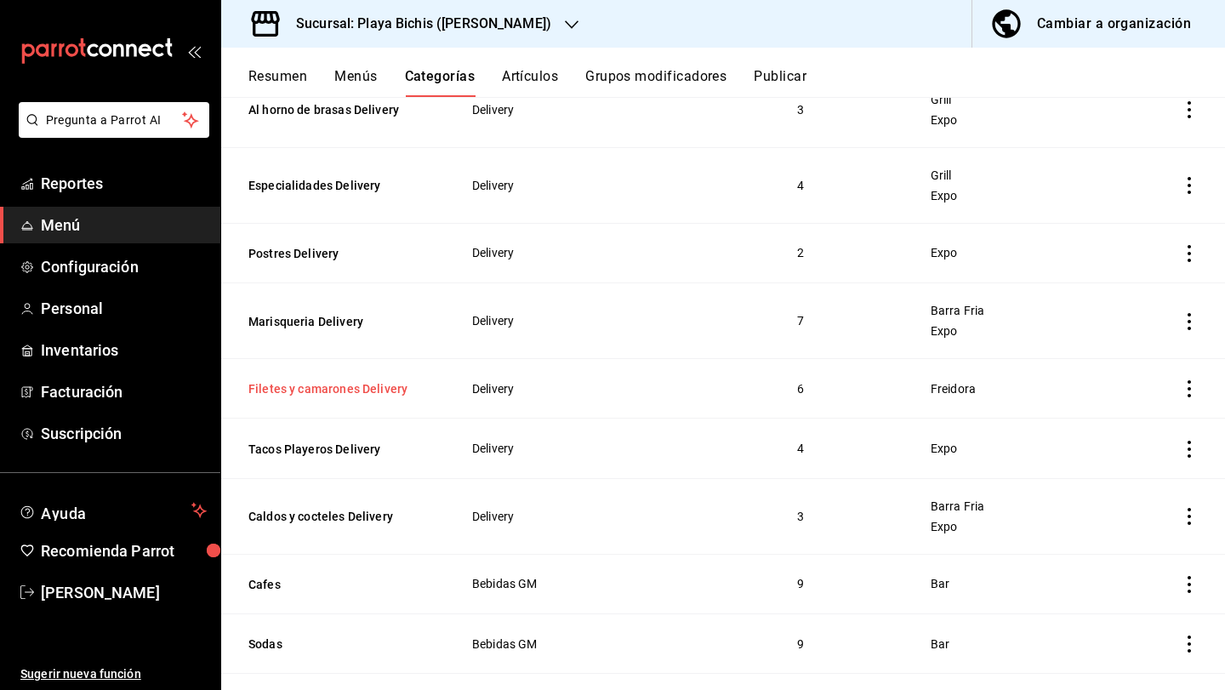
click at [360, 388] on button "Filetes y camarones Delivery" at bounding box center [333, 388] width 170 height 17
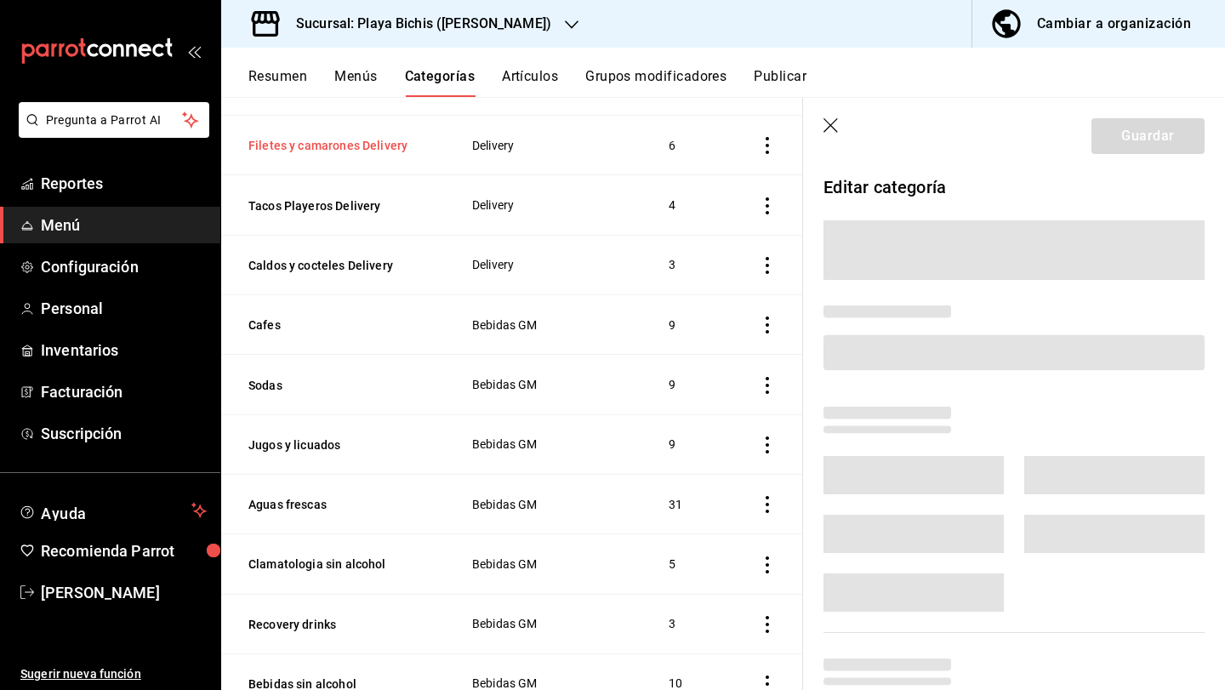
scroll to position [1455, 0]
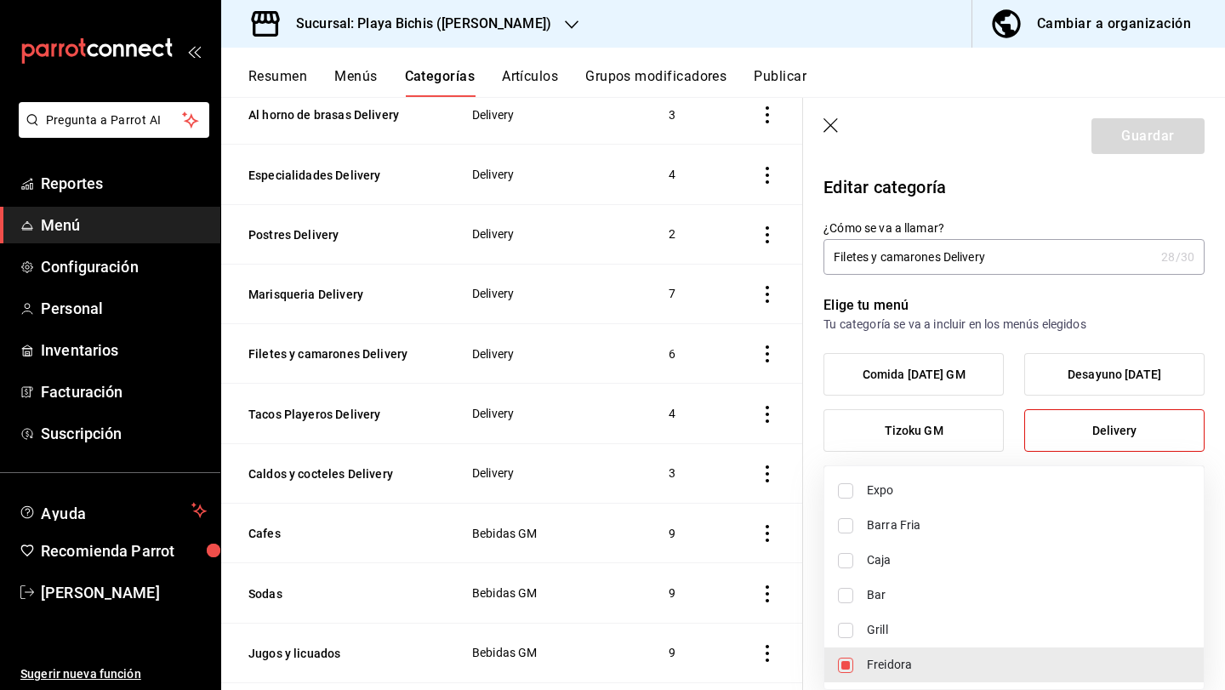
click at [883, 636] on body "Pregunta a Parrot AI Reportes Menú Configuración Personal Inventarios Facturaci…" at bounding box center [612, 345] width 1225 height 690
click at [892, 489] on span "Expo" at bounding box center [1028, 491] width 323 height 18
type input "dc4ba608-a7ed-496c-a745-50b2f8dbe53e,fc3100d1-e602-4c6d-a284-2445fbe47c23"
checkbox input "true"
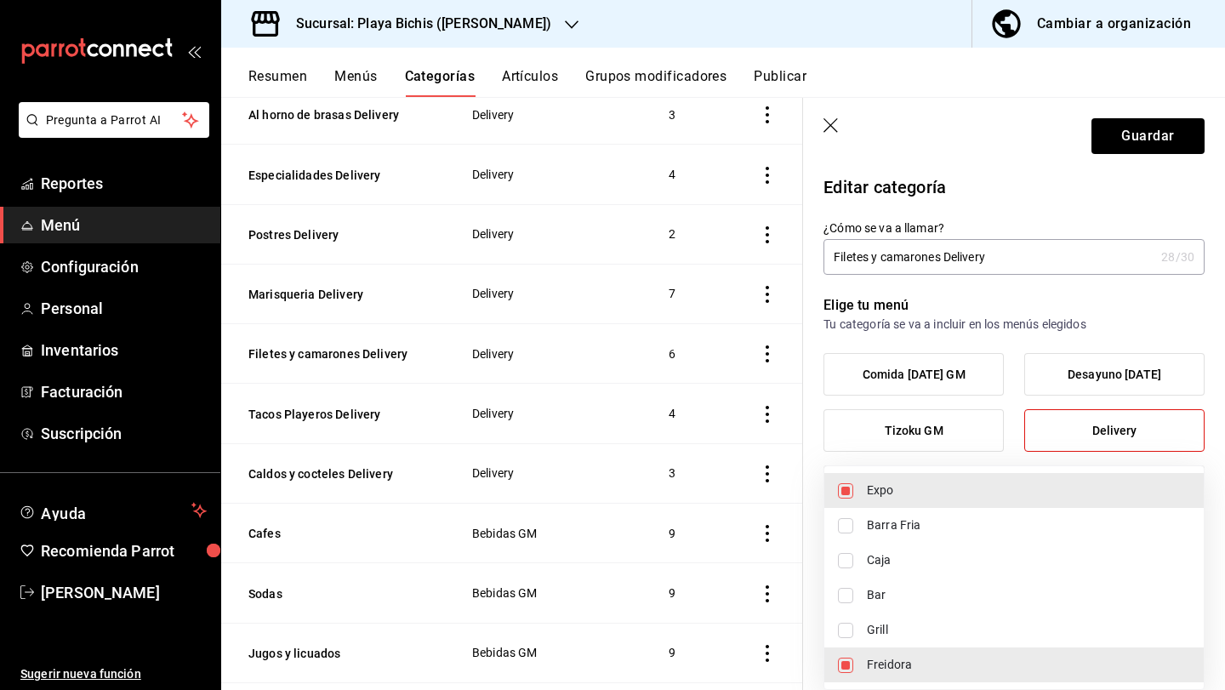
click at [1167, 126] on div at bounding box center [612, 345] width 1225 height 690
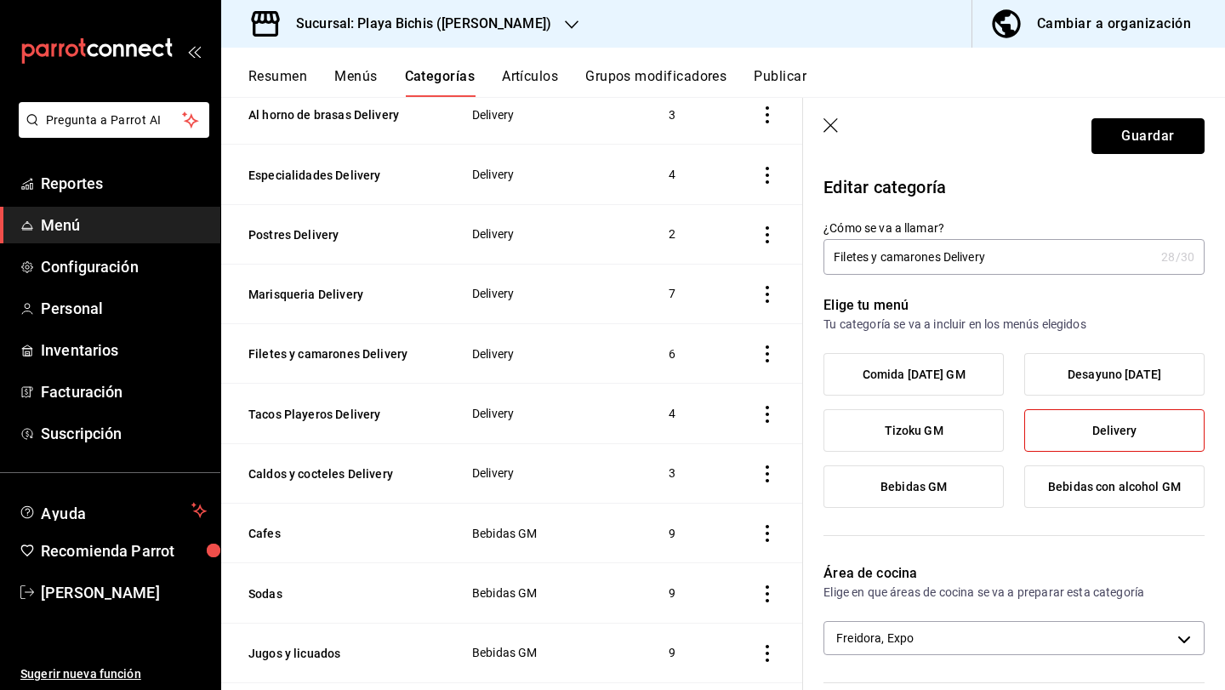
click at [1167, 126] on button "Guardar" at bounding box center [1148, 136] width 113 height 36
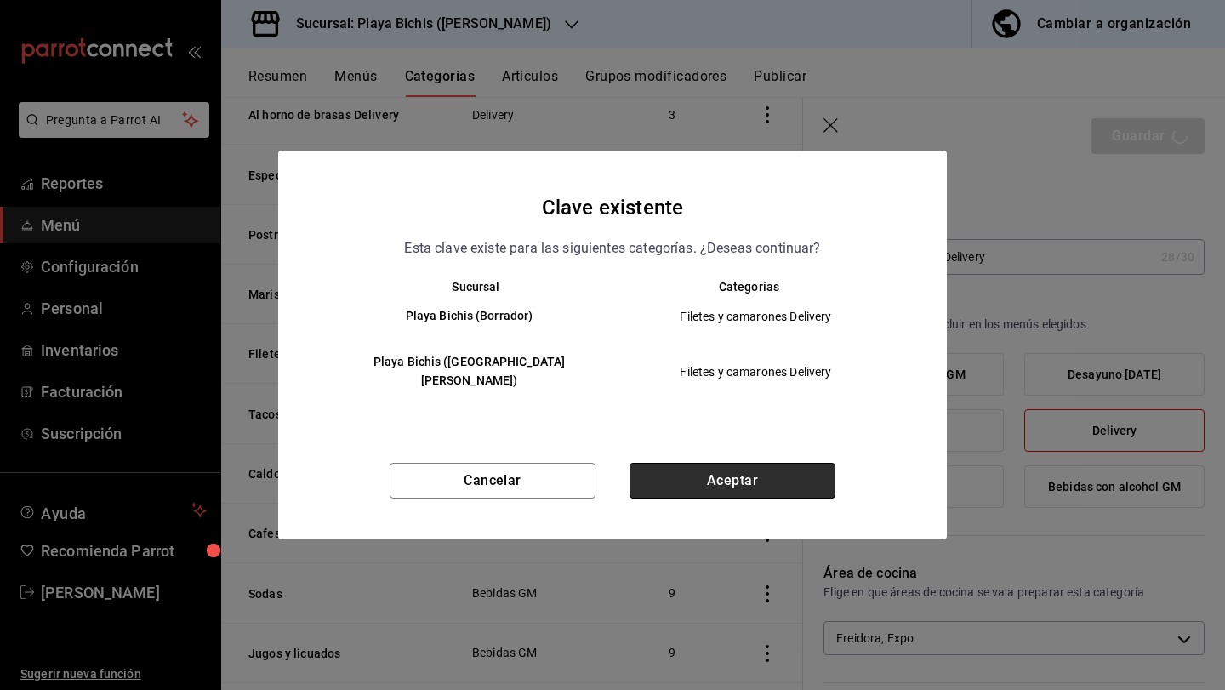
click at [769, 469] on button "Aceptar" at bounding box center [733, 481] width 206 height 36
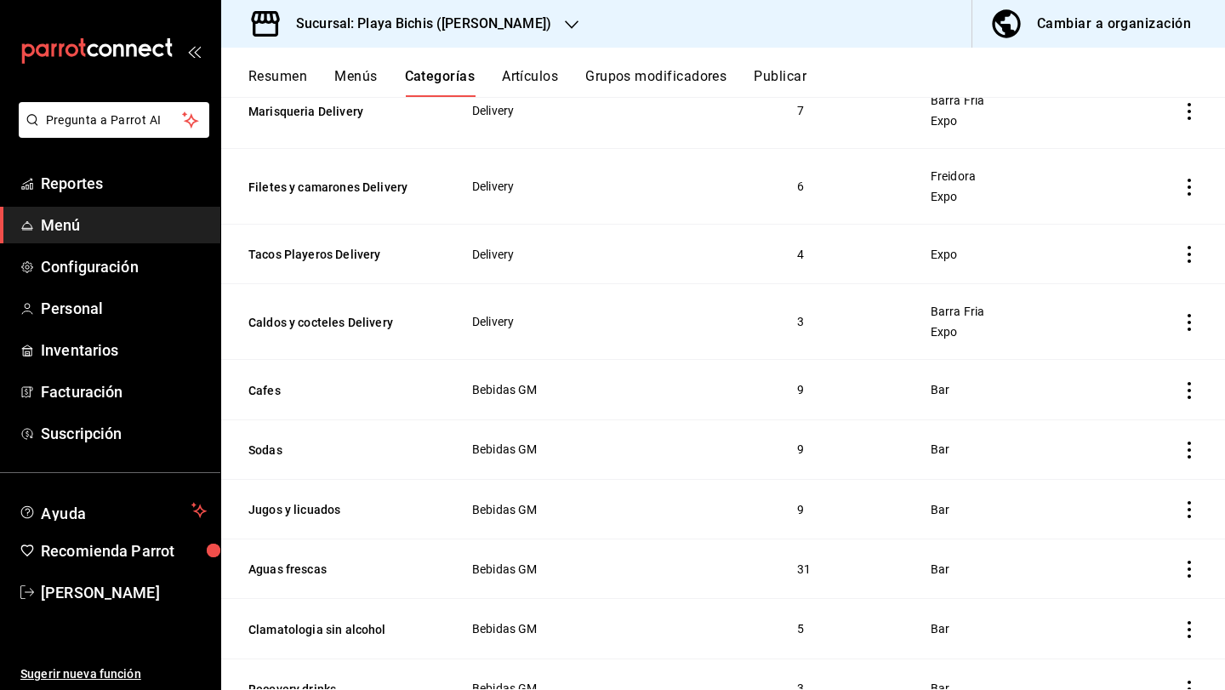
scroll to position [1839, 0]
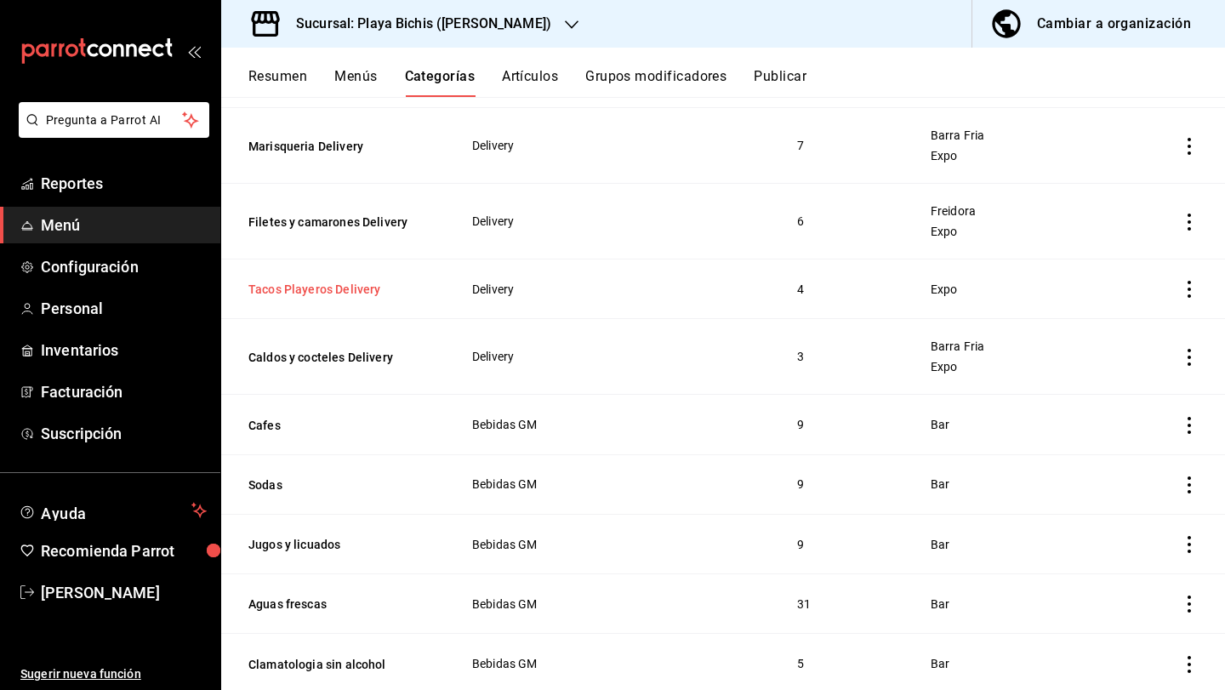
click at [351, 283] on button "Tacos Playeros Delivery" at bounding box center [333, 289] width 170 height 17
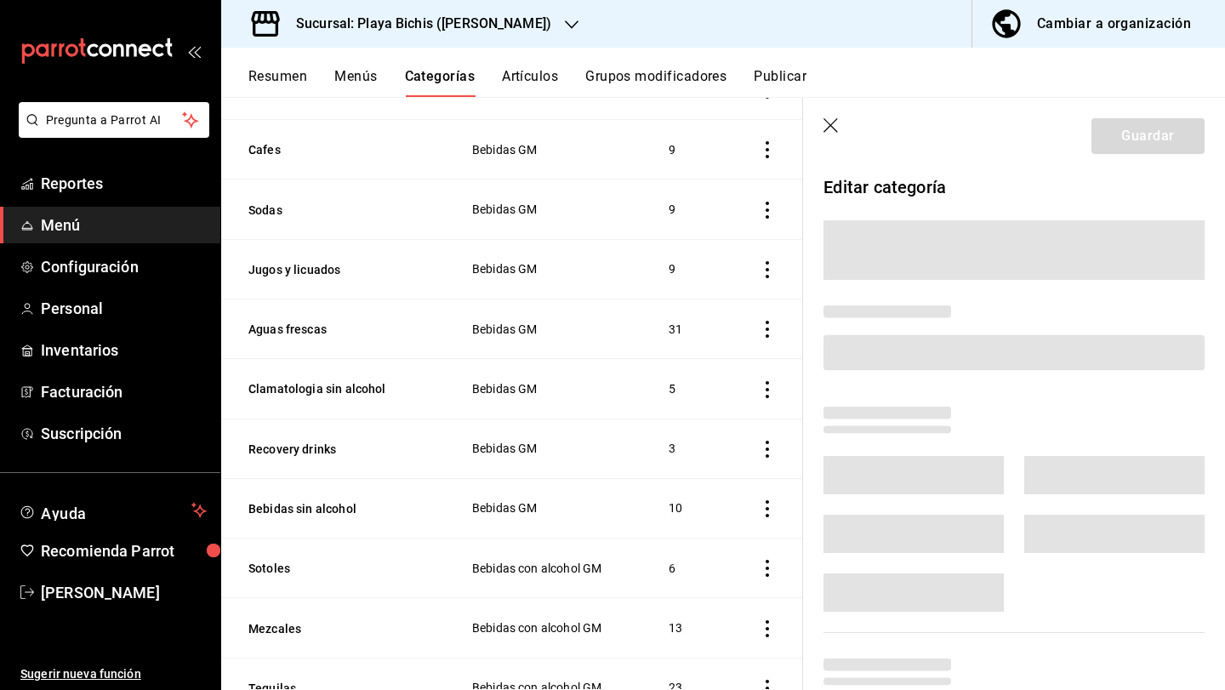
scroll to position [1606, 0]
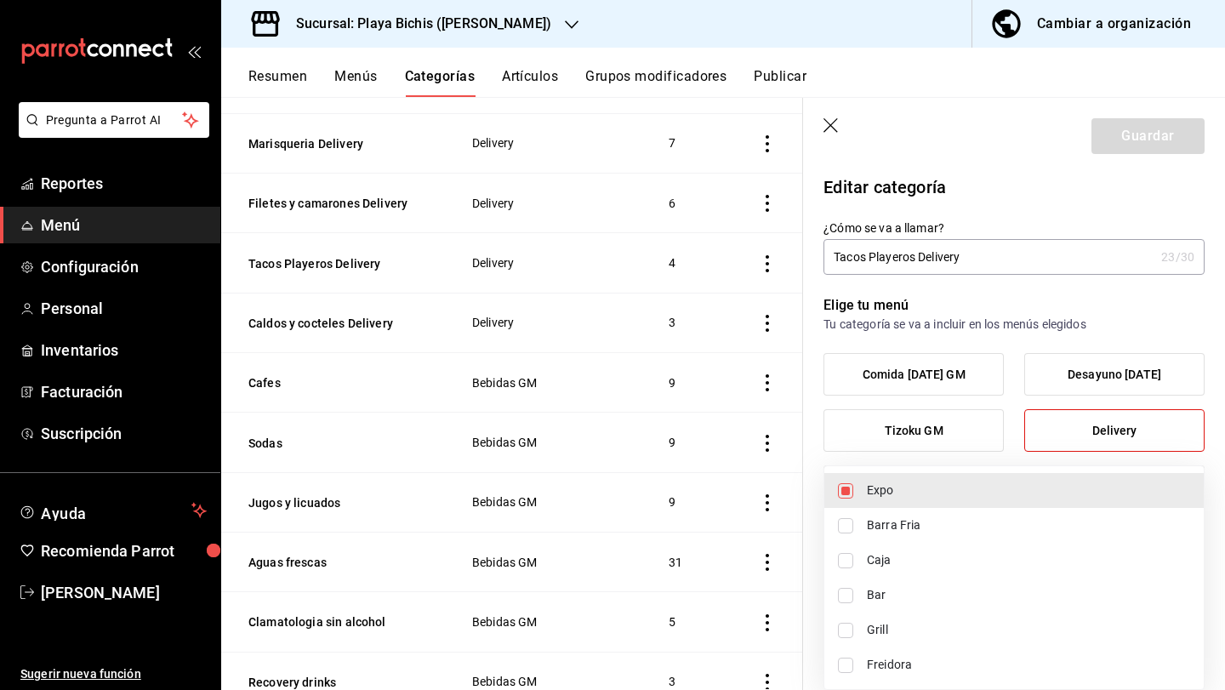
click at [904, 642] on body "Pregunta a Parrot AI Reportes Menú Configuración Personal Inventarios Facturaci…" at bounding box center [612, 345] width 1225 height 690
click at [873, 632] on span "Grill" at bounding box center [1028, 630] width 323 height 18
type input "fc3100d1-e602-4c6d-a284-2445fbe47c23,0b0c5edf-84f4-4190-a181-c748748c16d6"
checkbox input "true"
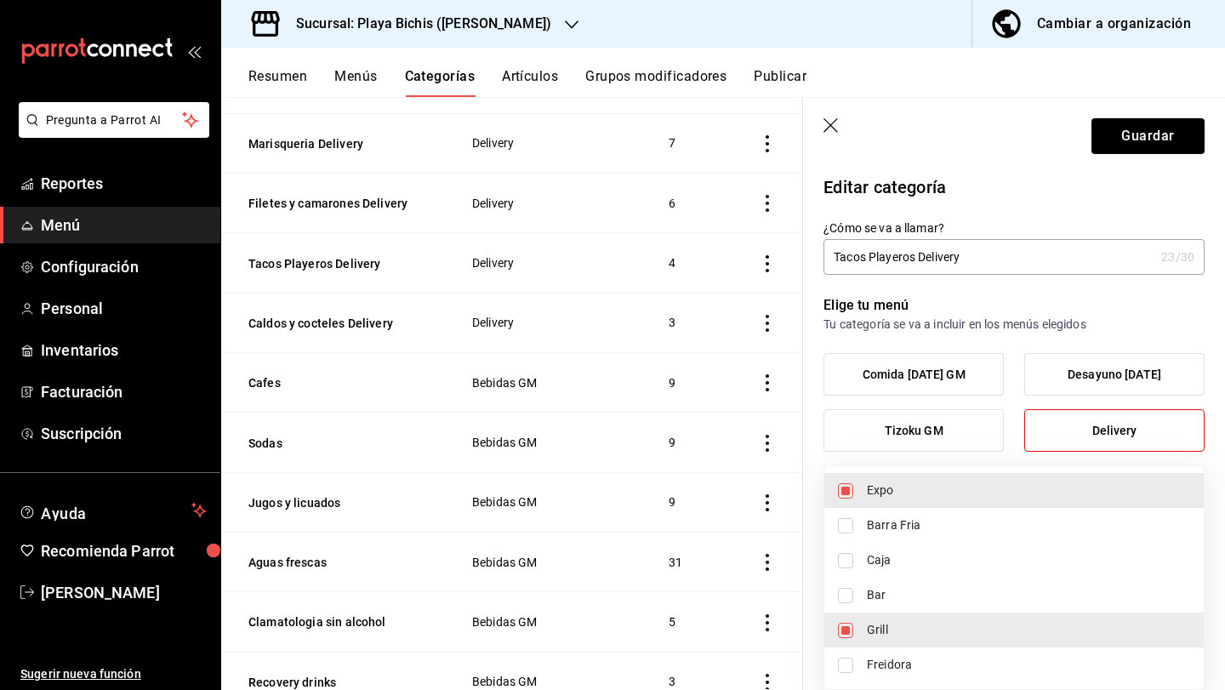
click at [1122, 150] on div at bounding box center [612, 345] width 1225 height 690
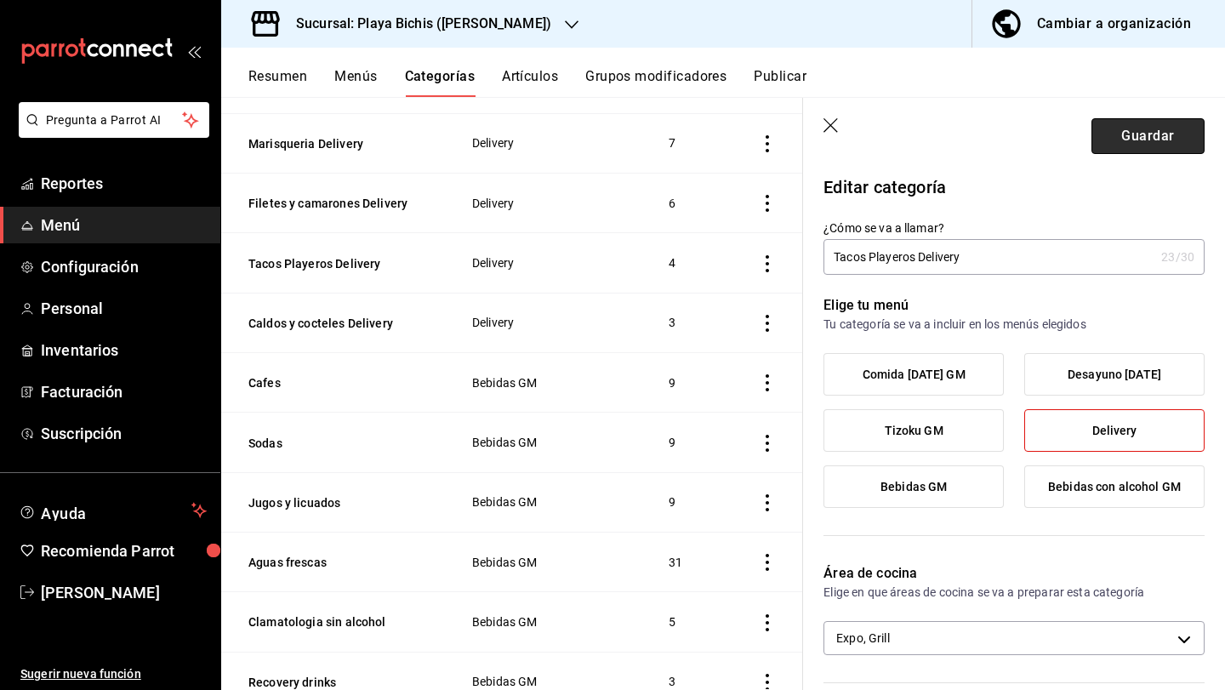
click at [1122, 150] on button "Guardar" at bounding box center [1148, 136] width 113 height 36
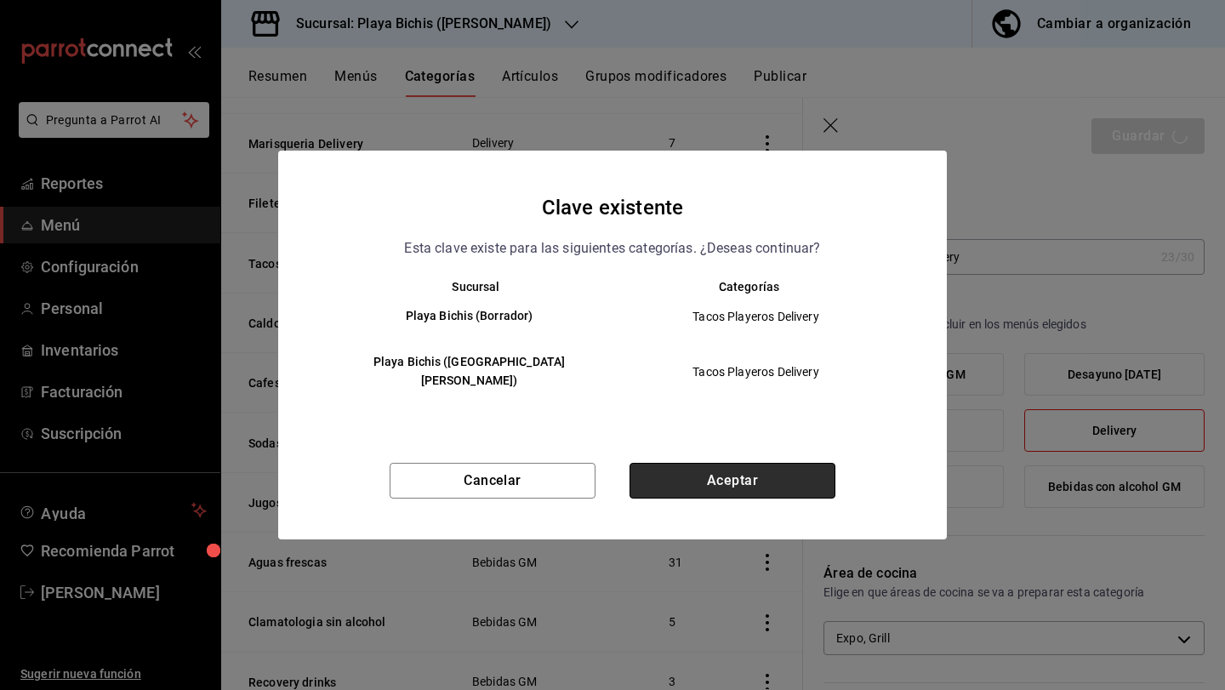
click at [750, 476] on button "Aceptar" at bounding box center [733, 481] width 206 height 36
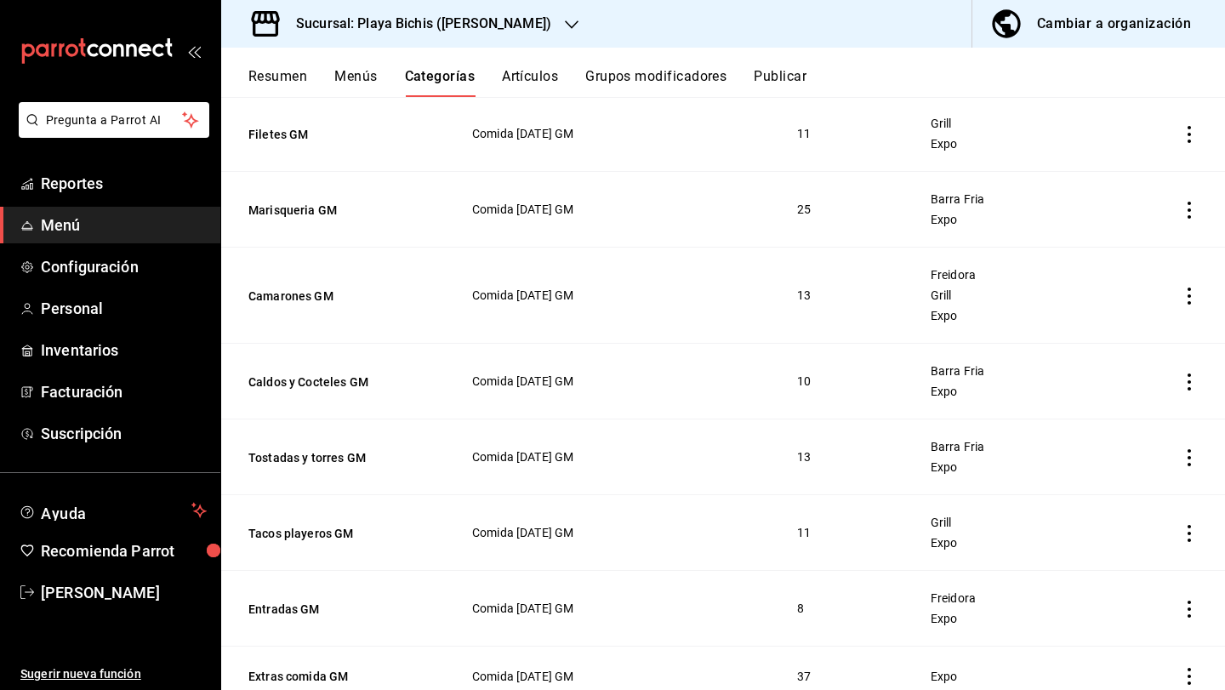
scroll to position [467, 0]
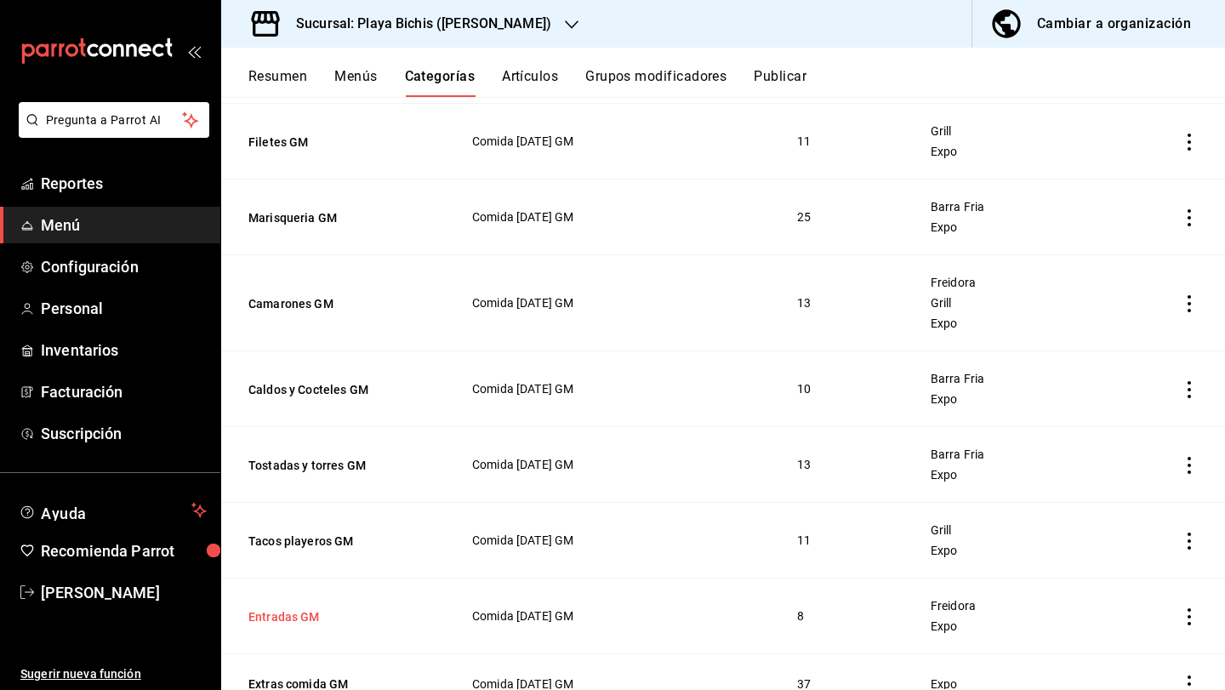
click at [277, 620] on button "Entradas GM" at bounding box center [333, 616] width 170 height 17
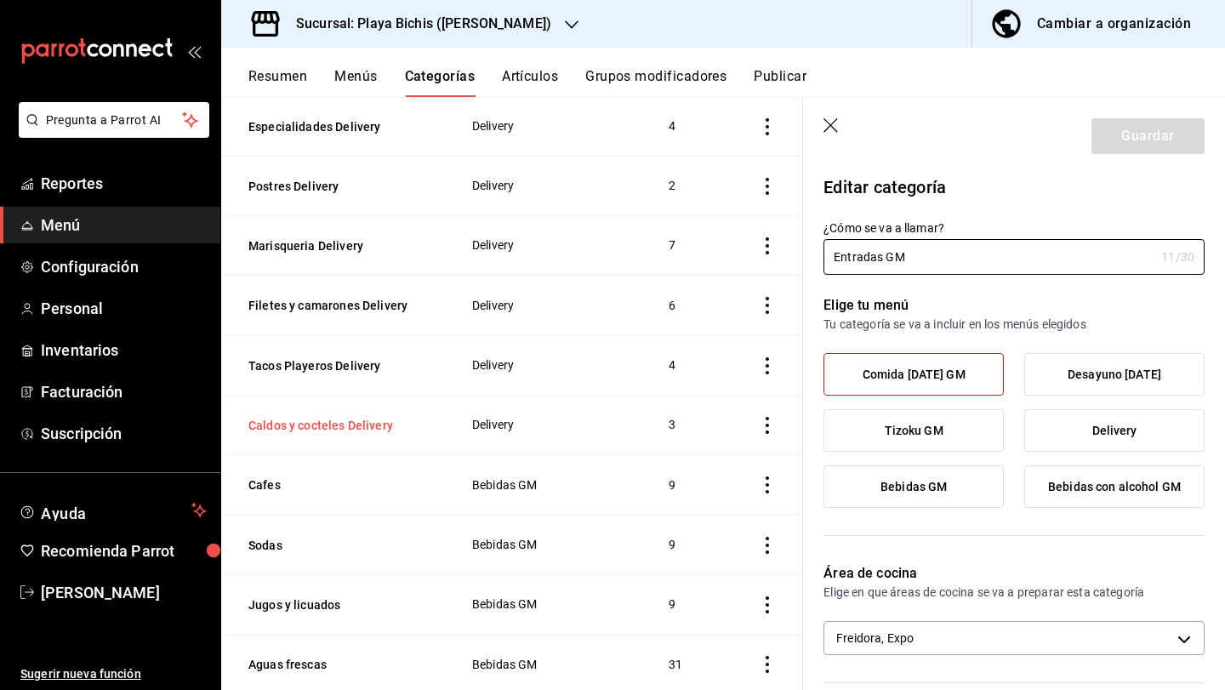
click at [316, 417] on button "Caldos y cocteles Delivery" at bounding box center [333, 425] width 170 height 17
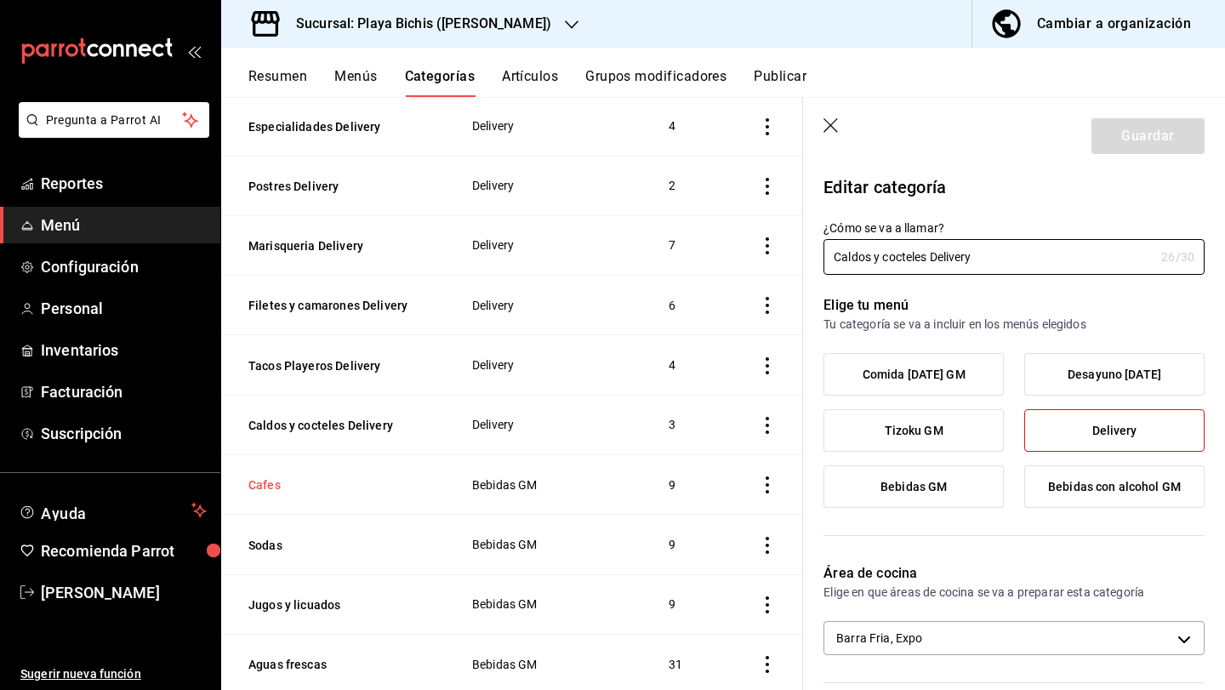
click at [270, 476] on button "Cafes" at bounding box center [333, 484] width 170 height 17
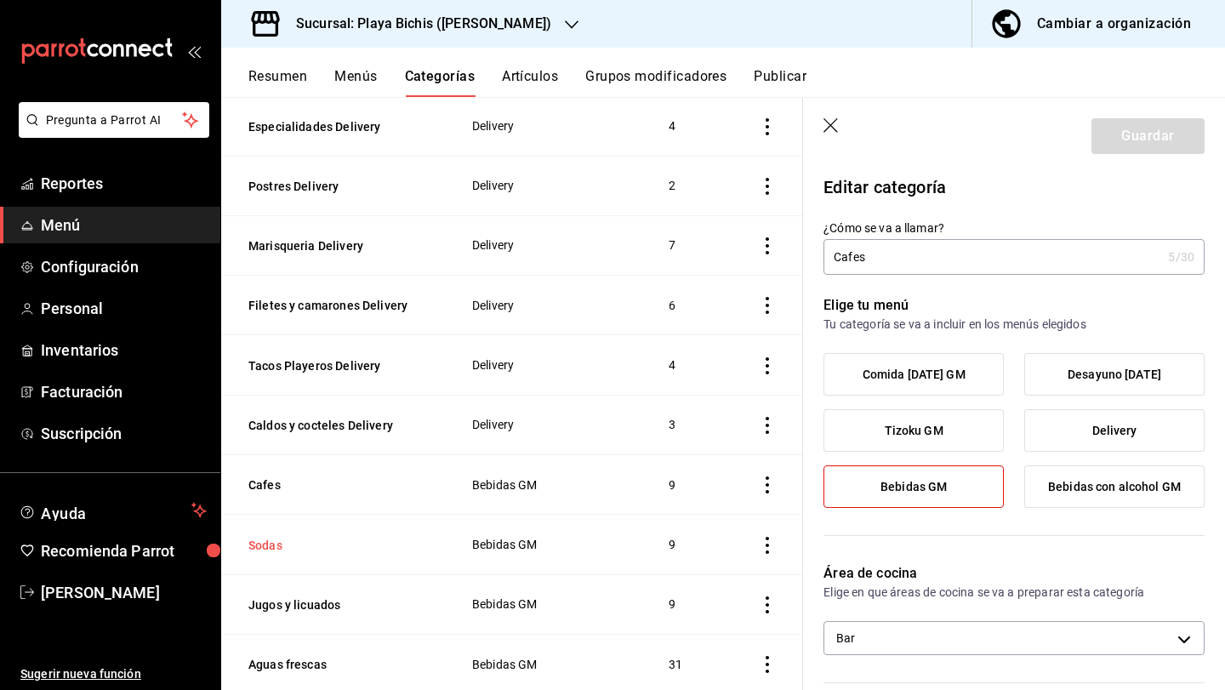
click at [260, 537] on button "Sodas" at bounding box center [333, 545] width 170 height 17
click at [288, 596] on button "Jugos y licuados" at bounding box center [333, 604] width 170 height 17
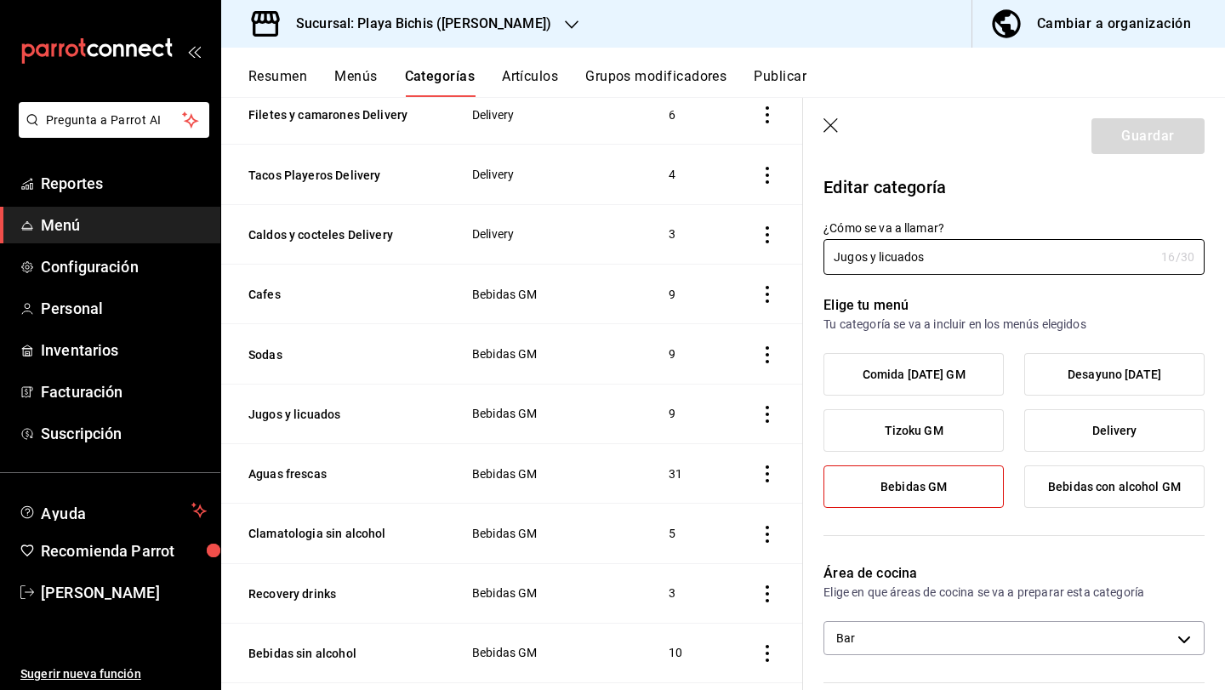
scroll to position [1713, 0]
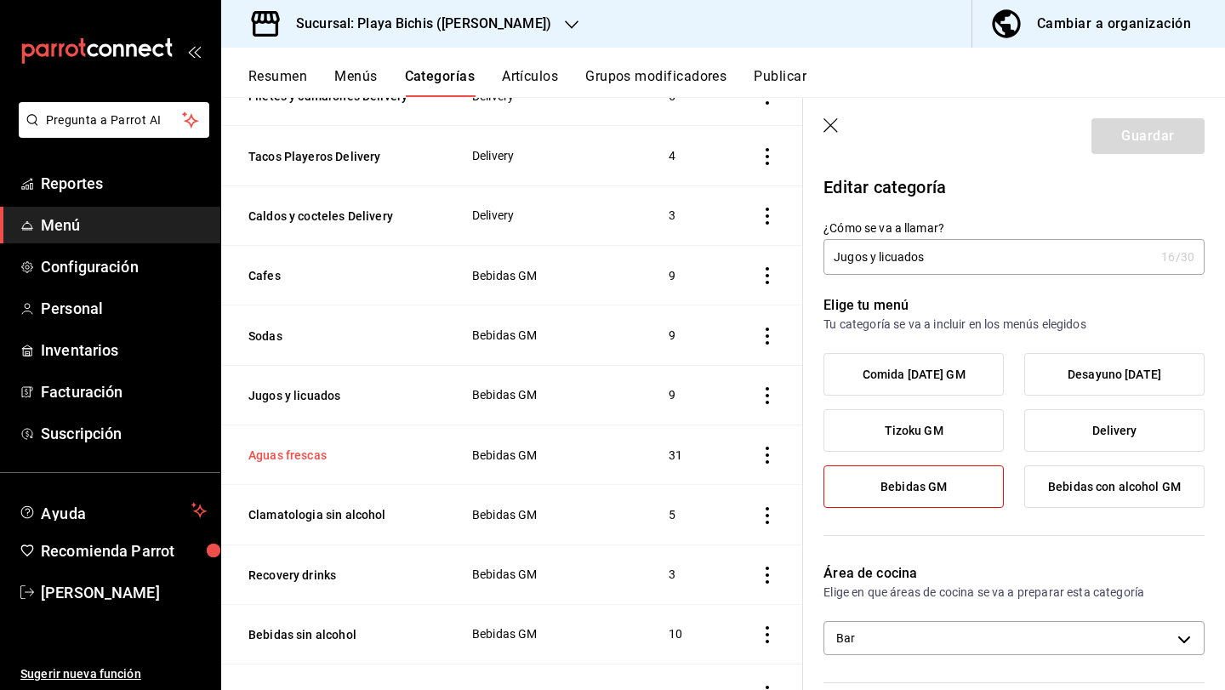
click at [301, 447] on button "Aguas frescas" at bounding box center [333, 455] width 170 height 17
click at [304, 493] on th "Clamatologia sin alcohol" at bounding box center [336, 515] width 230 height 60
click at [302, 506] on button "Clamatologia sin alcohol" at bounding box center [333, 514] width 170 height 17
click at [300, 567] on button "Recovery drinks" at bounding box center [333, 575] width 170 height 17
type input "836815c9-5441-4e38-96ce-17bc867de14a"
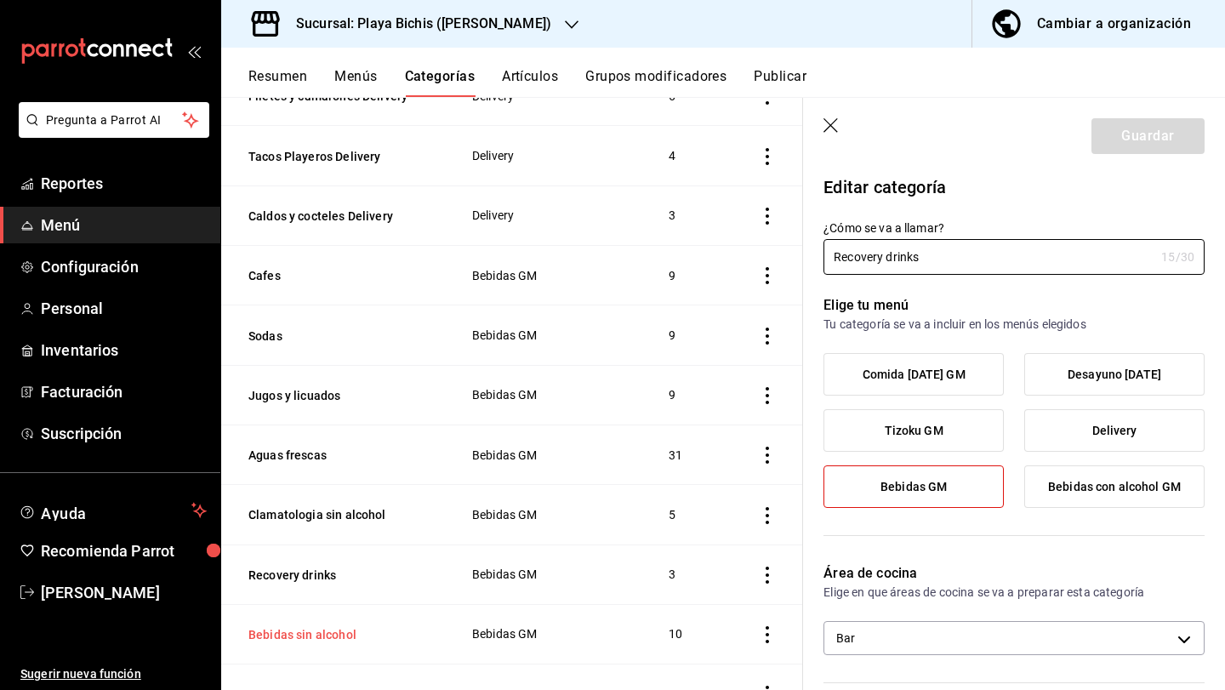
click at [318, 626] on button "Bebidas sin alcohol" at bounding box center [333, 634] width 170 height 17
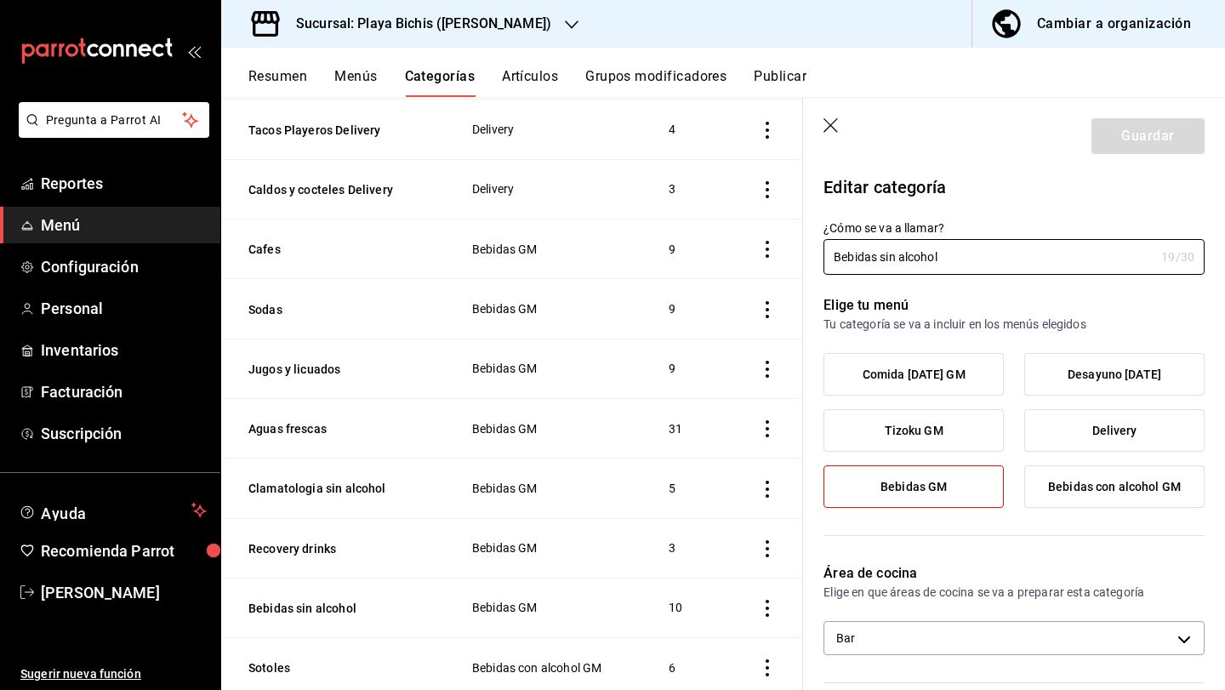
scroll to position [1756, 0]
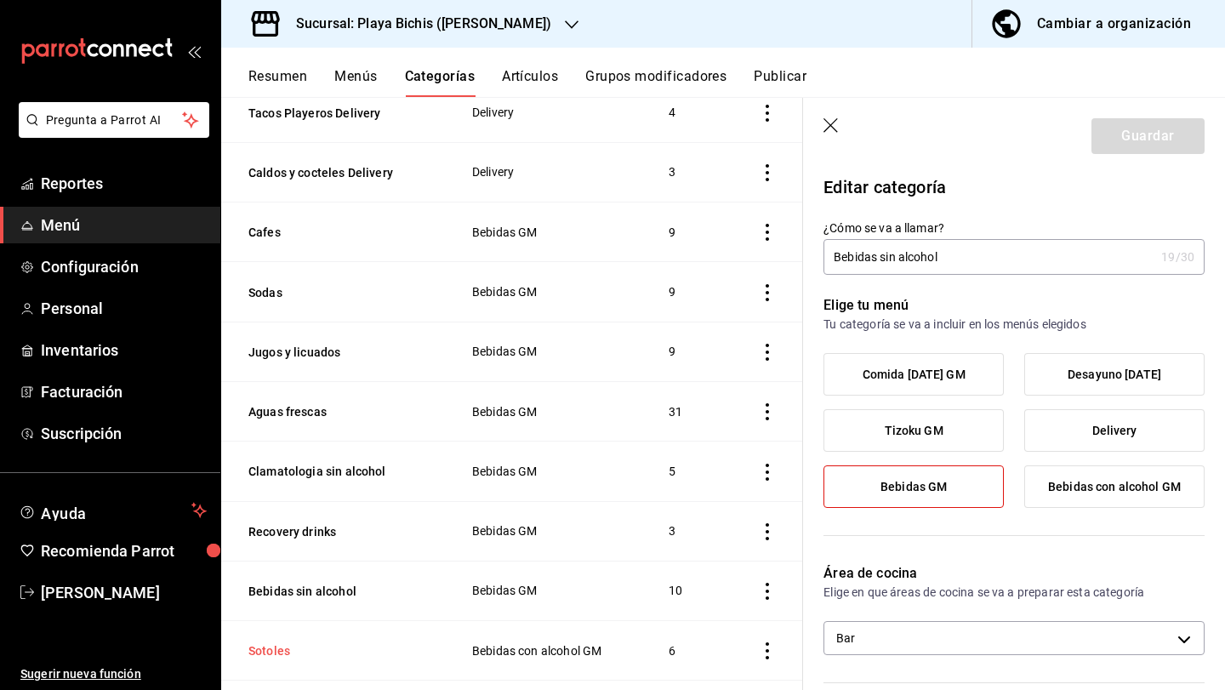
click at [278, 642] on button "Sotoles" at bounding box center [333, 650] width 170 height 17
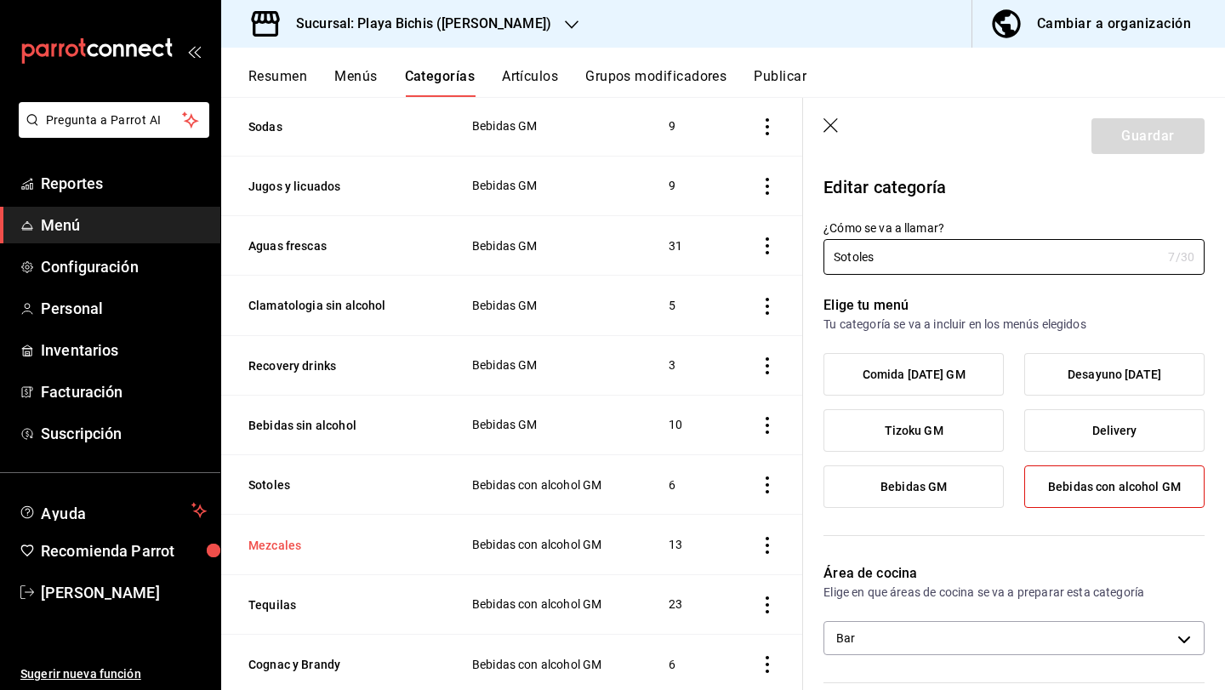
scroll to position [1943, 0]
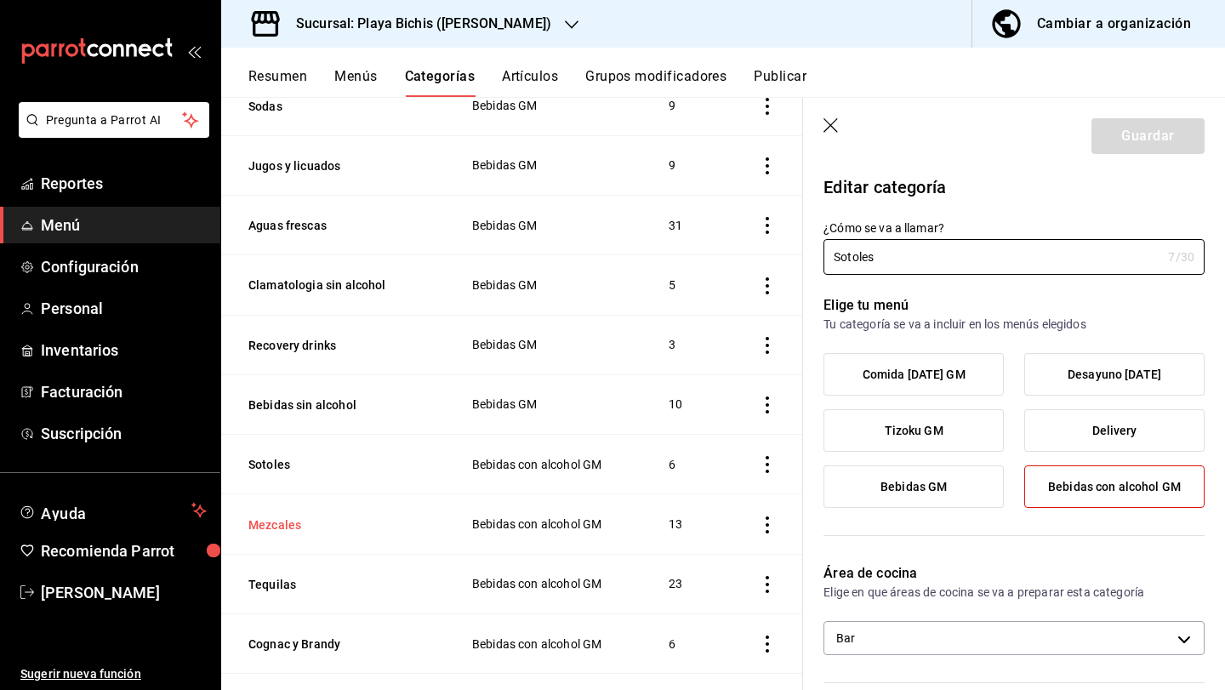
click at [277, 516] on button "Mezcales" at bounding box center [333, 524] width 170 height 17
click at [283, 554] on th "Tequilas" at bounding box center [336, 584] width 230 height 60
click at [273, 576] on button "Tequilas" at bounding box center [333, 584] width 170 height 17
click at [289, 636] on button "Cognac y Brandy" at bounding box center [333, 644] width 170 height 17
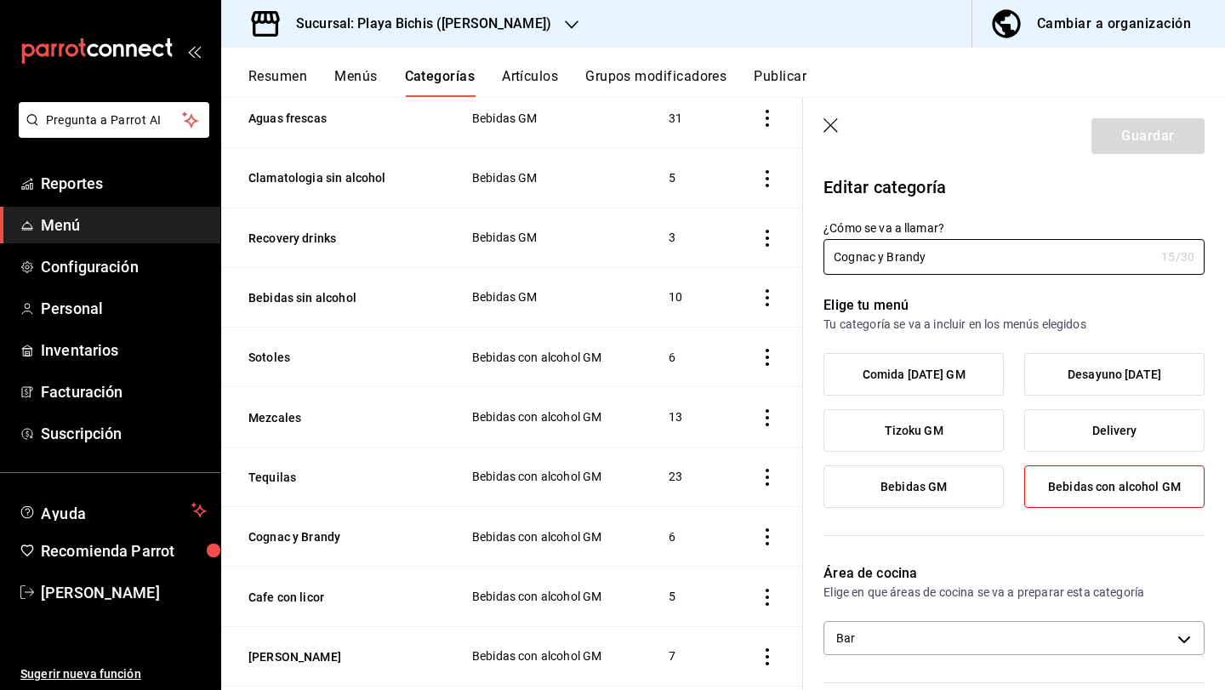
scroll to position [2057, 0]
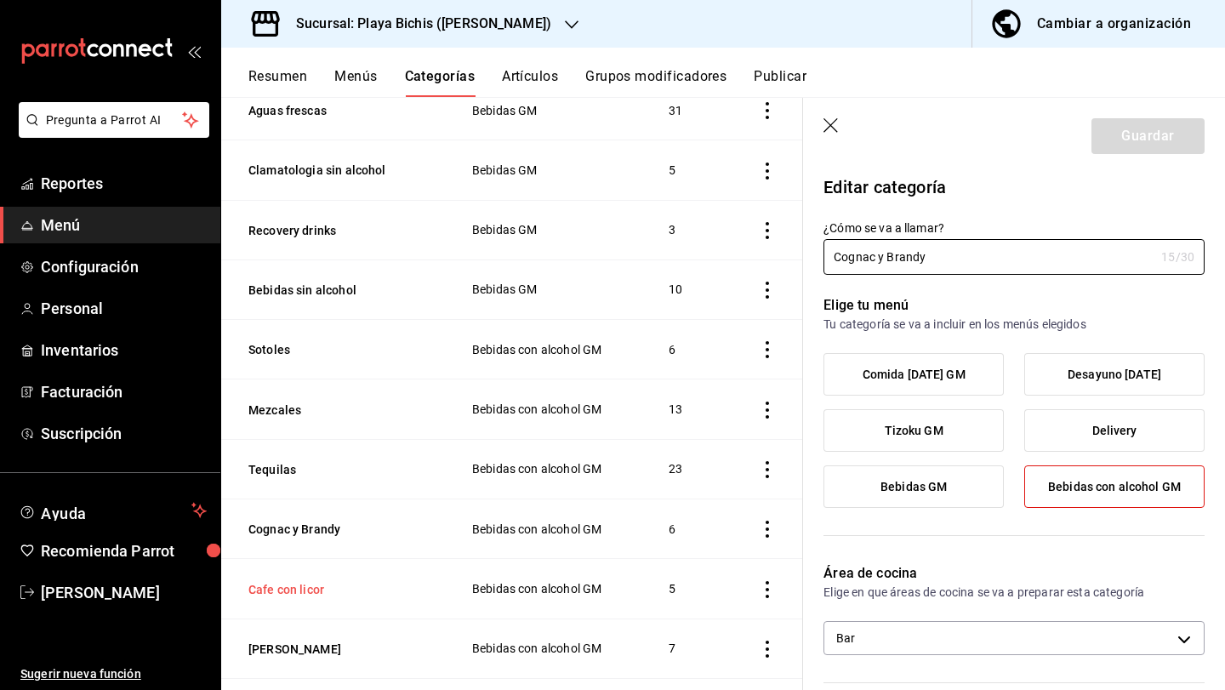
click at [298, 581] on button "Cafe con licor" at bounding box center [333, 589] width 170 height 17
type input "836815c9-5441-4e38-96ce-17bc867de14a"
click at [265, 641] on button "[PERSON_NAME]" at bounding box center [333, 649] width 170 height 17
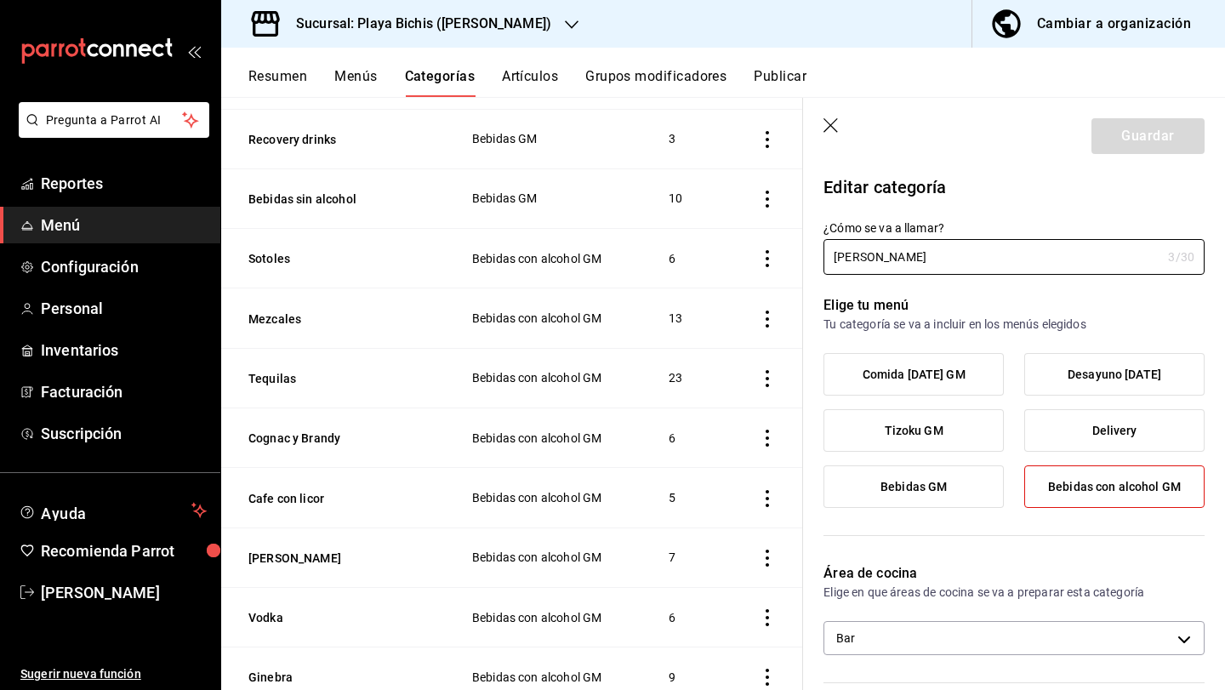
scroll to position [2151, 0]
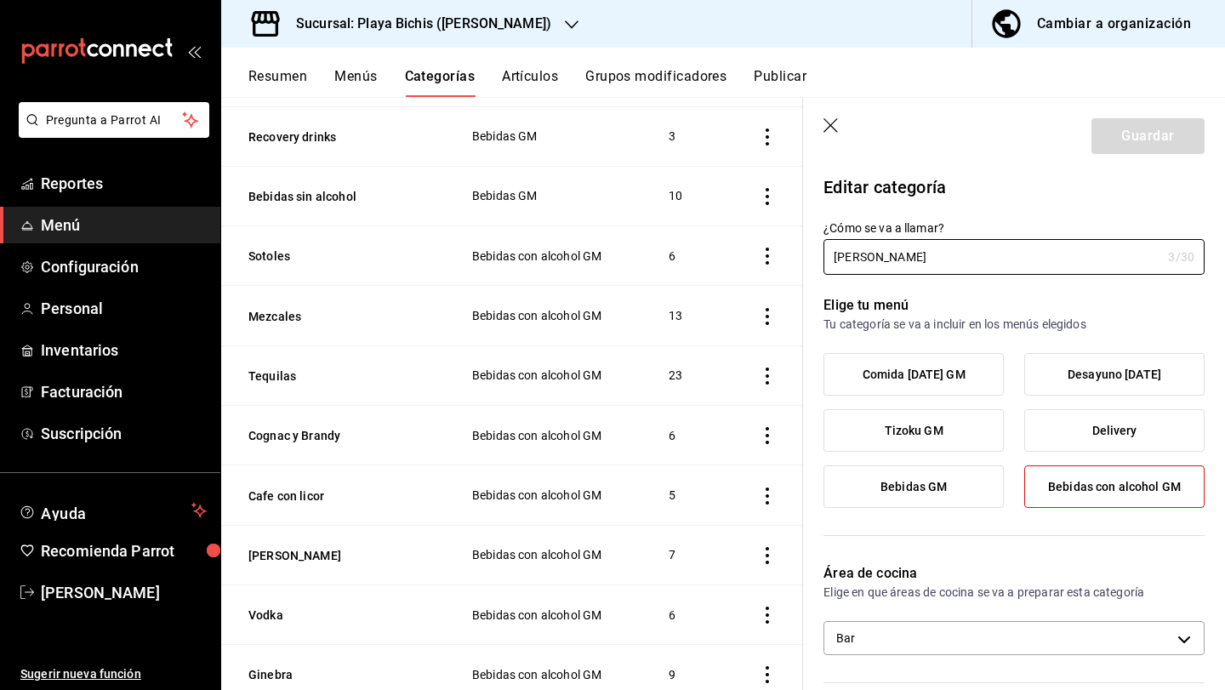
click at [278, 608] on th "Vodka" at bounding box center [336, 615] width 230 height 60
click at [272, 607] on button "Vodka" at bounding box center [333, 615] width 170 height 17
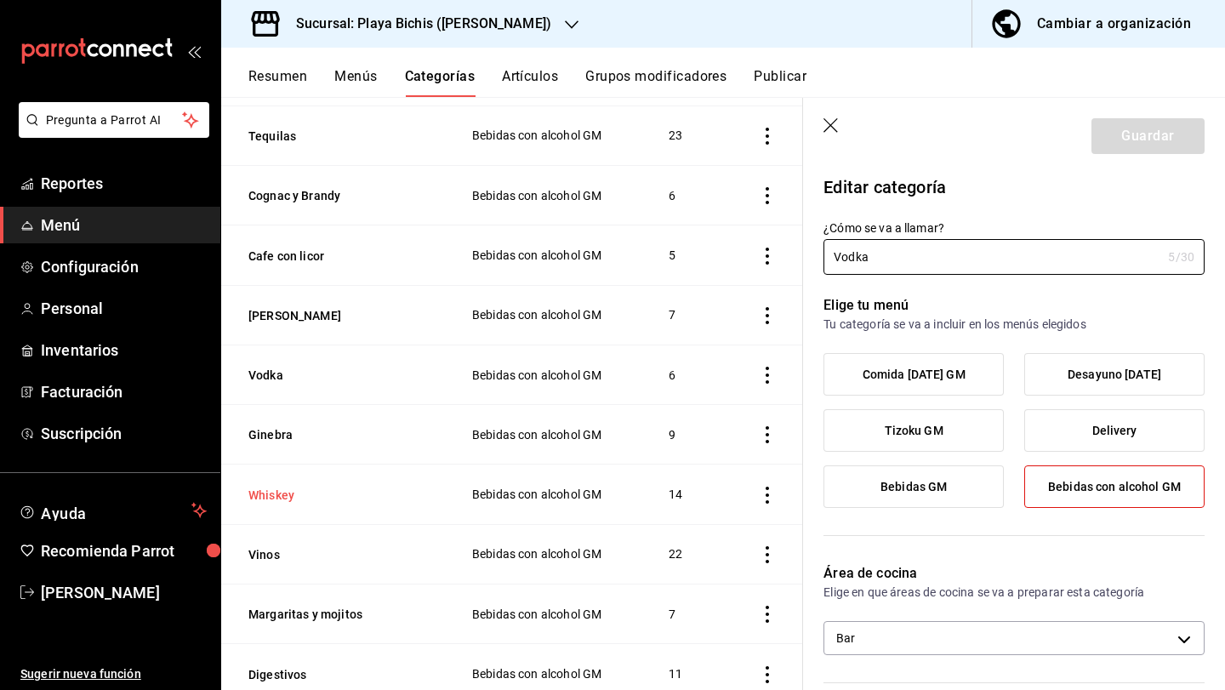
scroll to position [2403, 0]
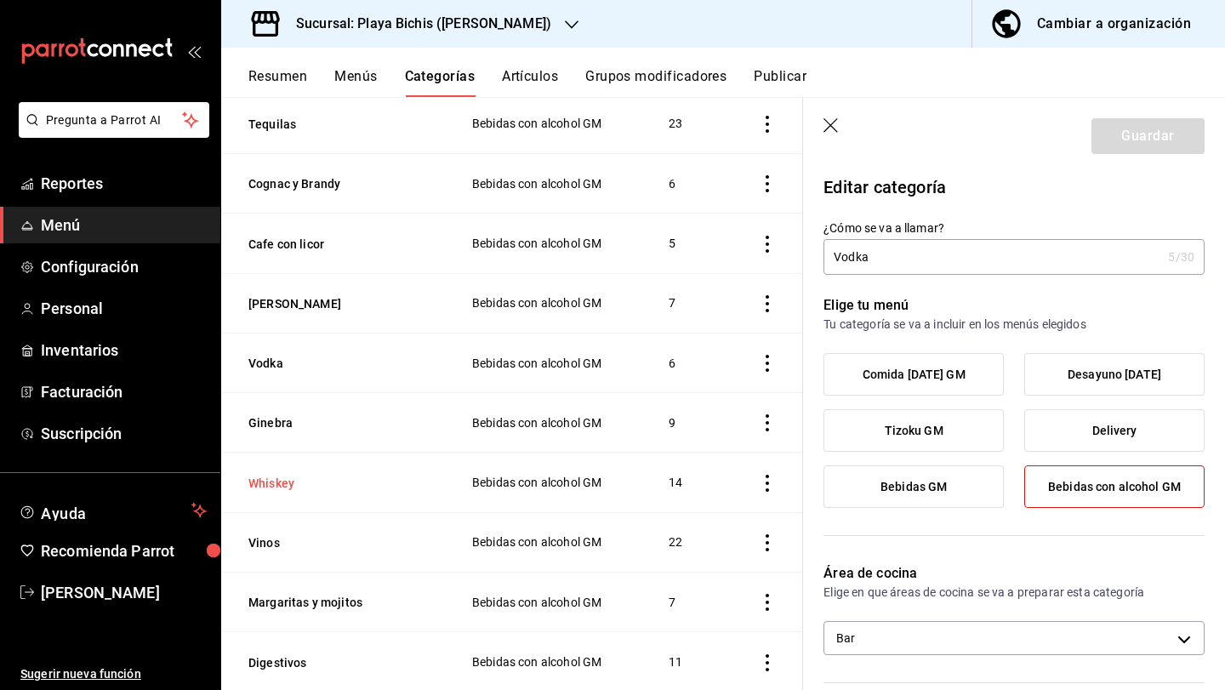
click at [283, 475] on button "Whiskey" at bounding box center [333, 483] width 170 height 17
click at [277, 534] on button "Vinos" at bounding box center [333, 542] width 170 height 17
click at [290, 594] on button "Margaritas y mojitos" at bounding box center [333, 602] width 170 height 17
click at [280, 633] on th "Digestivos" at bounding box center [336, 662] width 230 height 60
click at [282, 654] on button "Digestivos" at bounding box center [333, 662] width 170 height 17
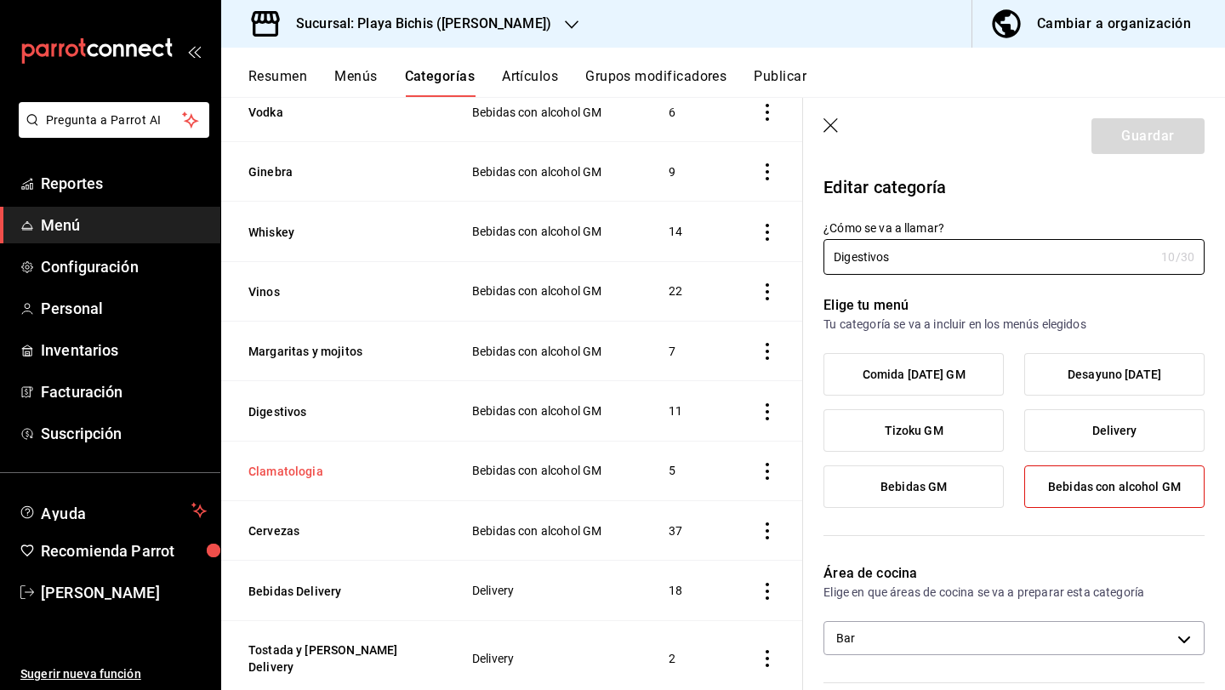
scroll to position [2665, 0]
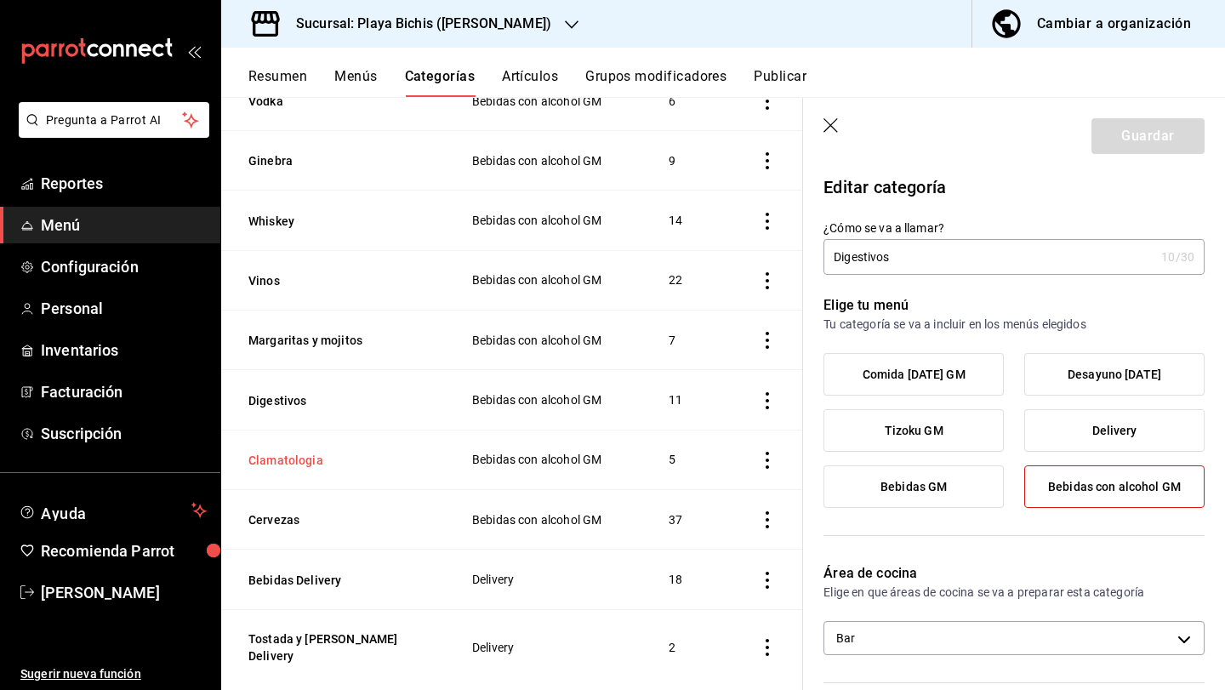
click at [299, 452] on button "Clamatologia" at bounding box center [333, 460] width 170 height 17
click at [293, 511] on button "Cervezas" at bounding box center [333, 519] width 170 height 17
click at [305, 572] on button "Bebidas Delivery" at bounding box center [333, 580] width 170 height 17
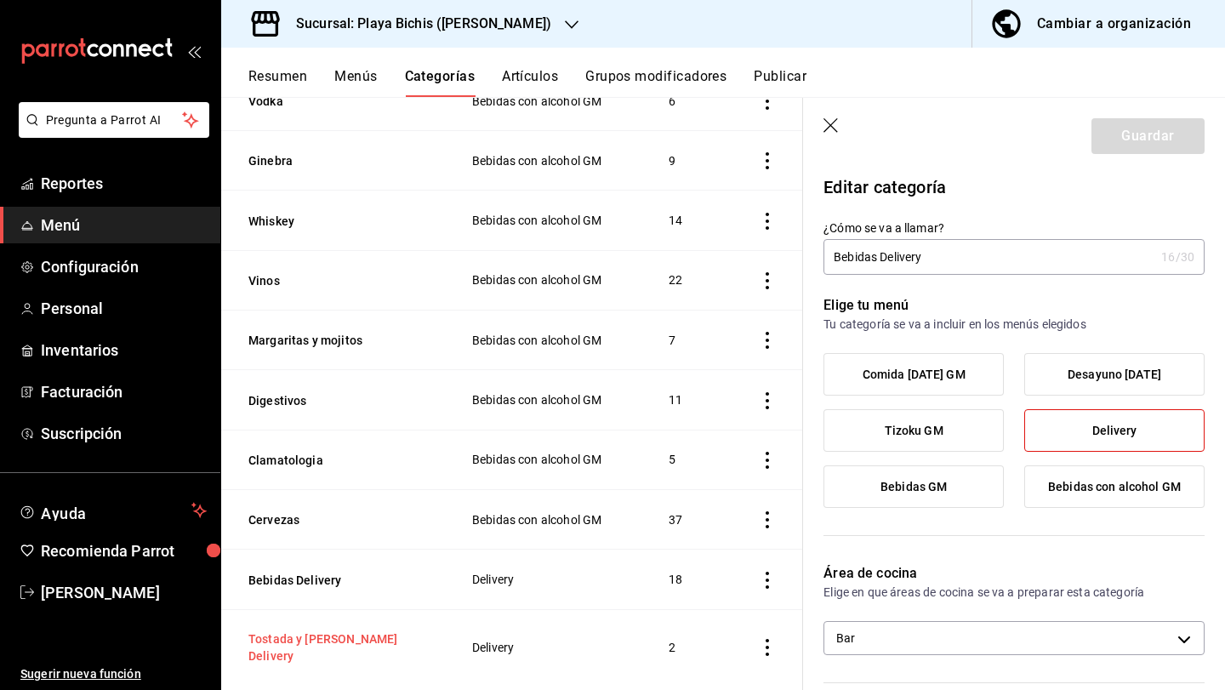
click at [329, 630] on button "Tostada y [PERSON_NAME] Delivery" at bounding box center [333, 647] width 170 height 34
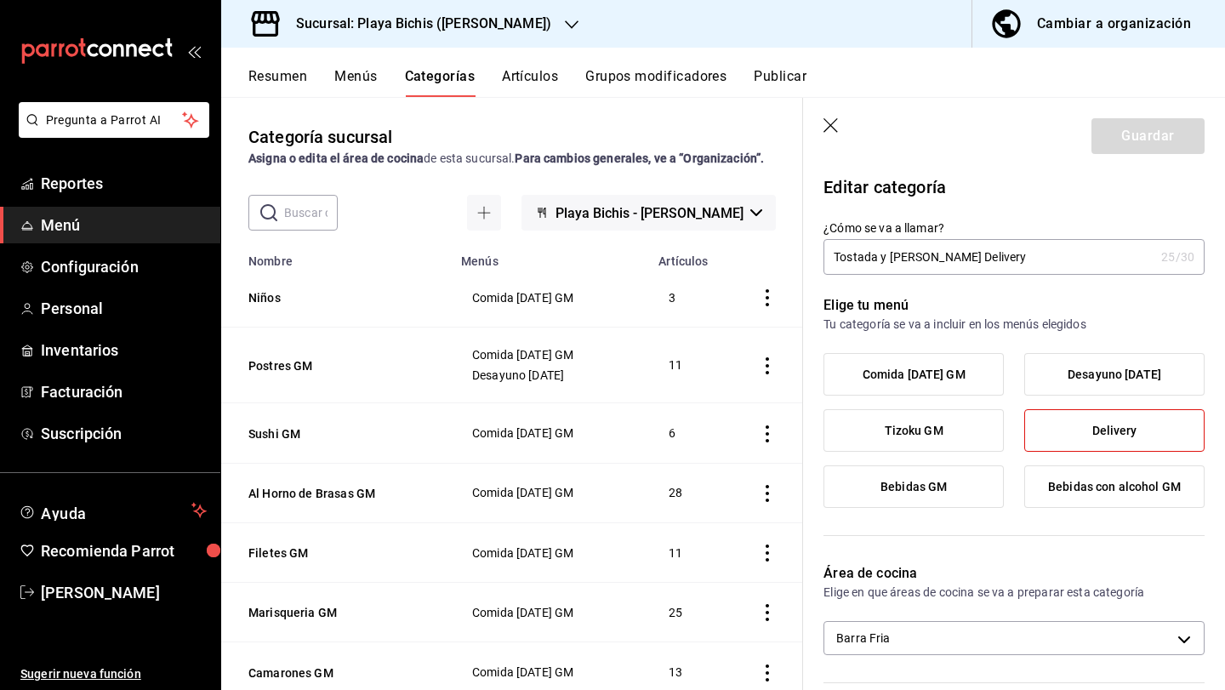
click at [830, 125] on icon "button" at bounding box center [832, 126] width 17 height 17
